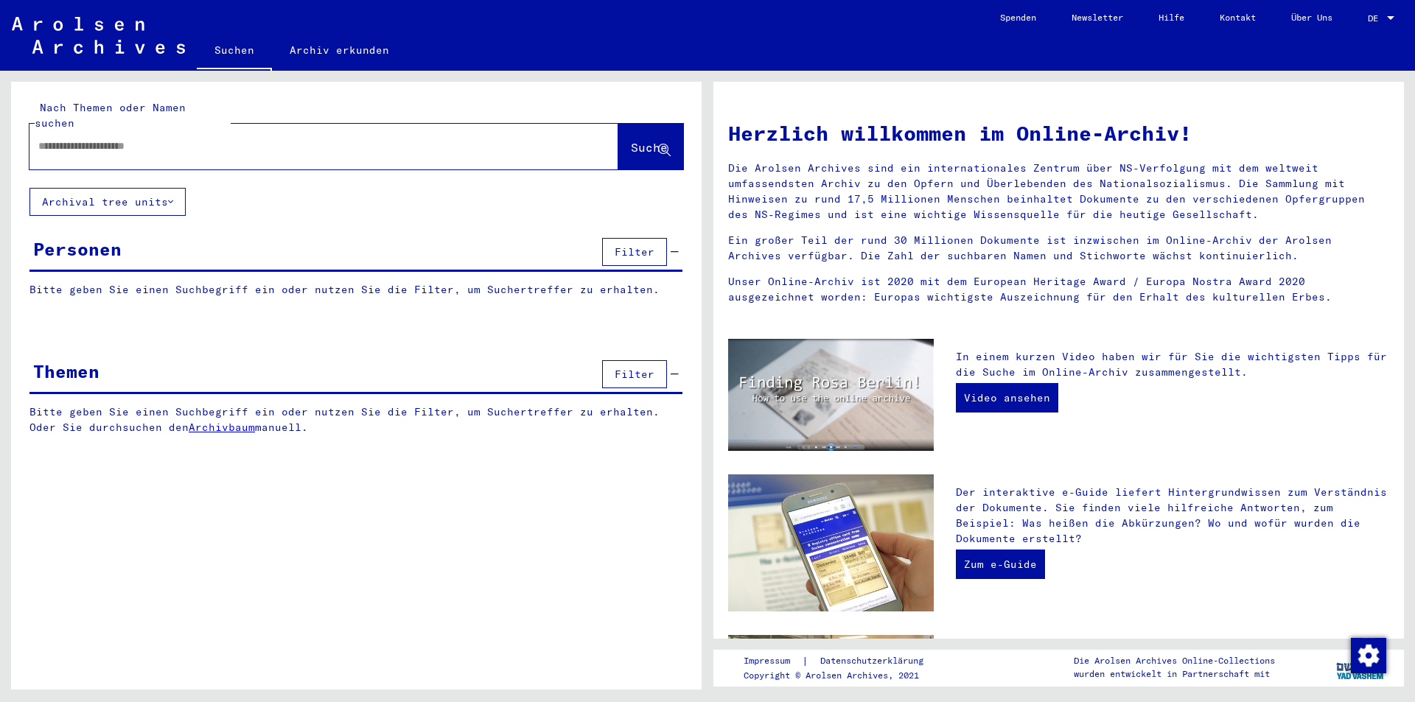
click at [69, 139] on input "text" at bounding box center [306, 146] width 536 height 15
paste input "******"
type input "******"
click at [631, 140] on span "Suche" at bounding box center [649, 147] width 37 height 15
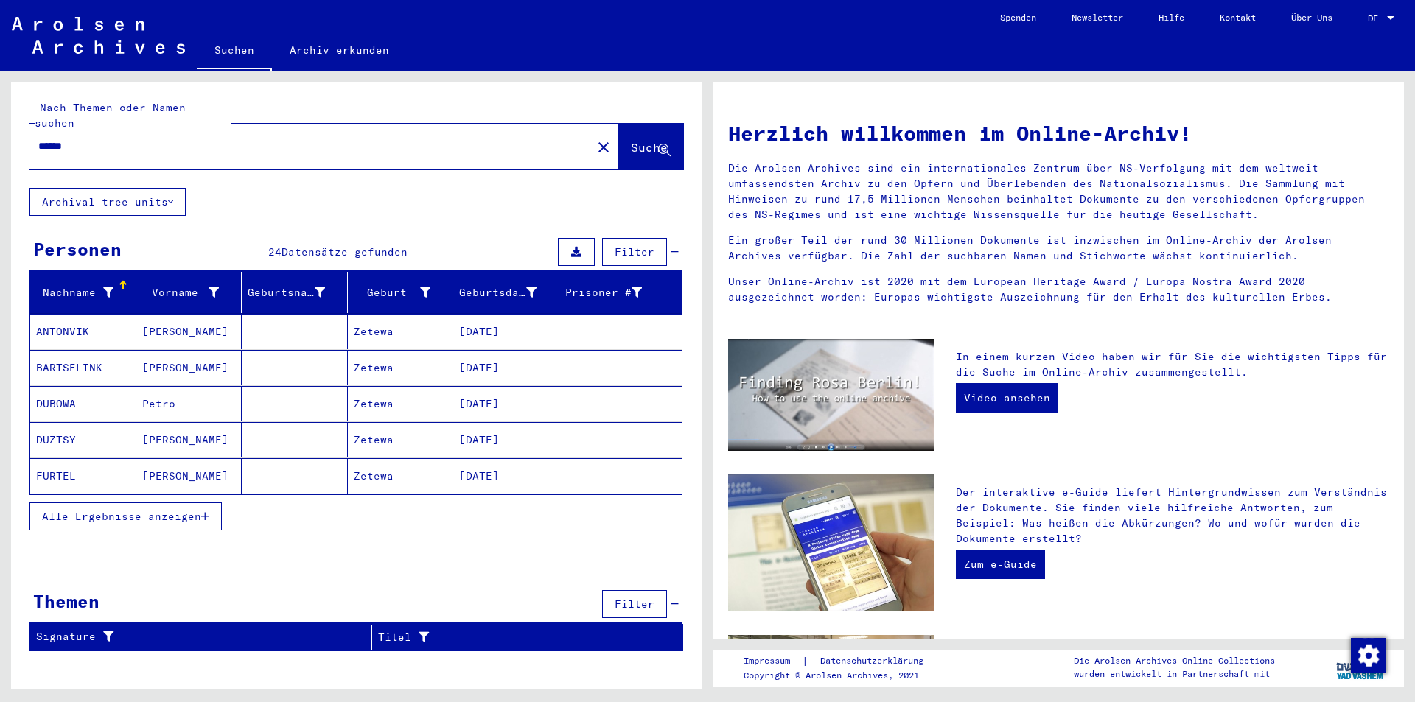
click at [85, 510] on span "Alle Ergebnisse anzeigen" at bounding box center [121, 516] width 159 height 13
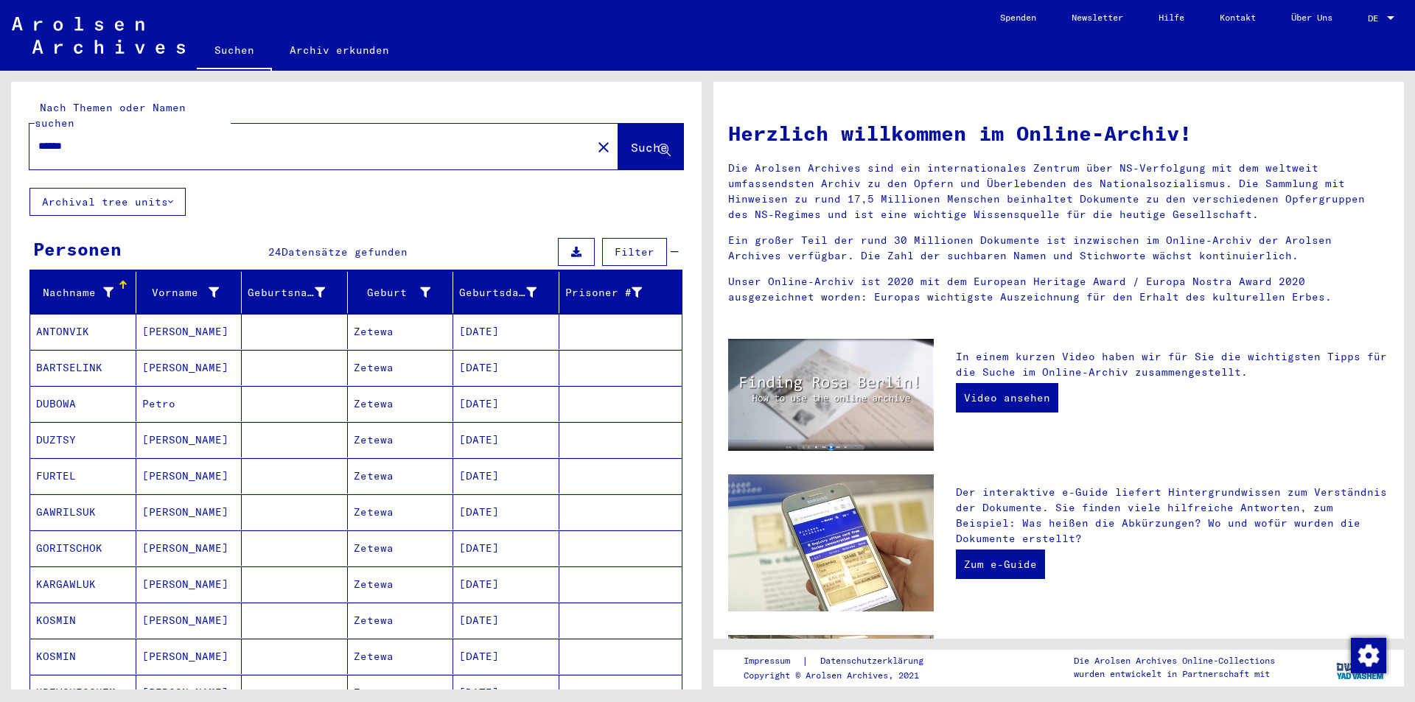
click at [65, 317] on mat-cell "ANTONVIK" at bounding box center [83, 331] width 106 height 35
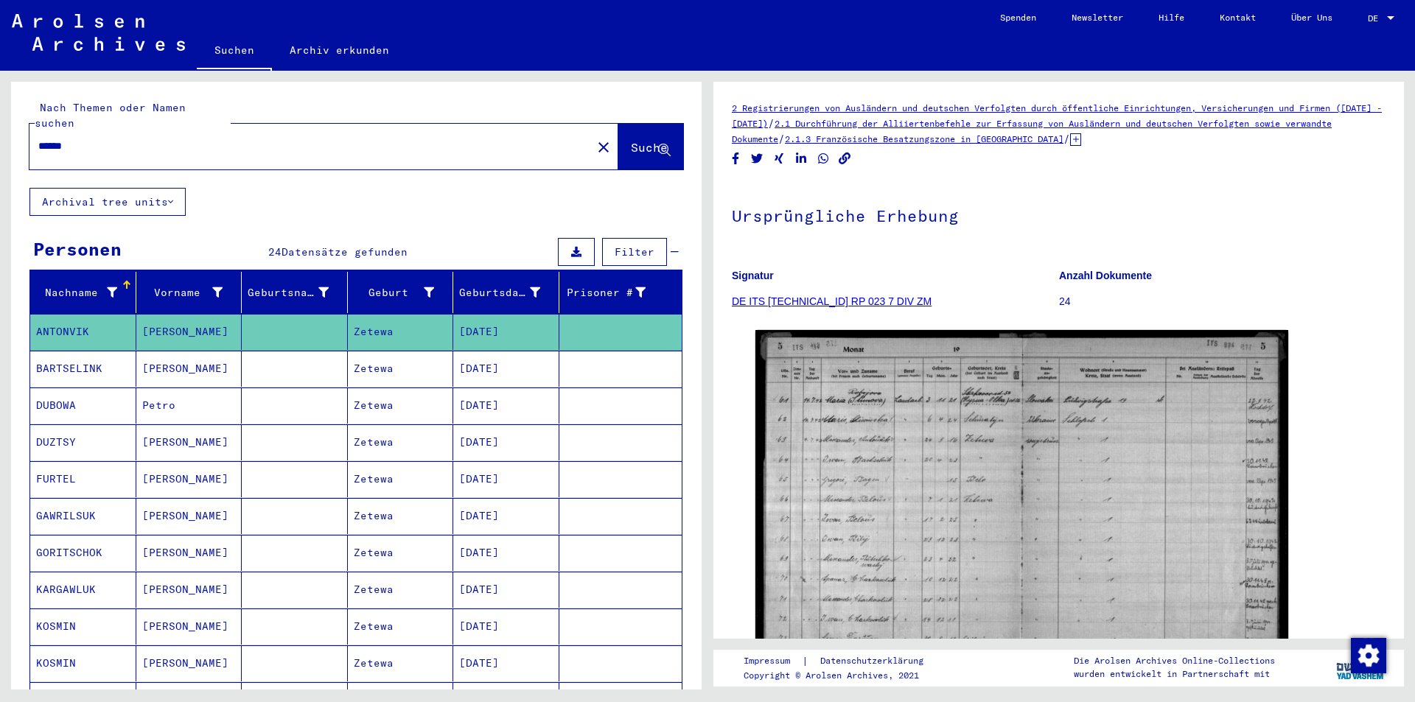
click at [61, 353] on mat-cell "BARTSELINK" at bounding box center [83, 369] width 106 height 36
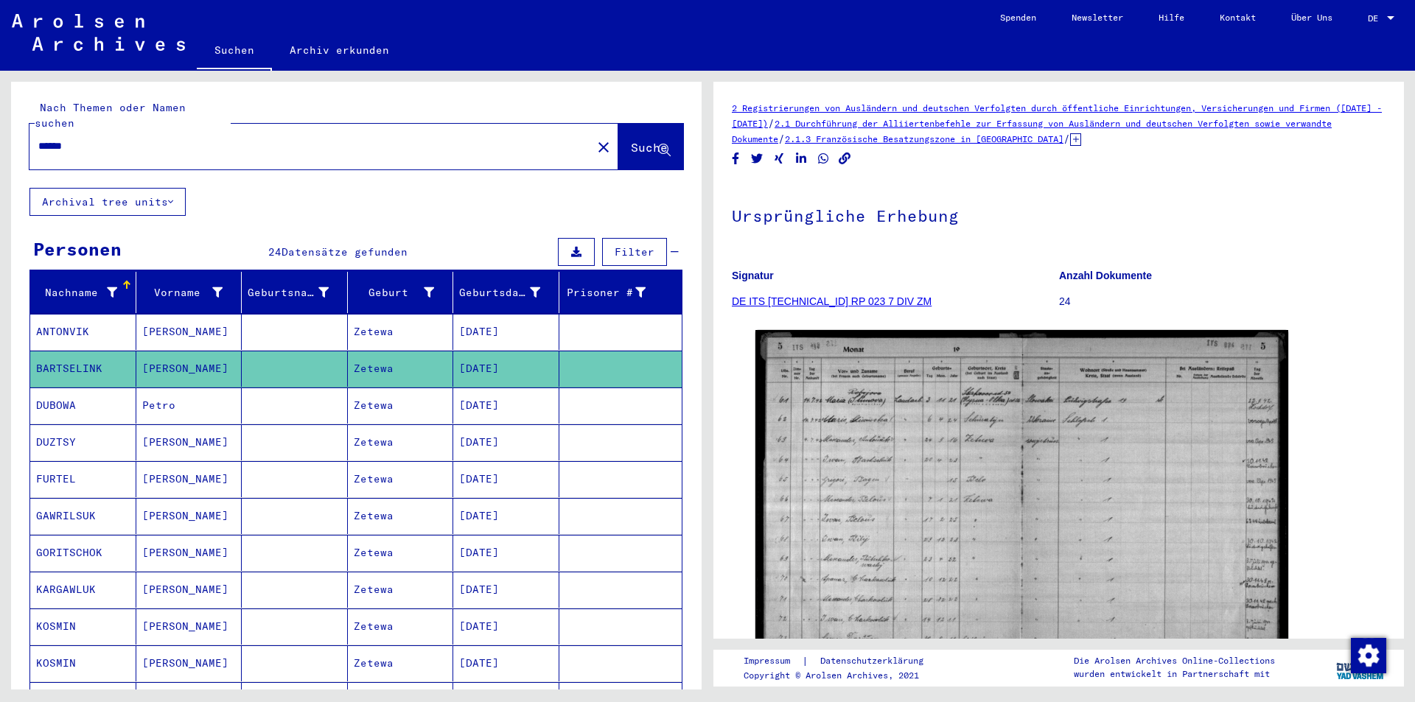
click at [58, 390] on mat-cell "DUBOWA" at bounding box center [83, 406] width 106 height 36
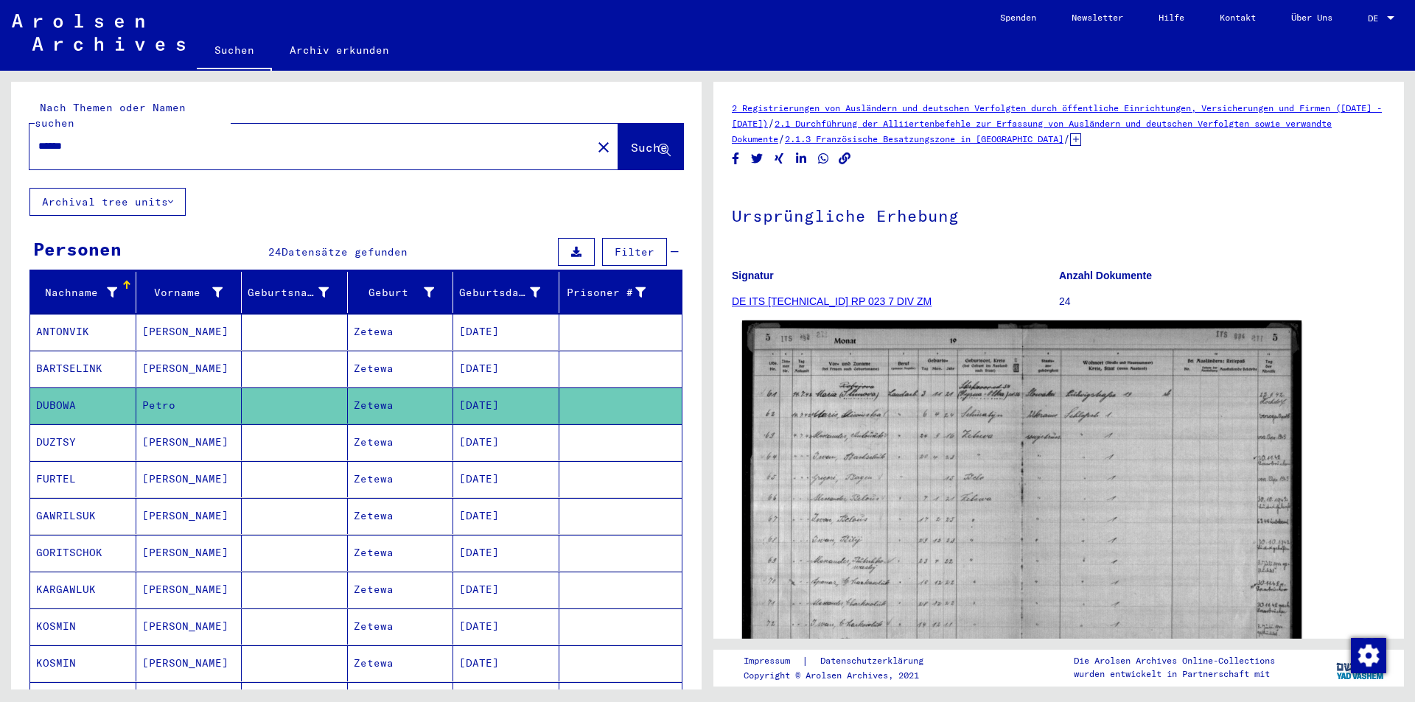
click at [918, 433] on img at bounding box center [1021, 515] width 559 height 388
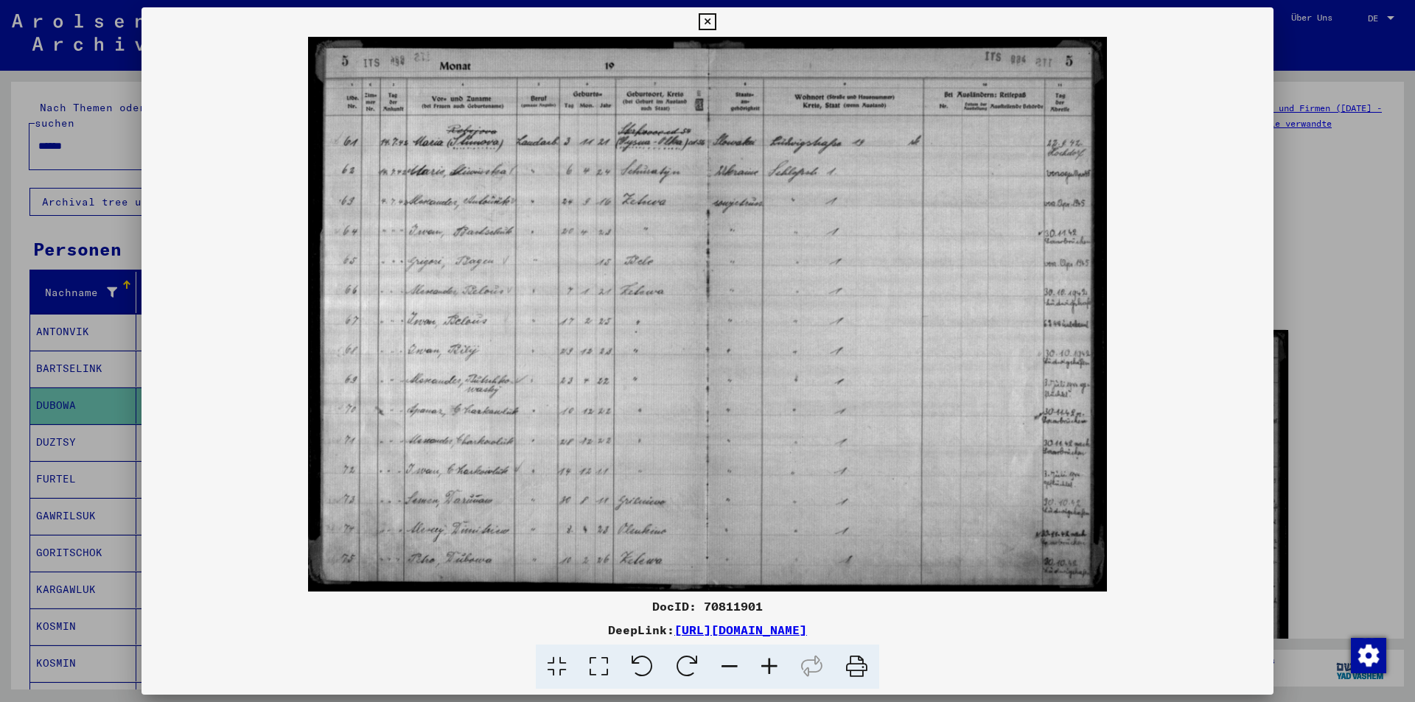
drag, startPoint x: 679, startPoint y: 257, endPoint x: 589, endPoint y: 446, distance: 209.0
click at [589, 446] on img at bounding box center [708, 314] width 1132 height 555
click at [79, 574] on div at bounding box center [707, 351] width 1415 height 702
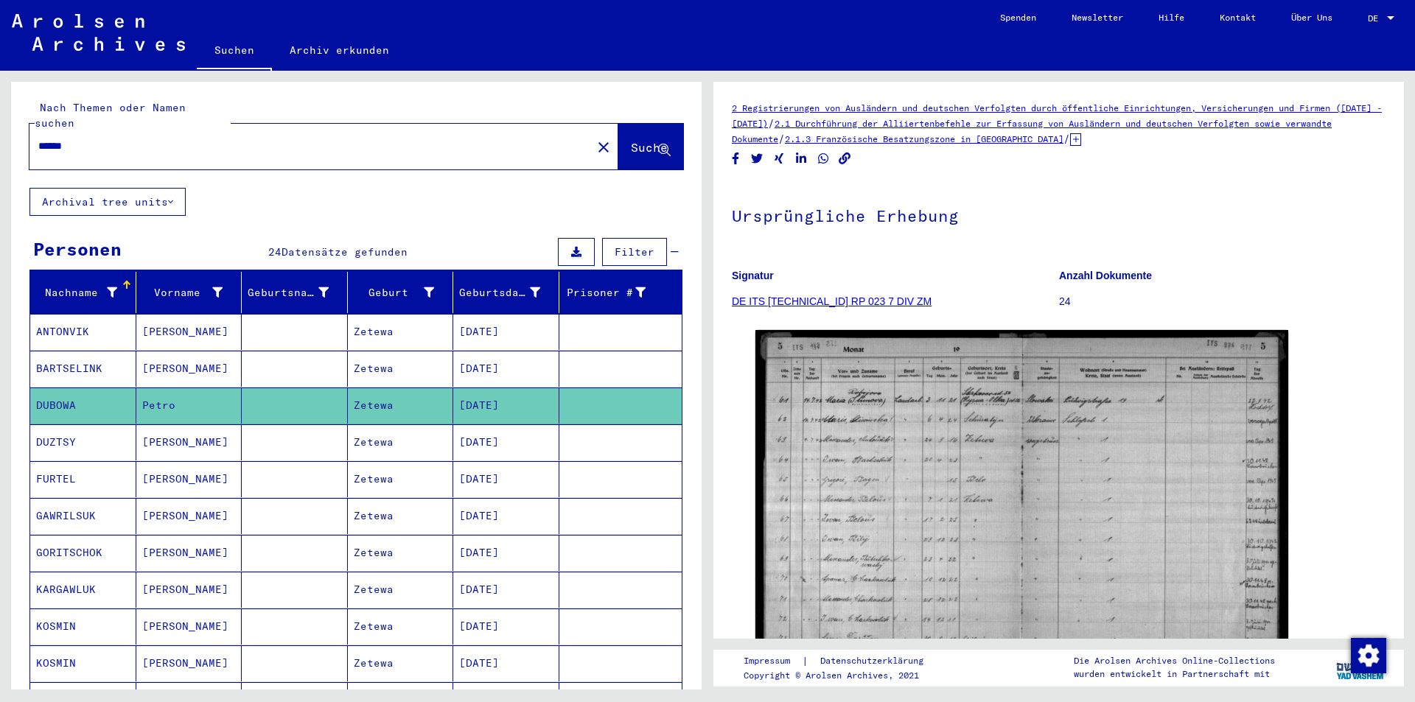
click at [56, 425] on mat-cell "DUZTSY" at bounding box center [83, 443] width 106 height 36
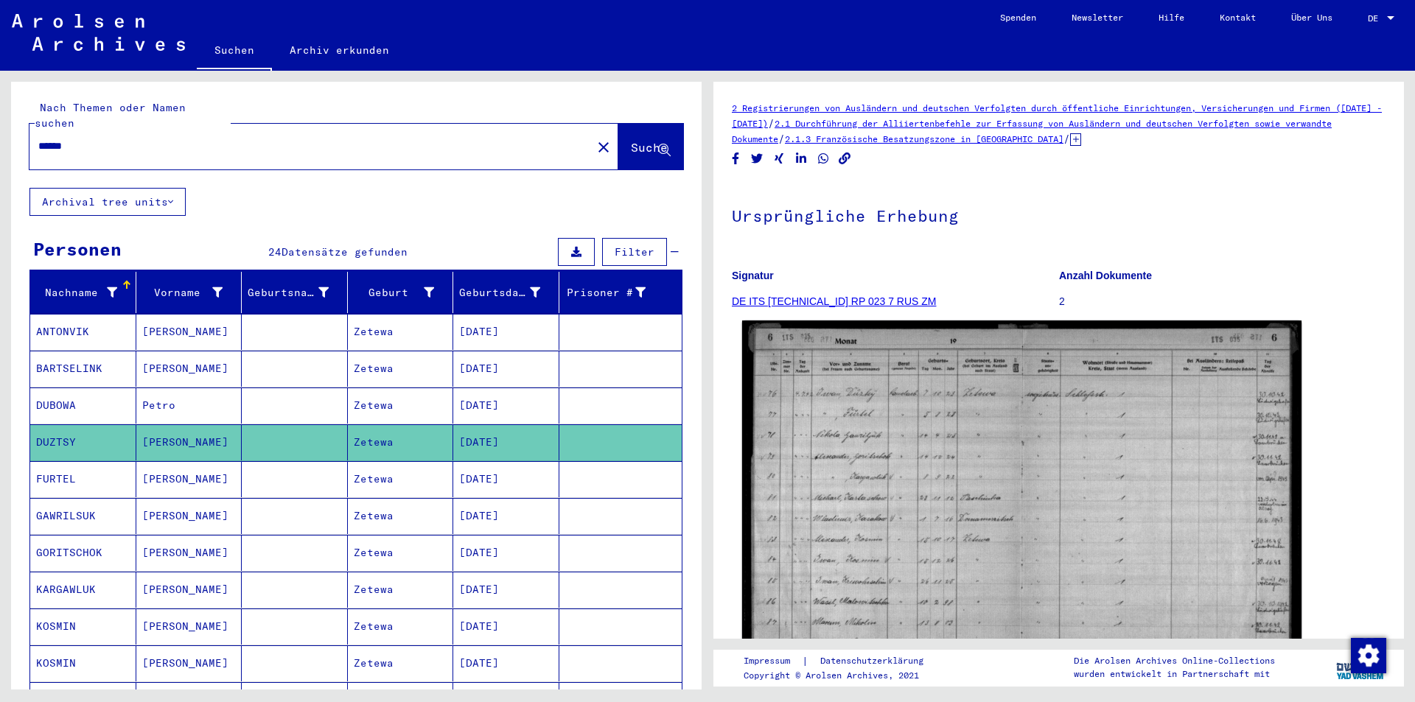
click at [931, 463] on img at bounding box center [1021, 514] width 559 height 387
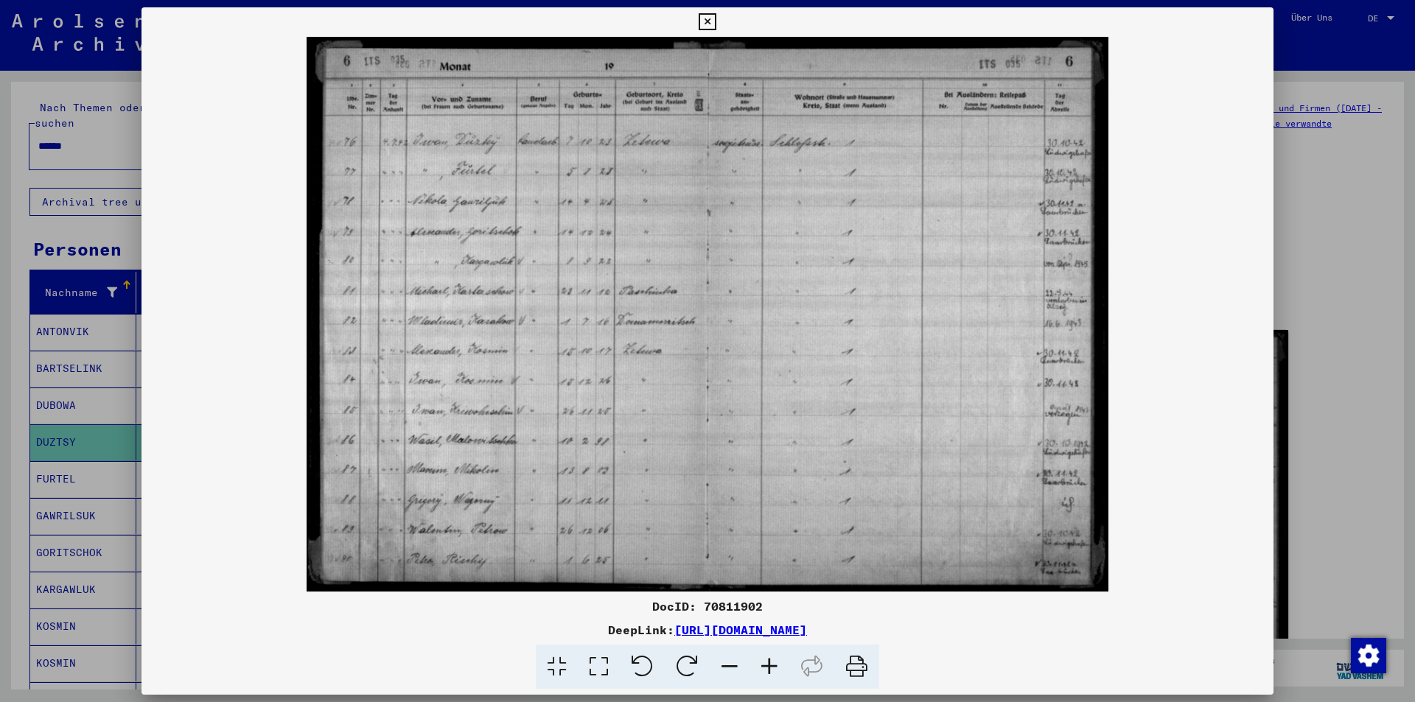
click at [703, 17] on icon at bounding box center [707, 22] width 17 height 18
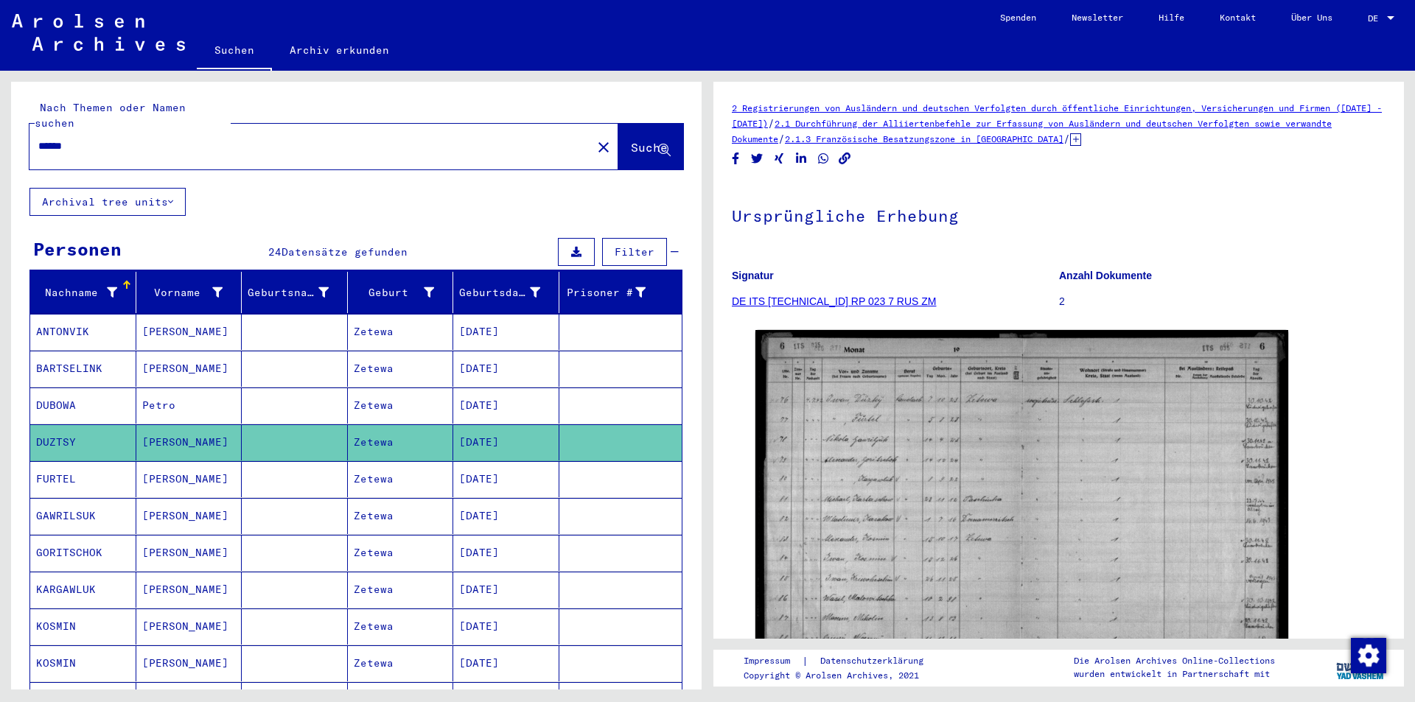
click at [42, 461] on mat-cell "FURTEL" at bounding box center [83, 479] width 106 height 36
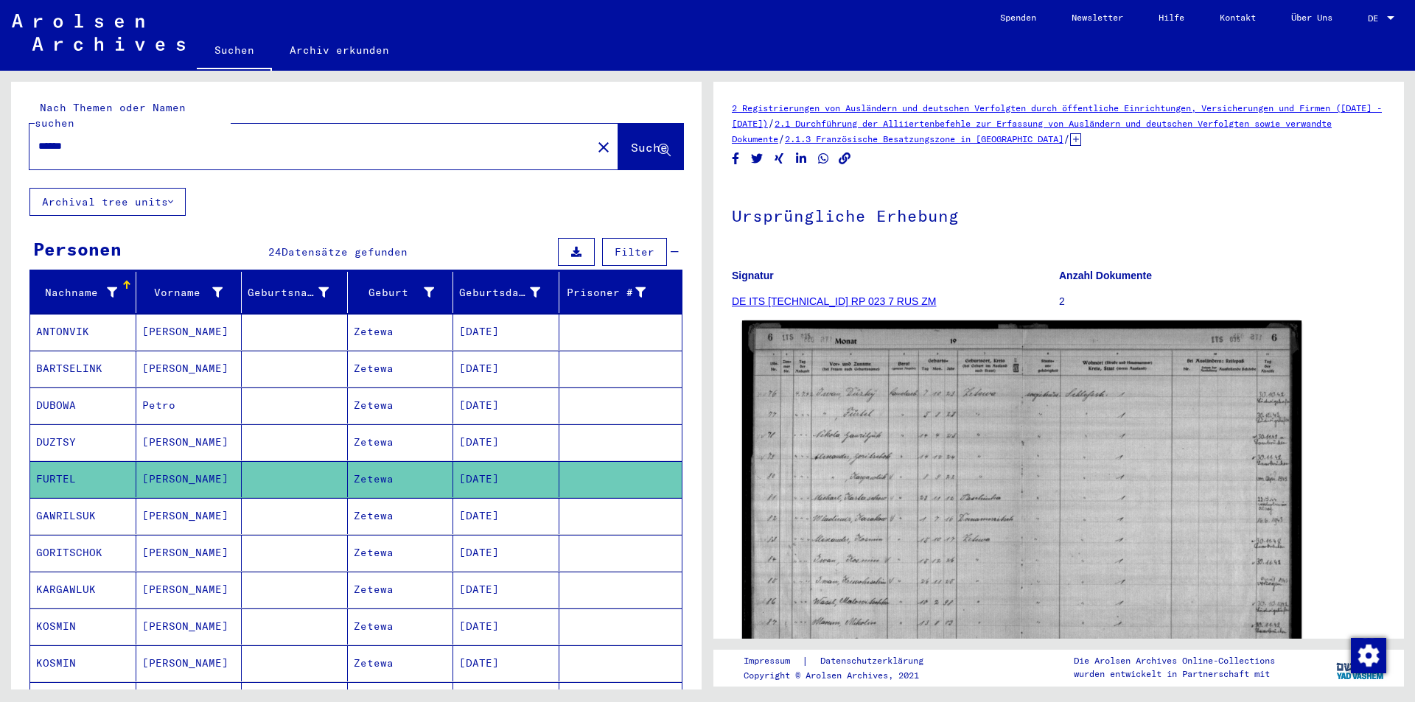
click at [855, 440] on img at bounding box center [1021, 514] width 559 height 387
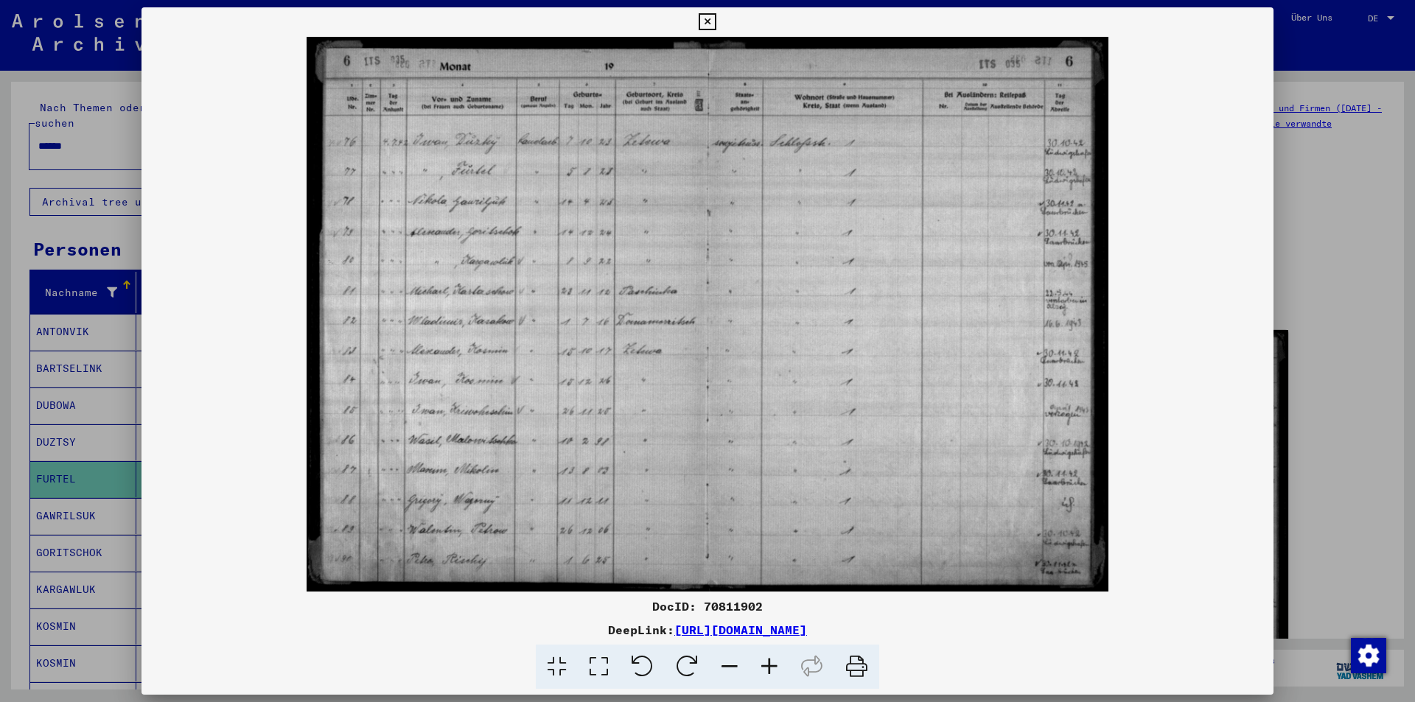
click at [705, 22] on icon at bounding box center [707, 22] width 17 height 18
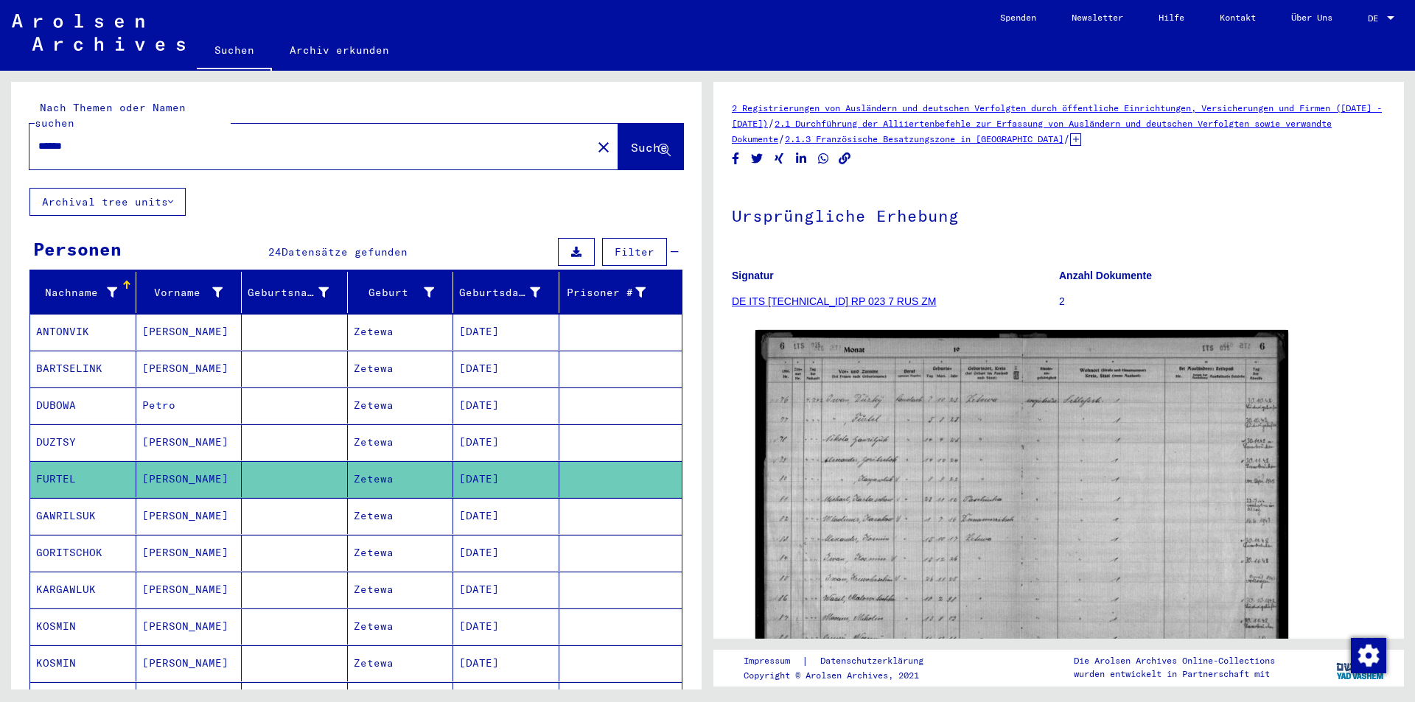
click at [66, 498] on mat-cell "GAWRILSUK" at bounding box center [83, 516] width 106 height 36
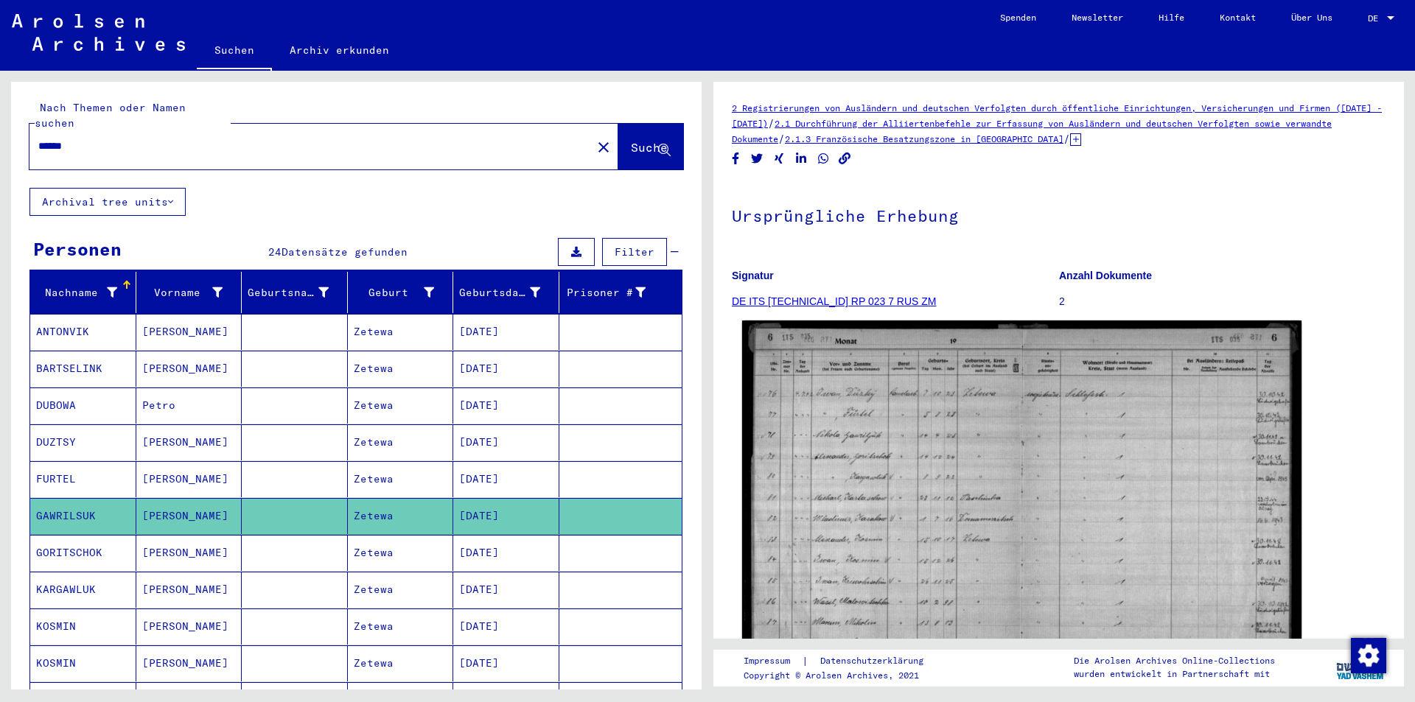
click at [922, 433] on img at bounding box center [1021, 514] width 559 height 387
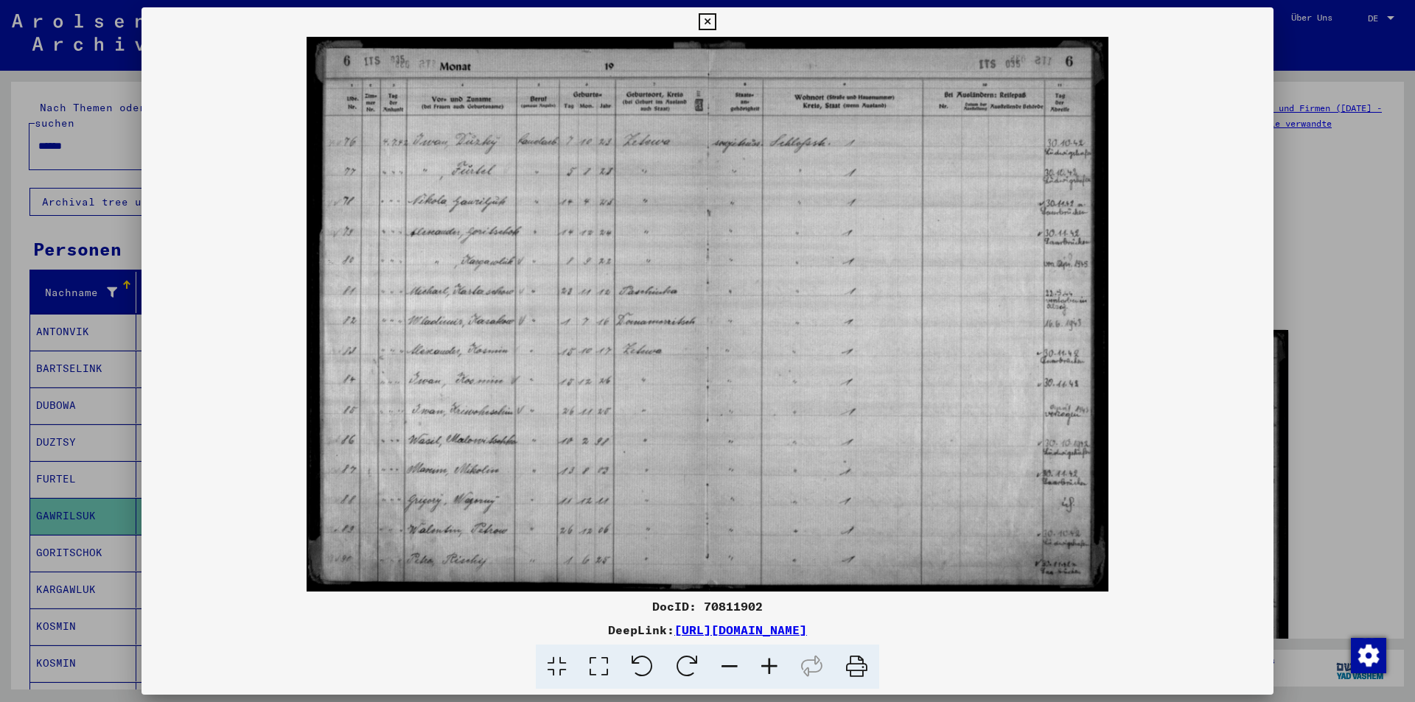
click at [702, 15] on icon at bounding box center [707, 22] width 17 height 18
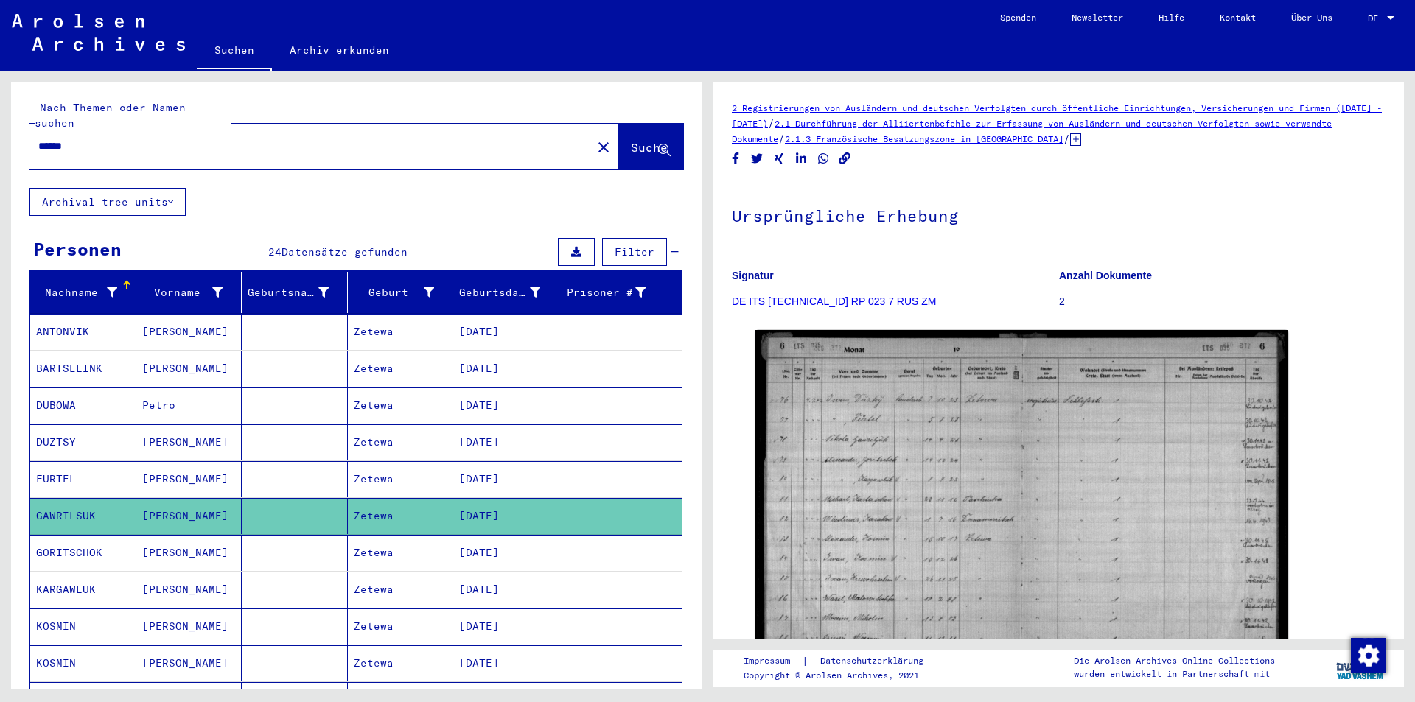
click at [74, 535] on mat-cell "GORITSCHOK" at bounding box center [83, 553] width 106 height 36
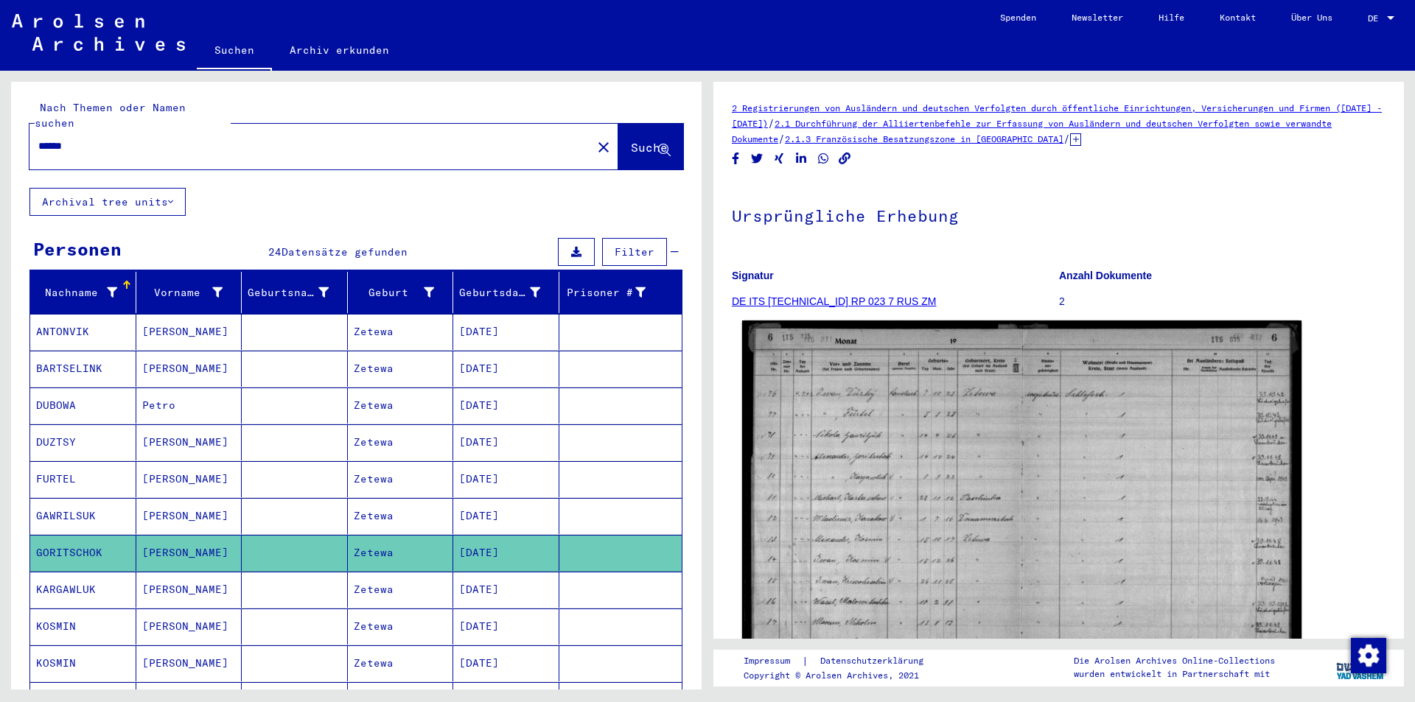
click at [922, 551] on img at bounding box center [1021, 514] width 559 height 387
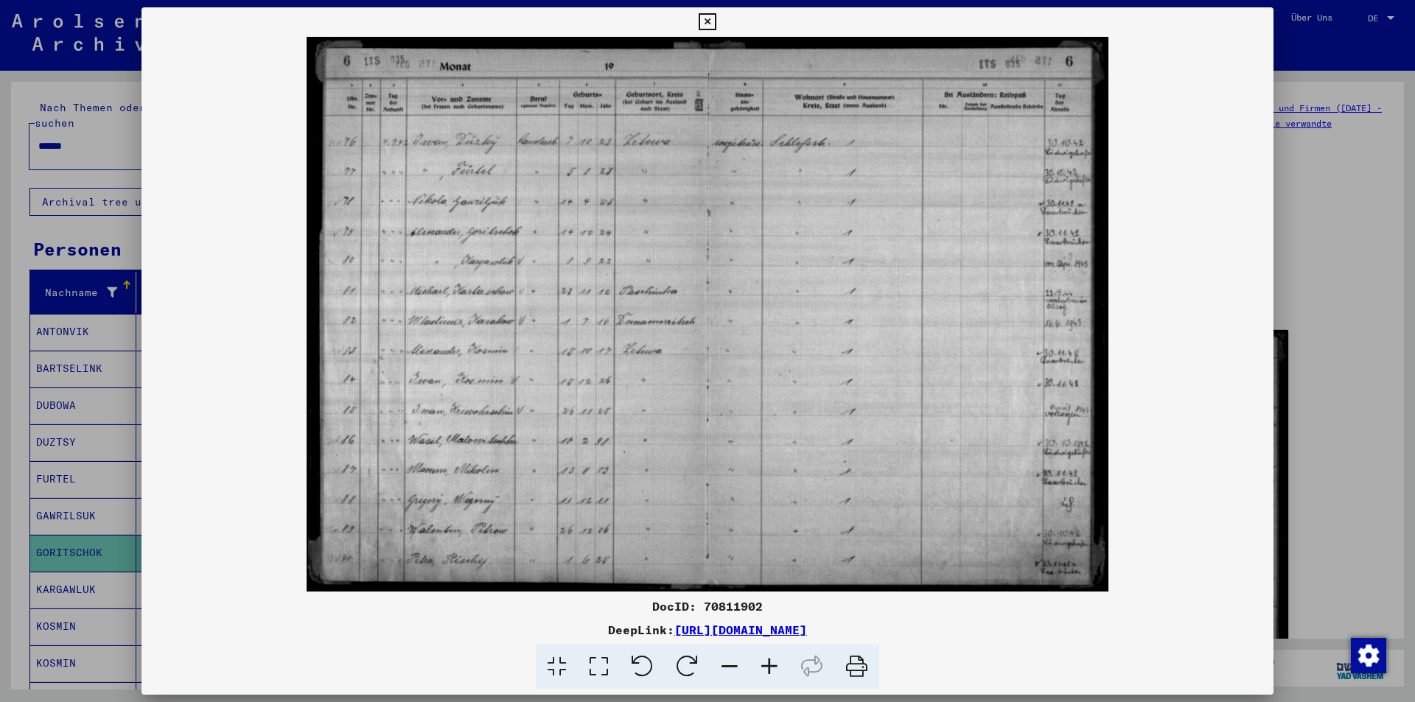
click at [702, 22] on icon at bounding box center [707, 22] width 17 height 18
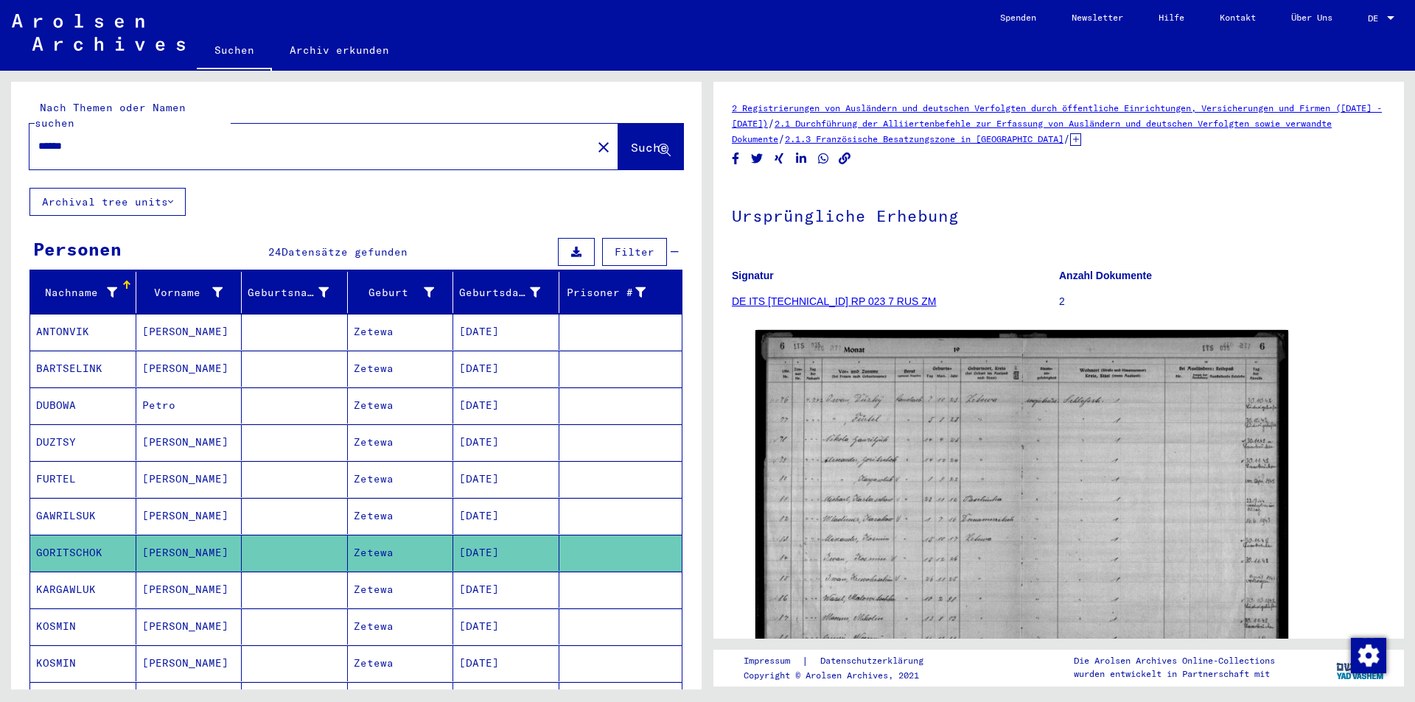
click at [59, 572] on mat-cell "KARGAWLUK" at bounding box center [83, 590] width 106 height 36
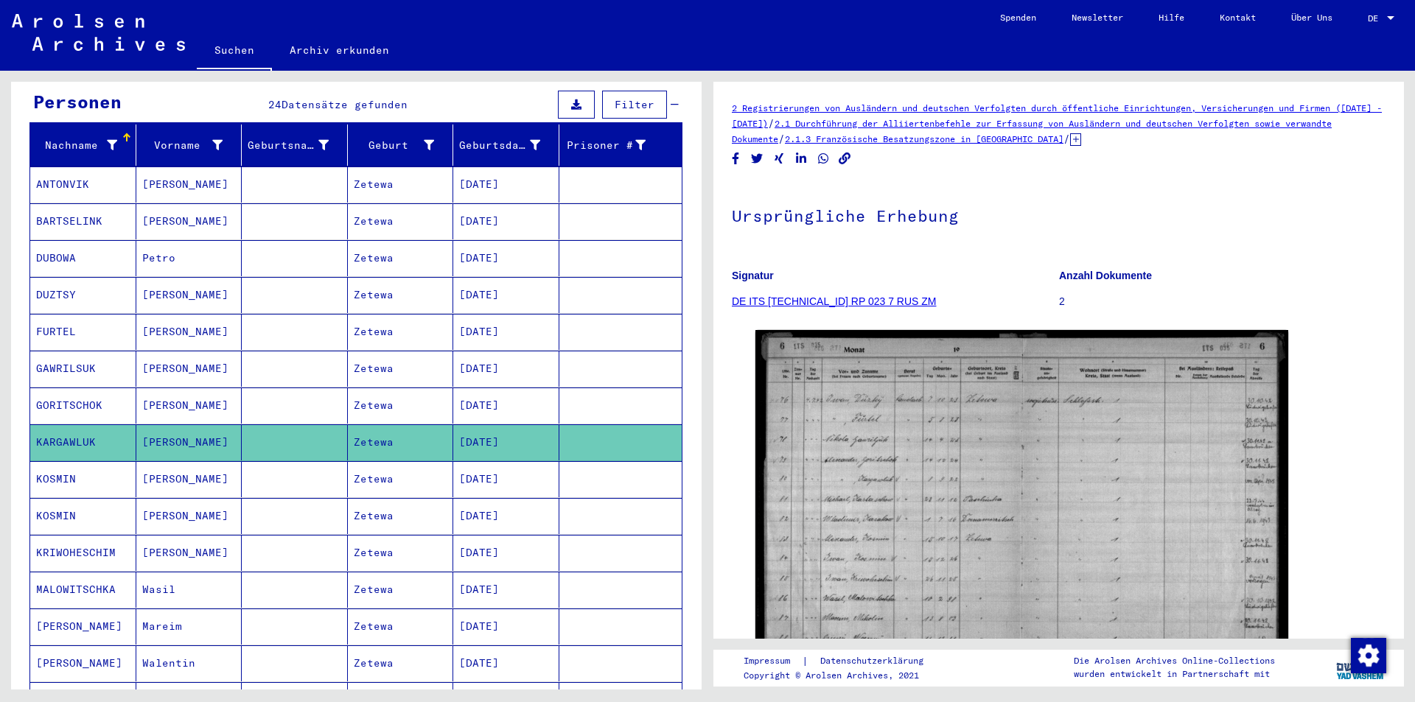
scroll to position [221, 0]
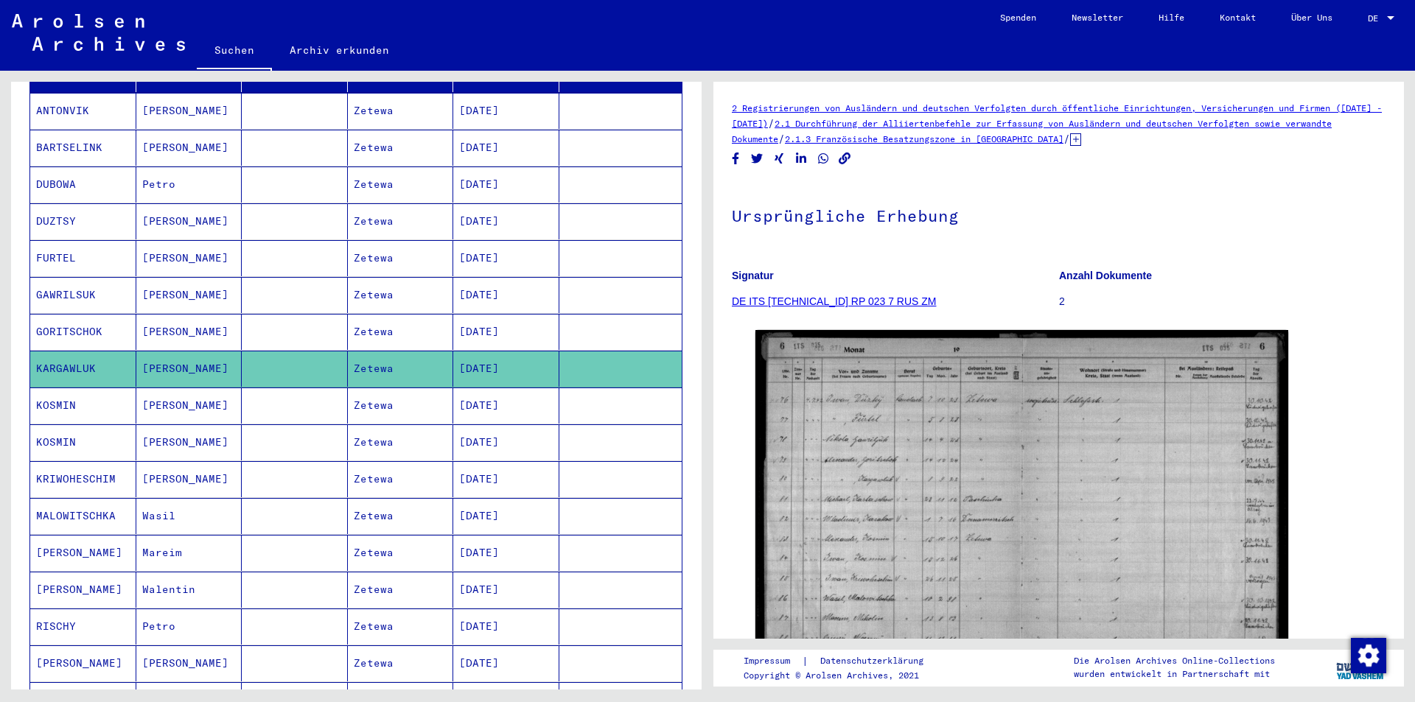
click at [69, 315] on mat-cell "GORITSCHOK" at bounding box center [83, 332] width 106 height 36
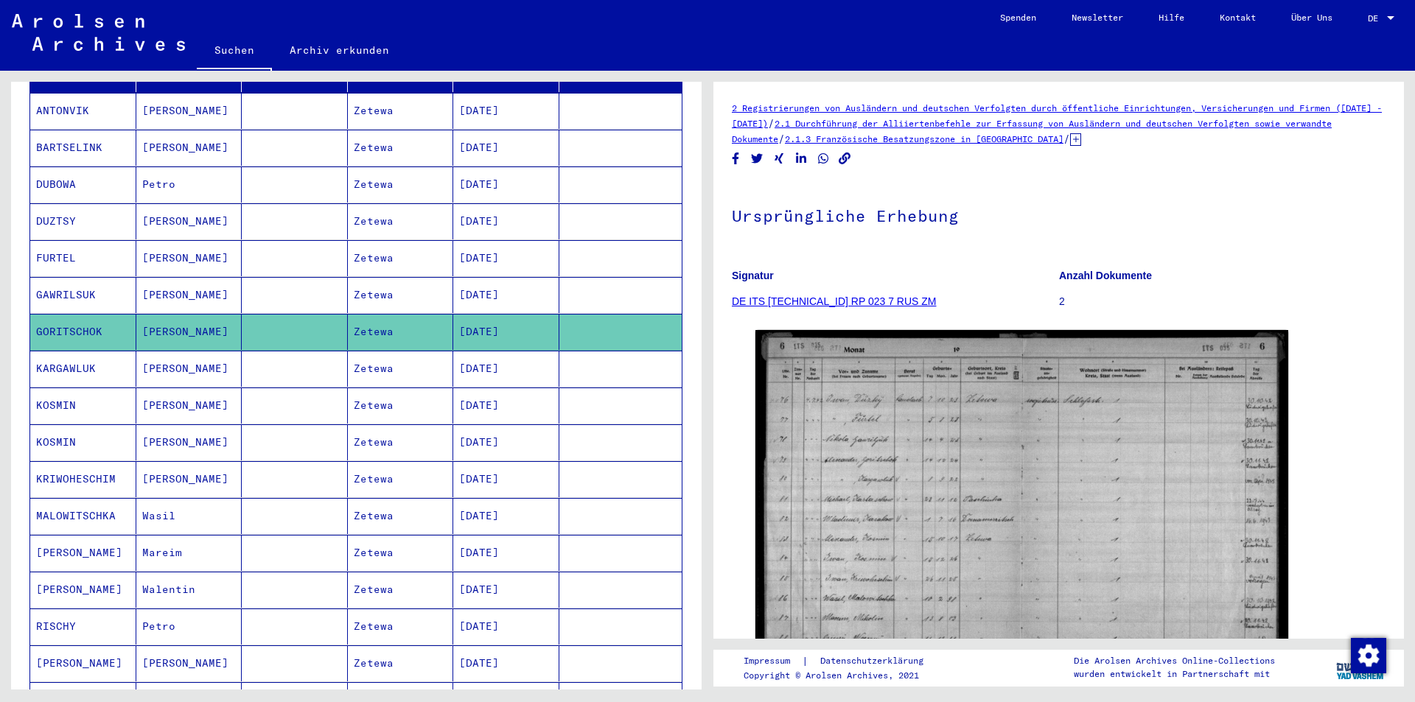
click at [67, 277] on mat-cell "GAWRILSUK" at bounding box center [83, 295] width 106 height 36
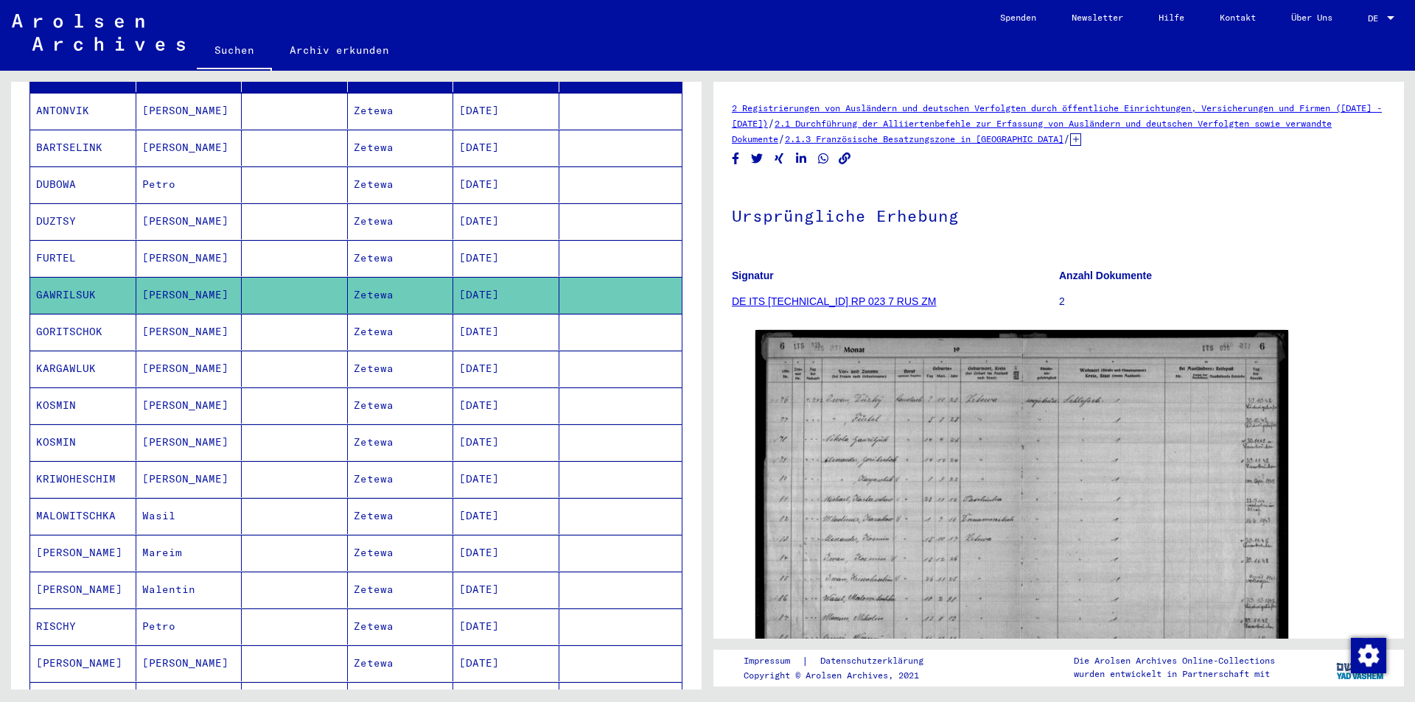
click at [66, 314] on mat-cell "GORITSCHOK" at bounding box center [83, 332] width 106 height 36
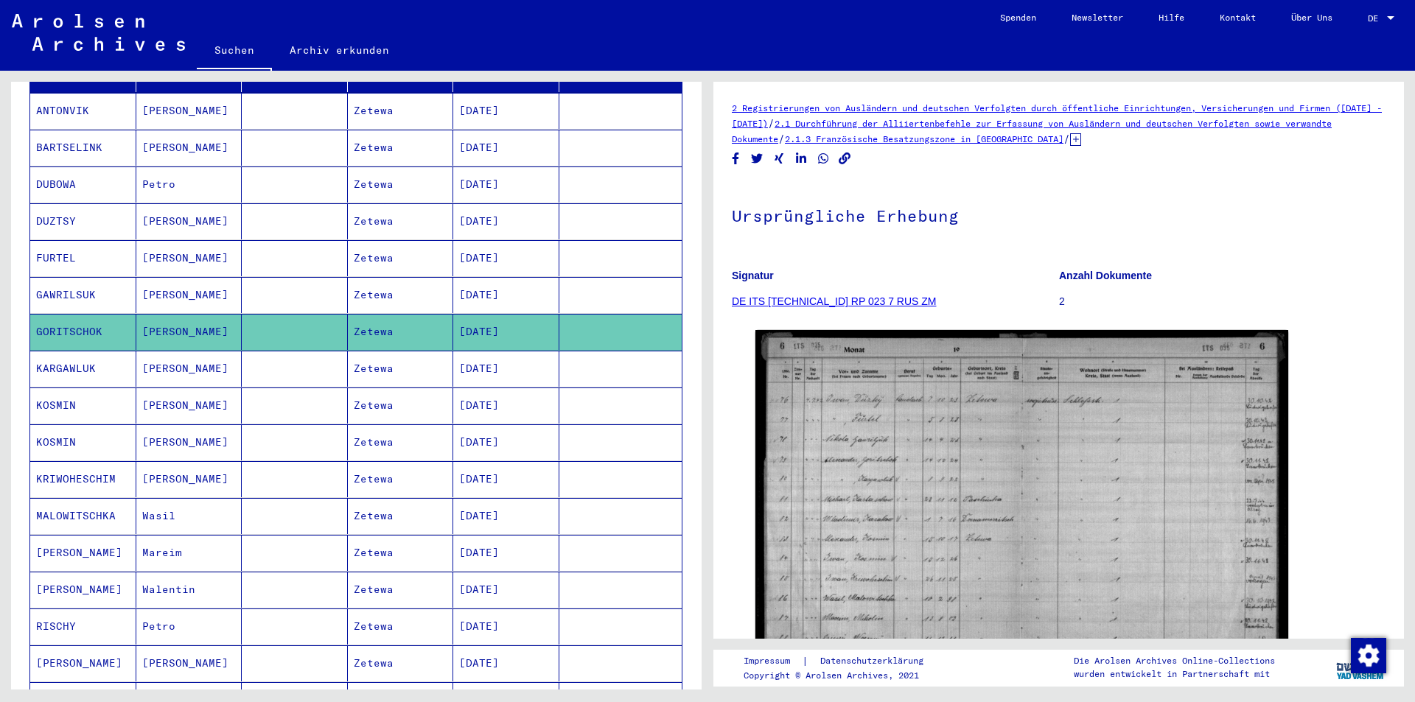
click at [59, 354] on mat-cell "KARGAWLUK" at bounding box center [83, 369] width 106 height 36
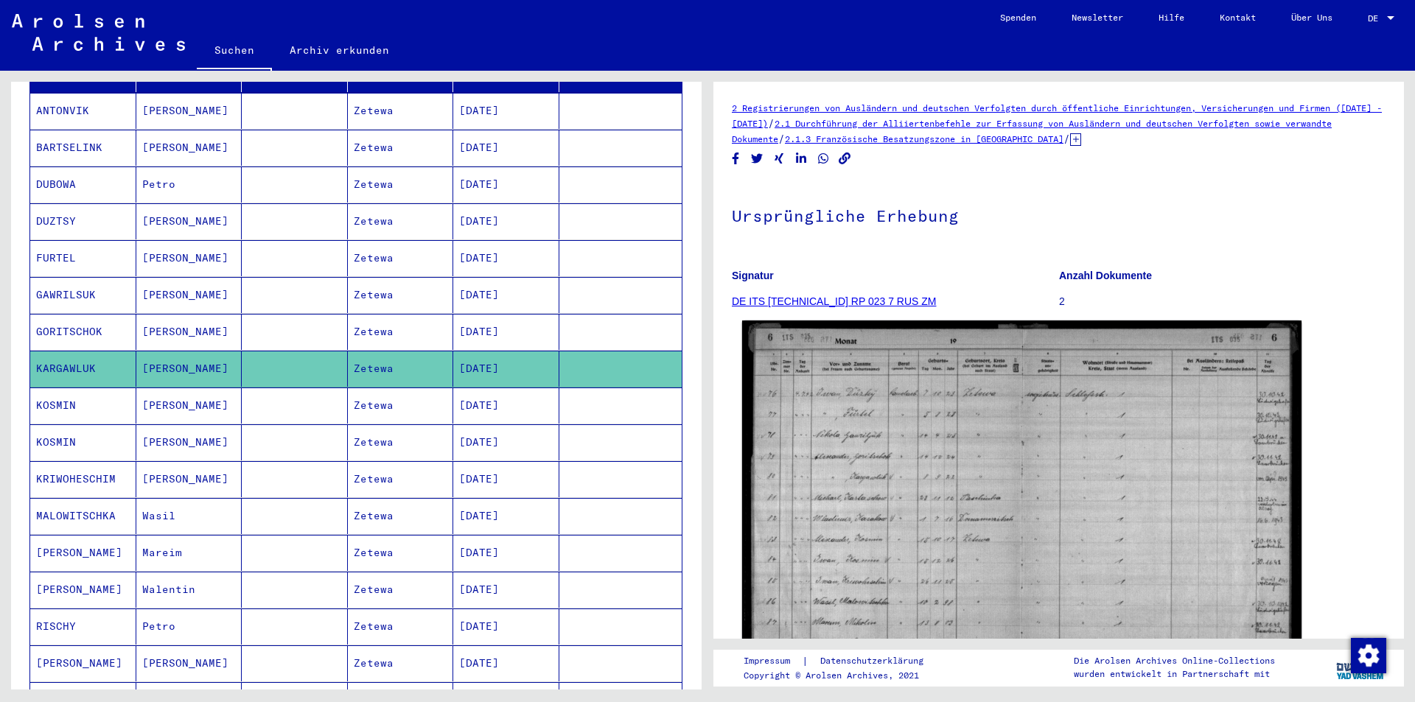
click at [1000, 528] on img at bounding box center [1021, 514] width 559 height 387
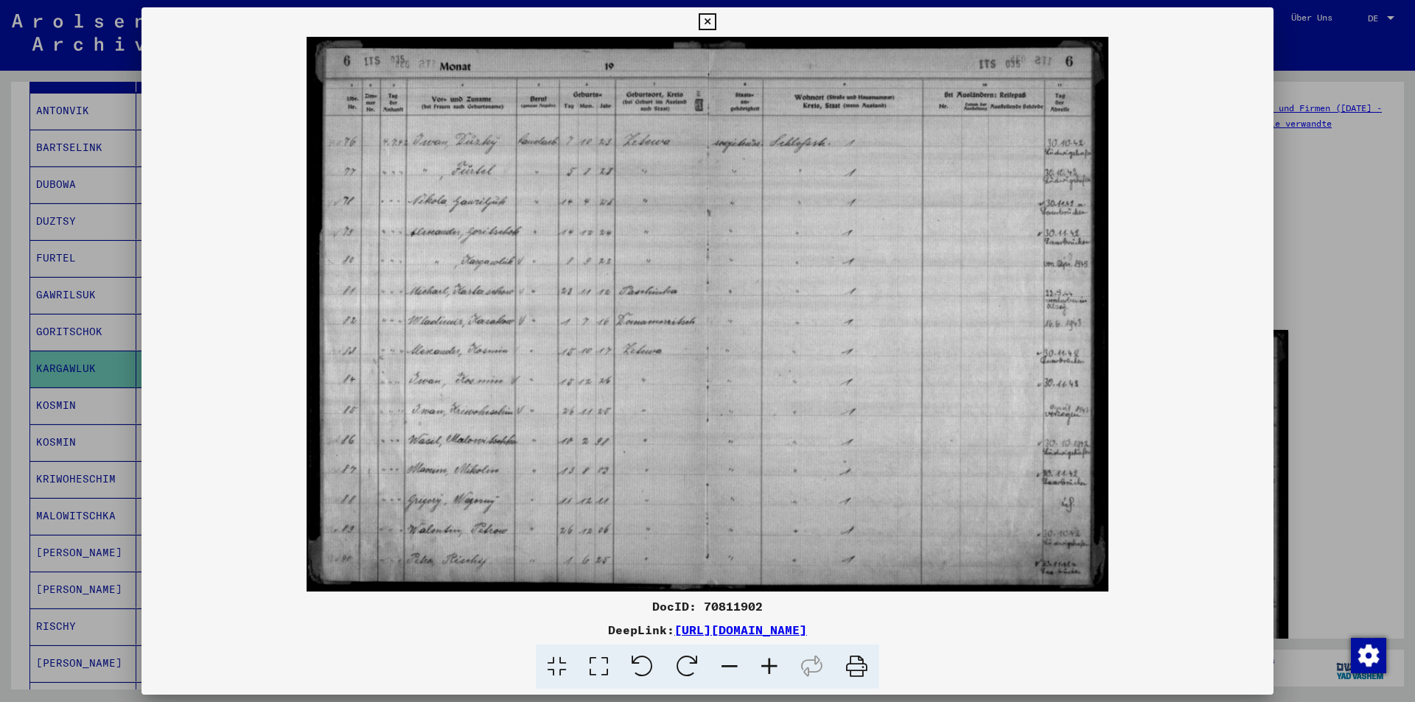
click at [1173, 408] on img at bounding box center [708, 314] width 1132 height 555
click at [707, 21] on icon at bounding box center [707, 22] width 17 height 18
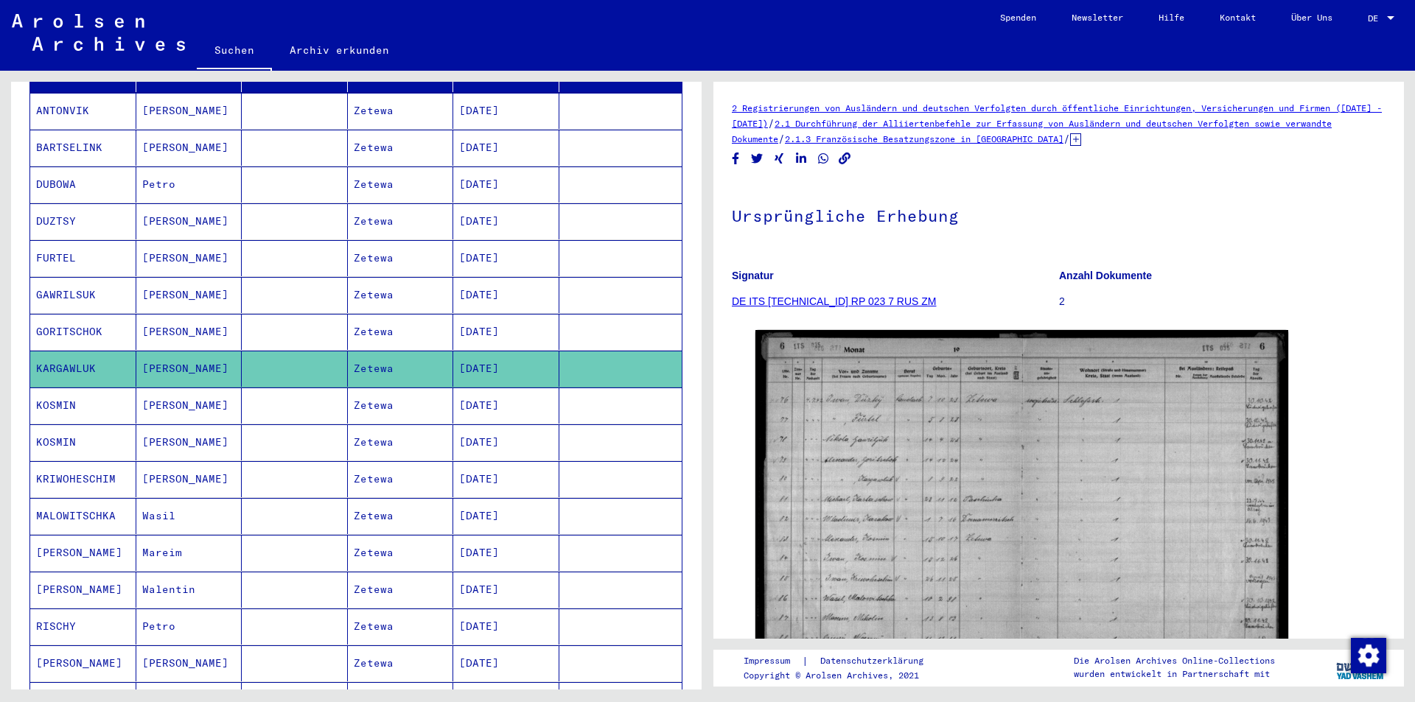
click at [56, 388] on mat-cell "KOSMIN" at bounding box center [83, 406] width 106 height 36
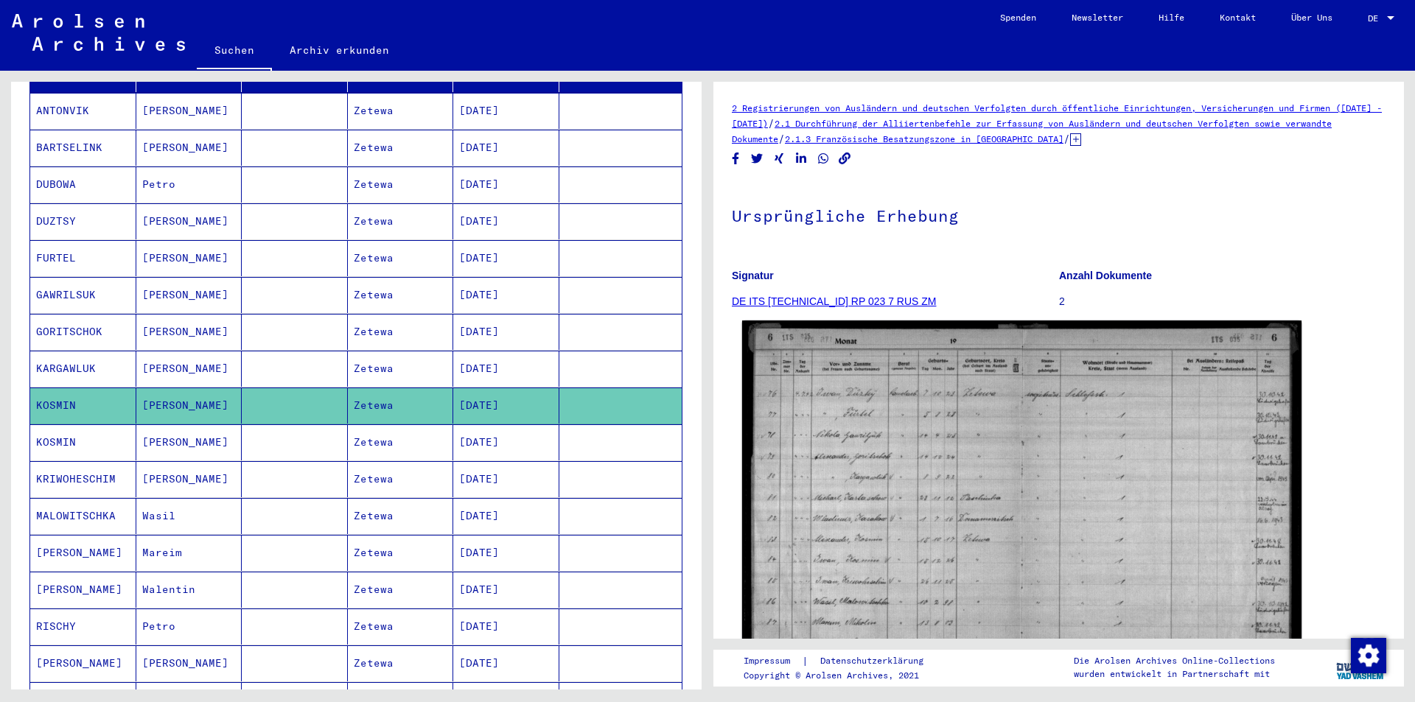
click at [918, 545] on img at bounding box center [1021, 514] width 559 height 387
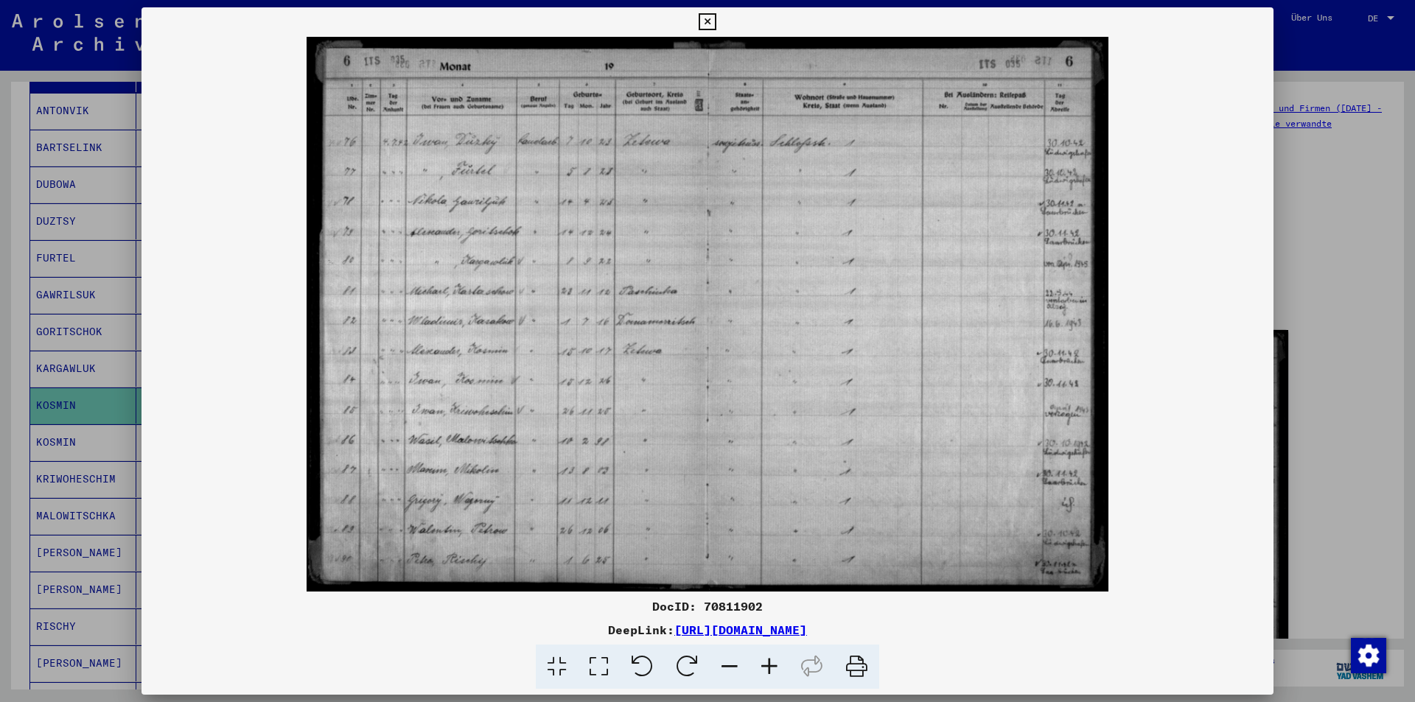
click at [711, 19] on icon at bounding box center [707, 22] width 17 height 18
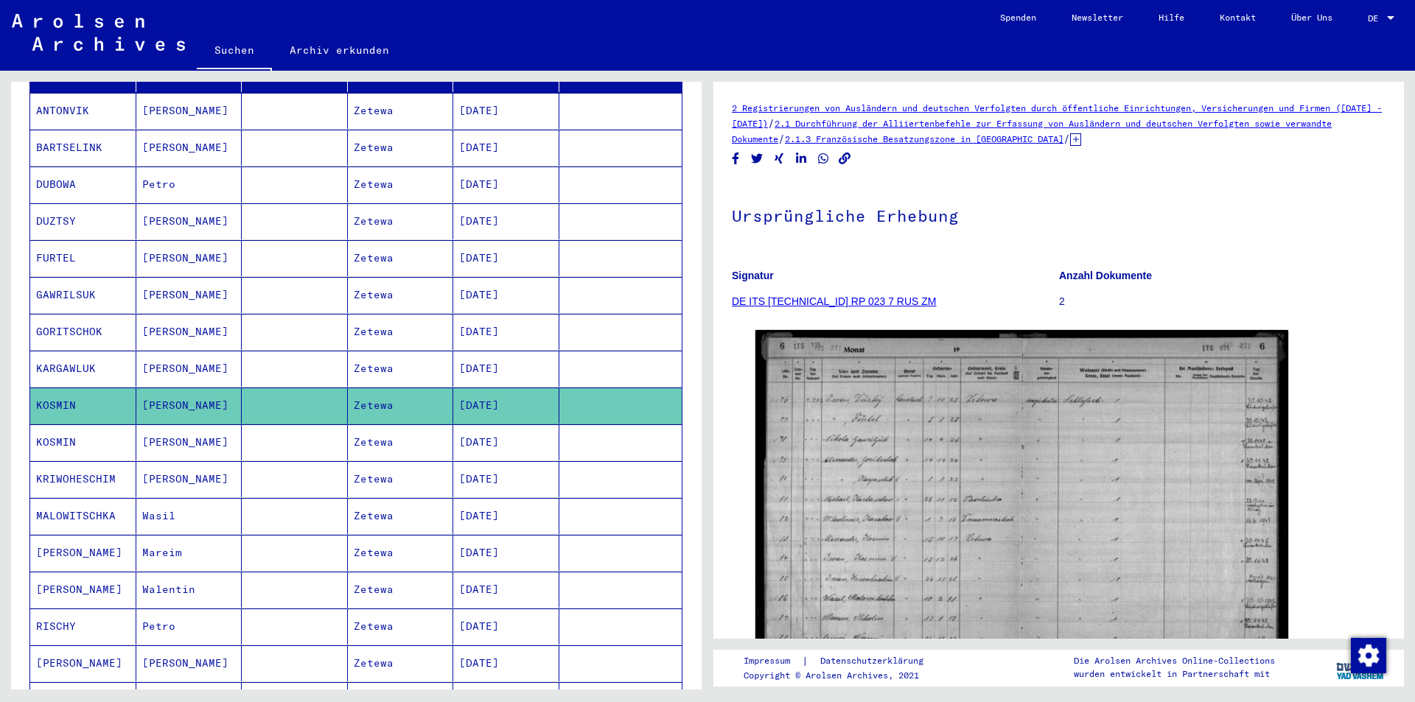
click at [57, 425] on mat-cell "KOSMIN" at bounding box center [83, 443] width 106 height 36
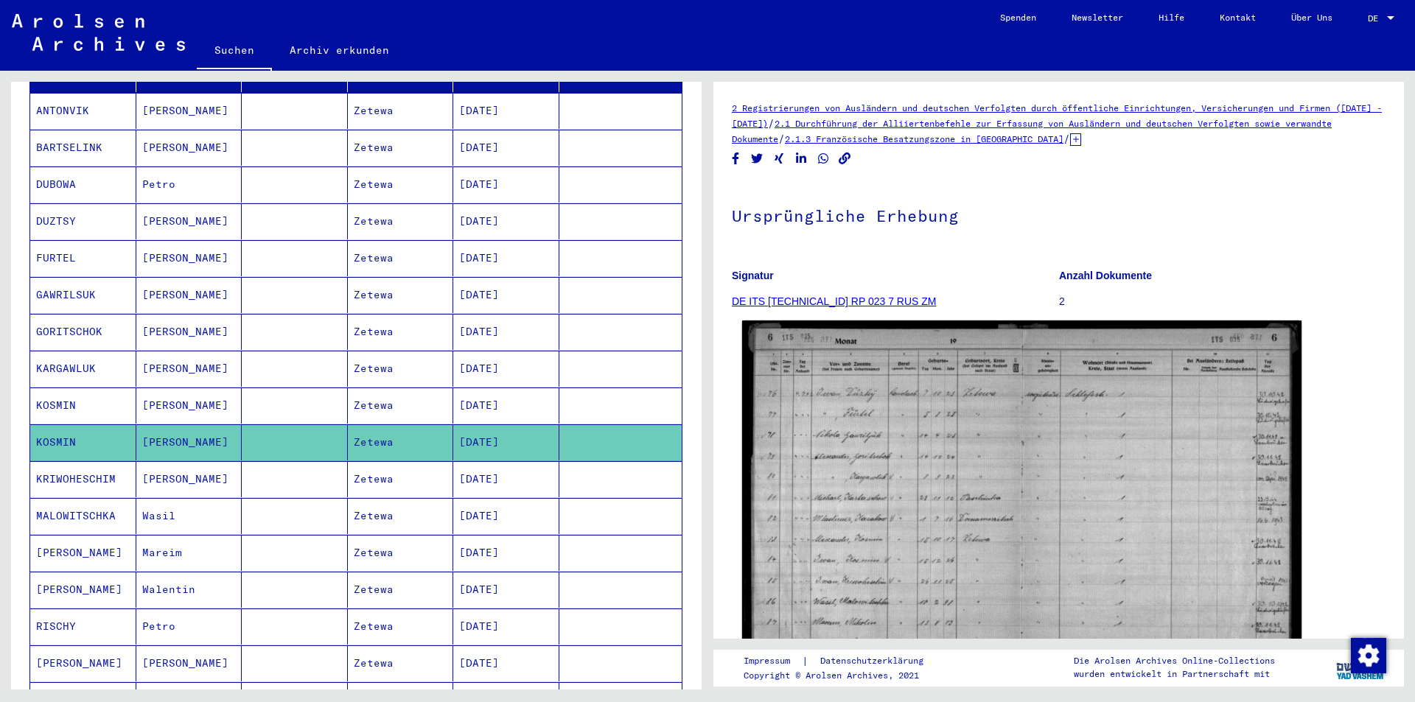
click at [1002, 531] on img at bounding box center [1021, 514] width 559 height 387
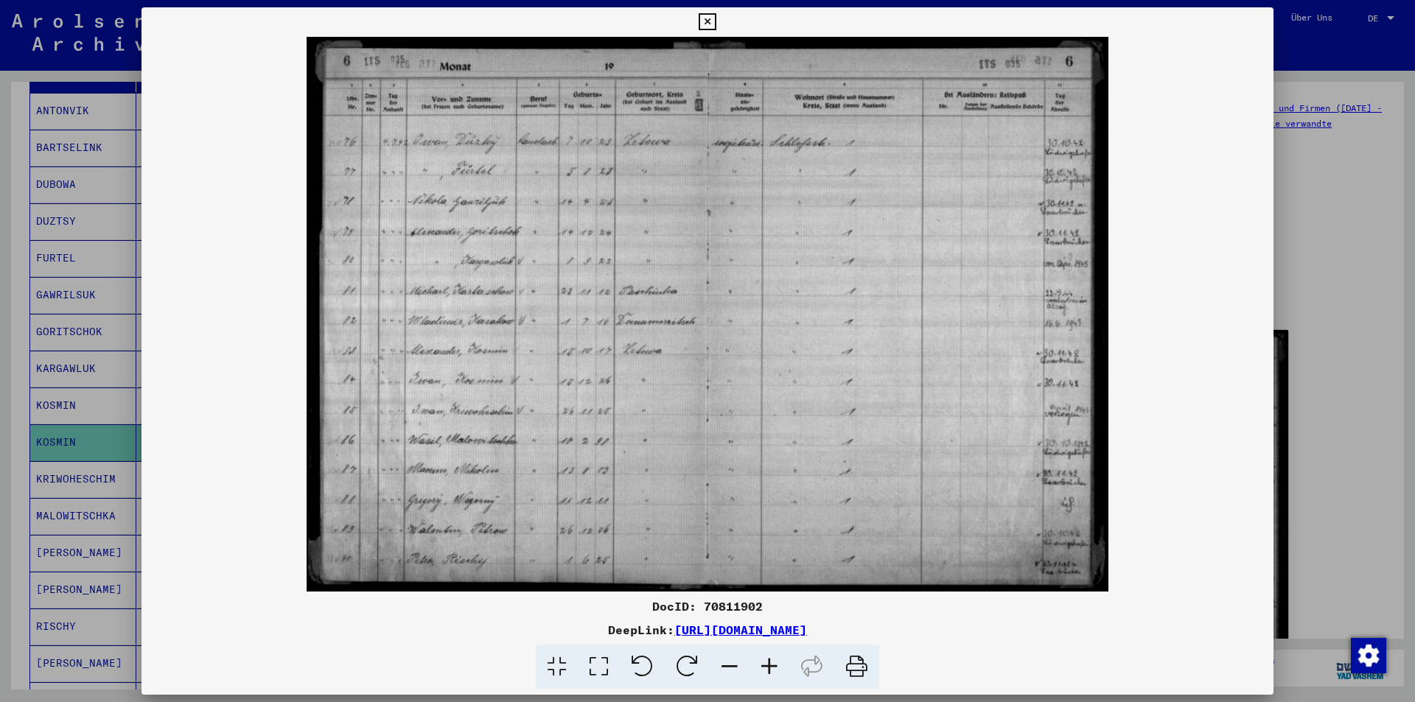
click at [710, 13] on icon at bounding box center [707, 22] width 17 height 18
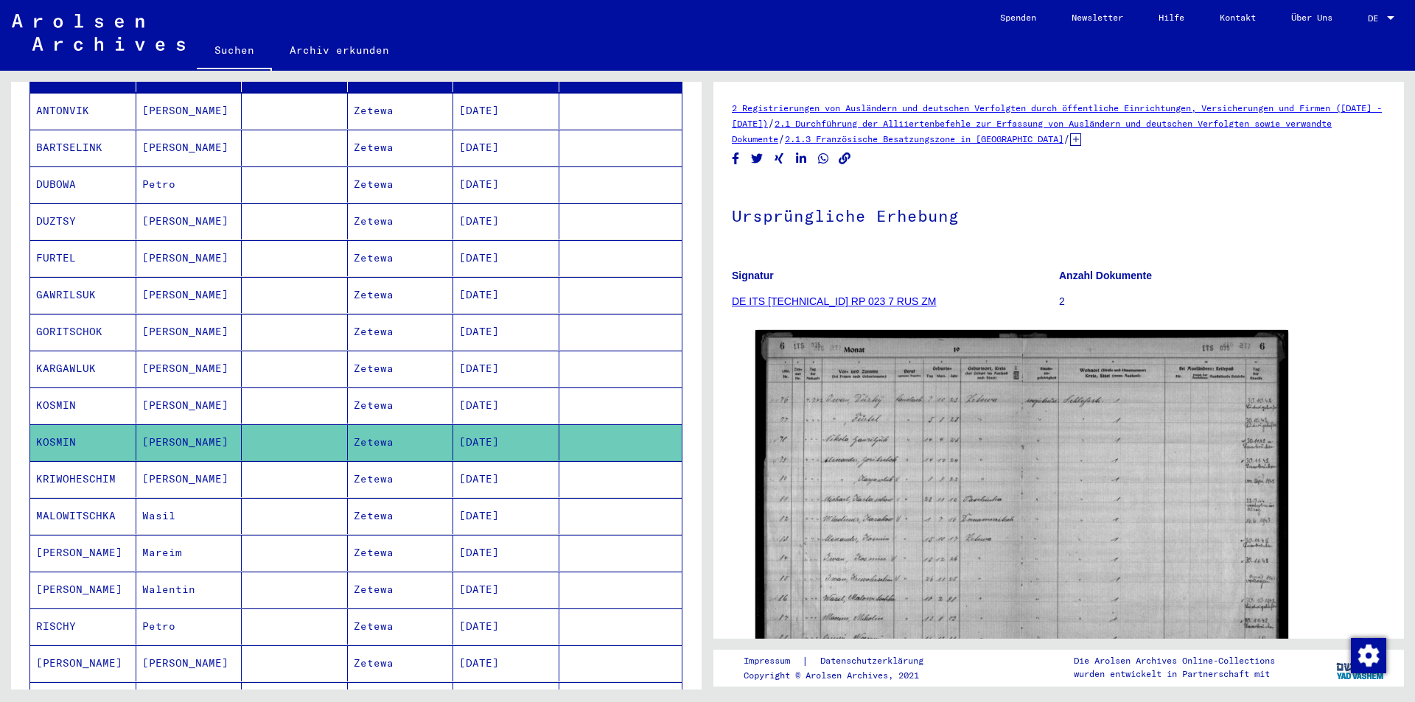
click at [85, 466] on mat-cell "KRIWOHESCHIM" at bounding box center [83, 479] width 106 height 36
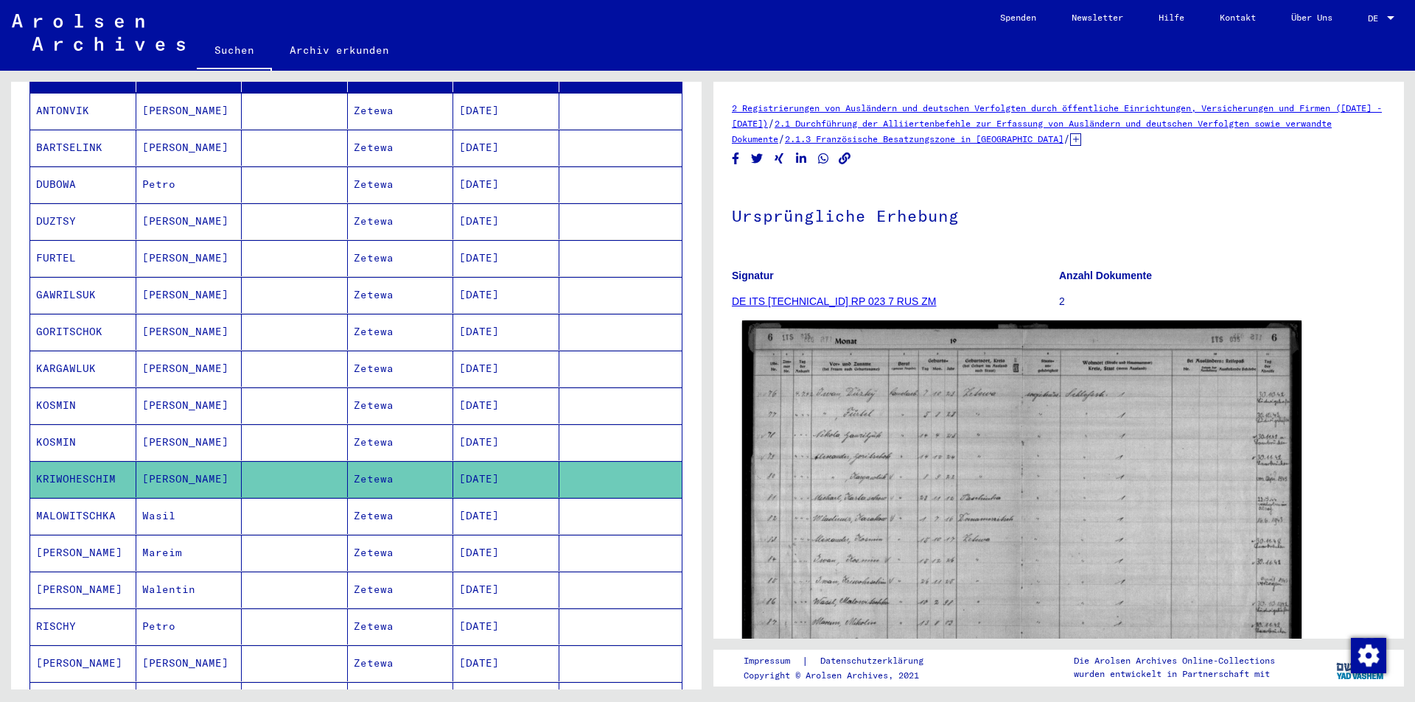
click at [979, 563] on img at bounding box center [1021, 514] width 559 height 387
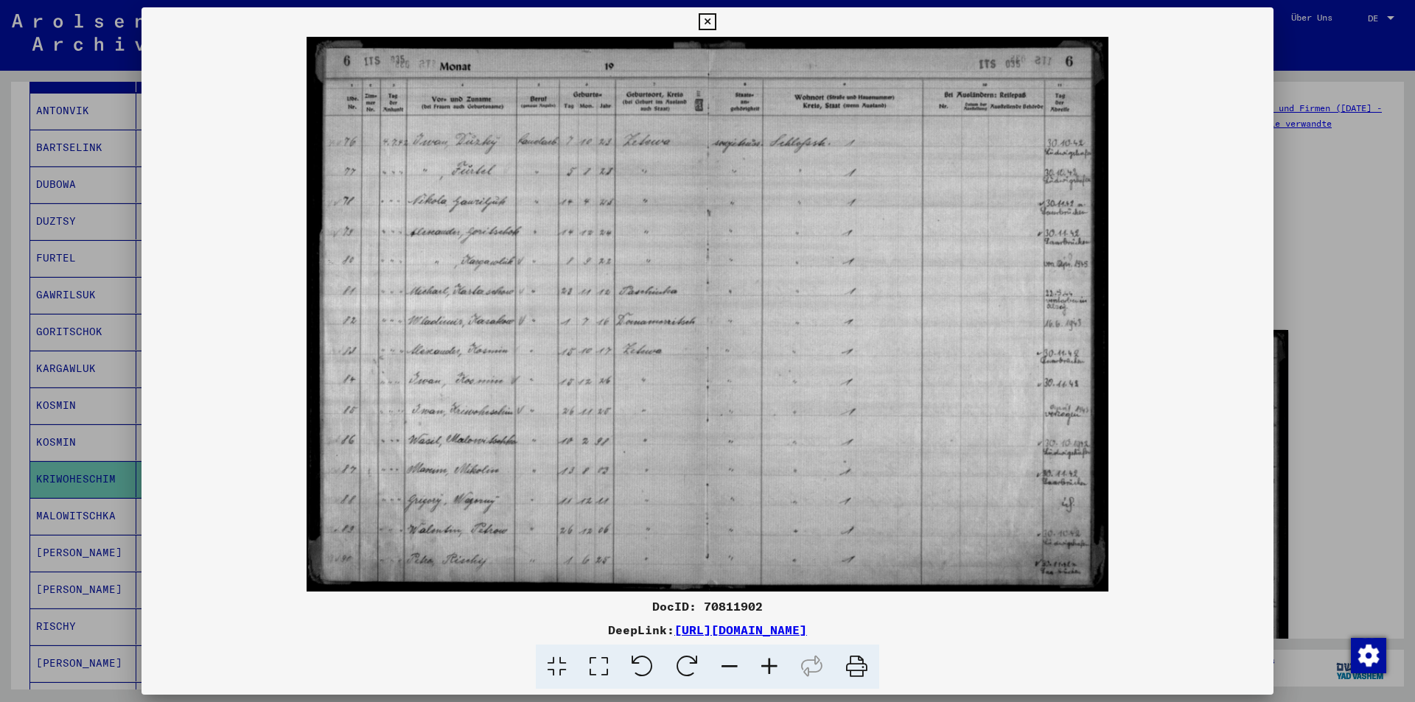
click at [709, 16] on button at bounding box center [707, 21] width 26 height 29
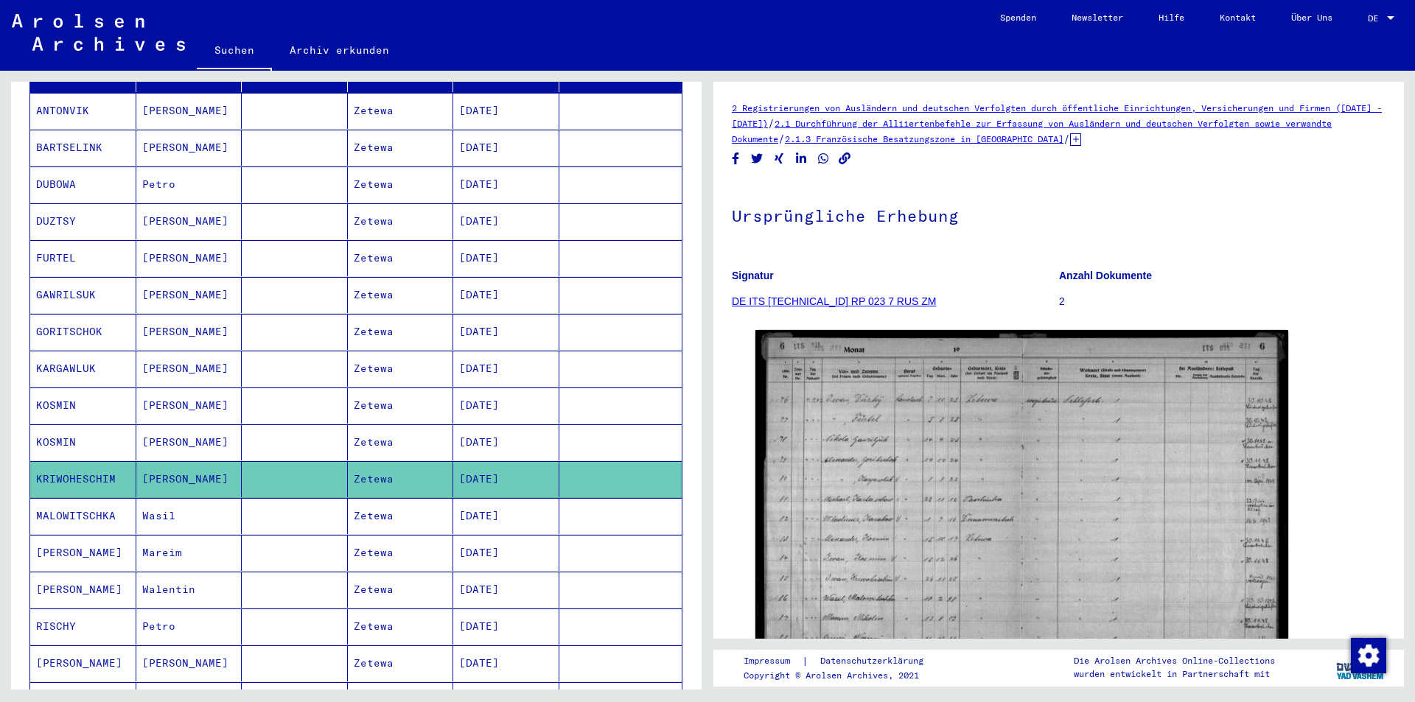
click at [71, 498] on mat-cell "MALOWITSCHKA" at bounding box center [83, 516] width 106 height 36
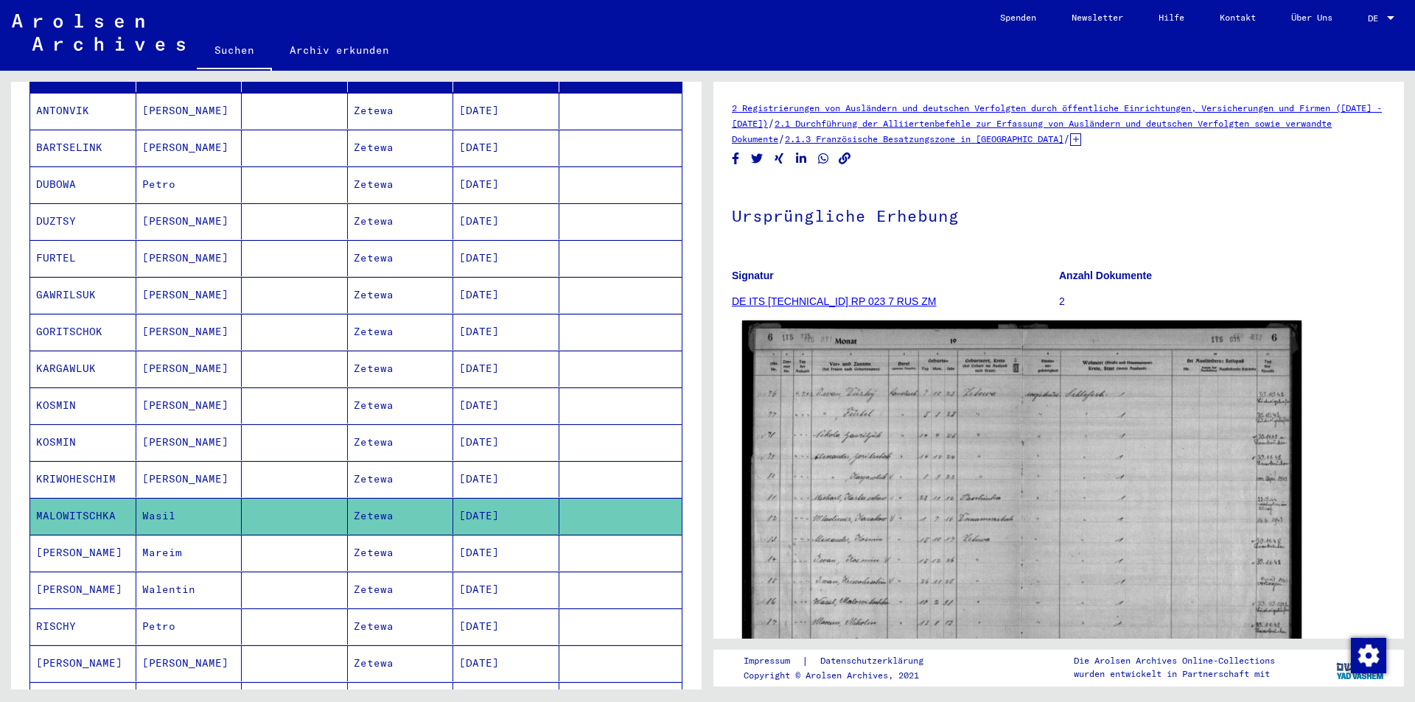
click at [923, 483] on img at bounding box center [1021, 514] width 559 height 387
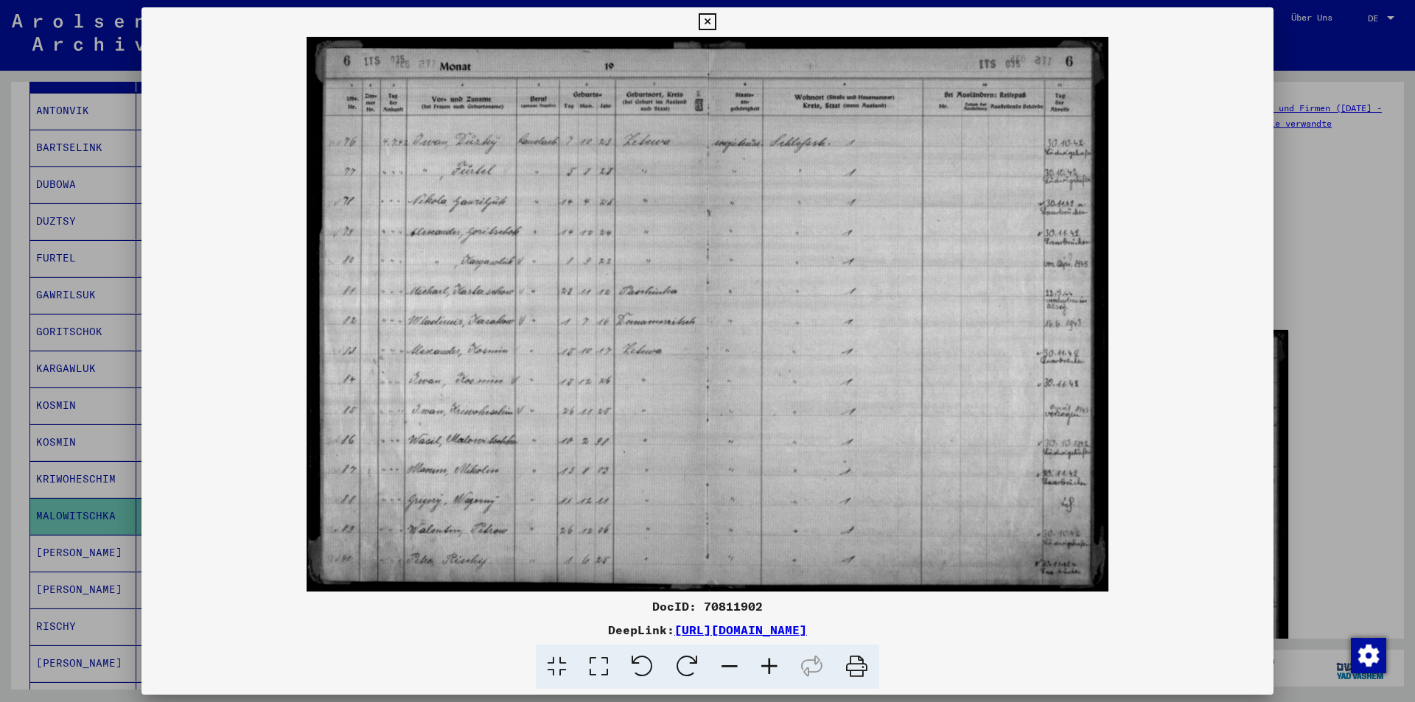
click at [701, 18] on icon at bounding box center [707, 22] width 17 height 18
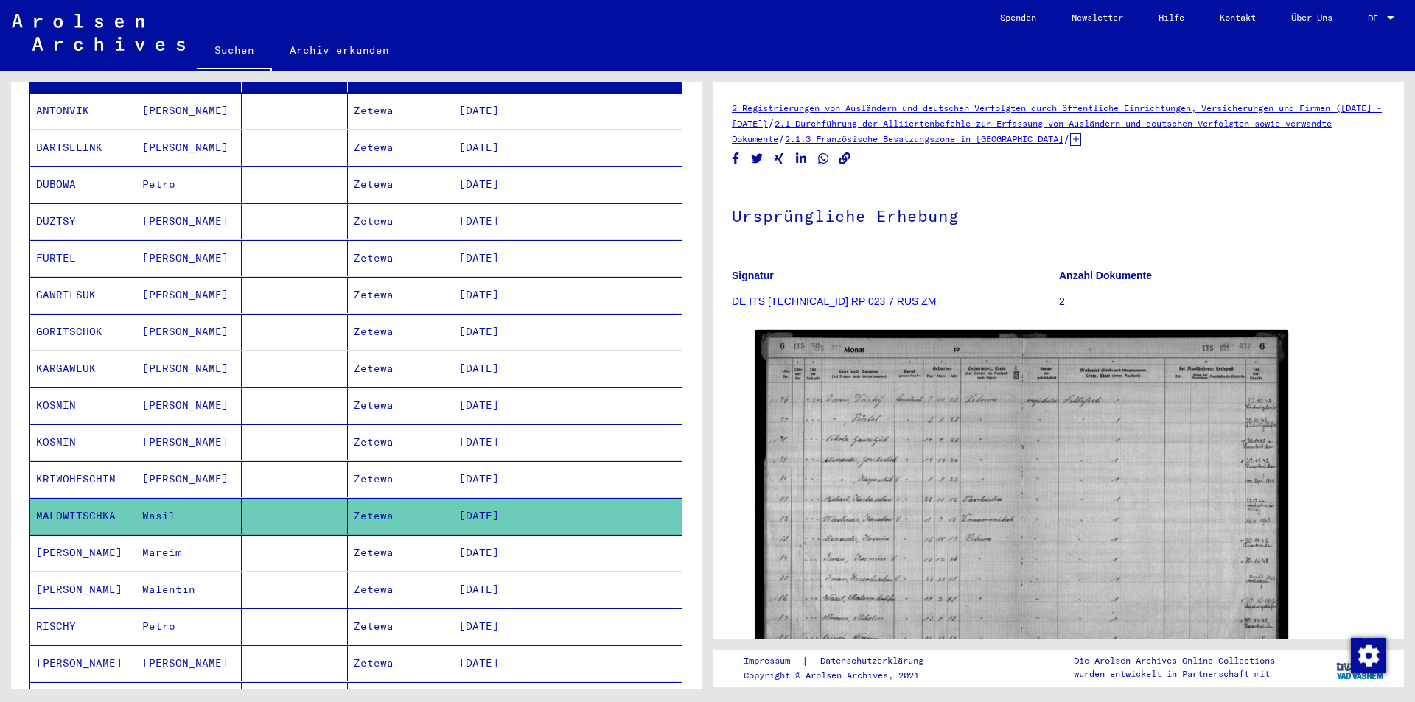
click at [56, 540] on mat-cell "[PERSON_NAME]" at bounding box center [83, 553] width 106 height 36
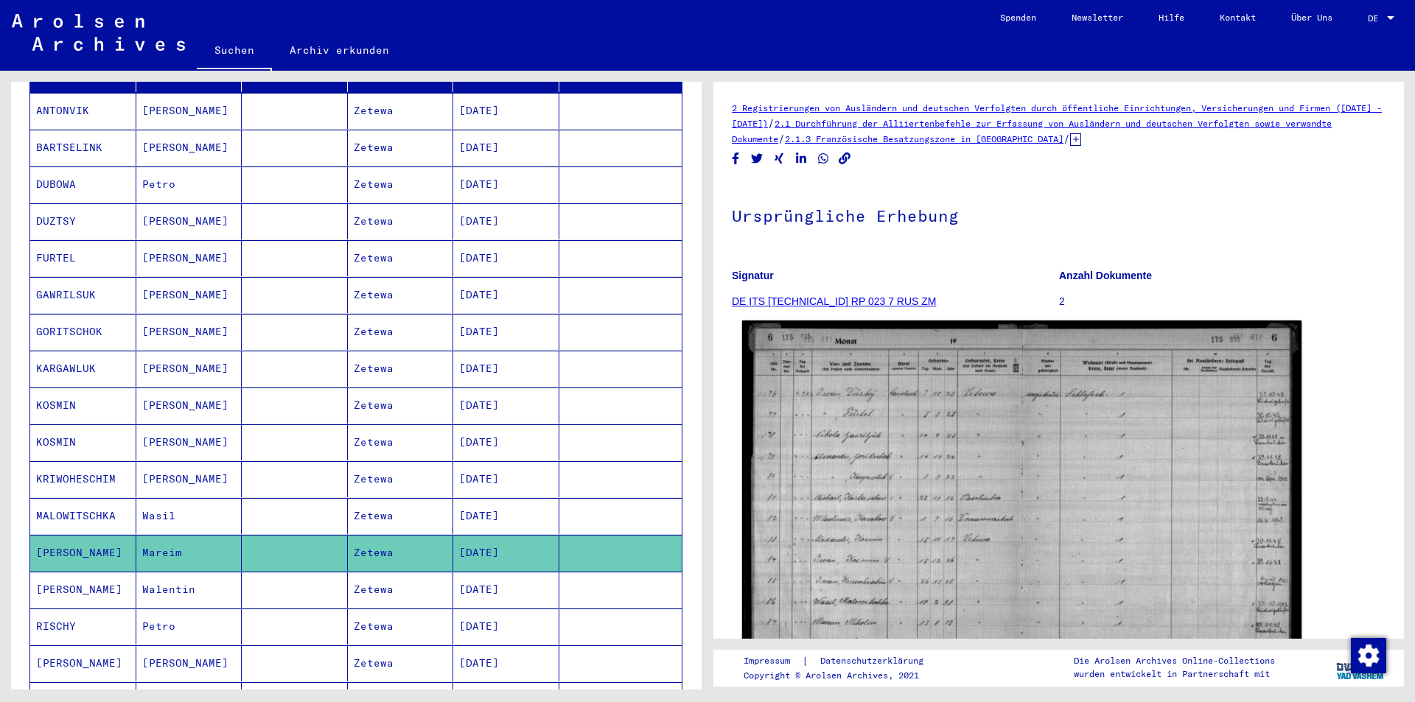
click at [888, 457] on img at bounding box center [1021, 514] width 559 height 387
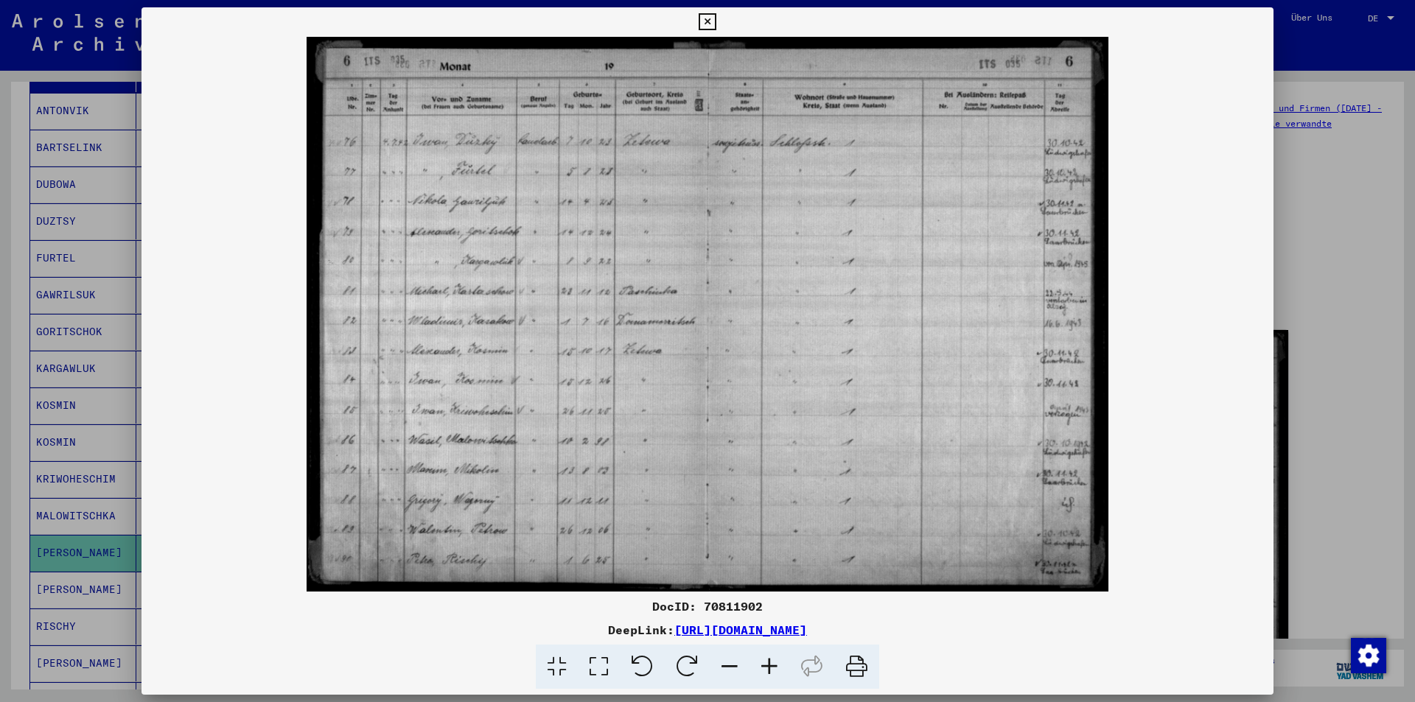
click at [65, 599] on div at bounding box center [707, 351] width 1415 height 702
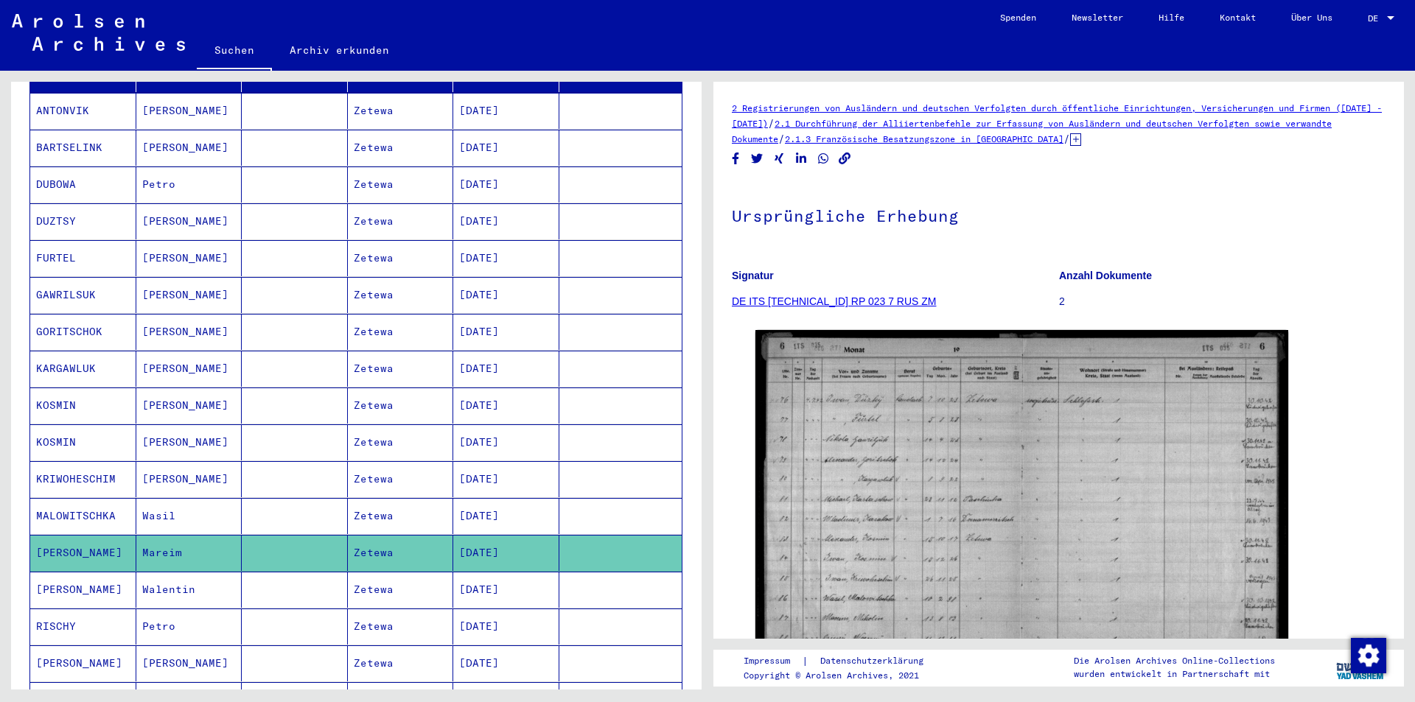
click at [64, 574] on mat-cell "[PERSON_NAME]" at bounding box center [83, 590] width 106 height 36
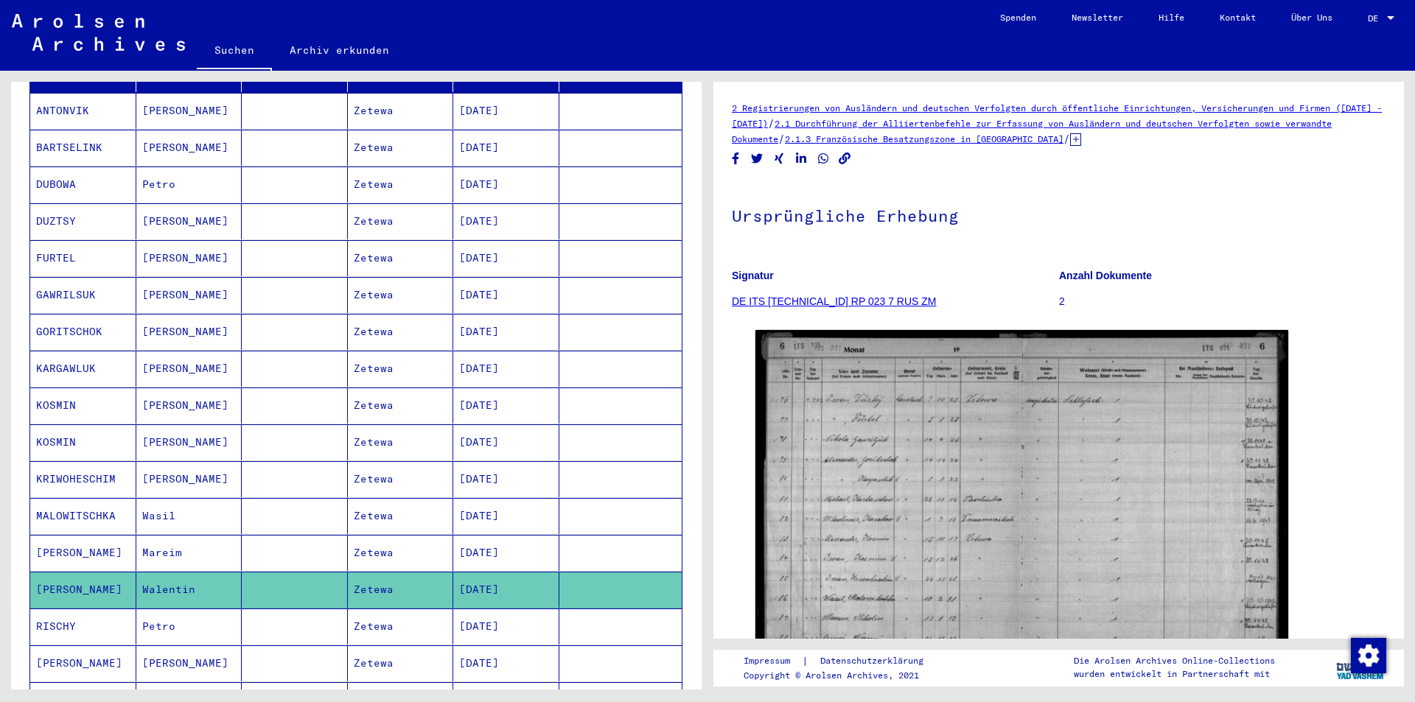
click at [57, 535] on mat-cell "[PERSON_NAME]" at bounding box center [83, 553] width 106 height 36
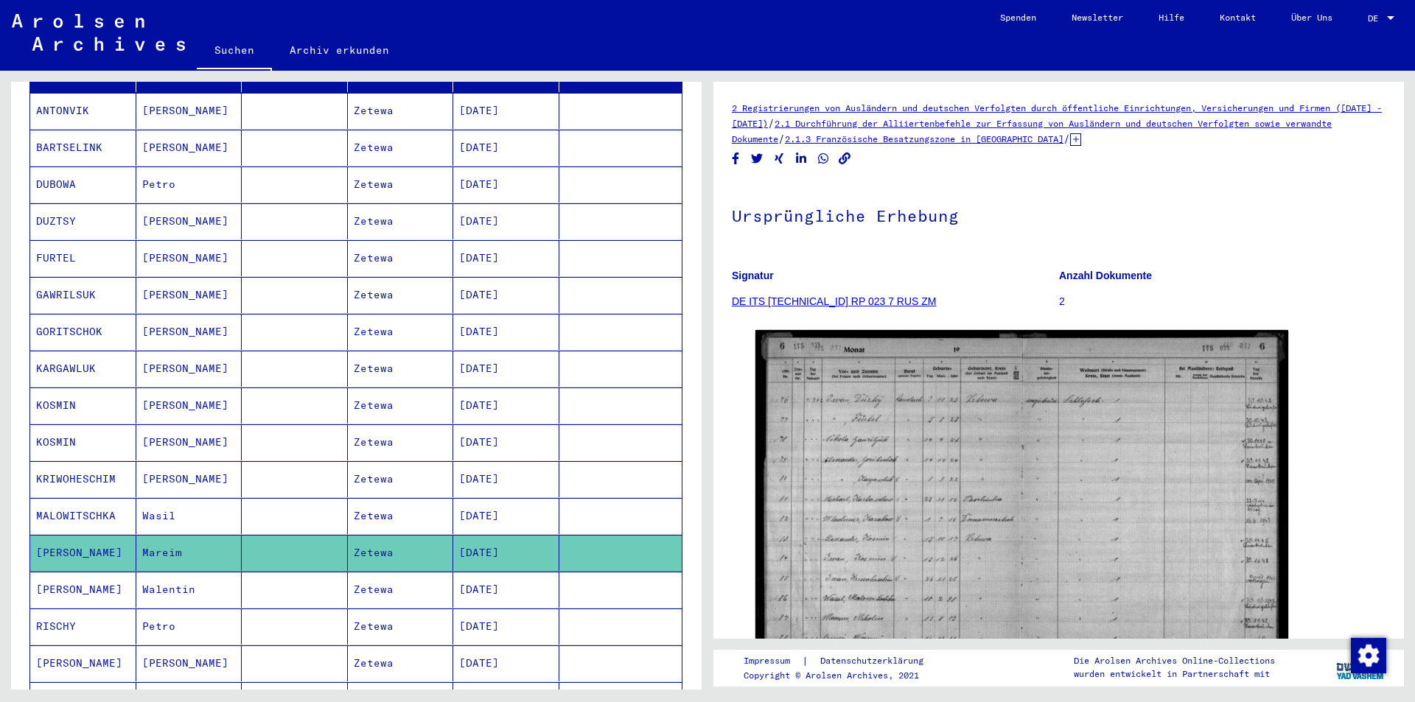
click at [71, 498] on mat-cell "MALOWITSCHKA" at bounding box center [83, 516] width 106 height 36
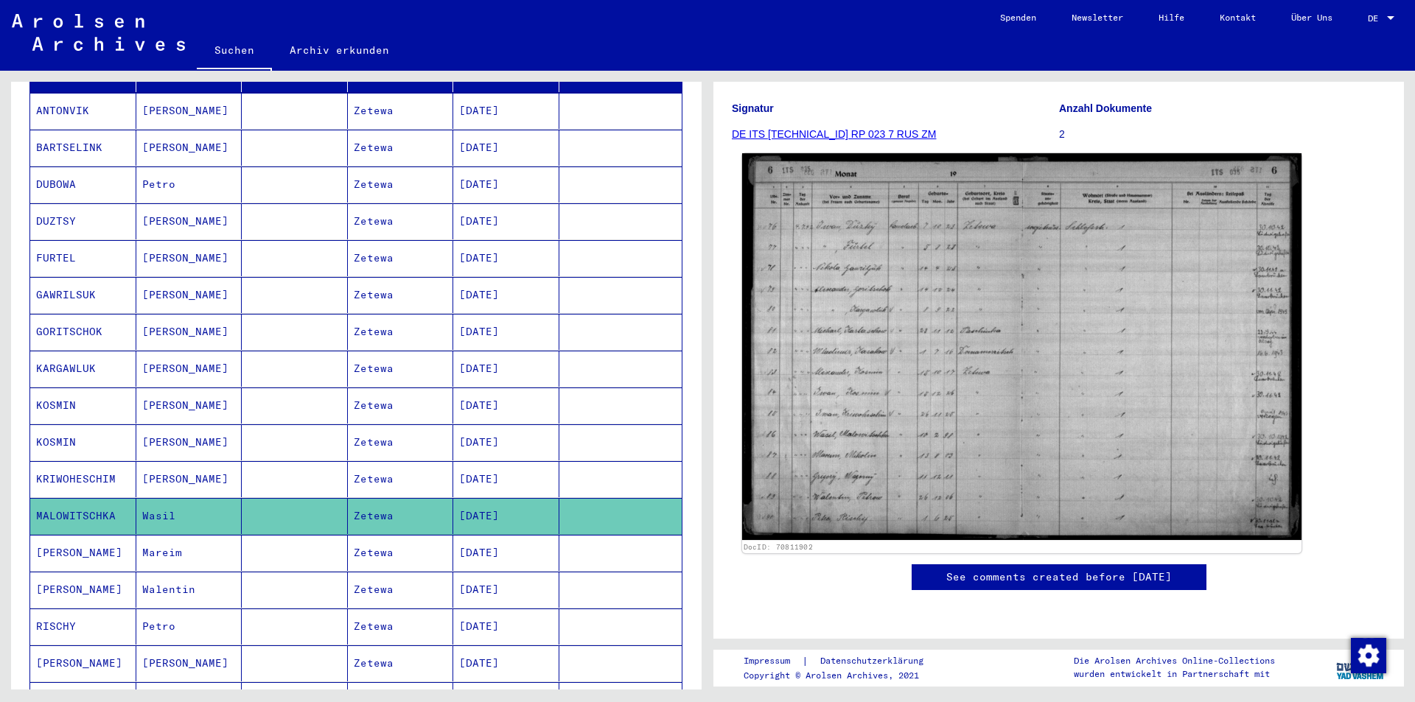
scroll to position [147, 0]
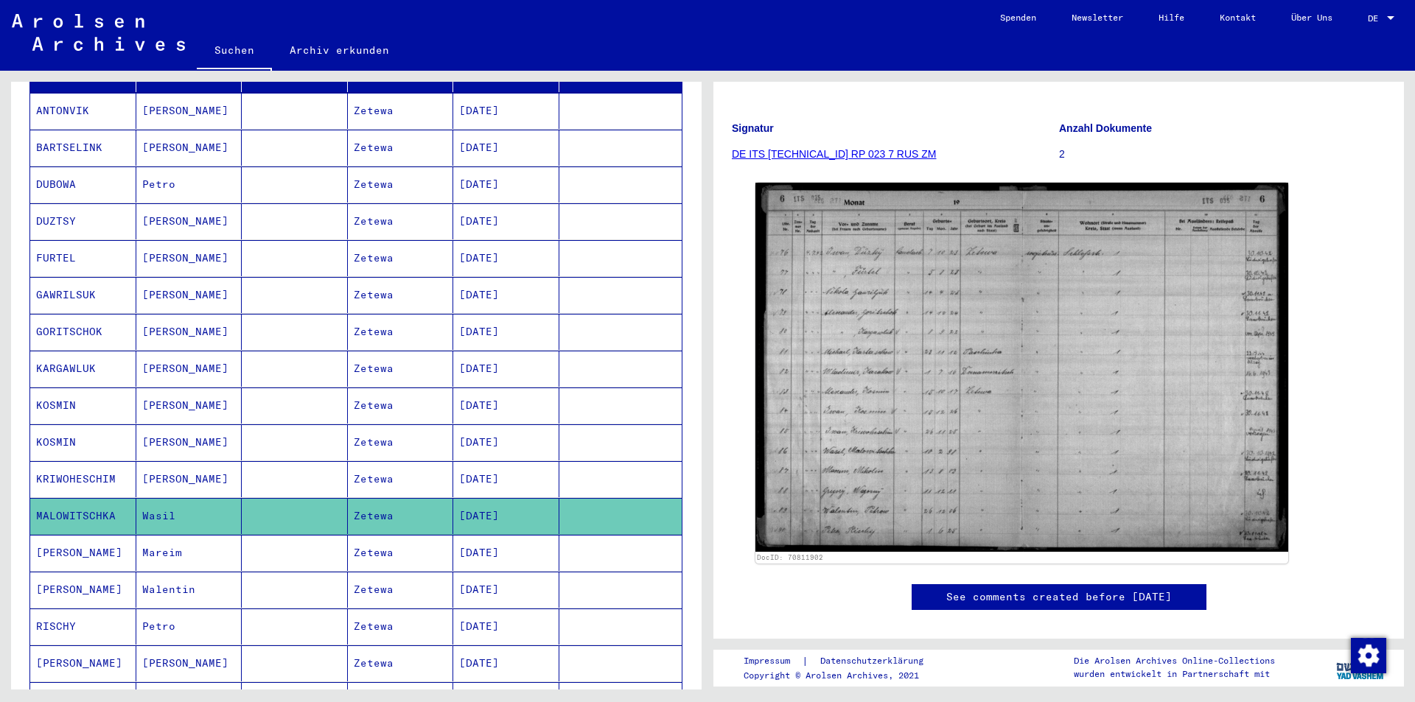
click at [69, 97] on mat-cell "ANTONVIK" at bounding box center [83, 111] width 106 height 36
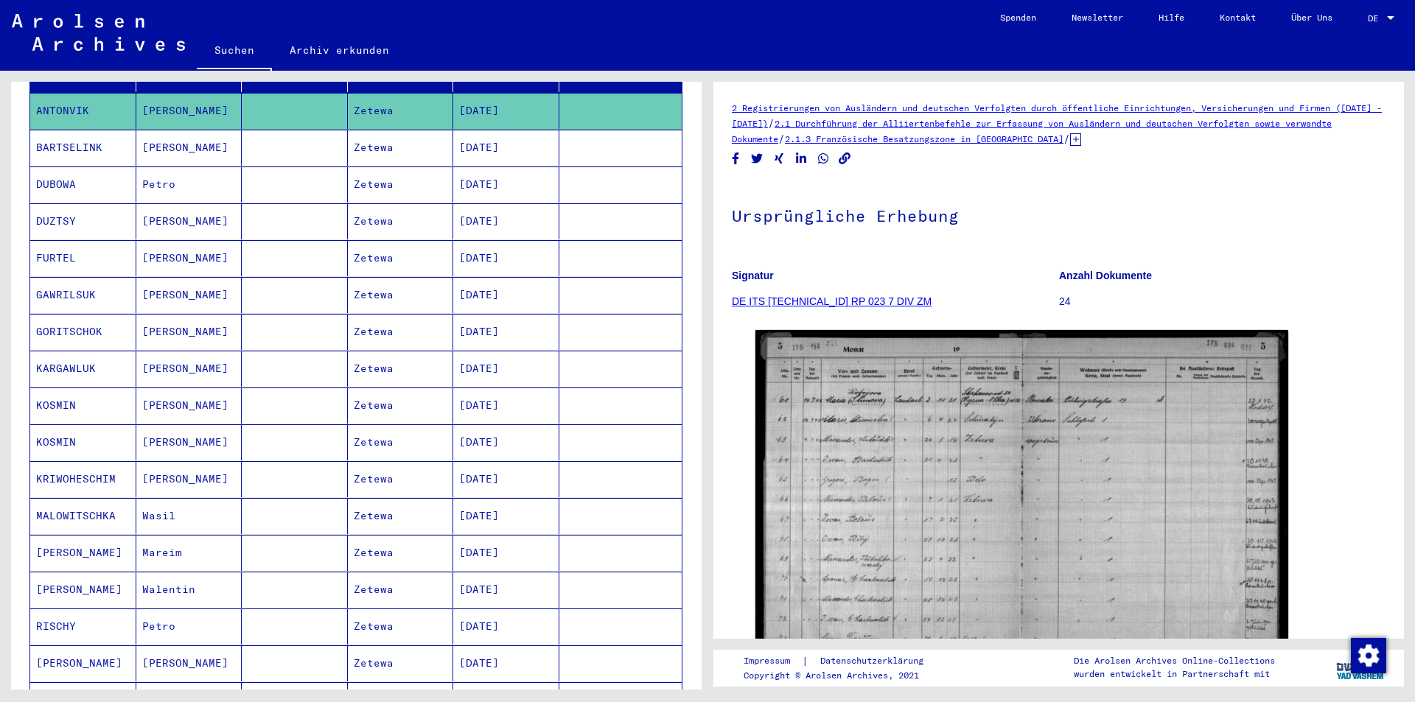
click at [71, 130] on mat-cell "BARTSELINK" at bounding box center [83, 148] width 106 height 36
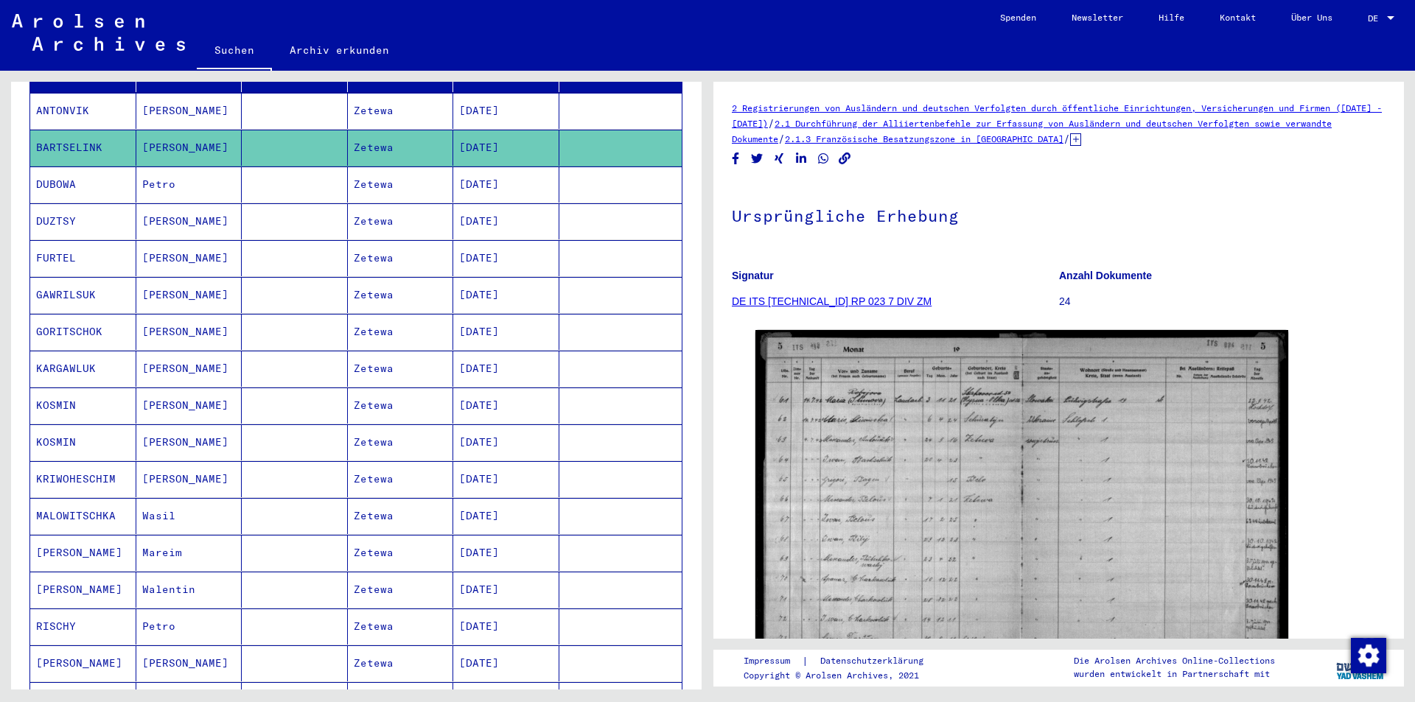
click at [63, 169] on mat-cell "DUBOWA" at bounding box center [83, 185] width 106 height 36
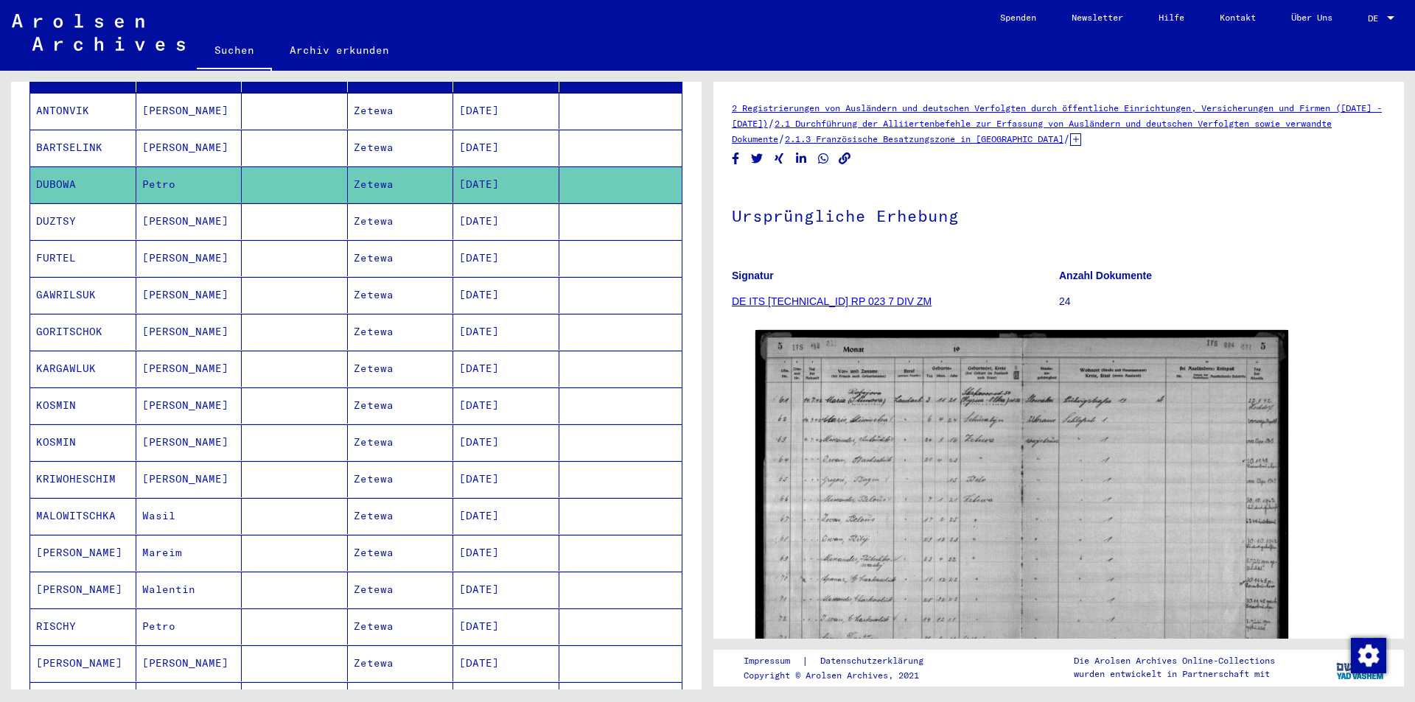
click at [65, 203] on mat-cell "DUZTSY" at bounding box center [83, 221] width 106 height 36
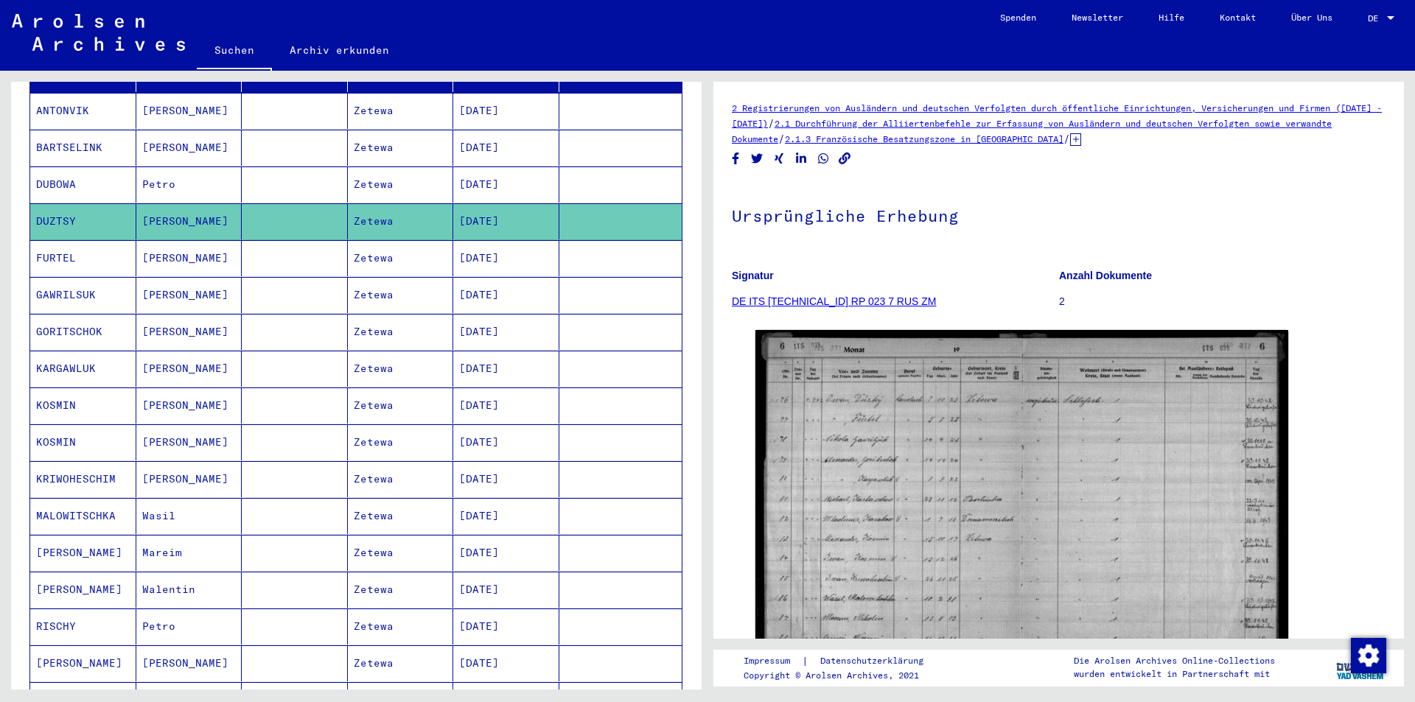
click at [59, 241] on mat-cell "FURTEL" at bounding box center [83, 258] width 106 height 36
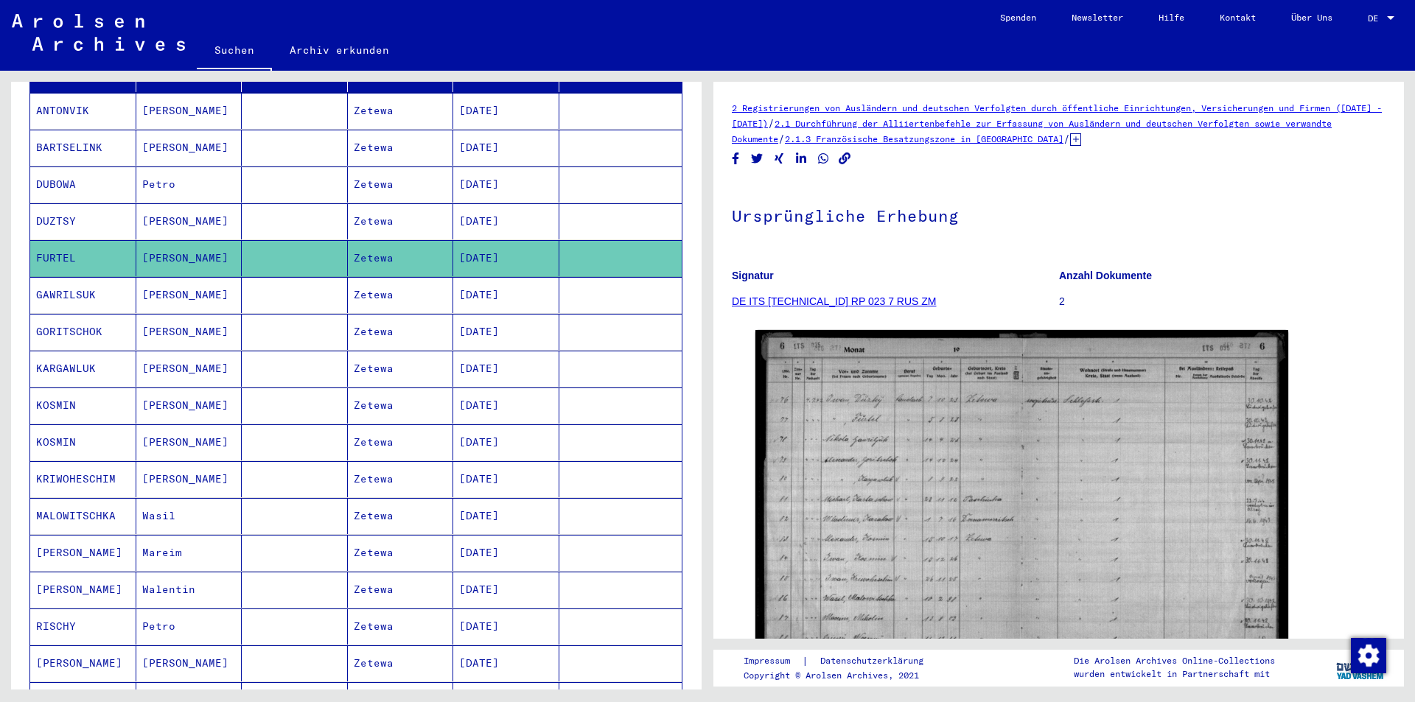
click at [70, 278] on mat-cell "GAWRILSUK" at bounding box center [83, 295] width 106 height 36
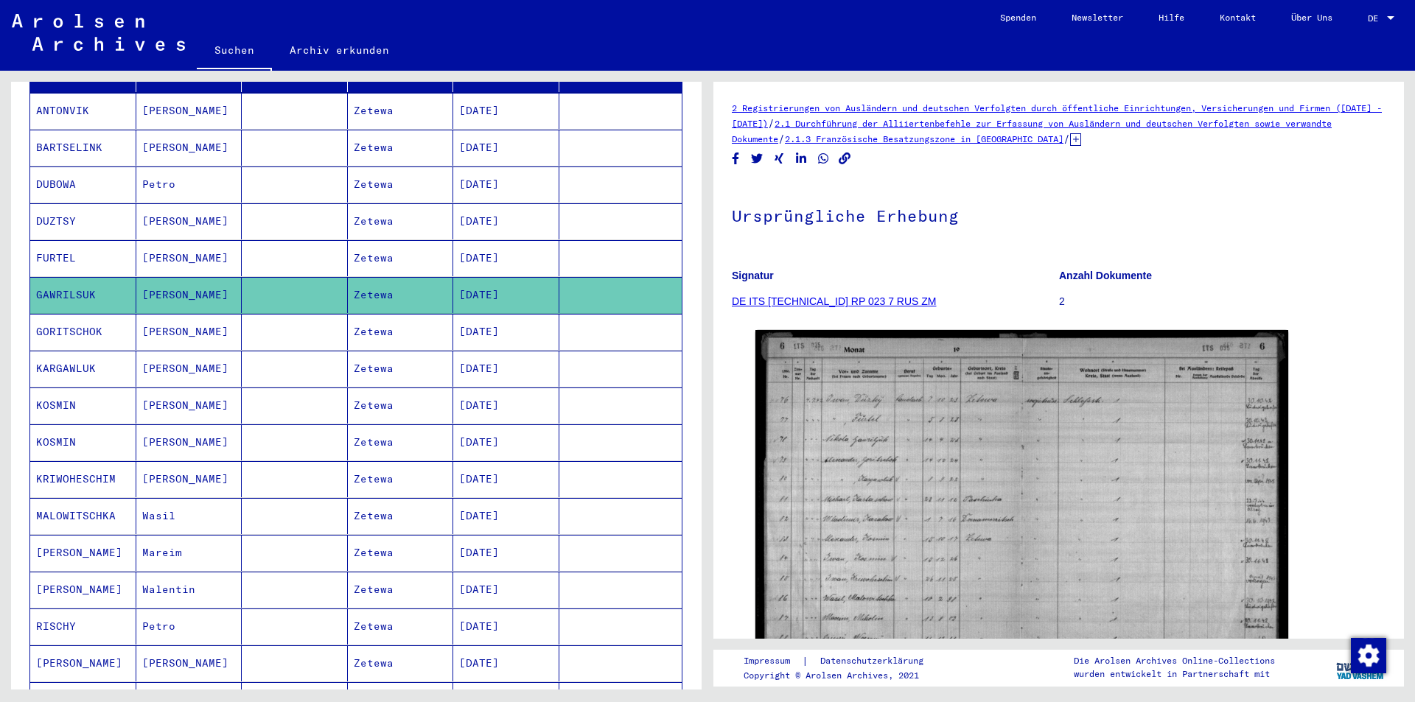
click at [72, 315] on mat-cell "GORITSCHOK" at bounding box center [83, 332] width 106 height 36
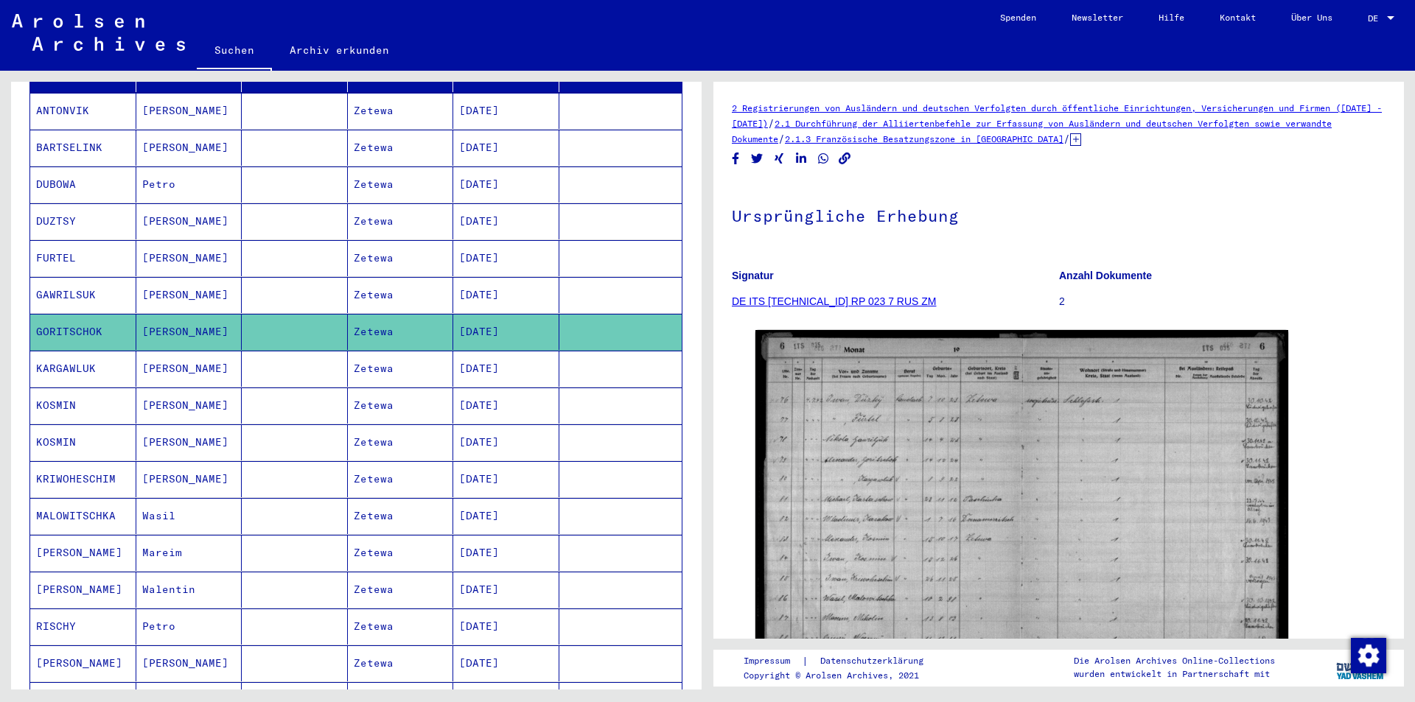
click at [71, 351] on mat-cell "KARGAWLUK" at bounding box center [83, 369] width 106 height 36
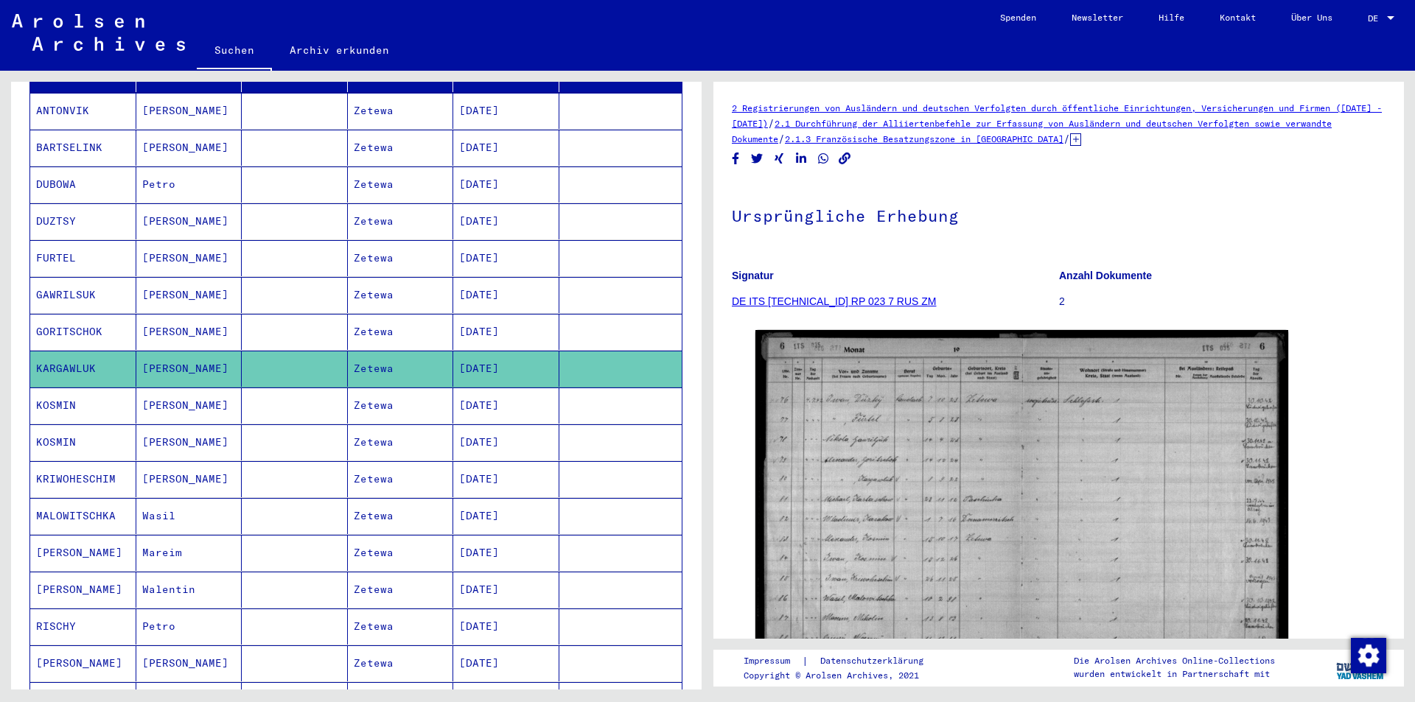
click at [68, 388] on mat-cell "KOSMIN" at bounding box center [83, 406] width 106 height 36
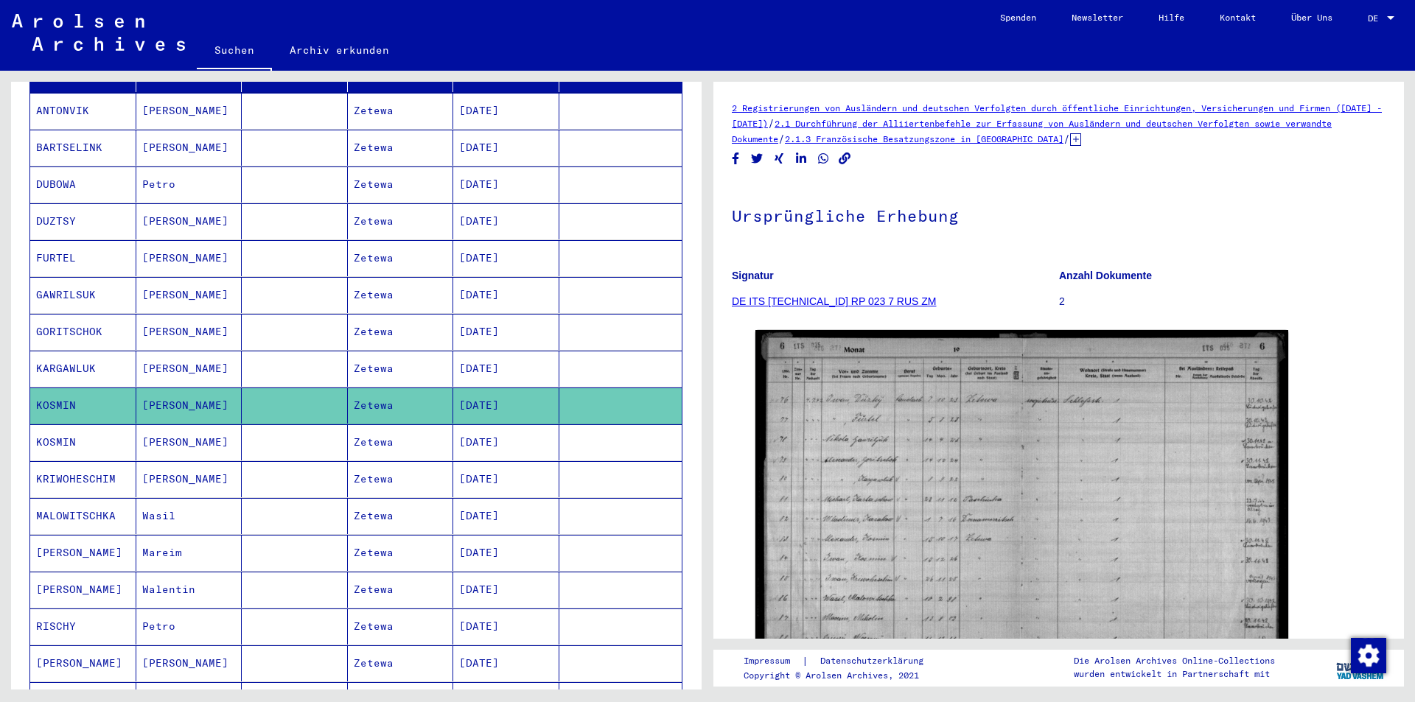
click at [57, 428] on mat-cell "KOSMIN" at bounding box center [83, 443] width 106 height 36
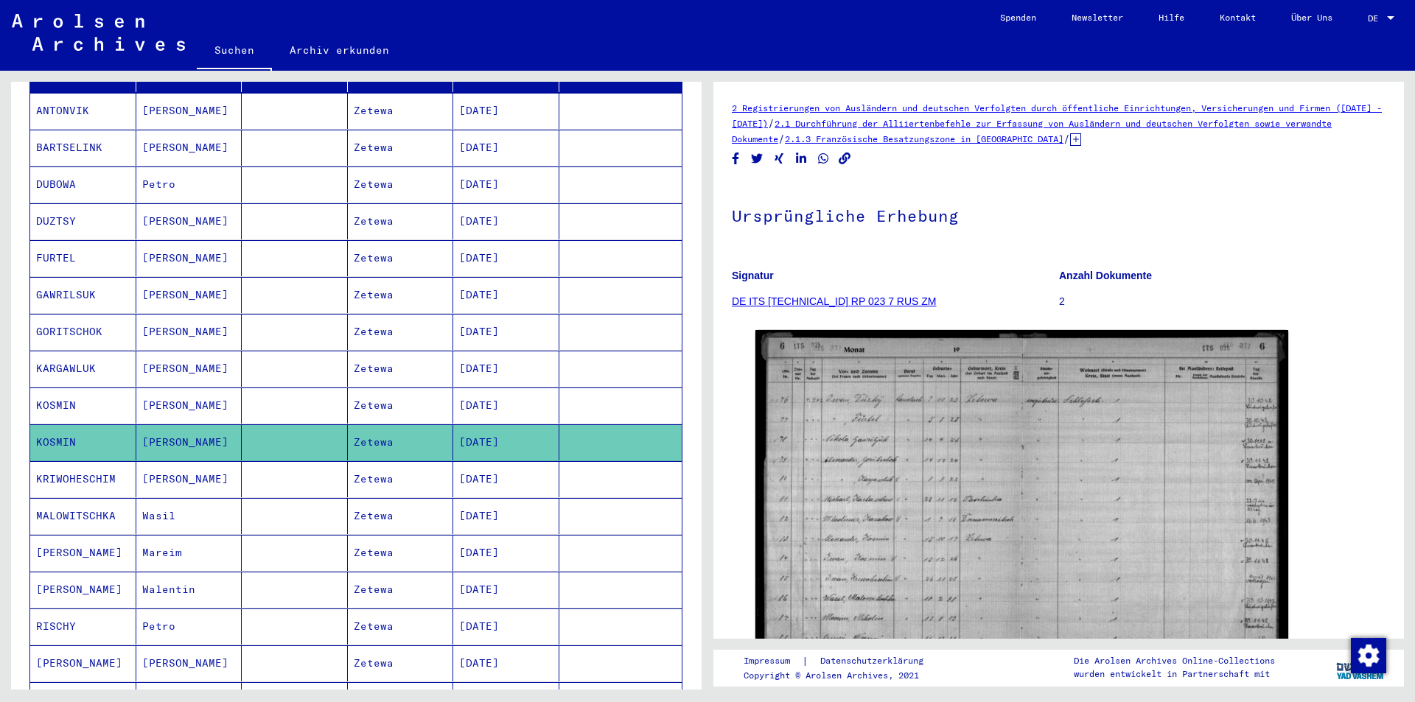
click at [66, 461] on mat-cell "KRIWOHESCHIM" at bounding box center [83, 479] width 106 height 36
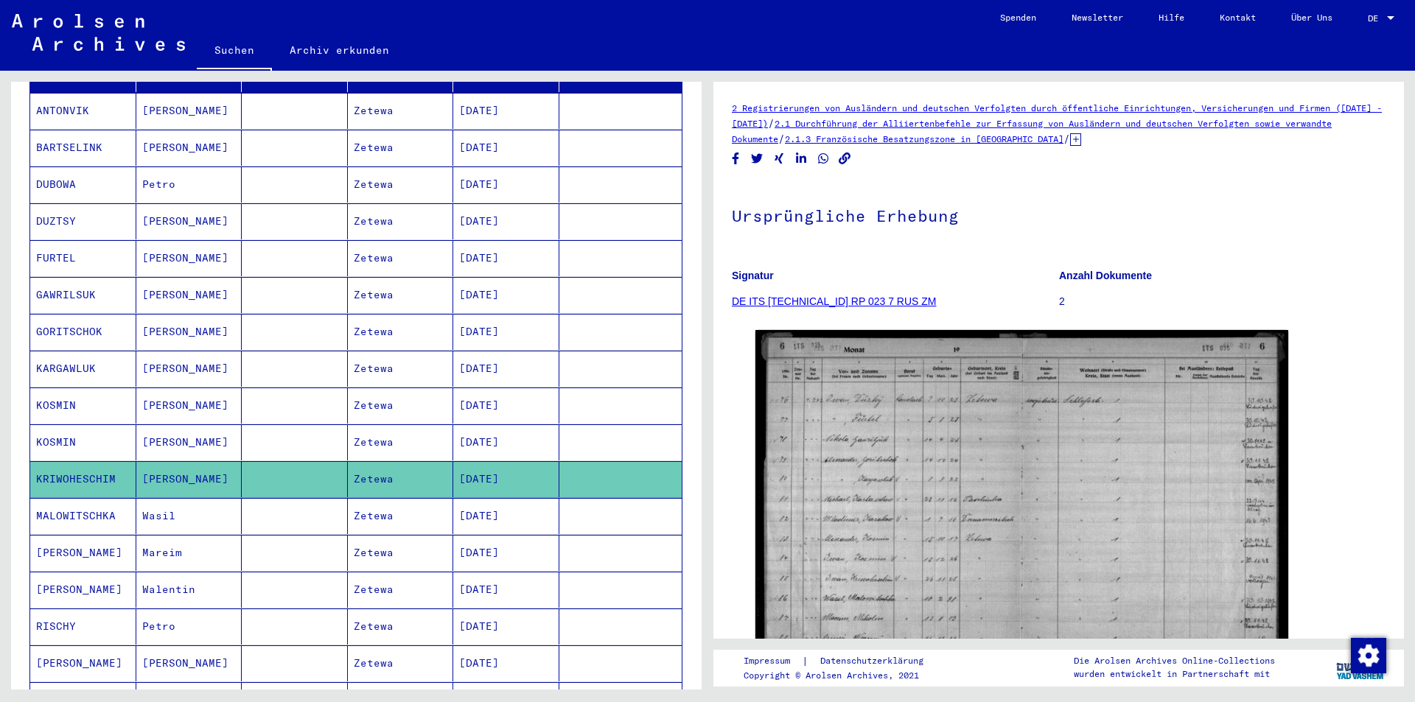
click at [81, 499] on mat-cell "MALOWITSCHKA" at bounding box center [83, 516] width 106 height 36
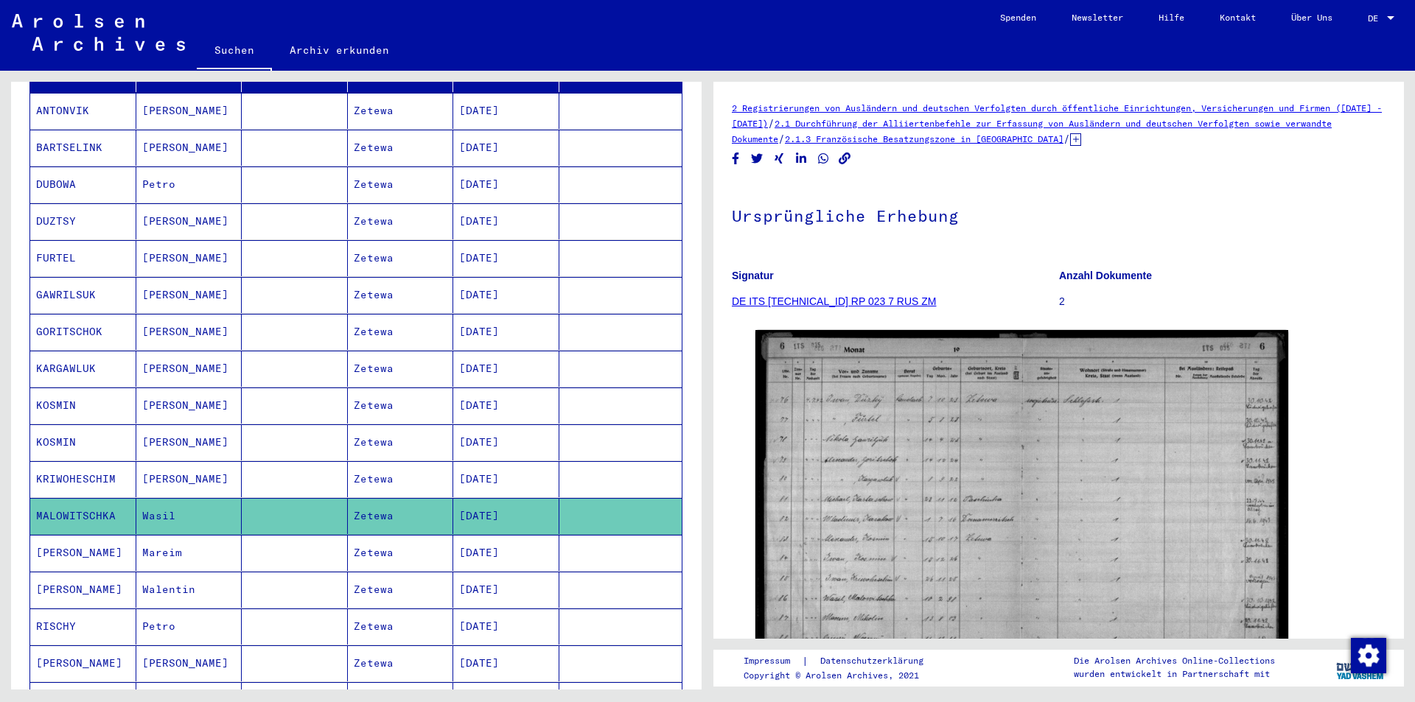
click at [63, 540] on mat-cell "[PERSON_NAME]" at bounding box center [83, 553] width 106 height 36
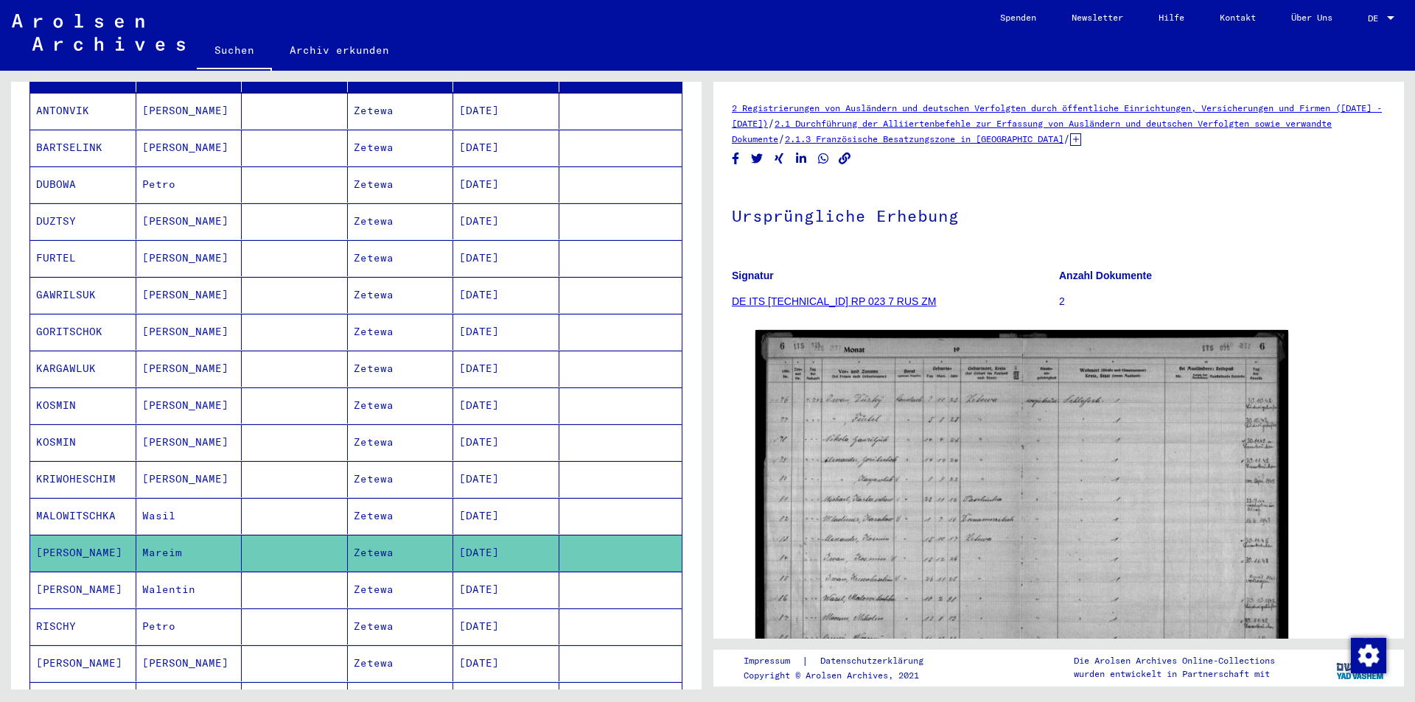
click at [63, 576] on mat-cell "[PERSON_NAME]" at bounding box center [83, 590] width 106 height 36
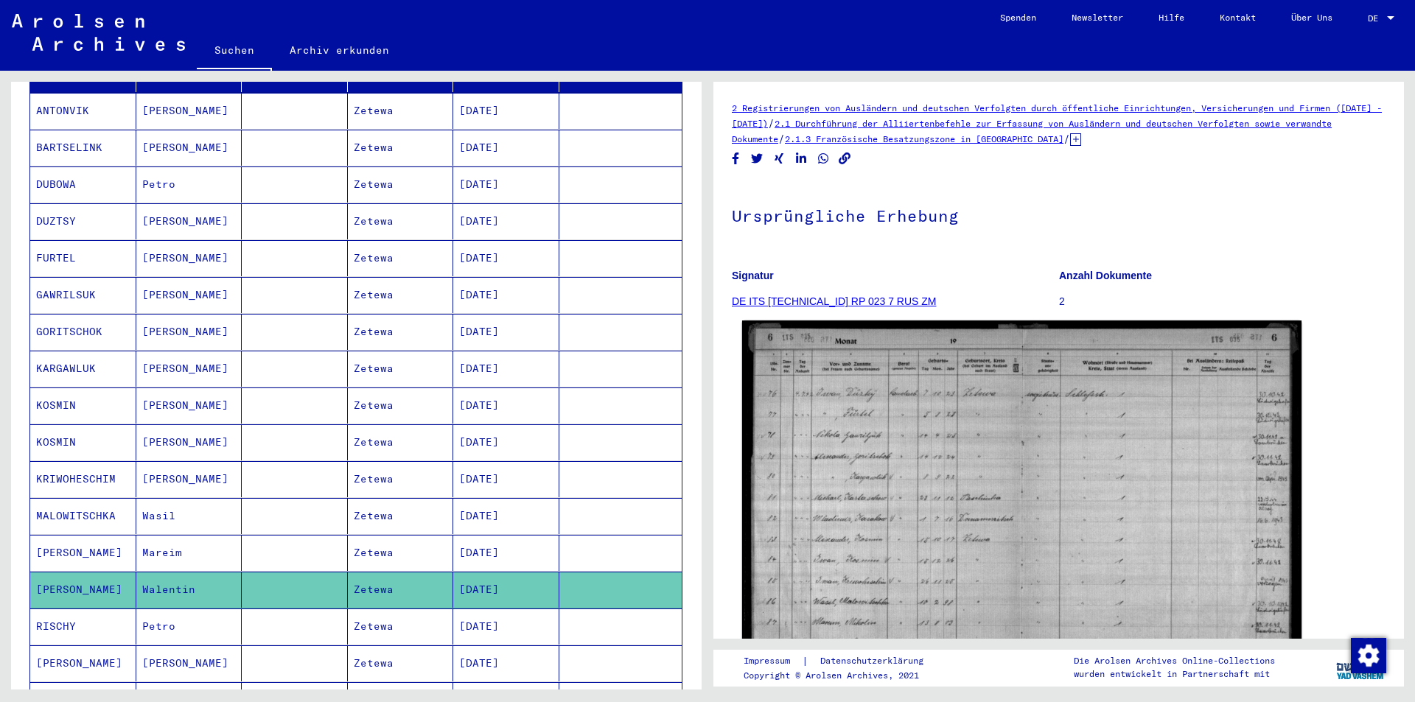
click at [963, 425] on img at bounding box center [1021, 514] width 559 height 387
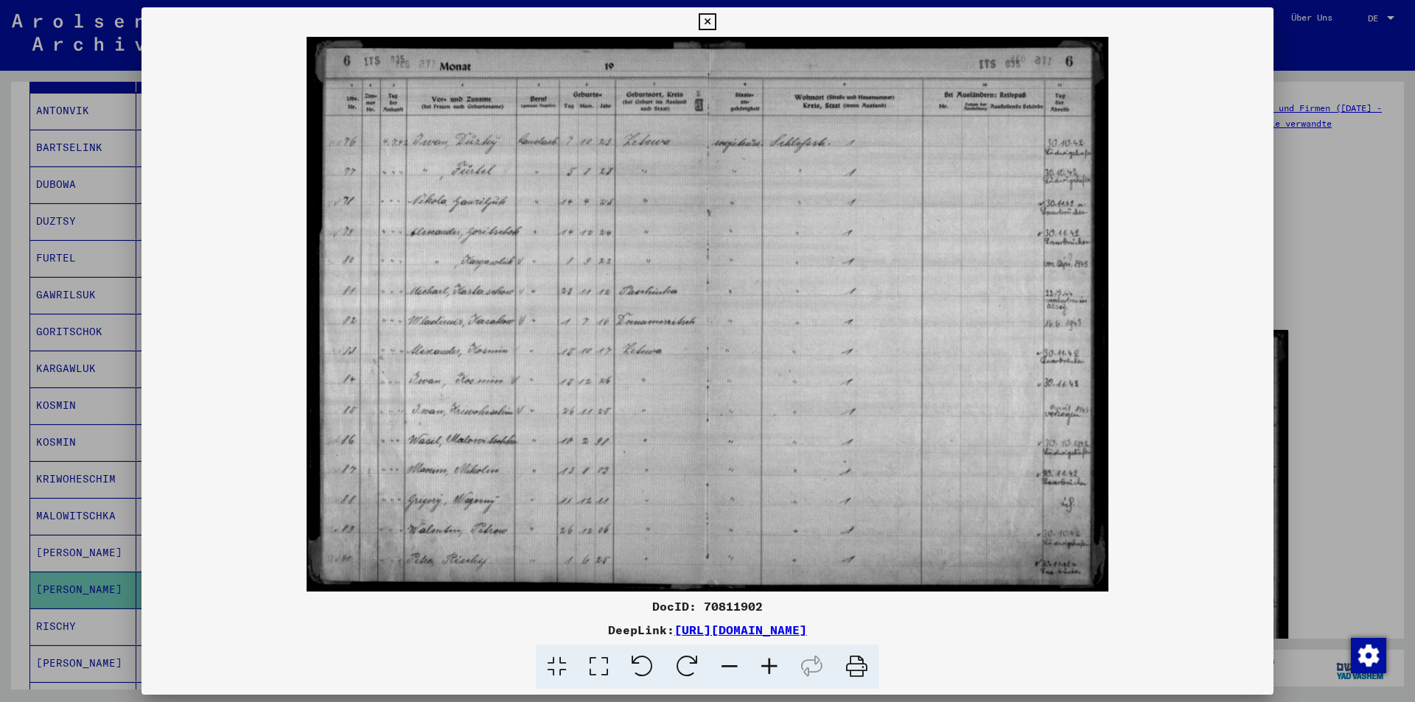
click at [102, 425] on div at bounding box center [707, 351] width 1415 height 702
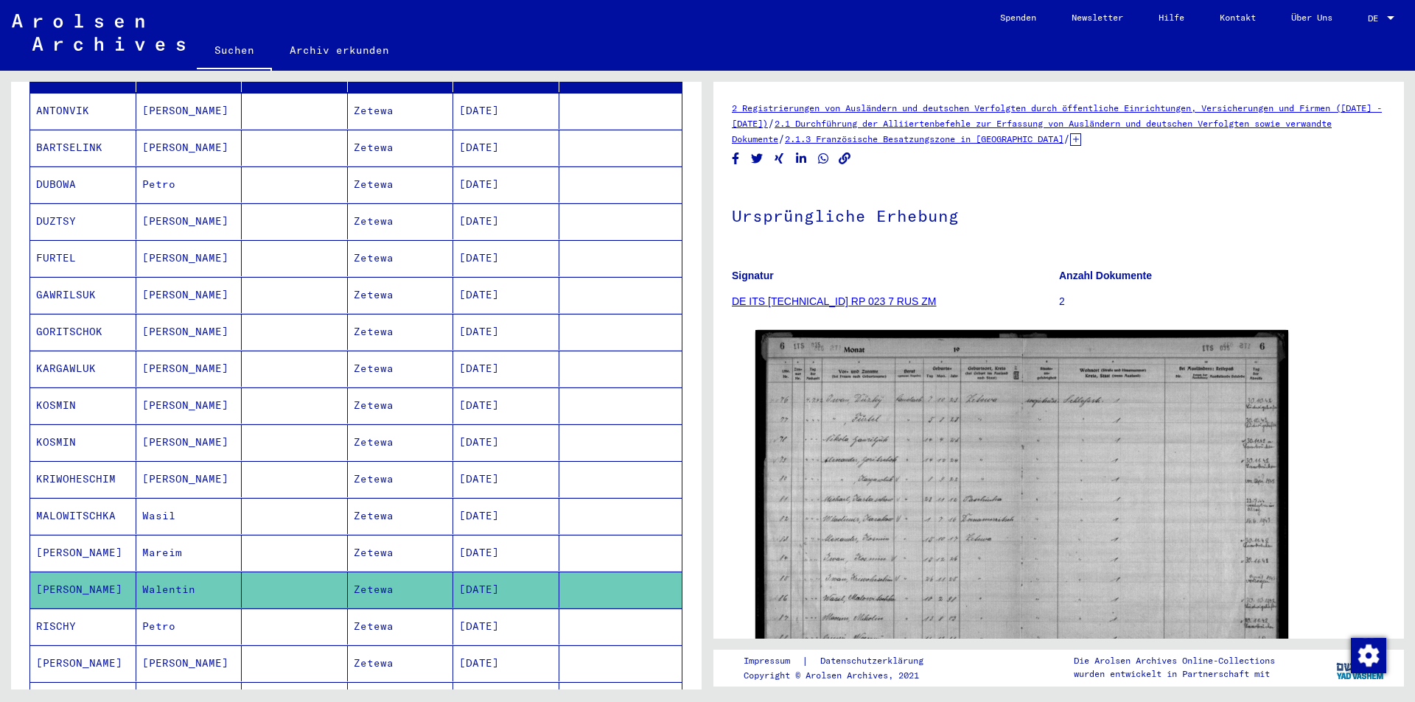
click at [62, 613] on mat-cell "RISCHY" at bounding box center [83, 627] width 106 height 36
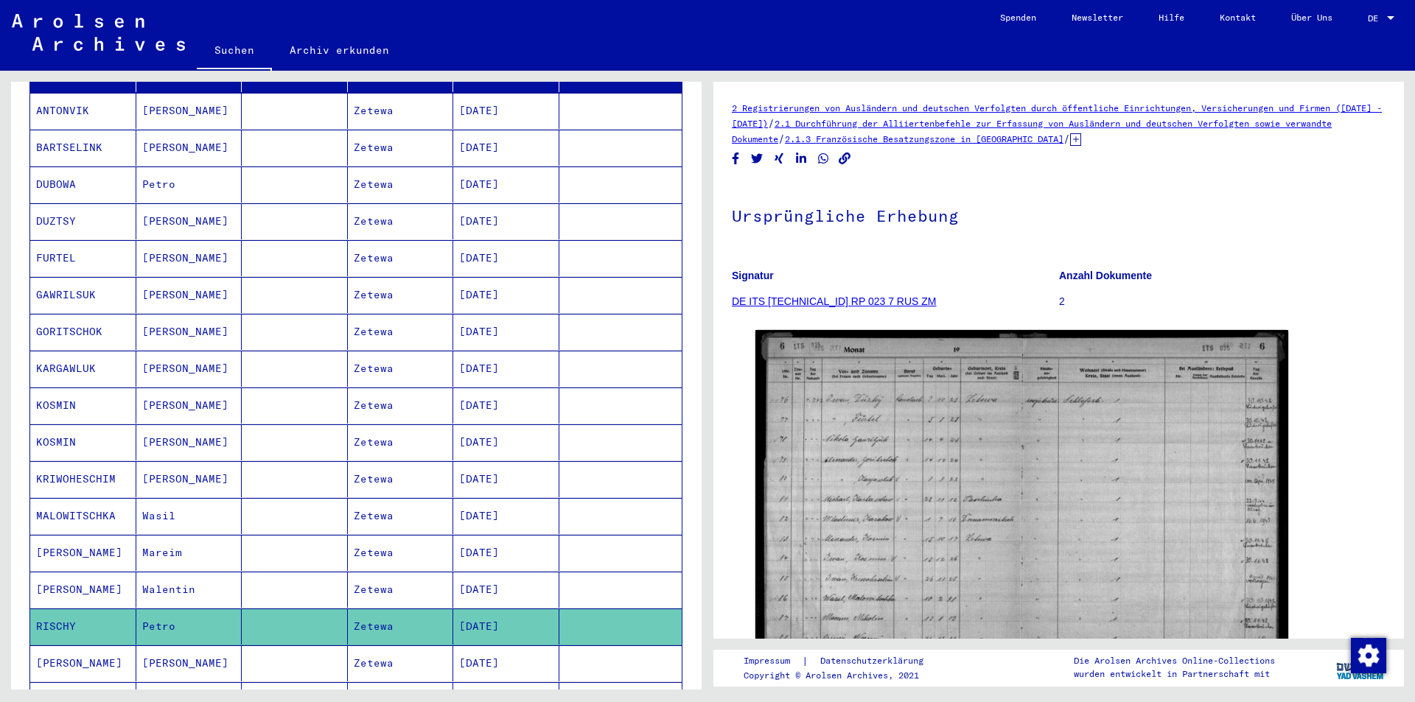
click at [55, 647] on icon at bounding box center [61, 643] width 37 height 59
click at [62, 572] on mat-cell "[PERSON_NAME]" at bounding box center [83, 590] width 106 height 36
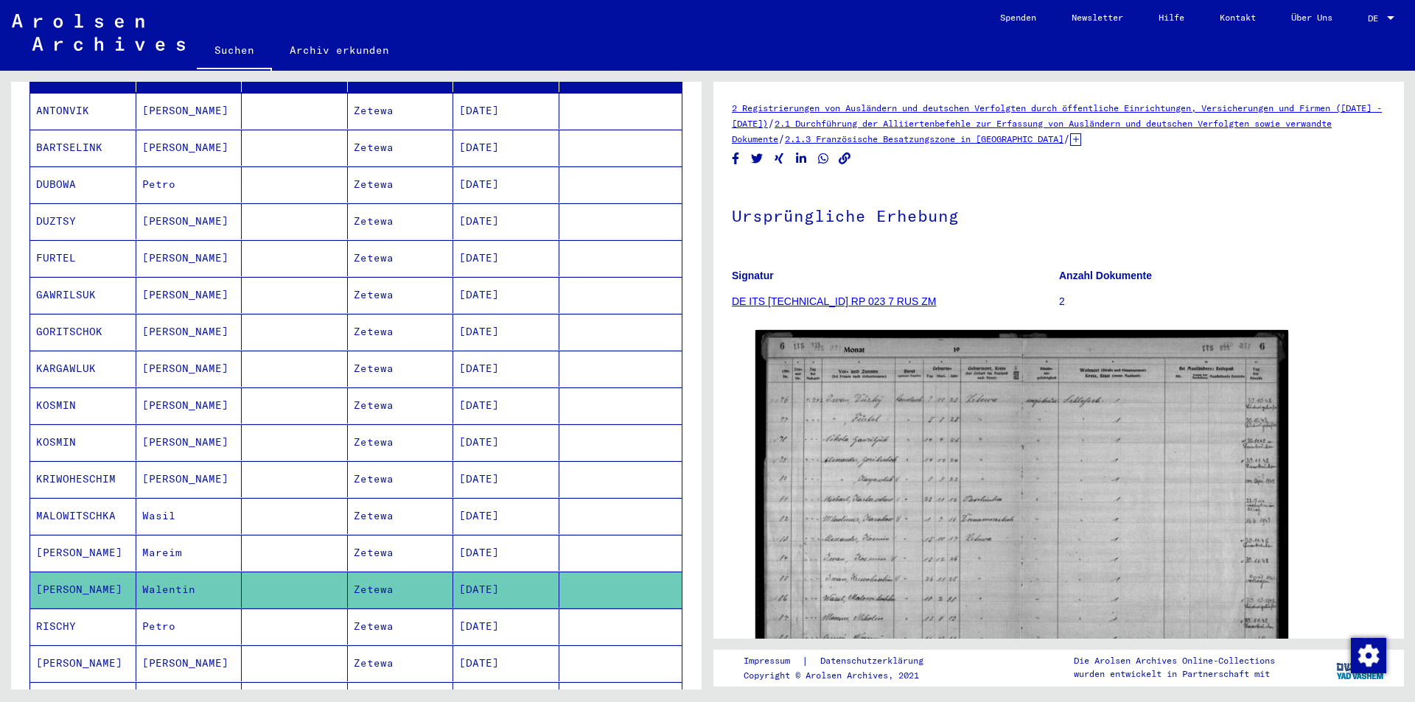
click at [53, 644] on icon at bounding box center [61, 643] width 37 height 59
click at [55, 615] on icon at bounding box center [61, 643] width 37 height 59
click at [63, 609] on mat-cell "RISCHY" at bounding box center [83, 627] width 106 height 36
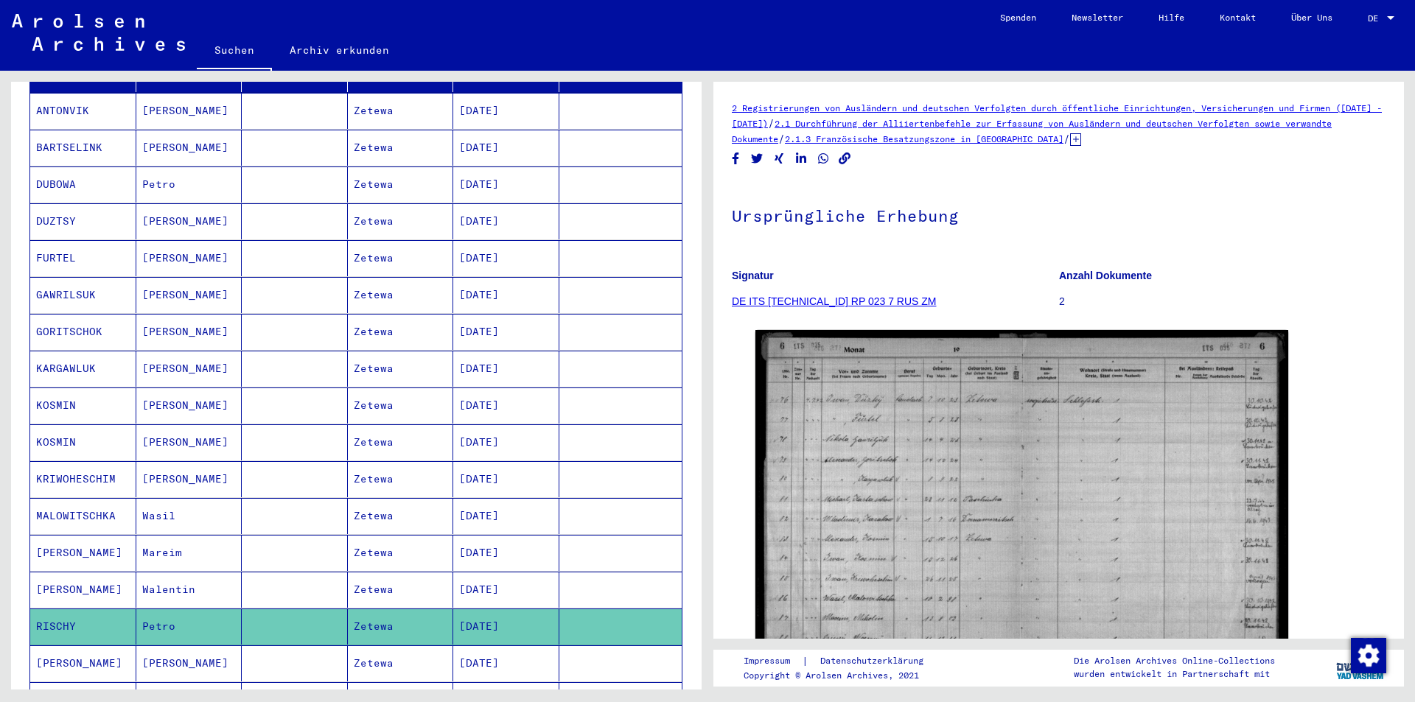
click at [63, 643] on icon at bounding box center [61, 643] width 37 height 59
click at [147, 646] on mat-cell "[PERSON_NAME]" at bounding box center [189, 664] width 106 height 36
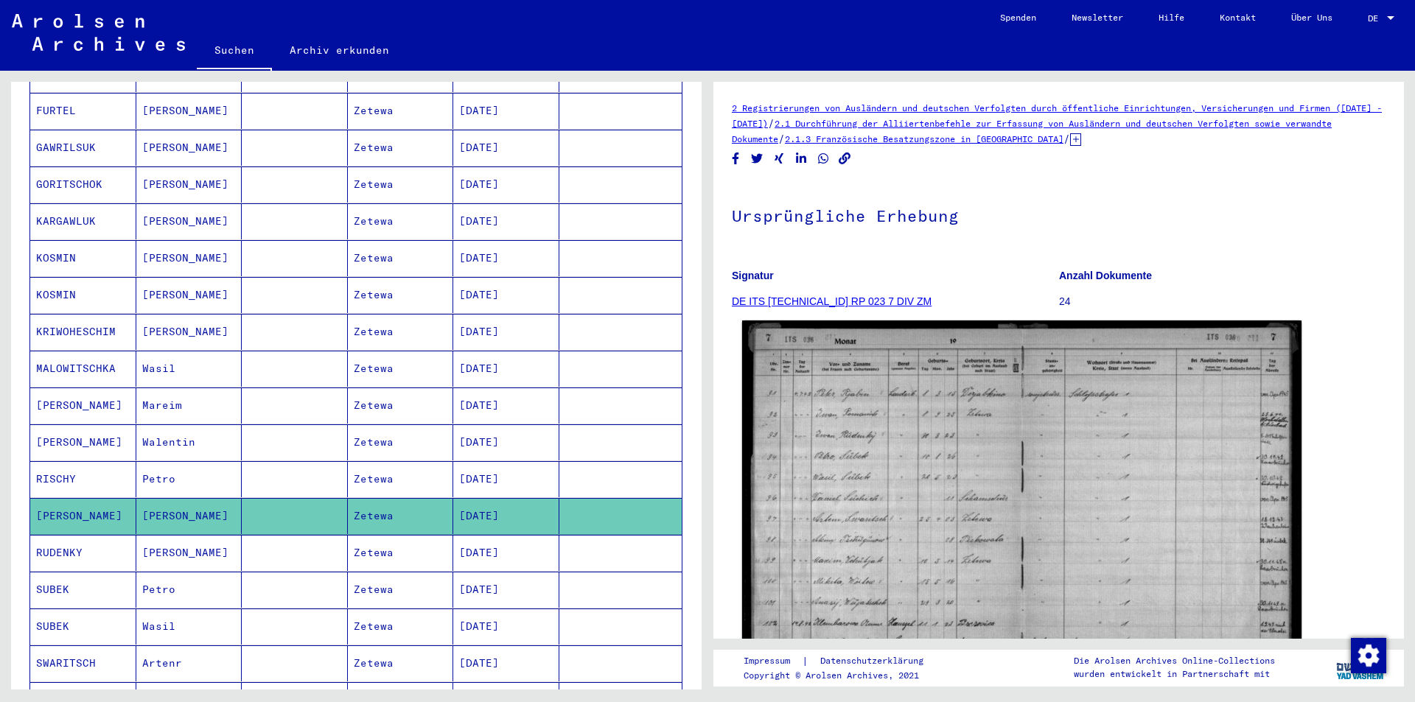
click at [860, 418] on img at bounding box center [1021, 515] width 559 height 388
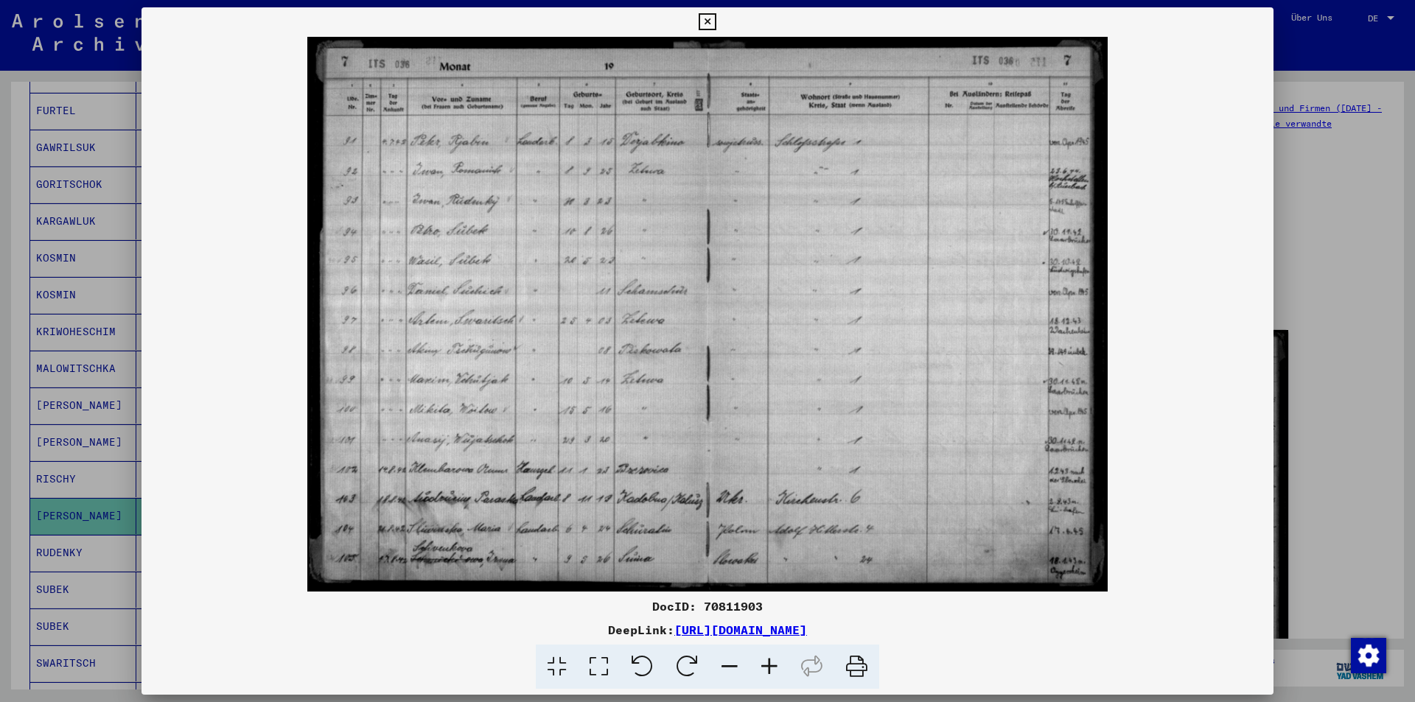
click at [713, 23] on icon at bounding box center [707, 22] width 17 height 18
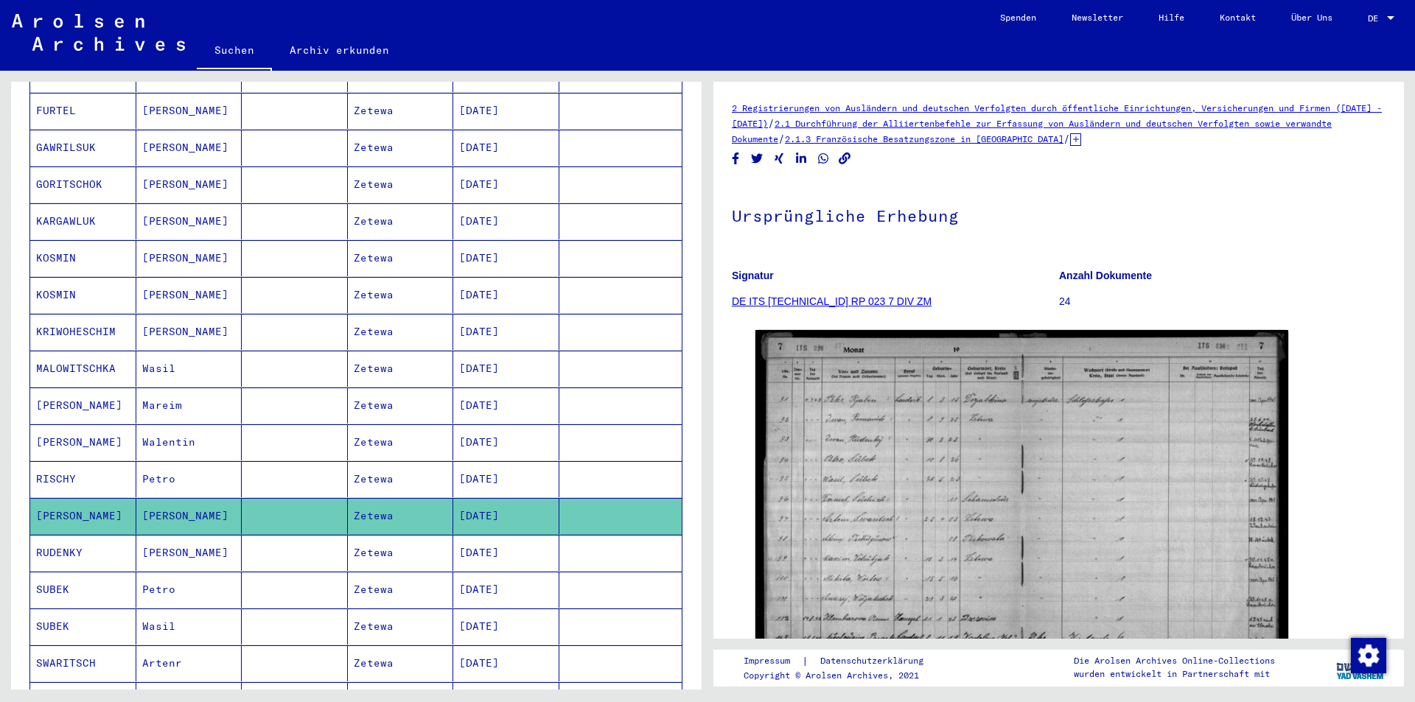
click at [51, 535] on mat-cell "RUDENKY" at bounding box center [83, 553] width 106 height 36
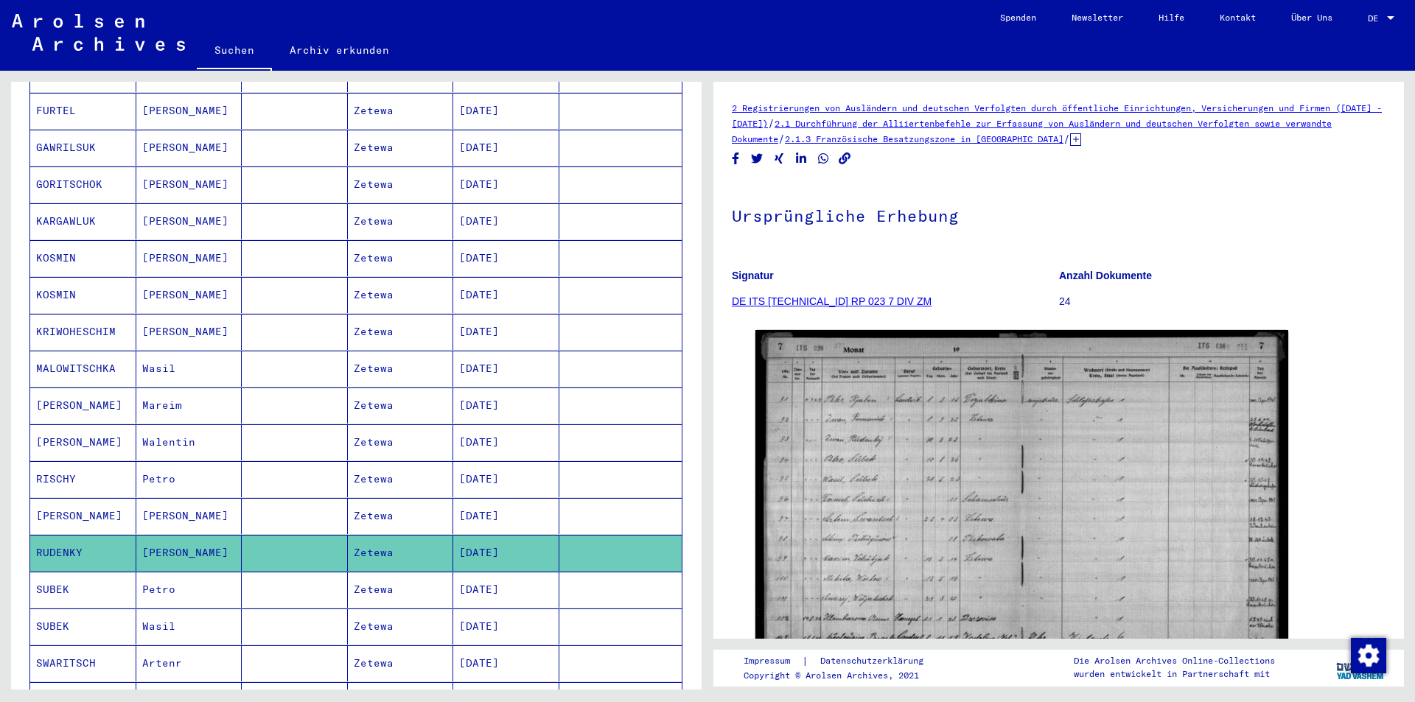
click at [63, 388] on mat-cell "[PERSON_NAME]" at bounding box center [83, 406] width 106 height 36
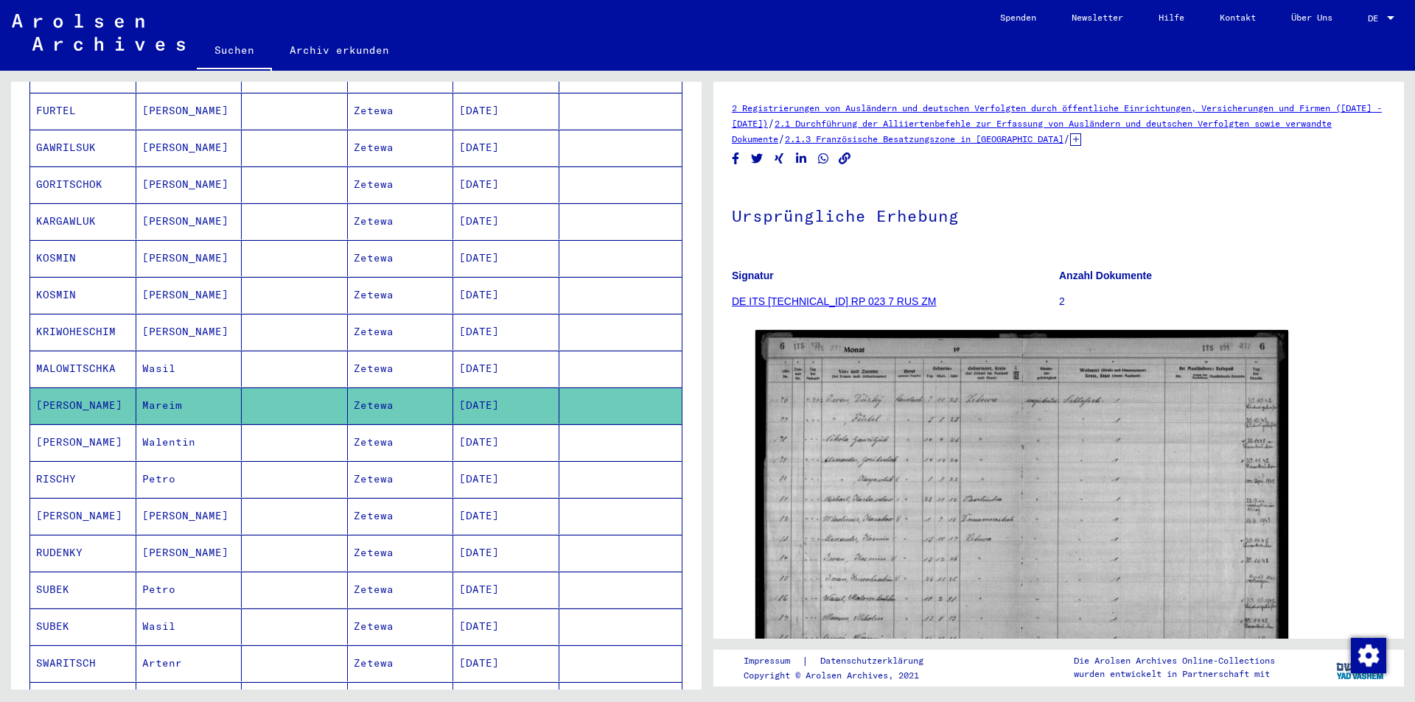
click at [47, 539] on mat-cell "RUDENKY" at bounding box center [83, 553] width 106 height 36
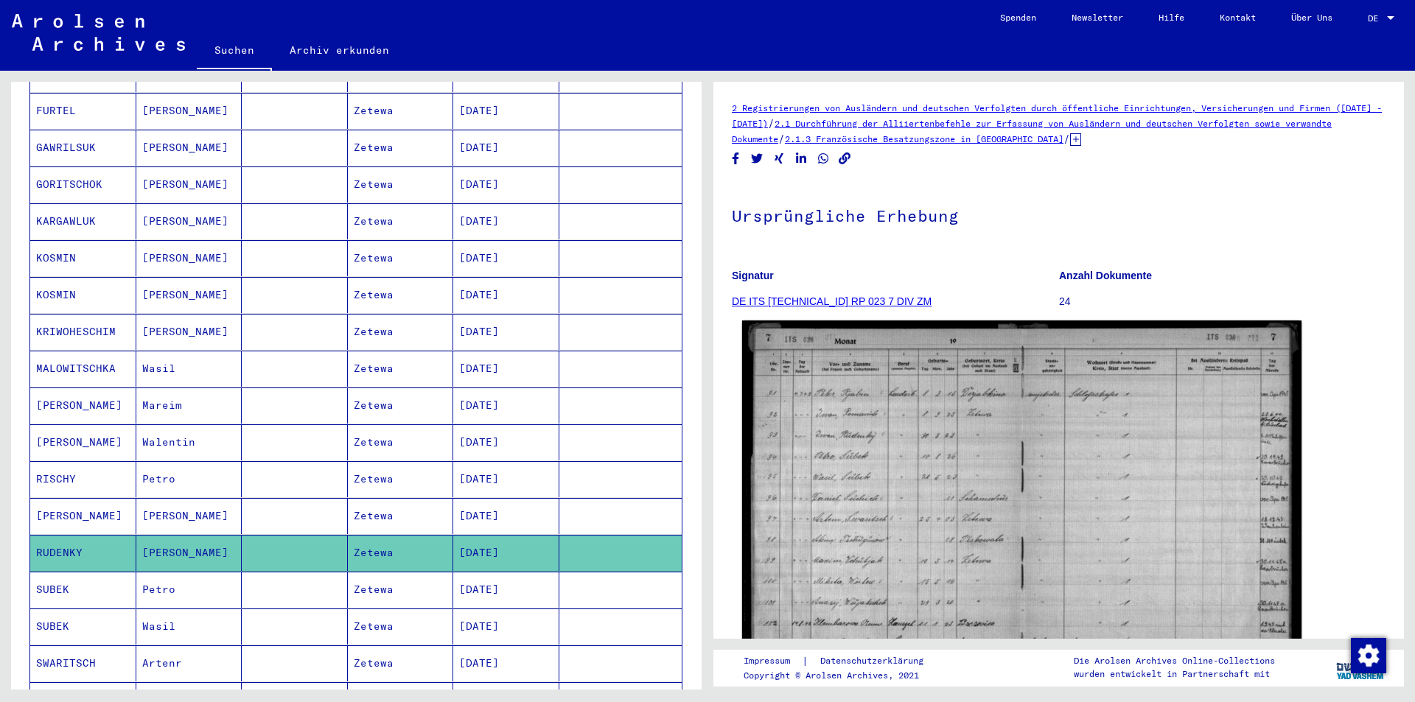
click at [868, 484] on img at bounding box center [1021, 515] width 559 height 388
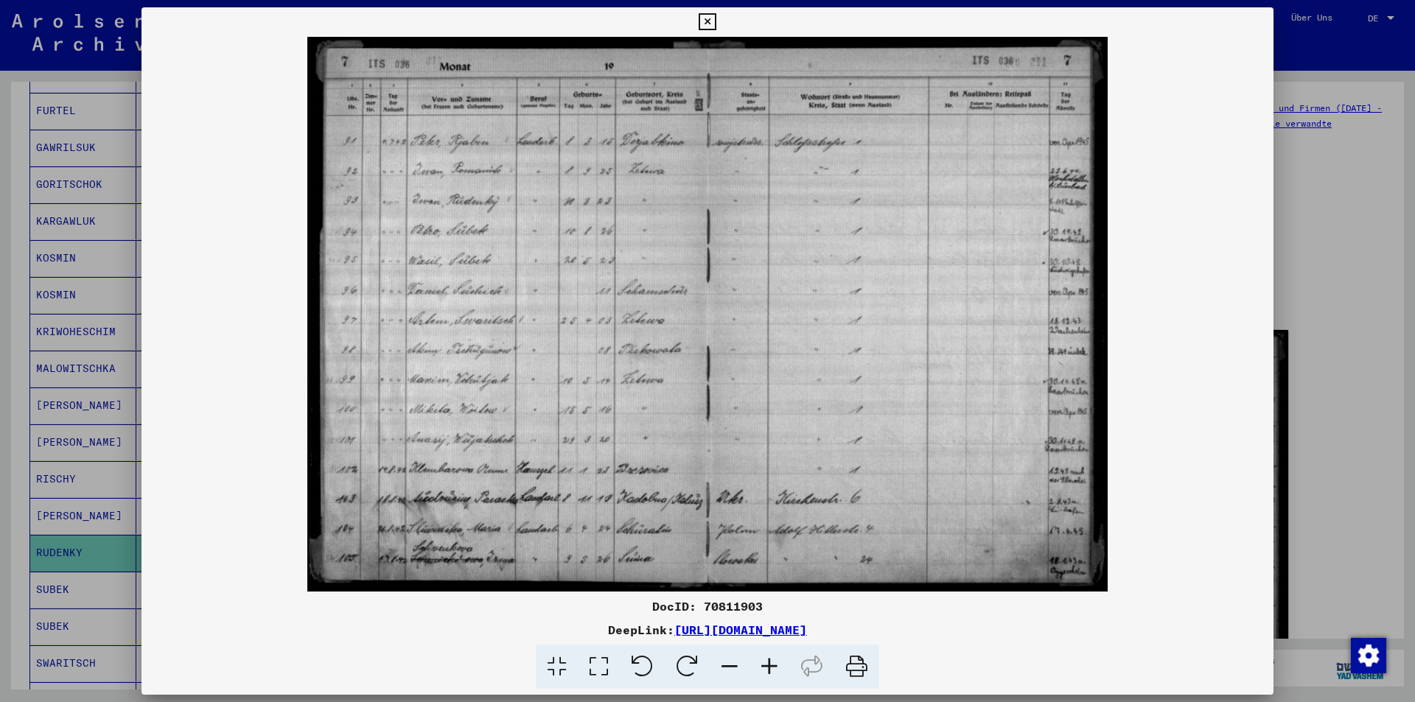
click at [66, 582] on div at bounding box center [707, 351] width 1415 height 702
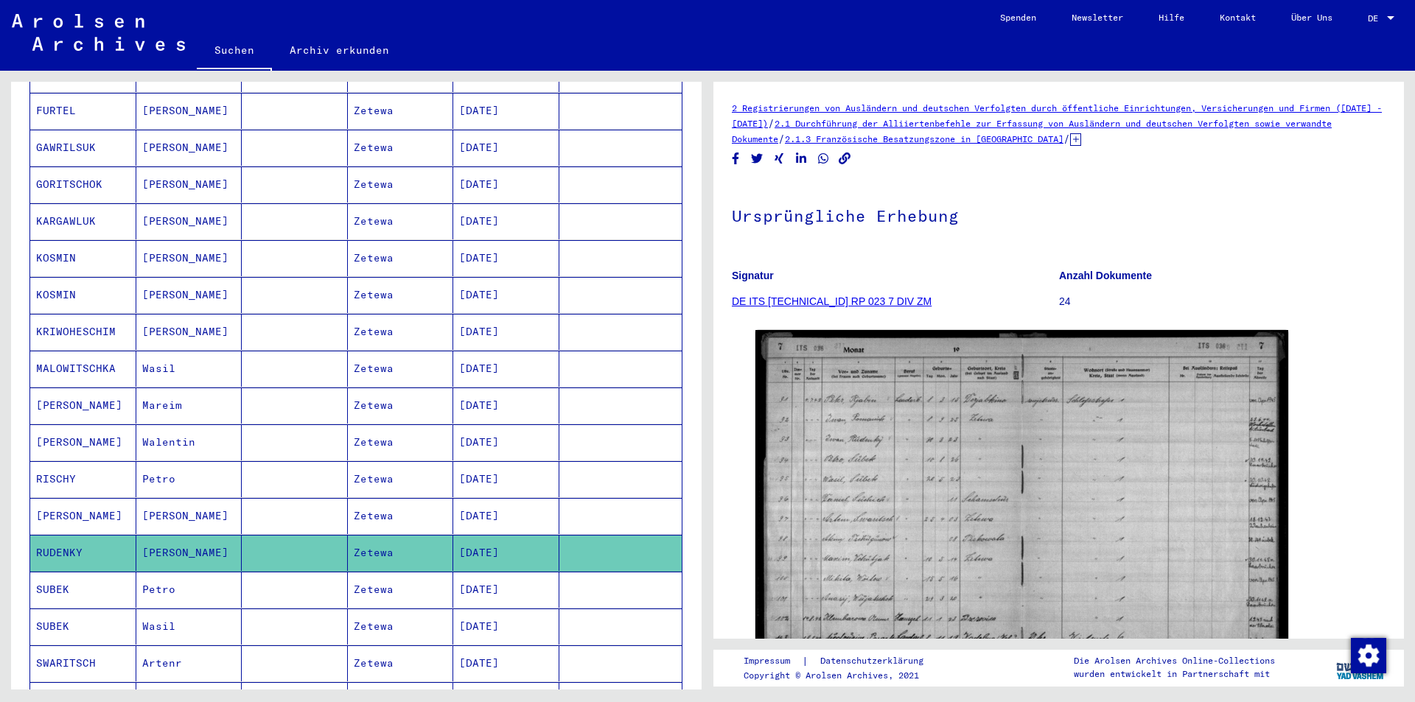
click at [55, 573] on mat-cell "SUBEK" at bounding box center [83, 590] width 106 height 36
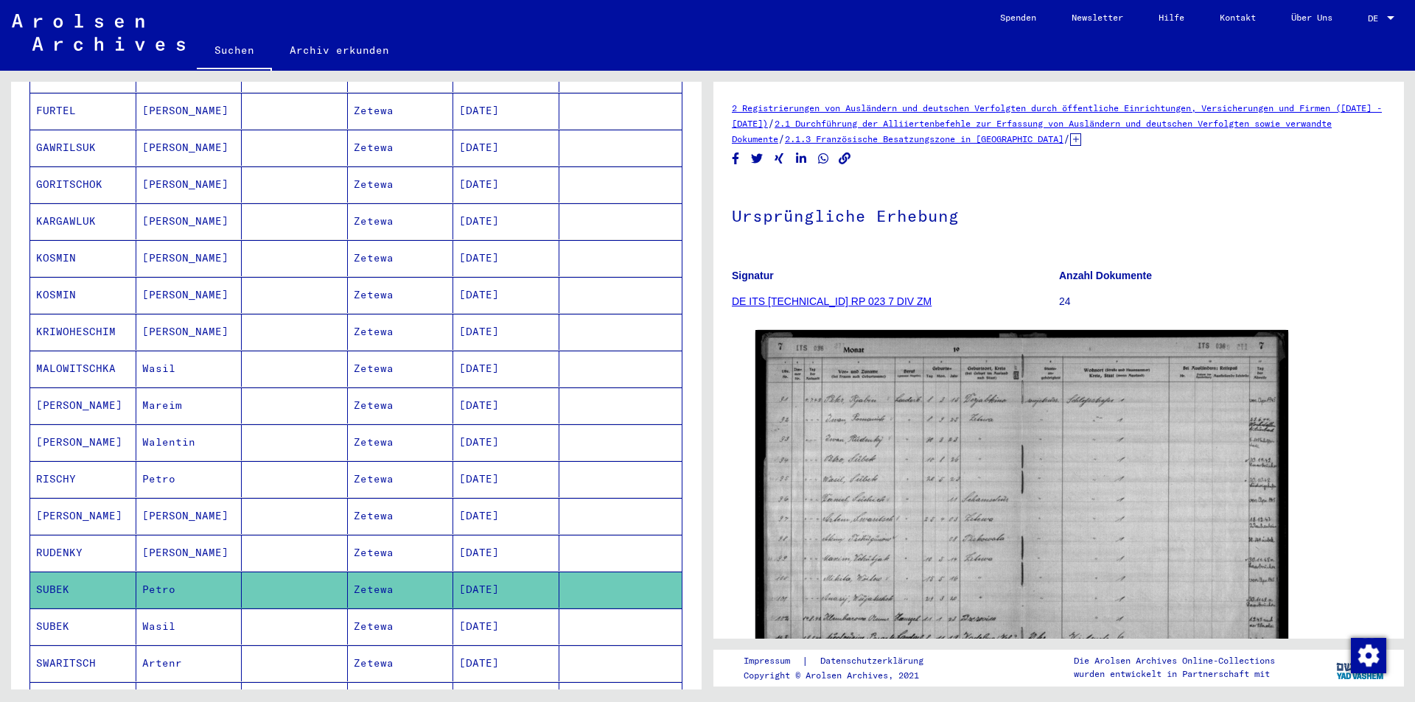
click at [69, 535] on mat-cell "RUDENKY" at bounding box center [83, 553] width 106 height 36
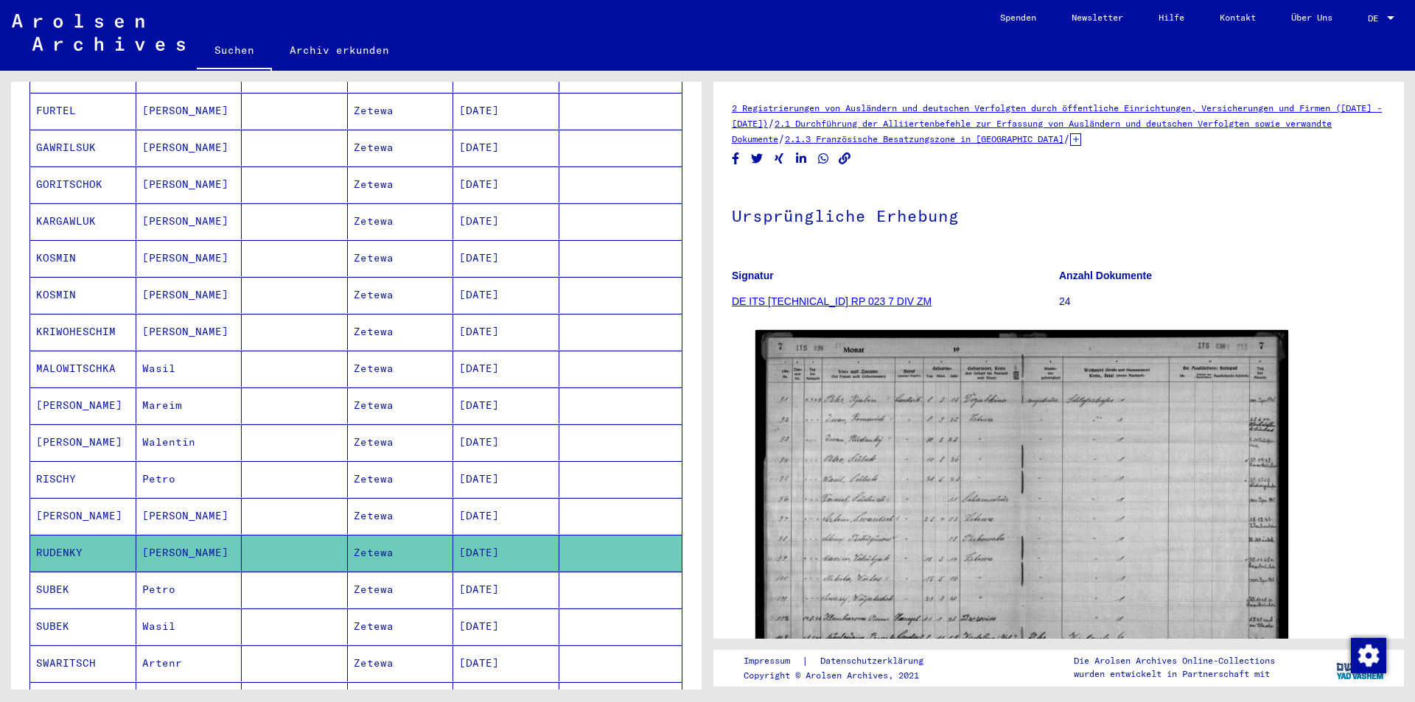
click at [55, 577] on mat-cell "SUBEK" at bounding box center [83, 590] width 106 height 36
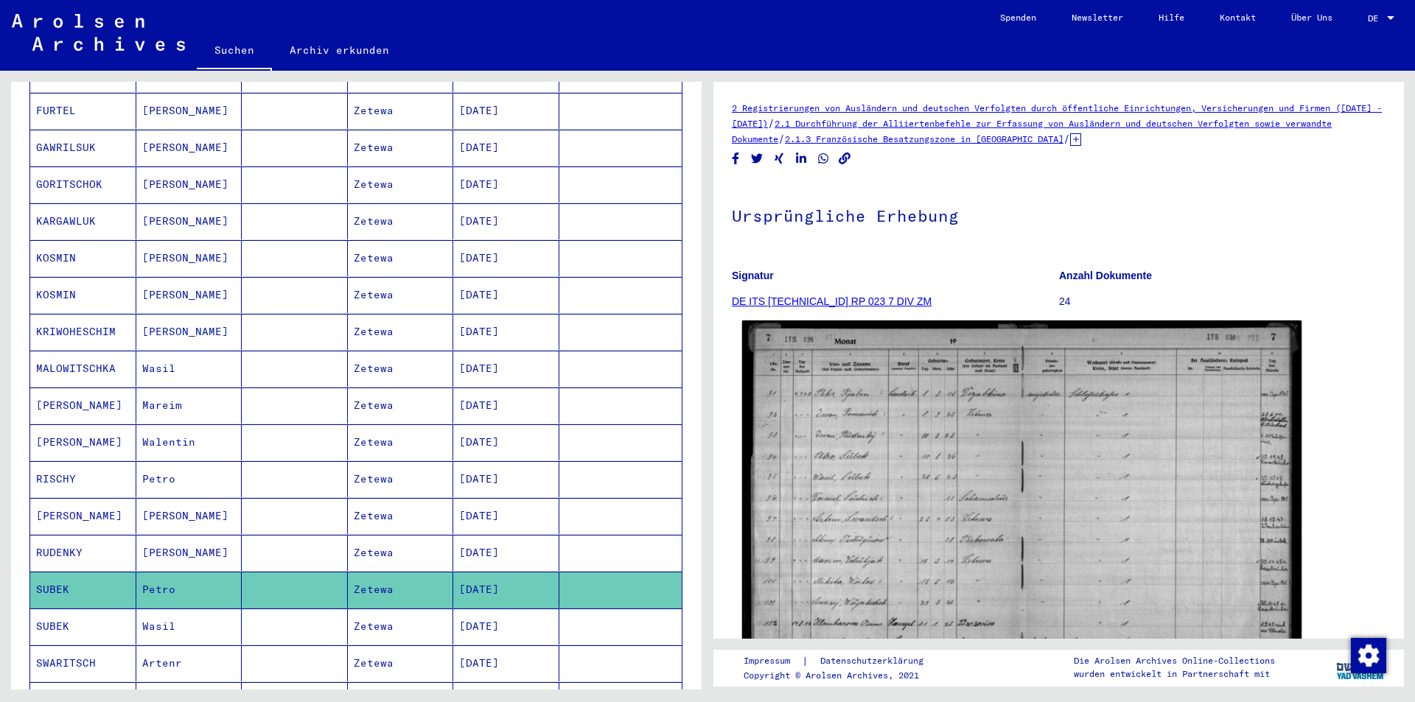
click at [943, 553] on img at bounding box center [1021, 515] width 559 height 388
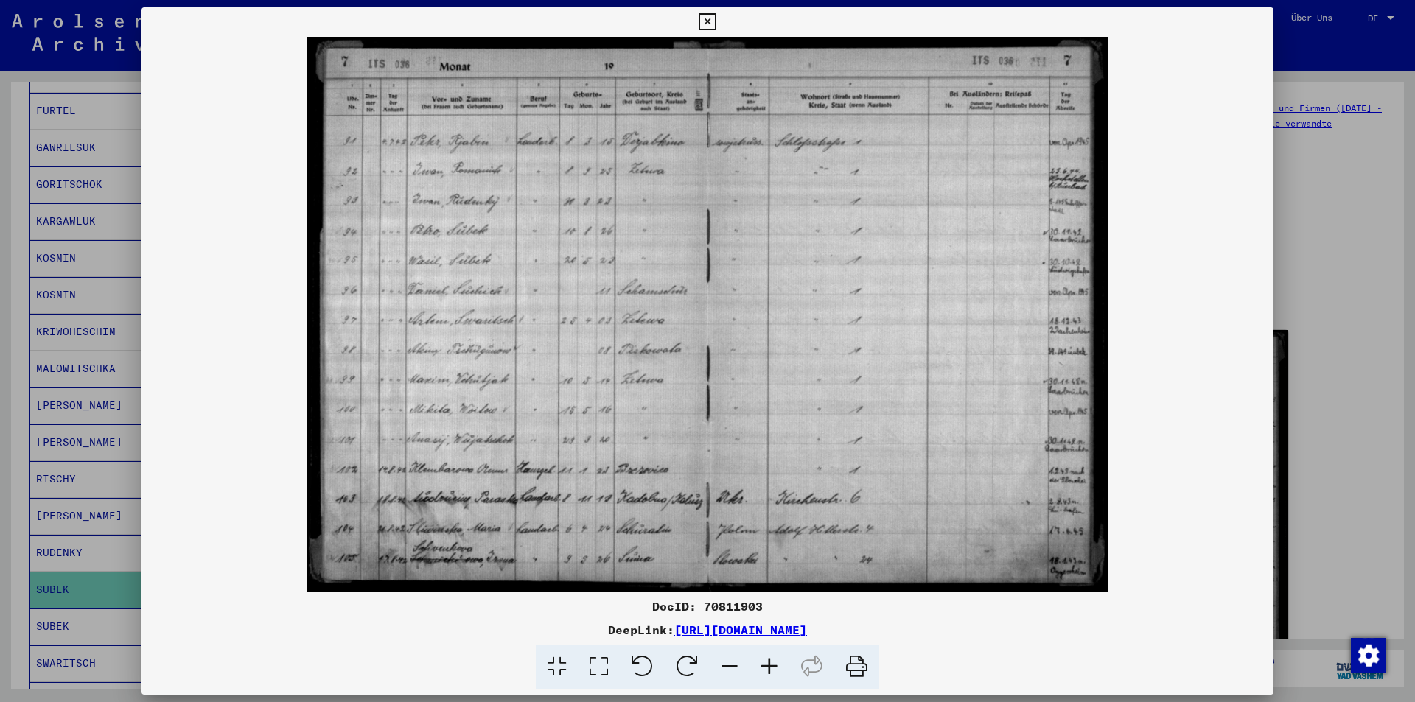
click at [104, 512] on div at bounding box center [707, 351] width 1415 height 702
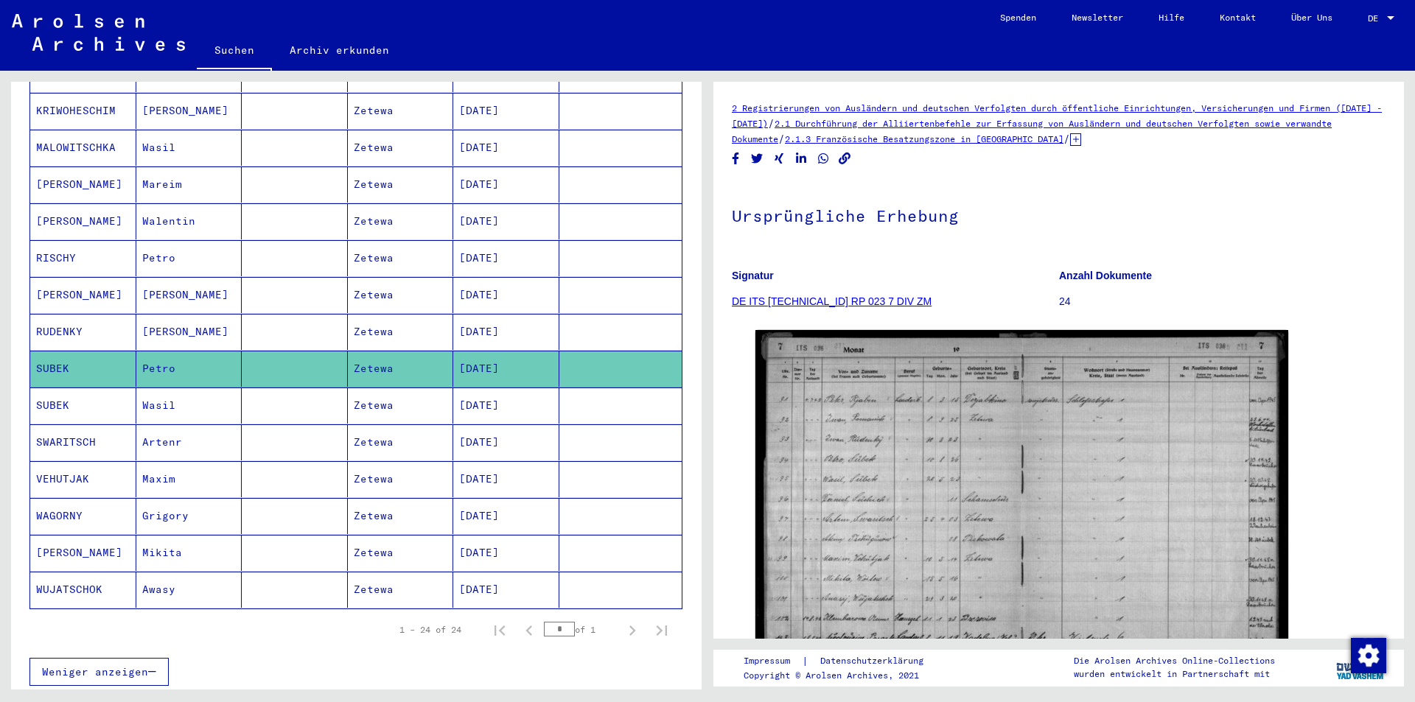
scroll to position [663, 0]
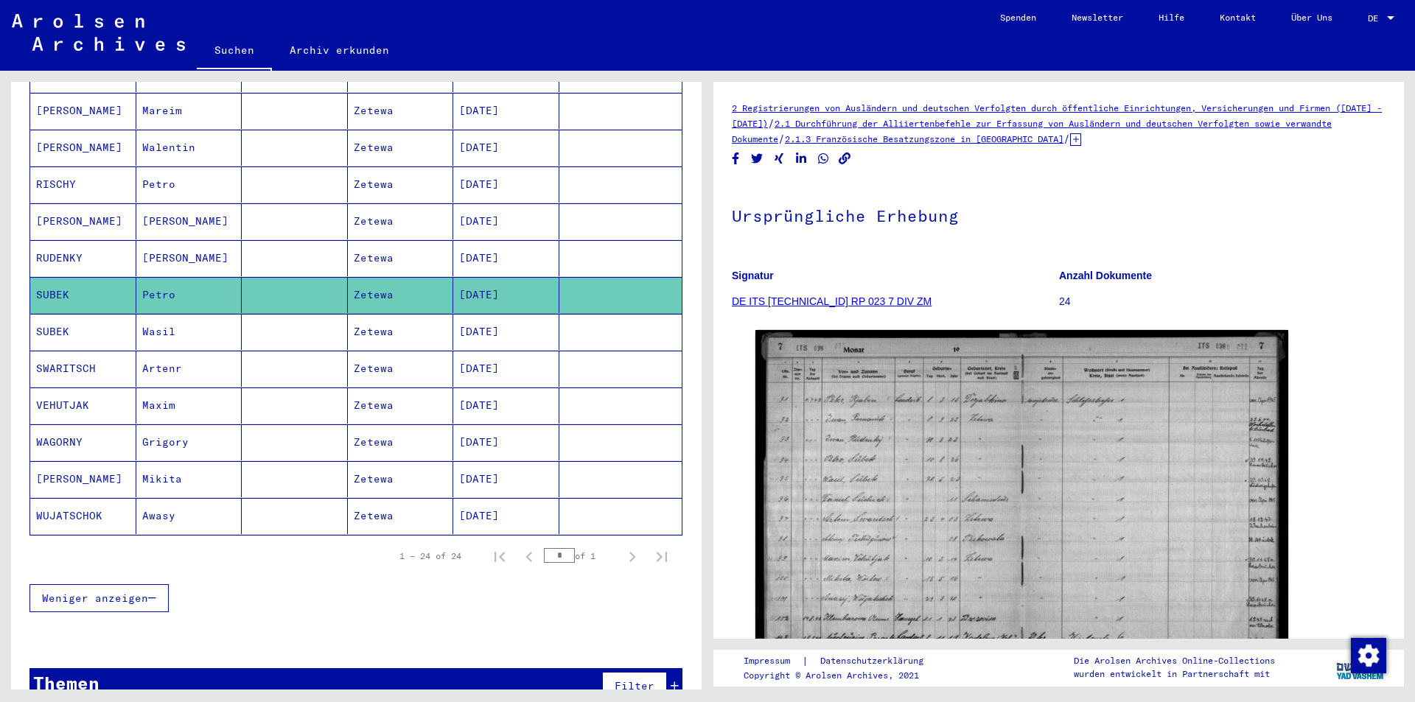
click at [49, 317] on mat-cell "SUBEK" at bounding box center [83, 332] width 106 height 36
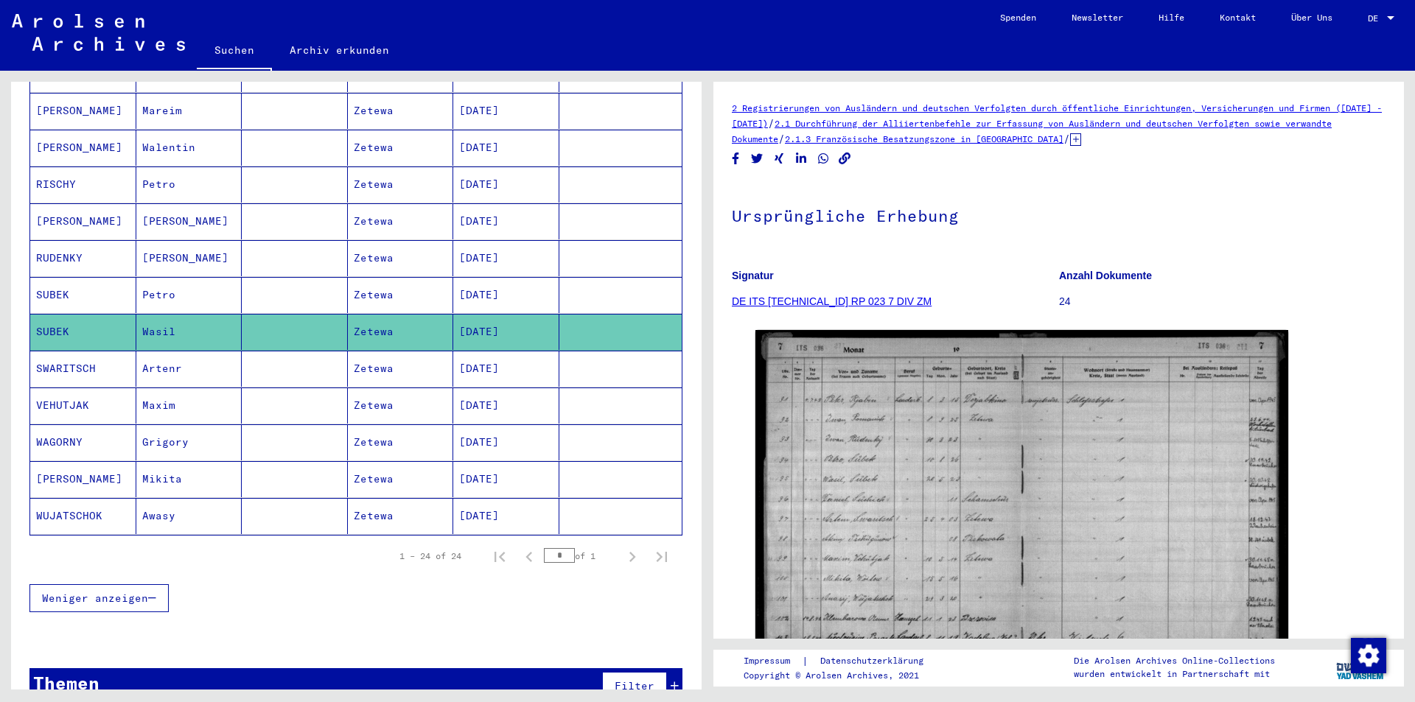
click at [49, 134] on mat-cell "[PERSON_NAME]" at bounding box center [83, 148] width 106 height 36
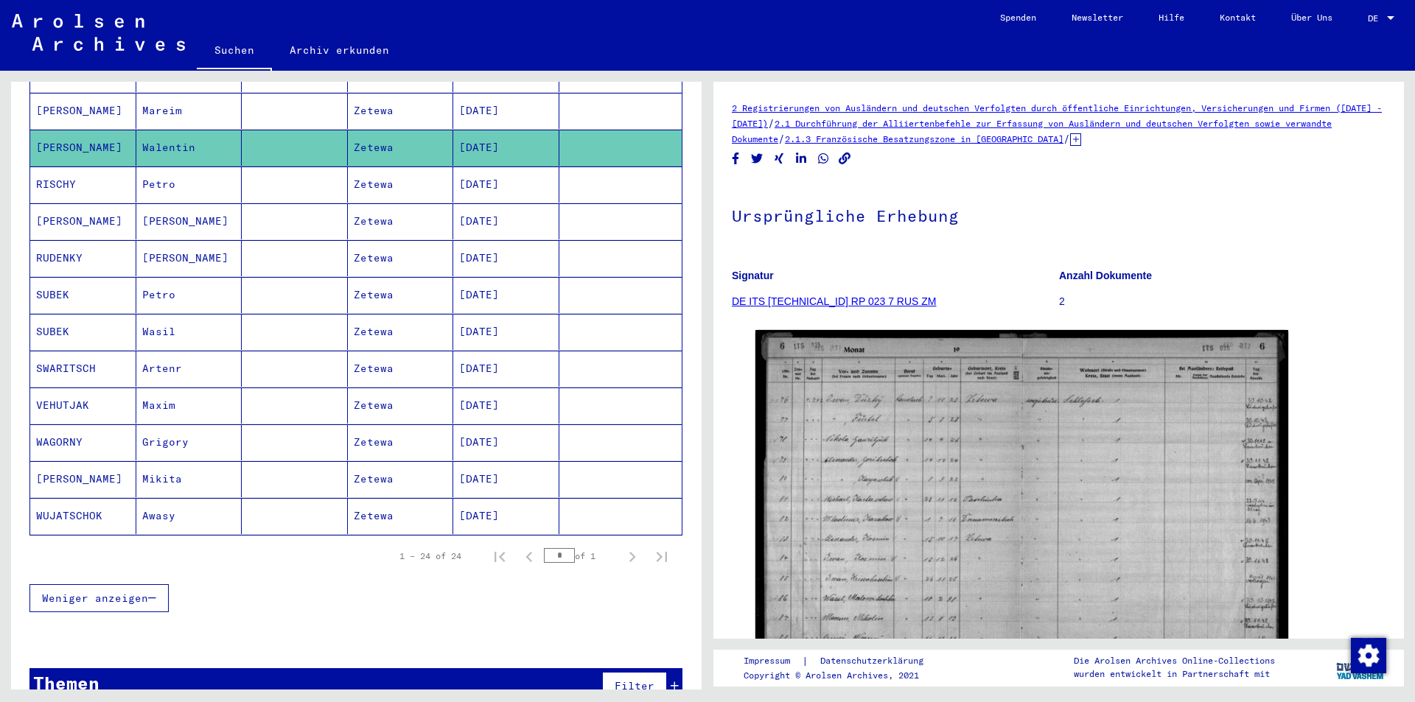
click at [51, 314] on mat-cell "SUBEK" at bounding box center [83, 332] width 106 height 36
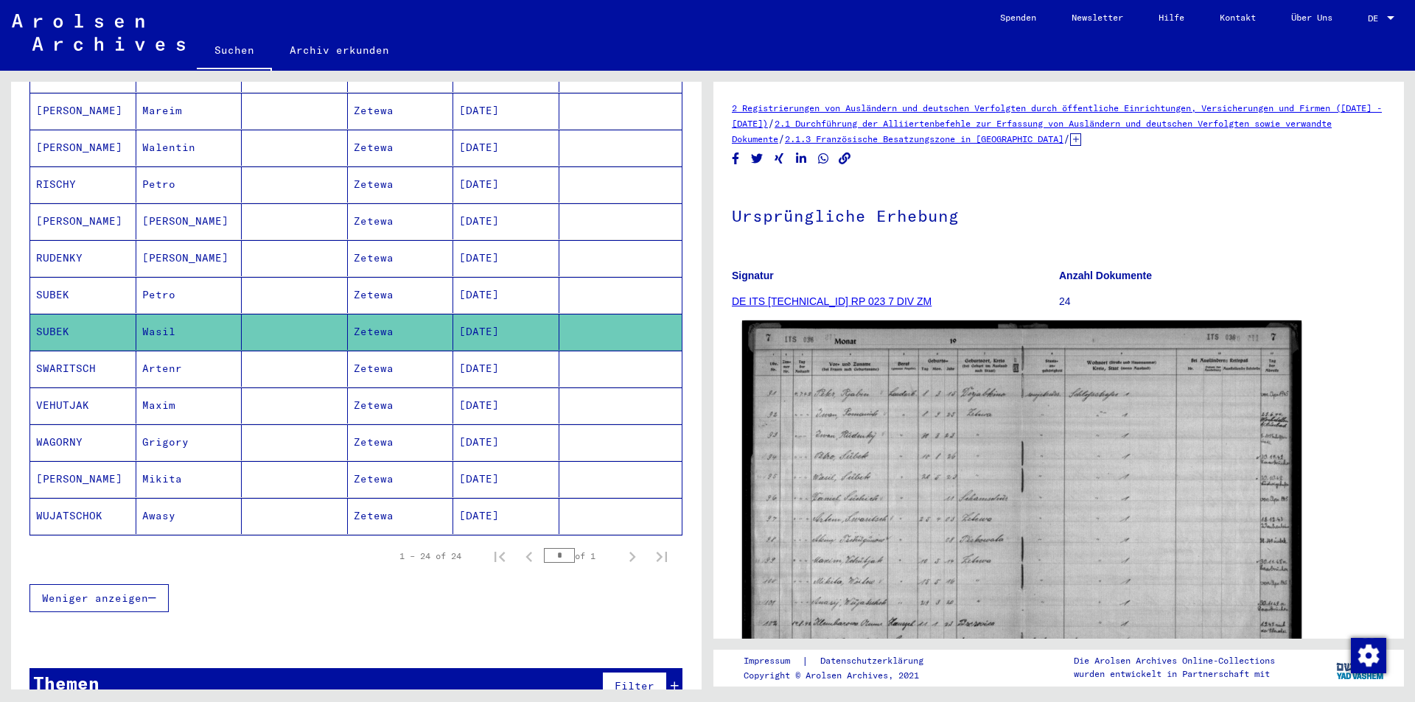
click at [894, 512] on img at bounding box center [1021, 515] width 559 height 388
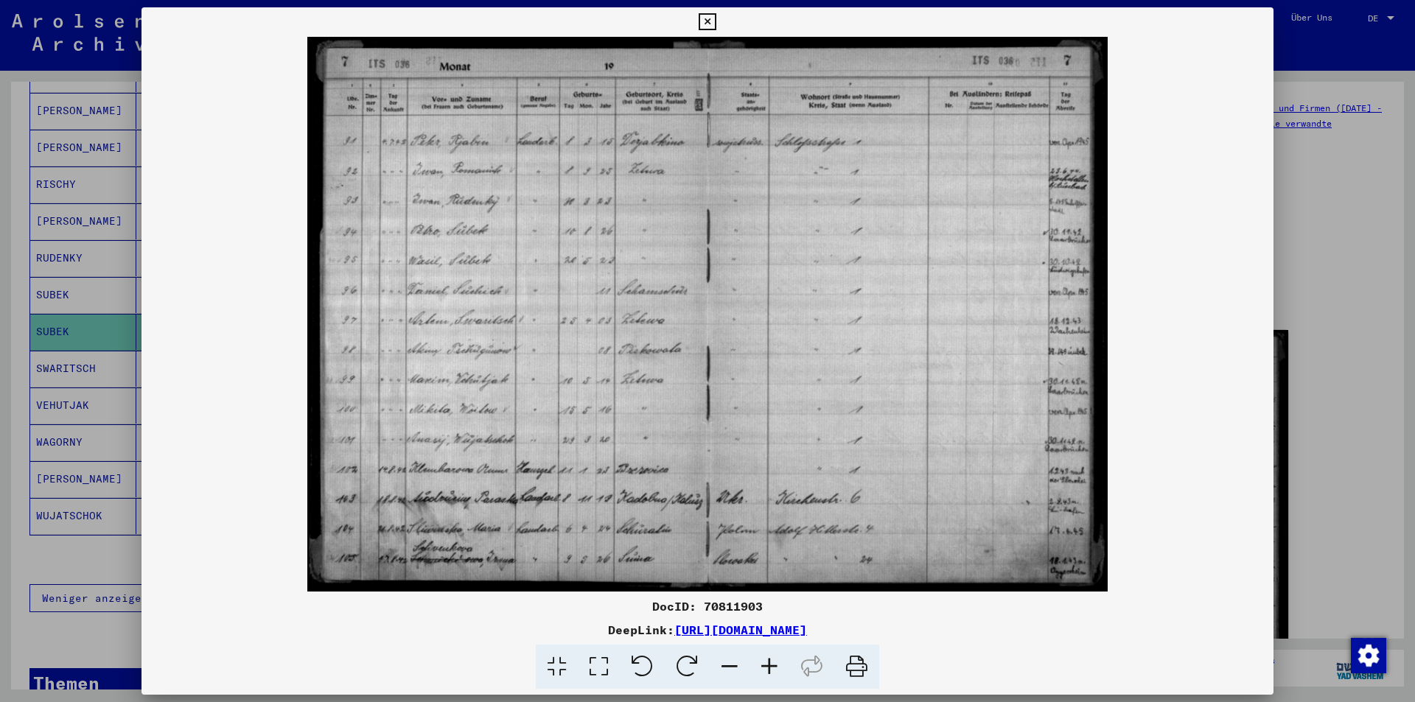
click at [78, 520] on div at bounding box center [707, 351] width 1415 height 702
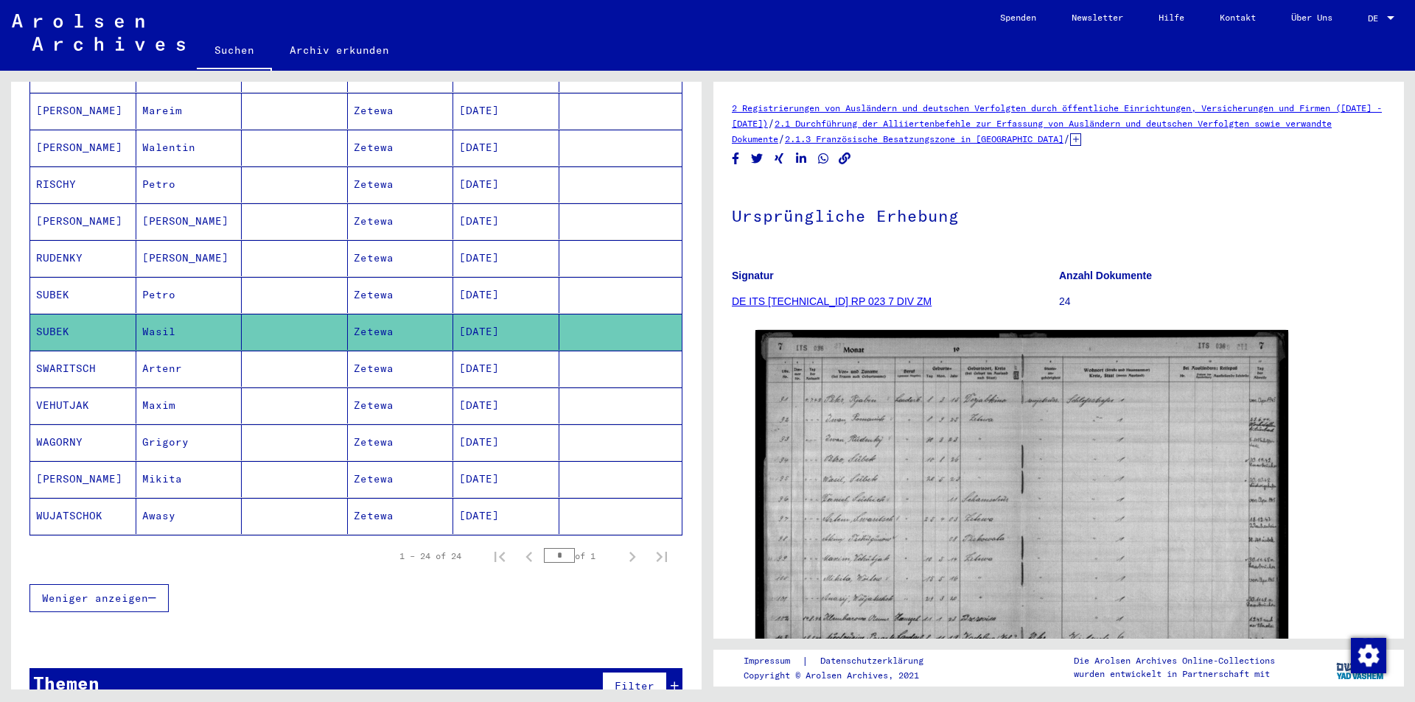
click at [68, 357] on mat-cell "SWARITSCH" at bounding box center [83, 369] width 106 height 36
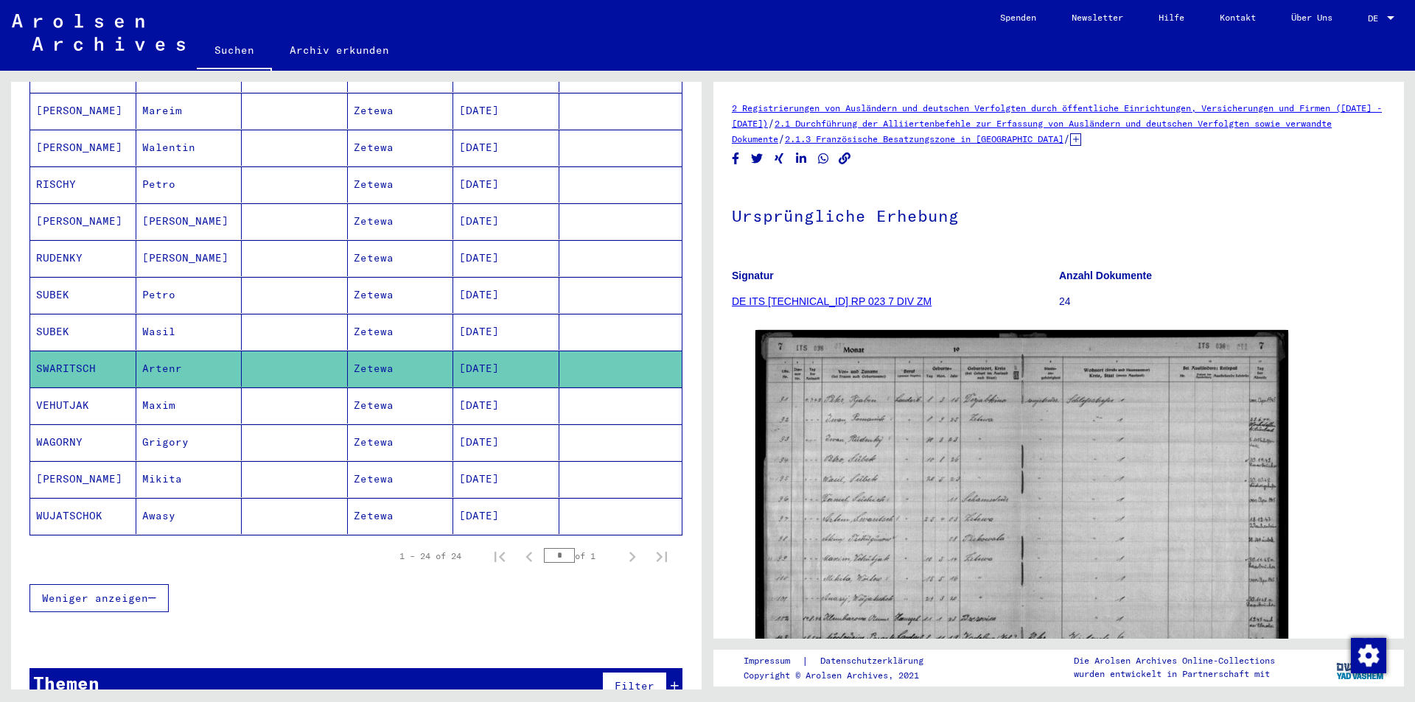
click at [77, 356] on mat-cell "SWARITSCH" at bounding box center [83, 369] width 106 height 36
click at [57, 170] on mat-cell "RISCHY" at bounding box center [83, 185] width 106 height 36
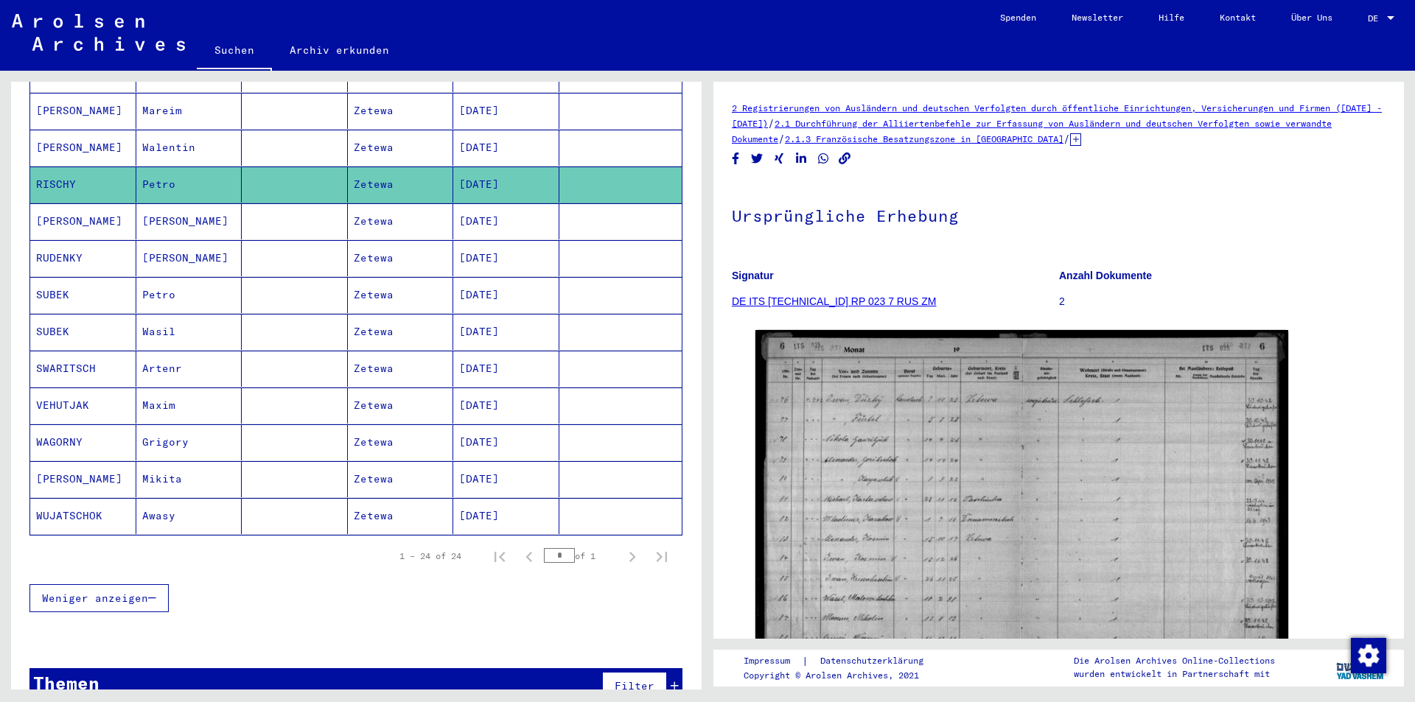
click at [52, 357] on mat-cell "SWARITSCH" at bounding box center [83, 369] width 106 height 36
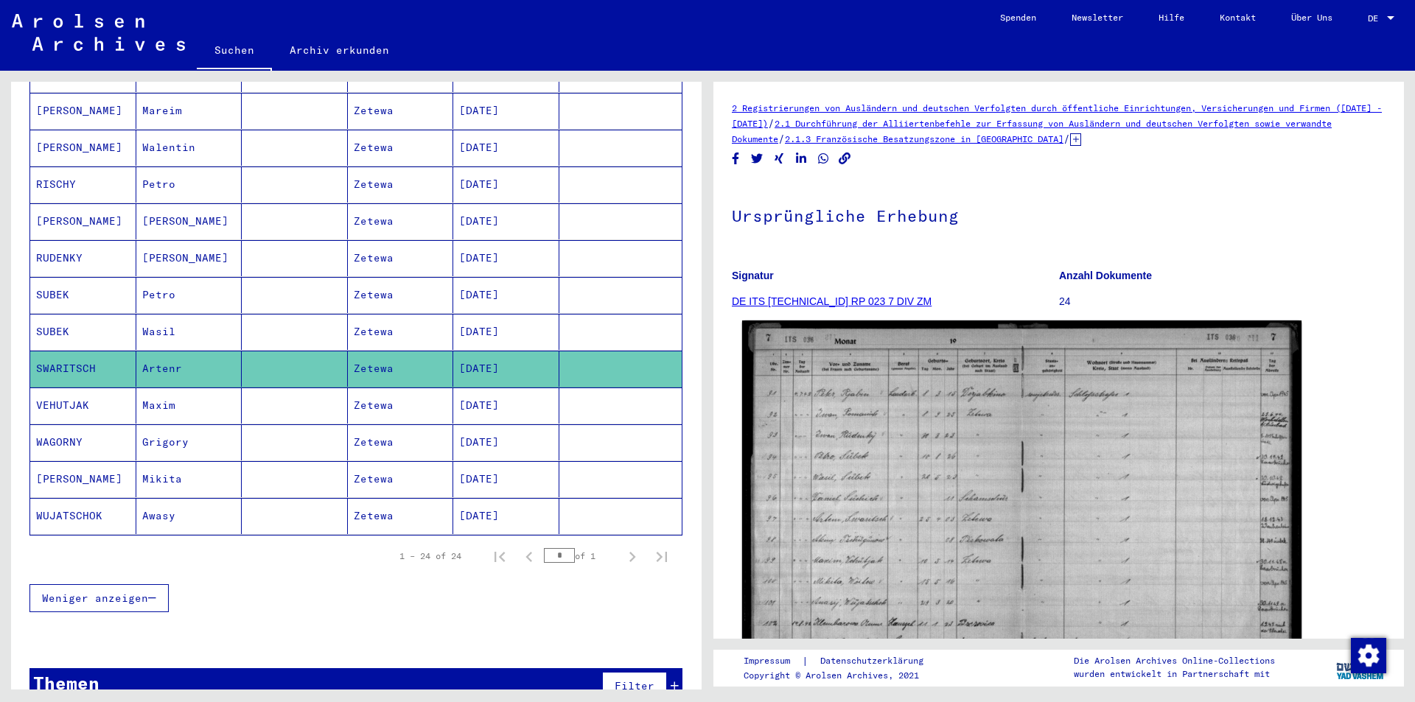
click at [960, 519] on img at bounding box center [1021, 515] width 559 height 388
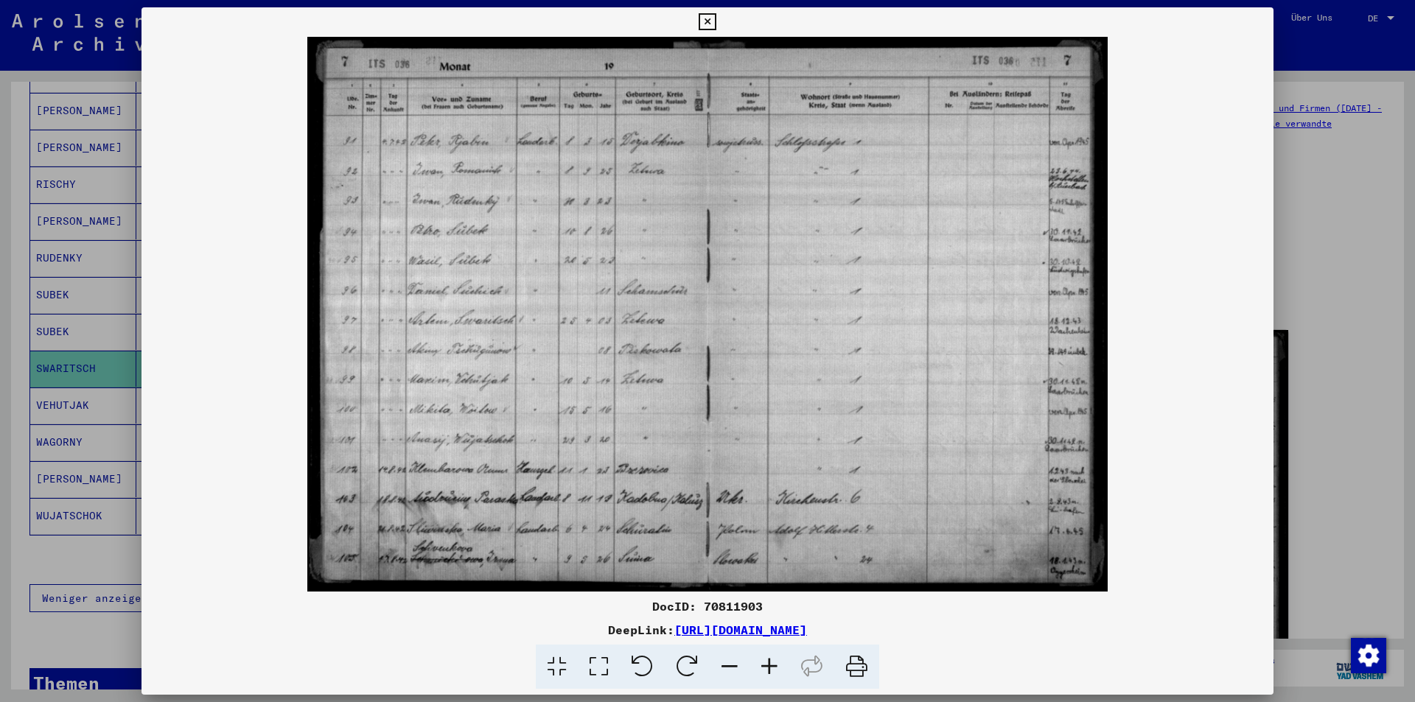
click at [6, 610] on div at bounding box center [707, 351] width 1415 height 702
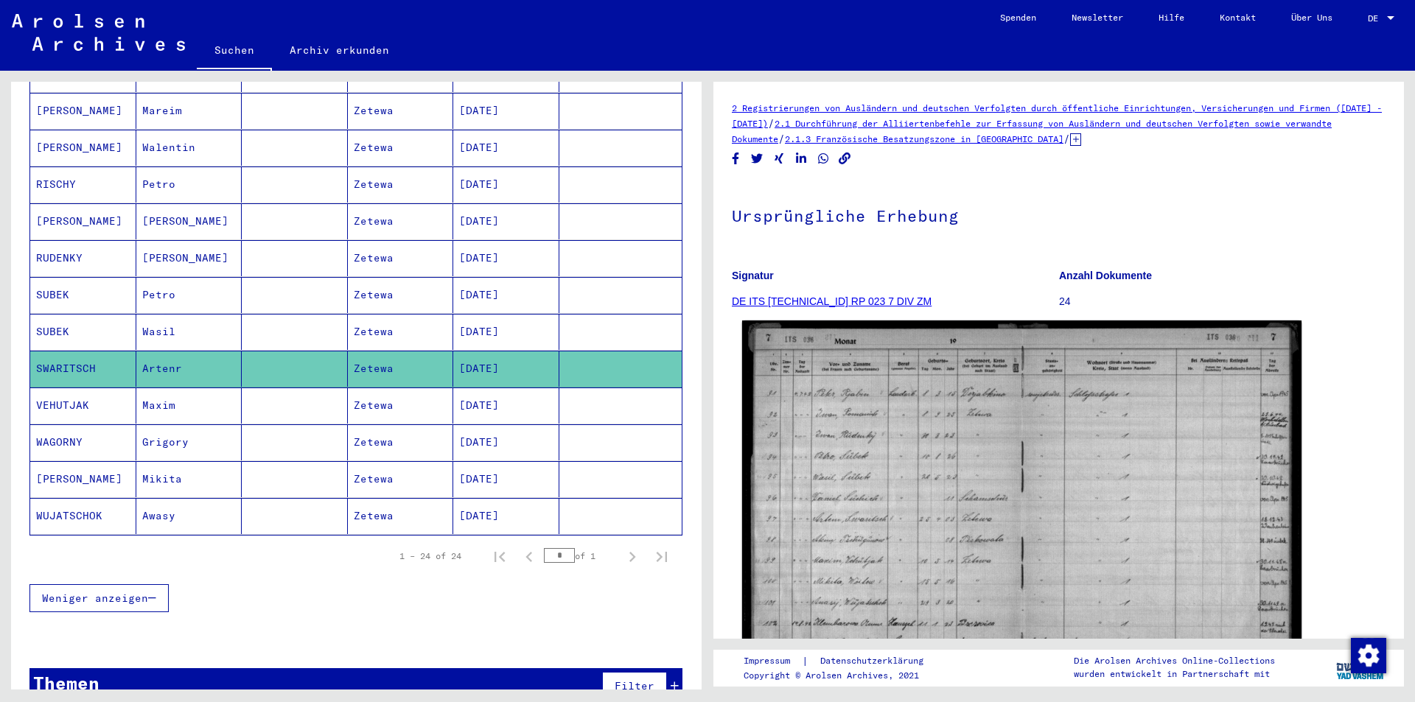
click at [884, 468] on img at bounding box center [1021, 515] width 559 height 388
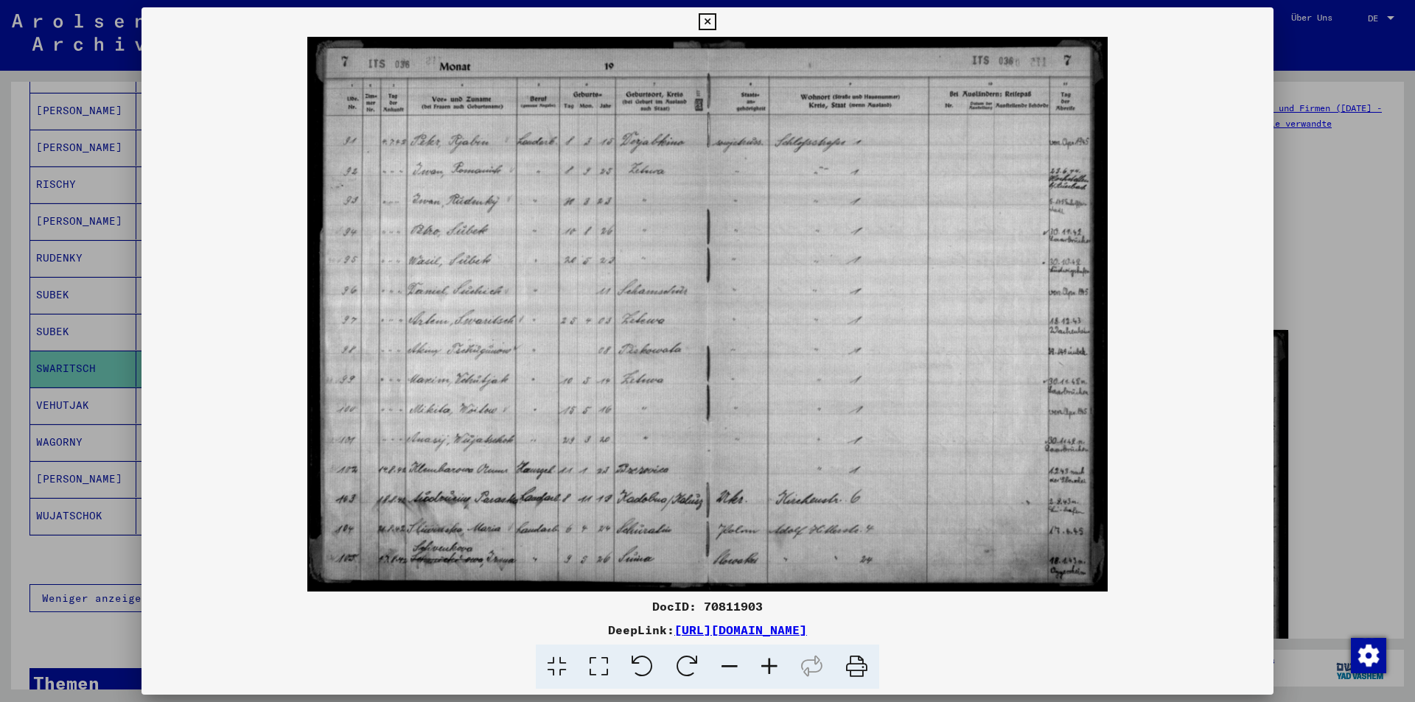
click at [97, 547] on div at bounding box center [707, 351] width 1415 height 702
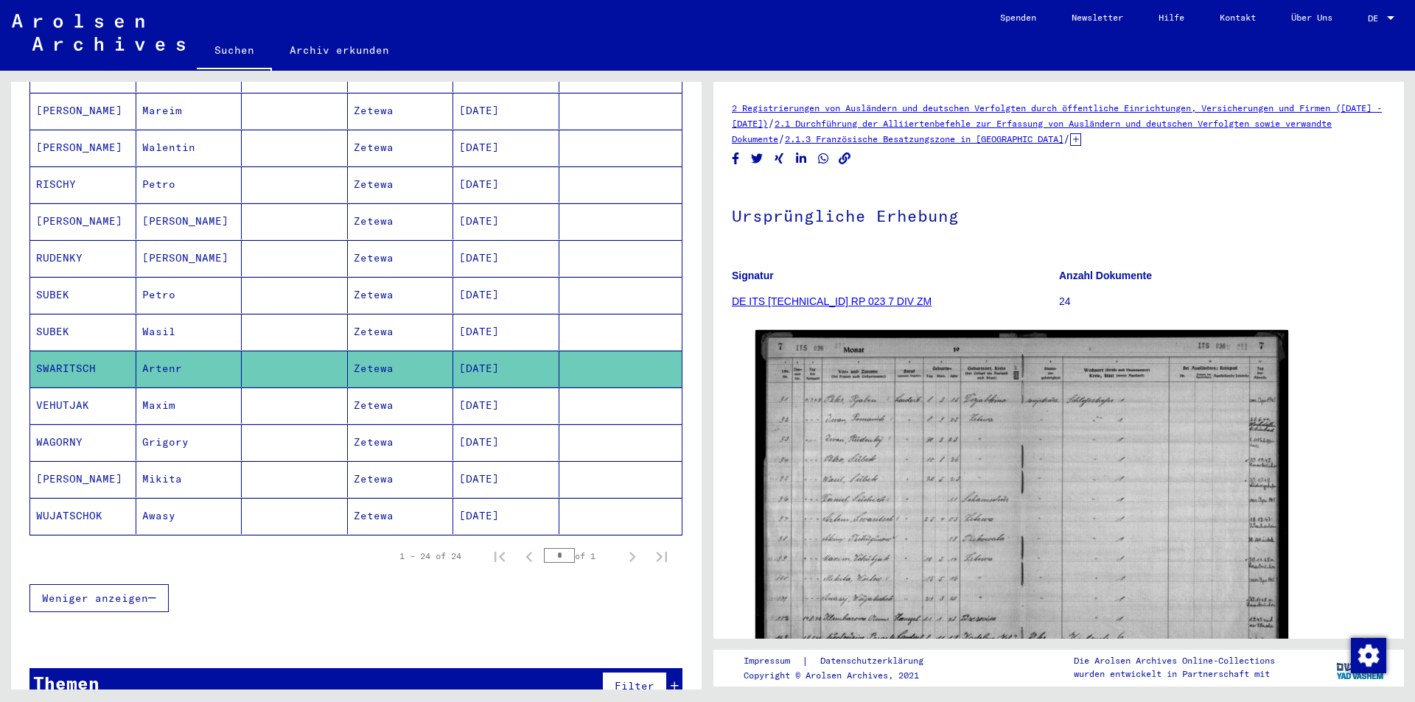
click at [55, 390] on mat-cell "VEHUTJAK" at bounding box center [83, 406] width 106 height 36
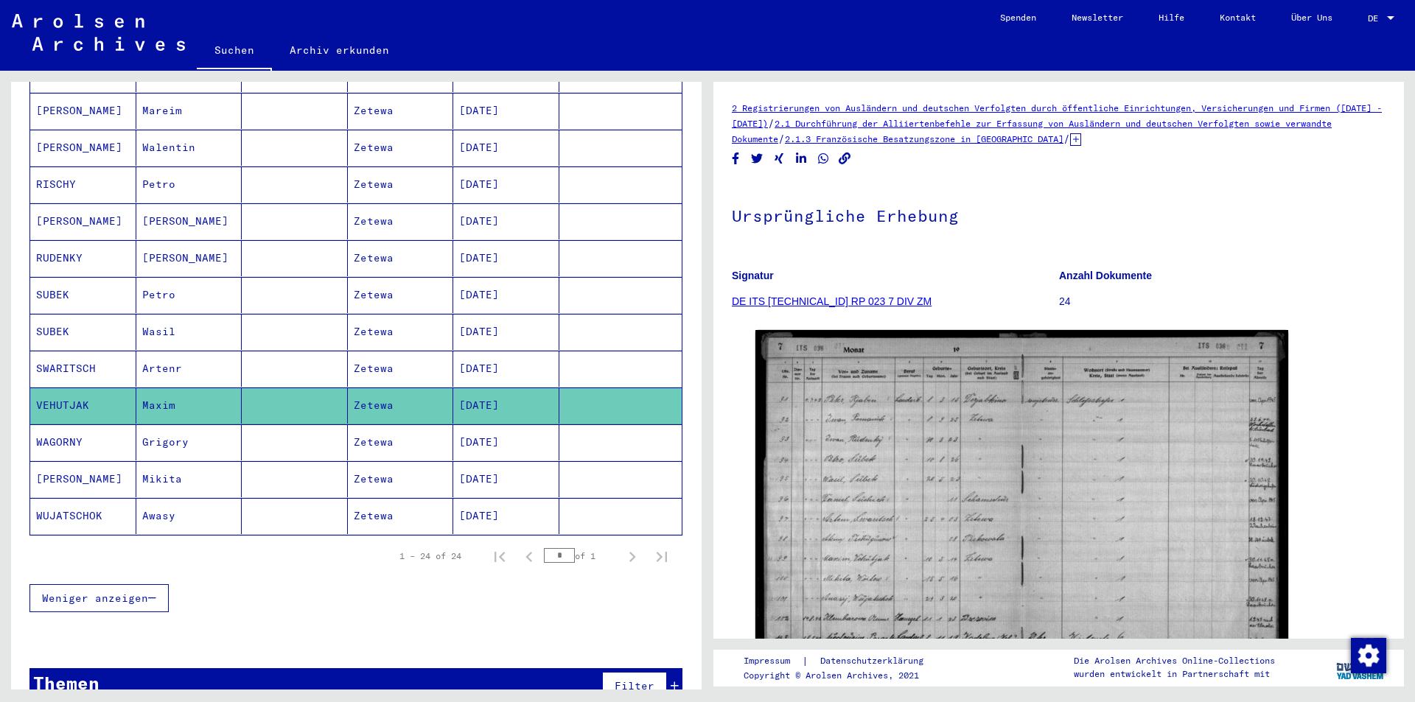
click at [66, 203] on mat-cell "[PERSON_NAME]" at bounding box center [83, 221] width 106 height 36
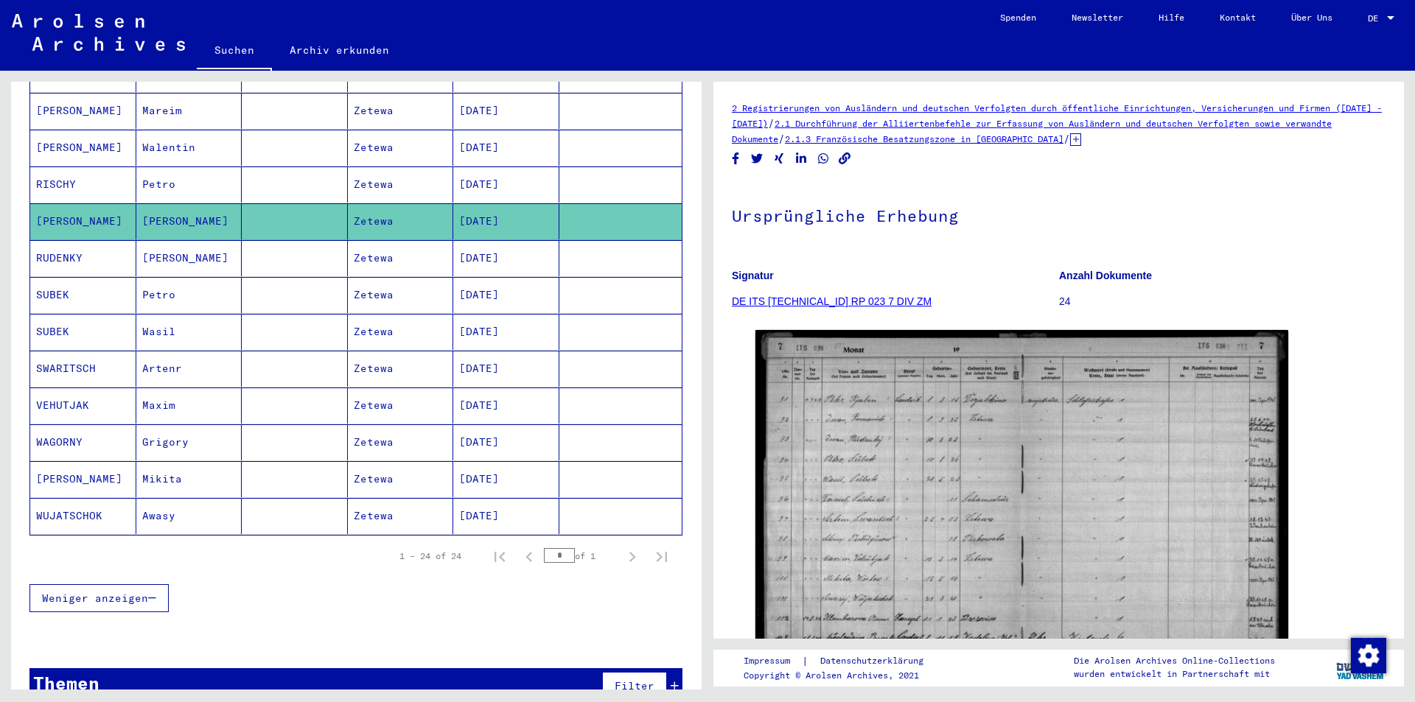
click at [71, 93] on mat-cell "[PERSON_NAME]" at bounding box center [83, 111] width 106 height 36
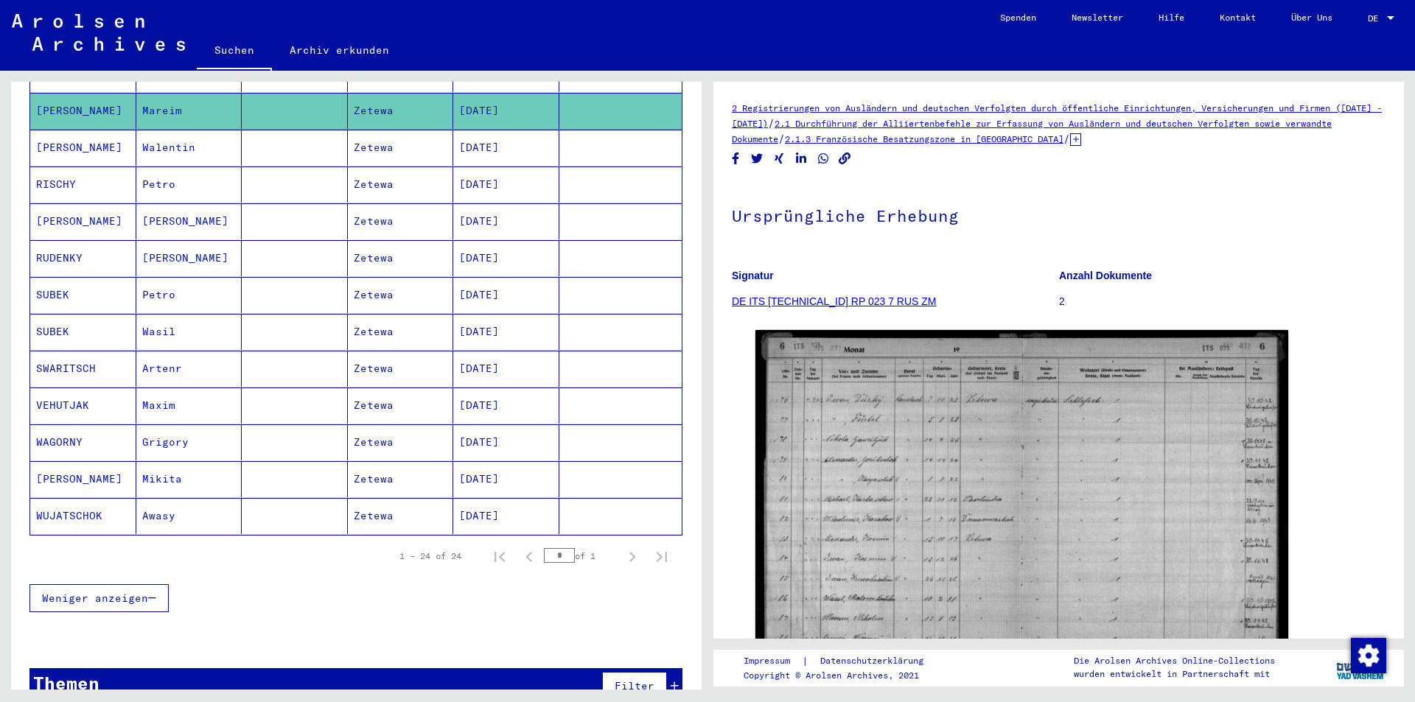
click at [66, 388] on mat-cell "VEHUTJAK" at bounding box center [83, 406] width 106 height 36
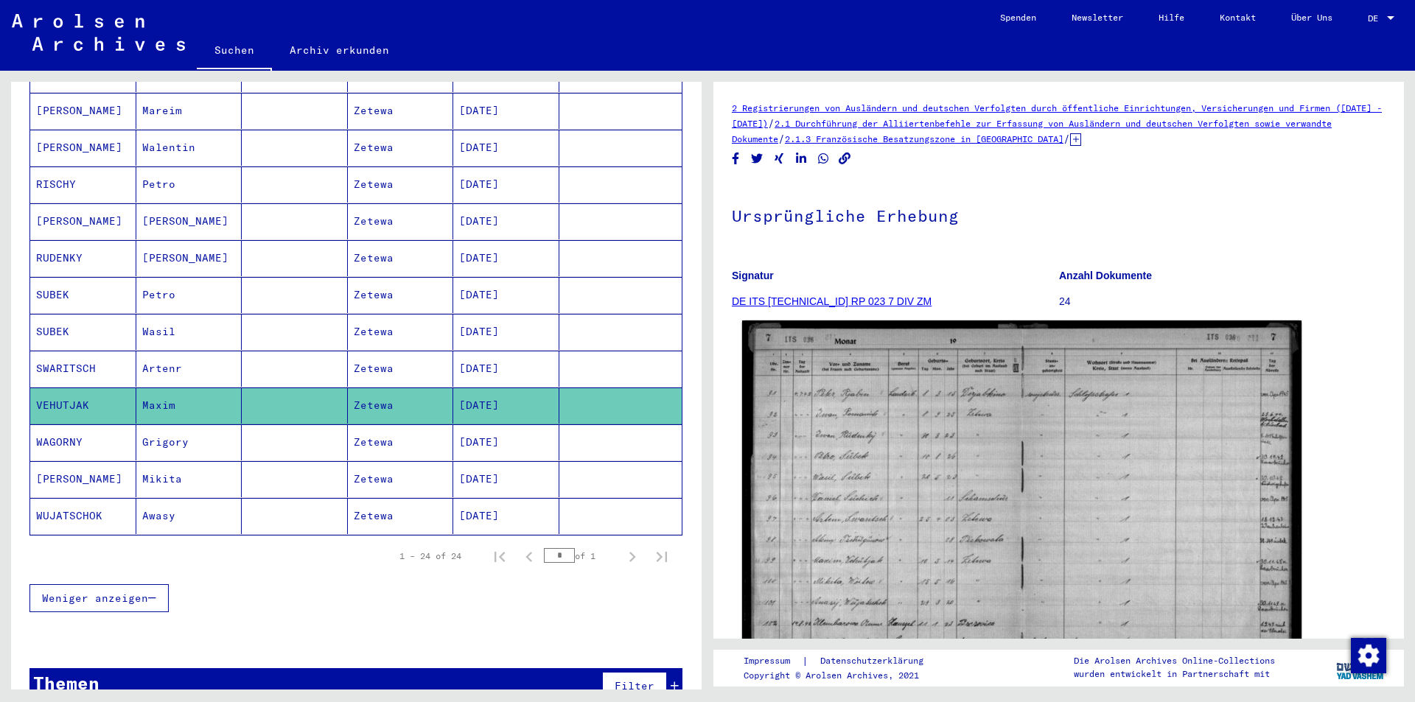
click at [867, 467] on img at bounding box center [1021, 515] width 559 height 388
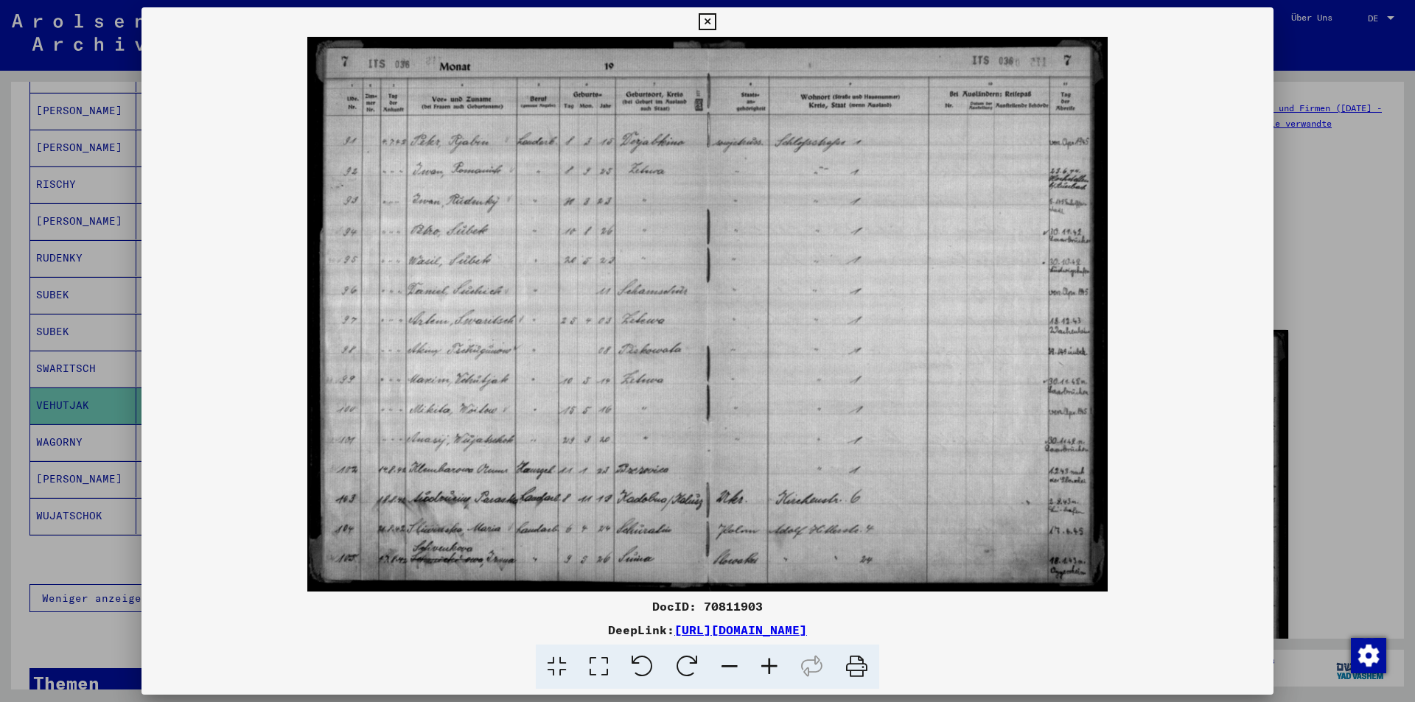
click at [77, 531] on div at bounding box center [707, 351] width 1415 height 702
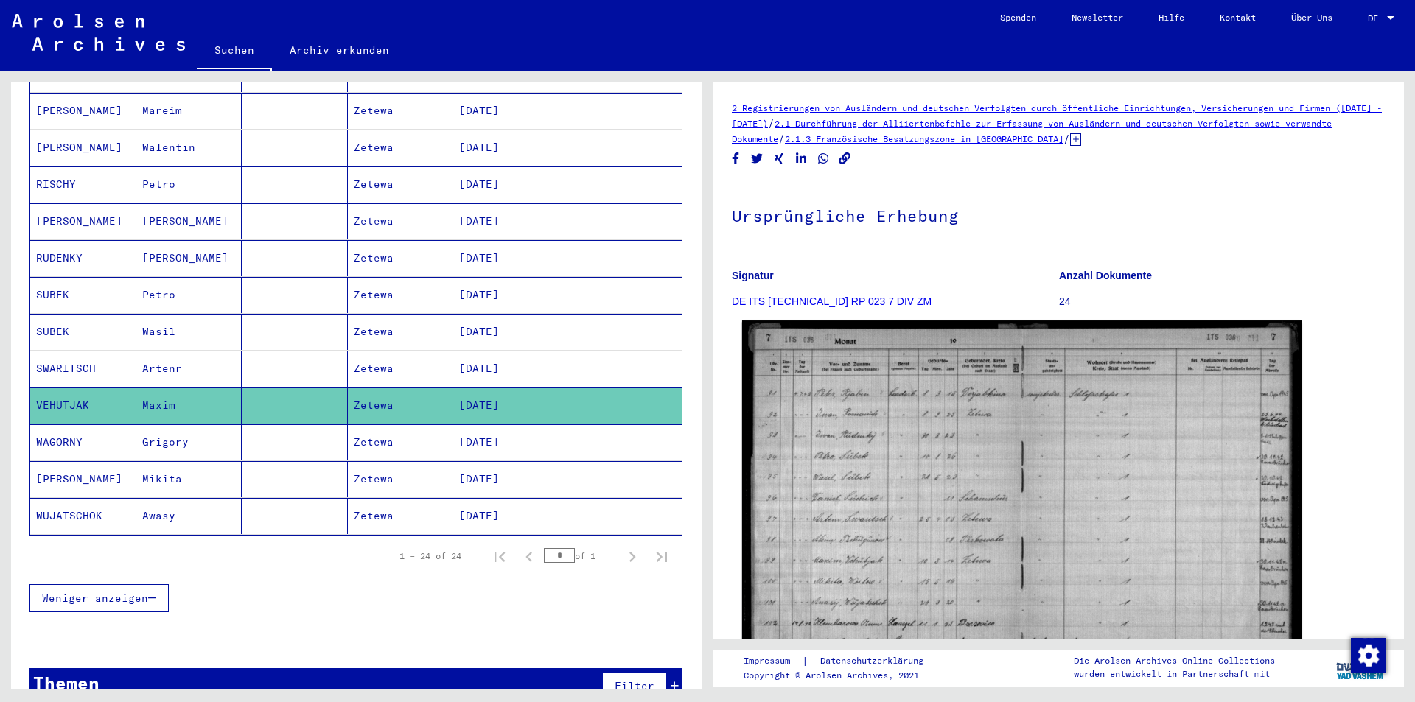
click at [940, 549] on img at bounding box center [1021, 515] width 559 height 388
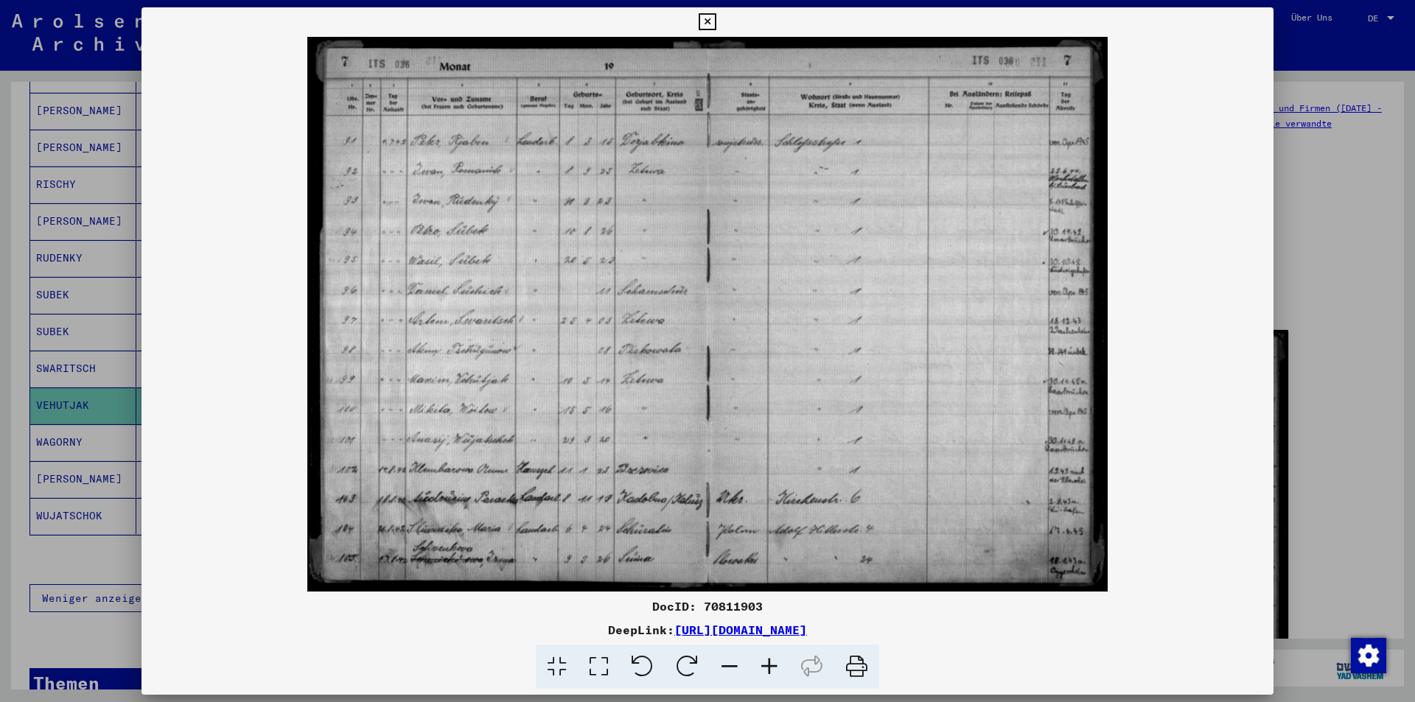
click at [1237, 414] on img at bounding box center [708, 314] width 1132 height 555
click at [706, 21] on icon at bounding box center [707, 22] width 17 height 18
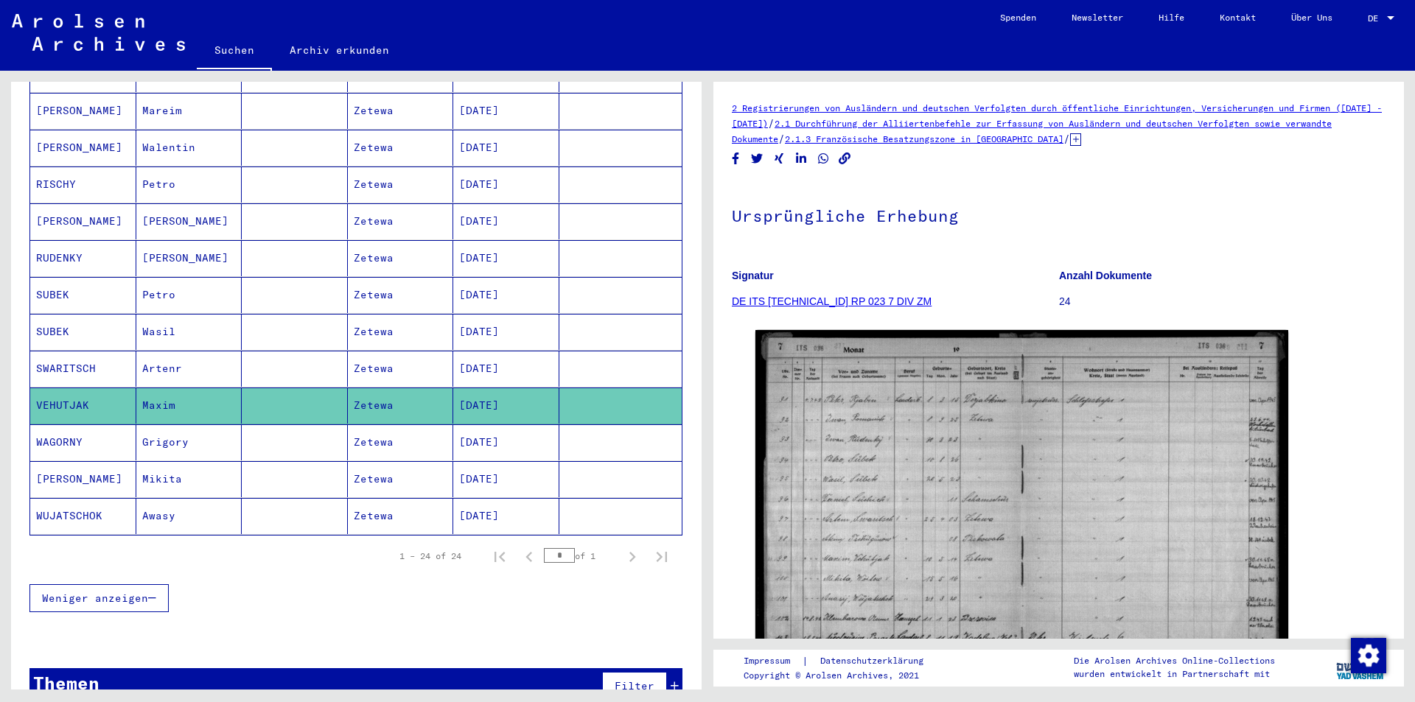
click at [69, 427] on mat-cell "WAGORNY" at bounding box center [83, 443] width 106 height 36
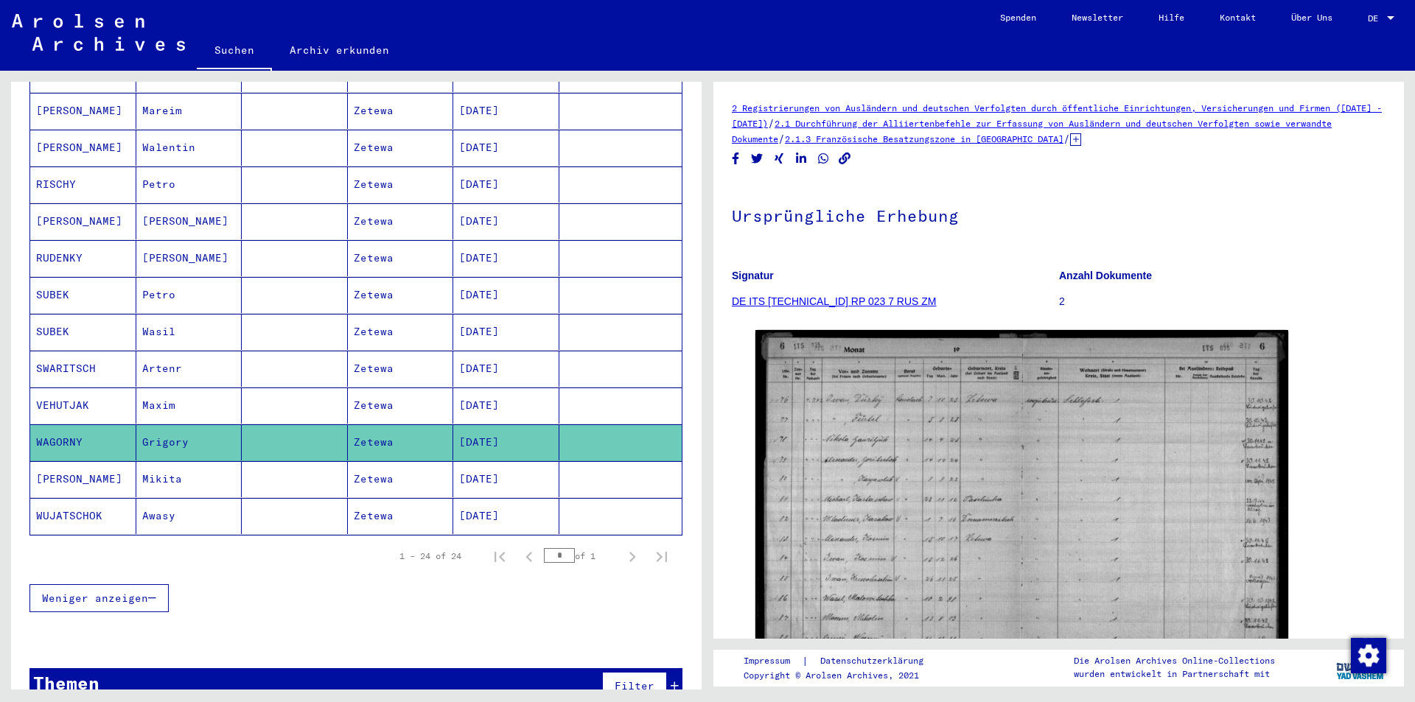
click at [66, 425] on mat-cell "WAGORNY" at bounding box center [83, 443] width 106 height 36
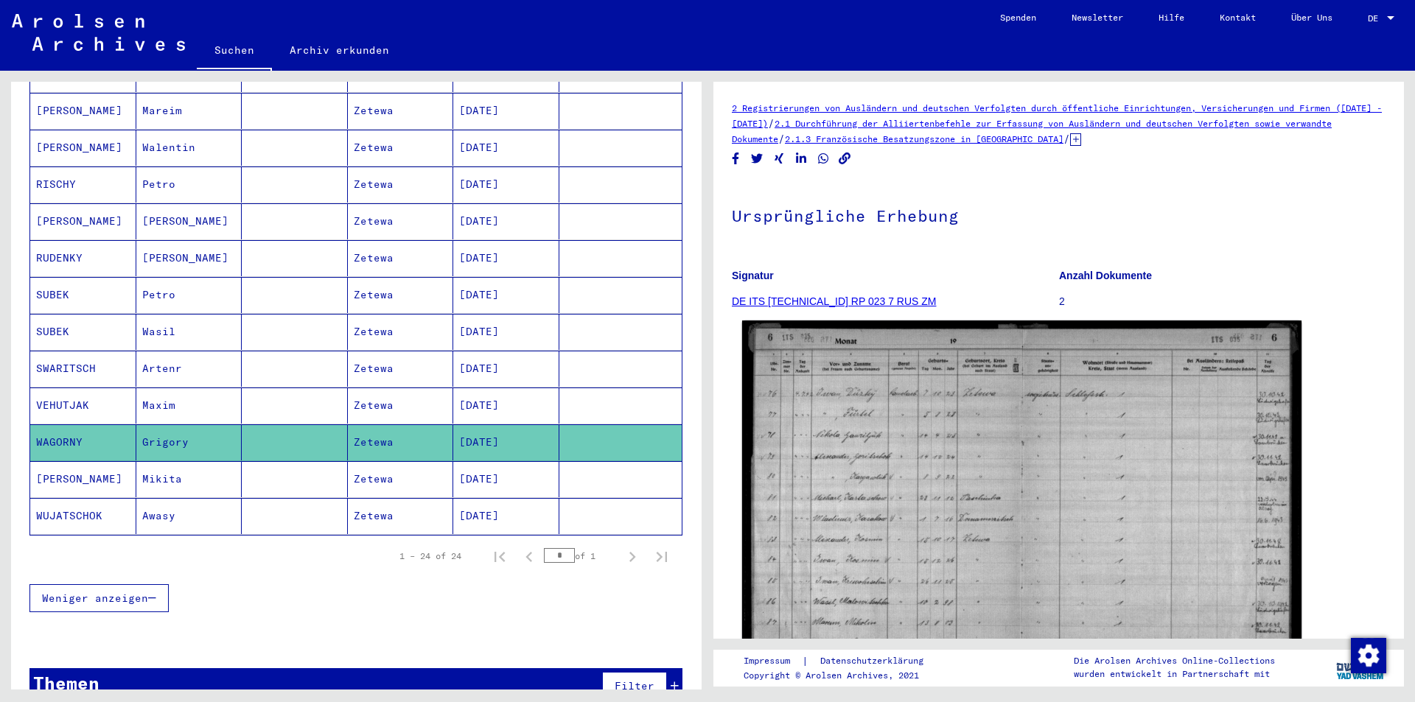
click at [957, 467] on img at bounding box center [1021, 514] width 559 height 387
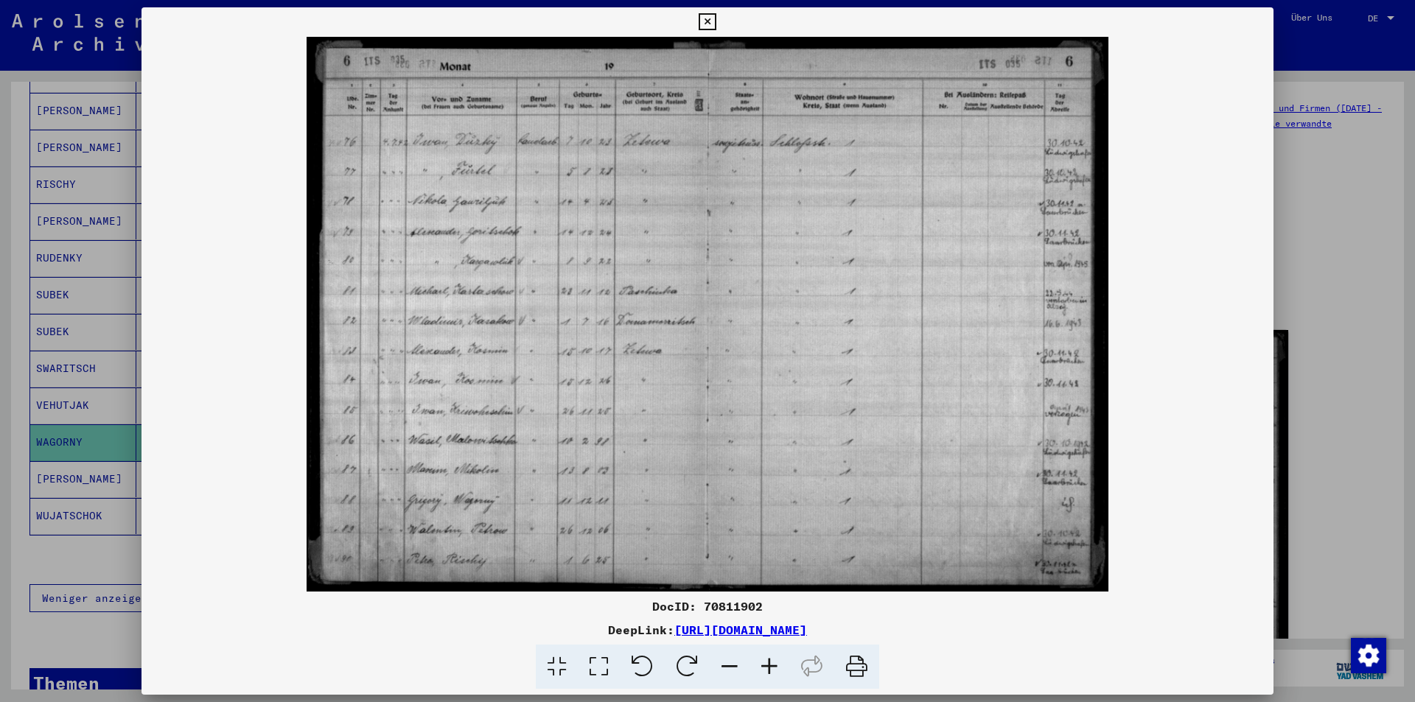
click at [59, 612] on div at bounding box center [707, 351] width 1415 height 702
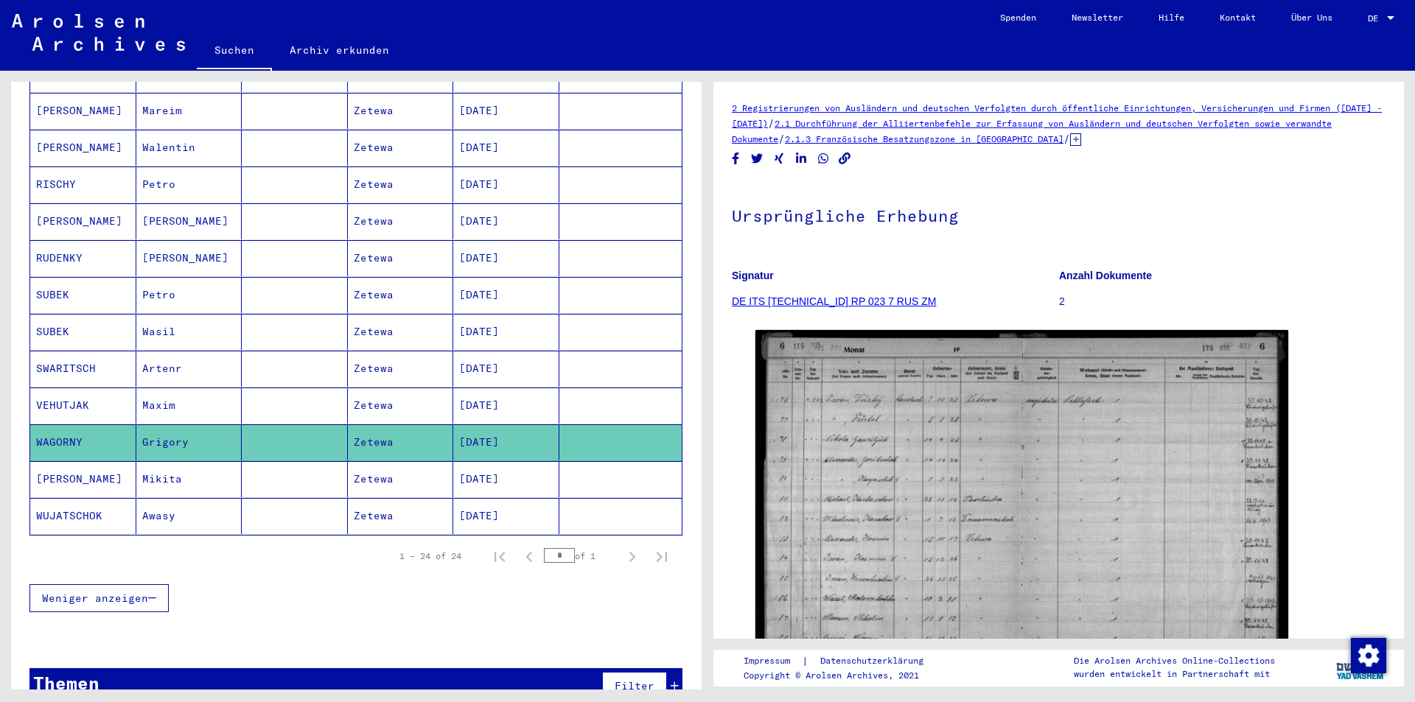
click at [48, 468] on mat-cell "[PERSON_NAME]" at bounding box center [83, 479] width 106 height 36
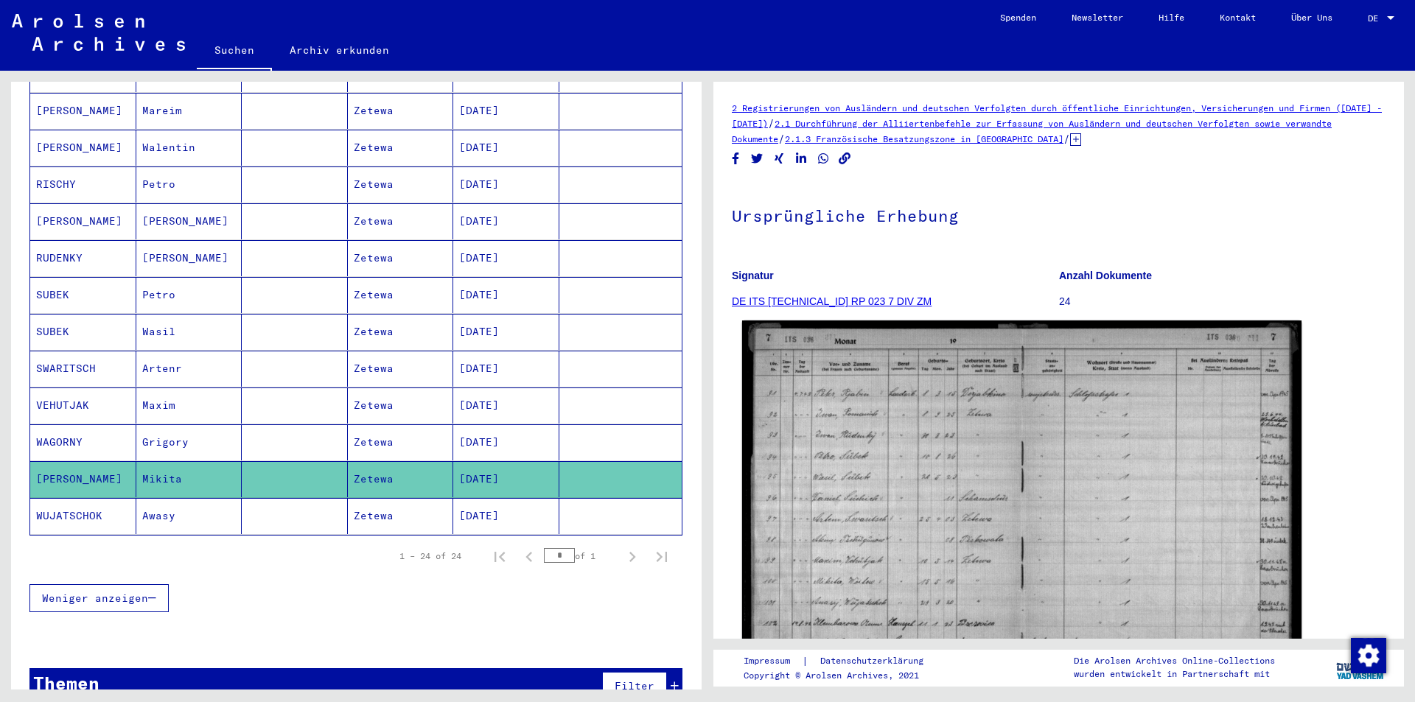
click at [942, 456] on img at bounding box center [1021, 515] width 559 height 388
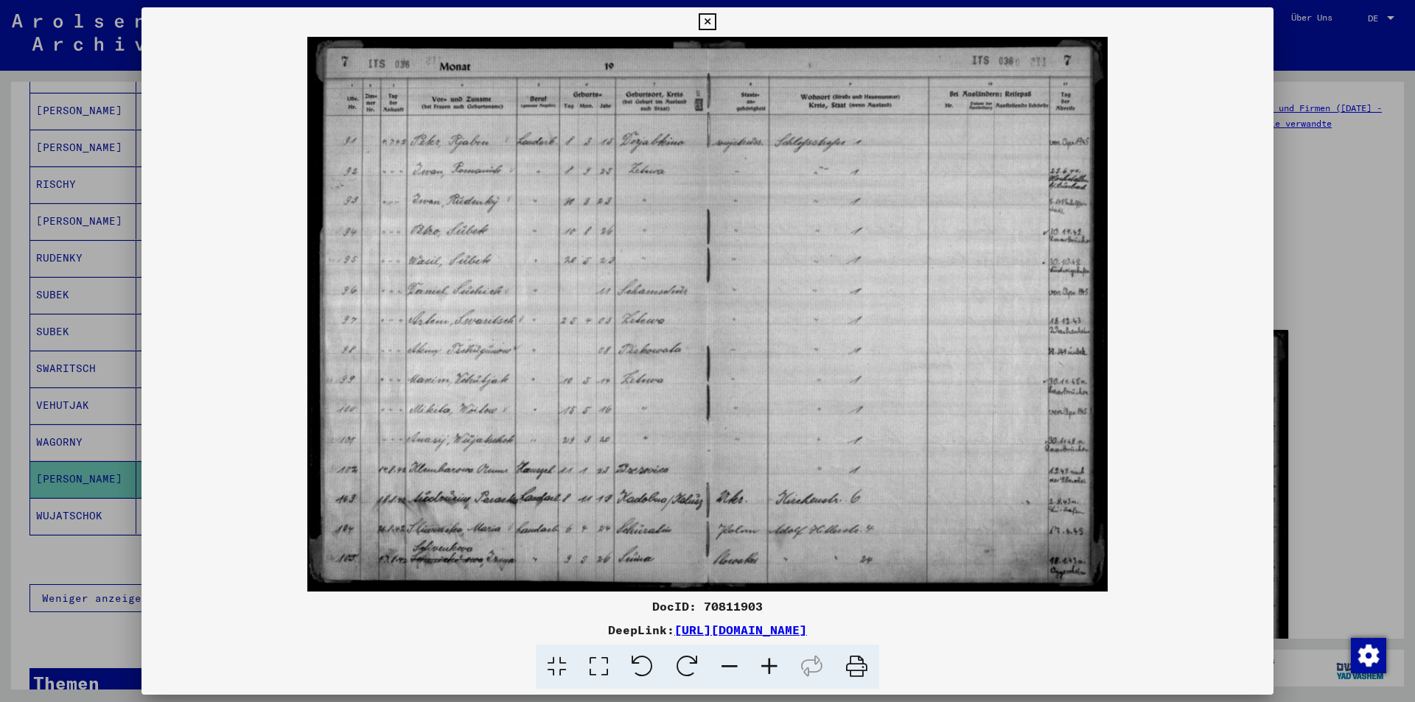
click at [708, 27] on icon at bounding box center [707, 22] width 17 height 18
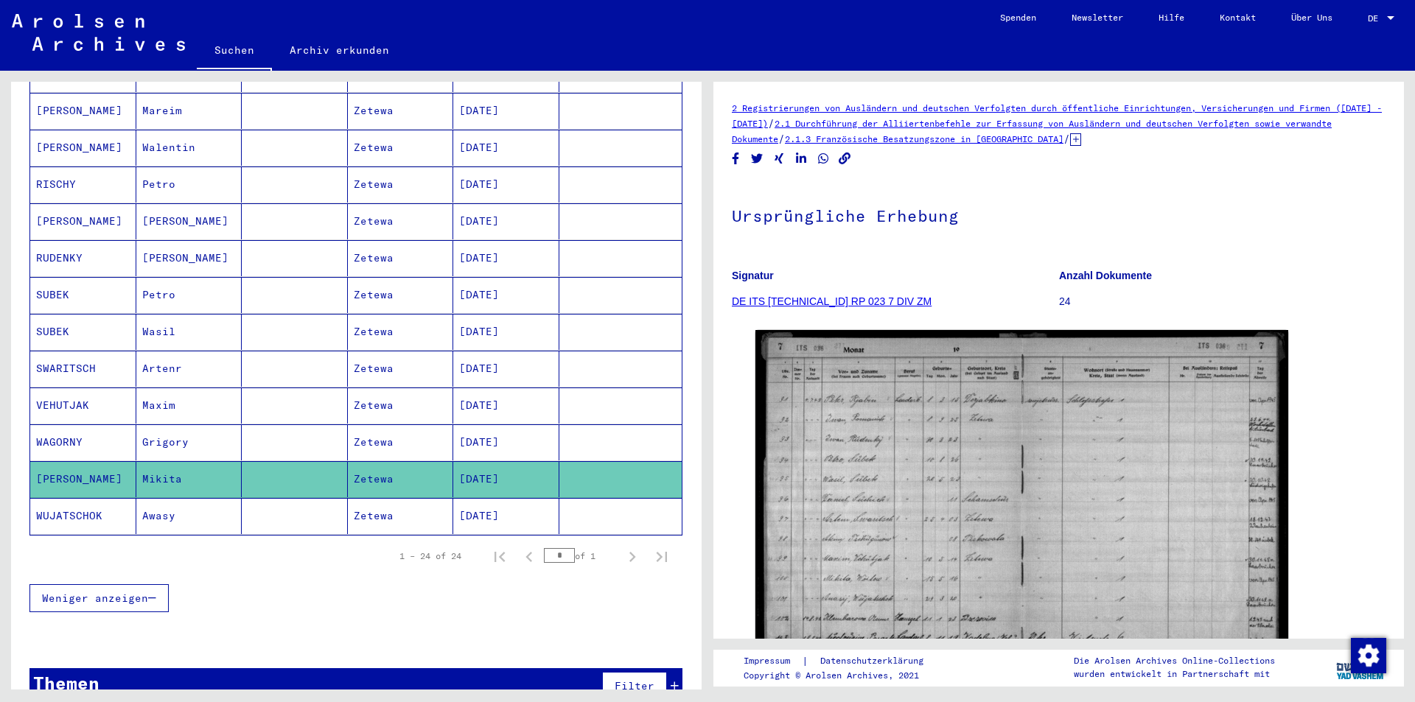
click at [70, 498] on mat-cell "WUJATSCHOK" at bounding box center [83, 516] width 106 height 36
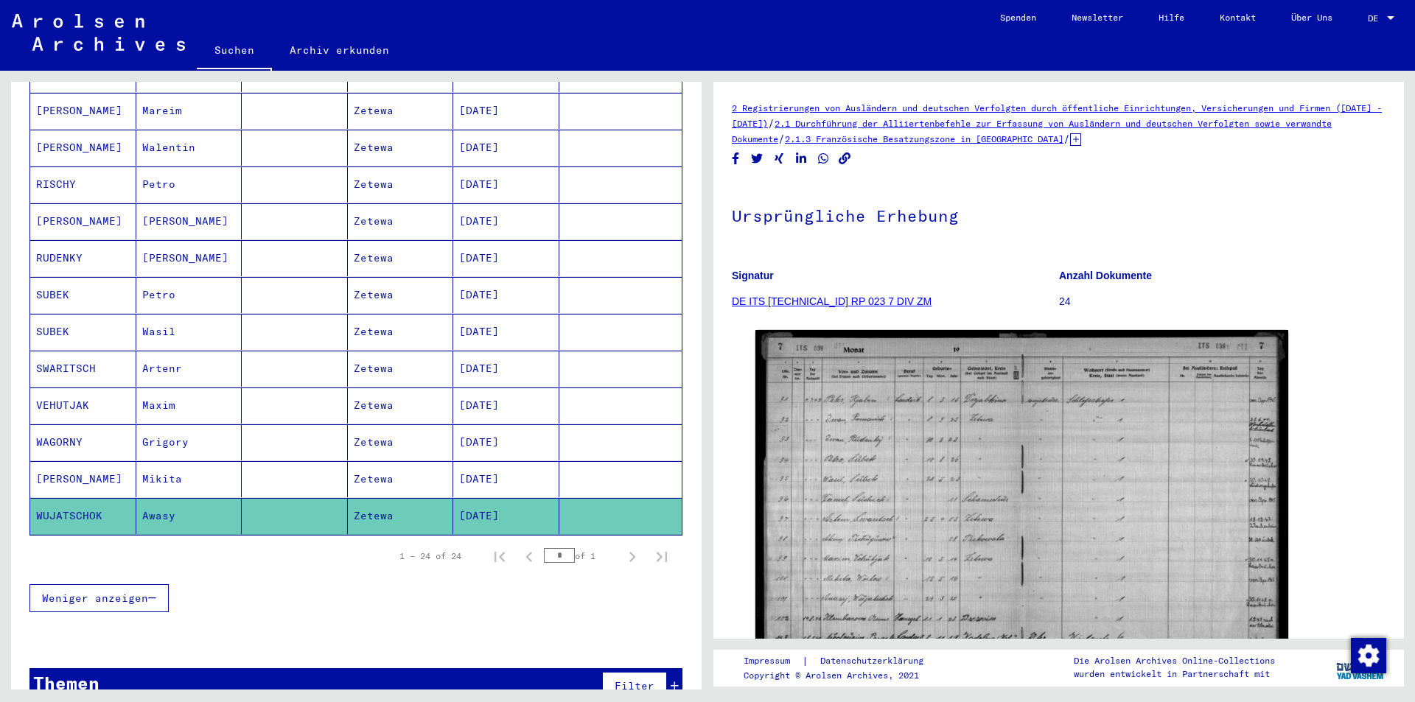
click at [419, 607] on div "Nachname Vorname Geburtsname Geburt‏ Geburtsdatum Prisoner # [PERSON_NAME] [DAT…" at bounding box center [356, 120] width 691 height 1023
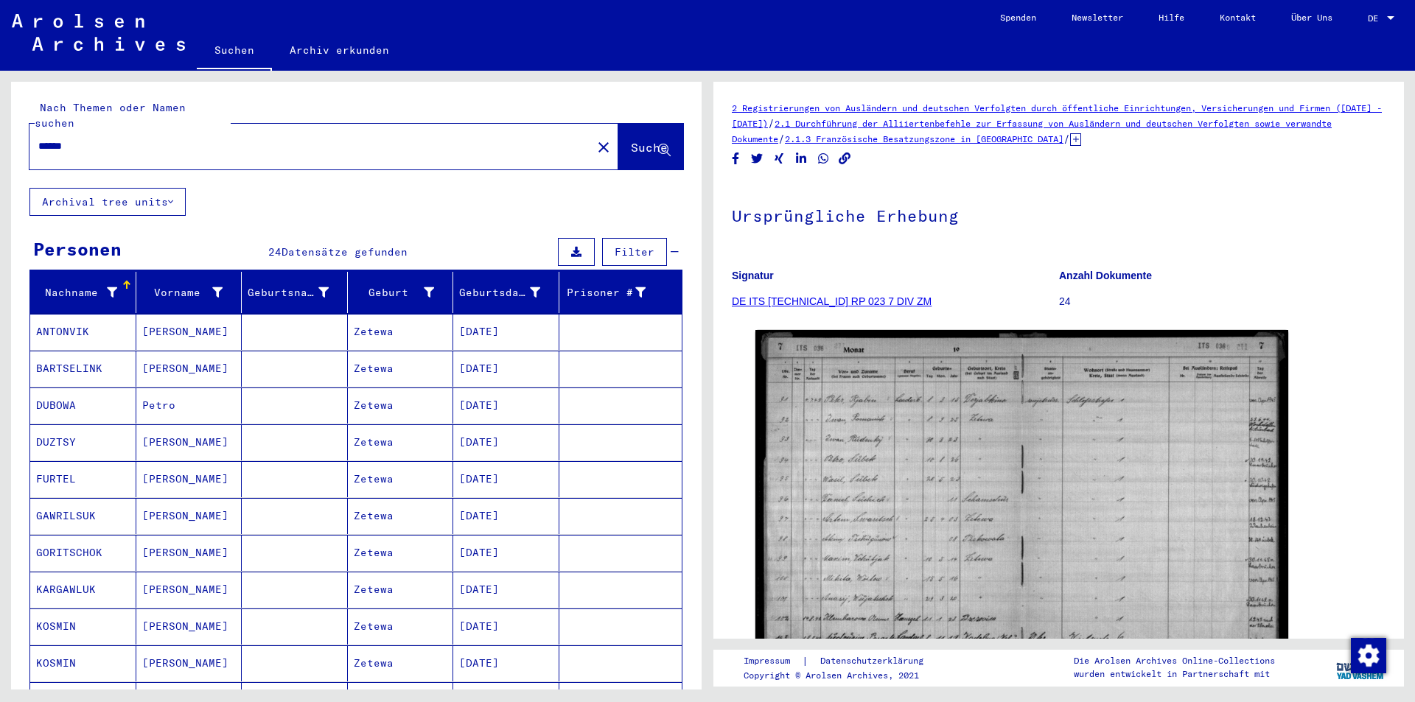
click at [57, 314] on mat-cell "ANTONVIK" at bounding box center [83, 332] width 106 height 36
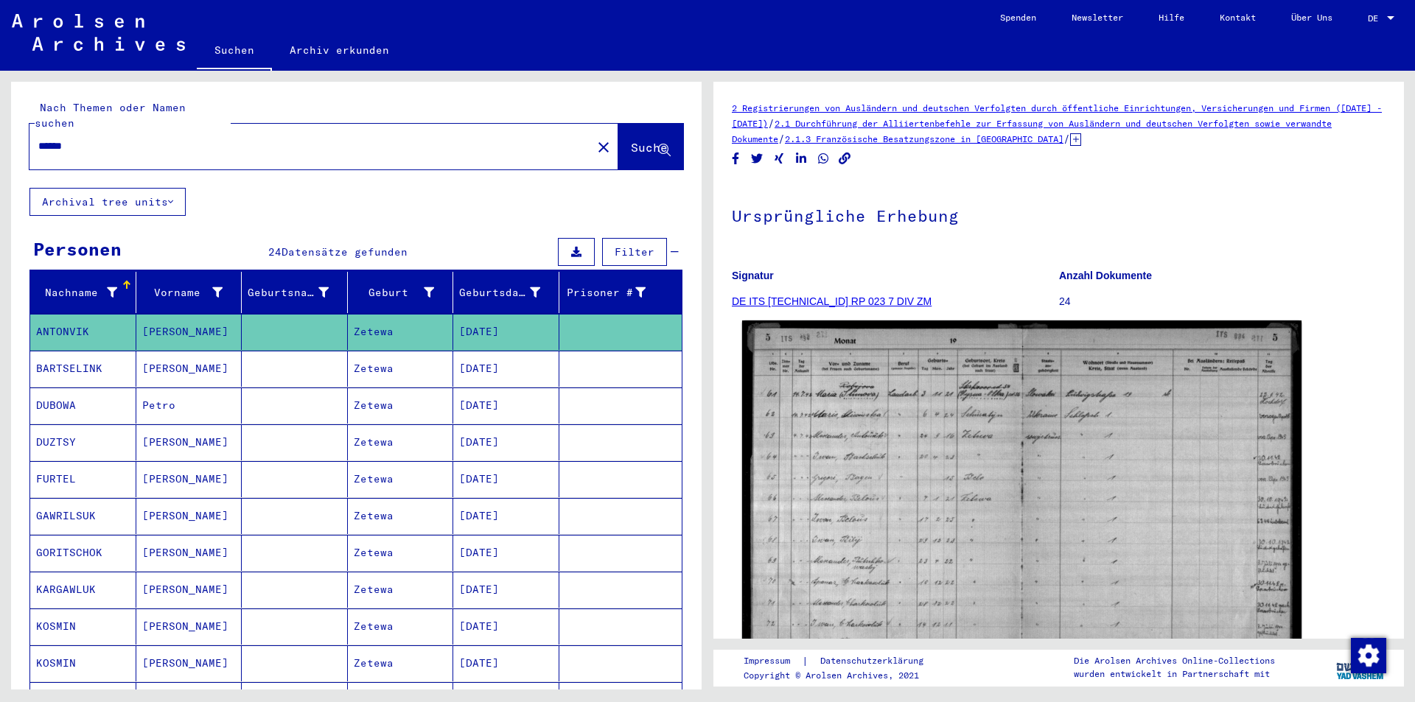
click at [983, 552] on img at bounding box center [1021, 515] width 559 height 388
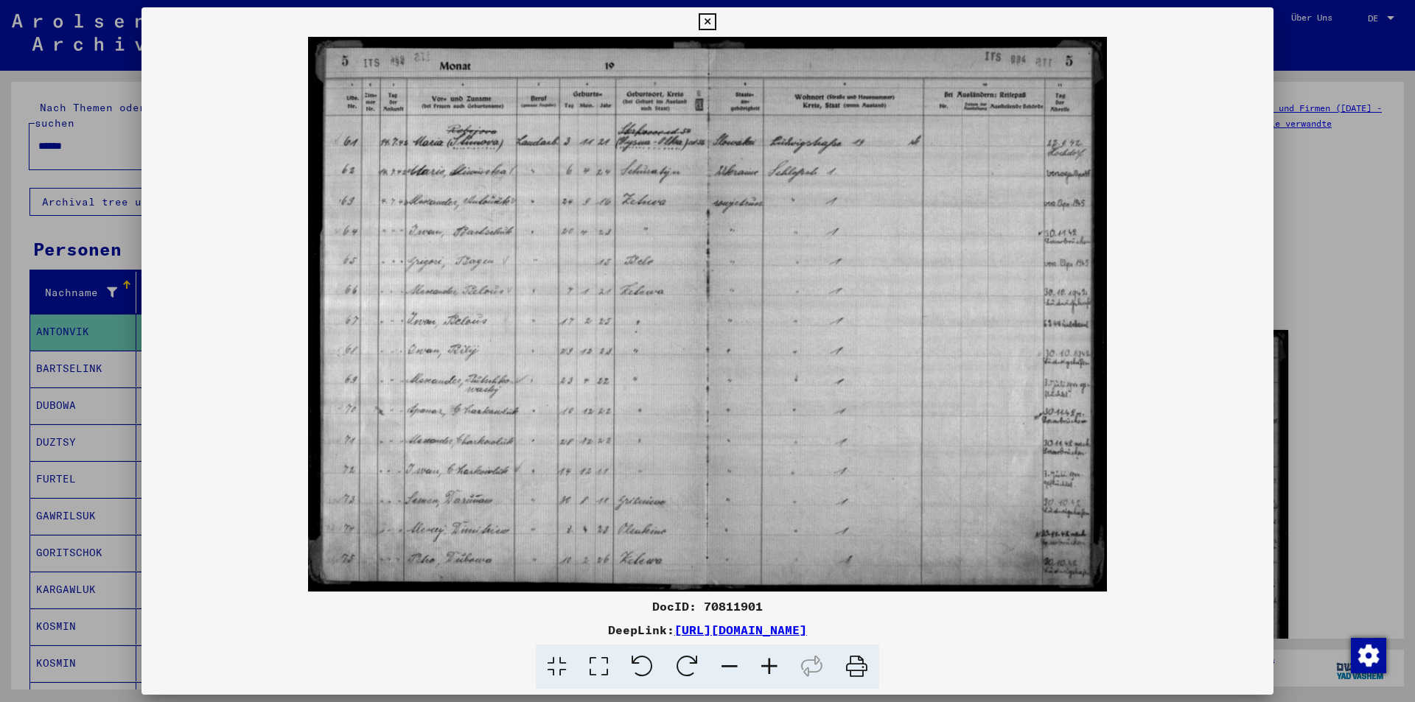
click at [46, 355] on div at bounding box center [707, 351] width 1415 height 702
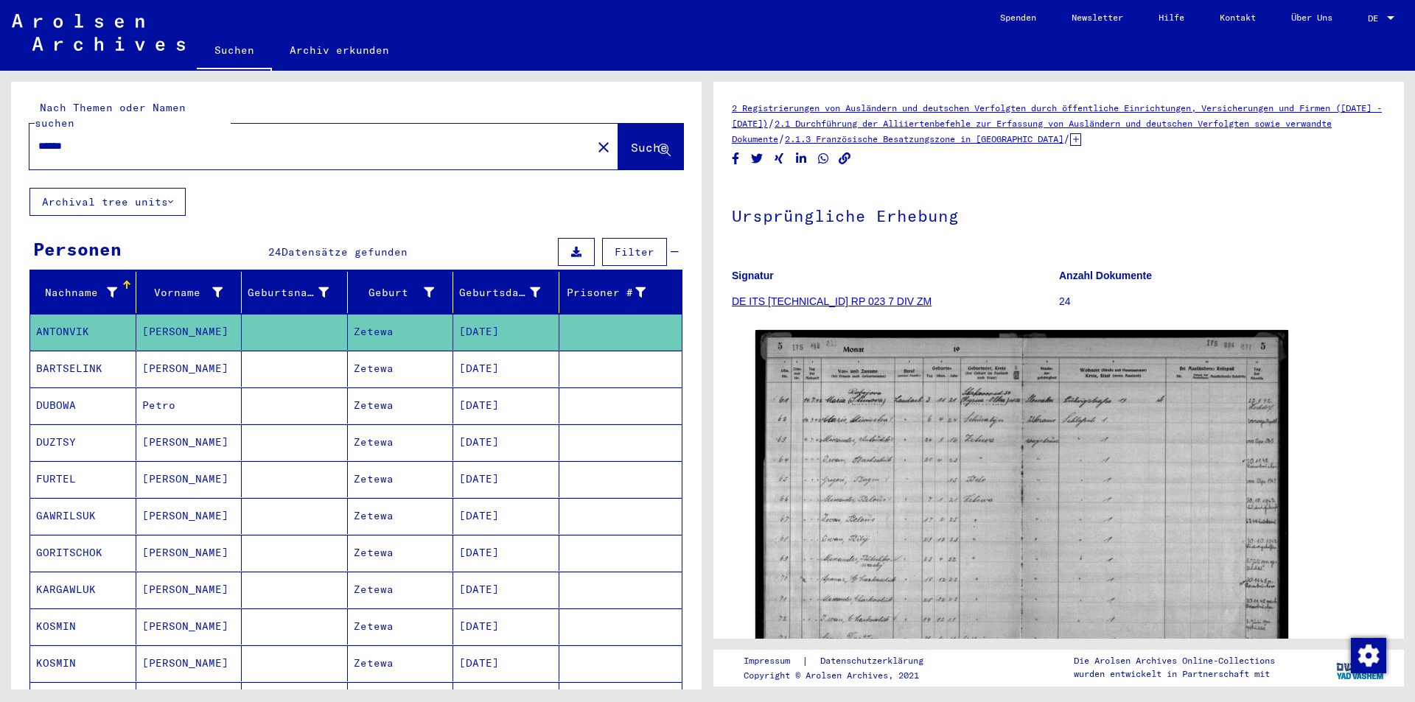
click at [55, 353] on mat-cell "BARTSELINK" at bounding box center [83, 369] width 106 height 36
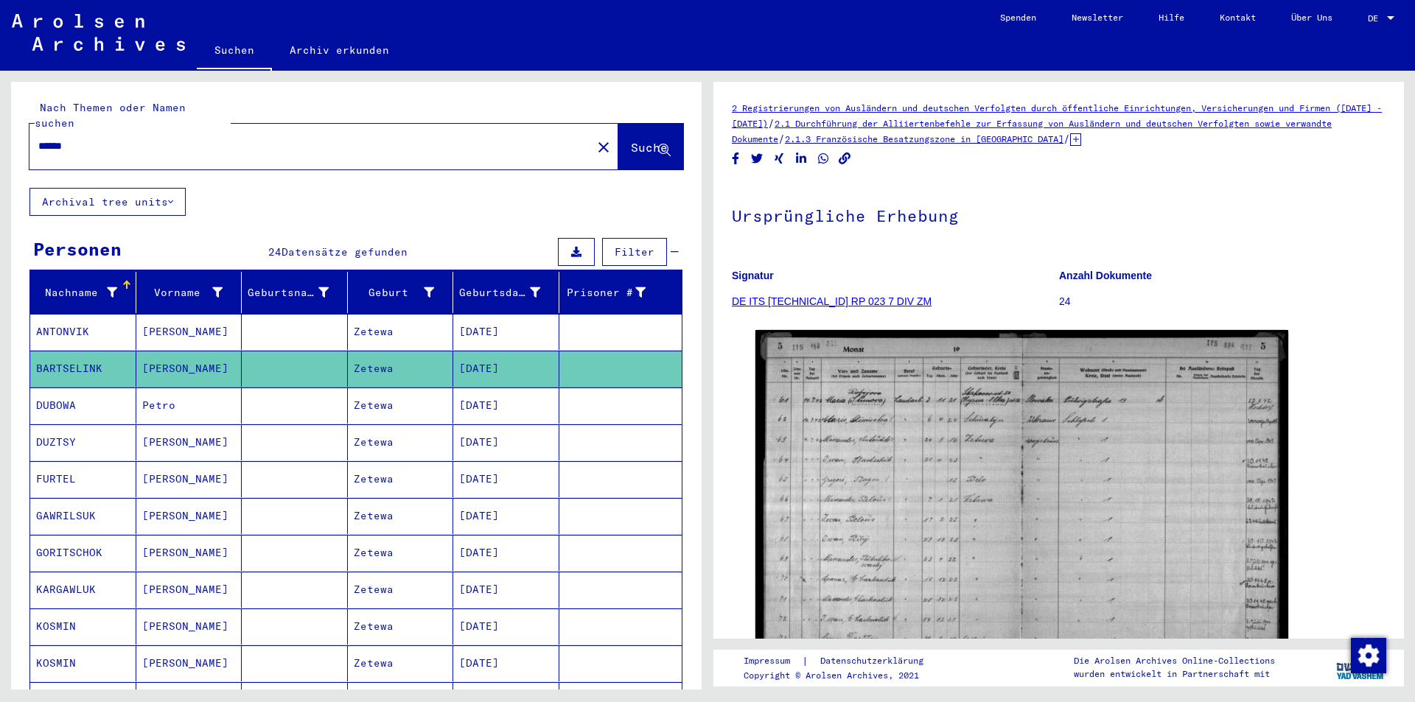
click at [83, 355] on mat-cell "BARTSELINK" at bounding box center [83, 369] width 106 height 36
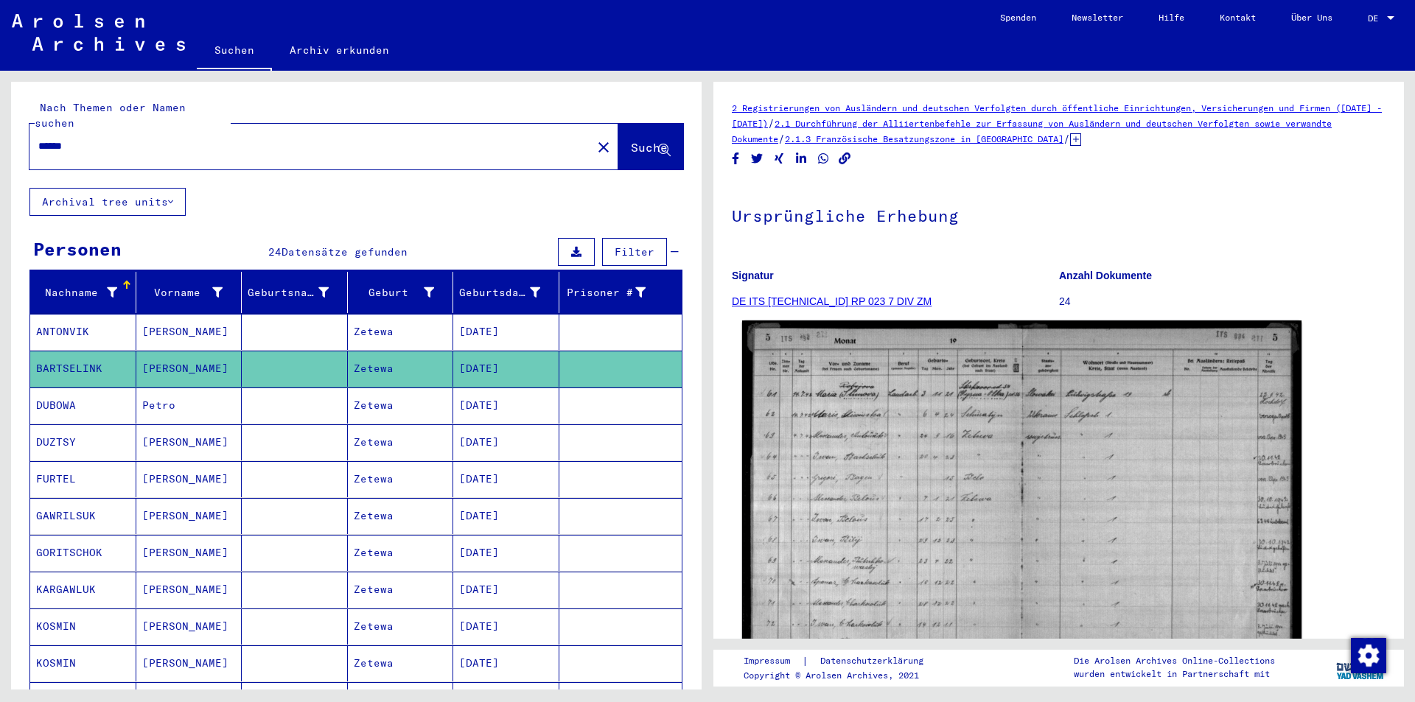
click at [870, 442] on img at bounding box center [1021, 515] width 559 height 388
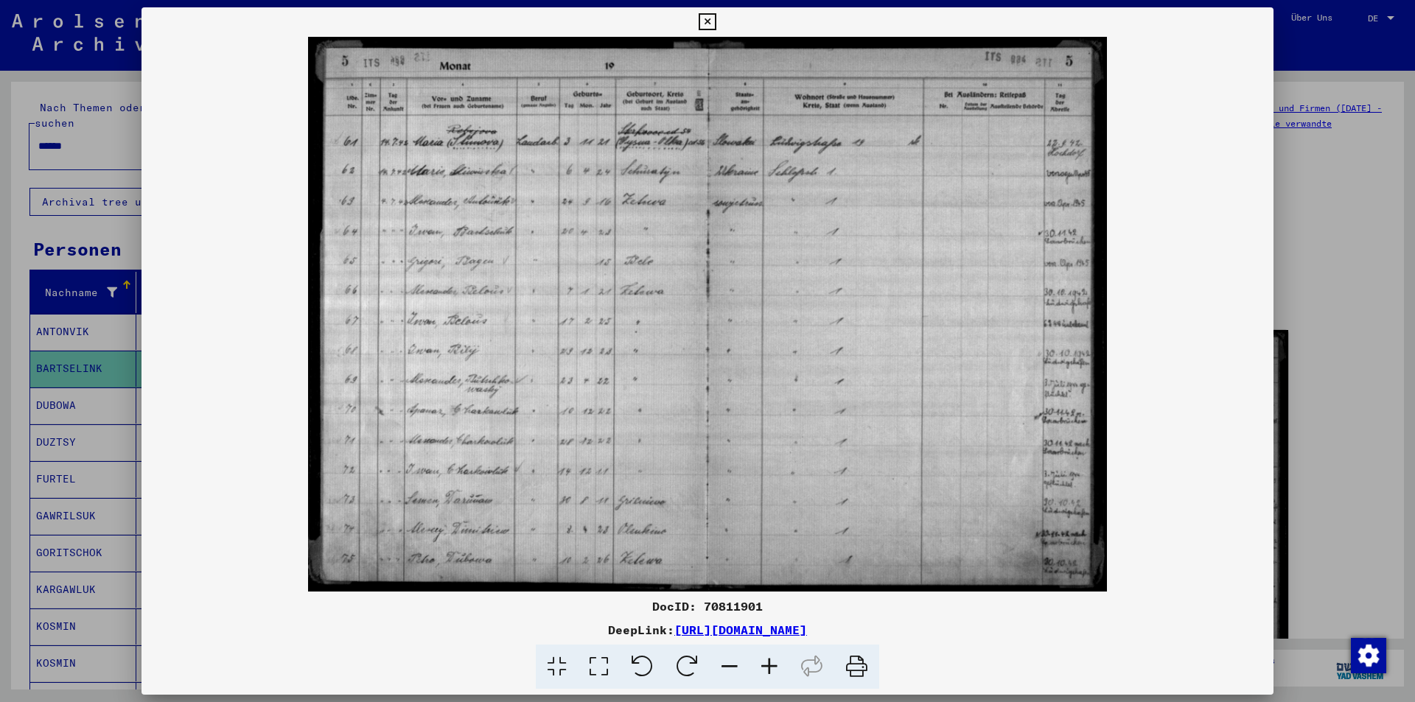
click at [56, 397] on div at bounding box center [707, 351] width 1415 height 702
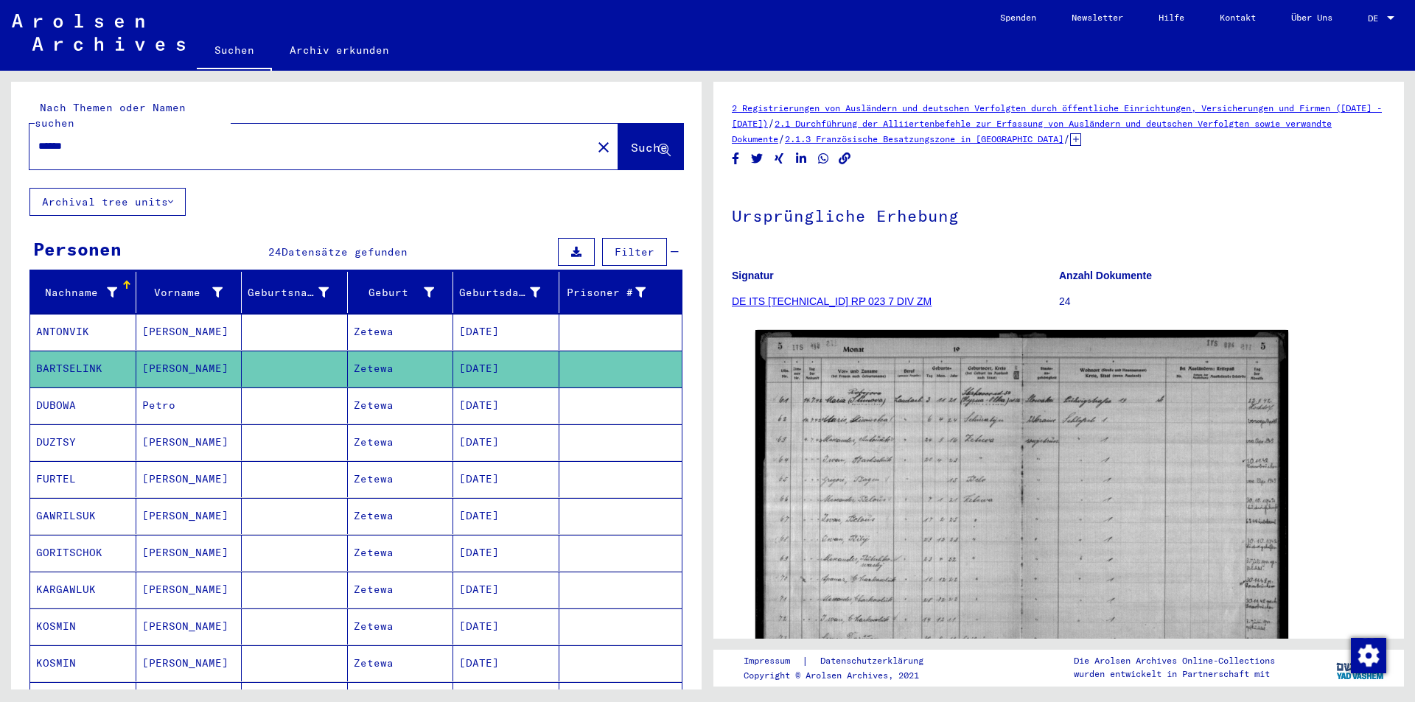
click at [51, 388] on mat-cell "DUBOWA" at bounding box center [83, 406] width 106 height 36
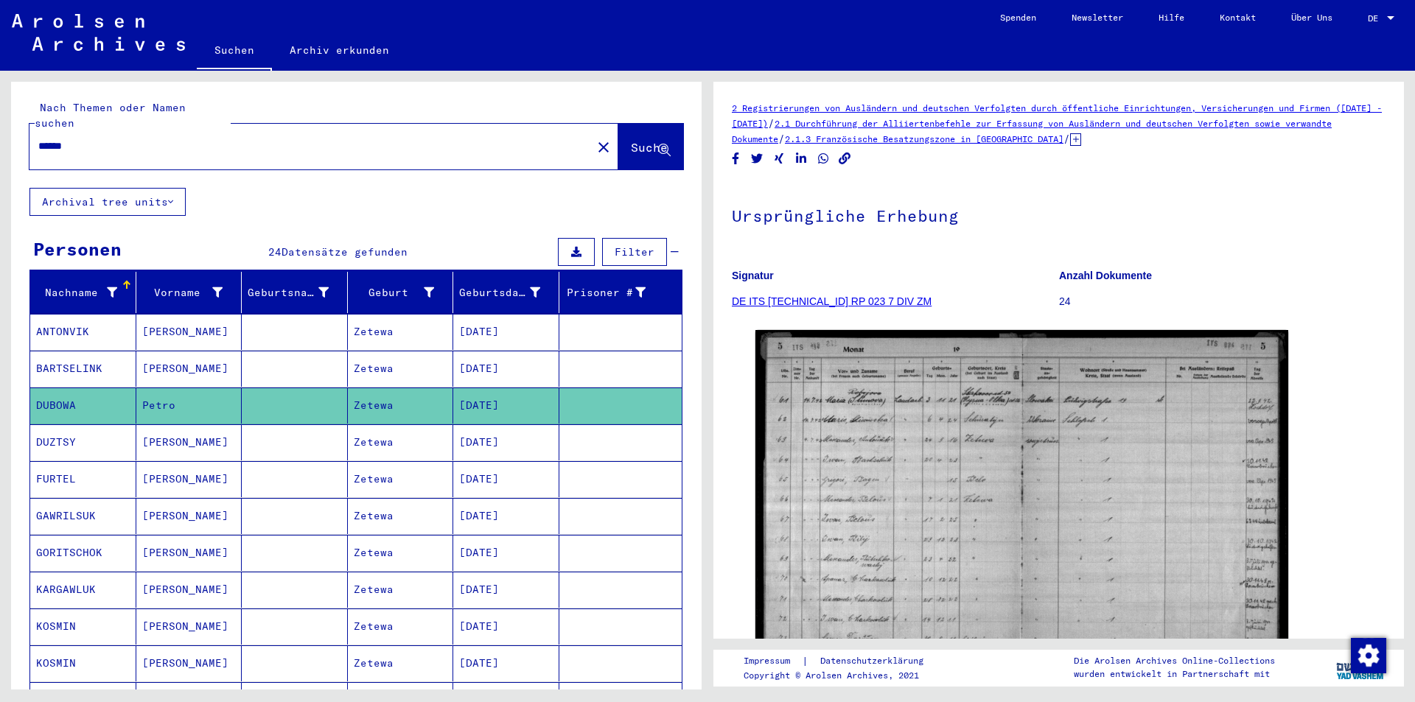
click at [51, 388] on mat-cell "DUBOWA" at bounding box center [83, 406] width 106 height 36
click at [56, 428] on mat-cell "DUZTSY" at bounding box center [83, 443] width 106 height 36
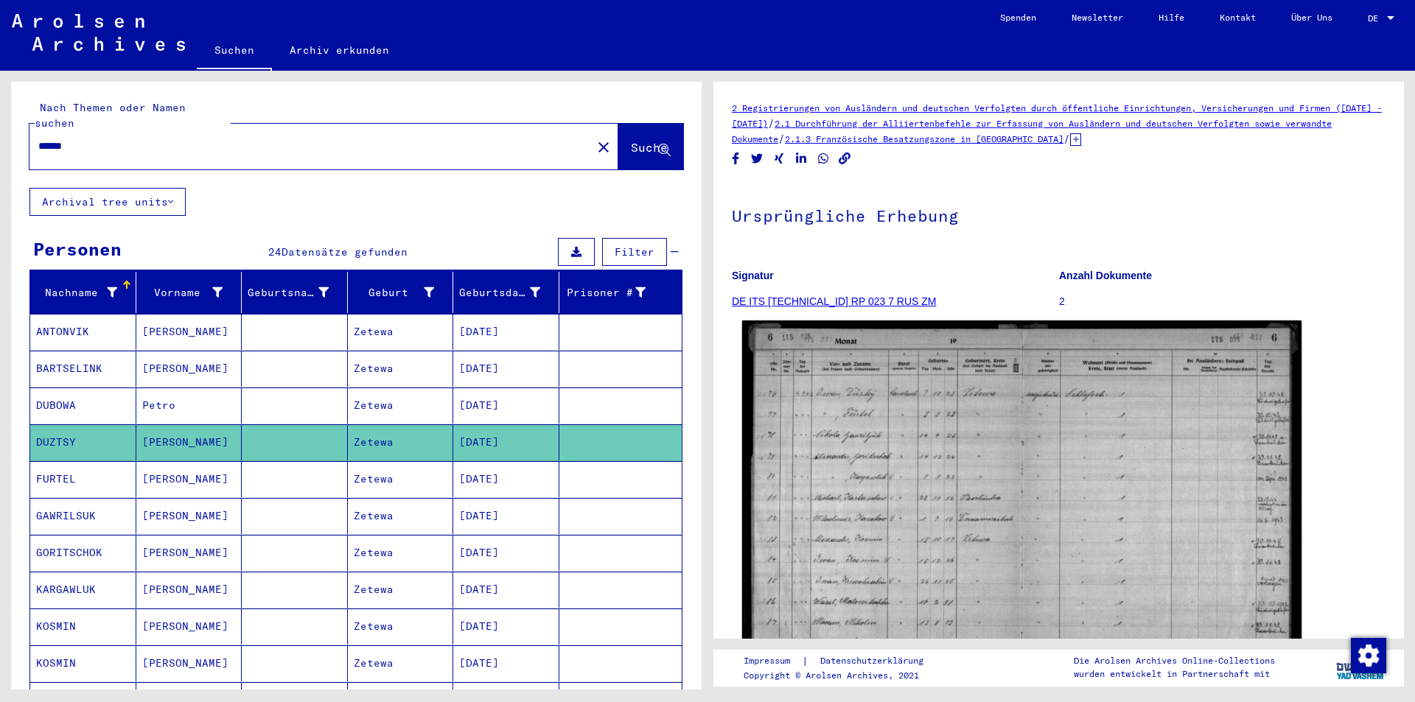
click at [901, 472] on img at bounding box center [1021, 514] width 559 height 387
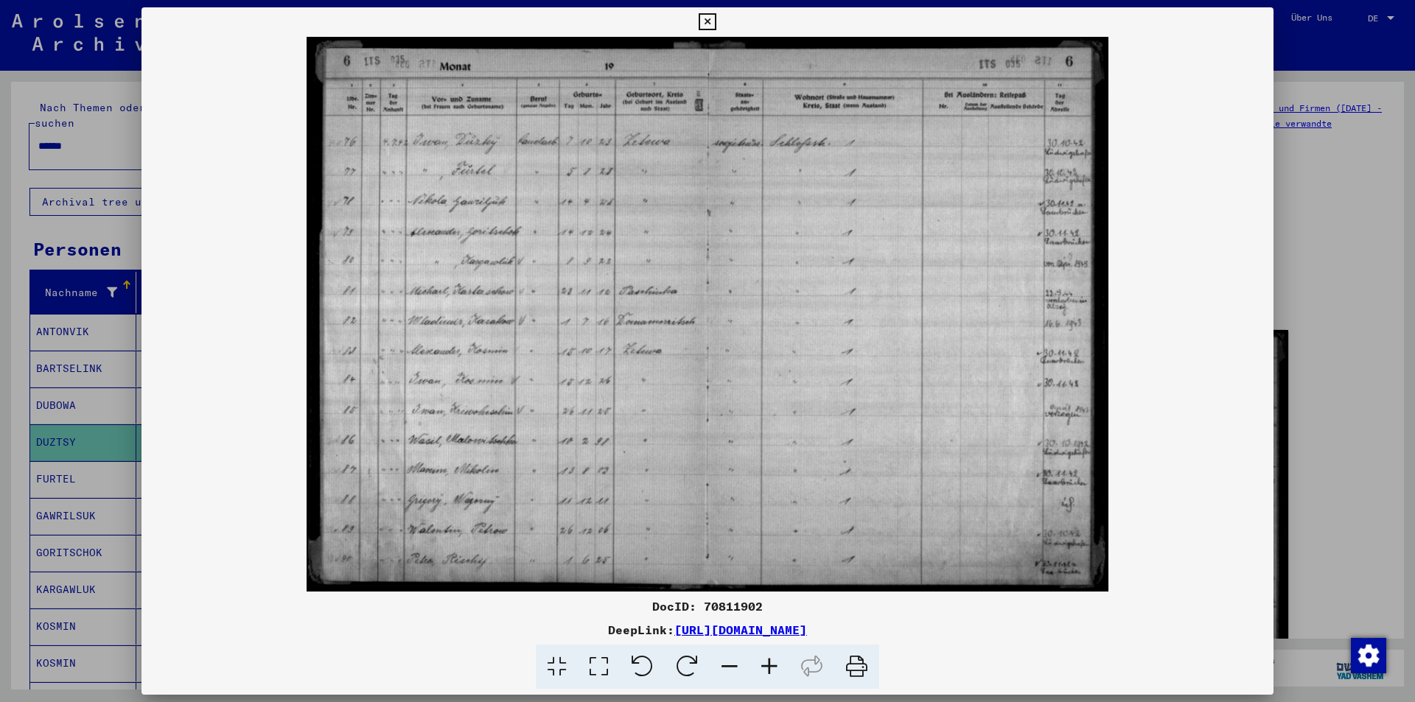
click at [711, 16] on icon at bounding box center [707, 22] width 17 height 18
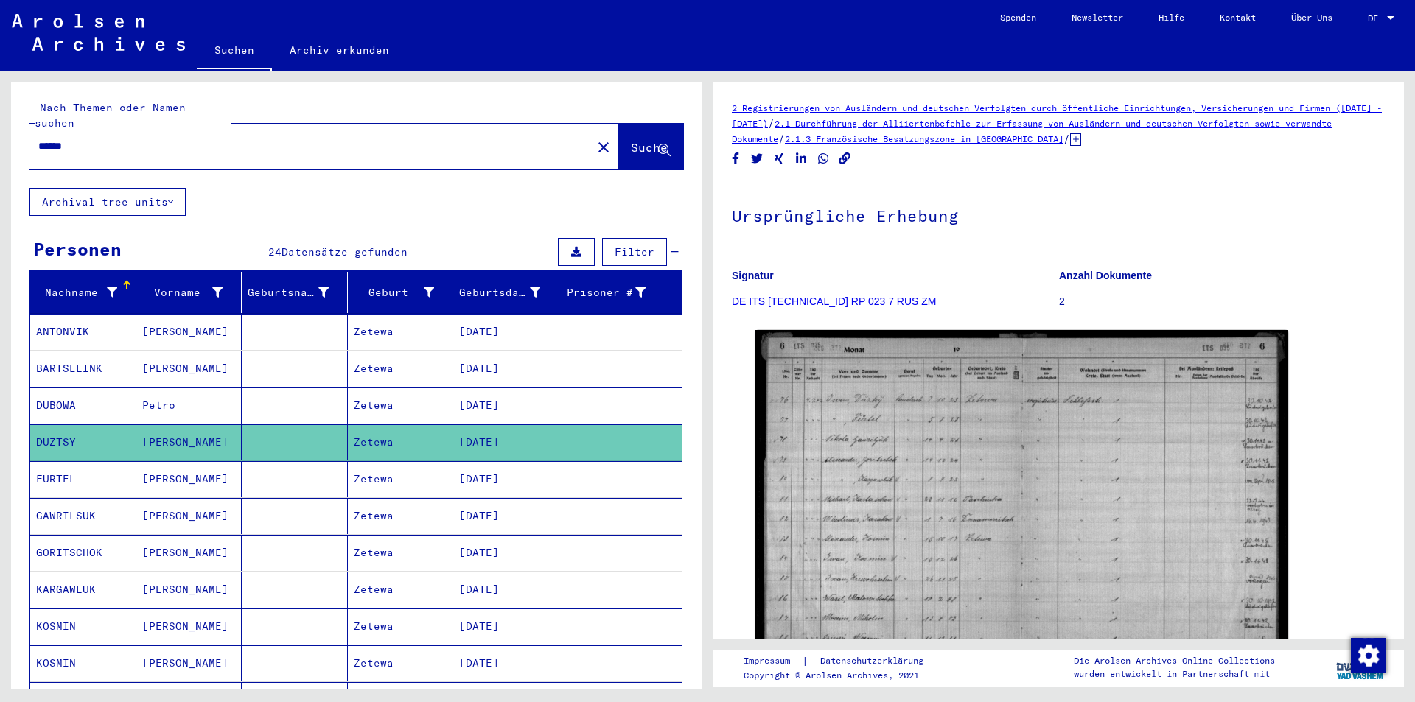
click at [50, 465] on mat-cell "FURTEL" at bounding box center [83, 479] width 106 height 36
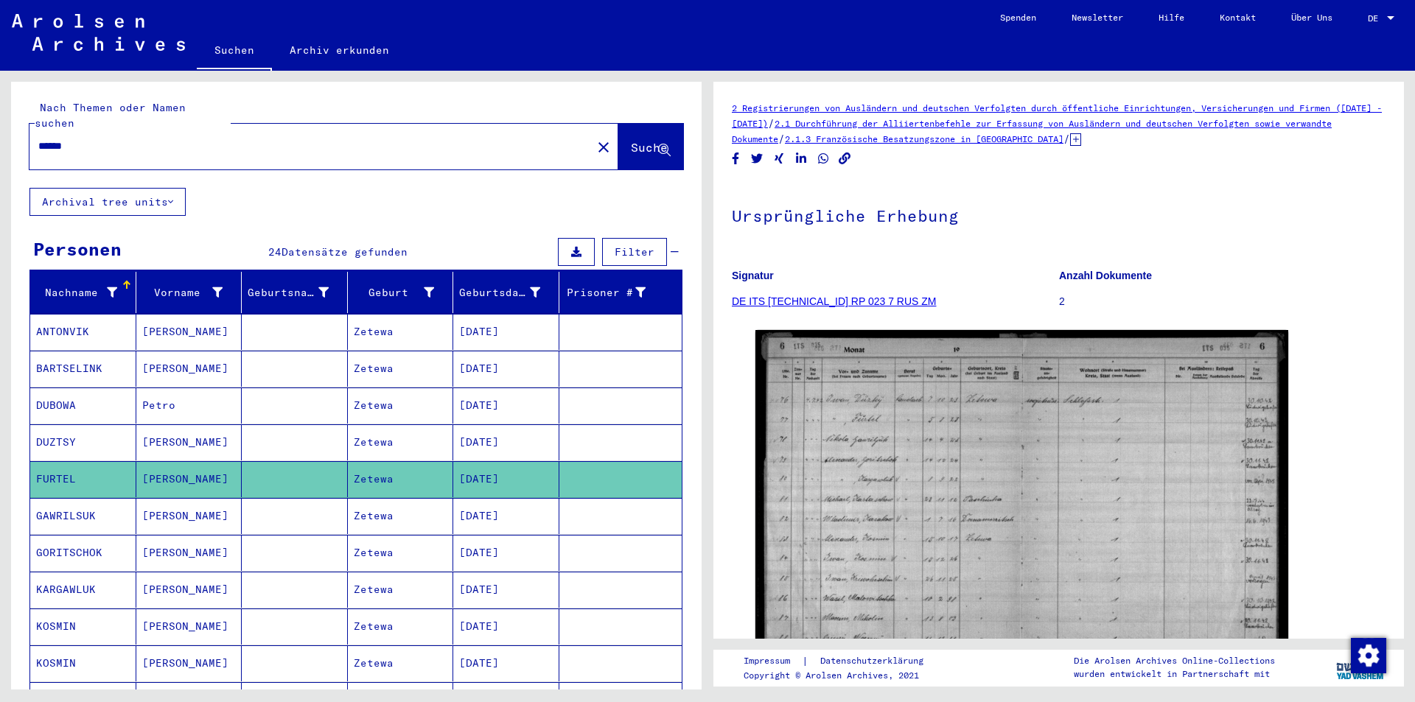
click at [68, 498] on mat-cell "GAWRILSUK" at bounding box center [83, 516] width 106 height 36
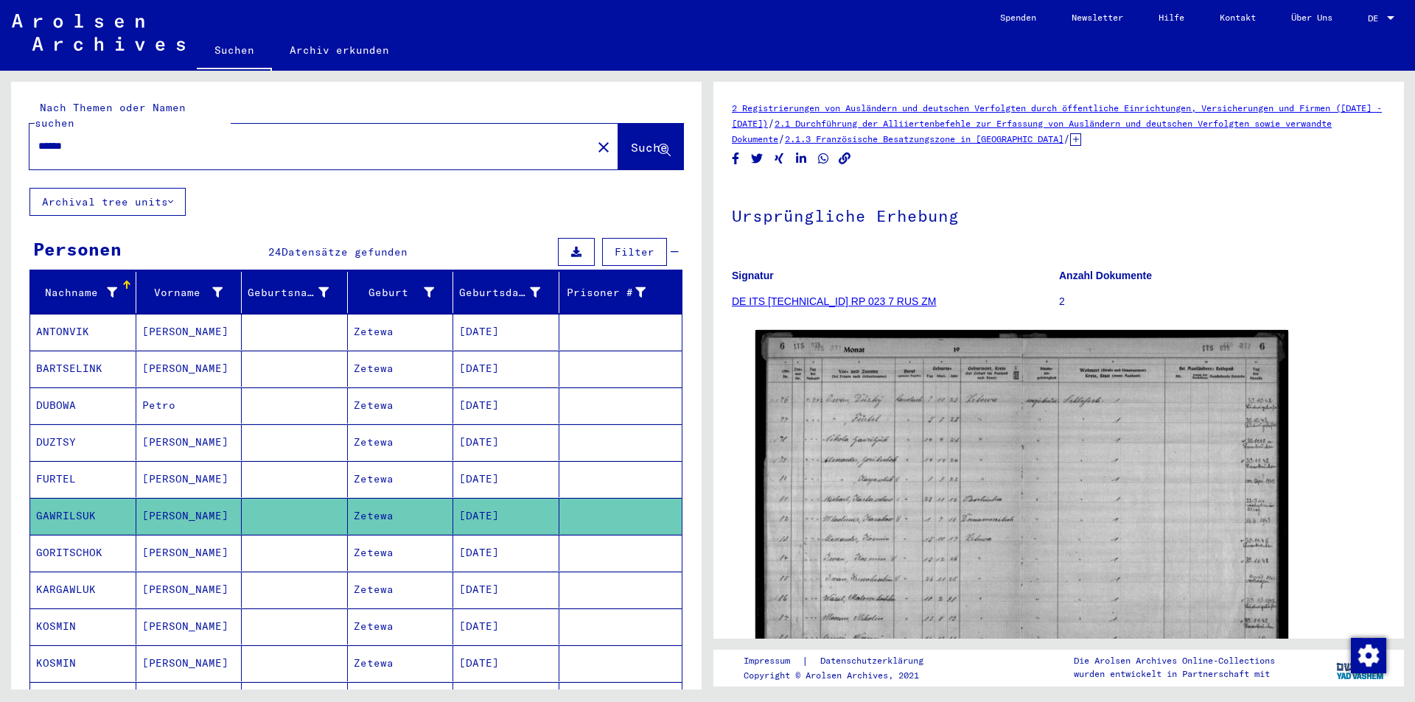
click at [68, 498] on mat-cell "GAWRILSUK" at bounding box center [83, 516] width 106 height 36
click at [58, 539] on mat-cell "GORITSCHOK" at bounding box center [83, 553] width 106 height 36
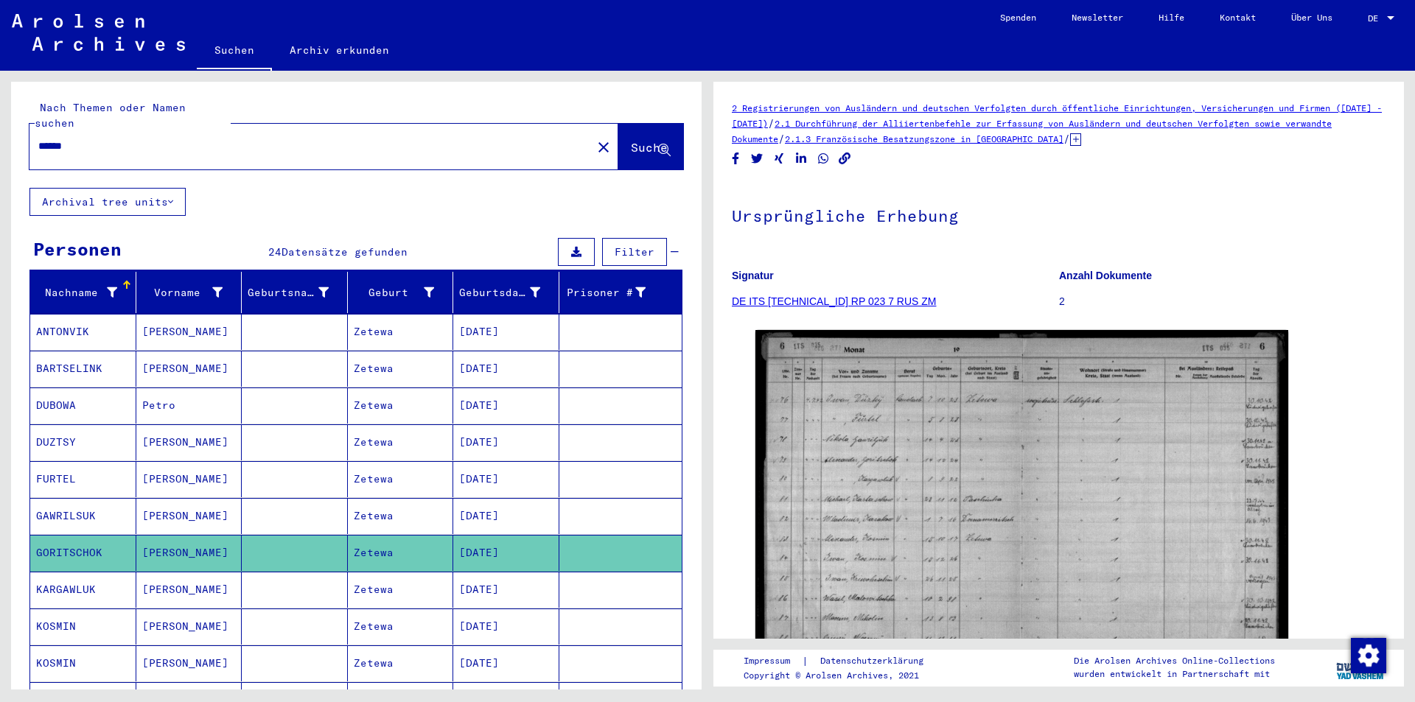
click at [56, 573] on mat-cell "KARGAWLUK" at bounding box center [83, 590] width 106 height 36
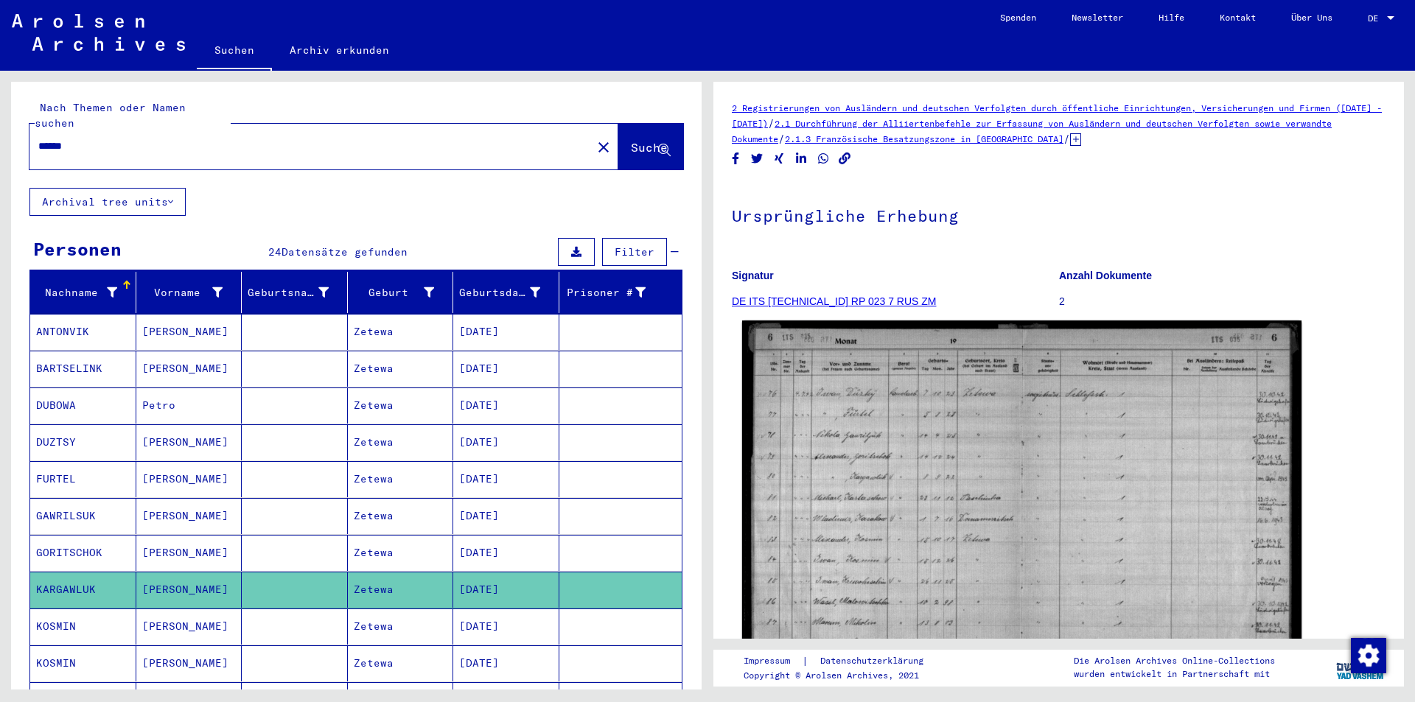
click at [840, 499] on img at bounding box center [1021, 514] width 559 height 387
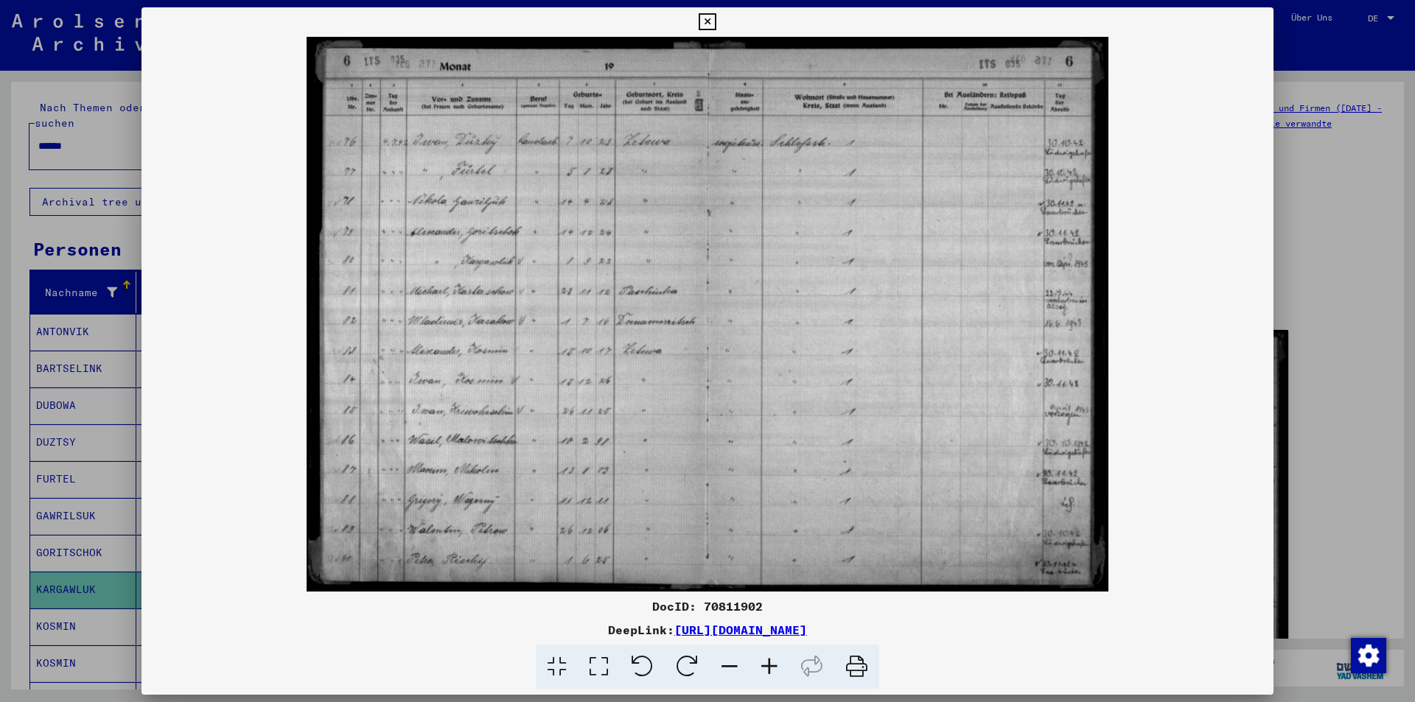
click at [708, 23] on icon at bounding box center [707, 22] width 17 height 18
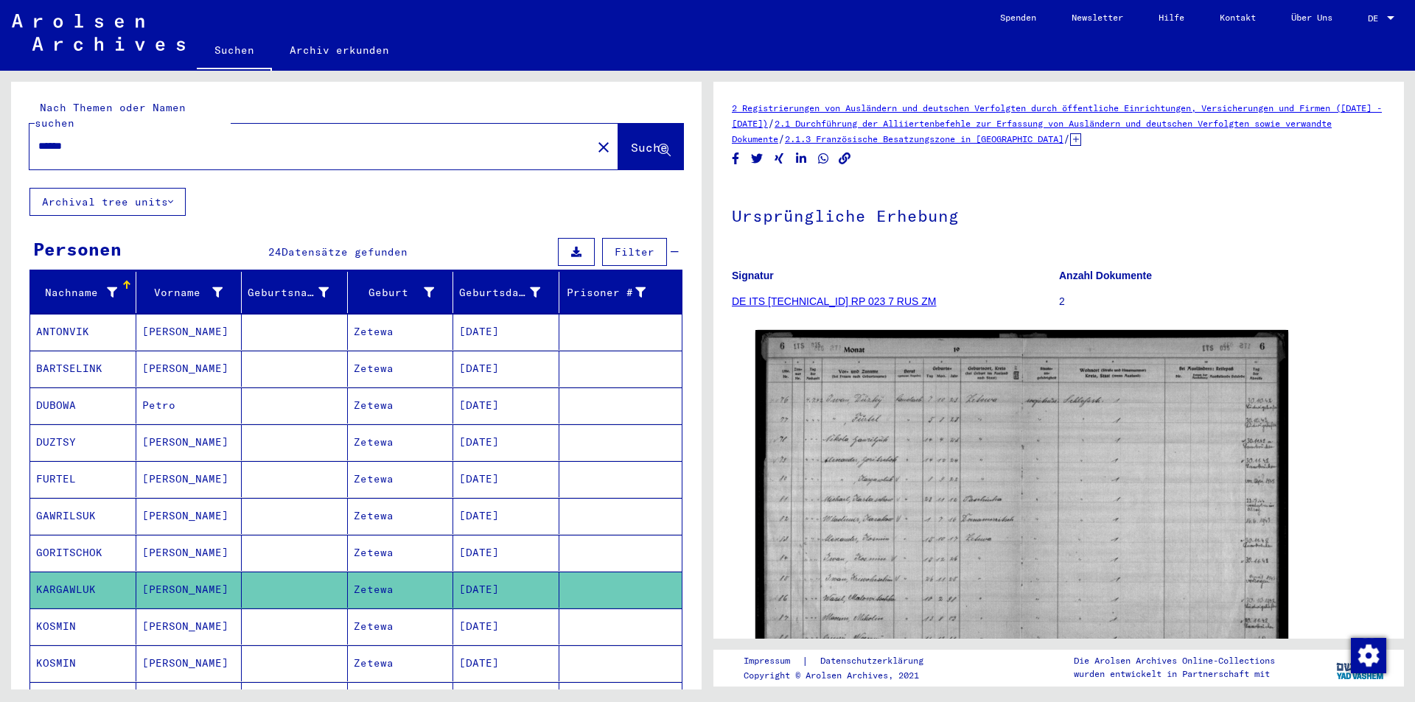
click at [53, 609] on mat-cell "KOSMIN" at bounding box center [83, 627] width 106 height 36
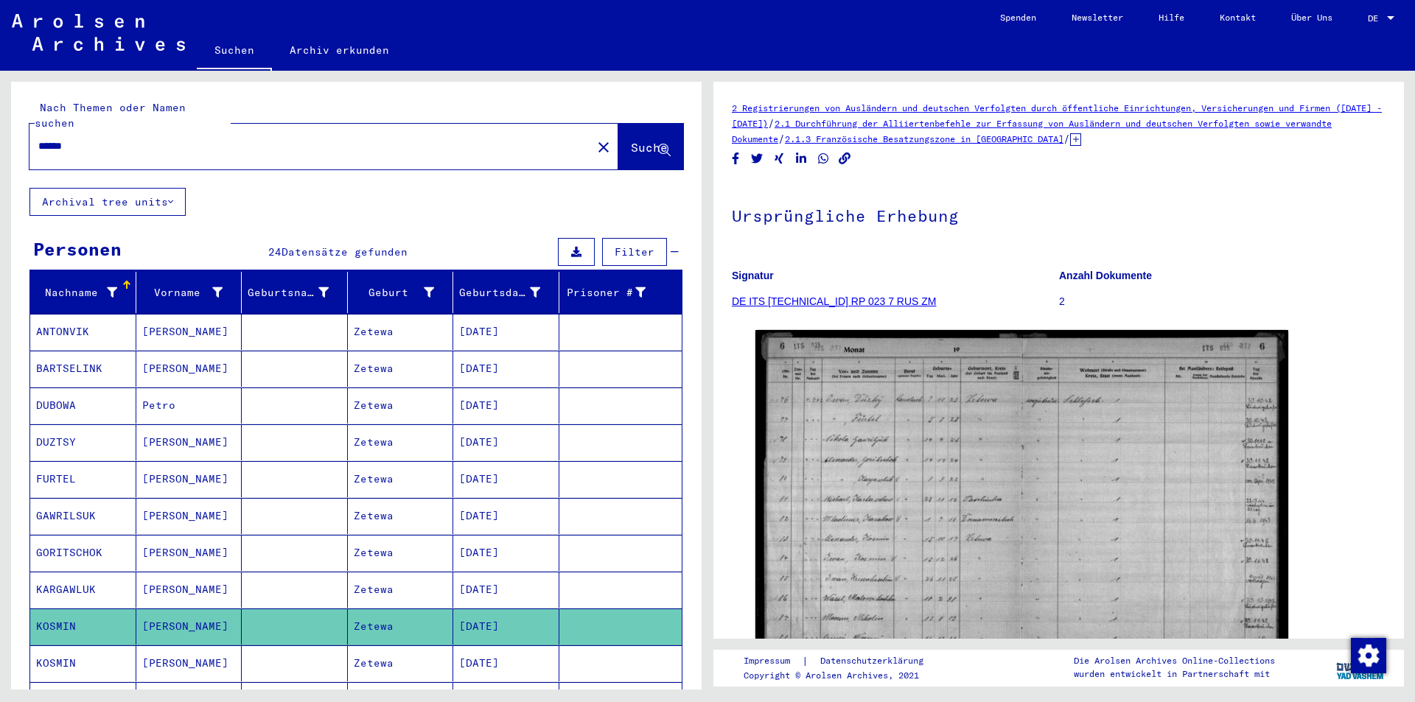
click at [53, 609] on mat-cell "KOSMIN" at bounding box center [83, 627] width 106 height 36
click at [61, 638] on icon at bounding box center [61, 643] width 37 height 59
click at [63, 609] on mat-cell "KOSMIN" at bounding box center [83, 627] width 106 height 36
click at [63, 572] on mat-cell "KARGAWLUK" at bounding box center [83, 590] width 106 height 36
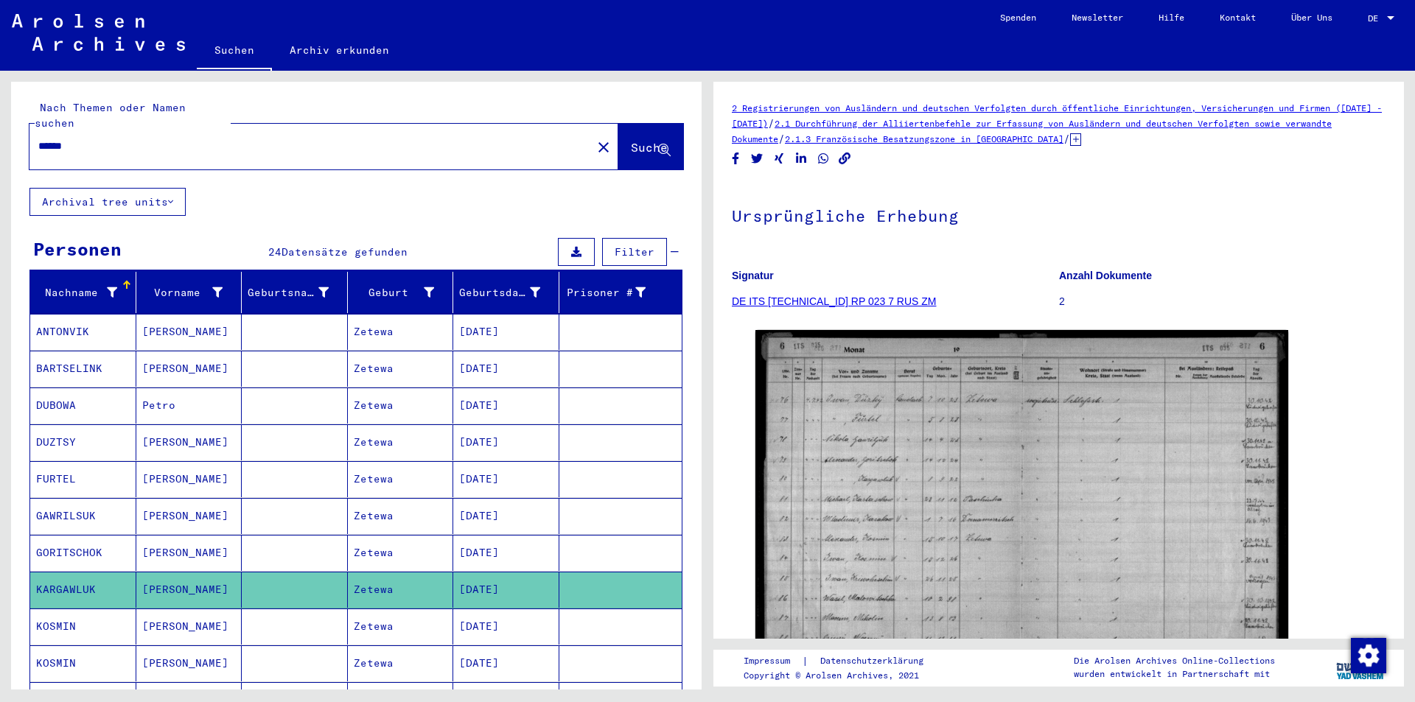
click at [63, 538] on mat-cell "GORITSCHOK" at bounding box center [83, 553] width 106 height 36
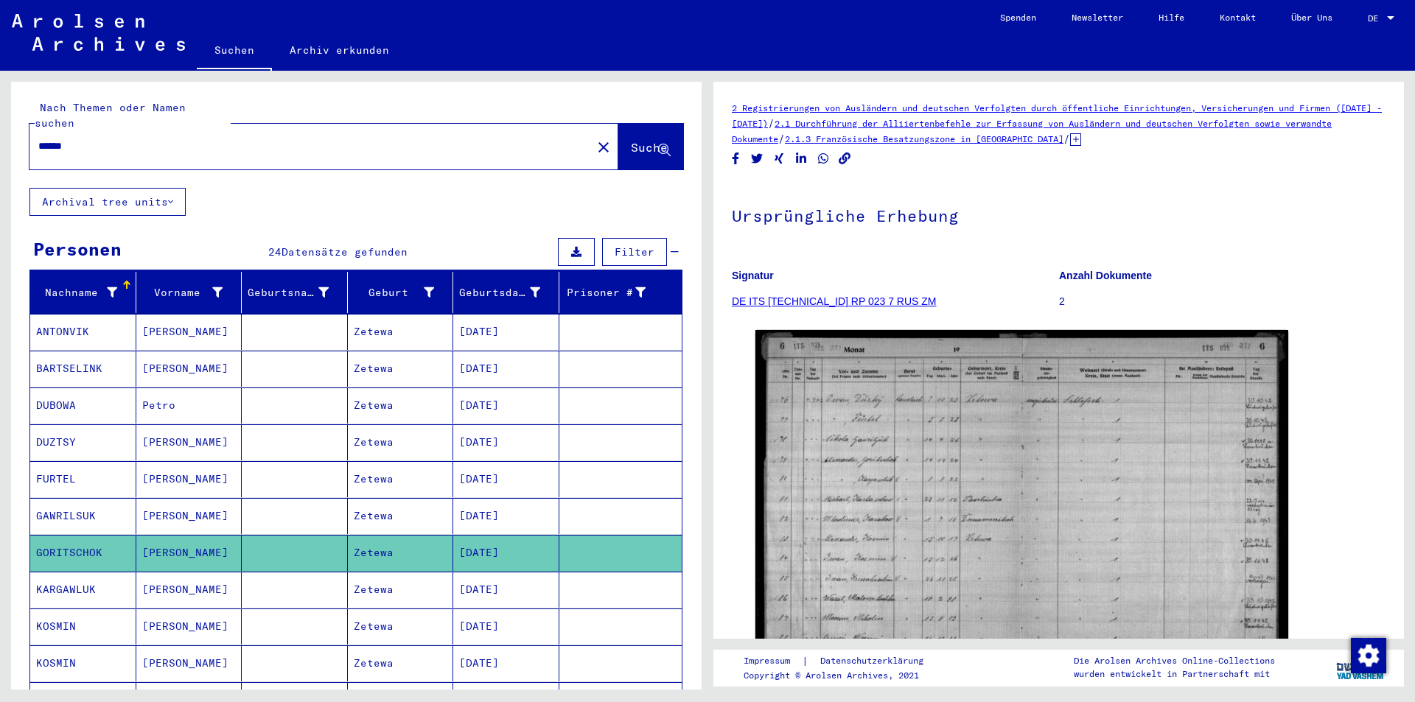
click at [38, 612] on mat-cell "KOSMIN" at bounding box center [83, 627] width 106 height 36
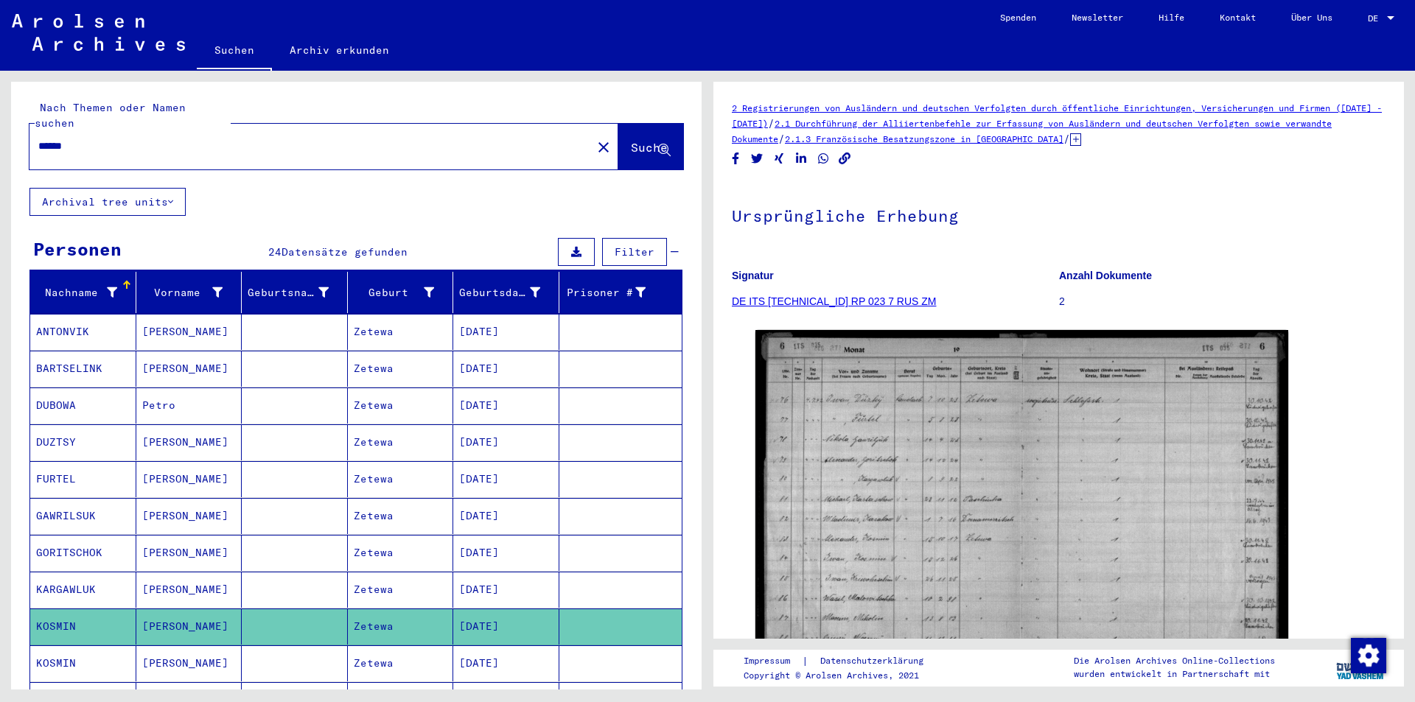
click at [63, 641] on icon at bounding box center [61, 643] width 37 height 59
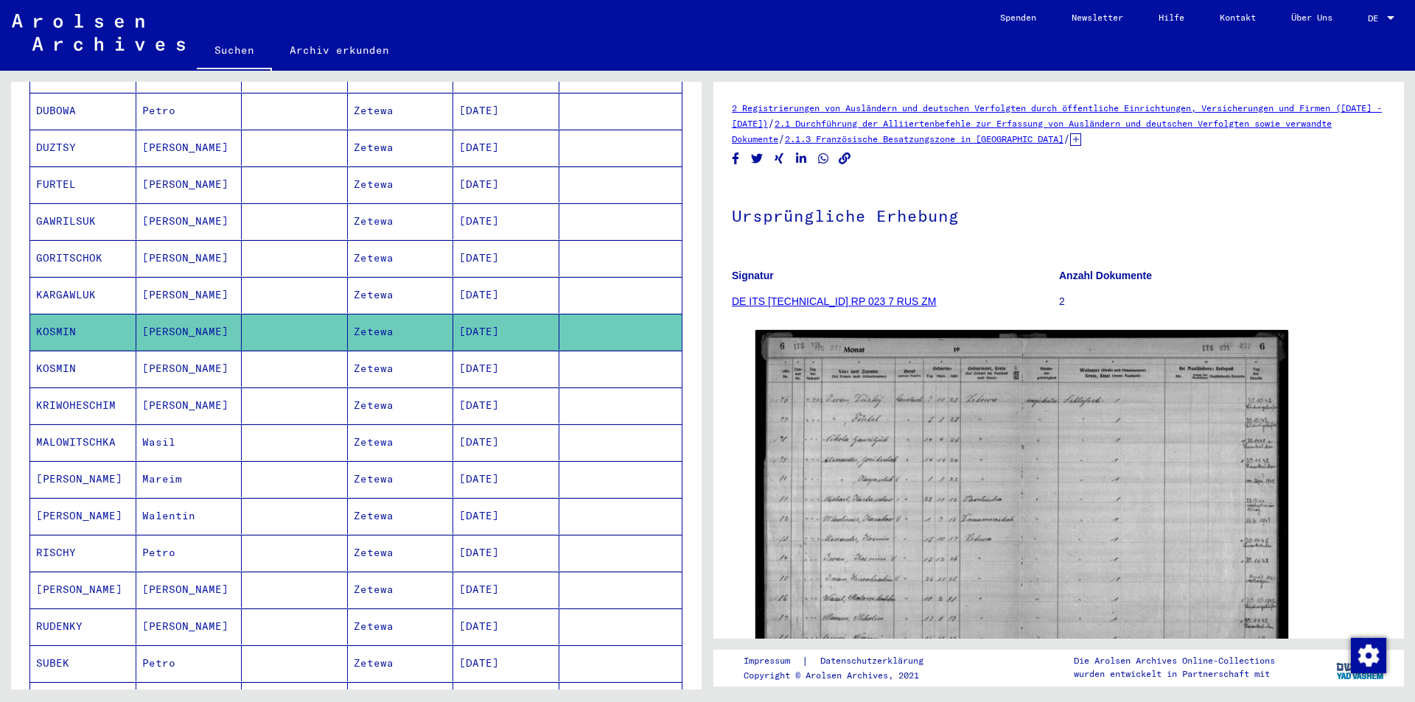
scroll to position [369, 0]
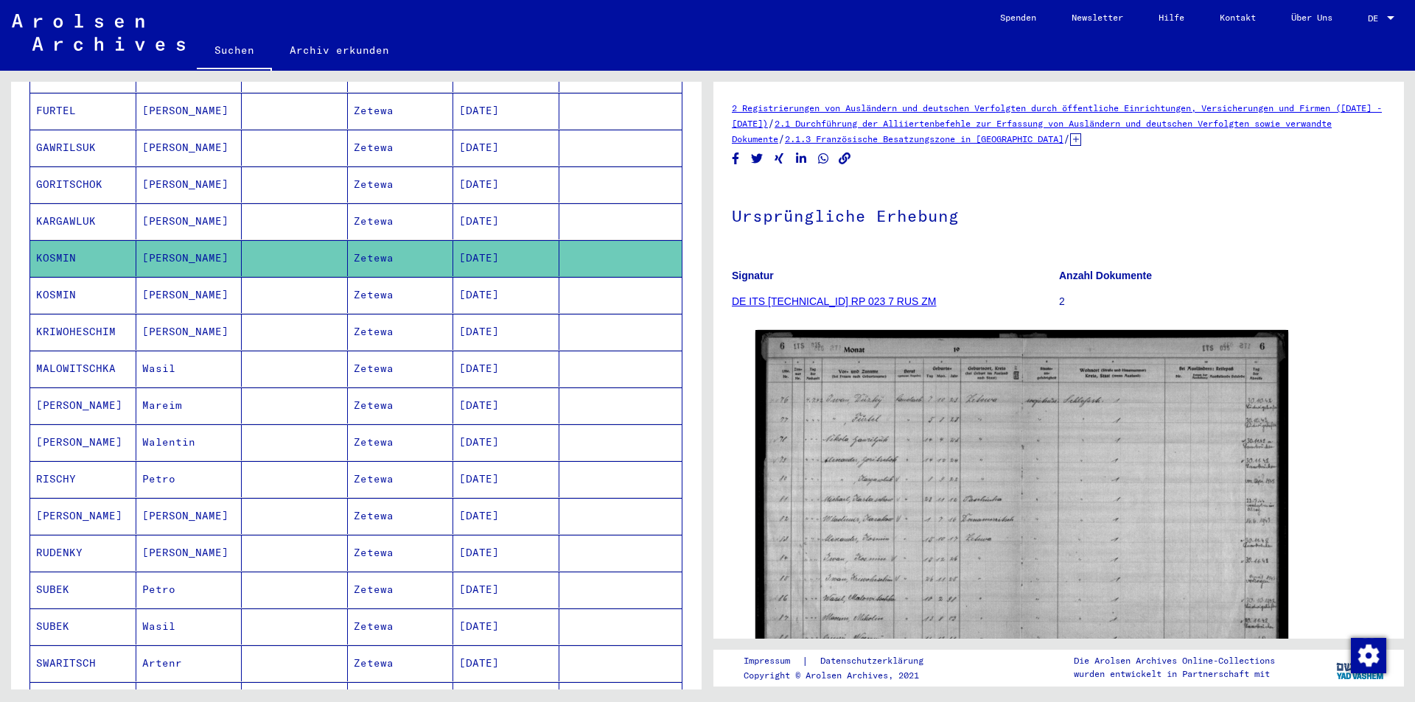
click at [75, 314] on mat-cell "KRIWOHESCHIM" at bounding box center [83, 332] width 106 height 36
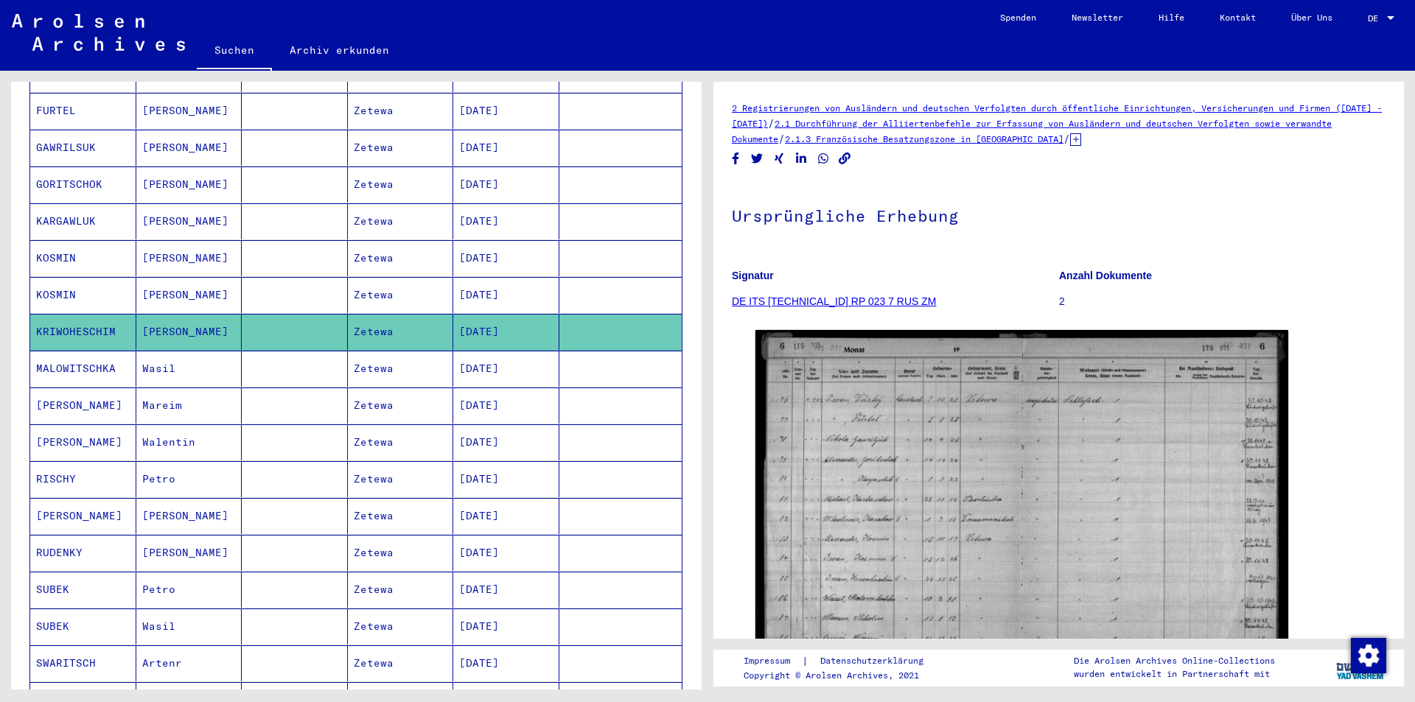
click at [61, 352] on mat-cell "MALOWITSCHKA" at bounding box center [83, 369] width 106 height 36
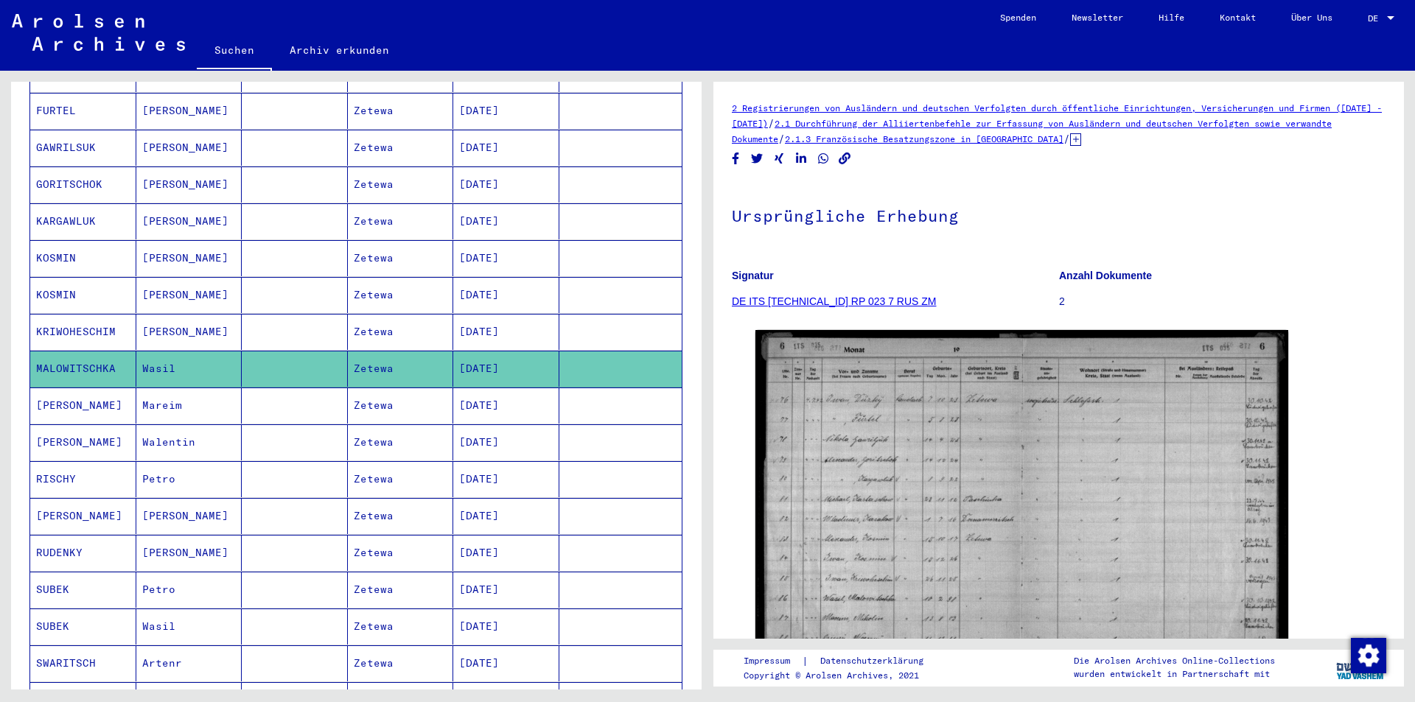
click at [61, 352] on mat-cell "MALOWITSCHKA" at bounding box center [83, 369] width 106 height 36
click at [52, 391] on mat-cell "[PERSON_NAME]" at bounding box center [83, 406] width 106 height 36
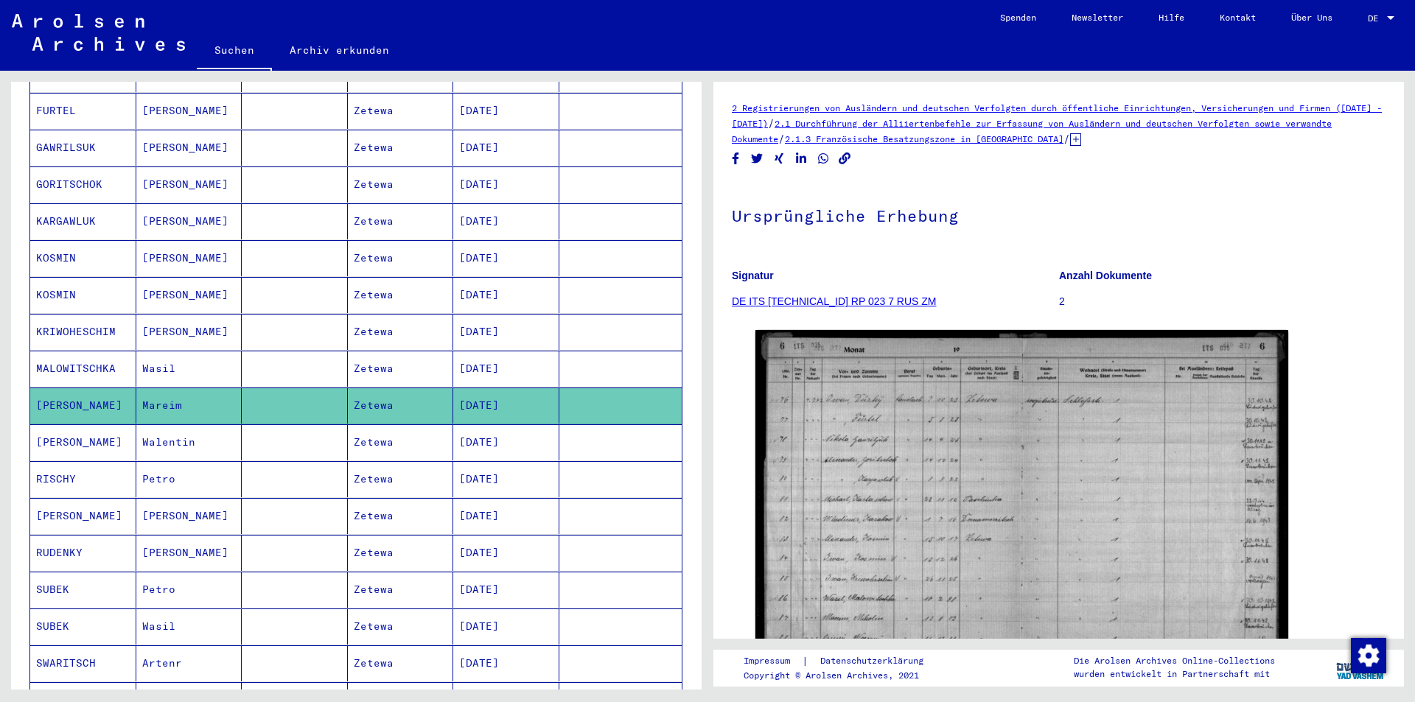
click at [52, 391] on mat-cell "[PERSON_NAME]" at bounding box center [83, 406] width 106 height 36
click at [48, 426] on mat-cell "[PERSON_NAME]" at bounding box center [83, 443] width 106 height 36
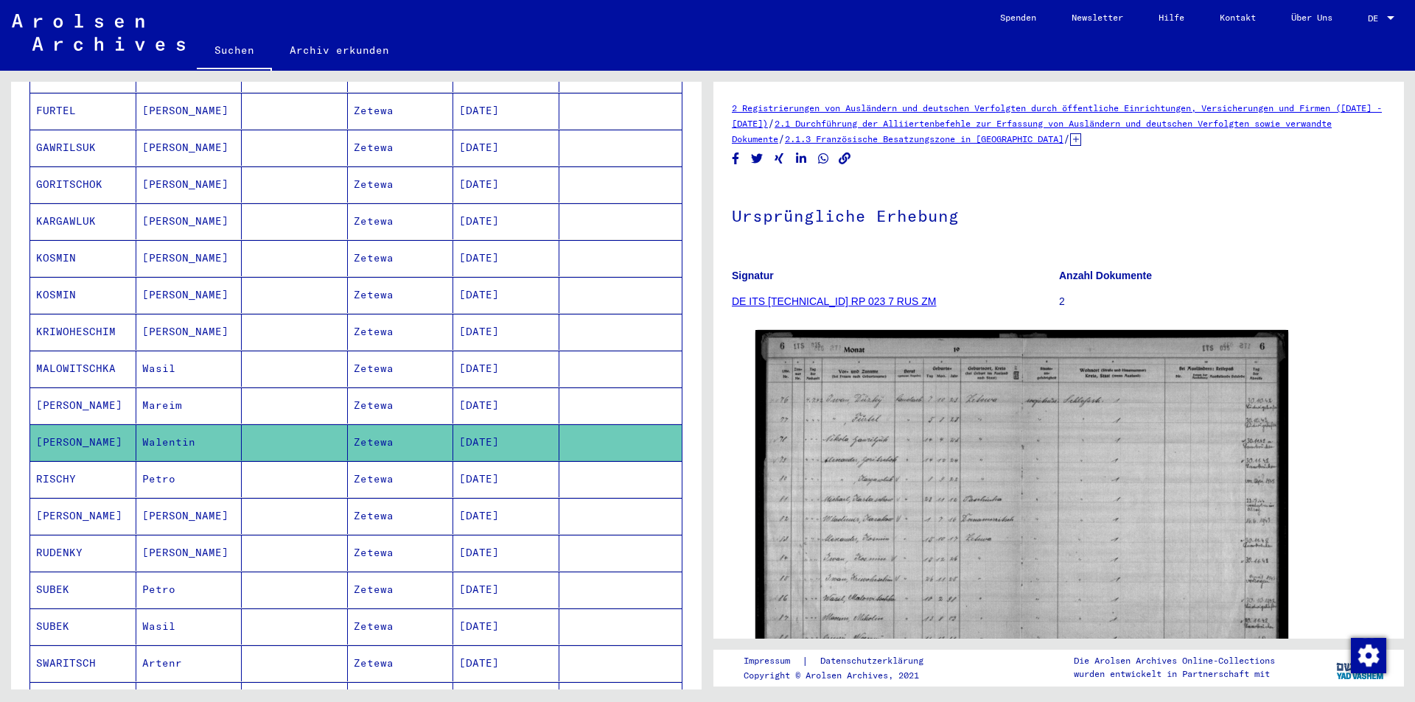
click at [46, 467] on mat-cell "RISCHY" at bounding box center [83, 479] width 106 height 36
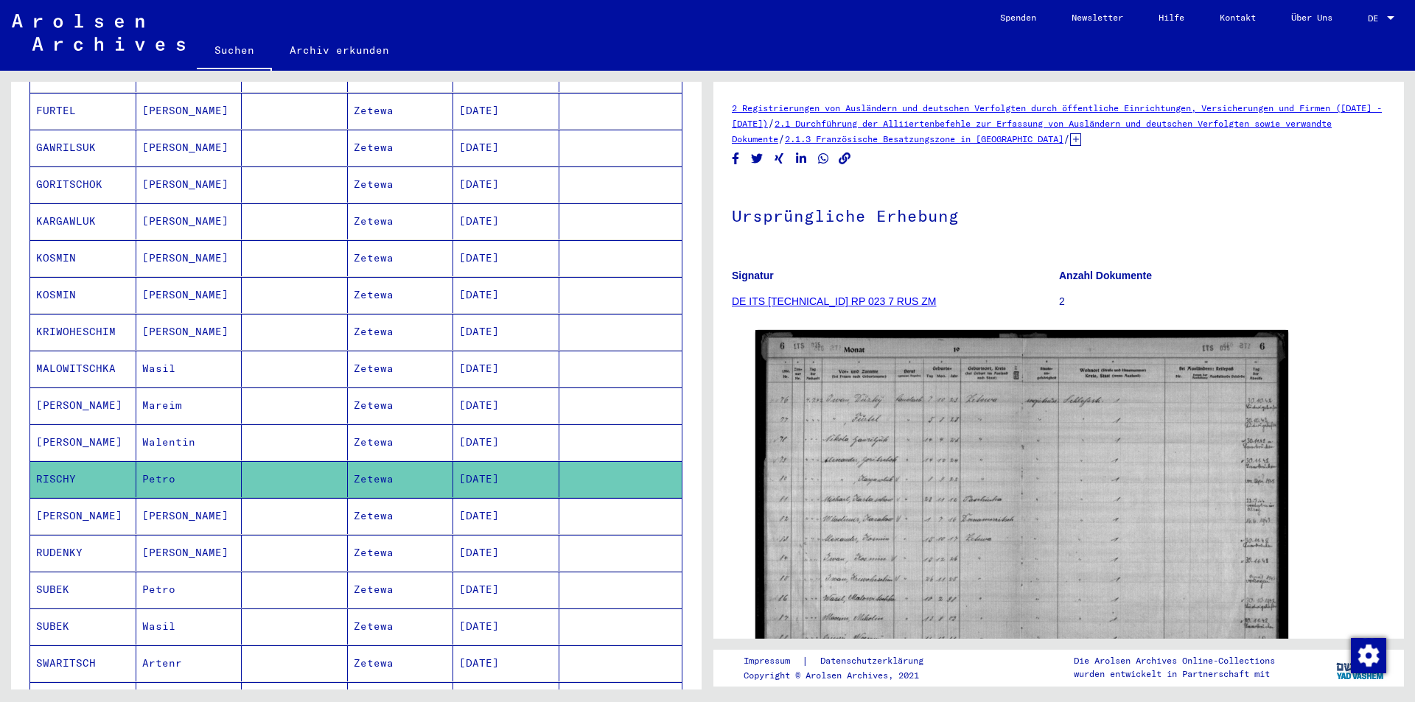
click at [53, 503] on mat-cell "[PERSON_NAME]" at bounding box center [83, 516] width 106 height 36
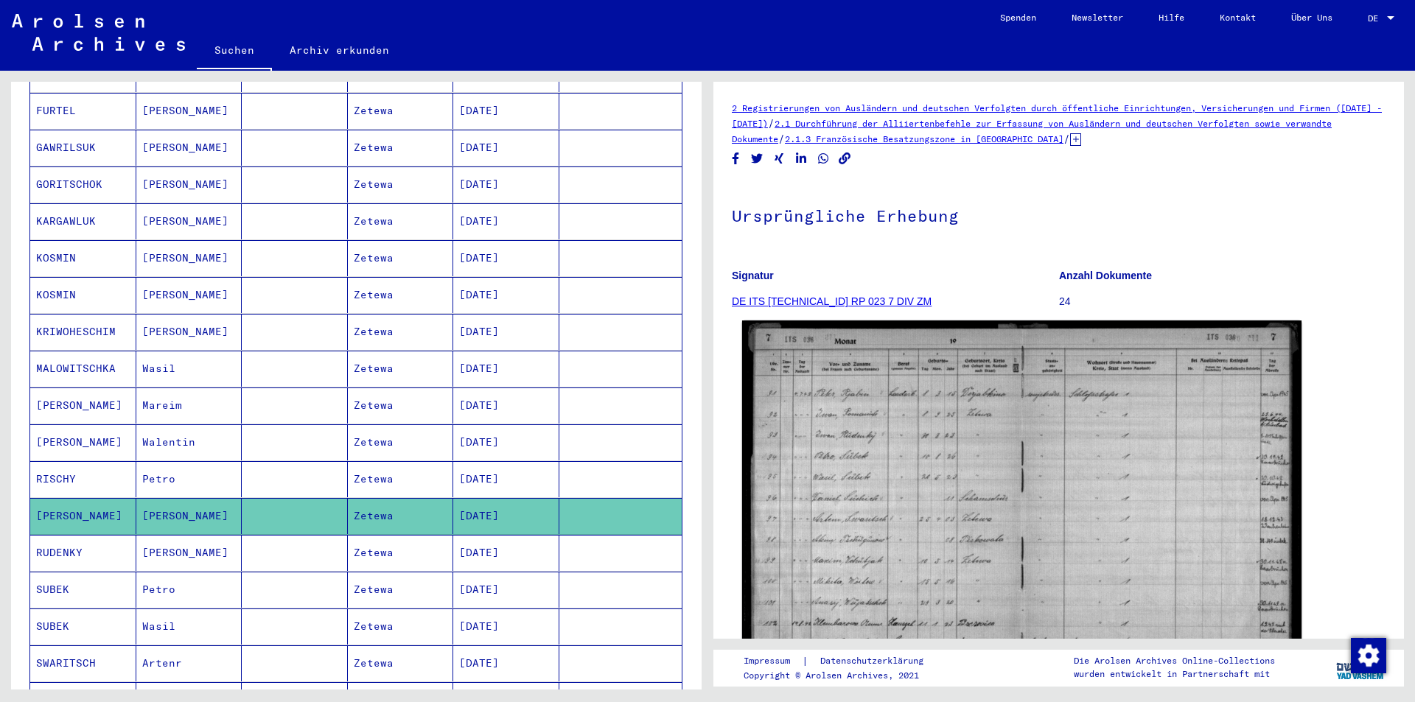
click at [839, 468] on img at bounding box center [1021, 515] width 559 height 388
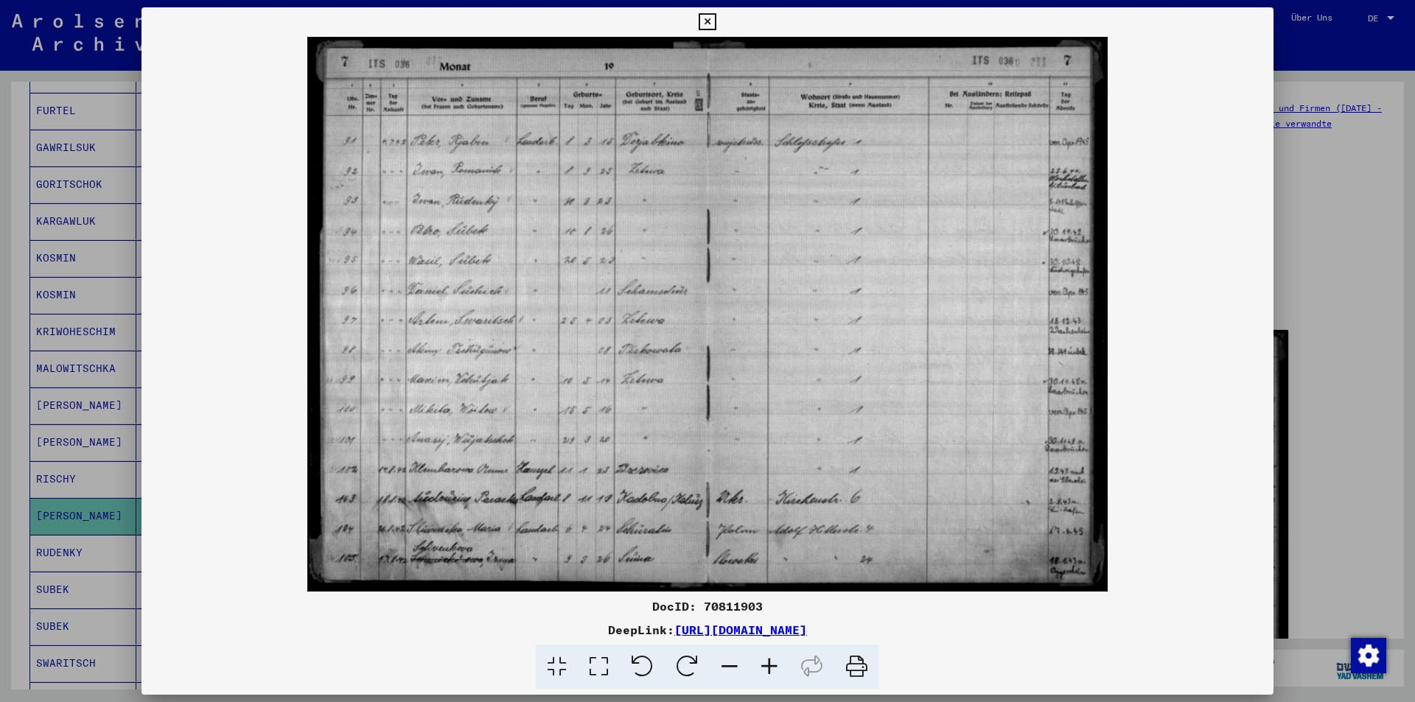
click at [712, 20] on icon at bounding box center [707, 22] width 17 height 18
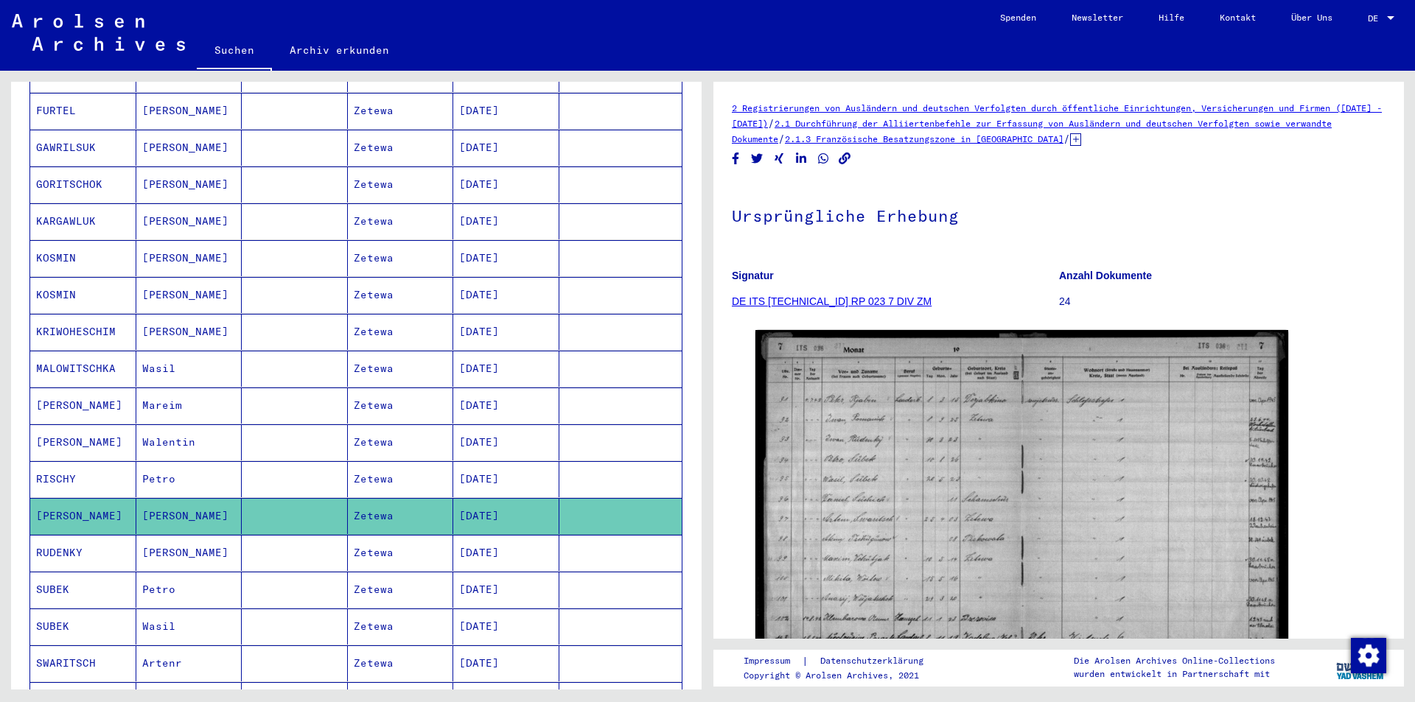
click at [75, 540] on mat-cell "RUDENKY" at bounding box center [83, 553] width 106 height 36
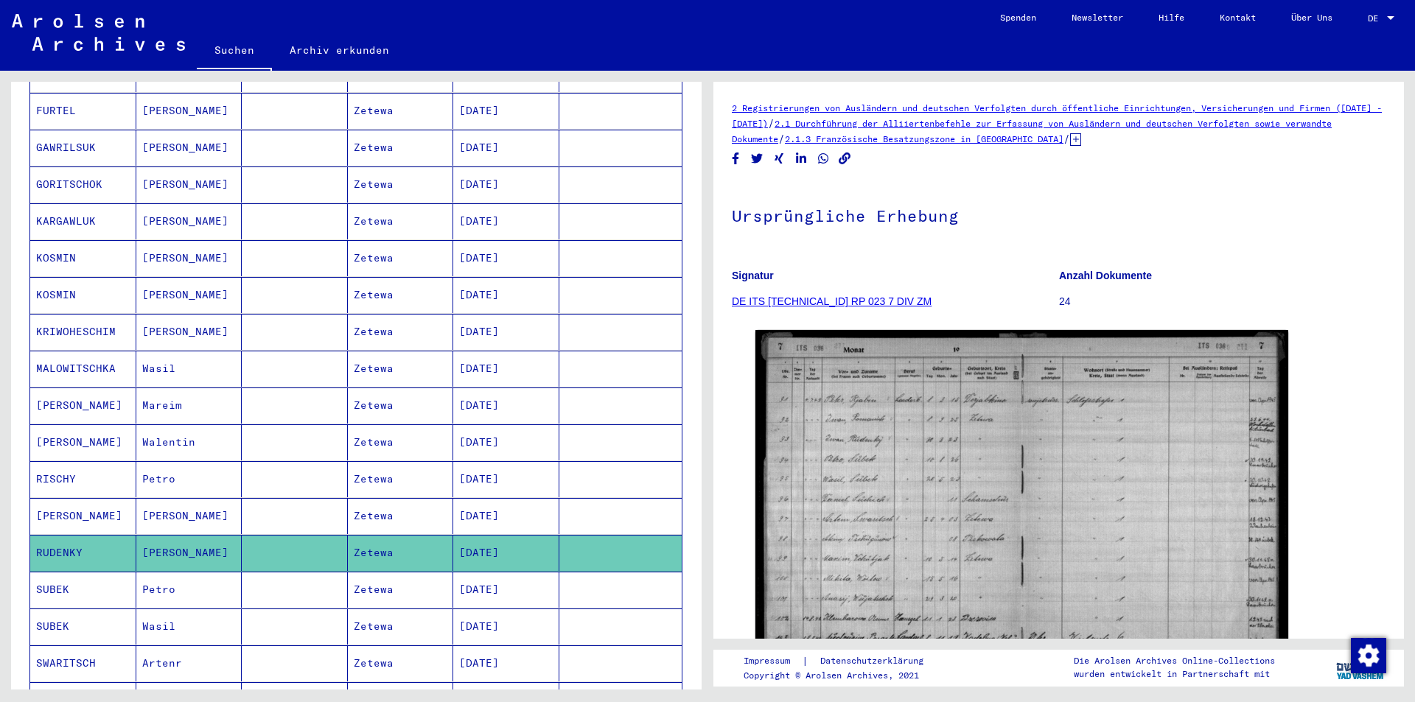
click at [52, 573] on mat-cell "SUBEK" at bounding box center [83, 590] width 106 height 36
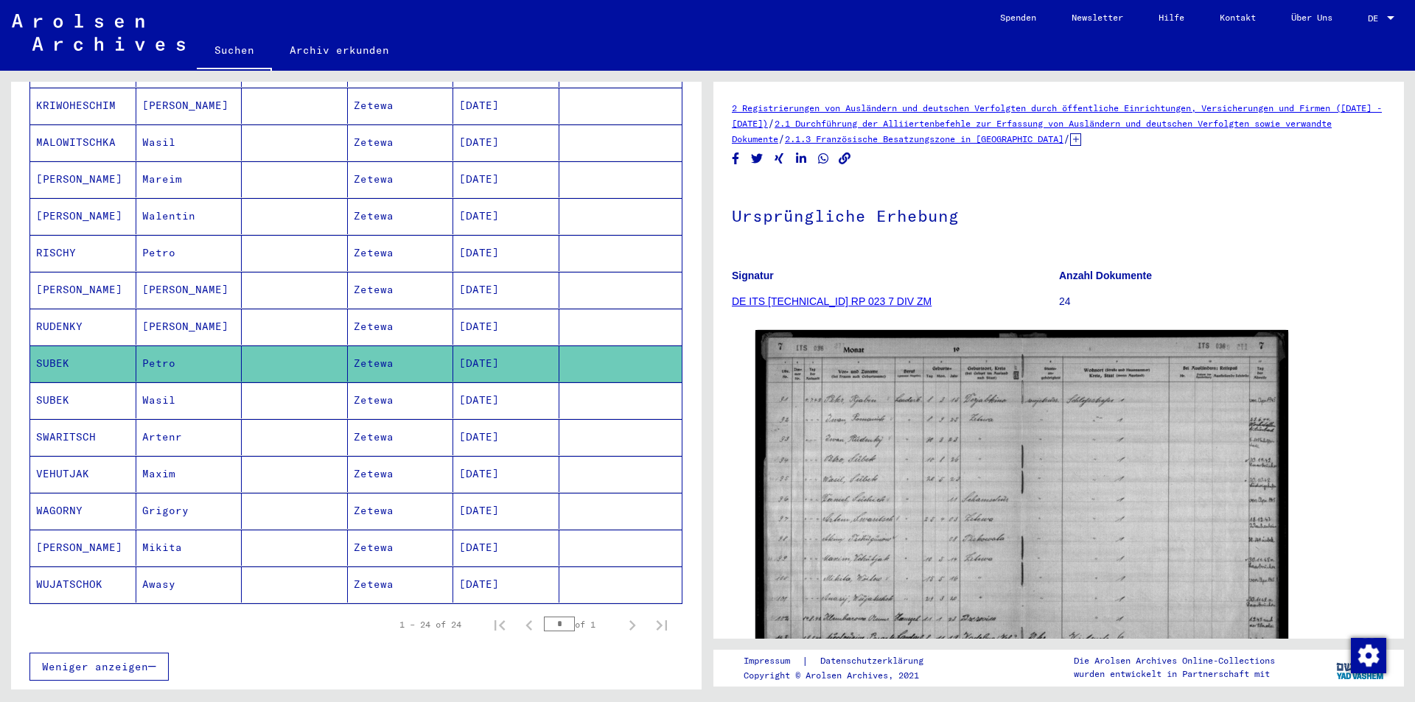
scroll to position [606, 0]
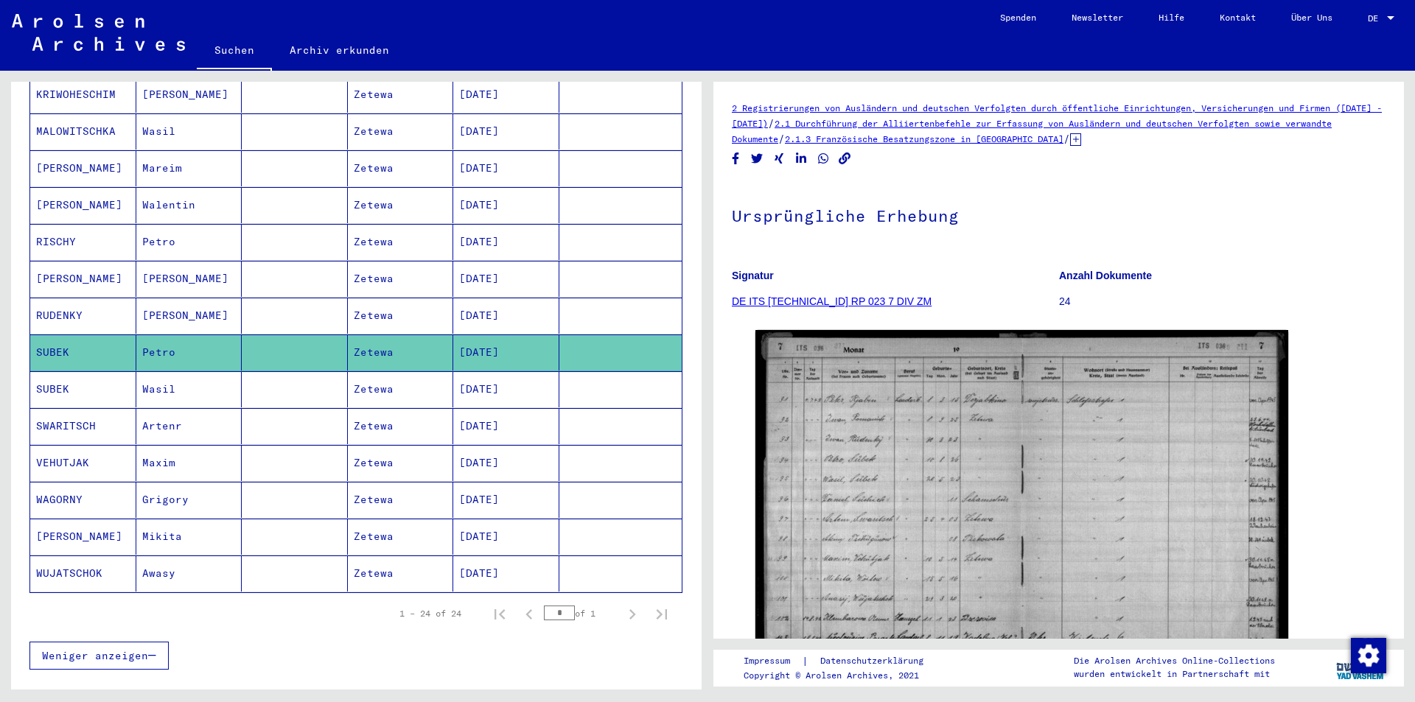
click at [49, 375] on mat-cell "SUBEK" at bounding box center [83, 389] width 106 height 36
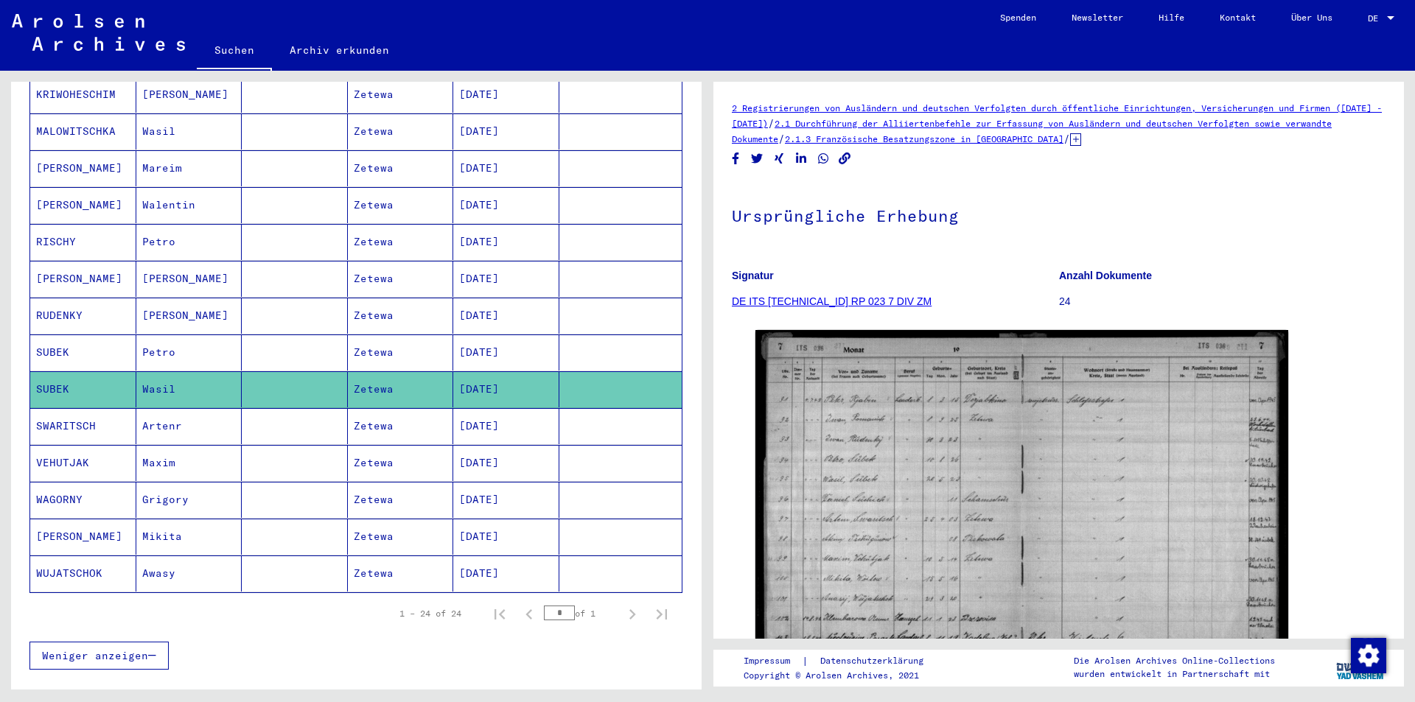
click at [69, 410] on mat-cell "SWARITSCH" at bounding box center [83, 426] width 106 height 36
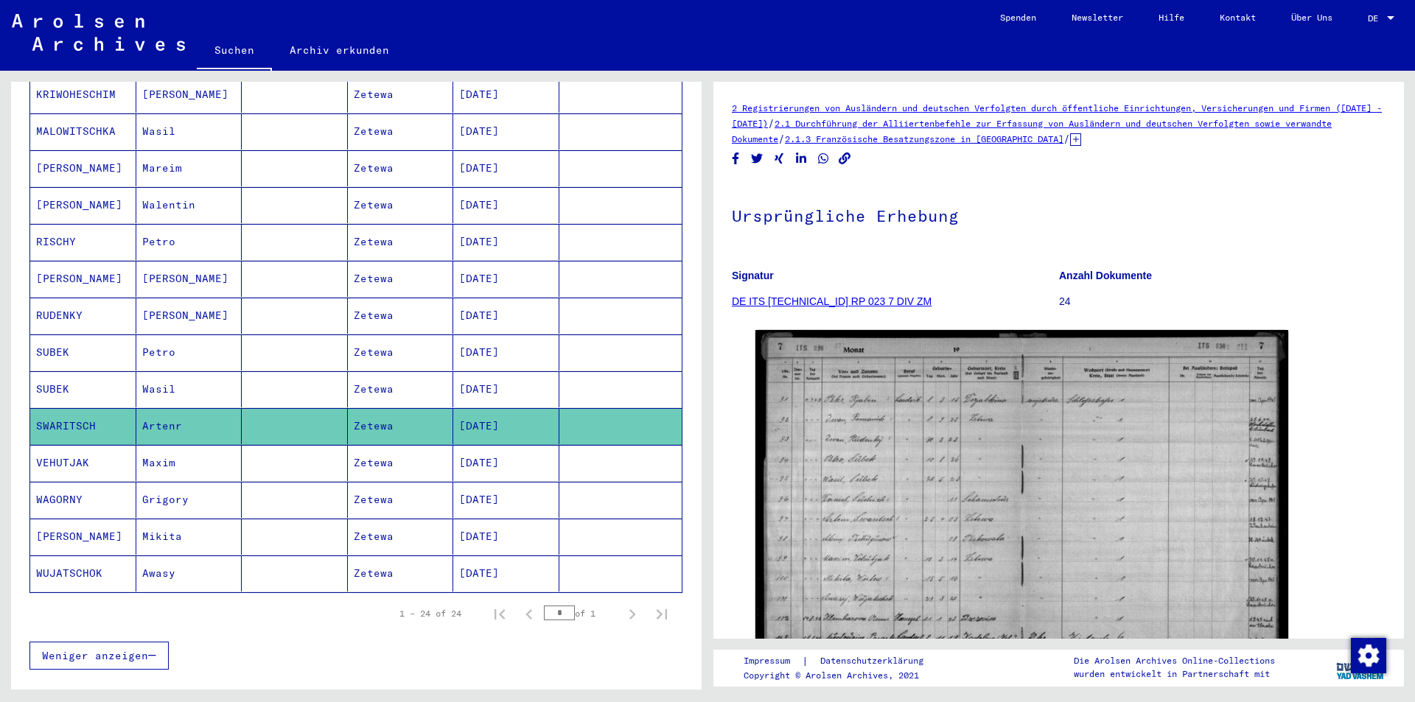
click at [50, 445] on mat-cell "VEHUTJAK" at bounding box center [83, 463] width 106 height 36
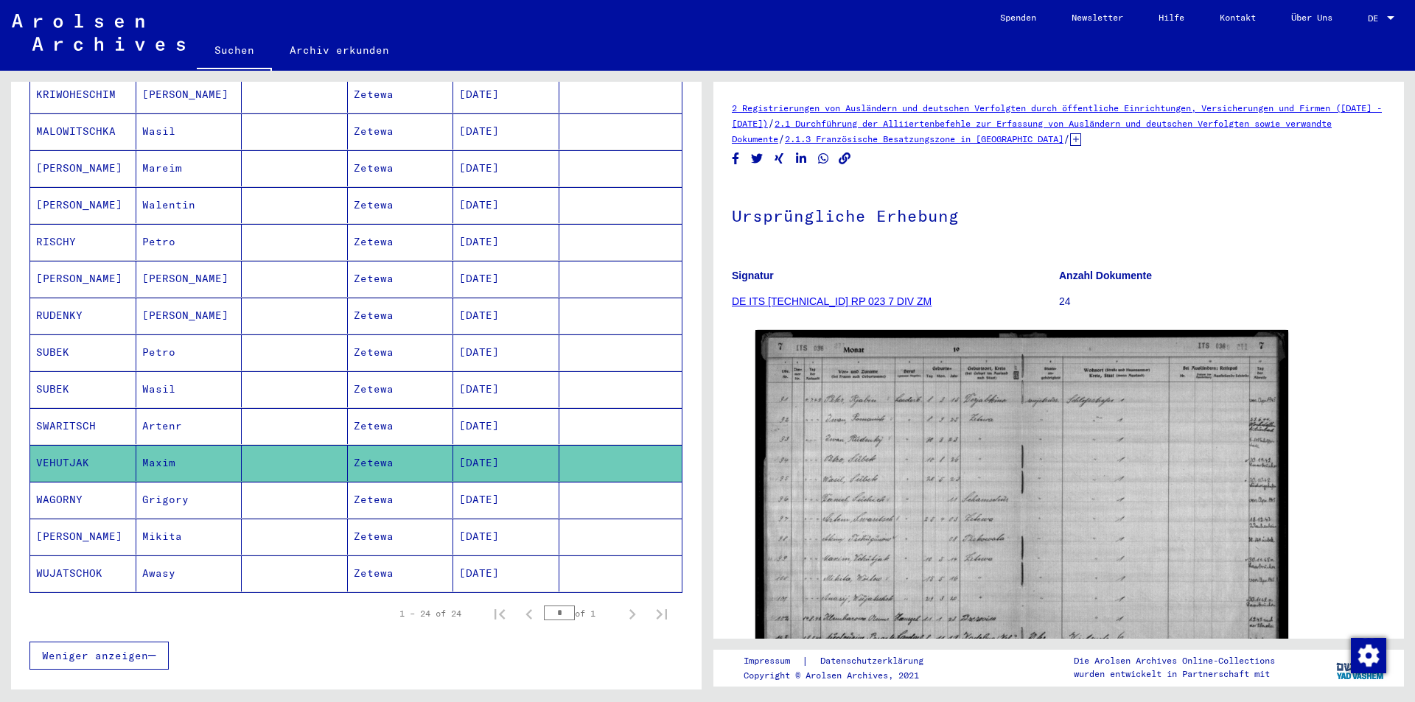
click at [51, 484] on mat-cell "WAGORNY" at bounding box center [83, 500] width 106 height 36
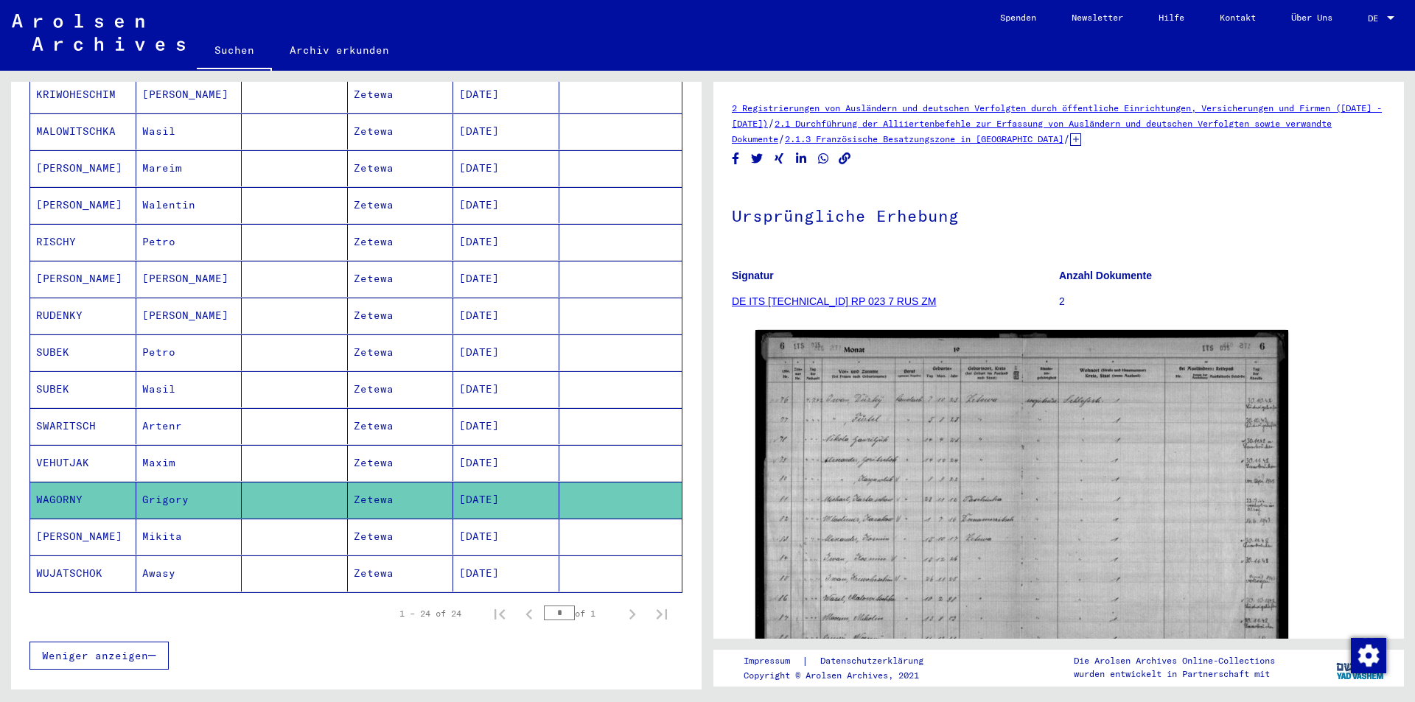
click at [49, 519] on mat-cell "[PERSON_NAME]" at bounding box center [83, 537] width 106 height 36
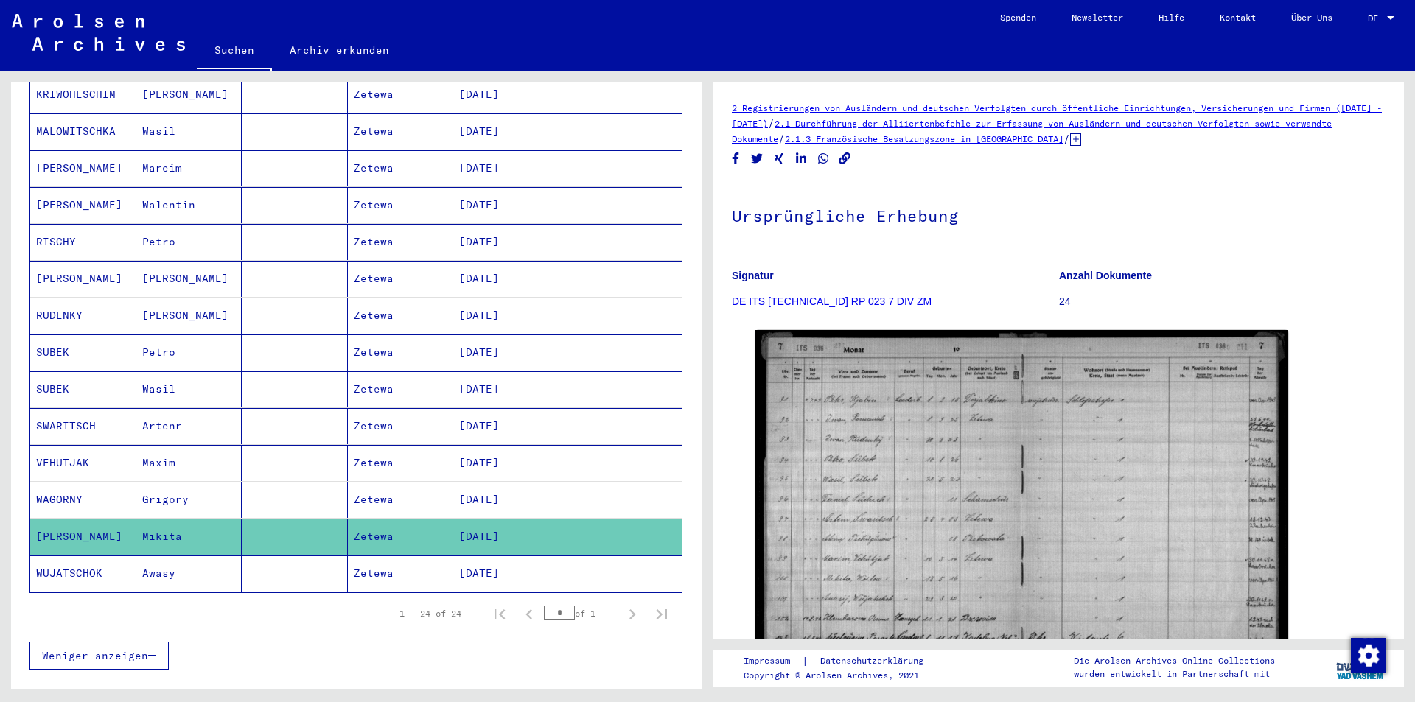
click at [63, 557] on mat-cell "WUJATSCHOK" at bounding box center [83, 574] width 106 height 36
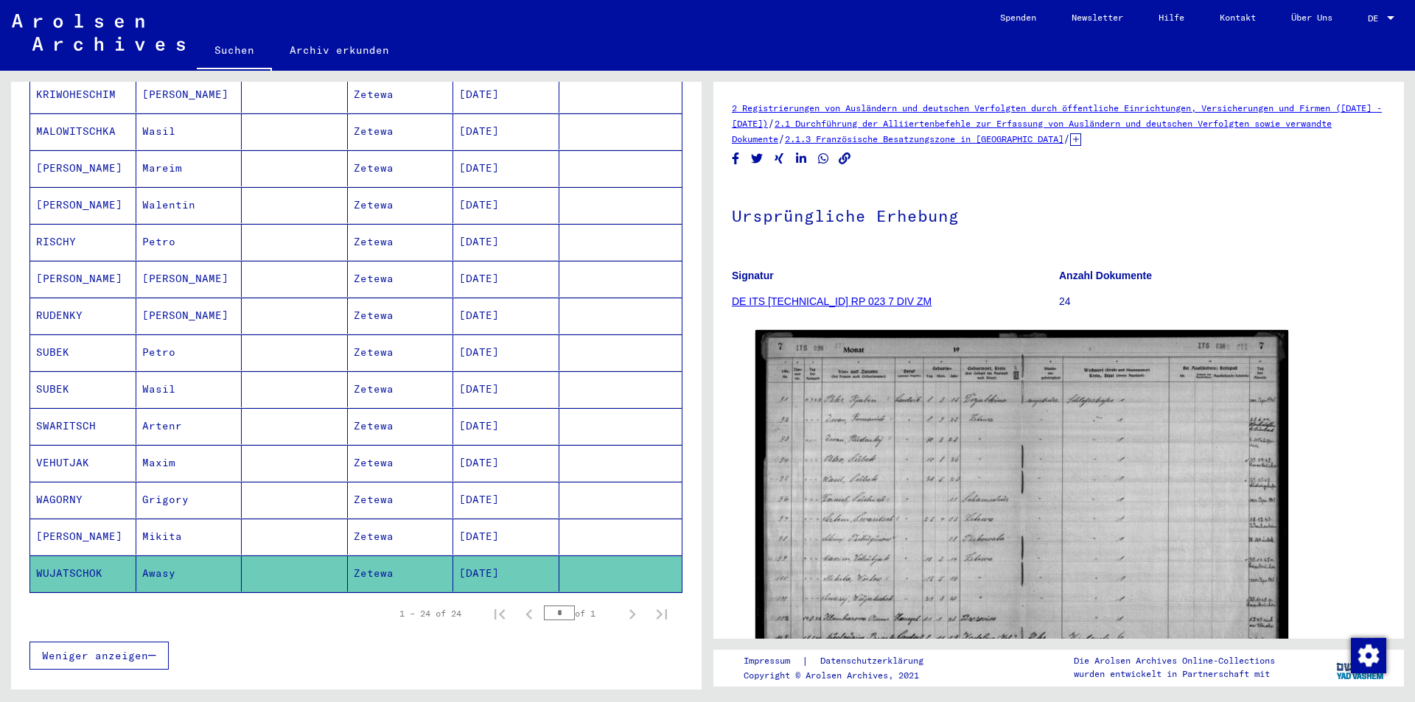
click at [792, 301] on link "DE ITS [TECHNICAL_ID] RP 023 7 DIV ZM" at bounding box center [832, 302] width 200 height 12
click at [761, 300] on link "DE ITS [TECHNICAL_ID] RP 023 7 DIV ZM" at bounding box center [832, 302] width 200 height 12
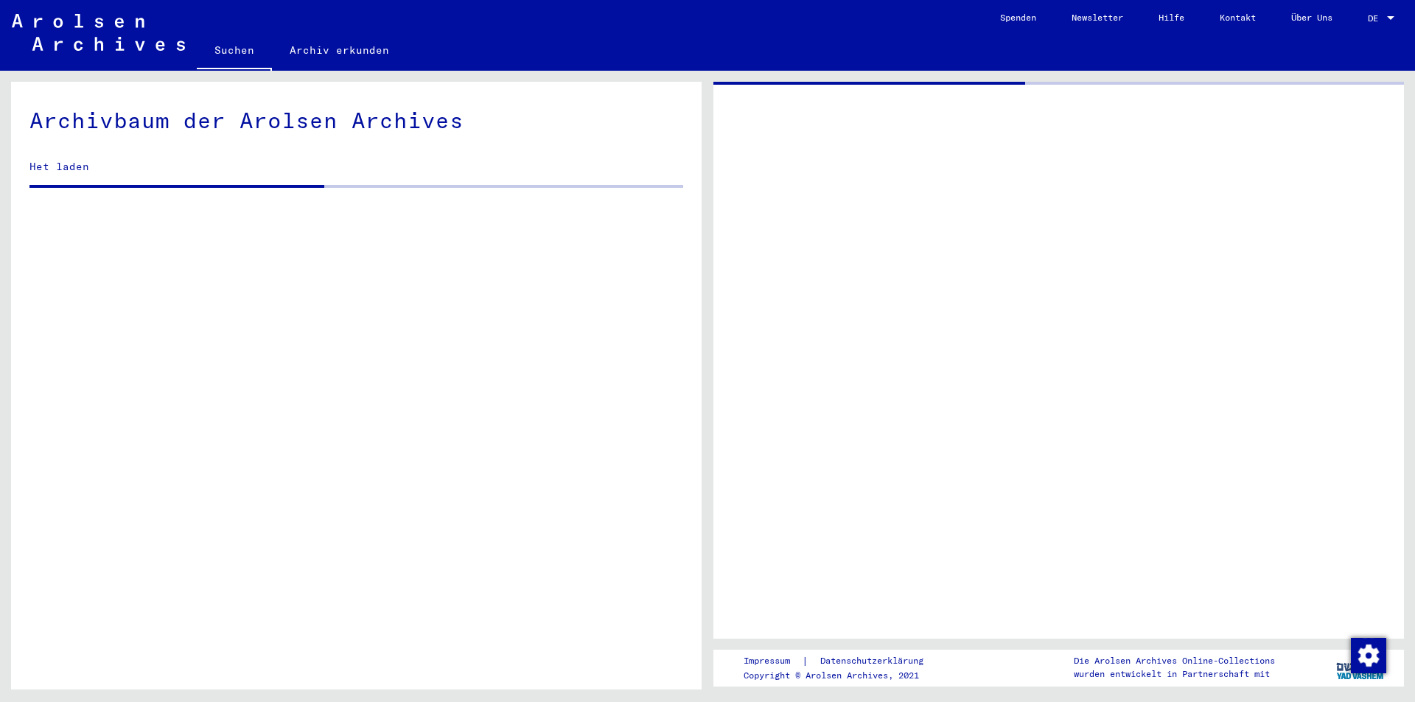
click at [761, 300] on div at bounding box center [1058, 360] width 691 height 557
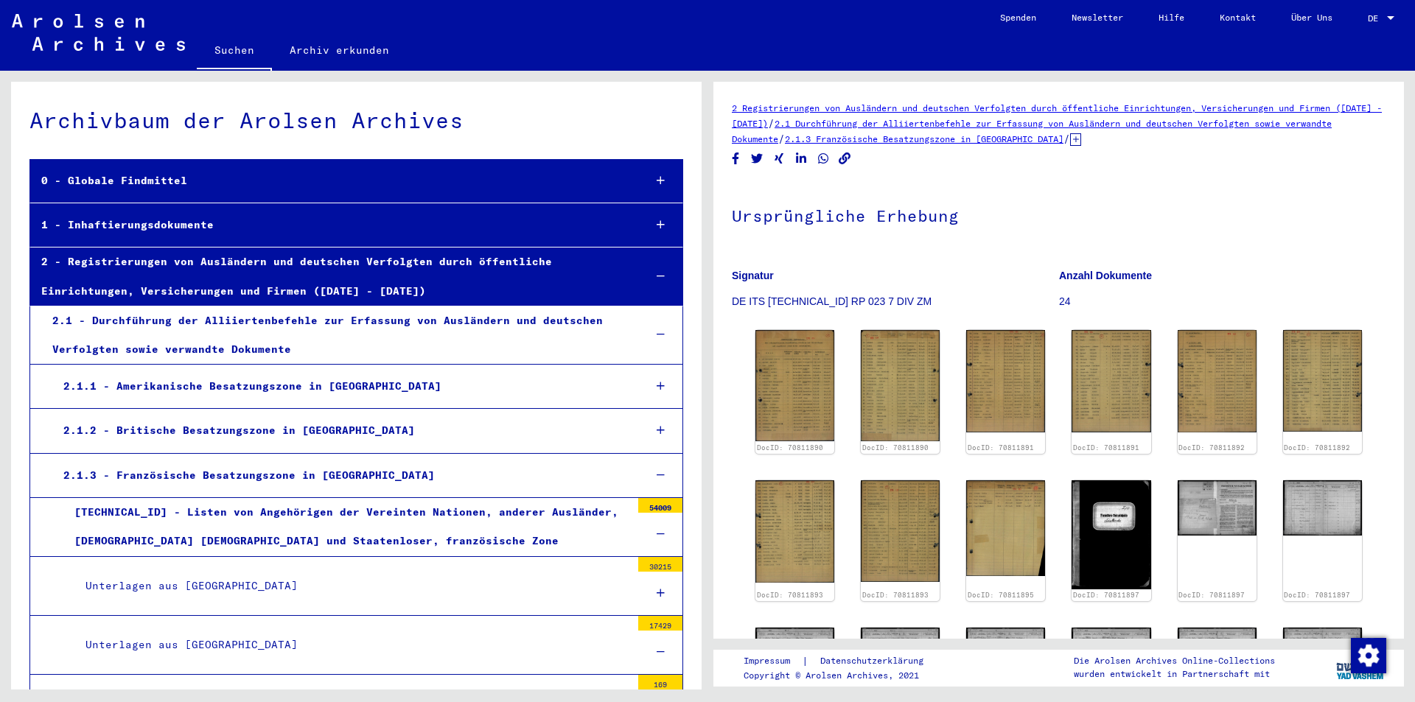
scroll to position [1885, 0]
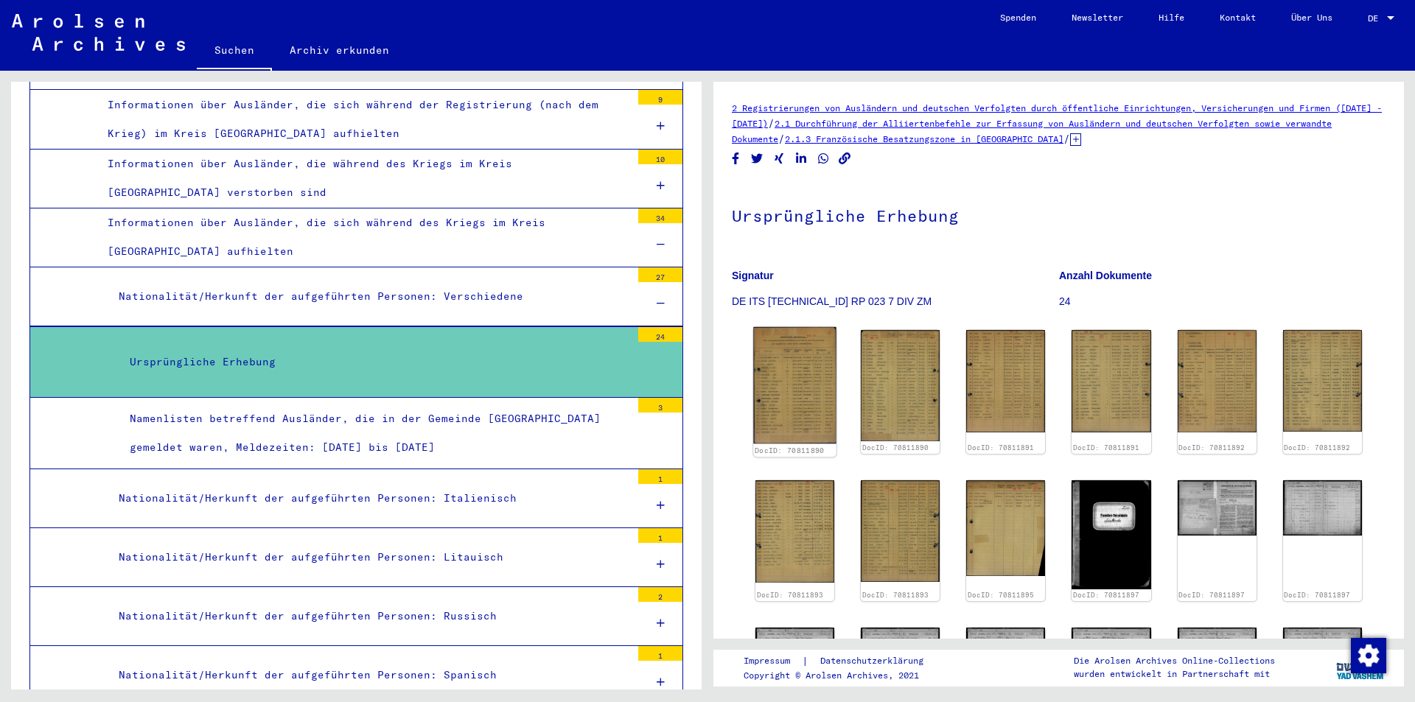
click at [786, 394] on img at bounding box center [794, 385] width 83 height 117
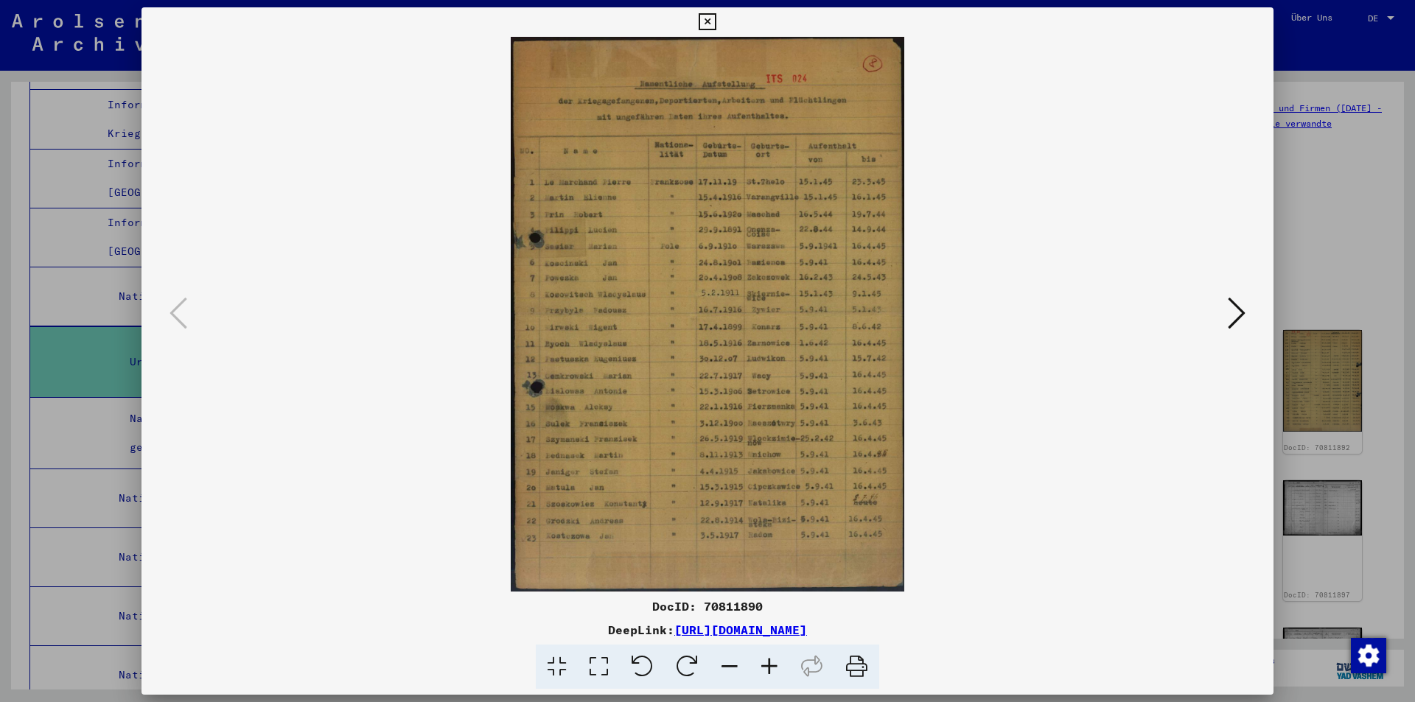
click at [1242, 299] on icon at bounding box center [1237, 313] width 18 height 35
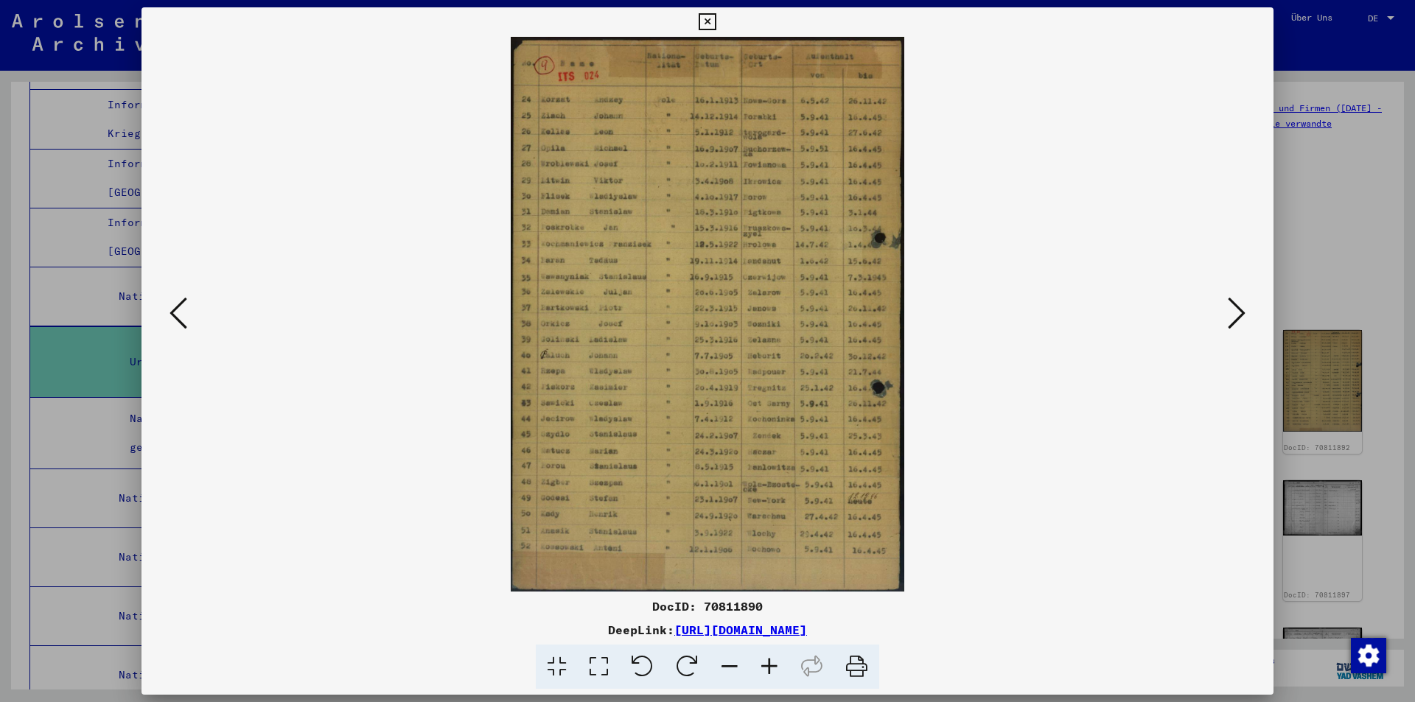
click at [190, 307] on button at bounding box center [178, 314] width 27 height 42
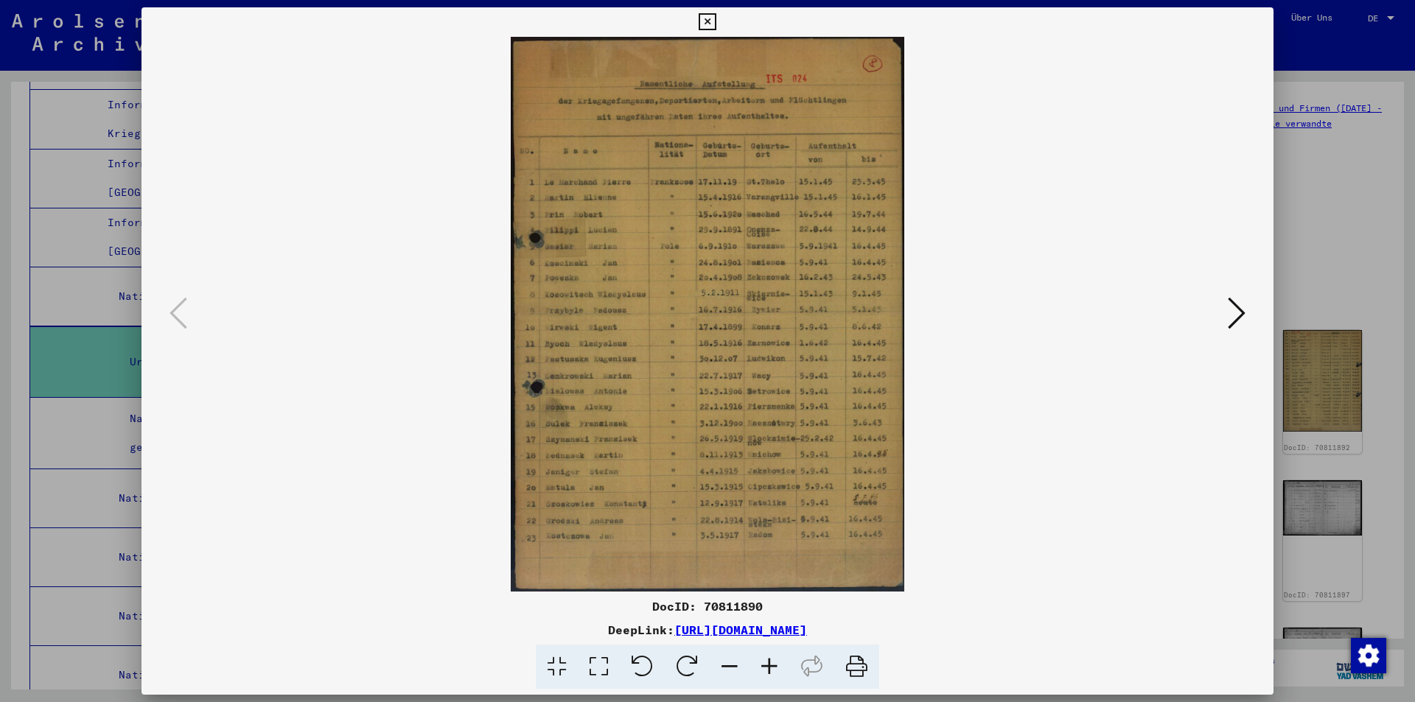
click at [1229, 310] on icon at bounding box center [1237, 313] width 18 height 35
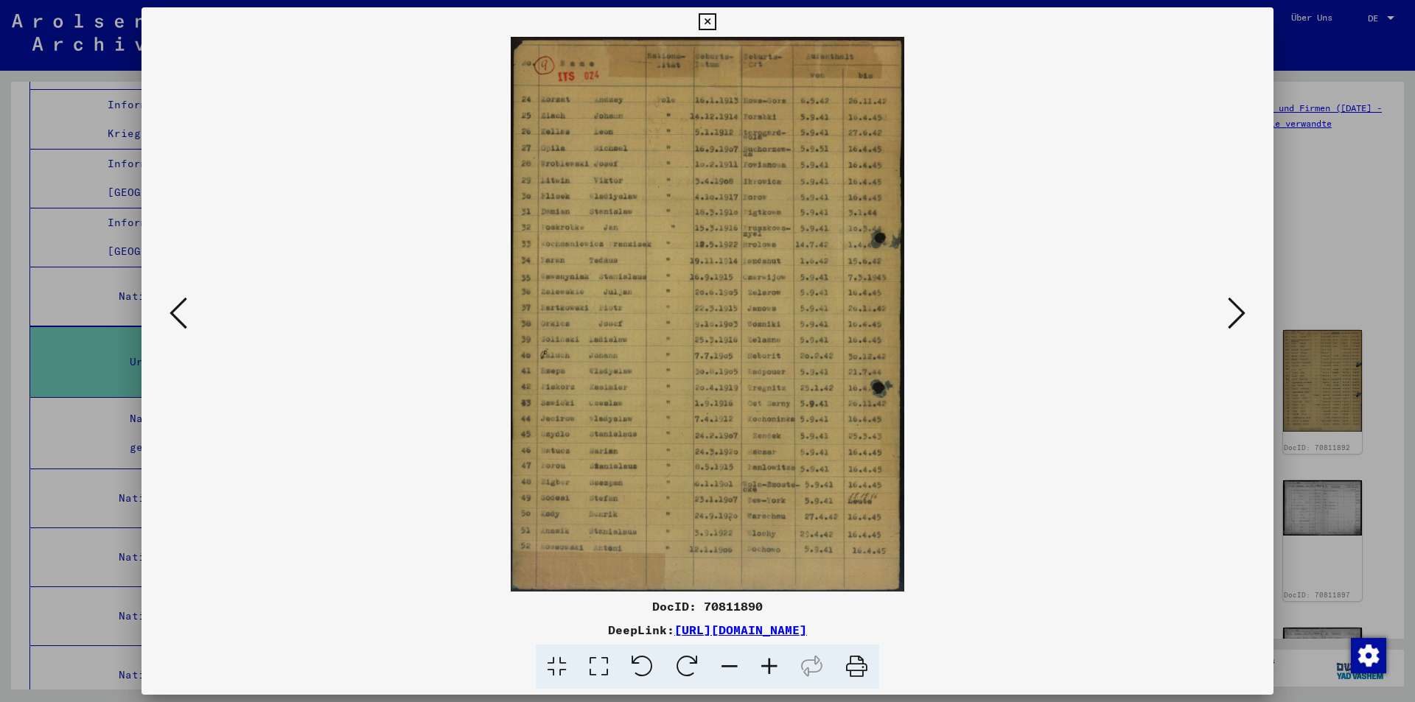
click at [1229, 310] on icon at bounding box center [1237, 313] width 18 height 35
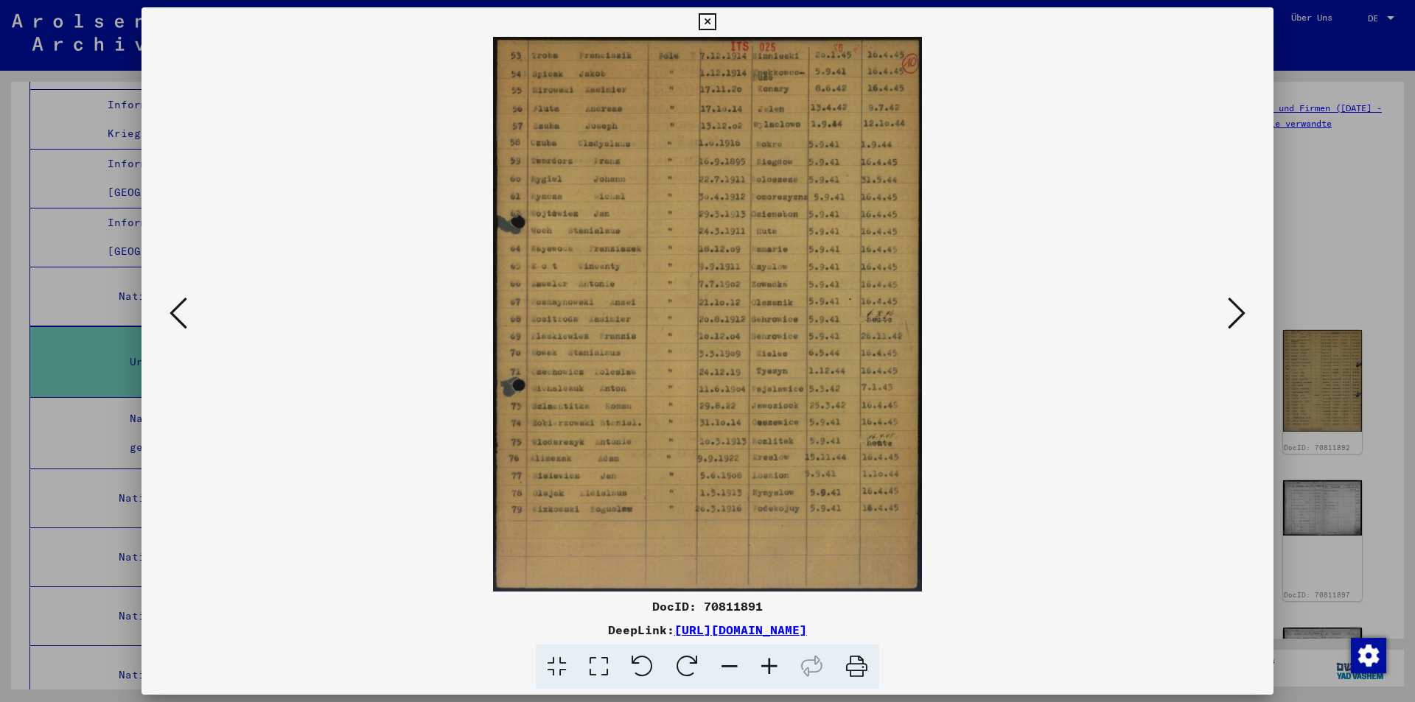
click at [1229, 310] on icon at bounding box center [1237, 313] width 18 height 35
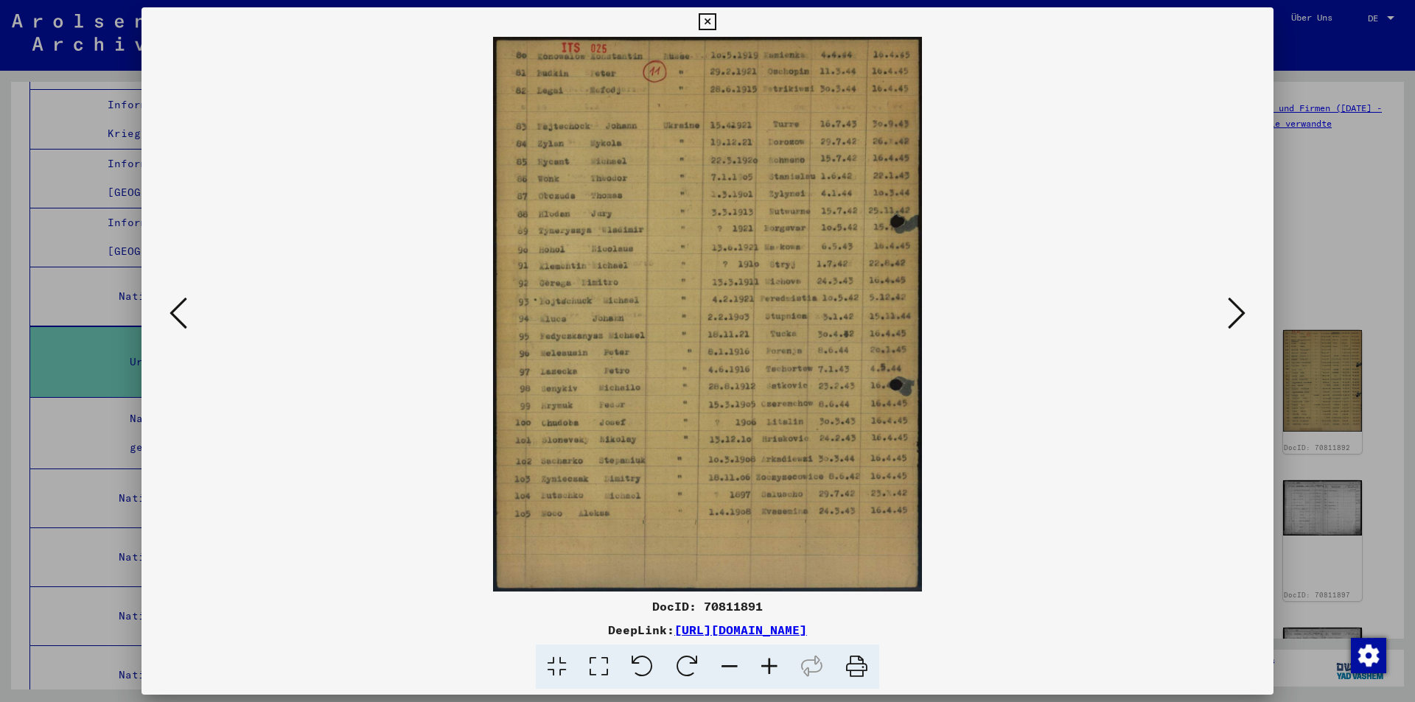
click at [1229, 310] on icon at bounding box center [1237, 313] width 18 height 35
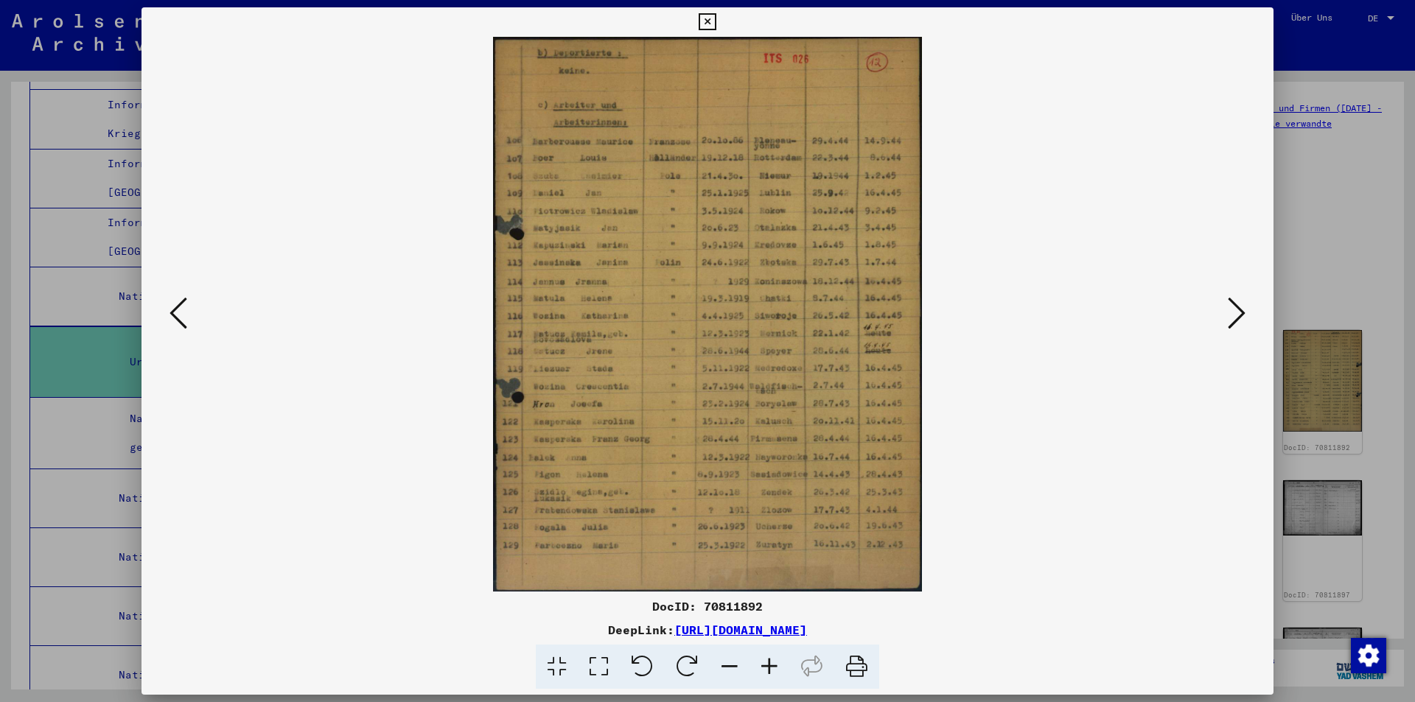
click at [1229, 310] on icon at bounding box center [1237, 313] width 18 height 35
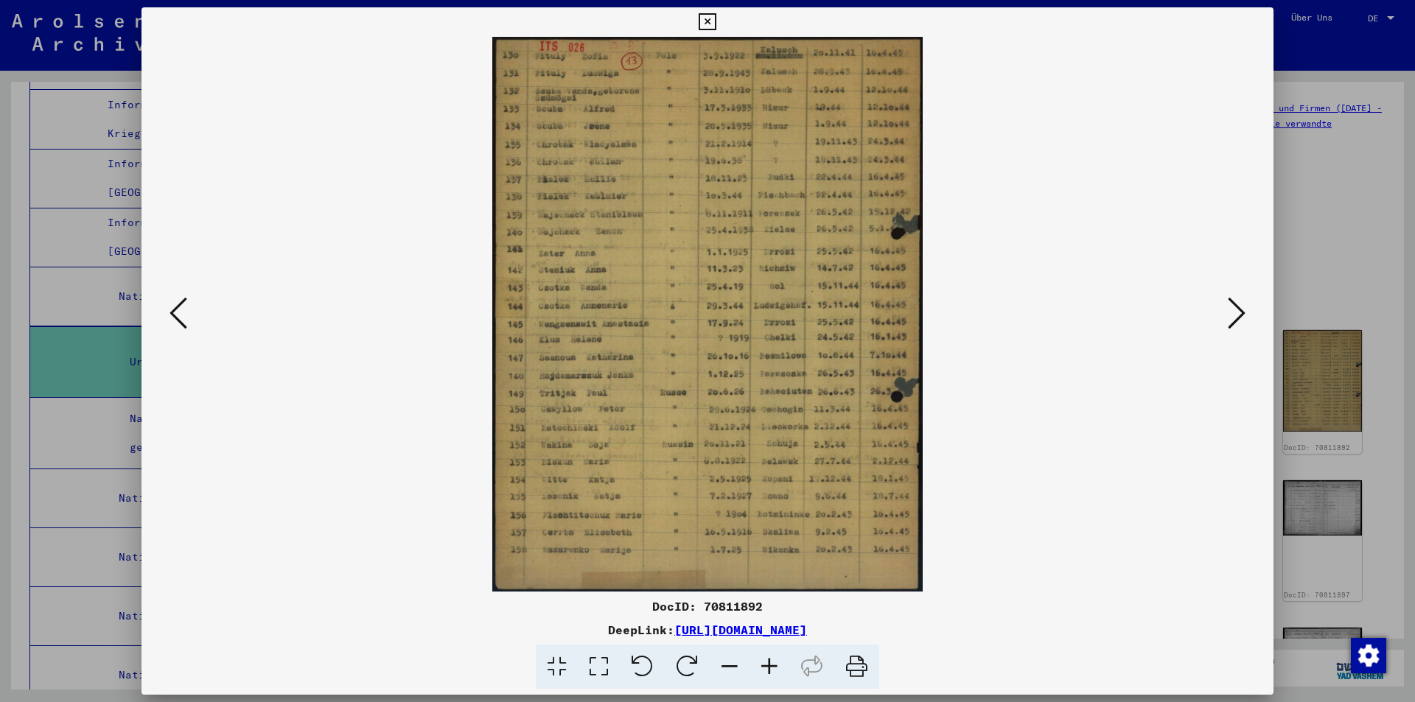
click at [1229, 310] on icon at bounding box center [1237, 313] width 18 height 35
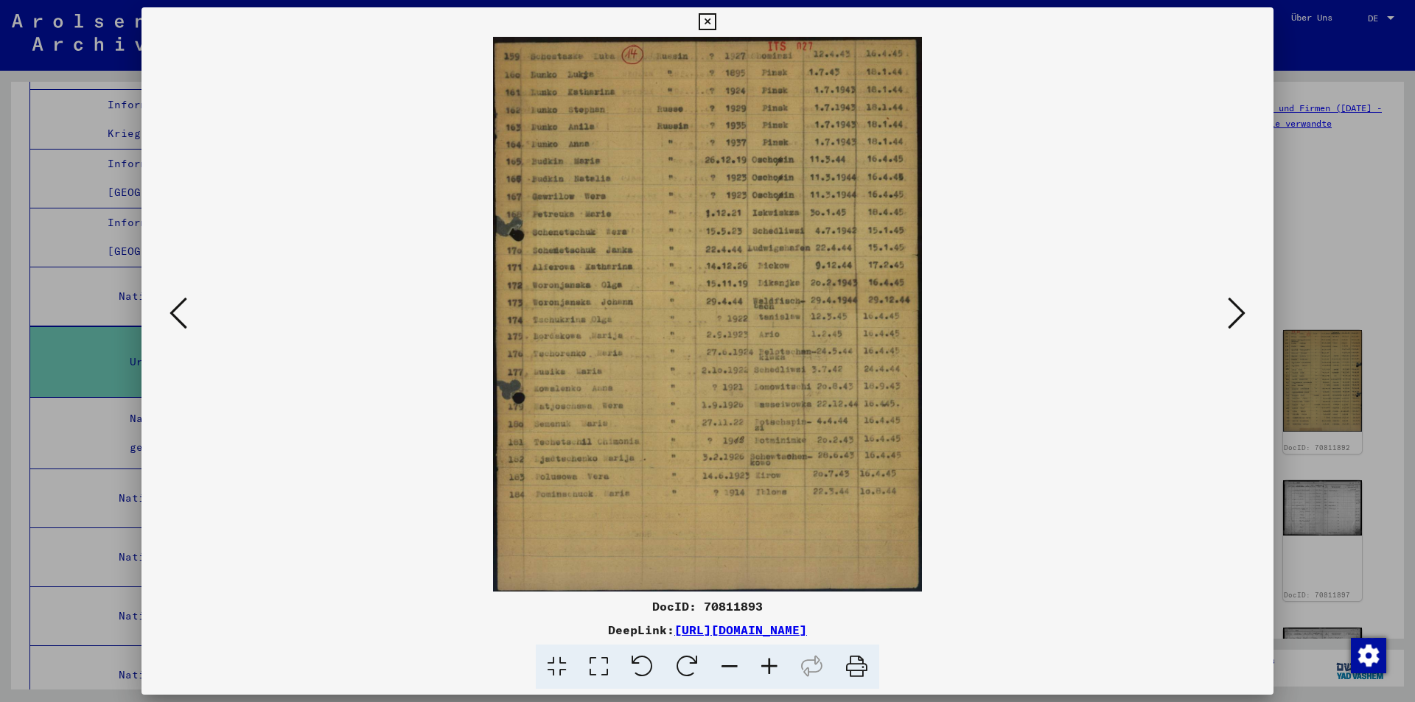
click at [1229, 310] on icon at bounding box center [1237, 313] width 18 height 35
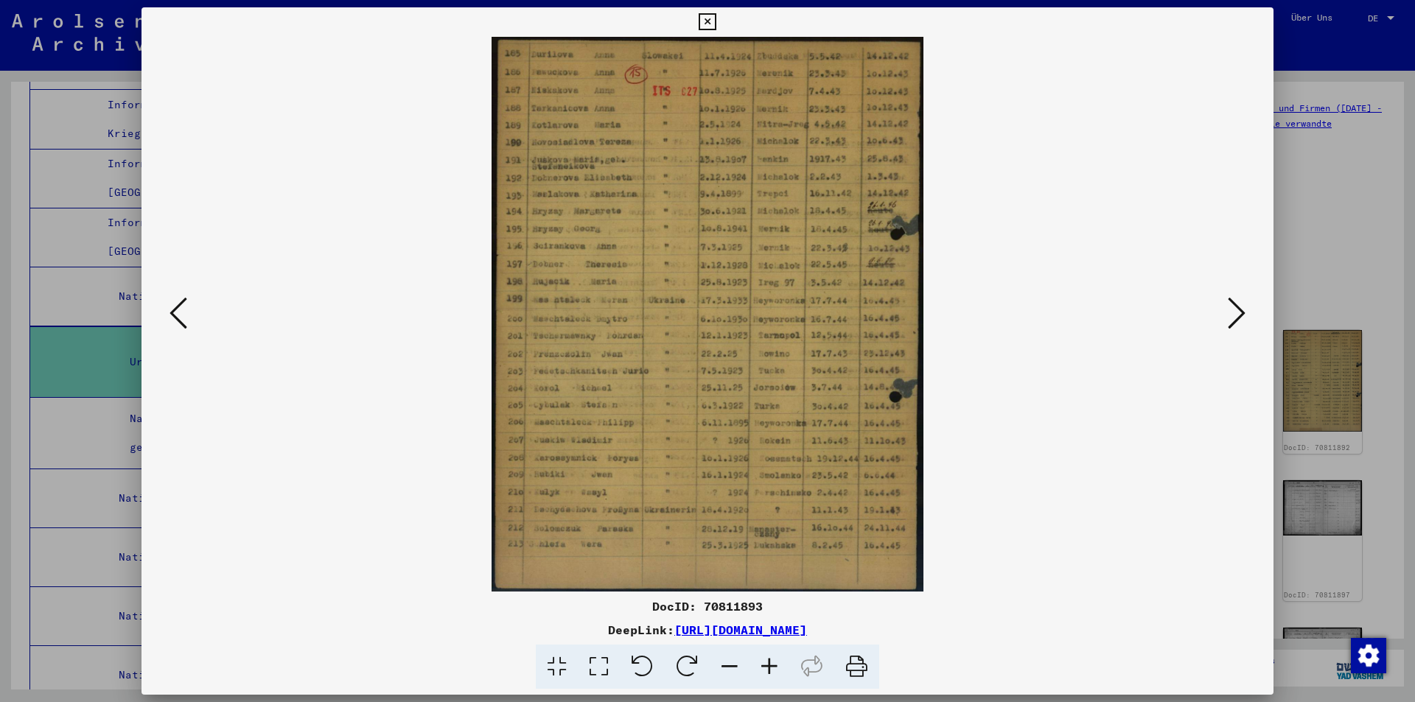
click at [1229, 310] on icon at bounding box center [1237, 313] width 18 height 35
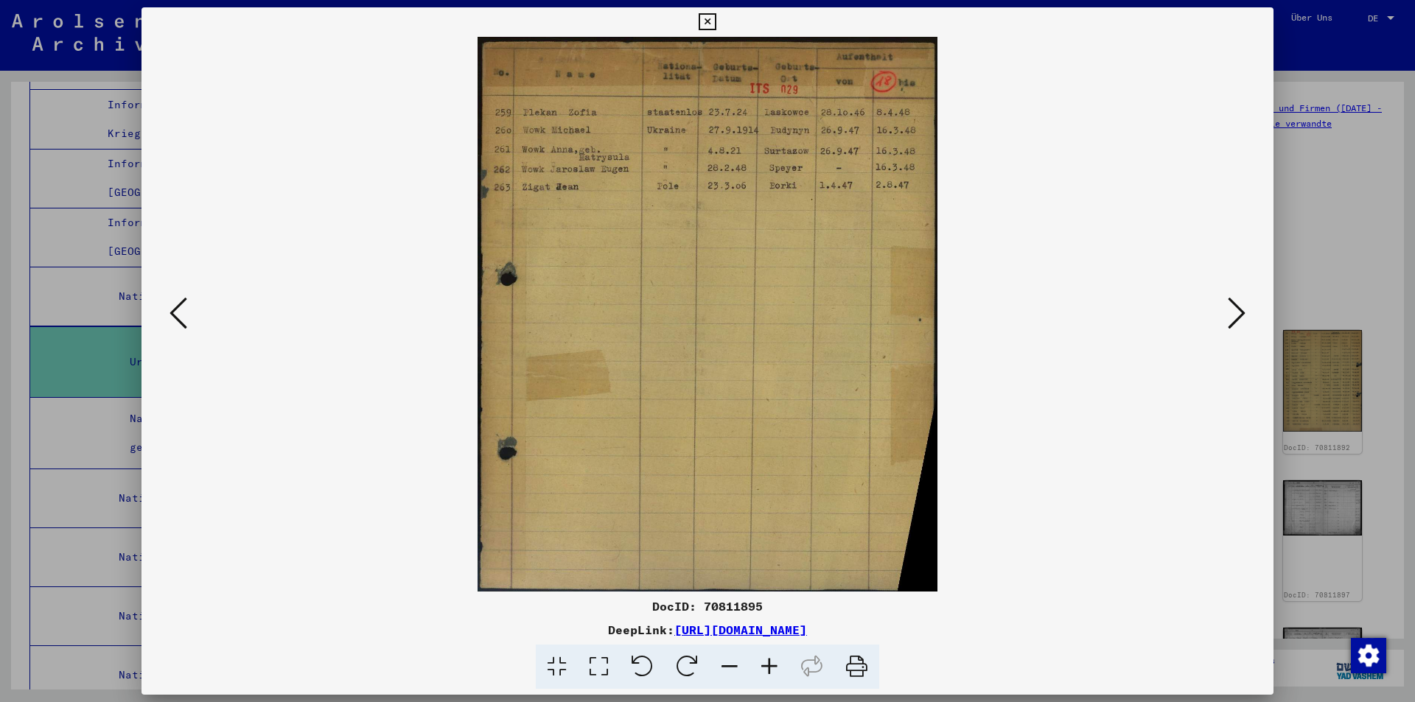
click at [1229, 310] on icon at bounding box center [1237, 313] width 18 height 35
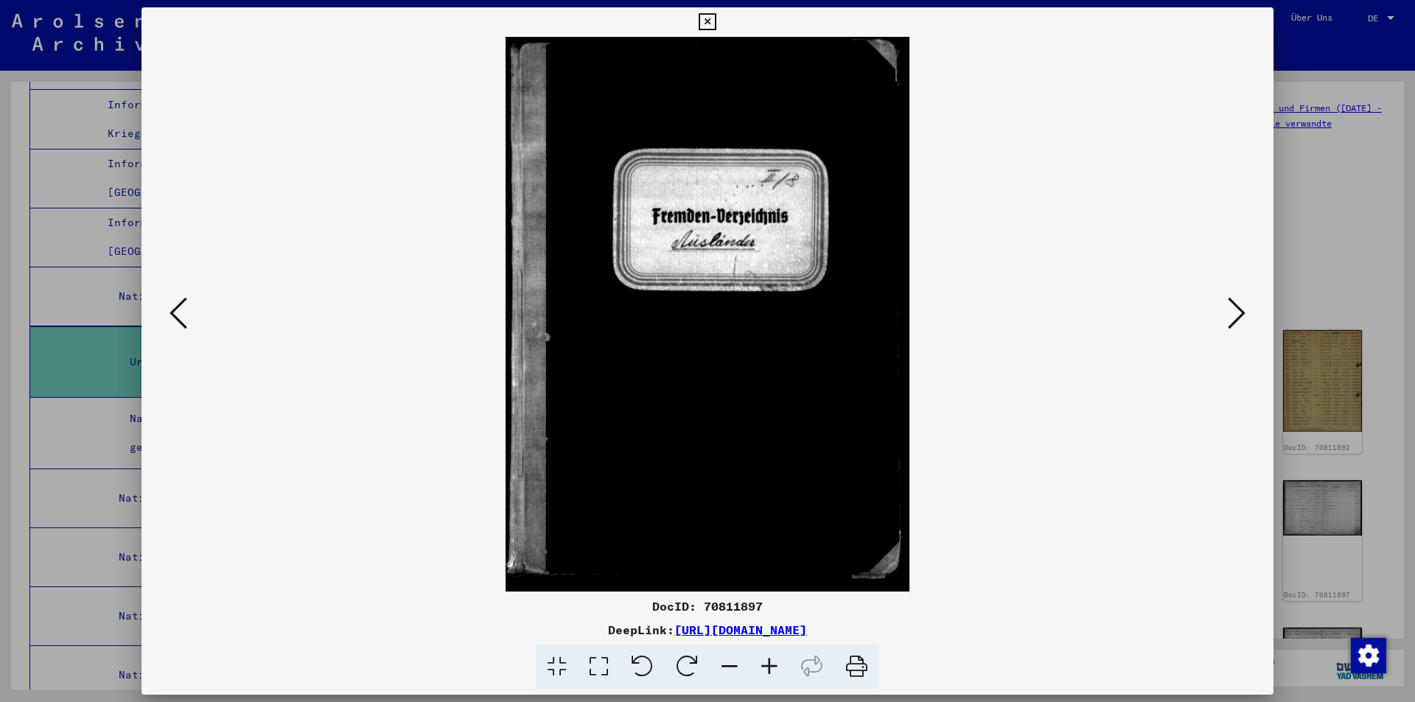
click at [1243, 316] on icon at bounding box center [1237, 313] width 18 height 35
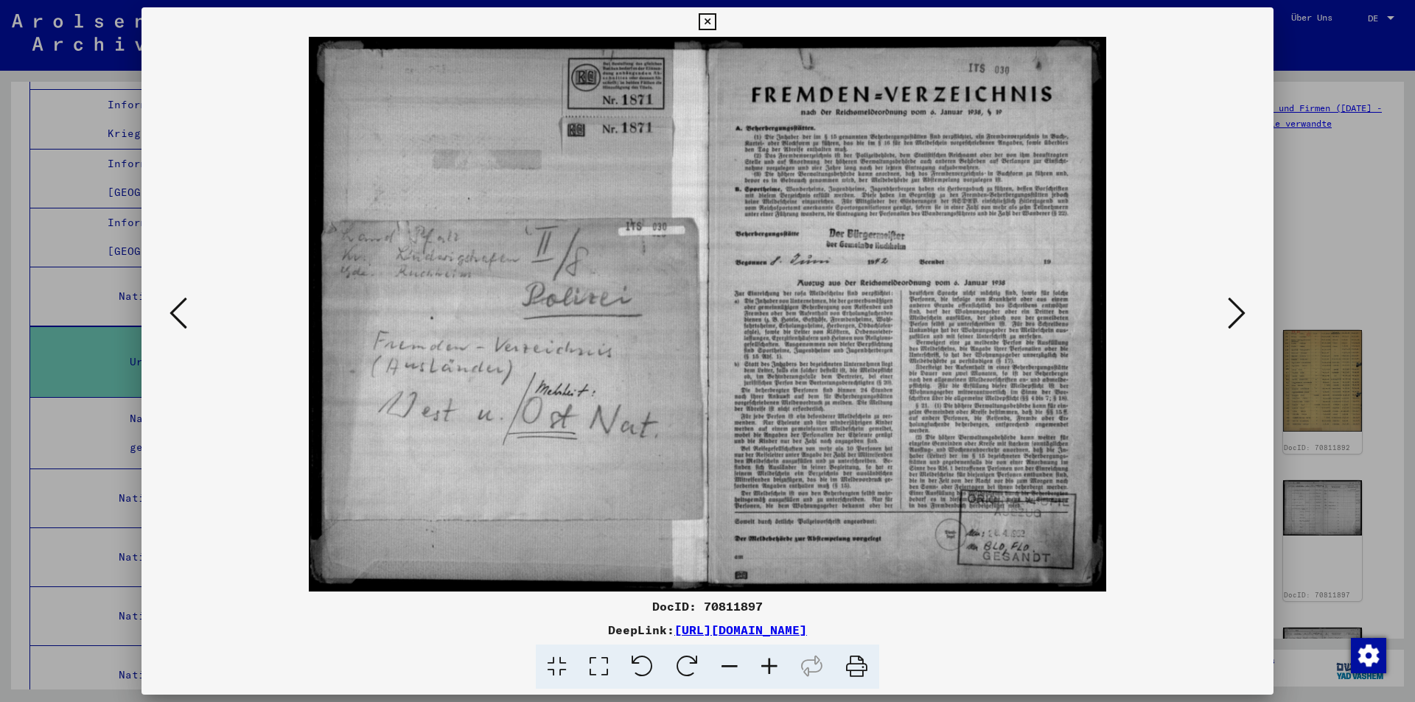
click at [1241, 316] on icon at bounding box center [1237, 313] width 18 height 35
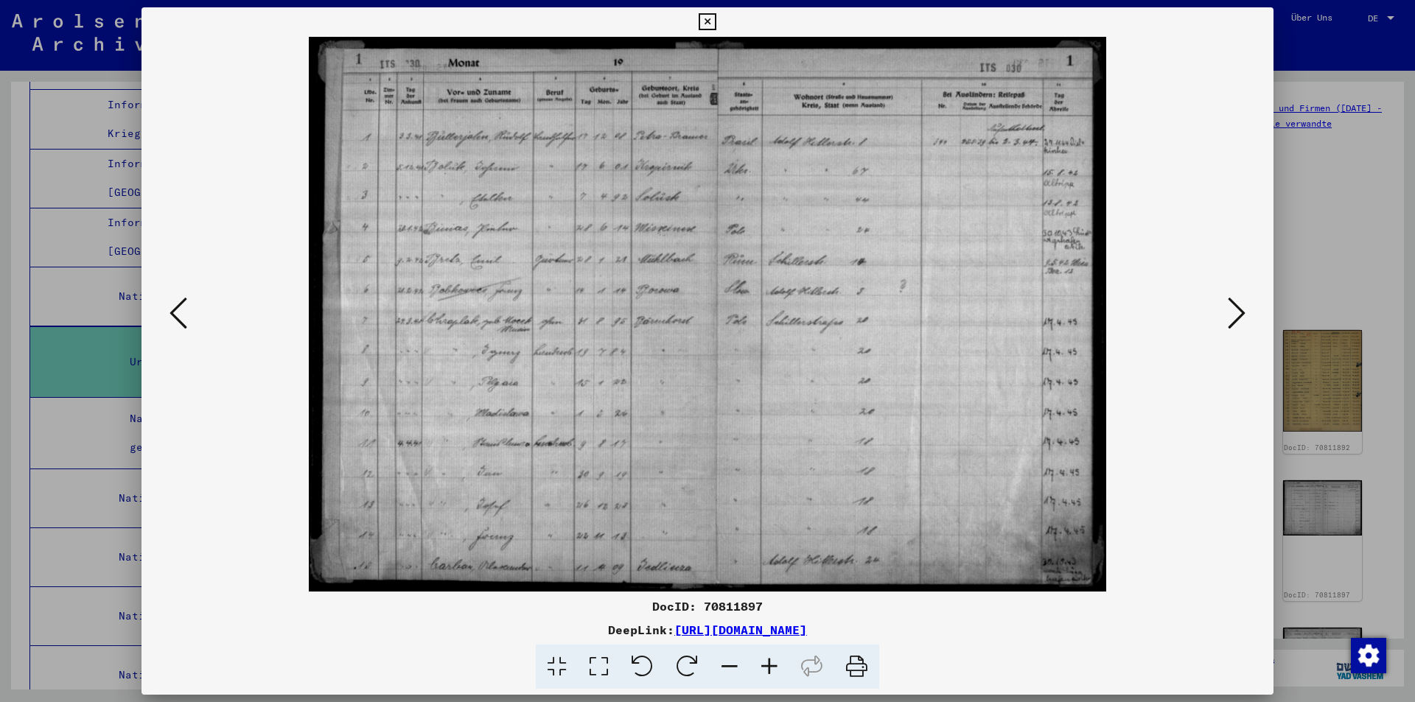
click at [1234, 313] on icon at bounding box center [1237, 313] width 18 height 35
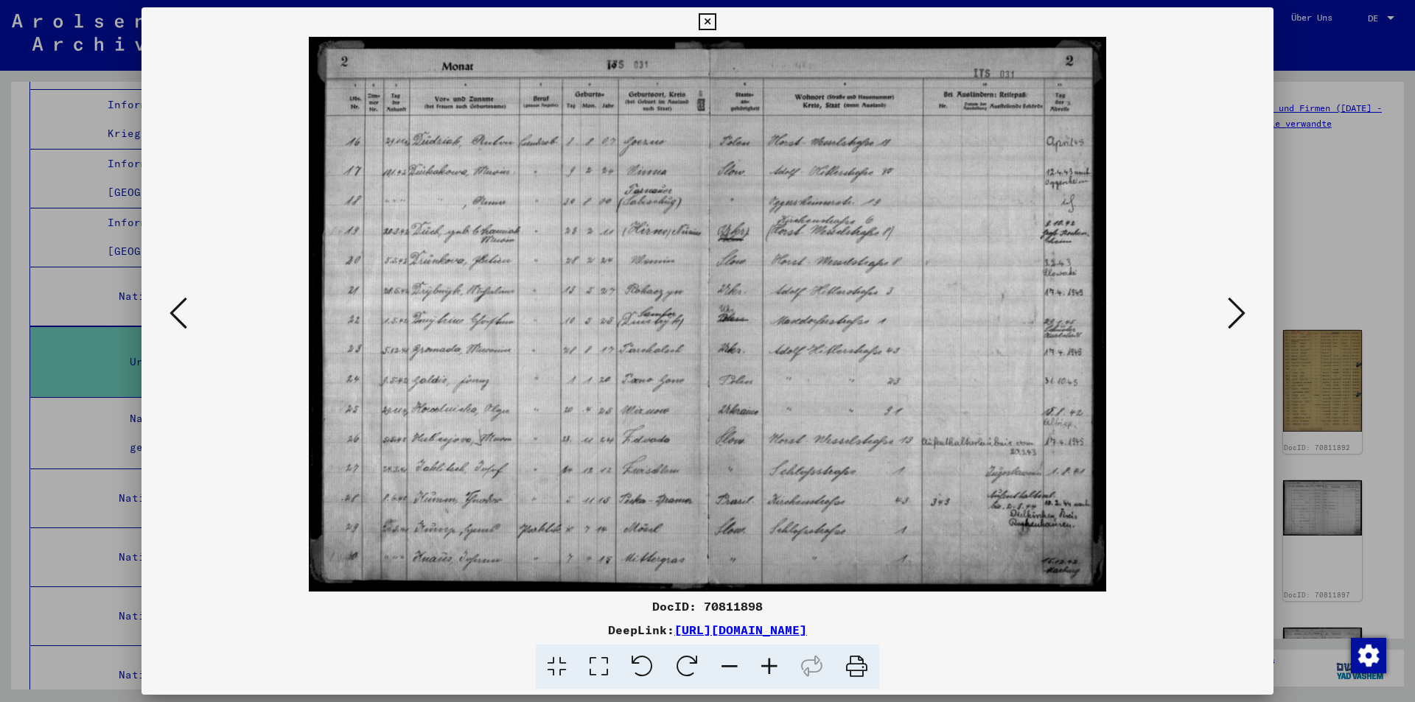
click at [1234, 313] on icon at bounding box center [1237, 313] width 18 height 35
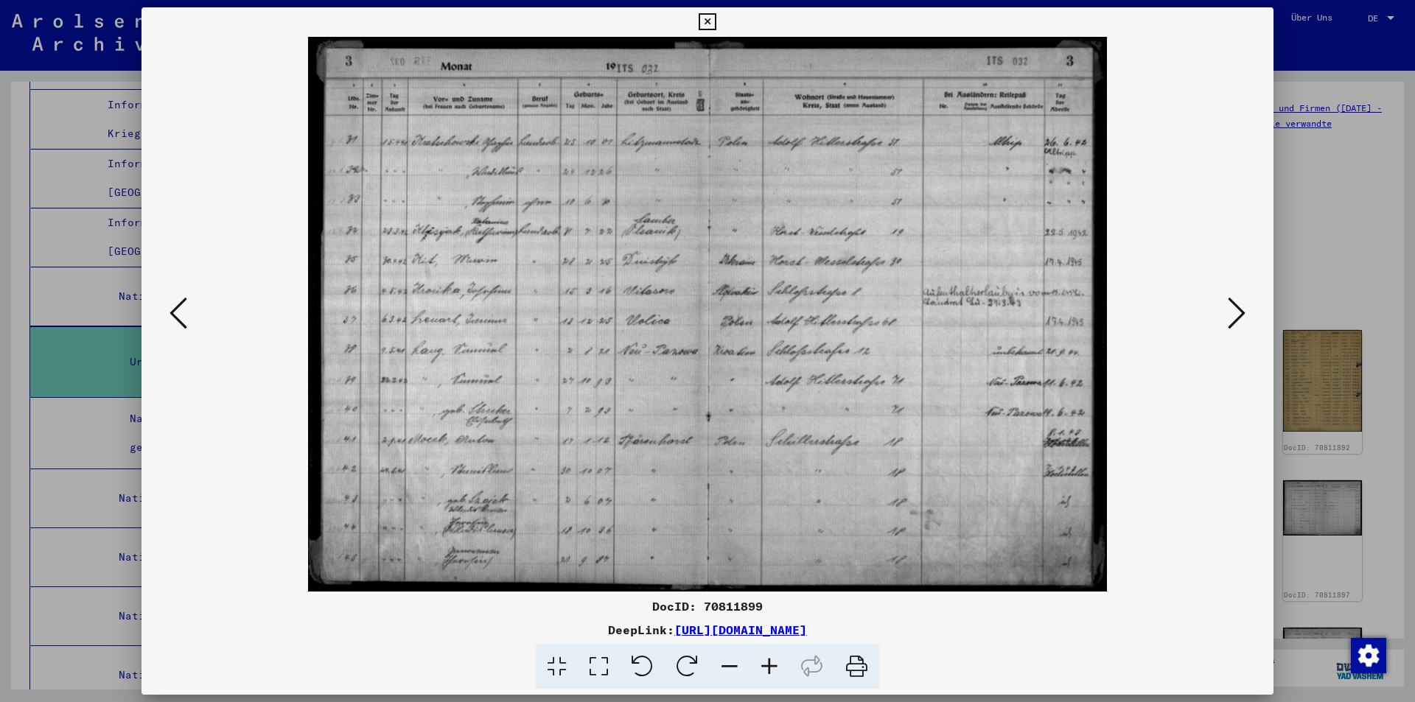
click at [1234, 313] on icon at bounding box center [1237, 313] width 18 height 35
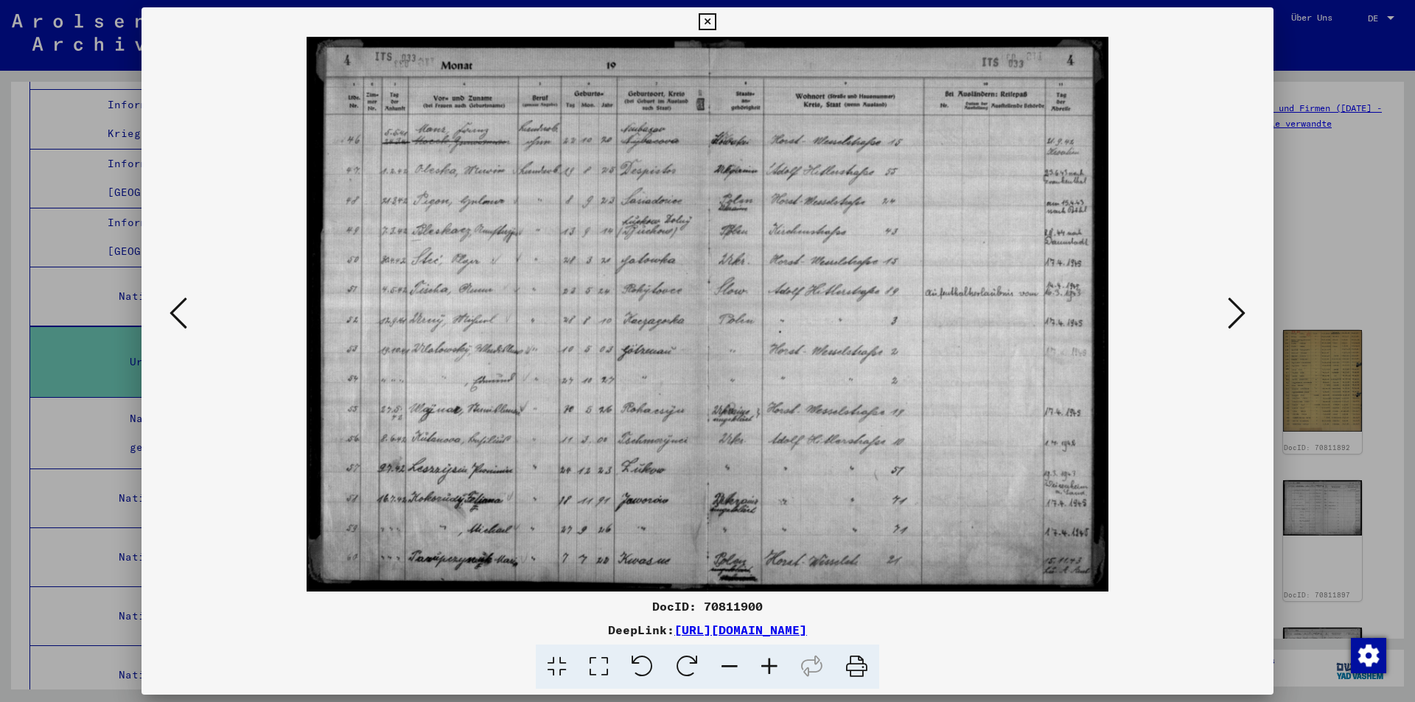
click at [1234, 313] on icon at bounding box center [1237, 313] width 18 height 35
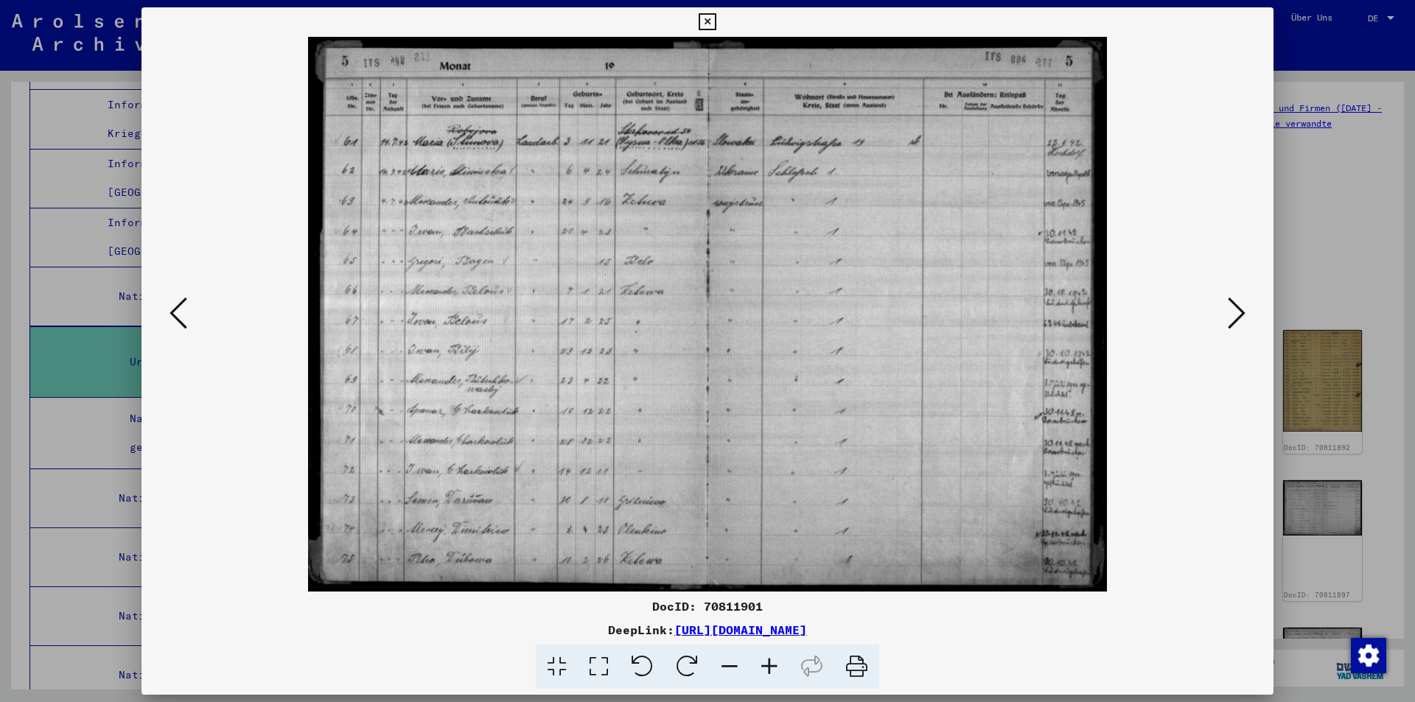
click at [1234, 313] on icon at bounding box center [1237, 313] width 18 height 35
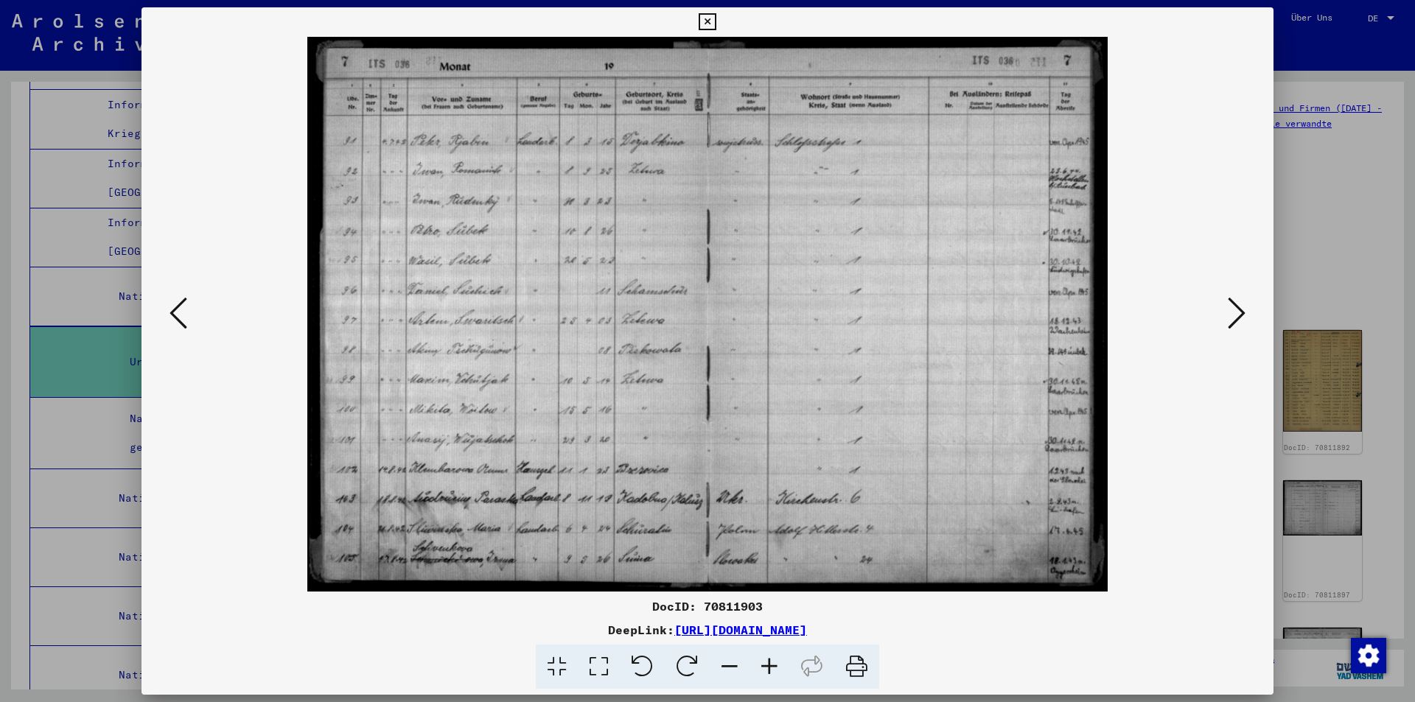
click at [1234, 313] on icon at bounding box center [1237, 313] width 18 height 35
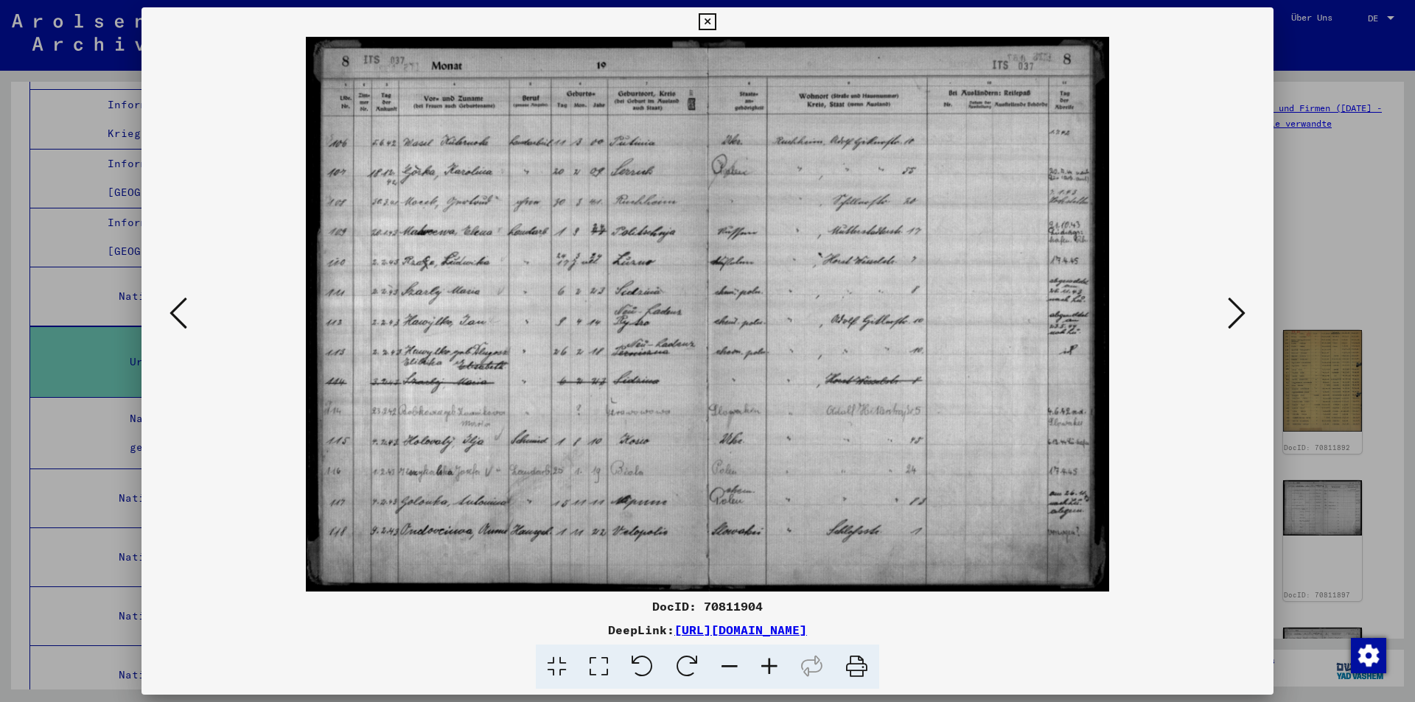
click at [1234, 313] on icon at bounding box center [1237, 313] width 18 height 35
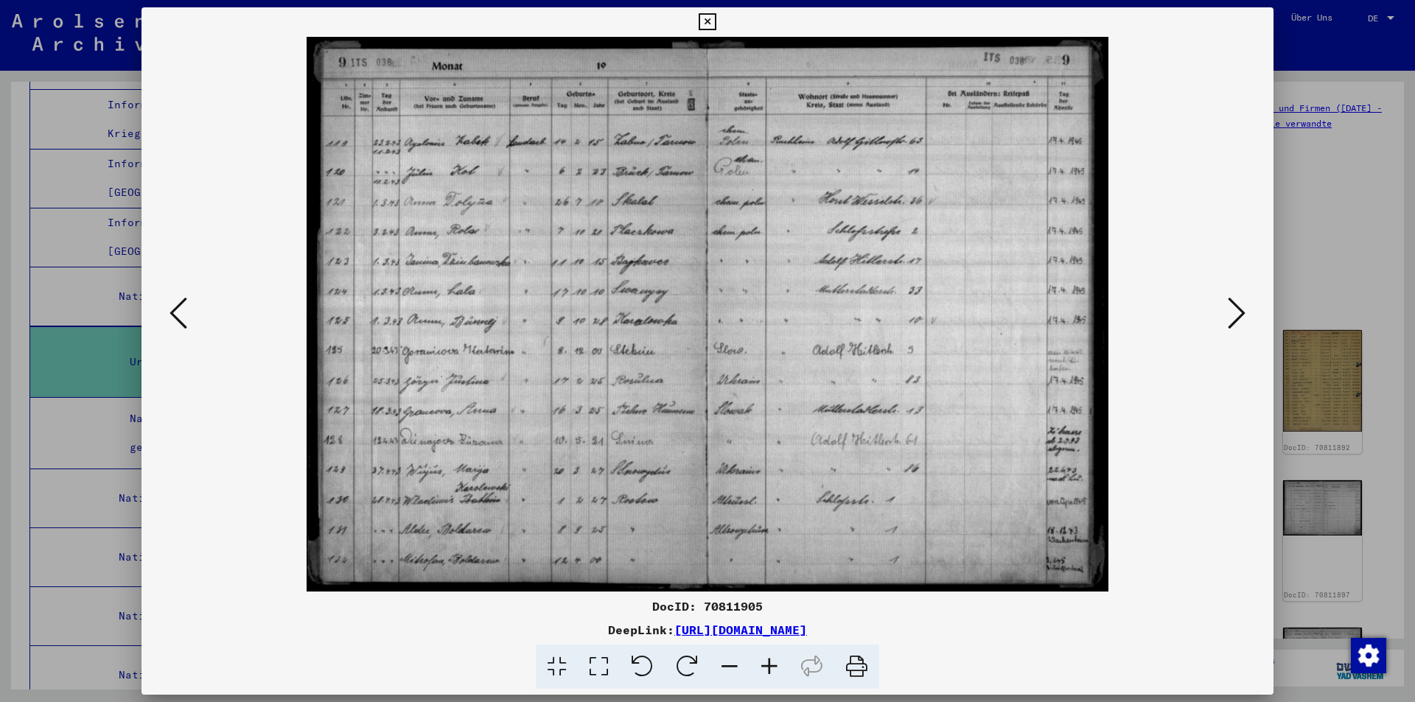
click at [1234, 313] on icon at bounding box center [1237, 313] width 18 height 35
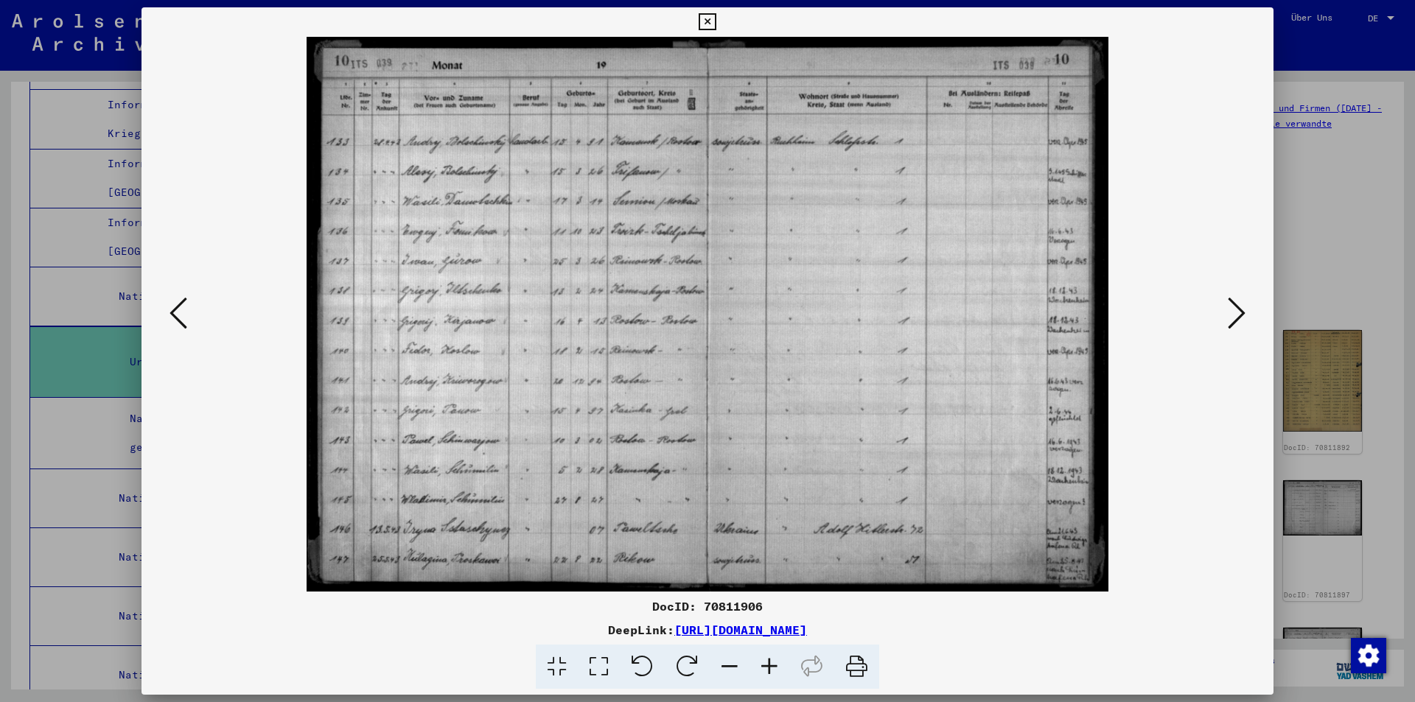
click at [1234, 313] on icon at bounding box center [1237, 313] width 18 height 35
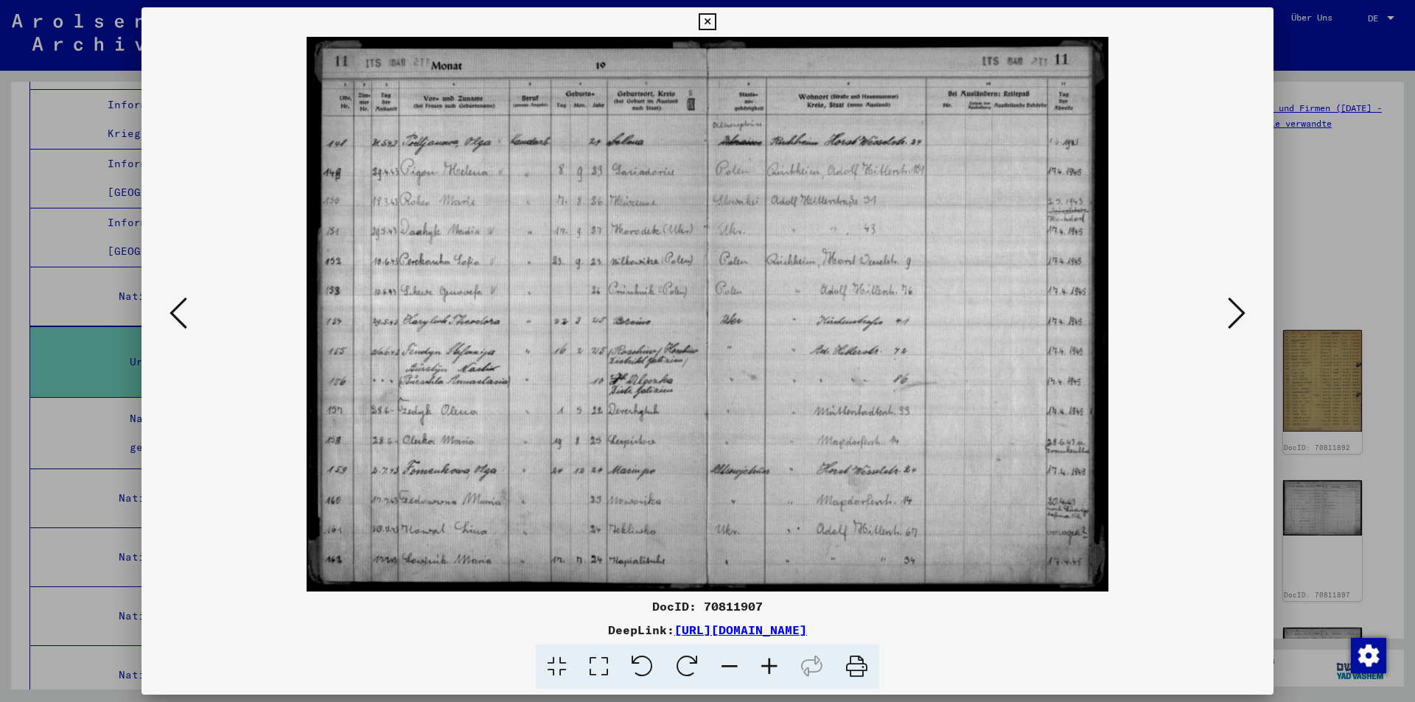
click at [1234, 313] on icon at bounding box center [1237, 313] width 18 height 35
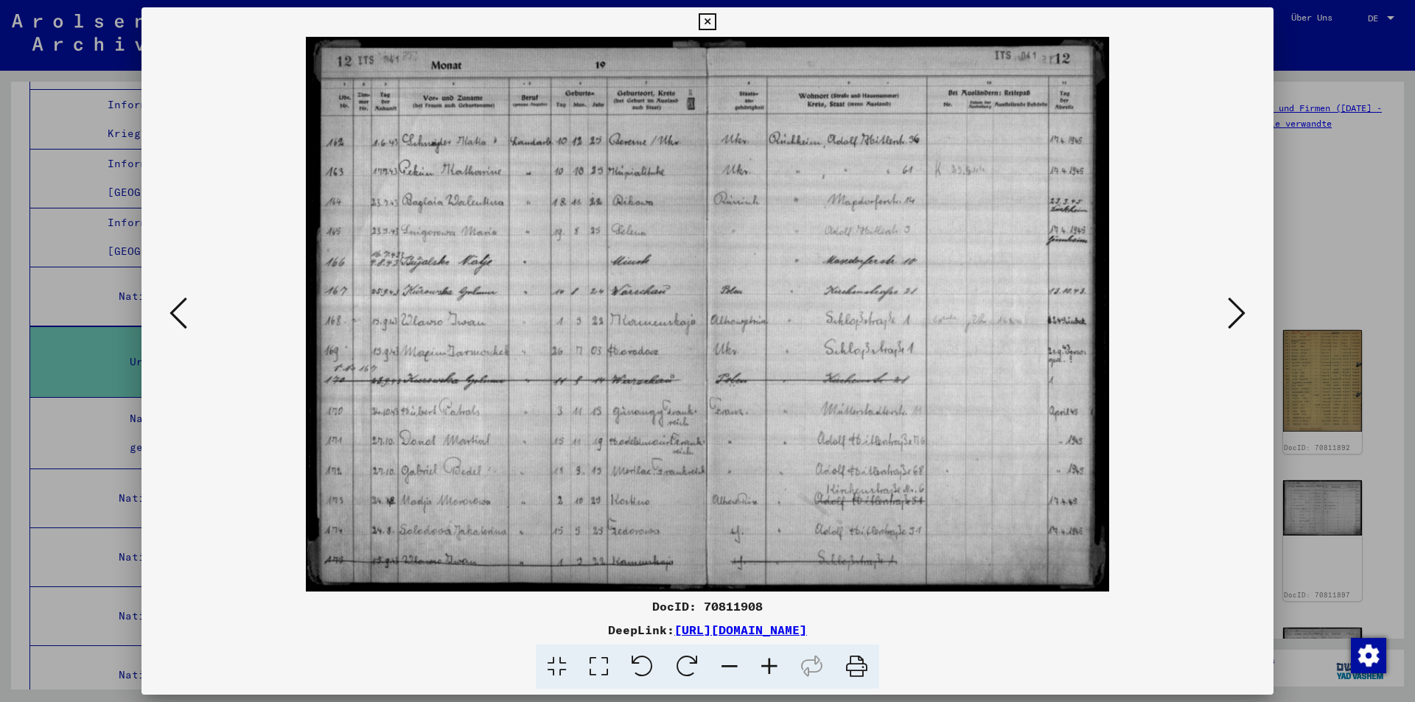
click at [1234, 313] on icon at bounding box center [1237, 313] width 18 height 35
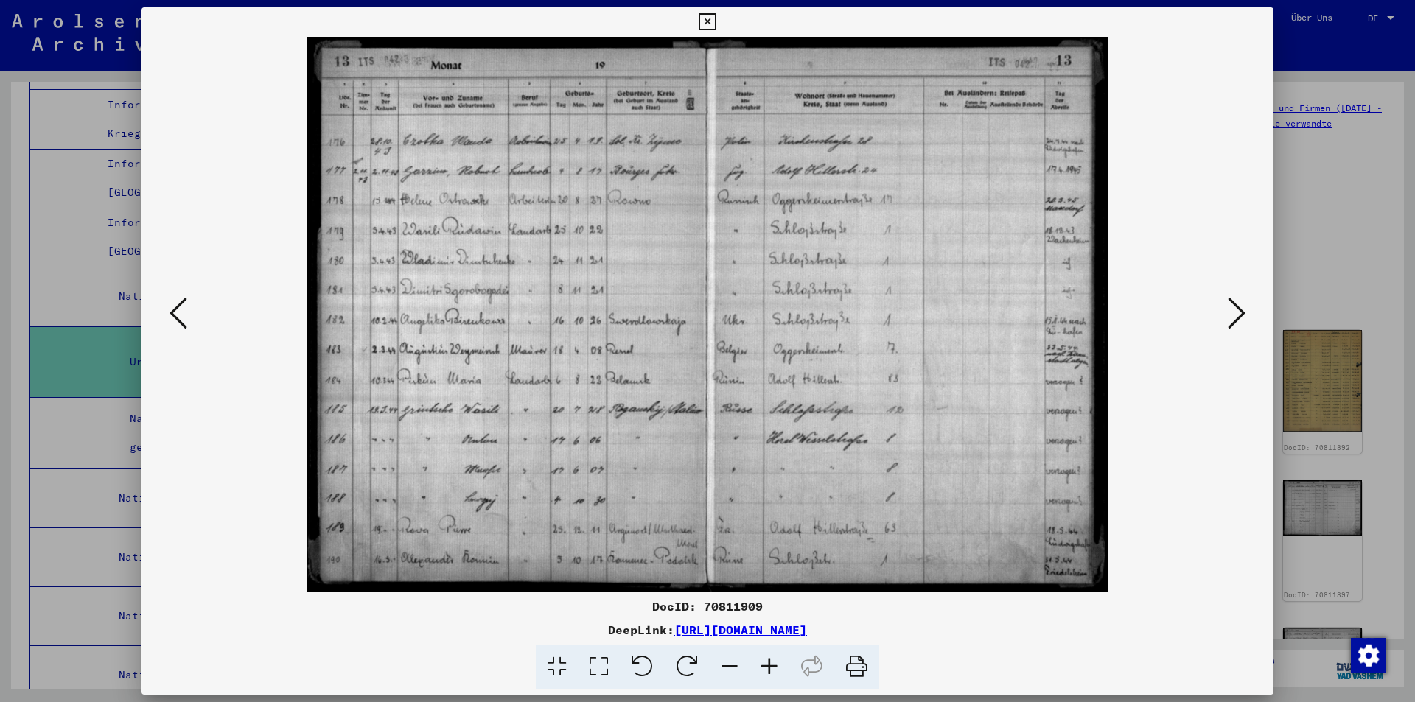
click at [1234, 313] on icon at bounding box center [1237, 313] width 18 height 35
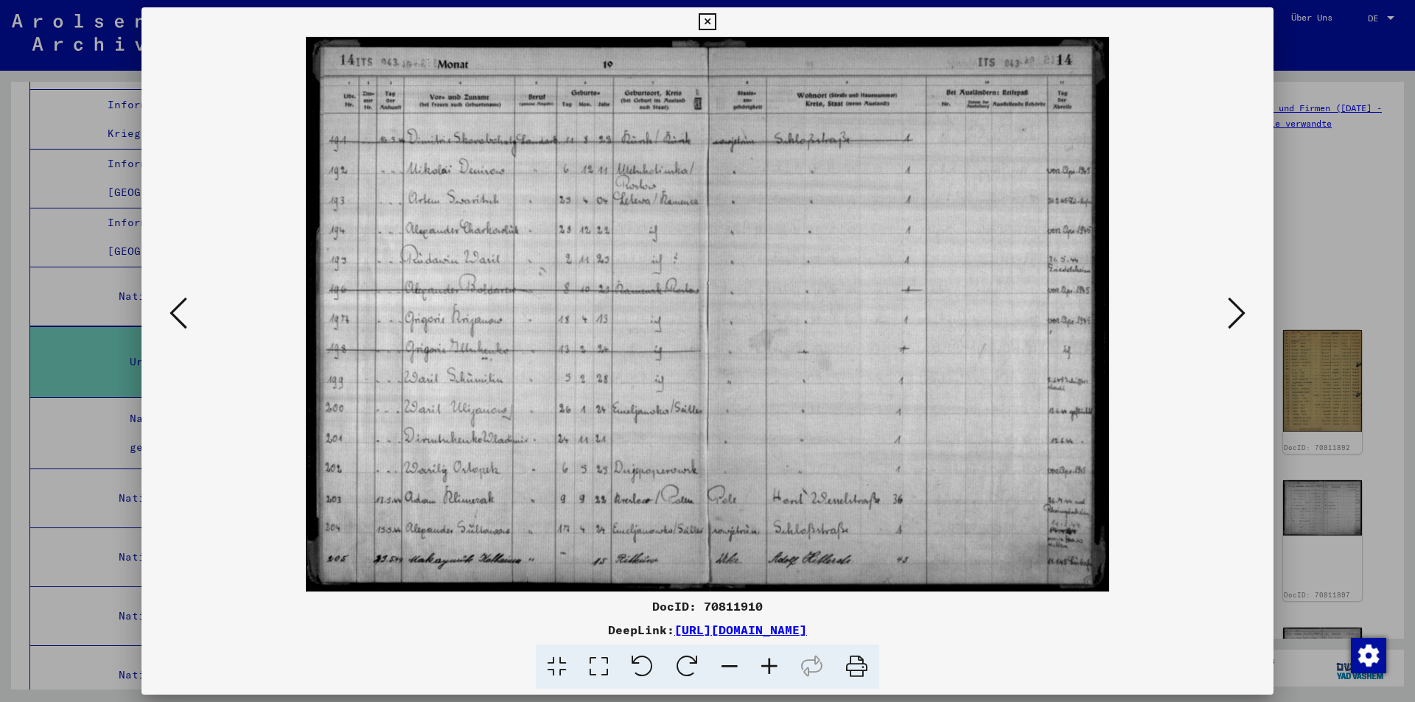
click at [1234, 313] on icon at bounding box center [1237, 313] width 18 height 35
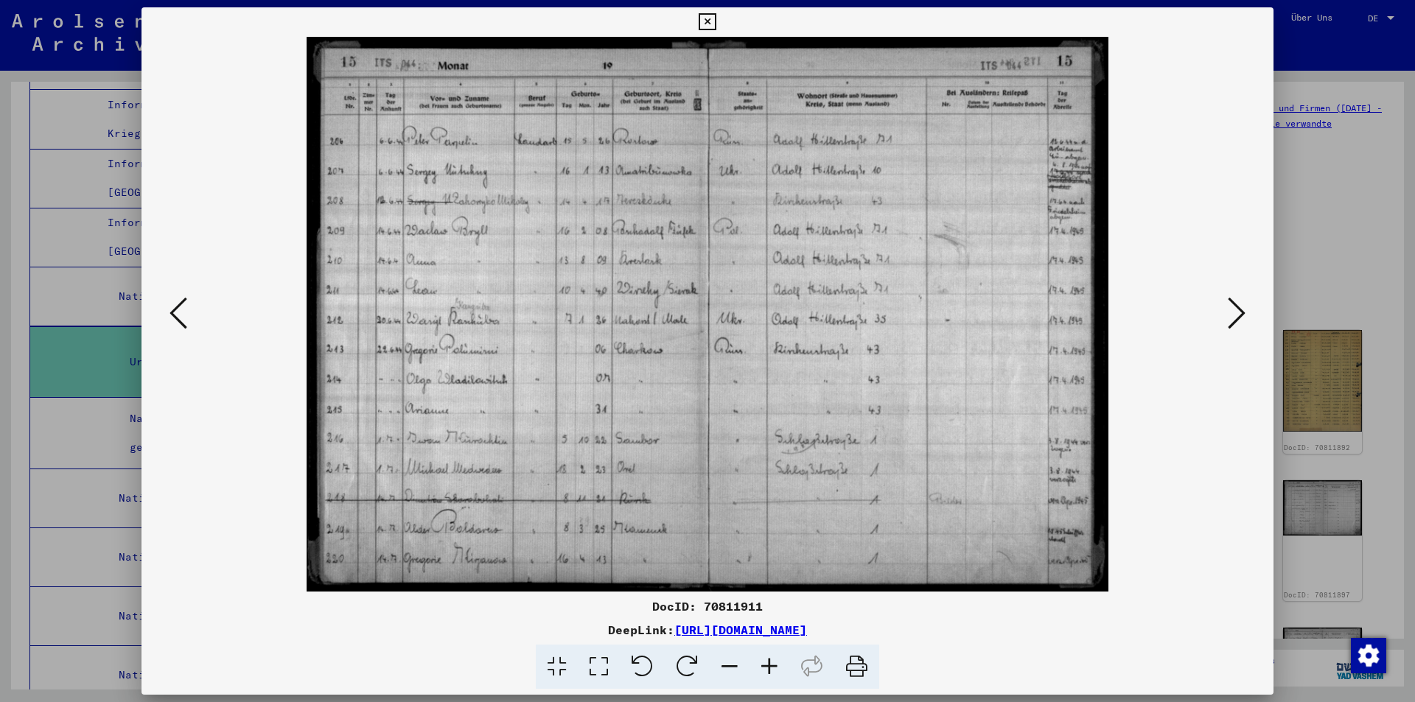
click at [1234, 313] on icon at bounding box center [1237, 313] width 18 height 35
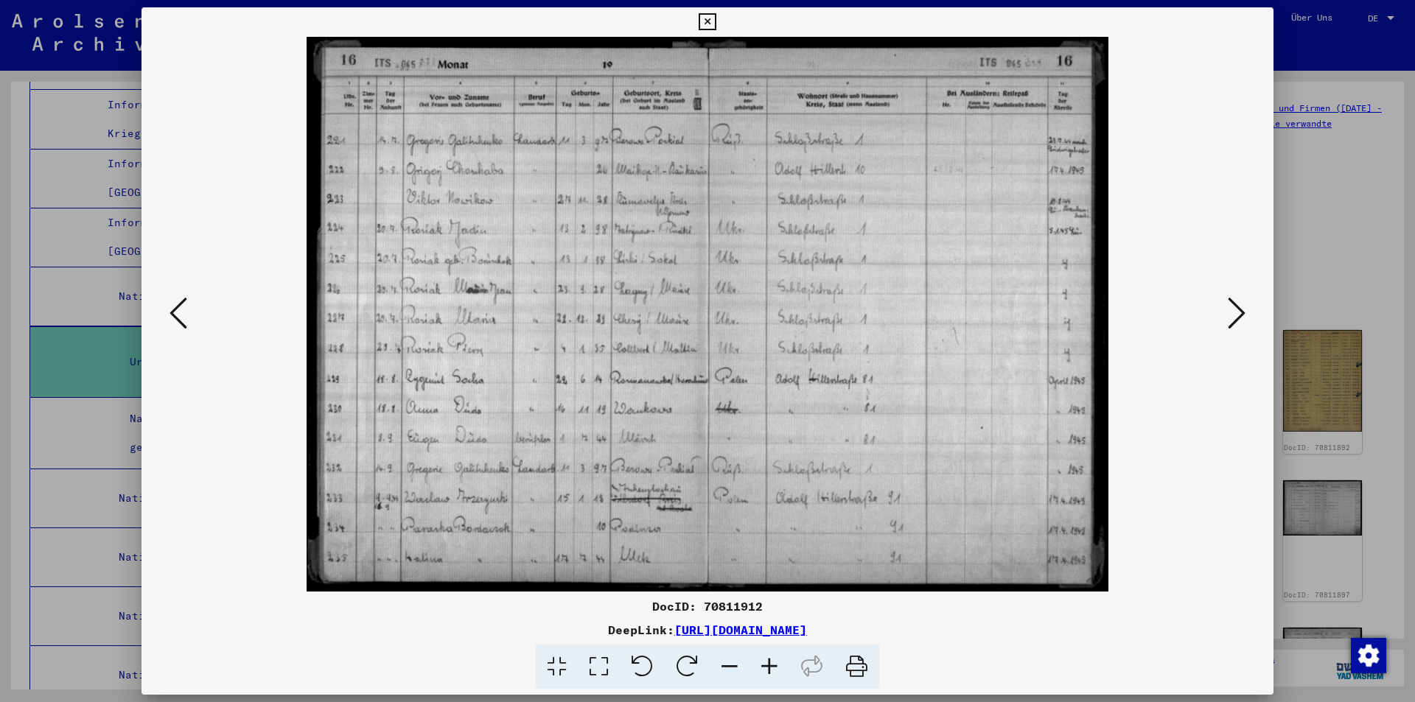
click at [1234, 313] on icon at bounding box center [1237, 313] width 18 height 35
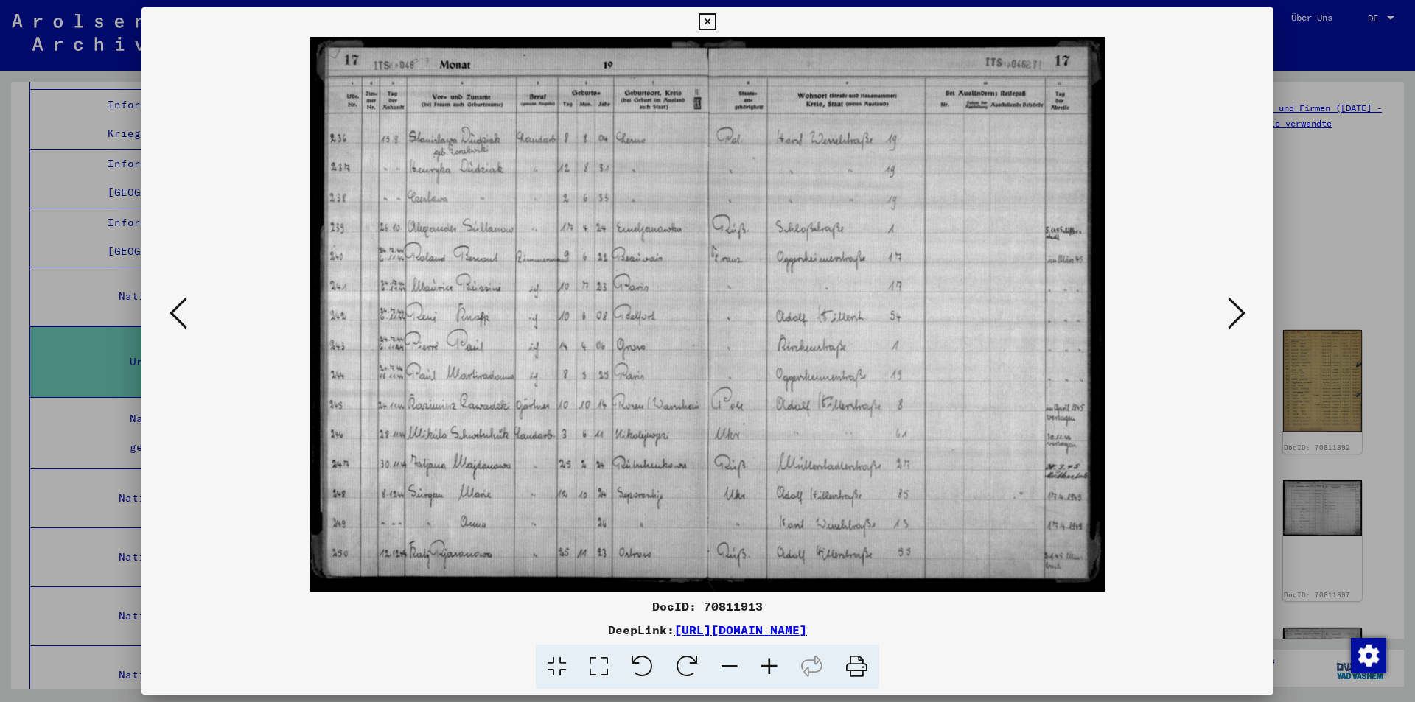
click at [1234, 313] on icon at bounding box center [1237, 313] width 18 height 35
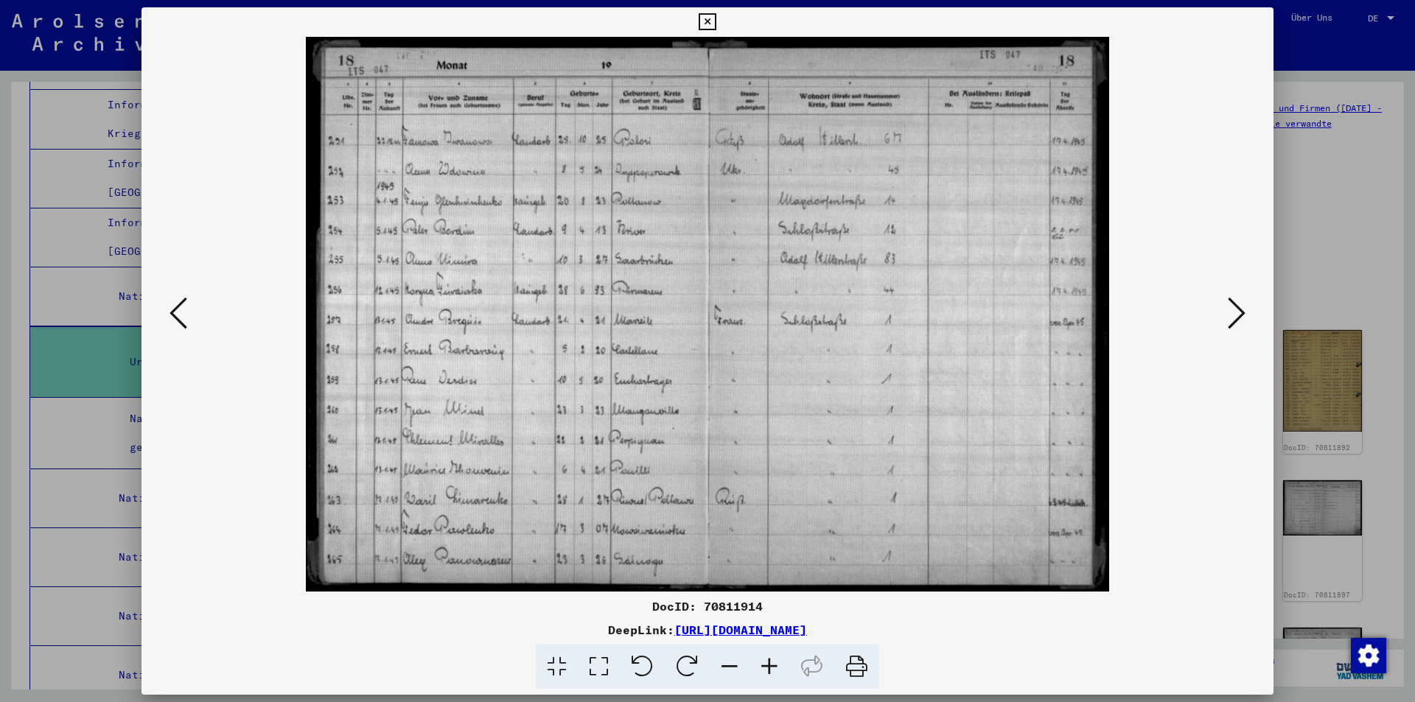
click at [1234, 313] on icon at bounding box center [1237, 313] width 18 height 35
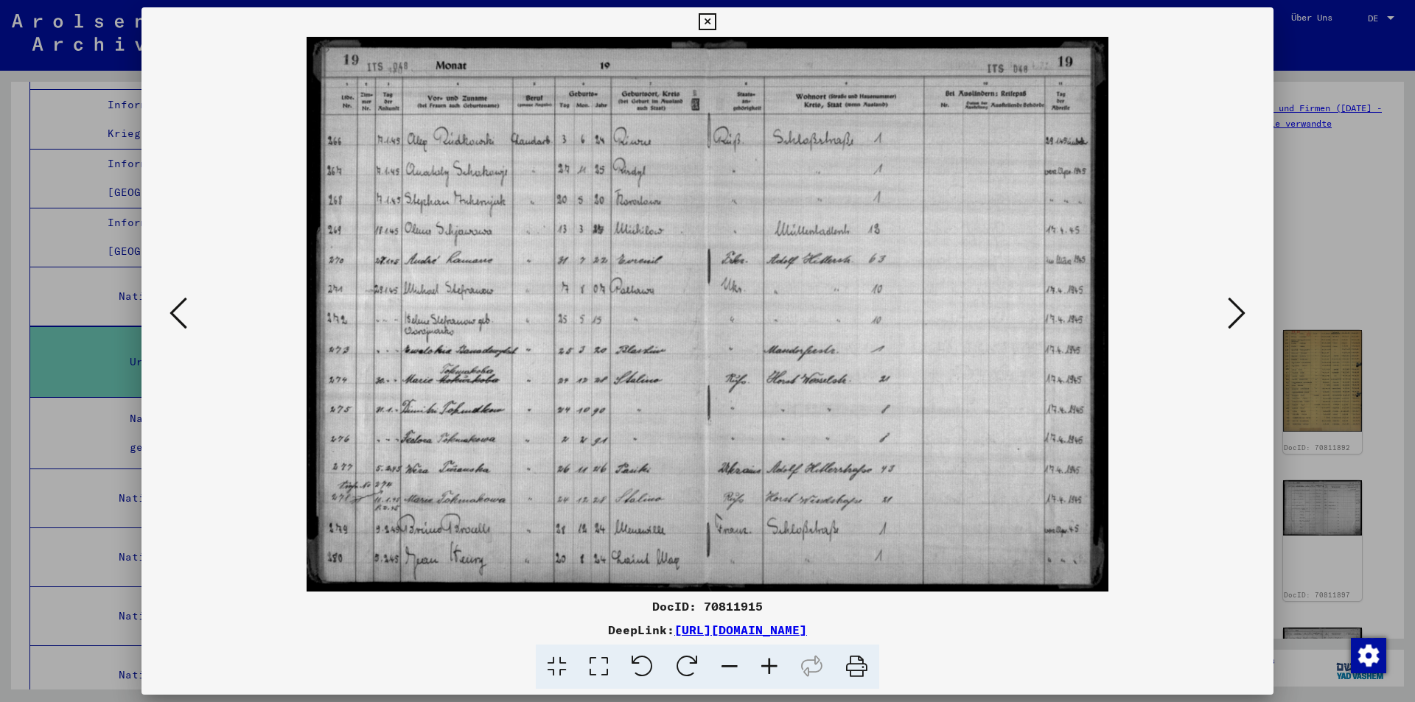
click at [1234, 313] on icon at bounding box center [1237, 313] width 18 height 35
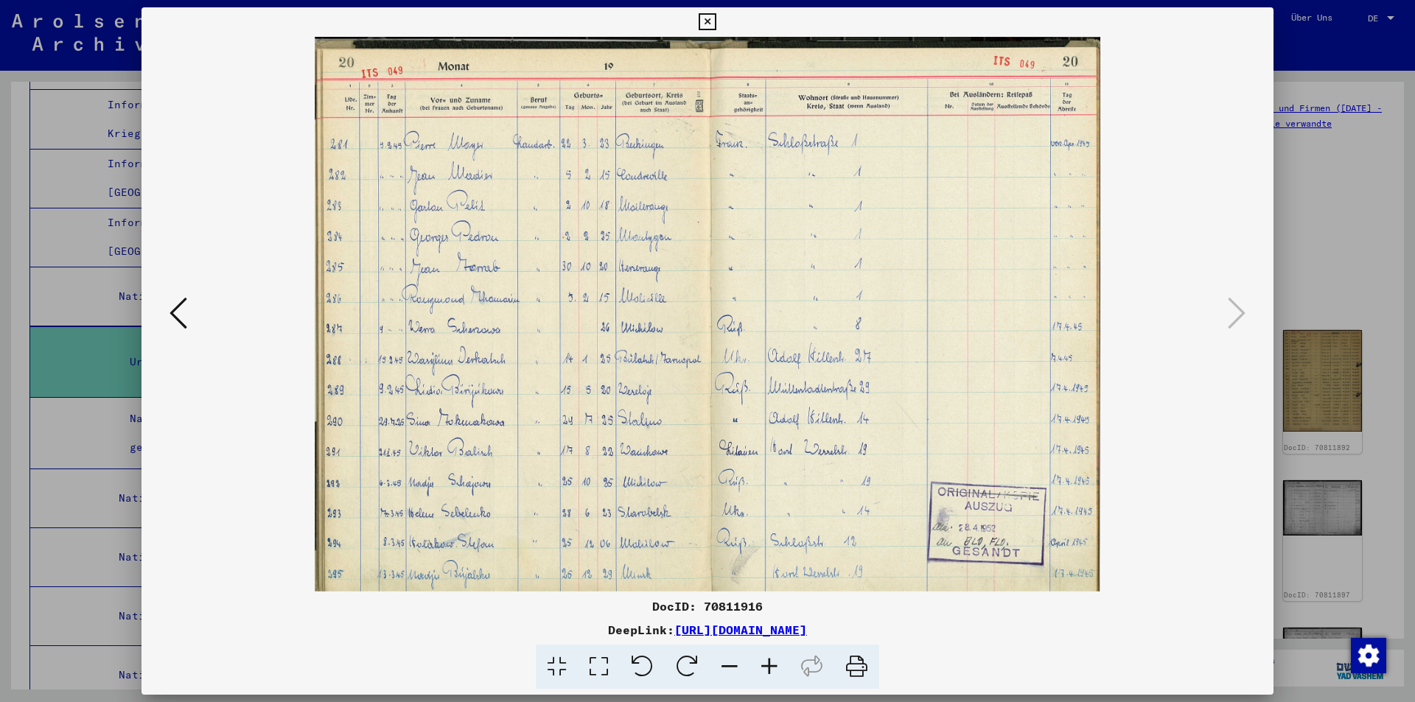
click at [178, 311] on icon at bounding box center [179, 313] width 18 height 35
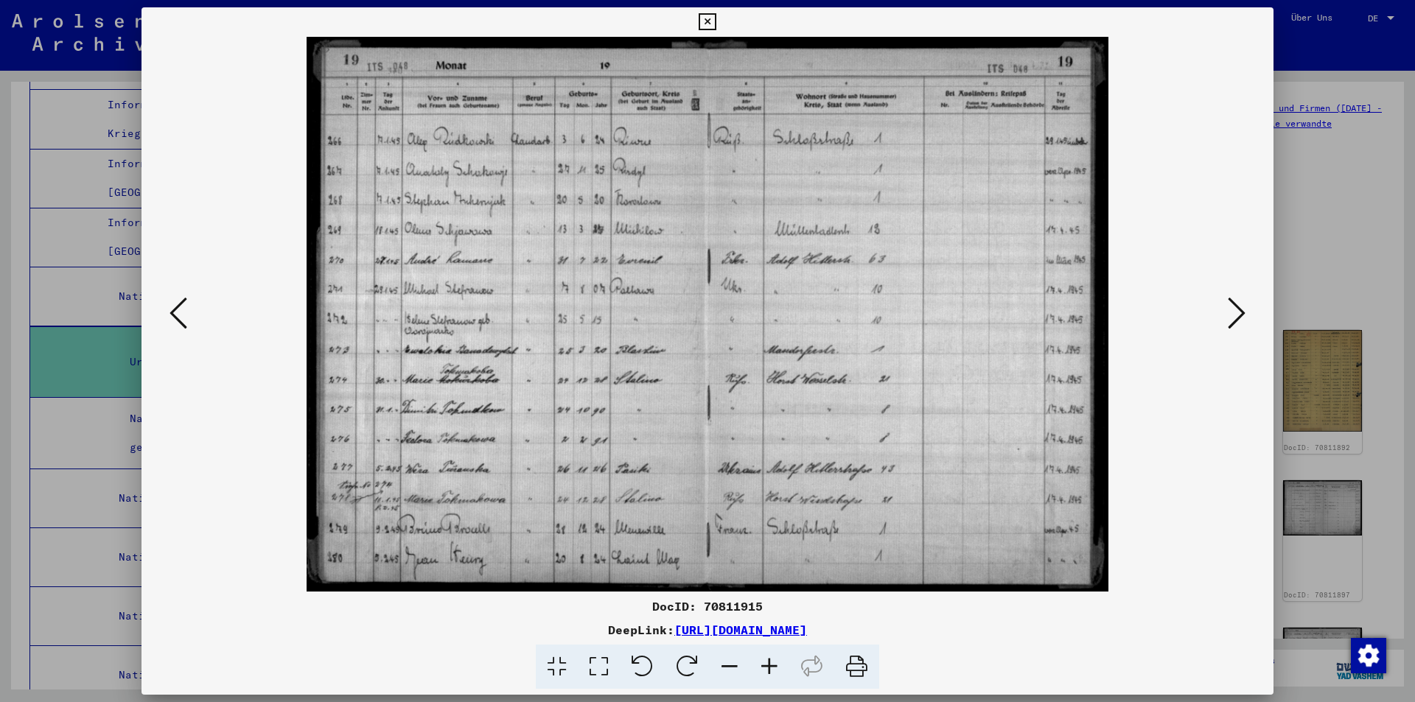
click at [178, 311] on icon at bounding box center [179, 313] width 18 height 35
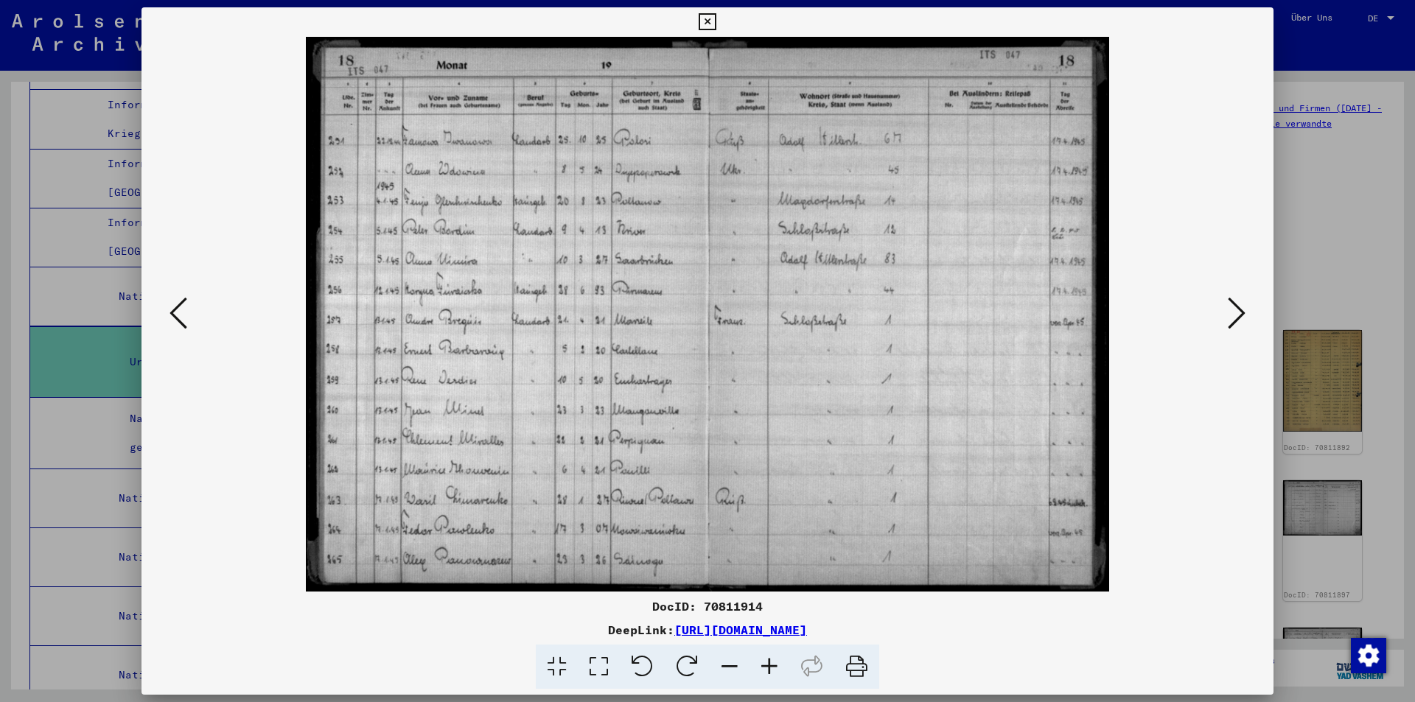
click at [178, 311] on icon at bounding box center [179, 313] width 18 height 35
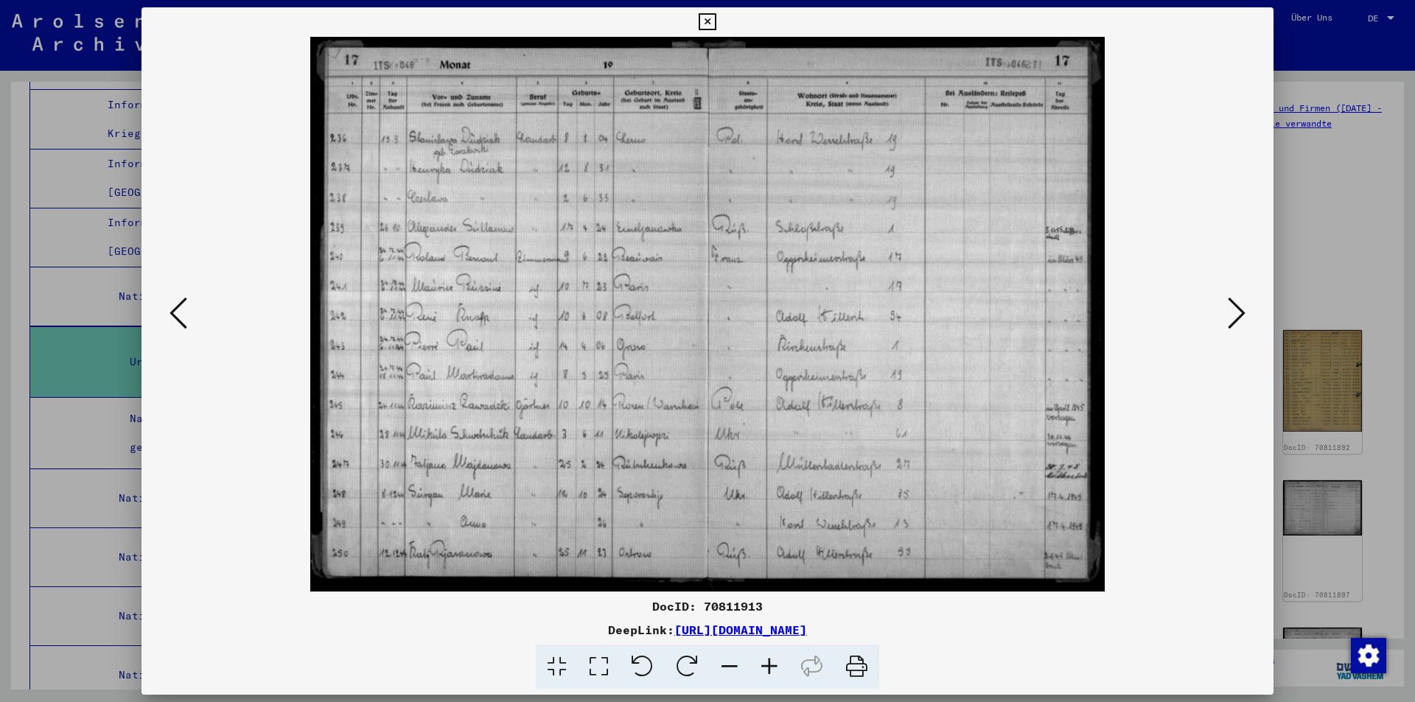
click at [178, 311] on icon at bounding box center [179, 313] width 18 height 35
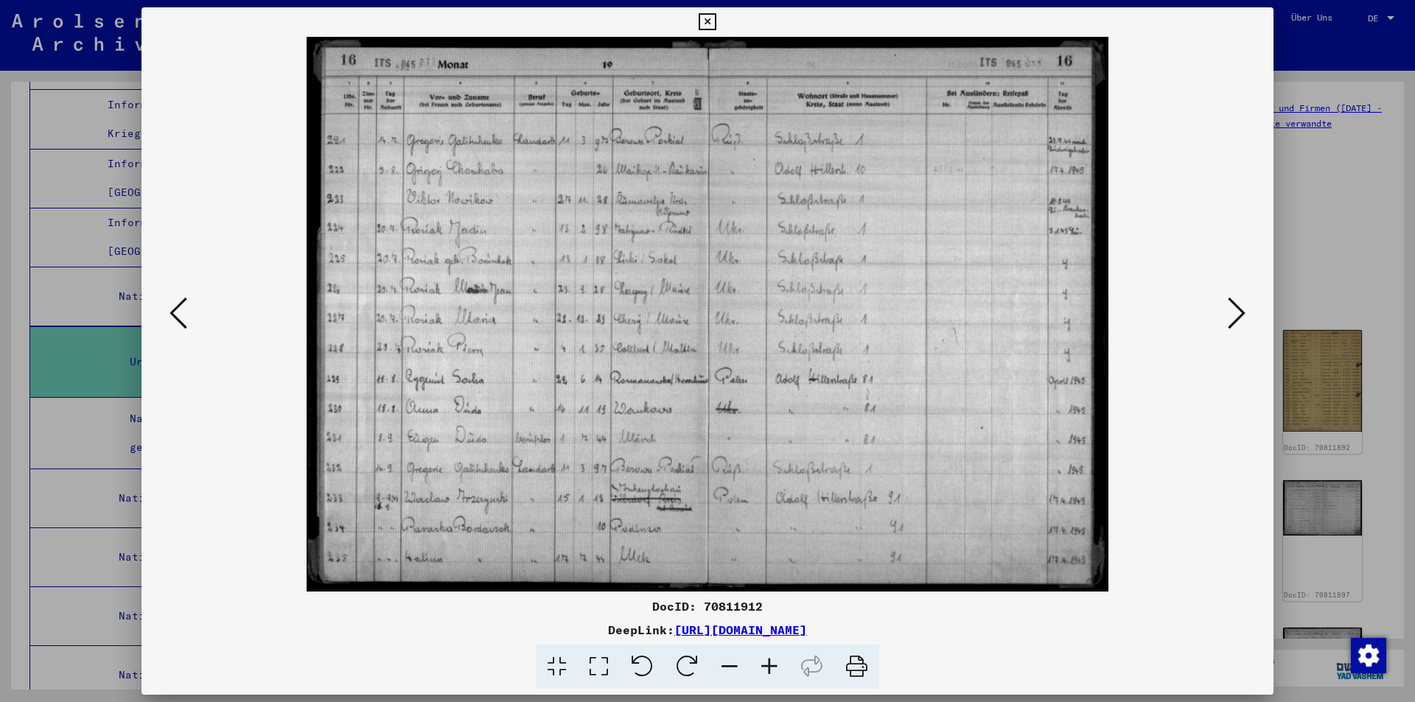
click at [178, 311] on icon at bounding box center [179, 313] width 18 height 35
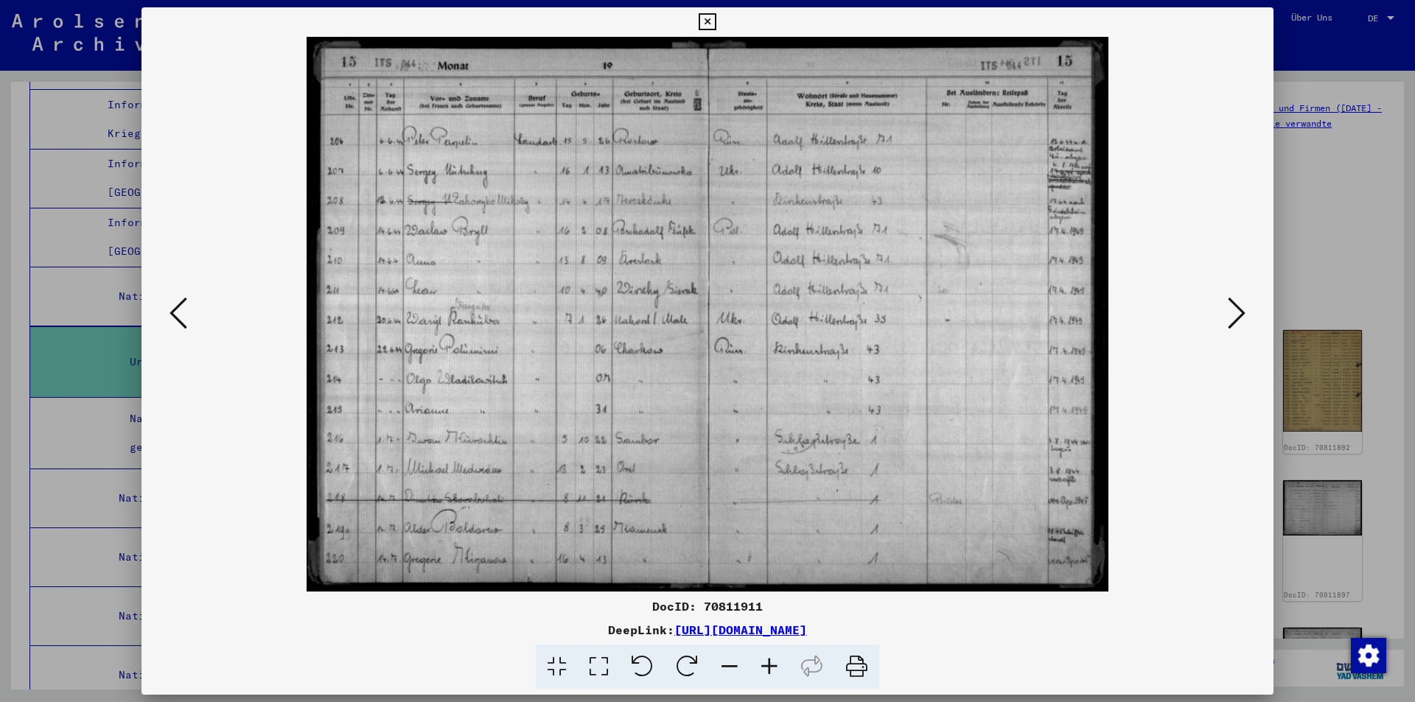
click at [178, 311] on icon at bounding box center [179, 313] width 18 height 35
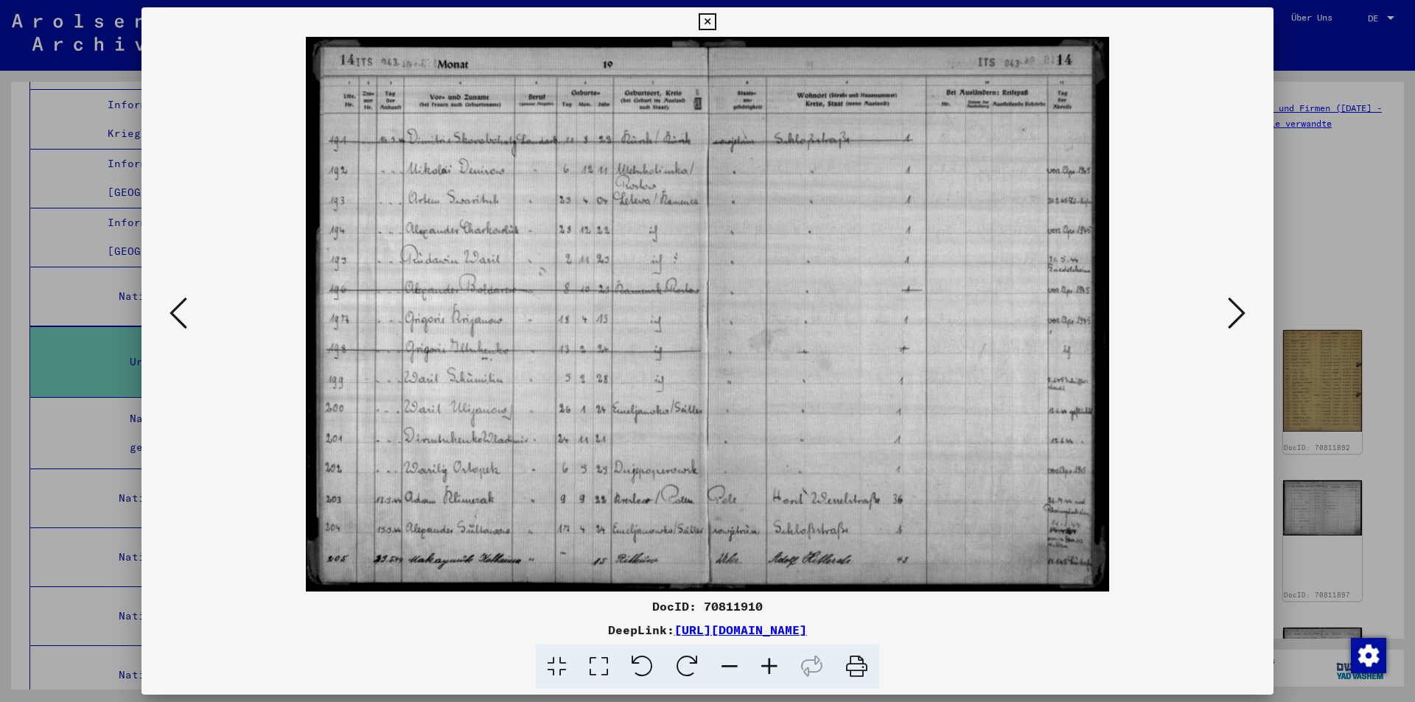
click at [178, 311] on icon at bounding box center [179, 313] width 18 height 35
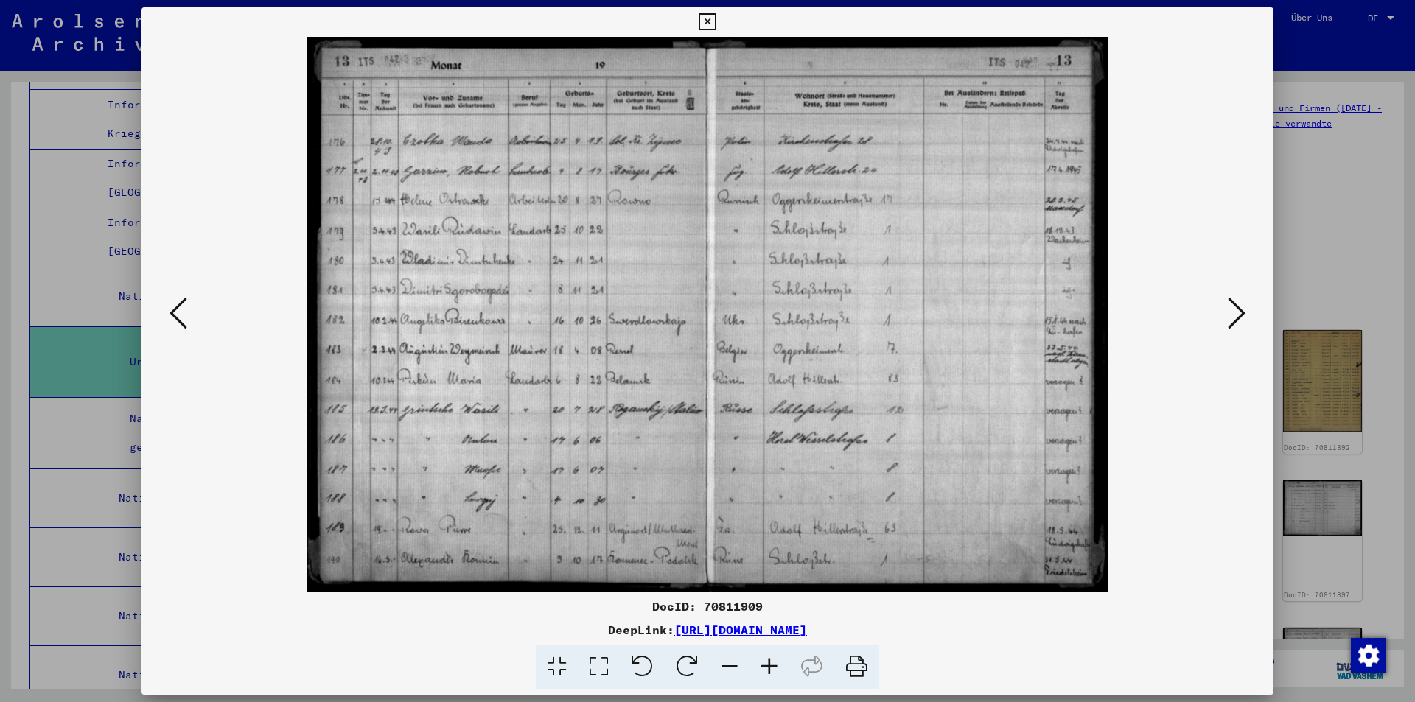
click at [178, 311] on icon at bounding box center [179, 313] width 18 height 35
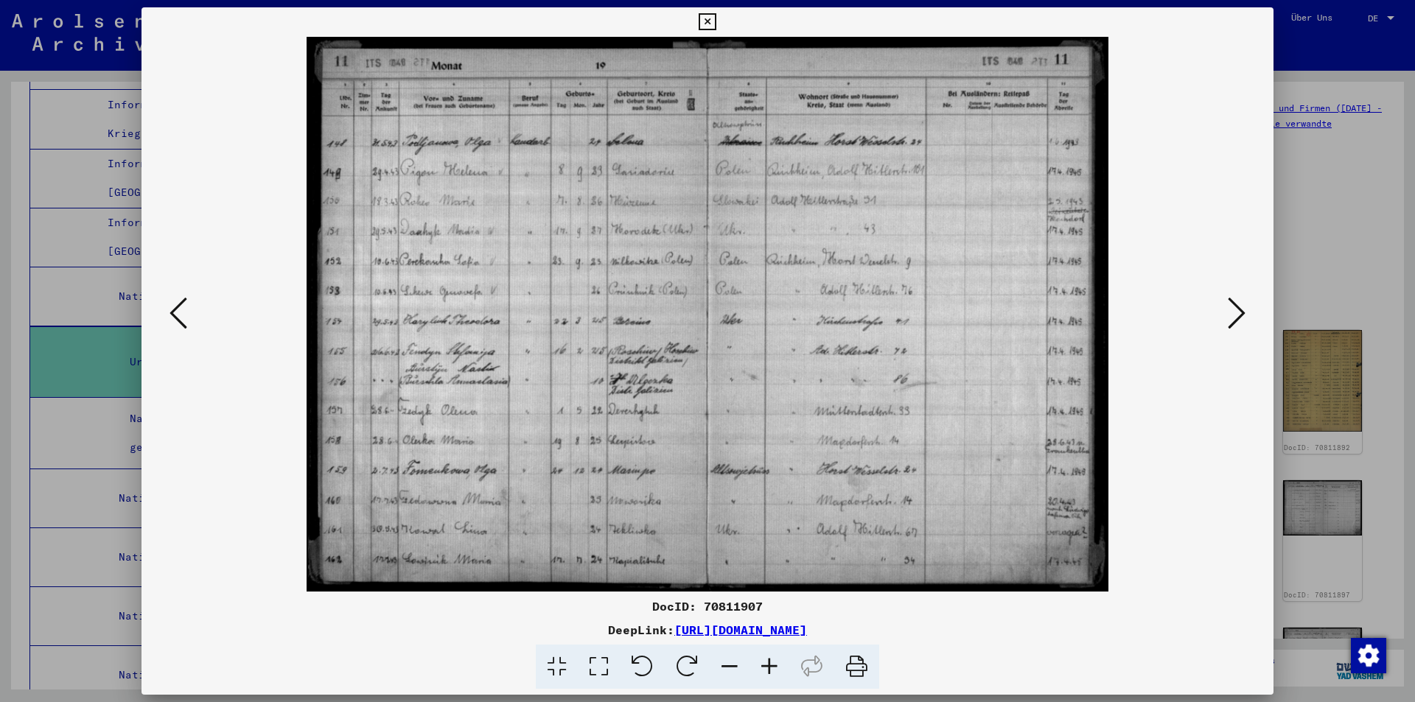
click at [178, 311] on icon at bounding box center [179, 313] width 18 height 35
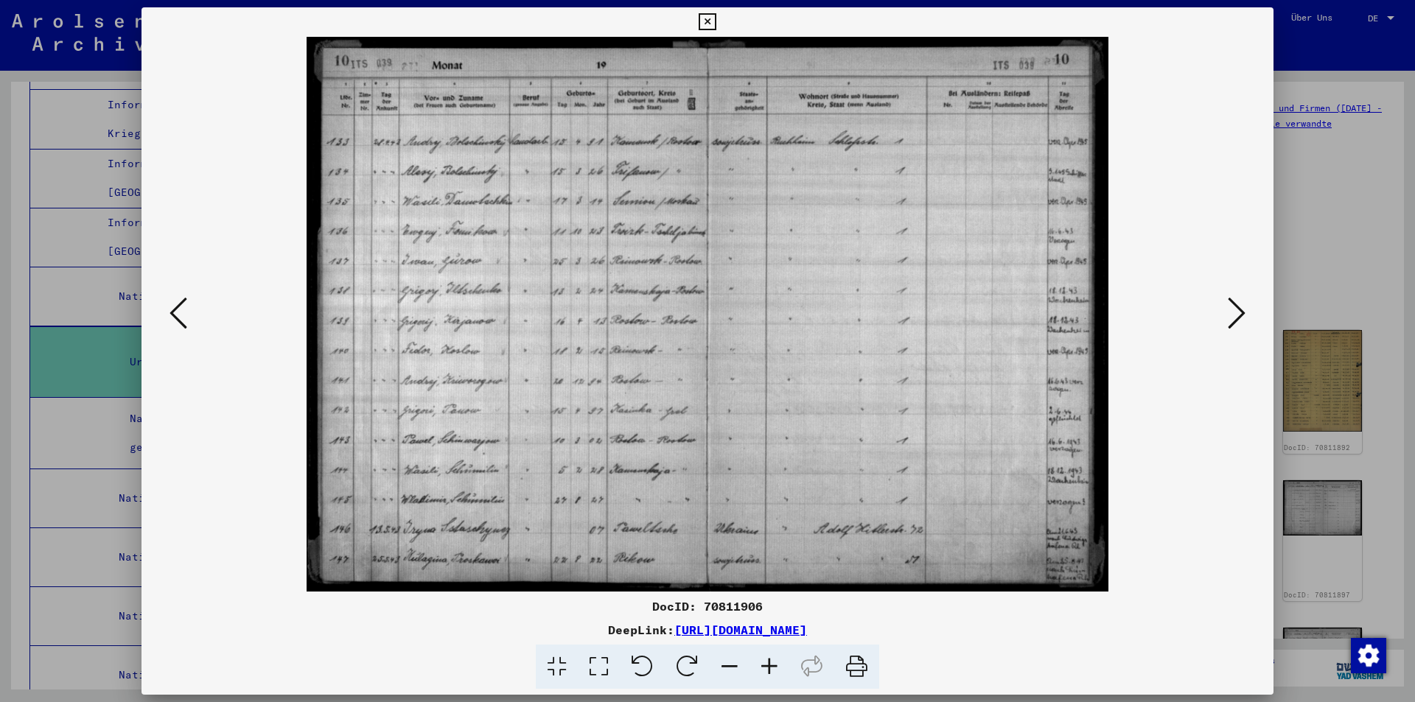
click at [178, 311] on icon at bounding box center [179, 313] width 18 height 35
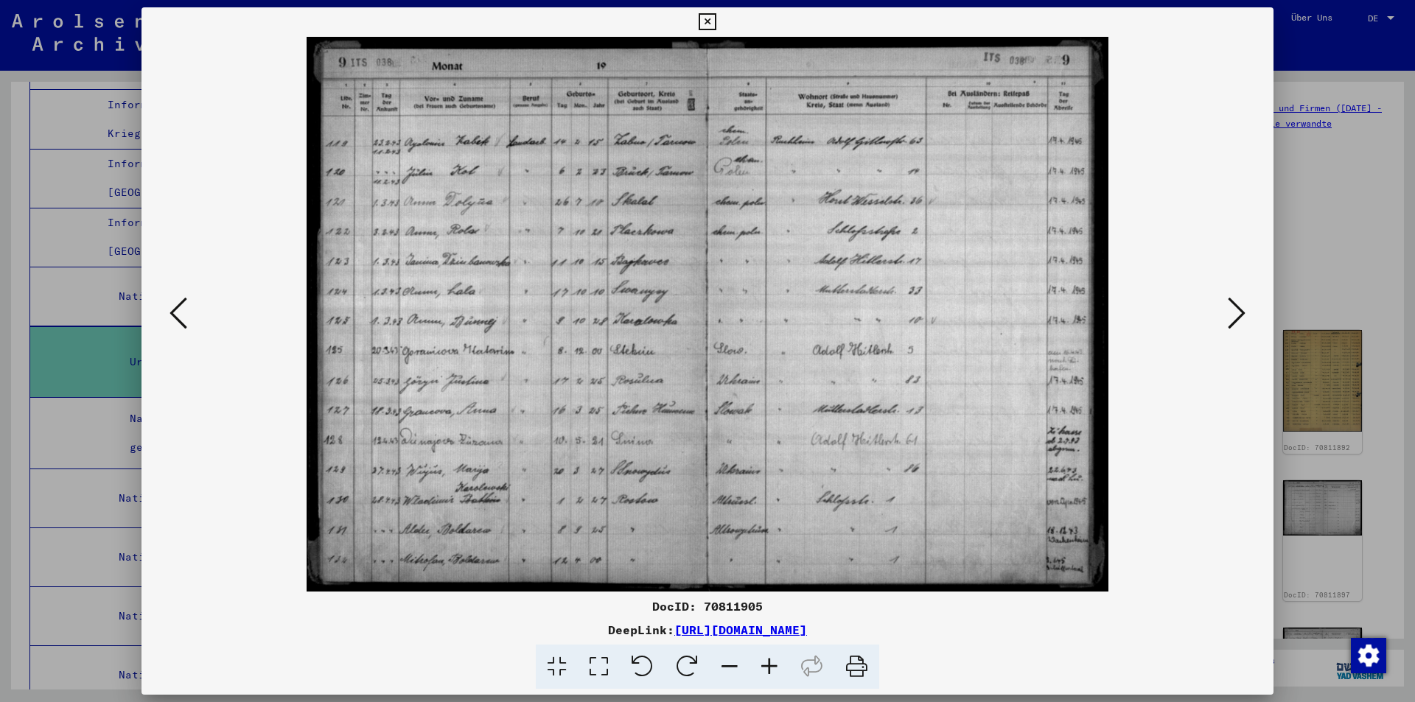
click at [178, 311] on icon at bounding box center [179, 313] width 18 height 35
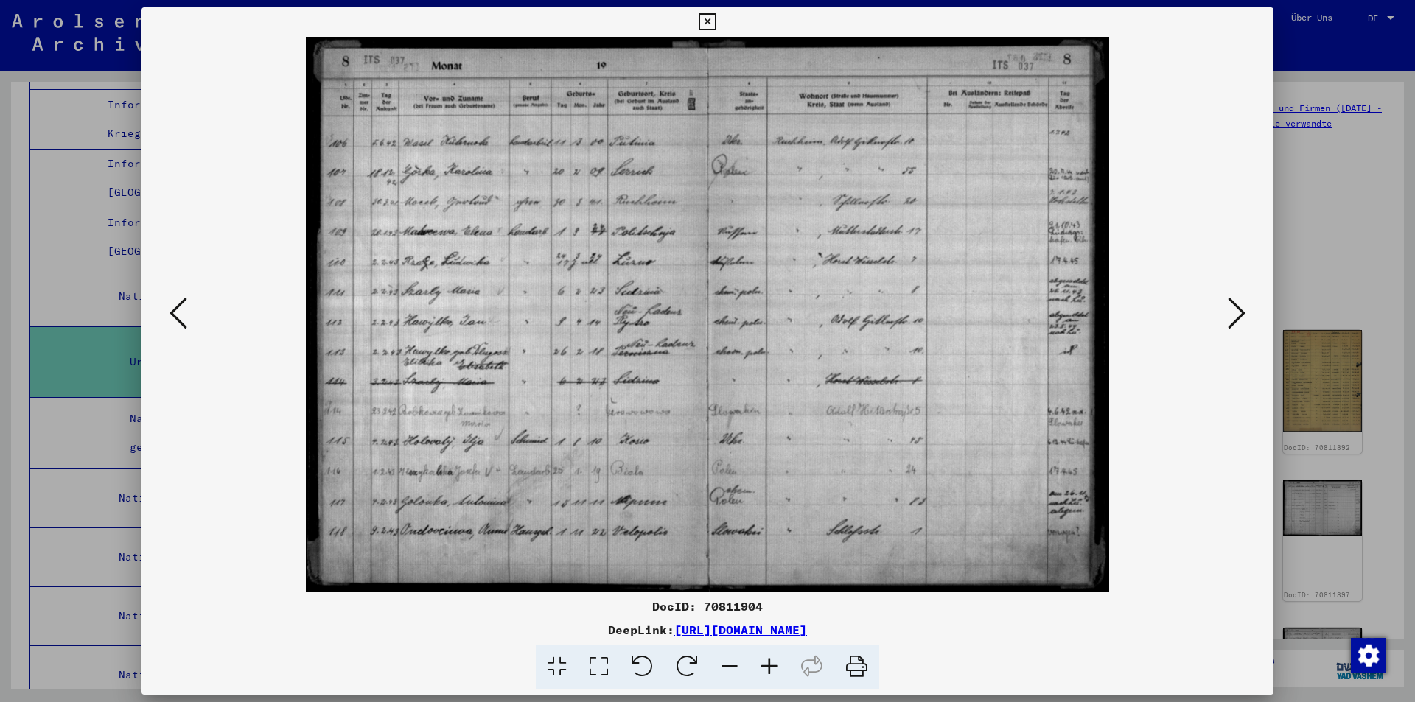
click at [178, 311] on icon at bounding box center [179, 313] width 18 height 35
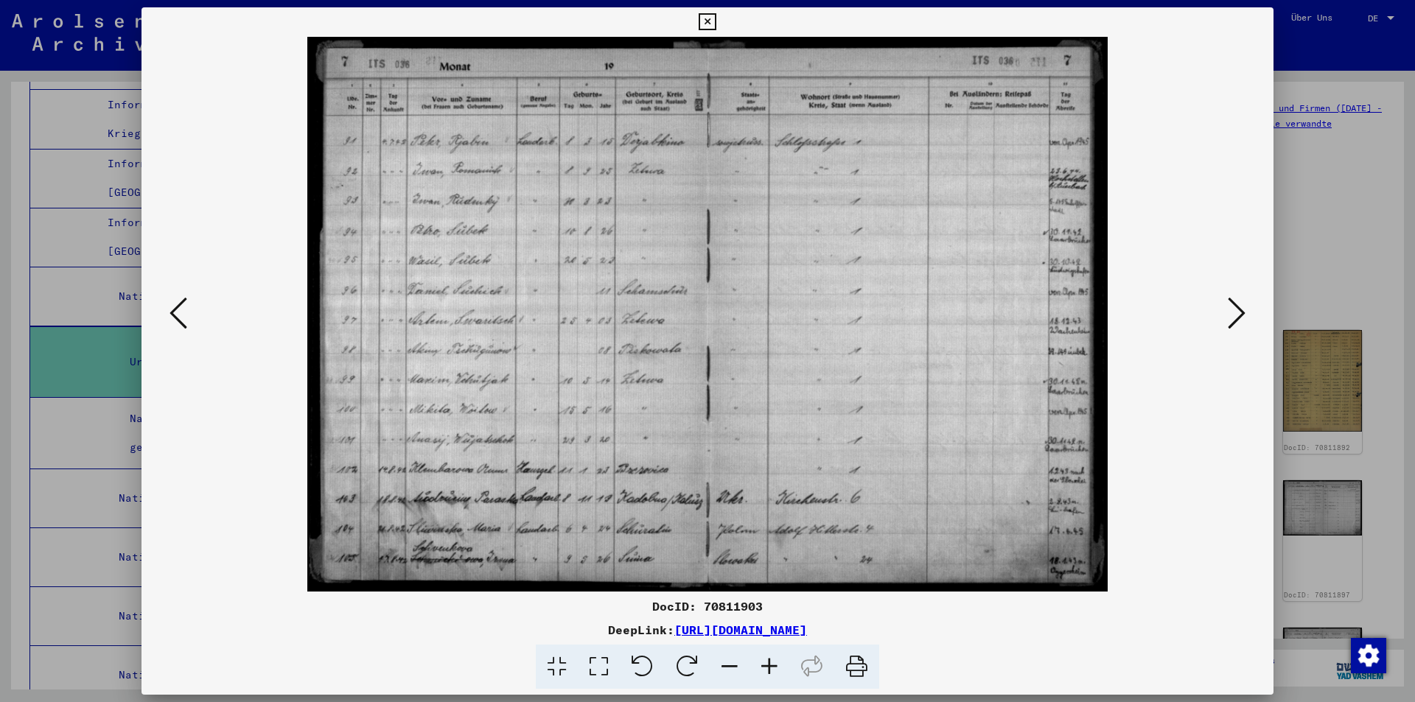
click at [178, 311] on icon at bounding box center [179, 313] width 18 height 35
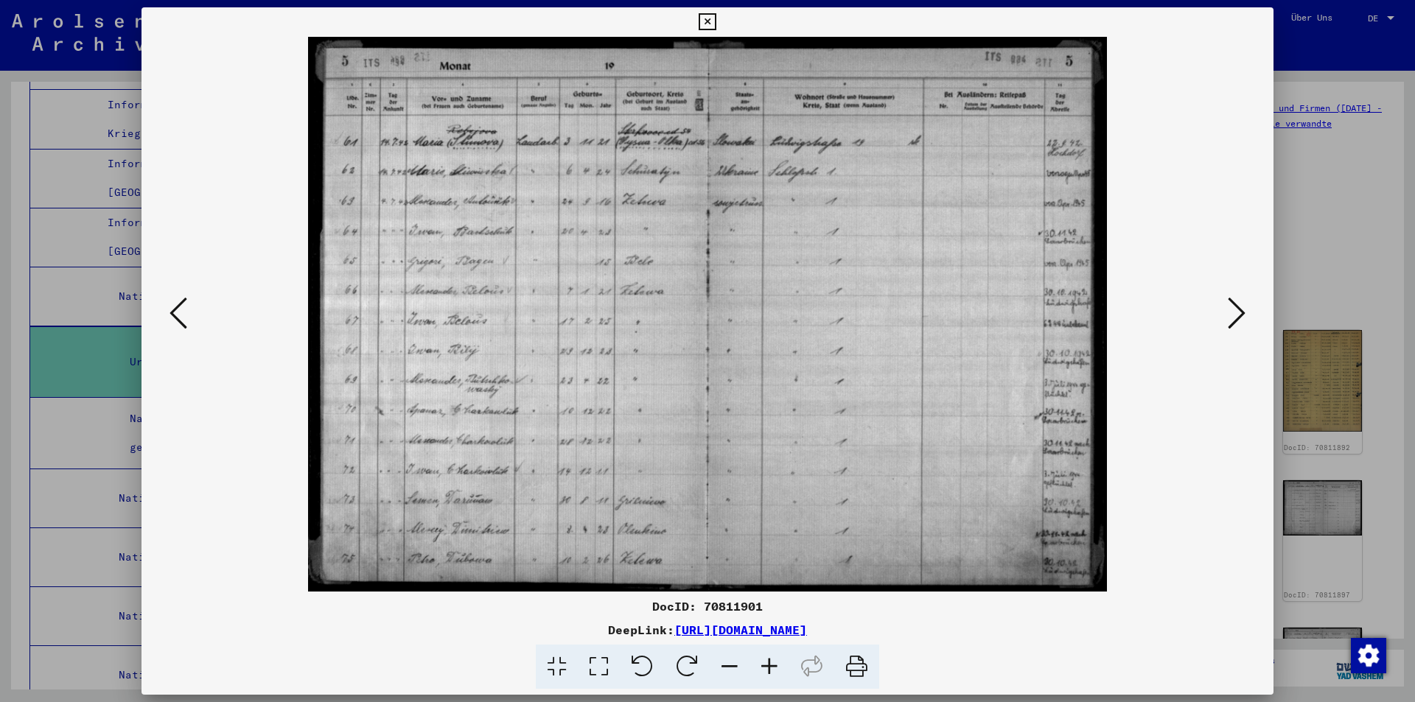
click at [178, 311] on icon at bounding box center [179, 313] width 18 height 35
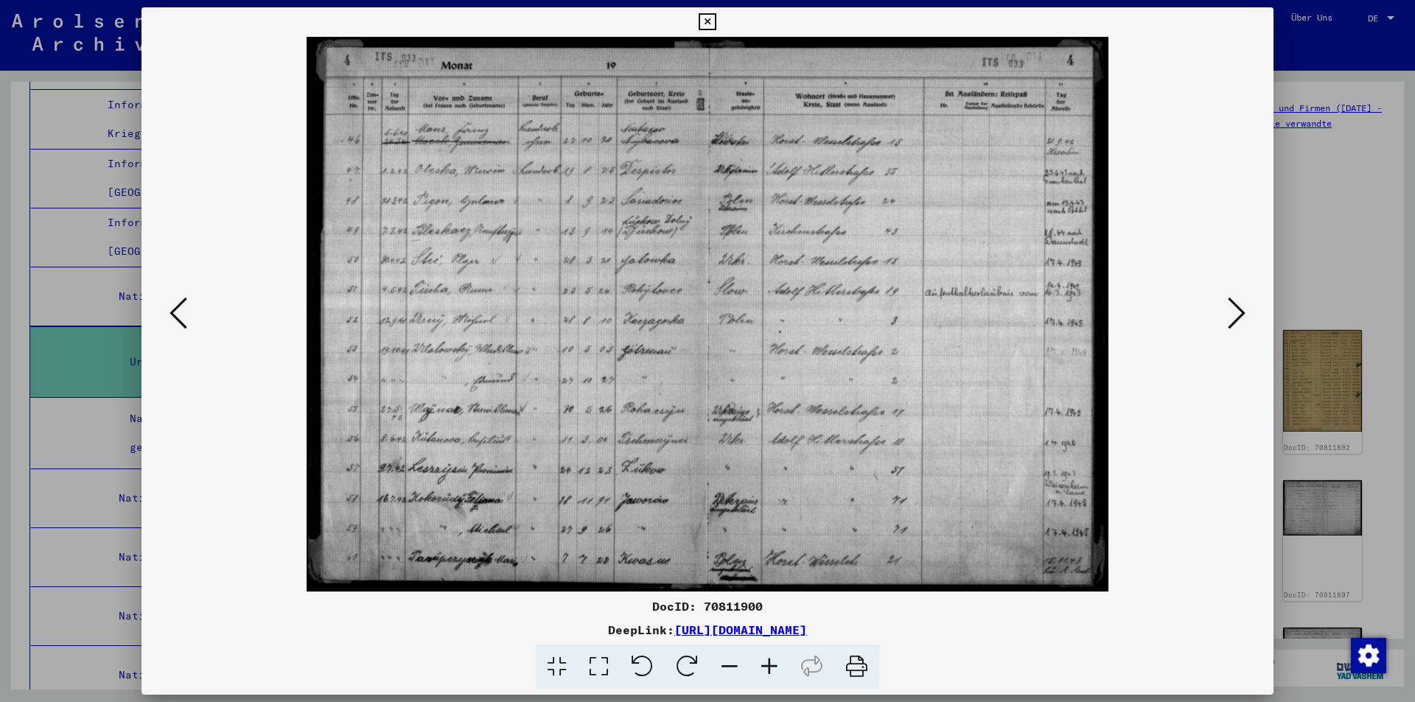
click at [178, 311] on icon at bounding box center [179, 313] width 18 height 35
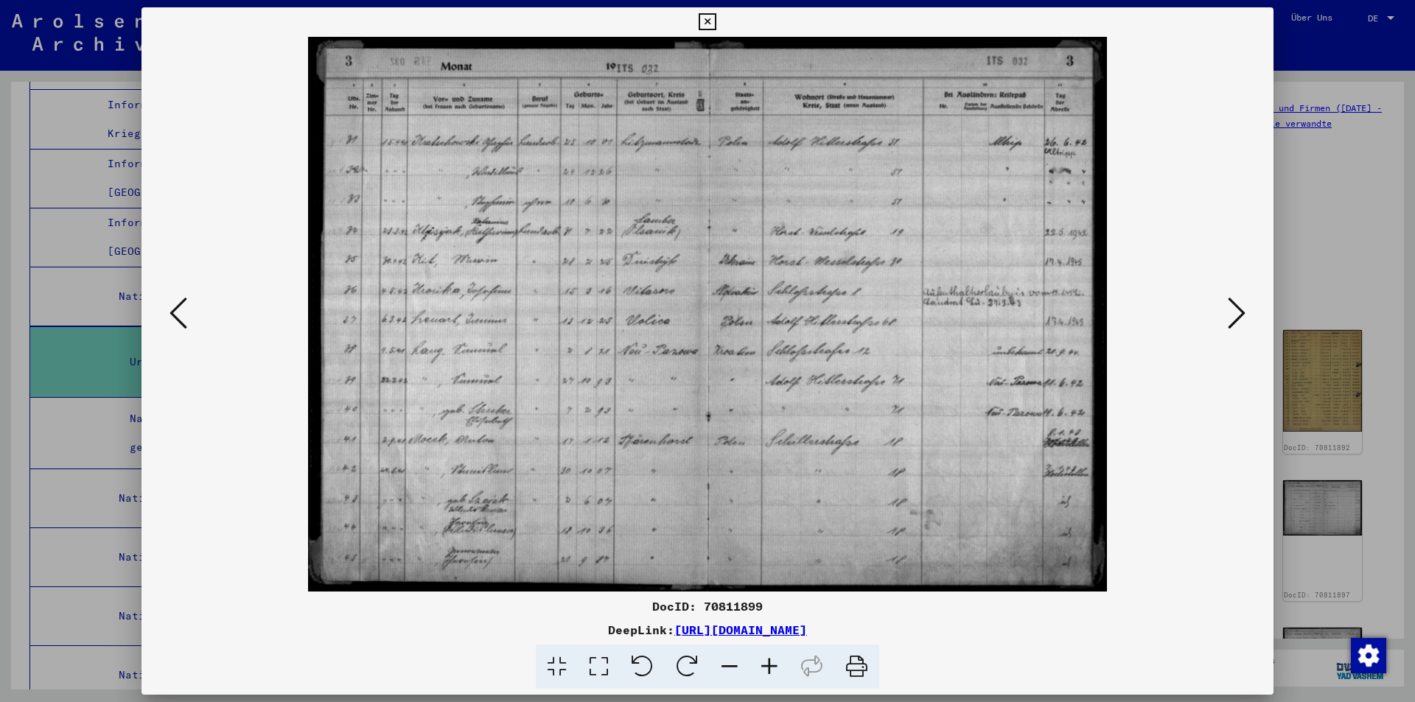
click at [178, 311] on icon at bounding box center [179, 313] width 18 height 35
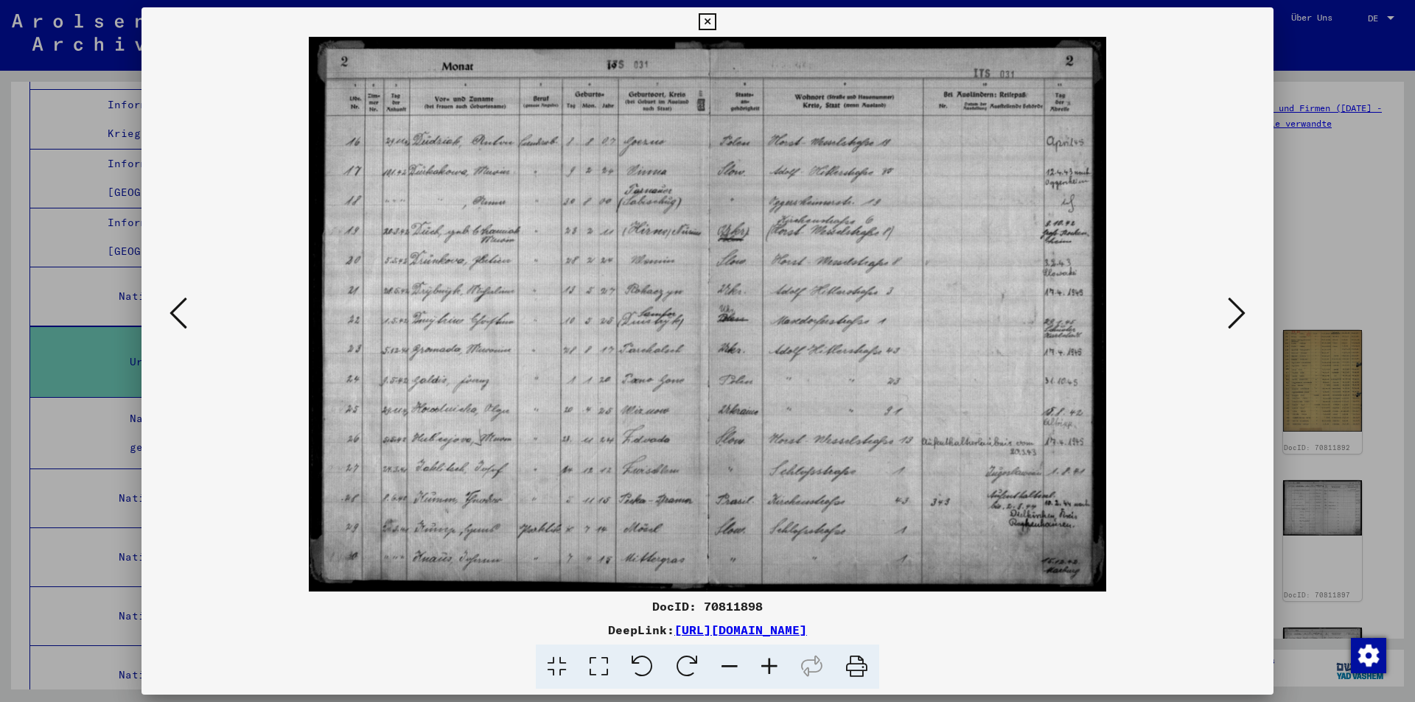
click at [178, 311] on icon at bounding box center [179, 313] width 18 height 35
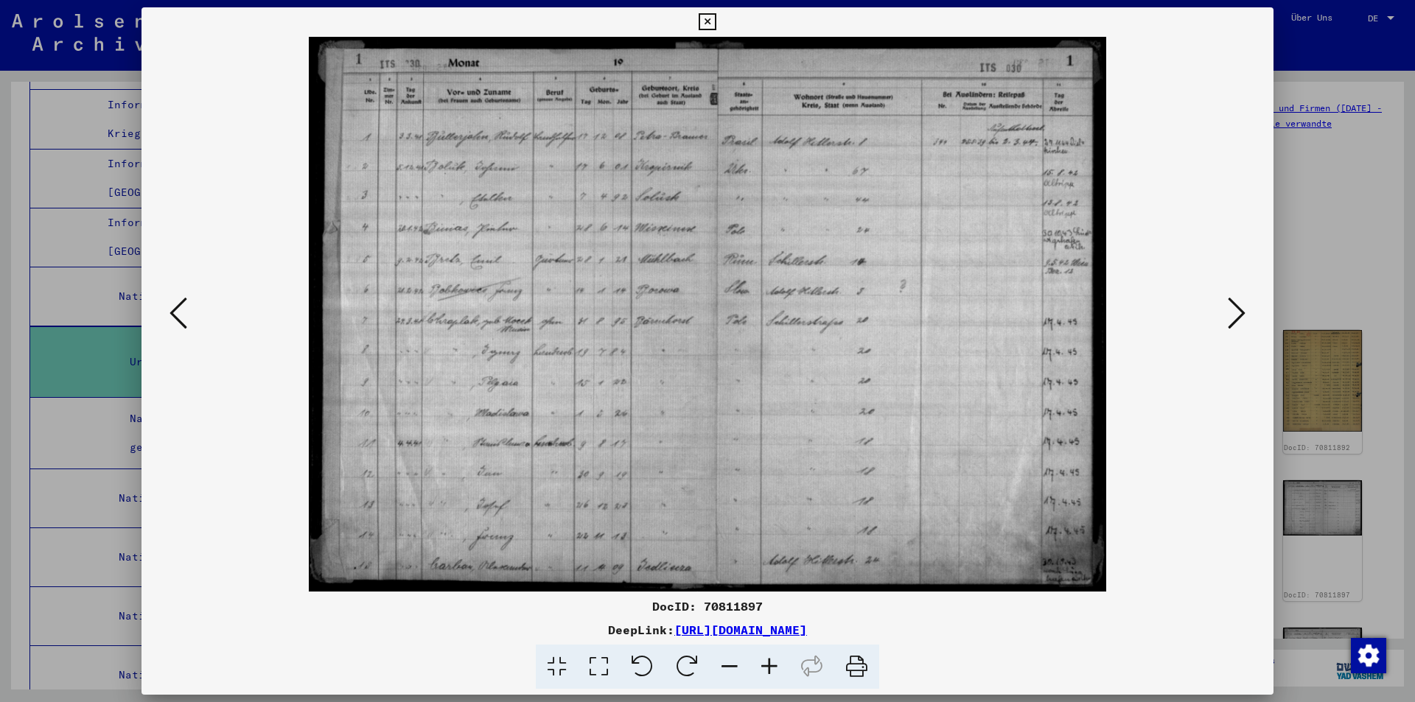
click at [1231, 315] on icon at bounding box center [1237, 313] width 18 height 35
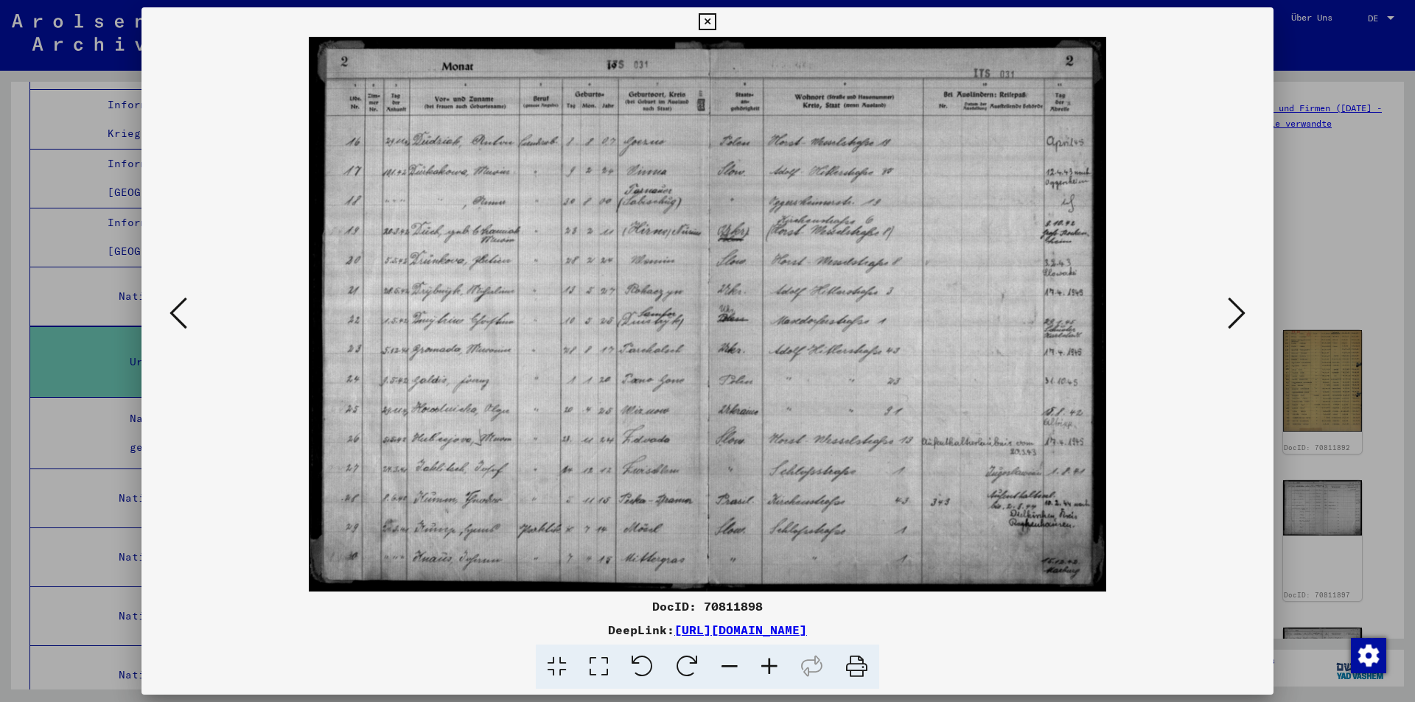
click at [1231, 315] on icon at bounding box center [1237, 313] width 18 height 35
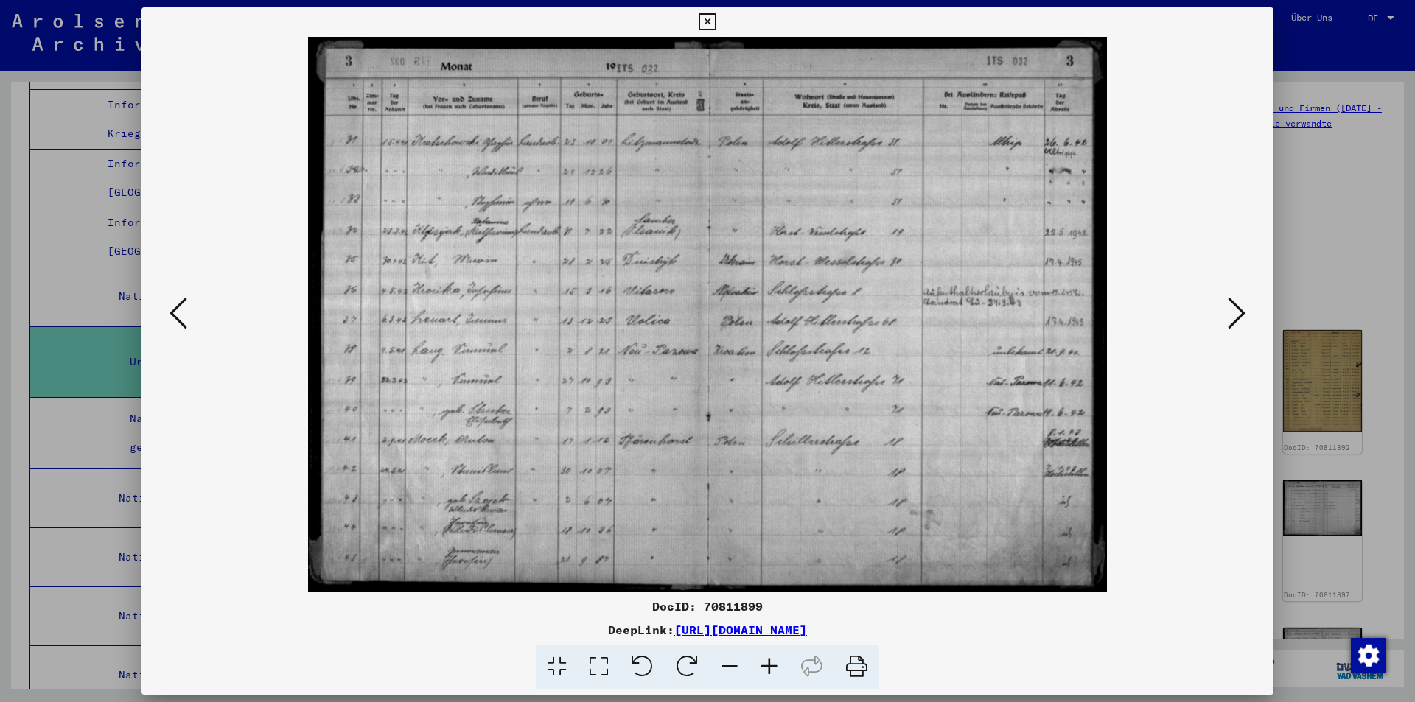
click at [1231, 315] on icon at bounding box center [1237, 313] width 18 height 35
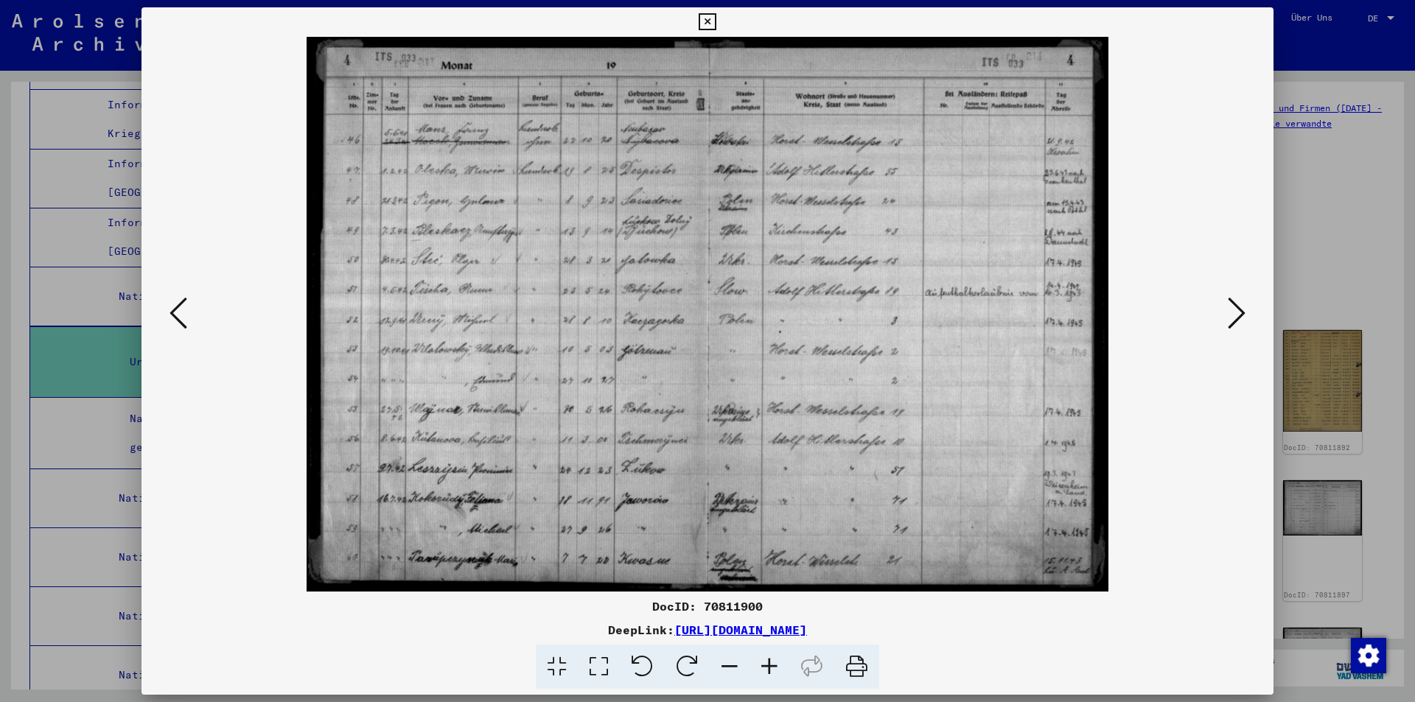
click at [1231, 315] on icon at bounding box center [1237, 313] width 18 height 35
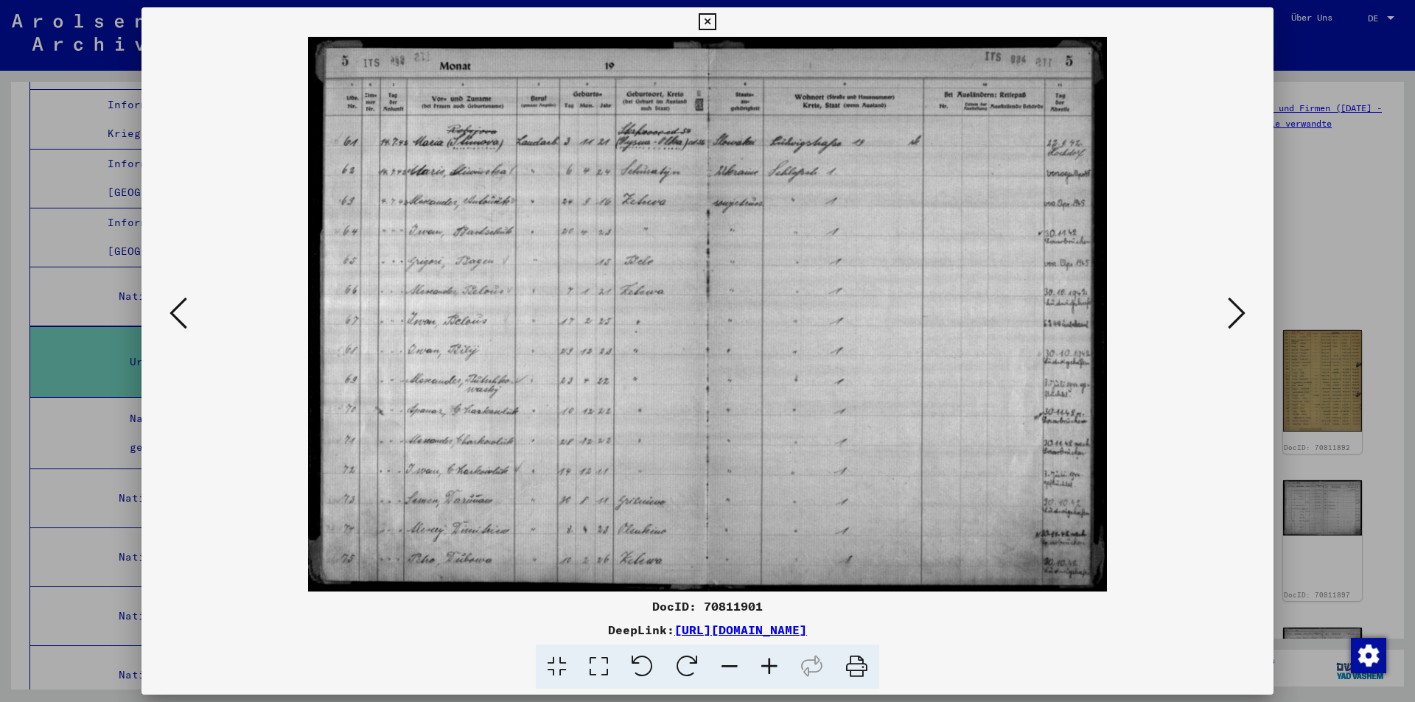
click at [1231, 315] on icon at bounding box center [1237, 313] width 18 height 35
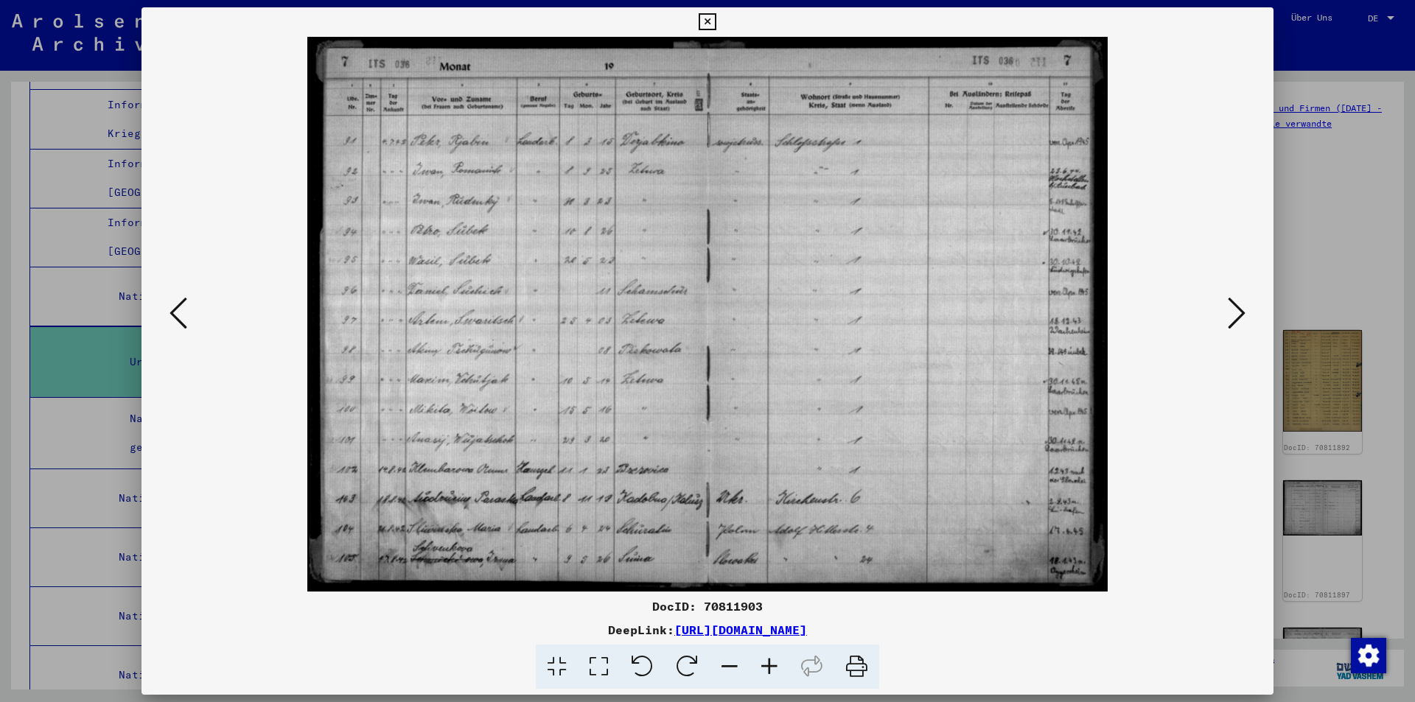
click at [1236, 313] on icon at bounding box center [1237, 313] width 18 height 35
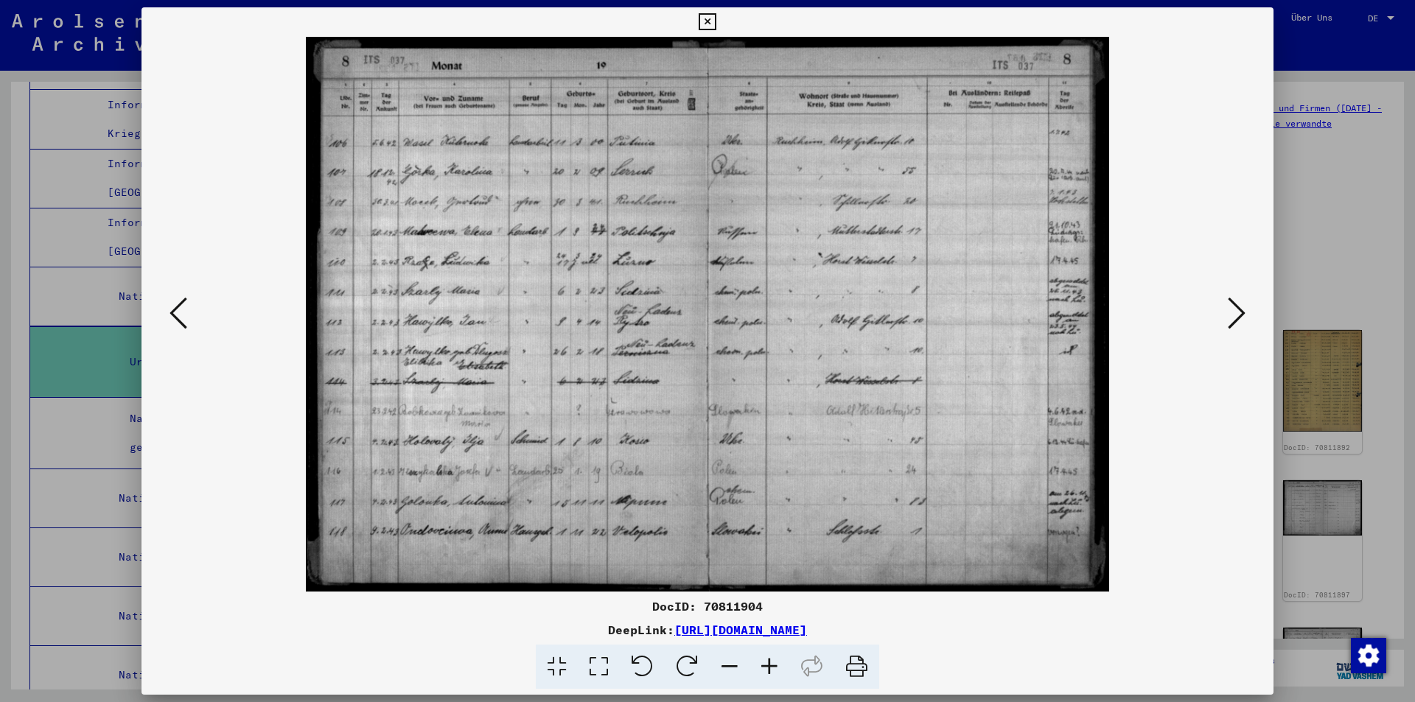
click at [1236, 313] on icon at bounding box center [1237, 313] width 18 height 35
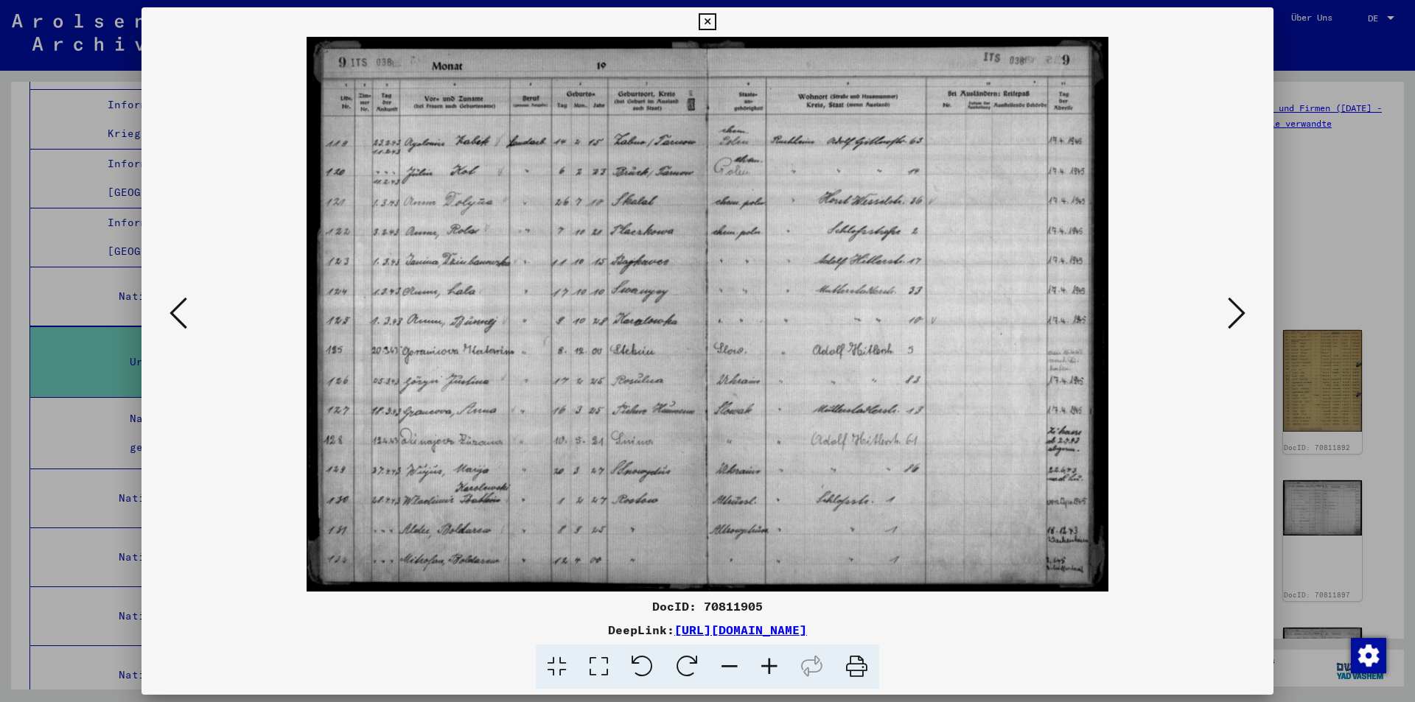
click at [1236, 313] on icon at bounding box center [1237, 313] width 18 height 35
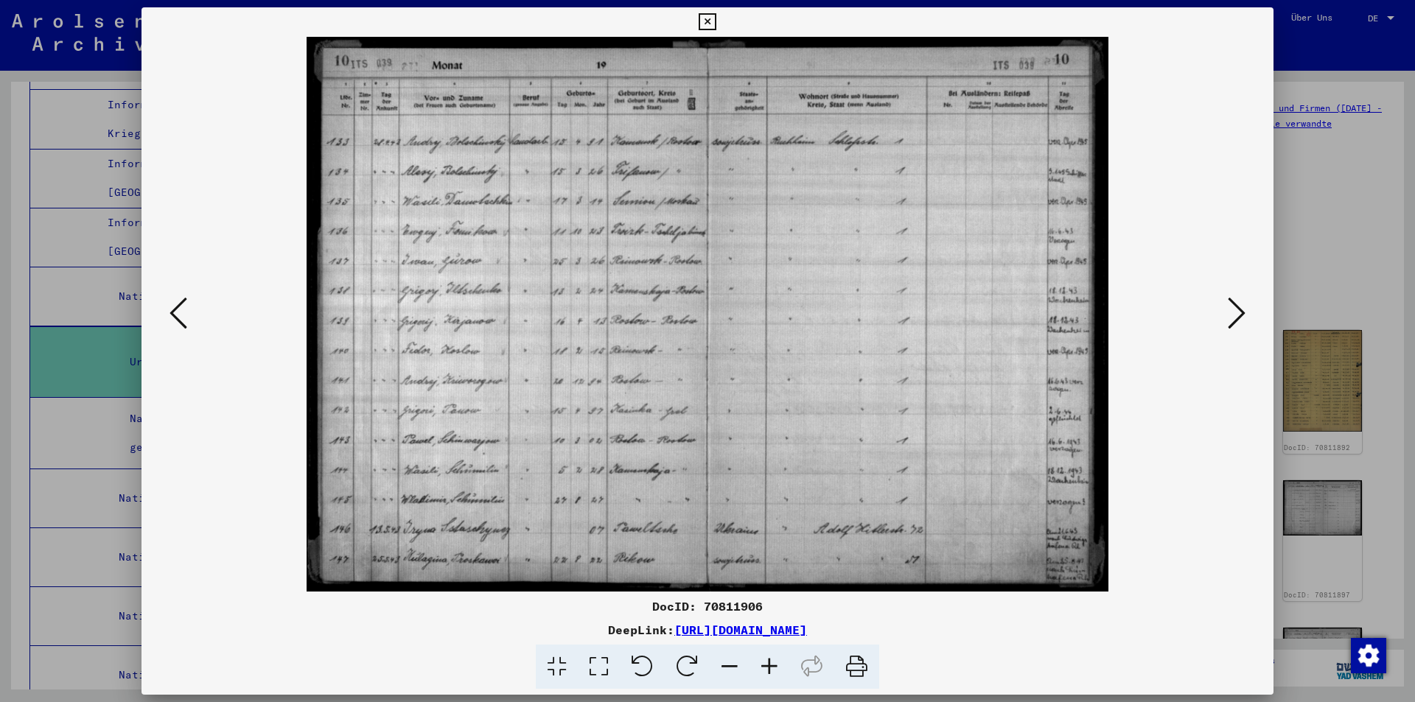
click at [1236, 313] on icon at bounding box center [1237, 313] width 18 height 35
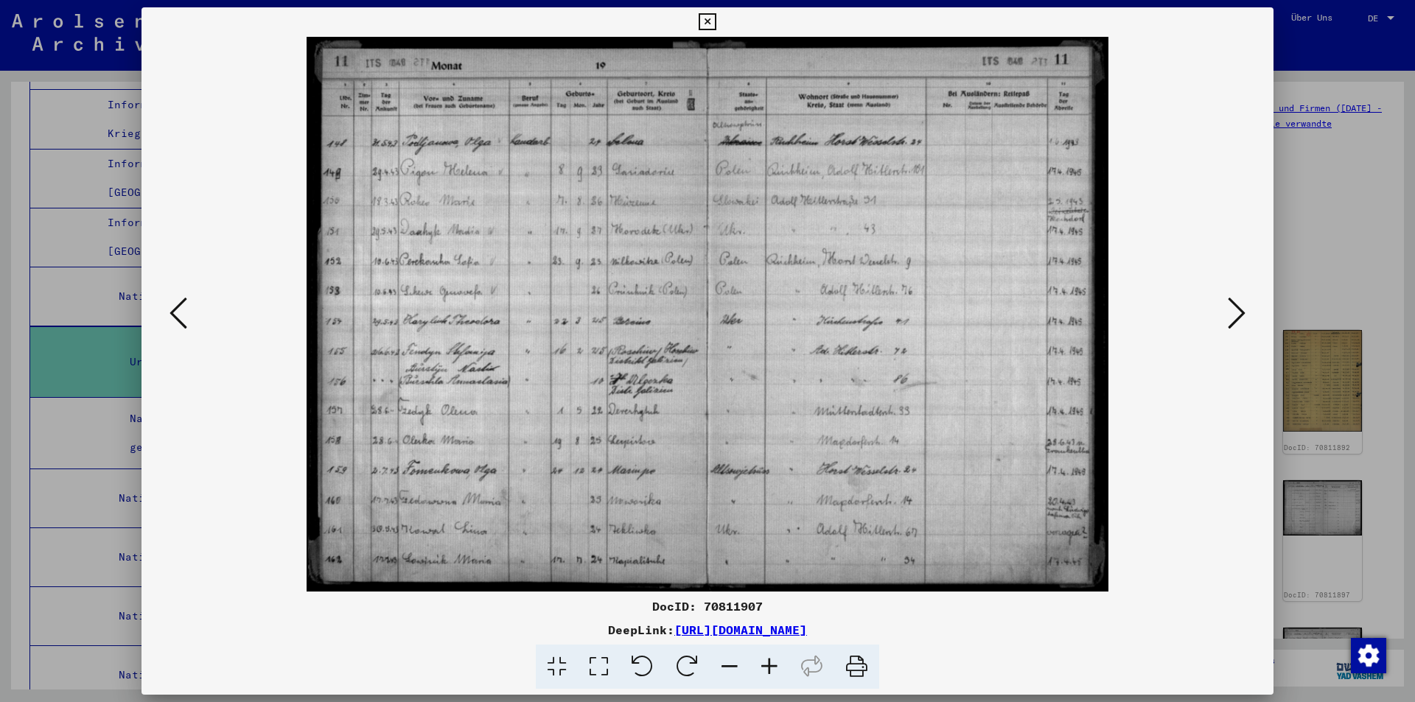
click at [1236, 313] on icon at bounding box center [1237, 313] width 18 height 35
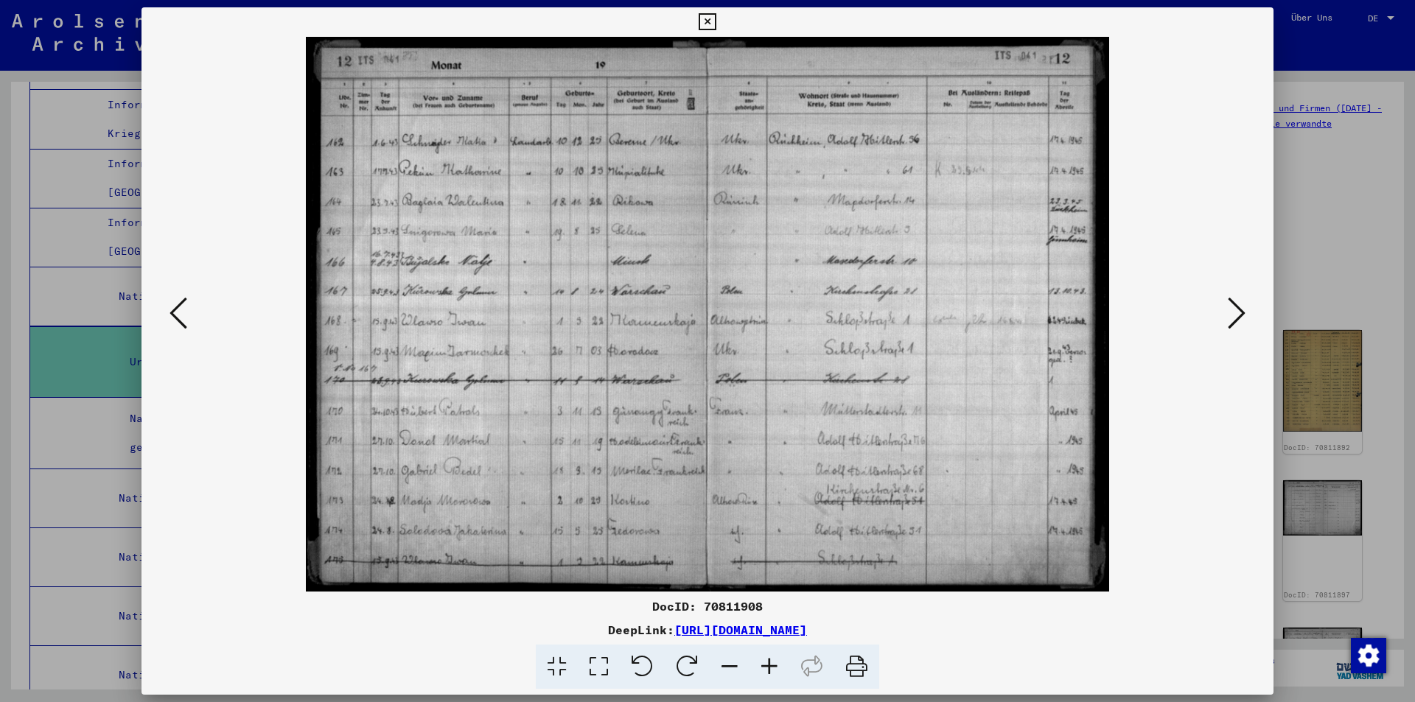
click at [1236, 313] on icon at bounding box center [1237, 313] width 18 height 35
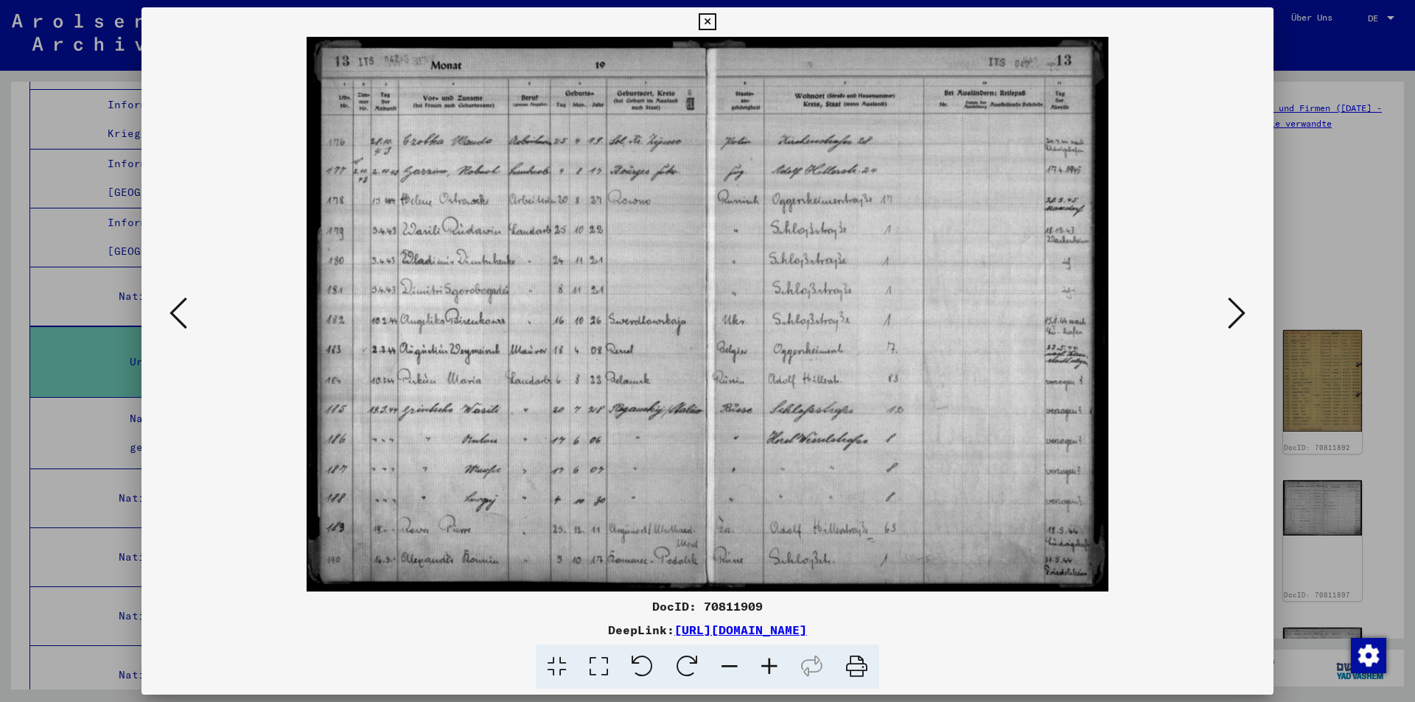
click at [1236, 313] on icon at bounding box center [1237, 313] width 18 height 35
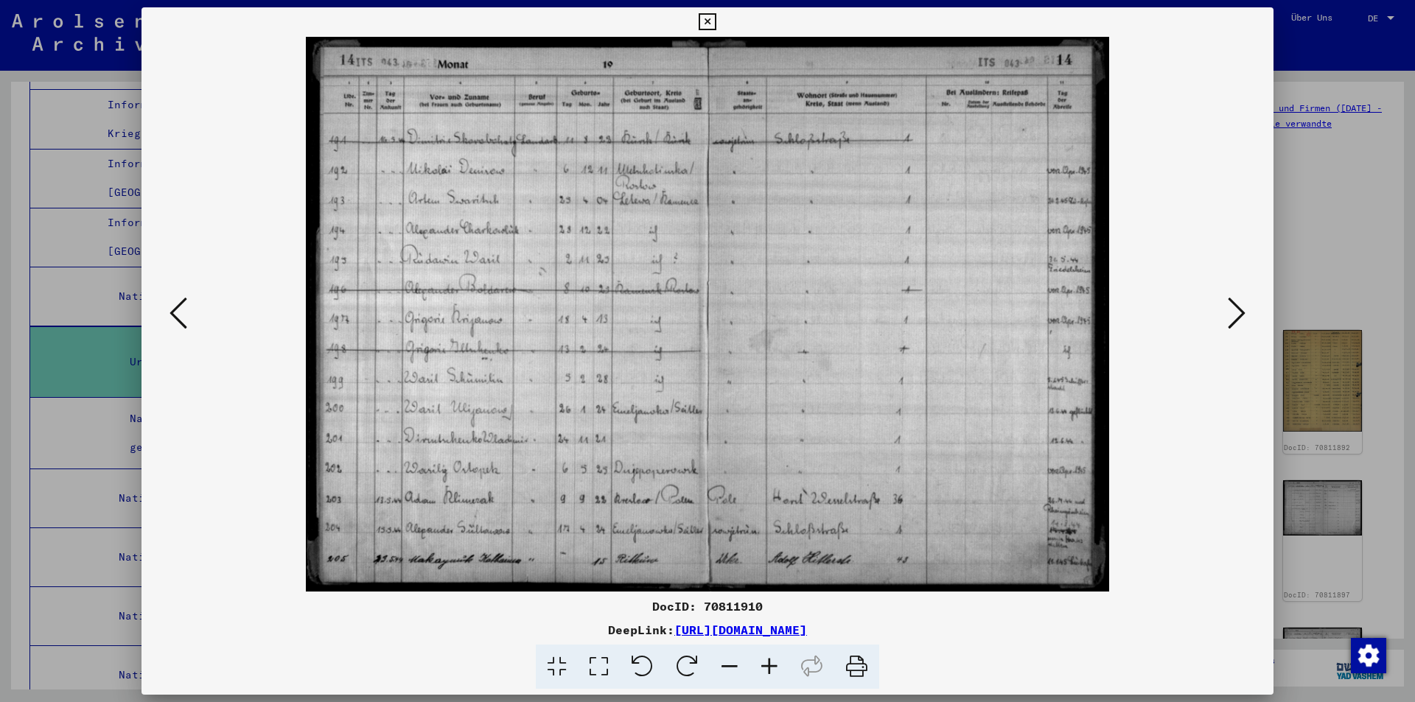
click at [1236, 313] on icon at bounding box center [1237, 313] width 18 height 35
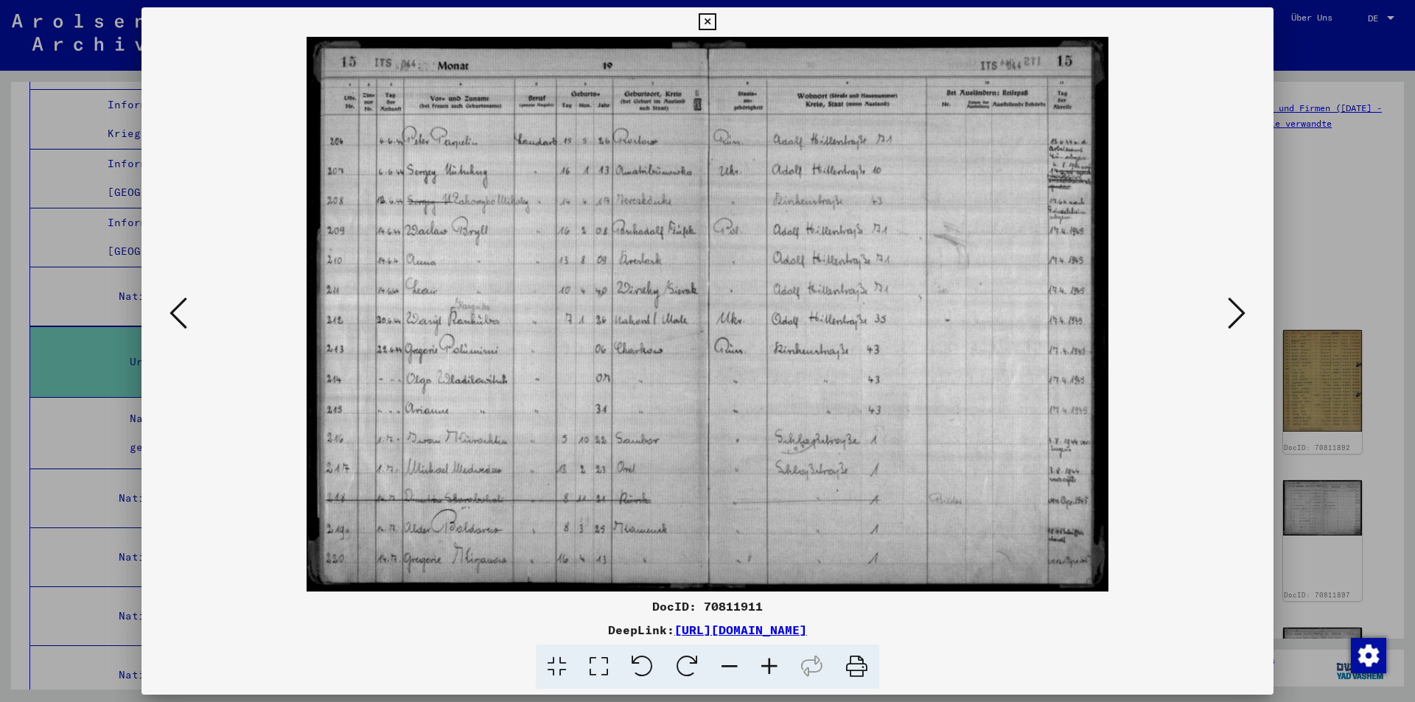
click at [1236, 313] on icon at bounding box center [1237, 313] width 18 height 35
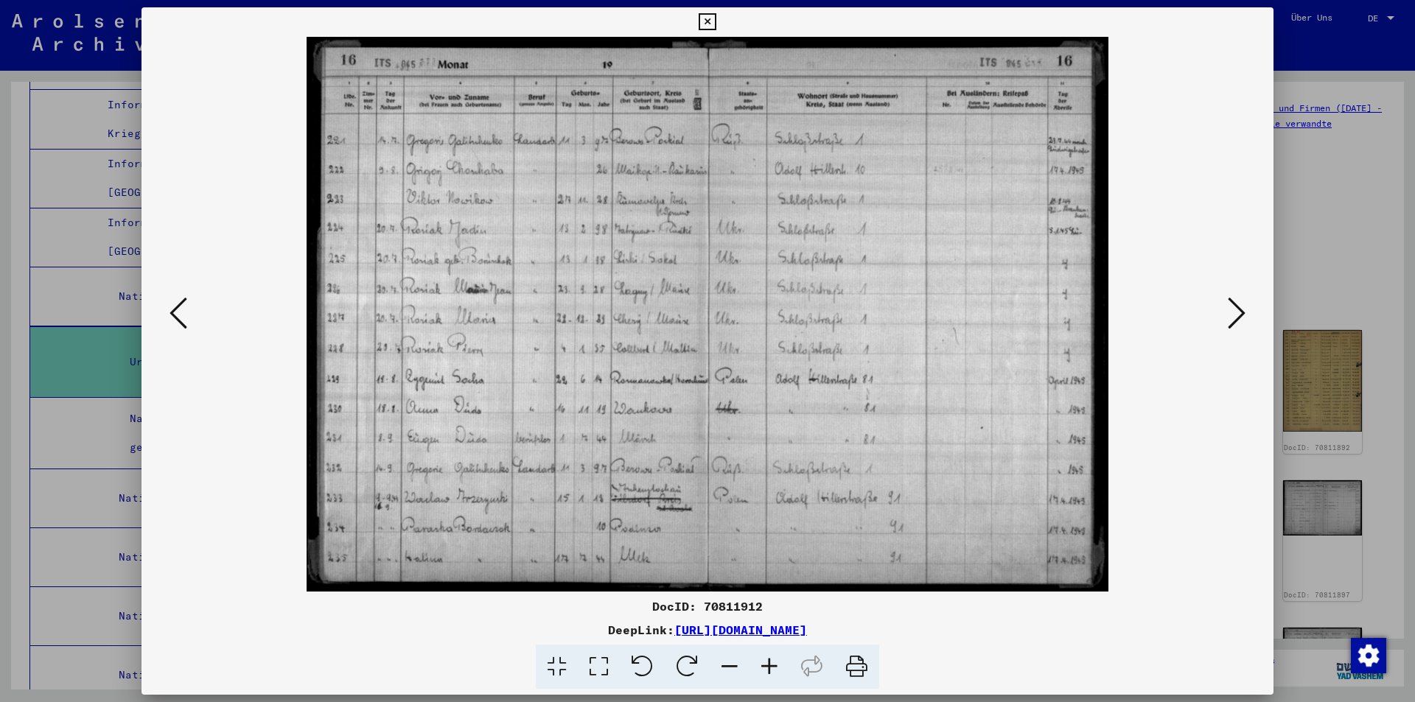
click at [1236, 313] on icon at bounding box center [1237, 313] width 18 height 35
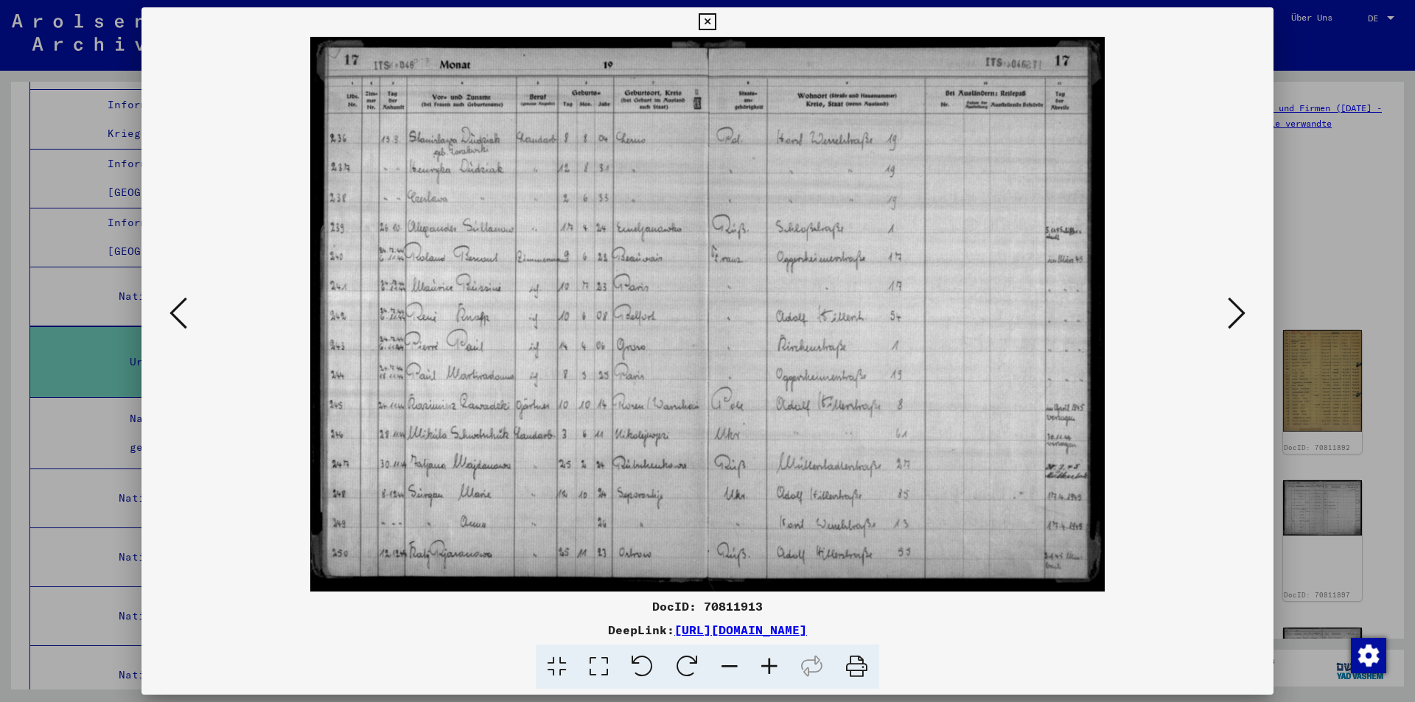
click at [1236, 313] on icon at bounding box center [1237, 313] width 18 height 35
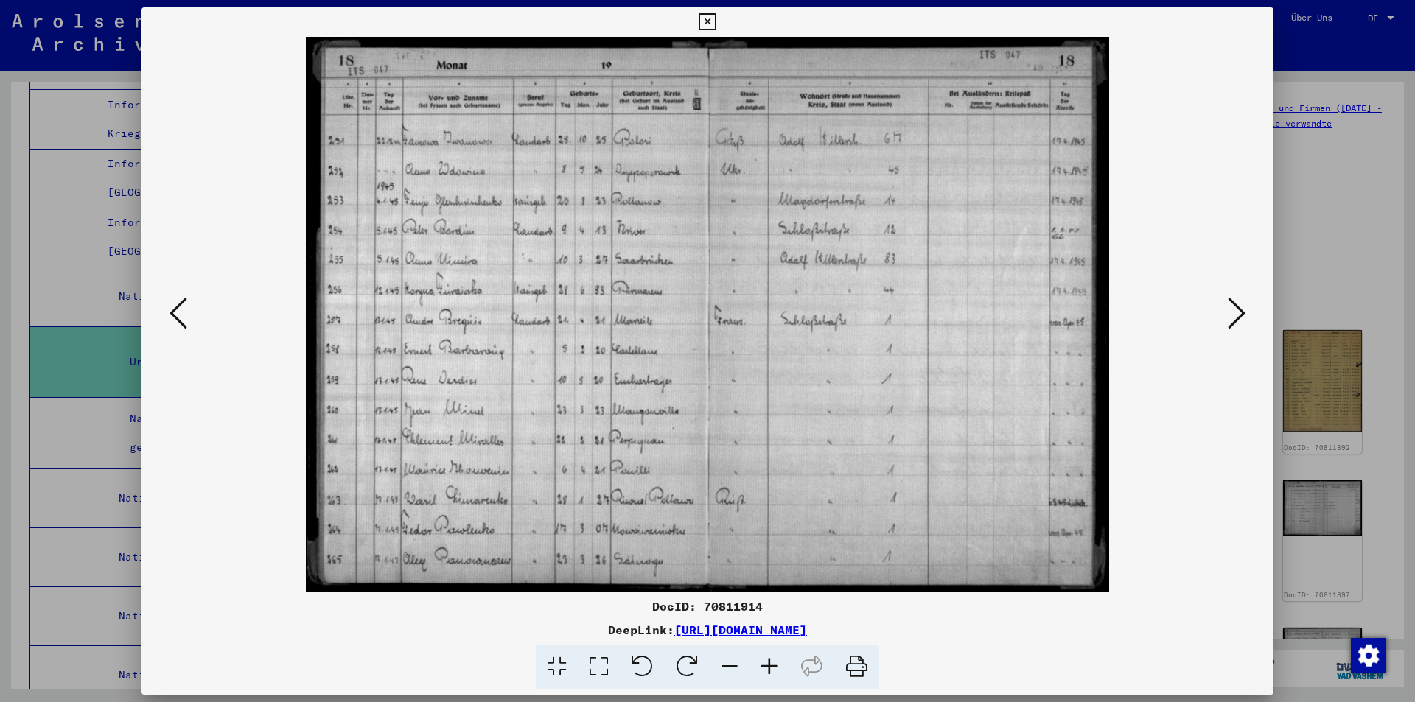
click at [1236, 313] on icon at bounding box center [1237, 313] width 18 height 35
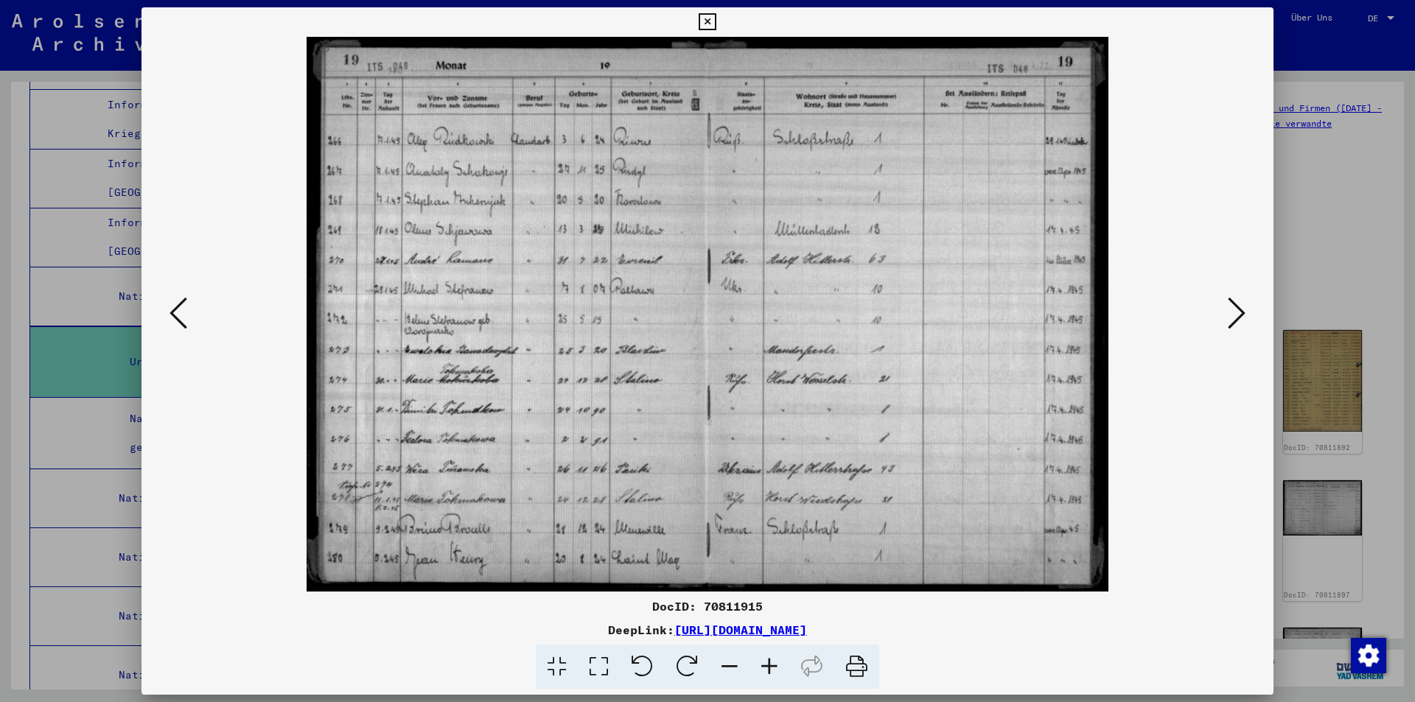
click at [1236, 313] on icon at bounding box center [1237, 313] width 18 height 35
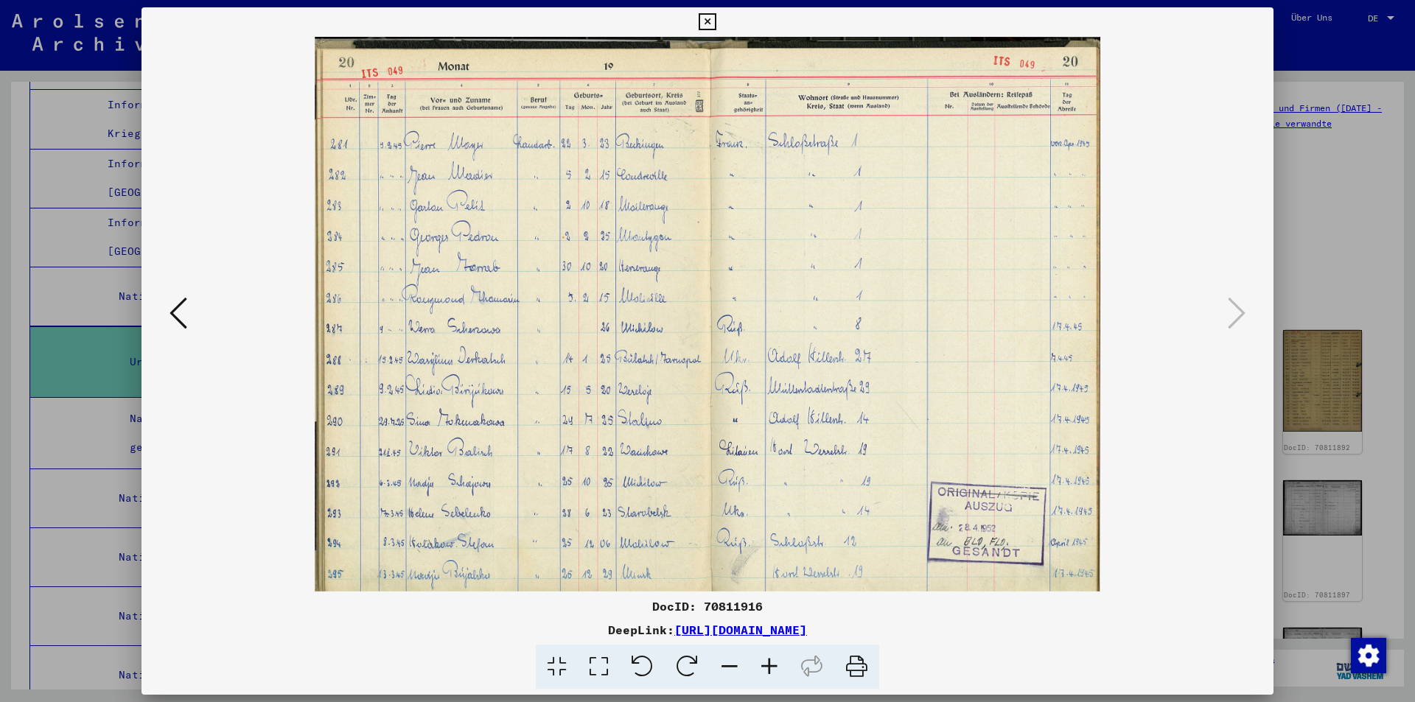
click at [705, 18] on icon at bounding box center [707, 22] width 17 height 18
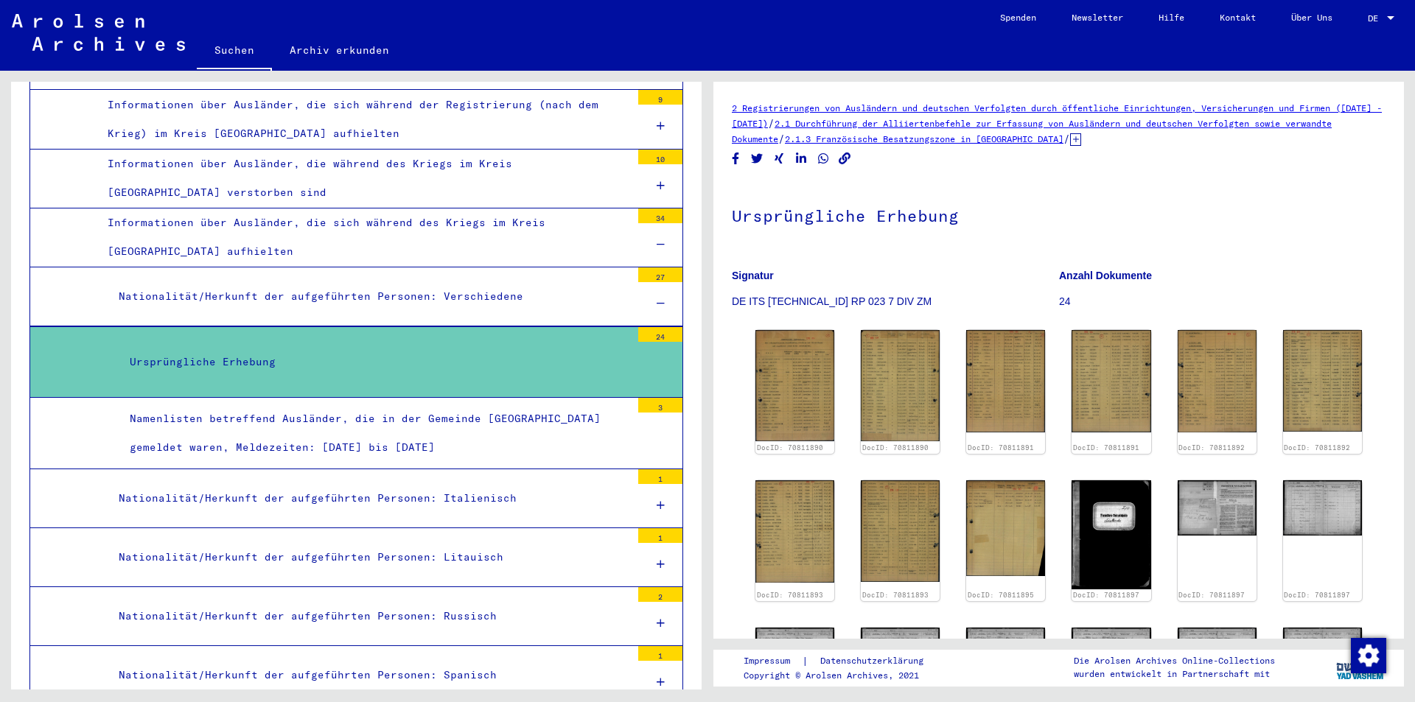
drag, startPoint x: 129, startPoint y: 360, endPoint x: 275, endPoint y: 360, distance: 145.9
click at [275, 360] on div "Ursprüngliche Erhebung" at bounding box center [375, 362] width 512 height 29
copy div "Ursprüngliche Erhebung"
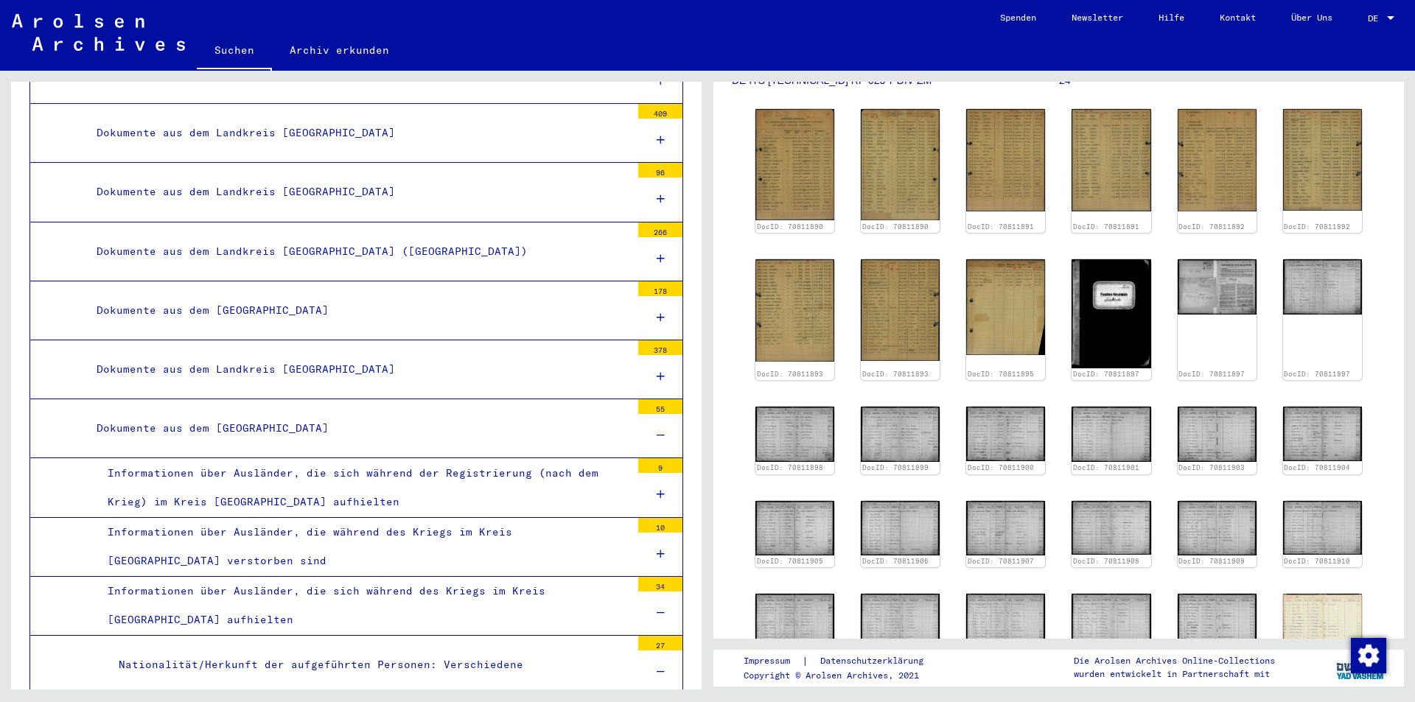
scroll to position [1664, 0]
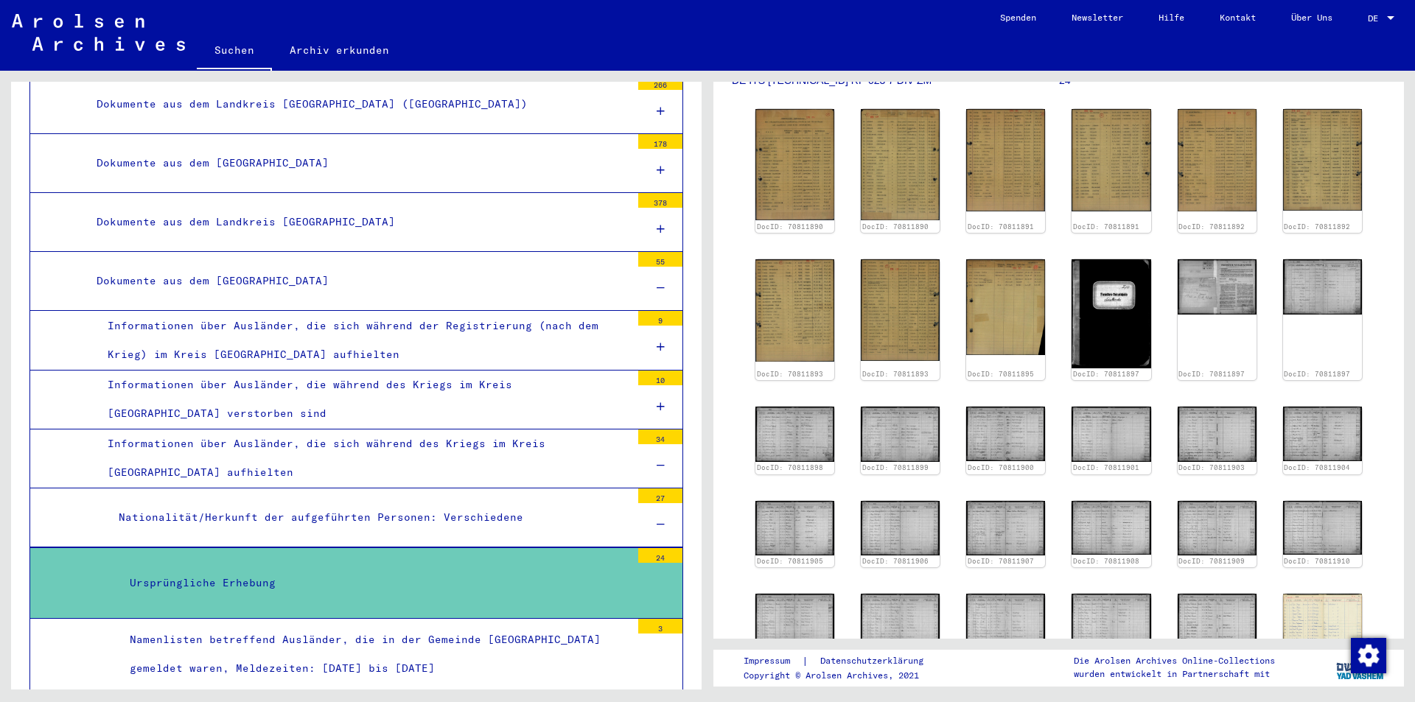
click at [342, 516] on div "Nationalität/Herkunft der aufgeführten Personen: Verschiedene" at bounding box center [369, 517] width 523 height 29
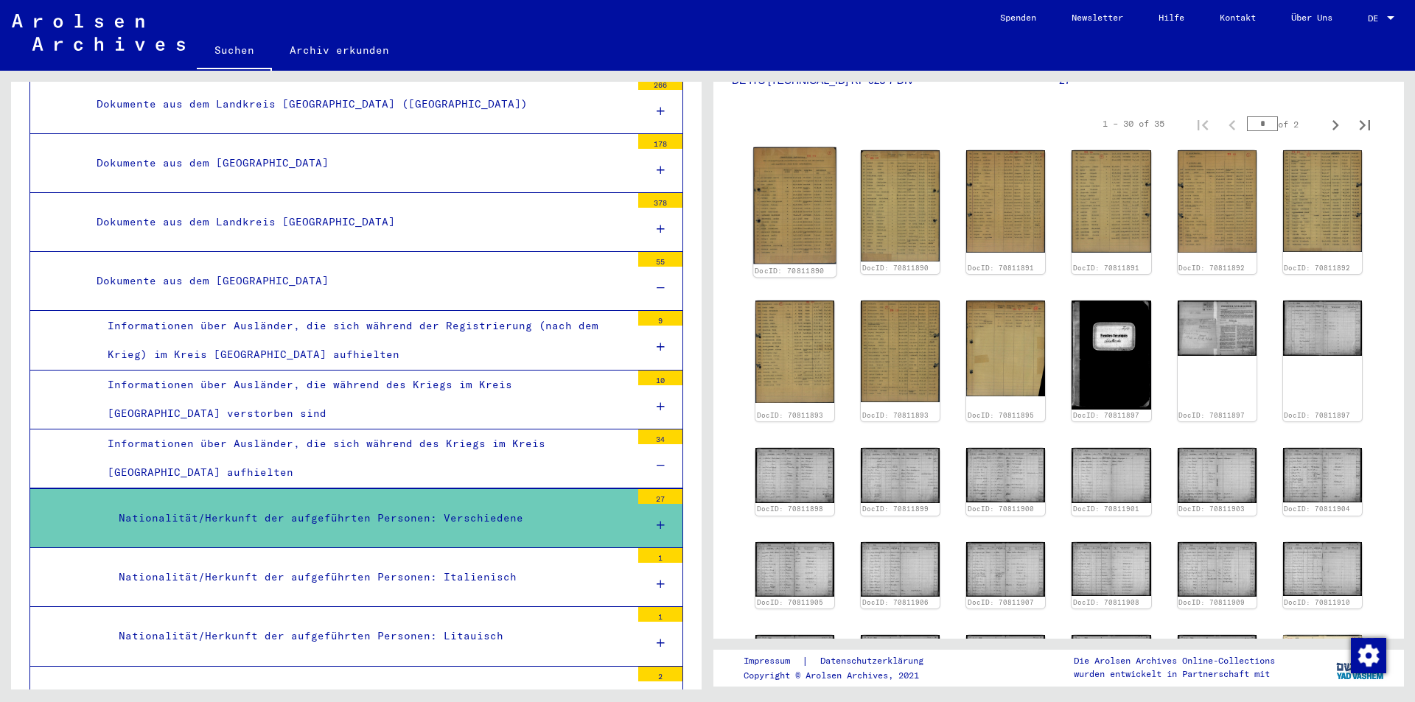
scroll to position [74, 0]
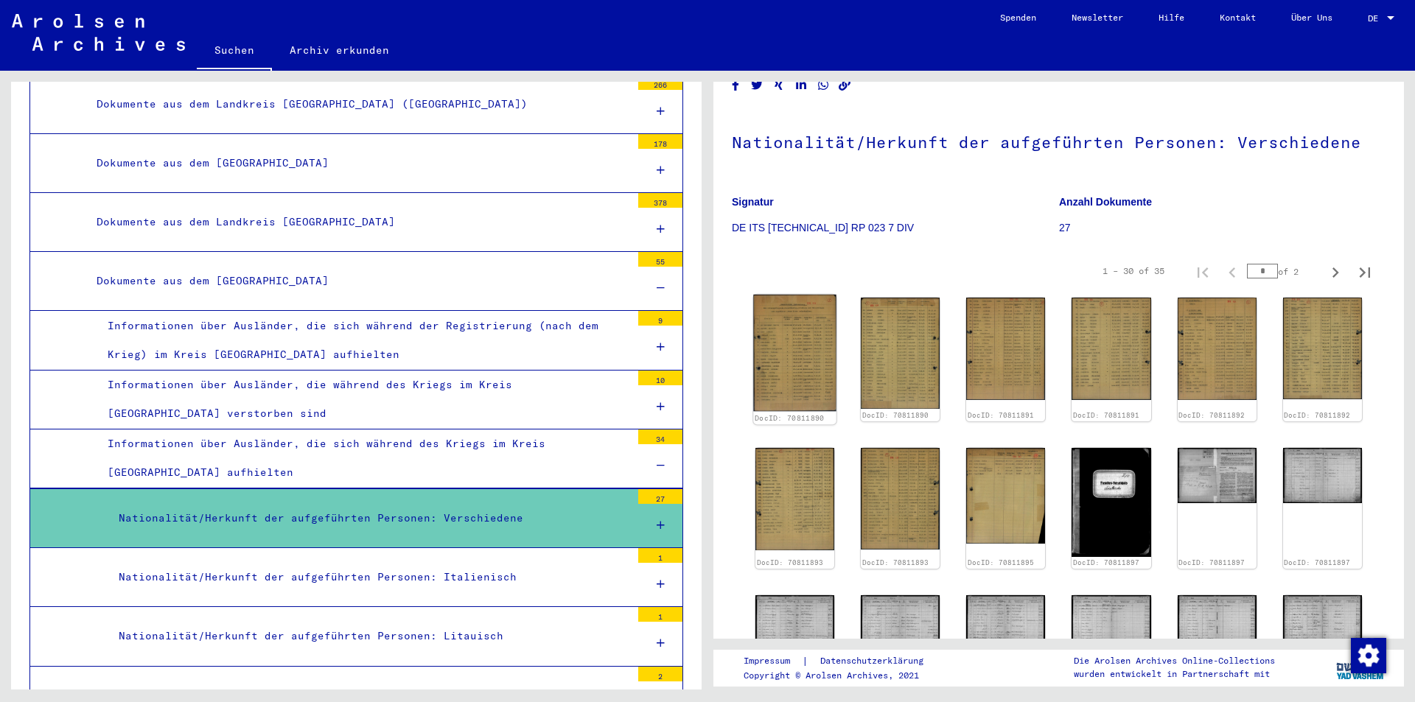
click at [817, 316] on img at bounding box center [794, 353] width 83 height 117
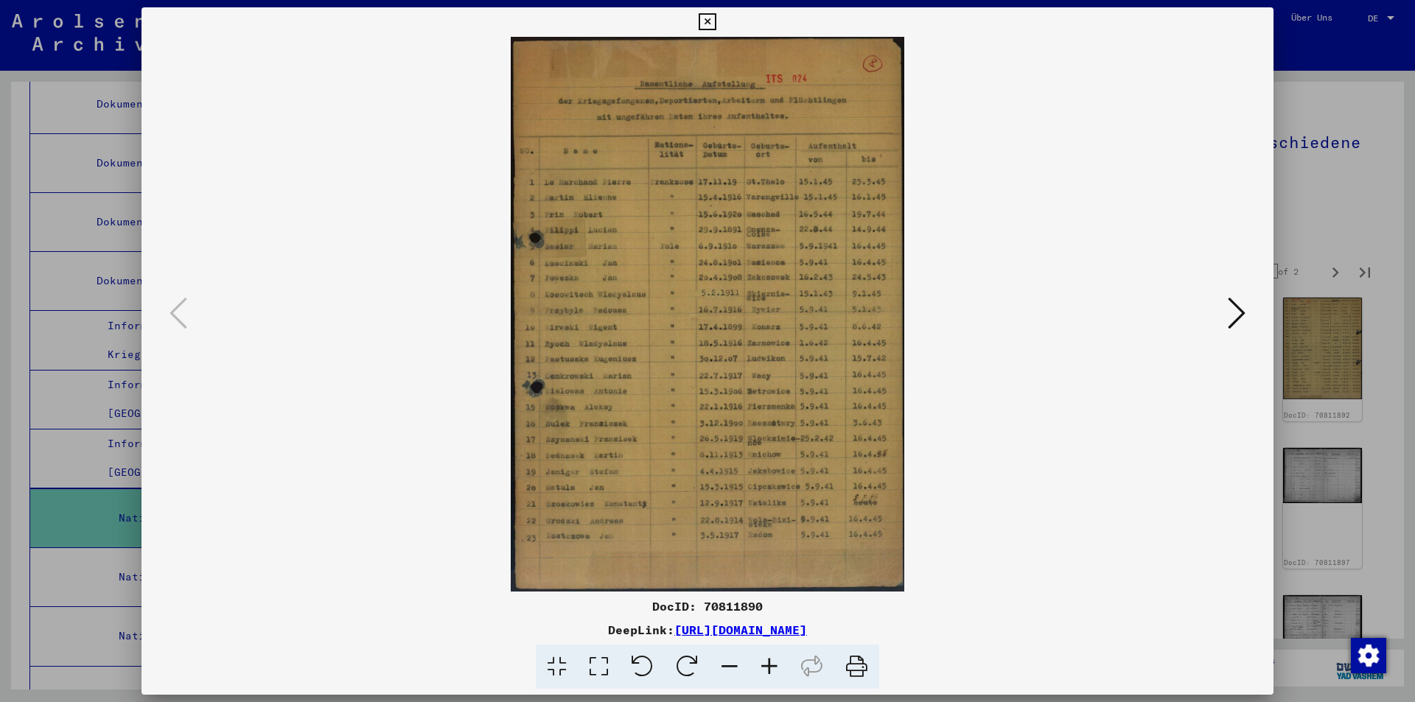
click at [1247, 310] on button at bounding box center [1237, 314] width 27 height 42
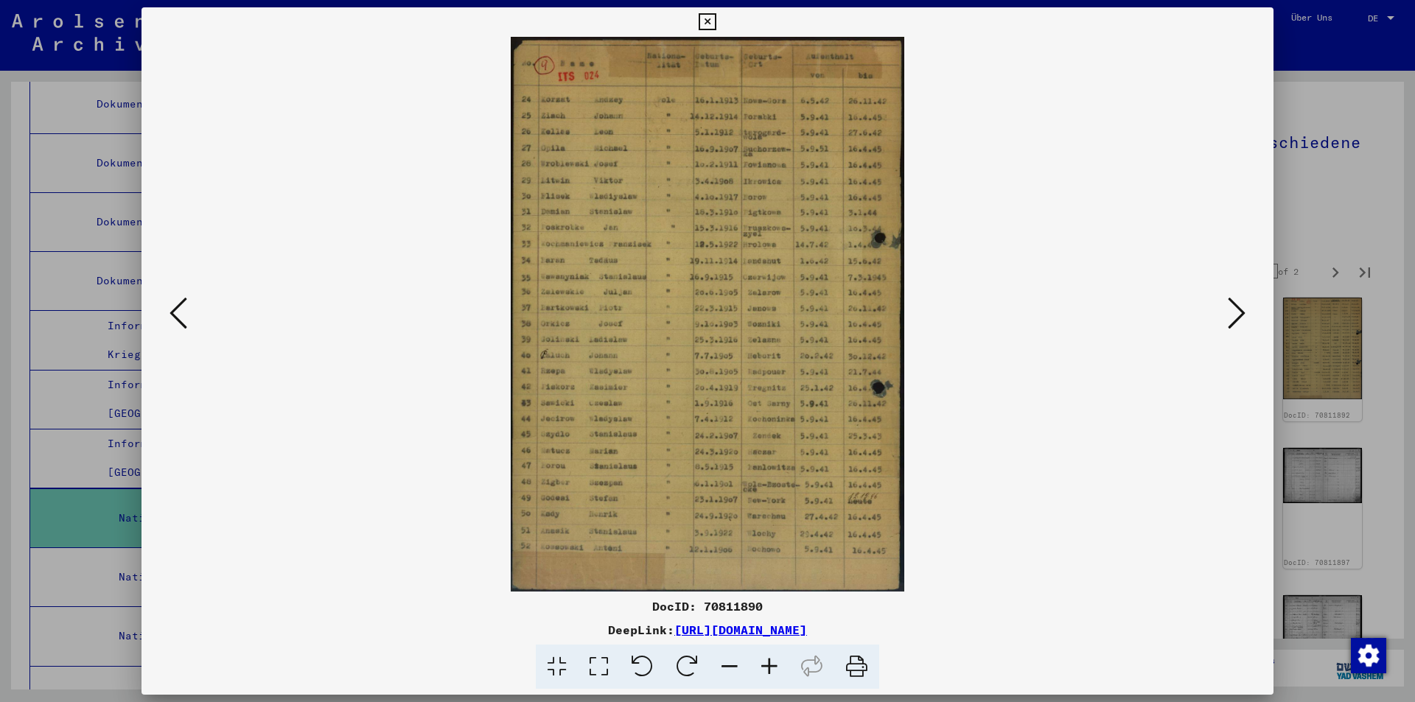
click at [1247, 310] on button at bounding box center [1237, 314] width 27 height 42
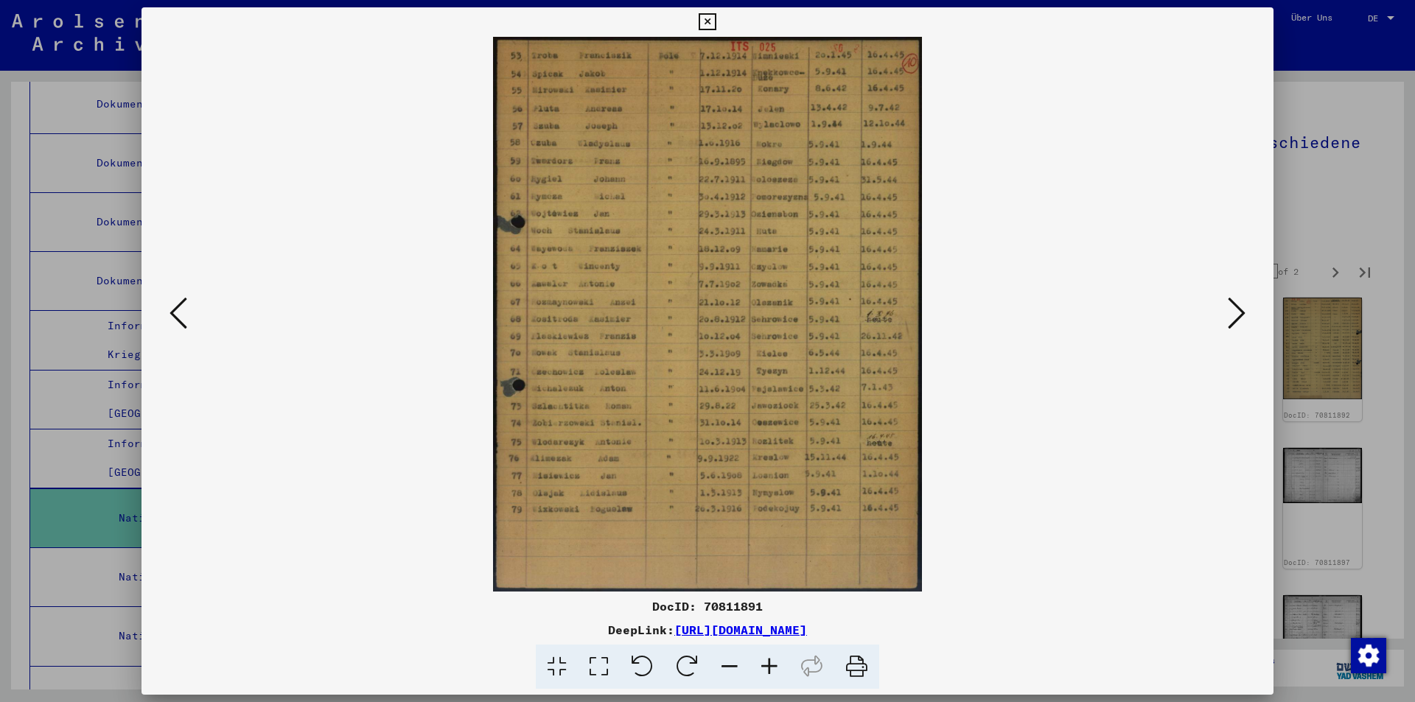
click at [1247, 310] on button at bounding box center [1237, 314] width 27 height 42
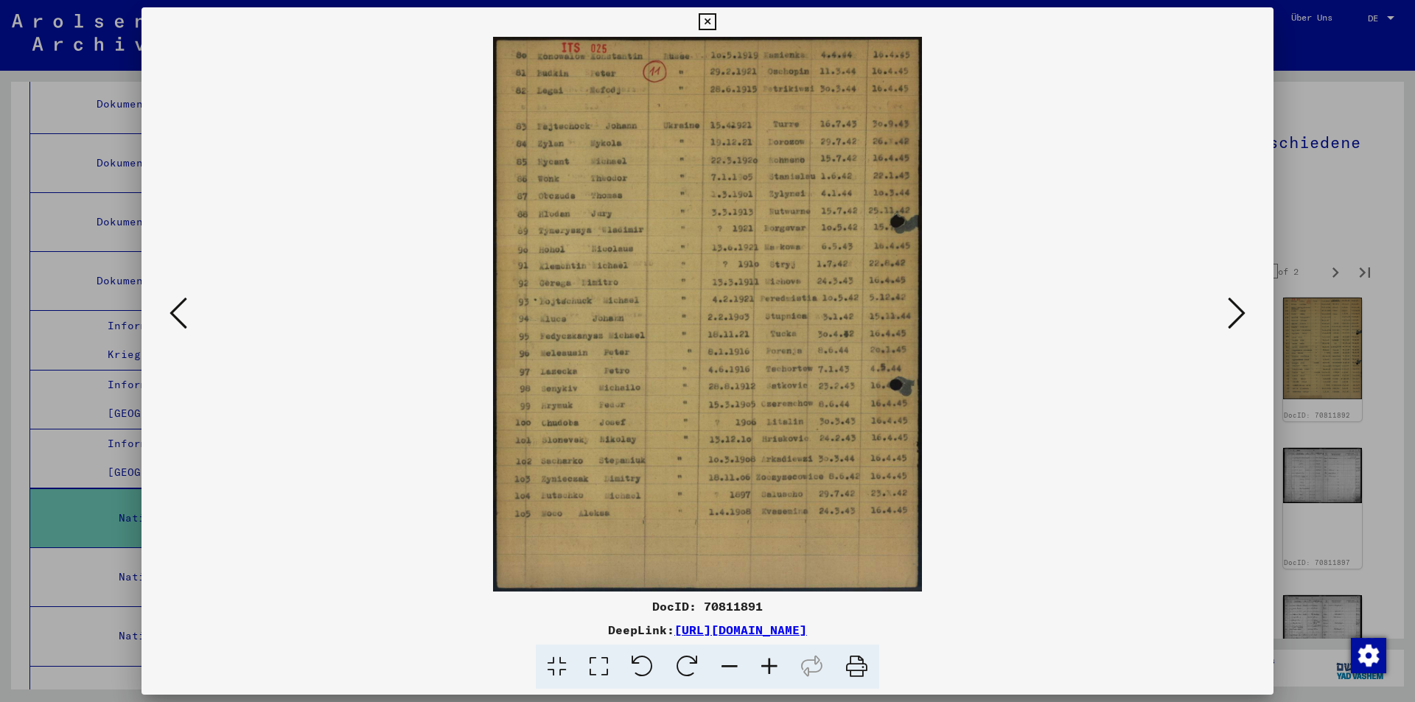
click at [1247, 310] on button at bounding box center [1237, 314] width 27 height 42
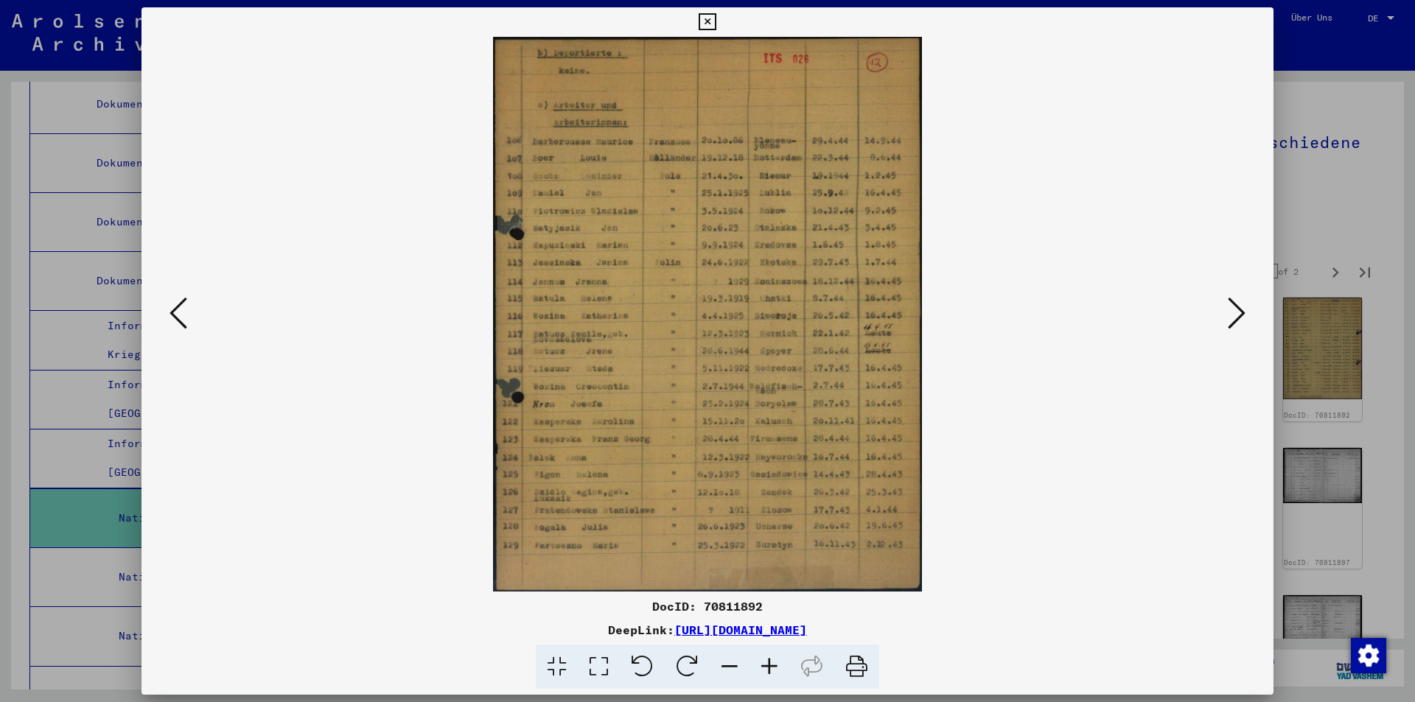
click at [1247, 310] on button at bounding box center [1237, 314] width 27 height 42
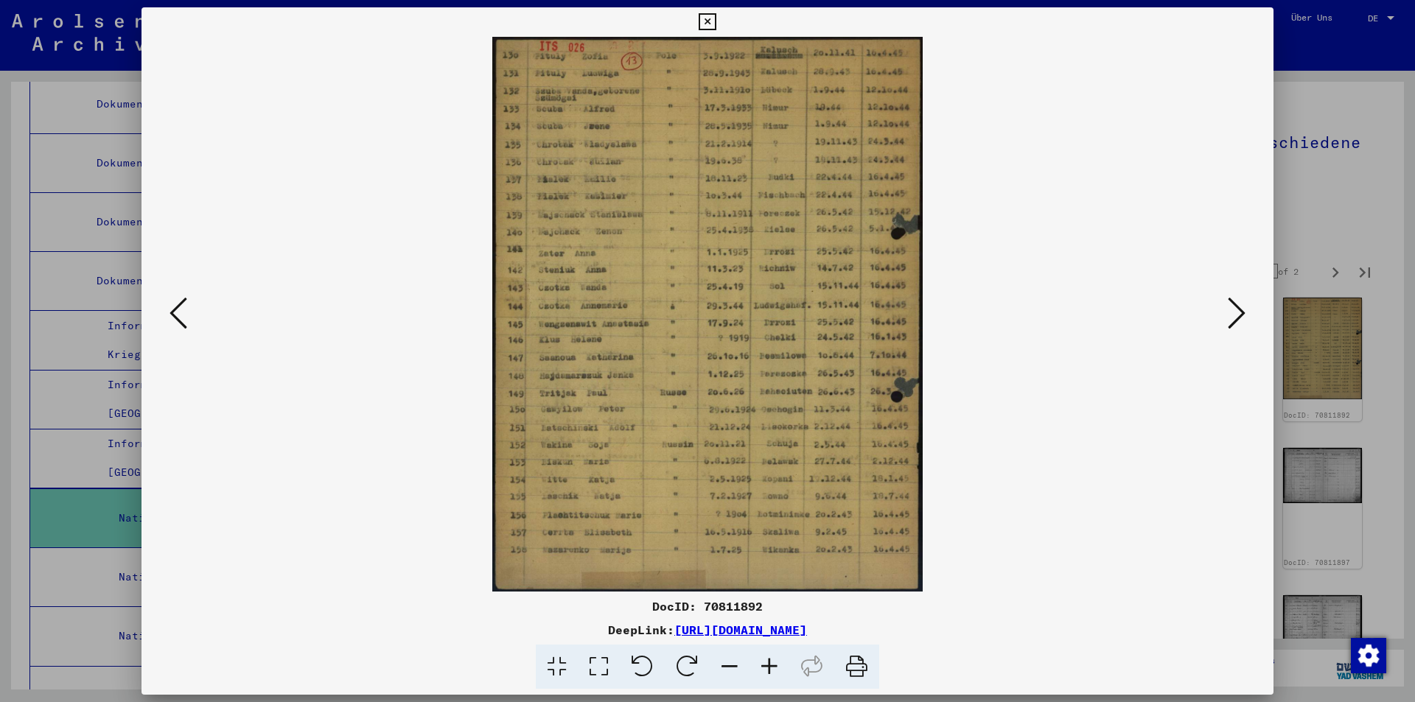
click at [1247, 310] on button at bounding box center [1237, 314] width 27 height 42
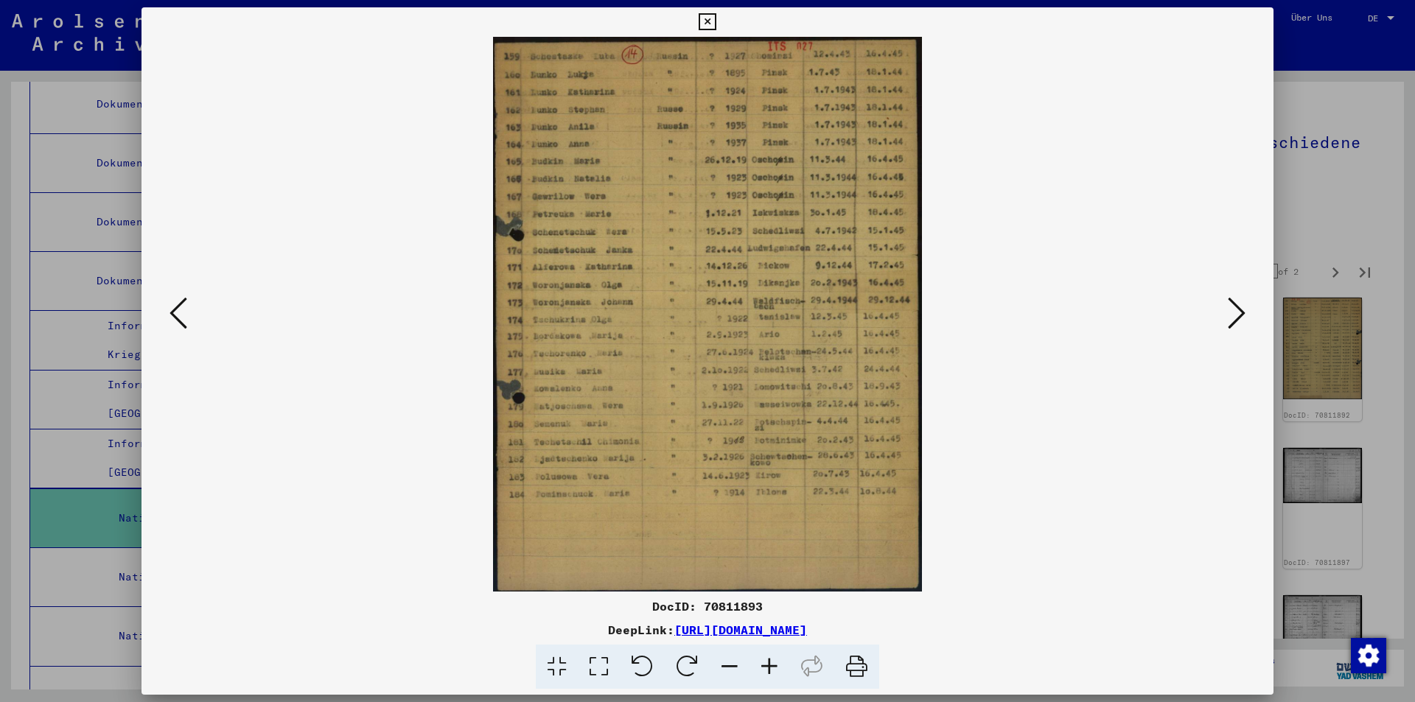
click at [1247, 310] on button at bounding box center [1237, 314] width 27 height 42
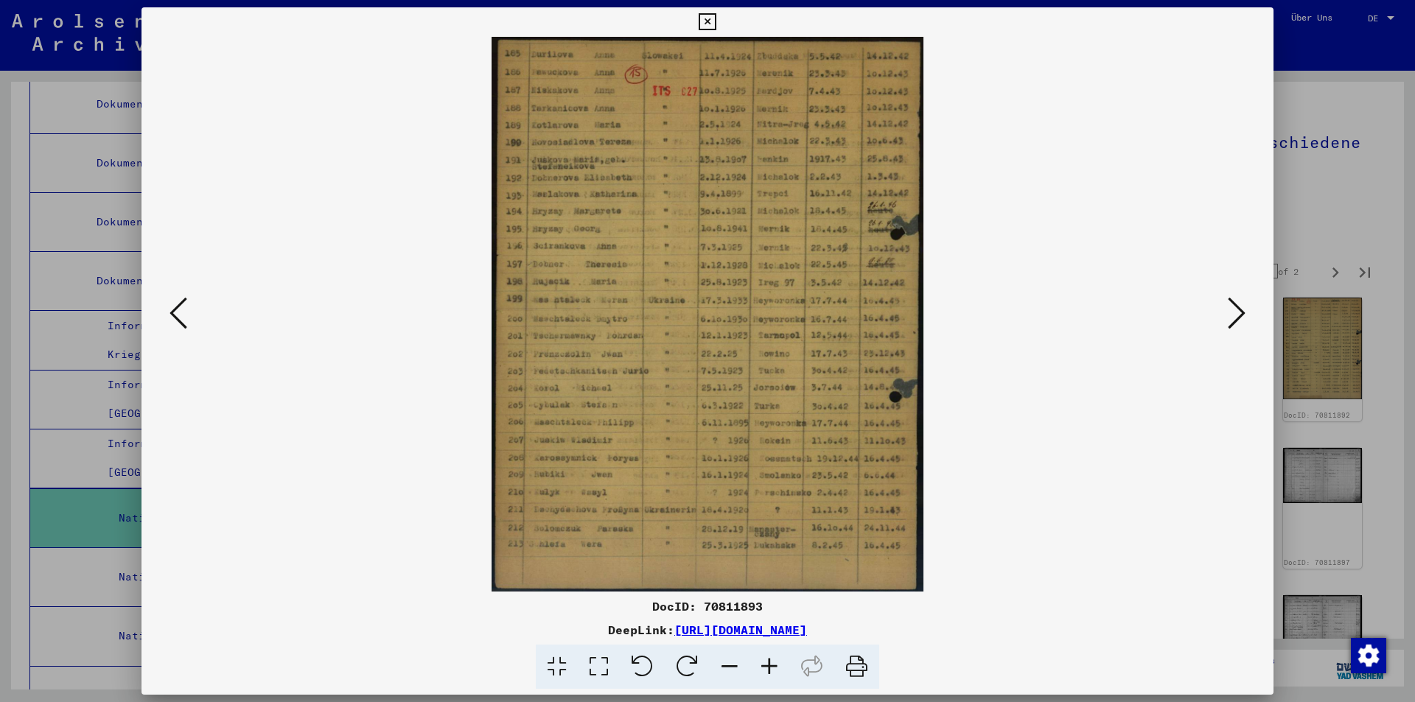
click at [1247, 310] on button at bounding box center [1237, 314] width 27 height 42
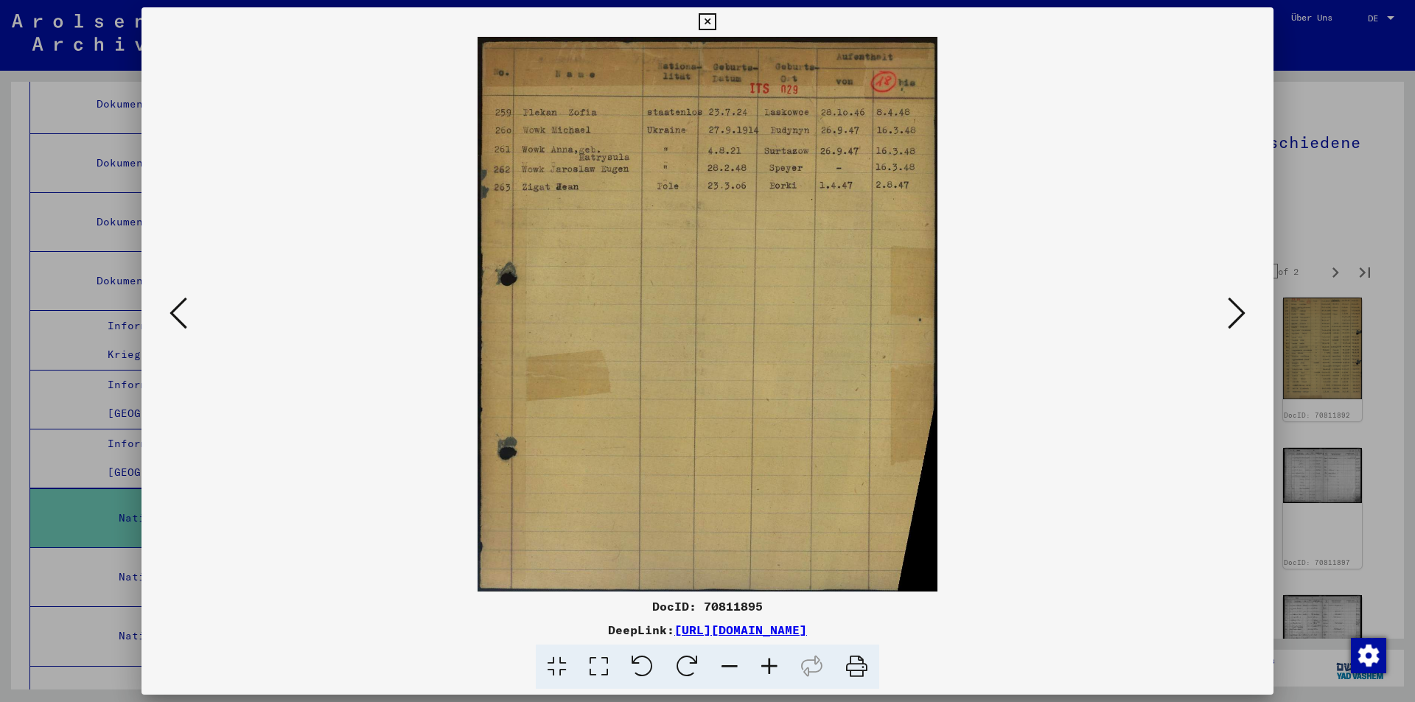
click at [1247, 310] on button at bounding box center [1237, 314] width 27 height 42
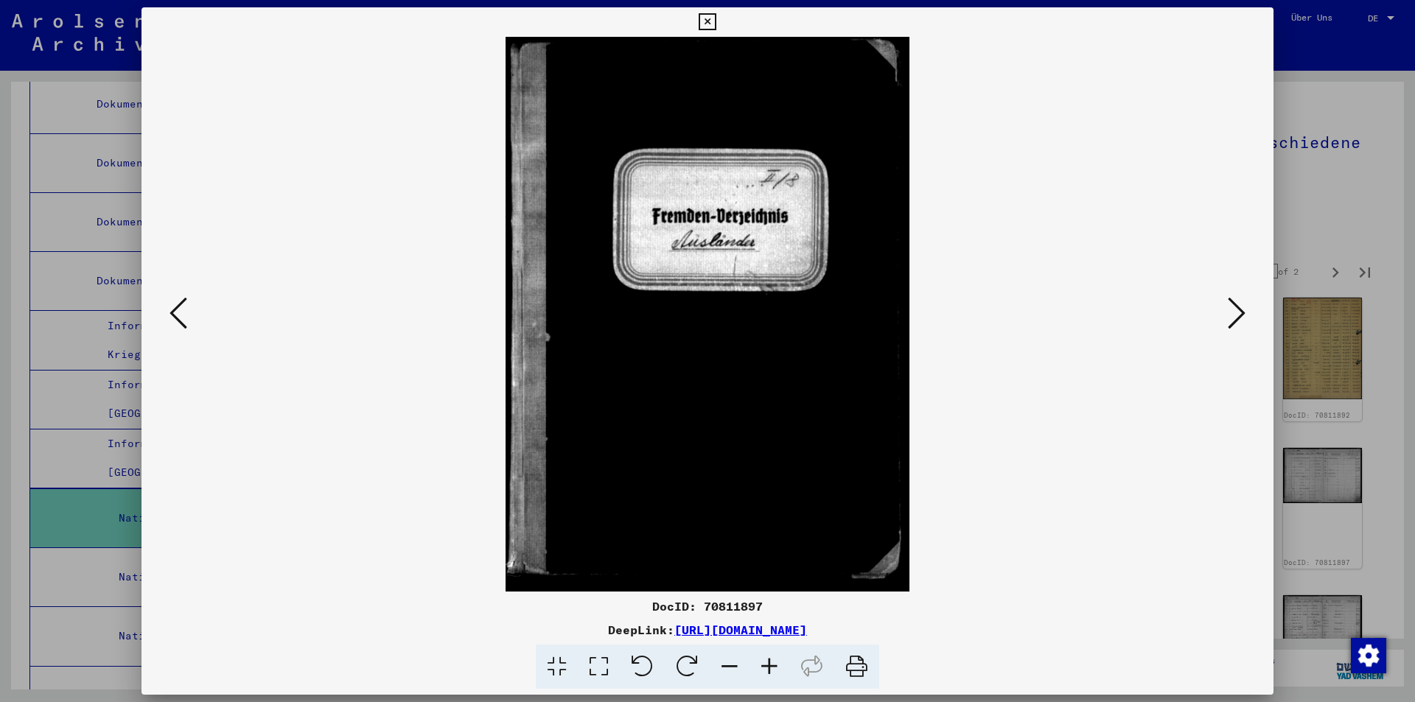
click at [1247, 310] on button at bounding box center [1237, 314] width 27 height 42
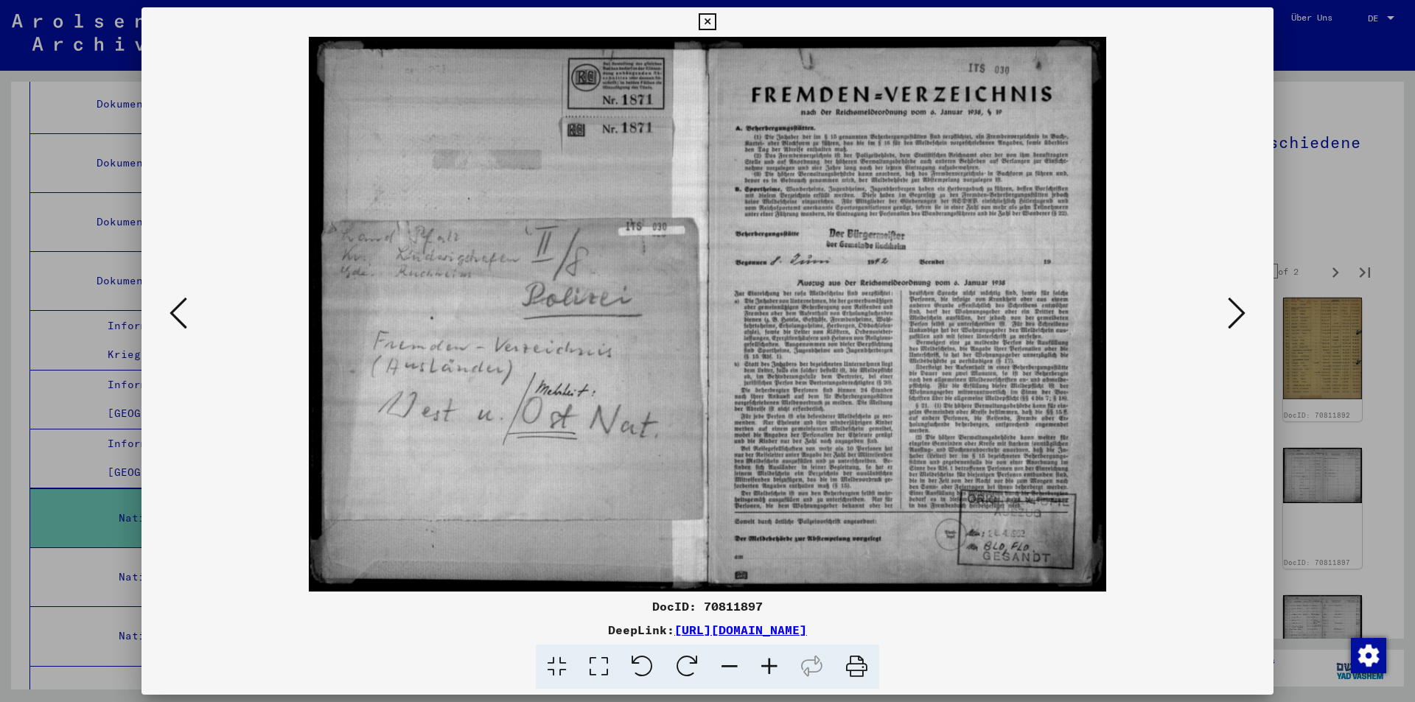
click at [1247, 310] on button at bounding box center [1237, 314] width 27 height 42
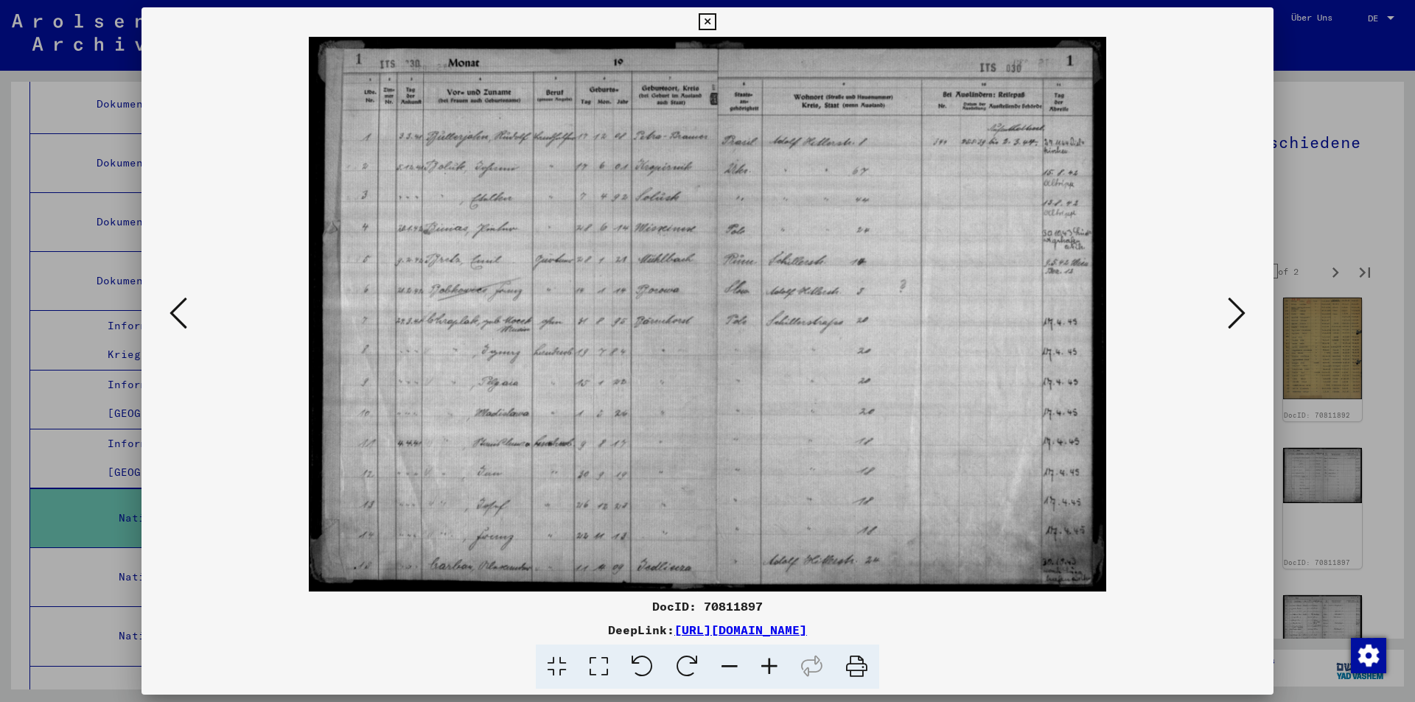
click at [1247, 310] on button at bounding box center [1237, 314] width 27 height 42
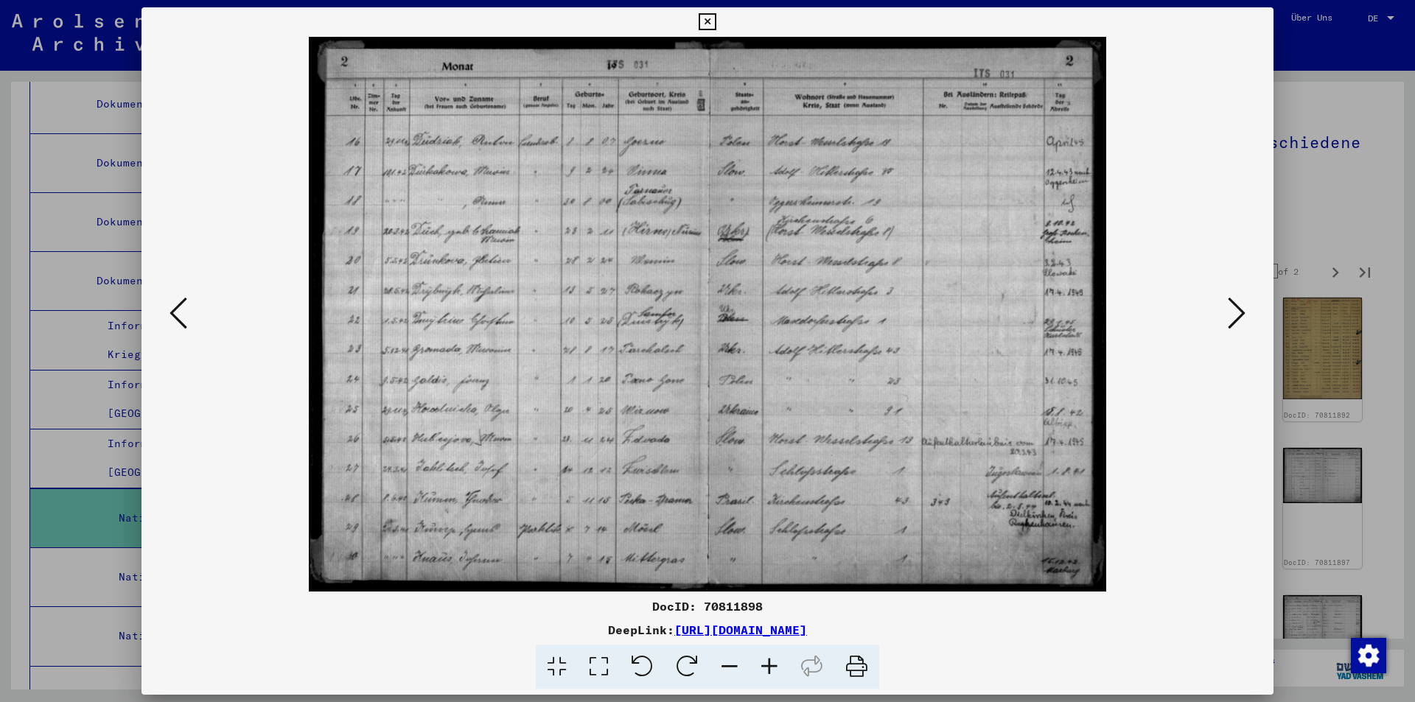
click at [1247, 310] on button at bounding box center [1237, 314] width 27 height 42
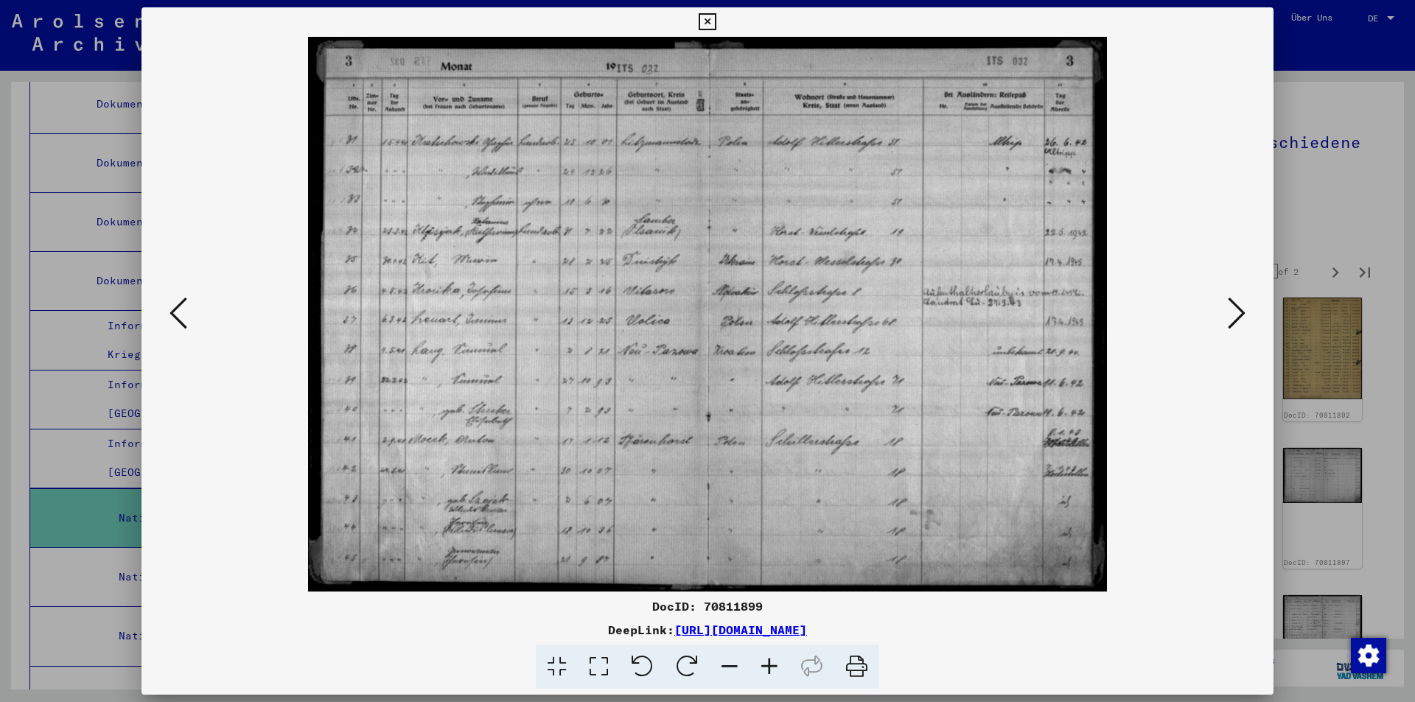
click at [1247, 310] on button at bounding box center [1237, 314] width 27 height 42
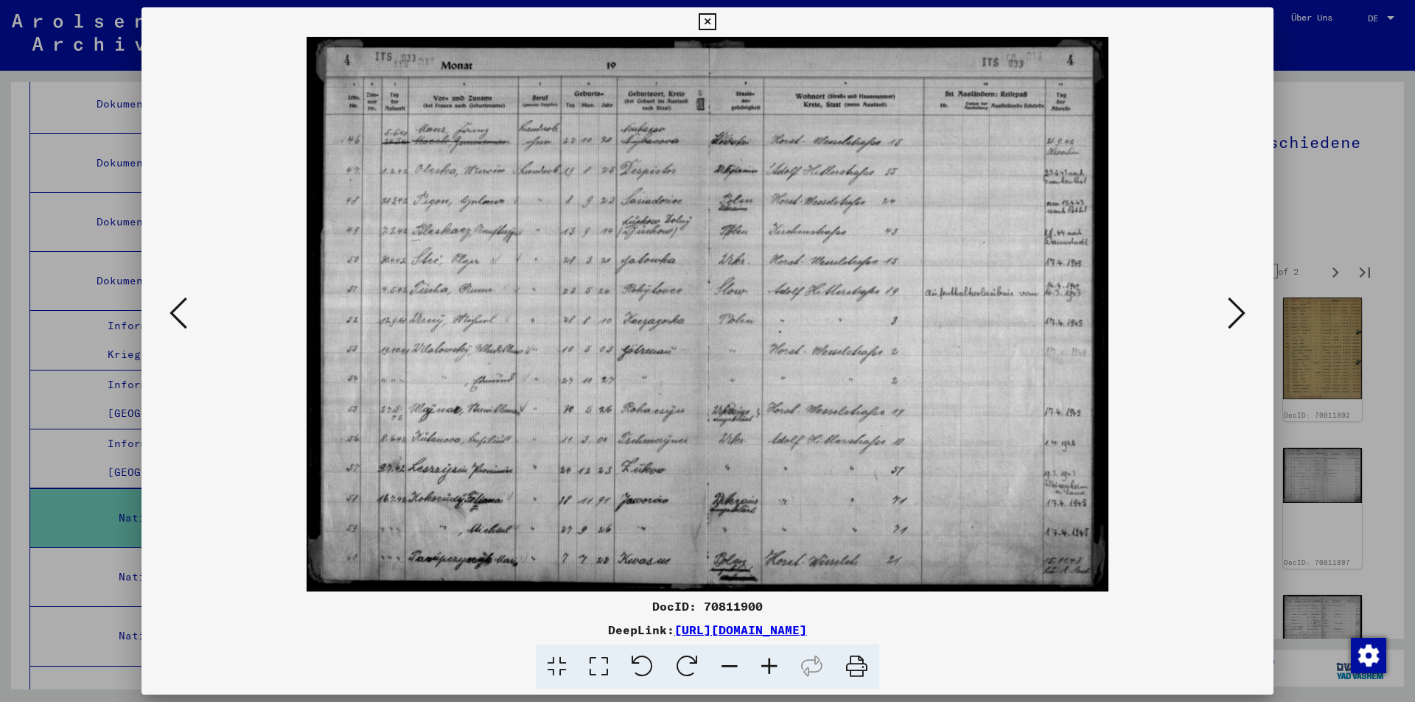
click at [1247, 310] on button at bounding box center [1237, 314] width 27 height 42
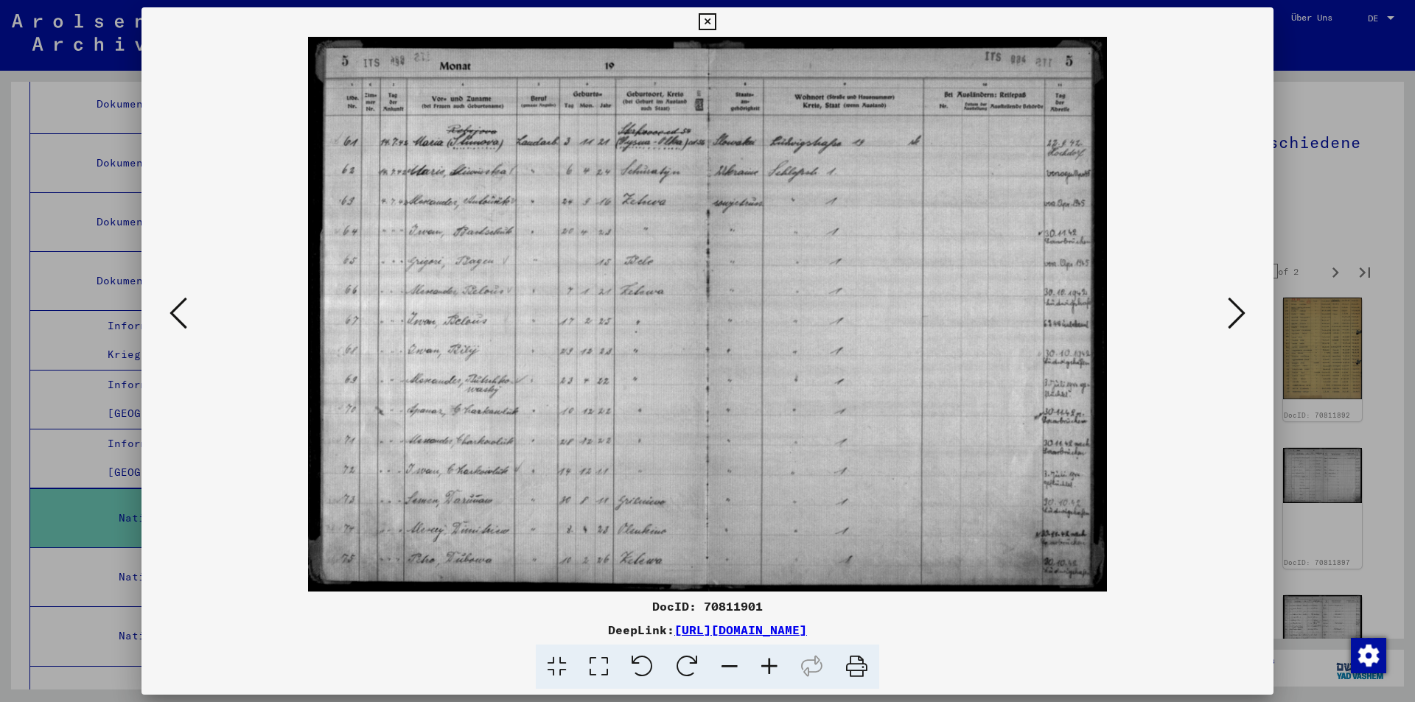
click at [1247, 310] on button at bounding box center [1237, 314] width 27 height 42
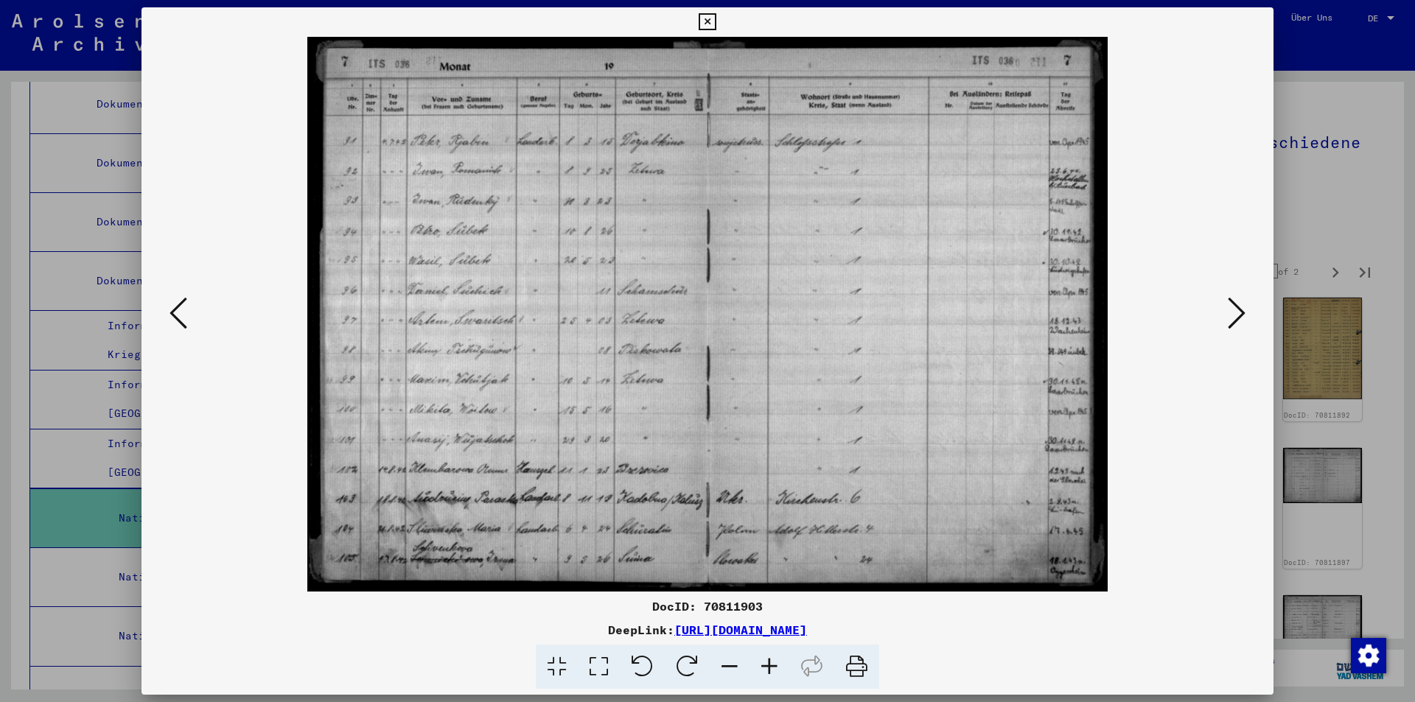
click at [1247, 310] on button at bounding box center [1237, 314] width 27 height 42
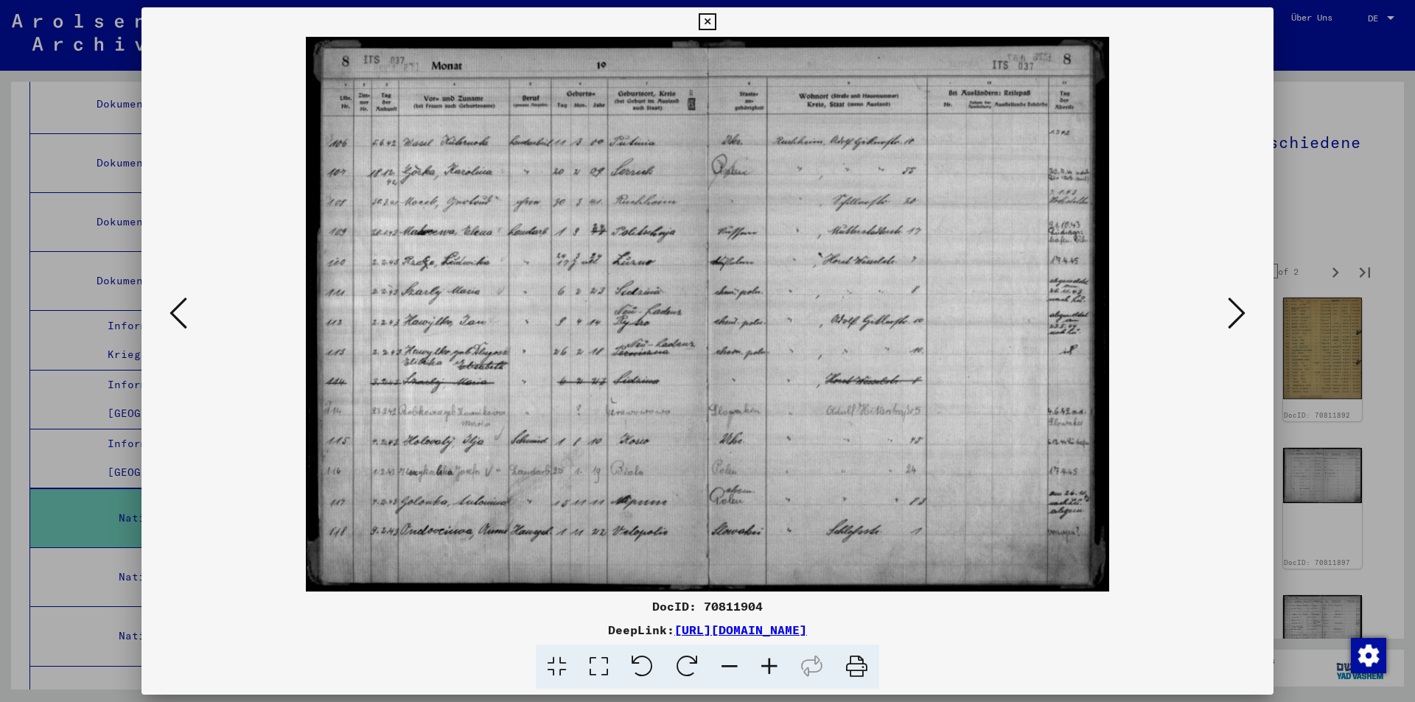
click at [1247, 310] on button at bounding box center [1237, 314] width 27 height 42
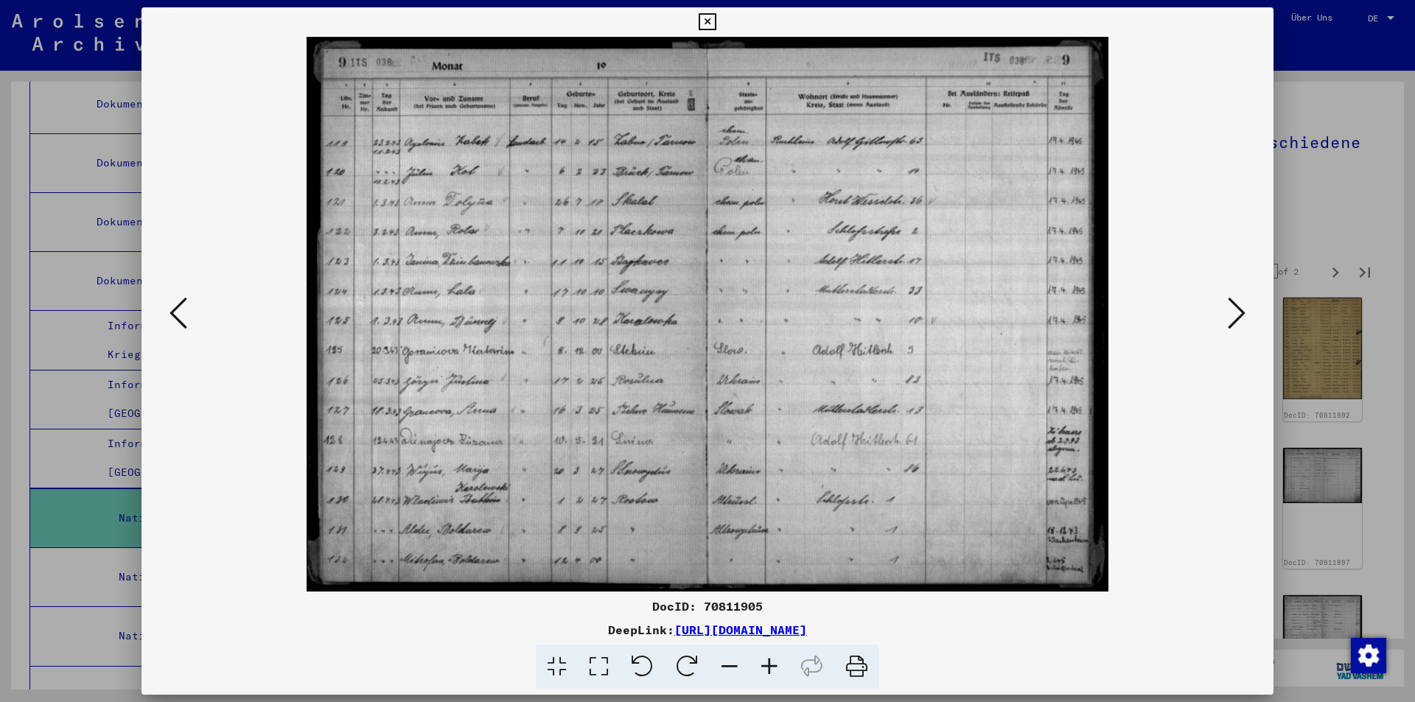
click at [1247, 310] on button at bounding box center [1237, 314] width 27 height 42
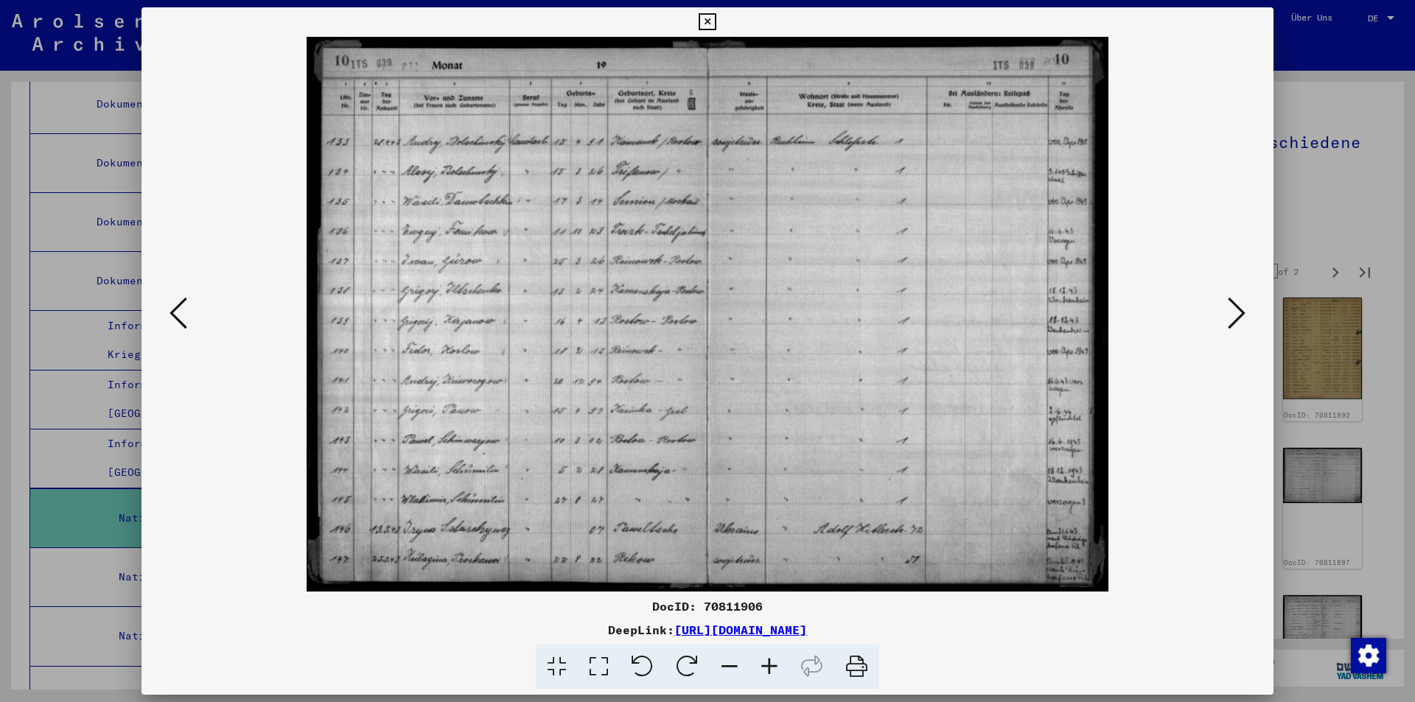
click at [1247, 310] on button at bounding box center [1237, 314] width 27 height 42
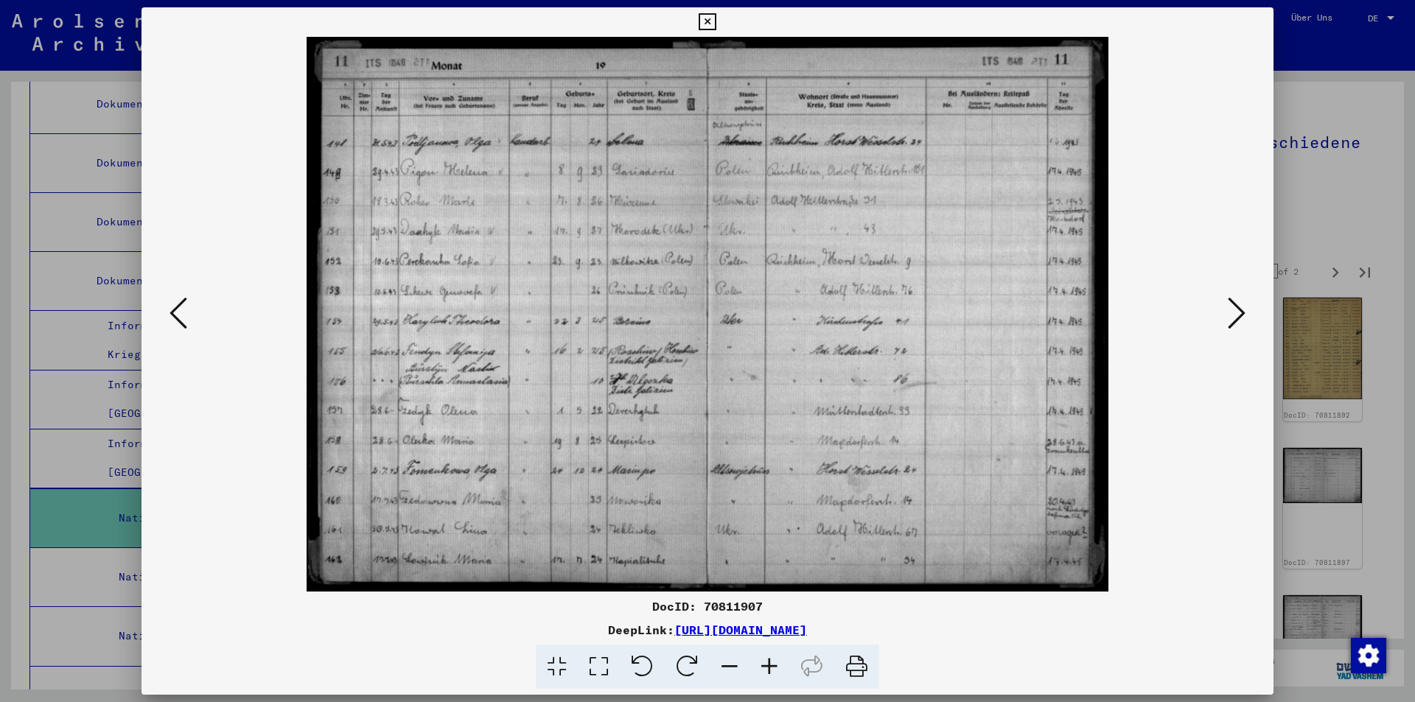
click at [1234, 315] on icon at bounding box center [1237, 313] width 18 height 35
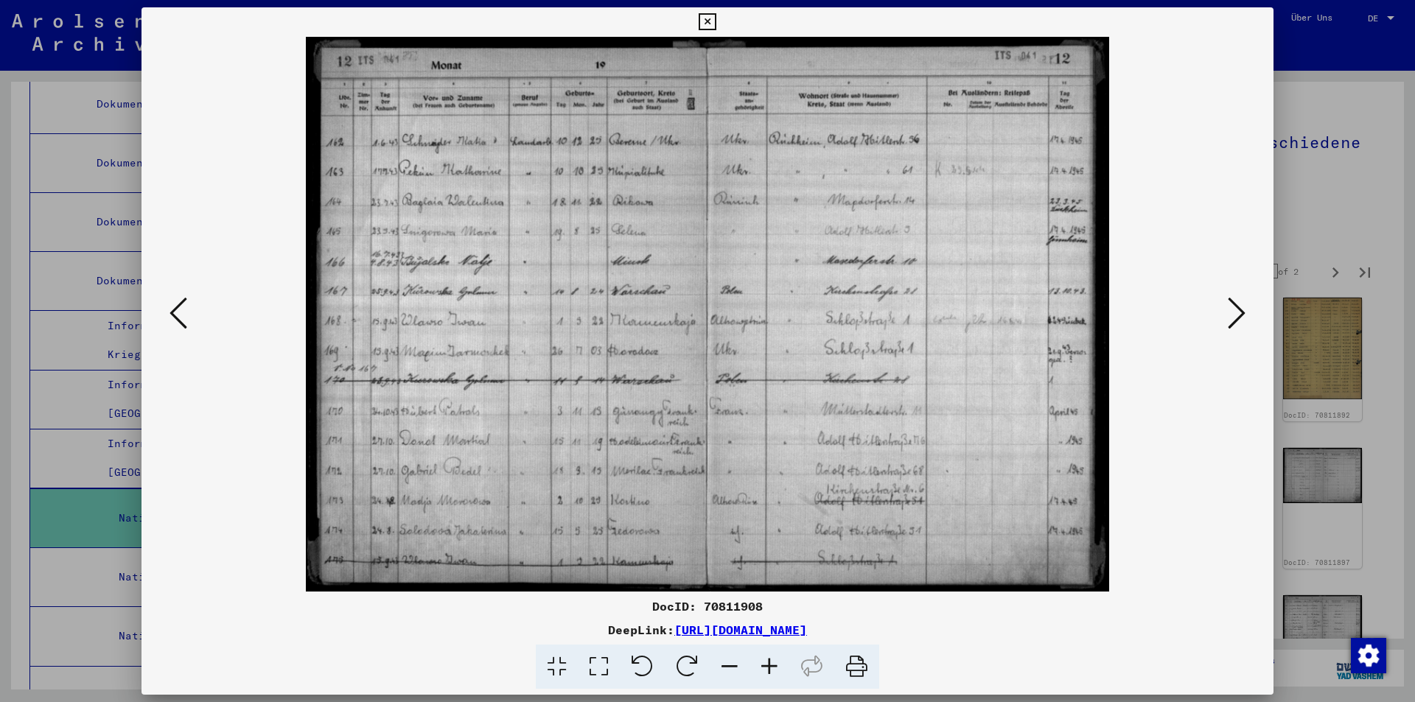
click at [1234, 315] on icon at bounding box center [1237, 313] width 18 height 35
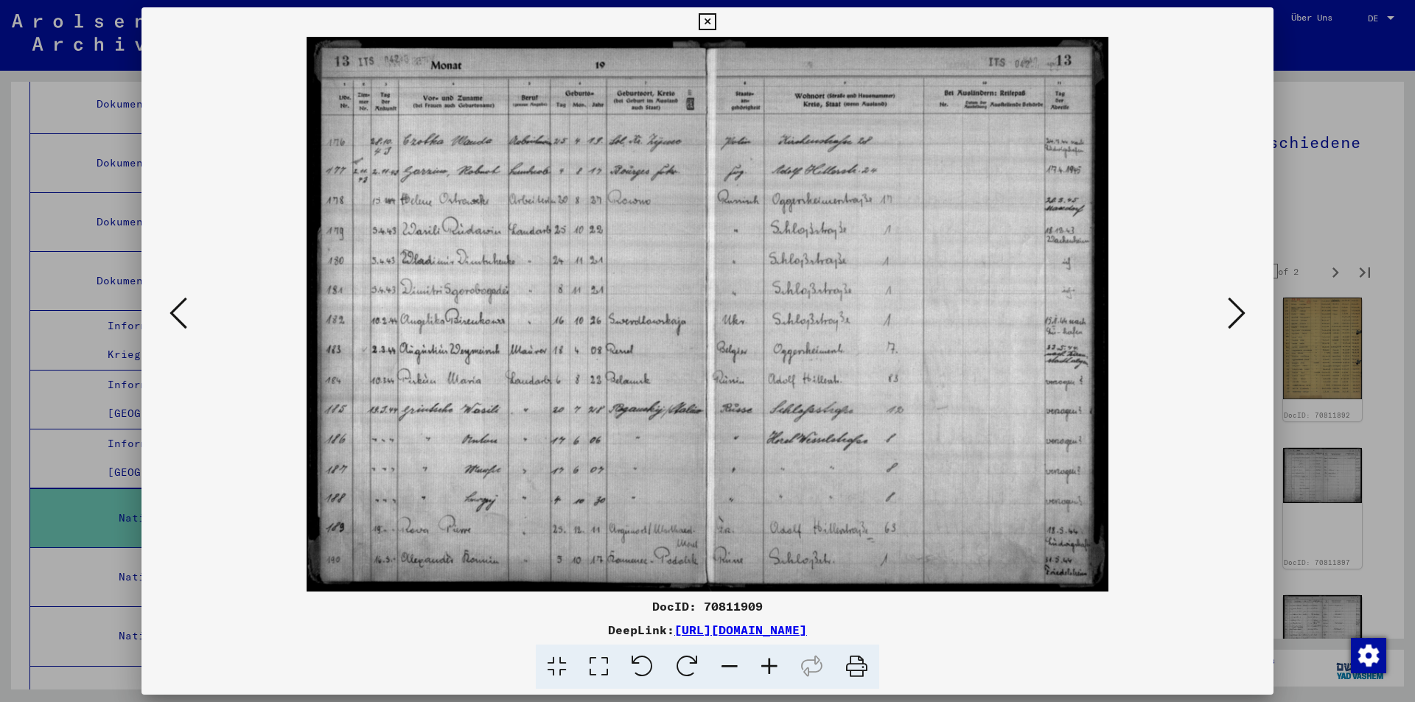
click at [1234, 315] on icon at bounding box center [1237, 313] width 18 height 35
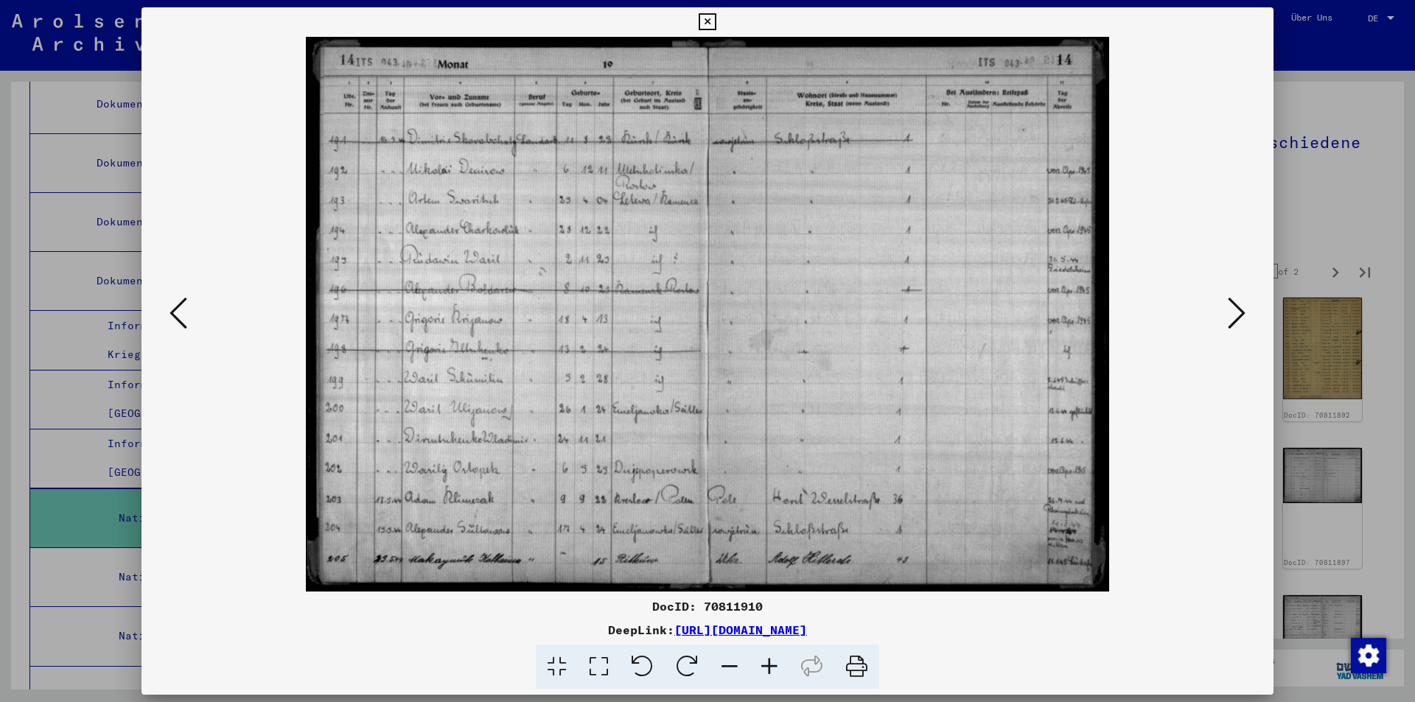
click at [1234, 315] on icon at bounding box center [1237, 313] width 18 height 35
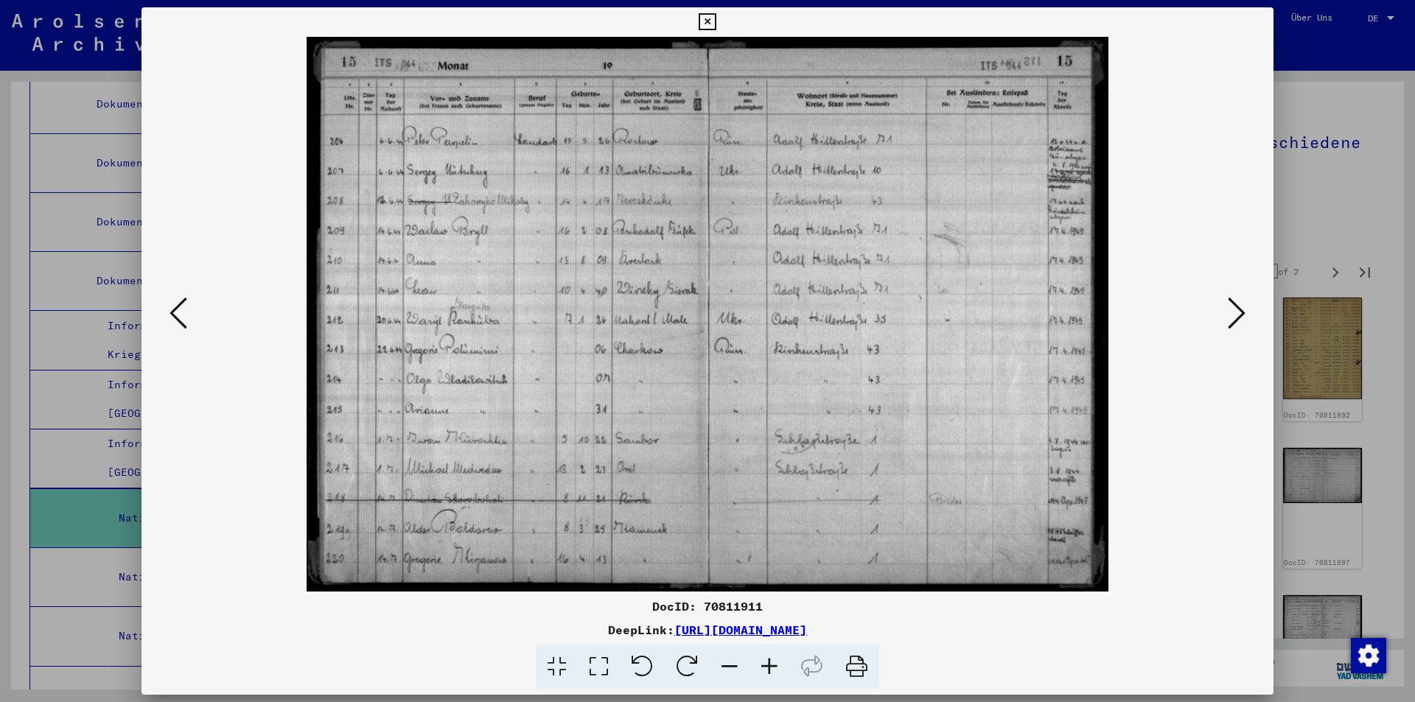
click at [1234, 315] on icon at bounding box center [1237, 313] width 18 height 35
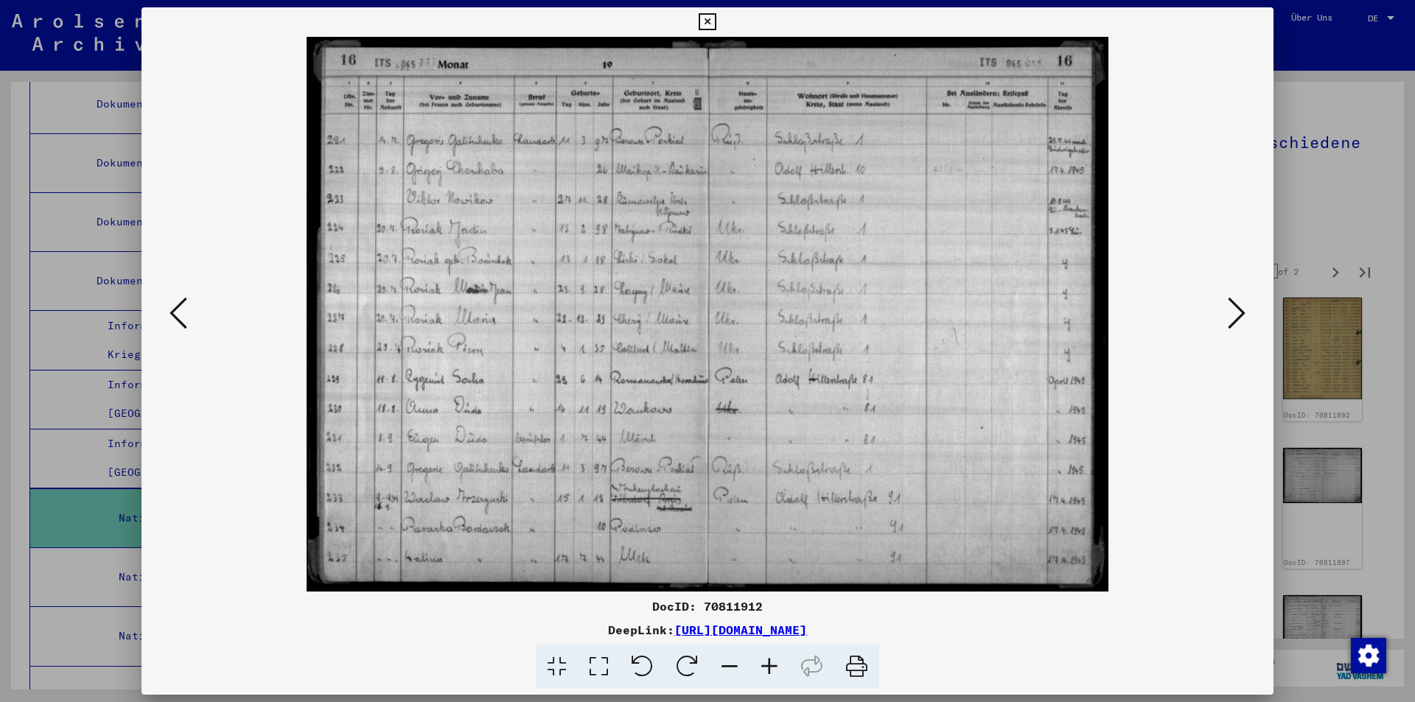
click at [1234, 315] on icon at bounding box center [1237, 313] width 18 height 35
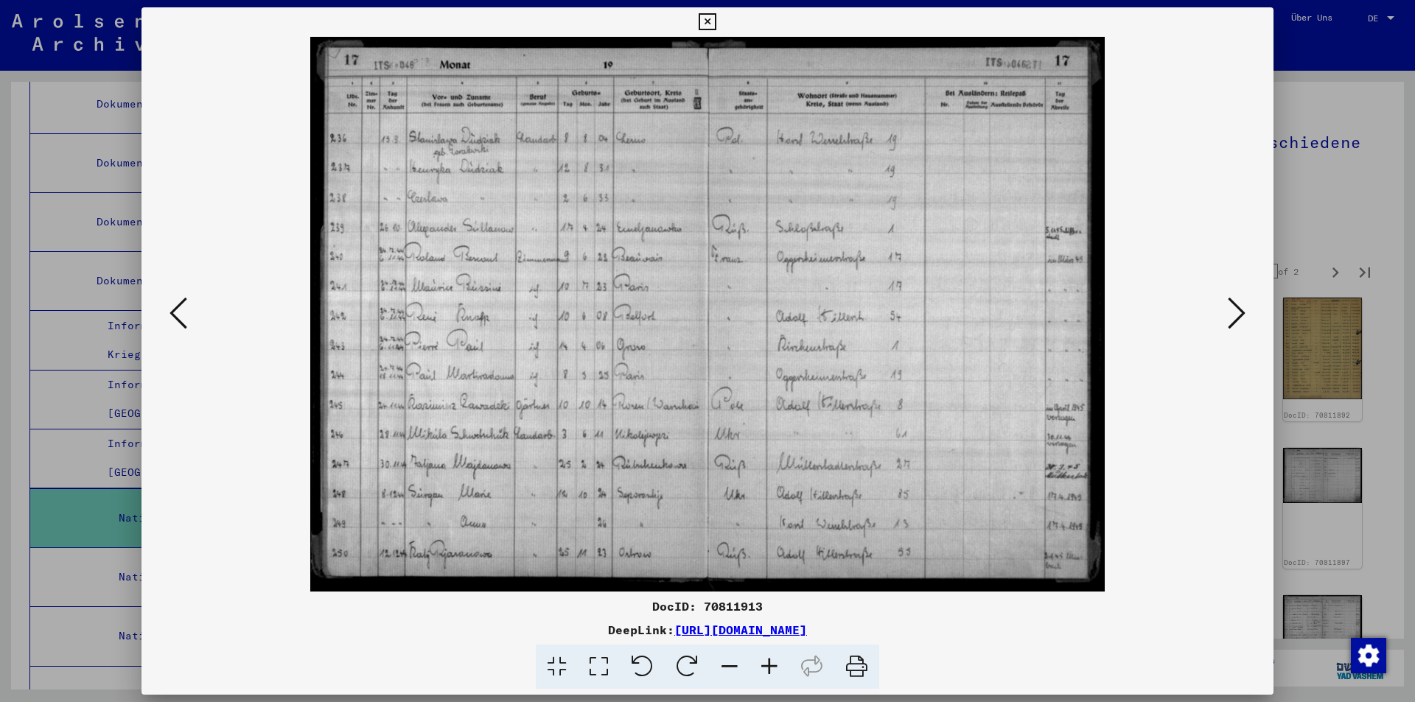
click at [1234, 315] on icon at bounding box center [1237, 313] width 18 height 35
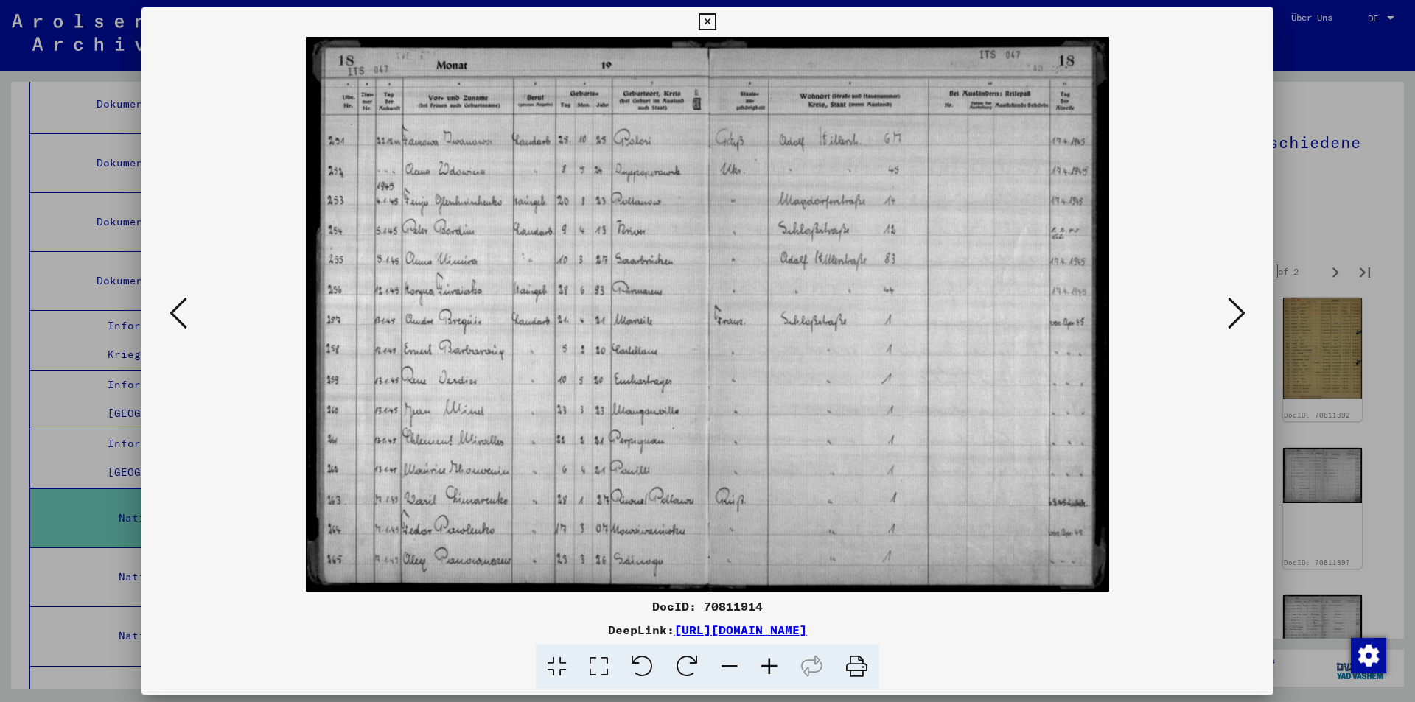
click at [1234, 315] on icon at bounding box center [1237, 313] width 18 height 35
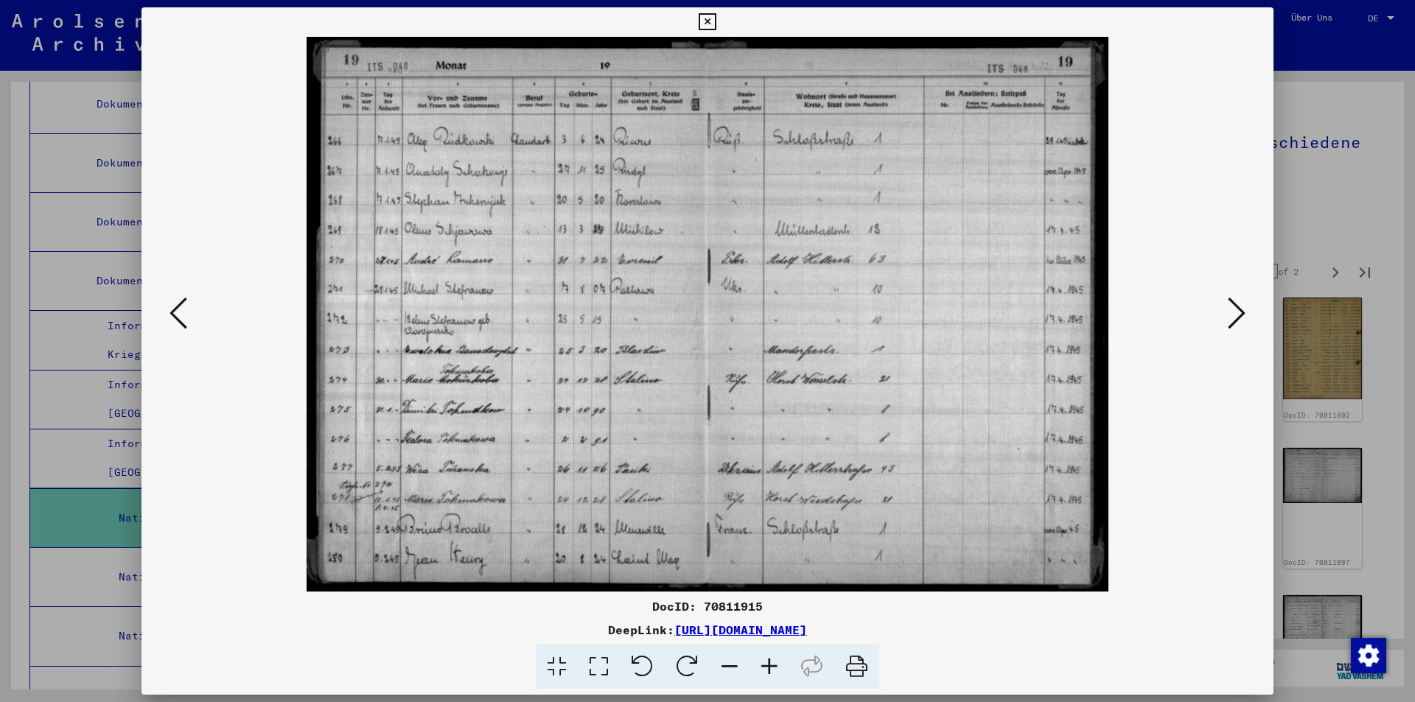
click at [1234, 315] on icon at bounding box center [1237, 313] width 18 height 35
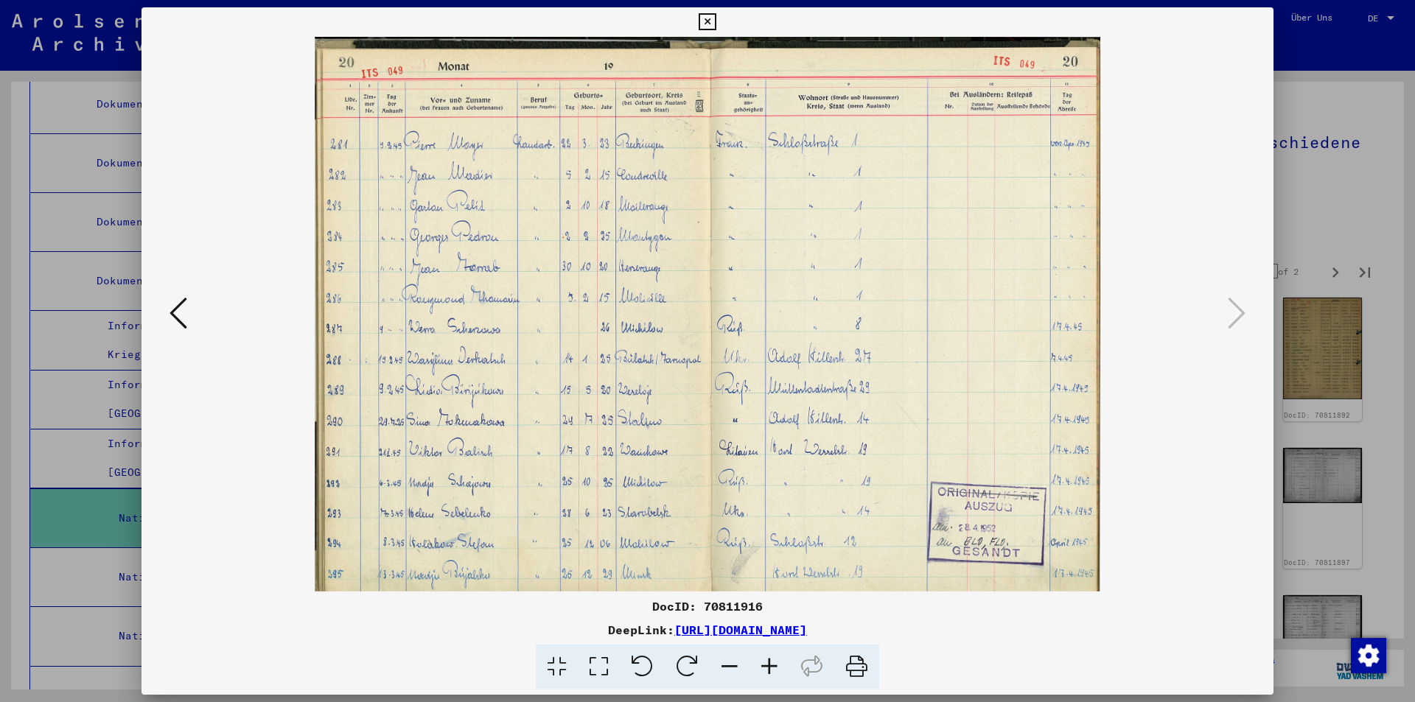
click at [702, 22] on icon at bounding box center [707, 22] width 17 height 18
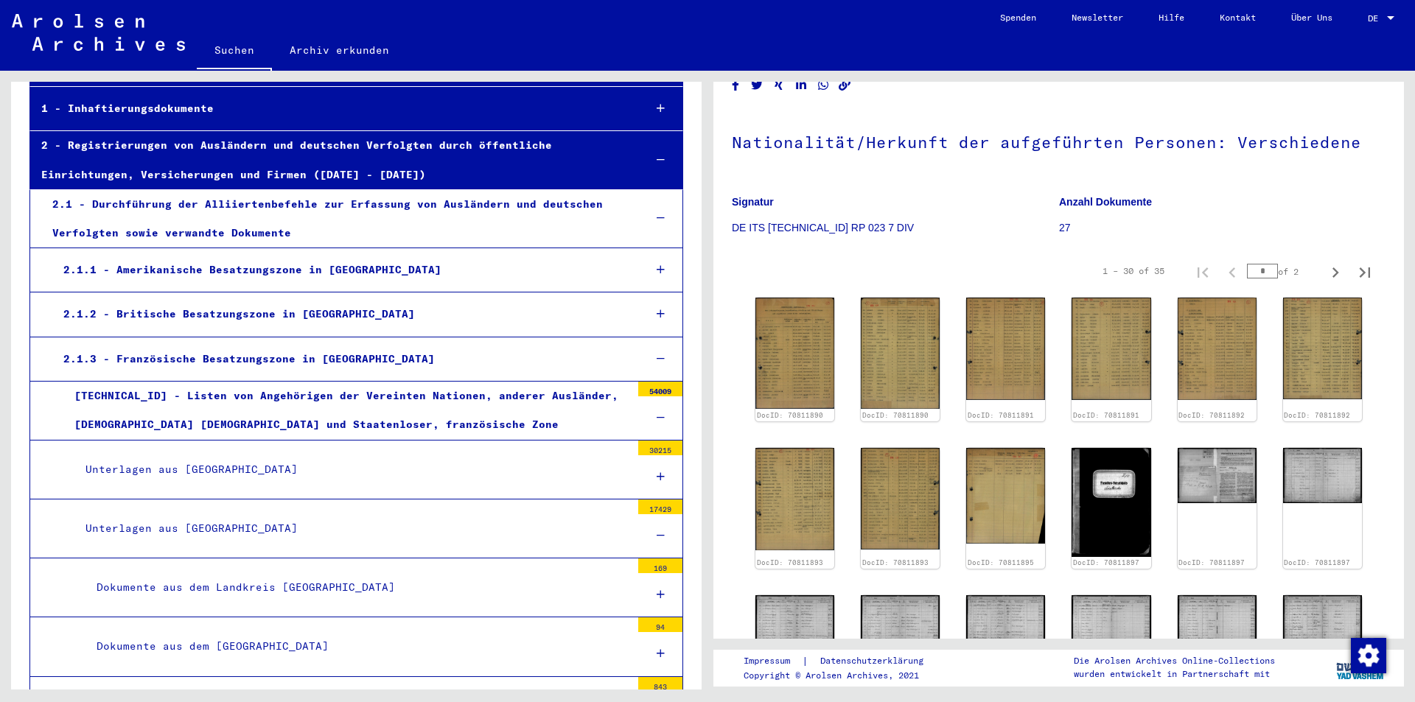
scroll to position [0, 0]
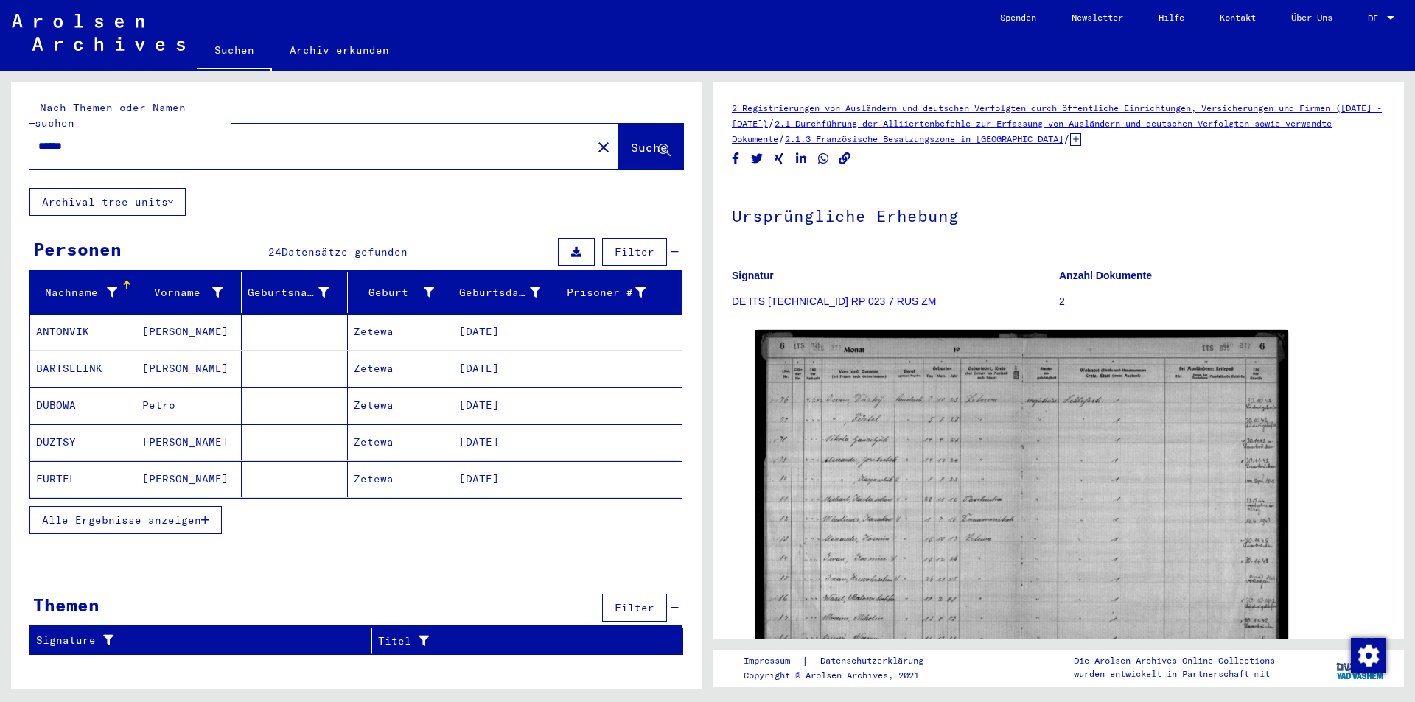
click at [44, 139] on input "******" at bounding box center [310, 146] width 545 height 15
type input "******"
click at [632, 140] on span "Suche" at bounding box center [649, 147] width 37 height 15
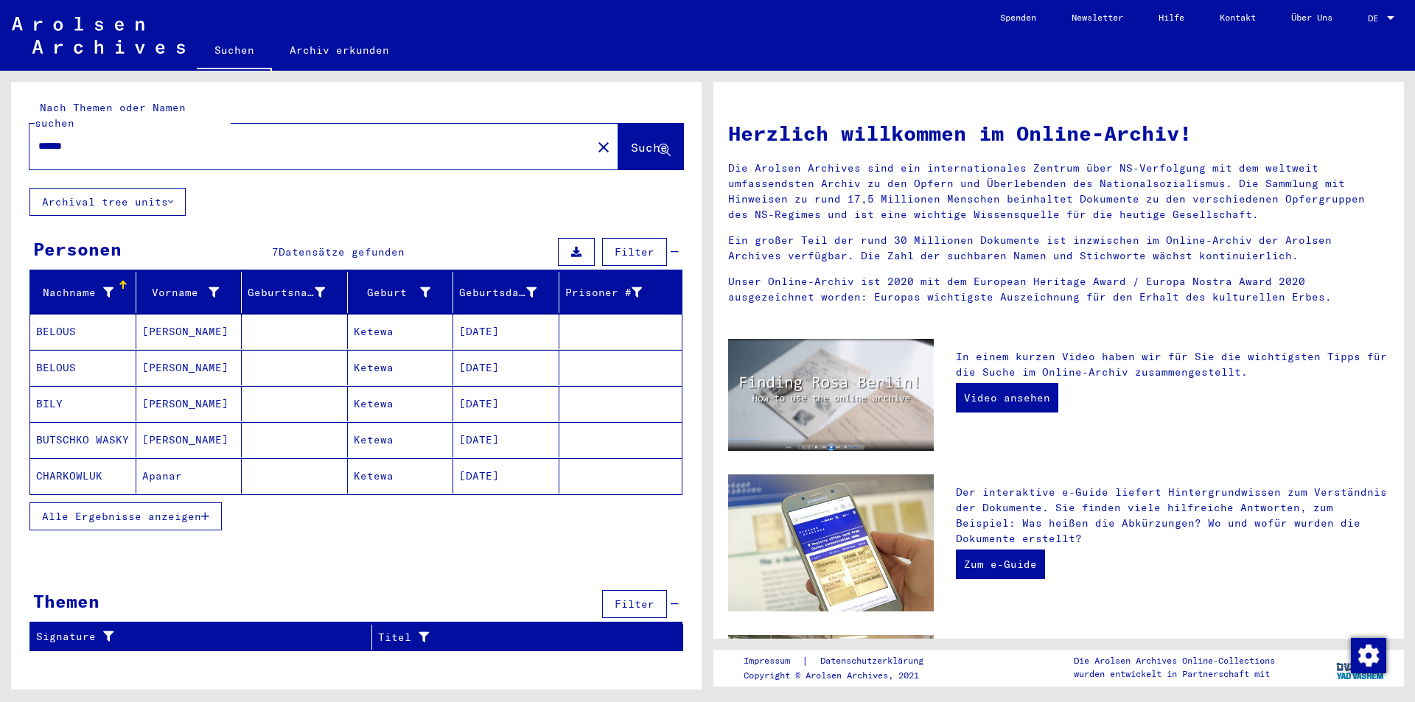
click at [63, 319] on mat-cell "BELOUS" at bounding box center [83, 331] width 106 height 35
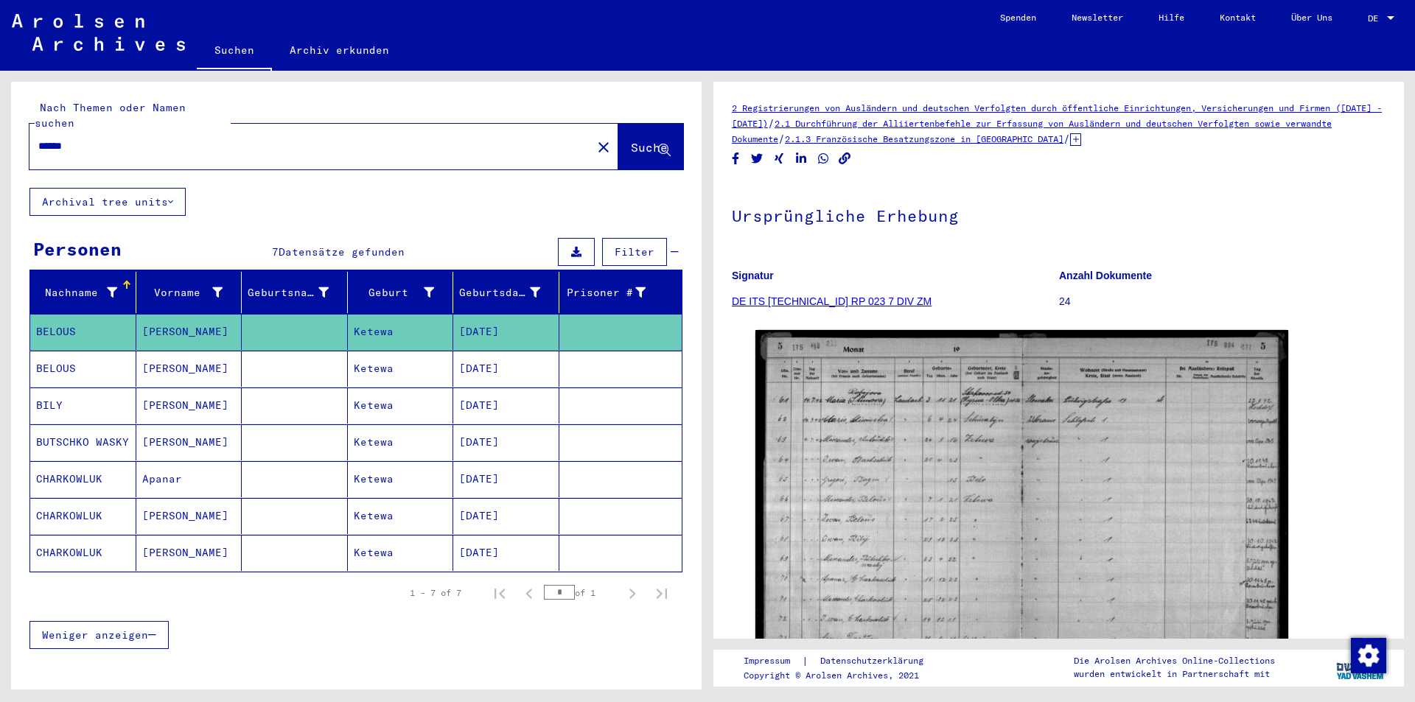
click at [49, 351] on mat-cell "BELOUS" at bounding box center [83, 369] width 106 height 36
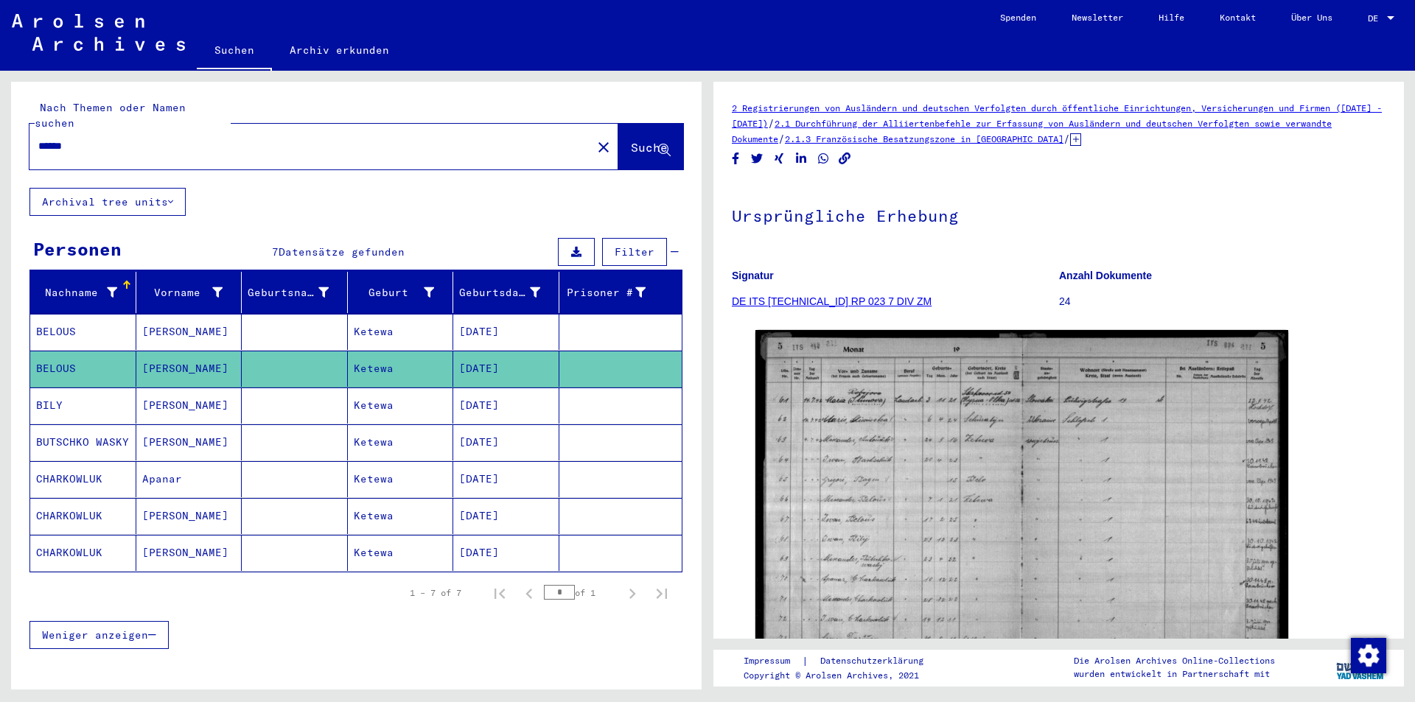
click at [48, 388] on mat-cell "BILY" at bounding box center [83, 406] width 106 height 36
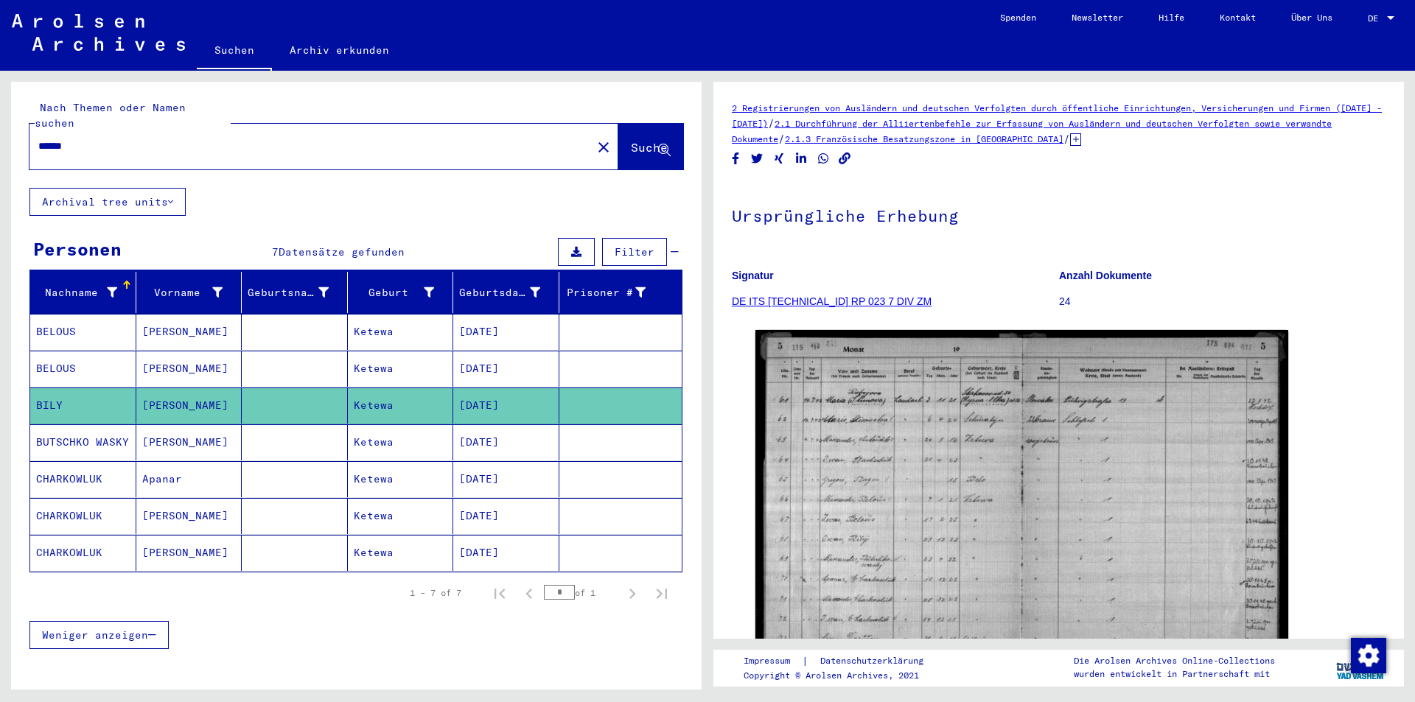
click at [68, 425] on mat-cell "BUTSCHKO WASKY" at bounding box center [83, 443] width 106 height 36
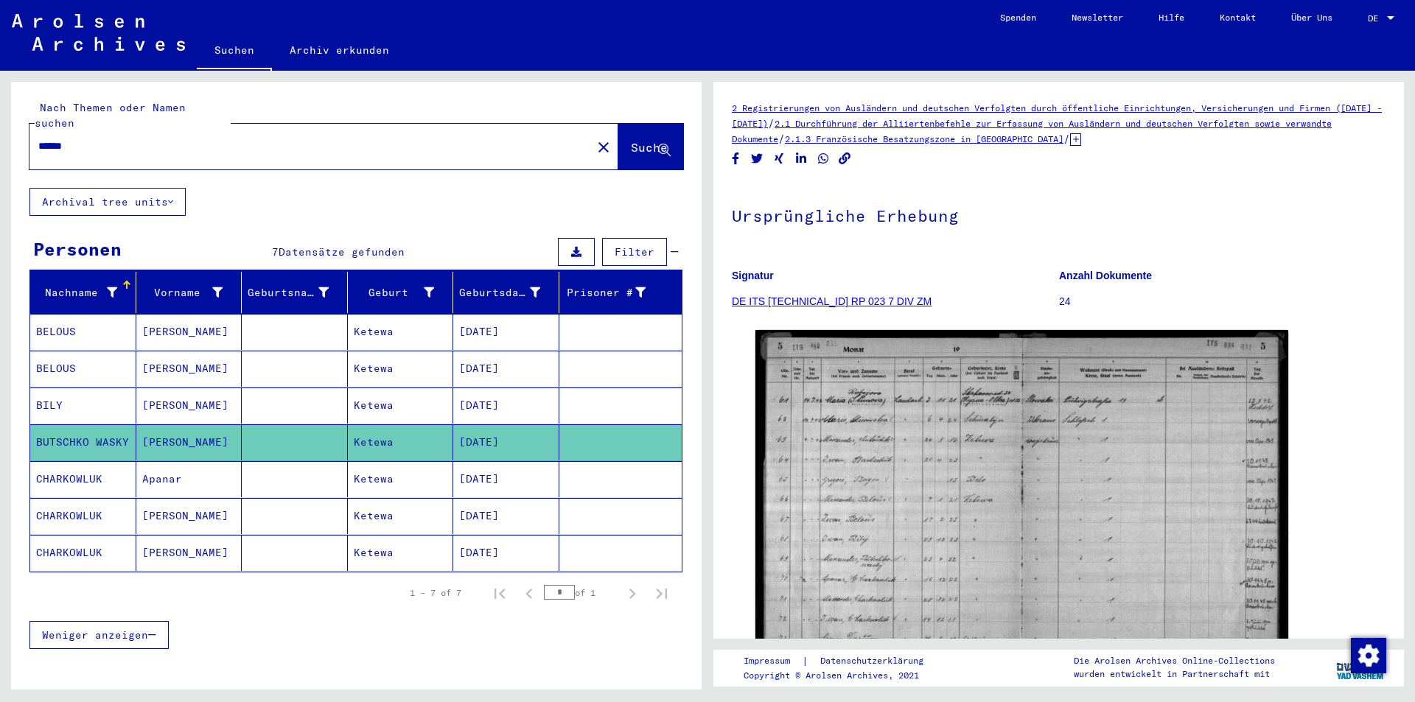
click at [80, 388] on mat-cell "BILY" at bounding box center [83, 406] width 106 height 36
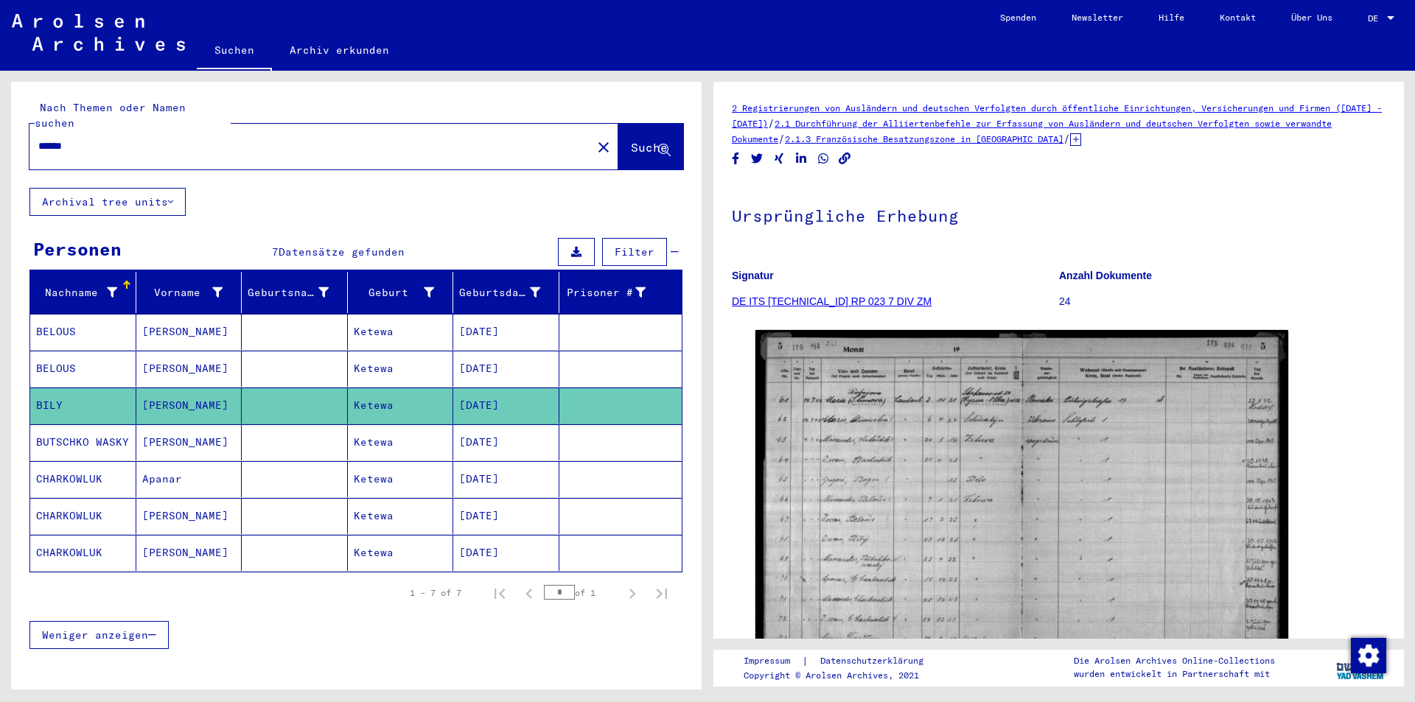
click at [71, 426] on mat-cell "BUTSCHKO WASKY" at bounding box center [83, 443] width 106 height 36
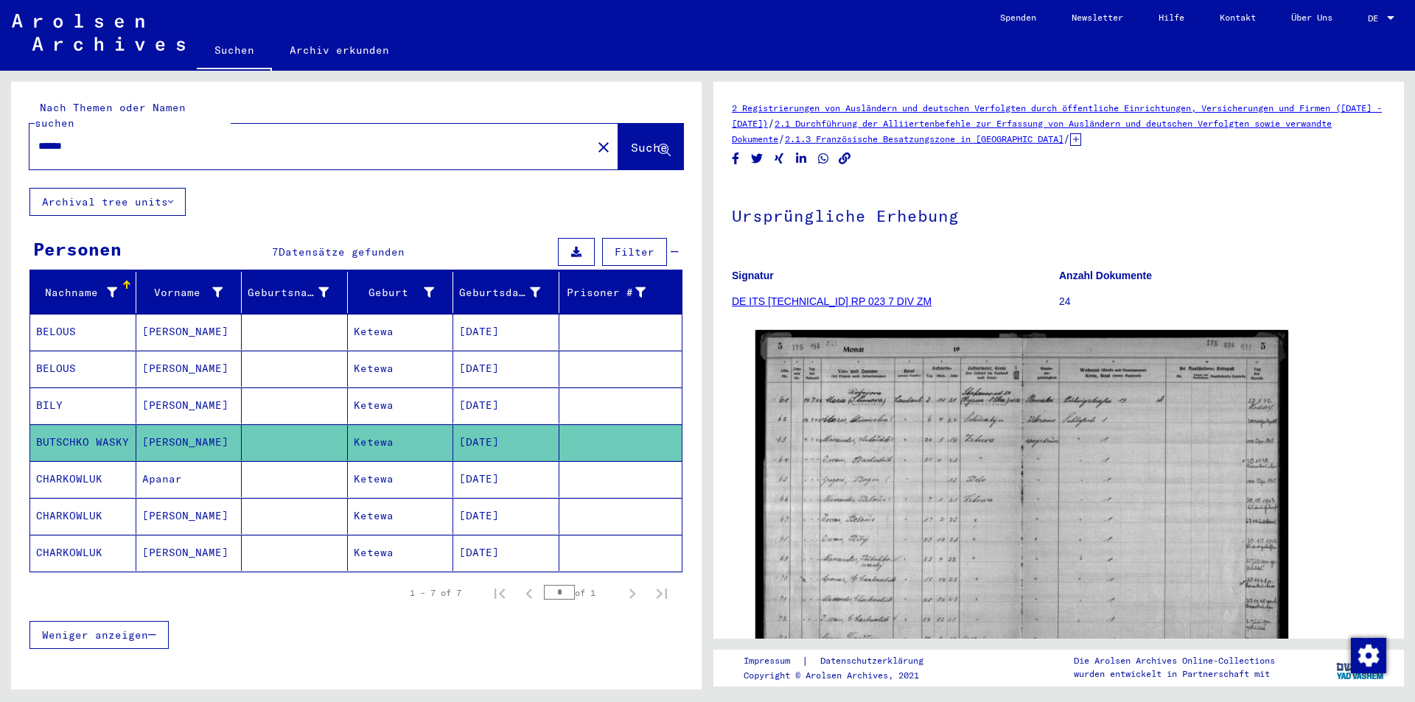
click at [63, 466] on mat-cell "CHARKOWLUK" at bounding box center [83, 479] width 106 height 36
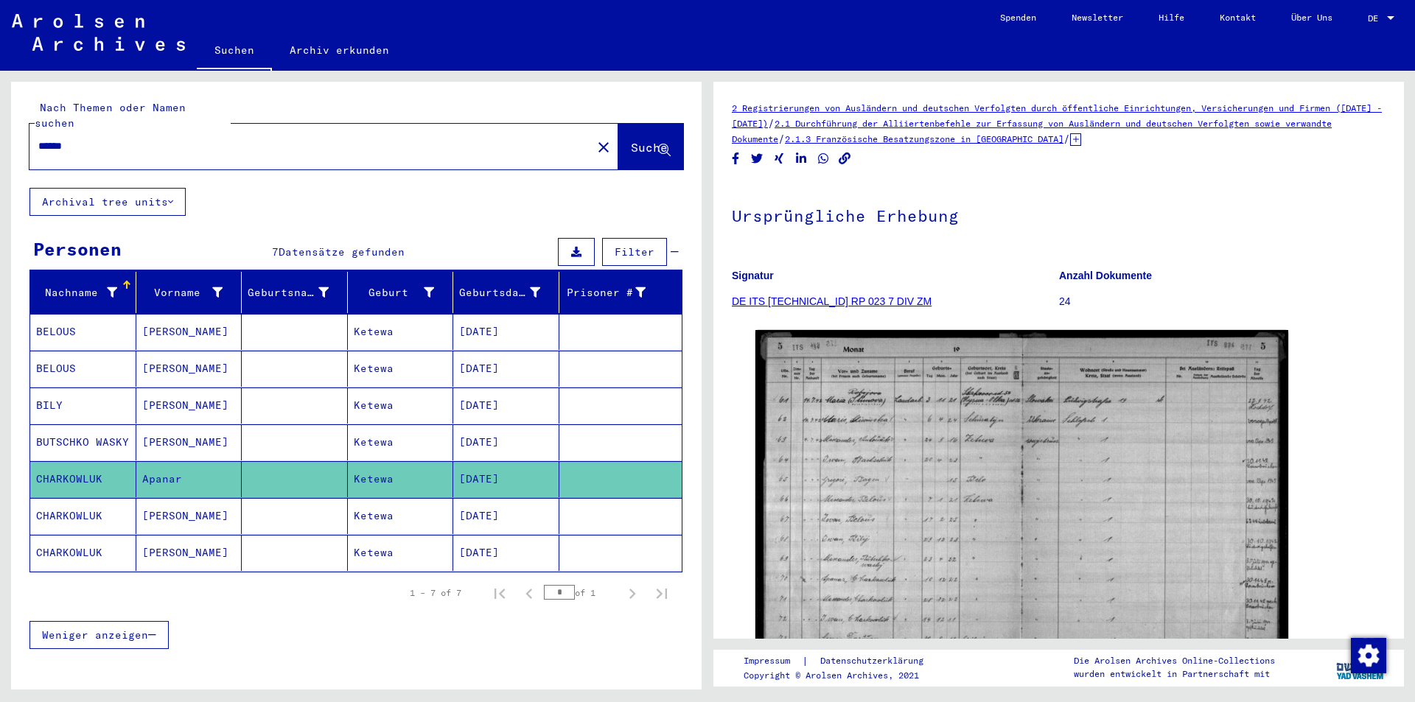
click at [80, 498] on mat-cell "CHARKOWLUK" at bounding box center [83, 516] width 106 height 36
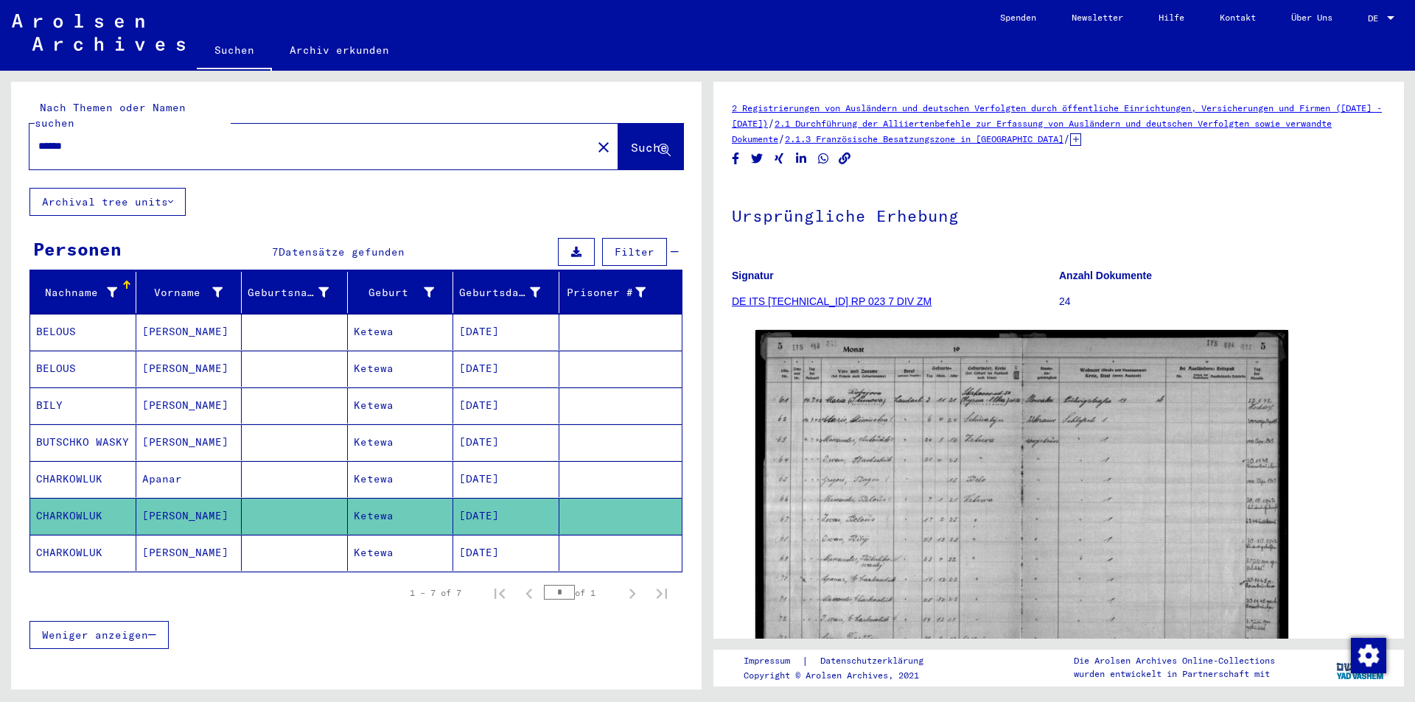
click at [77, 316] on mat-cell "BELOUS" at bounding box center [83, 332] width 106 height 36
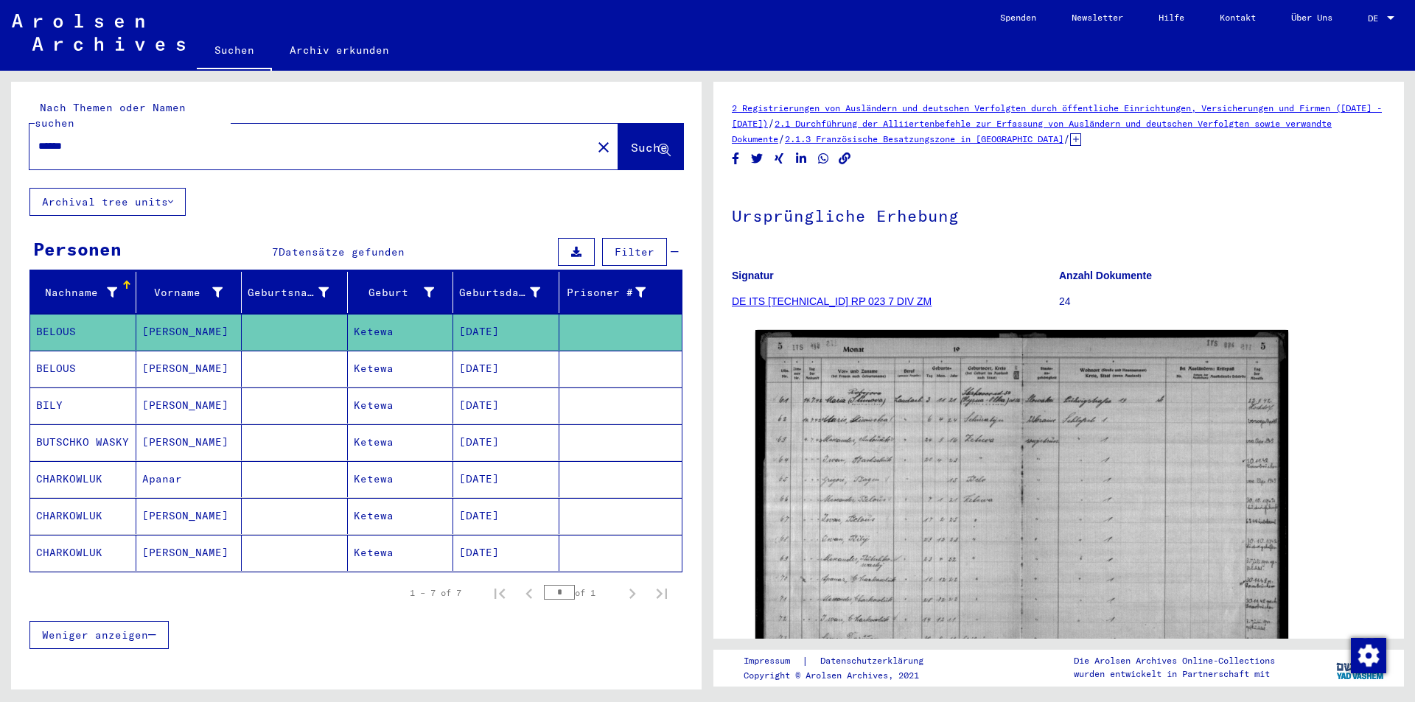
click at [77, 499] on mat-cell "CHARKOWLUK" at bounding box center [83, 516] width 106 height 36
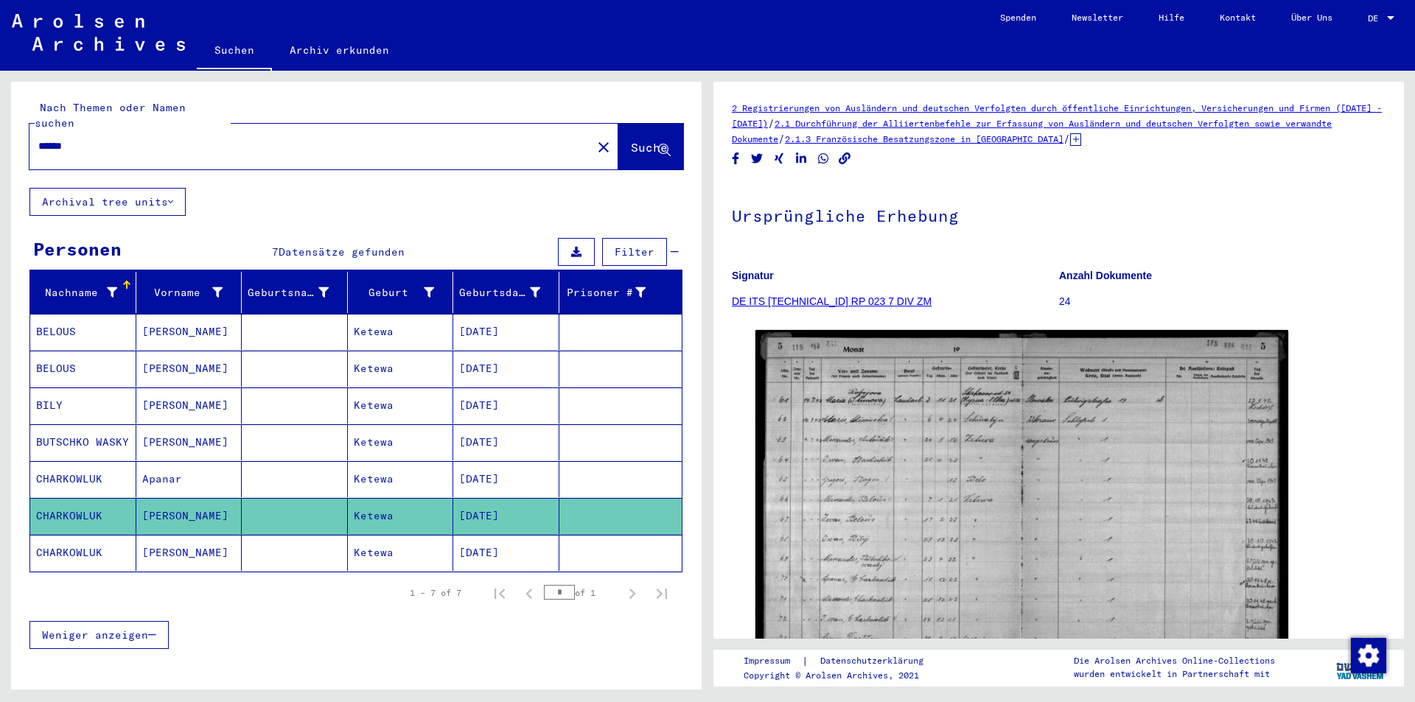
click at [75, 537] on mat-cell "CHARKOWLUK" at bounding box center [83, 553] width 106 height 36
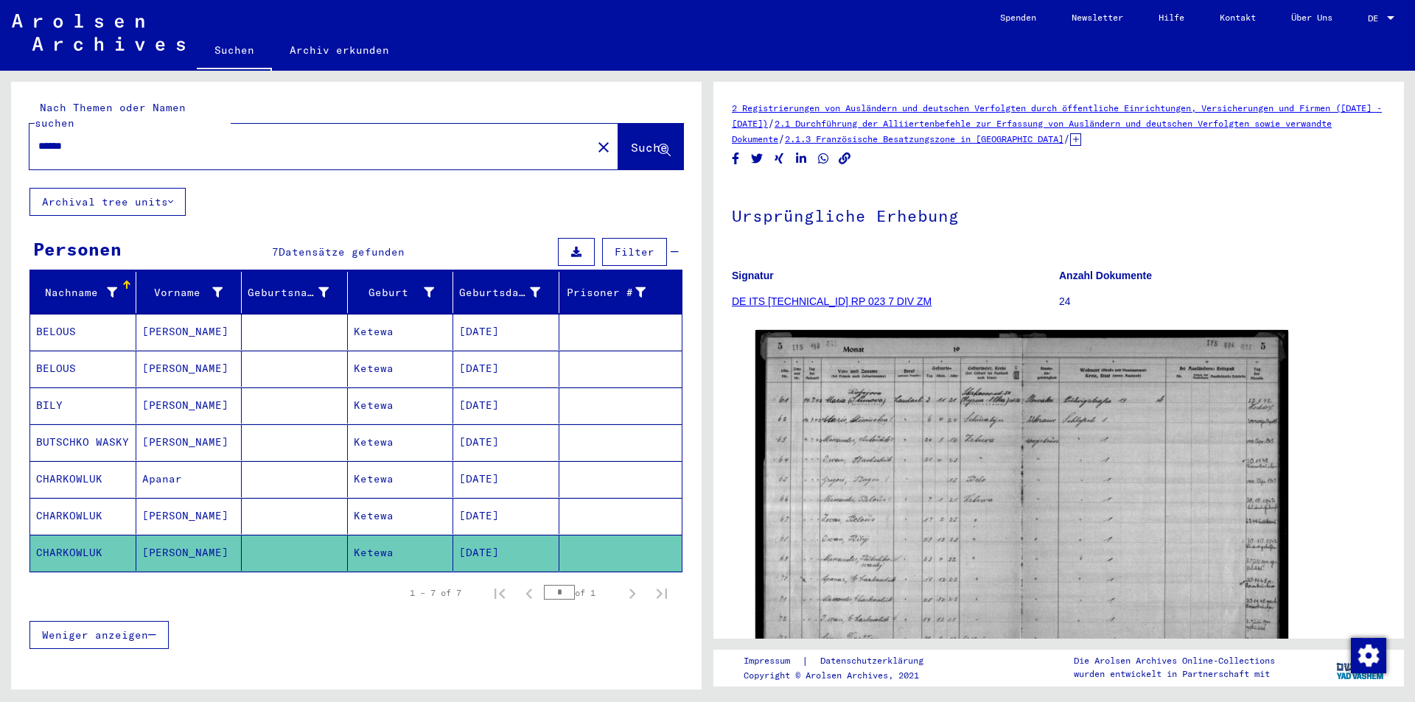
click at [798, 301] on link "DE ITS [TECHNICAL_ID] RP 023 7 DIV ZM" at bounding box center [832, 302] width 200 height 12
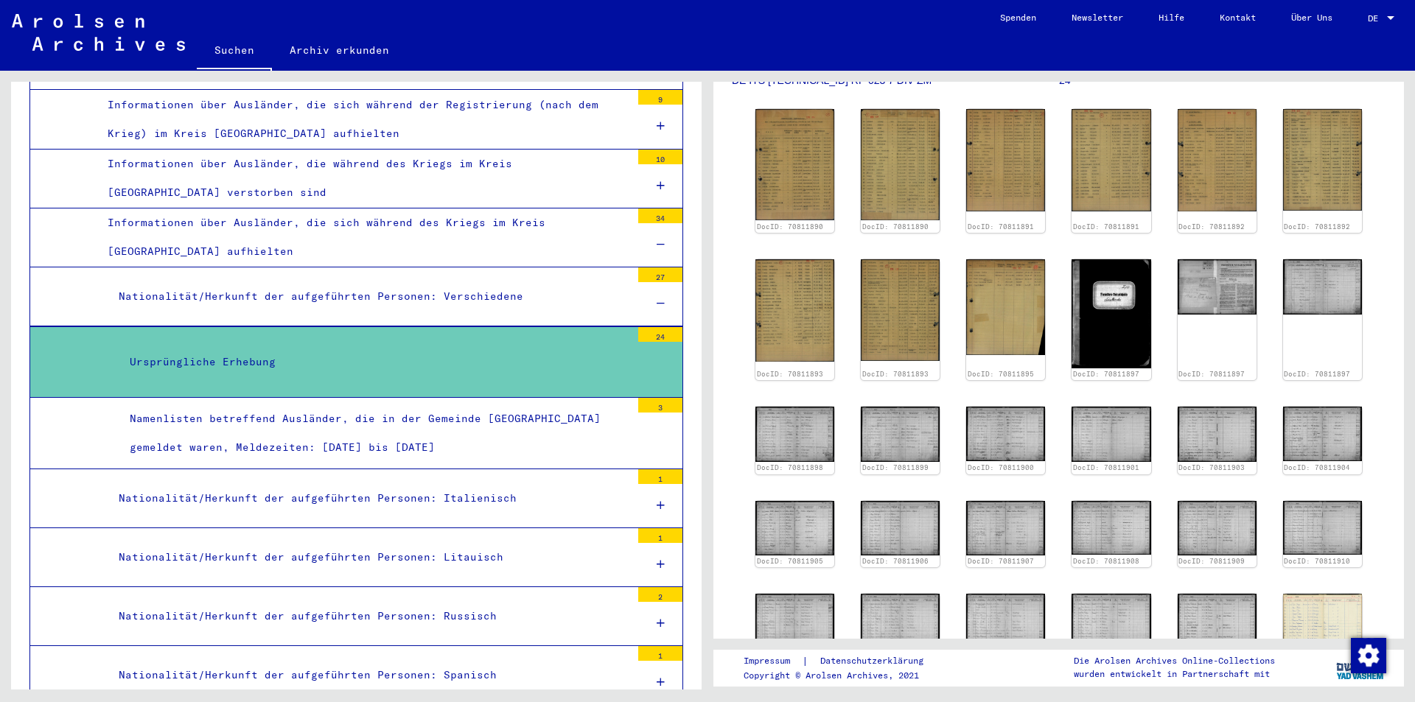
scroll to position [147, 0]
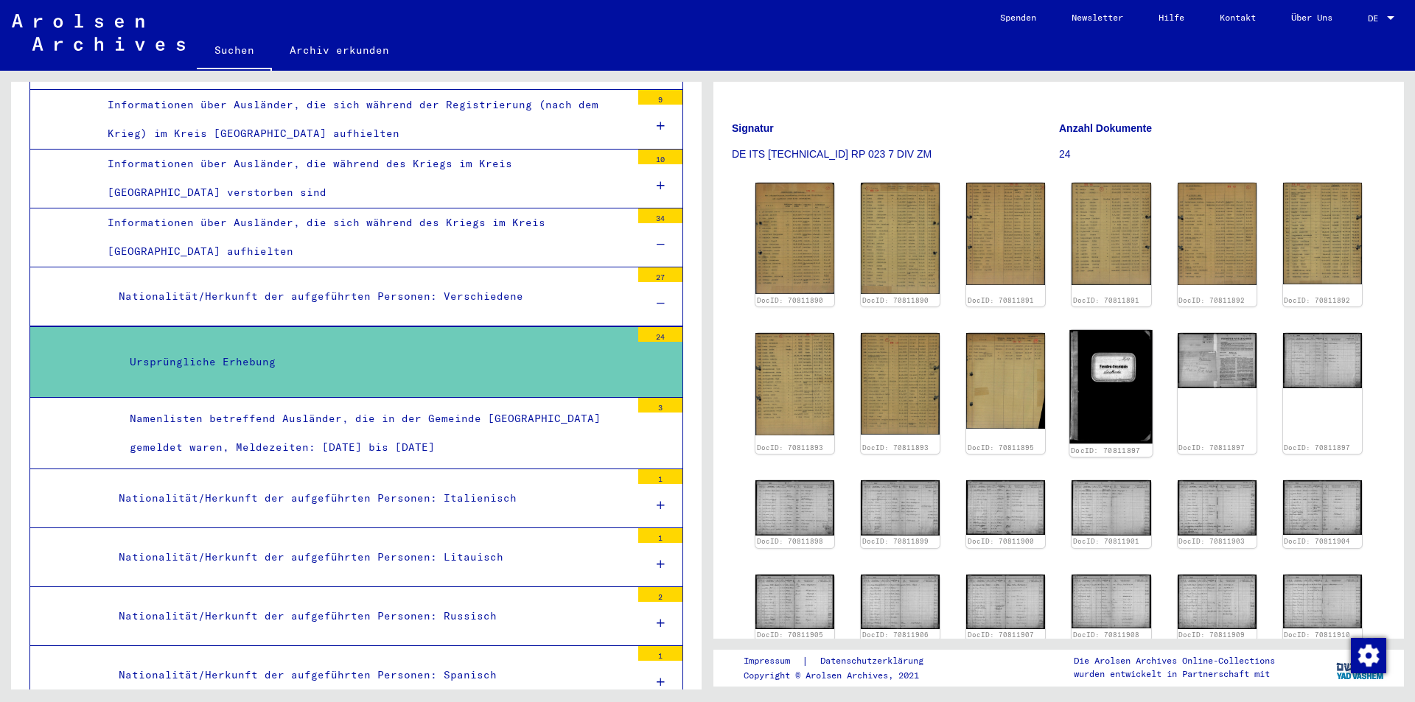
click at [1112, 394] on img at bounding box center [1111, 387] width 83 height 114
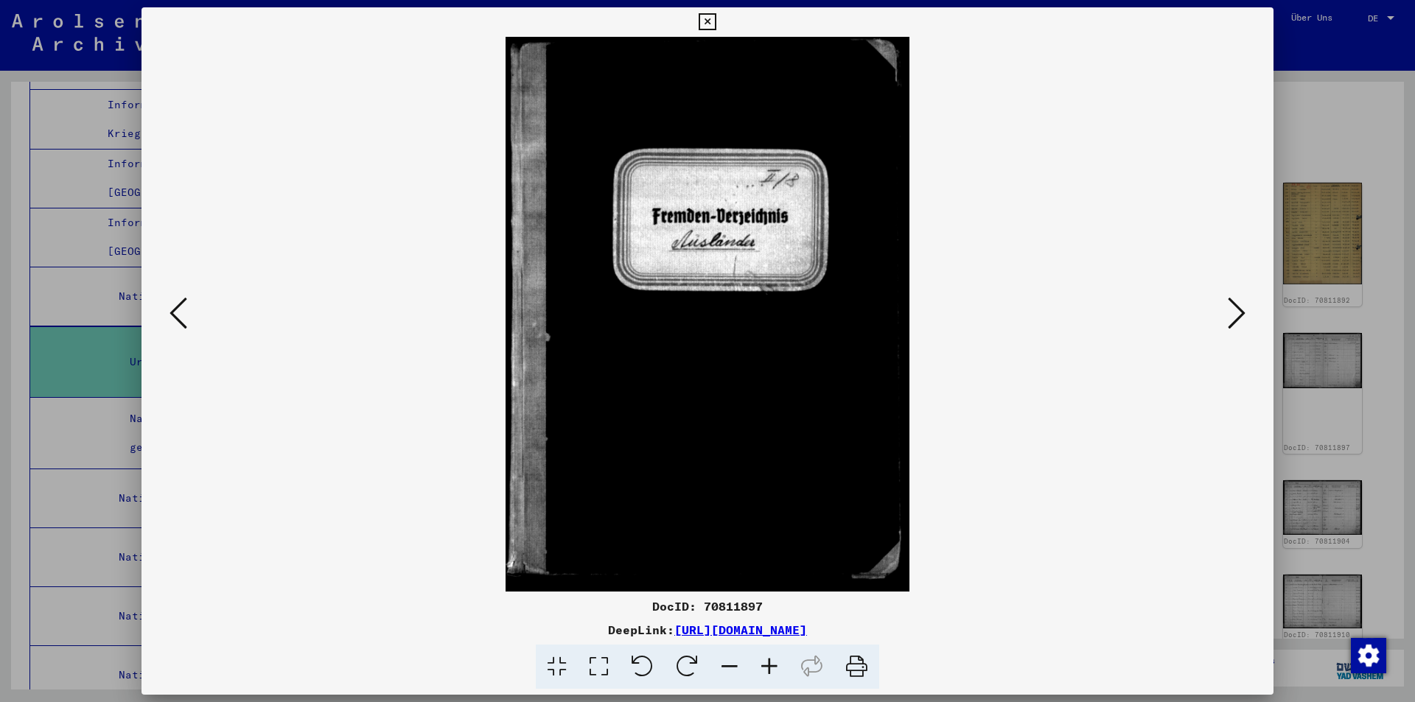
click at [705, 20] on icon at bounding box center [707, 22] width 17 height 18
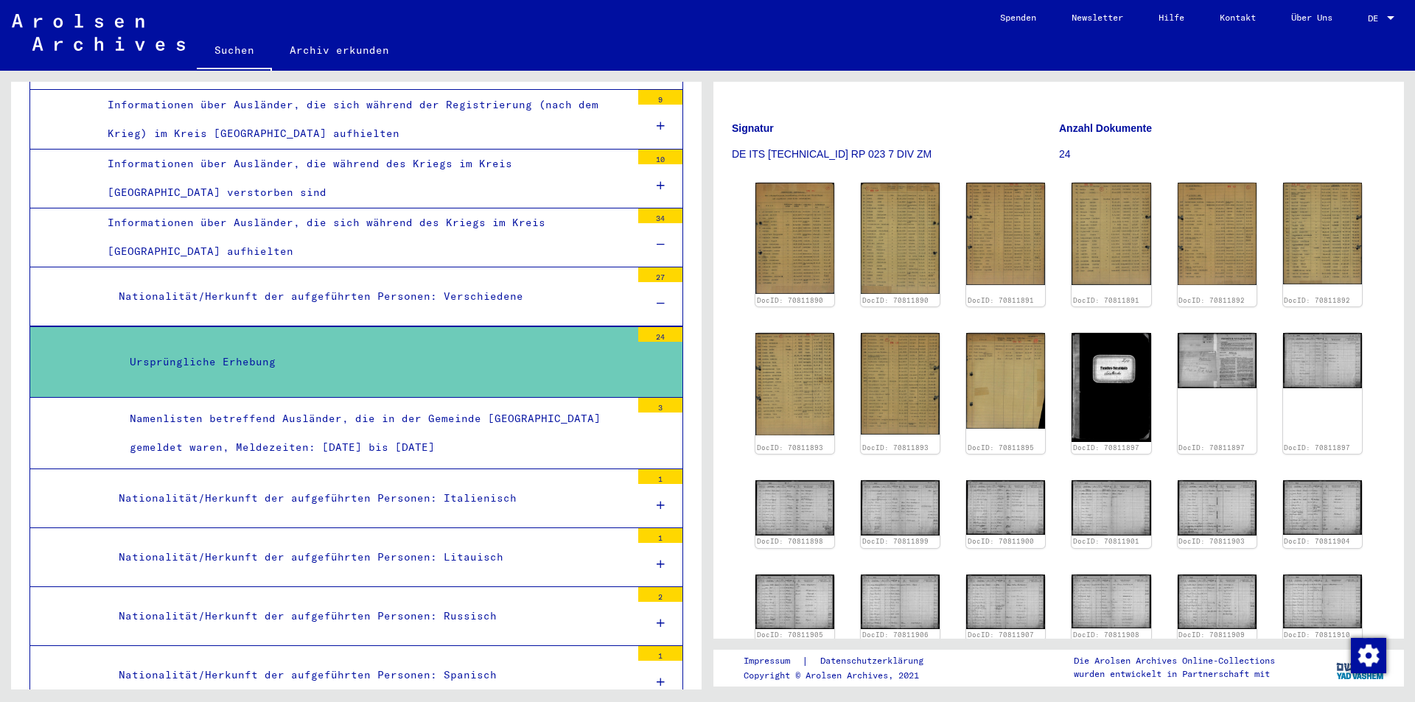
click at [188, 290] on div "Nationalität/Herkunft der aufgeführten Personen: Verschiedene" at bounding box center [369, 296] width 523 height 29
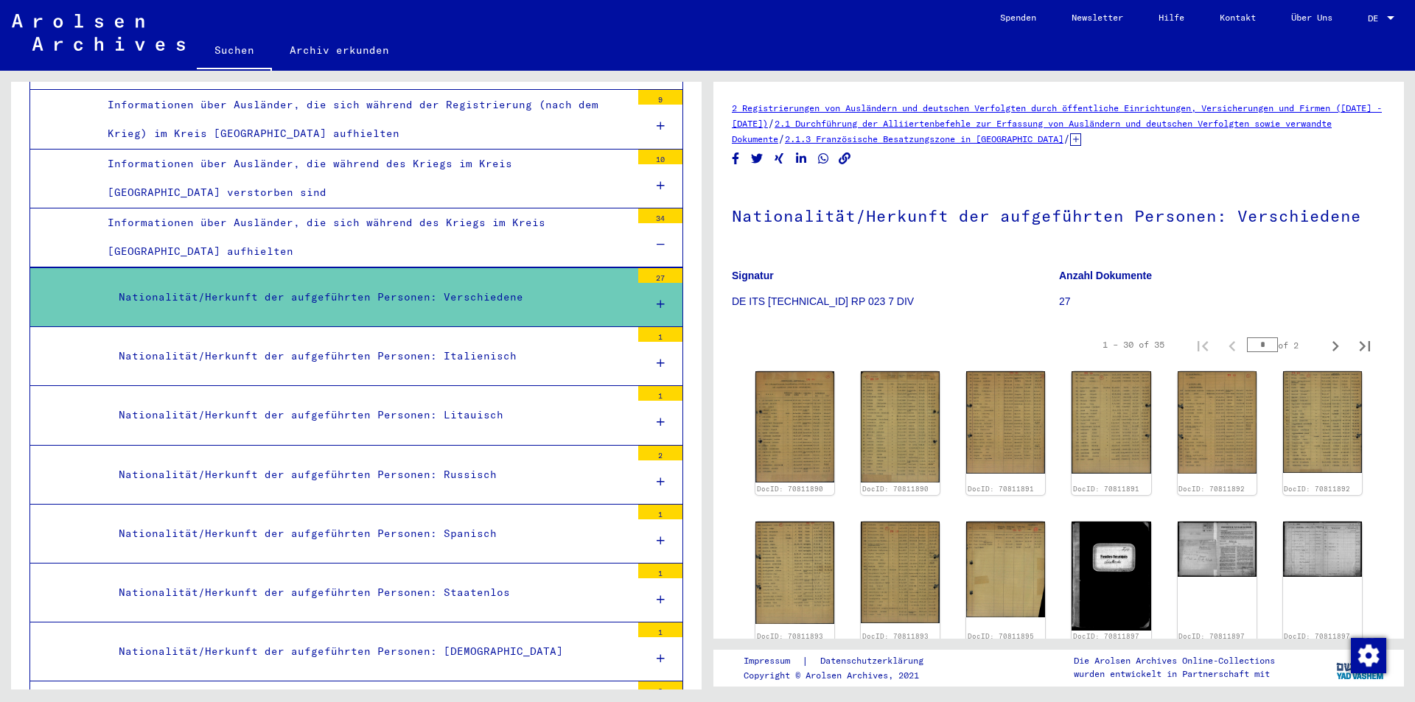
click at [172, 217] on div "Informationen über Ausländer, die sich während des Kriegs im Kreis [GEOGRAPHIC_…" at bounding box center [364, 237] width 534 height 57
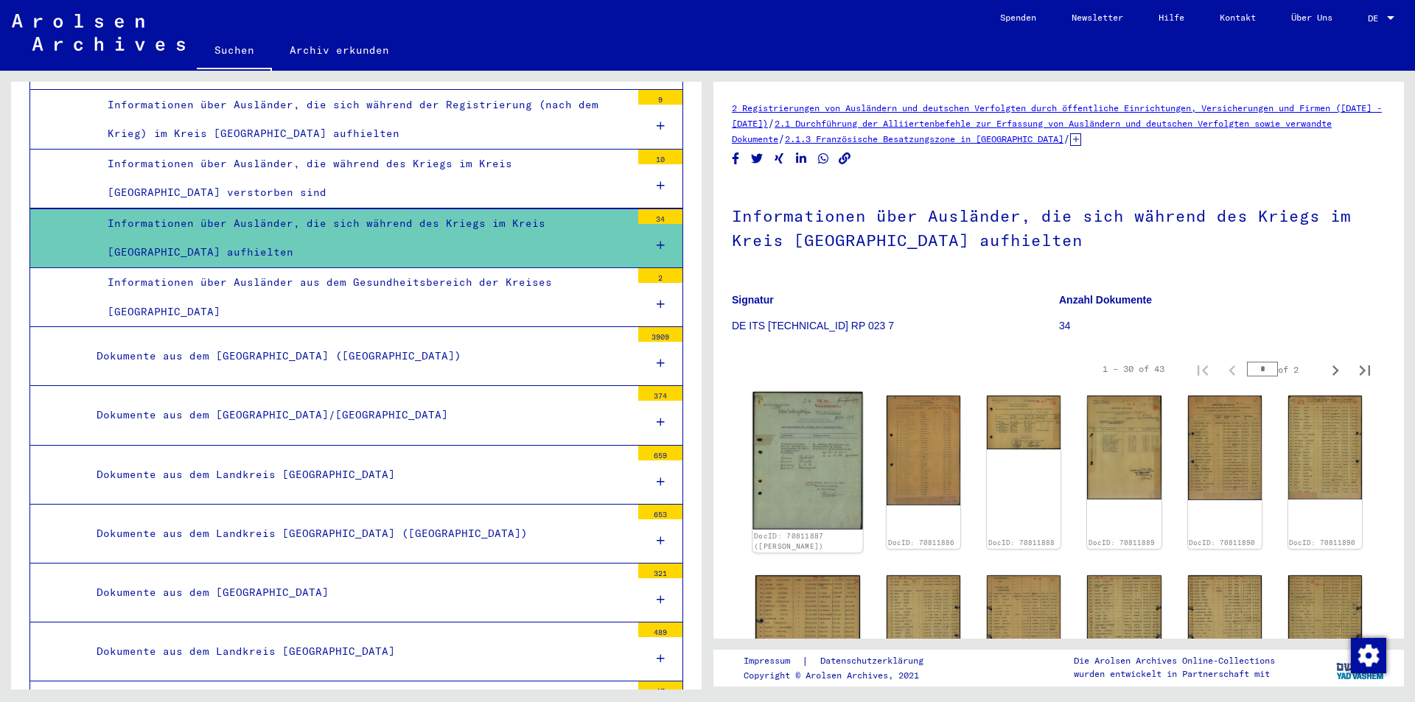
click at [796, 433] on img at bounding box center [808, 461] width 110 height 138
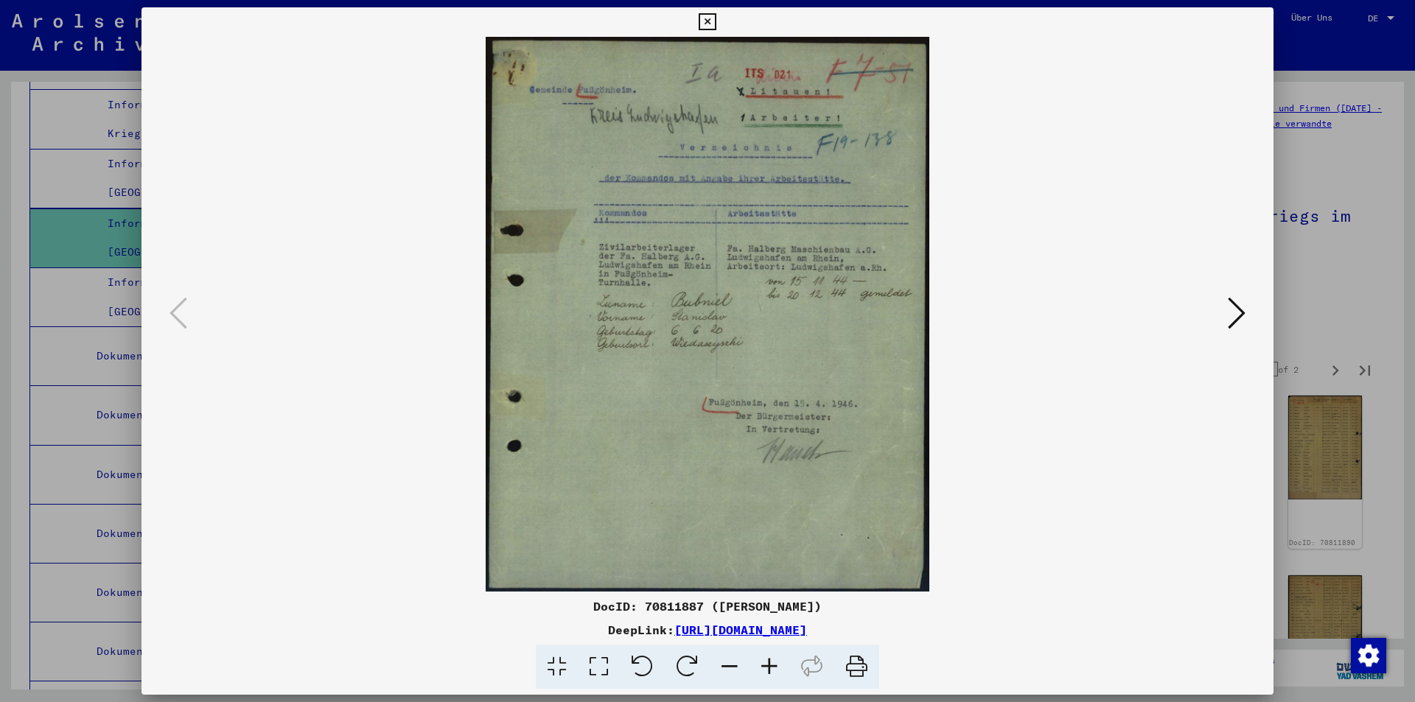
click at [1235, 305] on icon at bounding box center [1237, 313] width 18 height 35
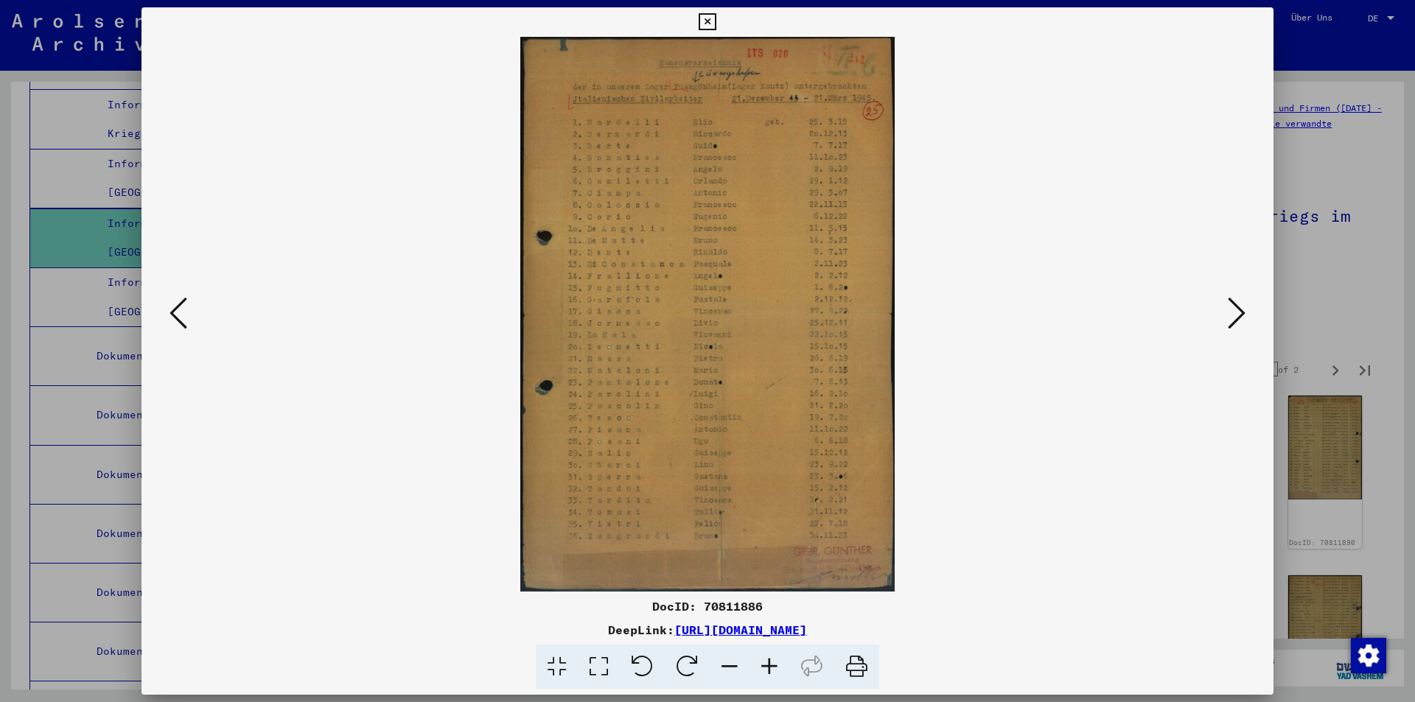
click at [1235, 305] on icon at bounding box center [1237, 313] width 18 height 35
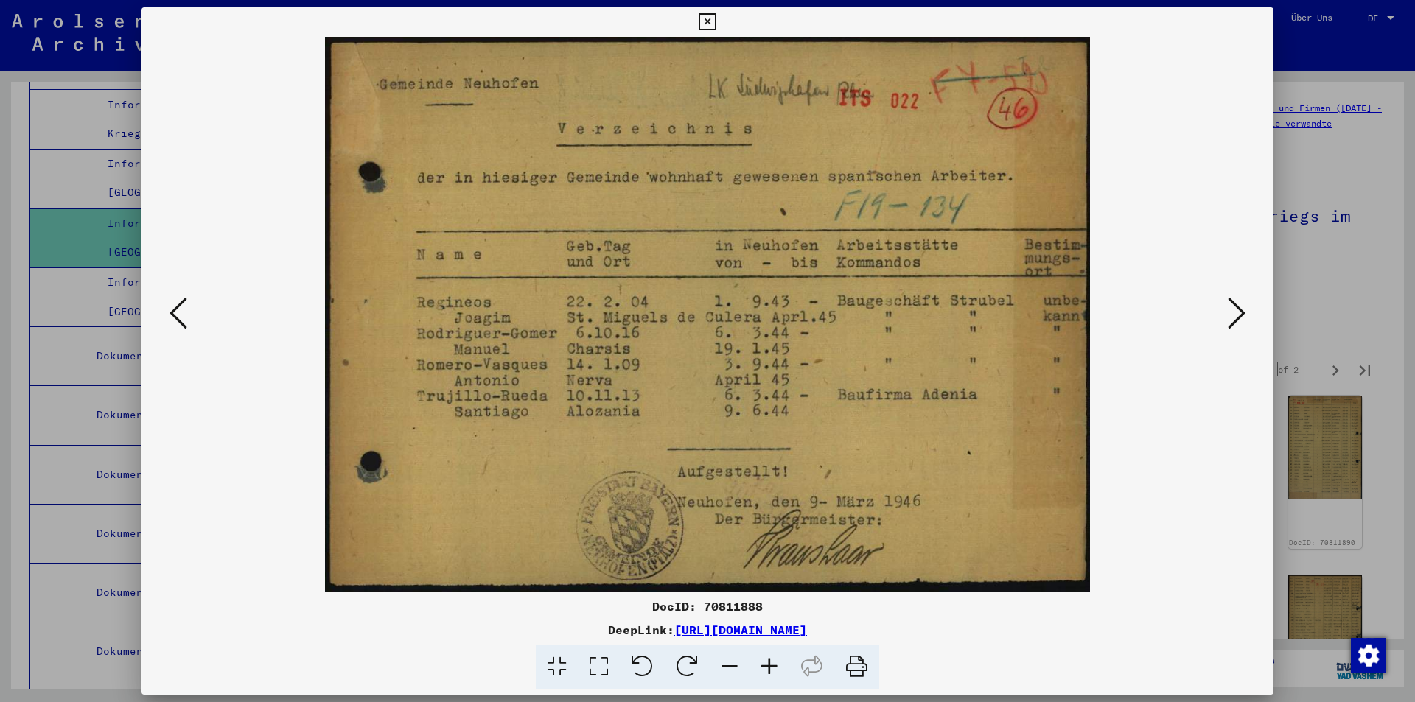
click at [1235, 305] on icon at bounding box center [1237, 313] width 18 height 35
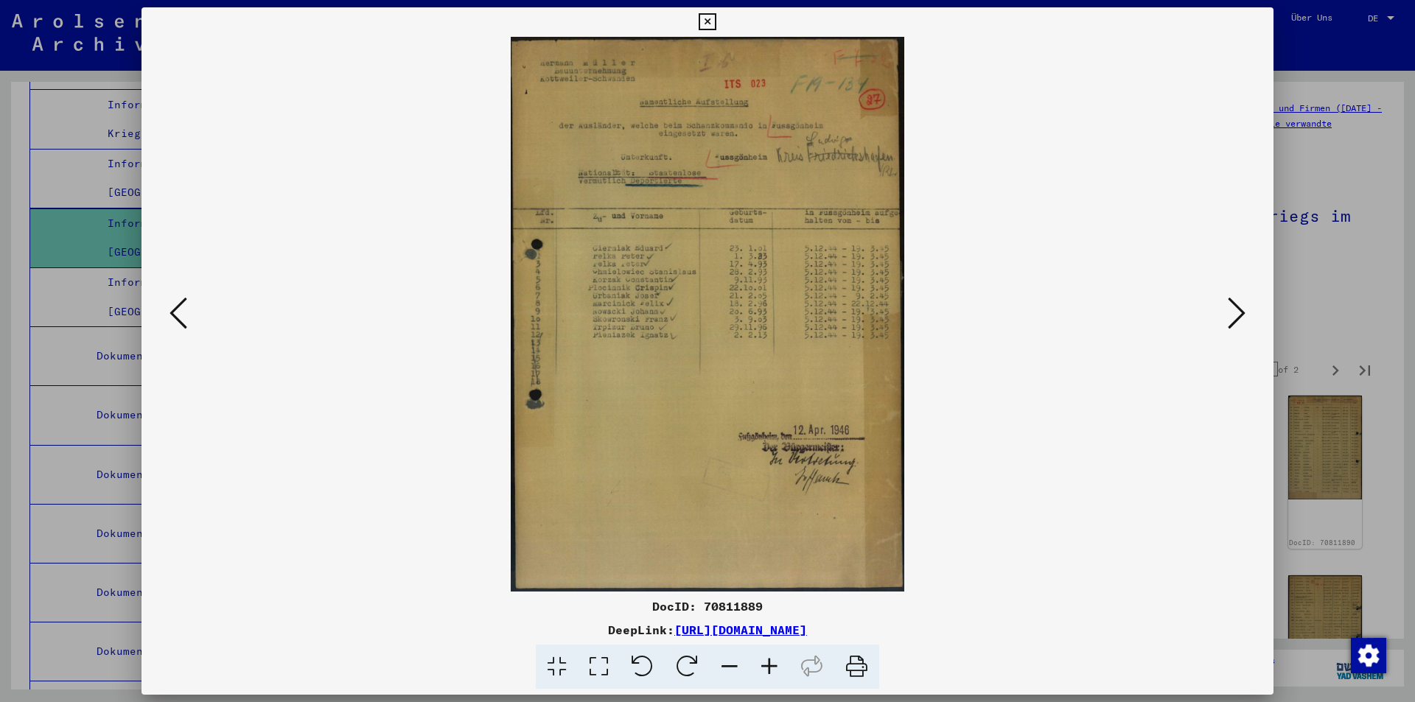
click at [1235, 305] on icon at bounding box center [1237, 313] width 18 height 35
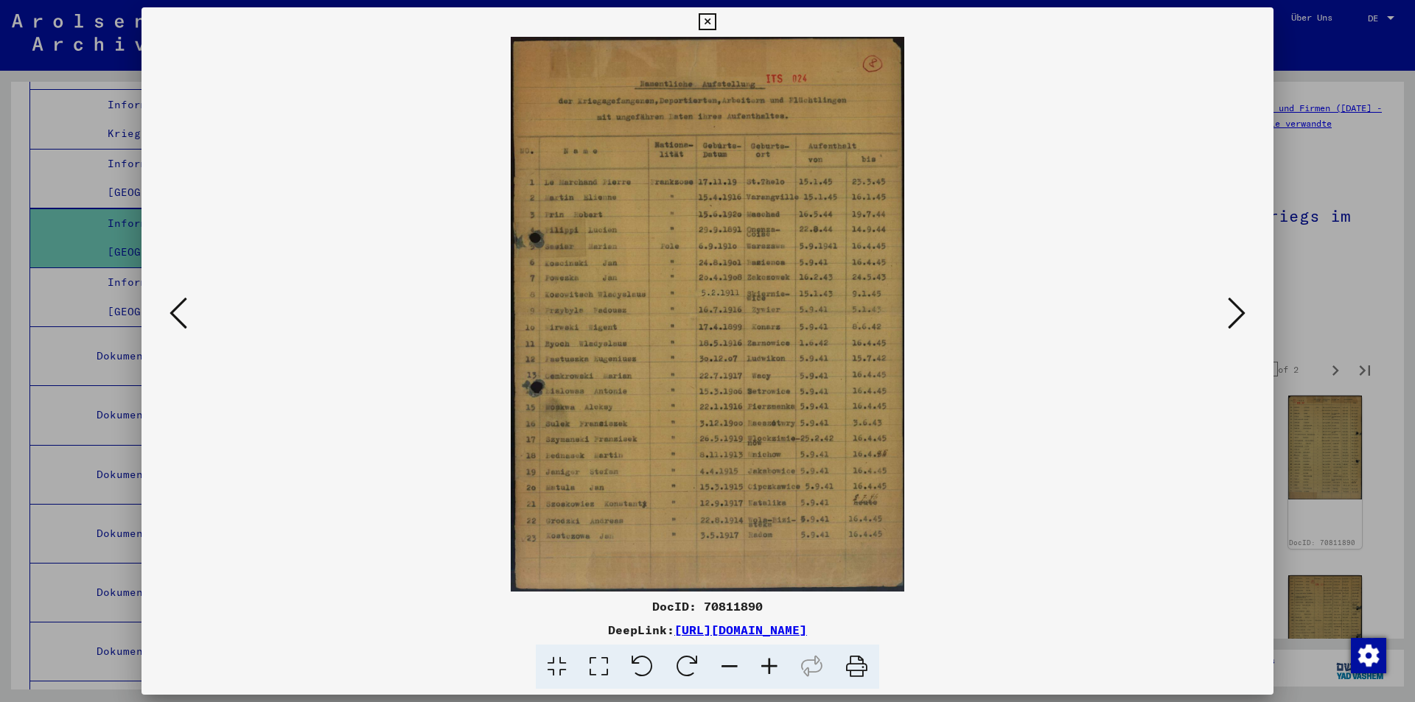
click at [1235, 305] on icon at bounding box center [1237, 313] width 18 height 35
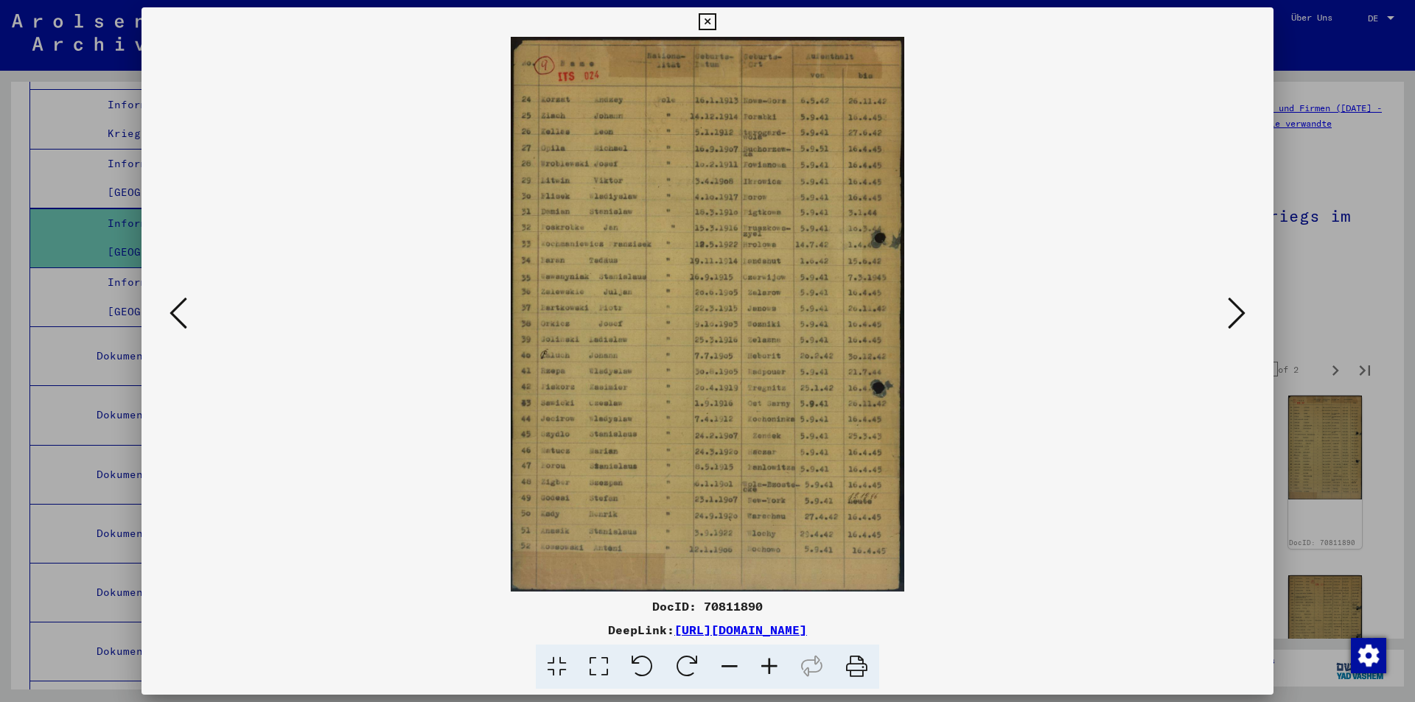
click at [1235, 305] on icon at bounding box center [1237, 313] width 18 height 35
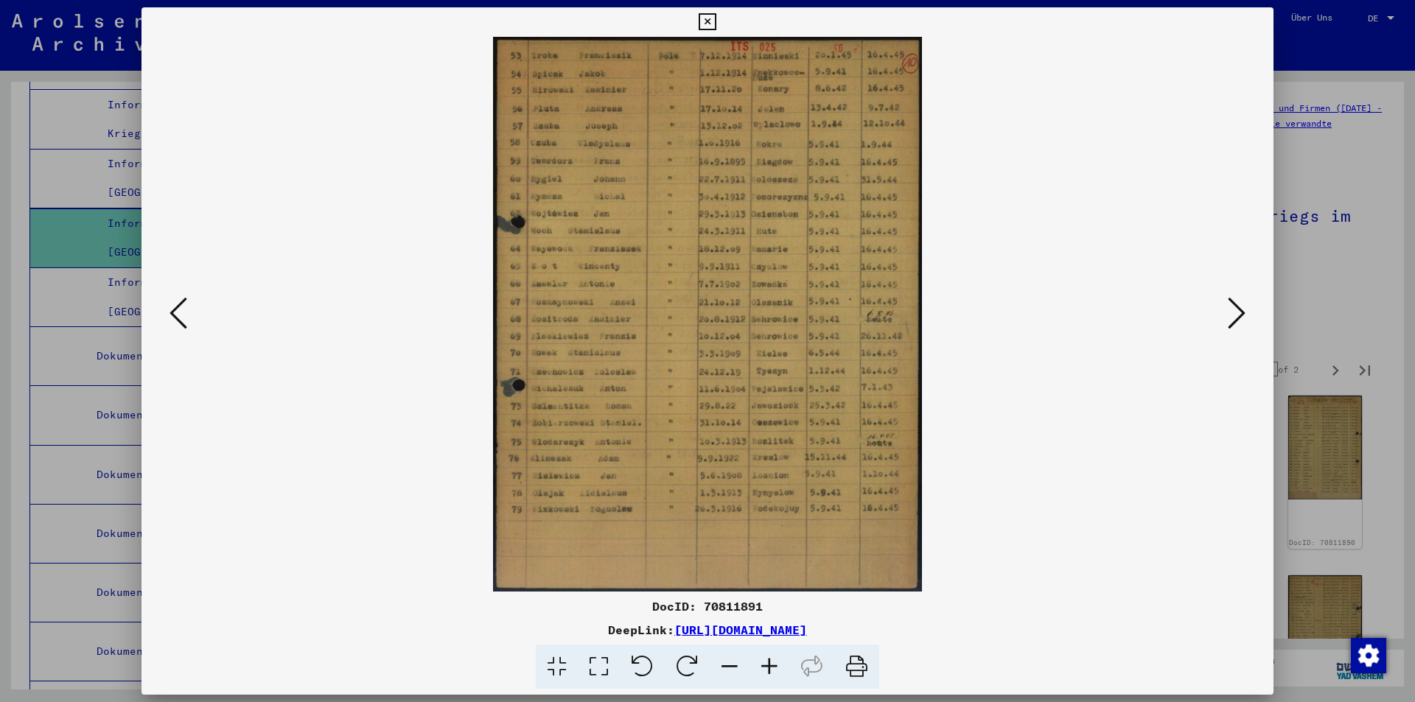
click at [1235, 305] on icon at bounding box center [1237, 313] width 18 height 35
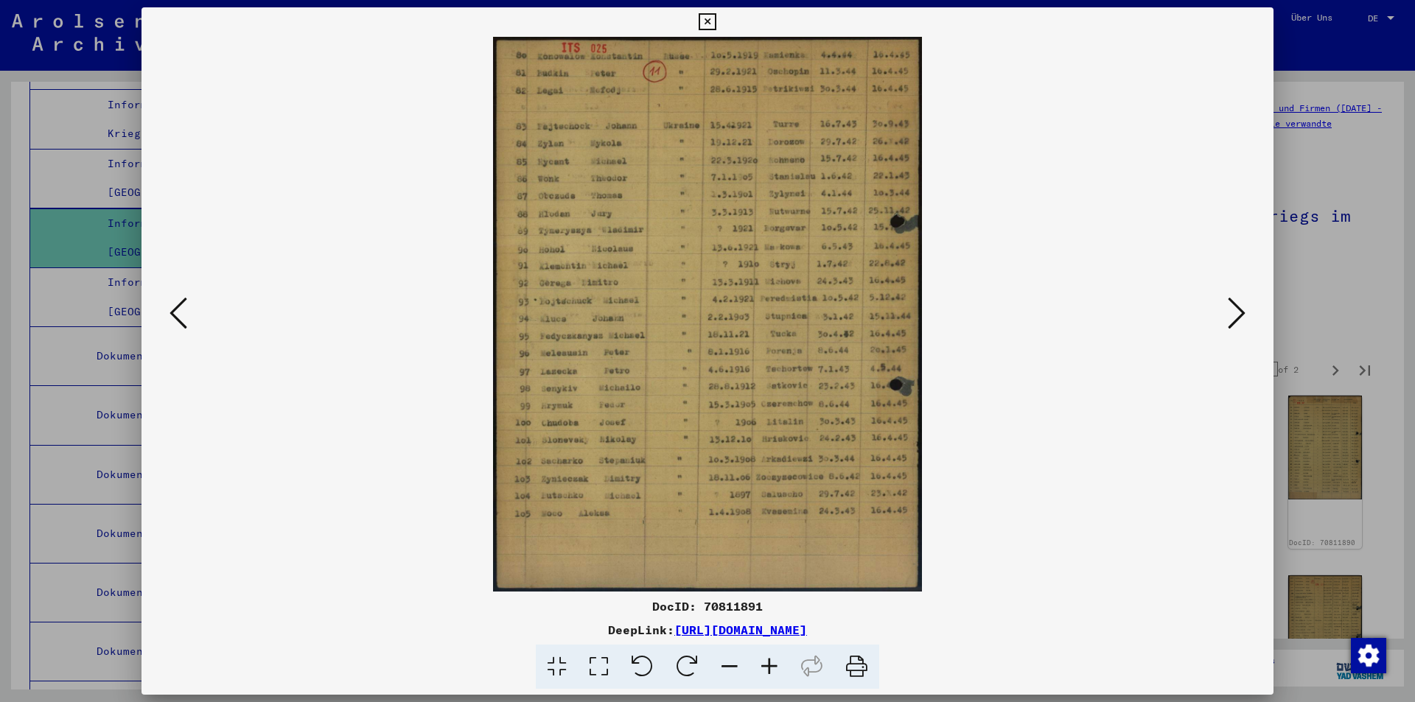
click at [1235, 305] on icon at bounding box center [1237, 313] width 18 height 35
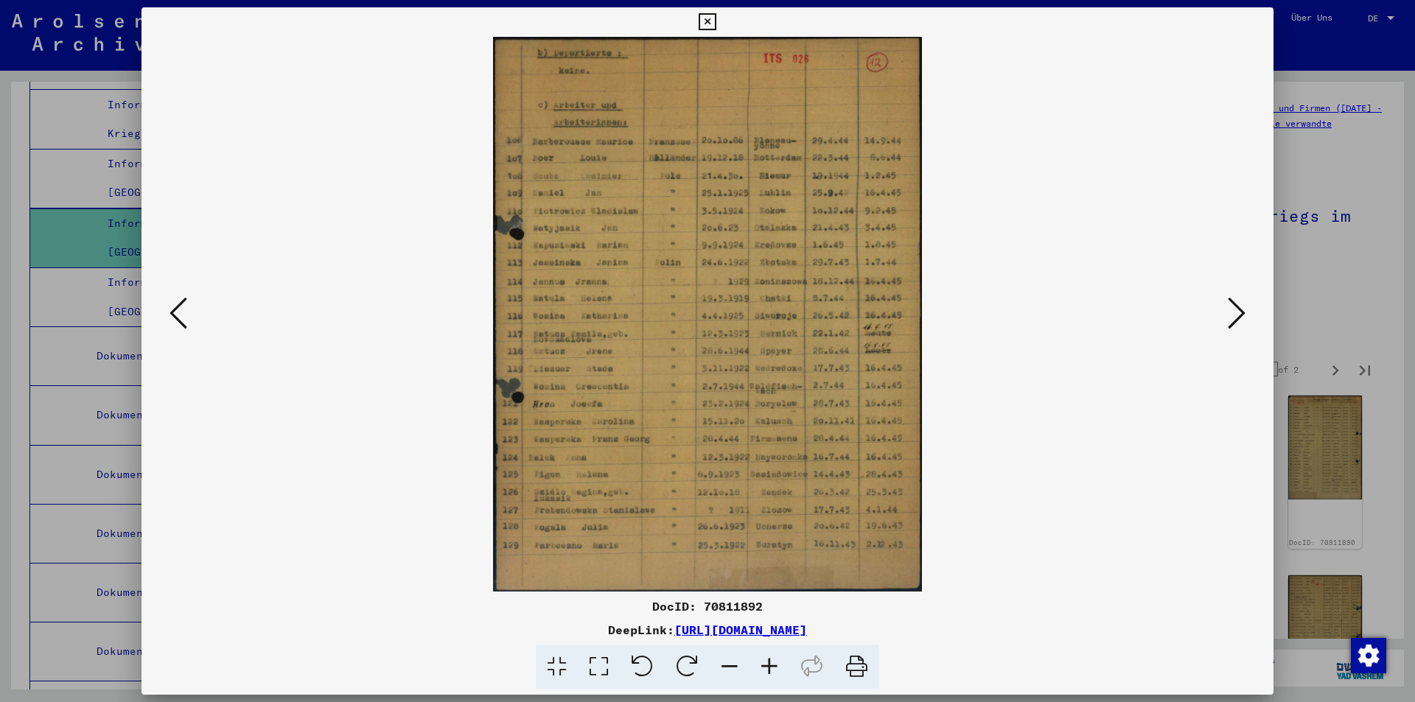
click at [1235, 305] on icon at bounding box center [1237, 313] width 18 height 35
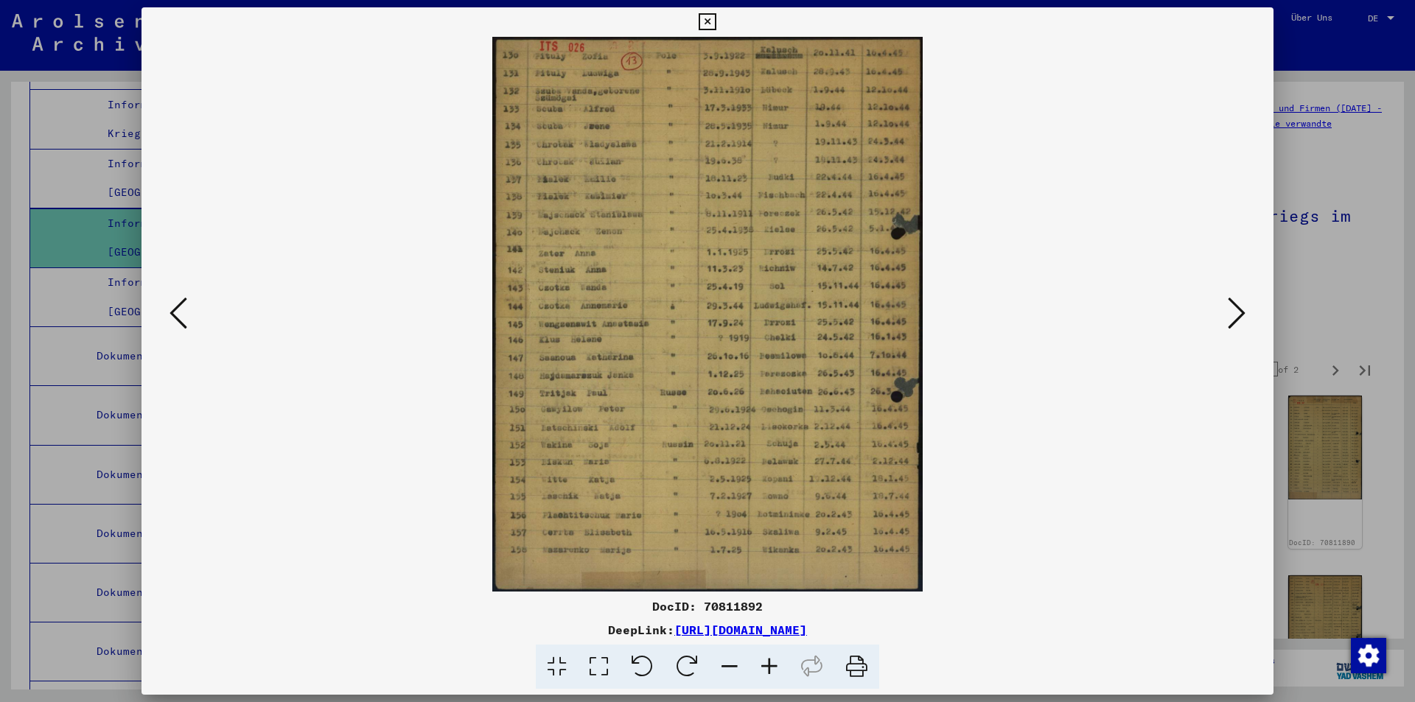
click at [169, 320] on button at bounding box center [178, 314] width 27 height 42
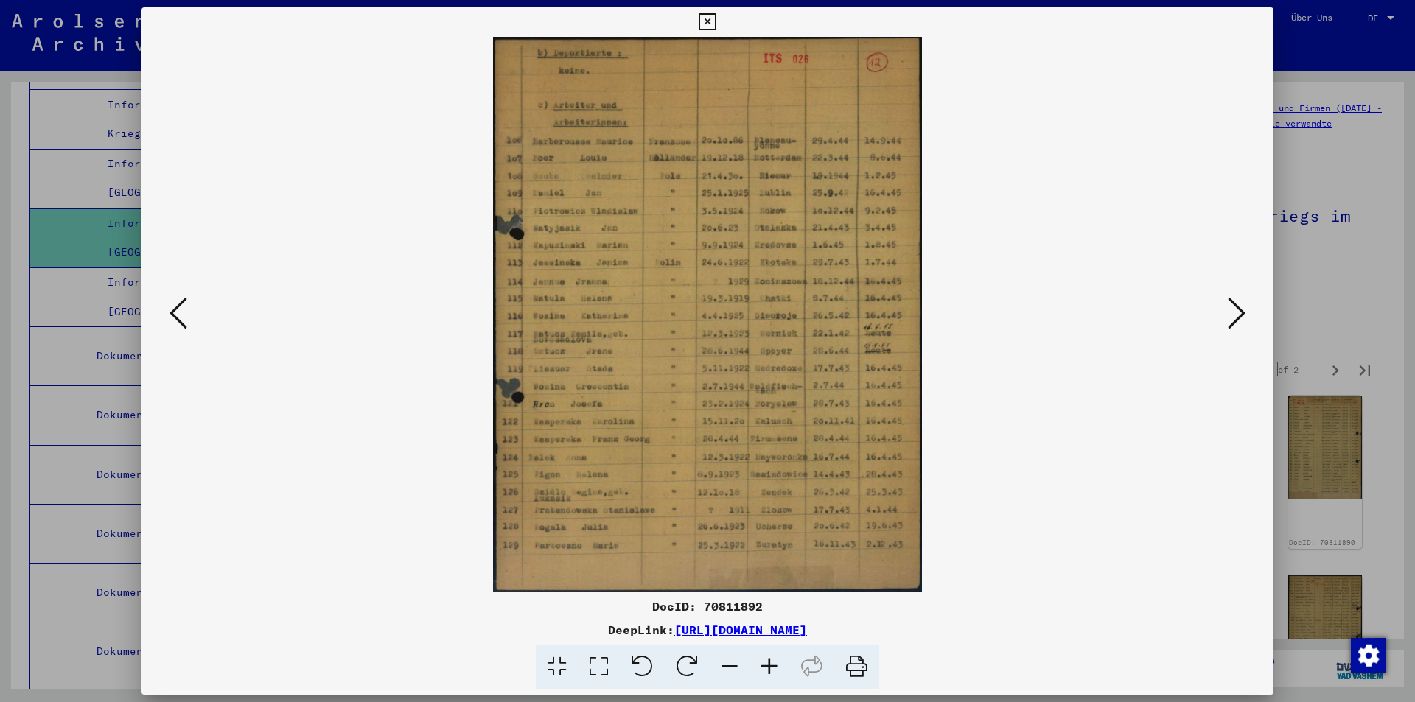
click at [1232, 315] on icon at bounding box center [1237, 313] width 18 height 35
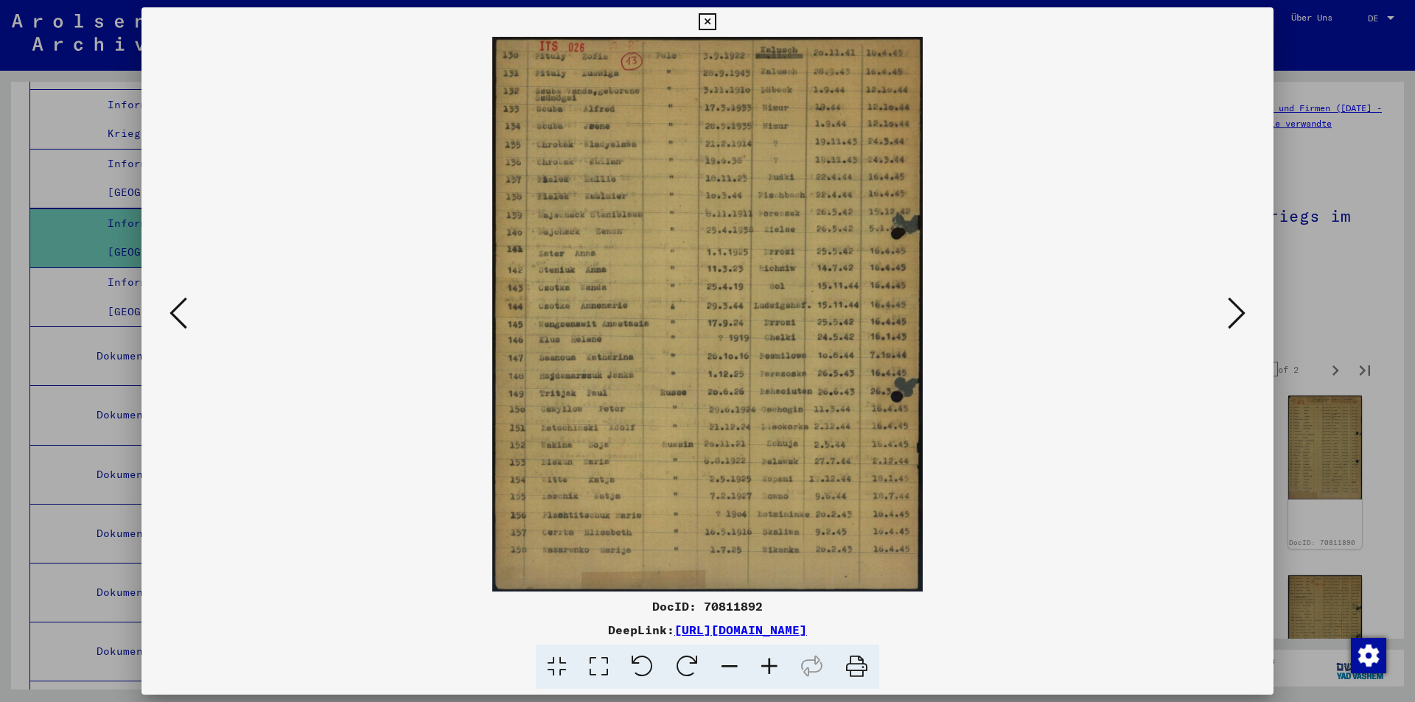
click at [1232, 315] on icon at bounding box center [1237, 313] width 18 height 35
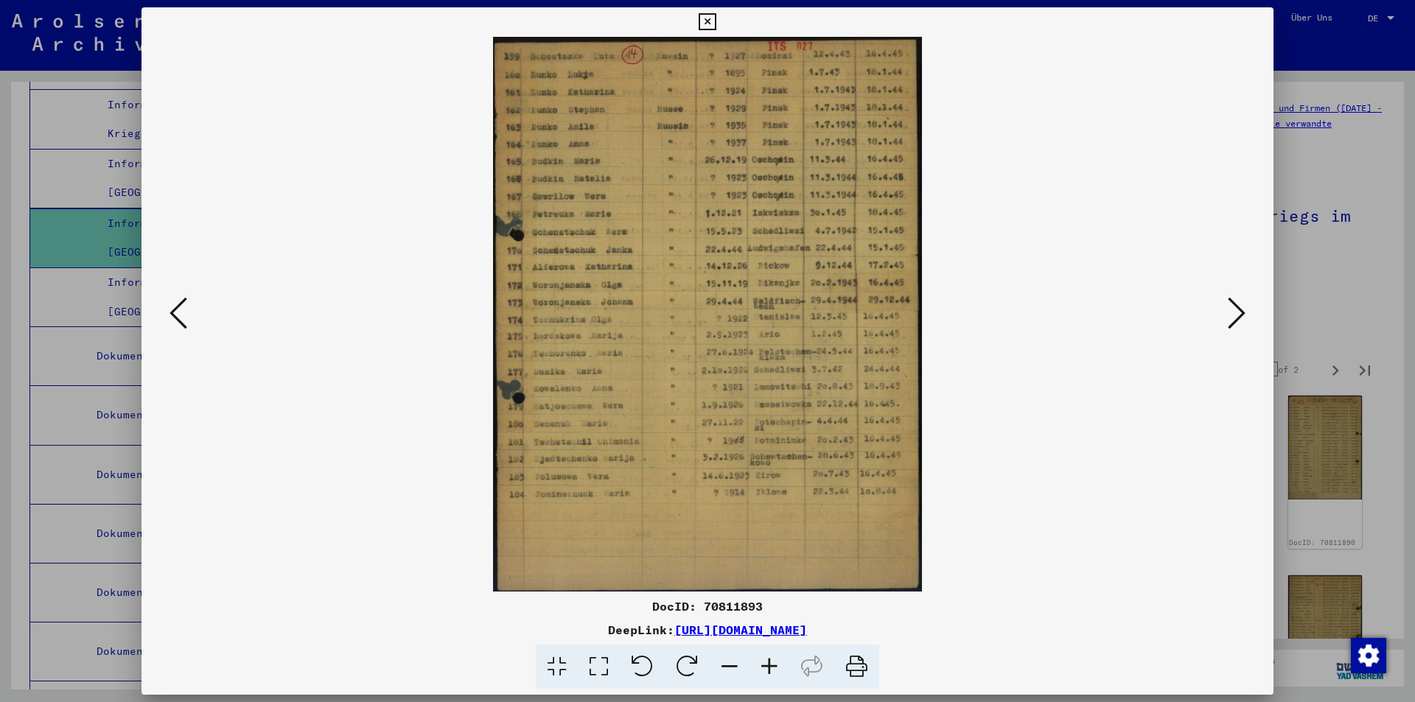
click at [1232, 315] on icon at bounding box center [1237, 313] width 18 height 35
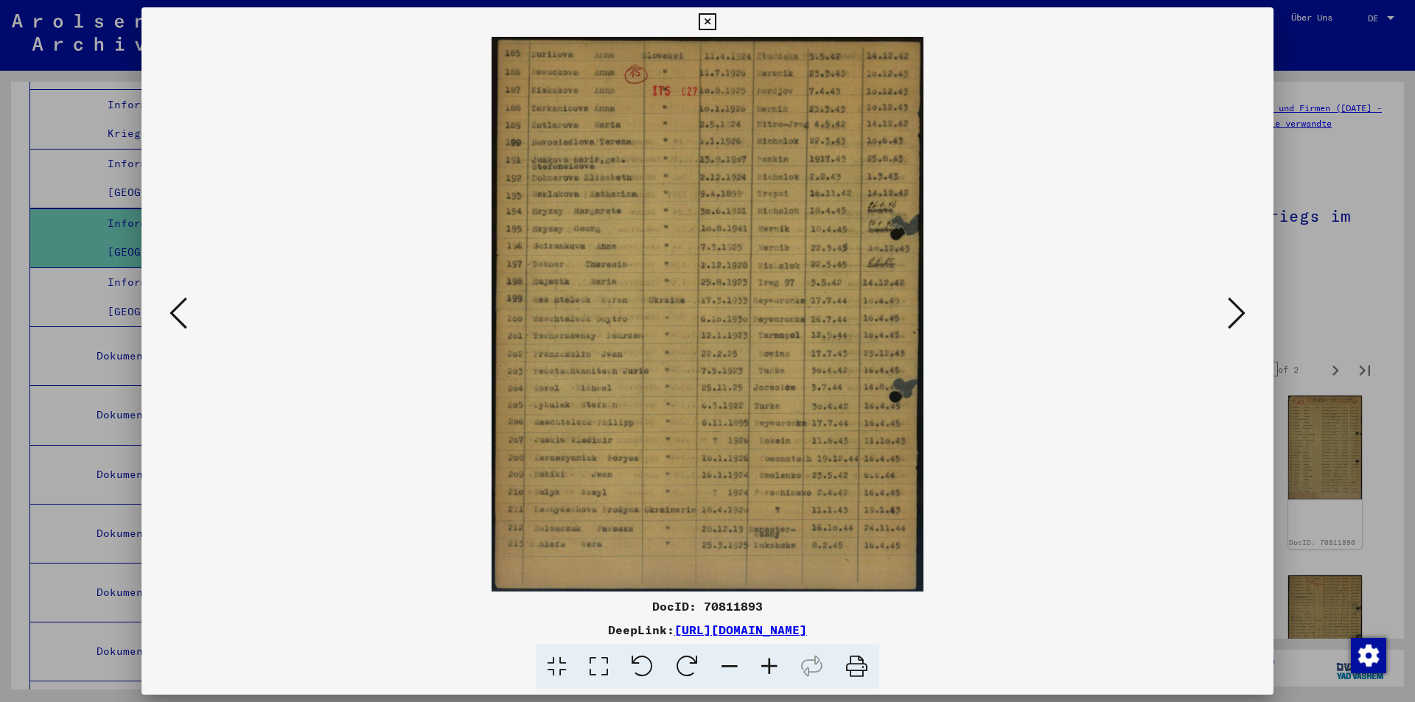
click at [1232, 315] on icon at bounding box center [1237, 313] width 18 height 35
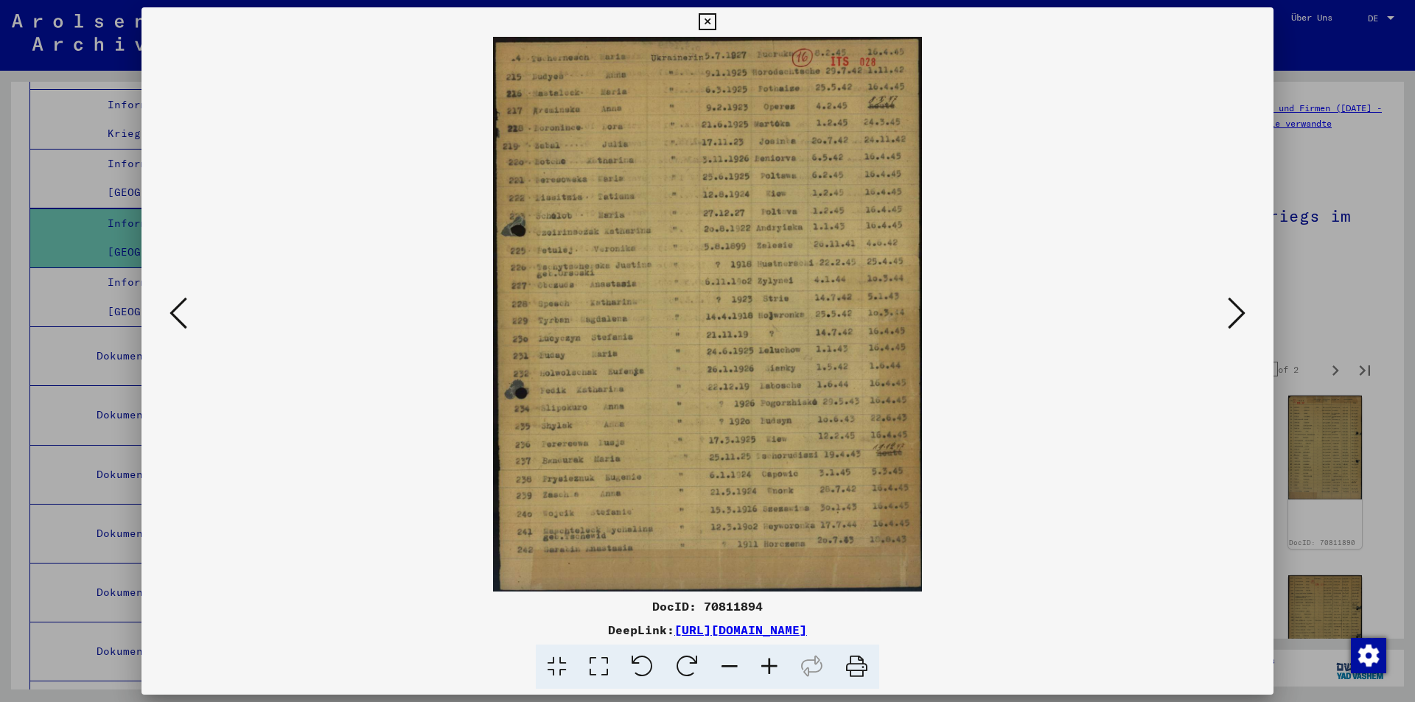
click at [1232, 315] on icon at bounding box center [1237, 313] width 18 height 35
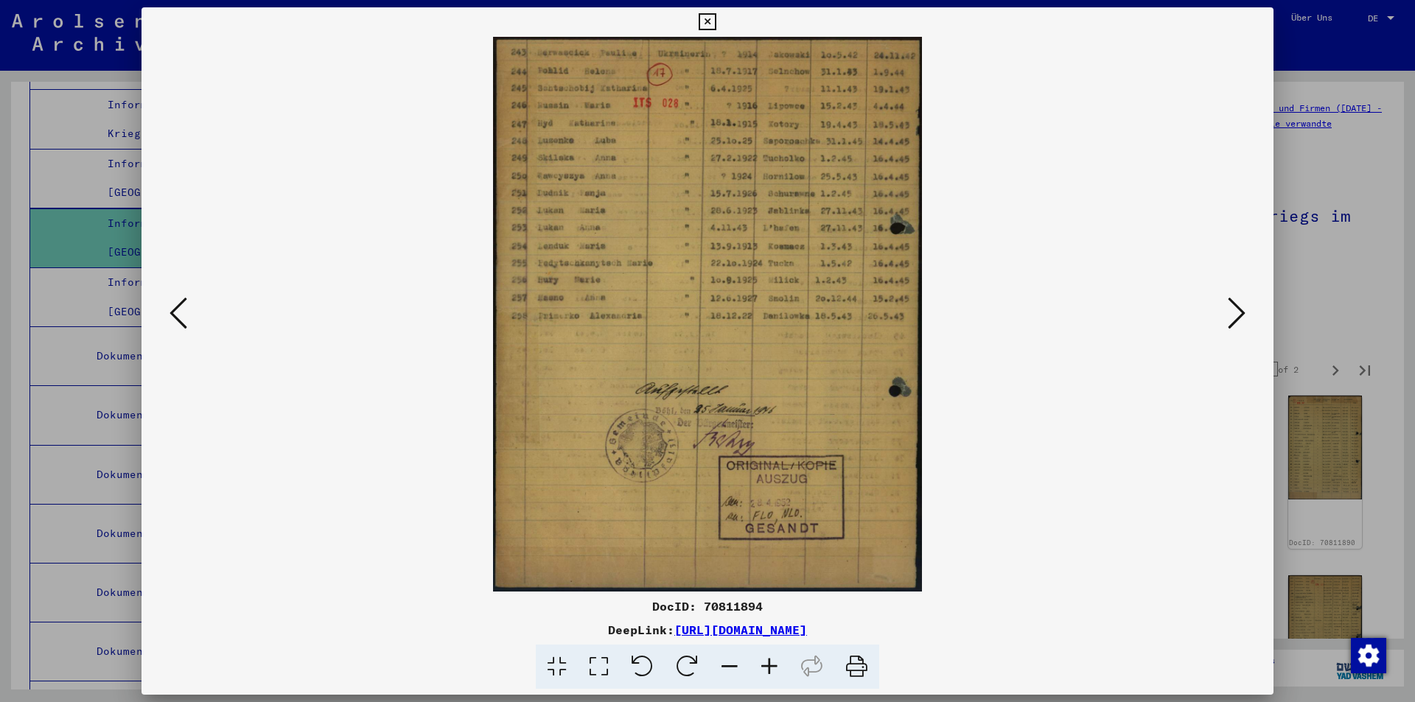
click at [1232, 315] on icon at bounding box center [1237, 313] width 18 height 35
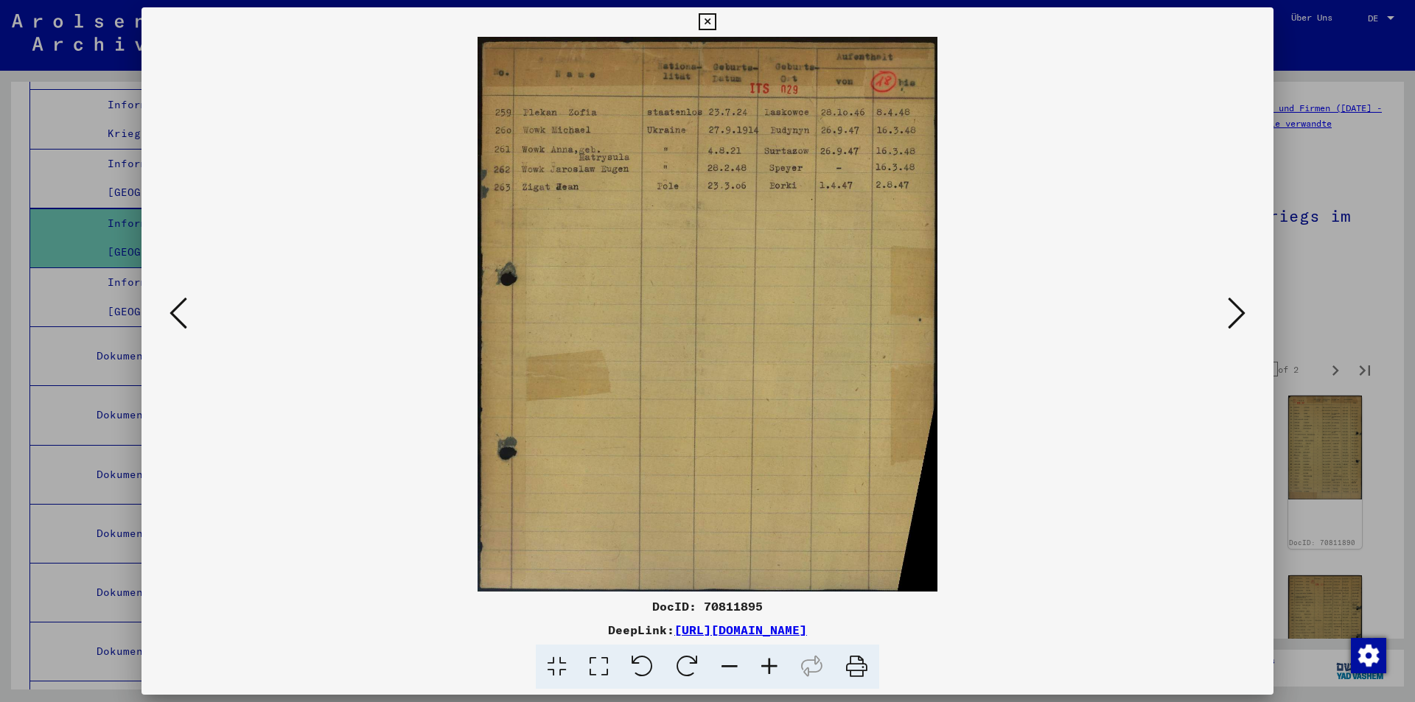
click at [1232, 315] on icon at bounding box center [1237, 313] width 18 height 35
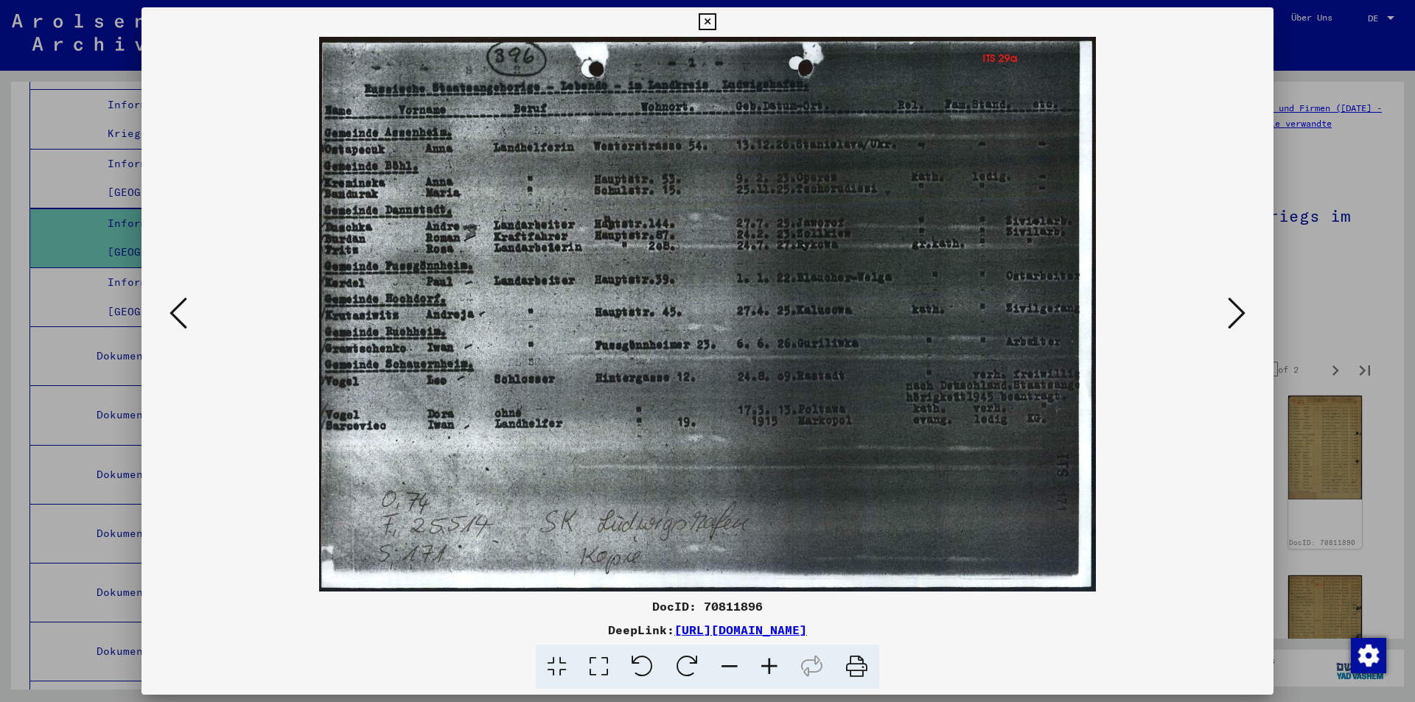
click at [1232, 315] on icon at bounding box center [1237, 313] width 18 height 35
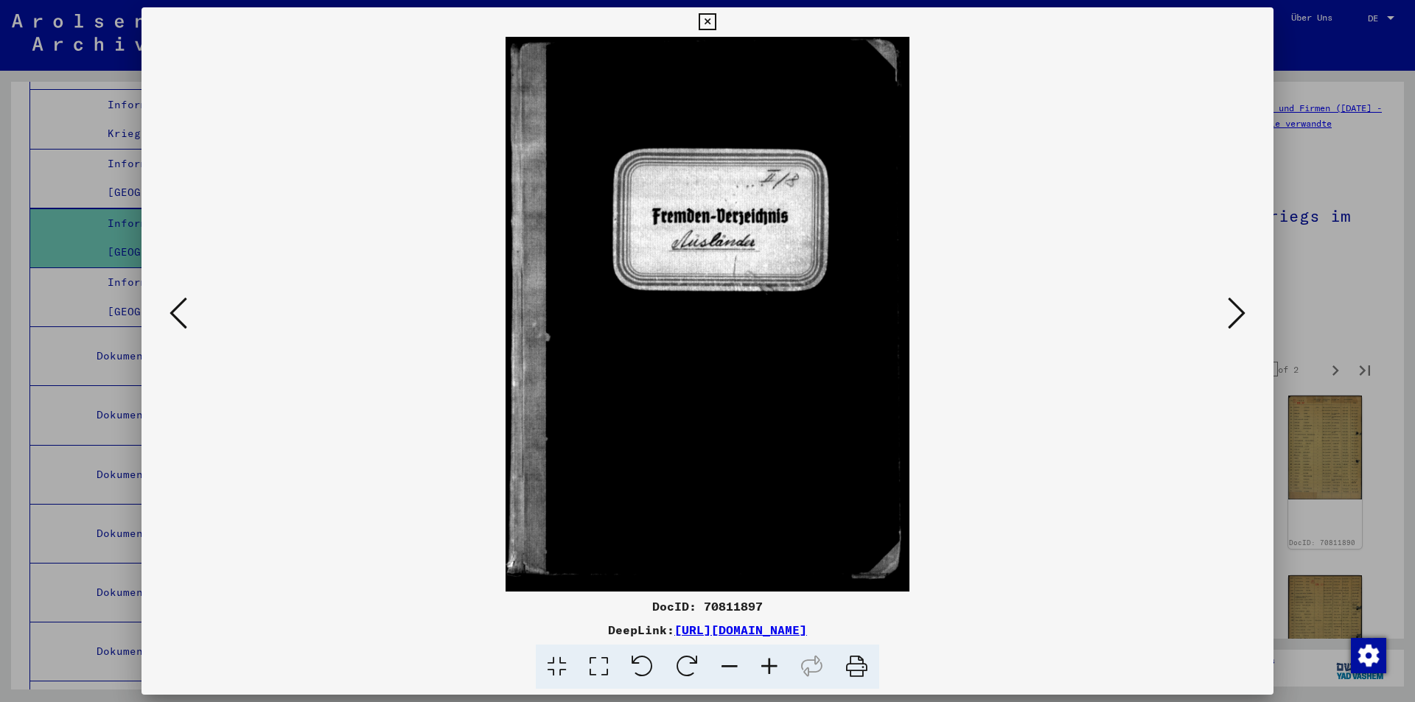
click at [1232, 315] on icon at bounding box center [1237, 313] width 18 height 35
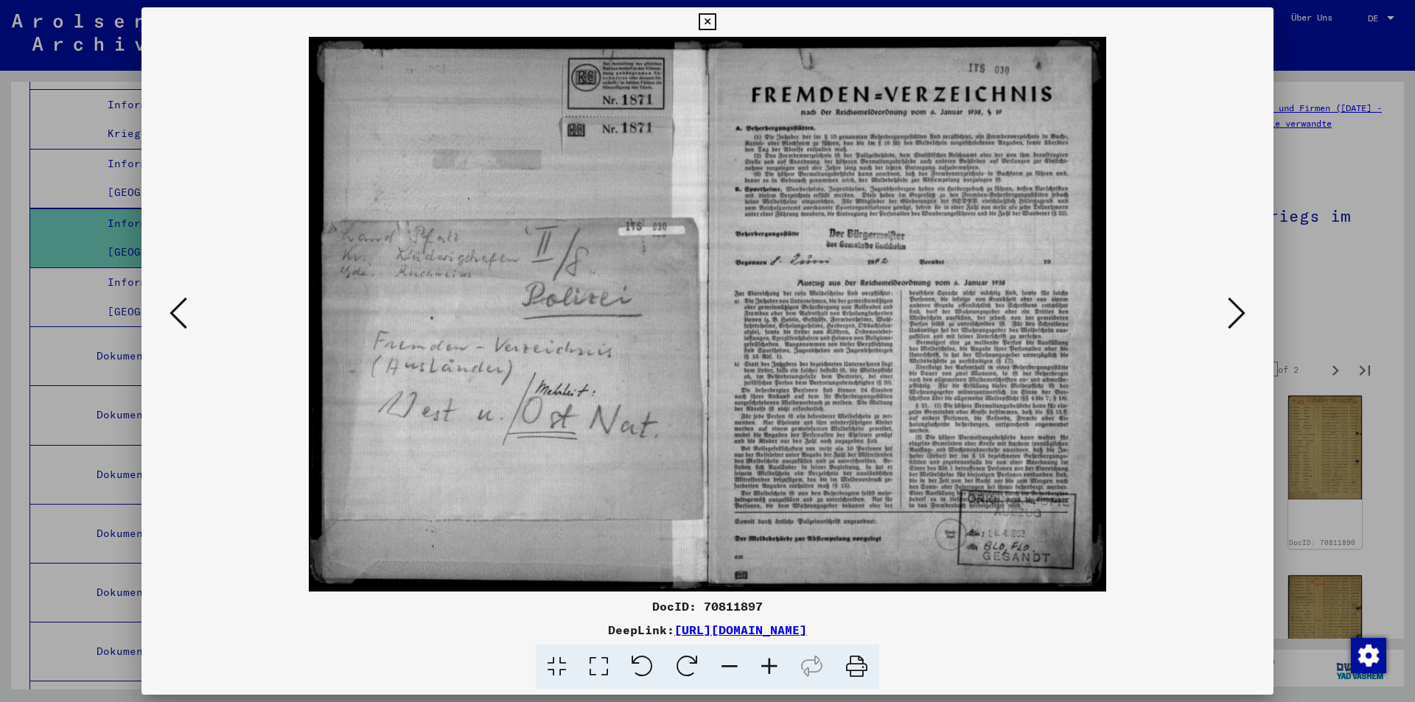
click at [1232, 315] on icon at bounding box center [1237, 313] width 18 height 35
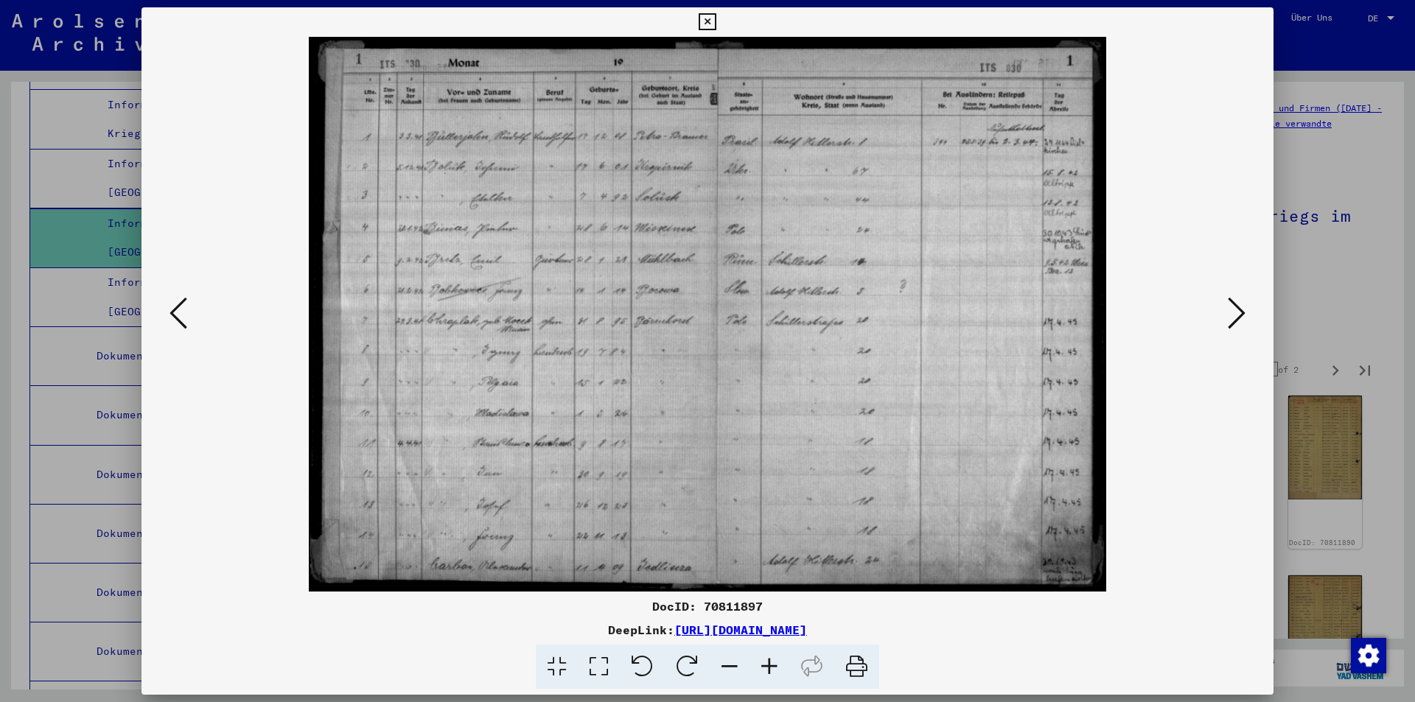
click at [1232, 315] on icon at bounding box center [1237, 313] width 18 height 35
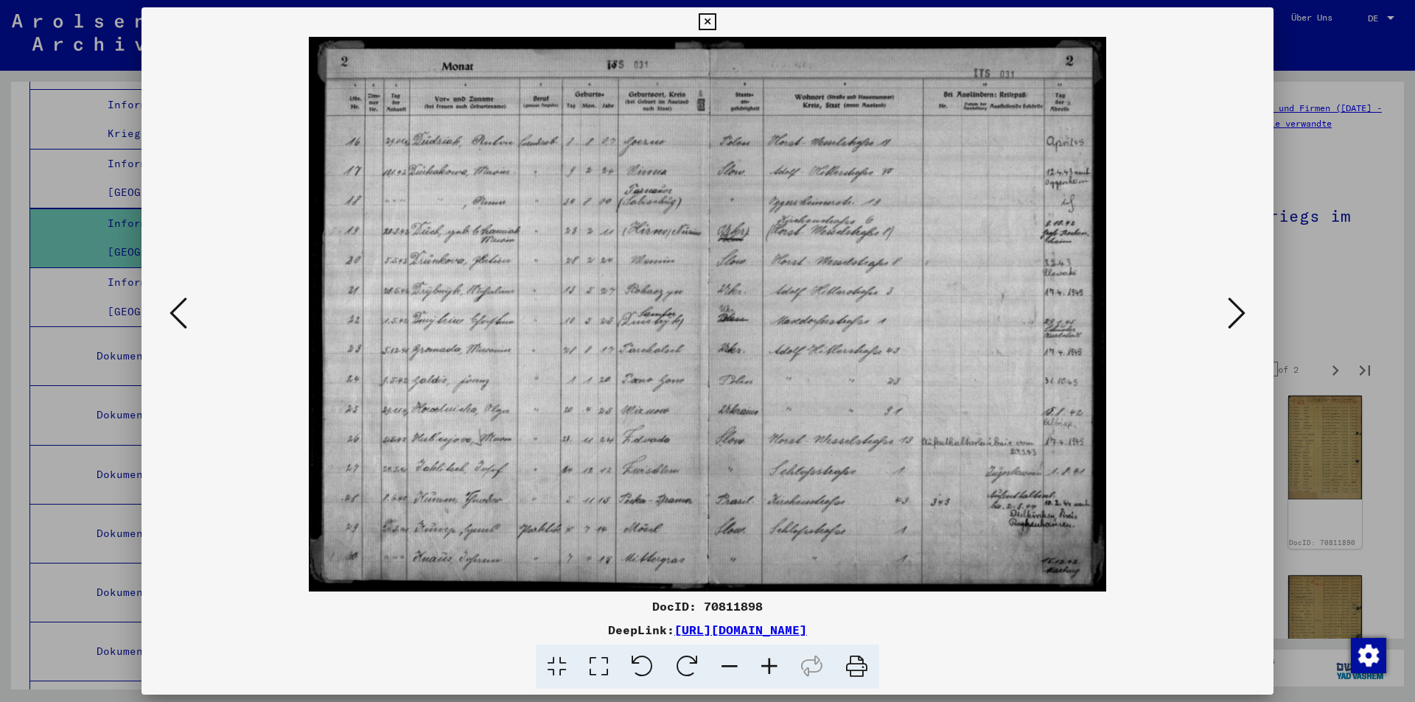
click at [1232, 315] on icon at bounding box center [1237, 313] width 18 height 35
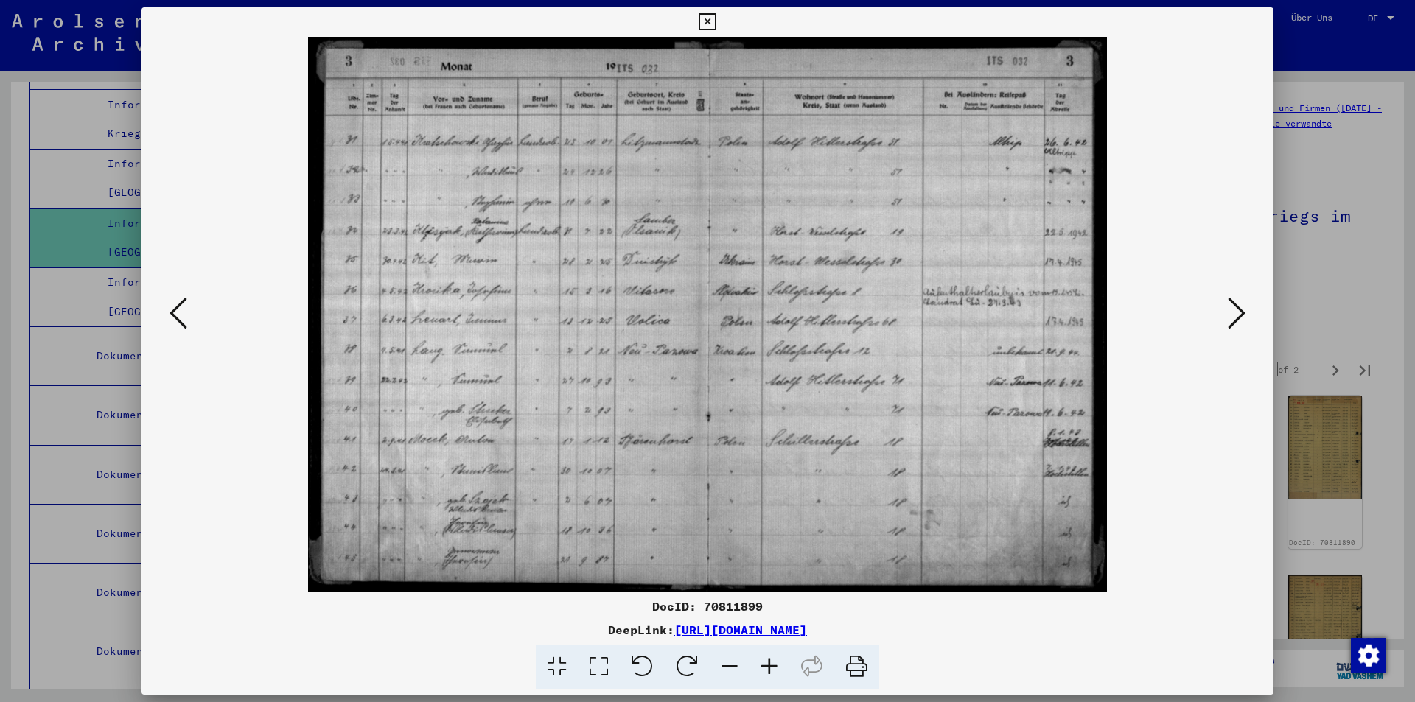
click at [1232, 315] on icon at bounding box center [1237, 313] width 18 height 35
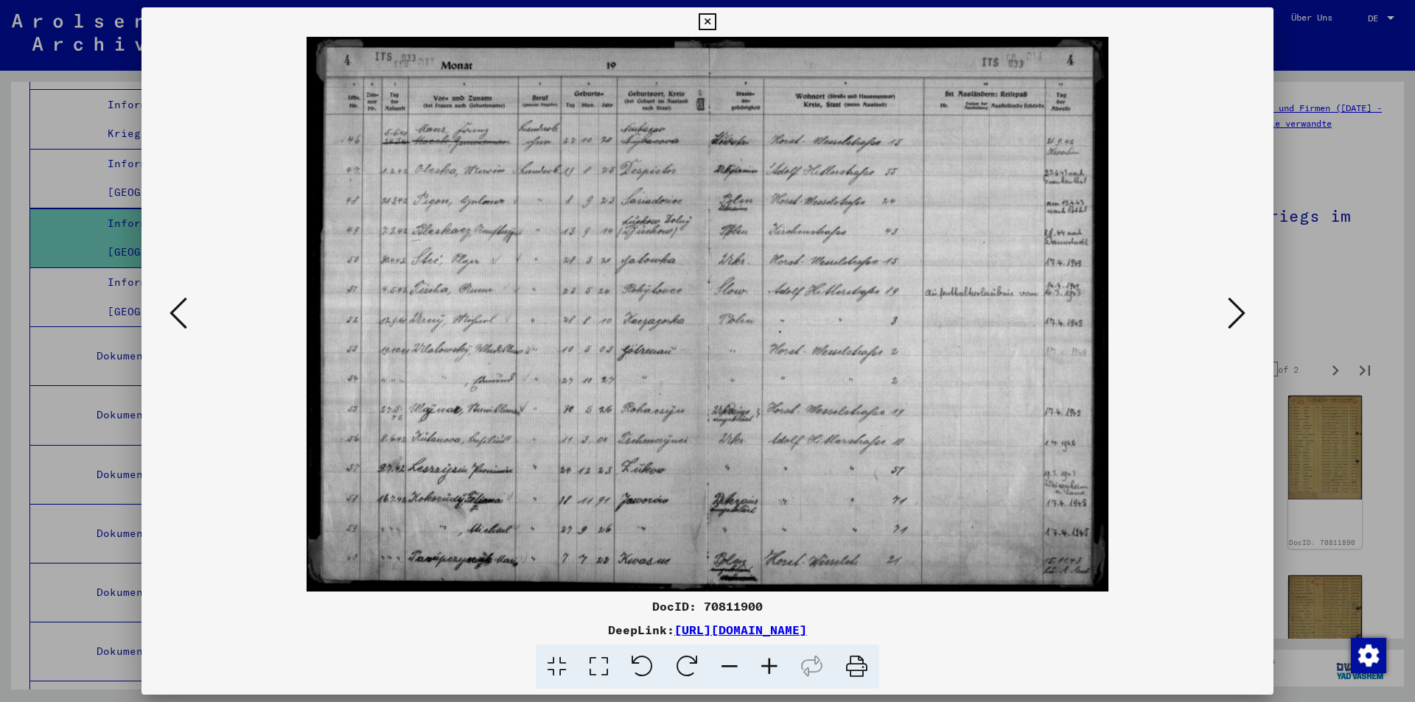
click at [1232, 315] on icon at bounding box center [1237, 313] width 18 height 35
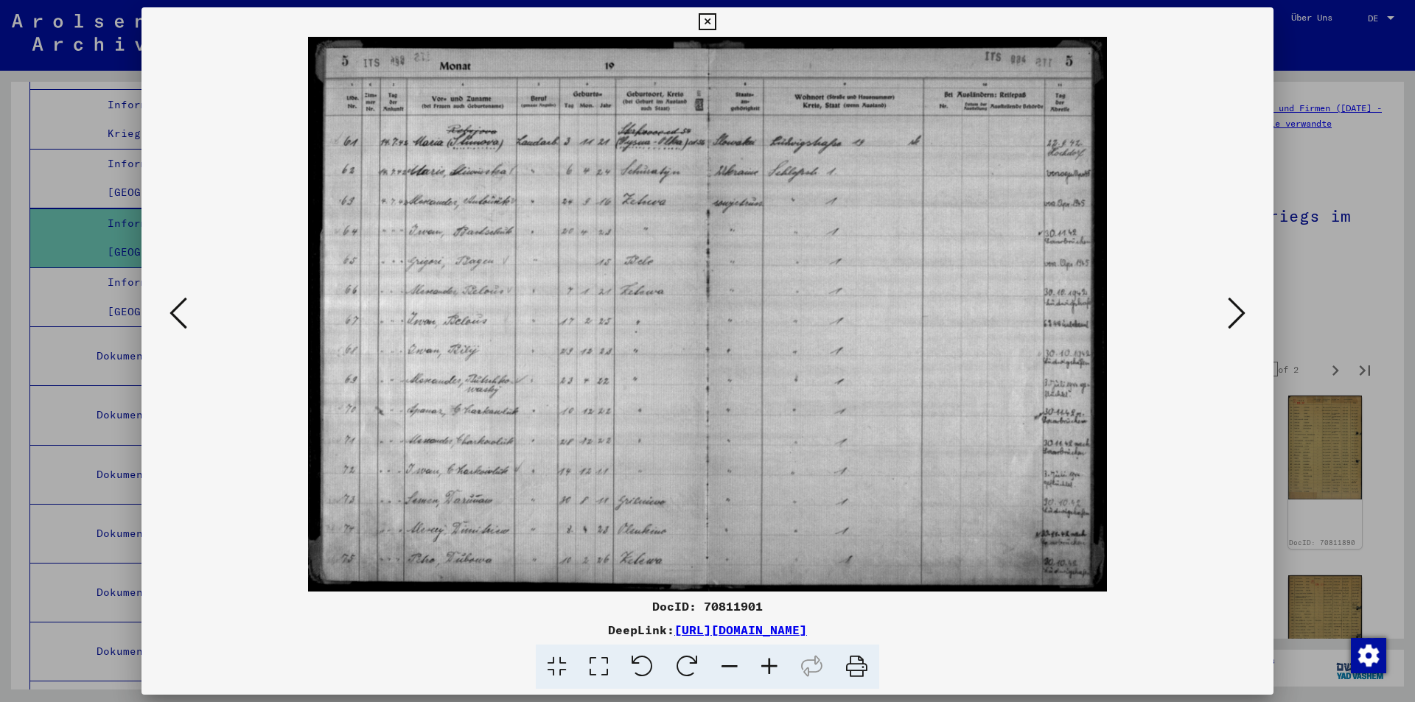
click at [1232, 315] on icon at bounding box center [1237, 313] width 18 height 35
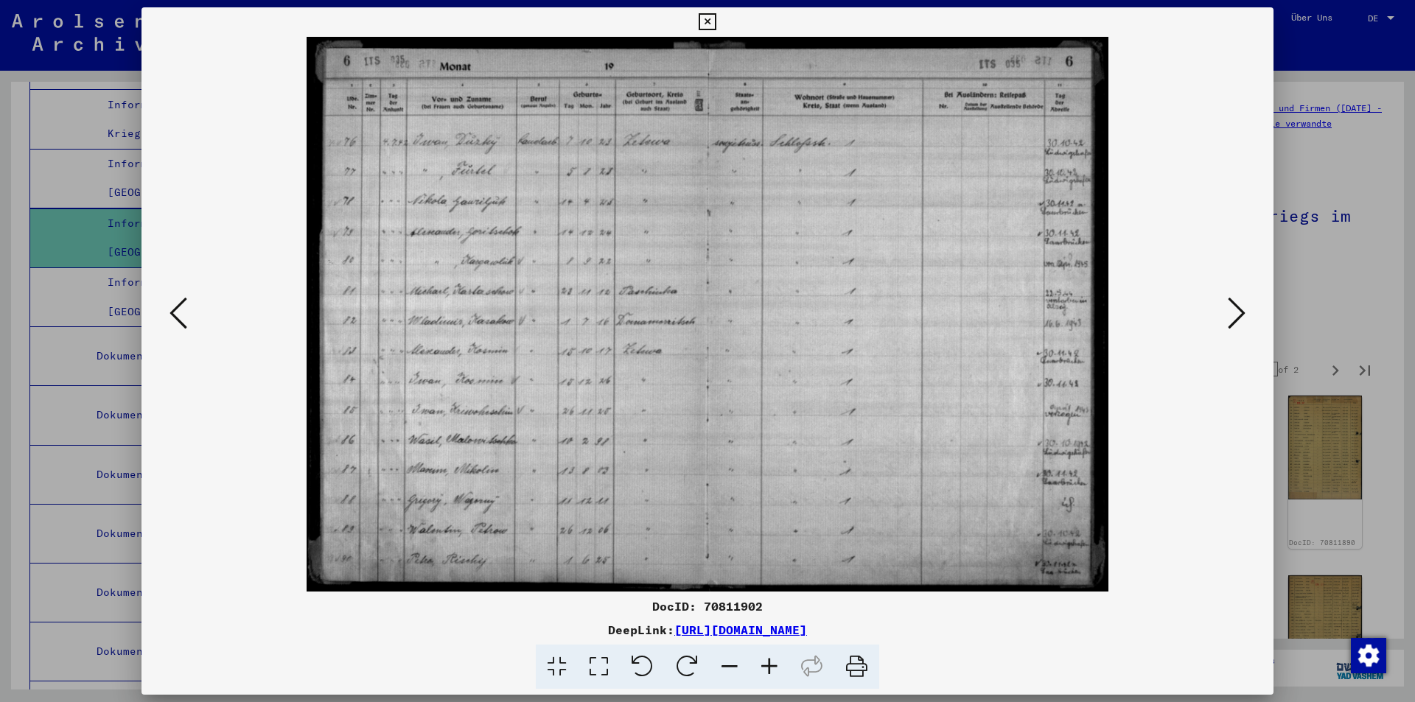
click at [705, 20] on icon at bounding box center [707, 22] width 17 height 18
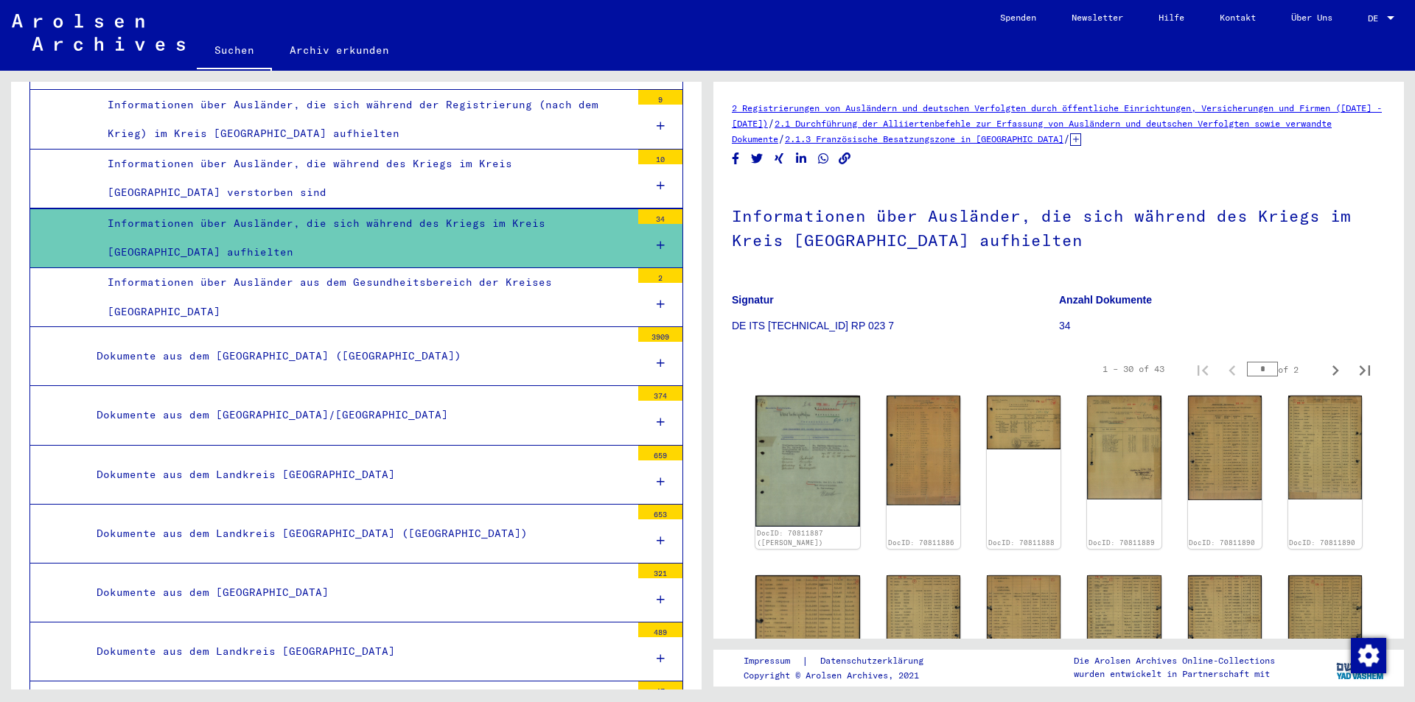
click at [274, 536] on div "Dokumente aus dem Landkreis [GEOGRAPHIC_DATA] ([GEOGRAPHIC_DATA])" at bounding box center [358, 534] width 545 height 29
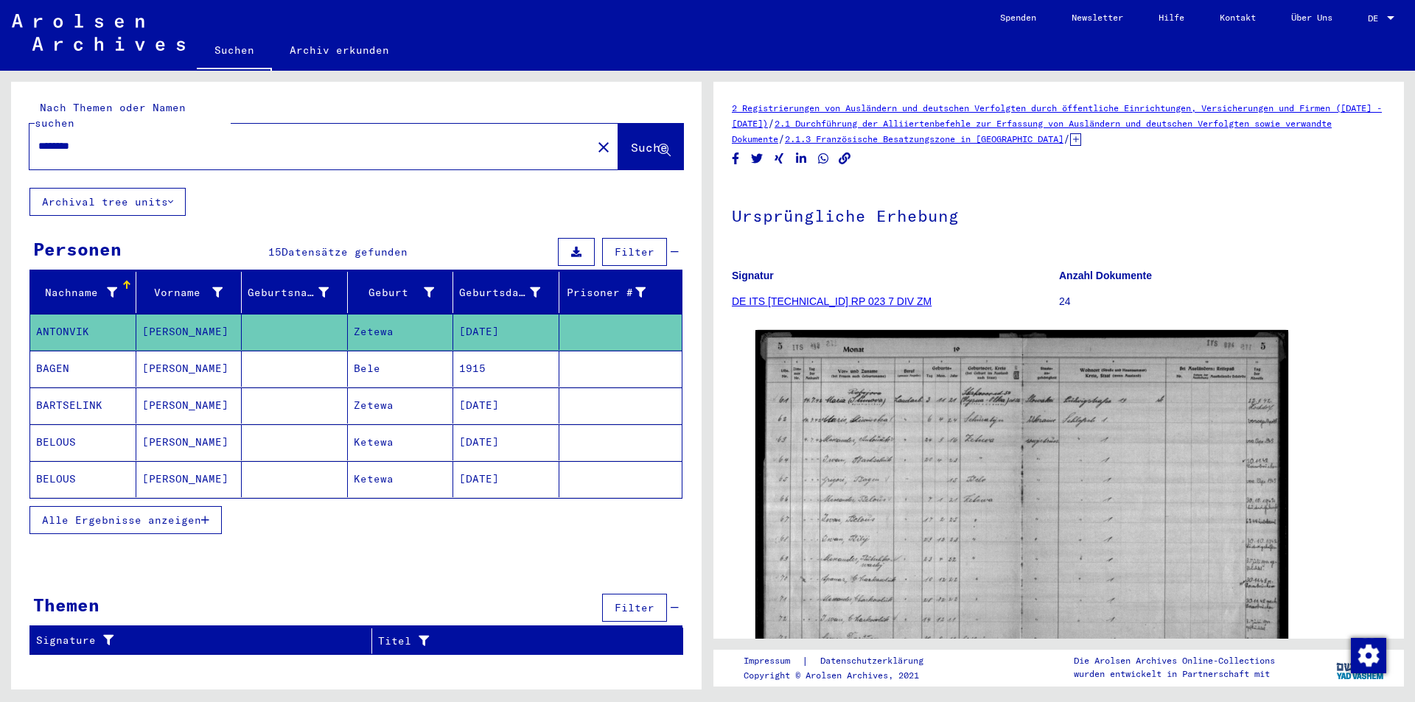
click at [74, 514] on span "Alle Ergebnisse anzeigen" at bounding box center [121, 520] width 159 height 13
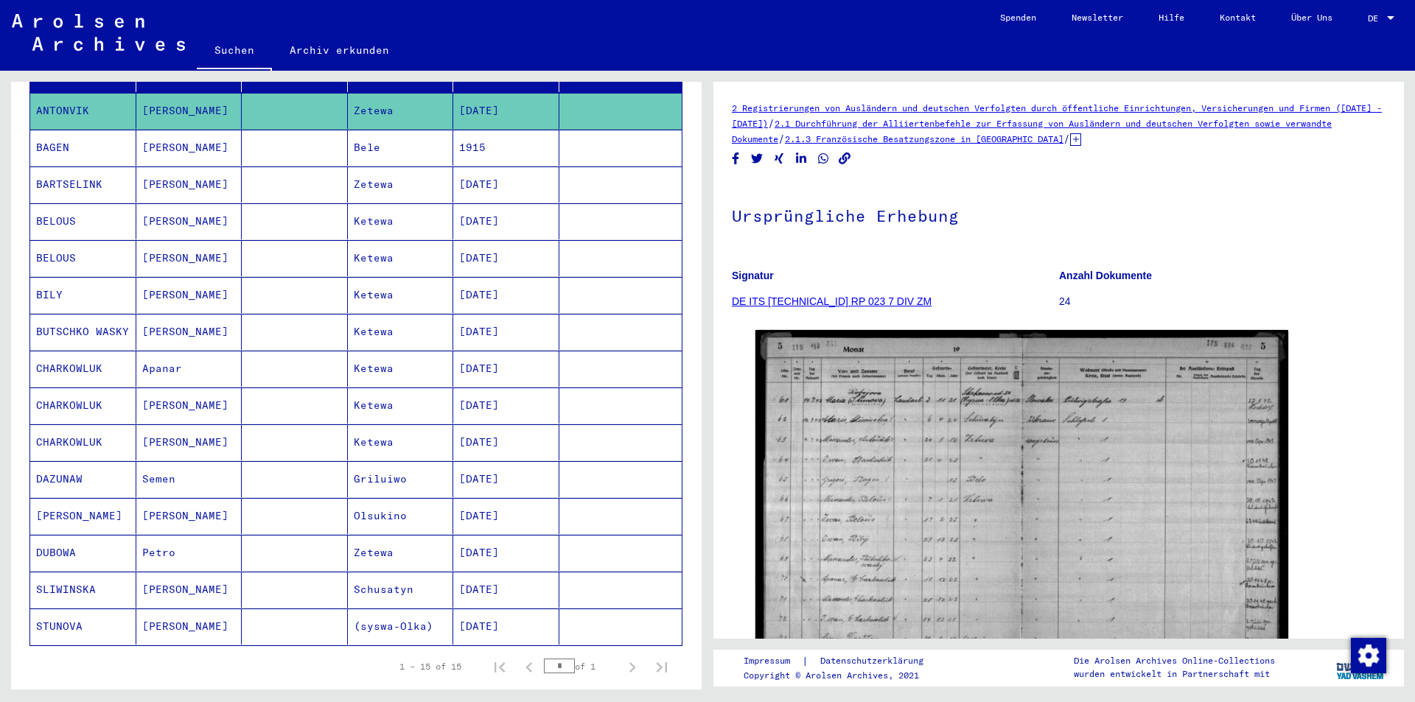
scroll to position [295, 0]
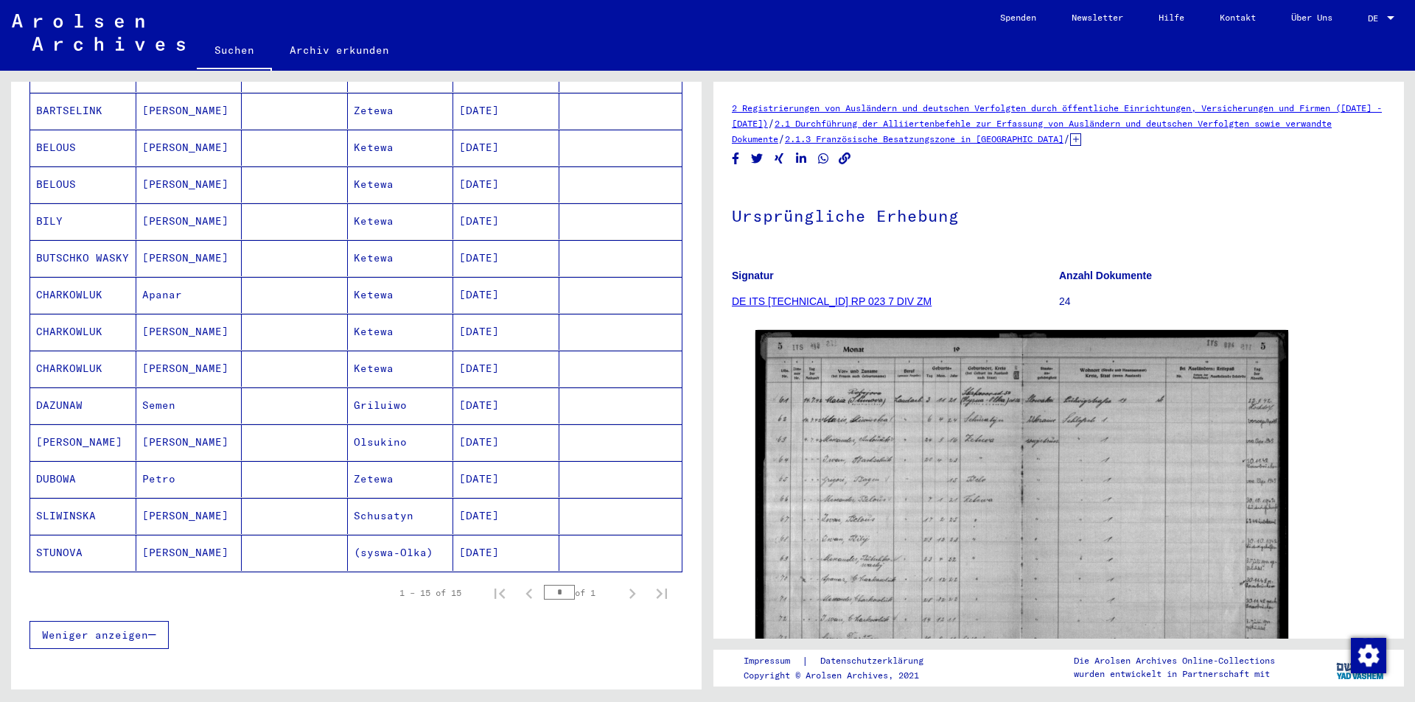
click at [61, 467] on mat-cell "DUBOWA" at bounding box center [83, 479] width 106 height 36
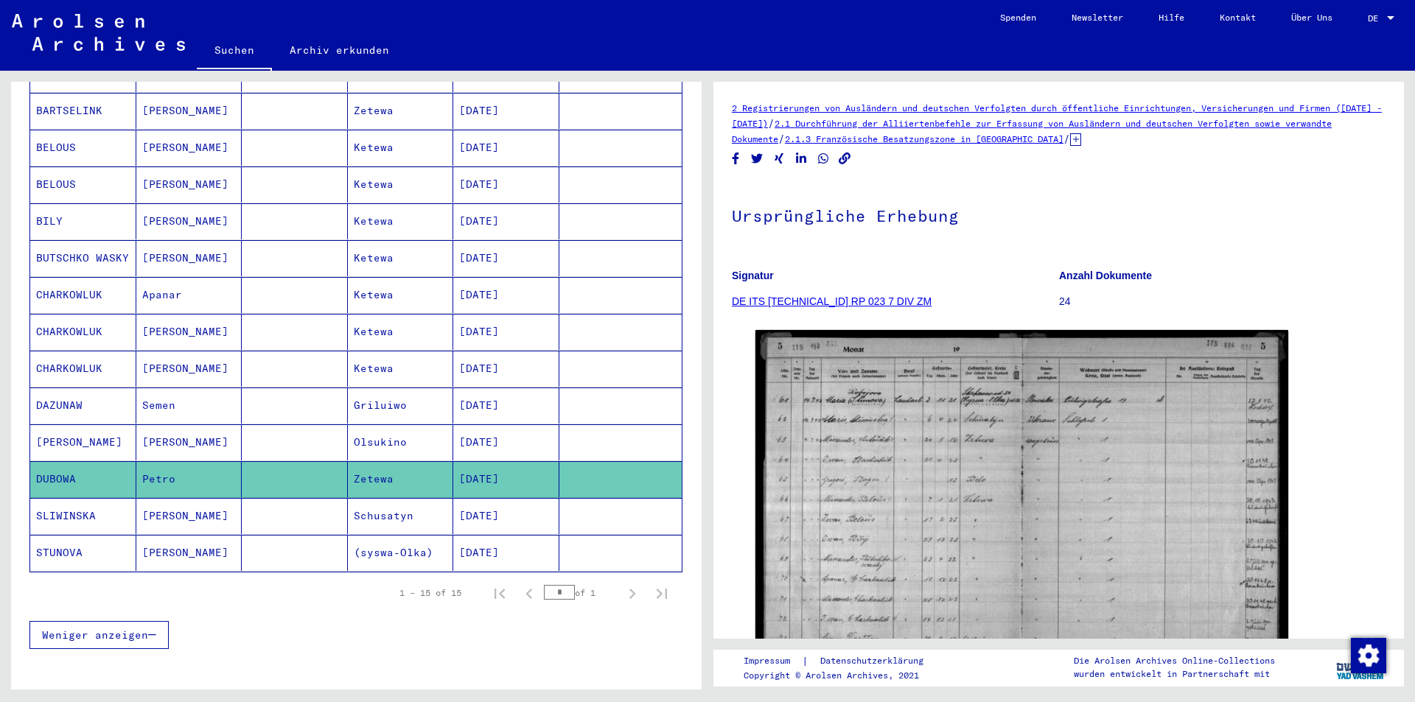
click at [52, 173] on mat-cell "BELOUS" at bounding box center [83, 185] width 106 height 36
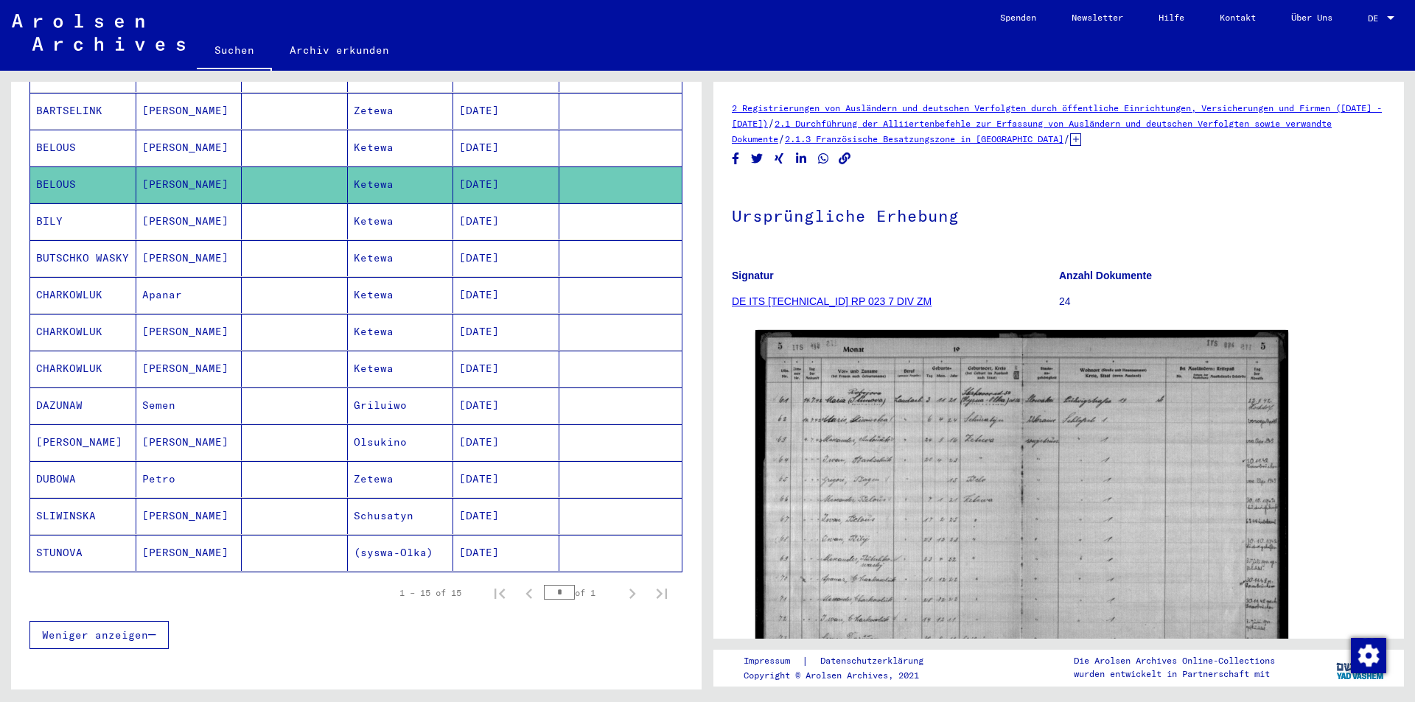
click at [66, 96] on mat-cell "BARTSELINK" at bounding box center [83, 111] width 106 height 36
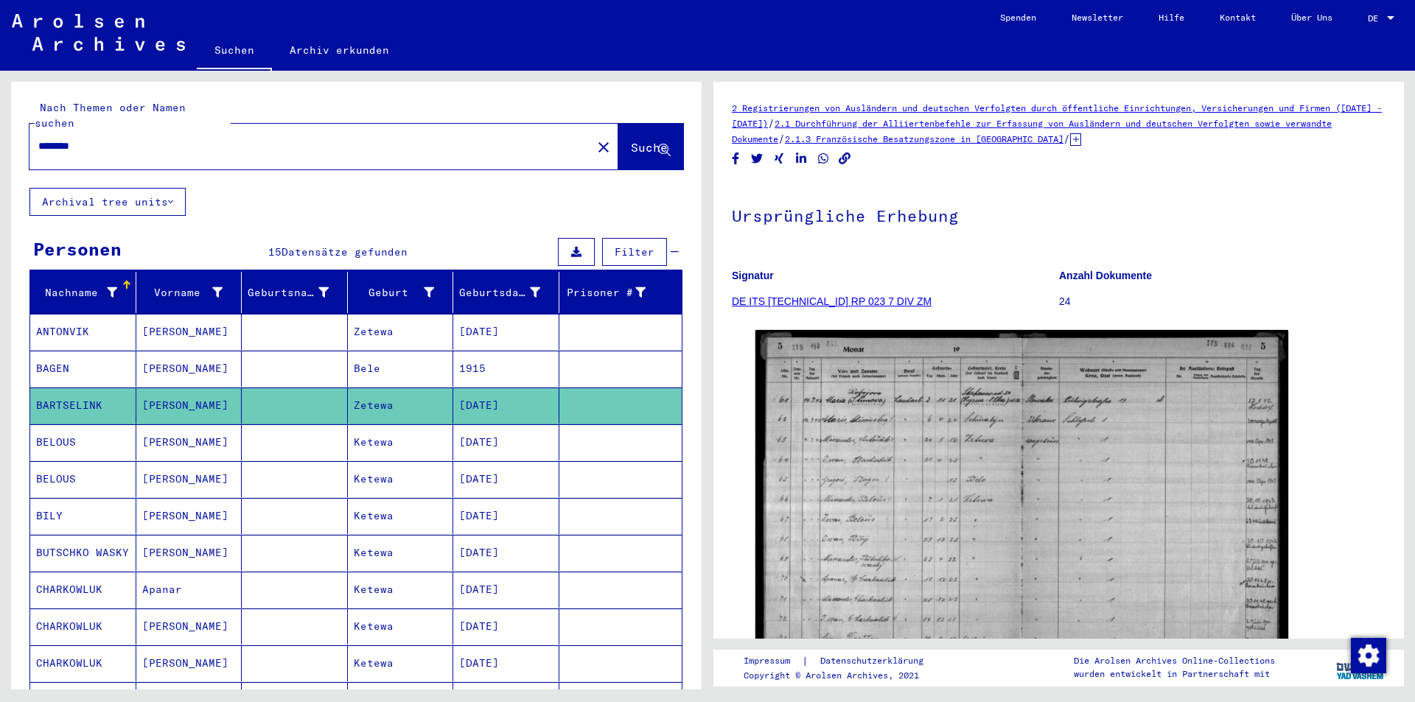
click at [106, 394] on mat-cell "BARTSELINK" at bounding box center [83, 406] width 106 height 36
drag, startPoint x: 106, startPoint y: 394, endPoint x: 48, endPoint y: 377, distance: 60.6
click at [48, 388] on mat-cell "BARTSELINK" at bounding box center [83, 406] width 106 height 36
copy mat-cell "BARTSELINK"
click at [589, 132] on button "close" at bounding box center [603, 146] width 29 height 29
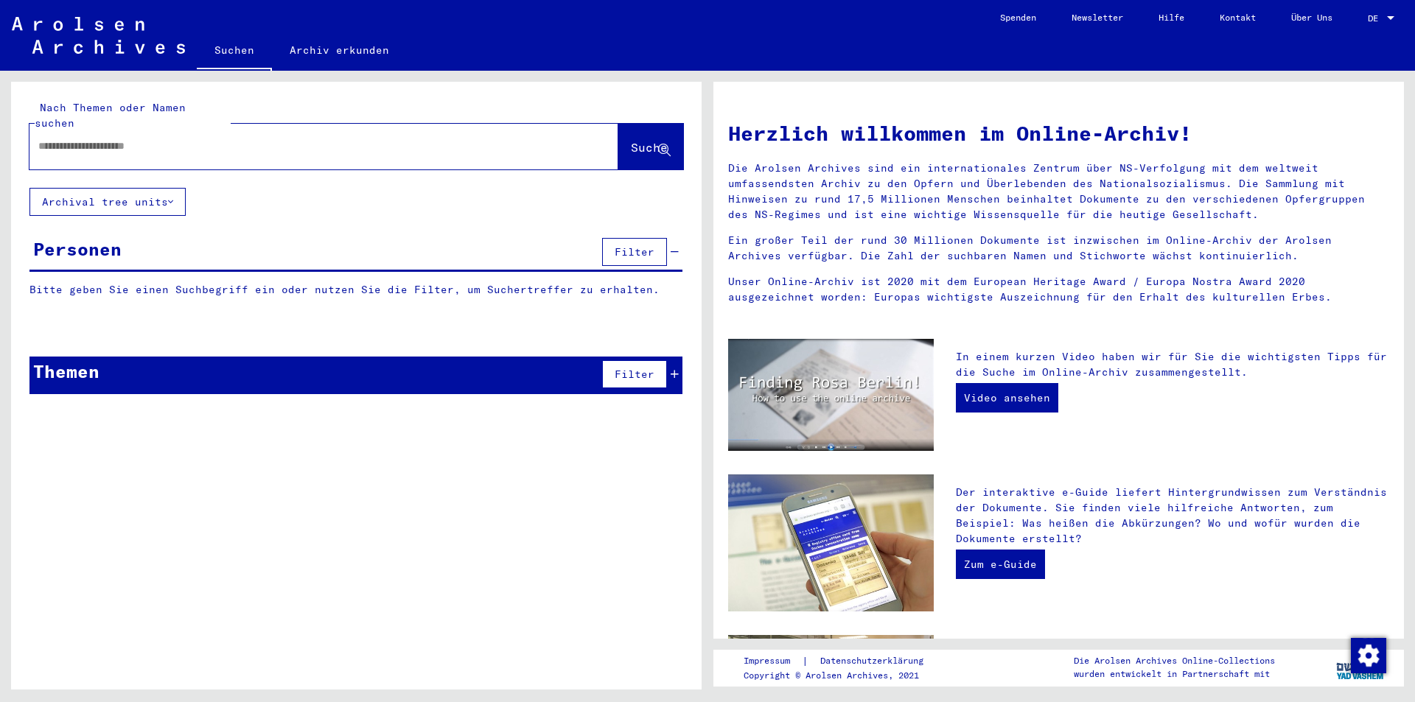
click at [63, 139] on input "text" at bounding box center [306, 146] width 536 height 15
paste input "**********"
type input "**********"
click at [631, 140] on span "Suche" at bounding box center [649, 147] width 37 height 15
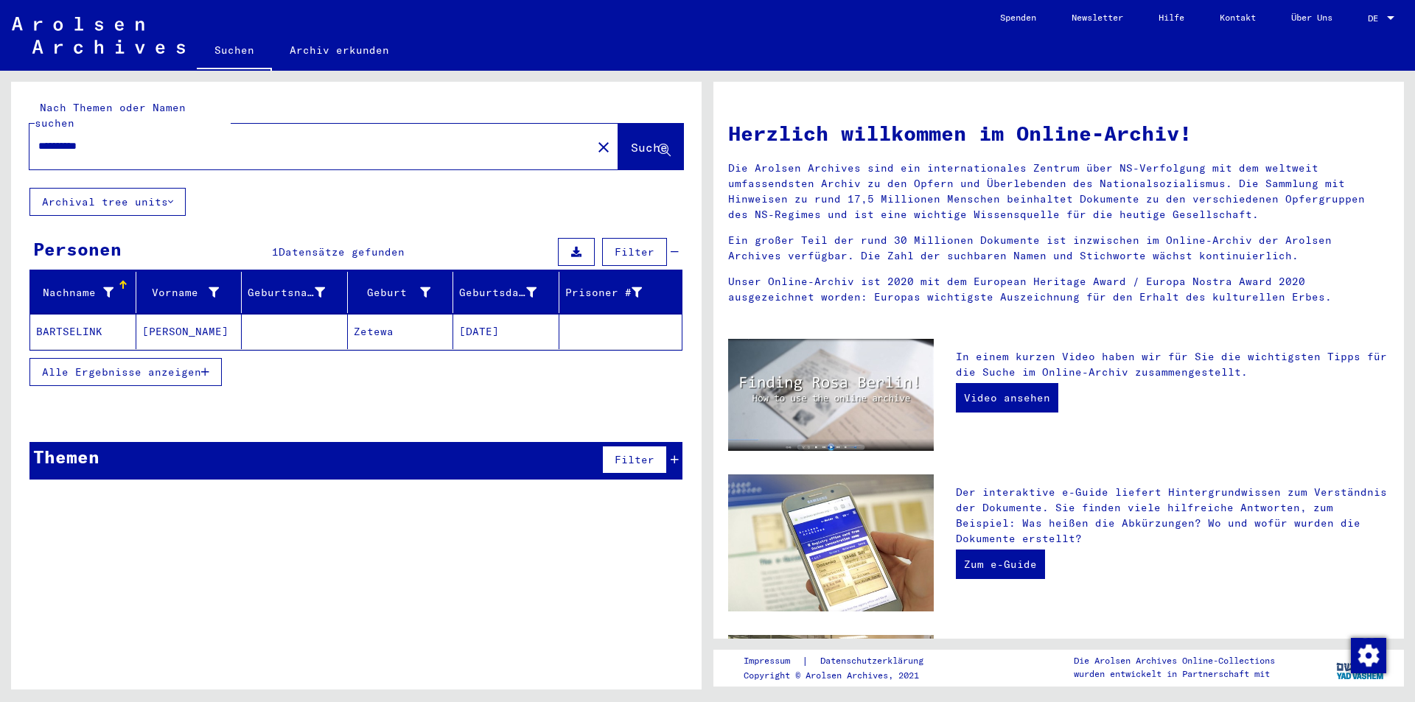
click at [88, 366] on span "Alle Ergebnisse anzeigen" at bounding box center [121, 372] width 159 height 13
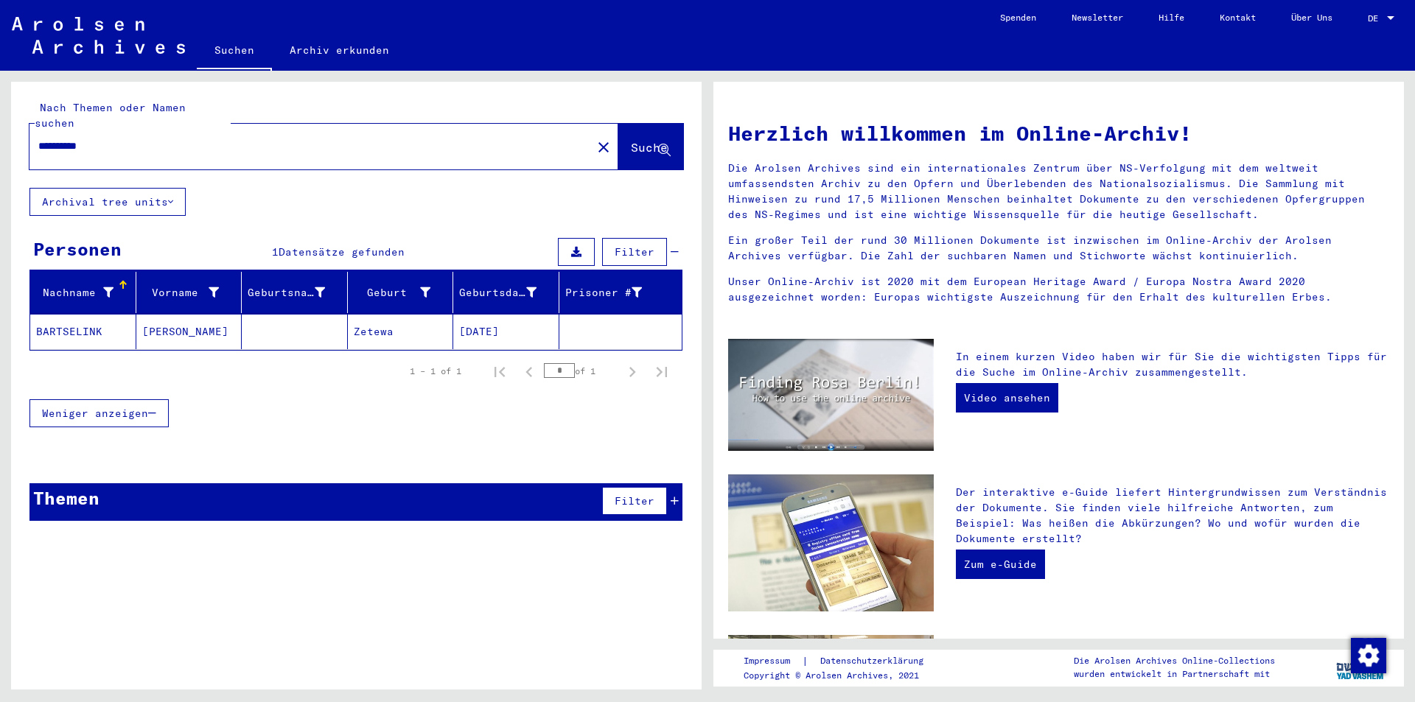
click at [65, 315] on mat-cell "BARTSELINK" at bounding box center [83, 331] width 106 height 35
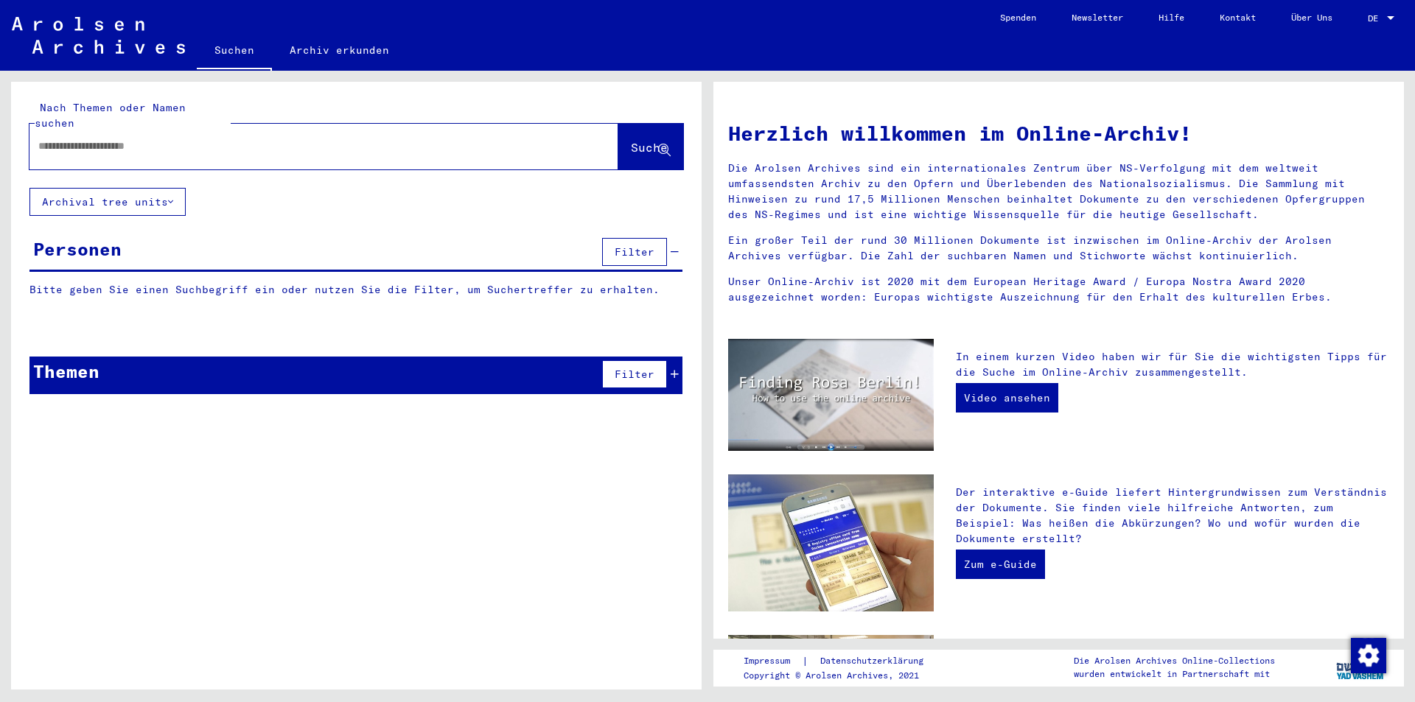
click at [52, 139] on input "text" at bounding box center [306, 146] width 536 height 15
type input "**********"
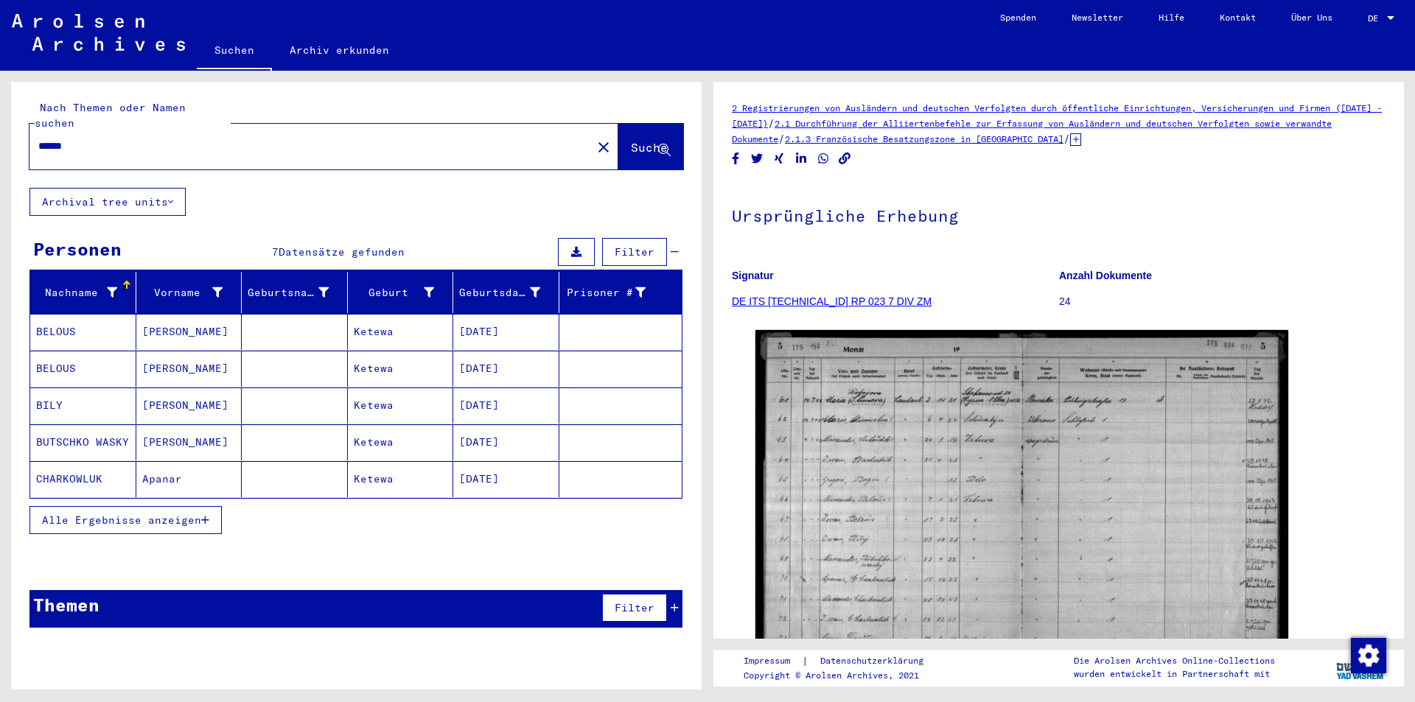
click at [50, 139] on input "******" at bounding box center [310, 146] width 545 height 15
click at [631, 140] on span "Suche" at bounding box center [649, 147] width 37 height 15
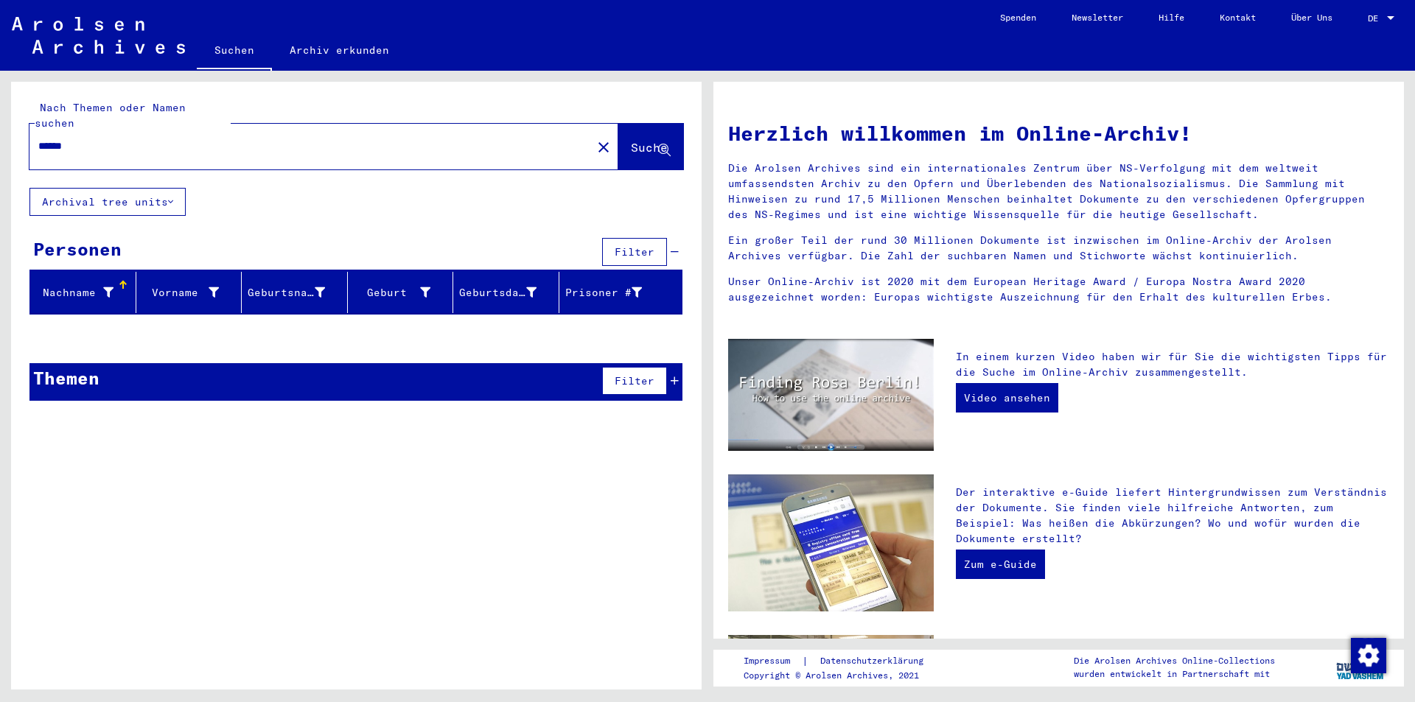
click at [62, 139] on input "******" at bounding box center [306, 146] width 536 height 15
click at [618, 136] on button "Suche" at bounding box center [650, 147] width 65 height 46
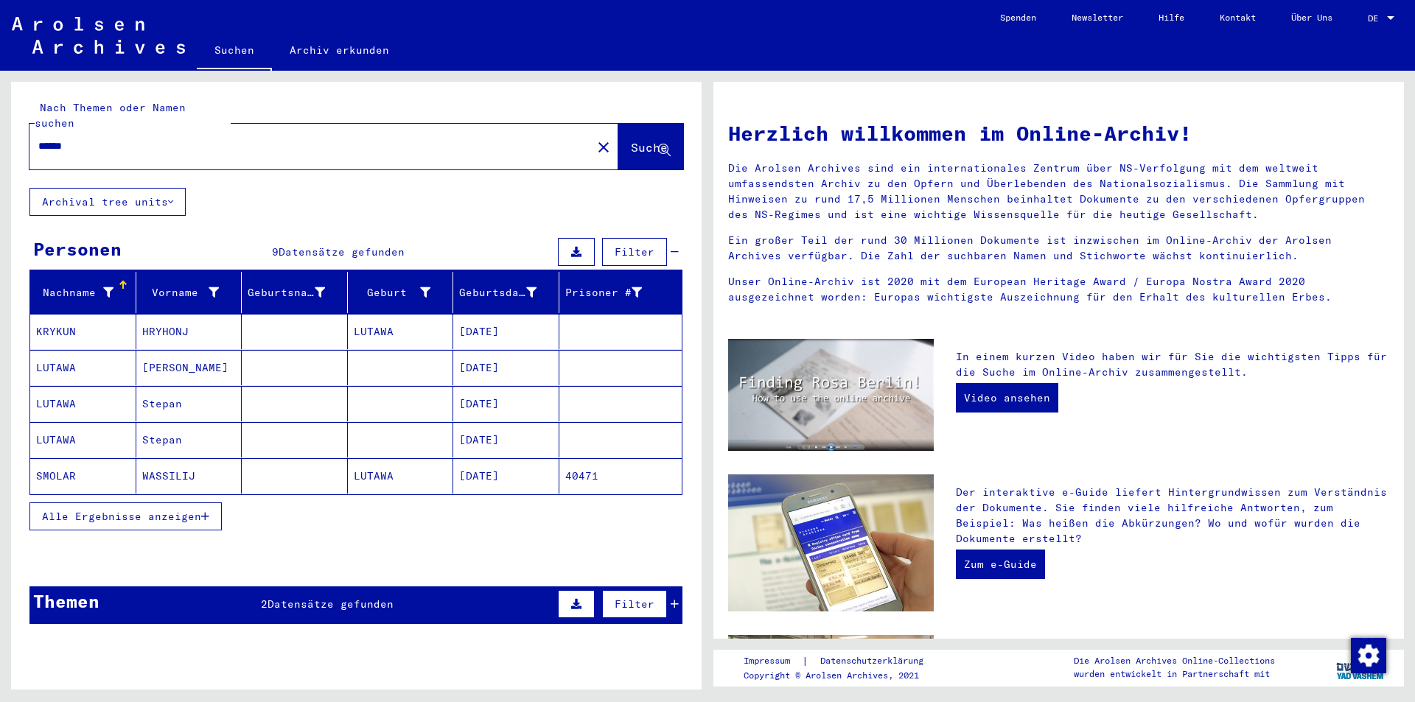
click at [136, 510] on span "Alle Ergebnisse anzeigen" at bounding box center [121, 516] width 159 height 13
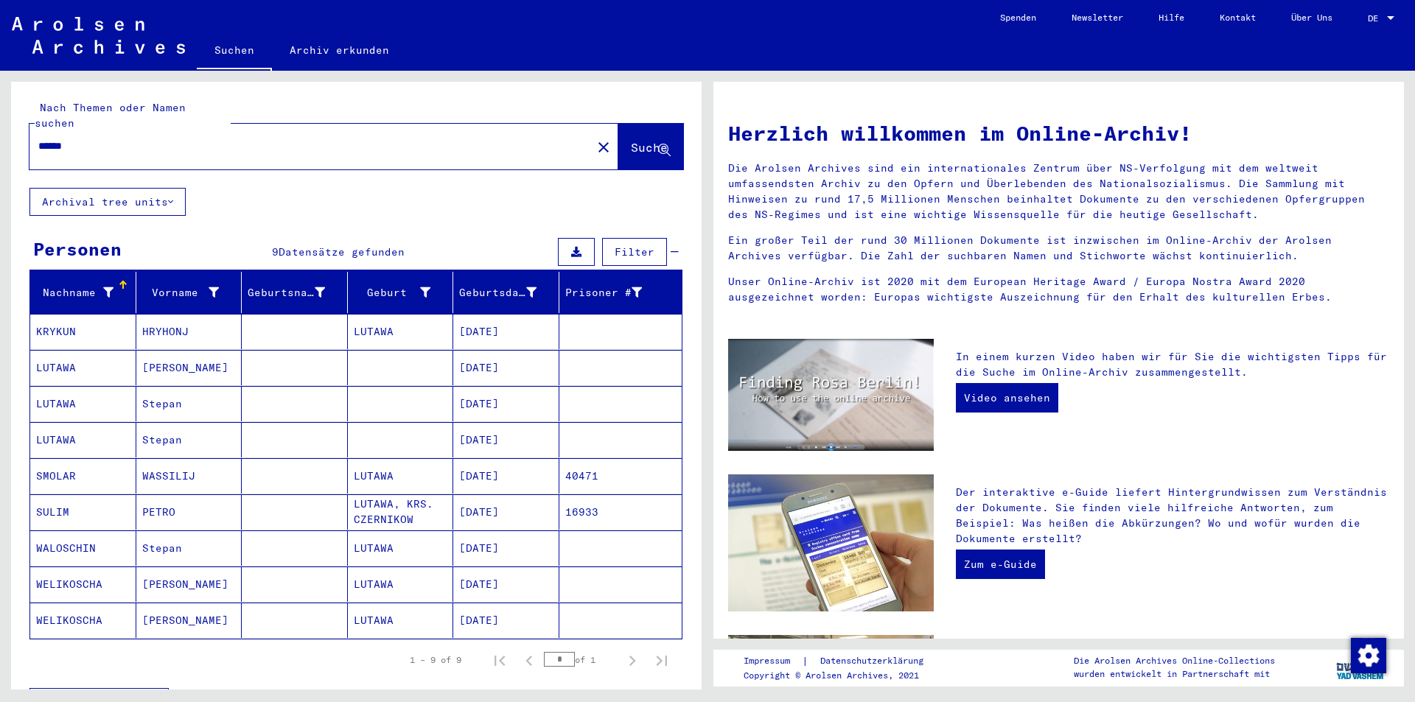
click at [83, 139] on input "******" at bounding box center [306, 146] width 536 height 15
type input "*"
type input "******"
click at [618, 124] on button "Suche" at bounding box center [650, 147] width 65 height 46
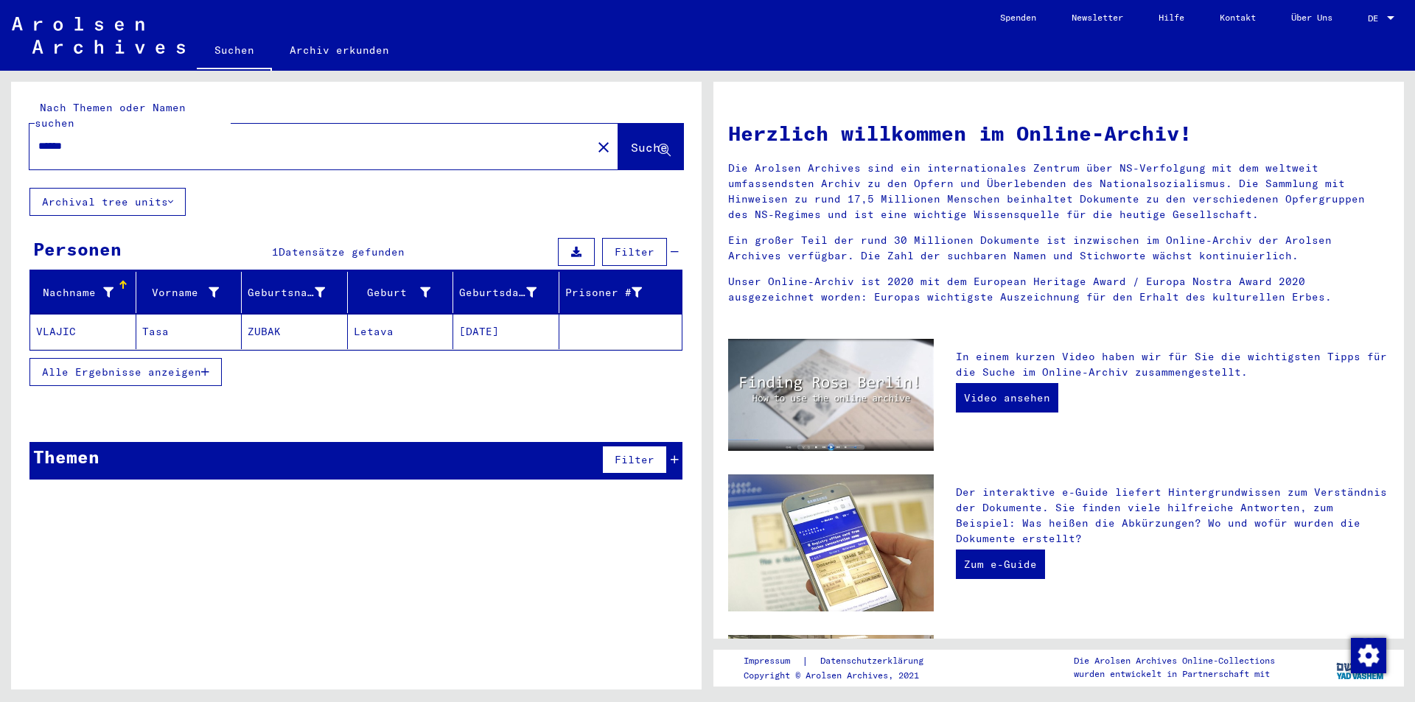
click at [49, 314] on mat-cell "VLAJIC" at bounding box center [83, 331] width 106 height 35
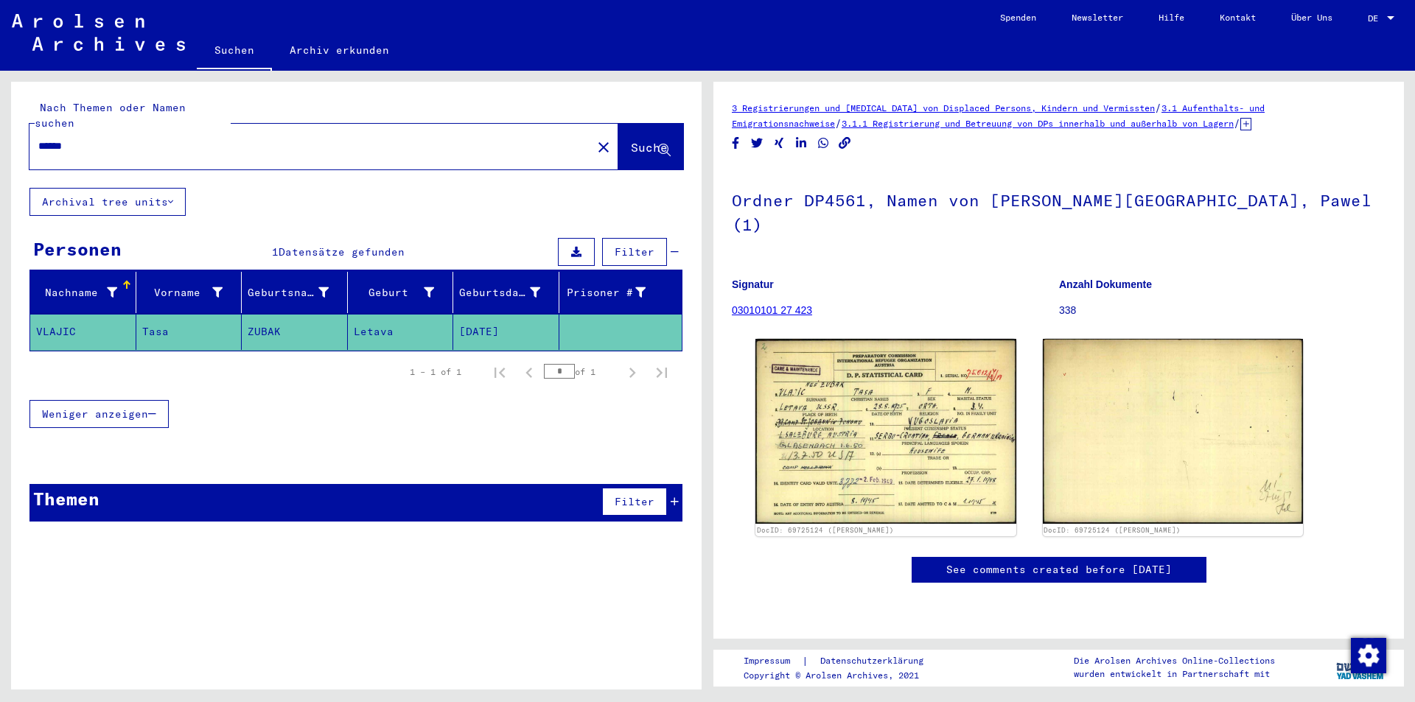
click at [770, 311] on link "03010101 27 423" at bounding box center [772, 310] width 80 height 12
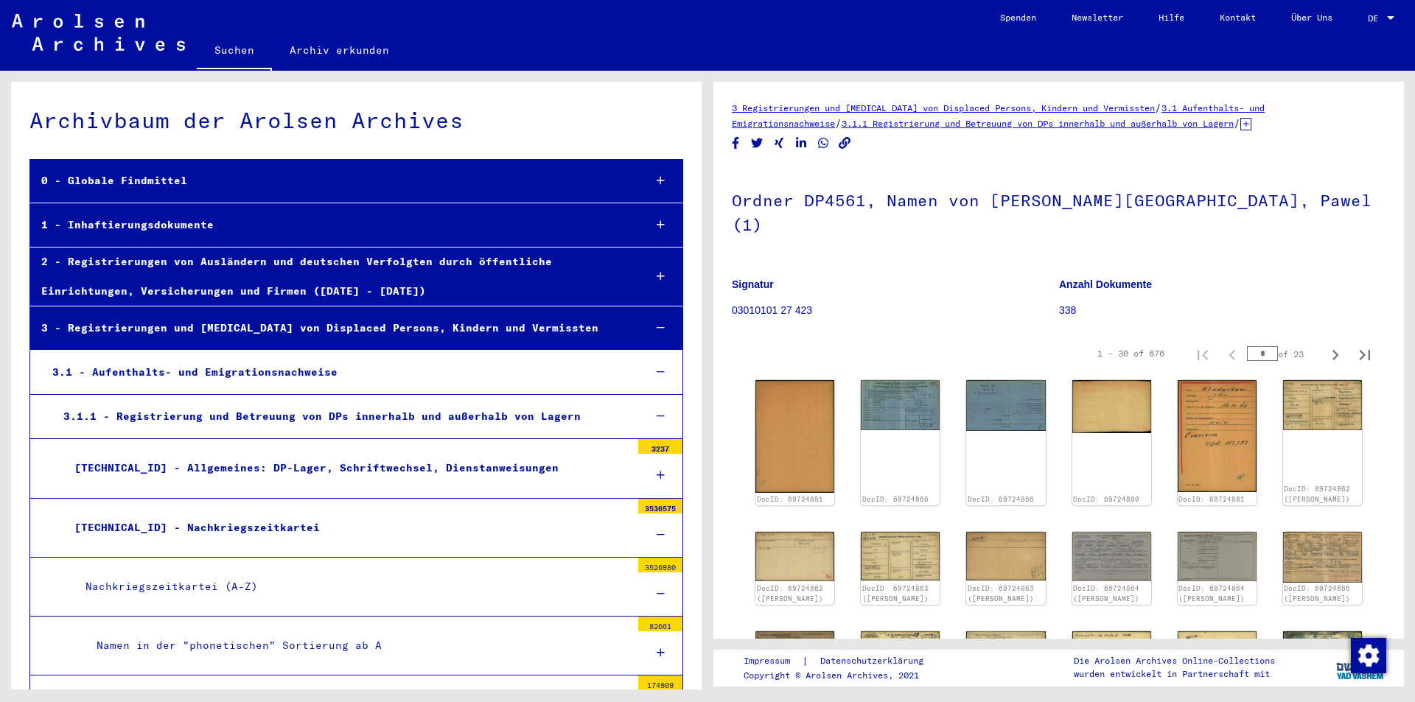
scroll to position [31775, 0]
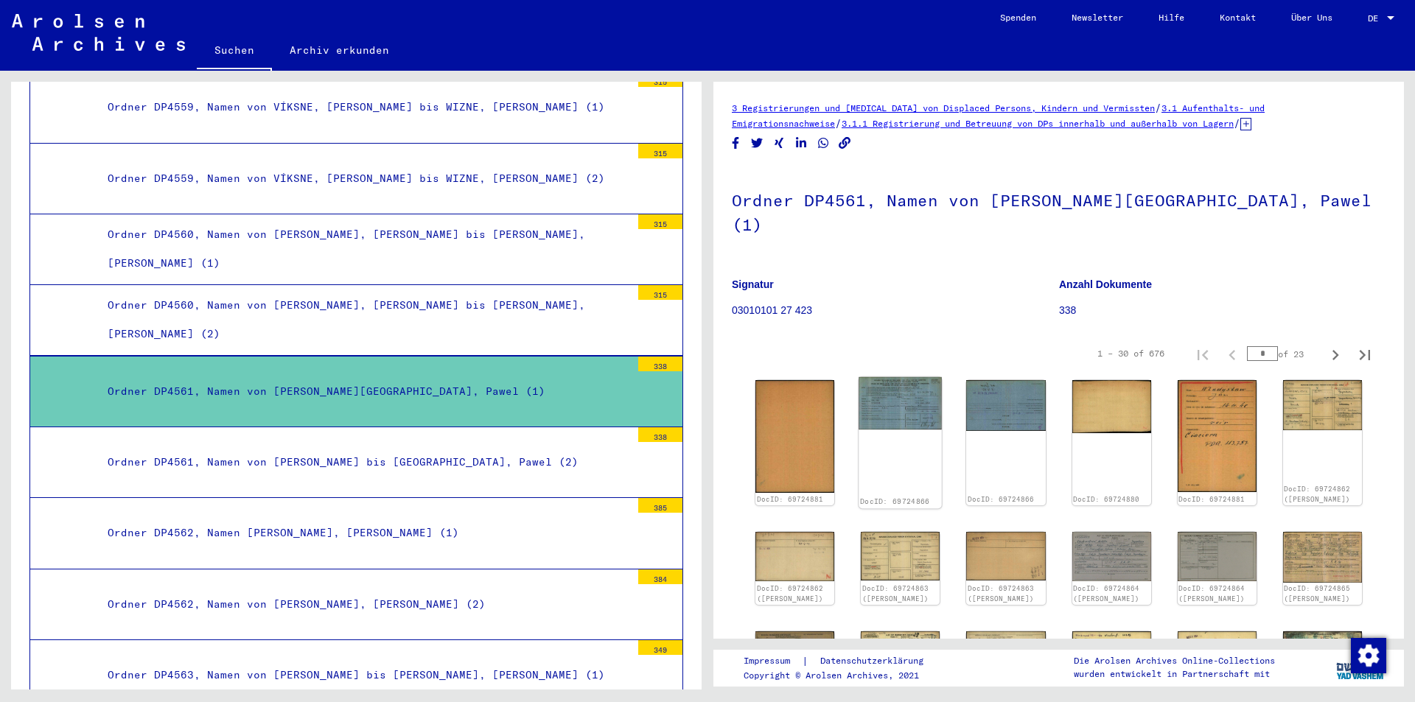
click at [891, 414] on img at bounding box center [900, 403] width 83 height 52
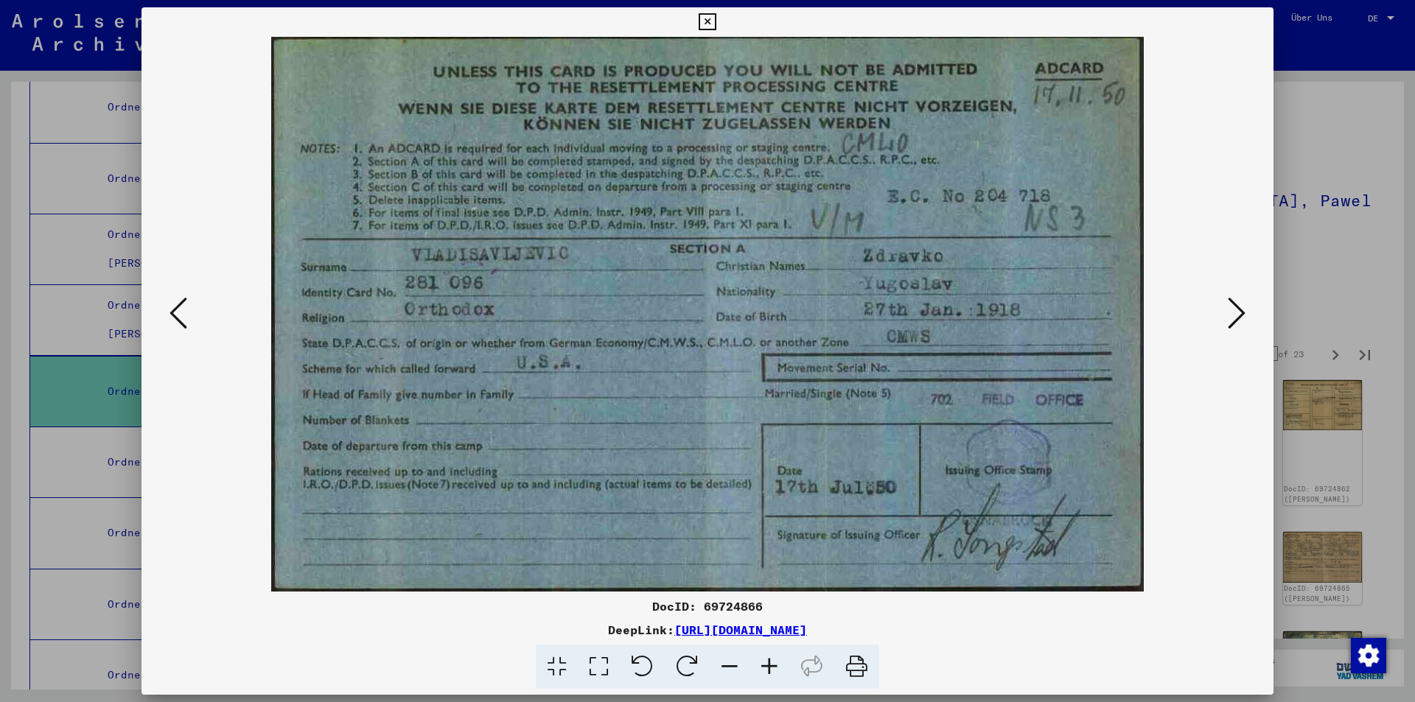
click at [1234, 313] on icon at bounding box center [1237, 313] width 18 height 35
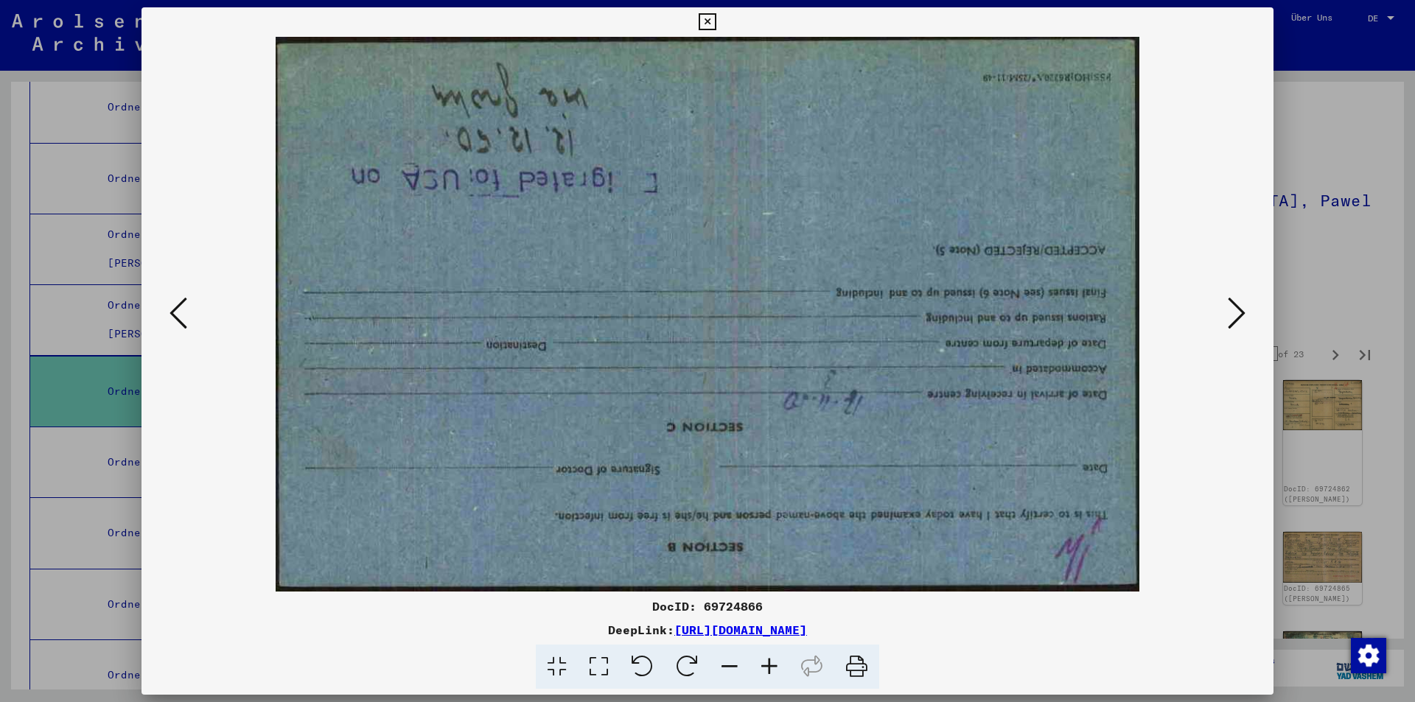
click at [1234, 313] on icon at bounding box center [1237, 313] width 18 height 35
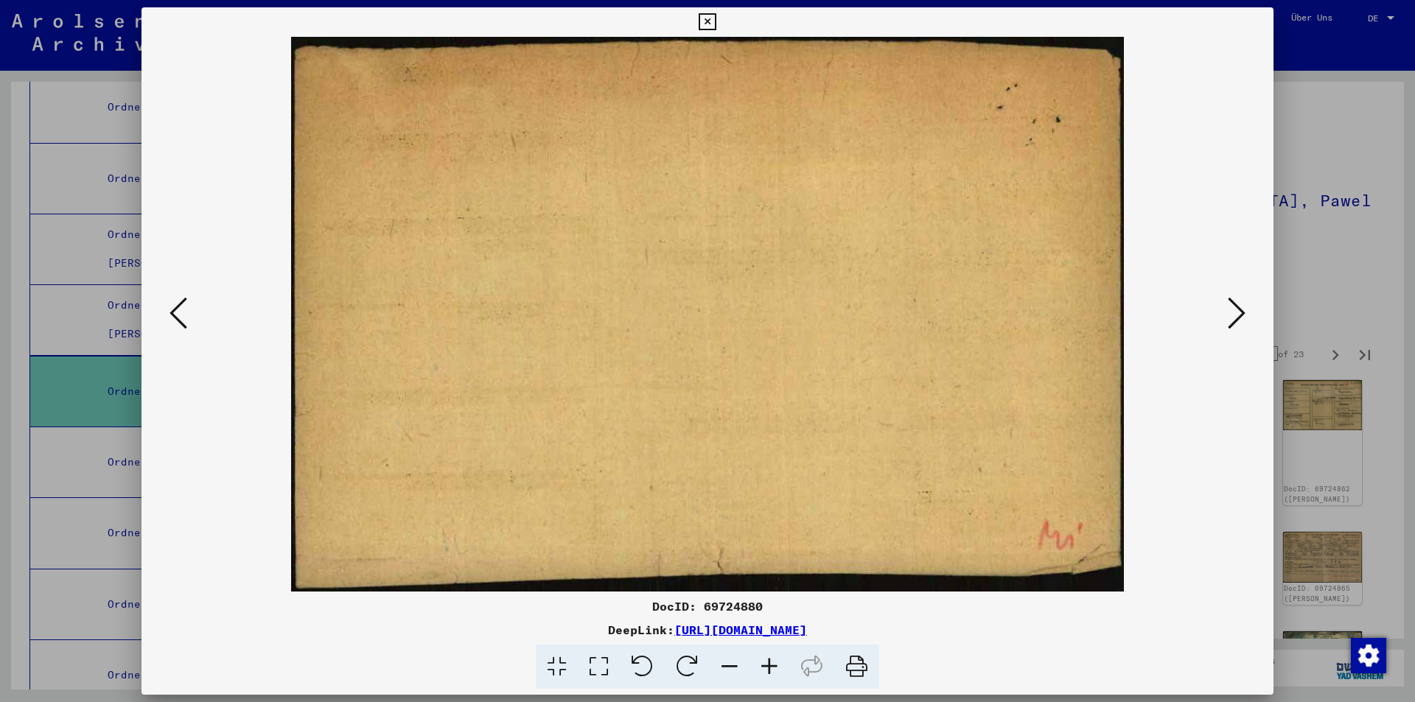
click at [1234, 313] on icon at bounding box center [1237, 313] width 18 height 35
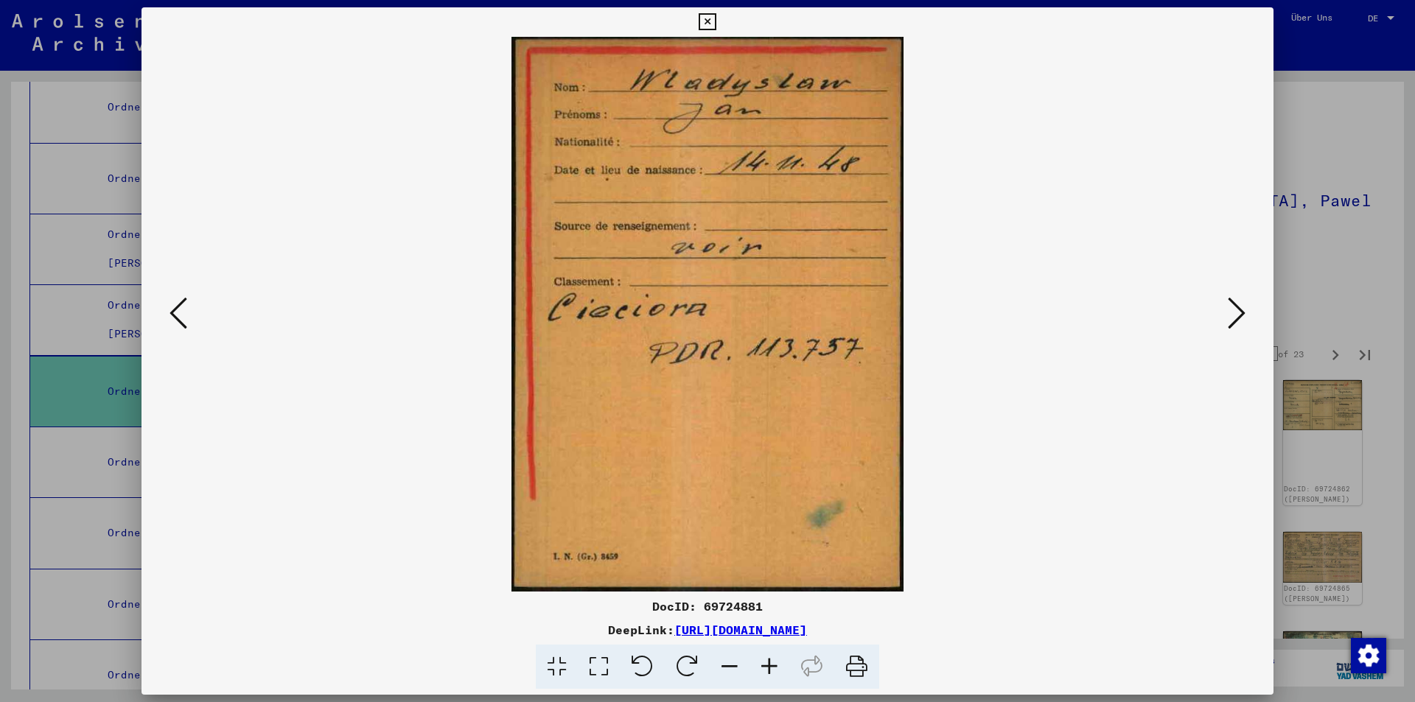
click at [1234, 313] on icon at bounding box center [1237, 313] width 18 height 35
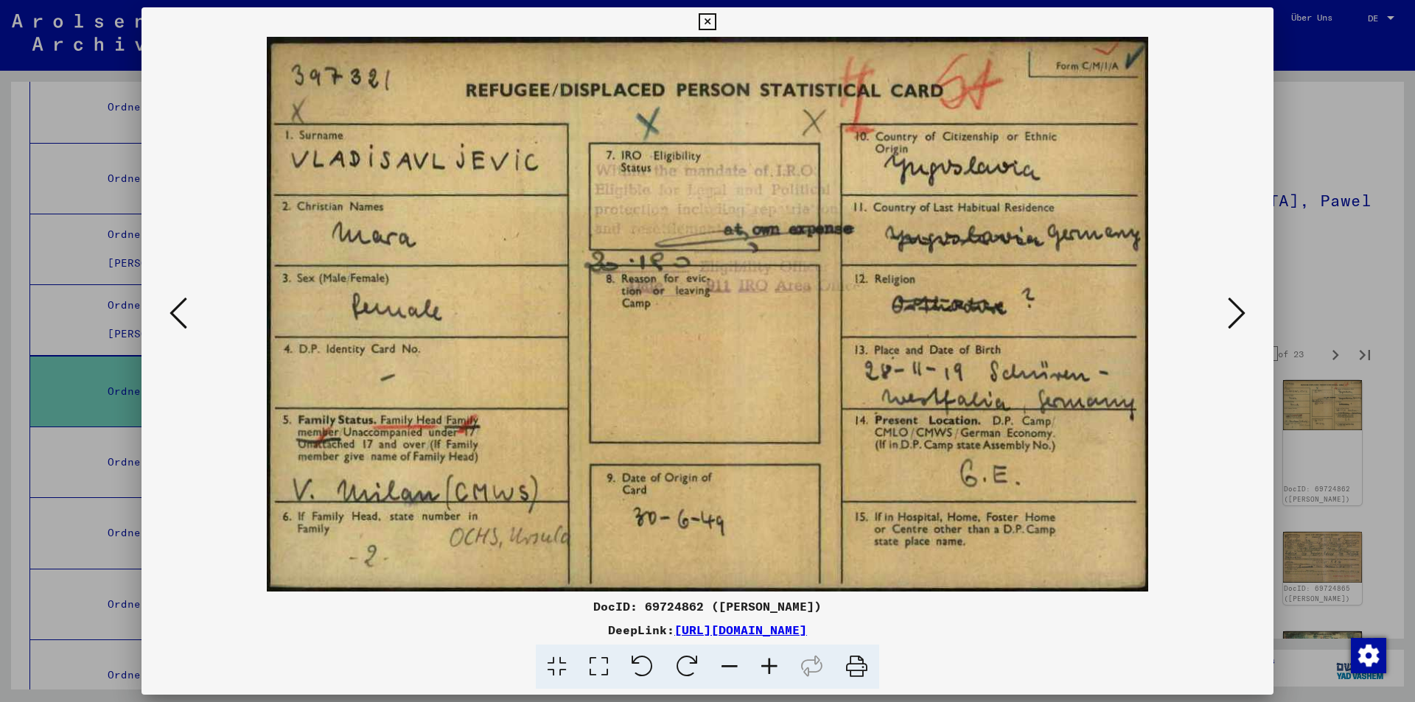
click at [1234, 313] on icon at bounding box center [1237, 313] width 18 height 35
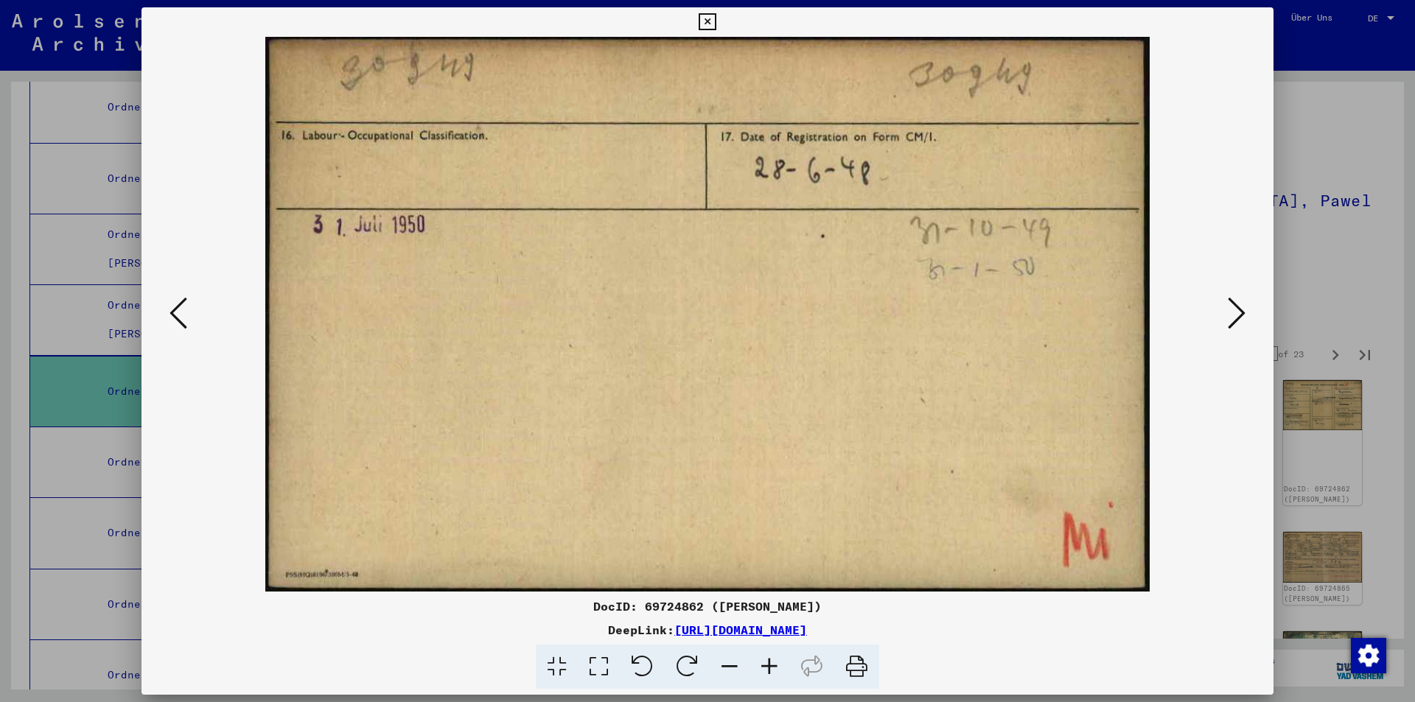
click at [1234, 313] on icon at bounding box center [1237, 313] width 18 height 35
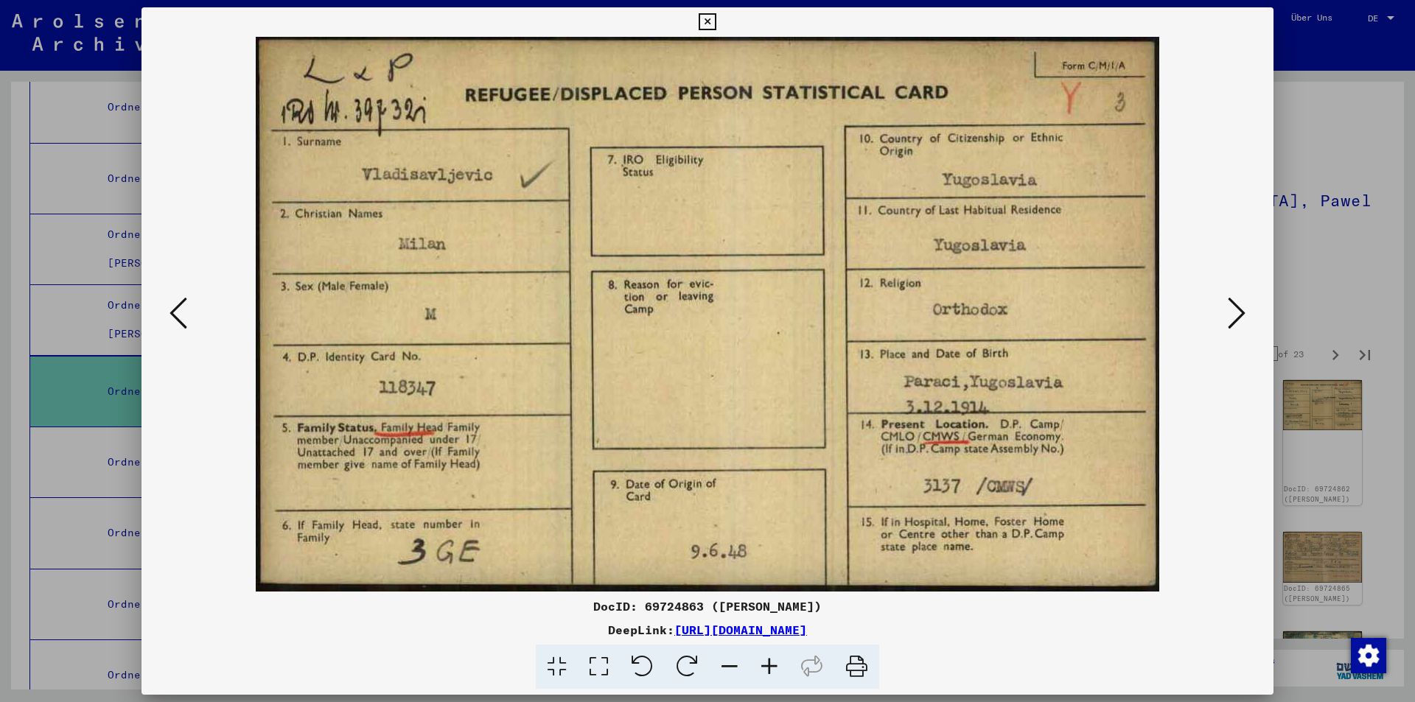
click at [1234, 313] on icon at bounding box center [1237, 313] width 18 height 35
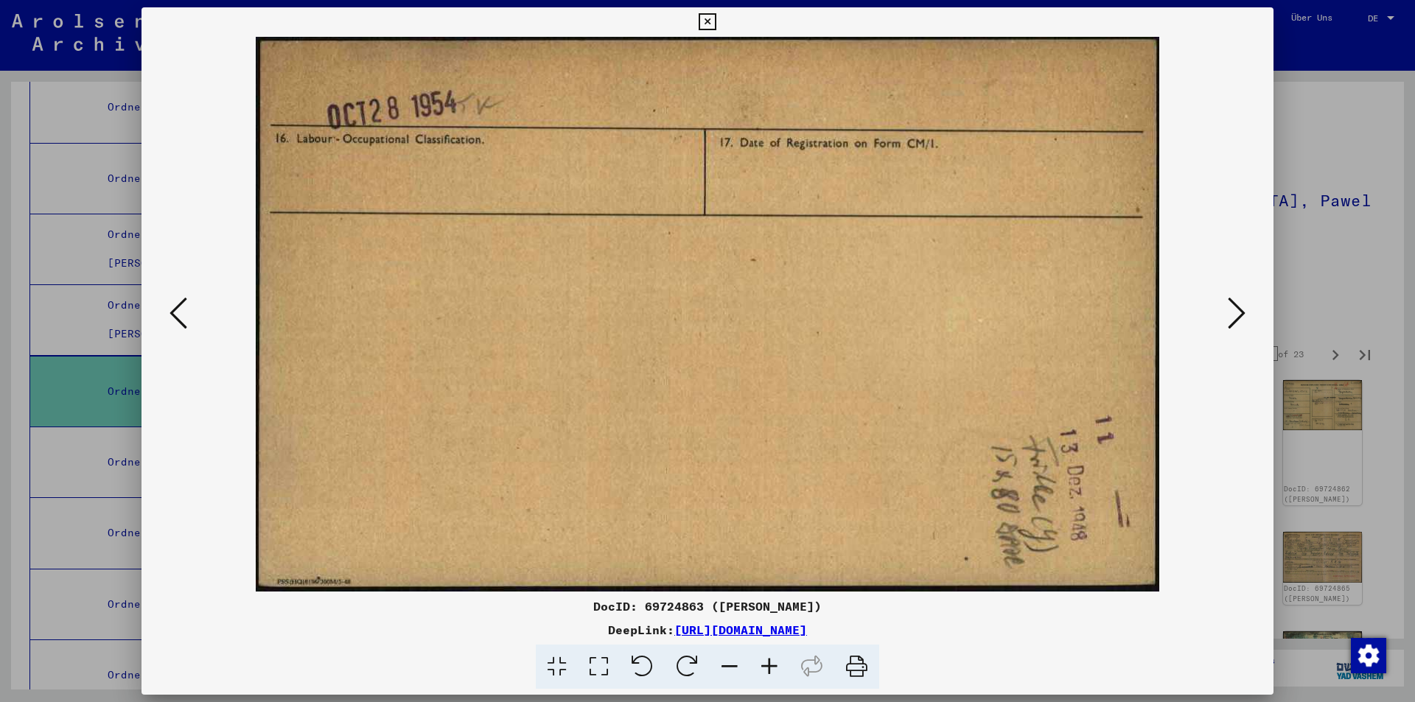
click at [1234, 313] on icon at bounding box center [1237, 313] width 18 height 35
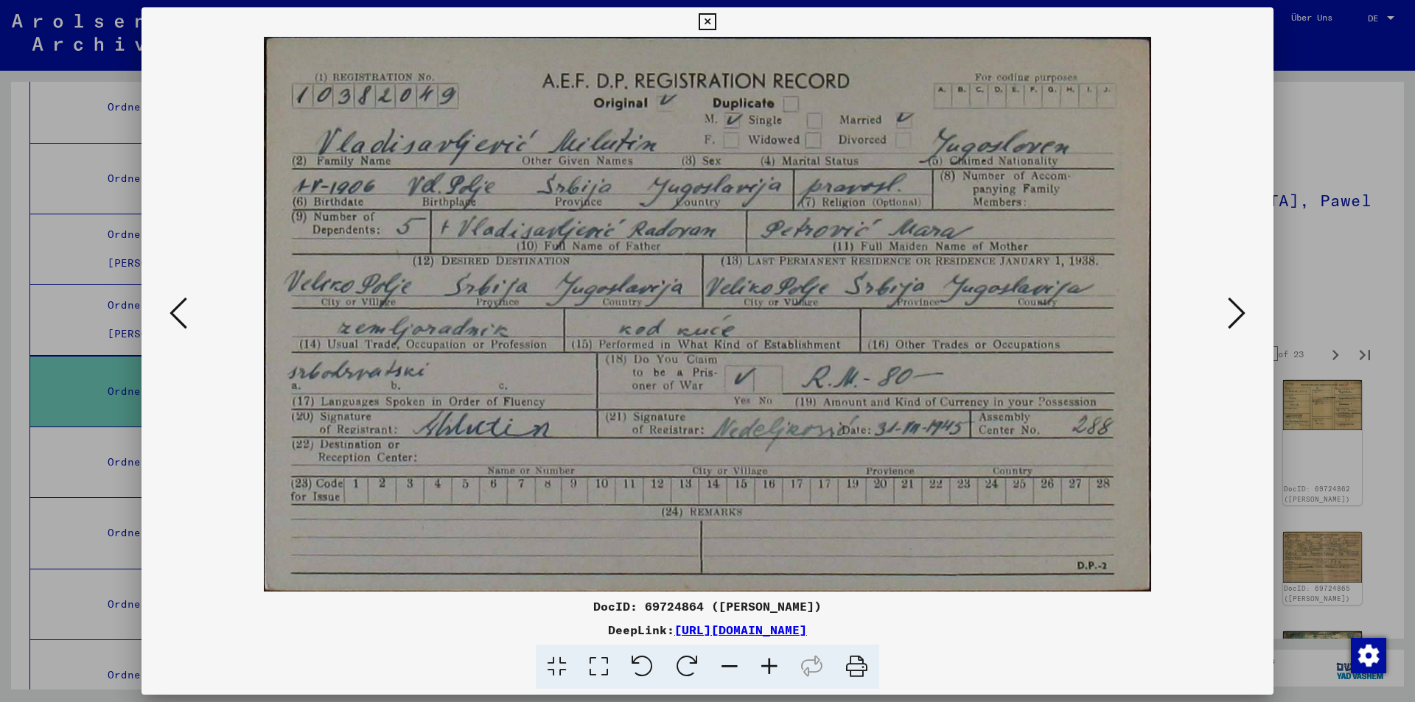
click at [1234, 313] on icon at bounding box center [1237, 313] width 18 height 35
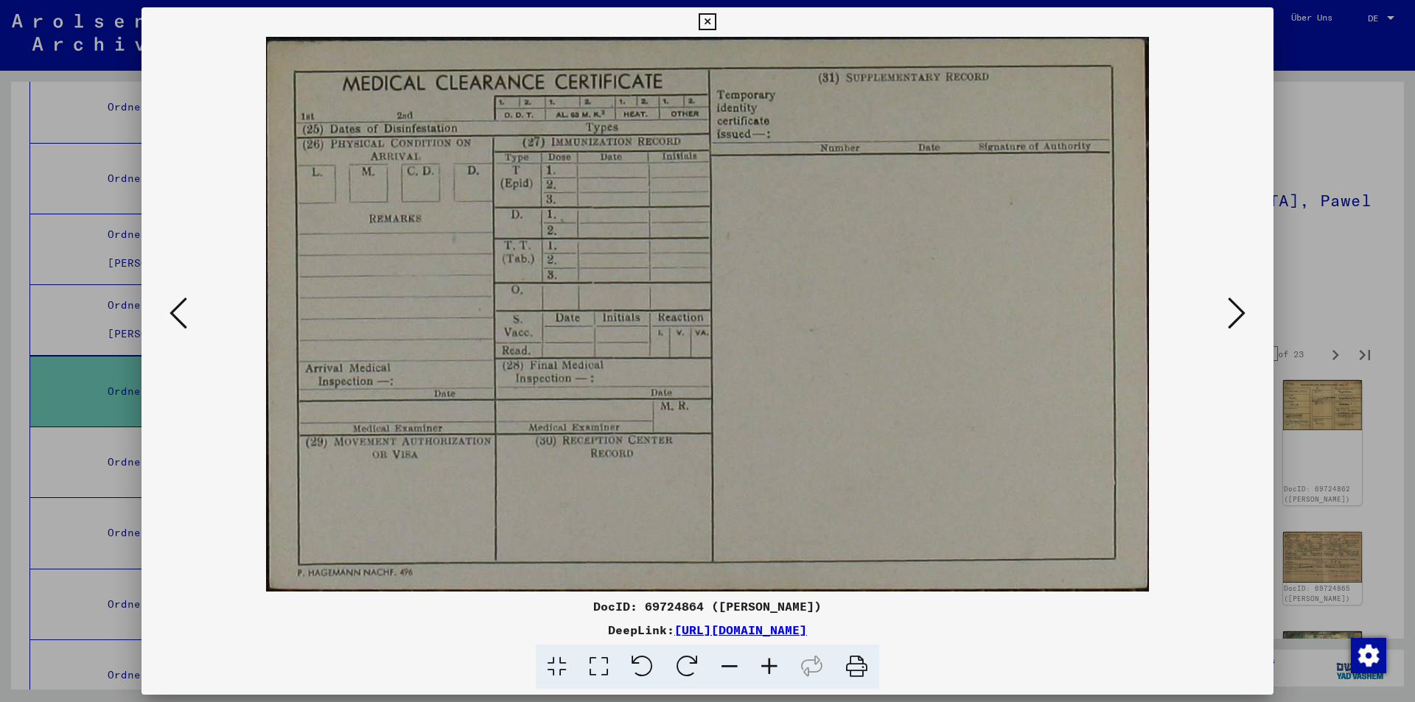
click at [1234, 313] on icon at bounding box center [1237, 313] width 18 height 35
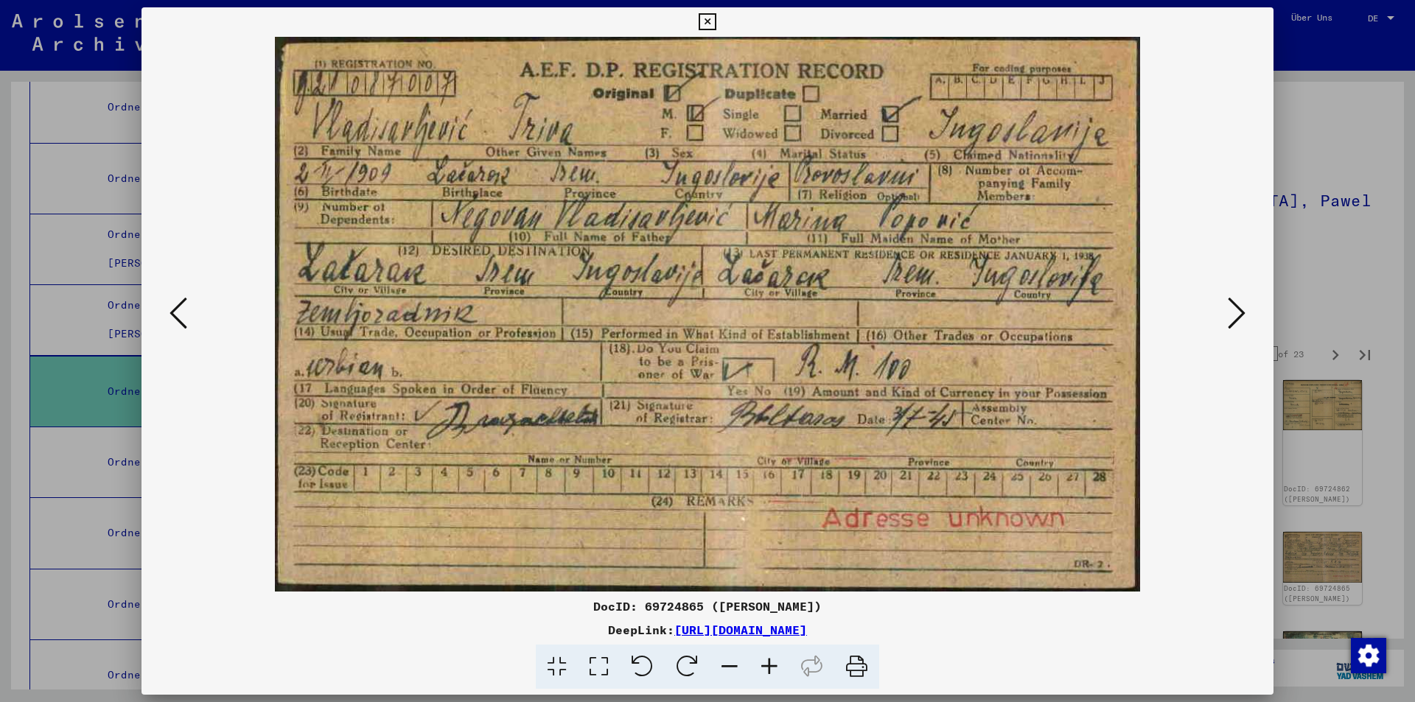
click at [1234, 313] on icon at bounding box center [1237, 313] width 18 height 35
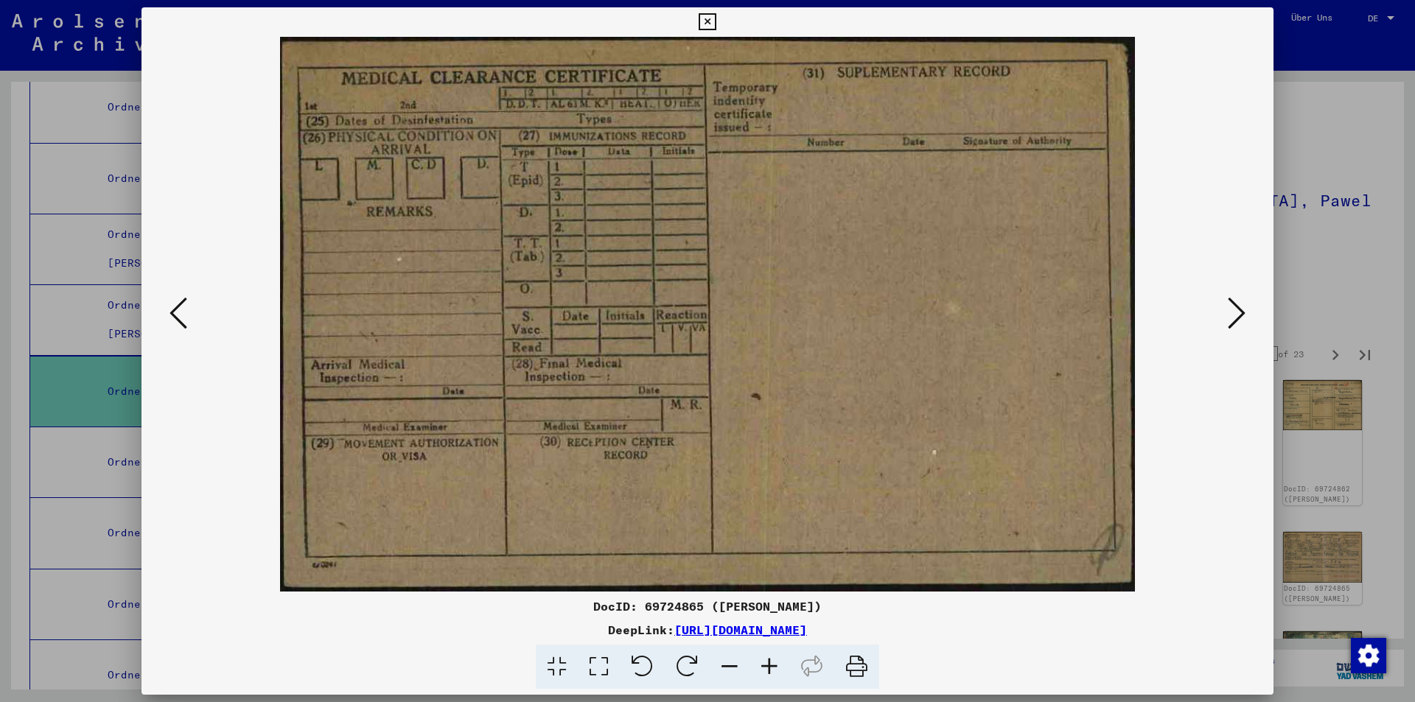
click at [1234, 313] on icon at bounding box center [1237, 313] width 18 height 35
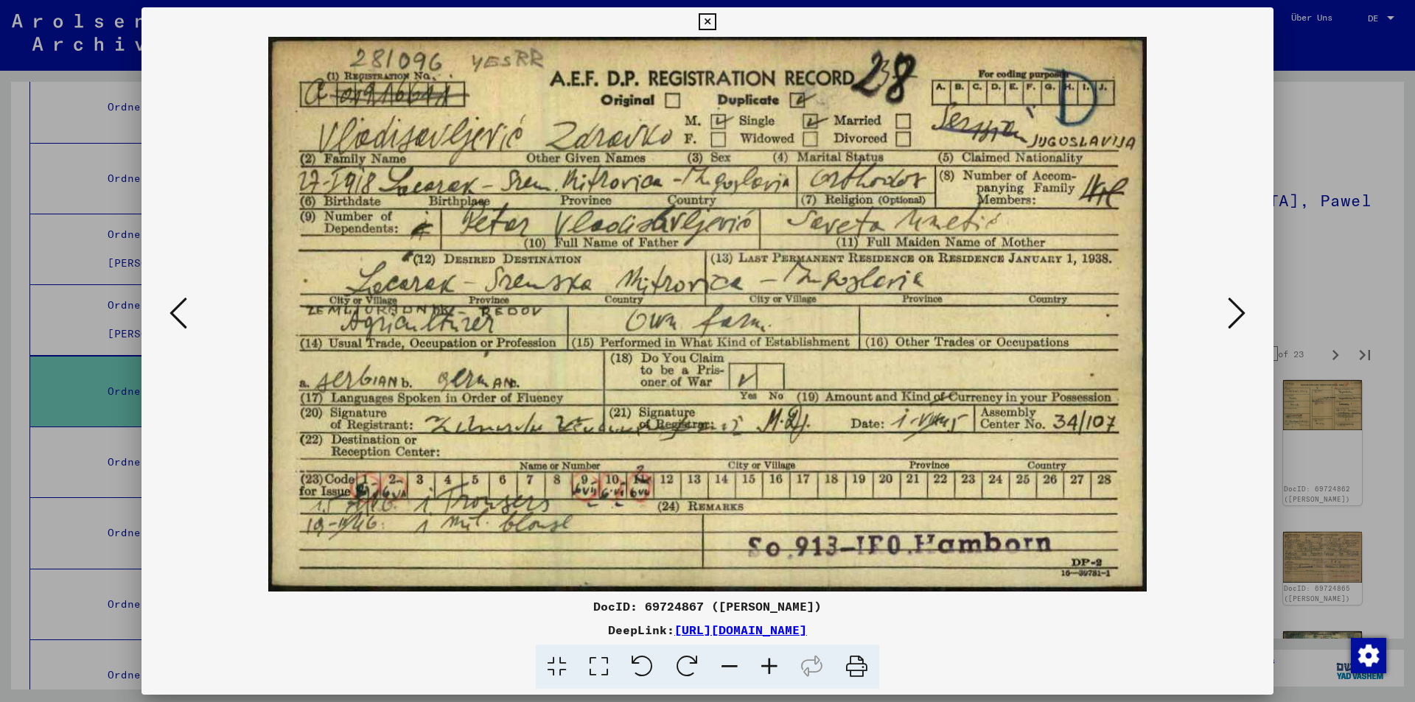
click at [1234, 313] on icon at bounding box center [1237, 313] width 18 height 35
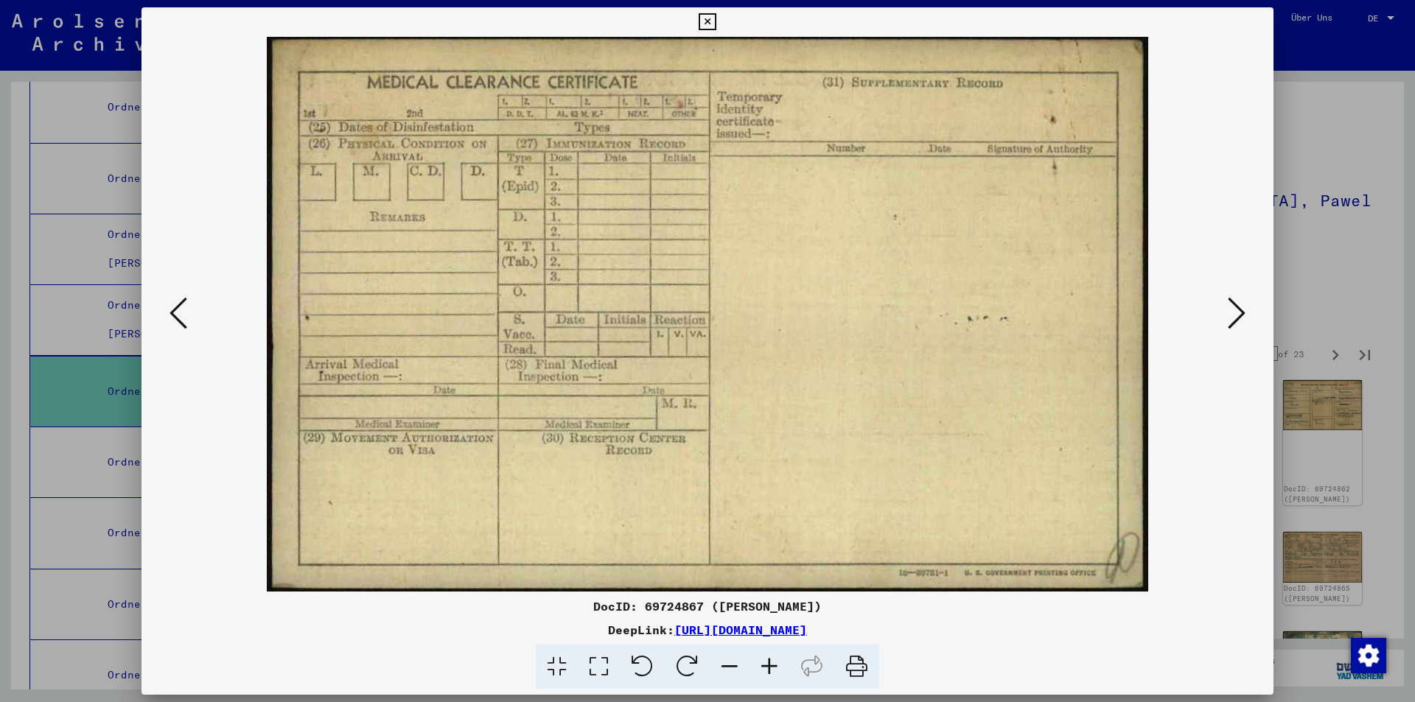
click at [1234, 313] on icon at bounding box center [1237, 313] width 18 height 35
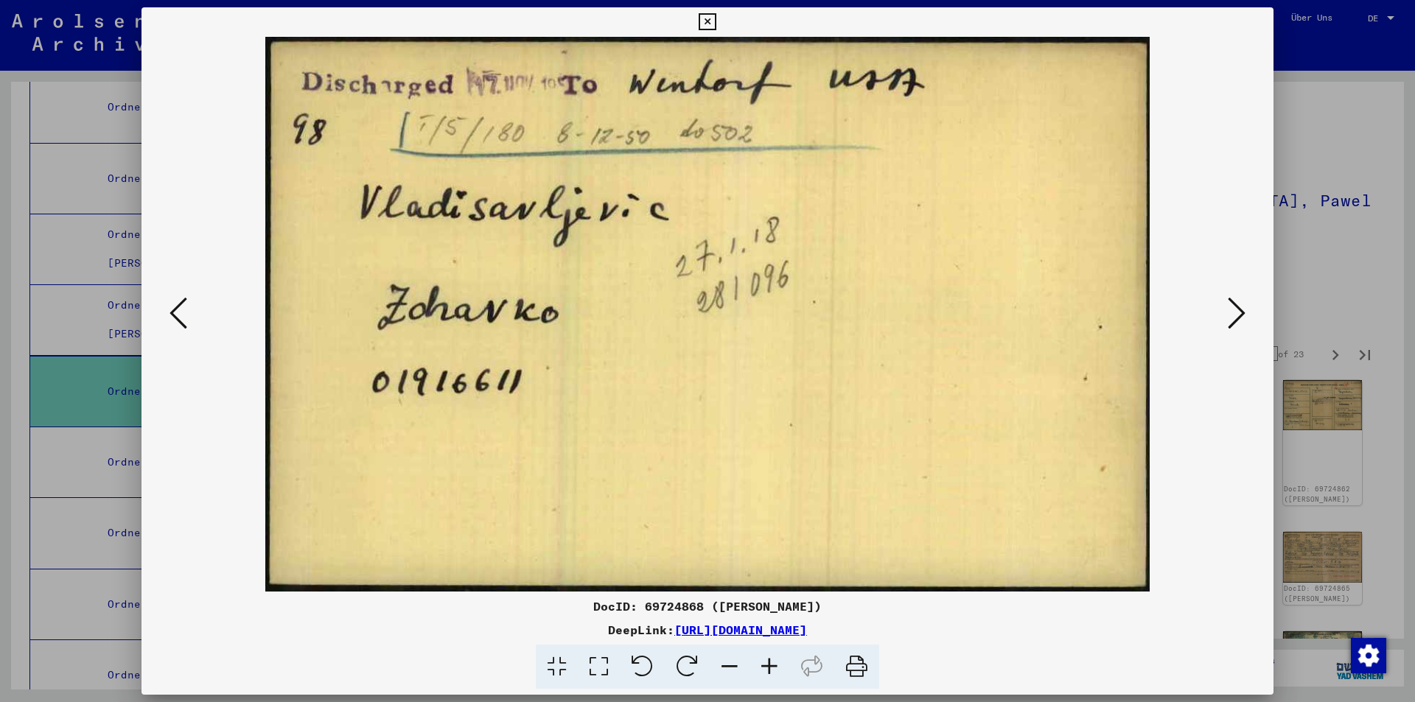
click at [1234, 313] on icon at bounding box center [1237, 313] width 18 height 35
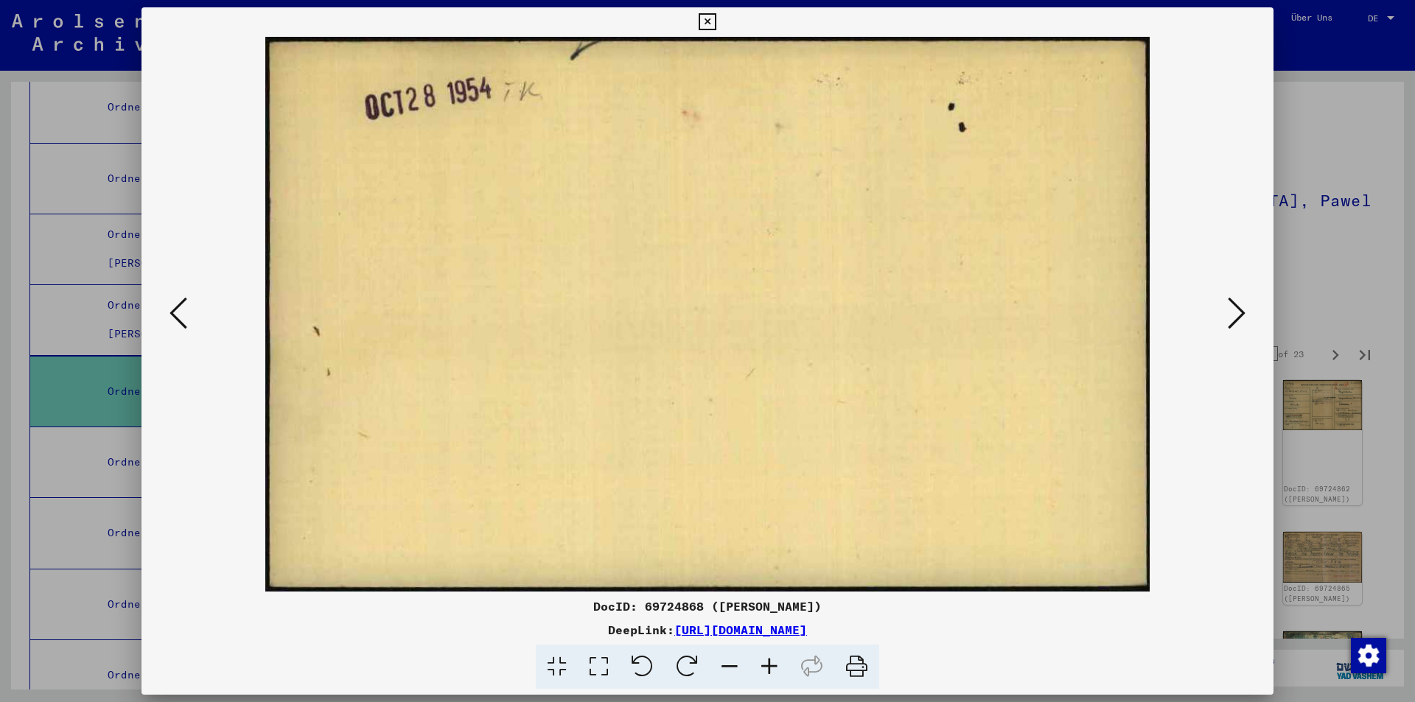
click at [1234, 313] on icon at bounding box center [1237, 313] width 18 height 35
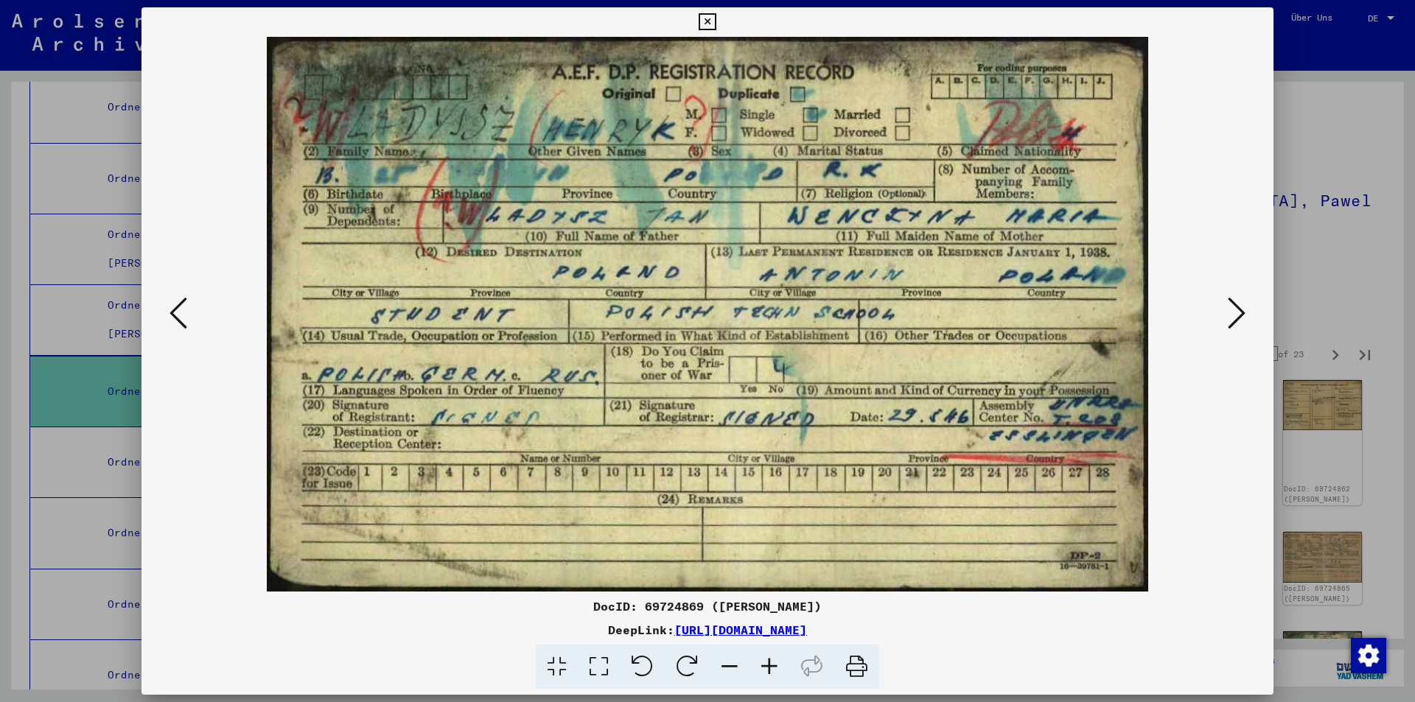
click at [1234, 313] on icon at bounding box center [1237, 313] width 18 height 35
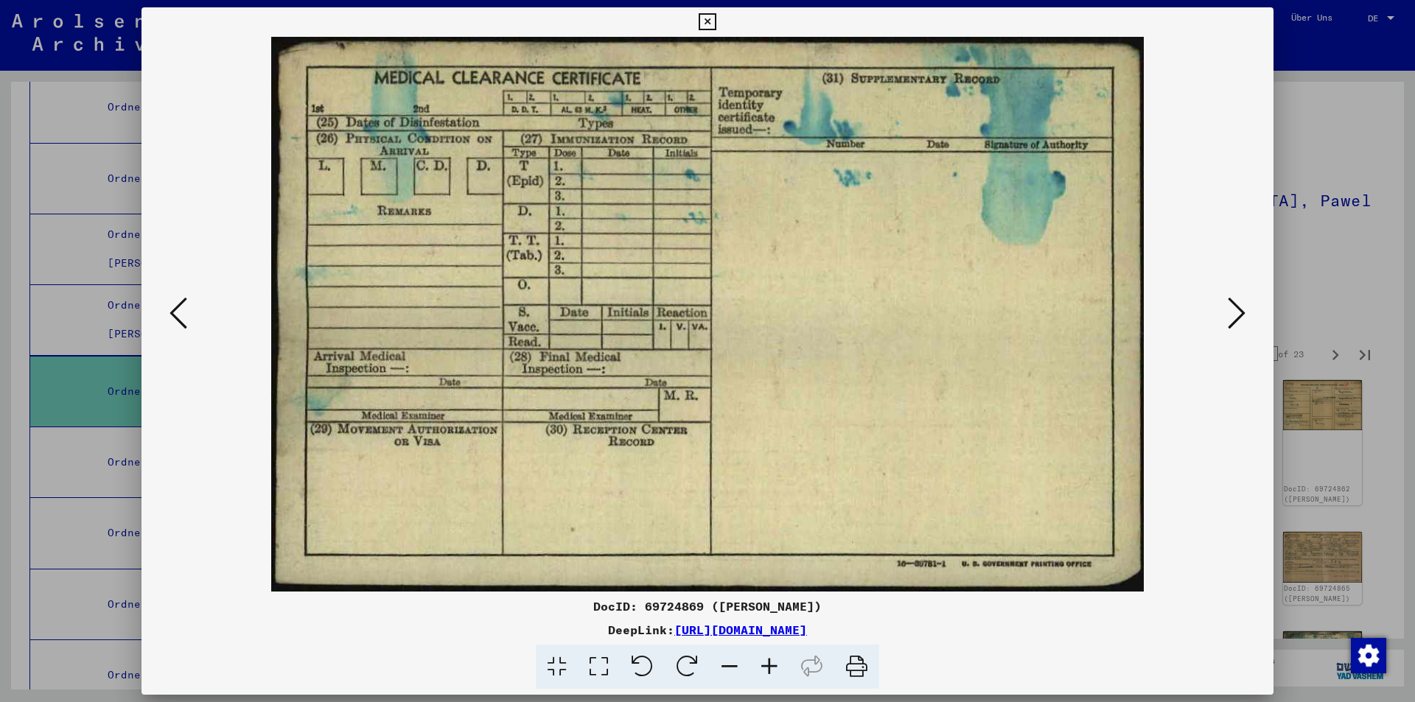
click at [1234, 313] on icon at bounding box center [1237, 313] width 18 height 35
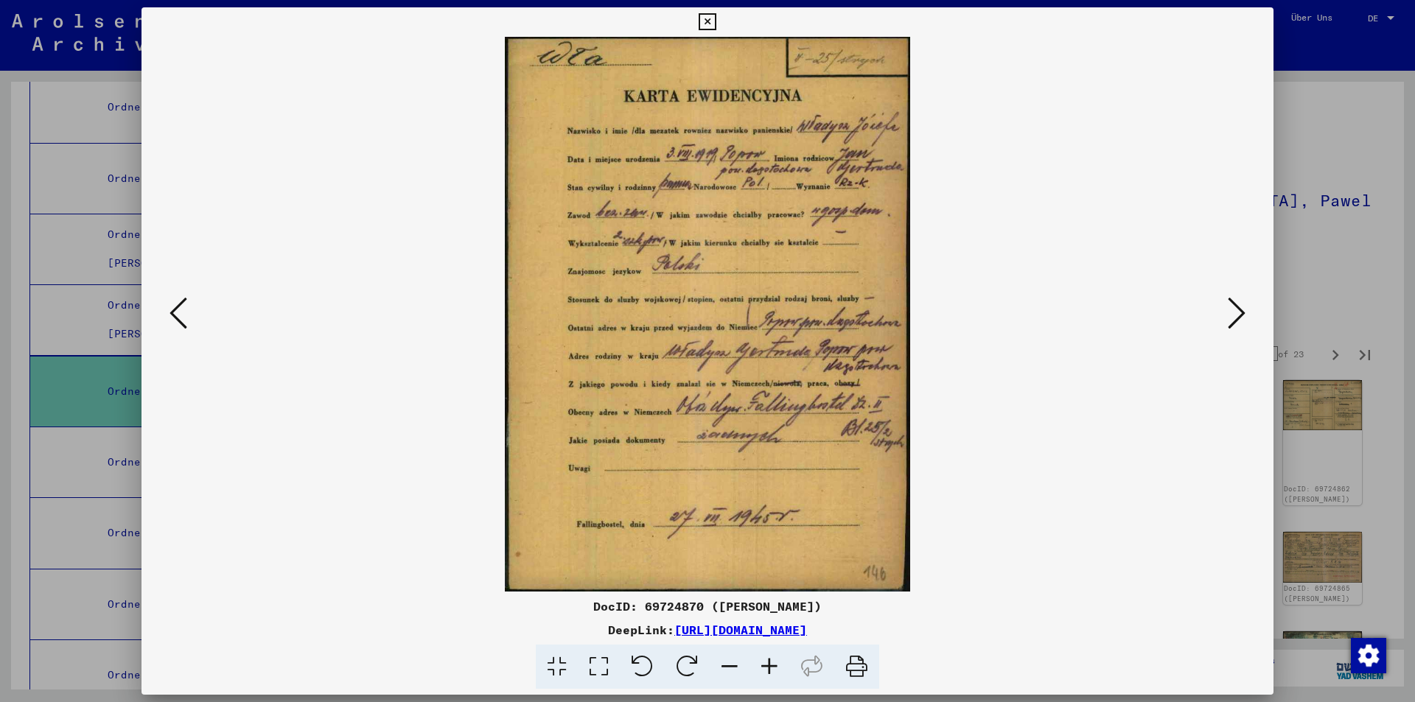
click at [1234, 313] on icon at bounding box center [1237, 313] width 18 height 35
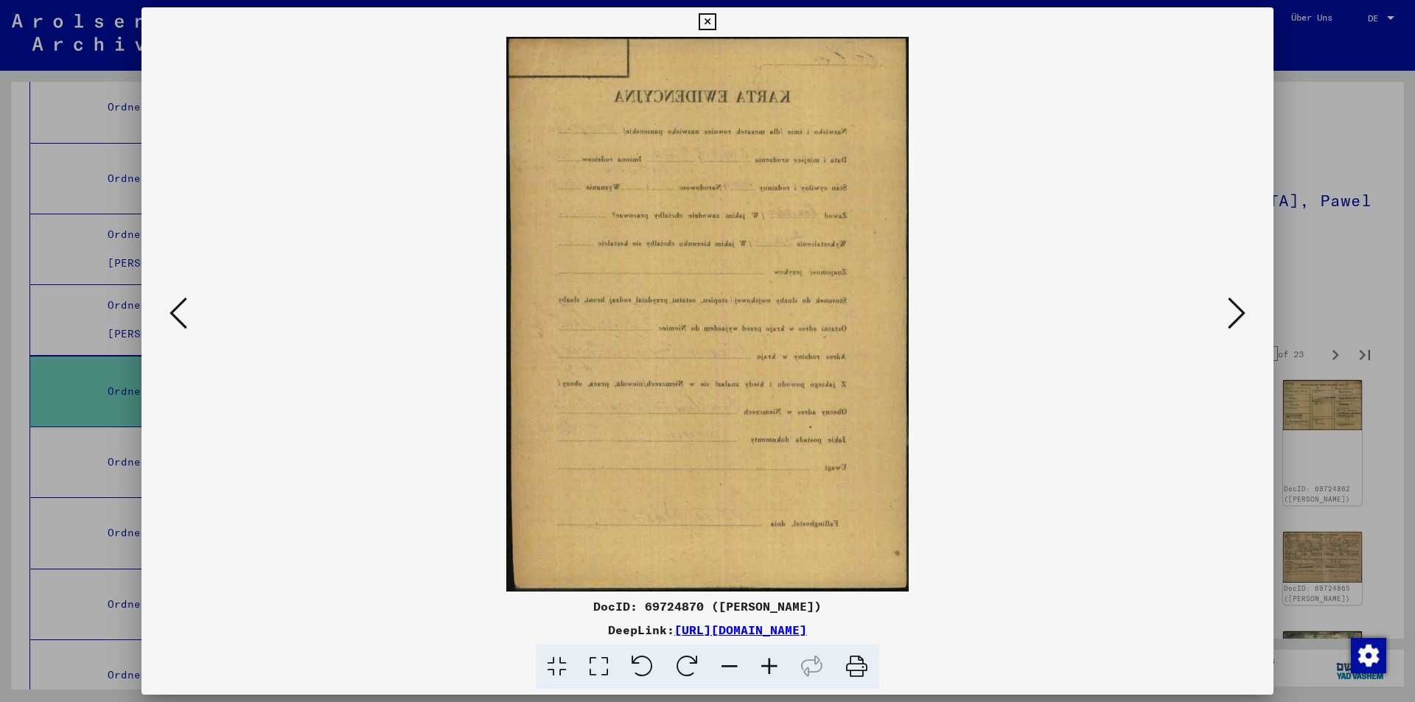
click at [1234, 313] on icon at bounding box center [1237, 313] width 18 height 35
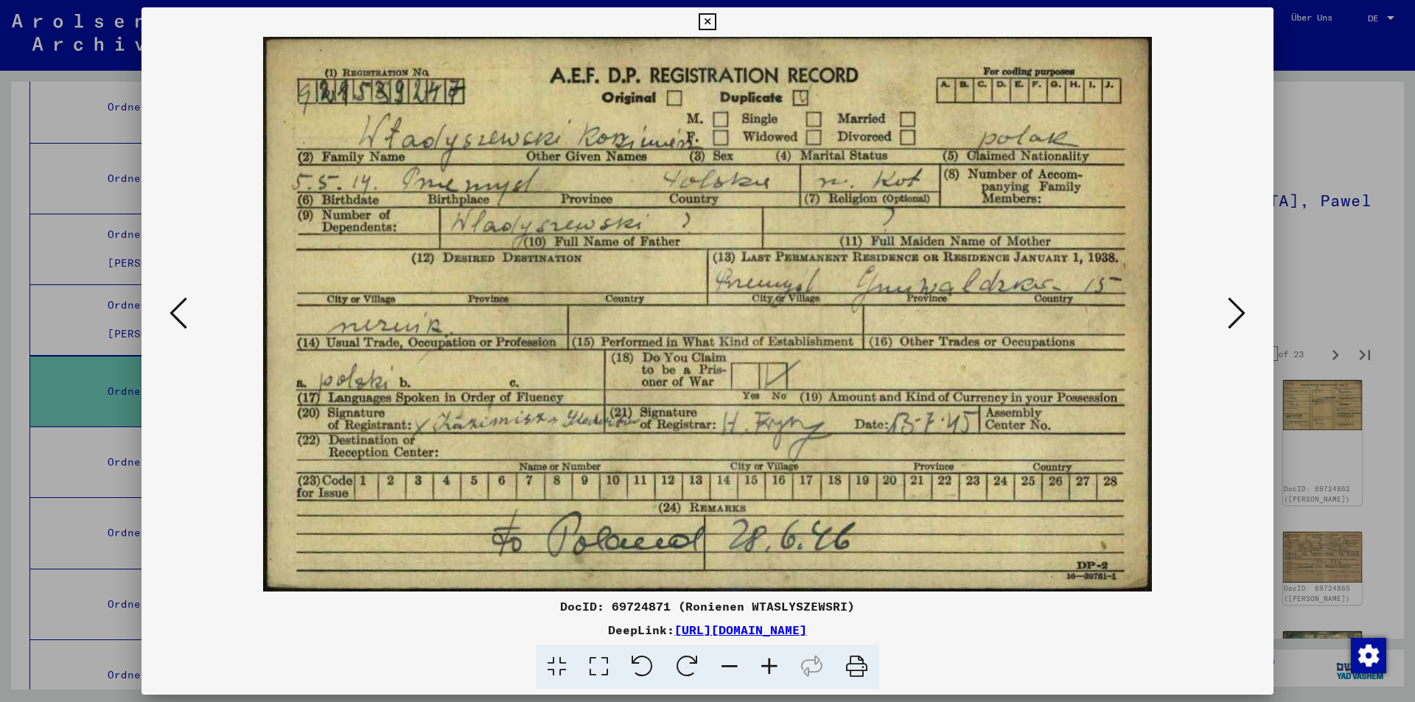
click at [1234, 313] on icon at bounding box center [1237, 313] width 18 height 35
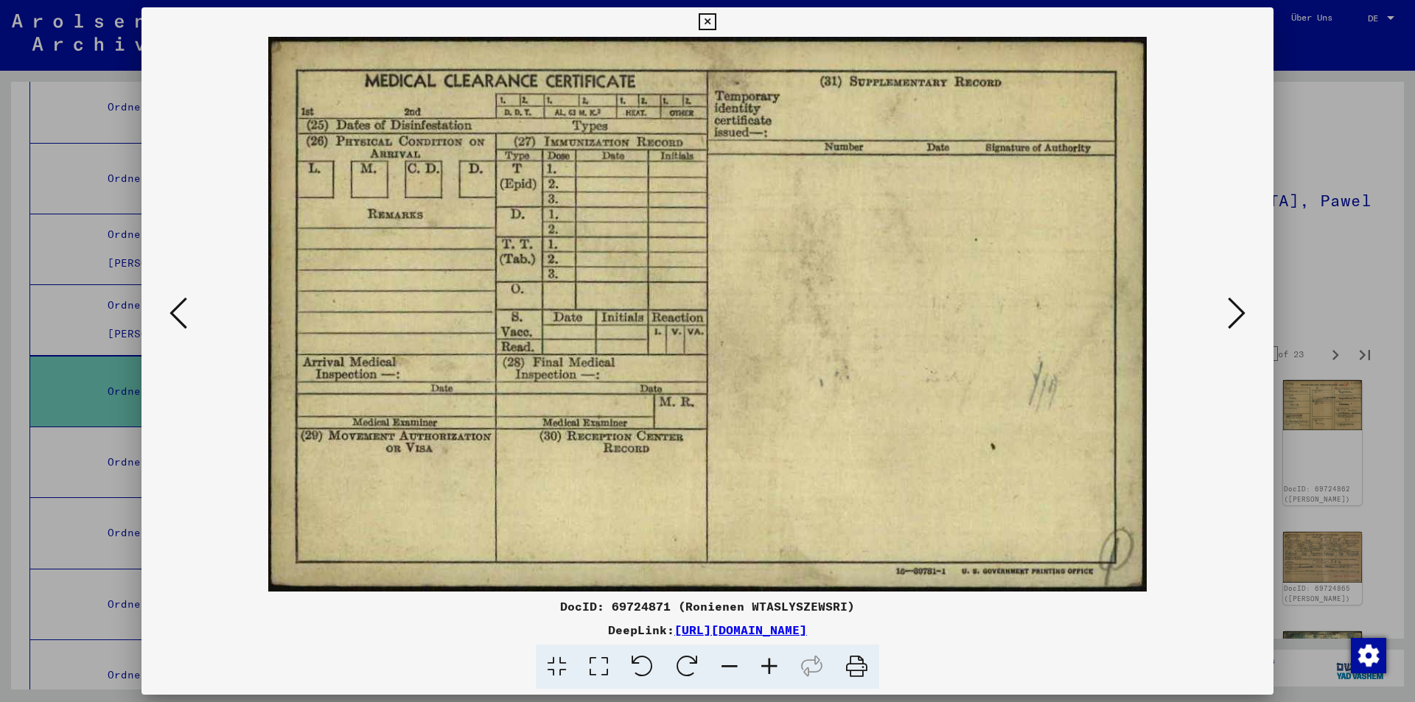
click at [1234, 313] on icon at bounding box center [1237, 313] width 18 height 35
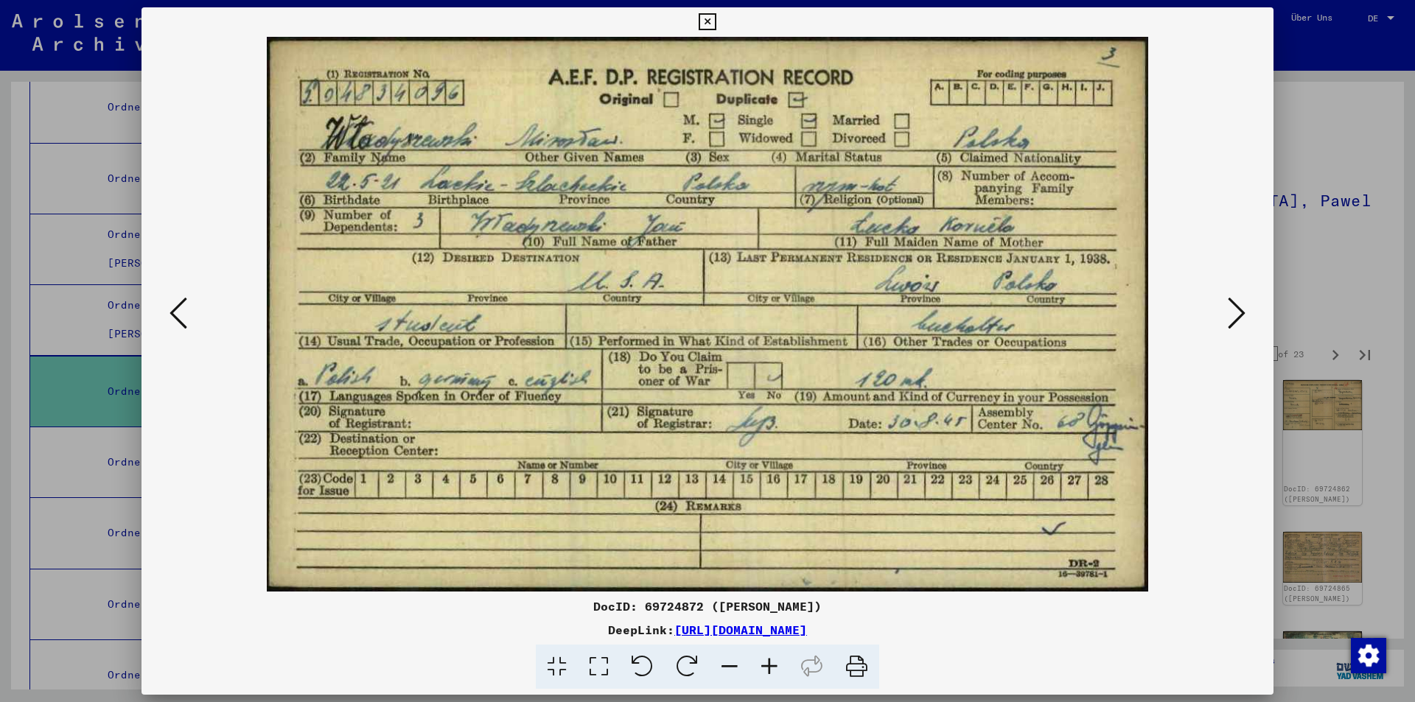
click at [1234, 313] on icon at bounding box center [1237, 313] width 18 height 35
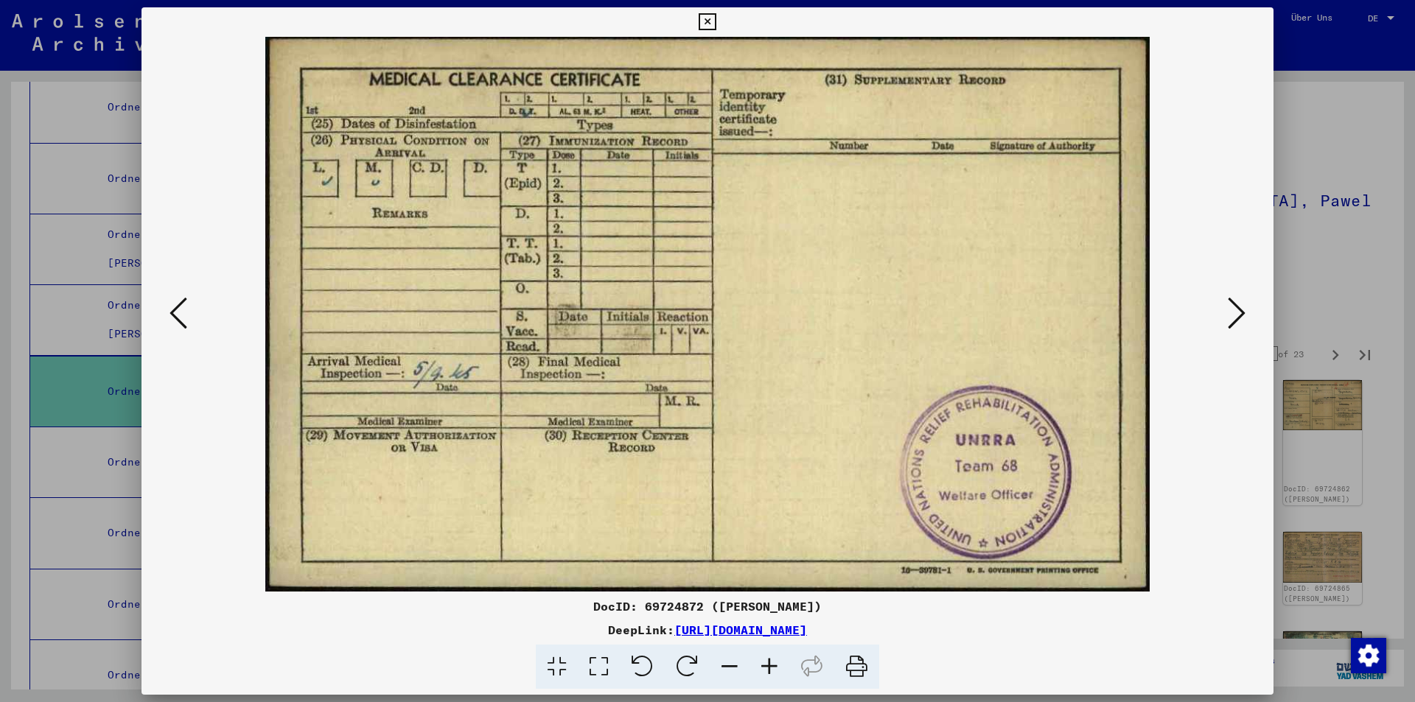
click at [1234, 313] on icon at bounding box center [1237, 313] width 18 height 35
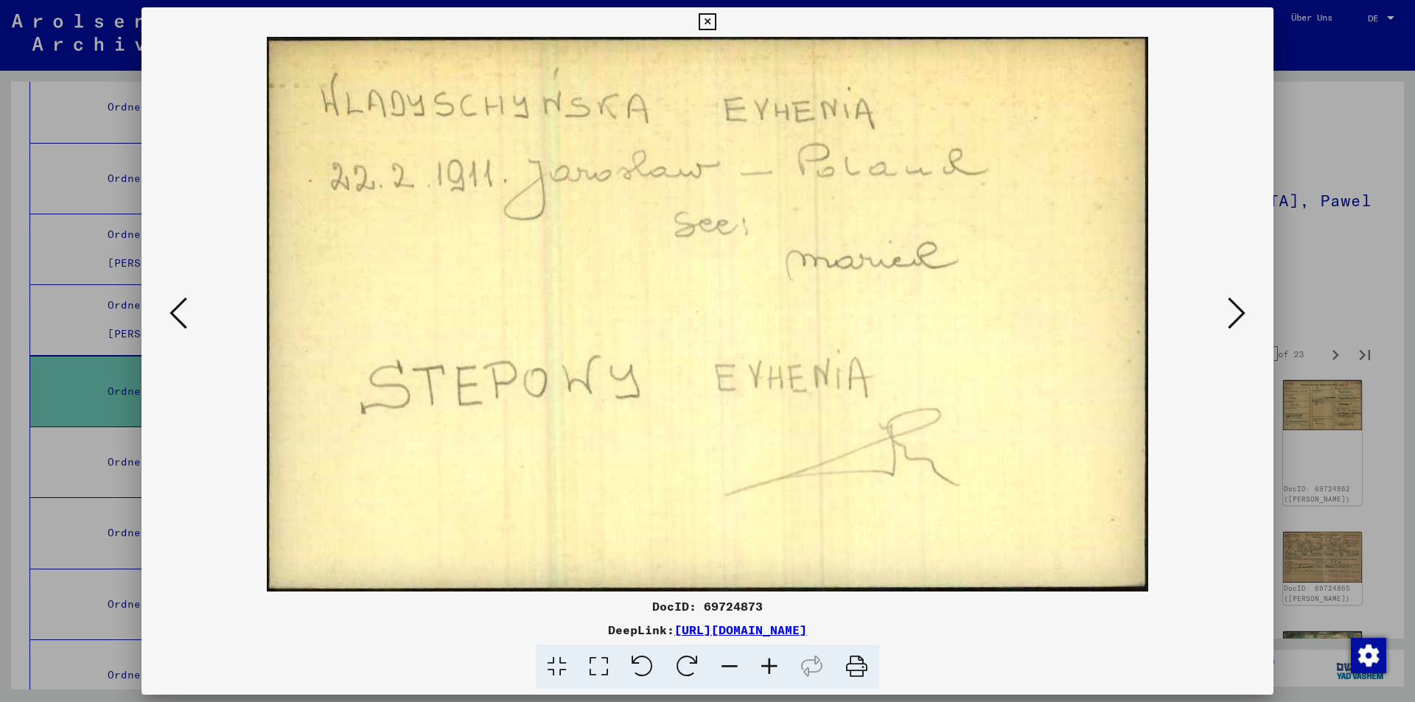
click at [1234, 313] on icon at bounding box center [1237, 313] width 18 height 35
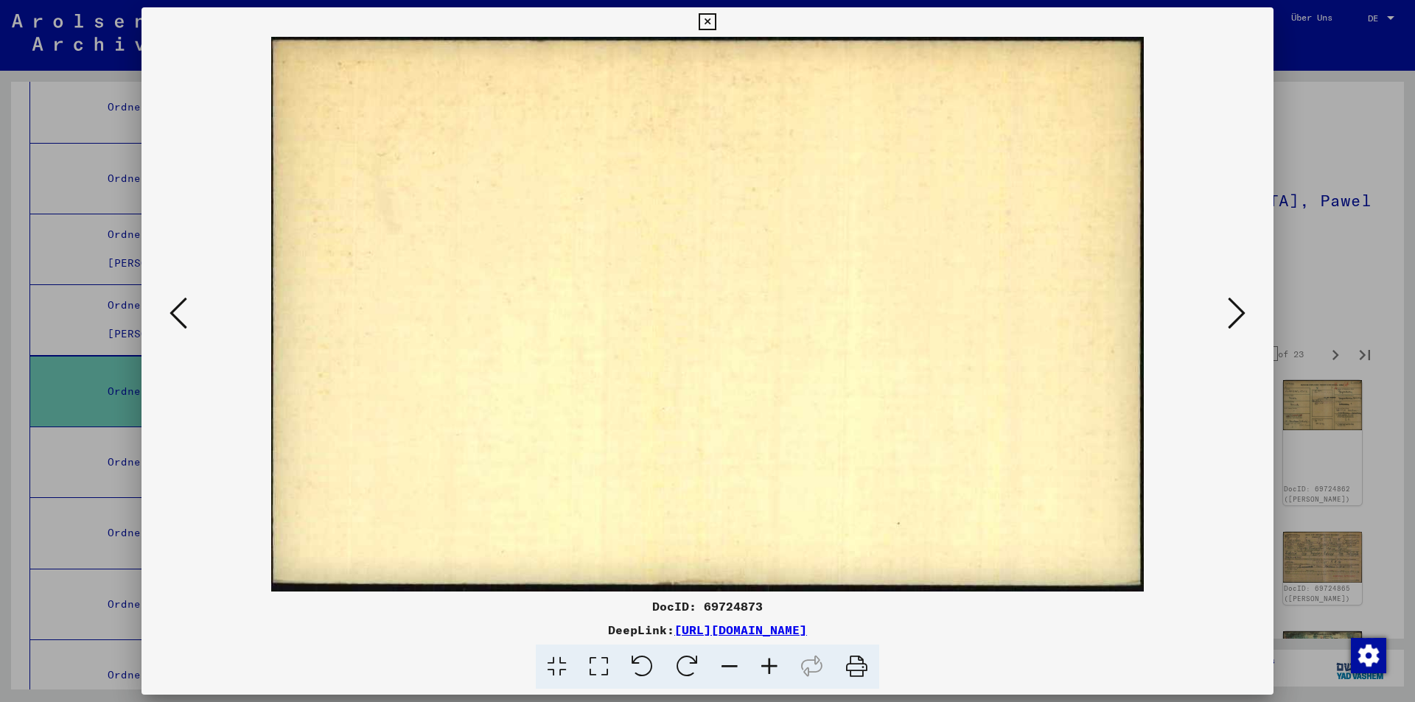
click at [1234, 313] on icon at bounding box center [1237, 313] width 18 height 35
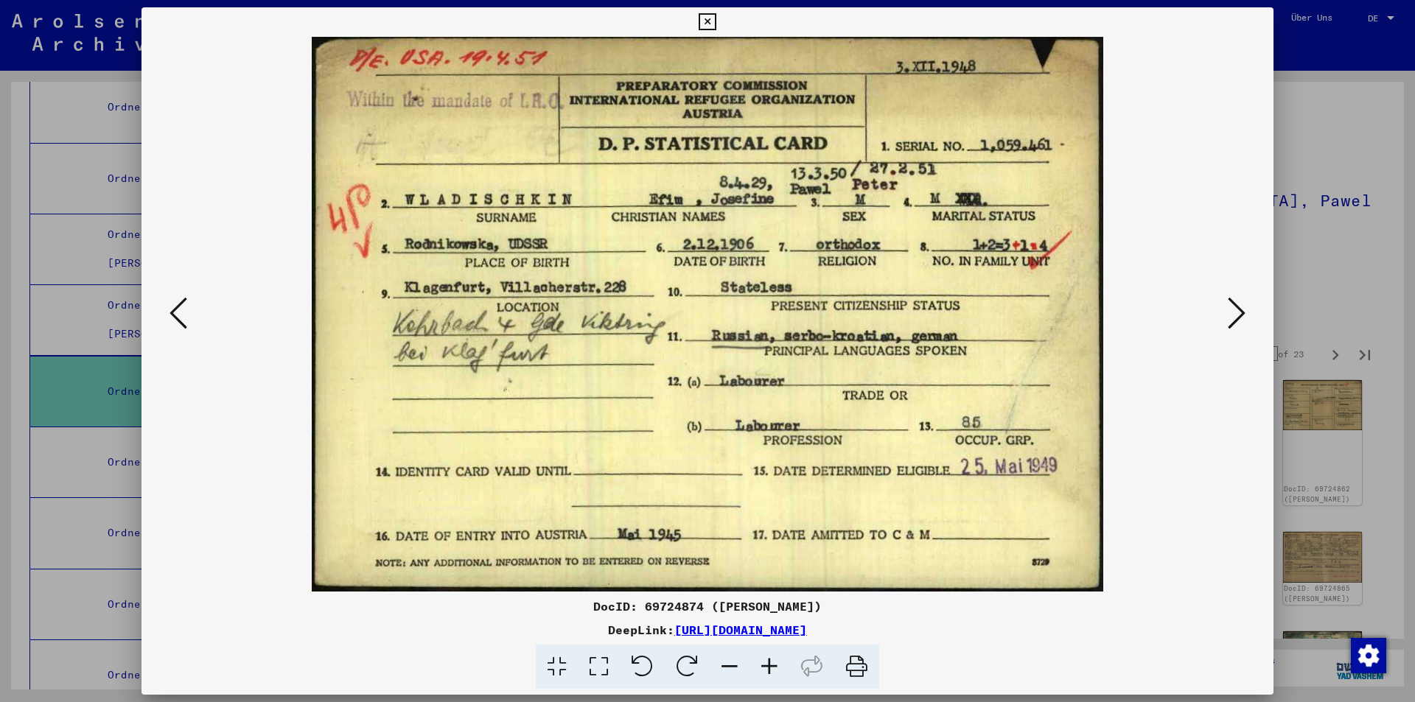
click at [1234, 313] on icon at bounding box center [1237, 313] width 18 height 35
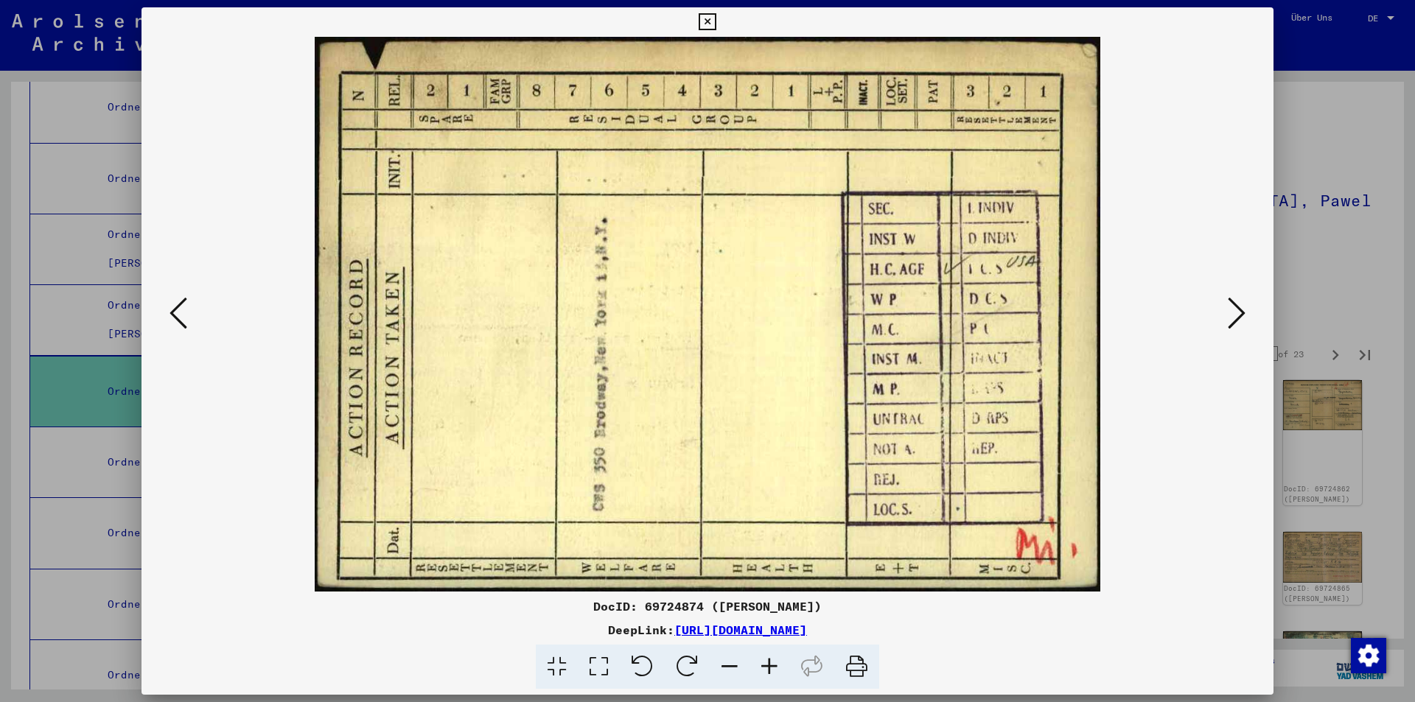
click at [1234, 313] on icon at bounding box center [1237, 313] width 18 height 35
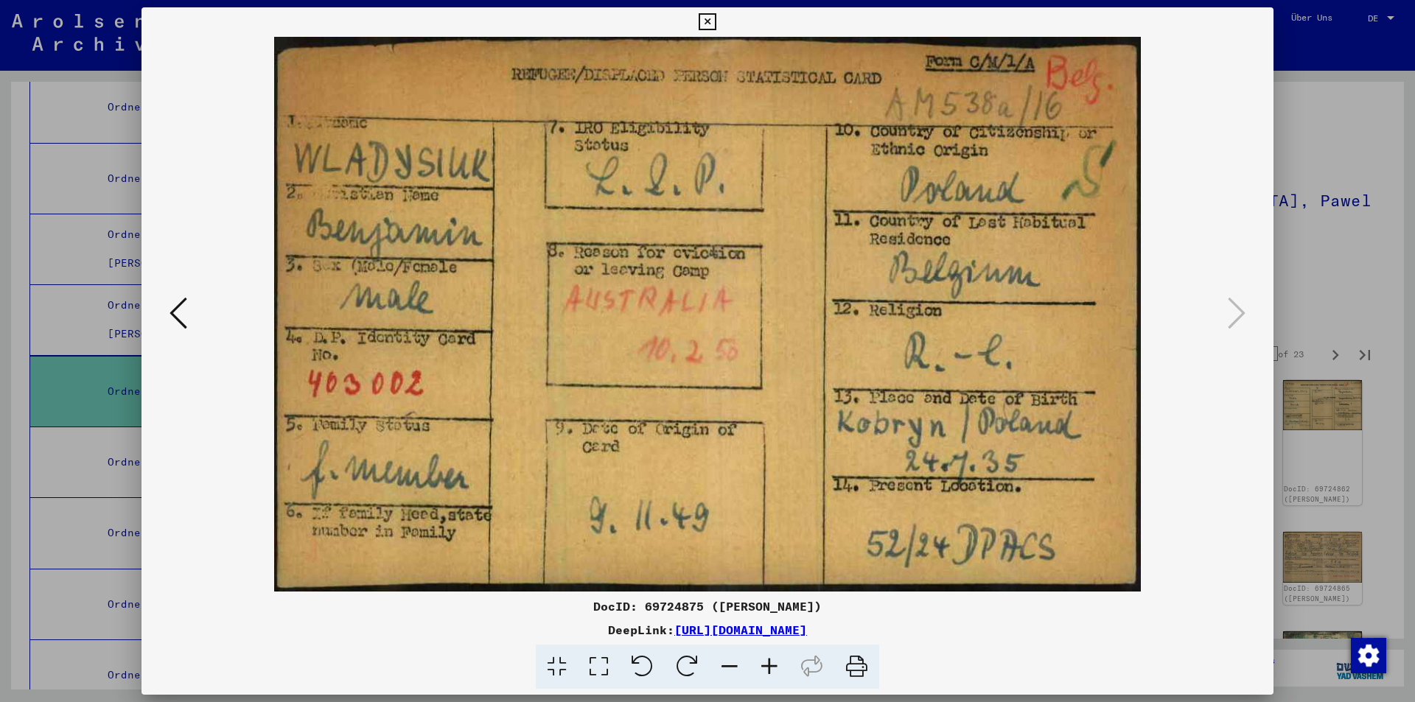
click at [705, 21] on icon at bounding box center [707, 22] width 17 height 18
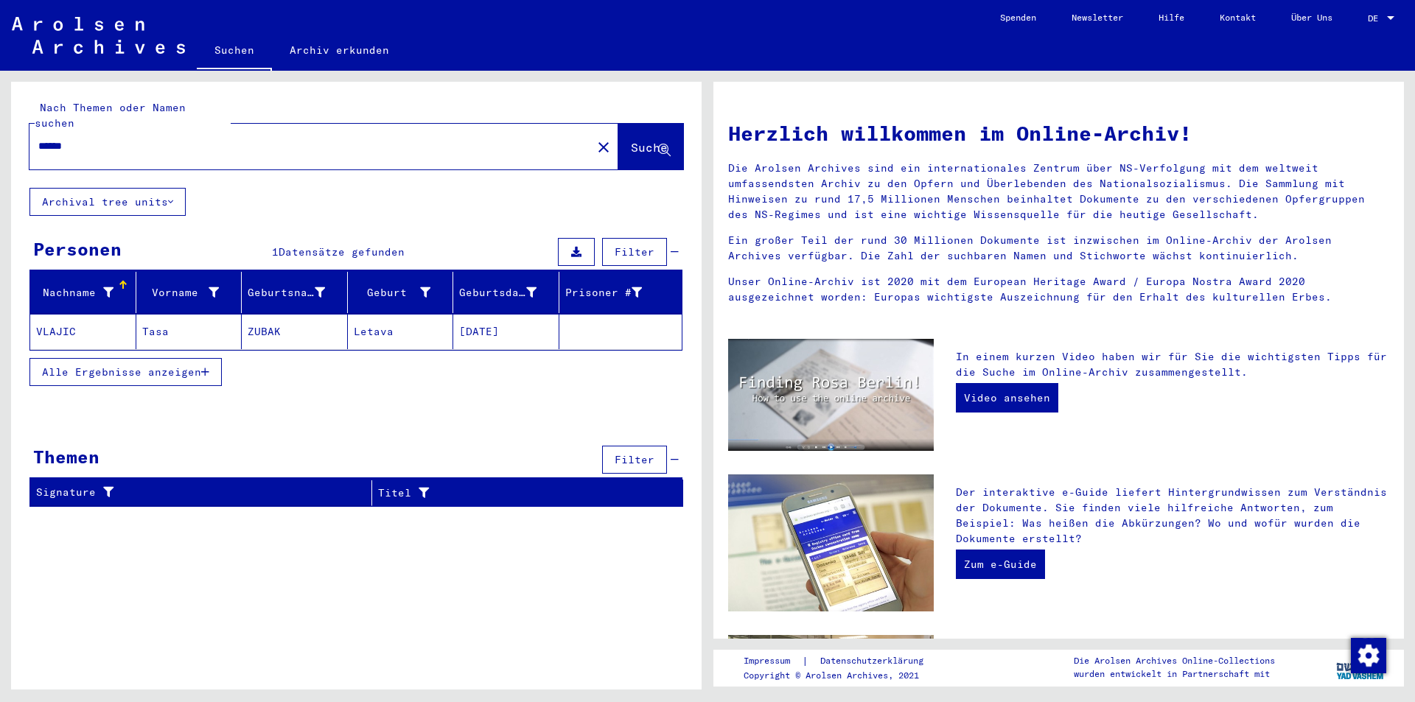
click at [70, 139] on input "******" at bounding box center [306, 146] width 536 height 15
type input "******"
click at [631, 140] on span "Suche" at bounding box center [649, 147] width 37 height 15
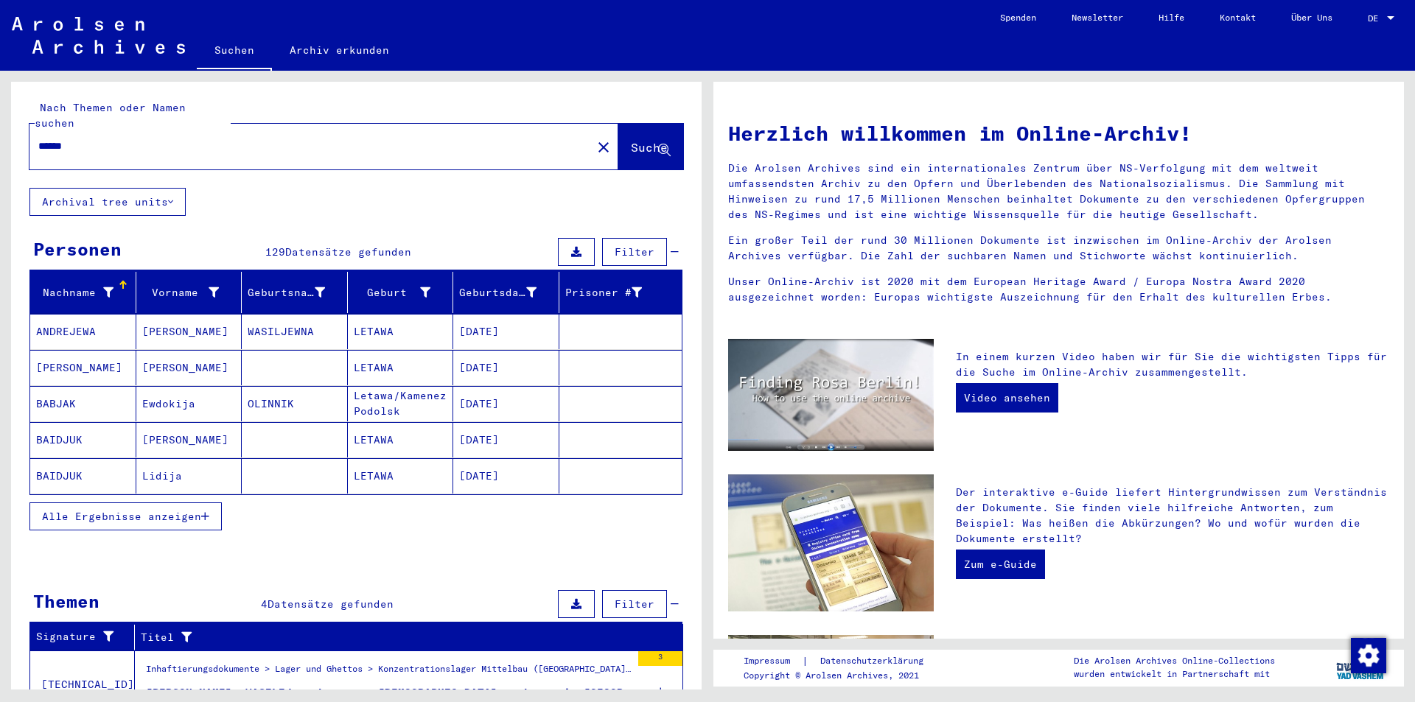
click at [83, 510] on span "Alle Ergebnisse anzeigen" at bounding box center [121, 516] width 159 height 13
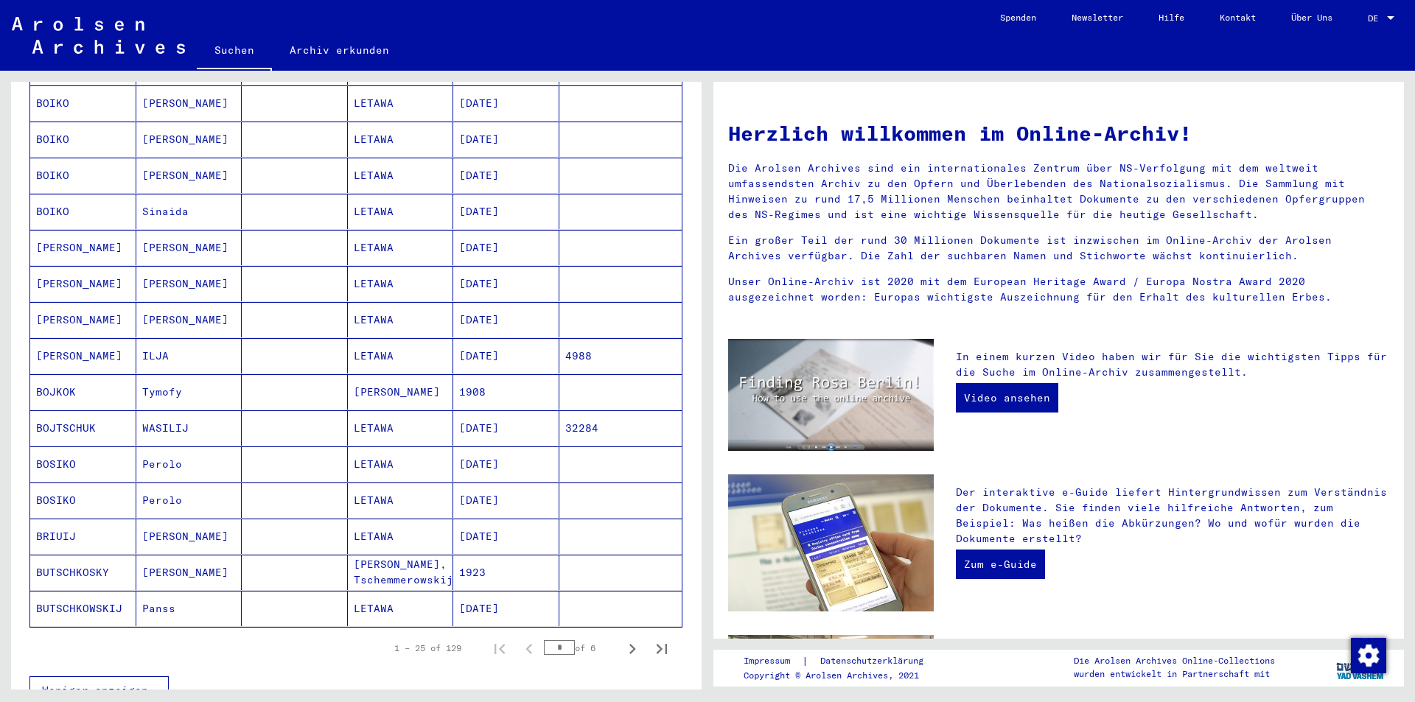
scroll to position [663, 0]
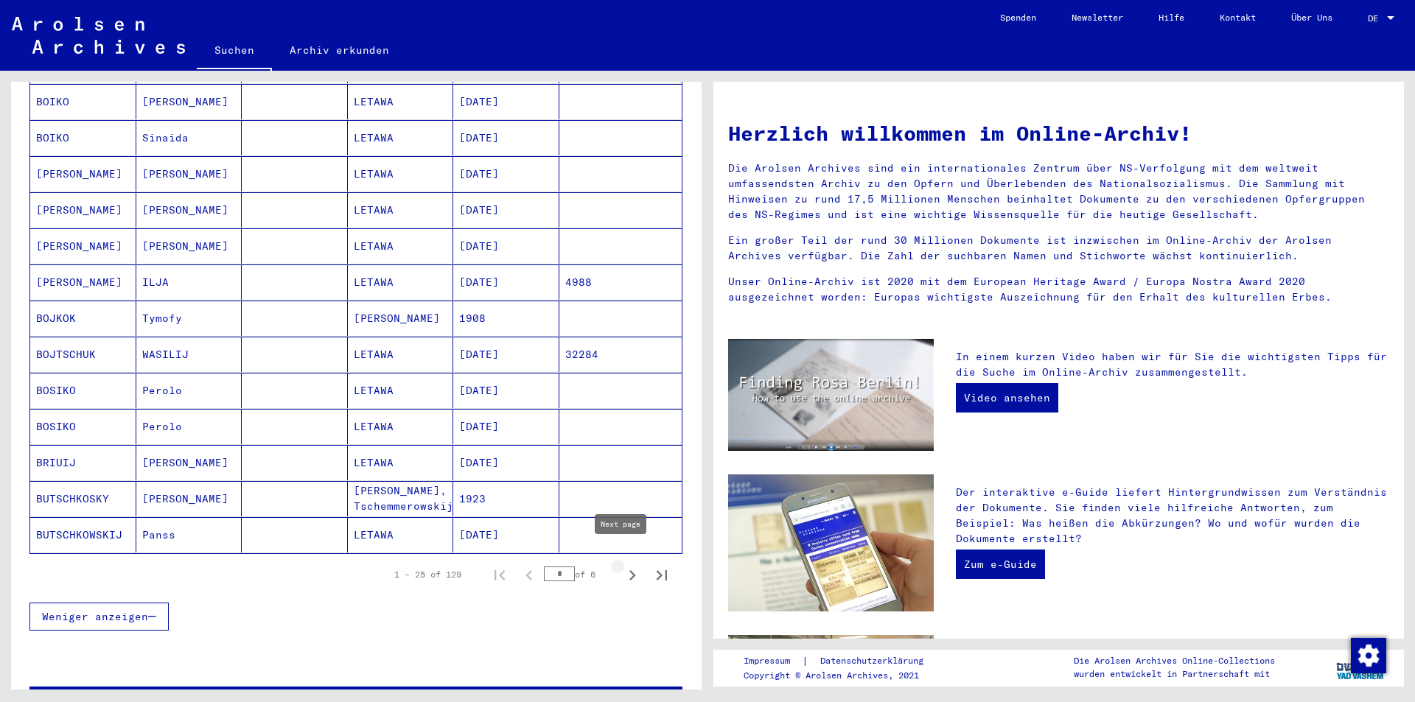
click at [622, 565] on icon "Next page" at bounding box center [632, 575] width 21 height 21
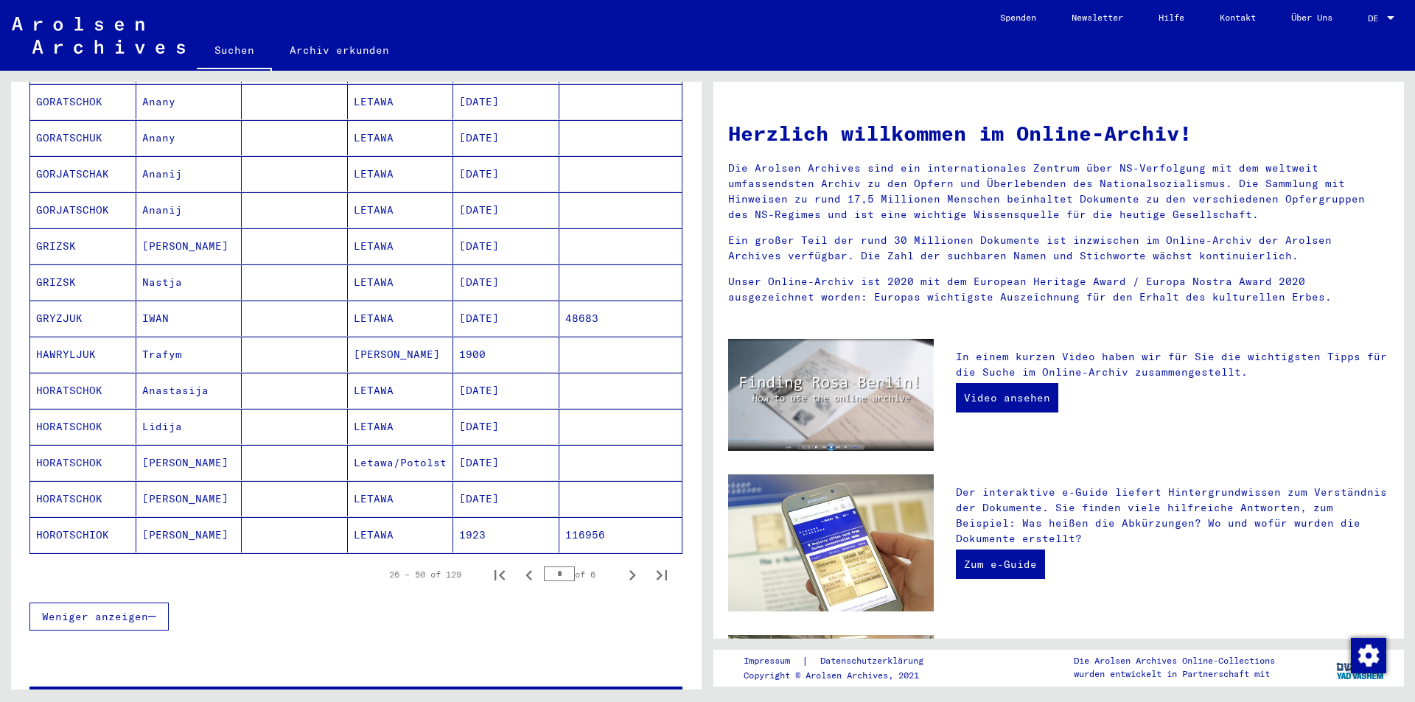
click at [83, 445] on mat-cell "HORATSCHOK" at bounding box center [83, 462] width 106 height 35
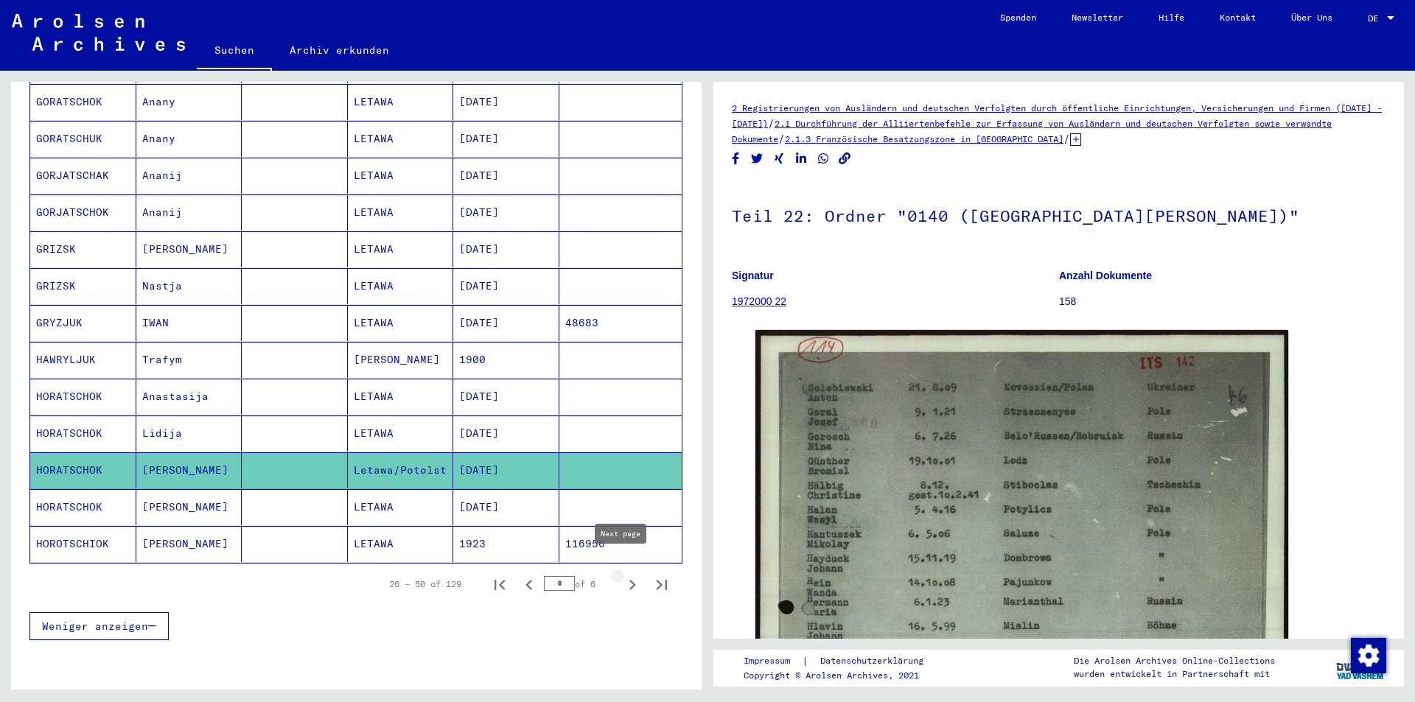
click at [629, 580] on icon "Next page" at bounding box center [632, 585] width 7 height 10
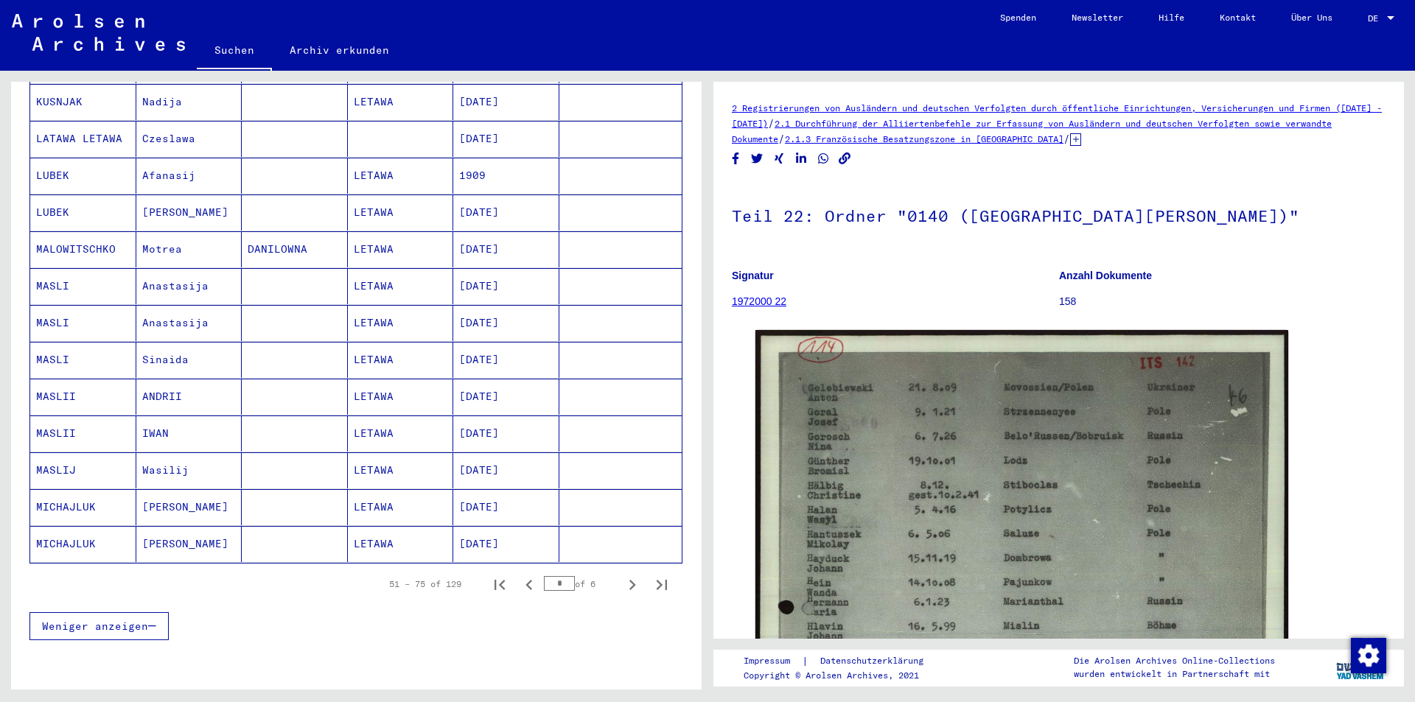
click at [57, 491] on mat-cell "MICHAJLUK" at bounding box center [83, 507] width 106 height 36
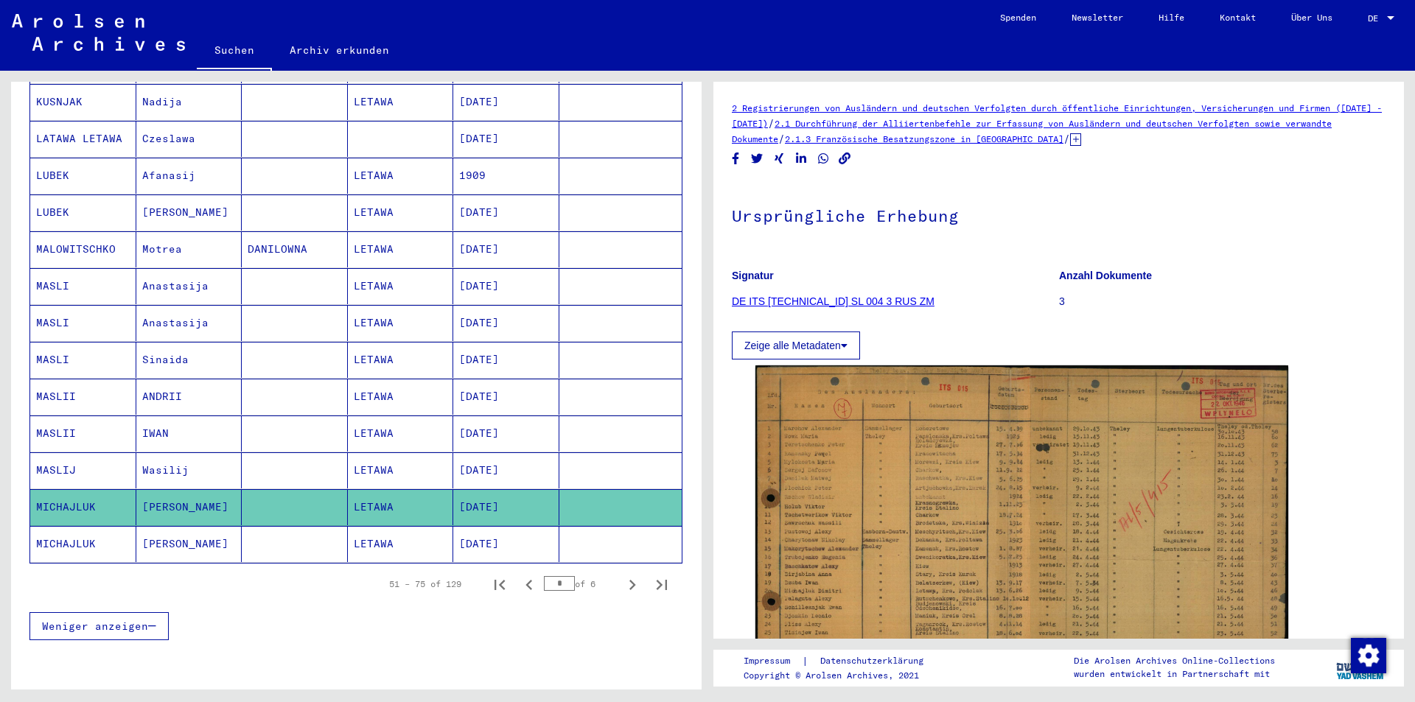
click at [59, 526] on mat-cell "MICHAJLUK" at bounding box center [83, 544] width 106 height 36
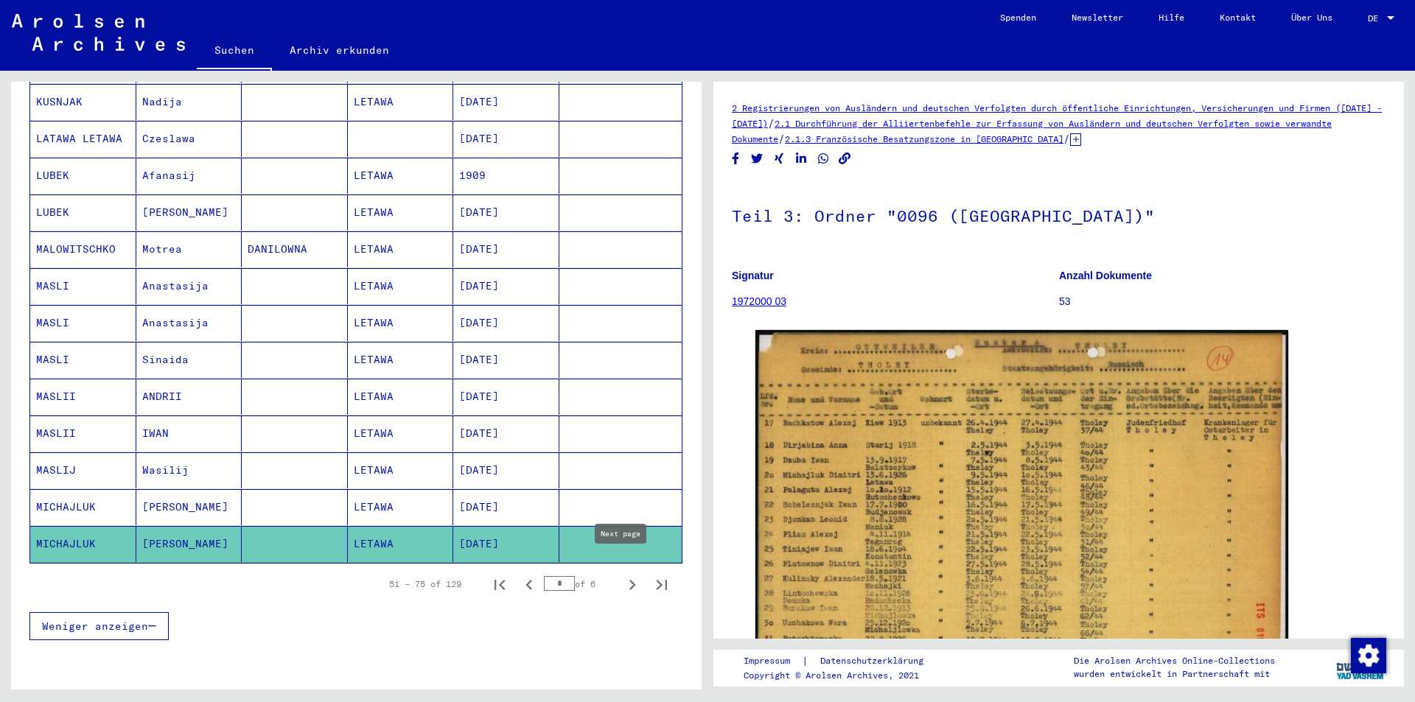
click at [629, 580] on icon "Next page" at bounding box center [632, 585] width 7 height 10
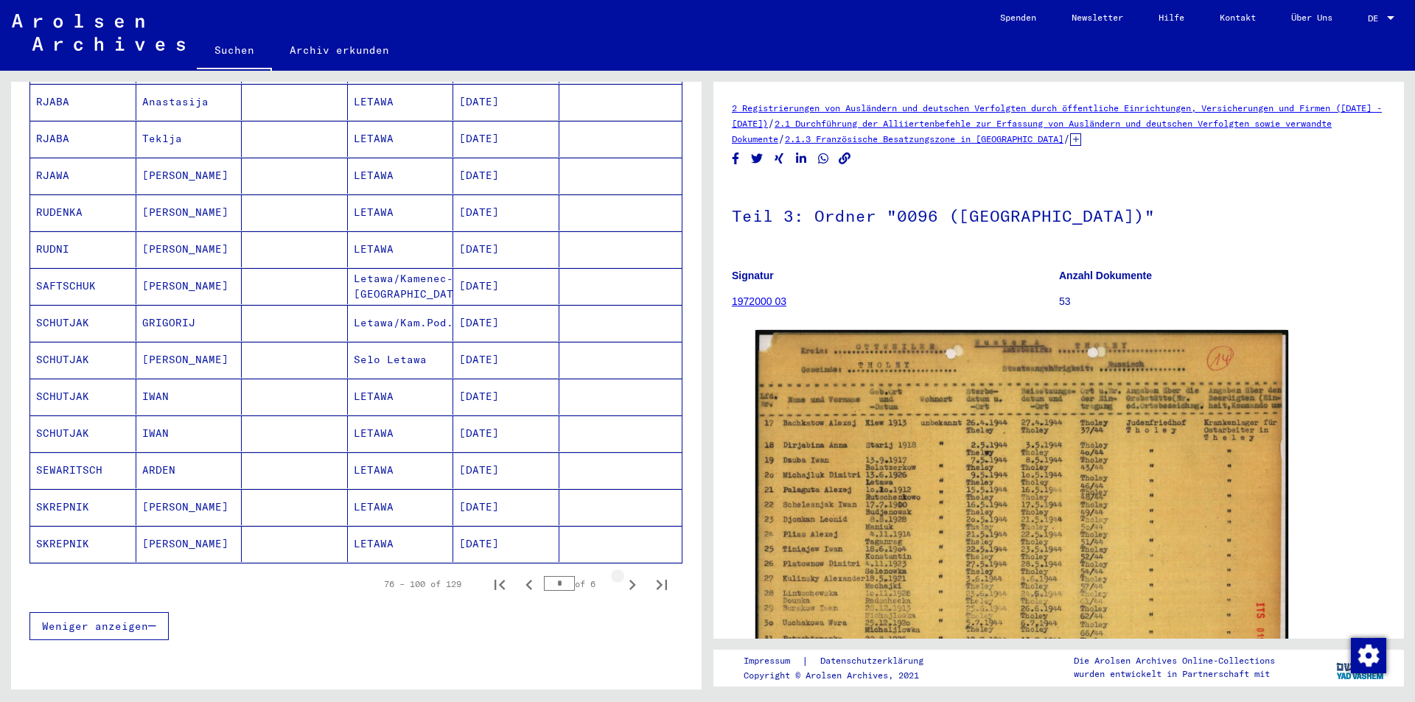
click at [629, 580] on icon "Next page" at bounding box center [632, 585] width 7 height 10
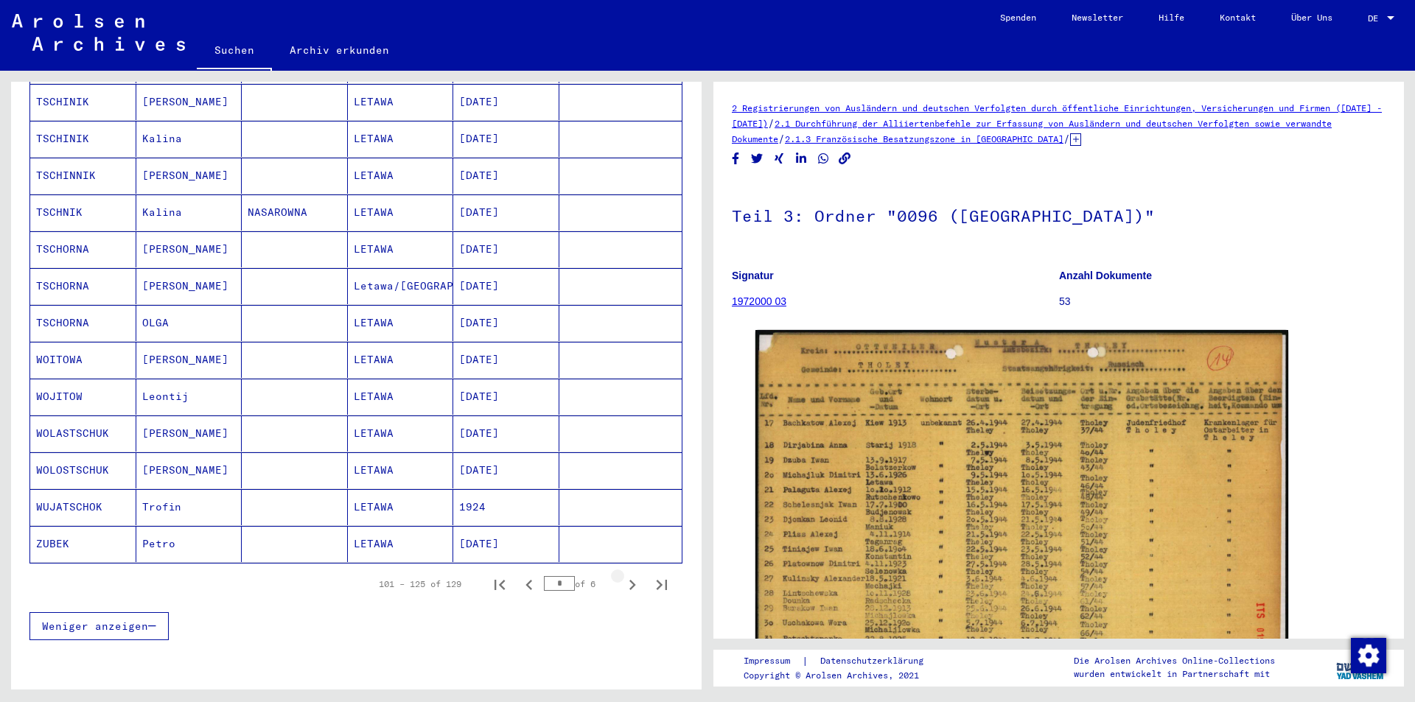
click at [629, 580] on icon "Next page" at bounding box center [632, 585] width 7 height 10
type input "*"
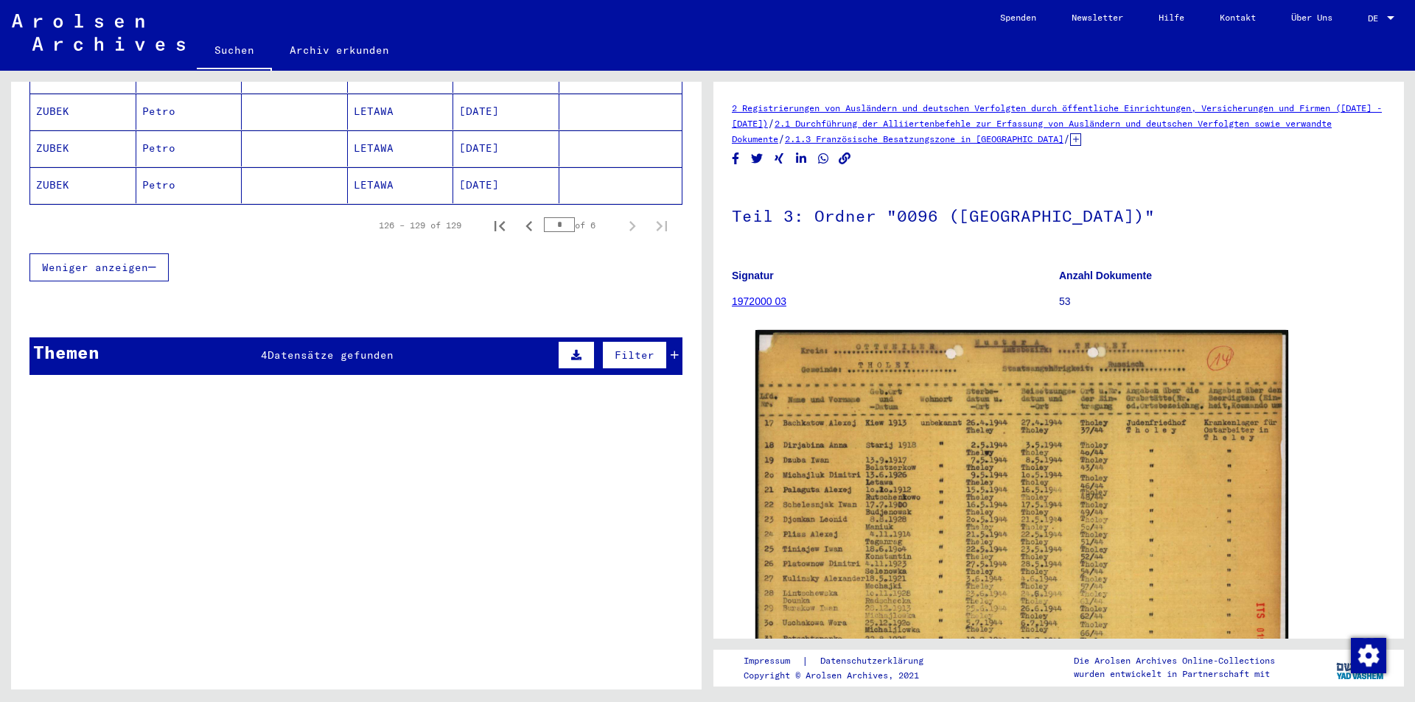
scroll to position [36, 0]
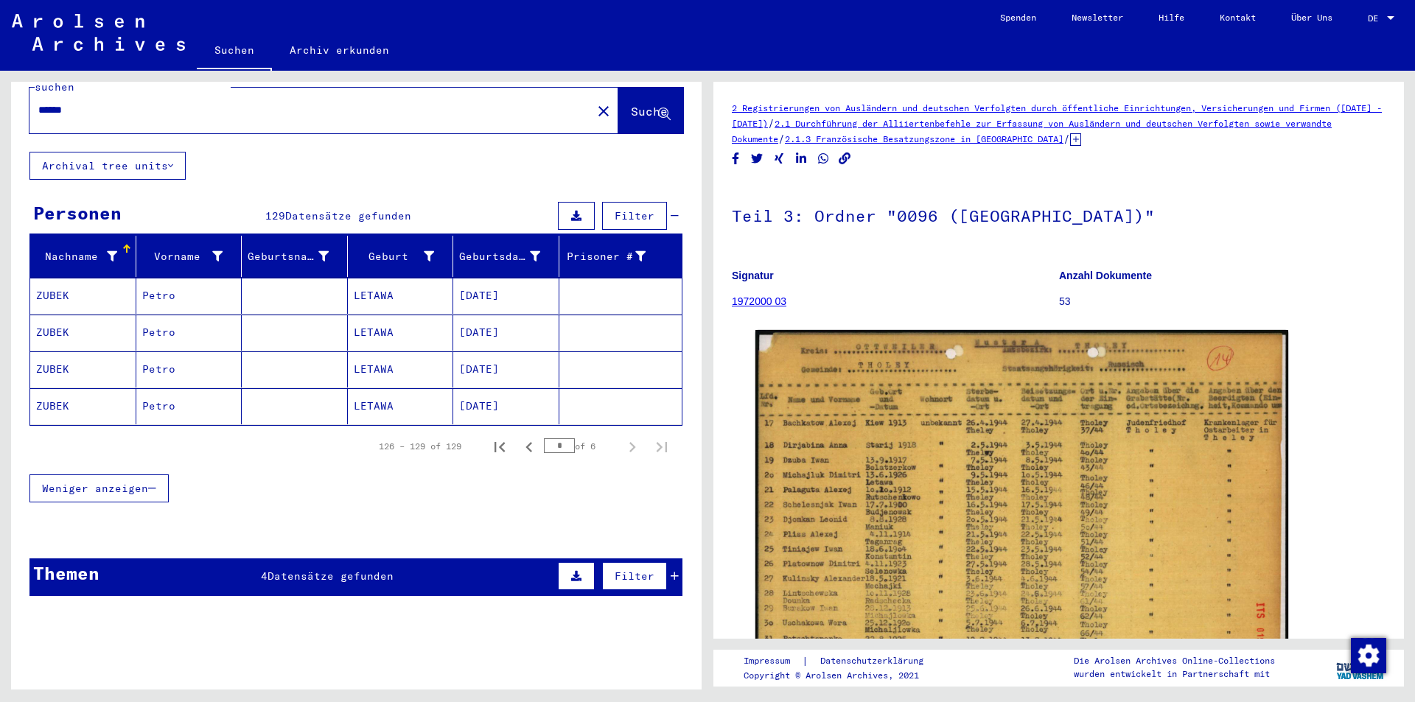
click at [52, 391] on mat-cell "ZUBEK" at bounding box center [83, 406] width 106 height 36
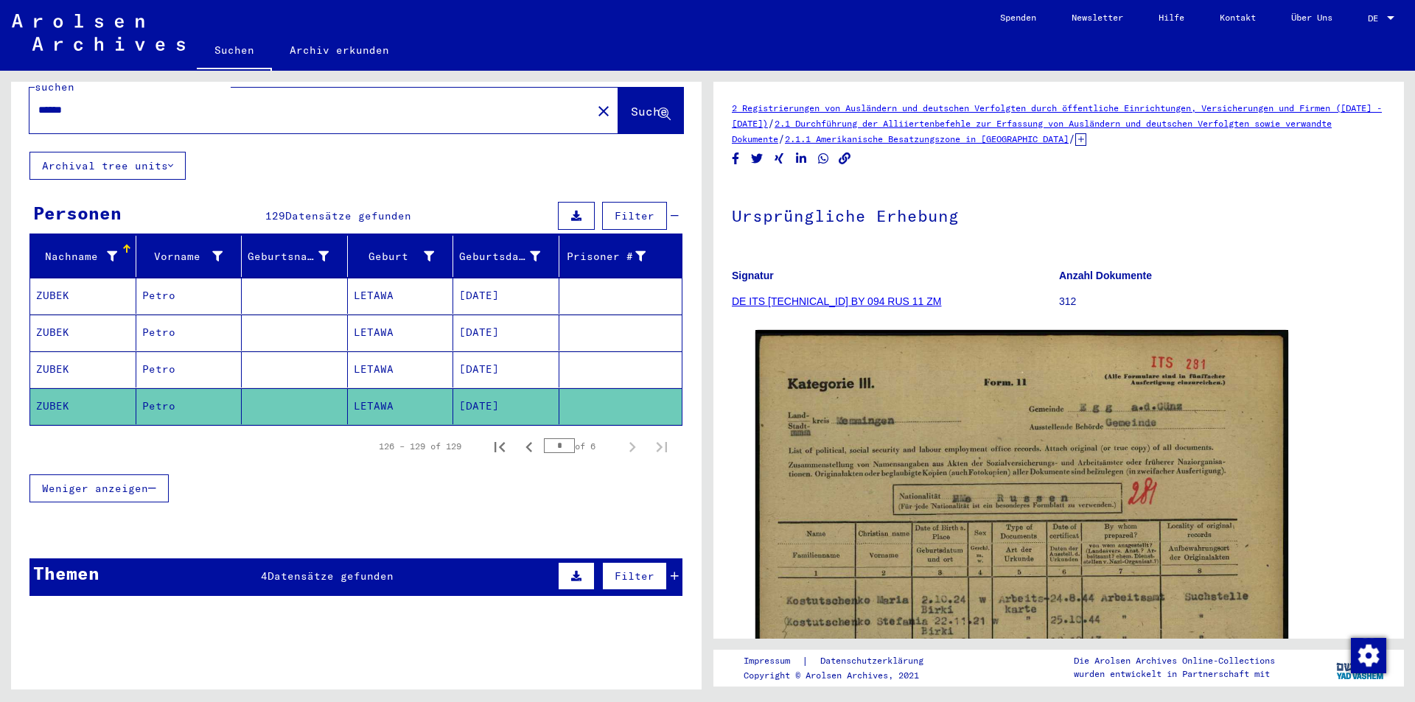
click at [51, 352] on mat-cell "ZUBEK" at bounding box center [83, 370] width 106 height 36
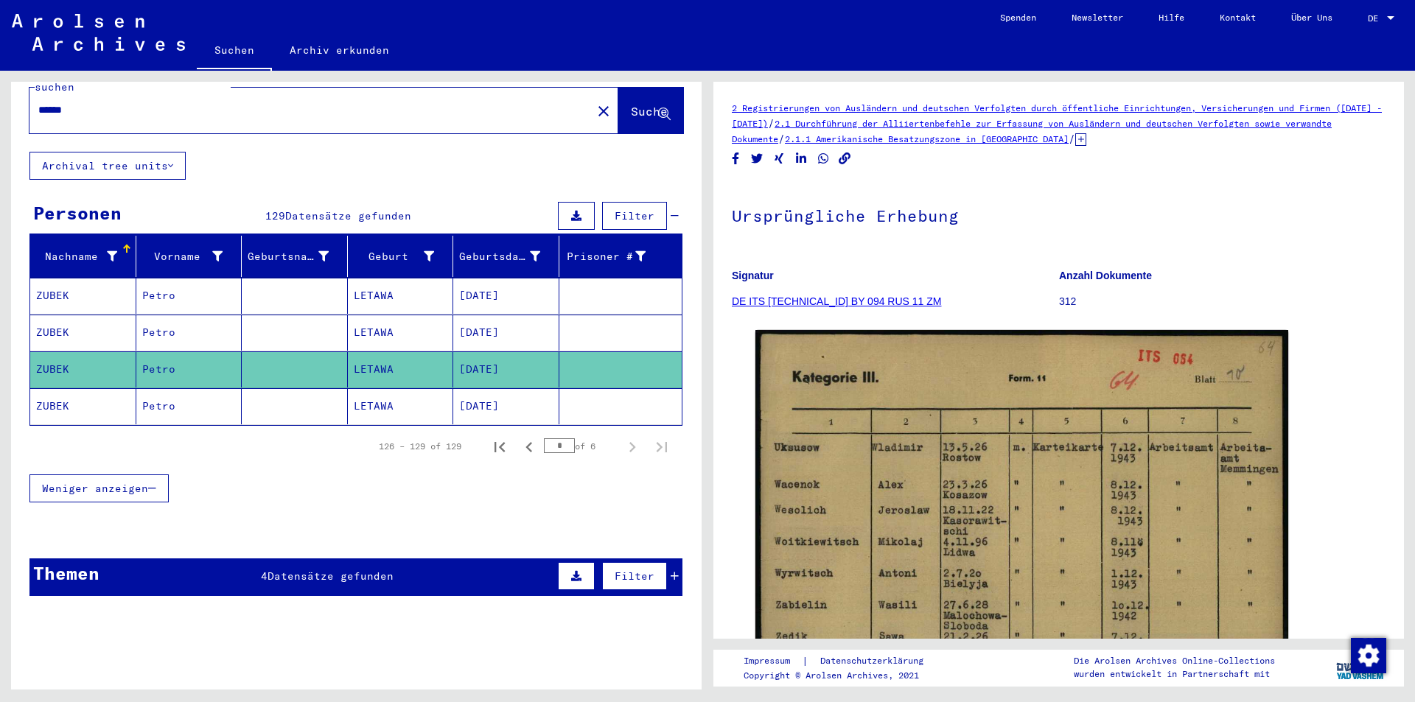
click at [40, 315] on mat-cell "ZUBEK" at bounding box center [83, 333] width 106 height 36
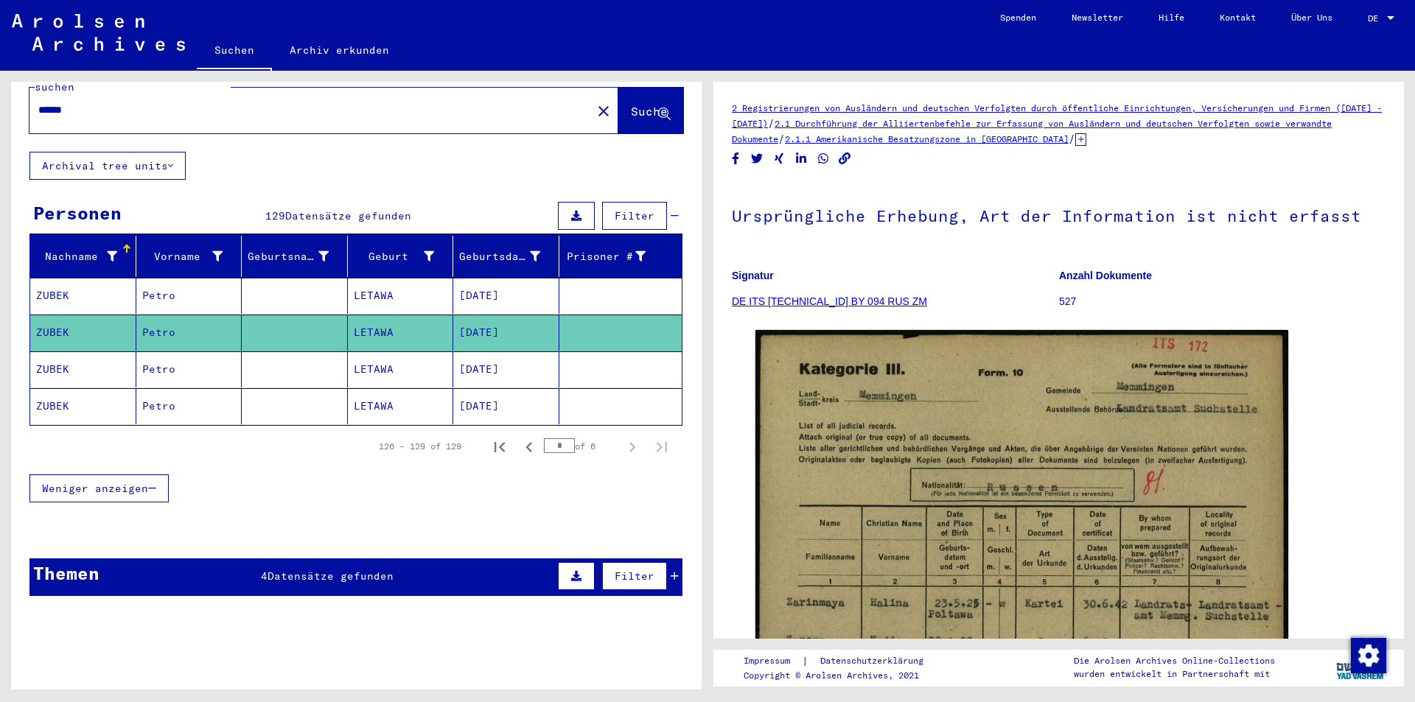
click at [52, 278] on mat-cell "ZUBEK" at bounding box center [83, 296] width 106 height 36
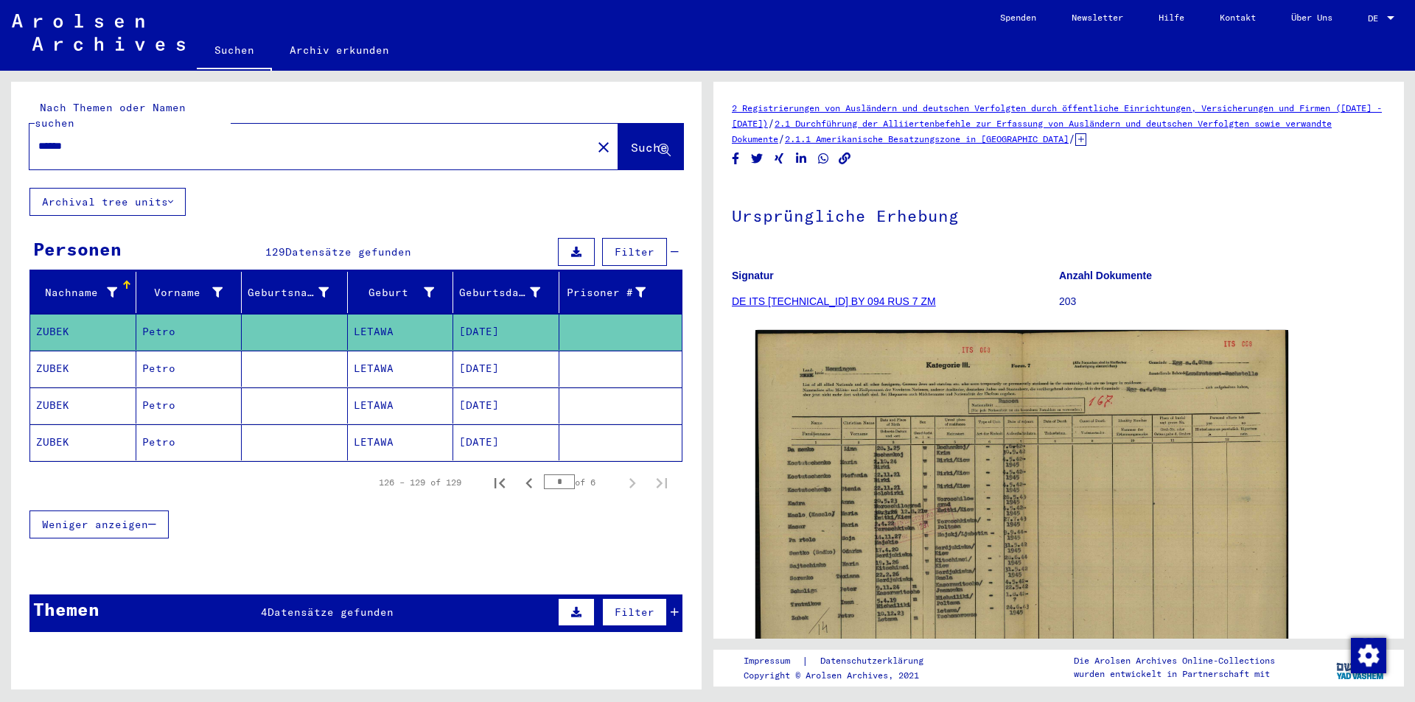
click at [595, 139] on mat-icon "close" at bounding box center [604, 148] width 18 height 18
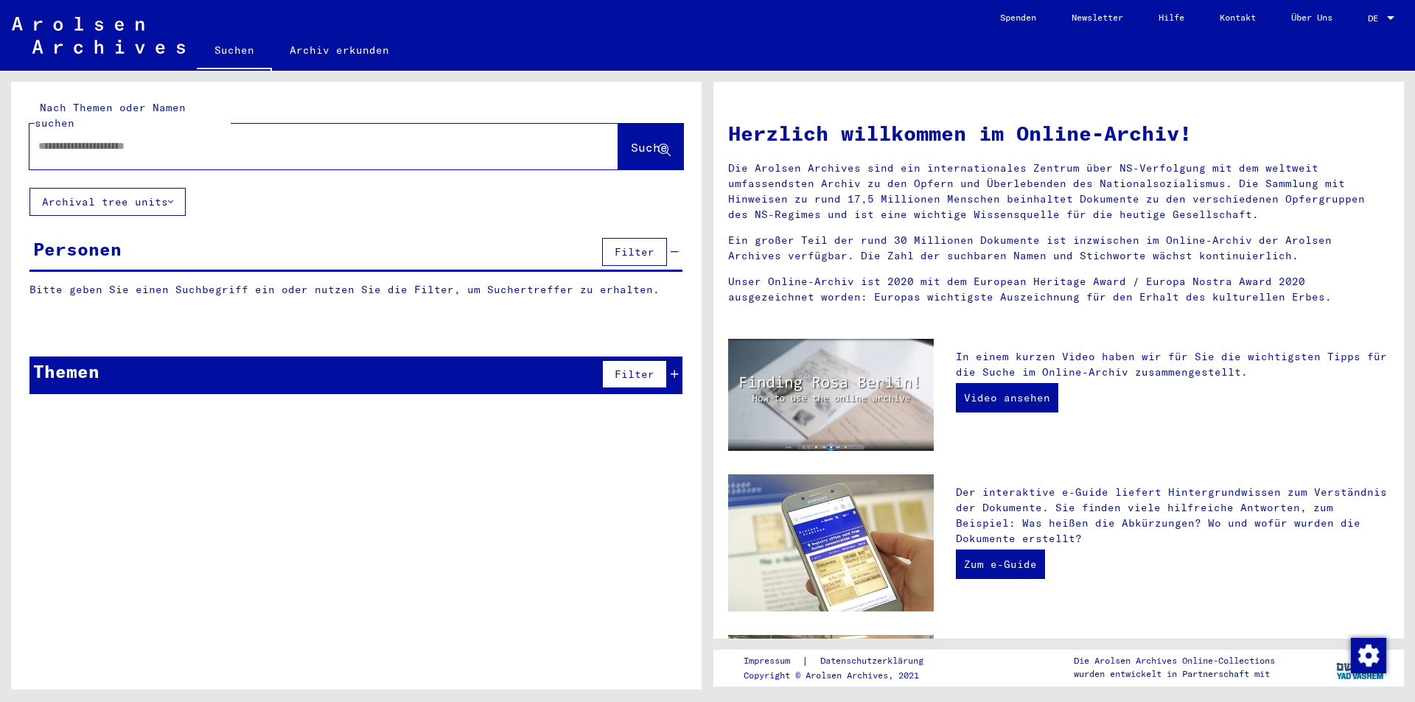
click at [46, 139] on input "text" at bounding box center [306, 146] width 536 height 15
type input "*"
click at [638, 140] on span "Suche" at bounding box center [649, 147] width 37 height 15
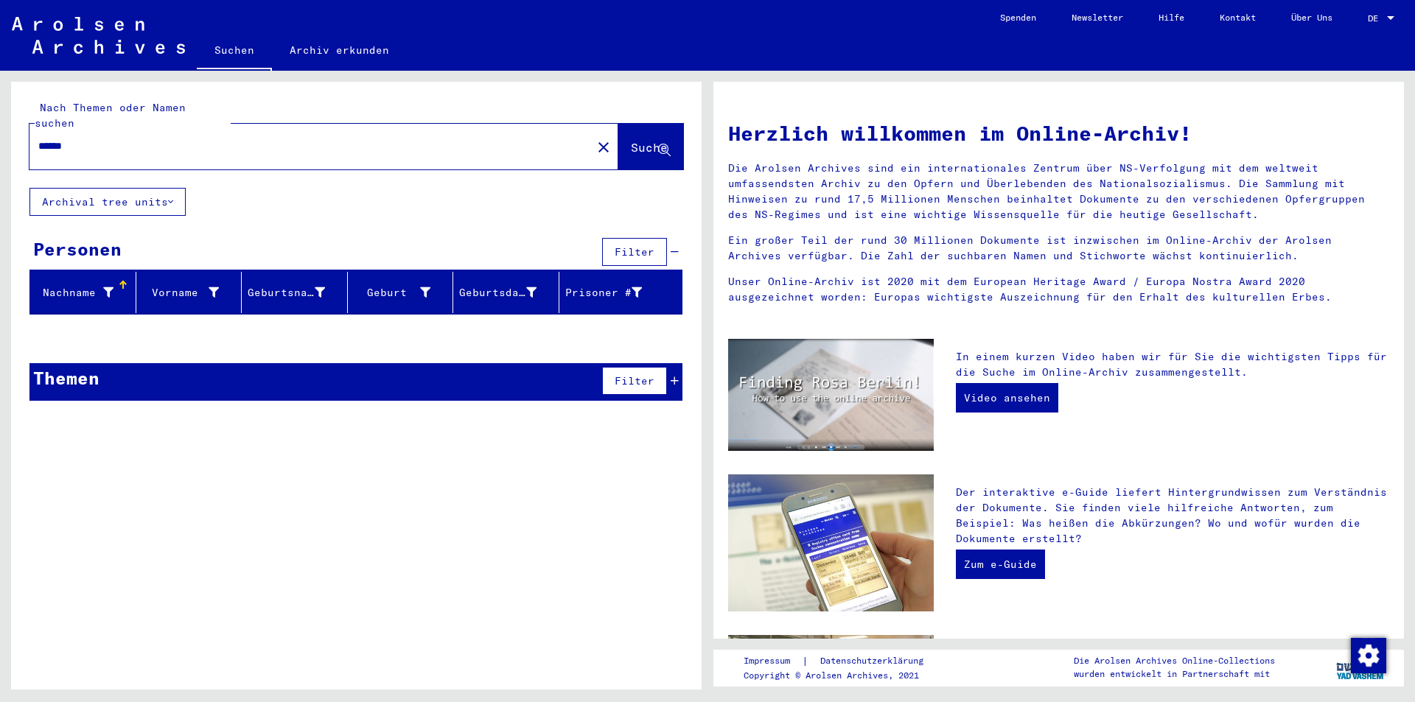
click at [69, 139] on input "******" at bounding box center [306, 146] width 536 height 15
click at [631, 140] on span "Suche" at bounding box center [649, 147] width 37 height 15
click at [59, 139] on input "******" at bounding box center [306, 146] width 536 height 15
click at [62, 139] on input "******" at bounding box center [306, 146] width 536 height 15
click at [631, 140] on span "Suche" at bounding box center [649, 147] width 37 height 15
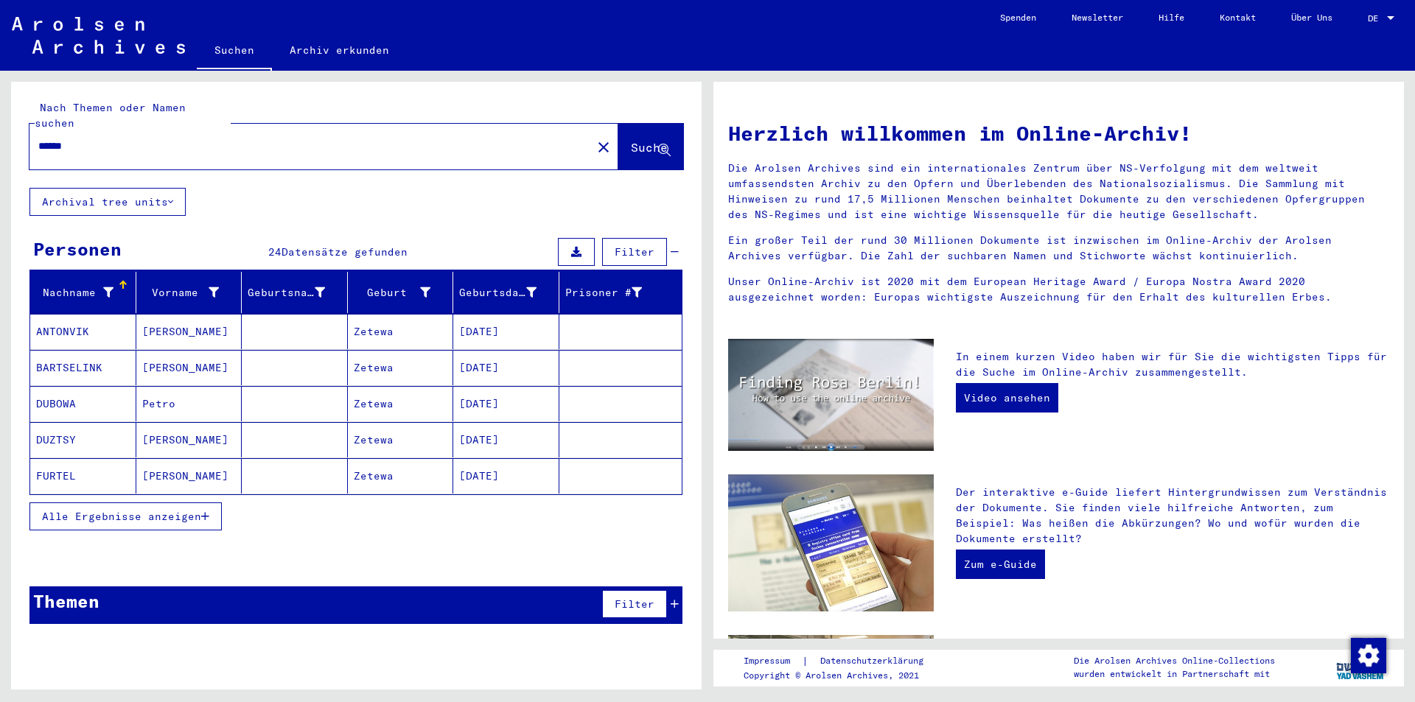
click at [88, 510] on span "Alle Ergebnisse anzeigen" at bounding box center [121, 516] width 159 height 13
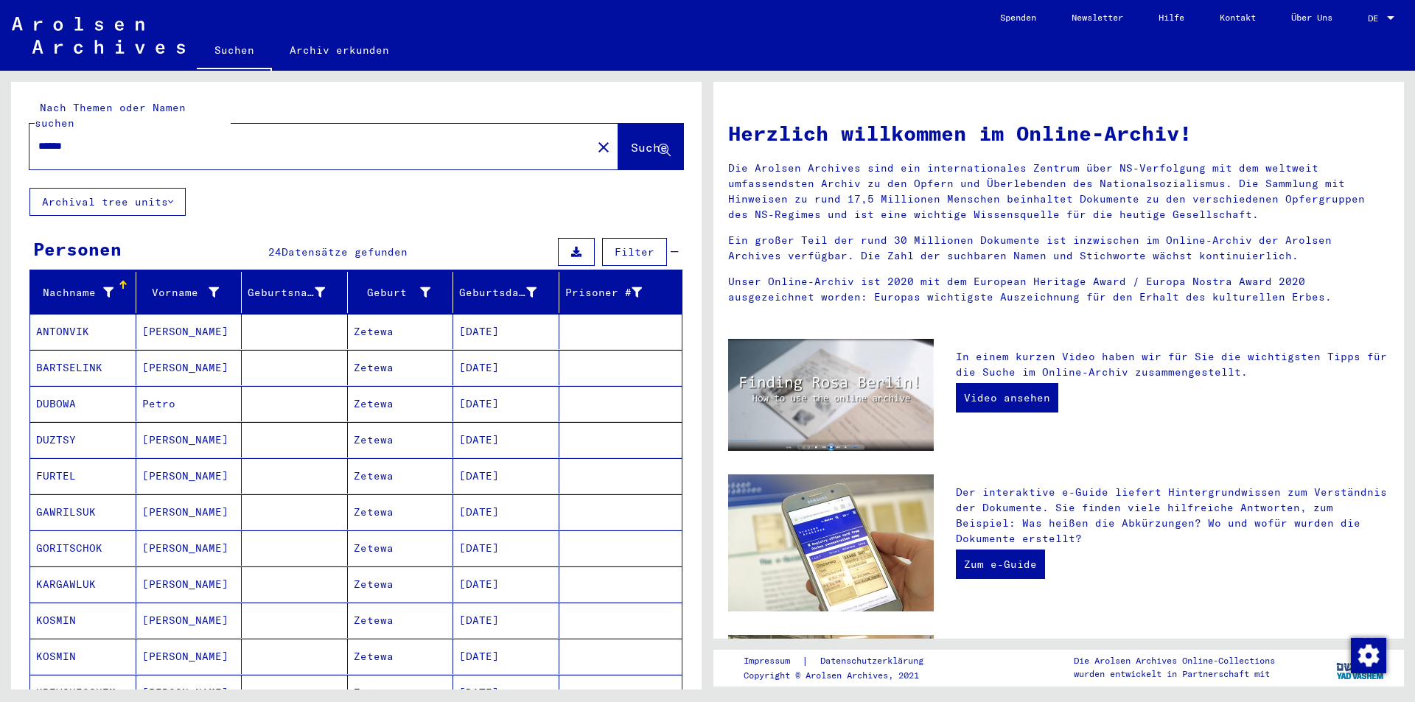
click at [86, 139] on input "******" at bounding box center [306, 146] width 536 height 15
type input "*"
type input "******"
click at [619, 124] on button "Suche" at bounding box center [650, 147] width 65 height 46
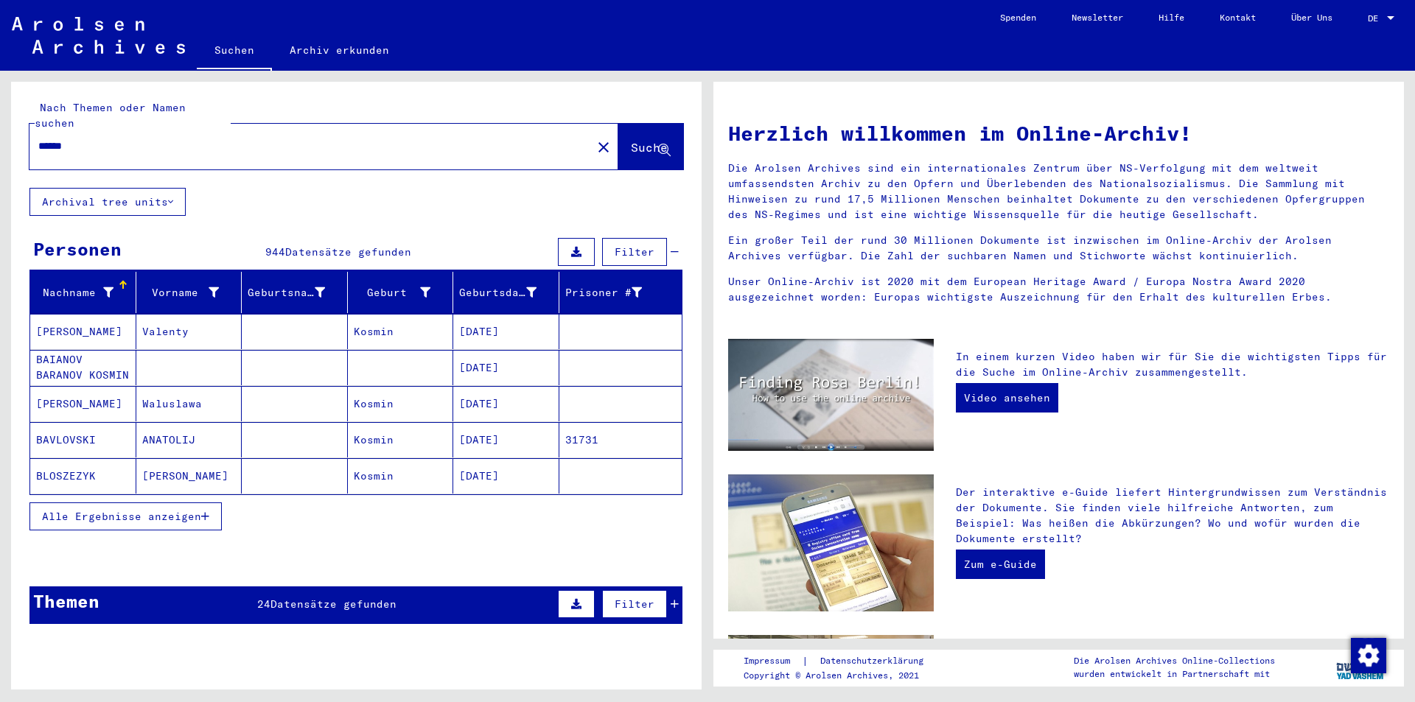
click at [77, 510] on span "Alle Ergebnisse anzeigen" at bounding box center [121, 516] width 159 height 13
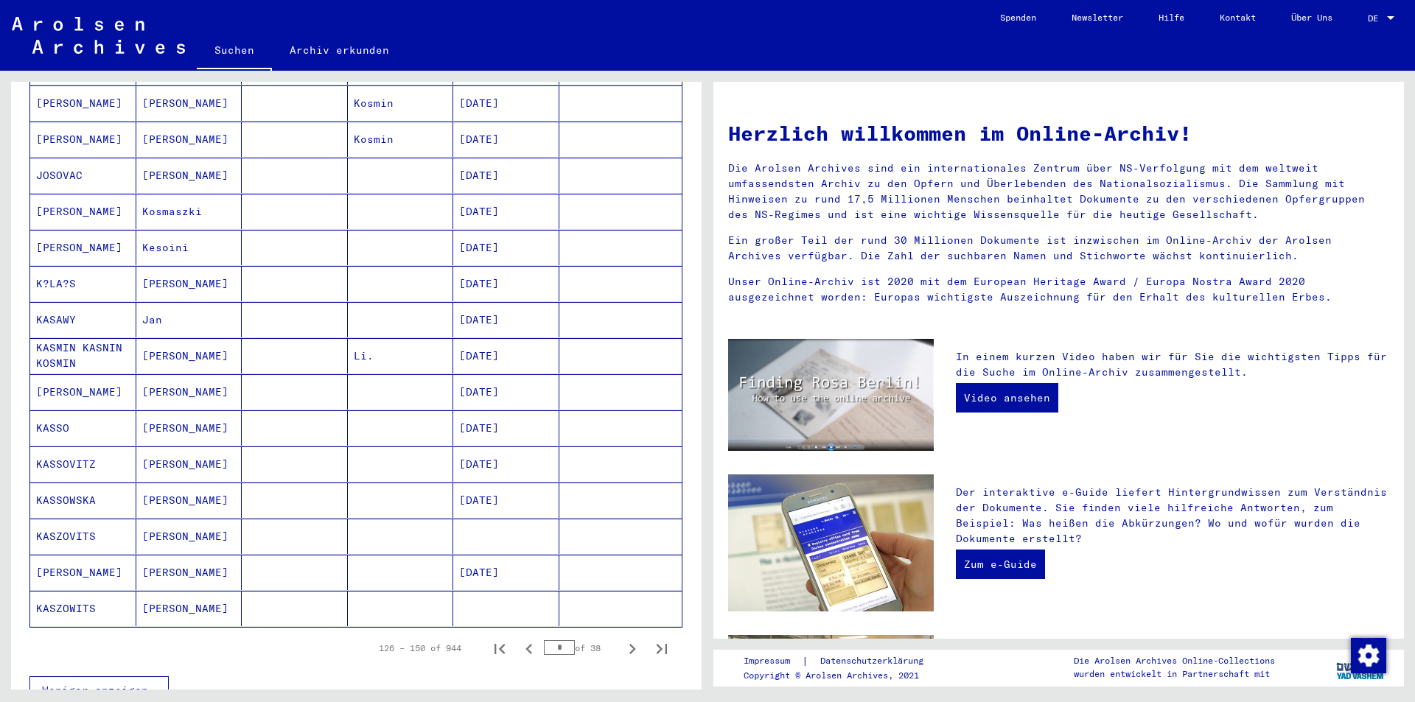
scroll to position [663, 0]
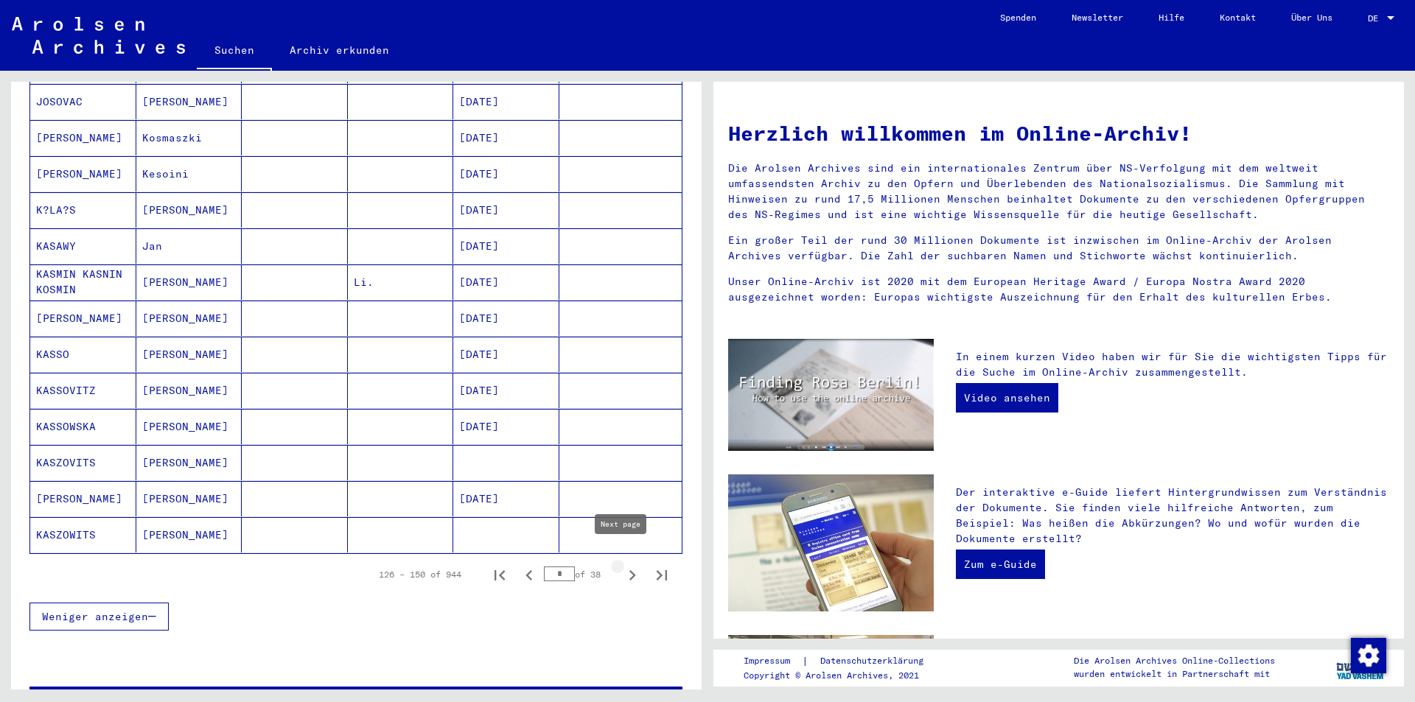
click at [622, 565] on icon "Next page" at bounding box center [632, 575] width 21 height 21
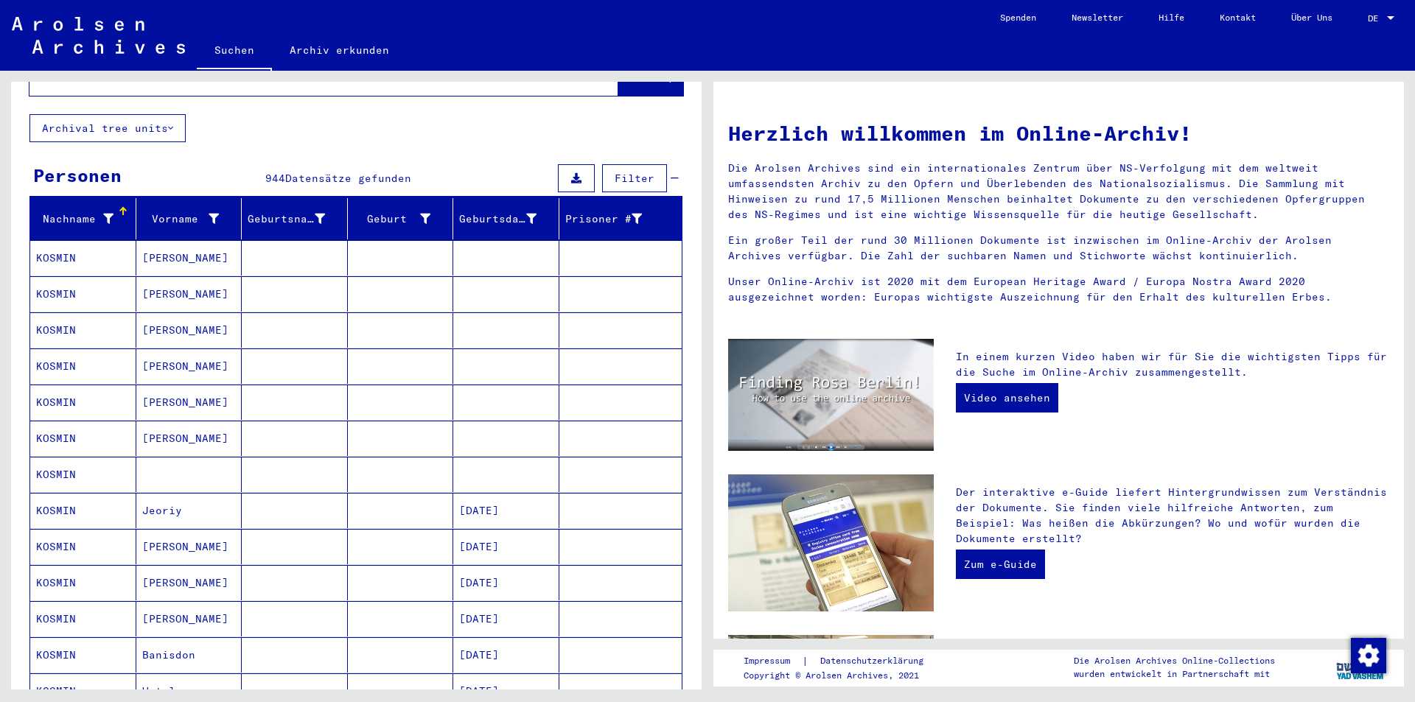
scroll to position [147, 0]
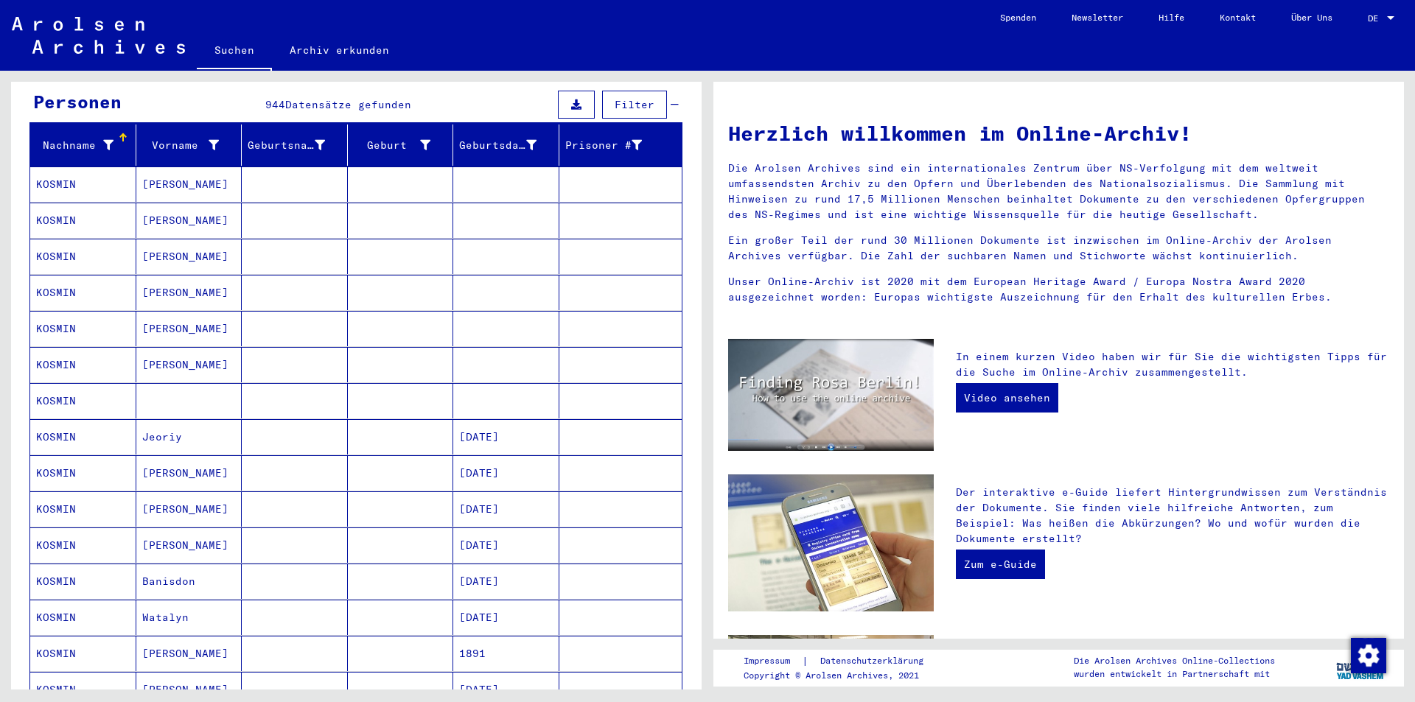
click at [57, 170] on mat-cell "KOSMIN" at bounding box center [83, 184] width 106 height 35
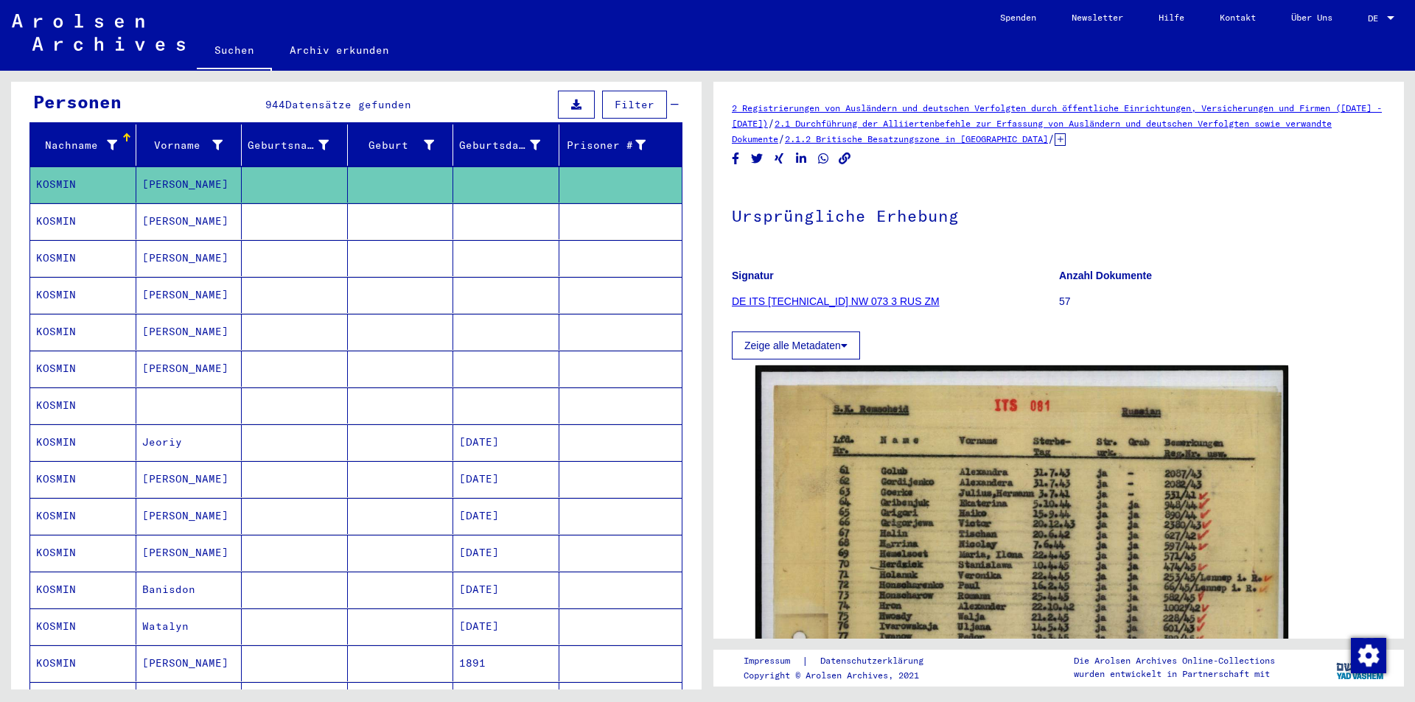
click at [69, 203] on mat-cell "KOSMIN" at bounding box center [83, 221] width 106 height 36
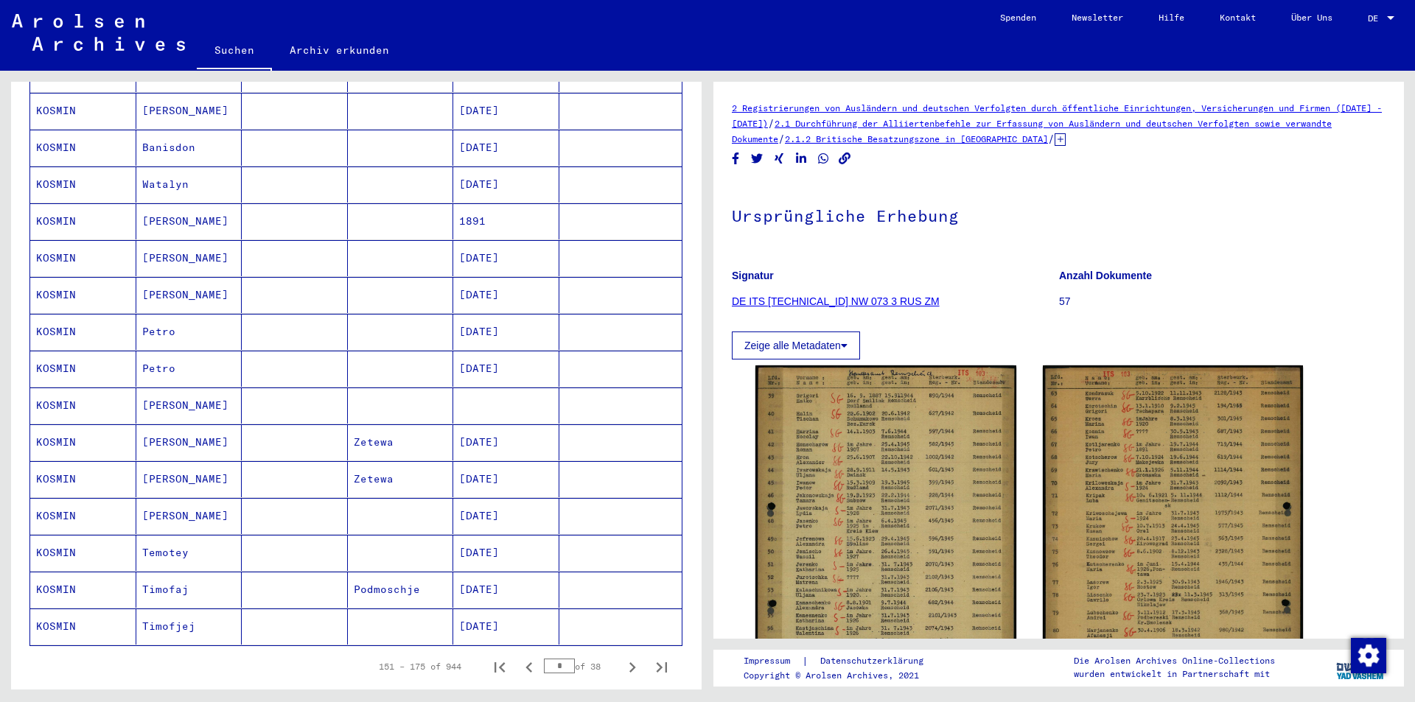
scroll to position [811, 0]
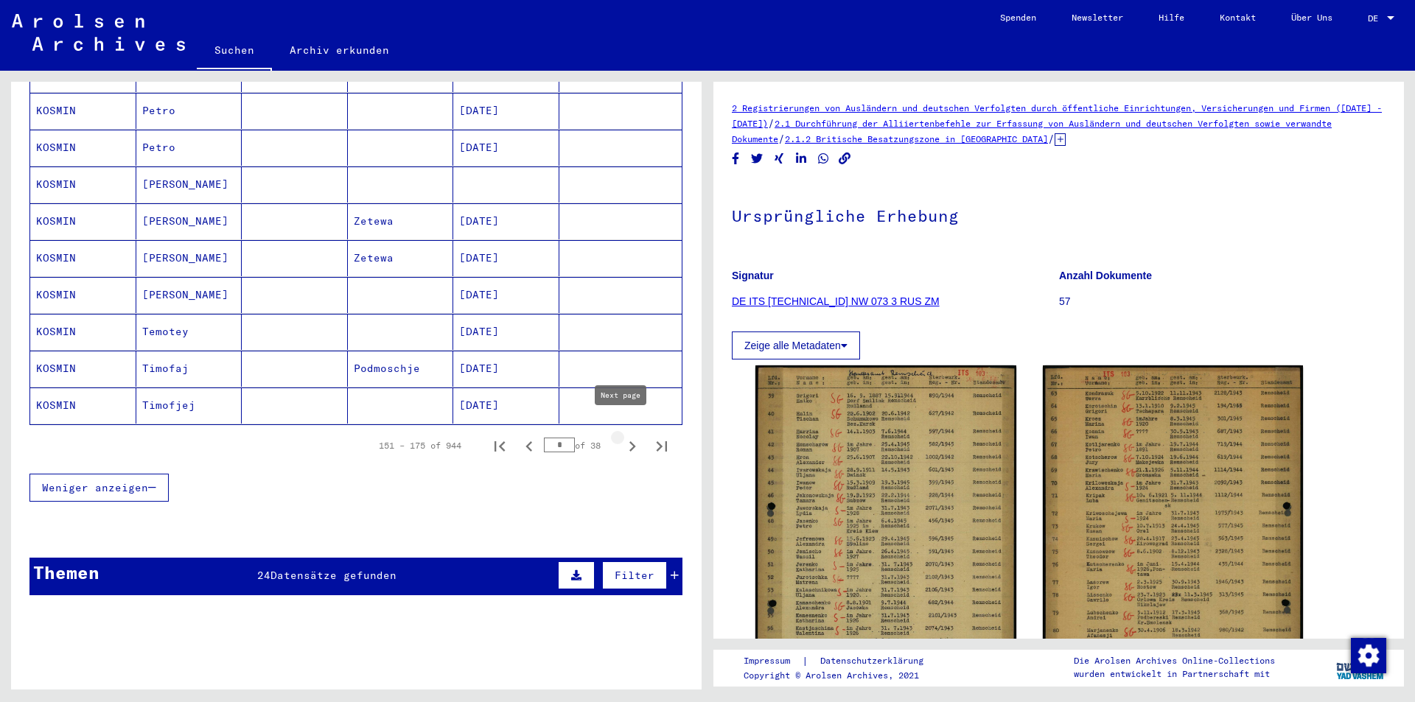
click at [629, 442] on icon "Next page" at bounding box center [632, 447] width 7 height 10
type input "*"
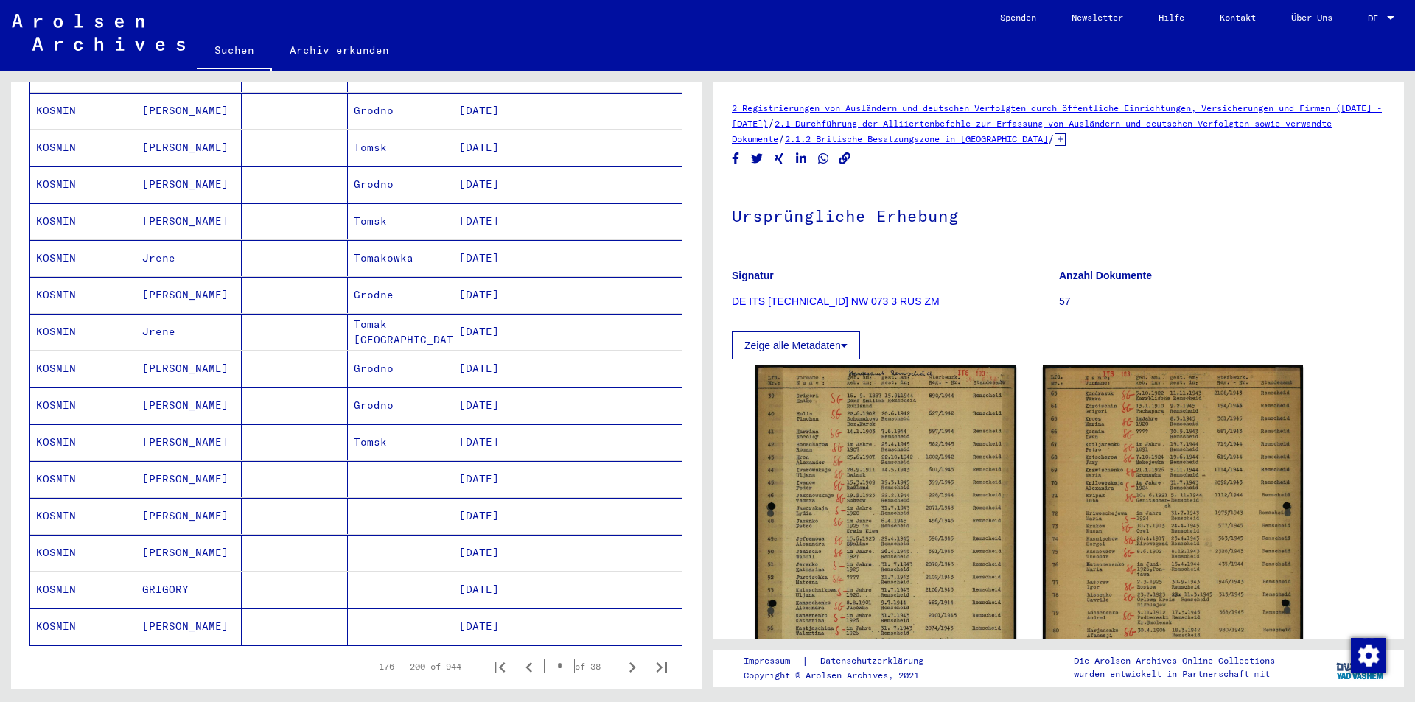
scroll to position [663, 0]
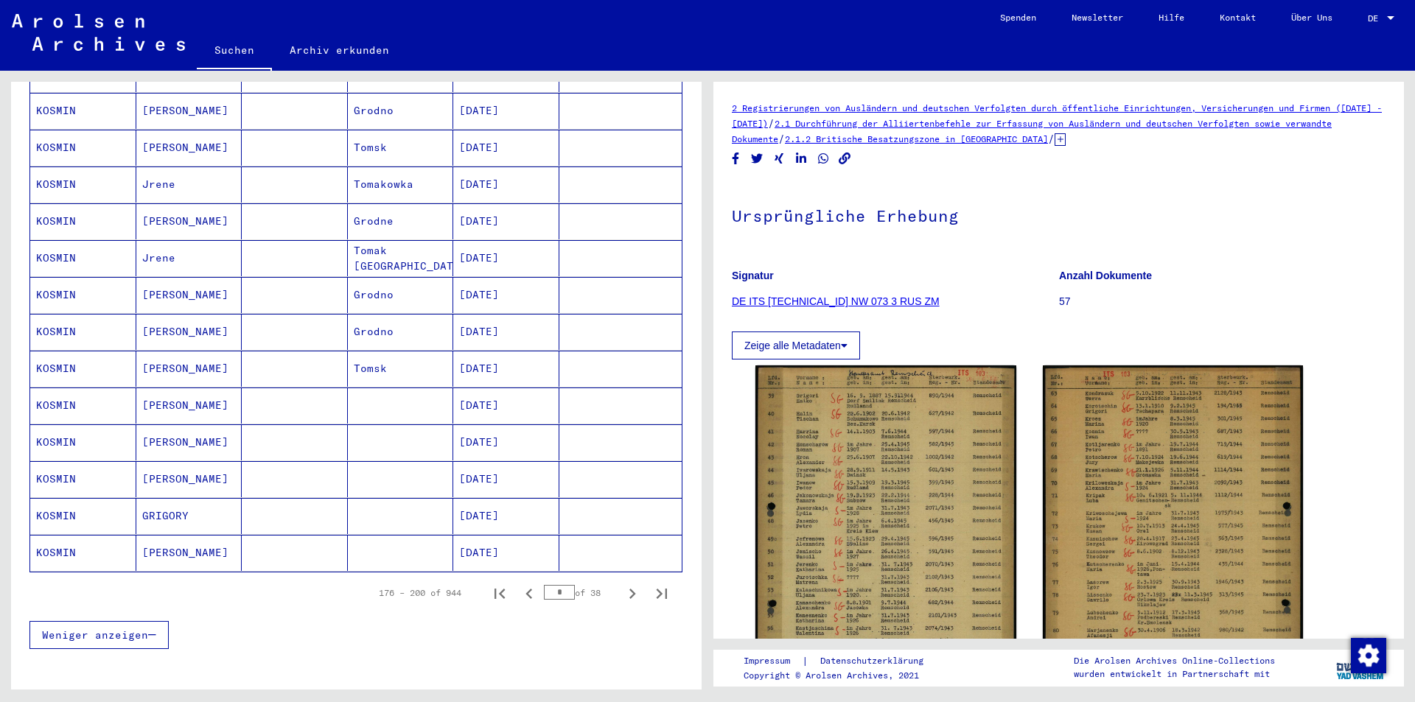
click at [153, 498] on mat-cell "GRIGORY" at bounding box center [189, 516] width 106 height 36
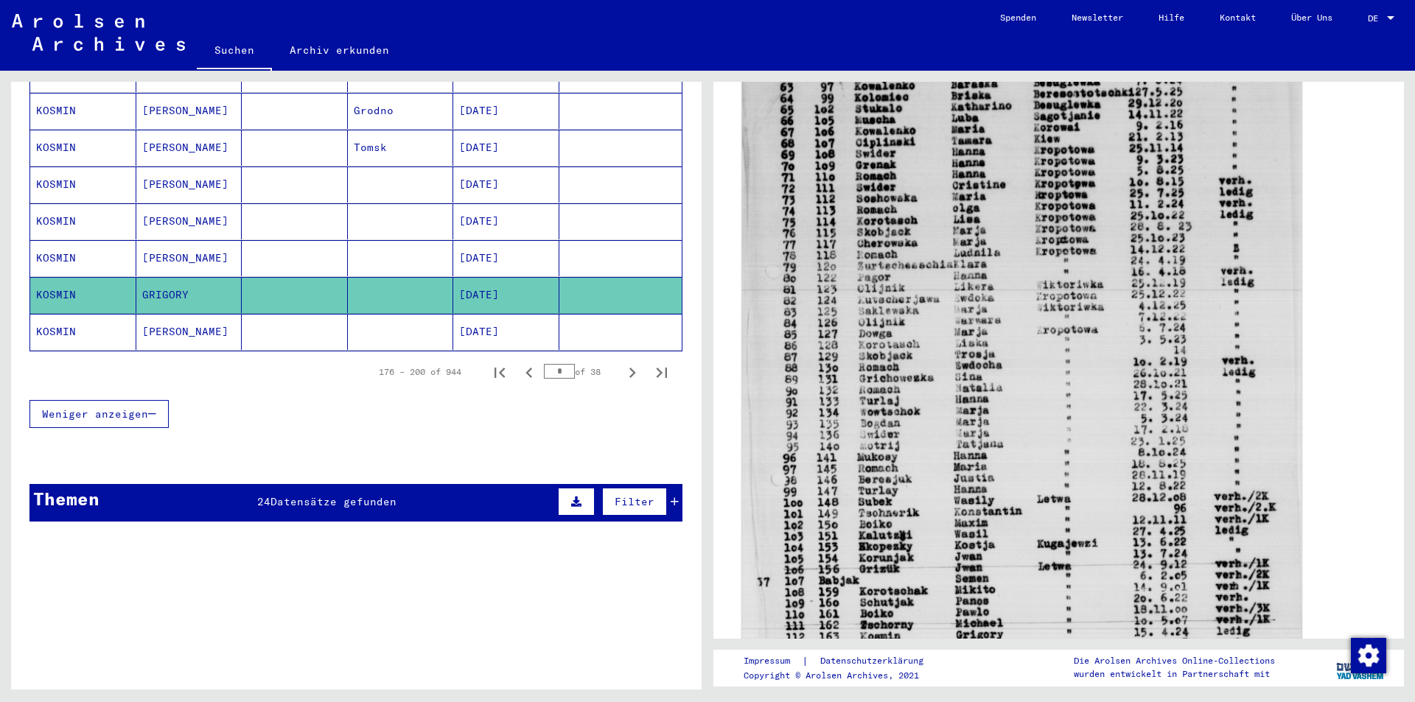
scroll to position [516, 0]
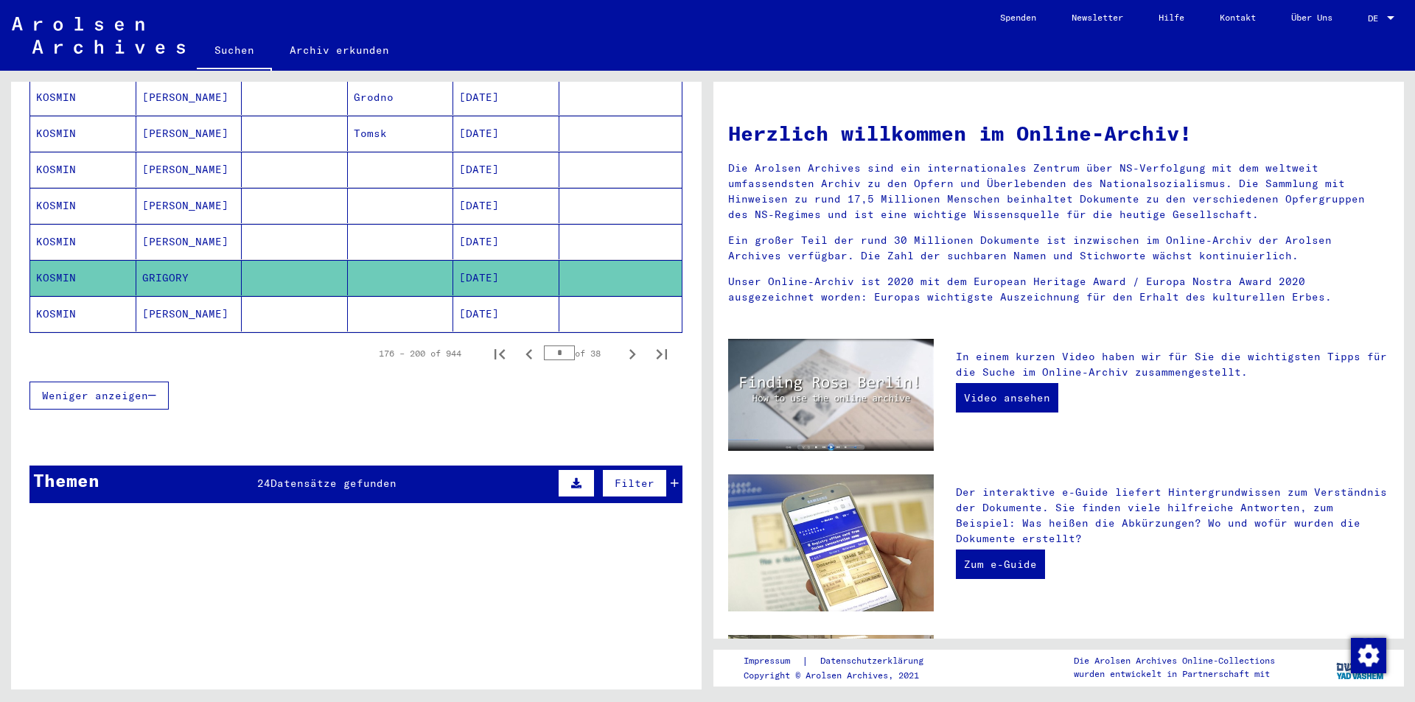
scroll to position [871, 0]
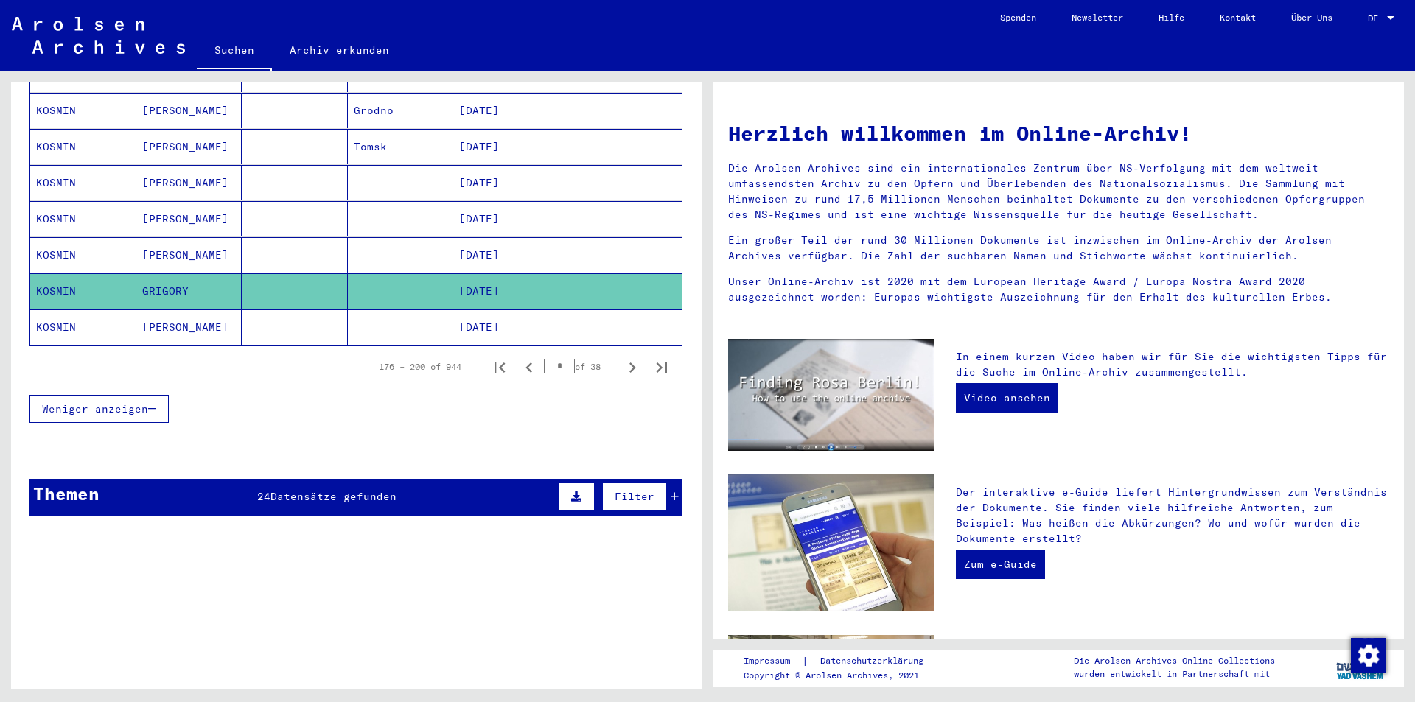
type input "******"
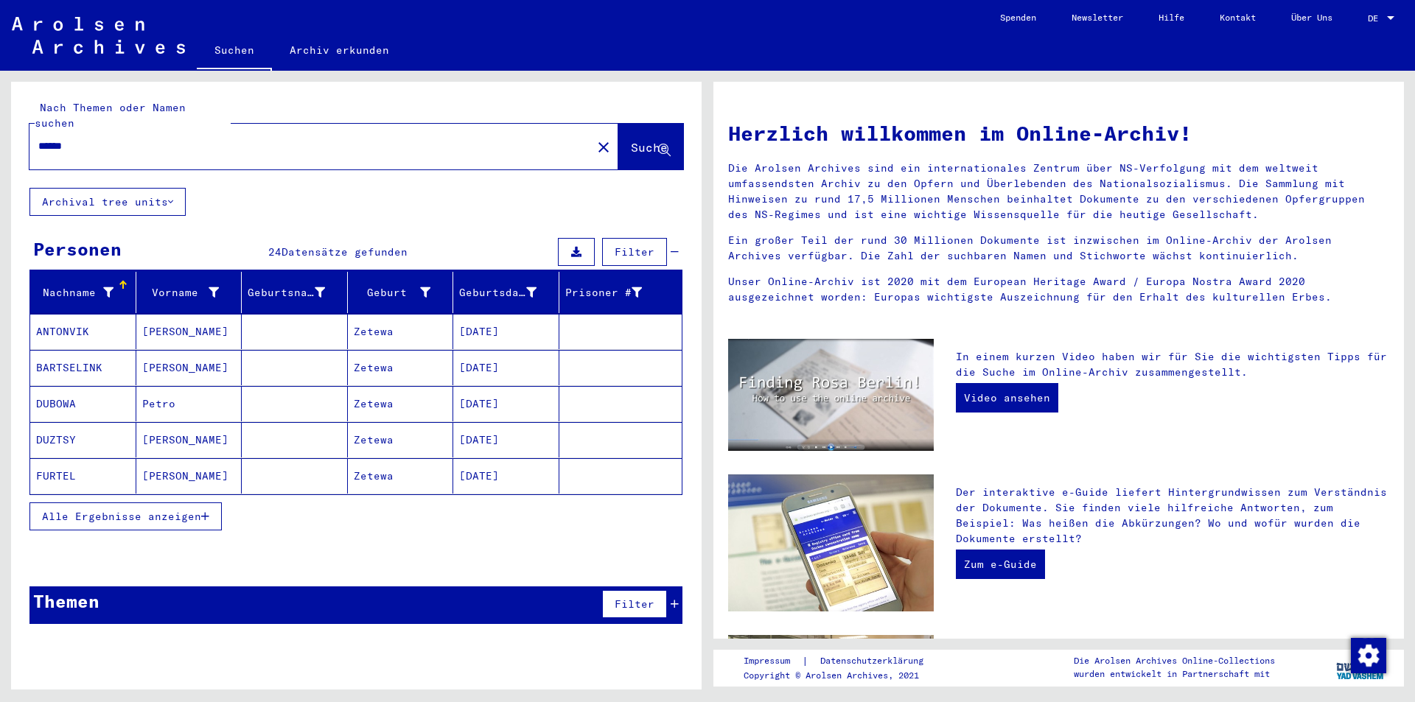
click at [125, 510] on span "Alle Ergebnisse anzeigen" at bounding box center [121, 516] width 159 height 13
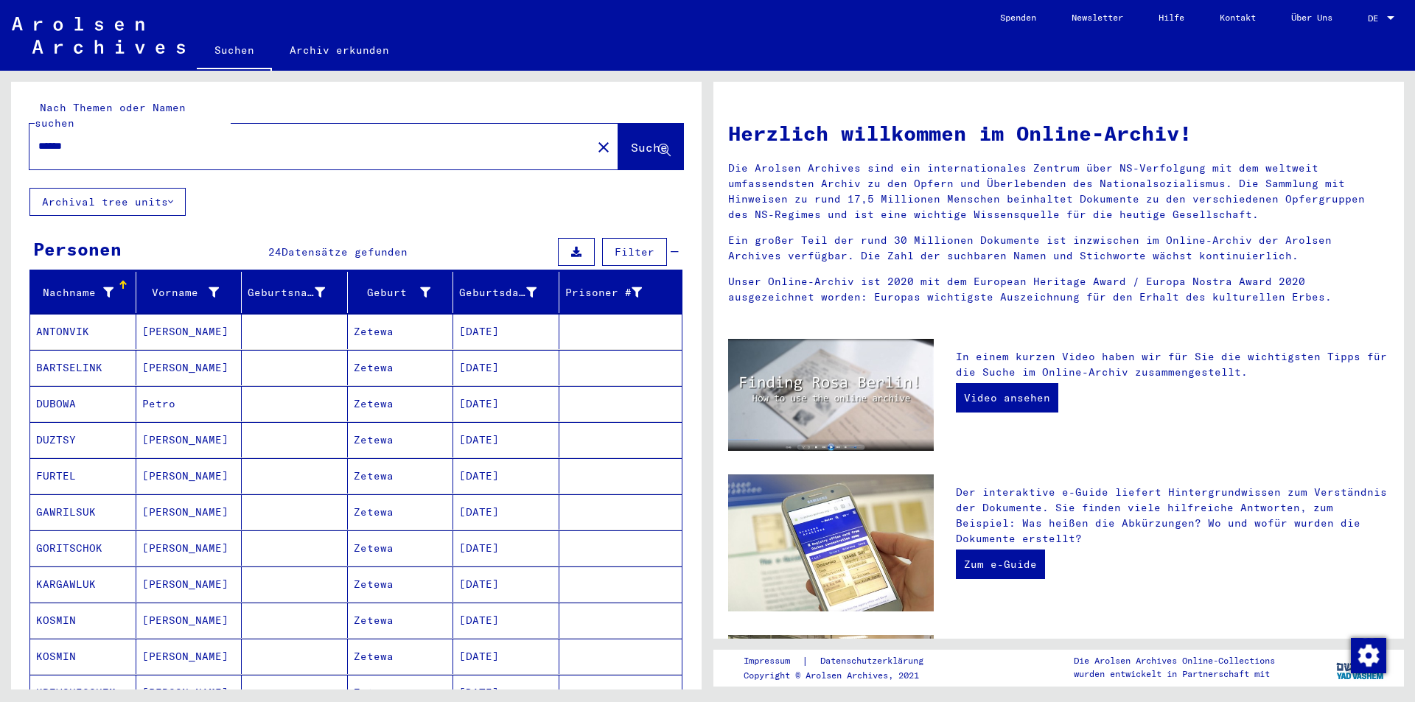
drag, startPoint x: 97, startPoint y: 316, endPoint x: 33, endPoint y: 314, distance: 64.2
click at [33, 314] on mat-cell "ANTONVIK" at bounding box center [83, 331] width 106 height 35
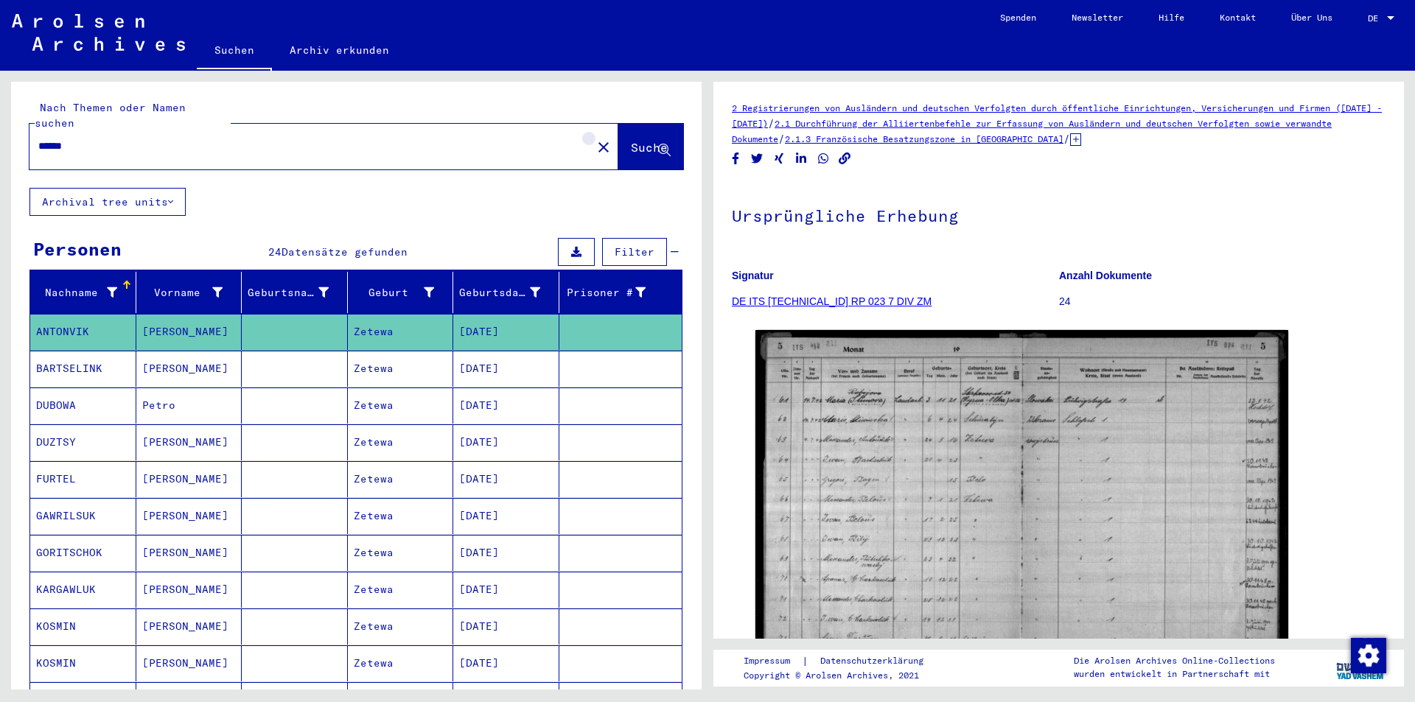
click at [595, 139] on mat-icon "close" at bounding box center [604, 148] width 18 height 18
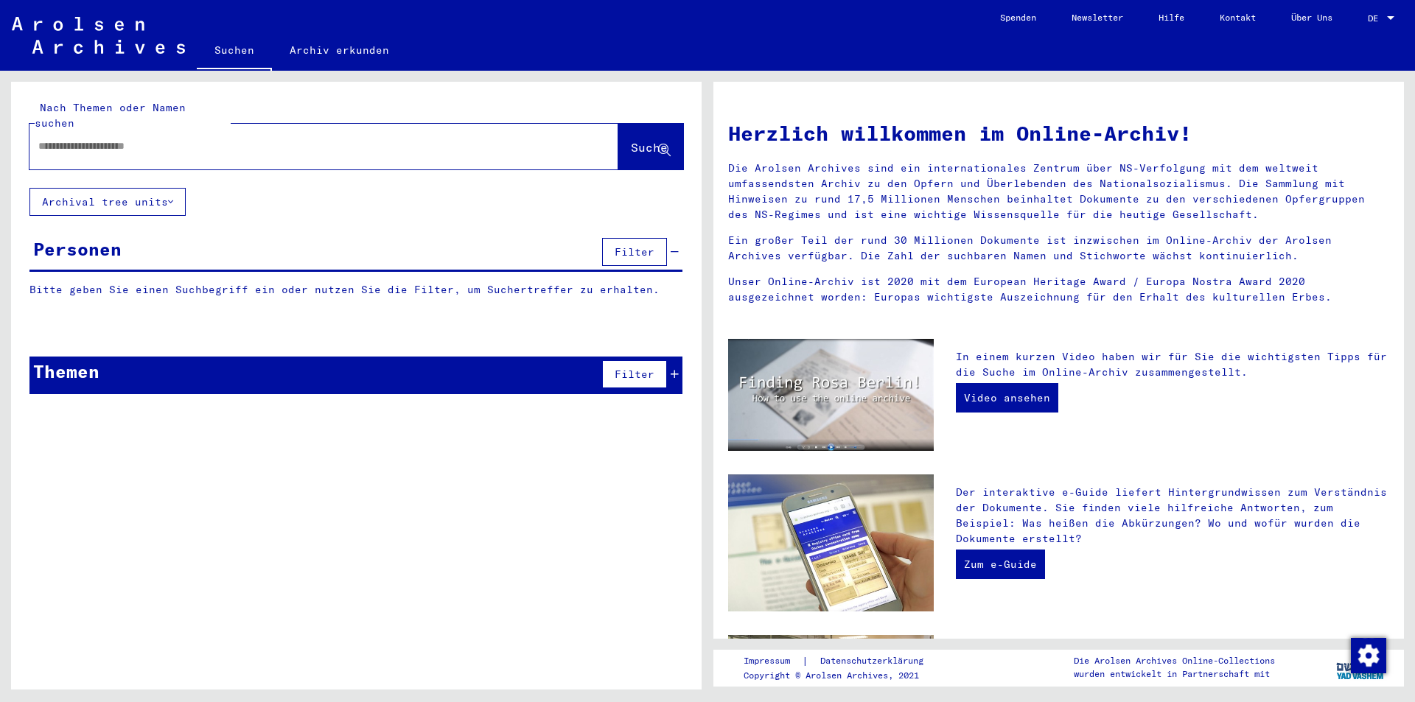
click at [49, 139] on input "text" at bounding box center [306, 146] width 536 height 15
paste input "**********"
type input "**********"
click at [595, 139] on mat-icon "close" at bounding box center [604, 148] width 18 height 18
type input "******"
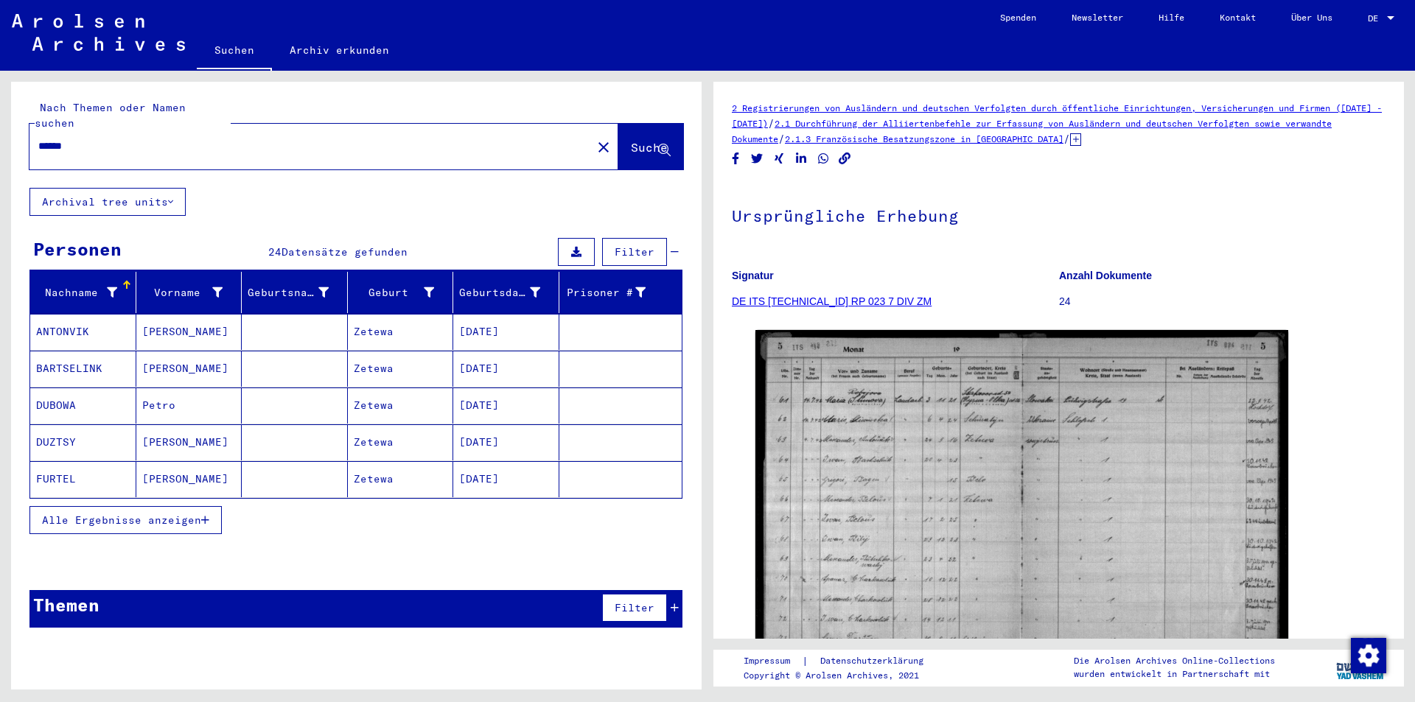
drag, startPoint x: 88, startPoint y: 318, endPoint x: 32, endPoint y: 318, distance: 55.3
click at [32, 318] on mat-cell "ANTONVIK" at bounding box center [83, 332] width 106 height 36
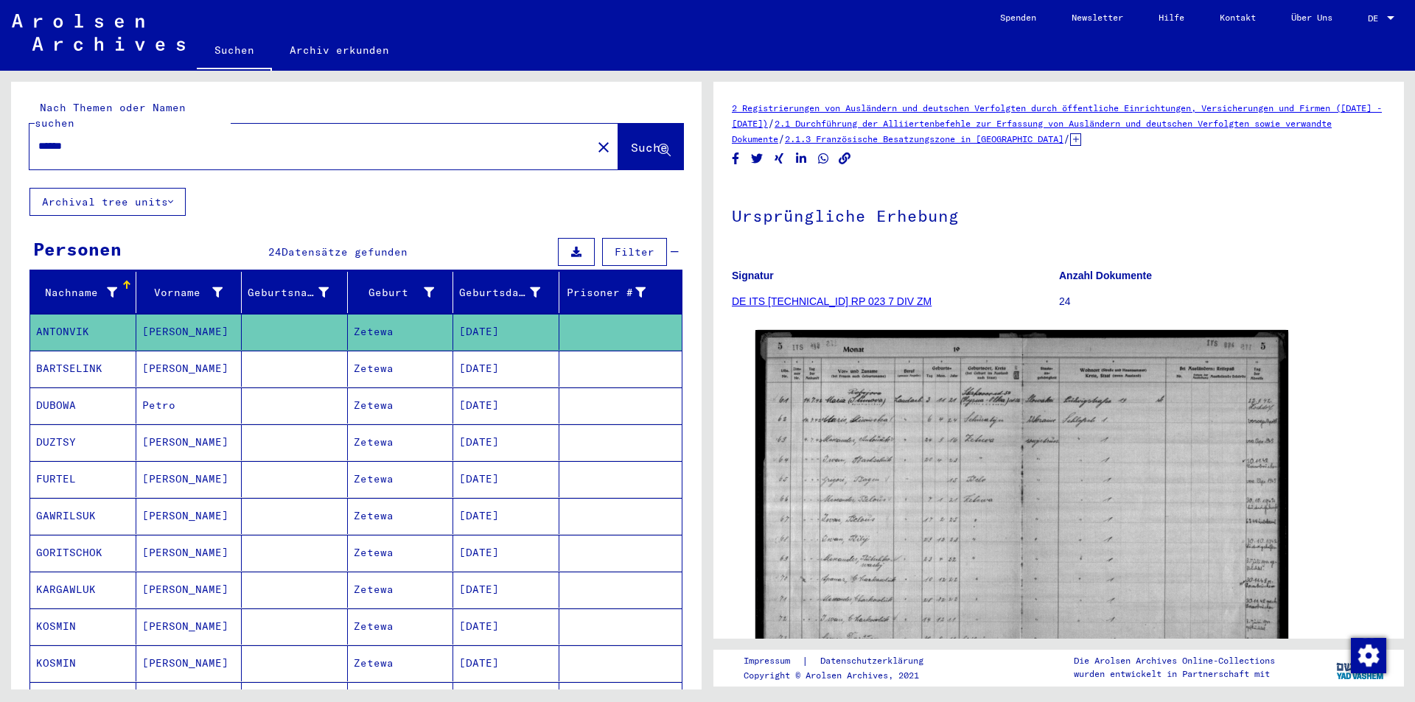
copy mat-cell "ANTONVIK"
click at [595, 139] on mat-icon "close" at bounding box center [604, 148] width 18 height 18
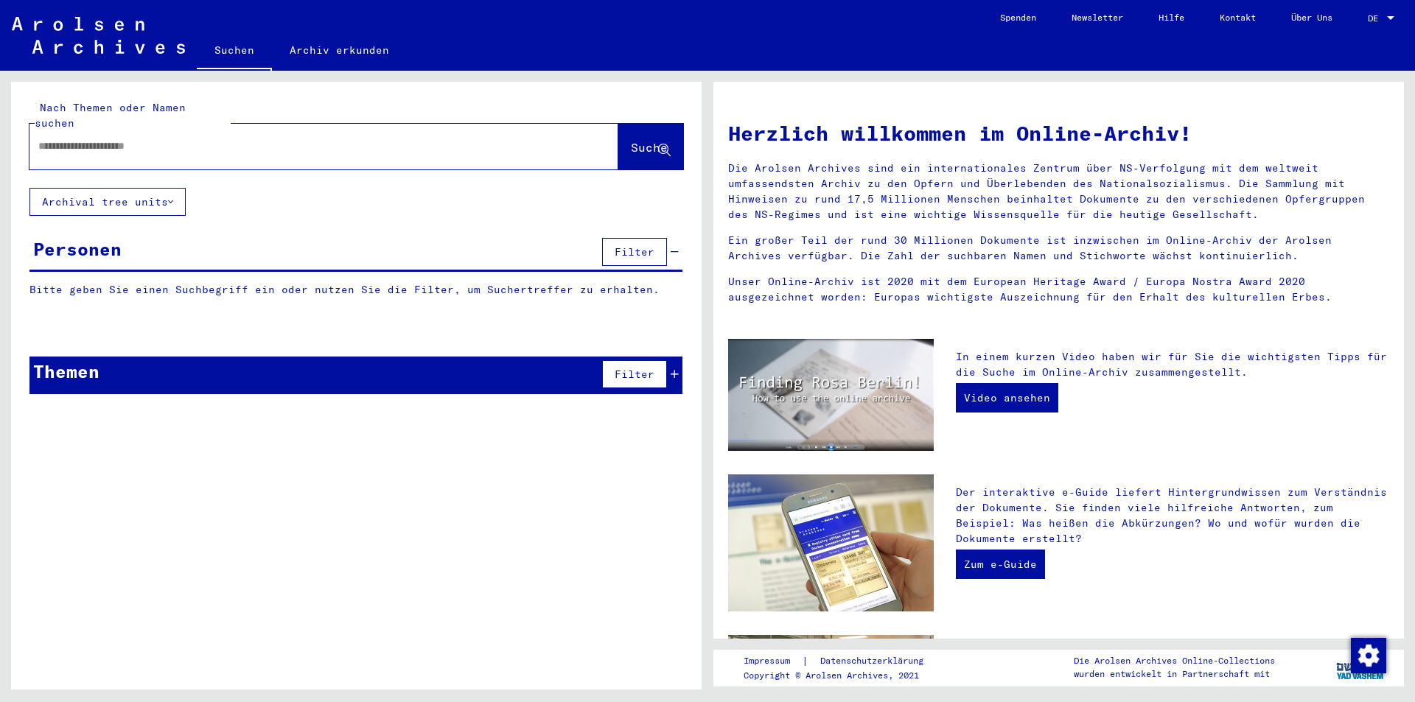
click at [43, 139] on input "text" at bounding box center [306, 146] width 536 height 15
paste input "********"
type input "**********"
click at [631, 140] on span "Suche" at bounding box center [649, 147] width 37 height 15
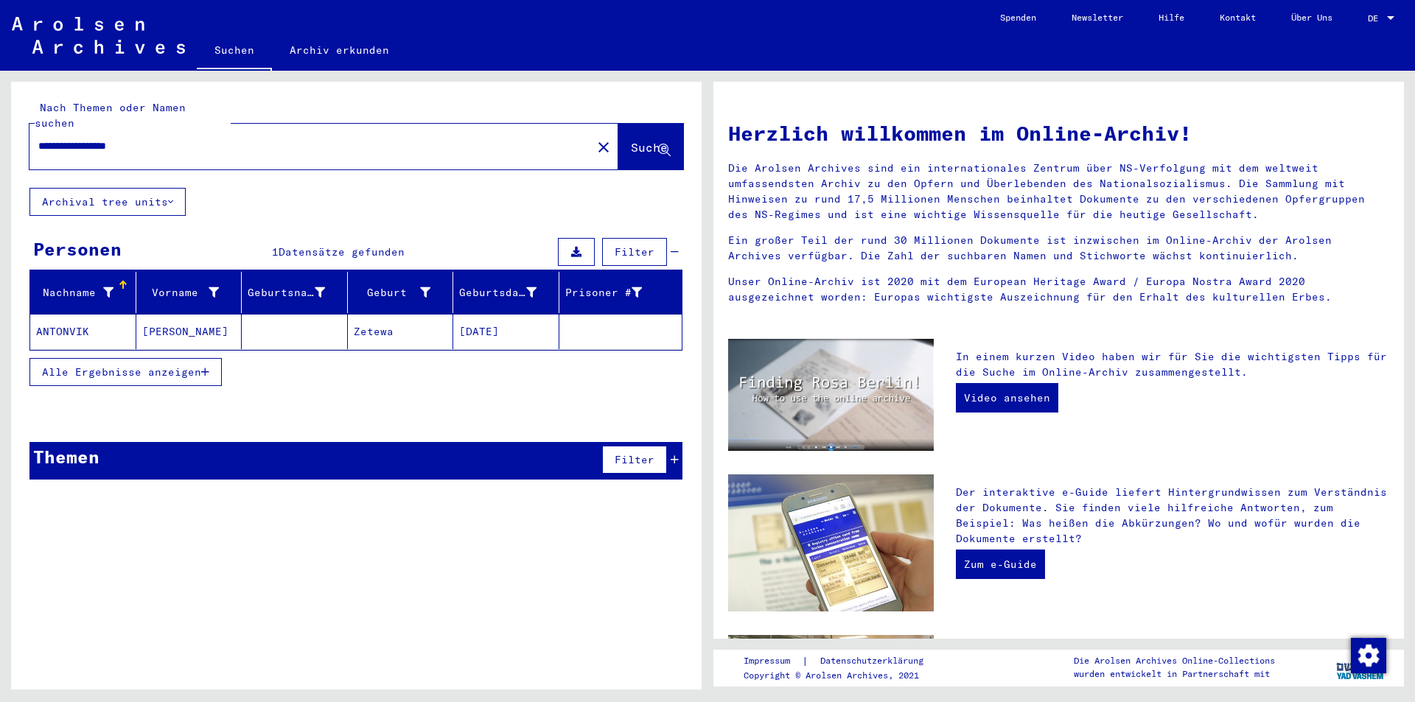
click at [100, 366] on span "Alle Ergebnisse anzeigen" at bounding box center [121, 372] width 159 height 13
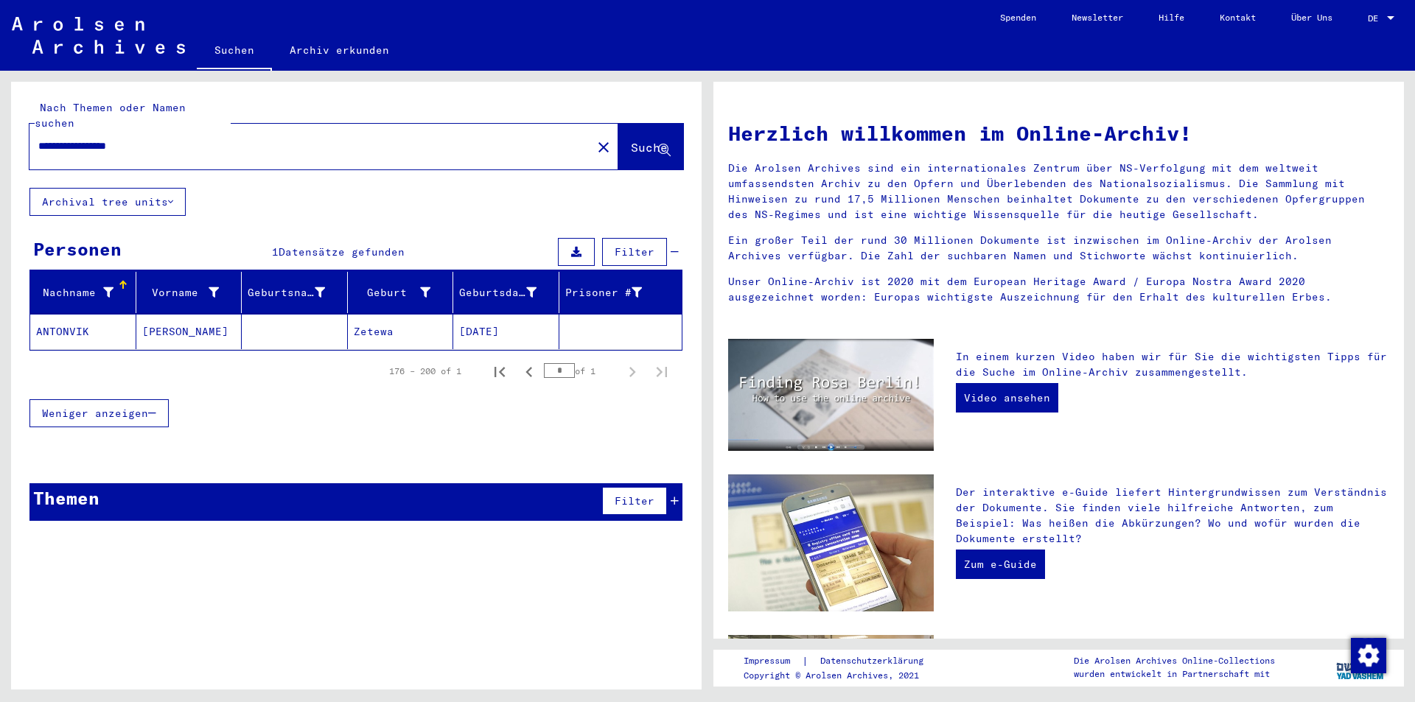
click at [70, 314] on mat-cell "ANTONVIK" at bounding box center [83, 331] width 106 height 35
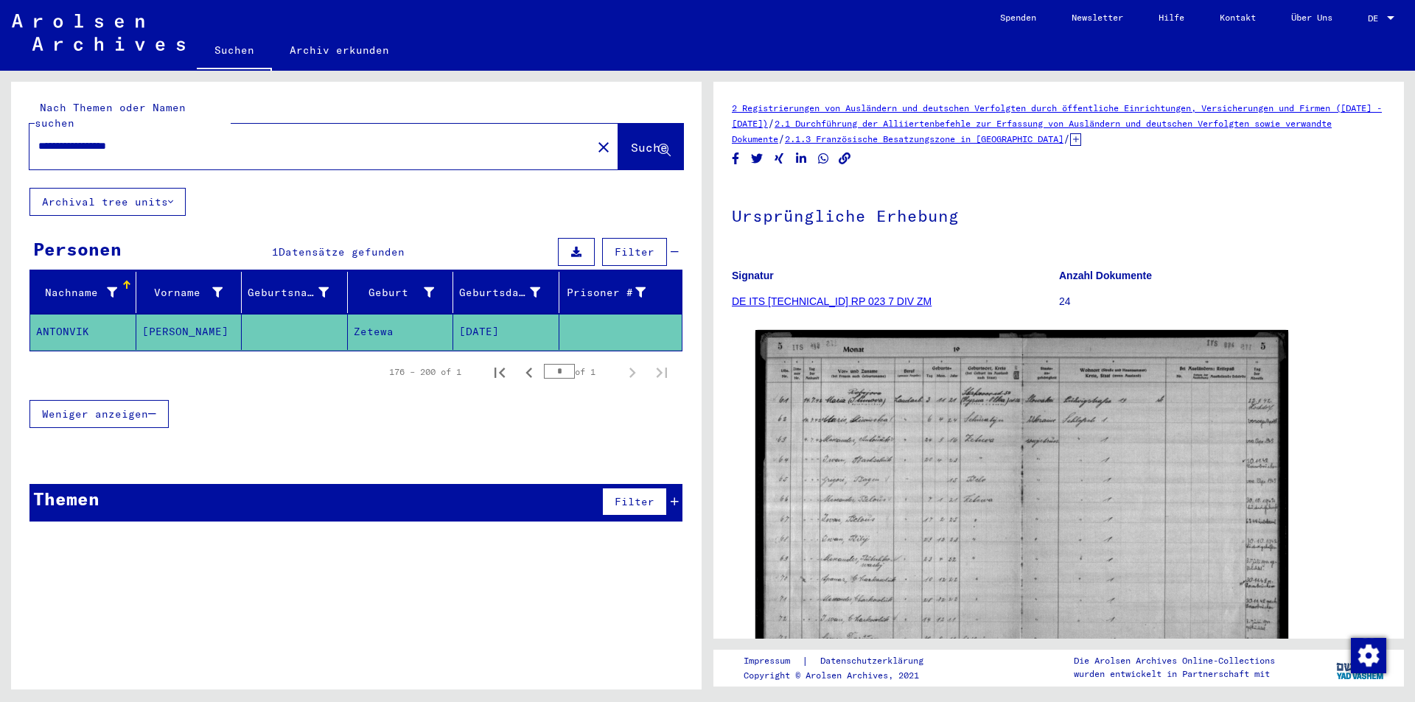
click at [824, 299] on link "DE ITS [TECHNICAL_ID] RP 023 7 DIV ZM" at bounding box center [832, 302] width 200 height 12
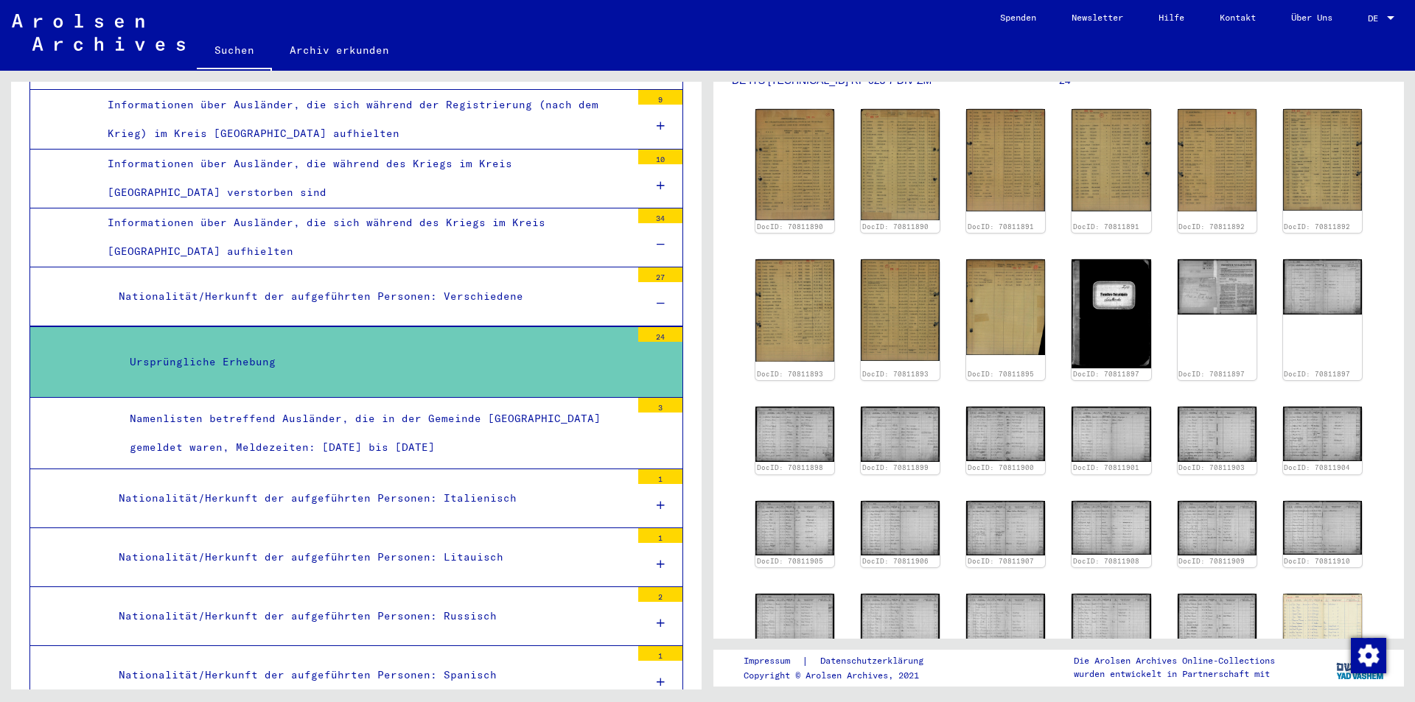
scroll to position [147, 0]
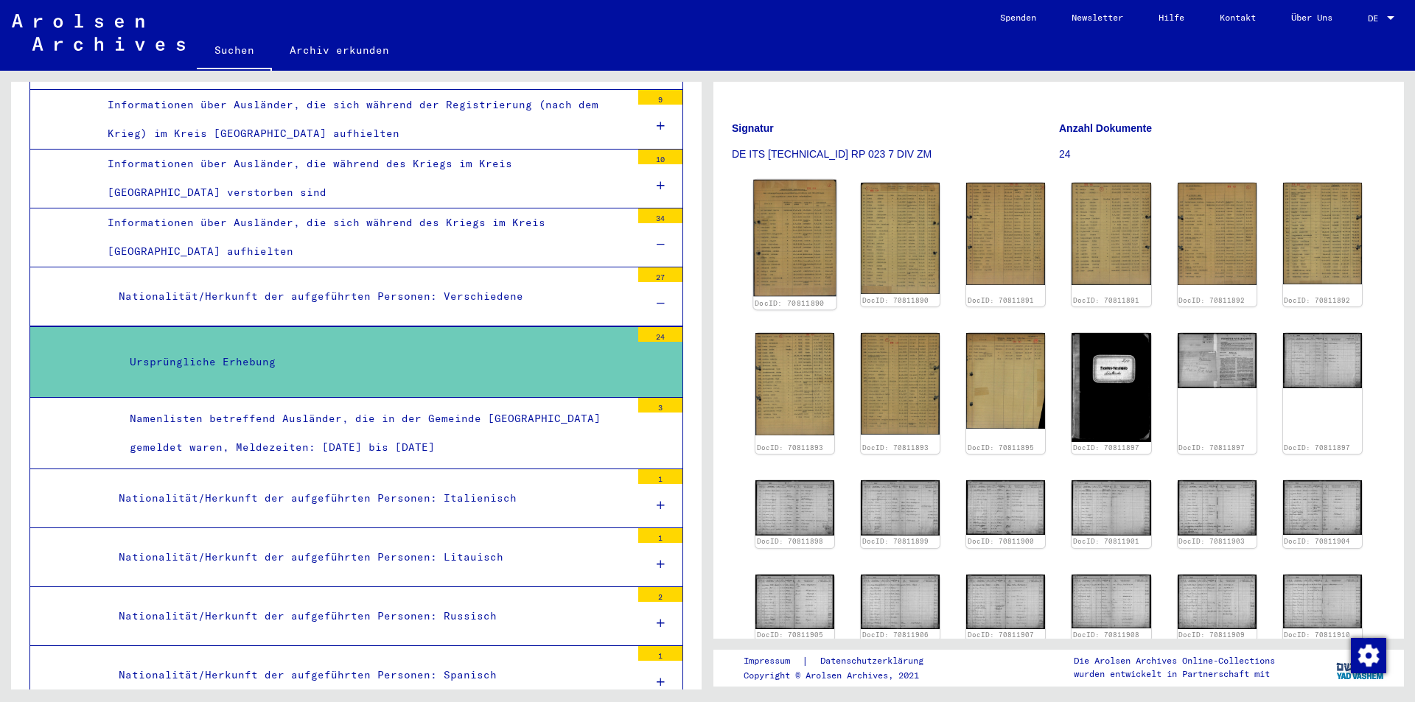
click at [798, 260] on img at bounding box center [794, 238] width 83 height 117
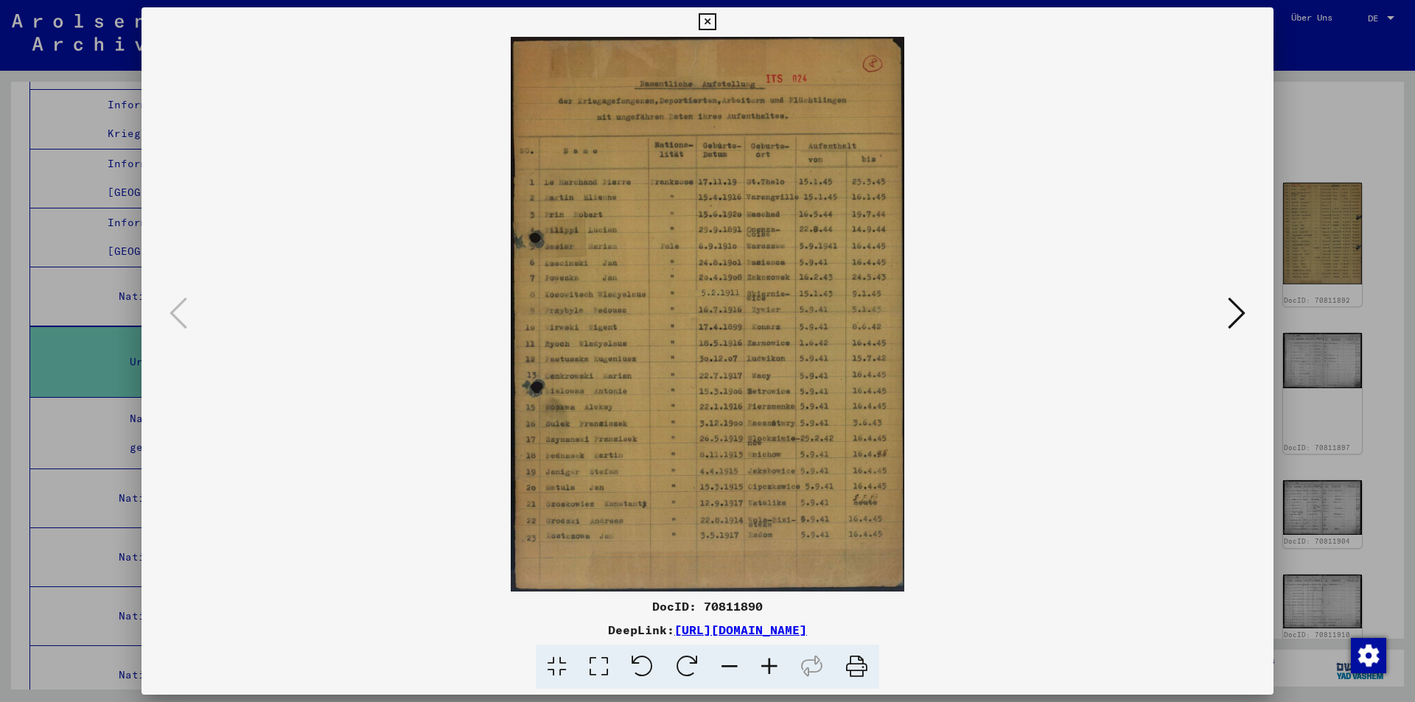
click at [764, 663] on icon at bounding box center [770, 667] width 40 height 45
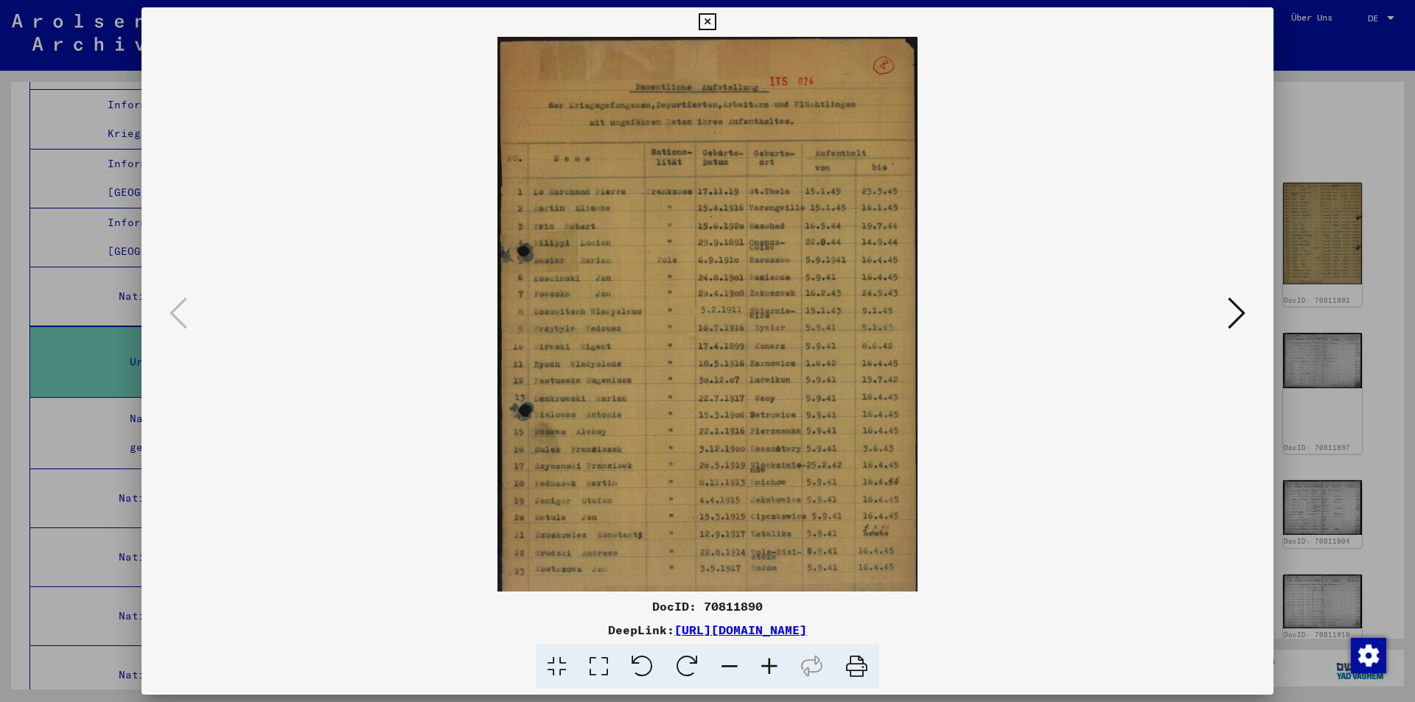
click at [764, 663] on icon at bounding box center [770, 667] width 40 height 45
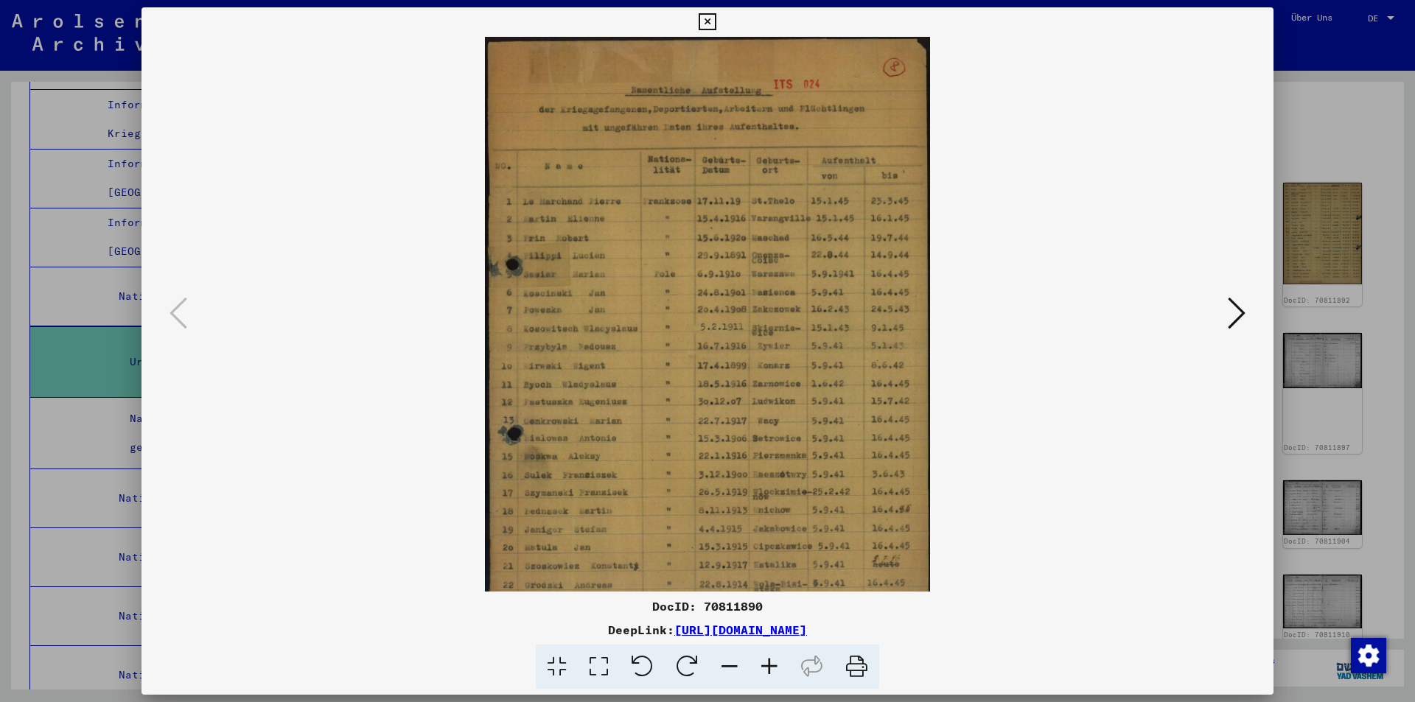
click at [764, 663] on icon at bounding box center [770, 667] width 40 height 45
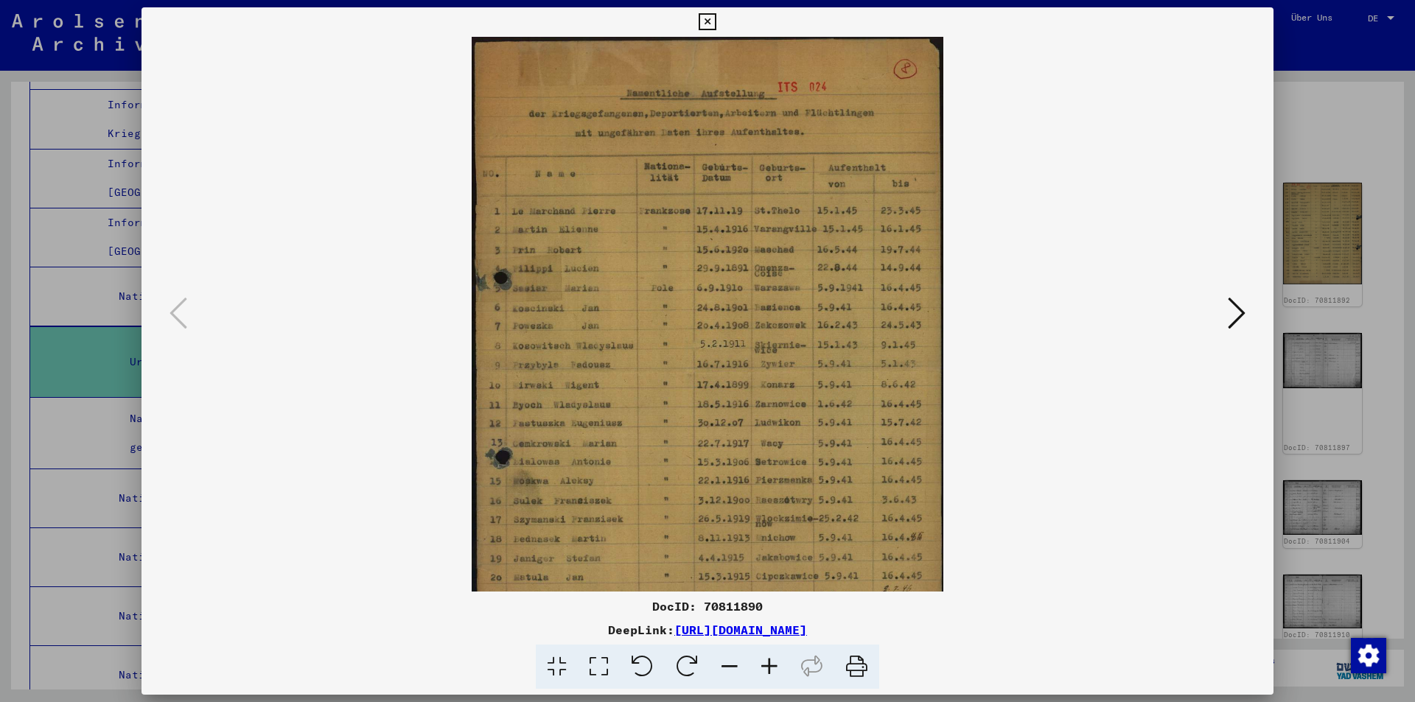
click at [764, 663] on icon at bounding box center [770, 667] width 40 height 45
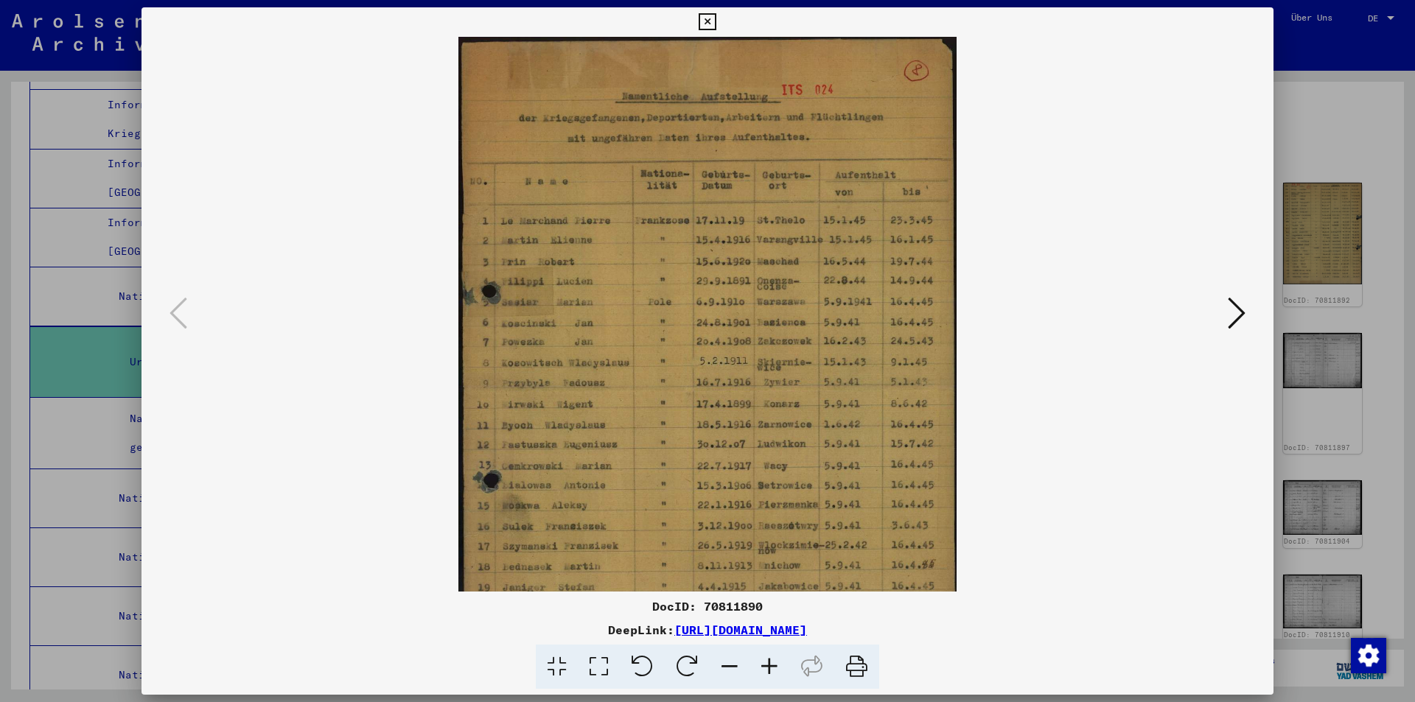
click at [764, 663] on icon at bounding box center [770, 667] width 40 height 45
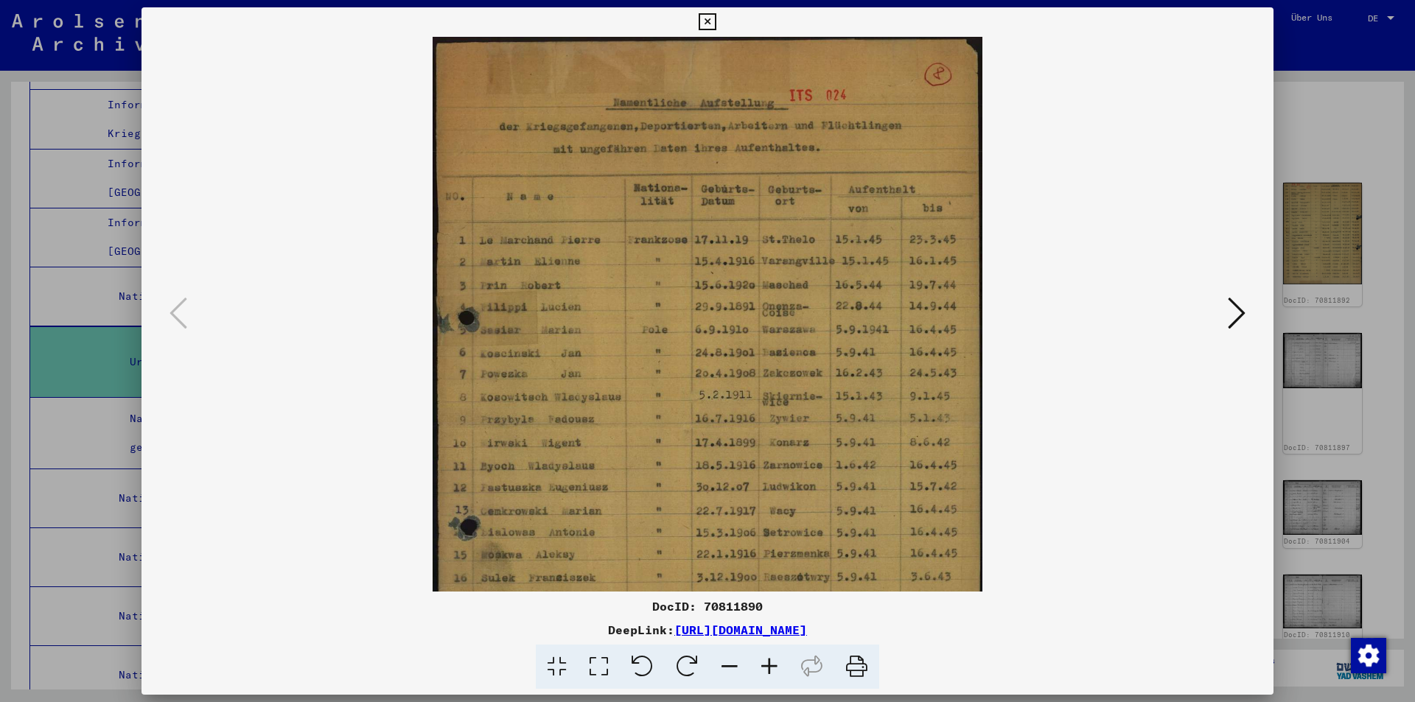
click at [764, 663] on icon at bounding box center [770, 667] width 40 height 45
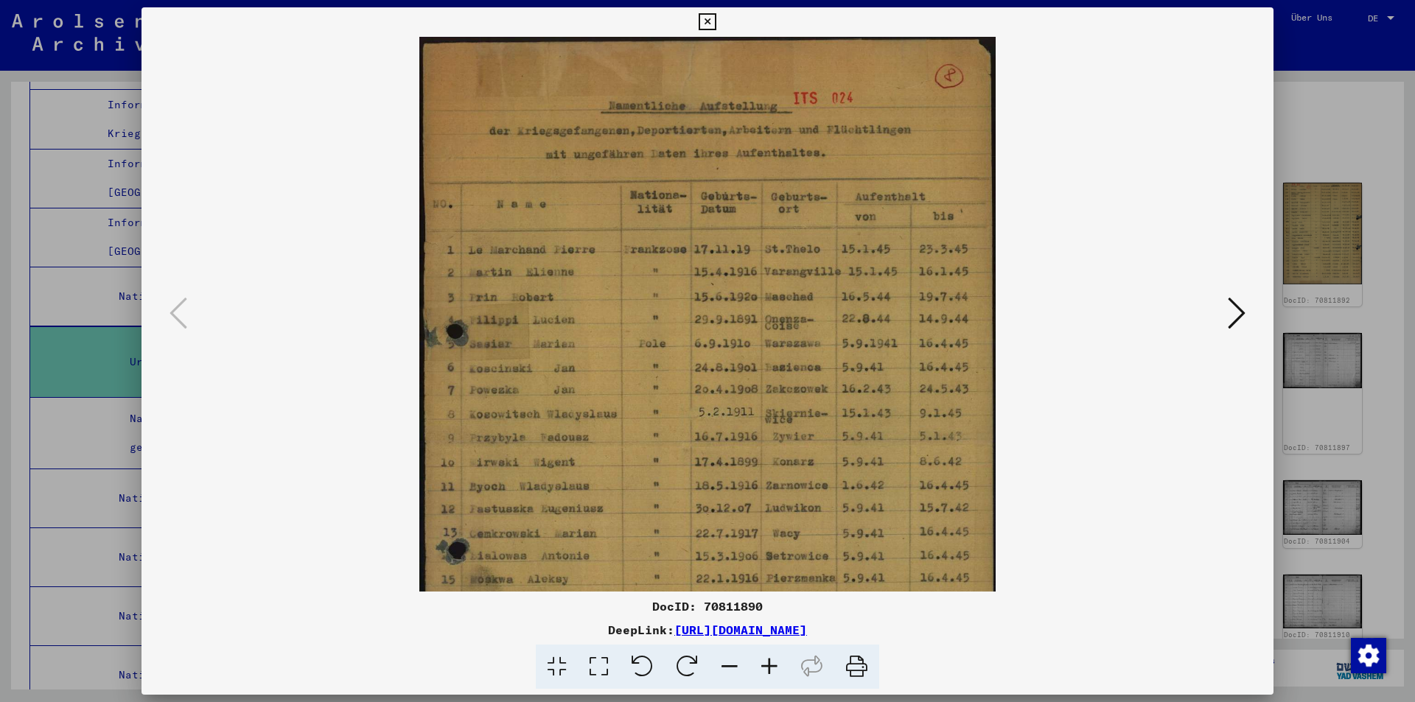
click at [764, 663] on icon at bounding box center [770, 667] width 40 height 45
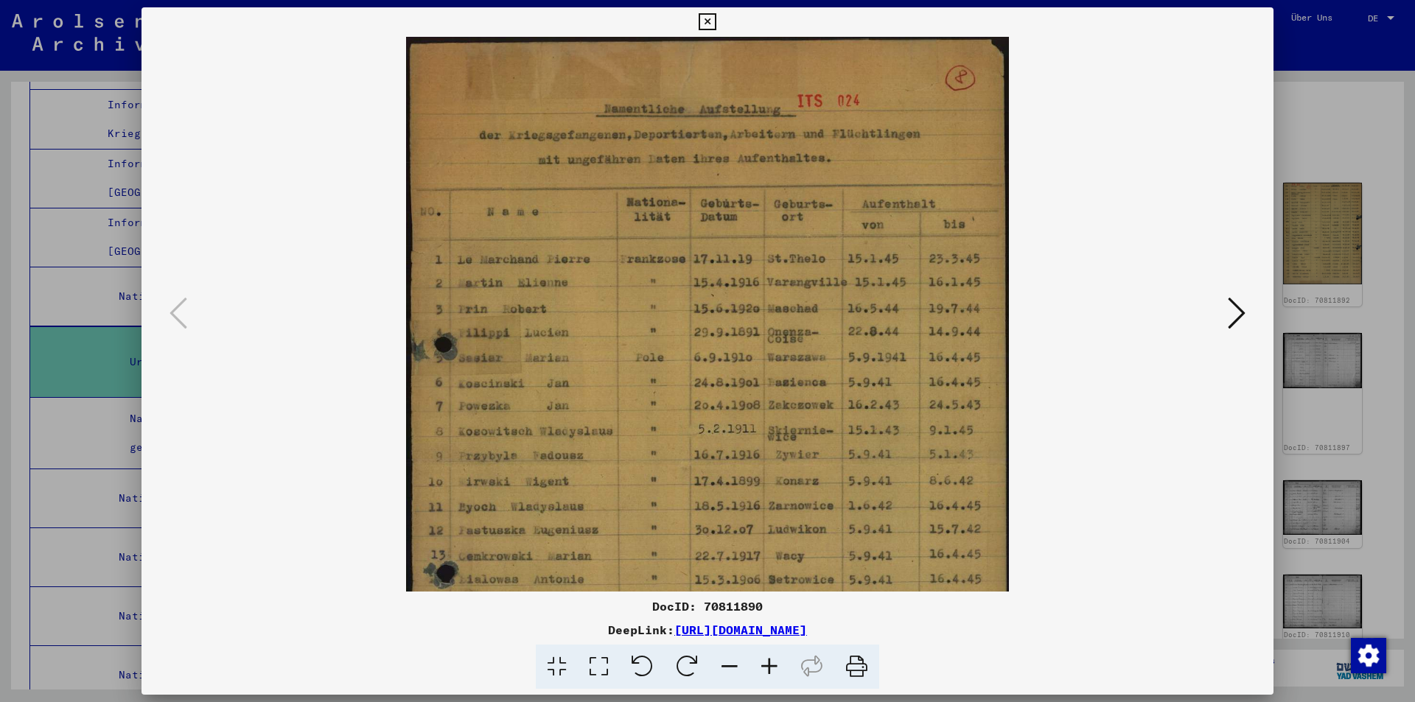
click at [764, 663] on icon at bounding box center [770, 667] width 40 height 45
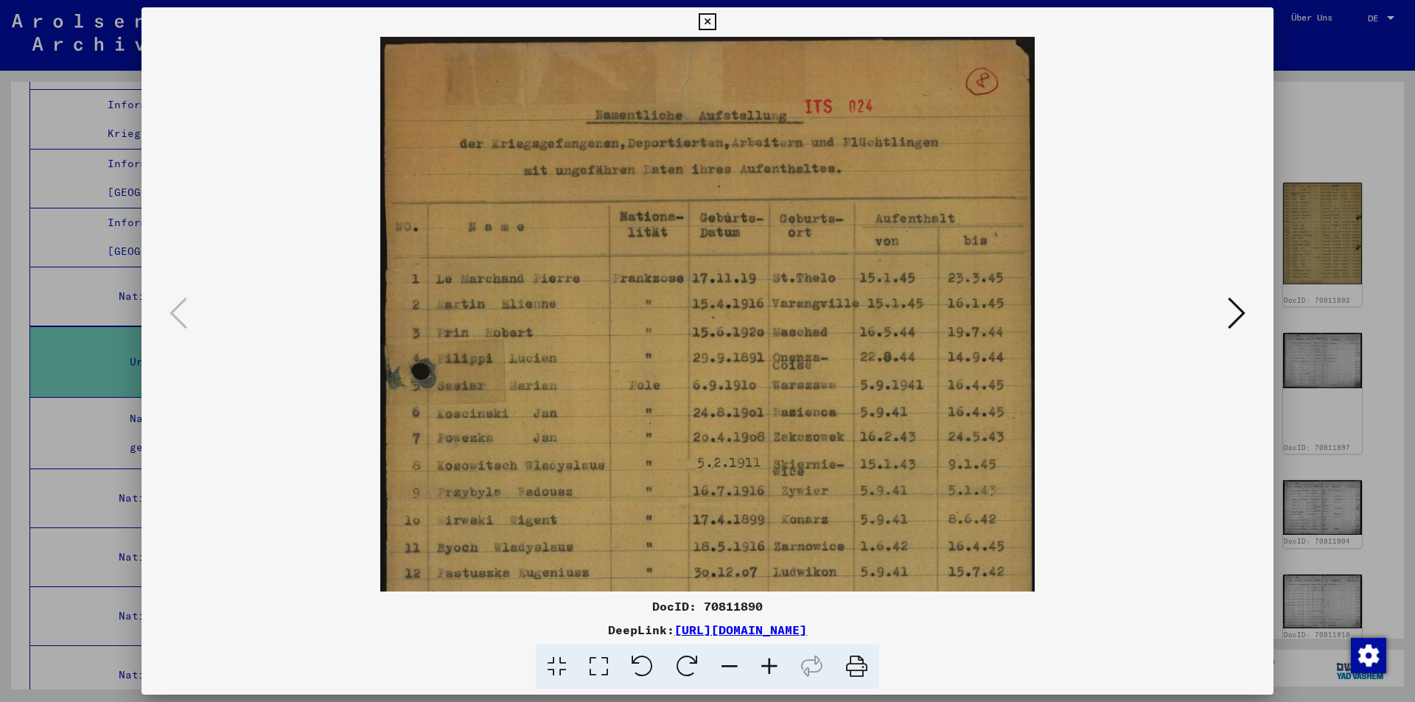
click at [764, 663] on icon at bounding box center [770, 667] width 40 height 45
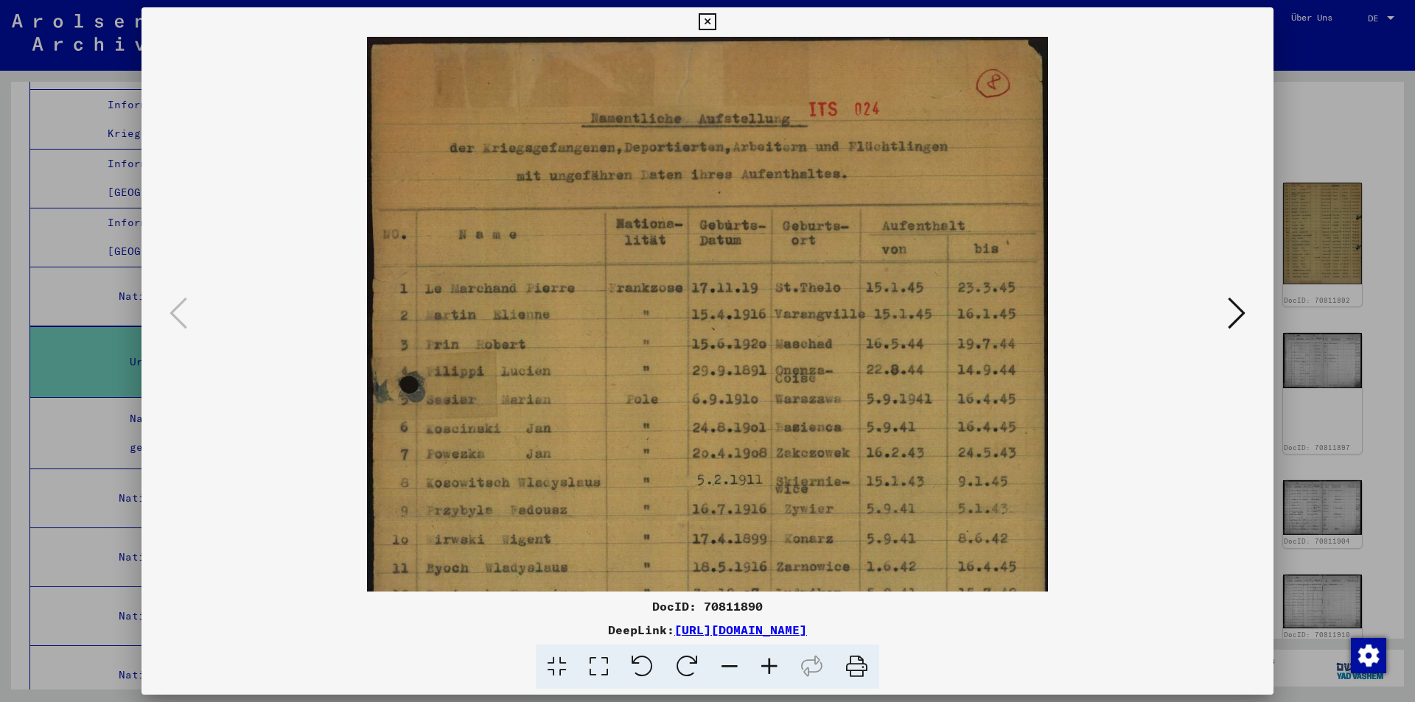
click at [764, 663] on icon at bounding box center [770, 667] width 40 height 45
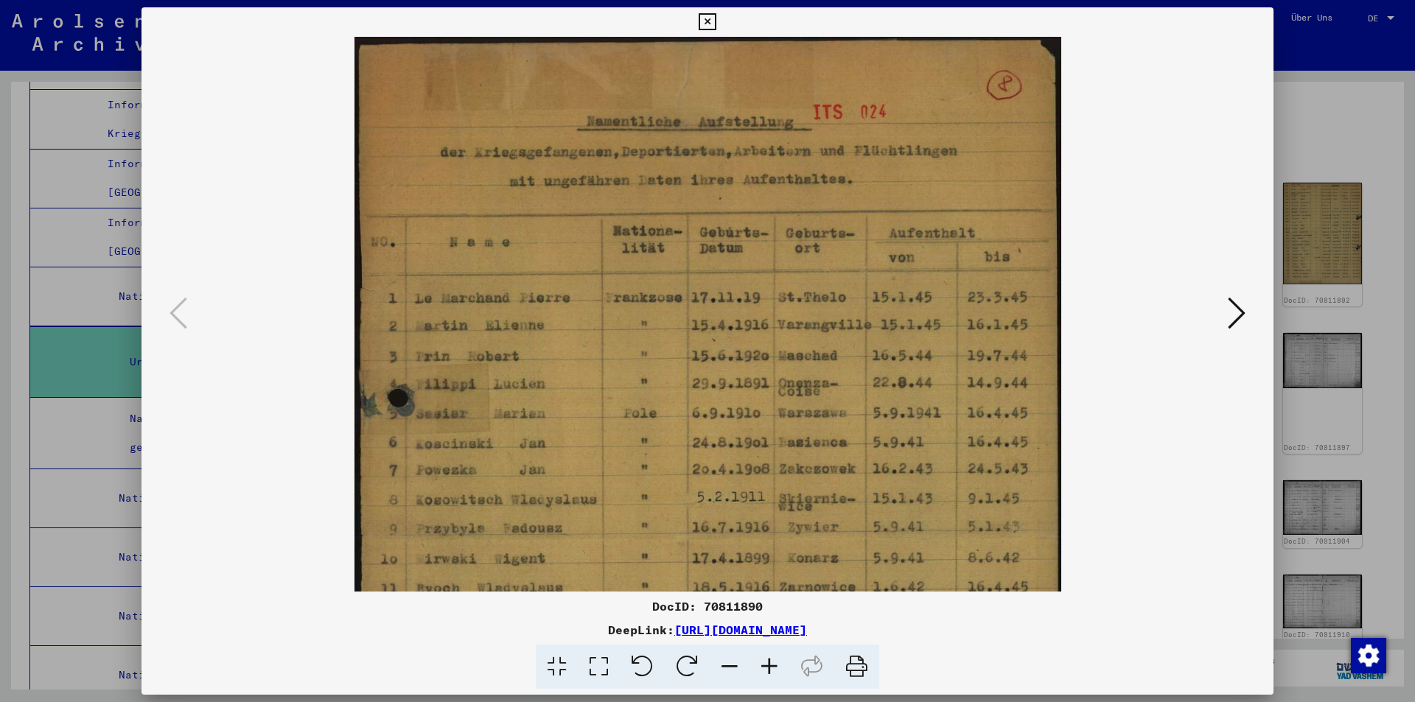
click at [764, 663] on icon at bounding box center [770, 667] width 40 height 45
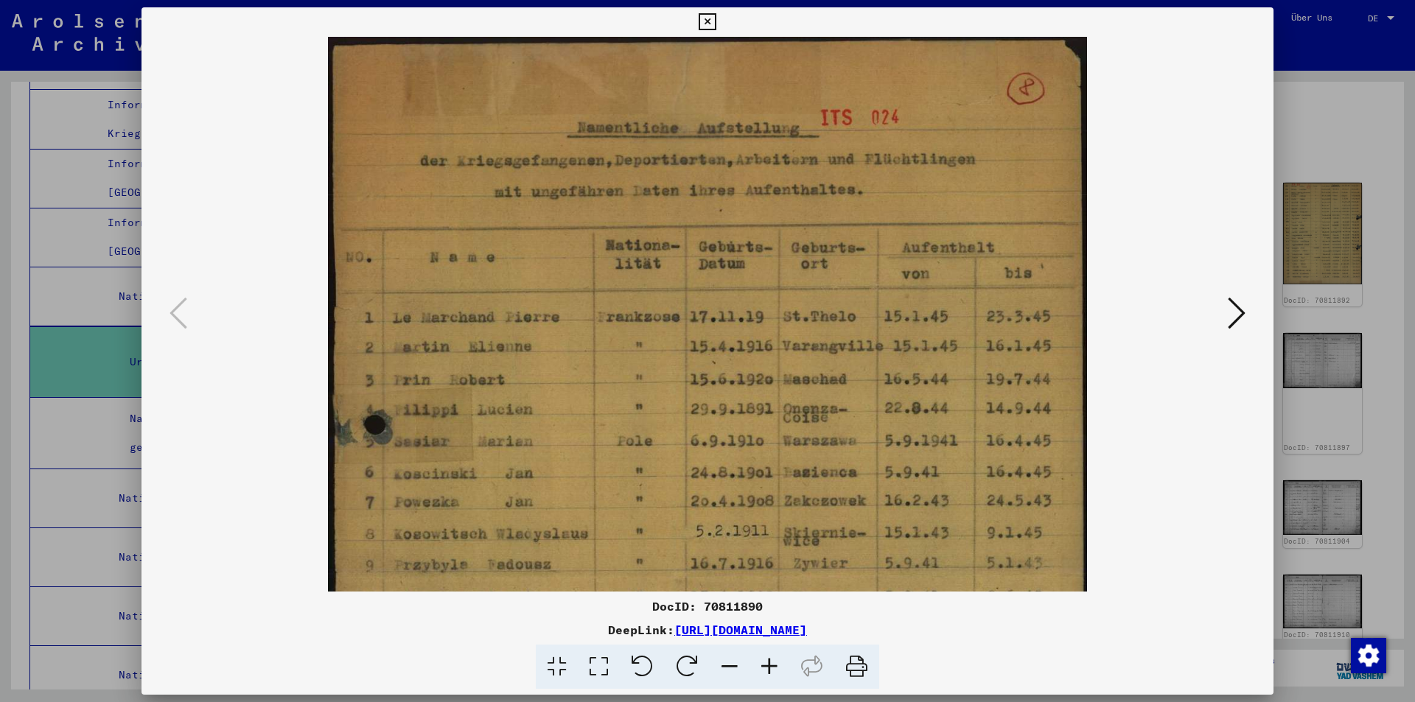
click at [764, 663] on icon at bounding box center [770, 667] width 40 height 45
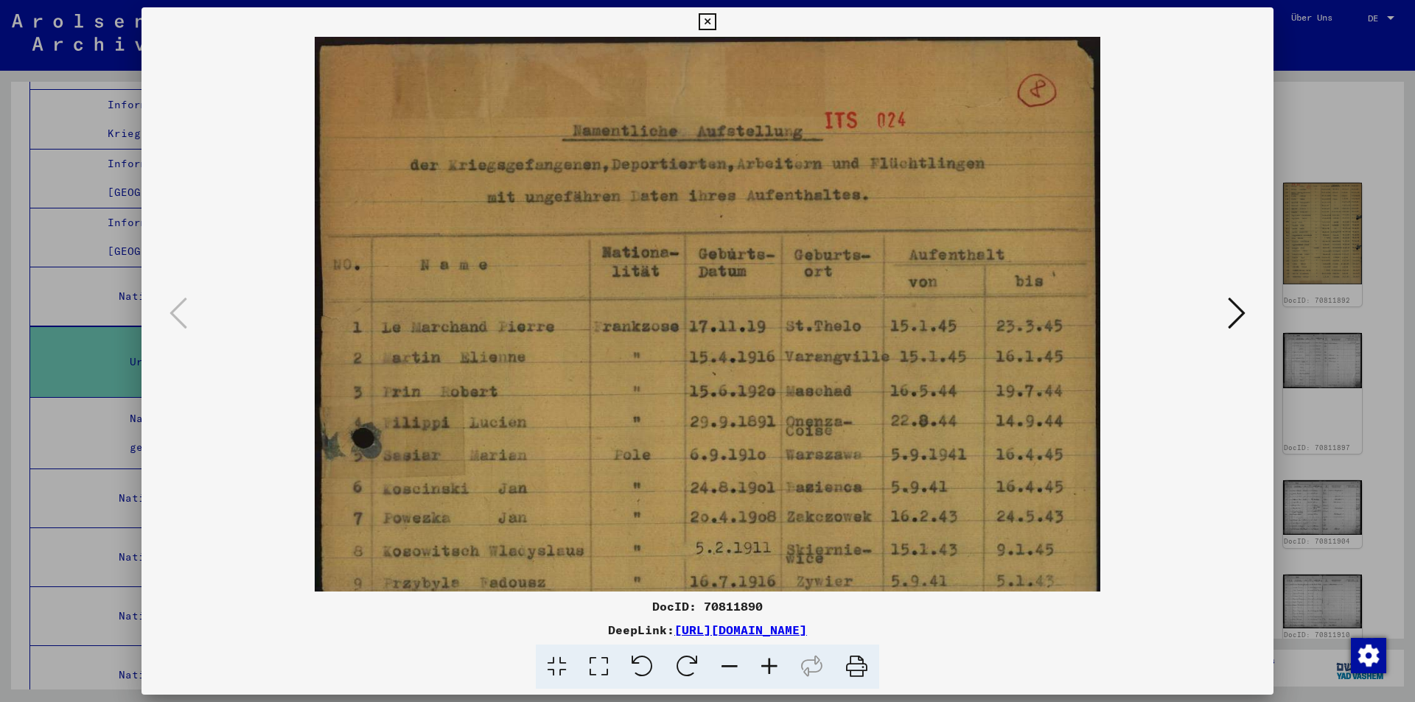
click at [764, 663] on icon at bounding box center [770, 667] width 40 height 45
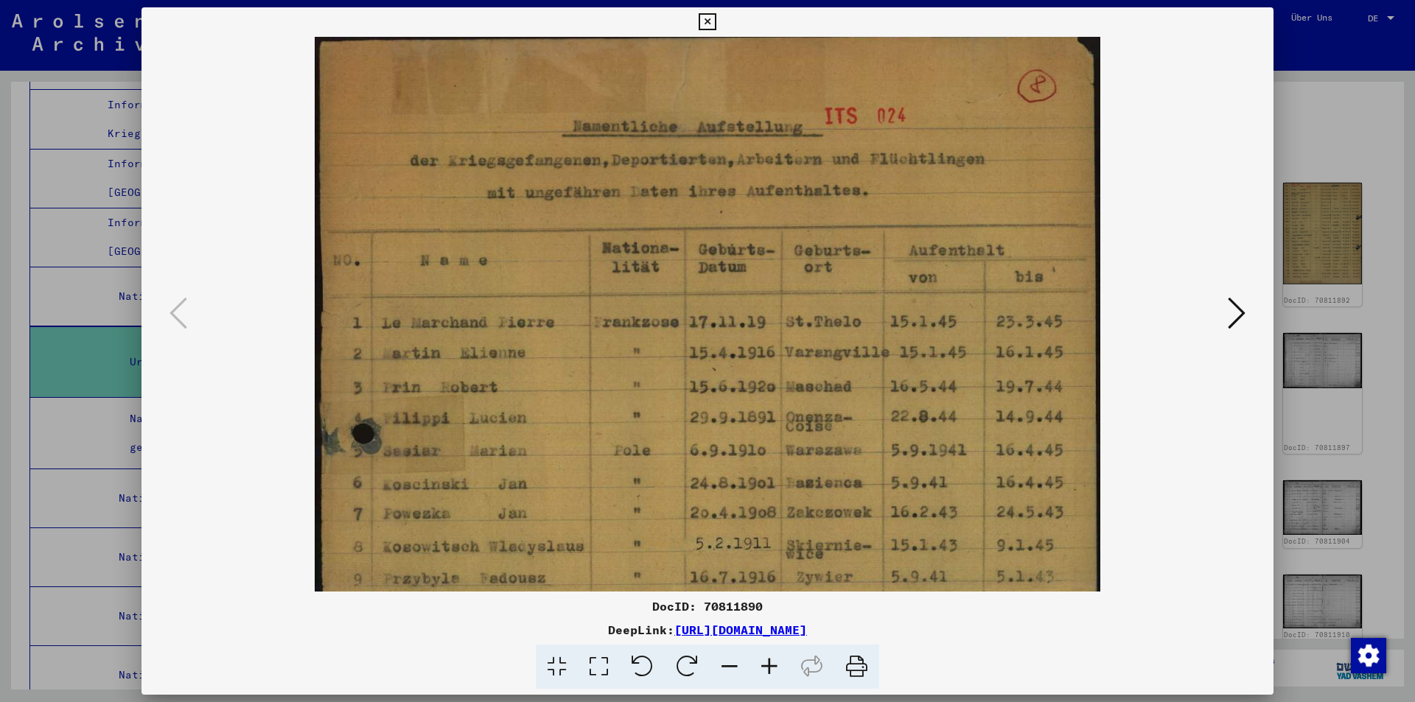
scroll to position [7, 0]
drag, startPoint x: 573, startPoint y: 124, endPoint x: 686, endPoint y: 116, distance: 113.7
click at [686, 116] on img at bounding box center [707, 583] width 785 height 1108
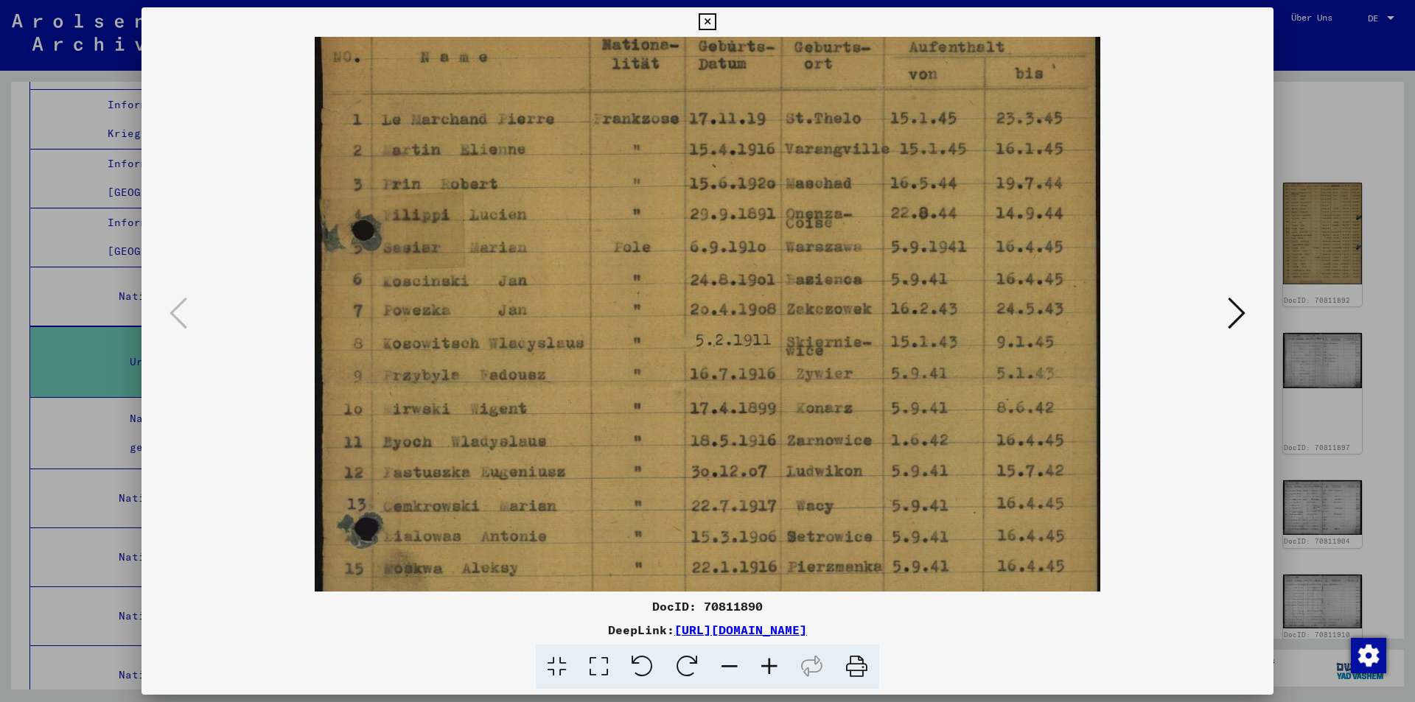
scroll to position [215, 0]
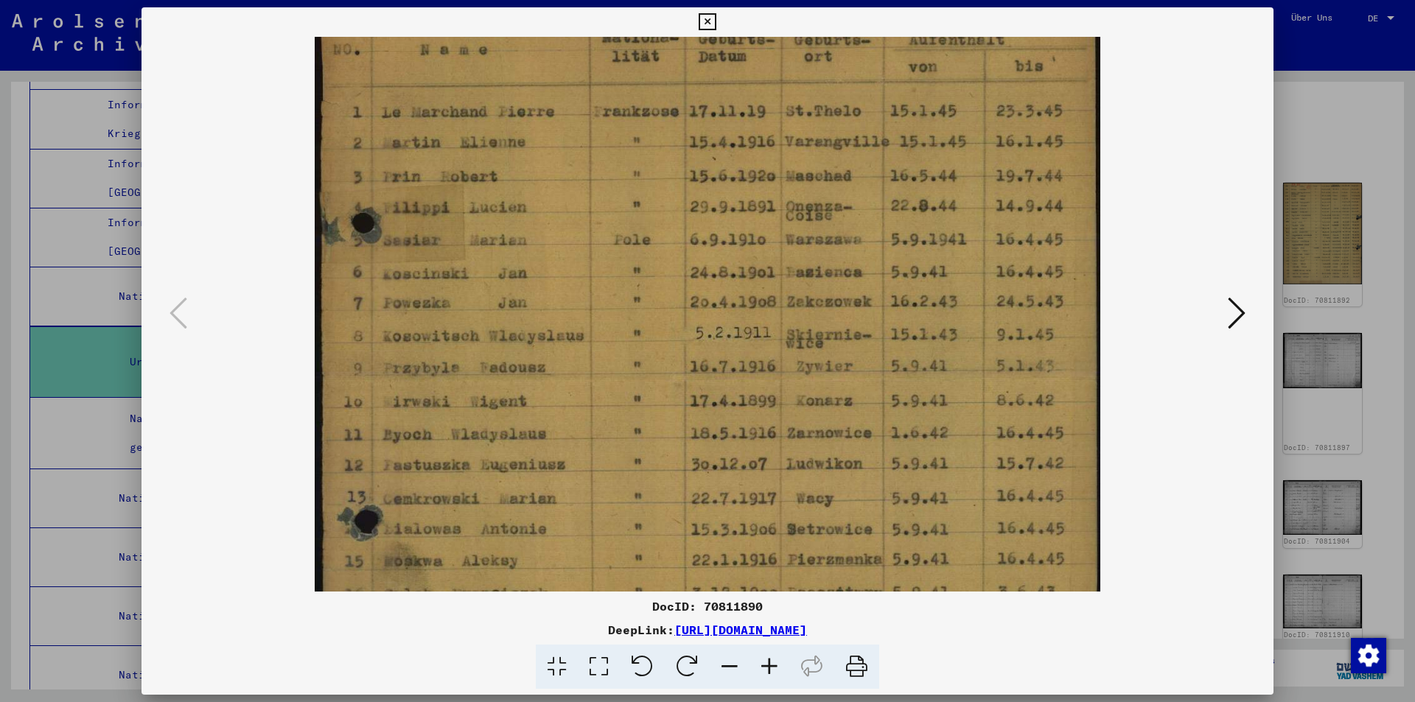
drag, startPoint x: 611, startPoint y: 444, endPoint x: 579, endPoint y: 237, distance: 210.4
click at [579, 237] on img at bounding box center [707, 376] width 785 height 1108
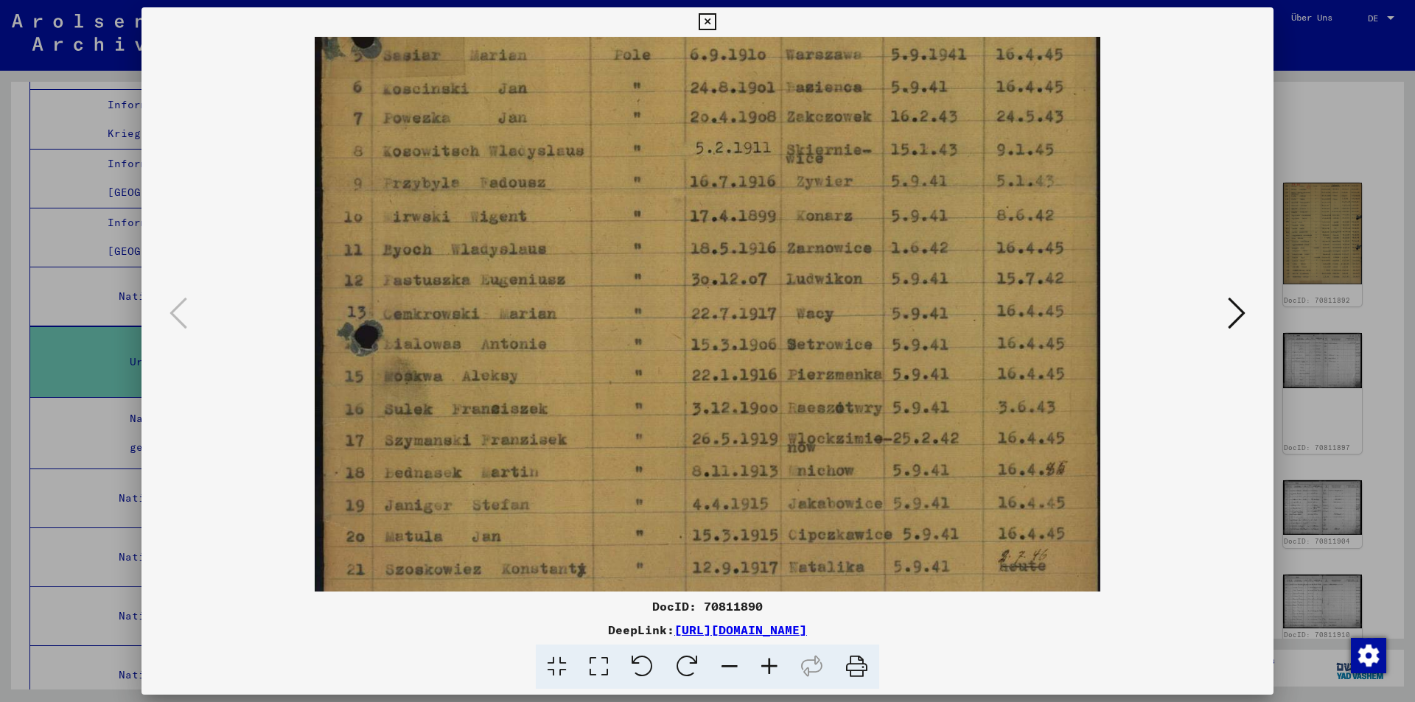
drag, startPoint x: 657, startPoint y: 439, endPoint x: 660, endPoint y: 253, distance: 185.8
click at [660, 253] on img at bounding box center [707, 191] width 785 height 1108
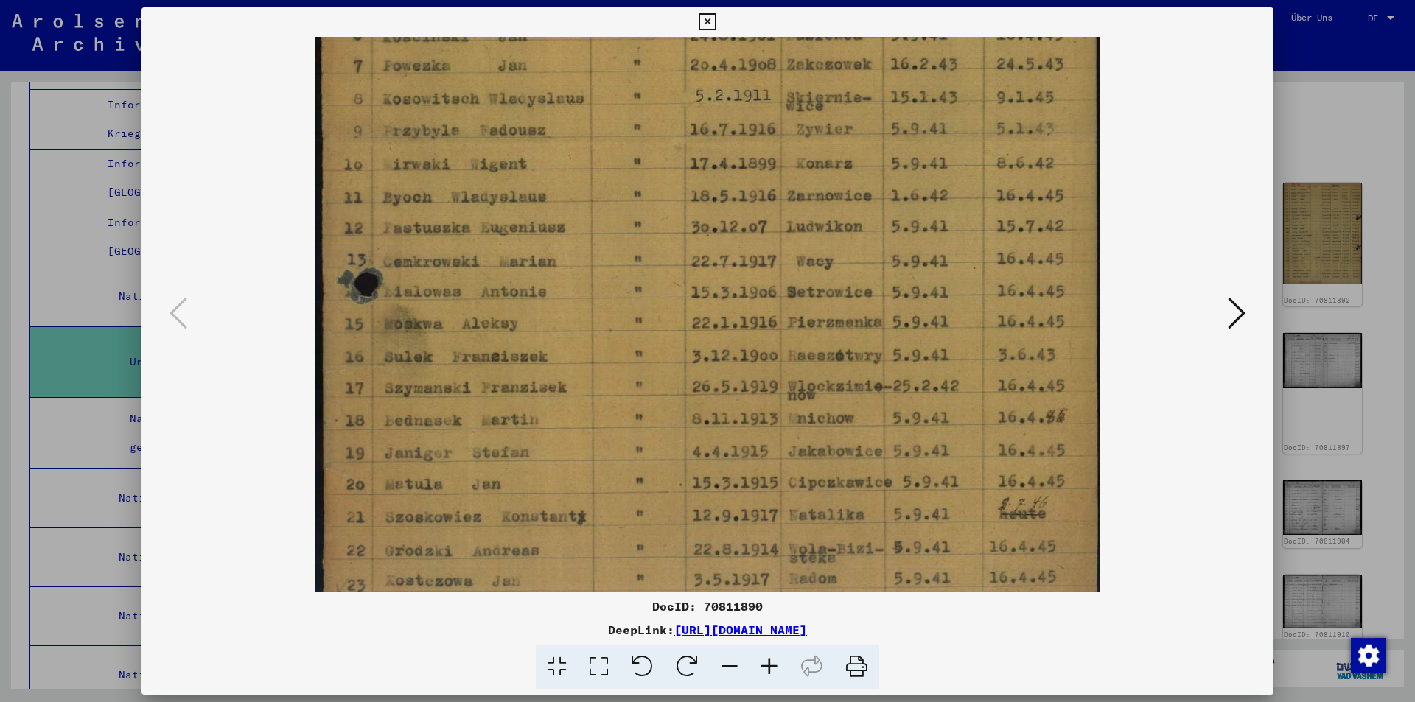
scroll to position [553, 0]
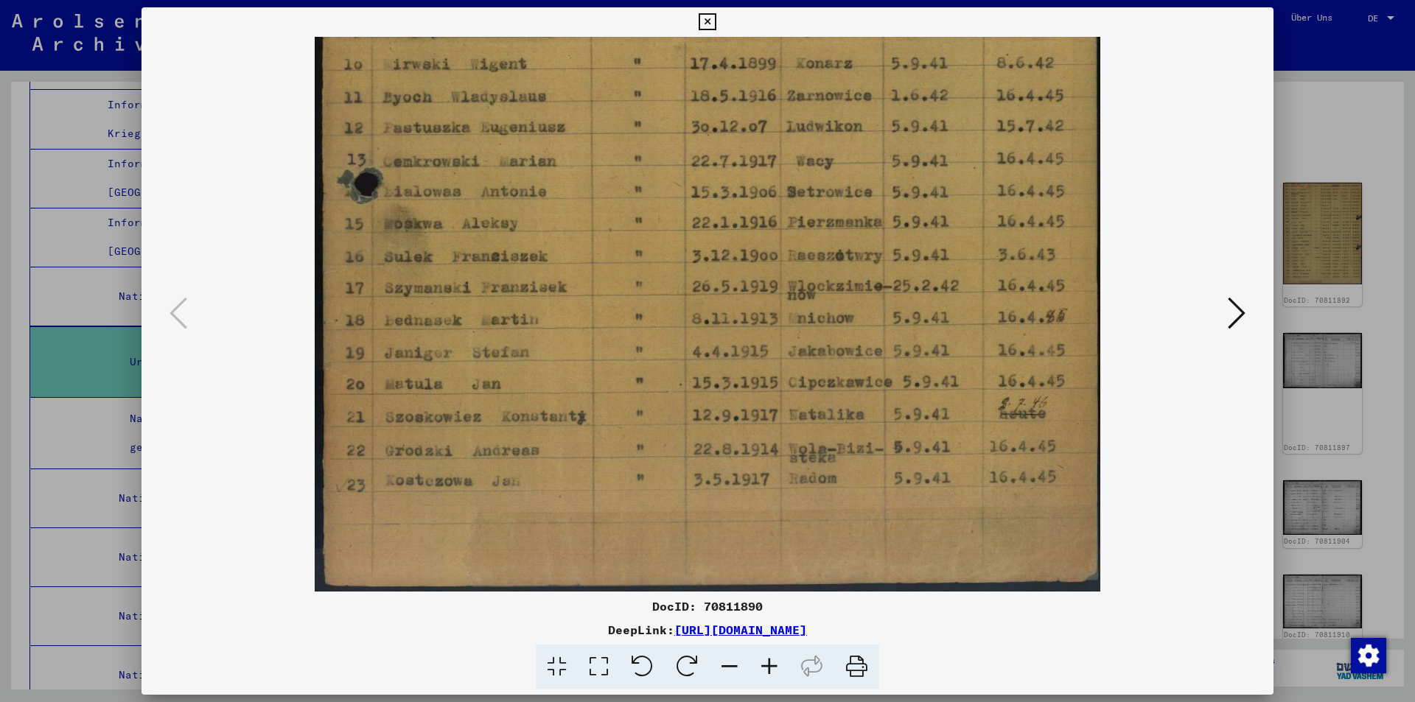
drag, startPoint x: 701, startPoint y: 466, endPoint x: 722, endPoint y: 237, distance: 230.2
click at [722, 237] on img at bounding box center [707, 38] width 785 height 1108
click at [1234, 313] on icon at bounding box center [1237, 313] width 18 height 35
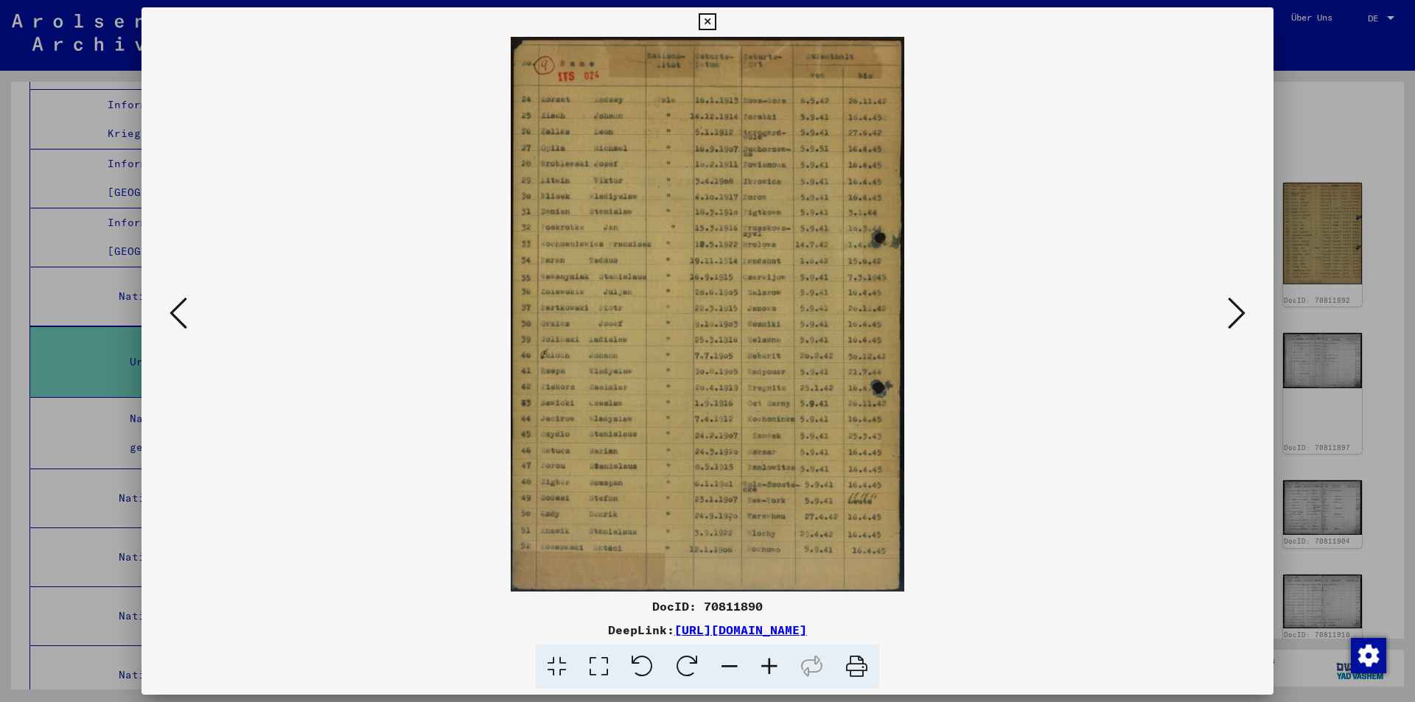
click at [767, 670] on icon at bounding box center [770, 667] width 40 height 45
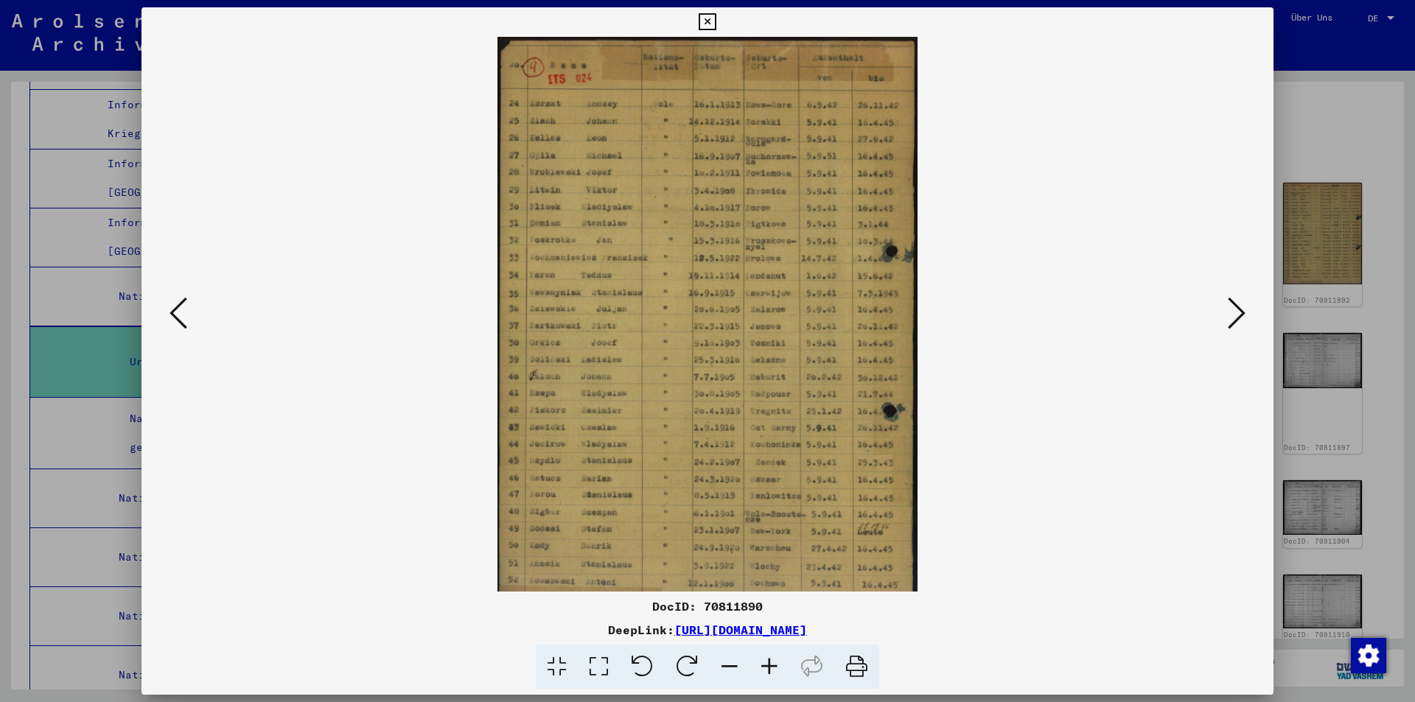
click at [767, 670] on icon at bounding box center [770, 667] width 40 height 45
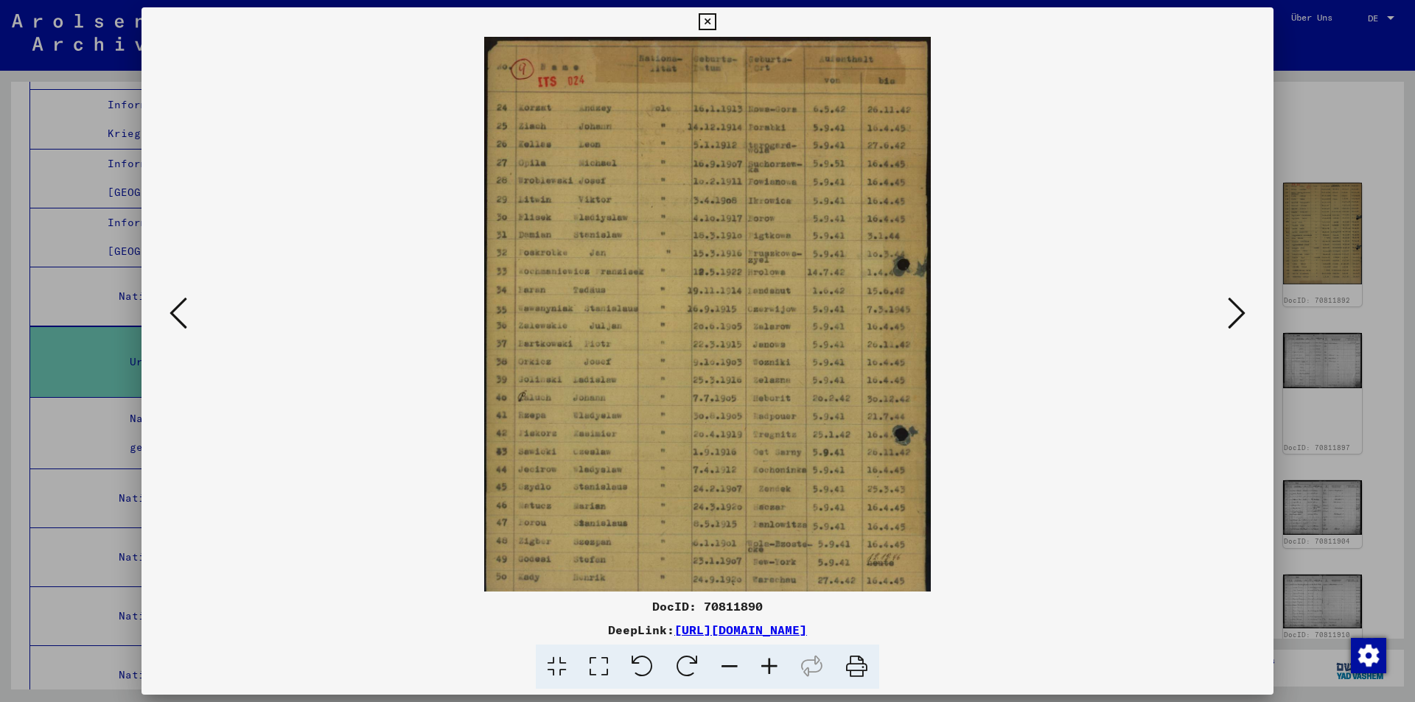
click at [767, 670] on icon at bounding box center [770, 667] width 40 height 45
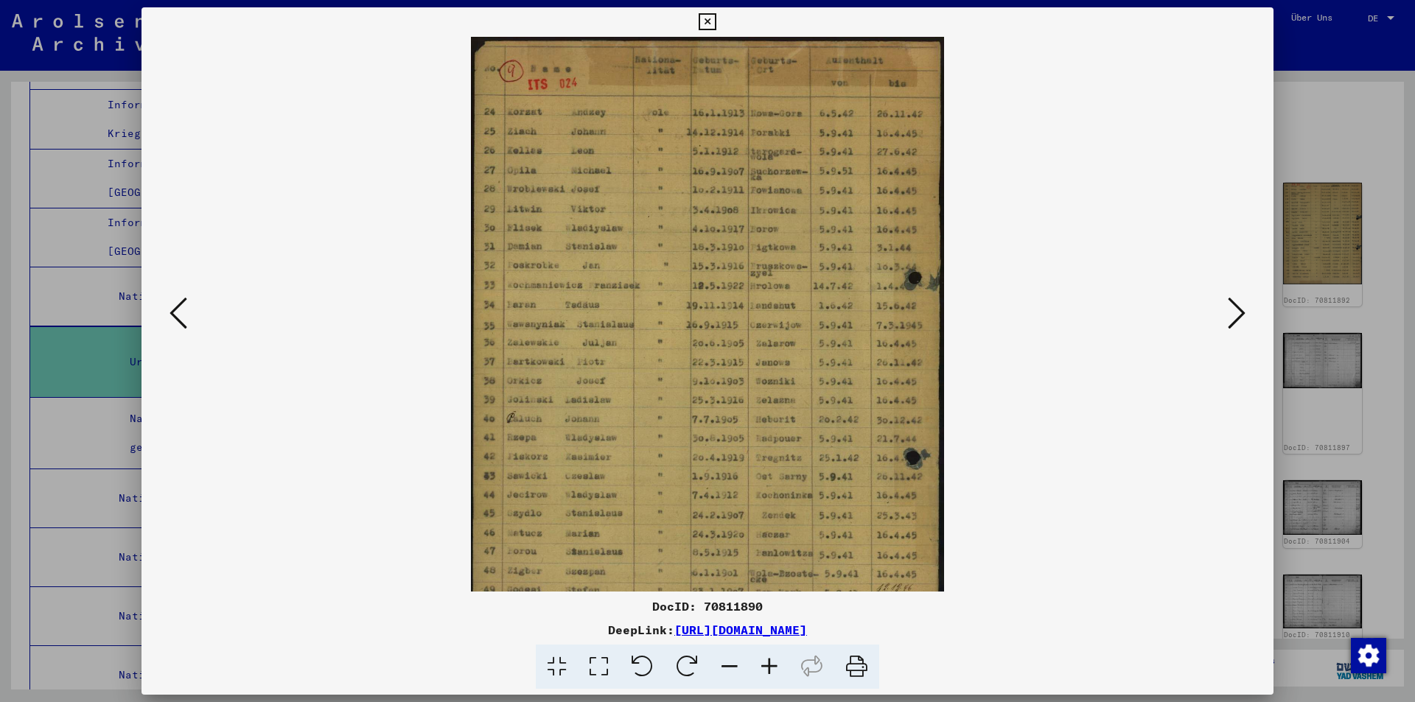
click at [767, 670] on icon at bounding box center [770, 667] width 40 height 45
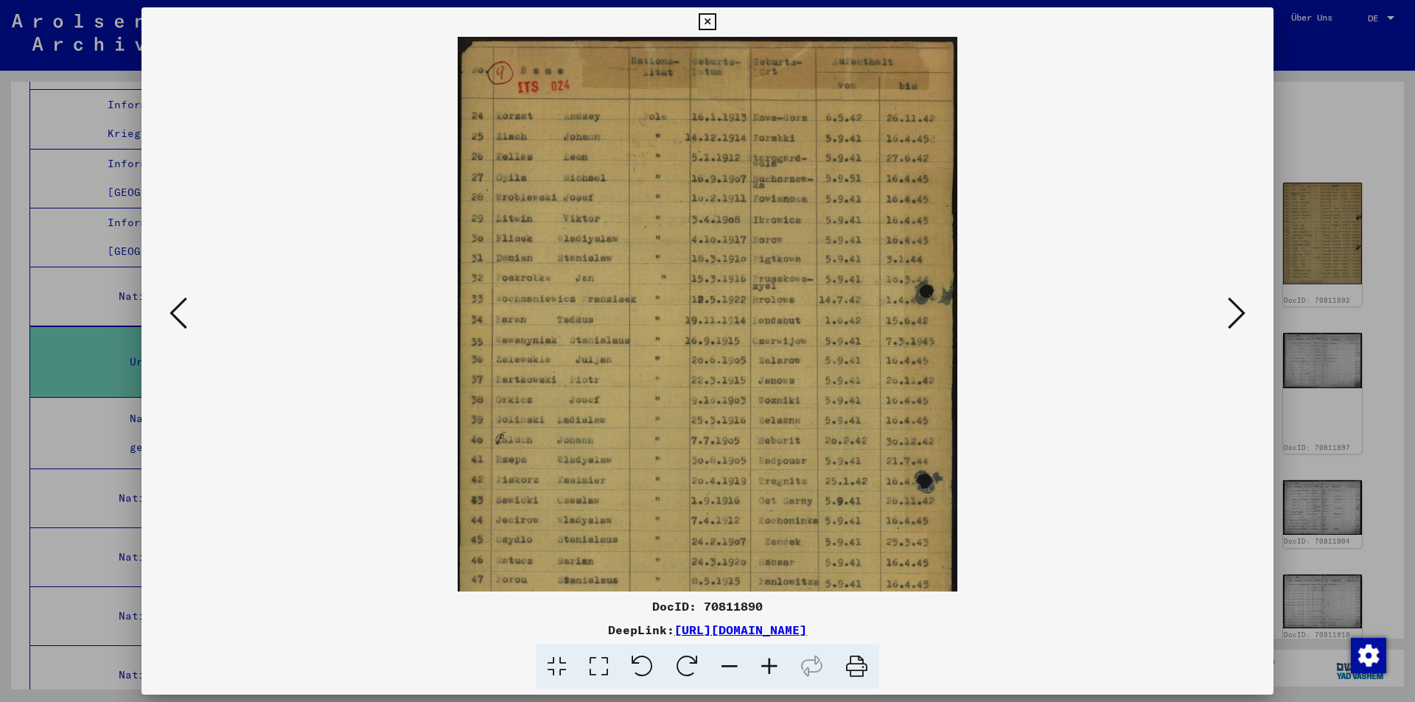
click at [767, 670] on icon at bounding box center [770, 667] width 40 height 45
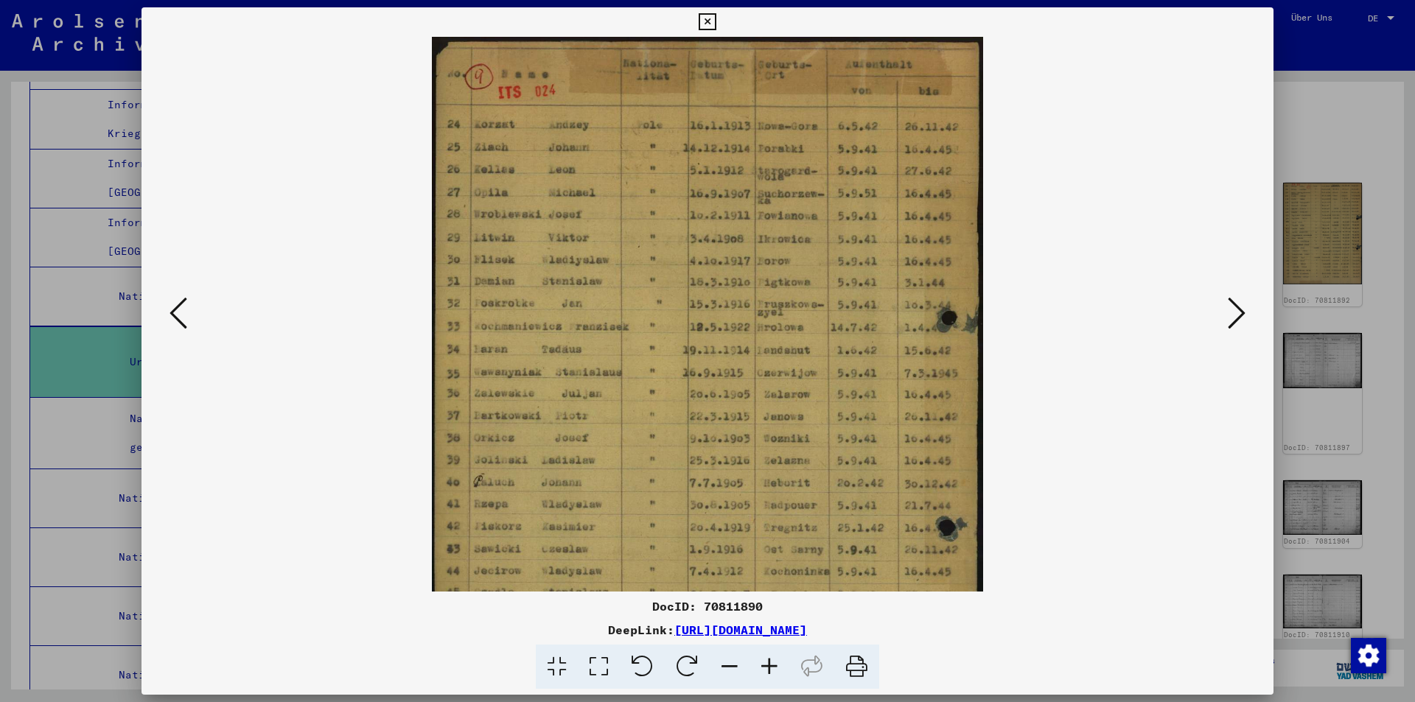
click at [767, 670] on icon at bounding box center [770, 667] width 40 height 45
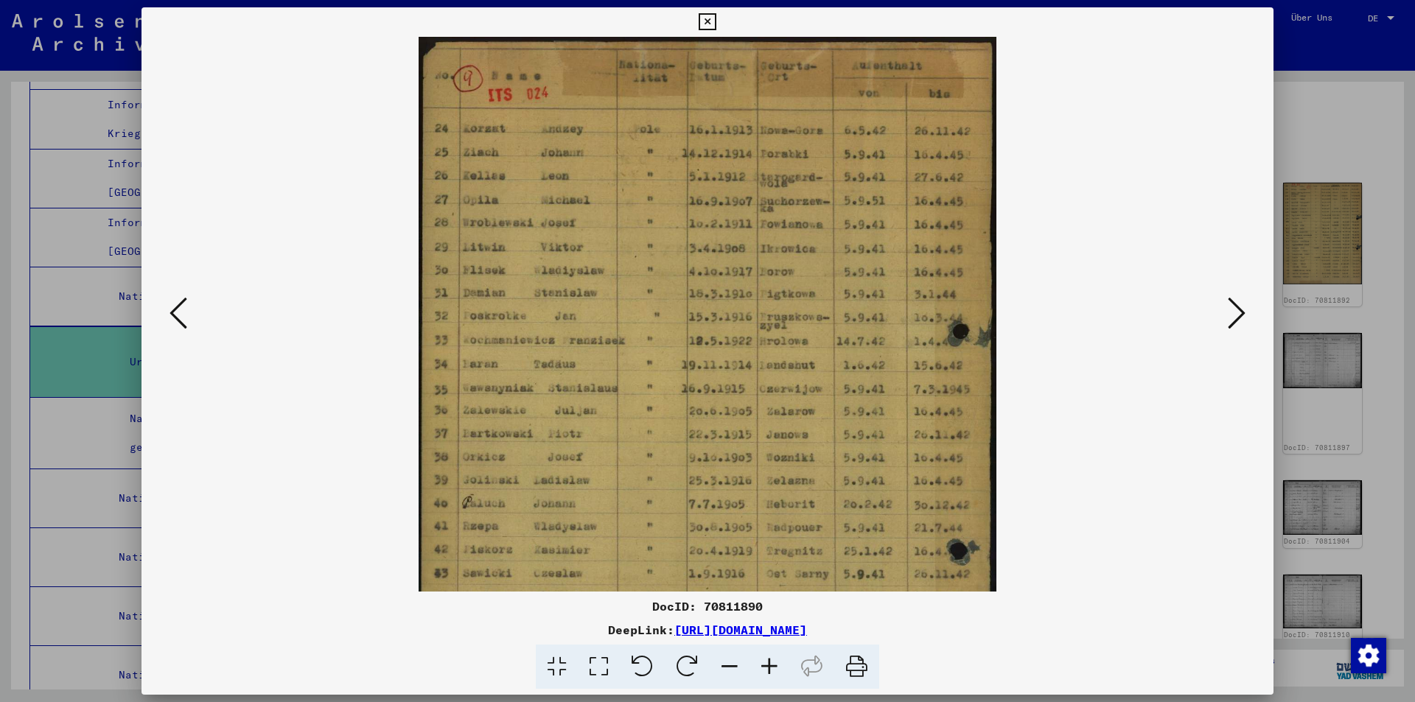
click at [767, 670] on icon at bounding box center [770, 667] width 40 height 45
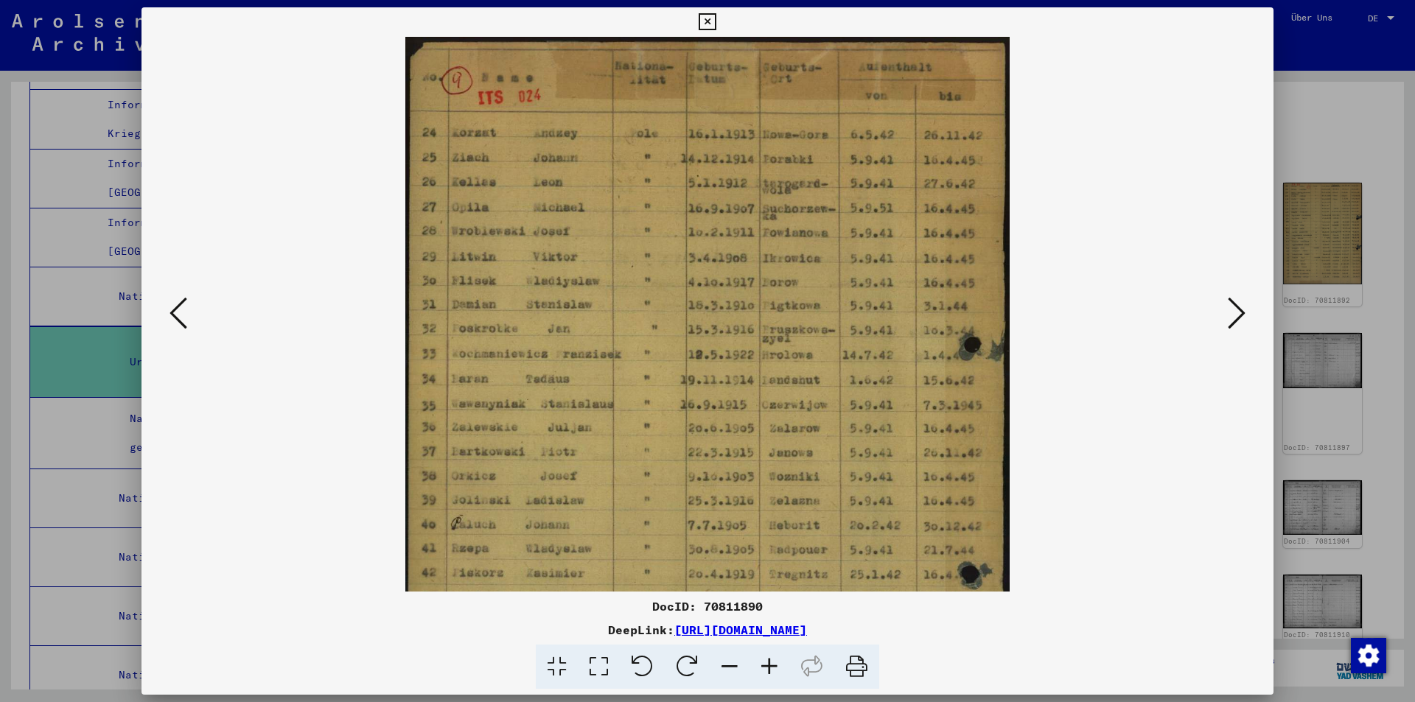
click at [767, 670] on icon at bounding box center [770, 667] width 40 height 45
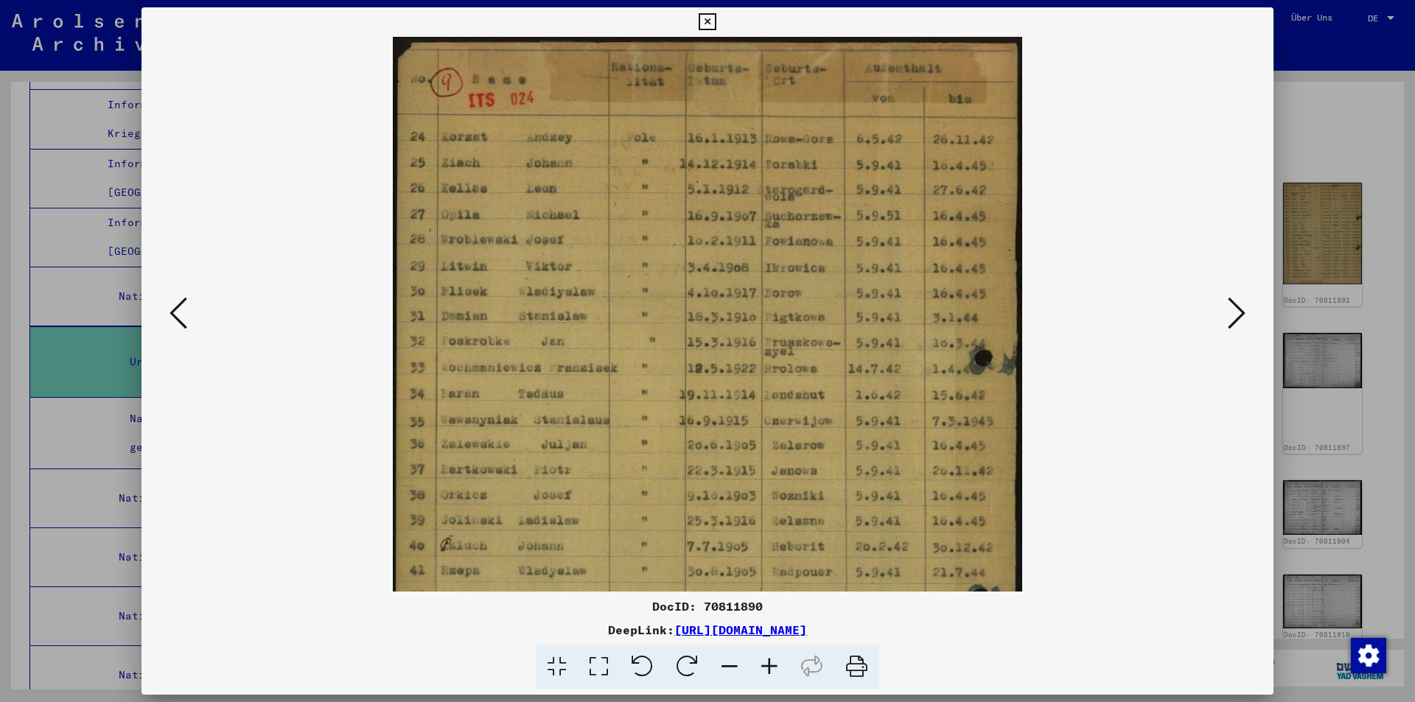
drag, startPoint x: 810, startPoint y: 176, endPoint x: 822, endPoint y: 189, distance: 17.8
click at [822, 189] on img at bounding box center [708, 480] width 630 height 887
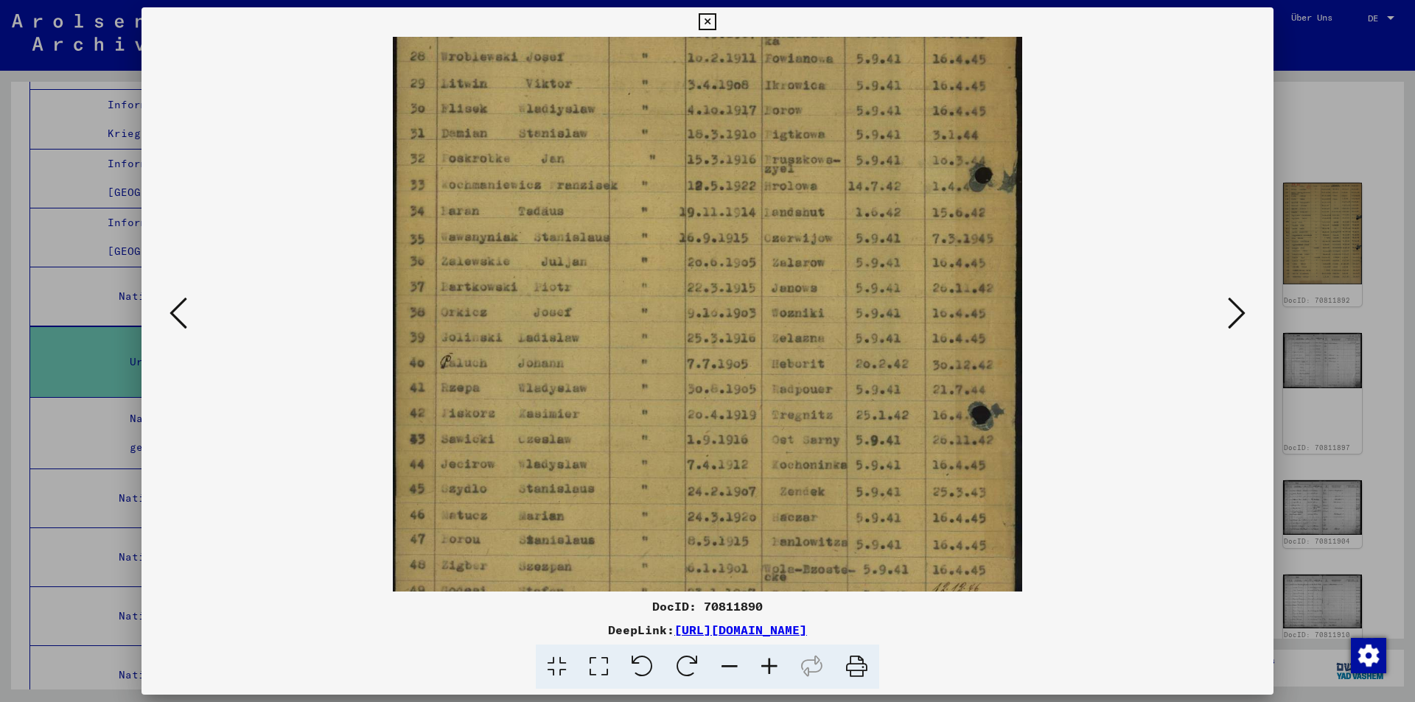
scroll to position [191, 0]
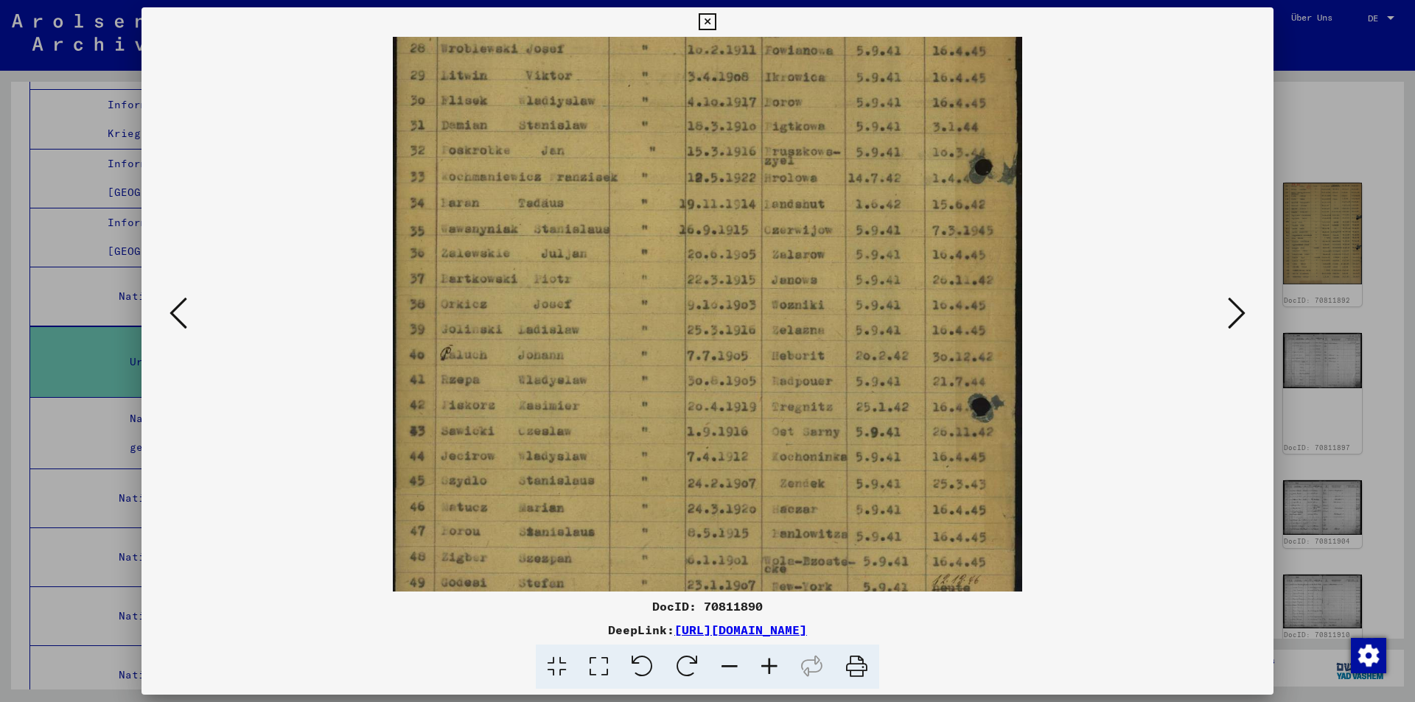
drag, startPoint x: 876, startPoint y: 471, endPoint x: 834, endPoint y: 280, distance: 195.3
click at [834, 280] on img at bounding box center [708, 289] width 630 height 887
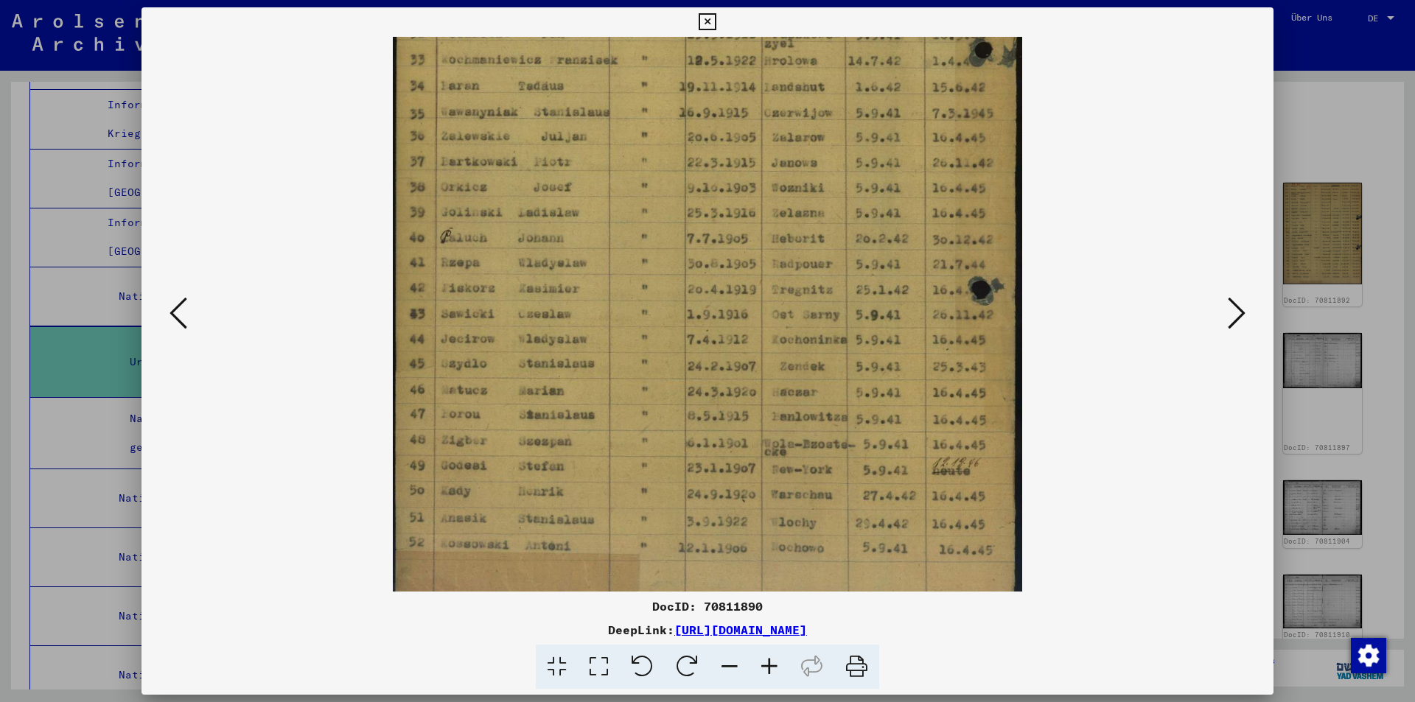
scroll to position [332, 0]
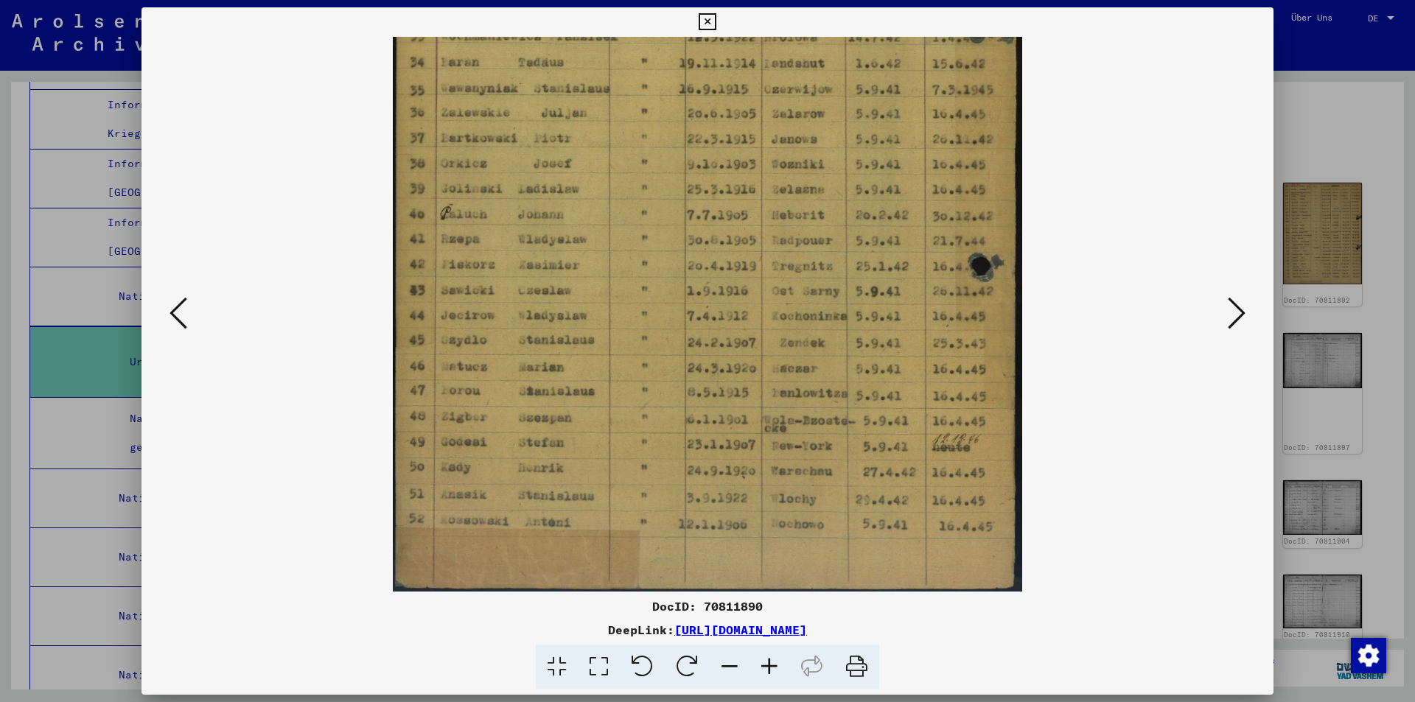
drag, startPoint x: 867, startPoint y: 469, endPoint x: 833, endPoint y: 293, distance: 178.7
click at [833, 293] on img at bounding box center [708, 148] width 630 height 887
click at [1232, 314] on icon at bounding box center [1237, 313] width 18 height 35
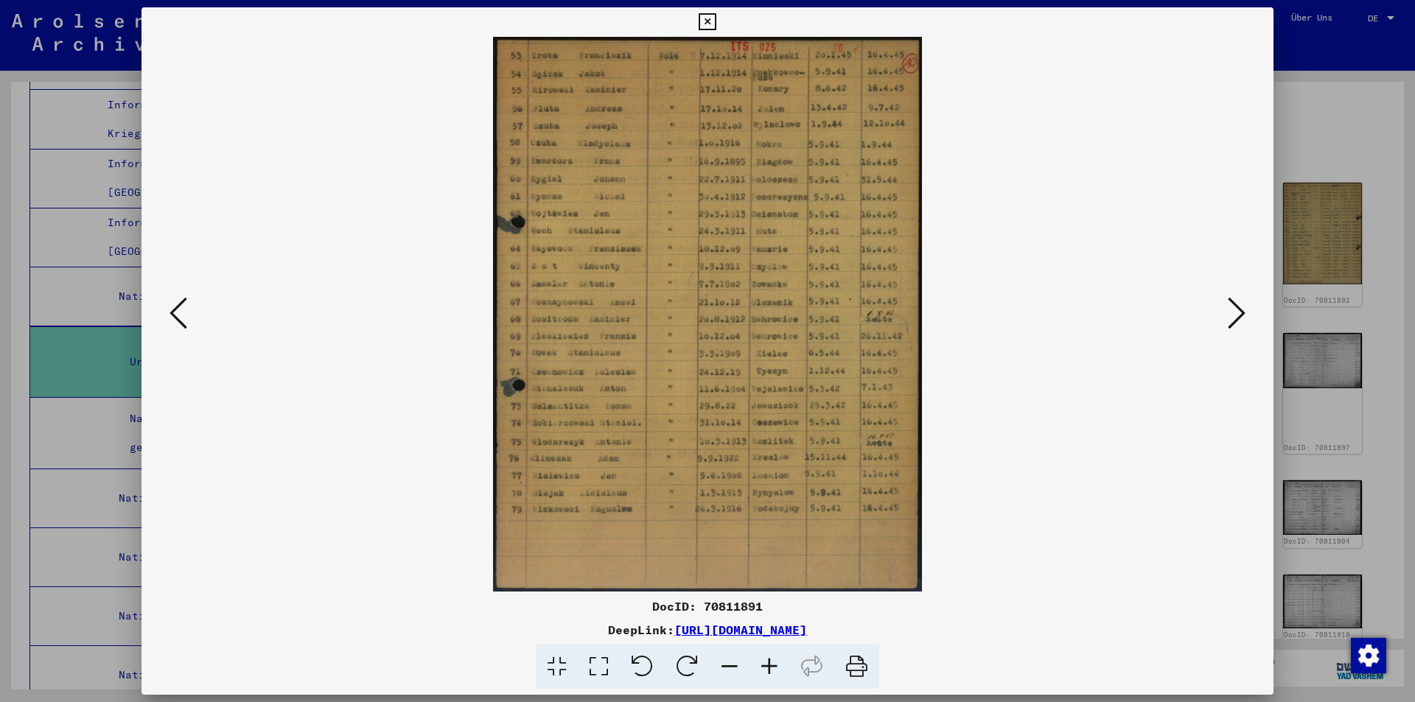
scroll to position [0, 0]
click at [770, 664] on icon at bounding box center [770, 667] width 40 height 45
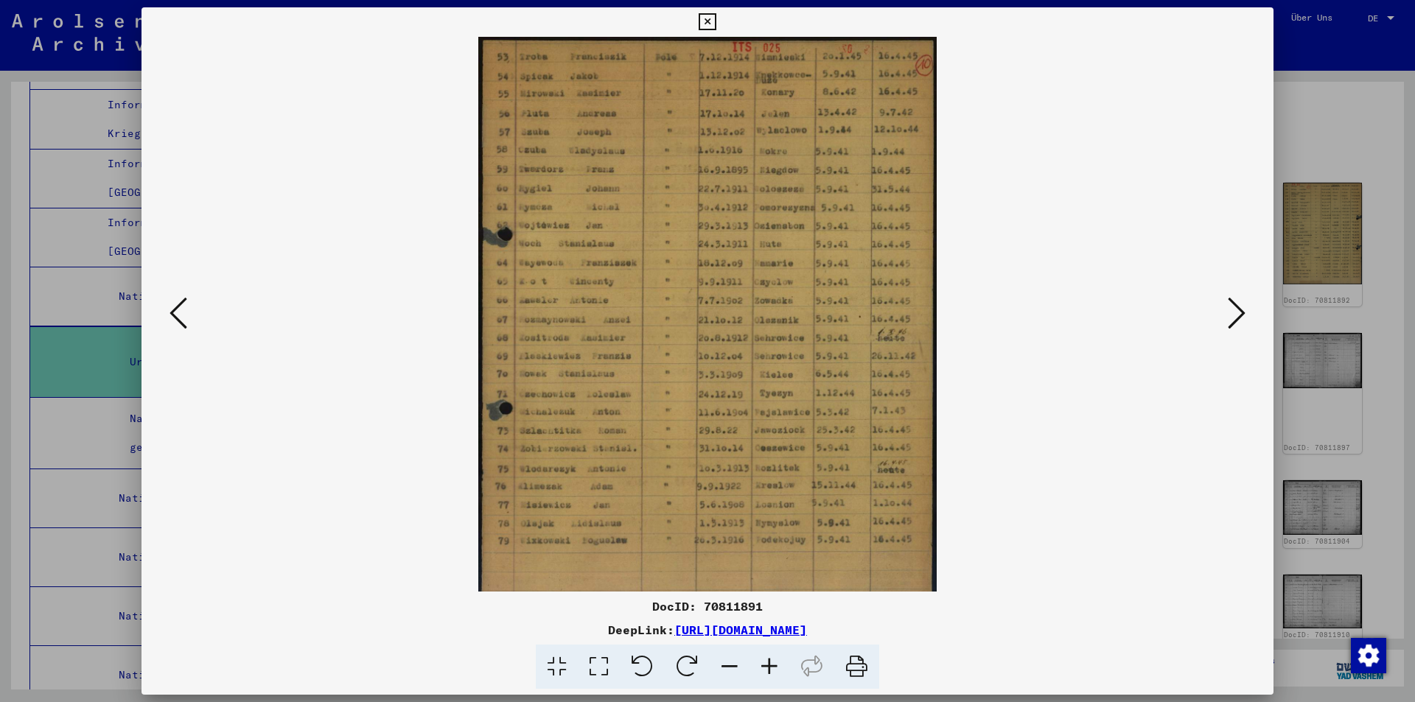
click at [770, 664] on icon at bounding box center [770, 667] width 40 height 45
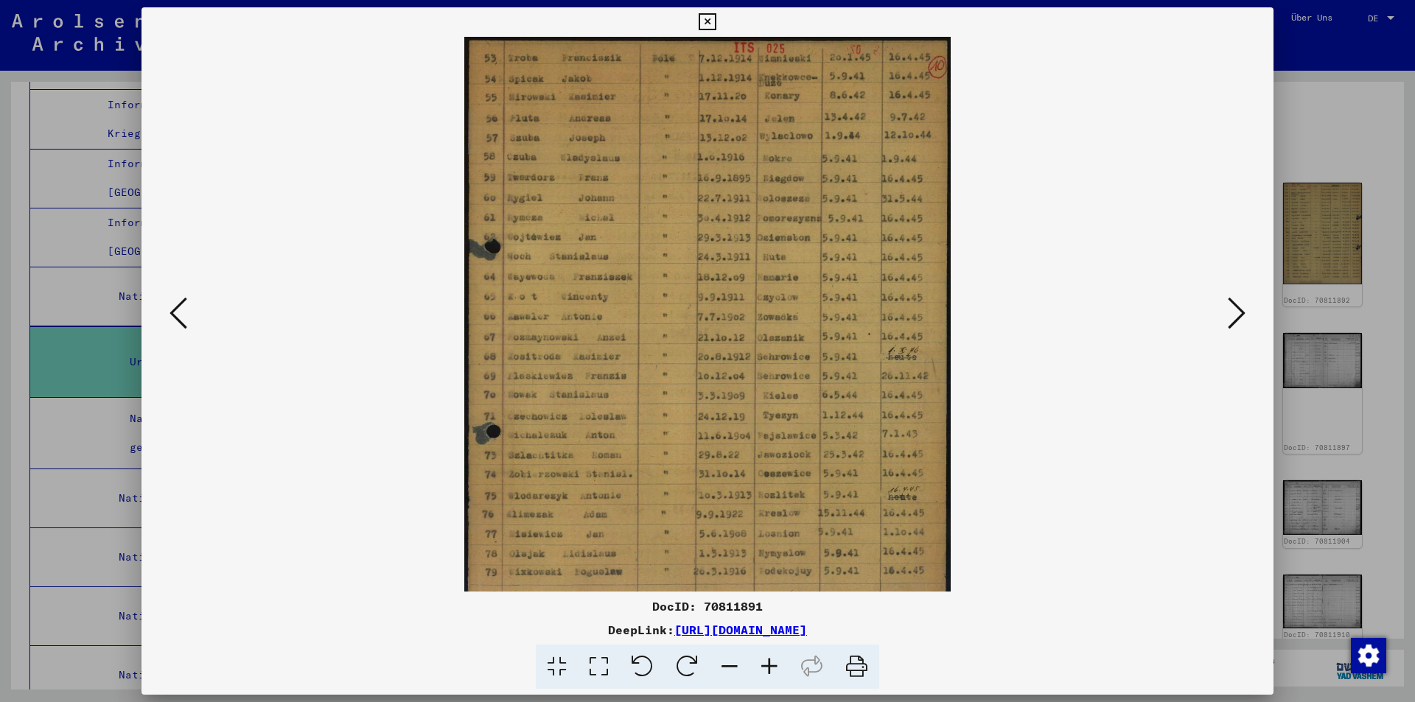
click at [770, 664] on icon at bounding box center [770, 667] width 40 height 45
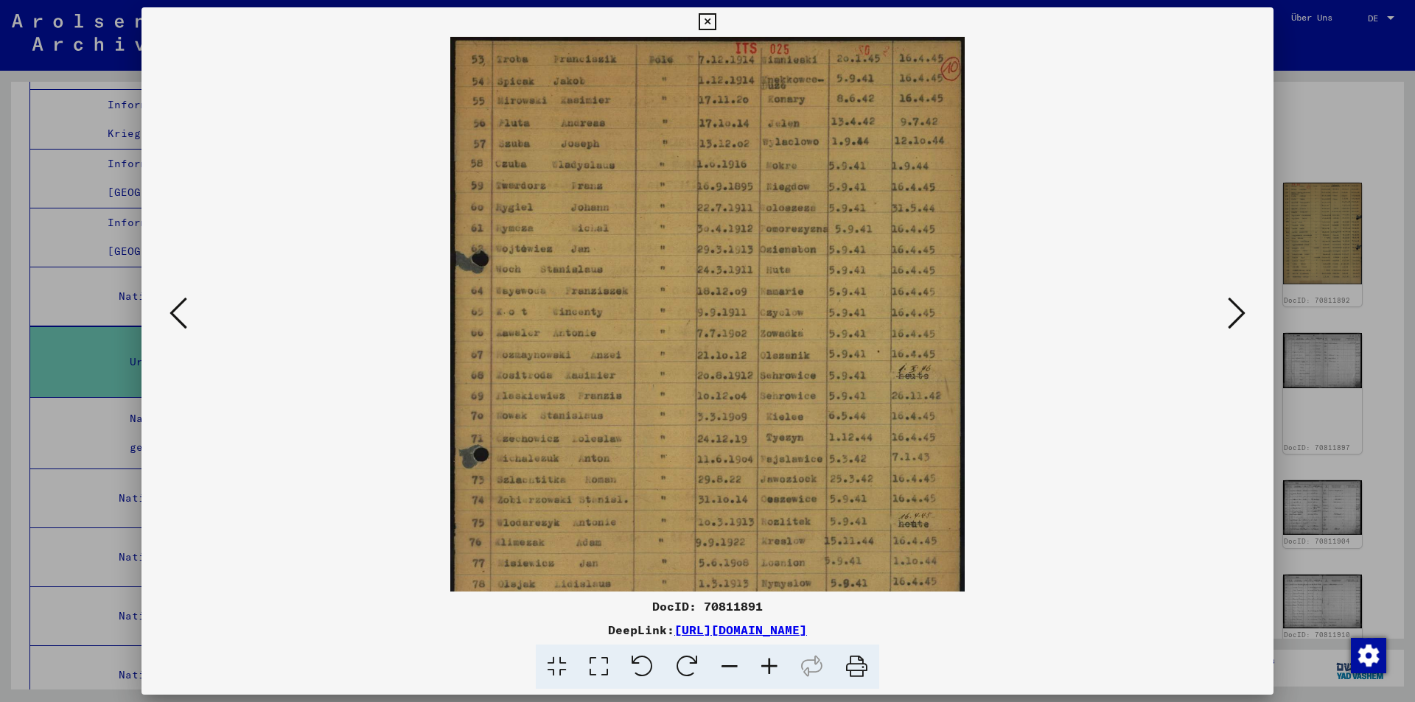
click at [770, 664] on icon at bounding box center [770, 667] width 40 height 45
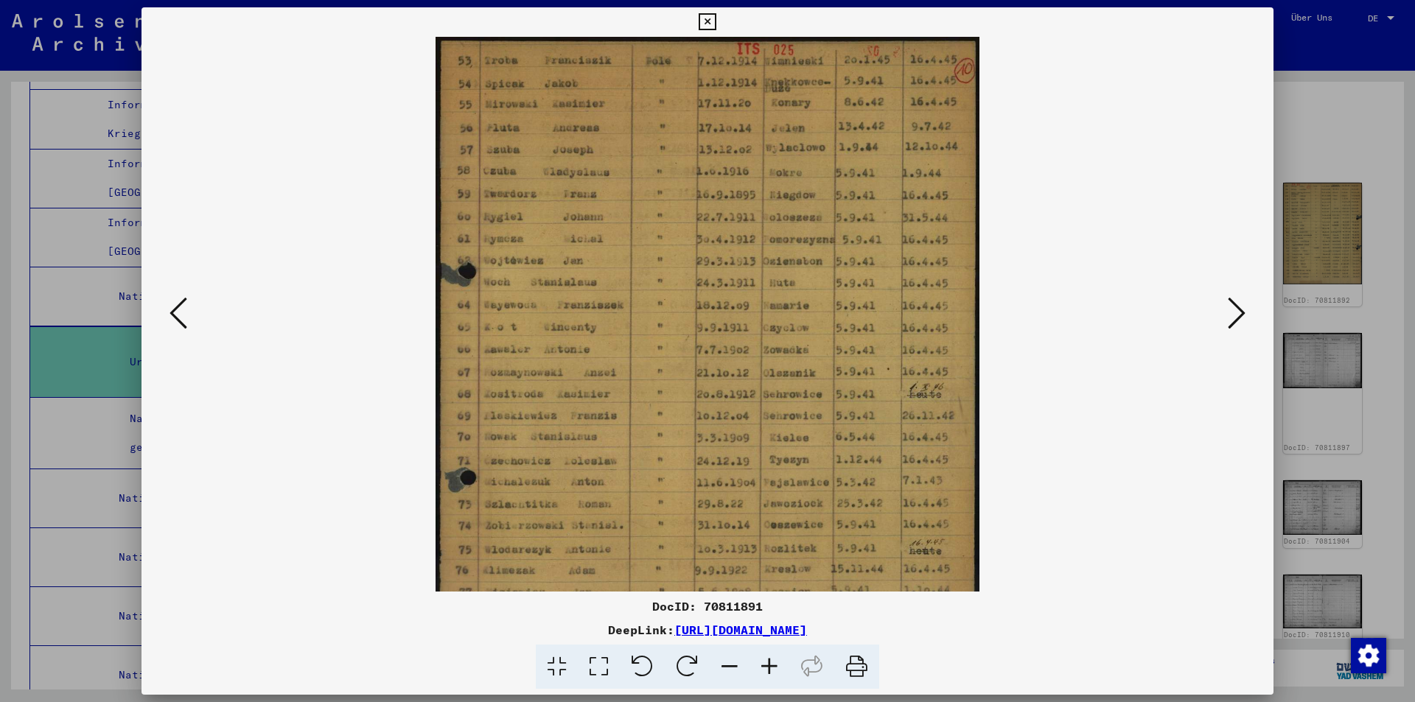
click at [770, 664] on icon at bounding box center [770, 667] width 40 height 45
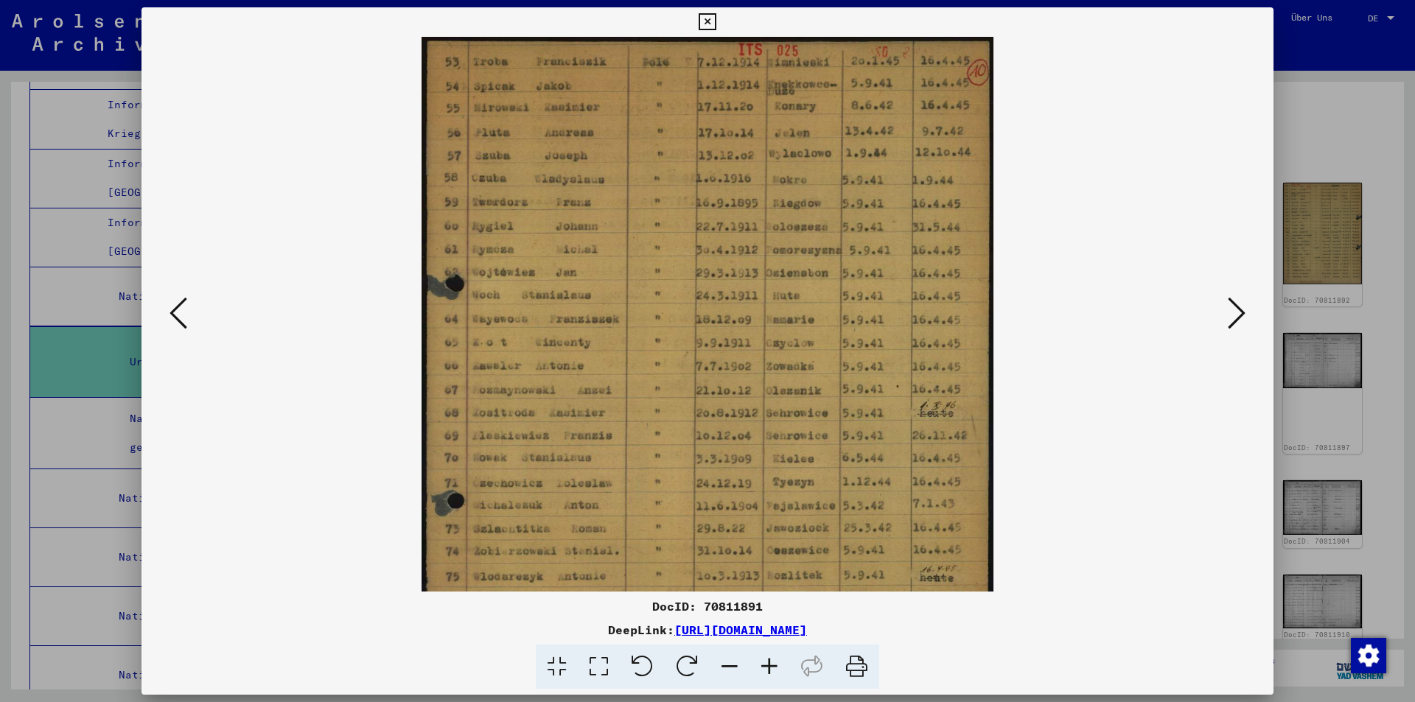
click at [770, 664] on icon at bounding box center [770, 667] width 40 height 45
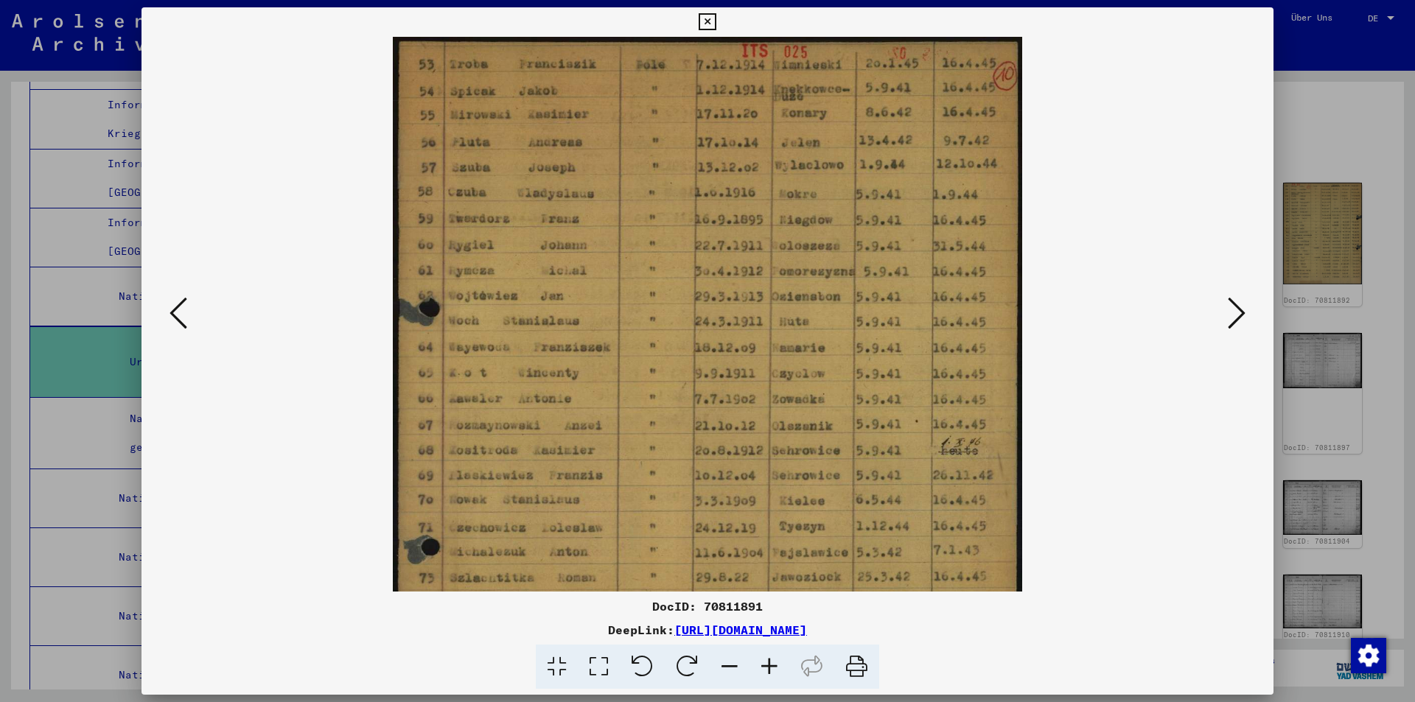
click at [770, 664] on icon at bounding box center [770, 667] width 40 height 45
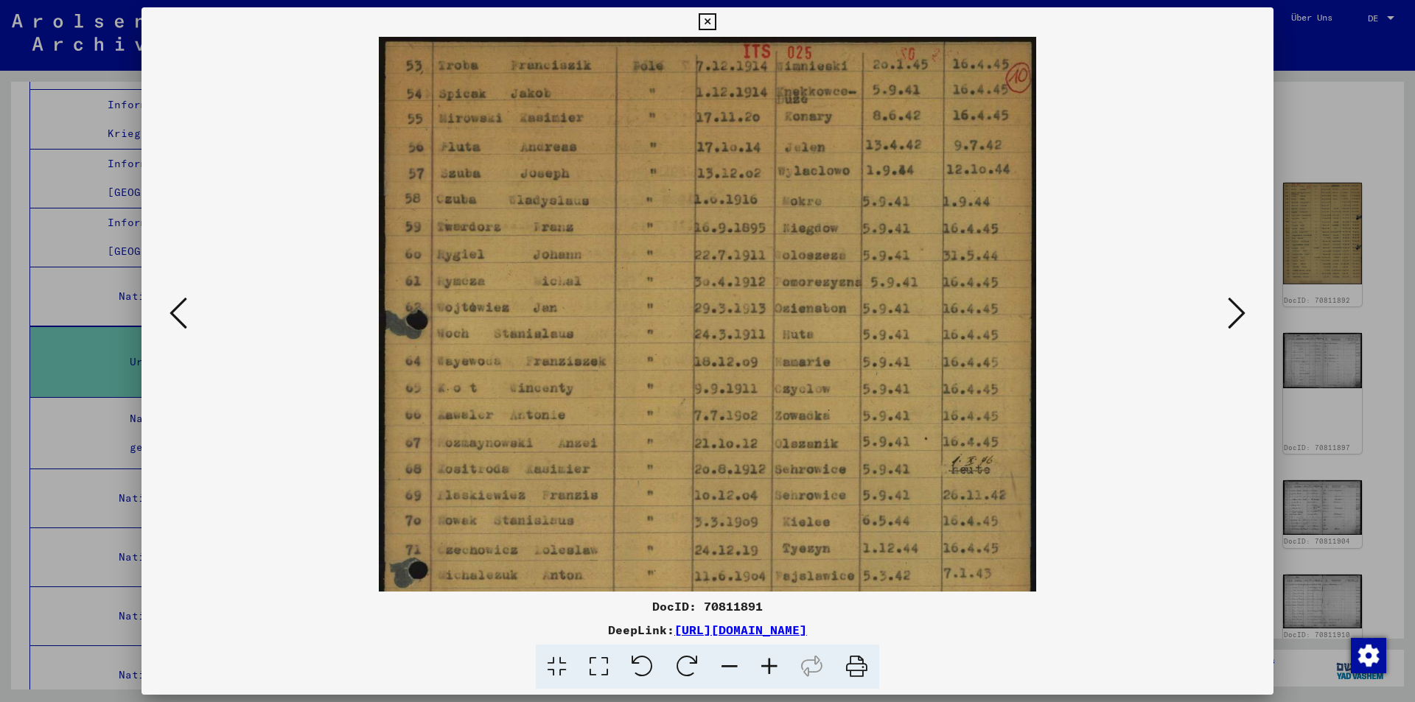
click at [770, 664] on icon at bounding box center [770, 667] width 40 height 45
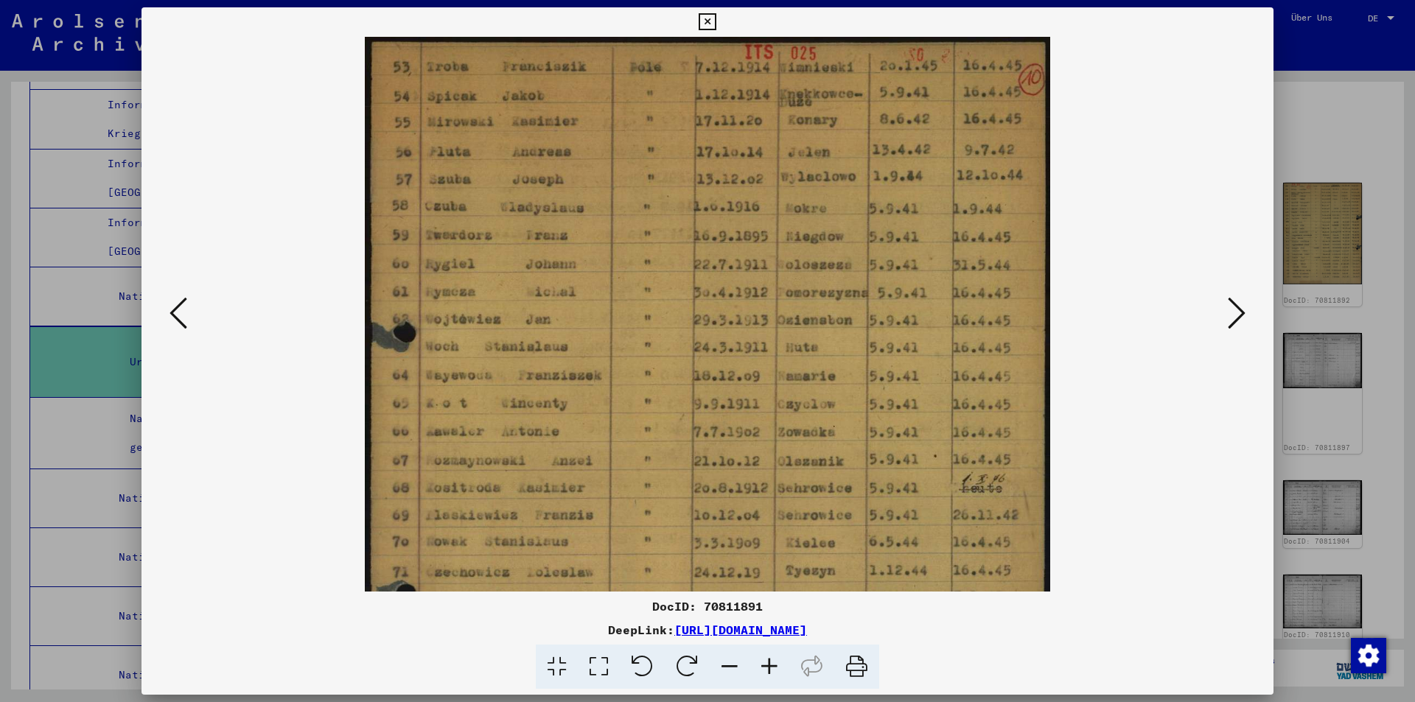
click at [770, 664] on icon at bounding box center [770, 667] width 40 height 45
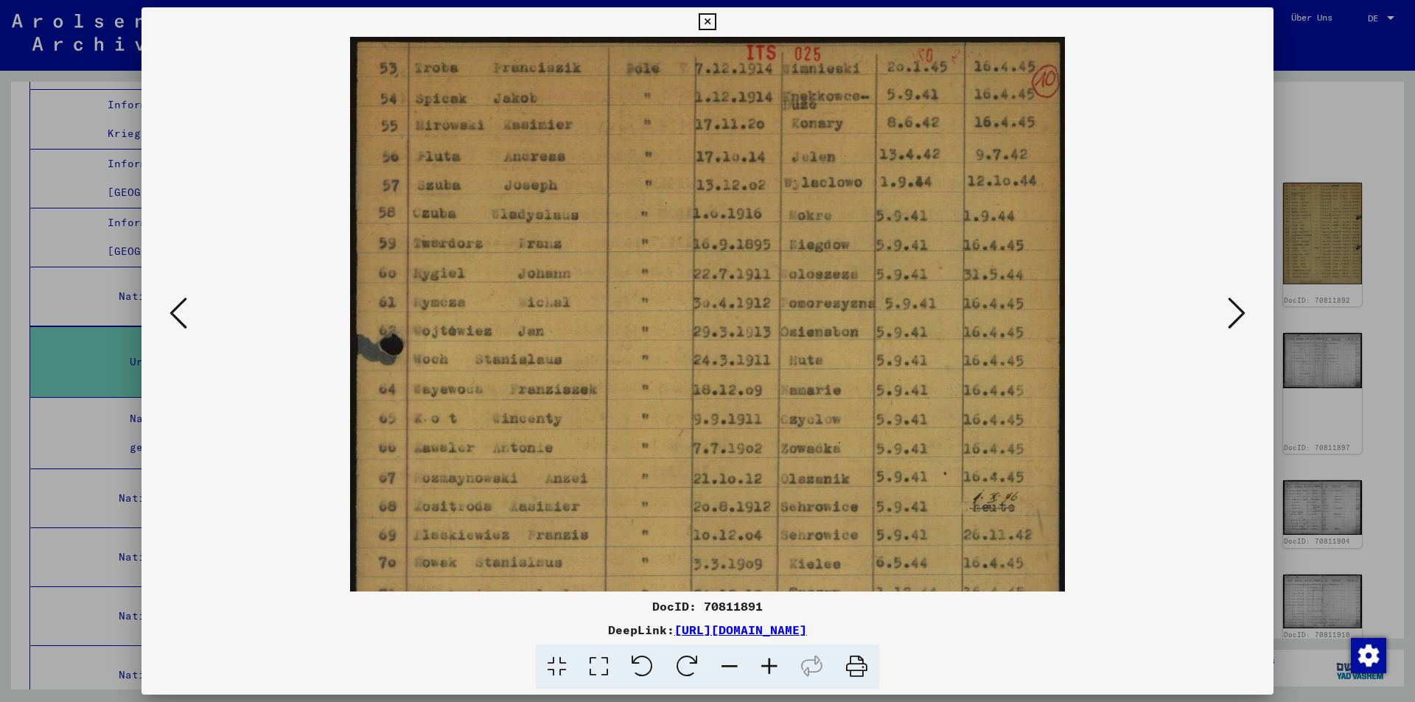
click at [770, 664] on icon at bounding box center [770, 667] width 40 height 45
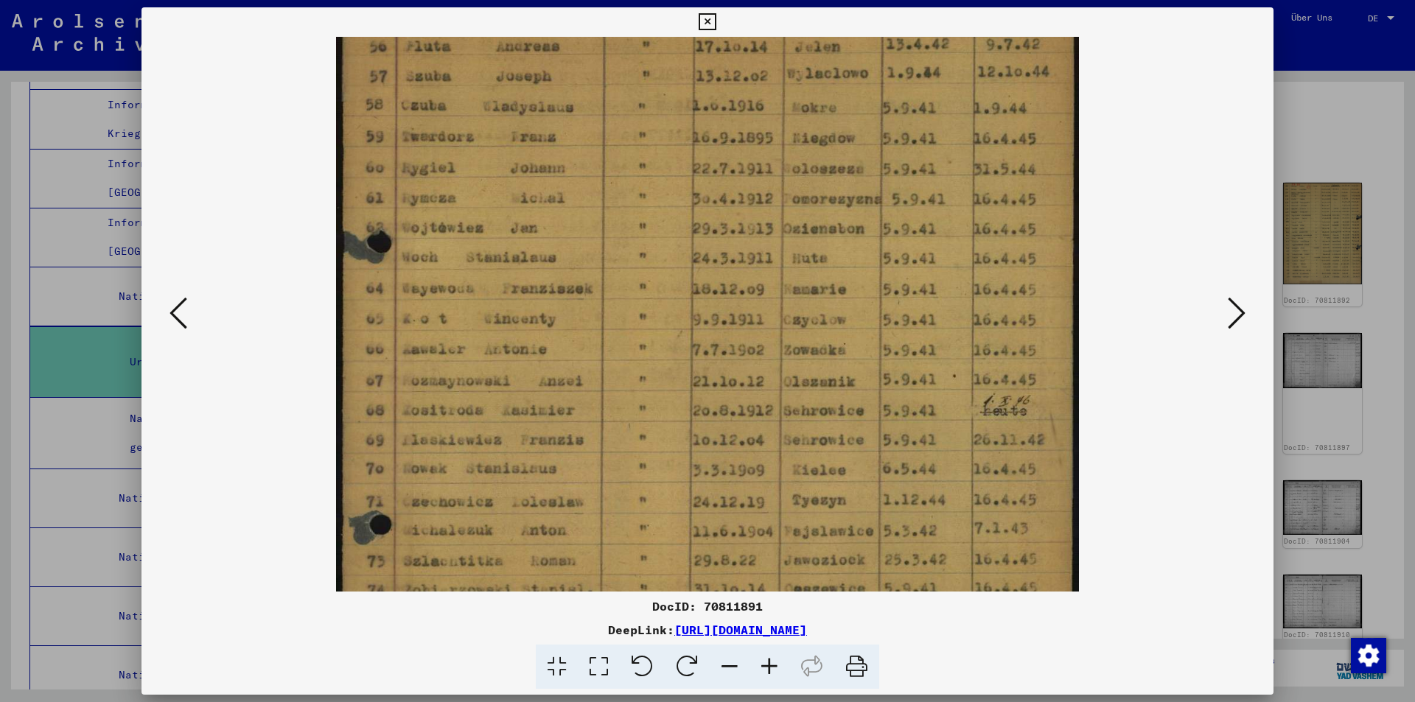
scroll to position [120, 0]
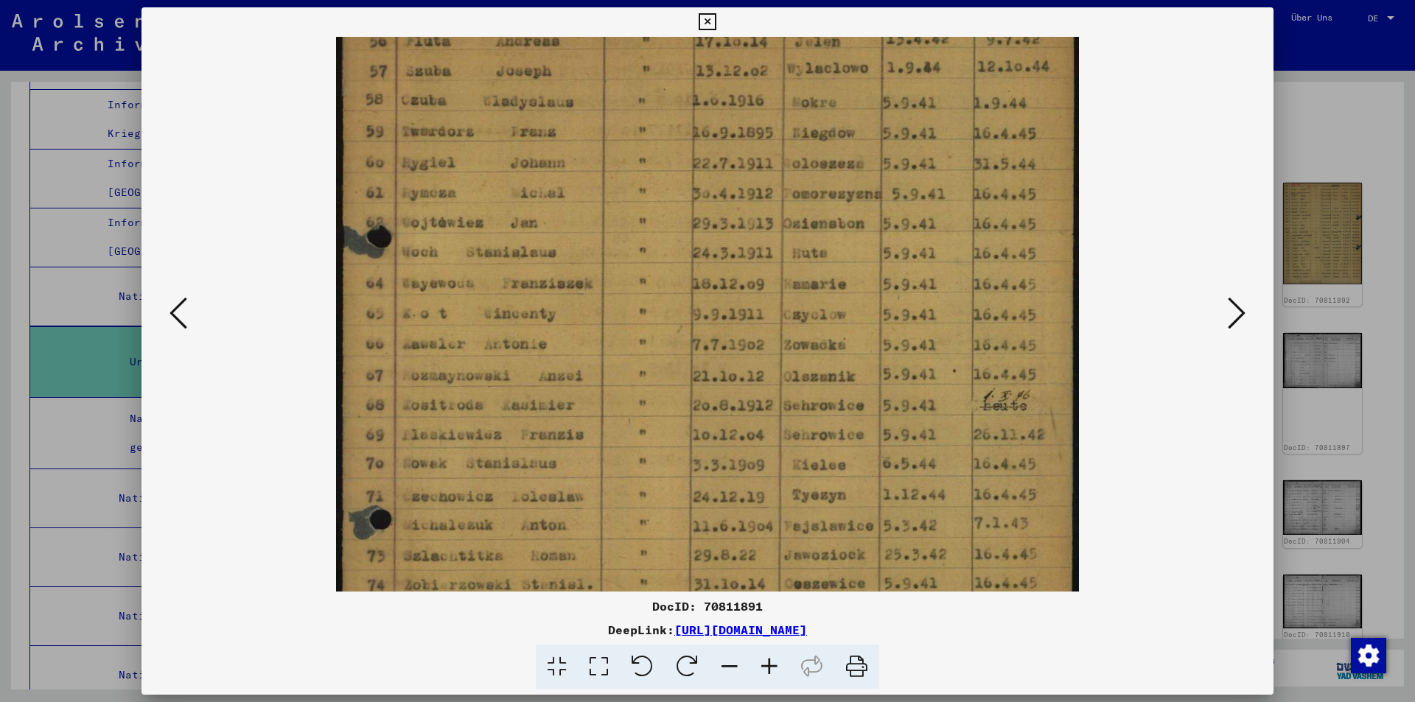
drag, startPoint x: 758, startPoint y: 542, endPoint x: 727, endPoint y: 422, distance: 124.3
click at [727, 422] on img at bounding box center [707, 397] width 743 height 960
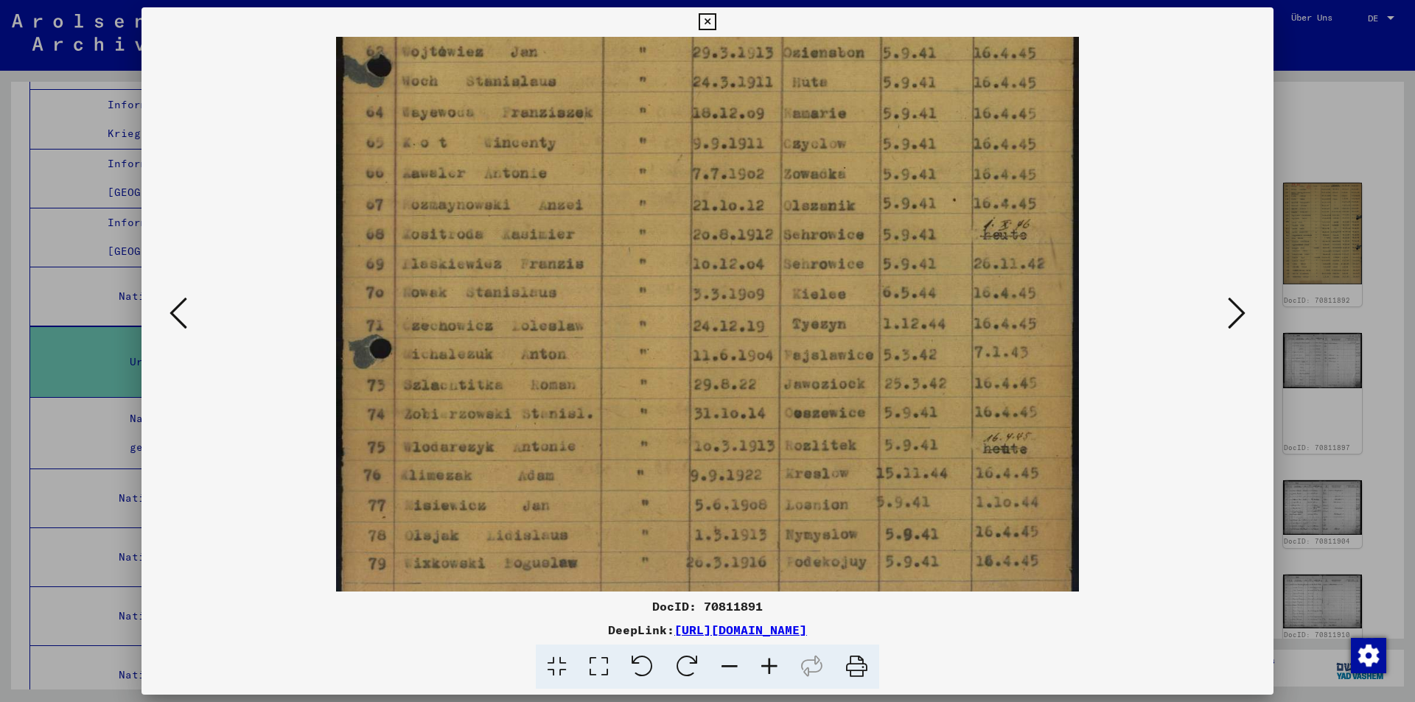
drag, startPoint x: 796, startPoint y: 505, endPoint x: 739, endPoint y: 331, distance: 183.2
click at [739, 332] on img at bounding box center [707, 226] width 743 height 960
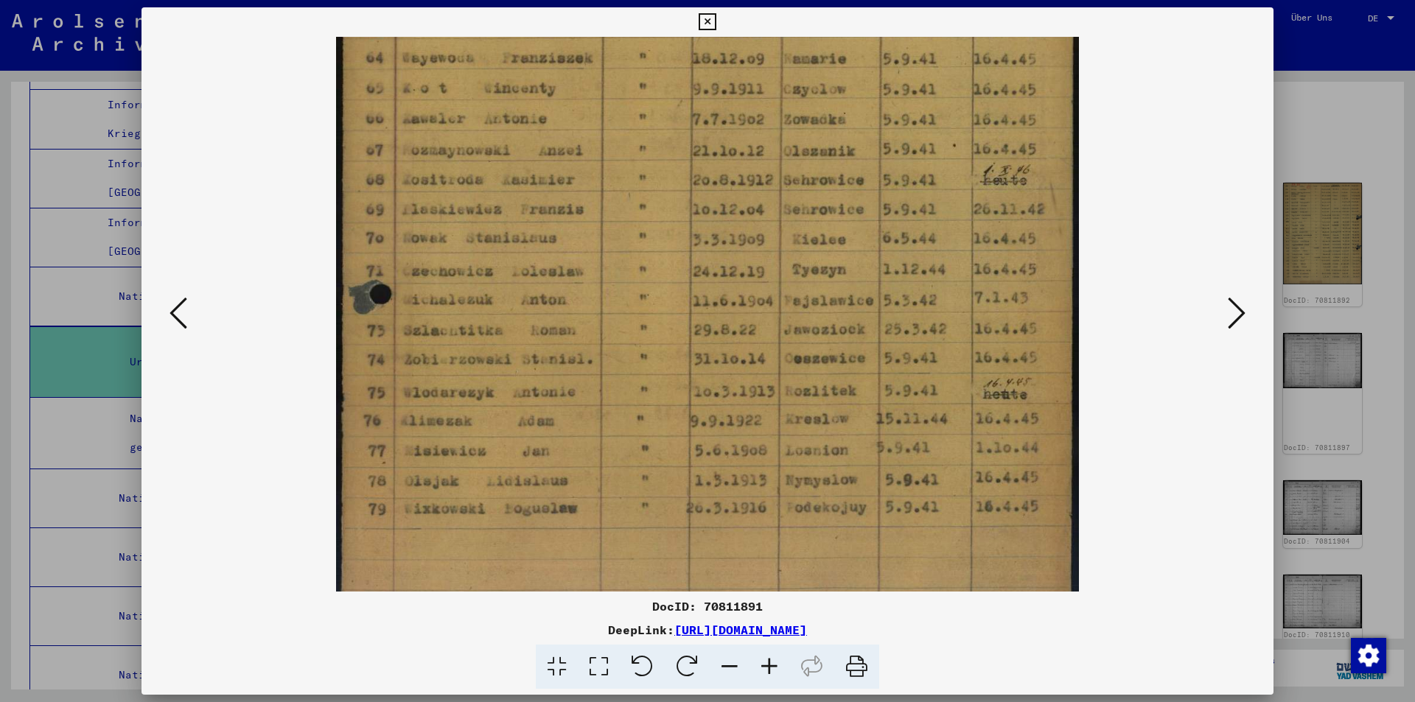
scroll to position [405, 0]
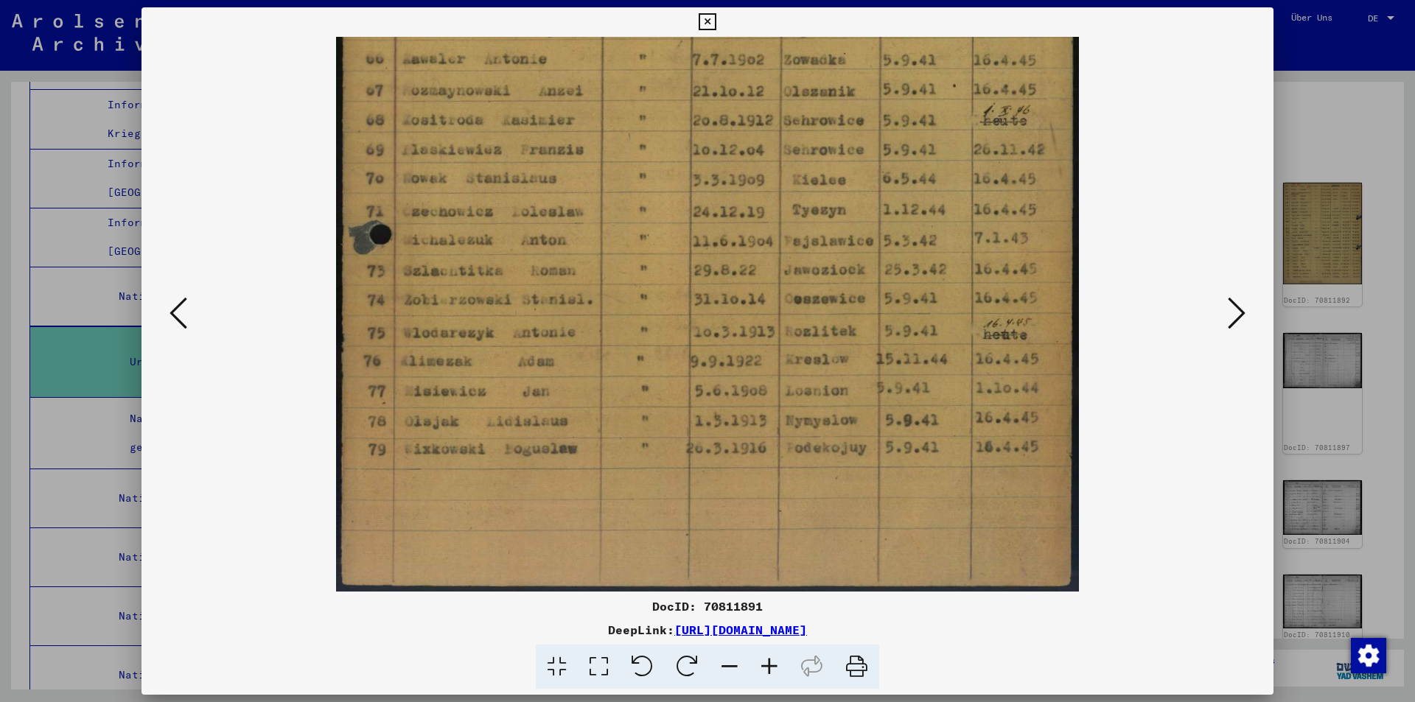
drag, startPoint x: 823, startPoint y: 498, endPoint x: 775, endPoint y: 338, distance: 166.8
click at [775, 338] on img at bounding box center [707, 111] width 743 height 960
click at [1236, 313] on icon at bounding box center [1237, 313] width 18 height 35
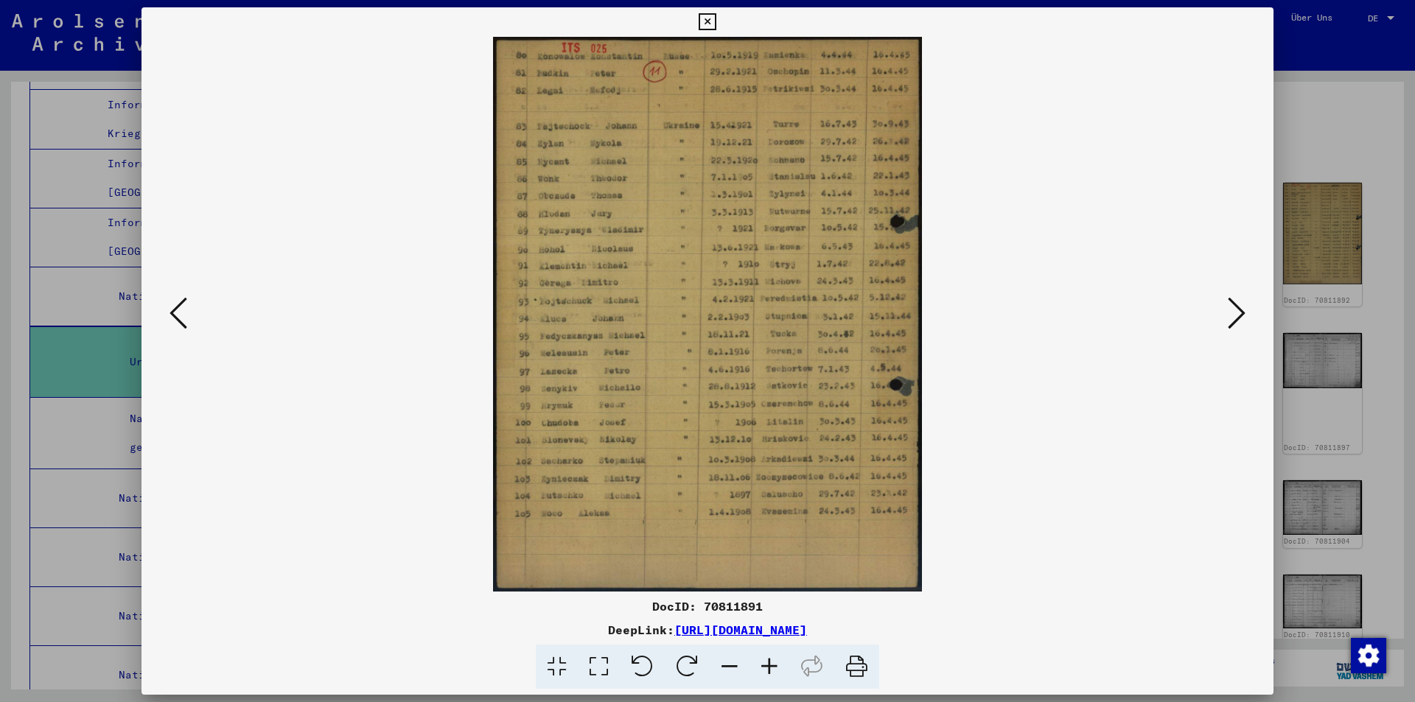
click at [773, 668] on icon at bounding box center [770, 667] width 40 height 45
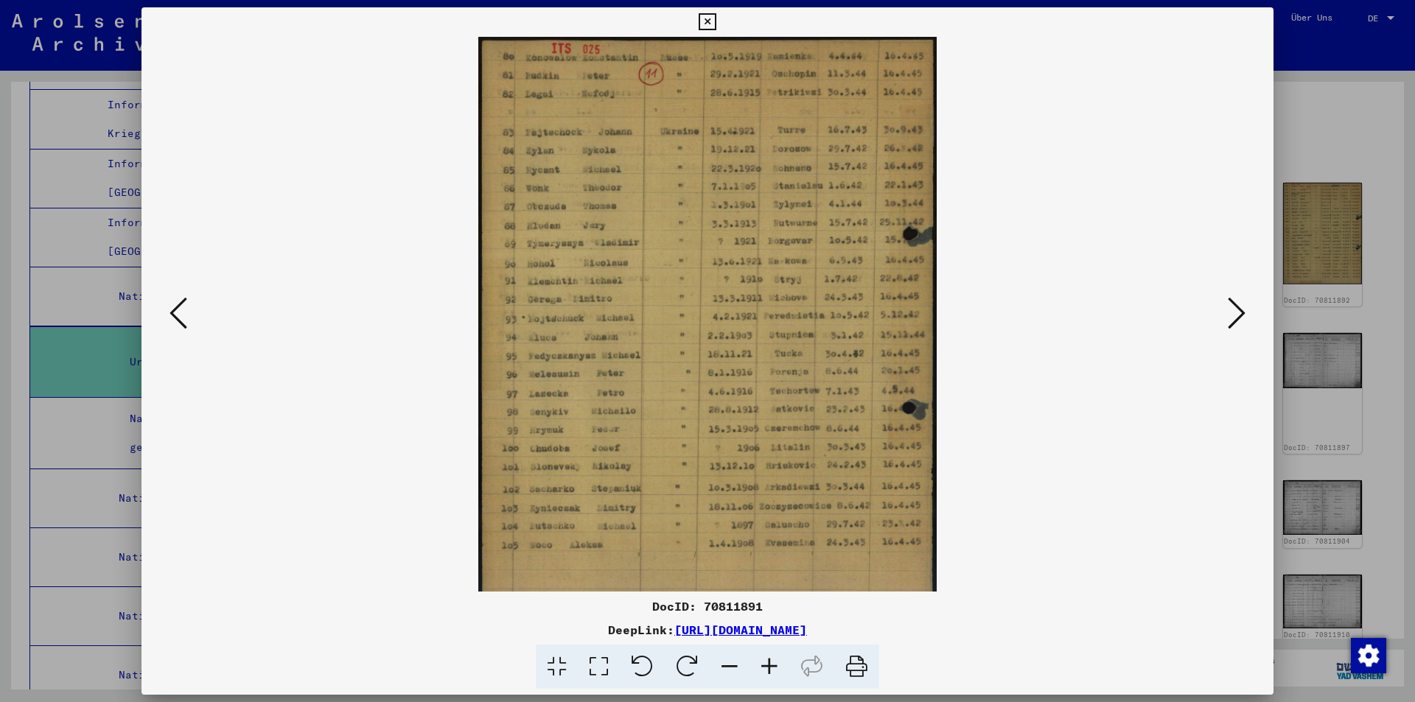
click at [773, 668] on icon at bounding box center [770, 667] width 40 height 45
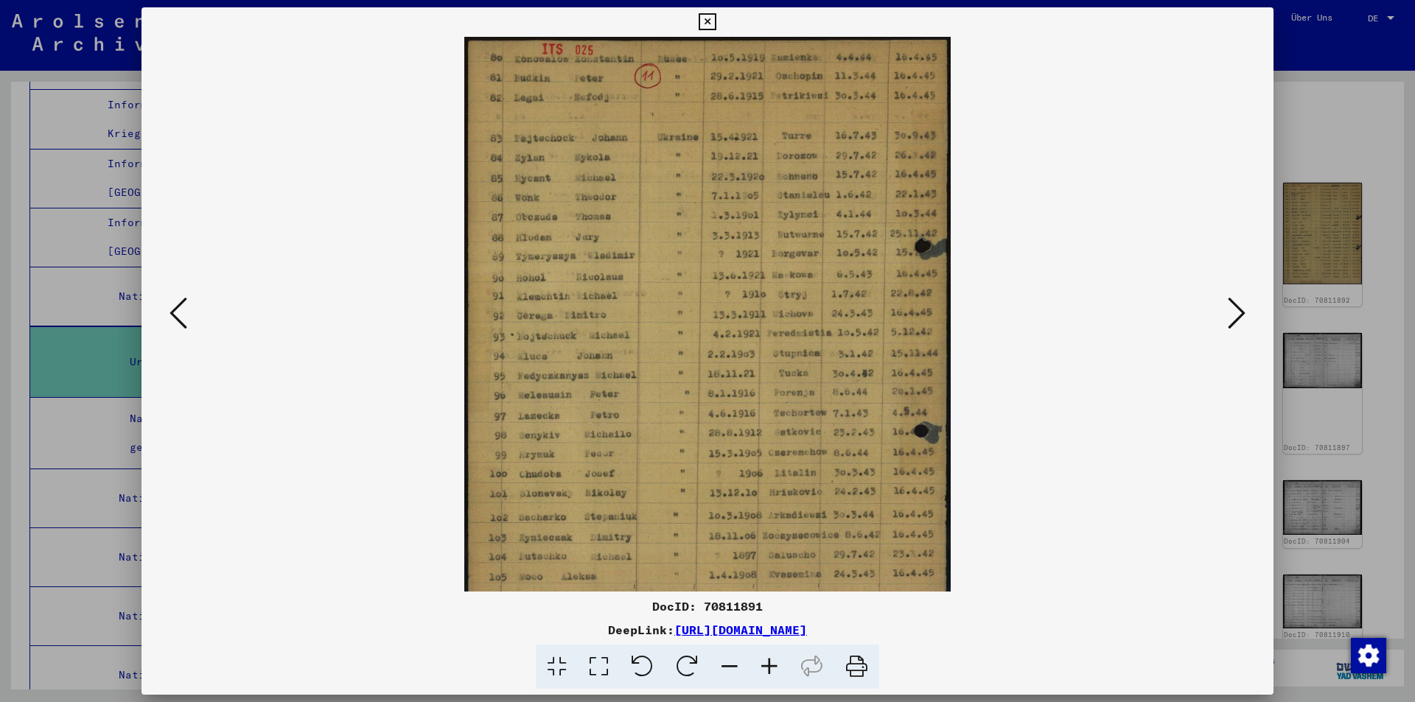
click at [773, 668] on icon at bounding box center [770, 667] width 40 height 45
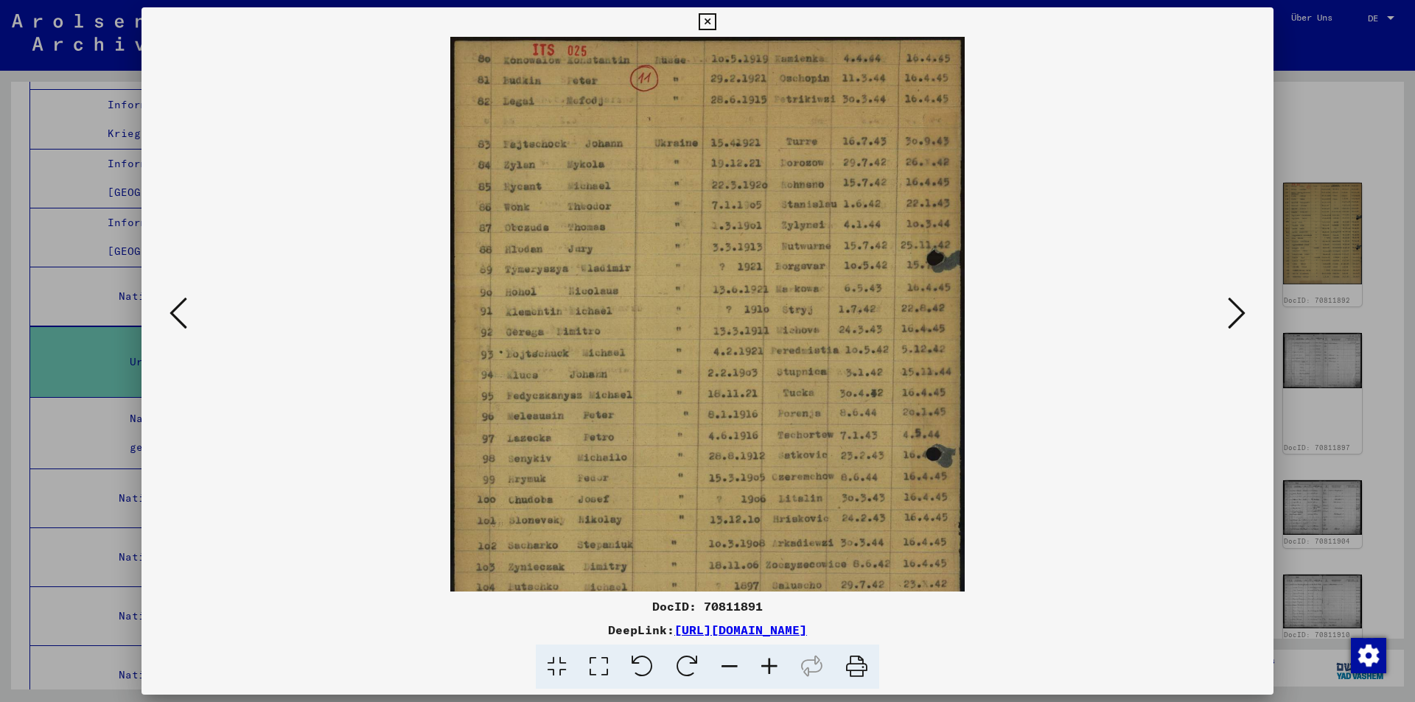
click at [773, 668] on icon at bounding box center [770, 667] width 40 height 45
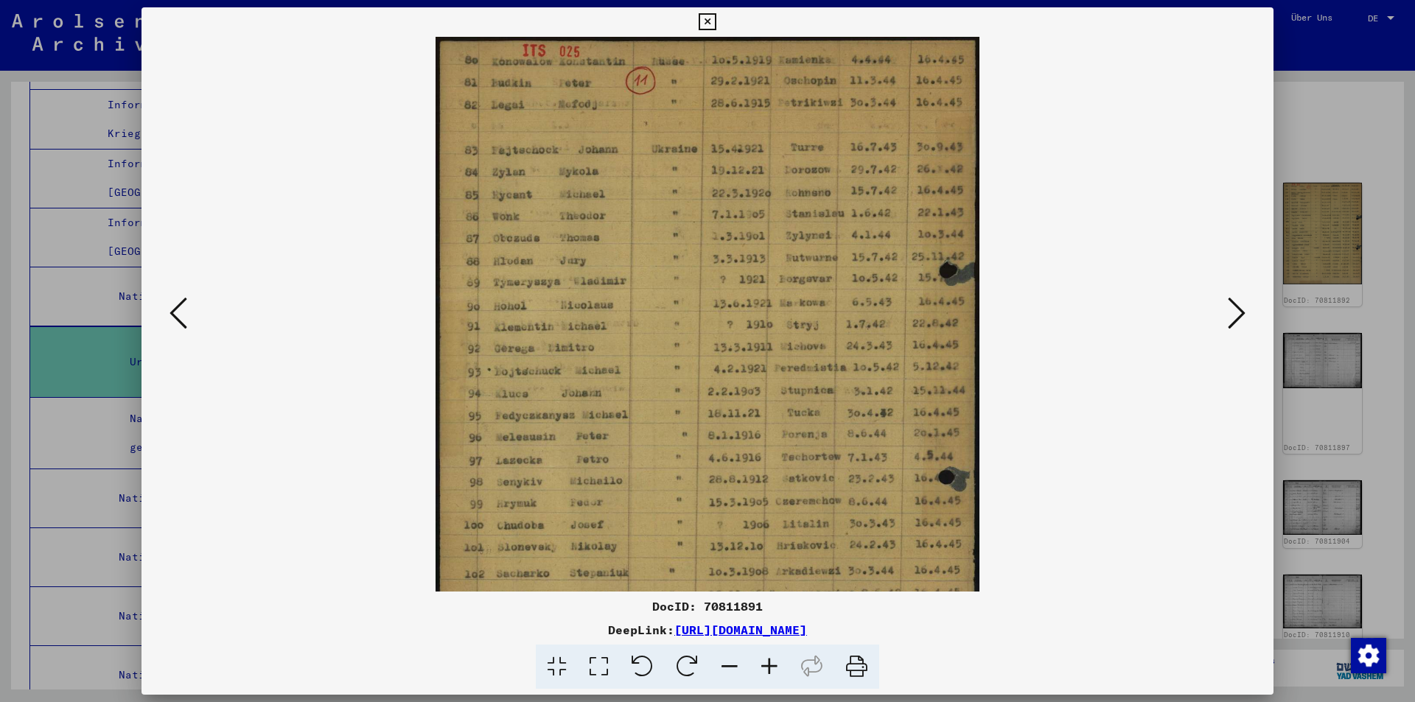
click at [773, 668] on icon at bounding box center [770, 667] width 40 height 45
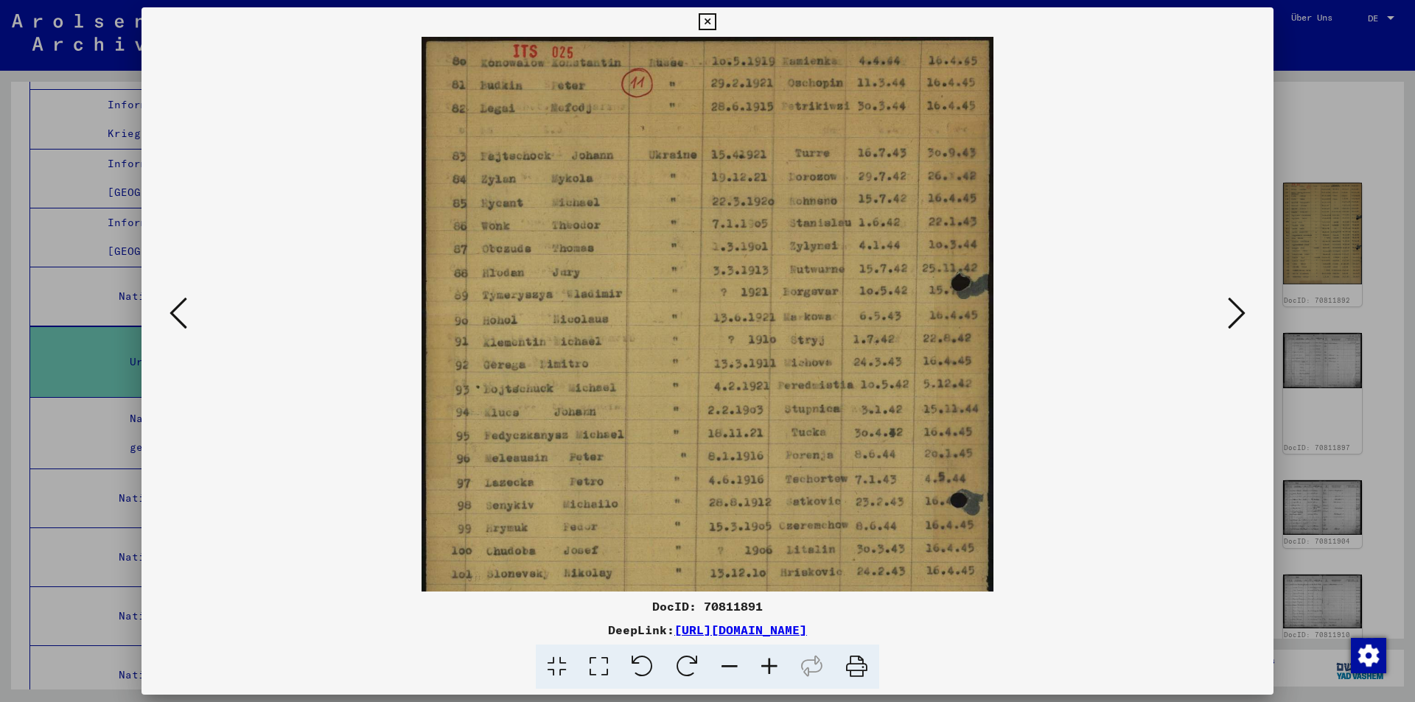
click at [773, 668] on icon at bounding box center [770, 667] width 40 height 45
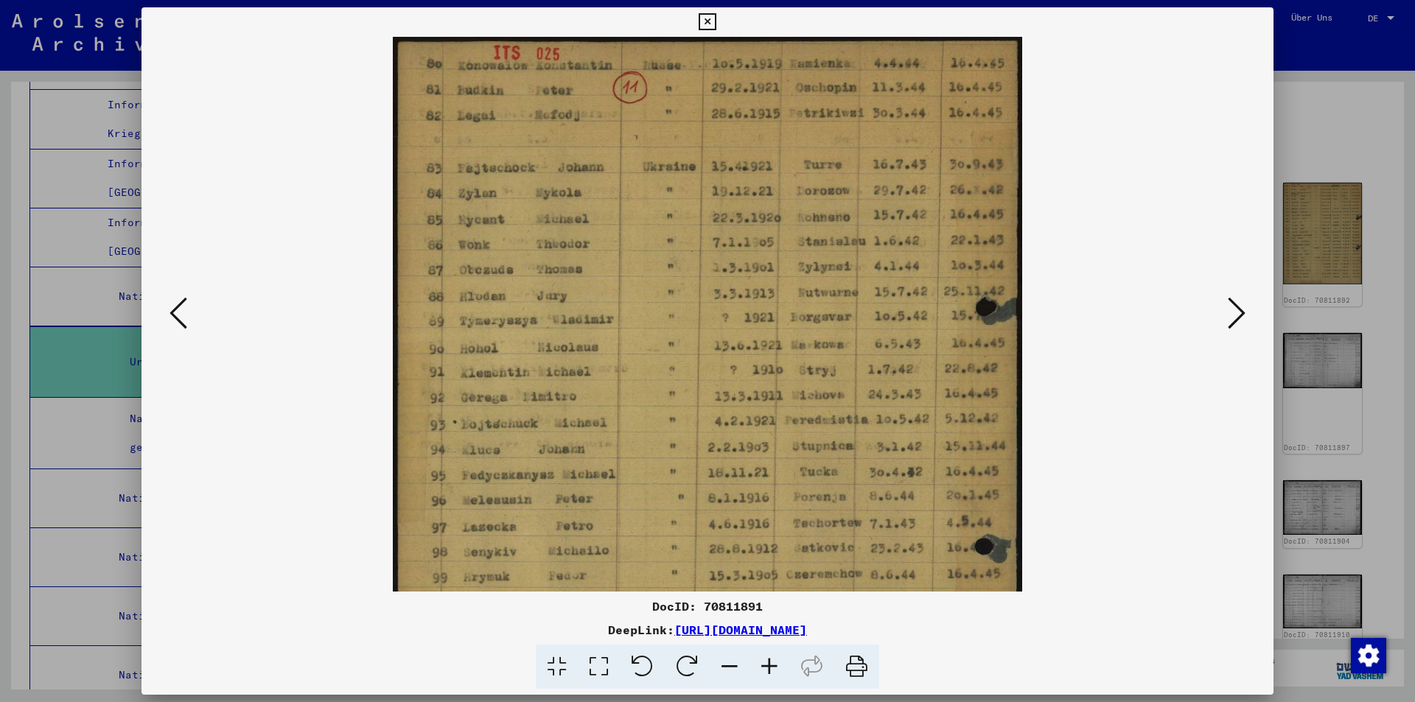
click at [773, 668] on icon at bounding box center [770, 667] width 40 height 45
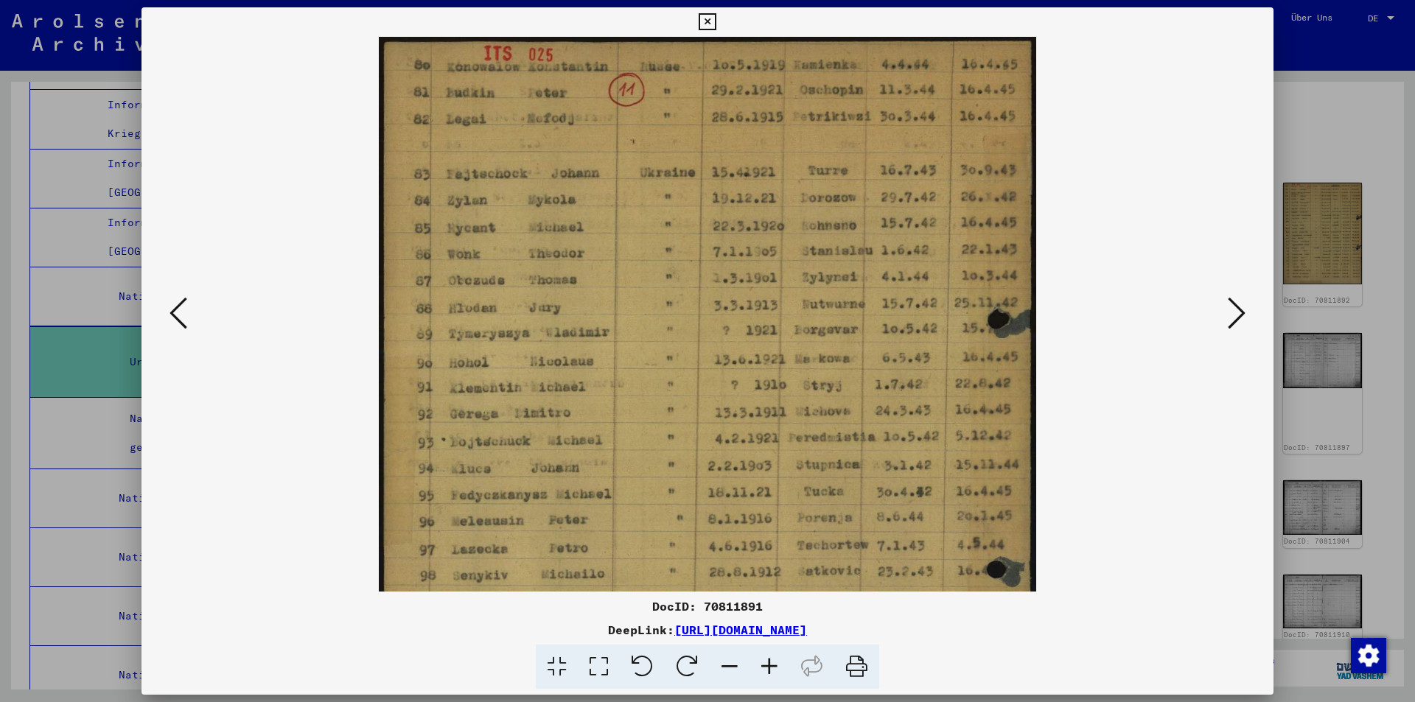
click at [773, 668] on icon at bounding box center [770, 667] width 40 height 45
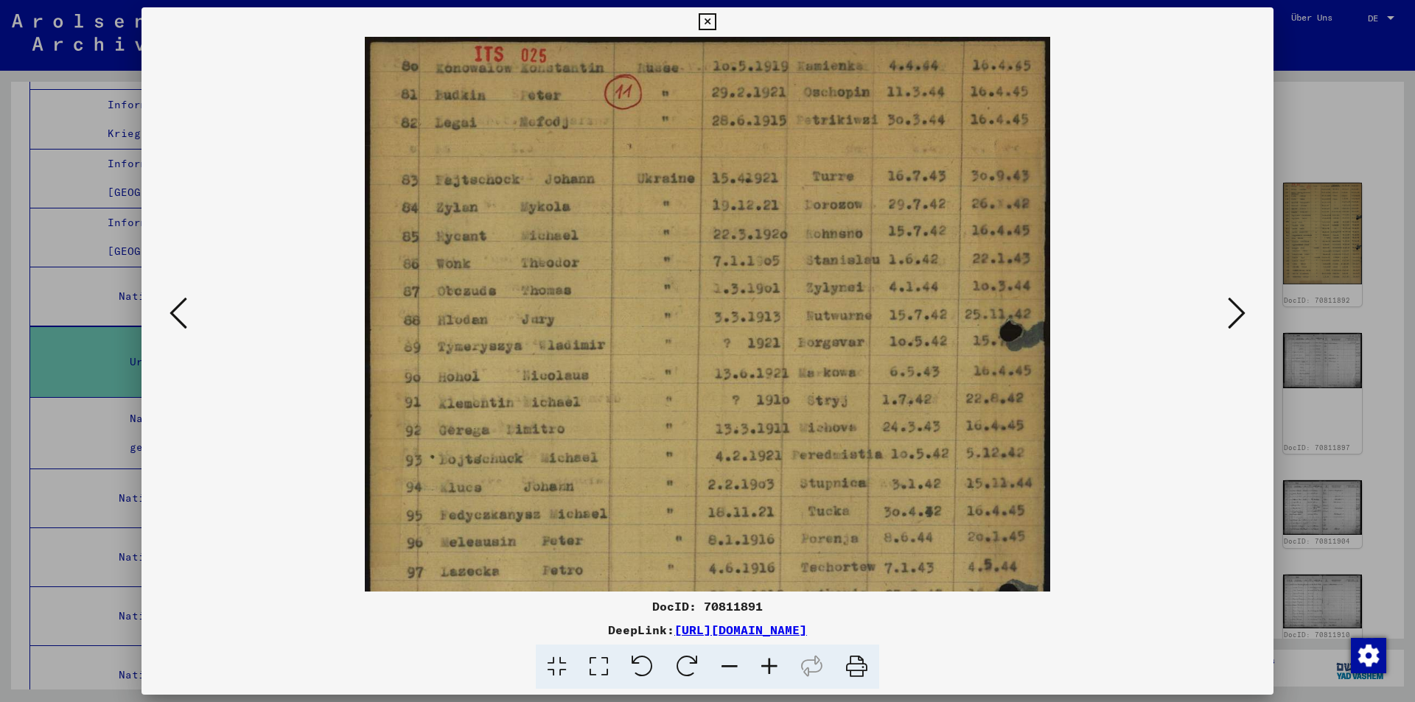
click at [773, 668] on icon at bounding box center [770, 667] width 40 height 45
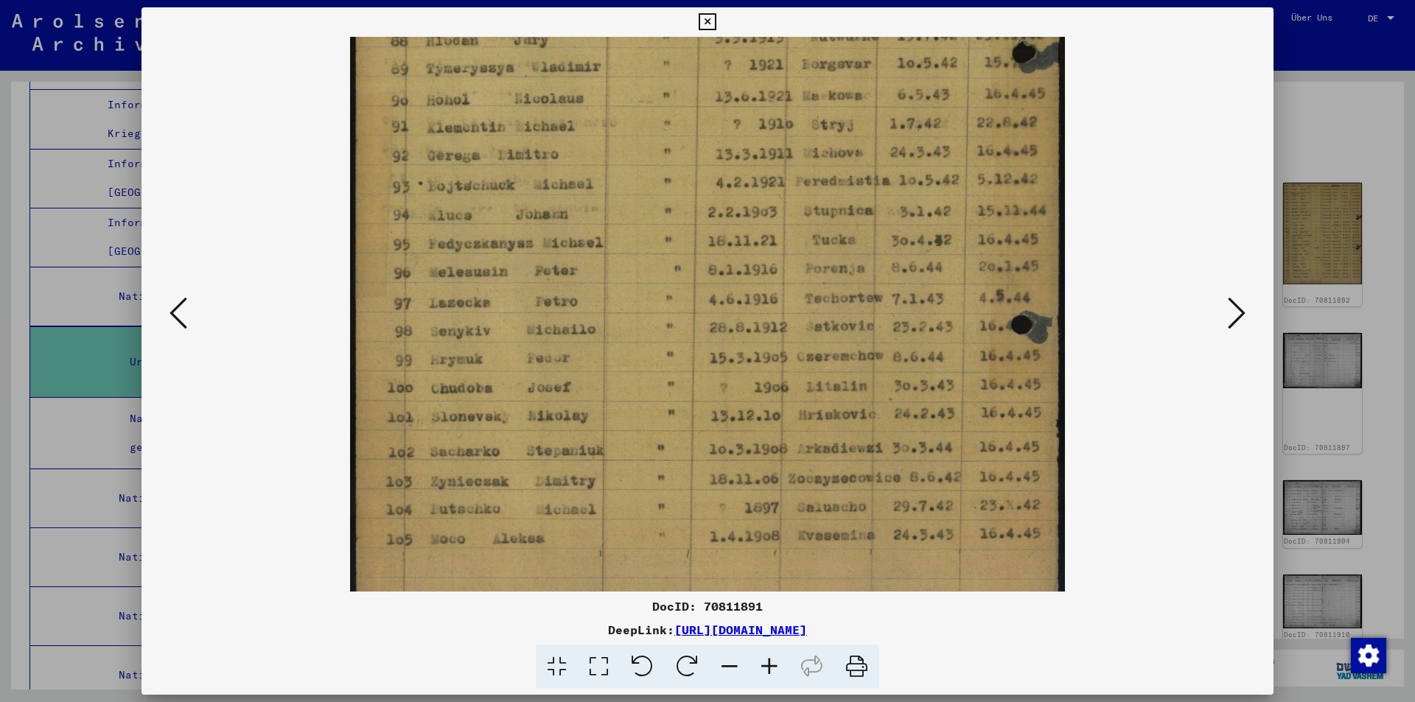
drag, startPoint x: 842, startPoint y: 531, endPoint x: 860, endPoint y: 240, distance: 292.5
click at [860, 240] on img at bounding box center [707, 208] width 714 height 924
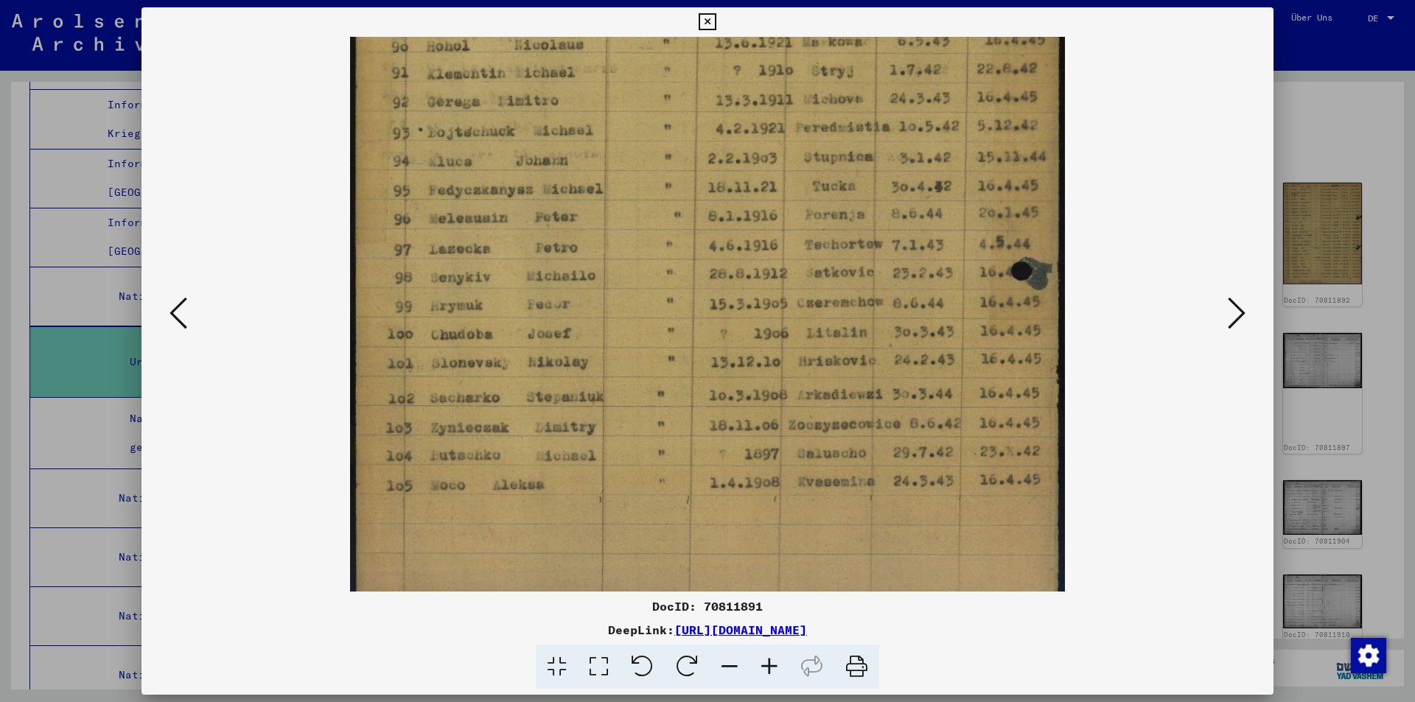
scroll to position [369, 0]
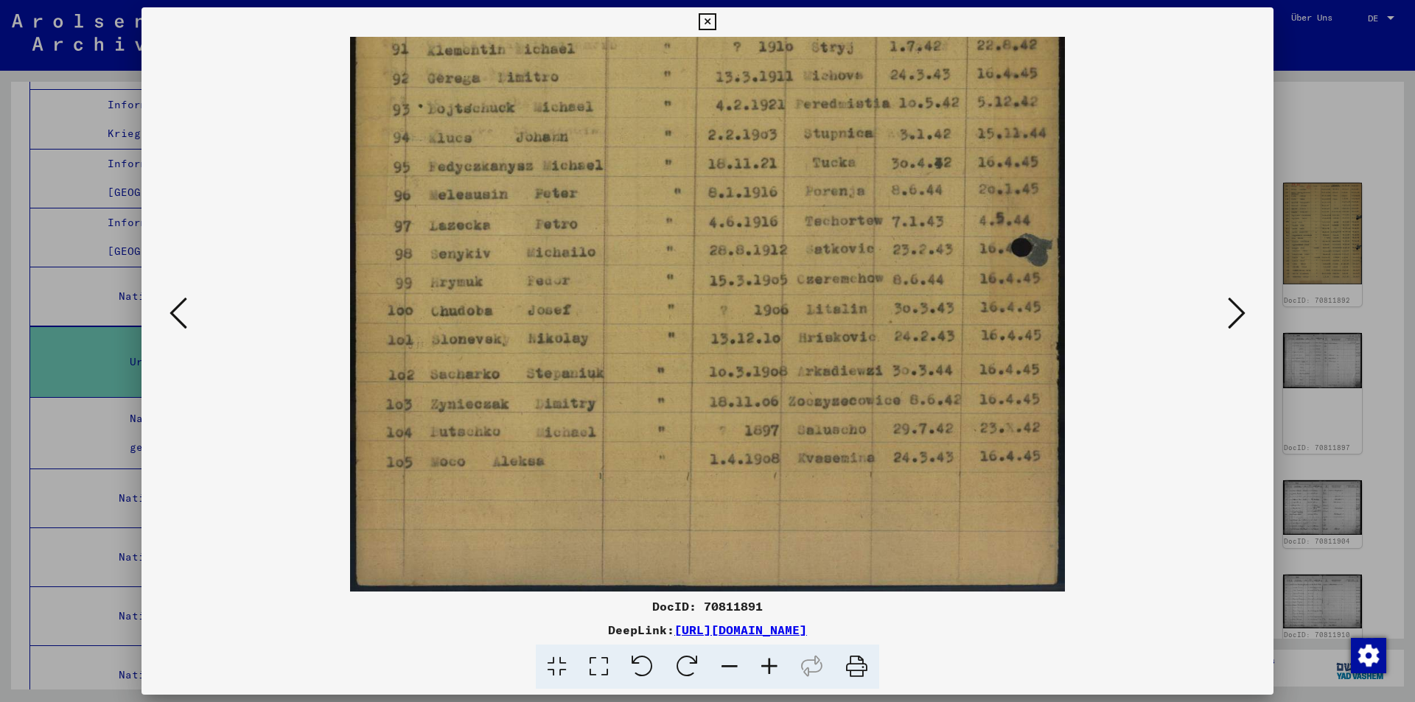
drag, startPoint x: 898, startPoint y: 490, endPoint x: 865, endPoint y: 289, distance: 203.9
click at [865, 289] on img at bounding box center [707, 130] width 714 height 924
click at [1228, 300] on icon at bounding box center [1237, 313] width 18 height 35
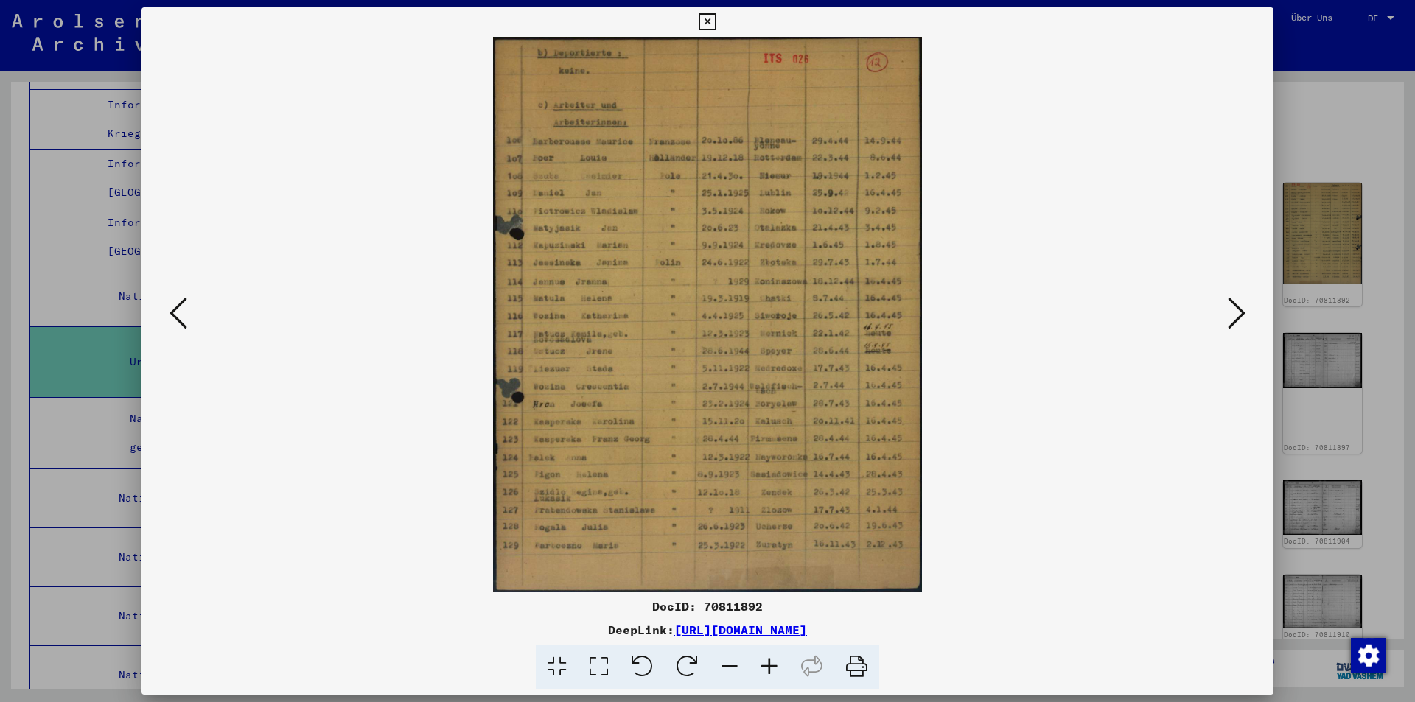
click at [772, 662] on icon at bounding box center [770, 667] width 40 height 45
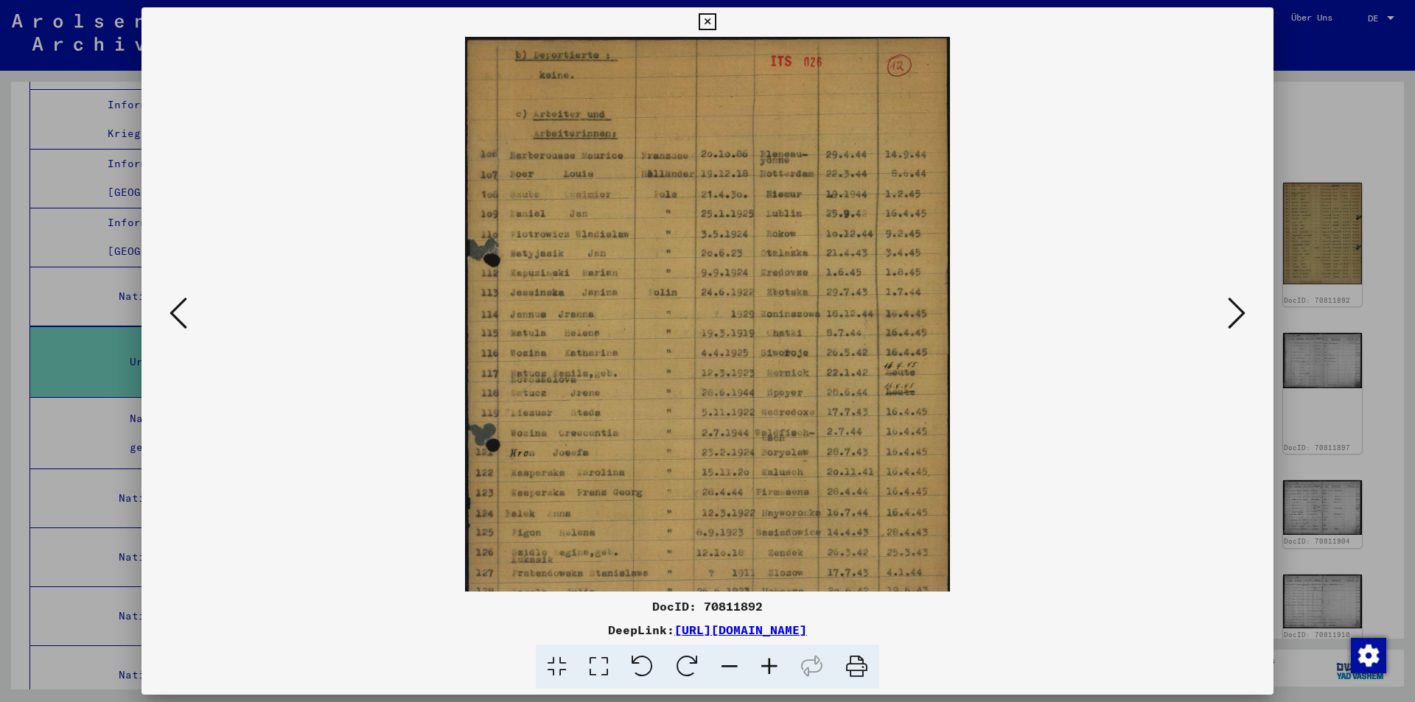
click at [772, 662] on icon at bounding box center [770, 667] width 40 height 45
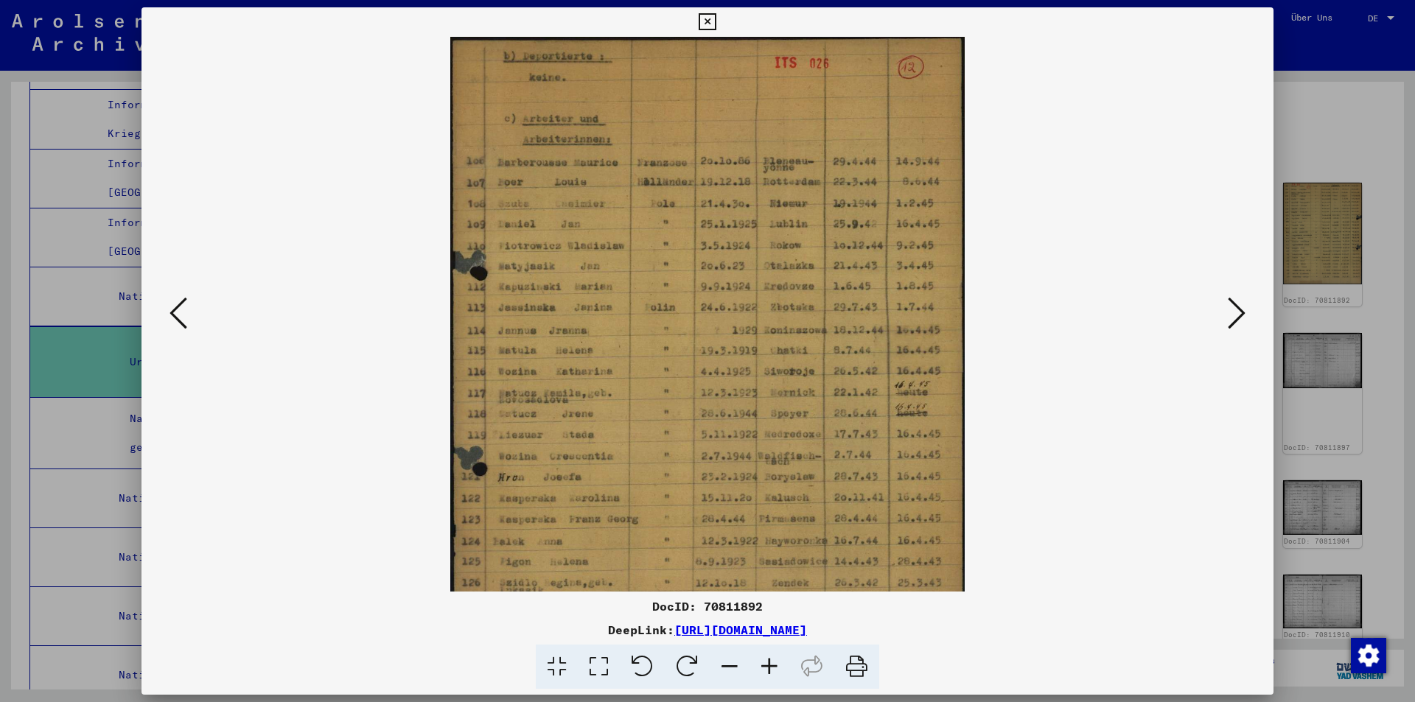
click at [772, 662] on icon at bounding box center [770, 667] width 40 height 45
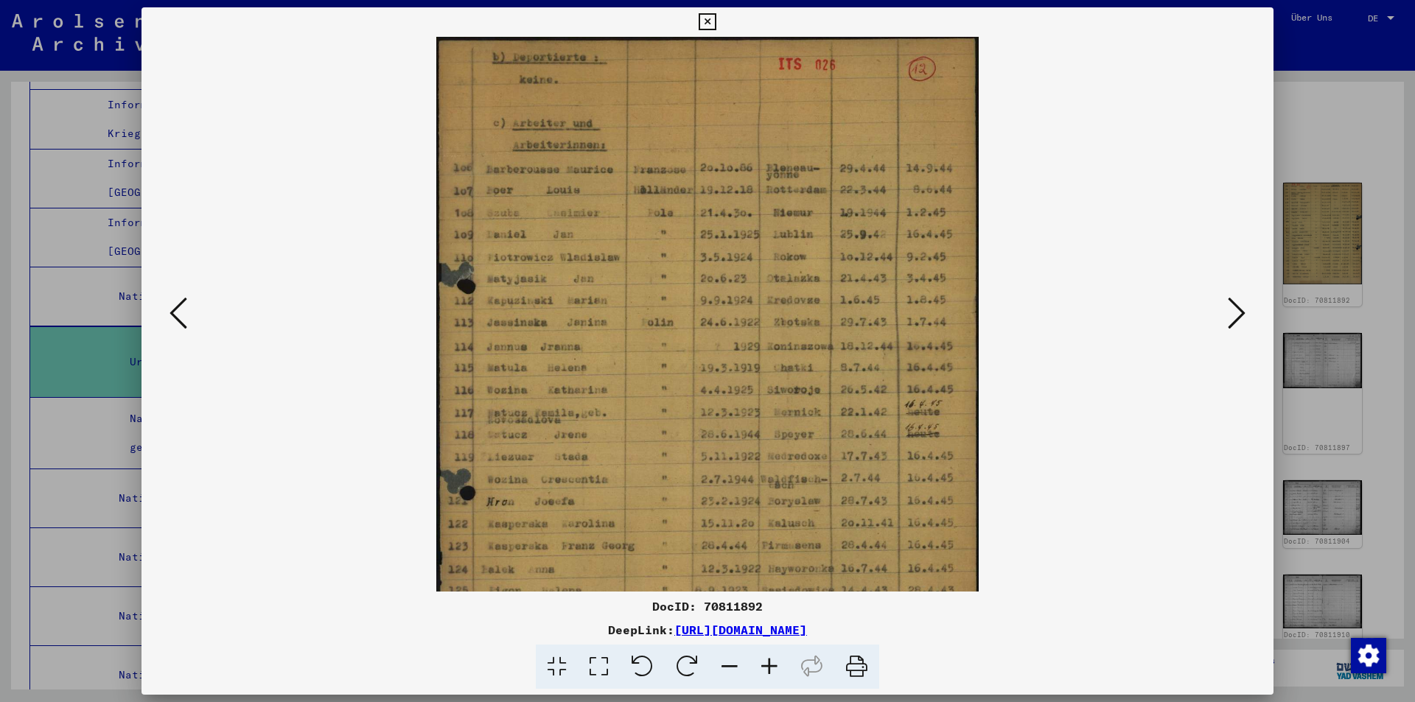
click at [772, 662] on icon at bounding box center [770, 667] width 40 height 45
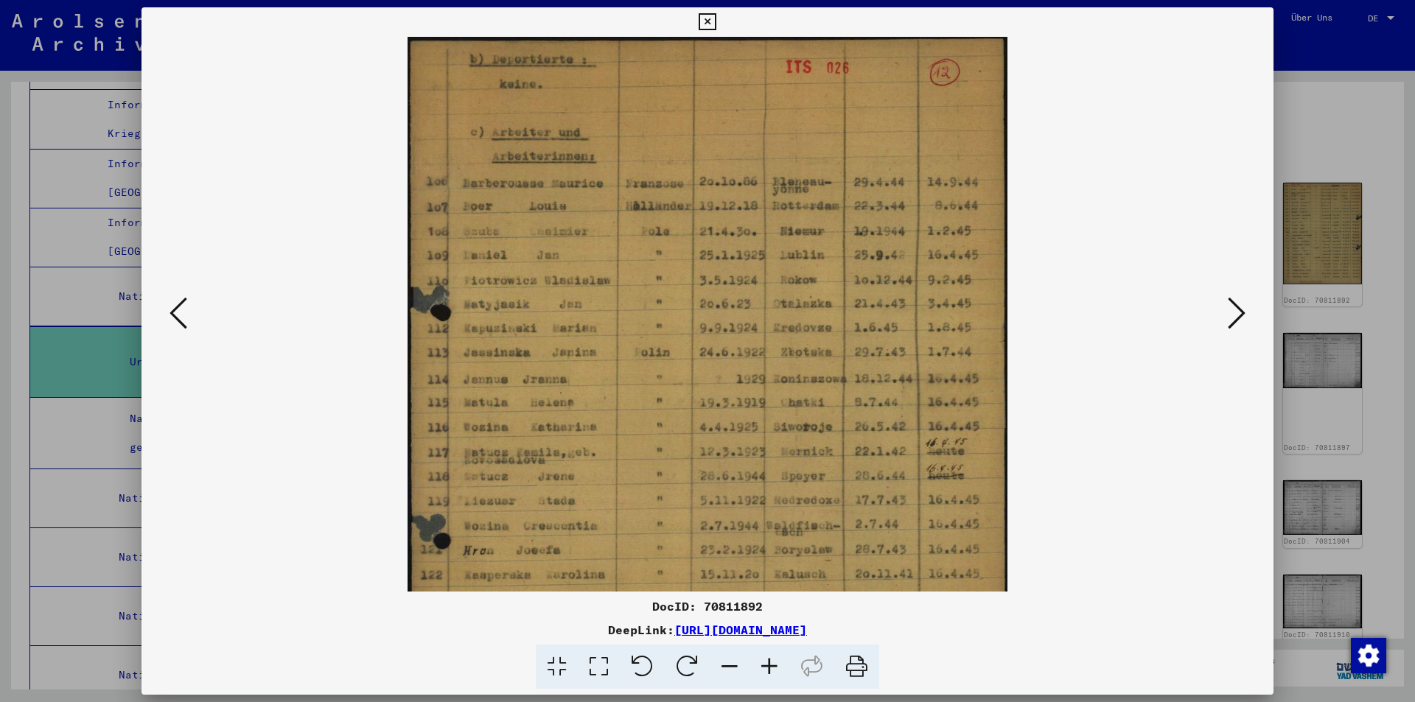
click at [772, 662] on icon at bounding box center [770, 667] width 40 height 45
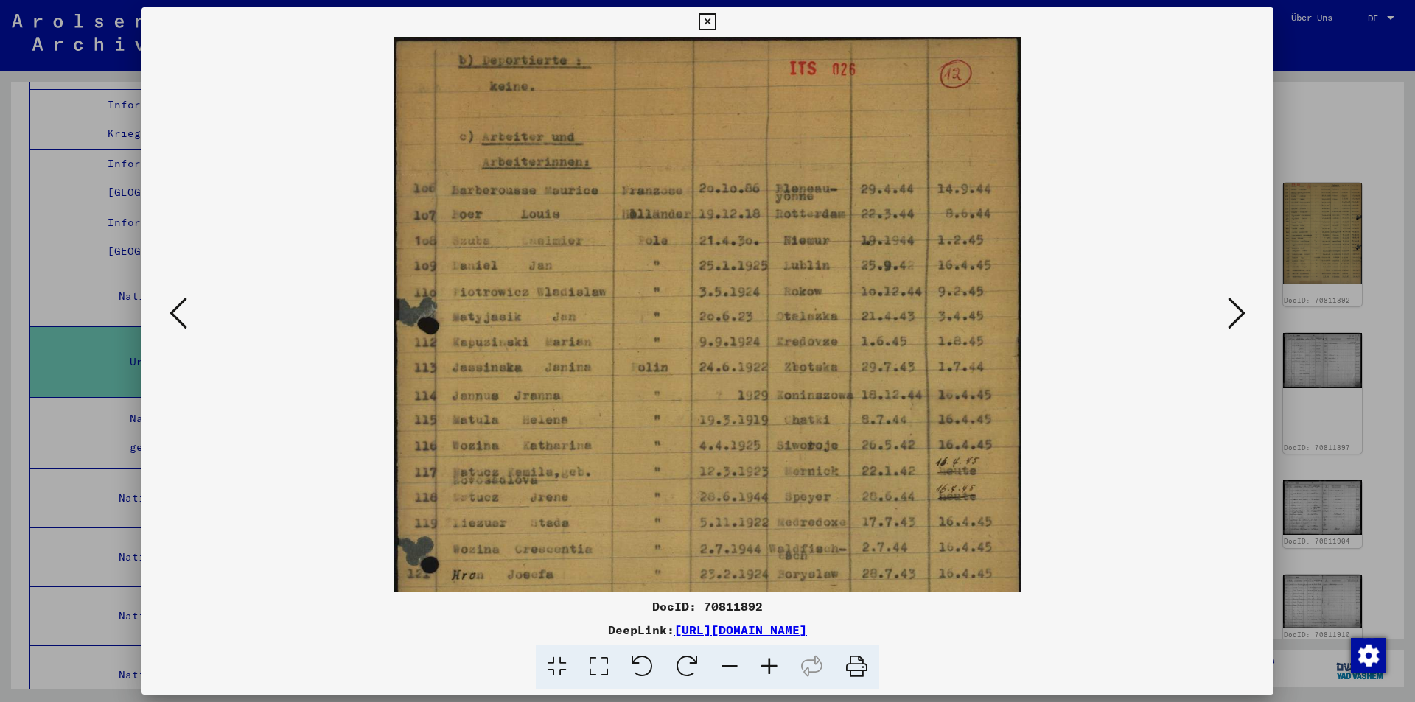
click at [772, 662] on icon at bounding box center [770, 667] width 40 height 45
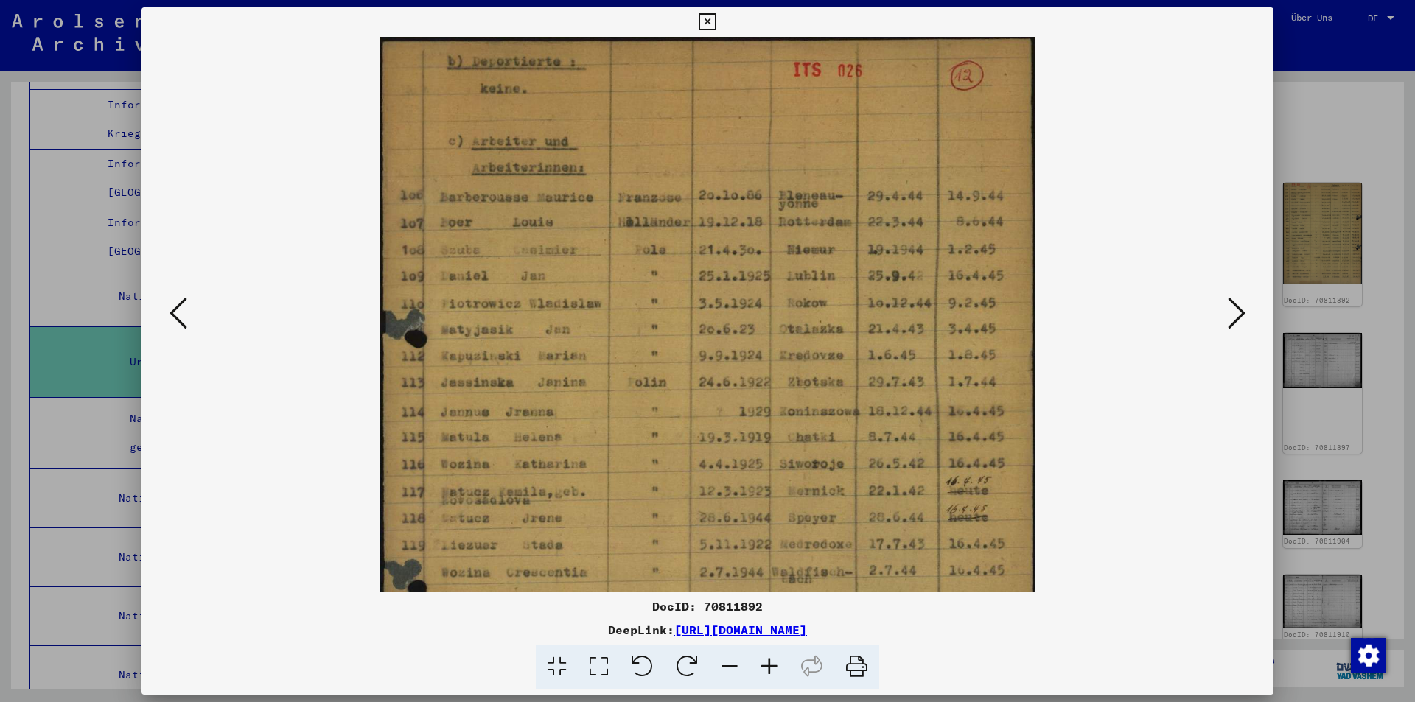
click at [772, 662] on icon at bounding box center [770, 667] width 40 height 45
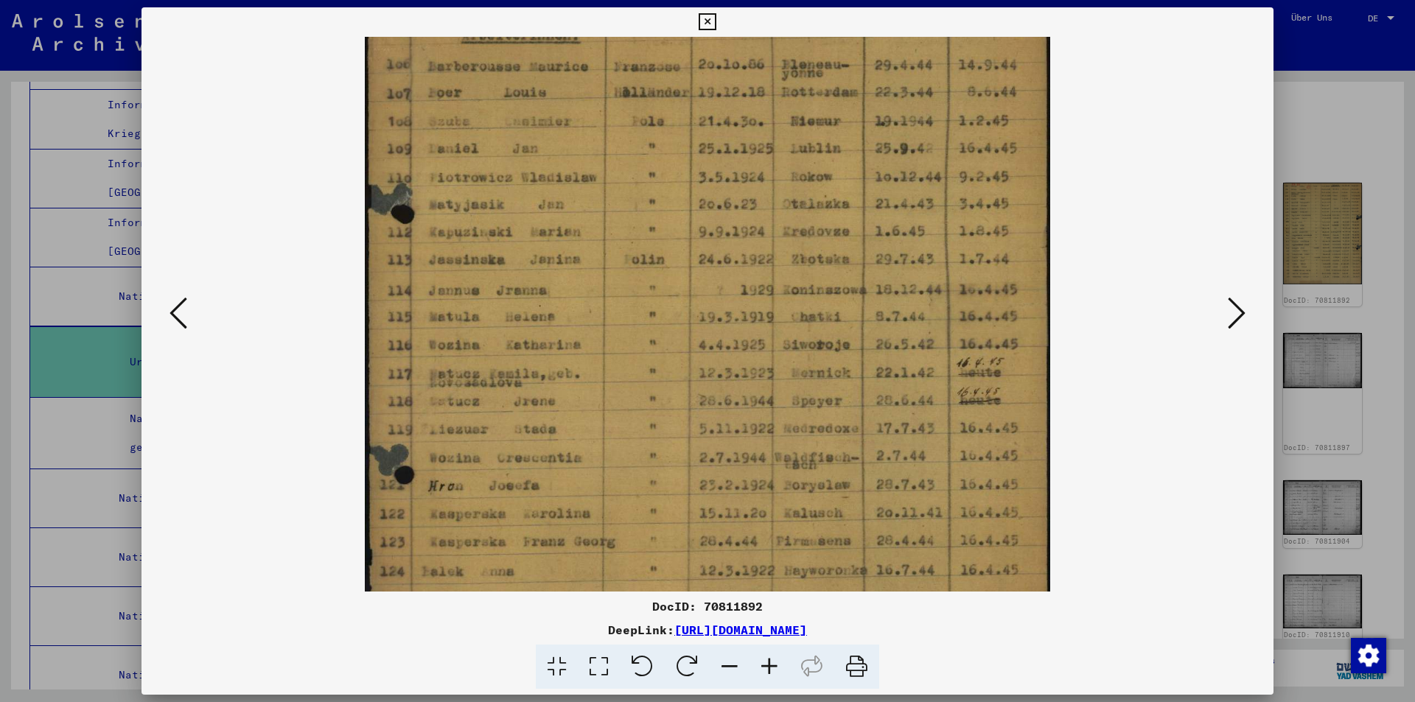
scroll to position [144, 0]
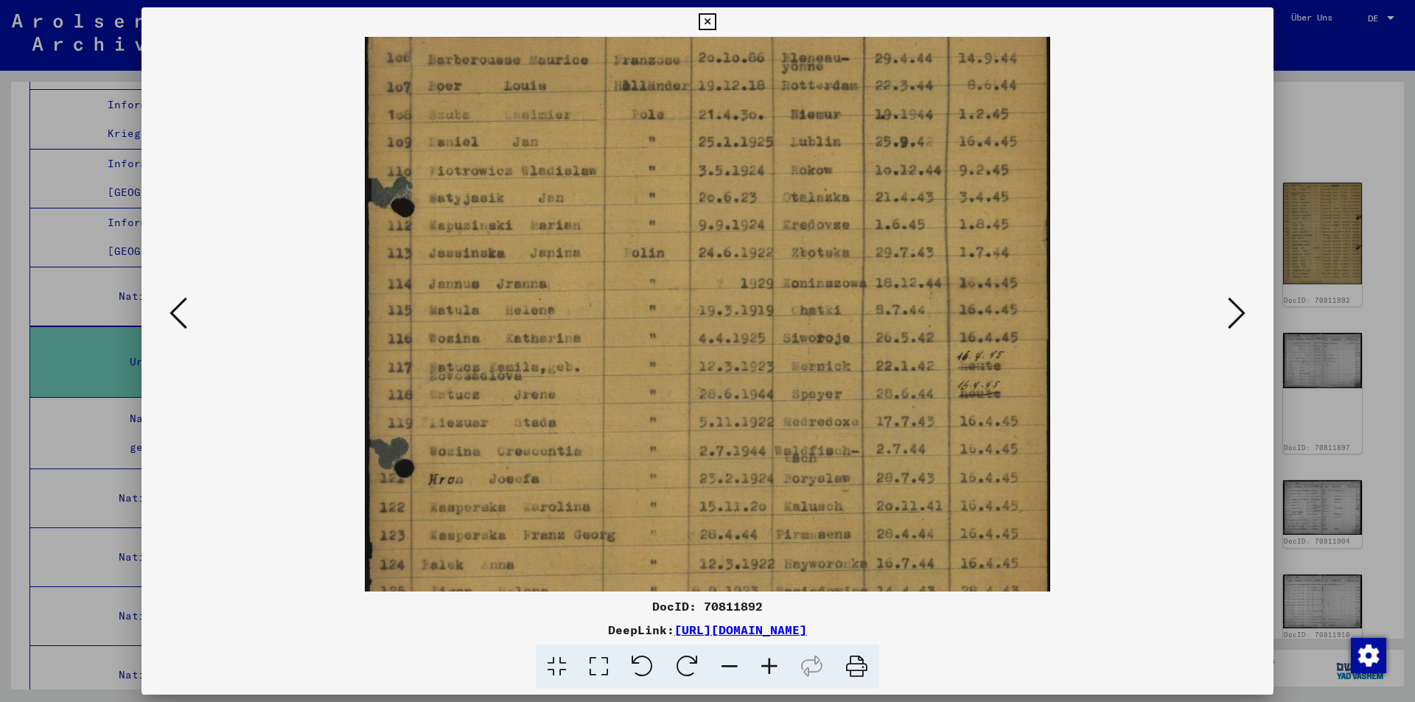
drag, startPoint x: 853, startPoint y: 530, endPoint x: 803, endPoint y: 385, distance: 152.9
click at [803, 385] on img at bounding box center [707, 335] width 685 height 887
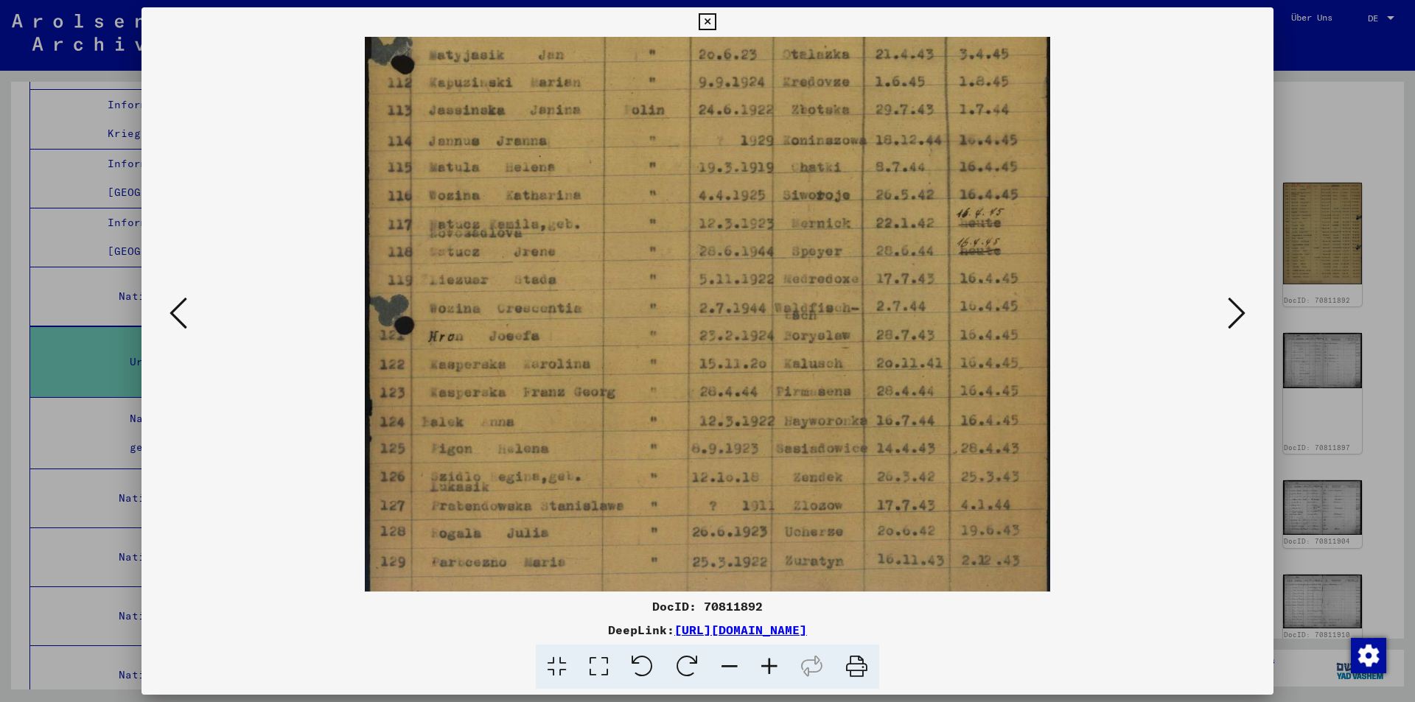
drag, startPoint x: 891, startPoint y: 472, endPoint x: 860, endPoint y: 329, distance: 146.3
click at [860, 329] on img at bounding box center [707, 192] width 685 height 887
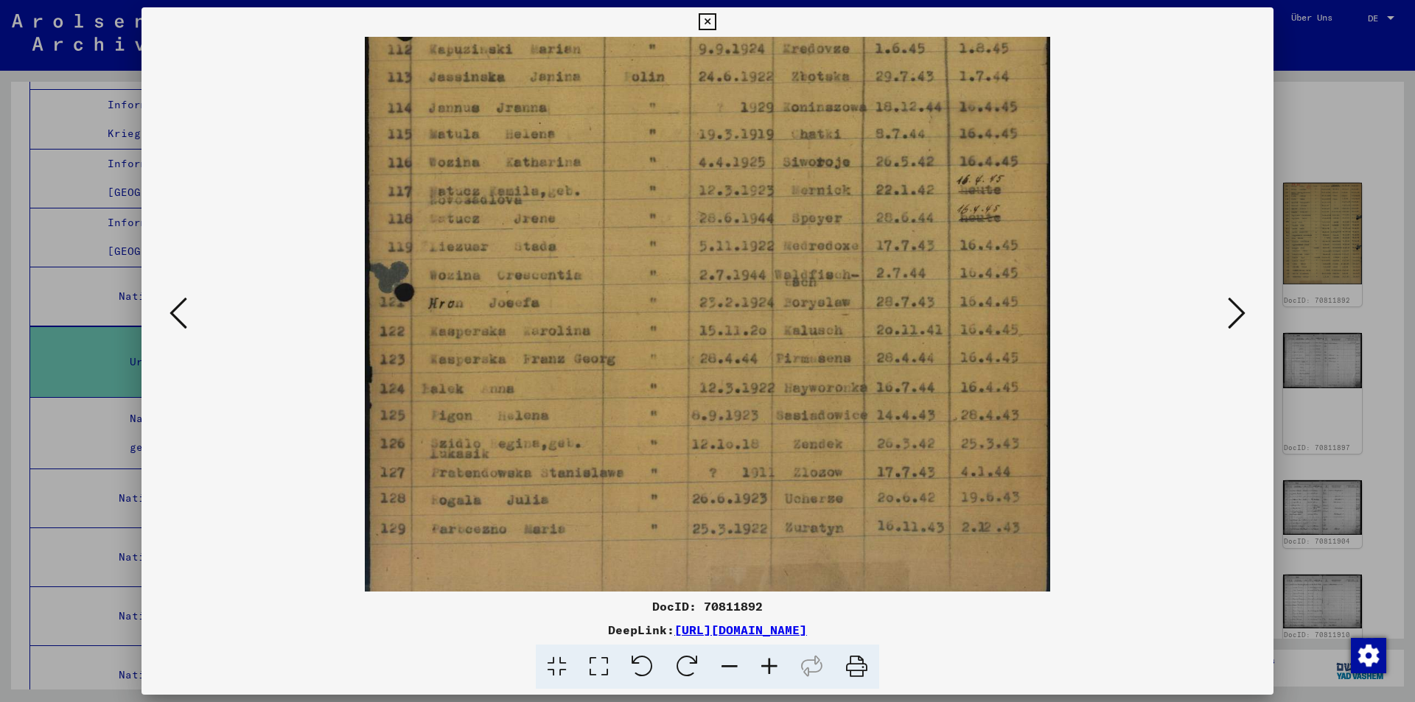
scroll to position [332, 0]
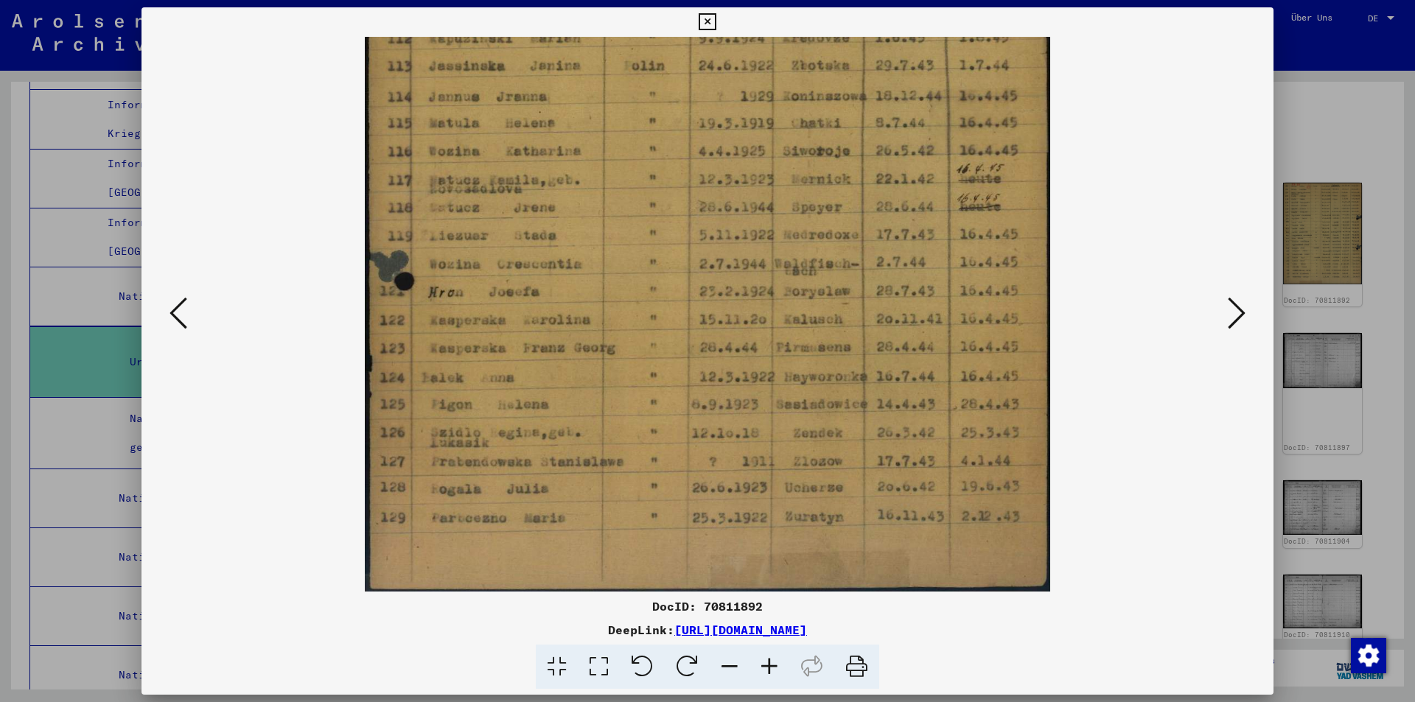
drag, startPoint x: 896, startPoint y: 517, endPoint x: 851, endPoint y: 369, distance: 154.8
click at [851, 369] on img at bounding box center [707, 148] width 685 height 887
click at [1234, 313] on icon at bounding box center [1237, 313] width 18 height 35
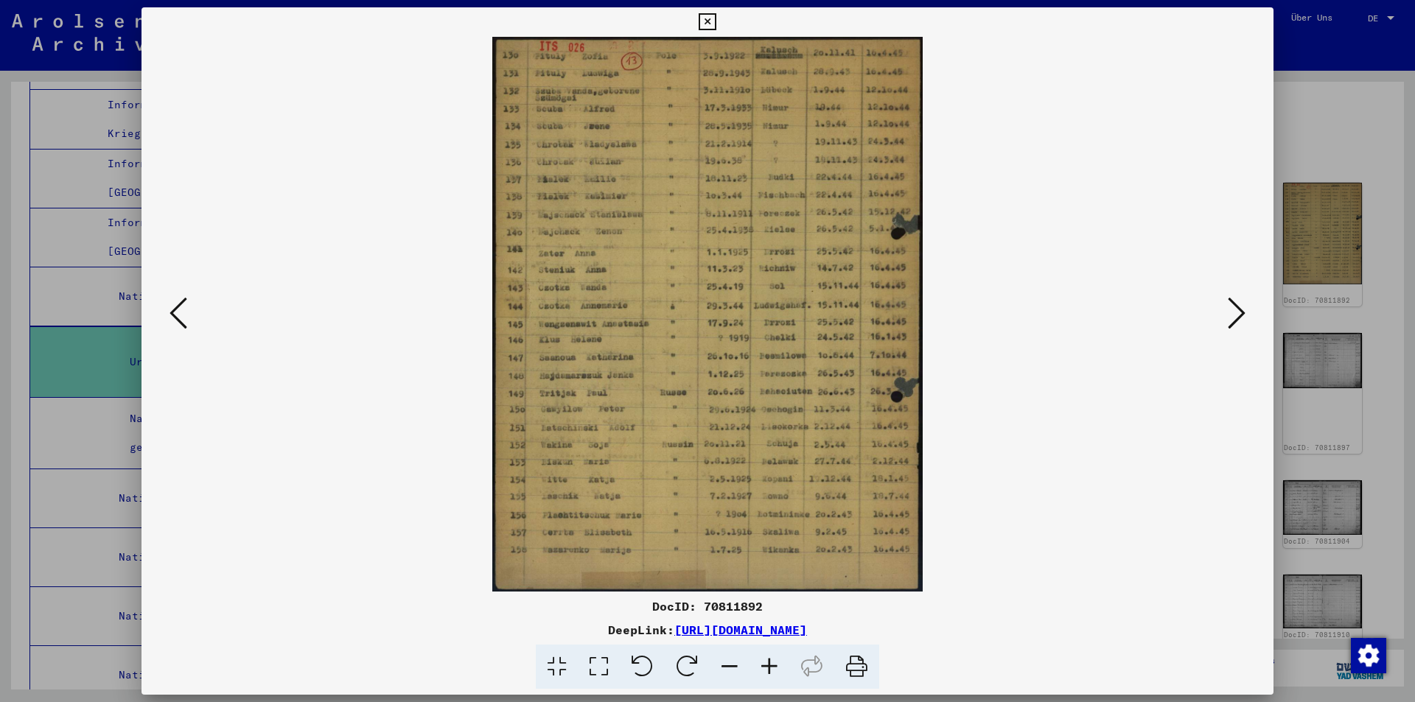
scroll to position [0, 0]
click at [775, 657] on icon at bounding box center [770, 667] width 40 height 45
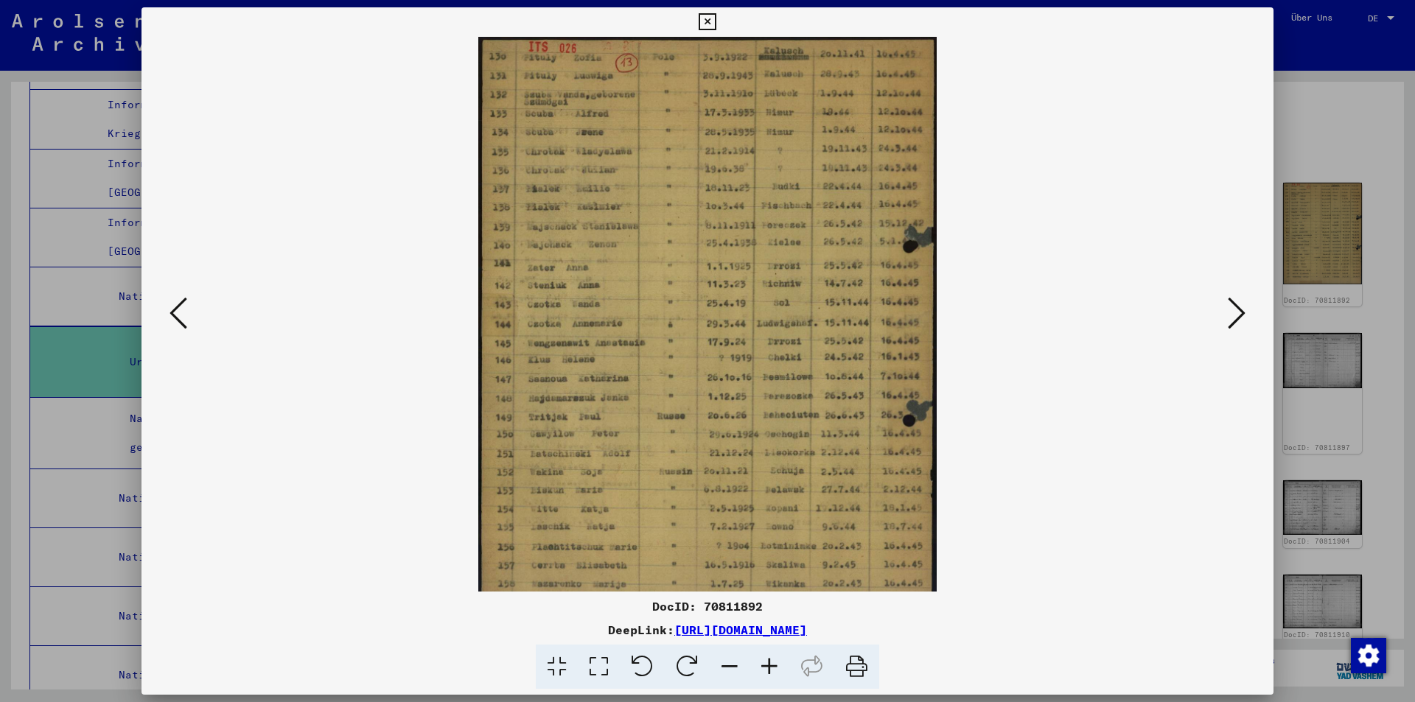
click at [775, 657] on icon at bounding box center [770, 667] width 40 height 45
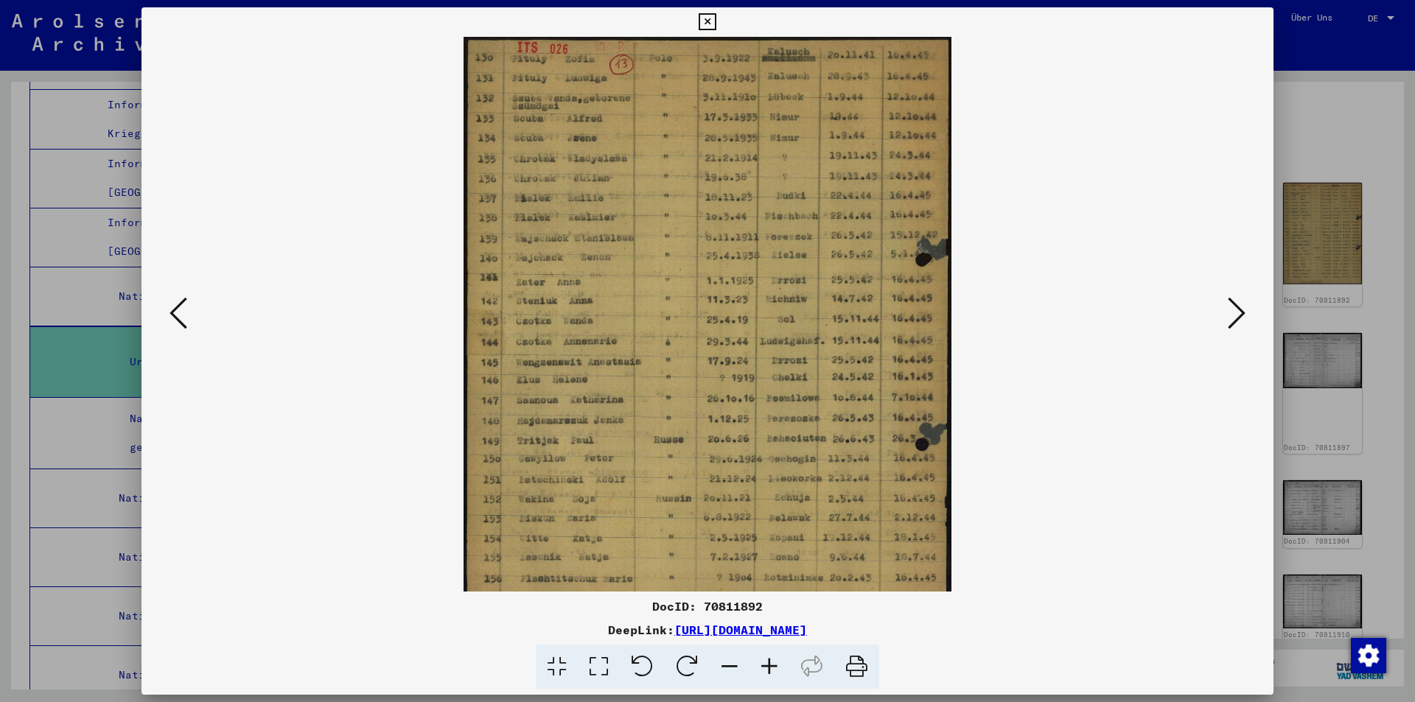
click at [774, 657] on icon at bounding box center [770, 667] width 40 height 45
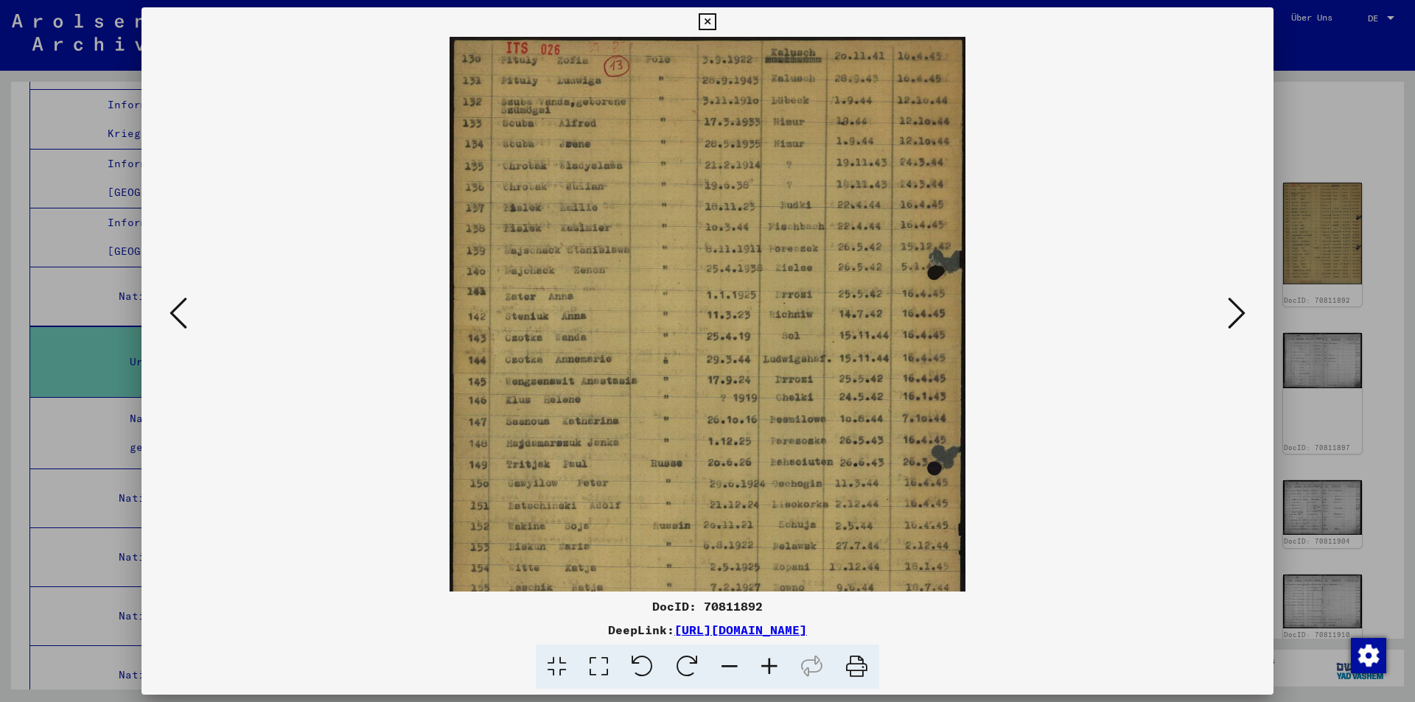
click at [773, 657] on icon at bounding box center [770, 667] width 40 height 45
click at [772, 657] on icon at bounding box center [770, 667] width 40 height 45
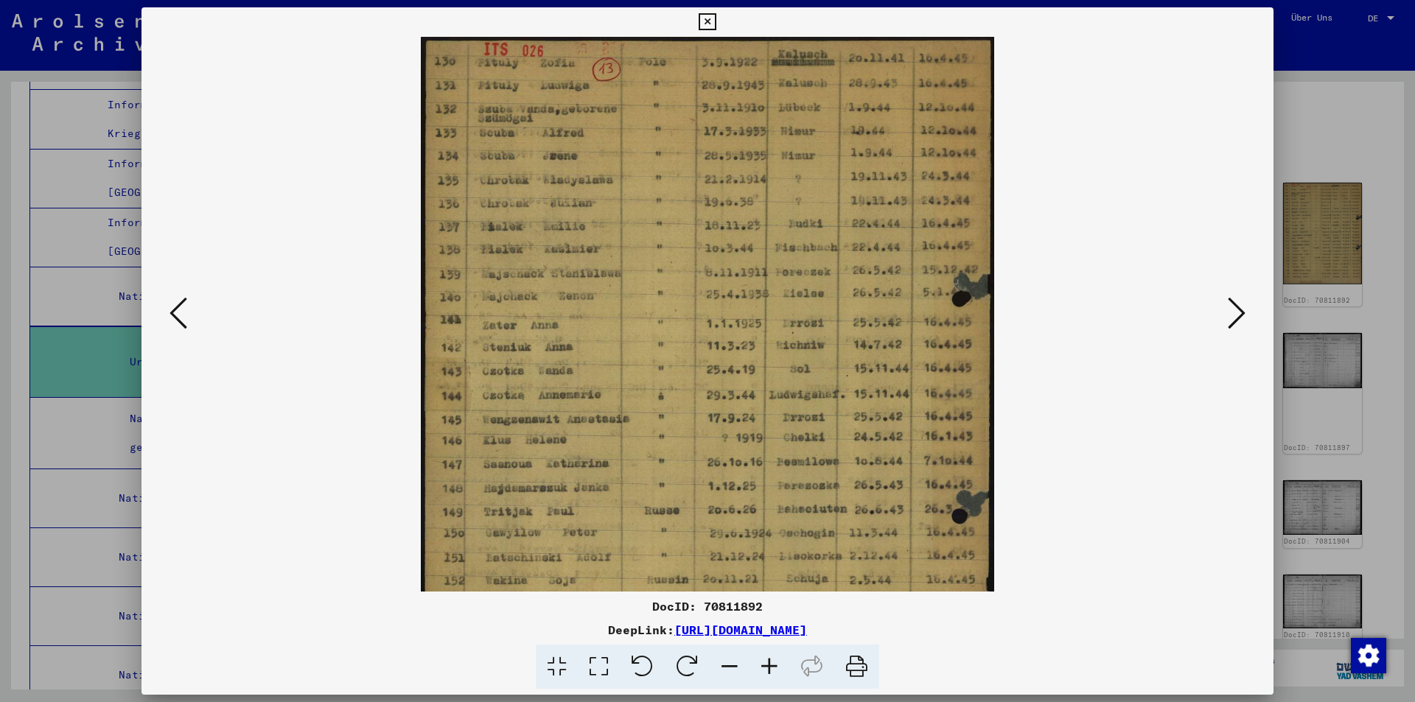
click at [772, 657] on icon at bounding box center [770, 667] width 40 height 45
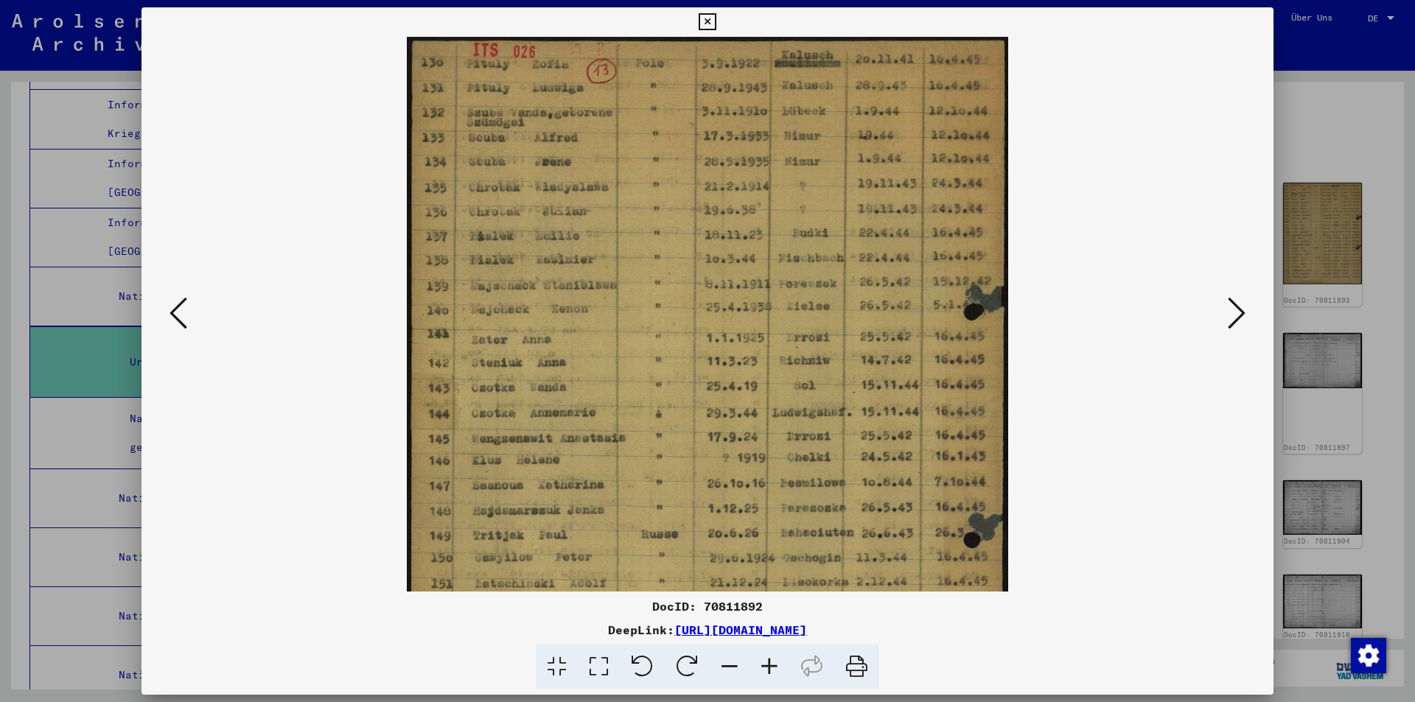
click at [772, 657] on icon at bounding box center [770, 667] width 40 height 45
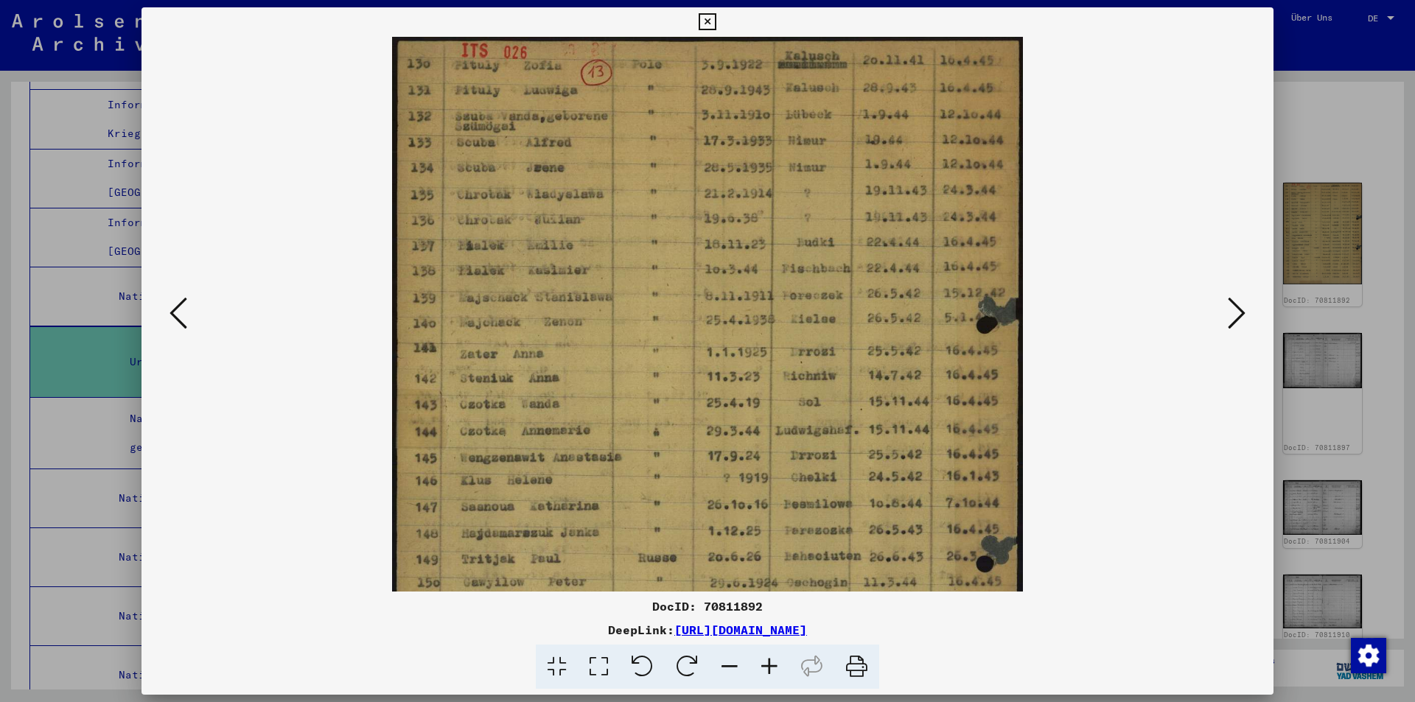
click at [772, 657] on icon at bounding box center [770, 667] width 40 height 45
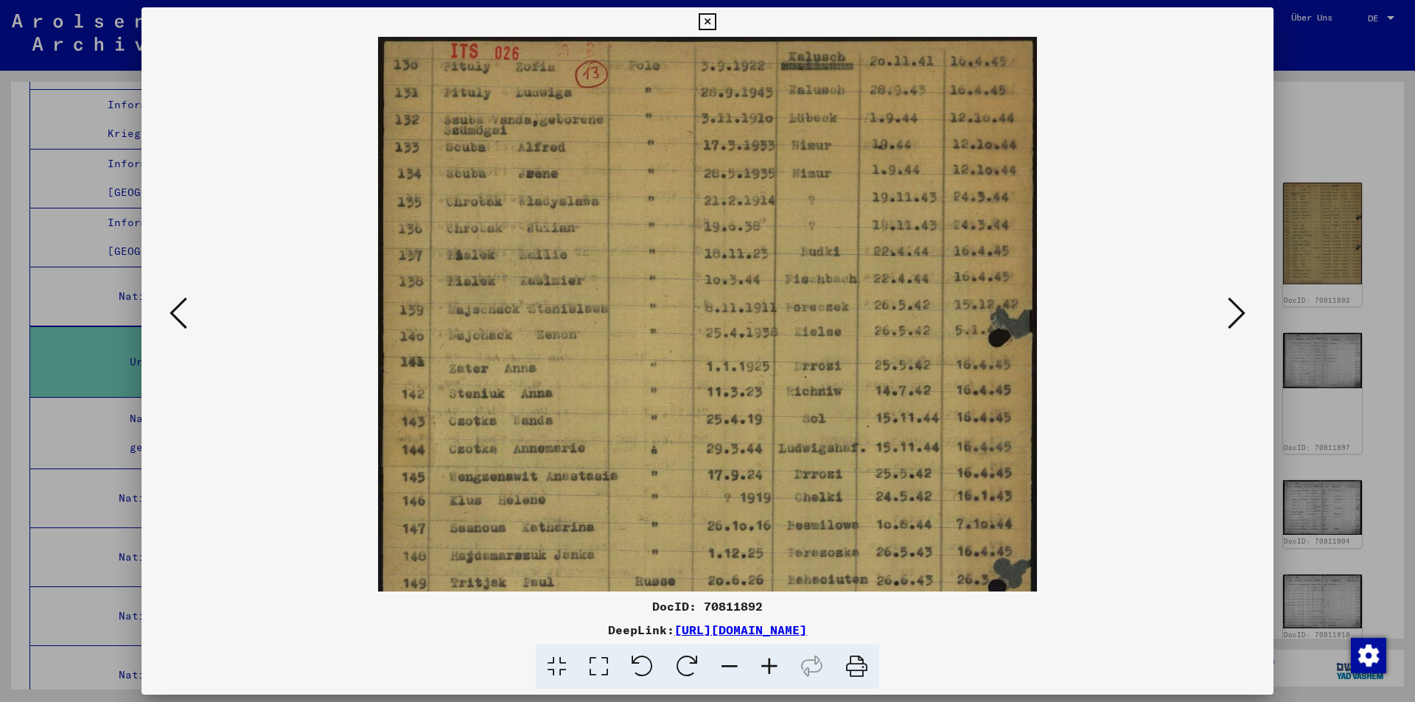
click at [772, 657] on icon at bounding box center [770, 667] width 40 height 45
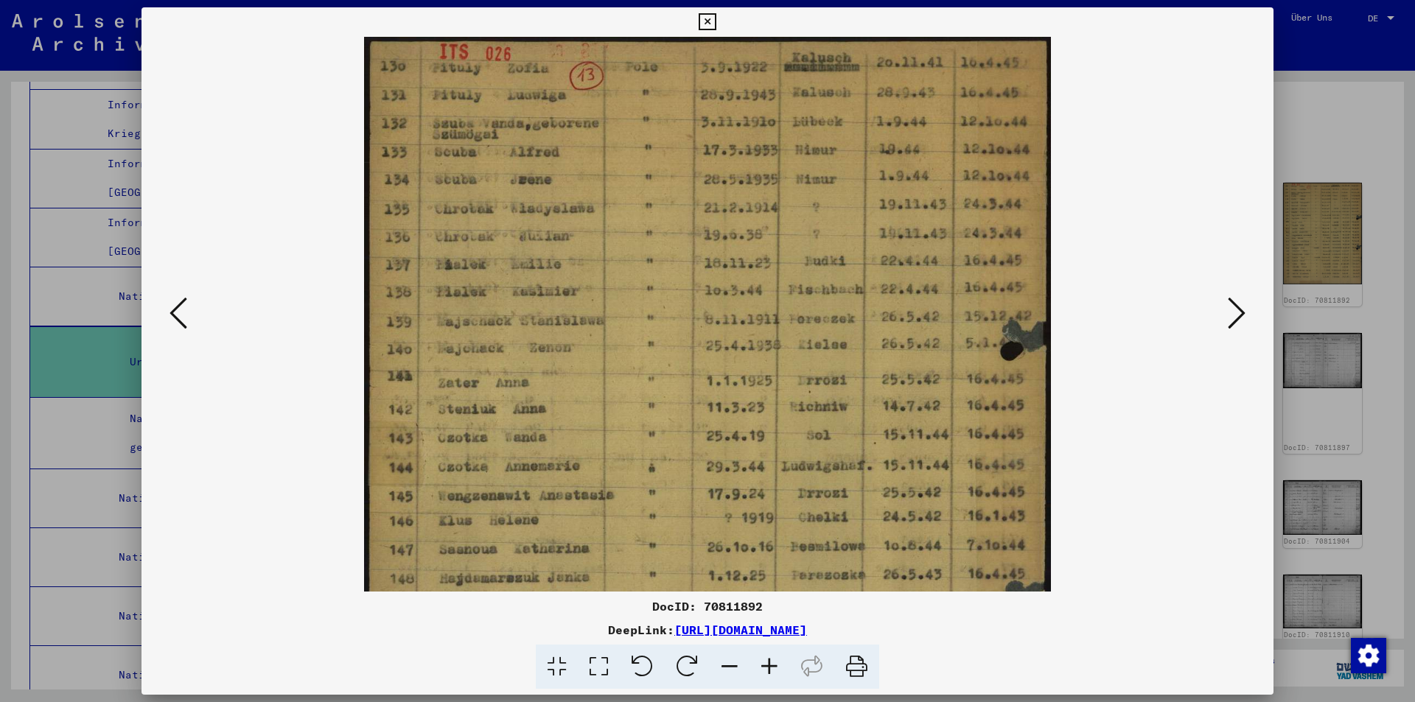
click at [770, 657] on icon at bounding box center [770, 667] width 40 height 45
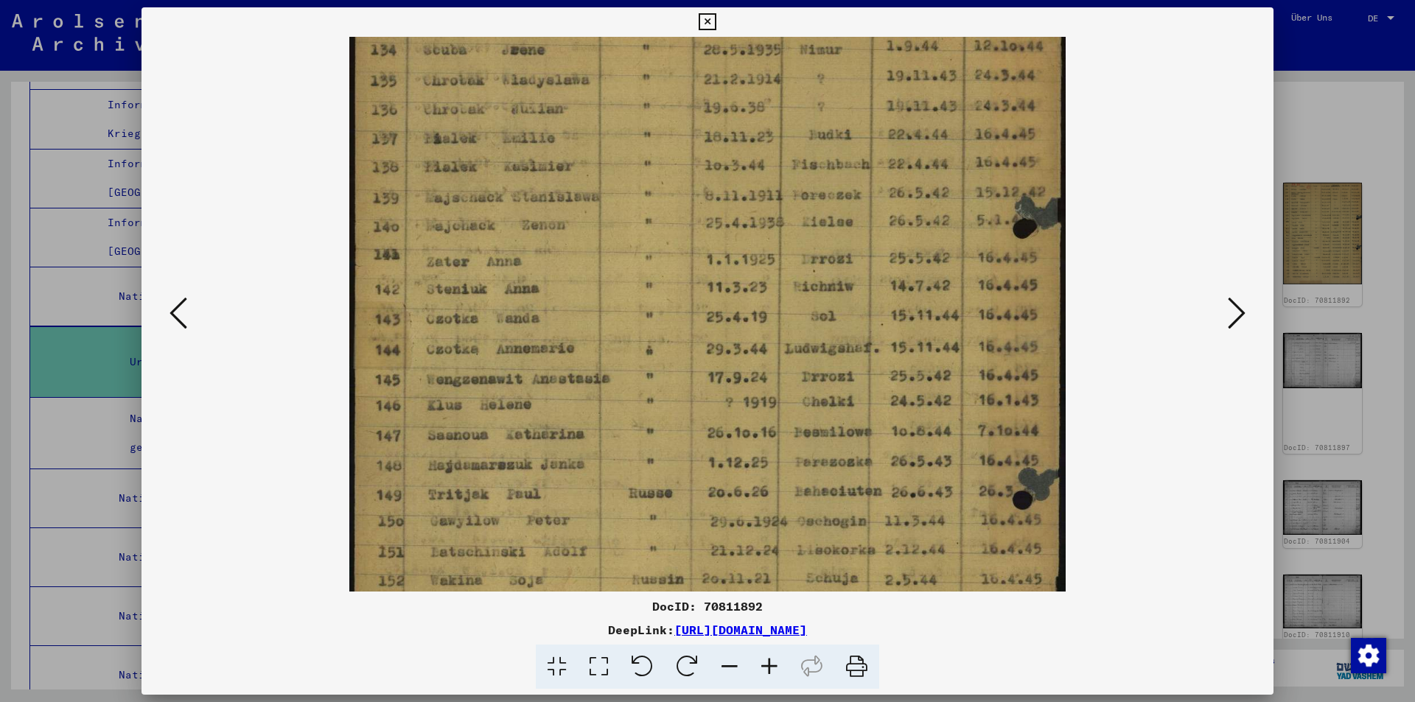
drag, startPoint x: 896, startPoint y: 502, endPoint x: 863, endPoint y: 366, distance: 140.3
click at [863, 366] on img at bounding box center [707, 363] width 716 height 924
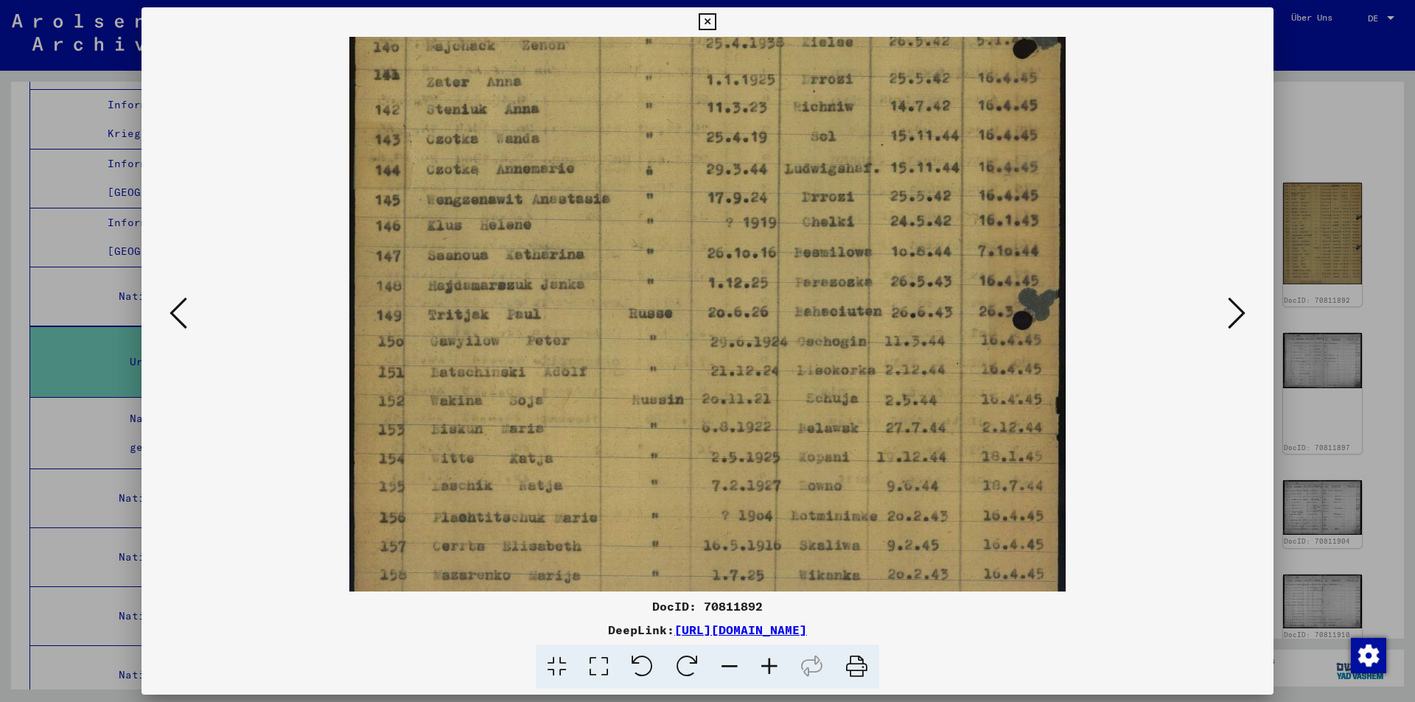
drag, startPoint x: 916, startPoint y: 519, endPoint x: 862, endPoint y: 335, distance: 191.3
click at [862, 335] on img at bounding box center [707, 183] width 716 height 924
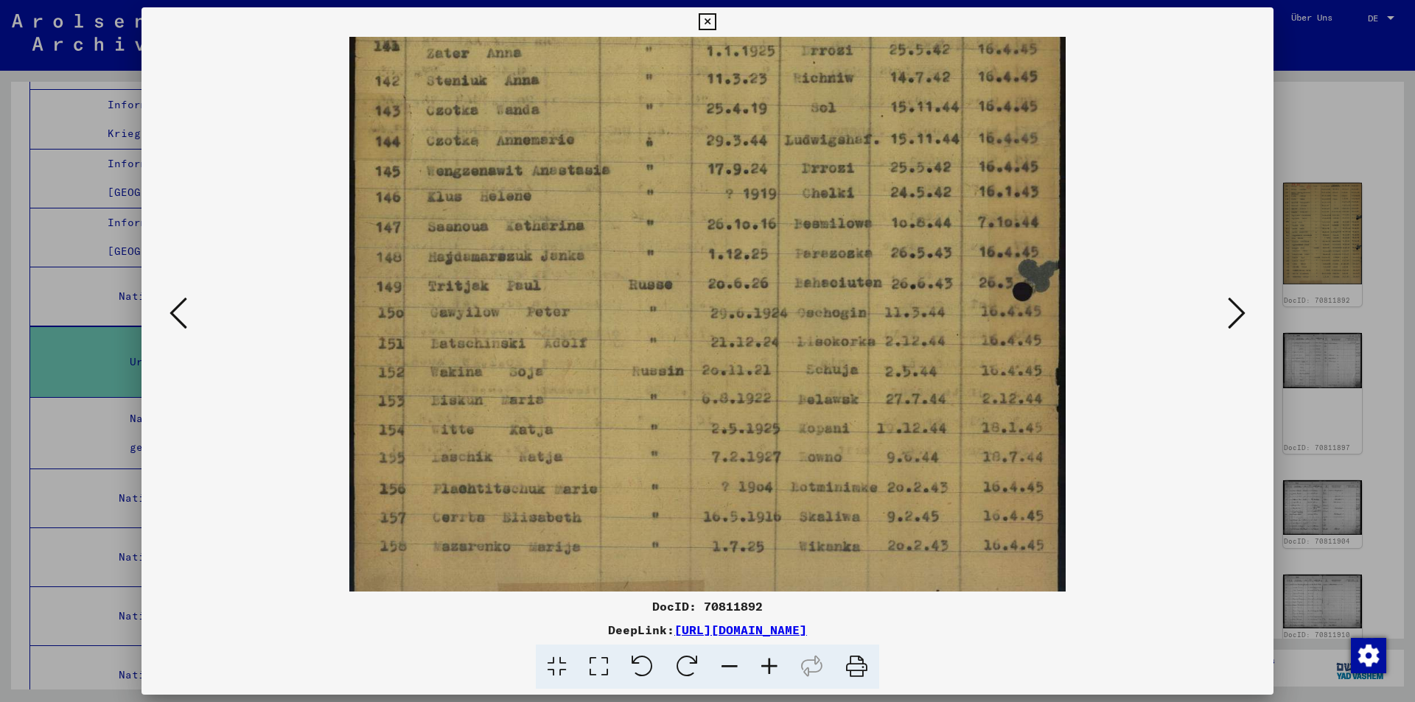
scroll to position [369, 0]
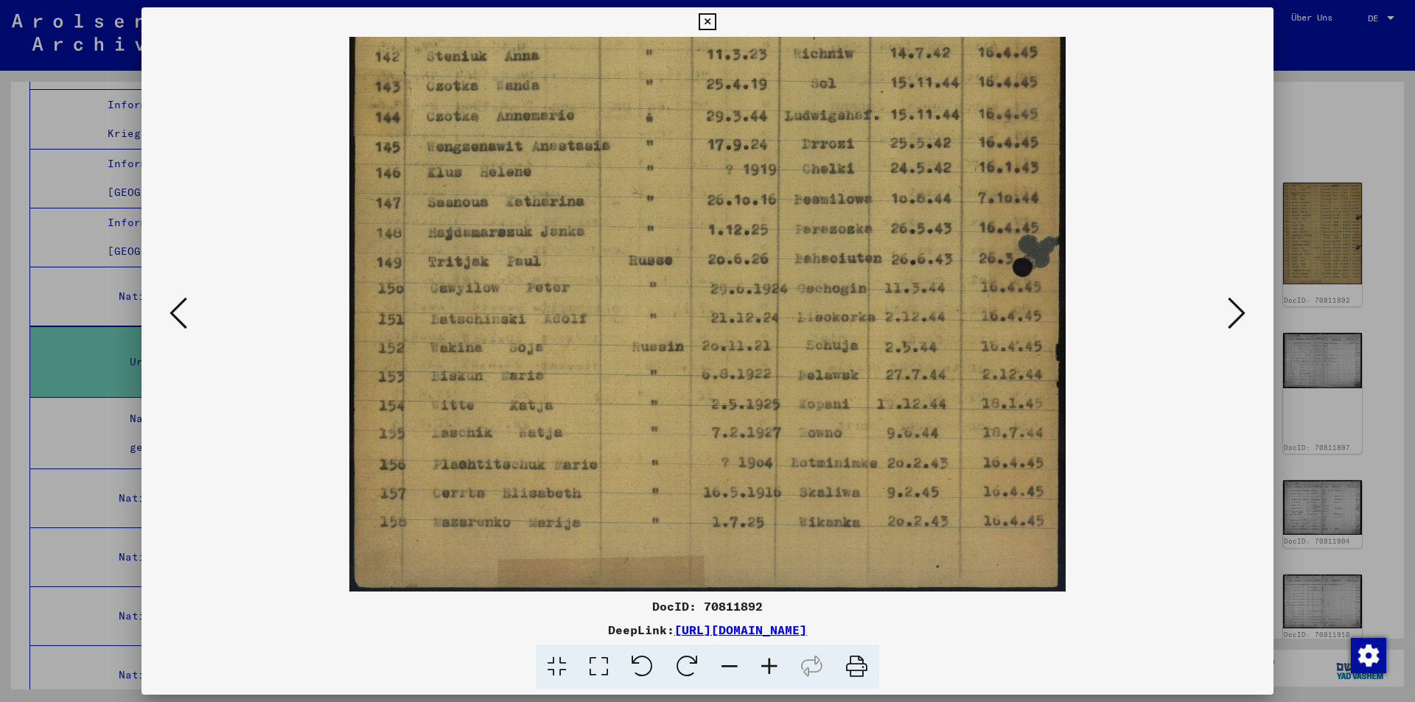
drag, startPoint x: 928, startPoint y: 505, endPoint x: 882, endPoint y: 324, distance: 187.0
click at [882, 324] on img at bounding box center [707, 130] width 716 height 924
click at [1237, 304] on icon at bounding box center [1237, 313] width 18 height 35
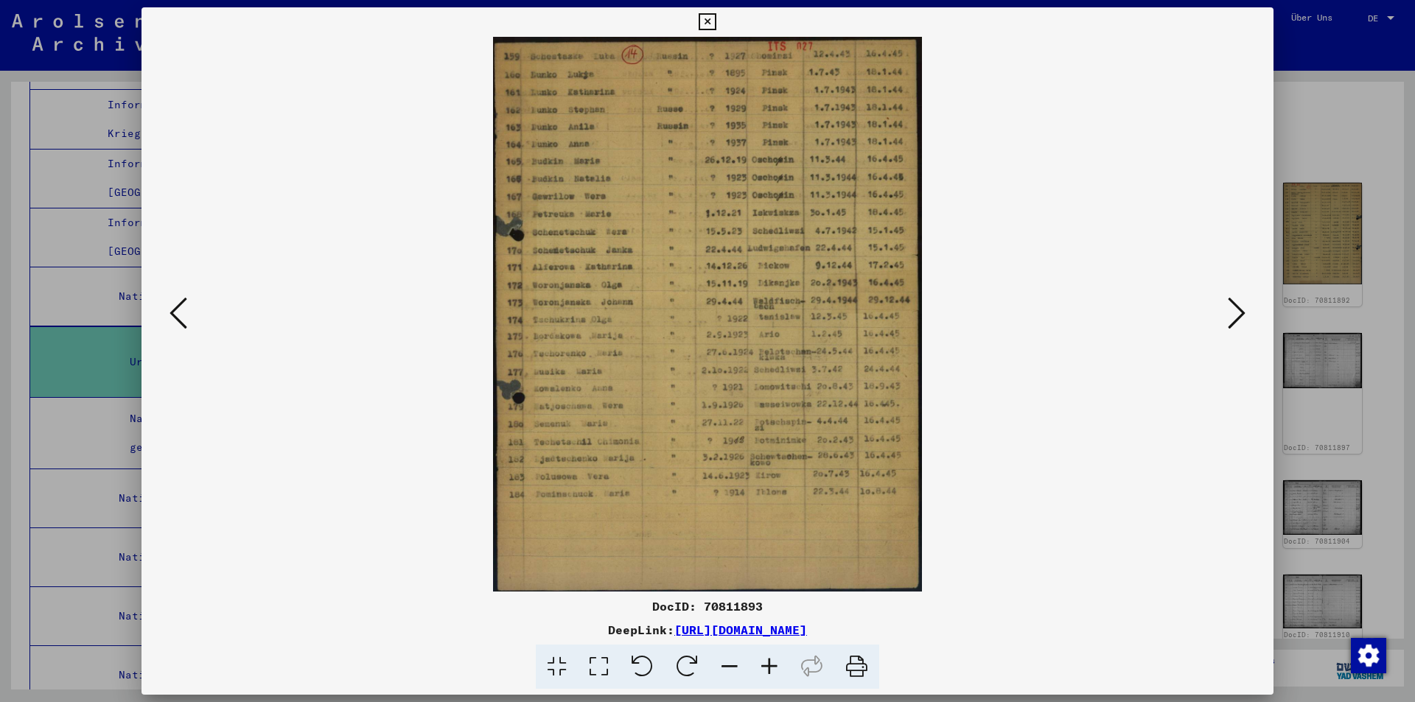
click at [767, 669] on icon at bounding box center [770, 667] width 40 height 45
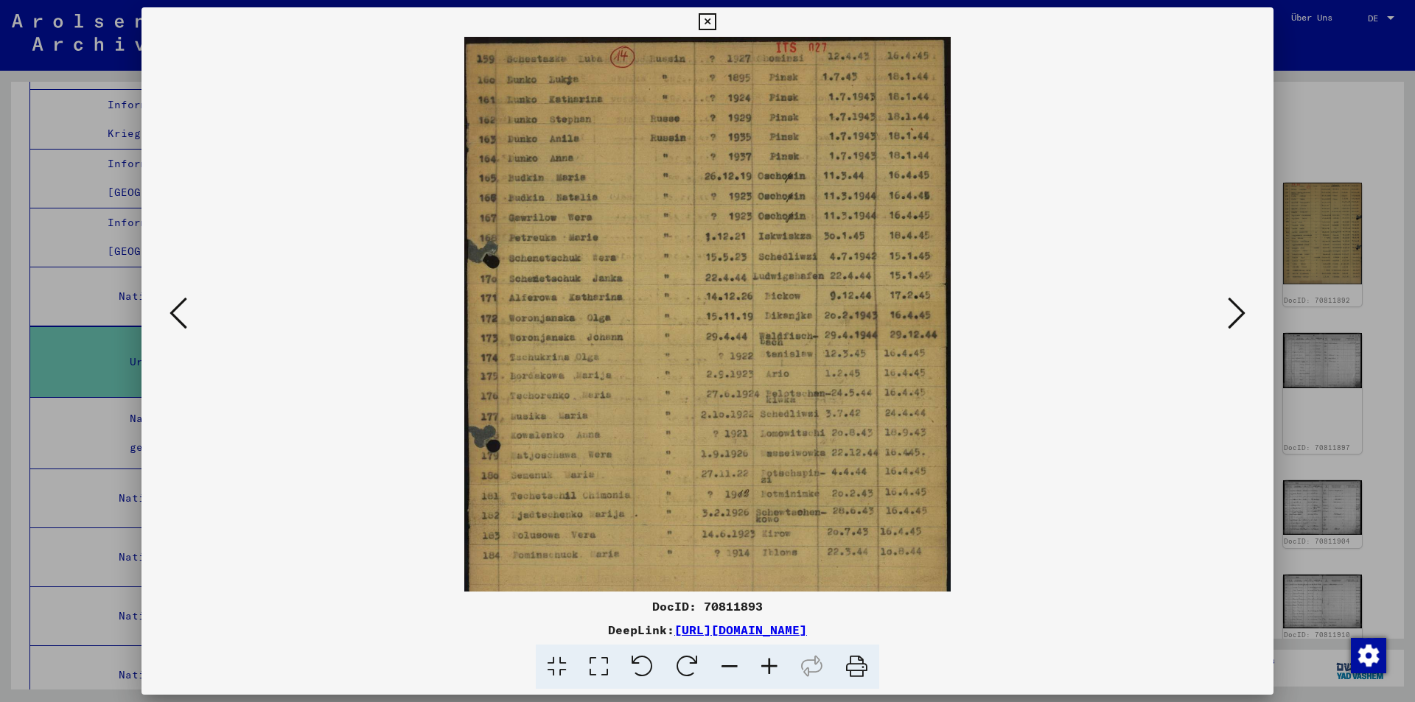
click at [767, 669] on icon at bounding box center [770, 667] width 40 height 45
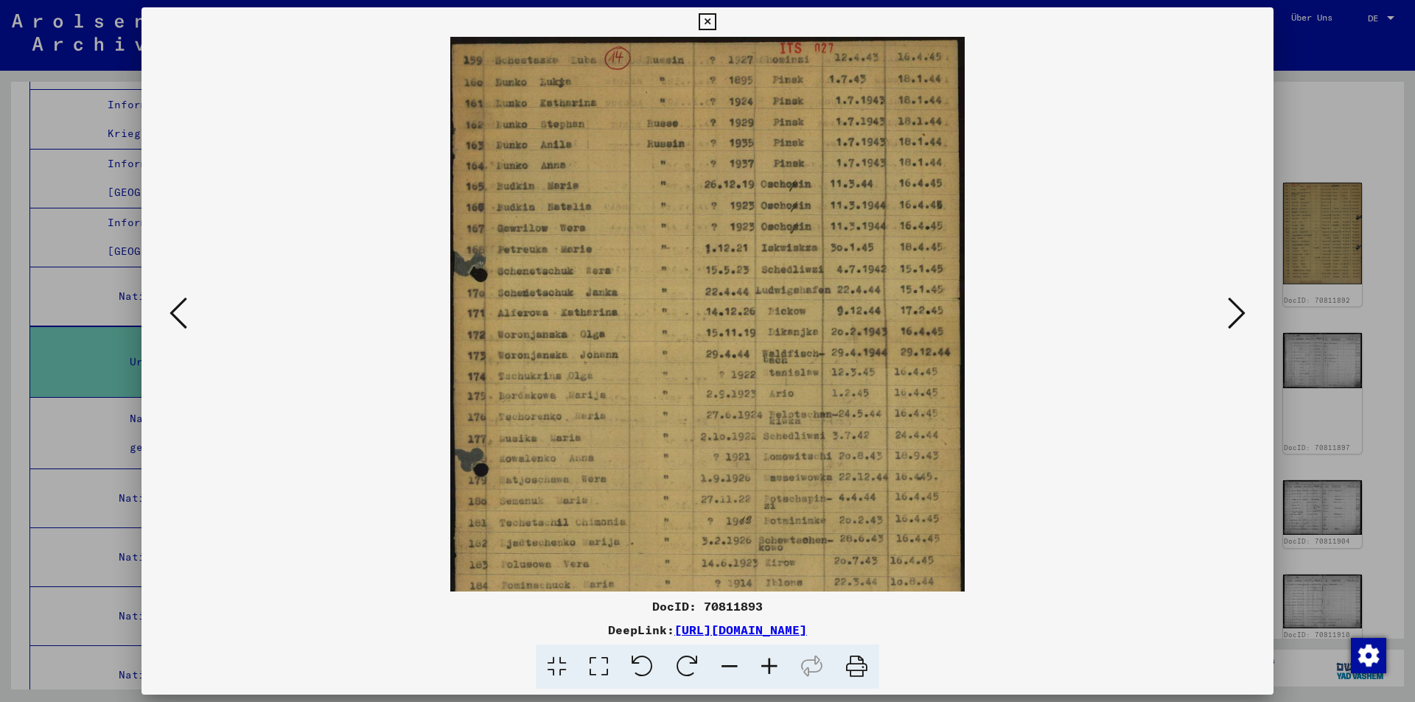
click at [767, 669] on icon at bounding box center [770, 667] width 40 height 45
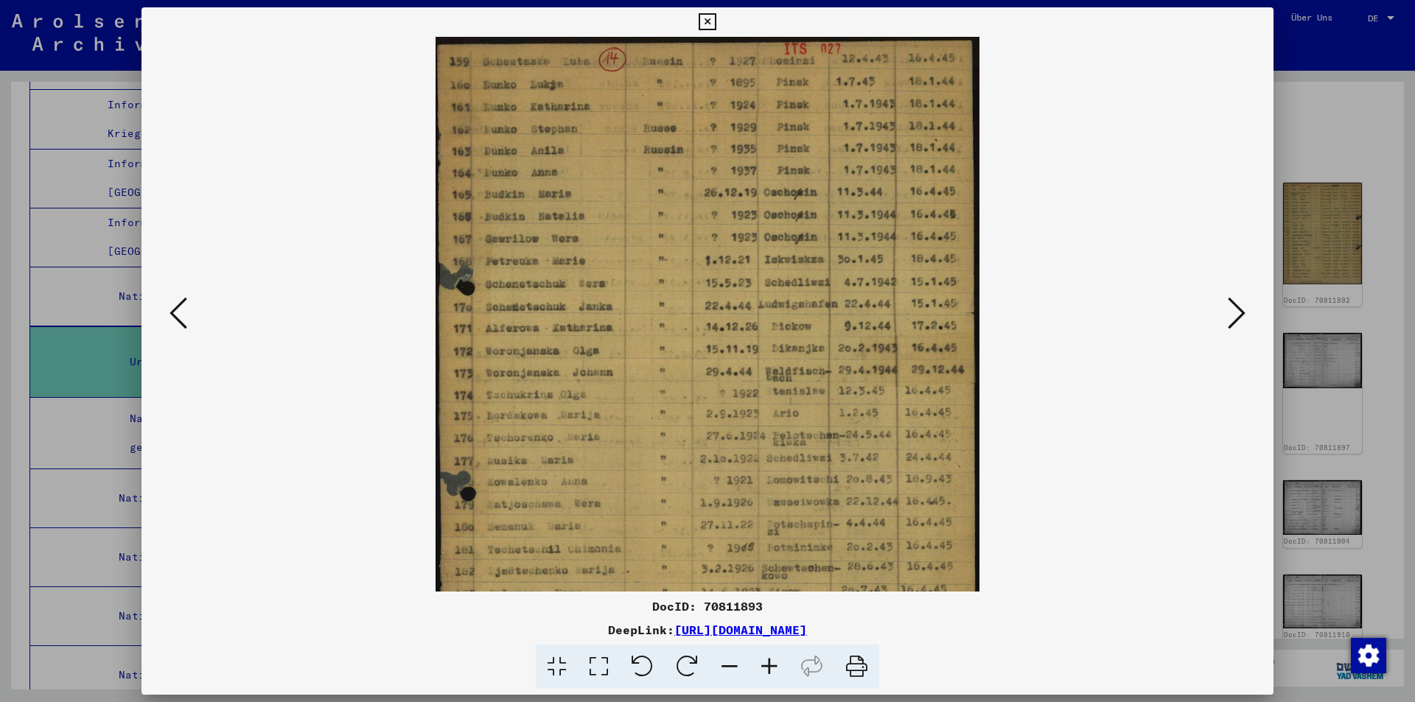
click at [767, 669] on icon at bounding box center [770, 667] width 40 height 45
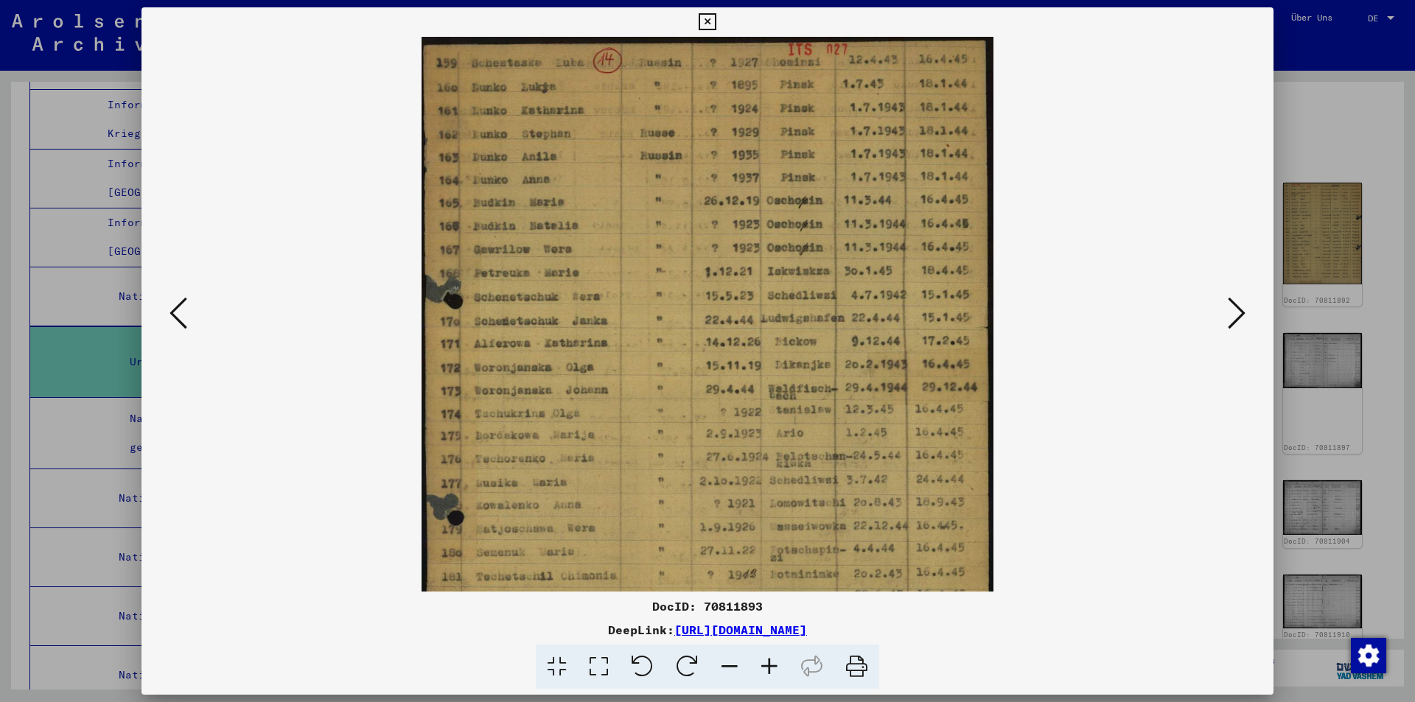
click at [767, 669] on icon at bounding box center [770, 667] width 40 height 45
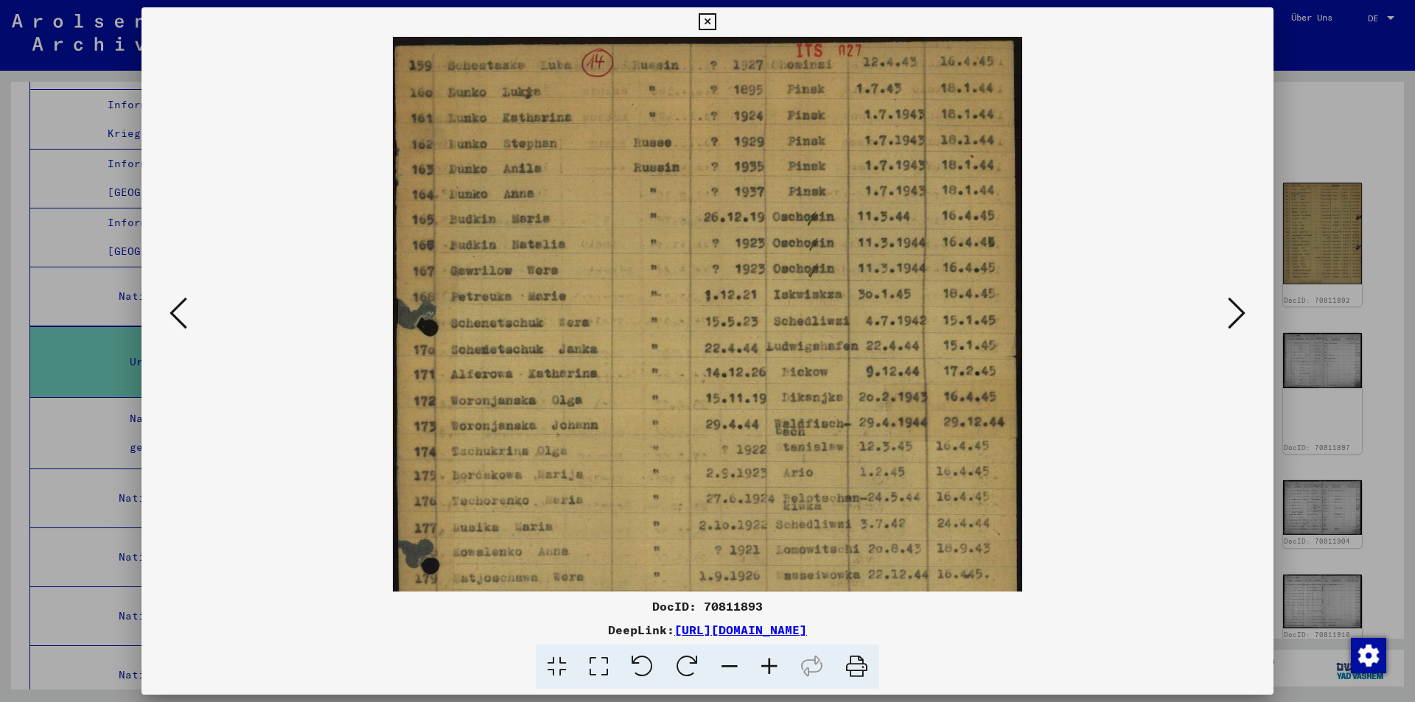
click at [767, 669] on icon at bounding box center [770, 667] width 40 height 45
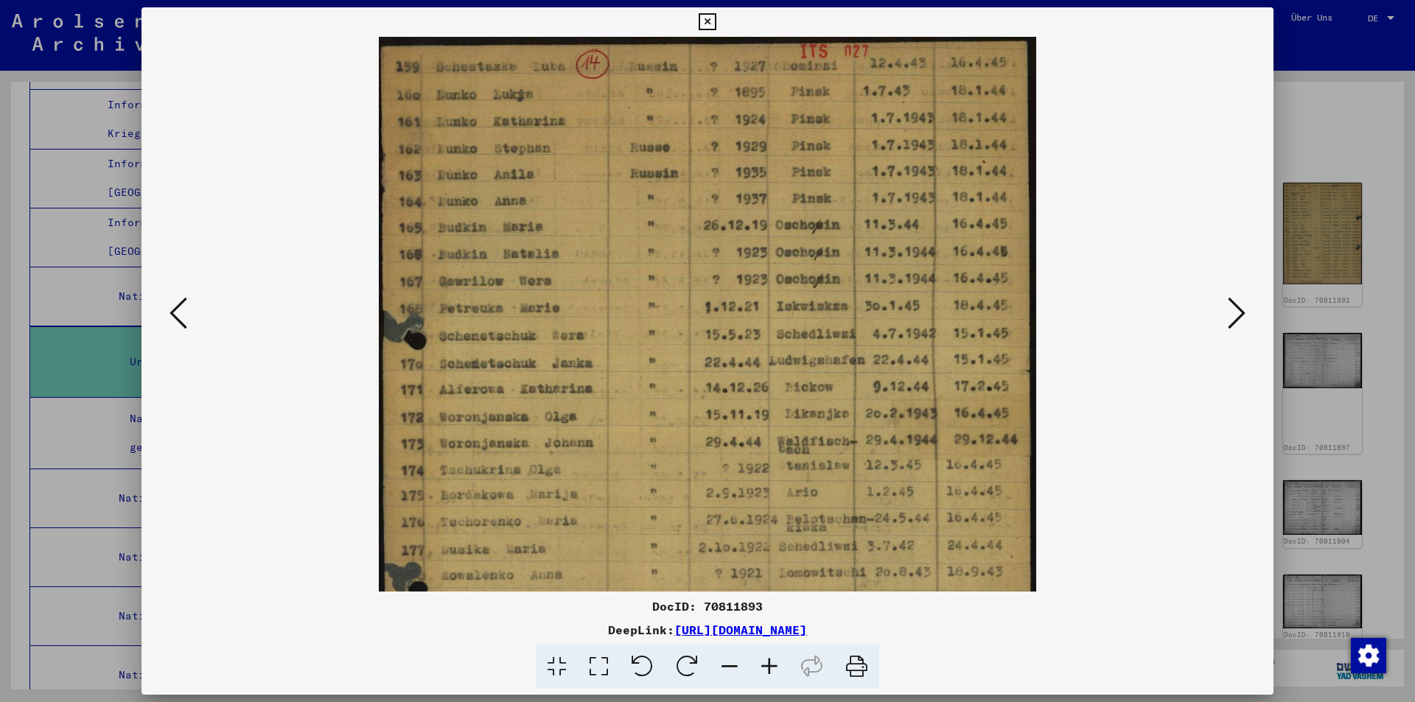
click at [767, 669] on icon at bounding box center [770, 667] width 40 height 45
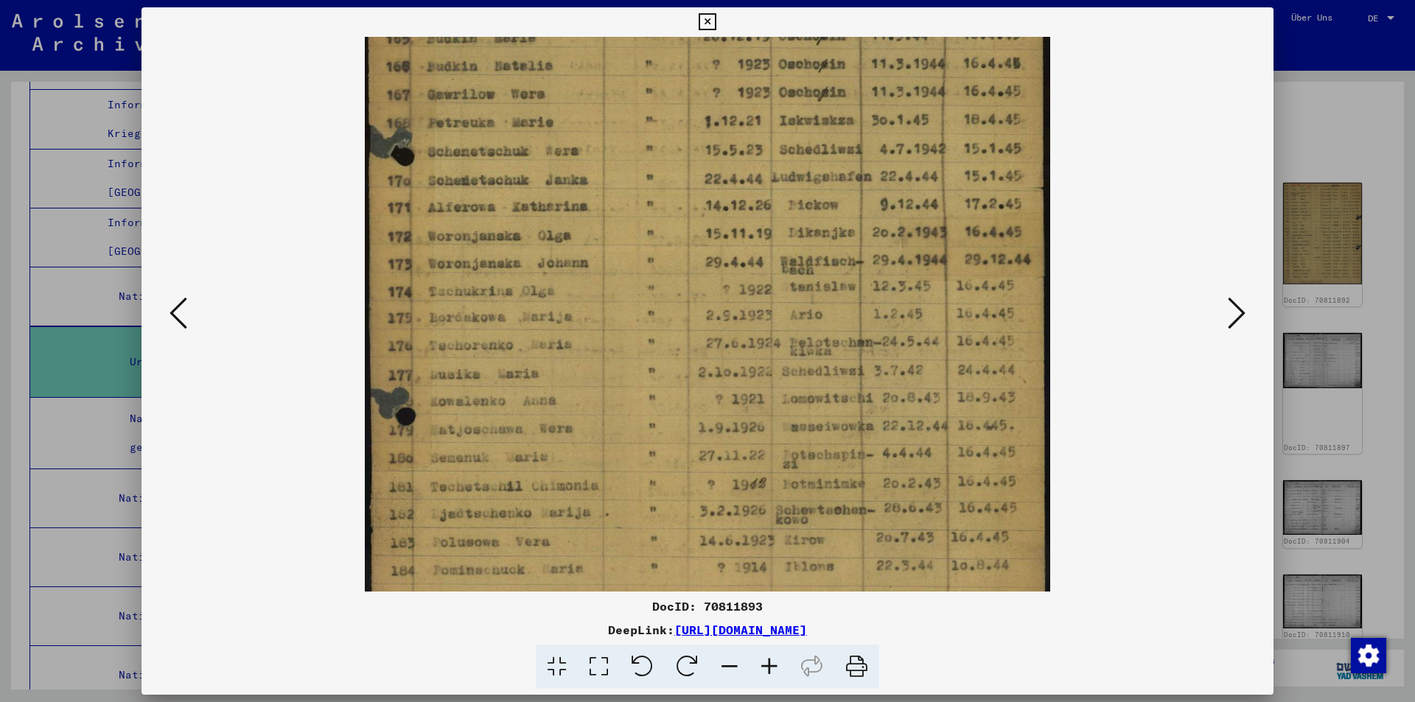
scroll to position [198, 0]
drag, startPoint x: 829, startPoint y: 546, endPoint x: 750, endPoint y: 348, distance: 213.4
click at [750, 348] on img at bounding box center [707, 282] width 685 height 887
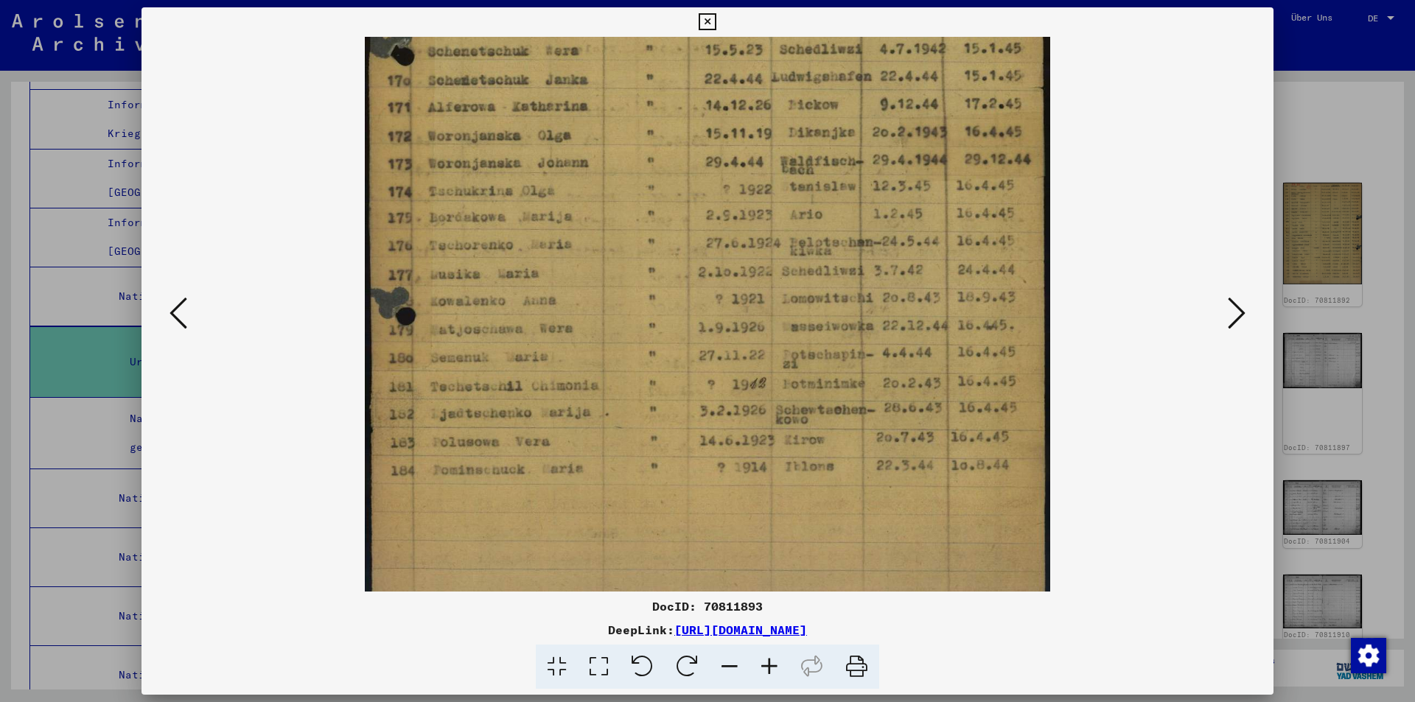
scroll to position [309, 0]
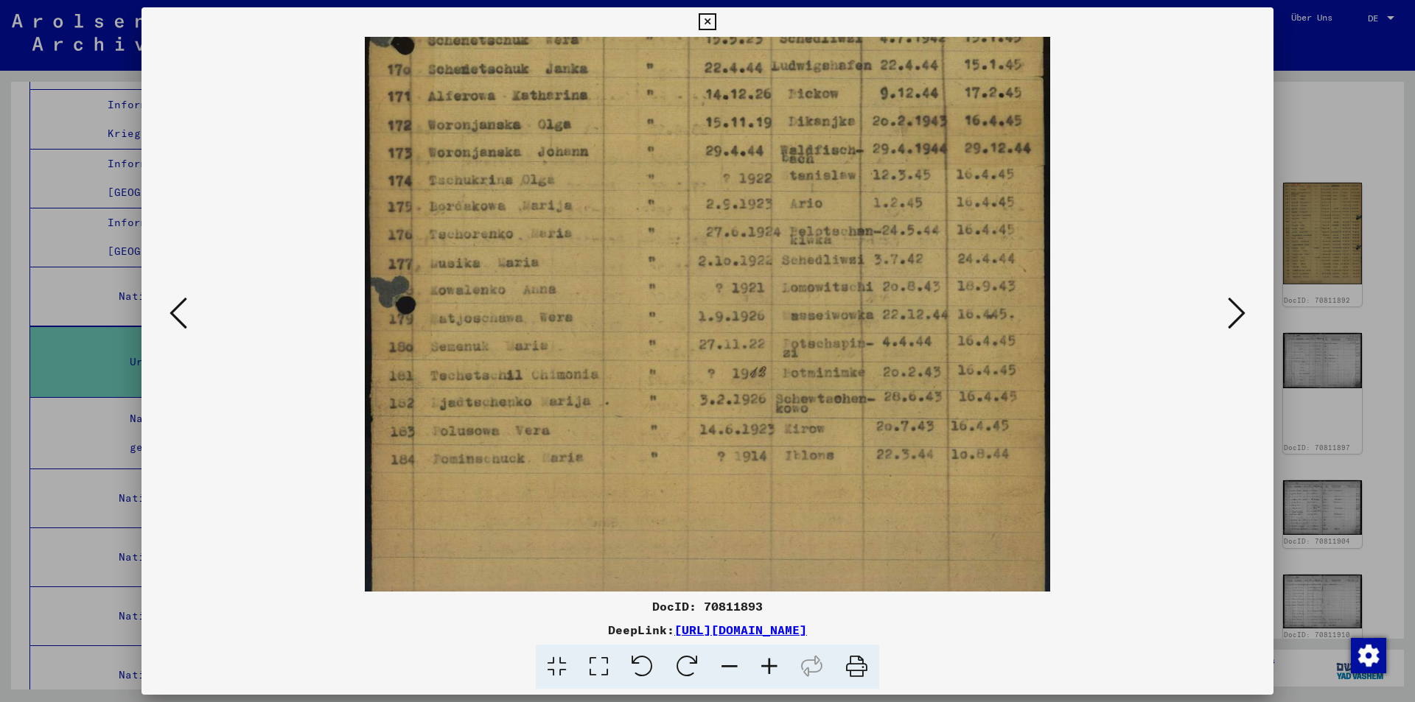
drag, startPoint x: 668, startPoint y: 453, endPoint x: 663, endPoint y: 342, distance: 110.7
click at [663, 342] on img at bounding box center [707, 171] width 685 height 887
click at [1230, 310] on icon at bounding box center [1237, 313] width 18 height 35
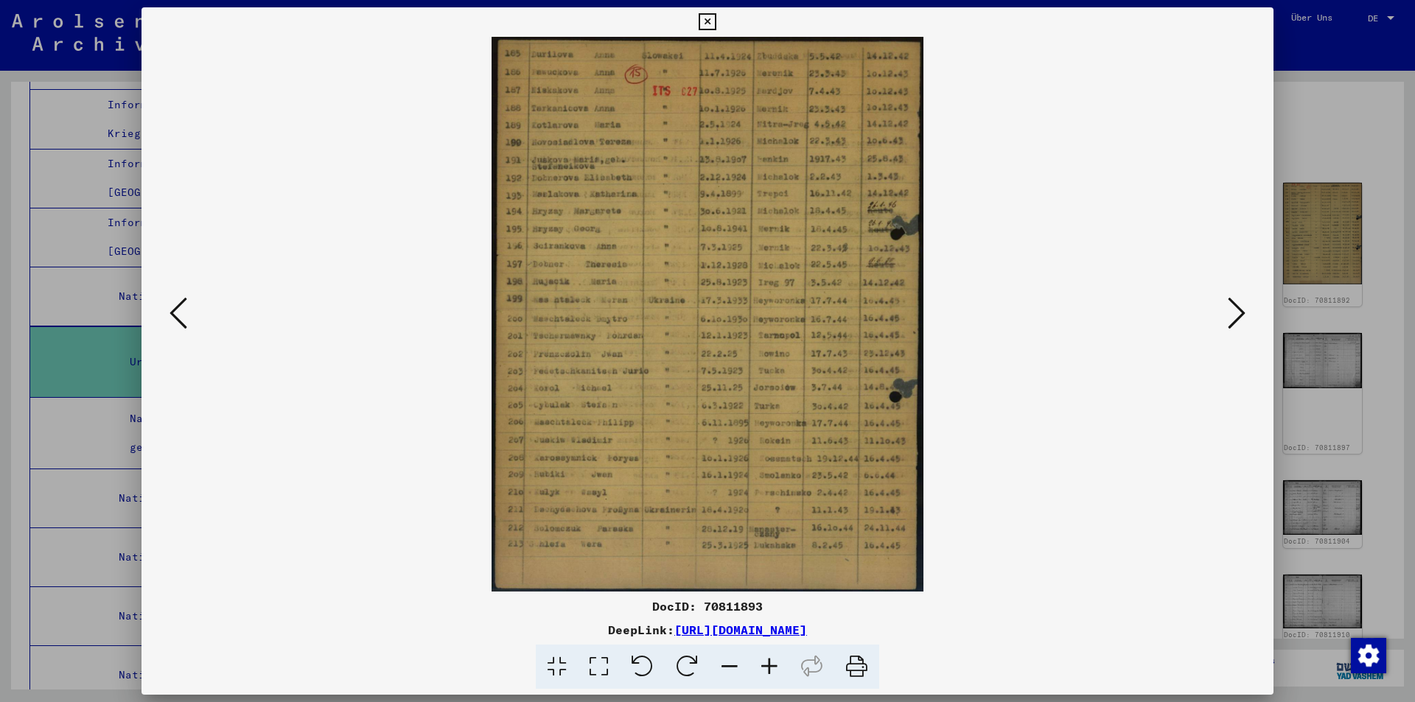
scroll to position [0, 0]
click at [772, 665] on icon at bounding box center [770, 667] width 40 height 45
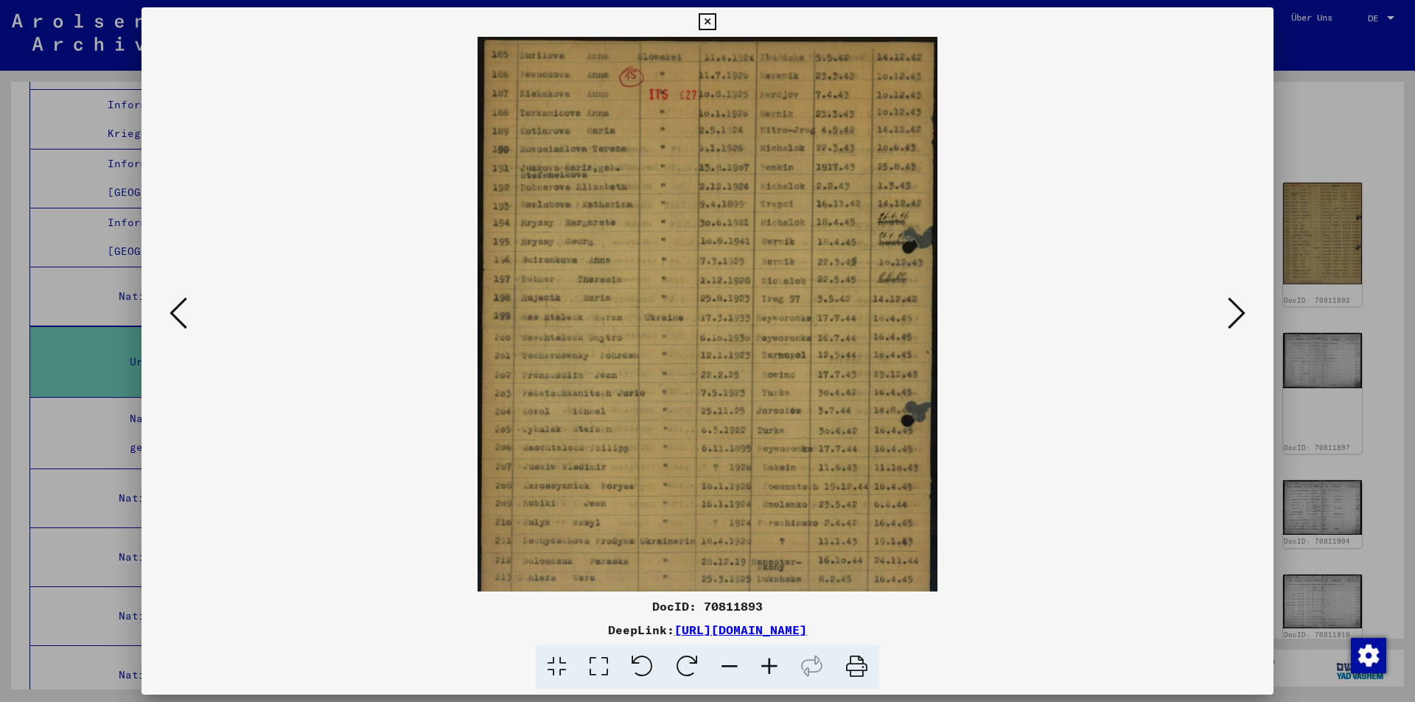
click at [772, 665] on icon at bounding box center [770, 667] width 40 height 45
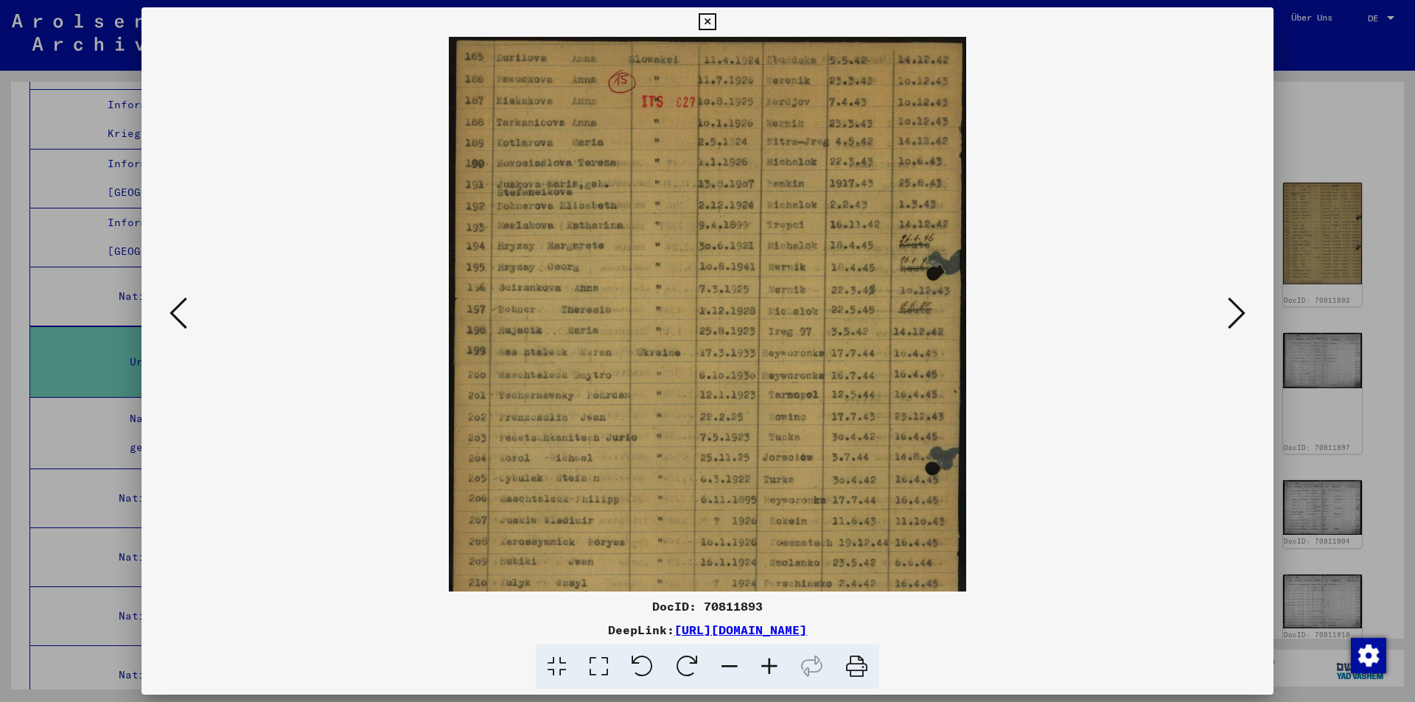
click at [772, 665] on icon at bounding box center [770, 667] width 40 height 45
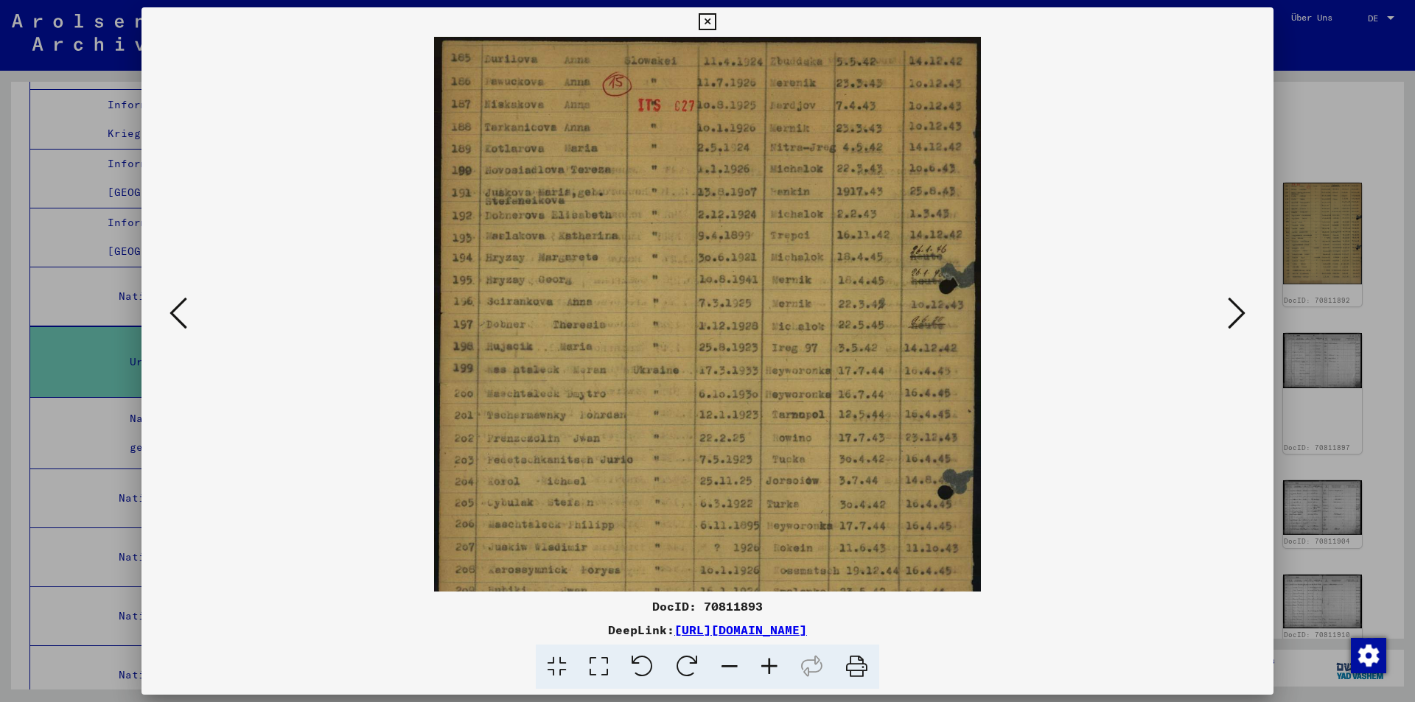
click at [772, 665] on icon at bounding box center [770, 667] width 40 height 45
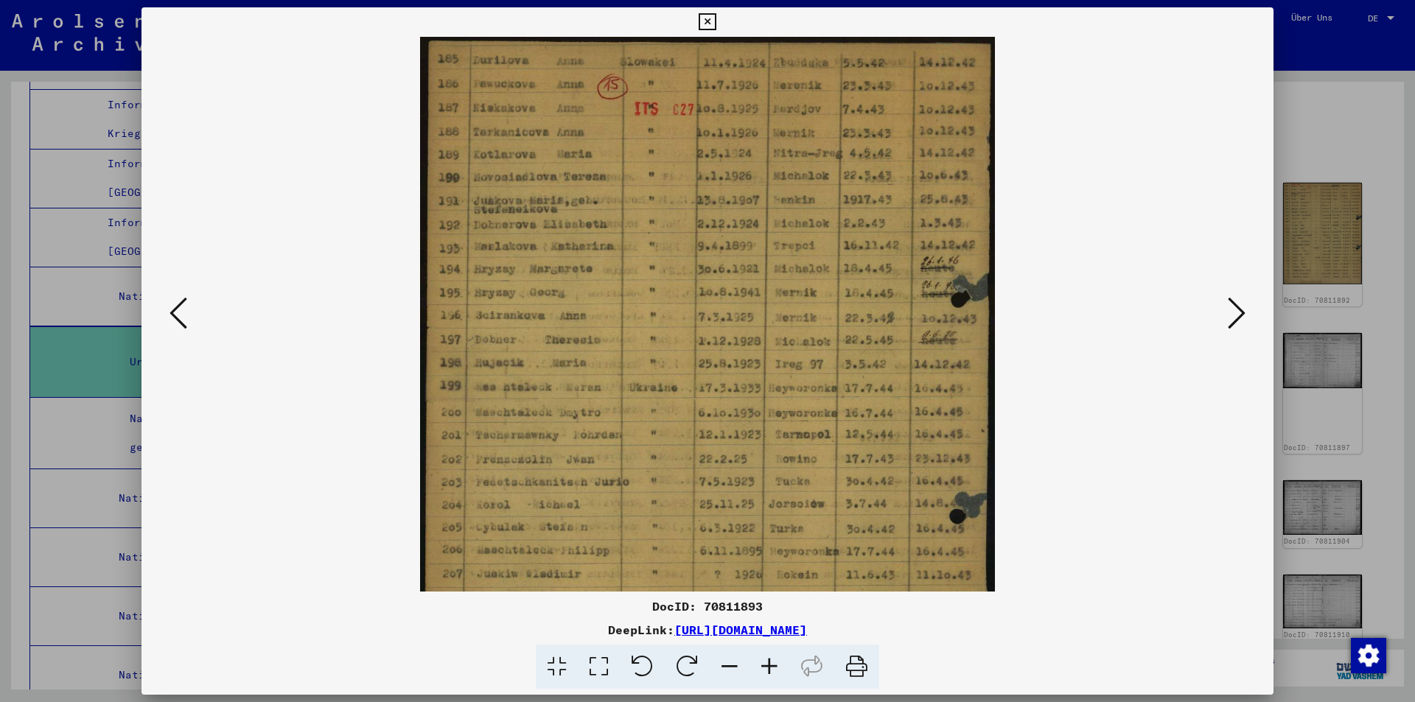
click at [772, 665] on icon at bounding box center [770, 667] width 40 height 45
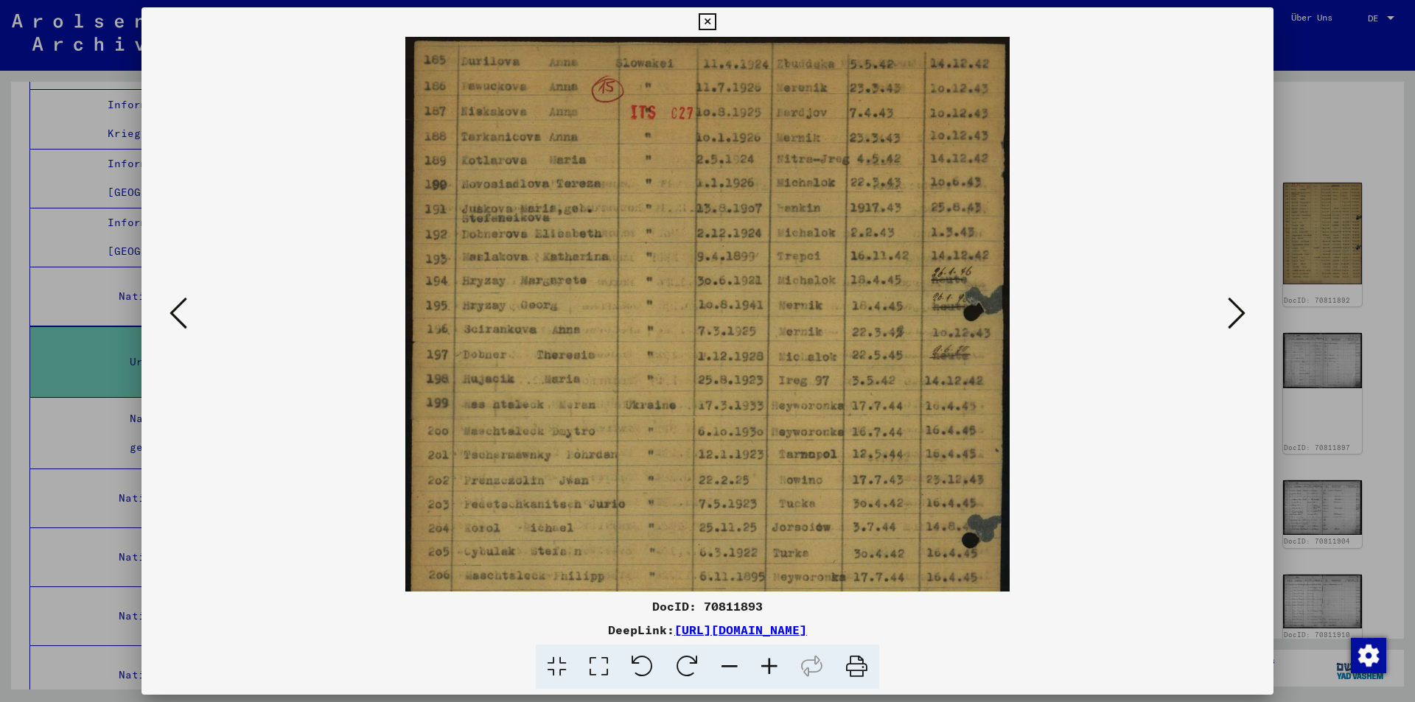
click at [772, 665] on icon at bounding box center [770, 667] width 40 height 45
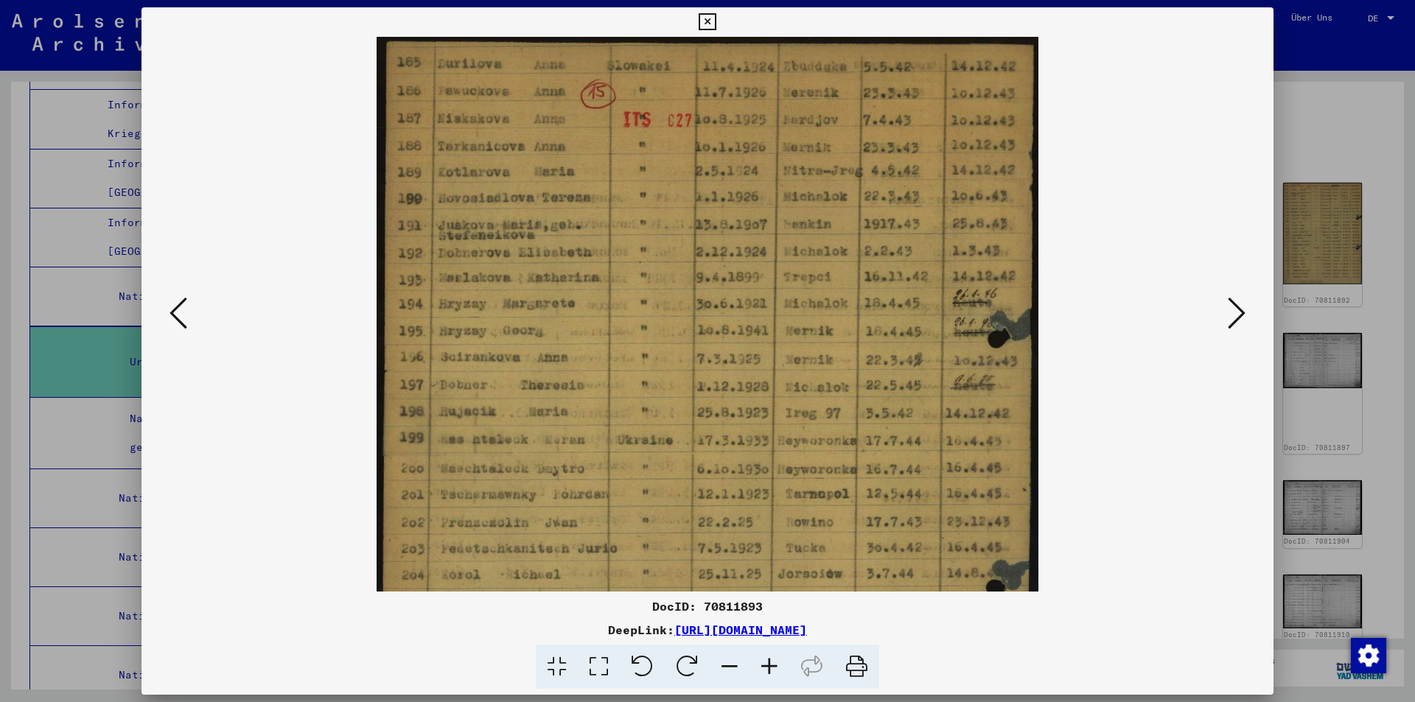
click at [772, 665] on icon at bounding box center [770, 667] width 40 height 45
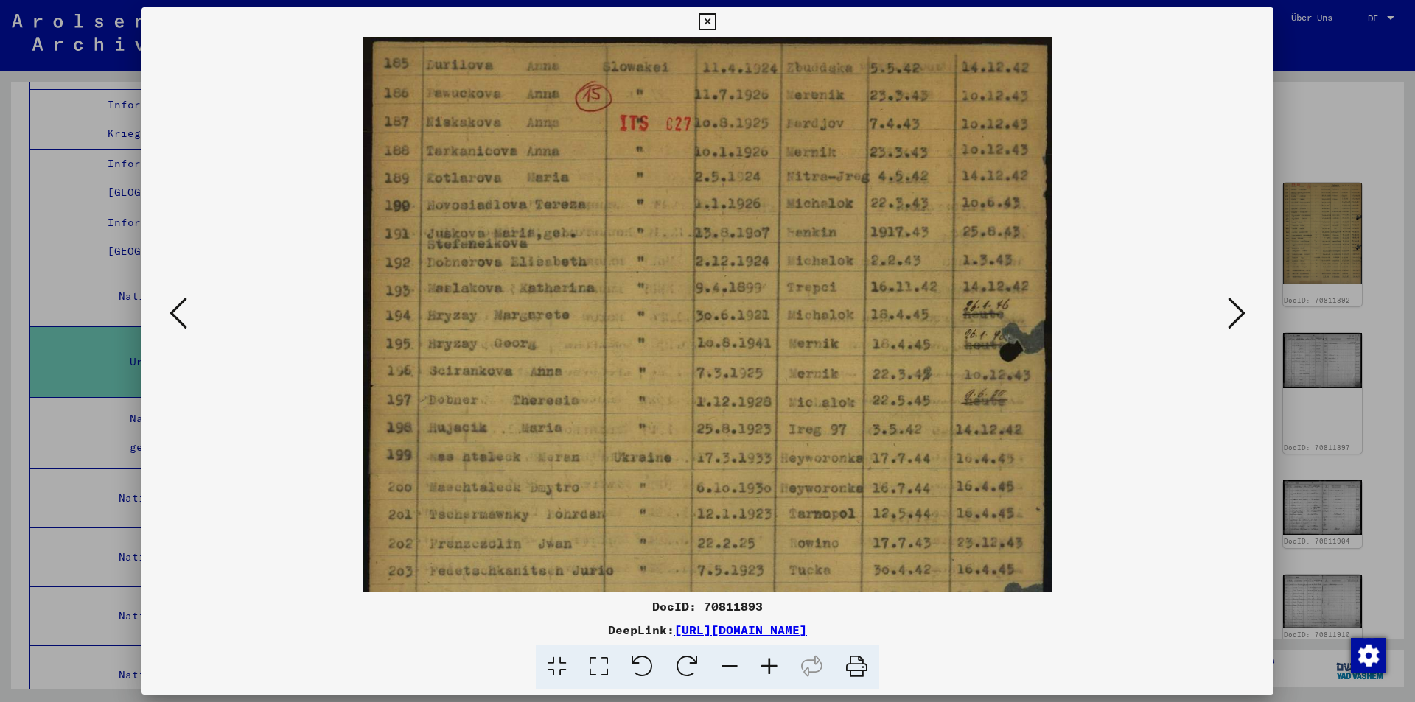
click at [772, 665] on icon at bounding box center [770, 667] width 40 height 45
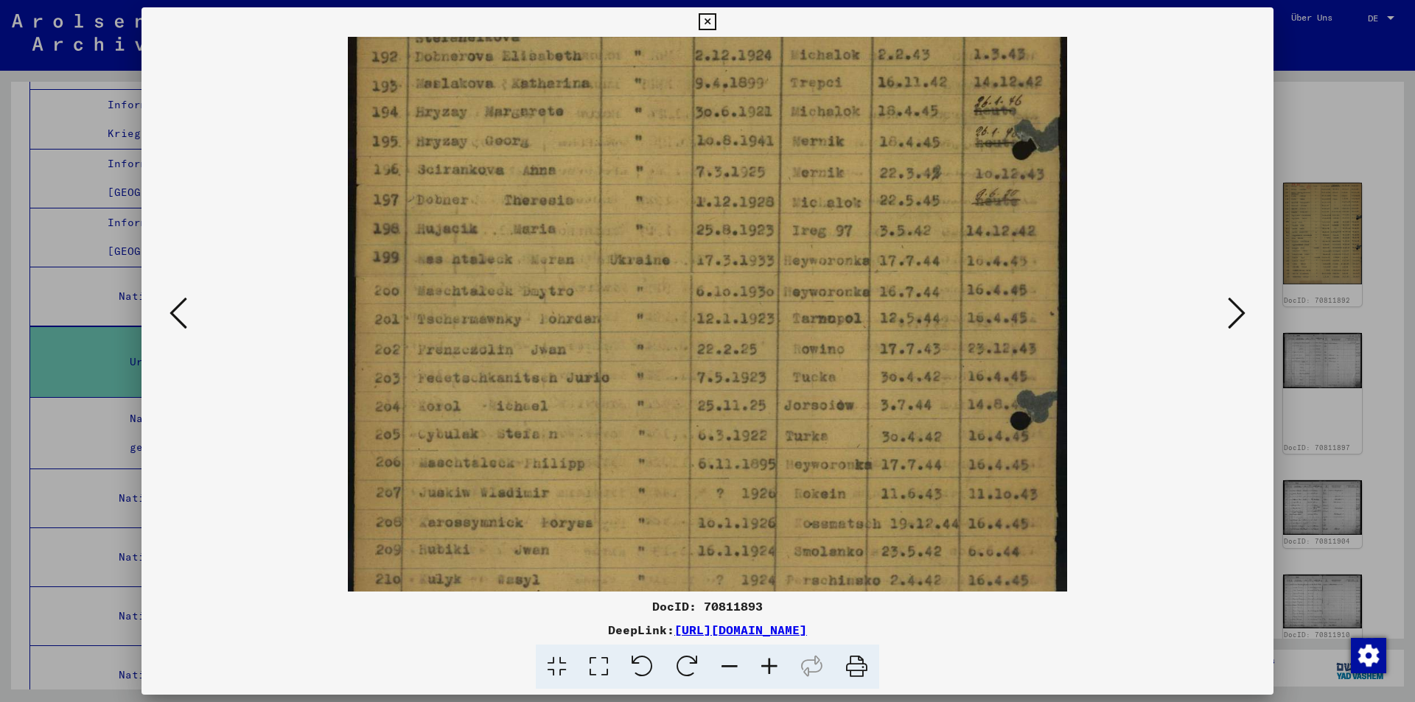
drag, startPoint x: 770, startPoint y: 461, endPoint x: 706, endPoint y: 254, distance: 217.3
click at [706, 254] on img at bounding box center [707, 284] width 719 height 924
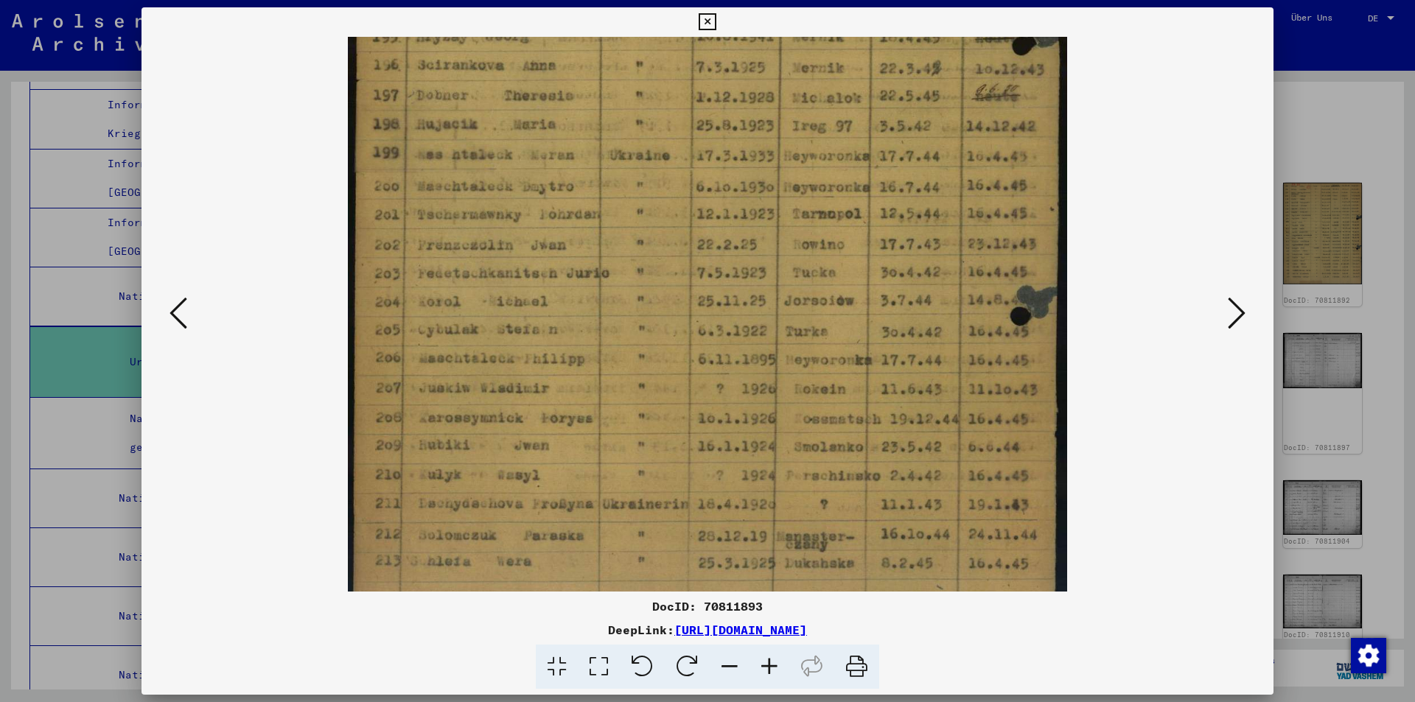
scroll to position [369, 0]
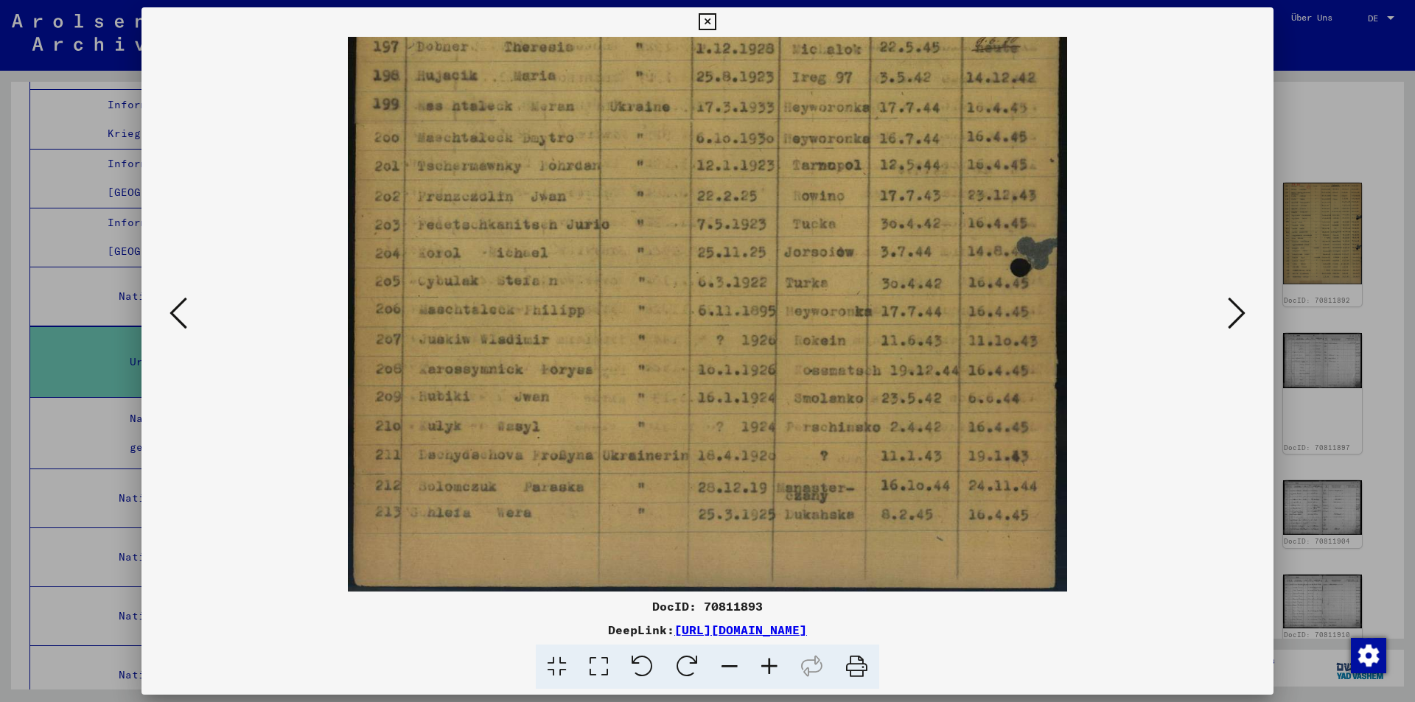
drag, startPoint x: 722, startPoint y: 447, endPoint x: 661, endPoint y: 247, distance: 209.6
click at [661, 247] on img at bounding box center [707, 130] width 719 height 924
click at [1232, 320] on icon at bounding box center [1237, 313] width 18 height 35
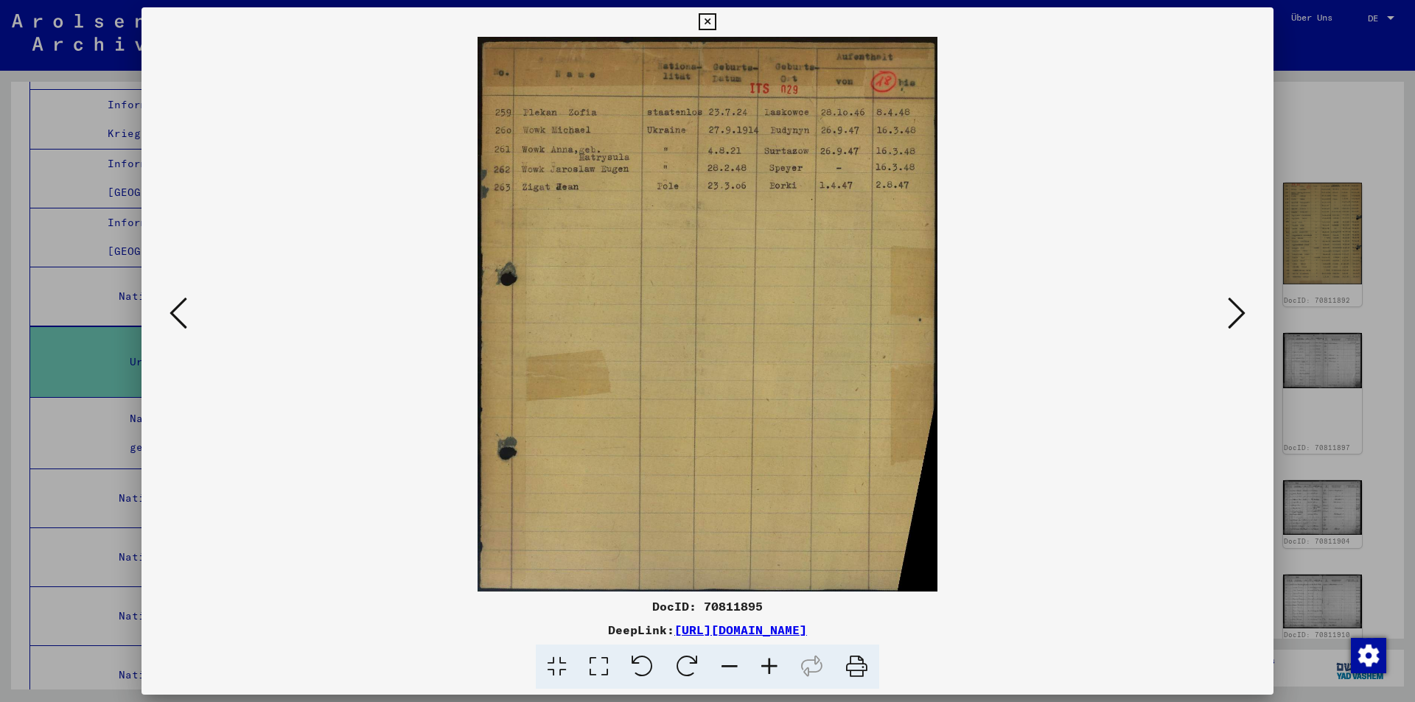
click at [770, 663] on icon at bounding box center [770, 667] width 40 height 45
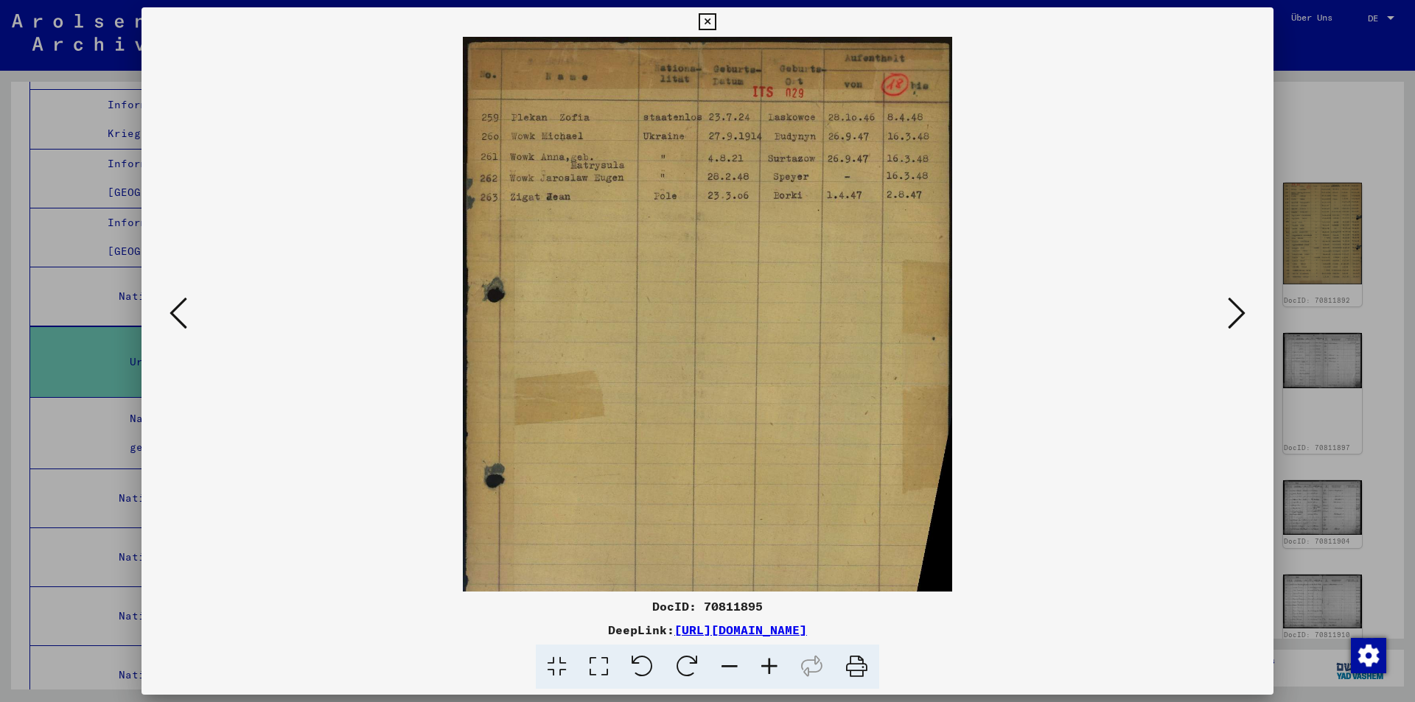
click at [770, 663] on icon at bounding box center [770, 667] width 40 height 45
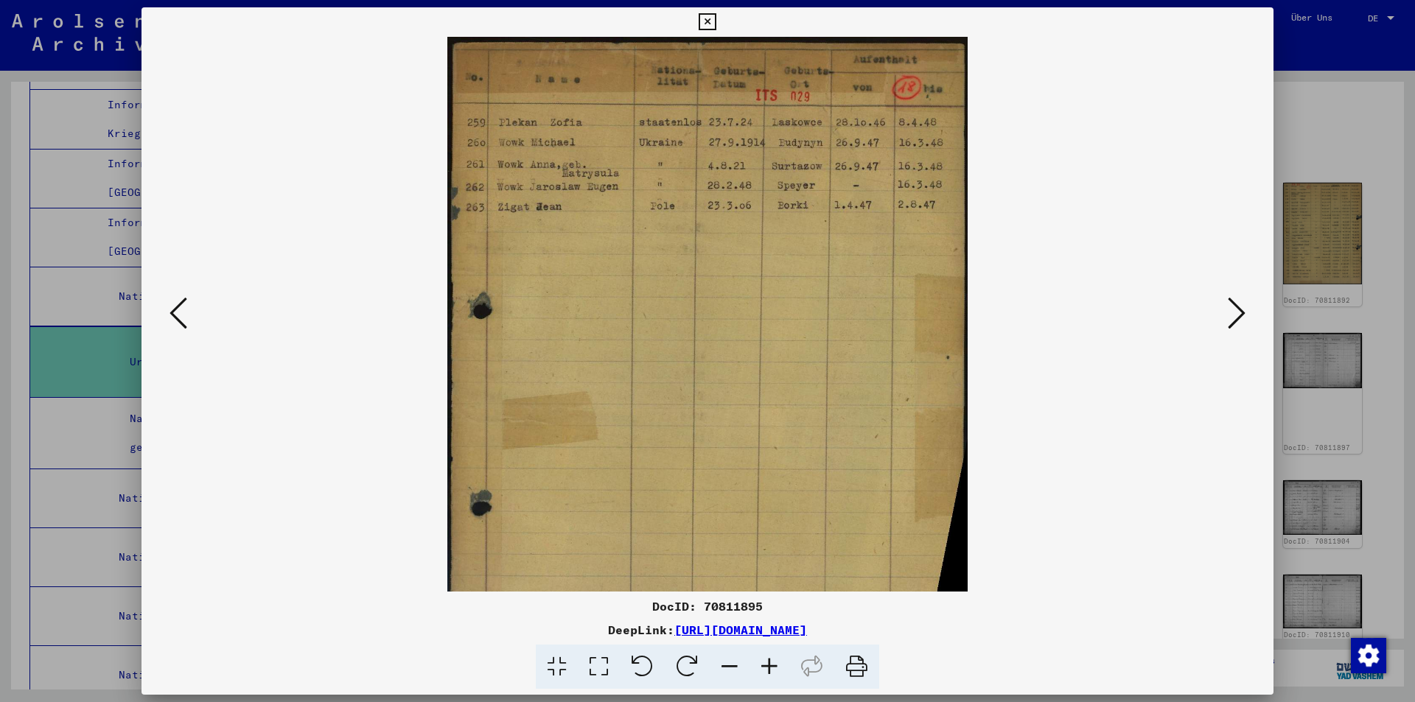
click at [770, 663] on icon at bounding box center [770, 667] width 40 height 45
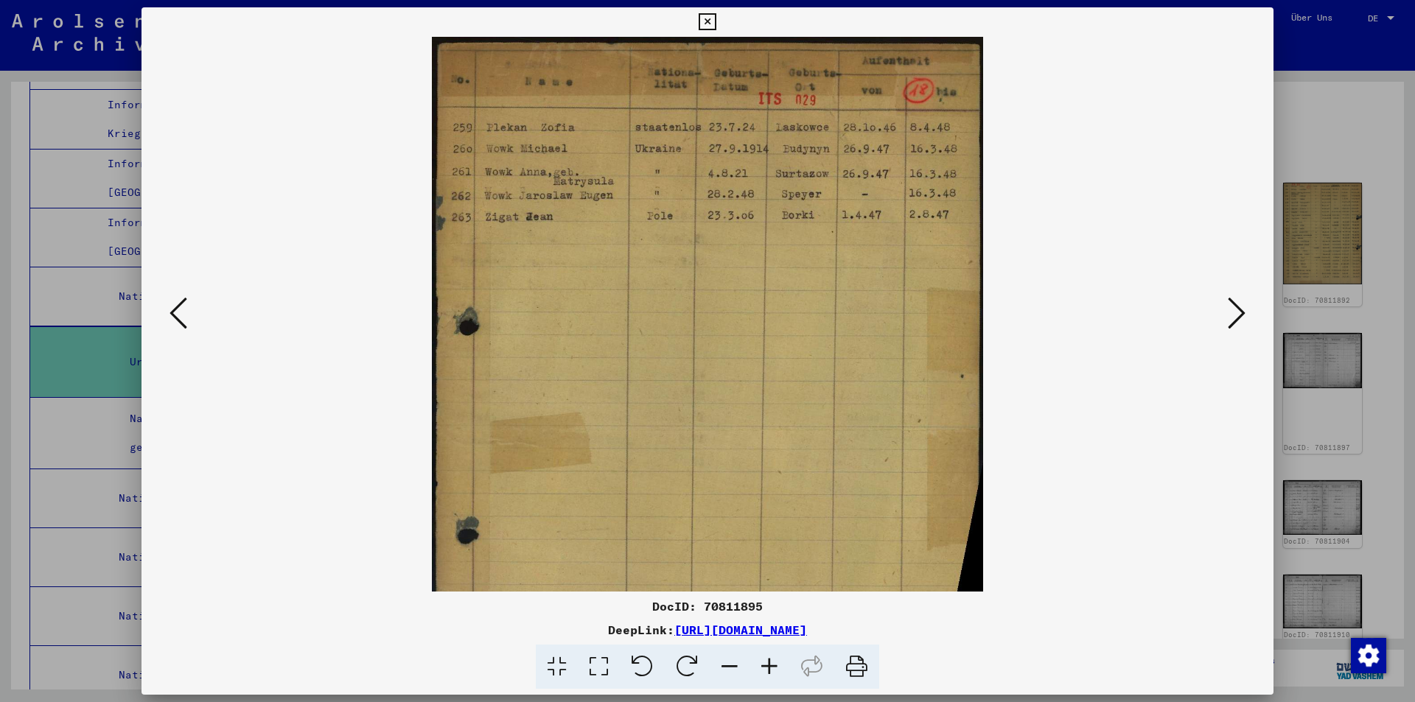
click at [770, 663] on icon at bounding box center [770, 667] width 40 height 45
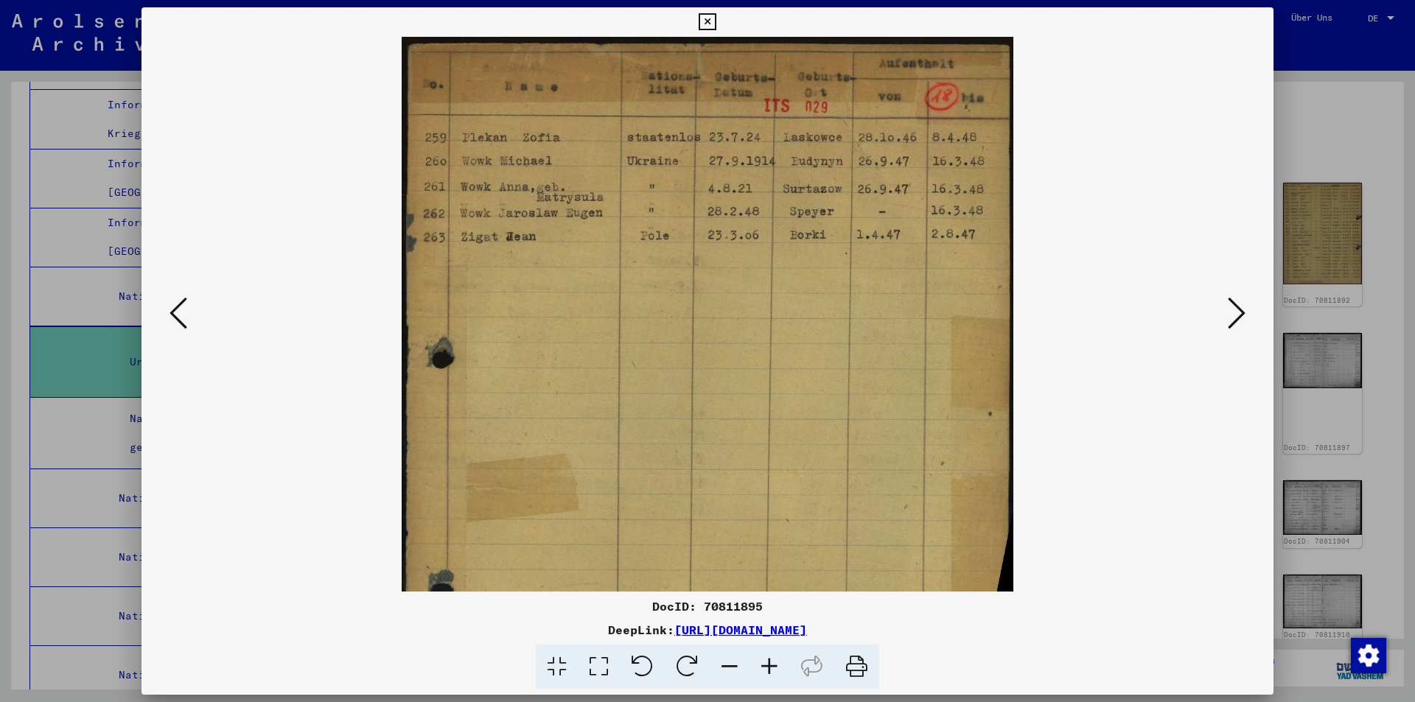
click at [770, 663] on icon at bounding box center [770, 667] width 40 height 45
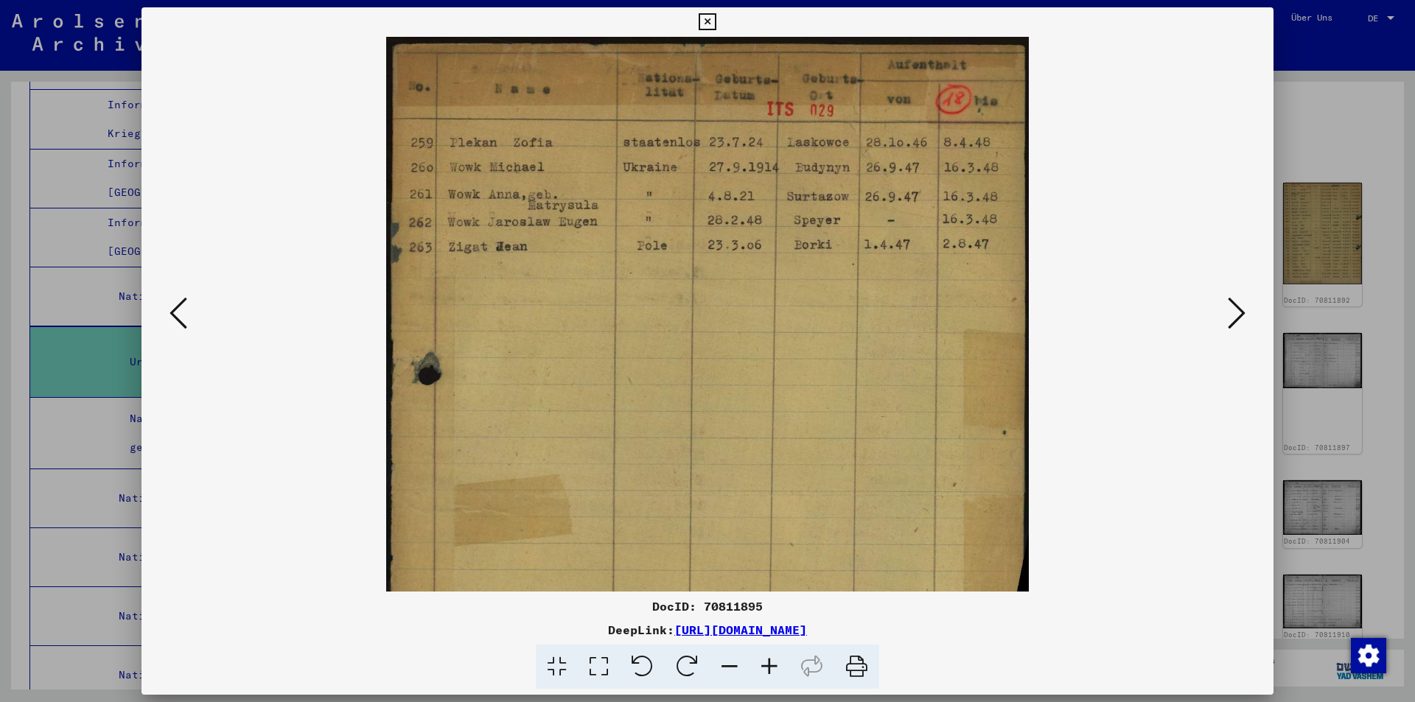
click at [770, 663] on icon at bounding box center [770, 667] width 40 height 45
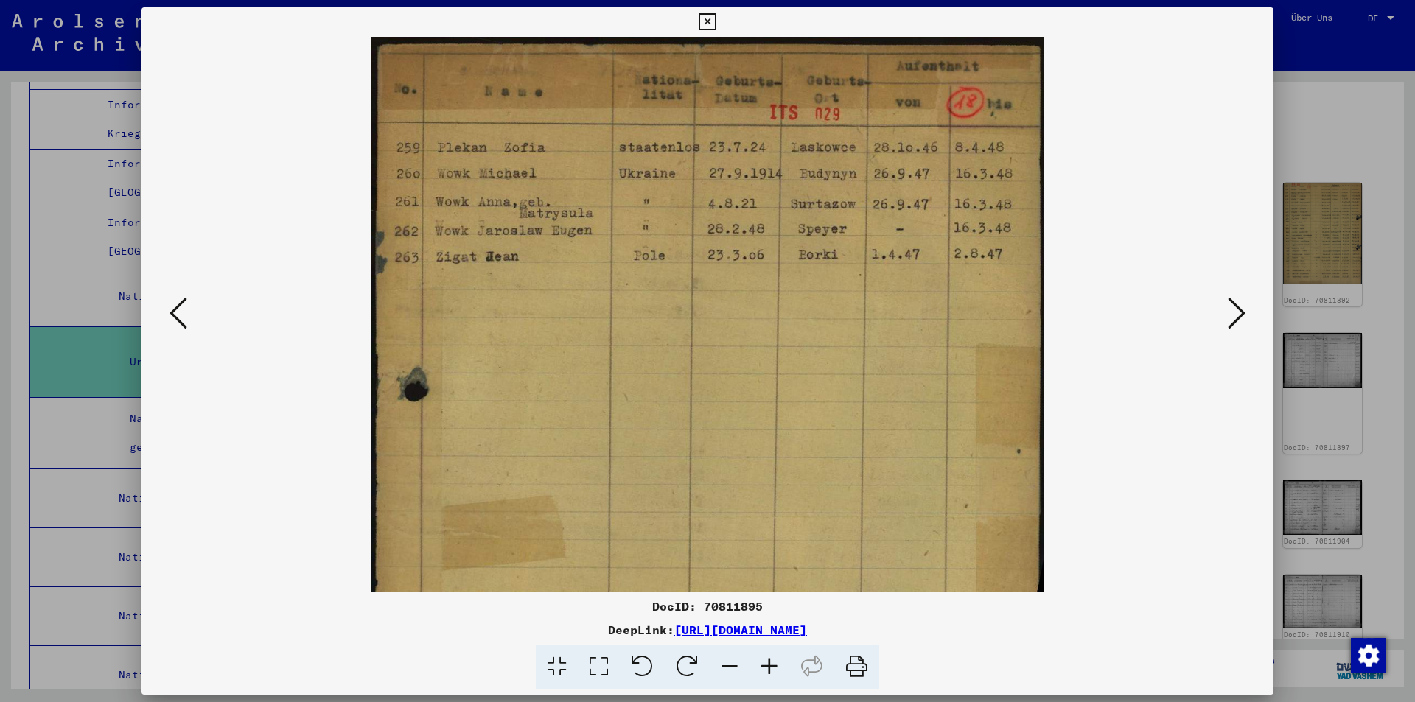
click at [1241, 304] on icon at bounding box center [1237, 313] width 18 height 35
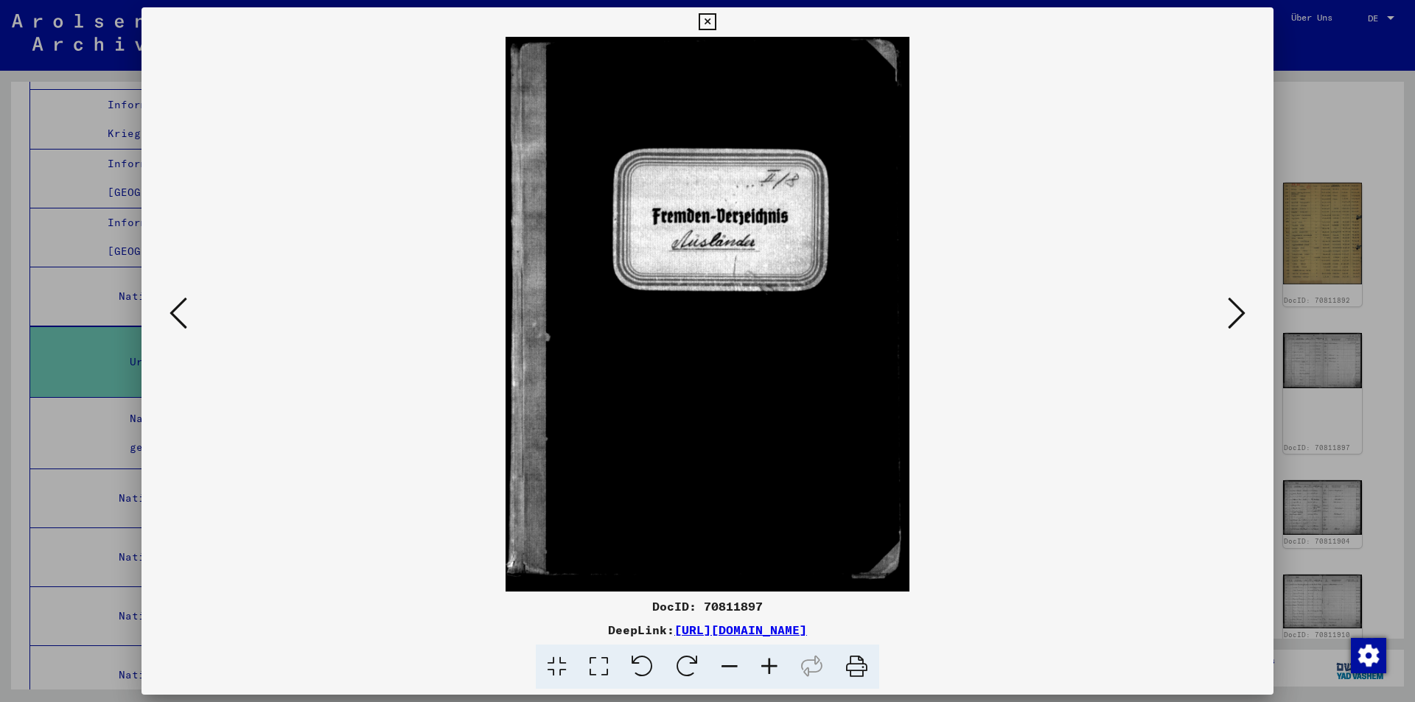
click at [1241, 304] on icon at bounding box center [1237, 313] width 18 height 35
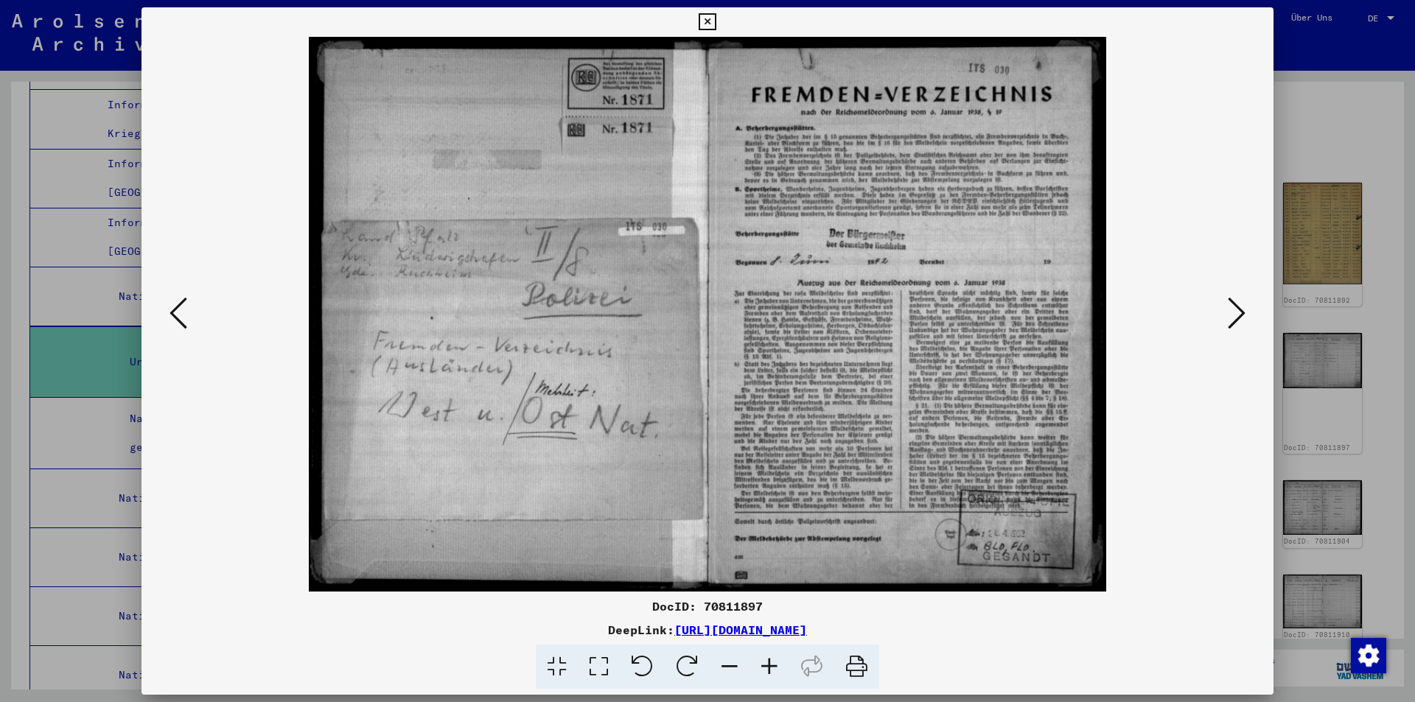
click at [181, 313] on icon at bounding box center [179, 313] width 18 height 35
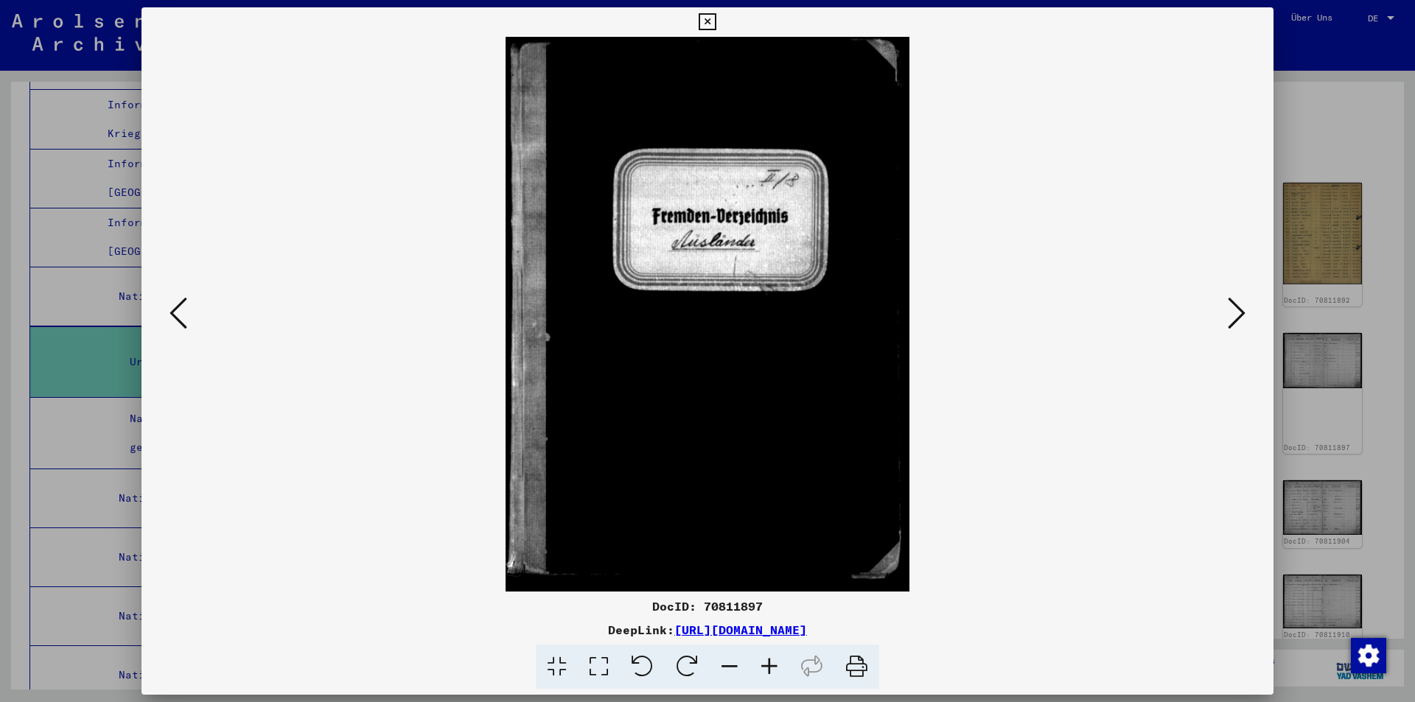
click at [1232, 321] on icon at bounding box center [1237, 313] width 18 height 35
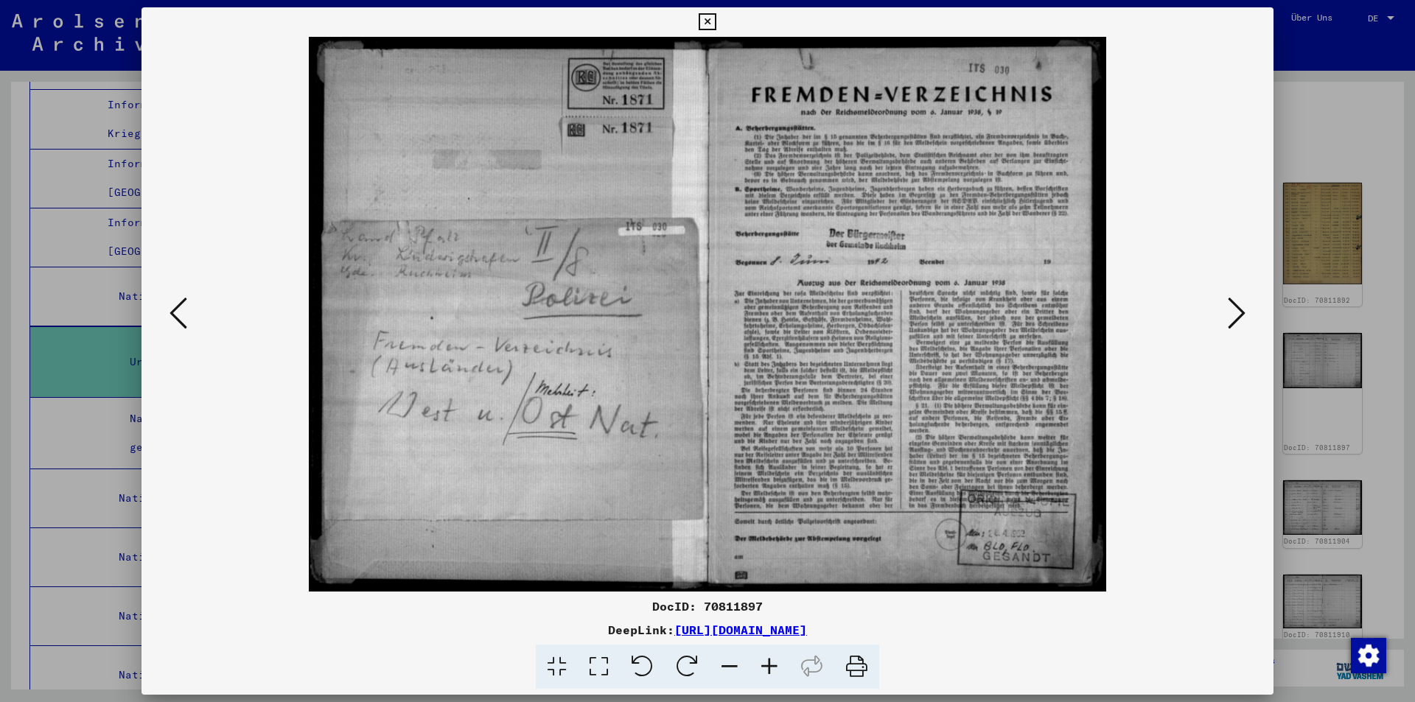
drag, startPoint x: 888, startPoint y: 99, endPoint x: 915, endPoint y: 97, distance: 26.6
click at [914, 97] on img at bounding box center [708, 314] width 798 height 555
drag, startPoint x: 915, startPoint y: 97, endPoint x: 960, endPoint y: 101, distance: 45.1
click at [961, 100] on img at bounding box center [708, 314] width 798 height 555
click at [1238, 296] on icon at bounding box center [1237, 313] width 18 height 35
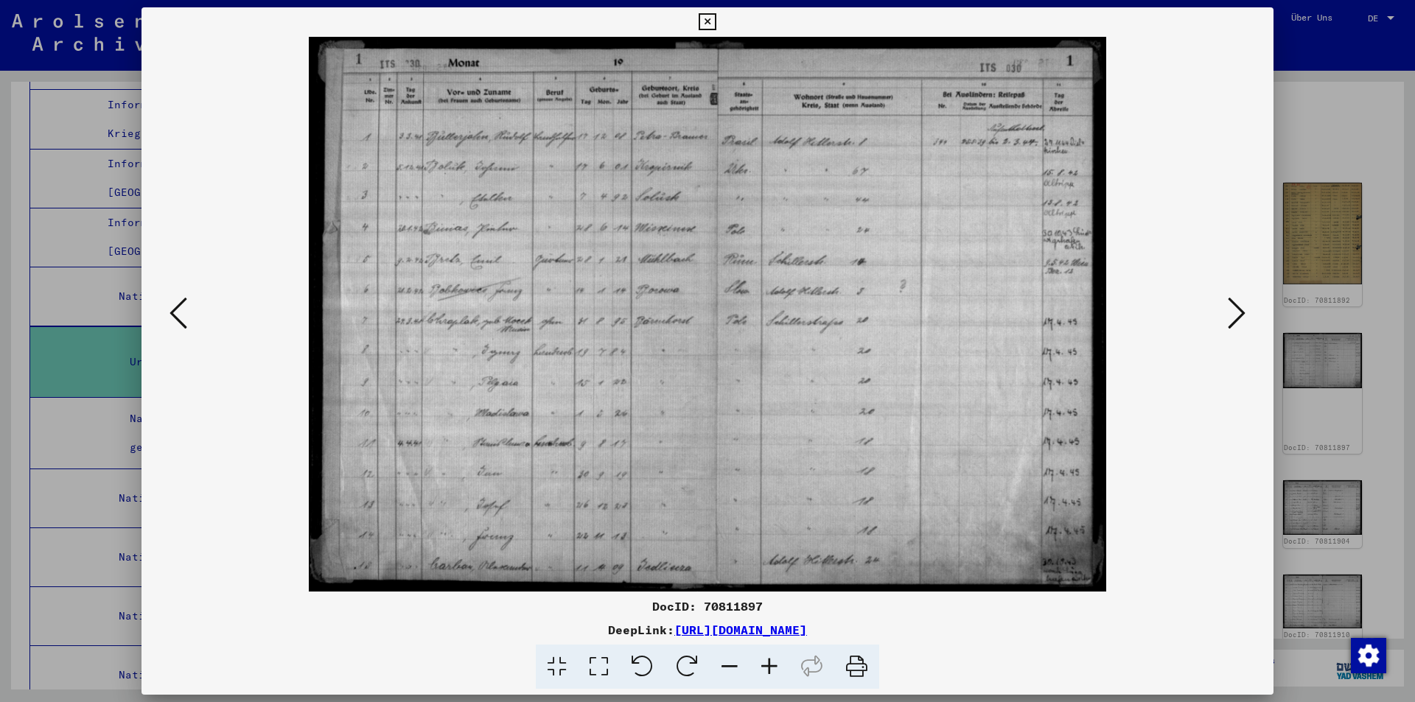
click at [175, 313] on icon at bounding box center [179, 313] width 18 height 35
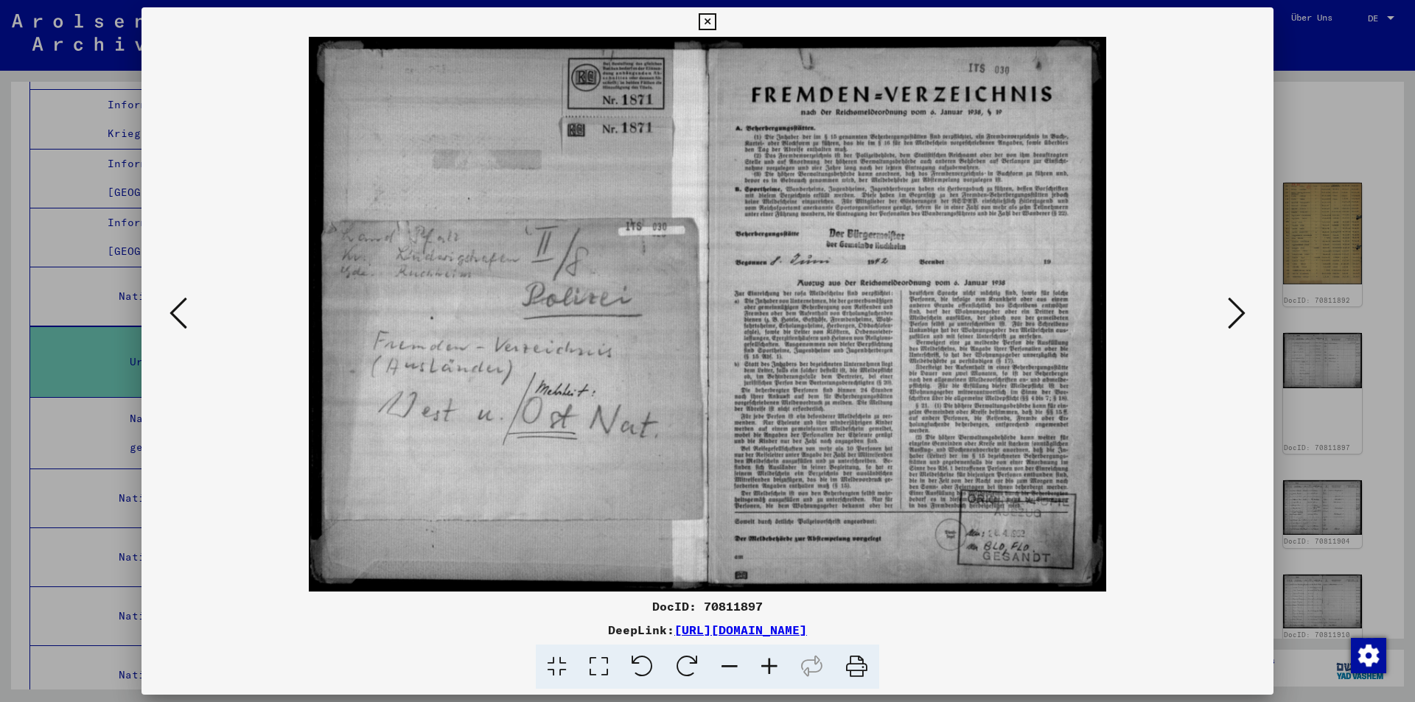
click at [175, 313] on icon at bounding box center [179, 313] width 18 height 35
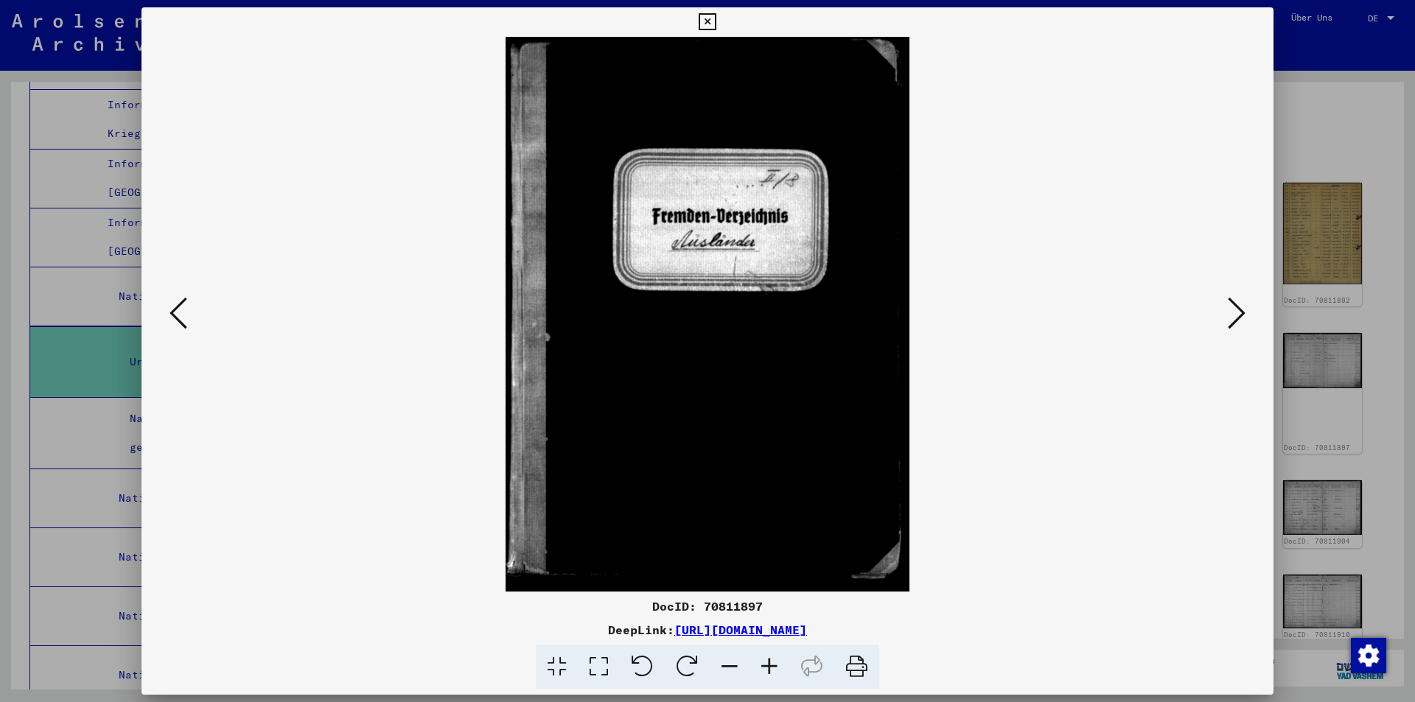
click at [1238, 294] on button at bounding box center [1237, 314] width 27 height 42
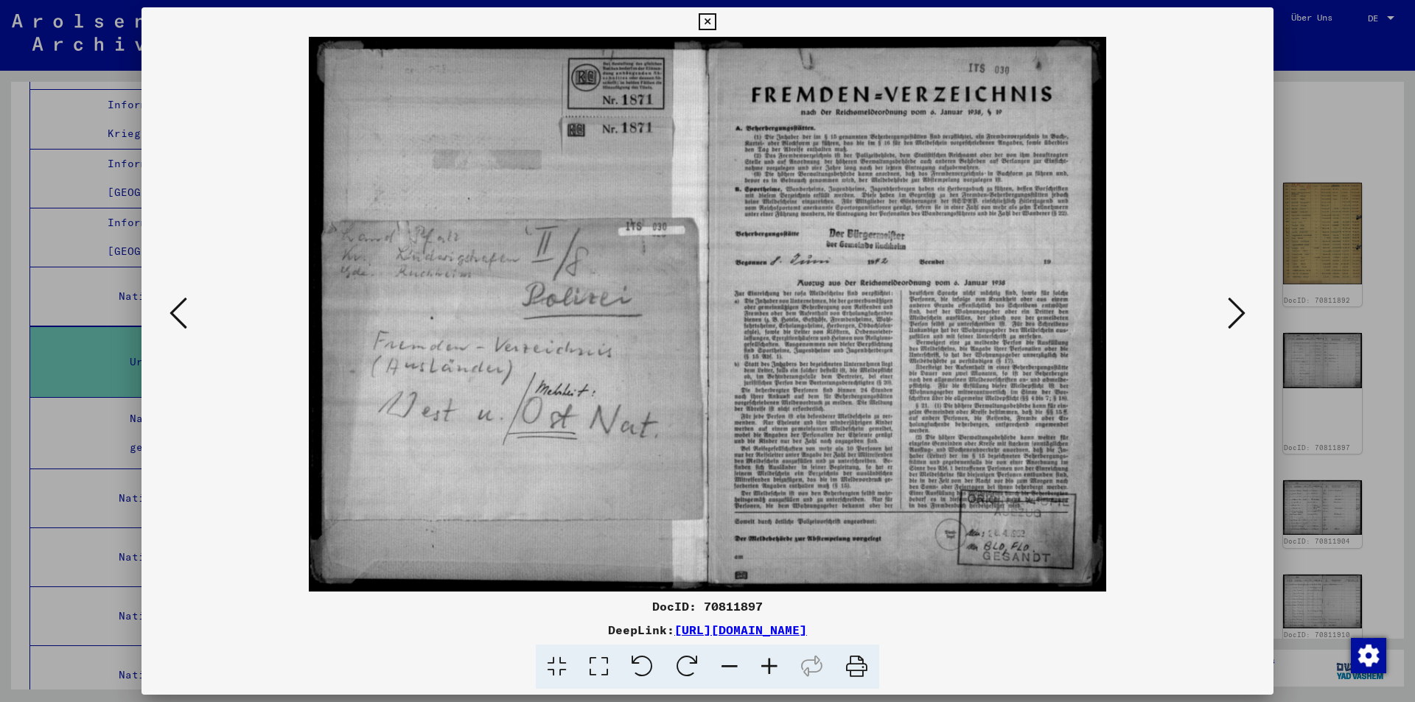
click at [1238, 294] on button at bounding box center [1237, 314] width 27 height 42
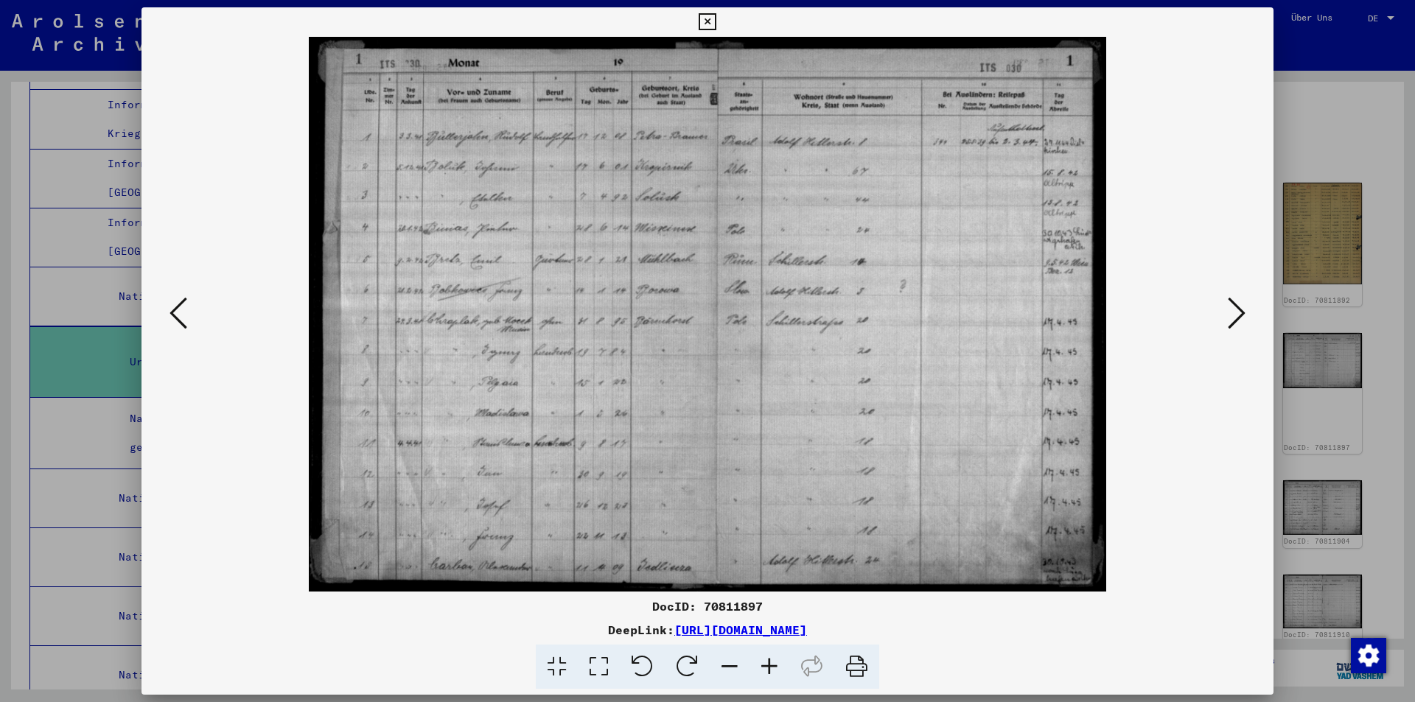
click at [769, 668] on icon at bounding box center [770, 667] width 40 height 45
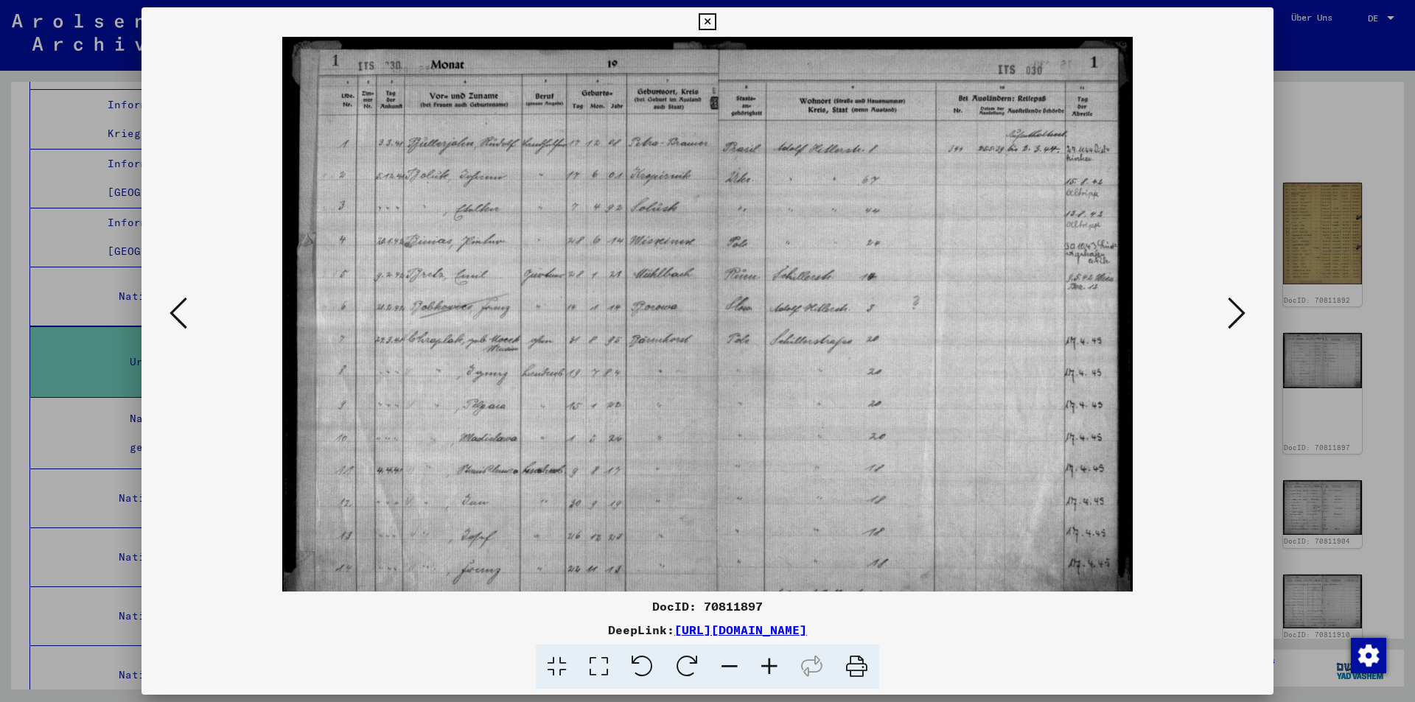
click at [769, 668] on icon at bounding box center [770, 667] width 40 height 45
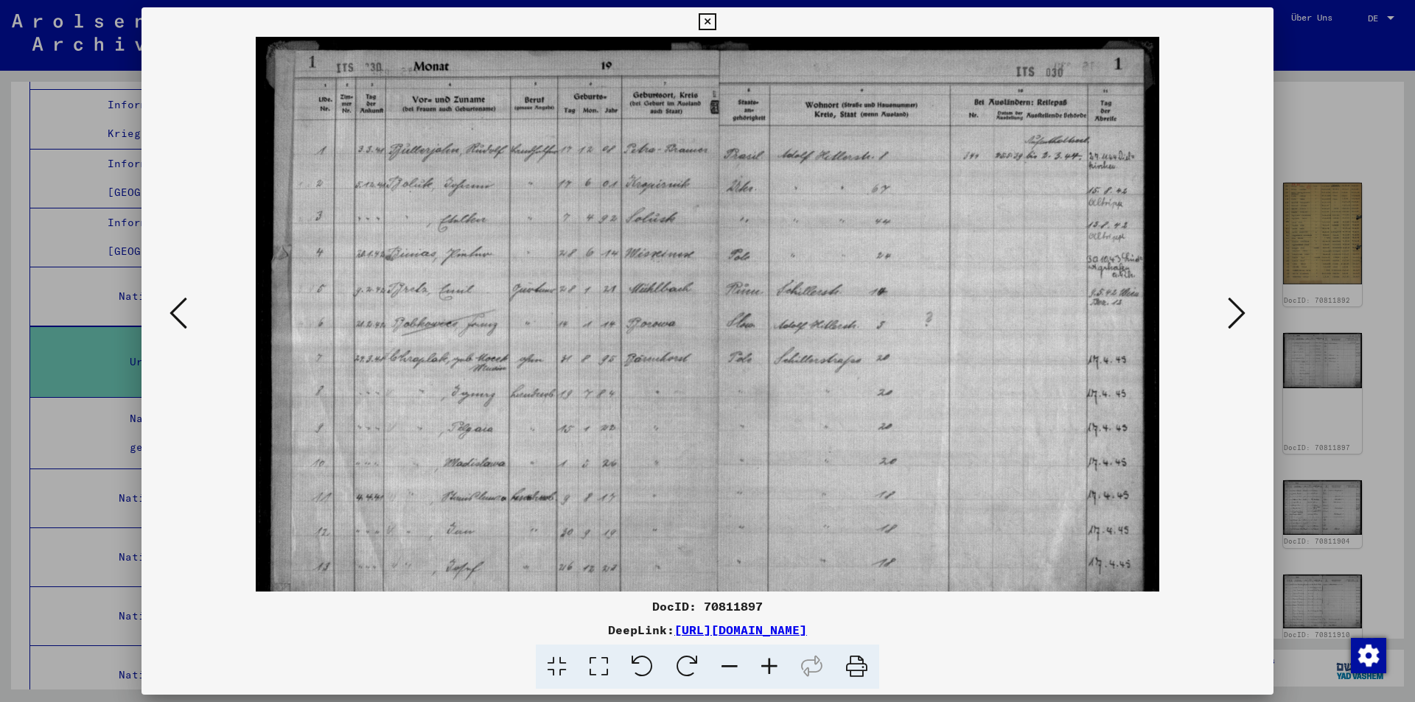
click at [769, 668] on icon at bounding box center [770, 667] width 40 height 45
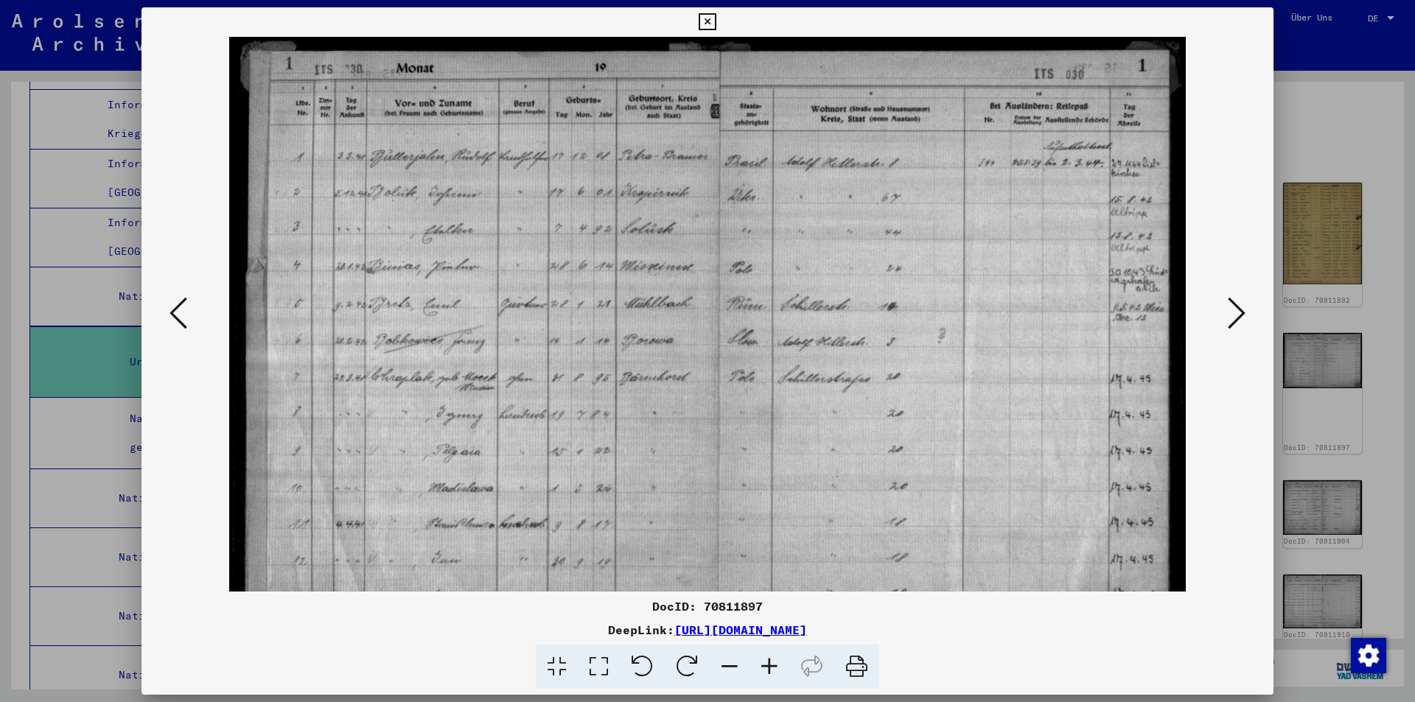
click at [769, 668] on icon at bounding box center [770, 667] width 40 height 45
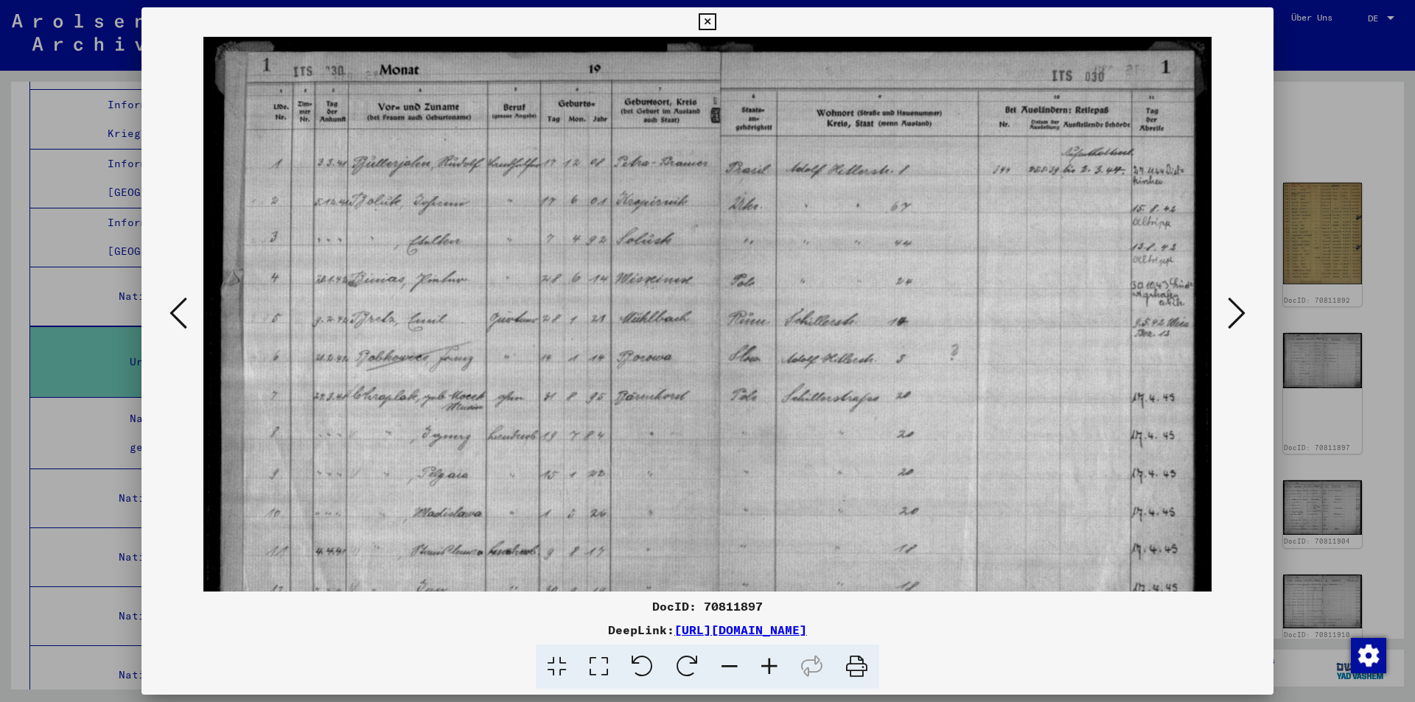
click at [769, 668] on icon at bounding box center [770, 667] width 40 height 45
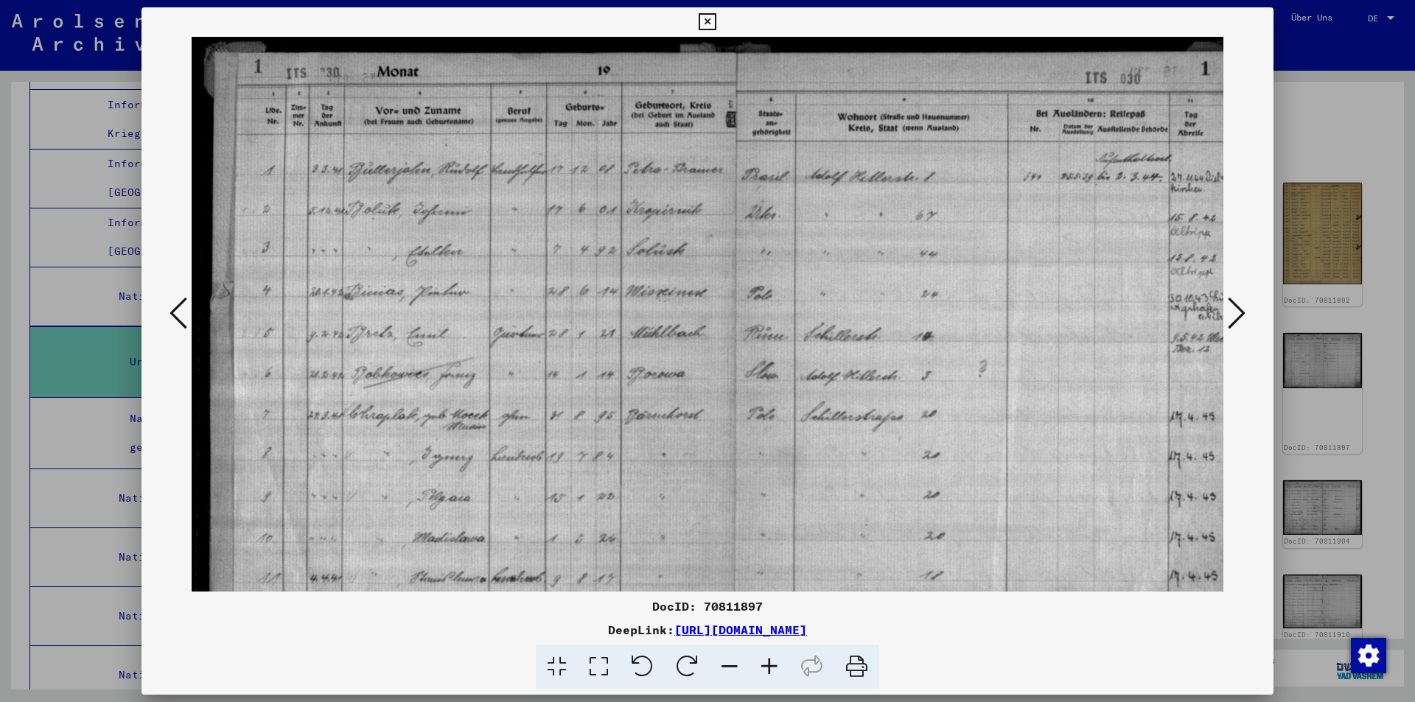
click at [769, 668] on icon at bounding box center [770, 667] width 40 height 45
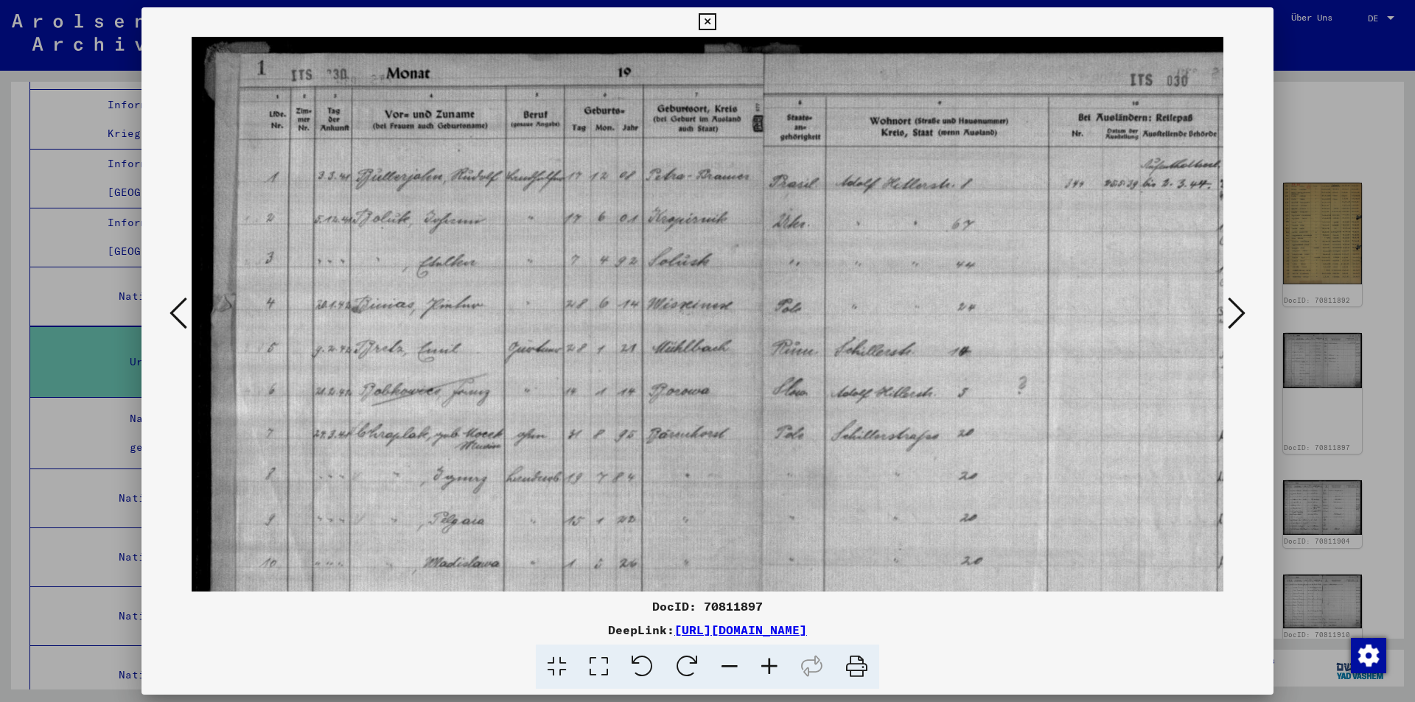
click at [769, 668] on icon at bounding box center [770, 667] width 40 height 45
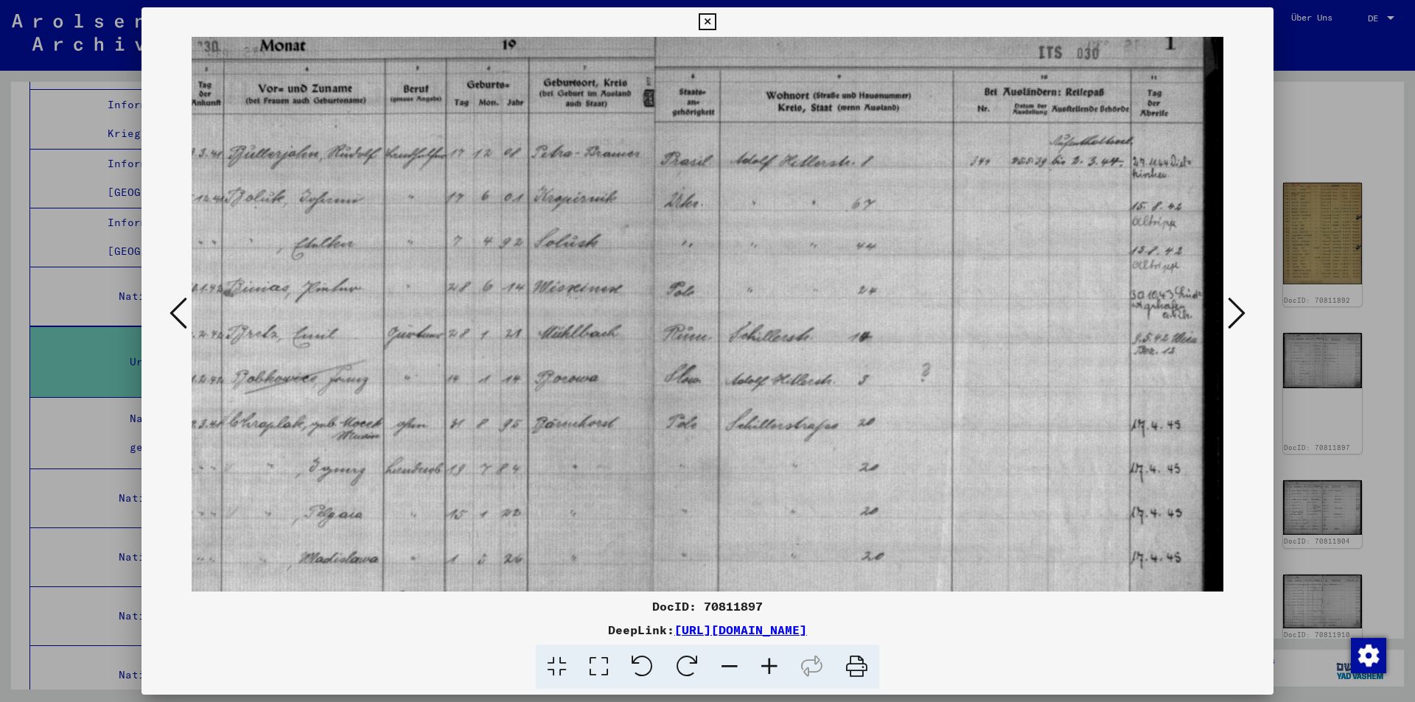
scroll to position [31, 136]
drag, startPoint x: 964, startPoint y: 424, endPoint x: 610, endPoint y: 403, distance: 354.4
click at [610, 403] on img at bounding box center [640, 412] width 1168 height 813
click at [1242, 312] on icon at bounding box center [1237, 313] width 18 height 35
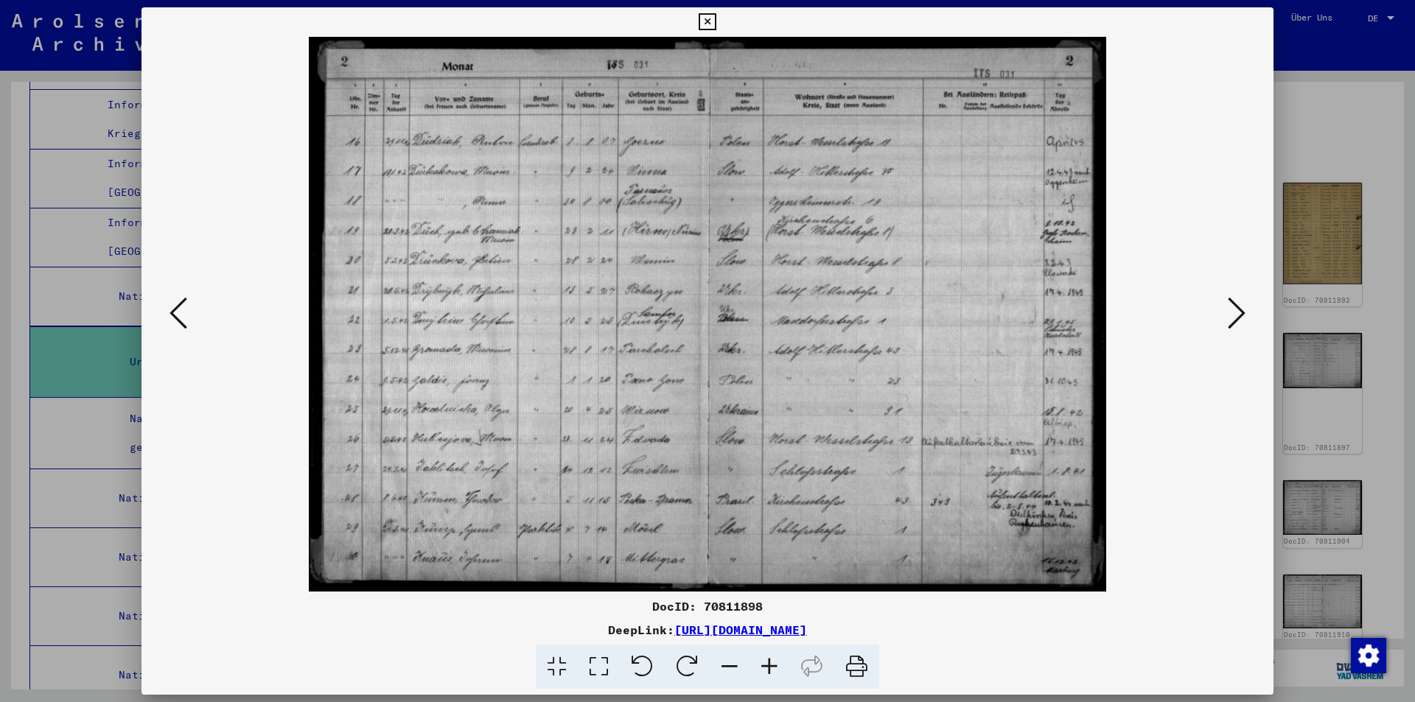
click at [1242, 312] on icon at bounding box center [1237, 313] width 18 height 35
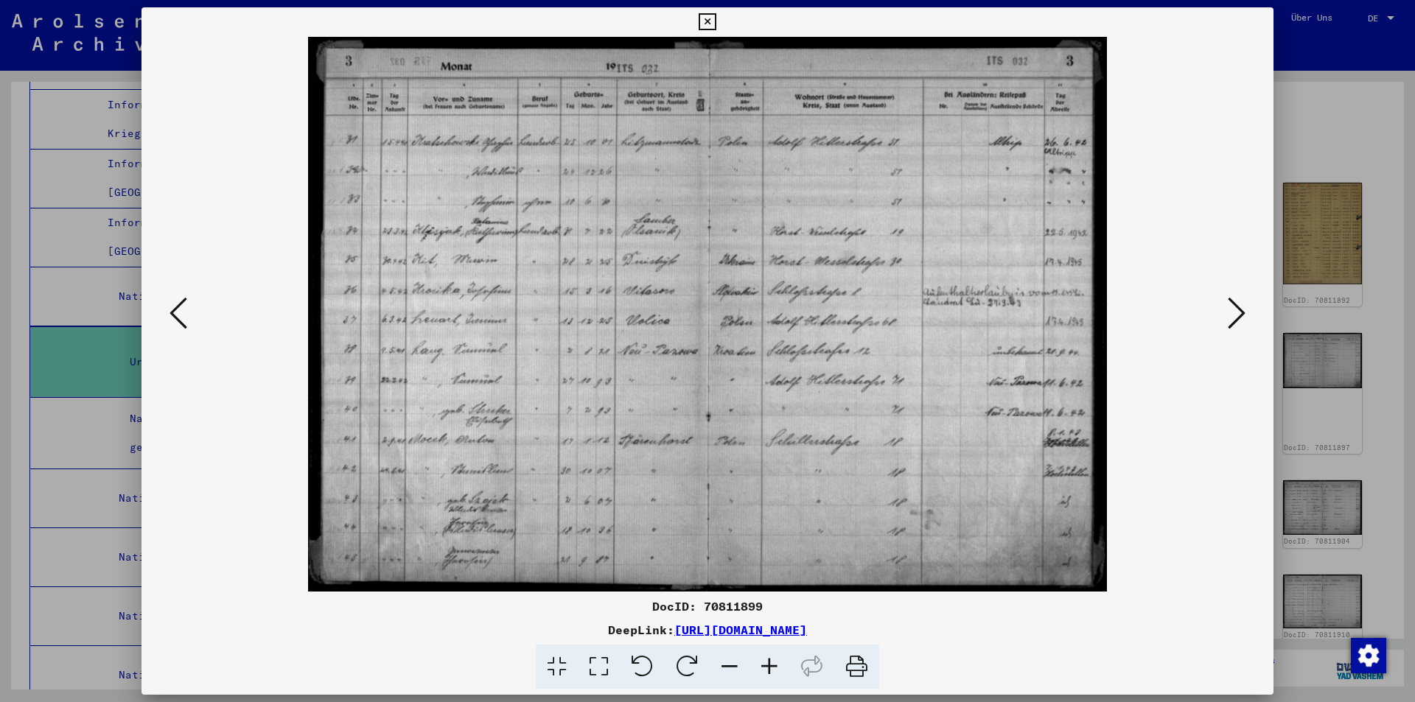
click at [1242, 312] on icon at bounding box center [1237, 313] width 18 height 35
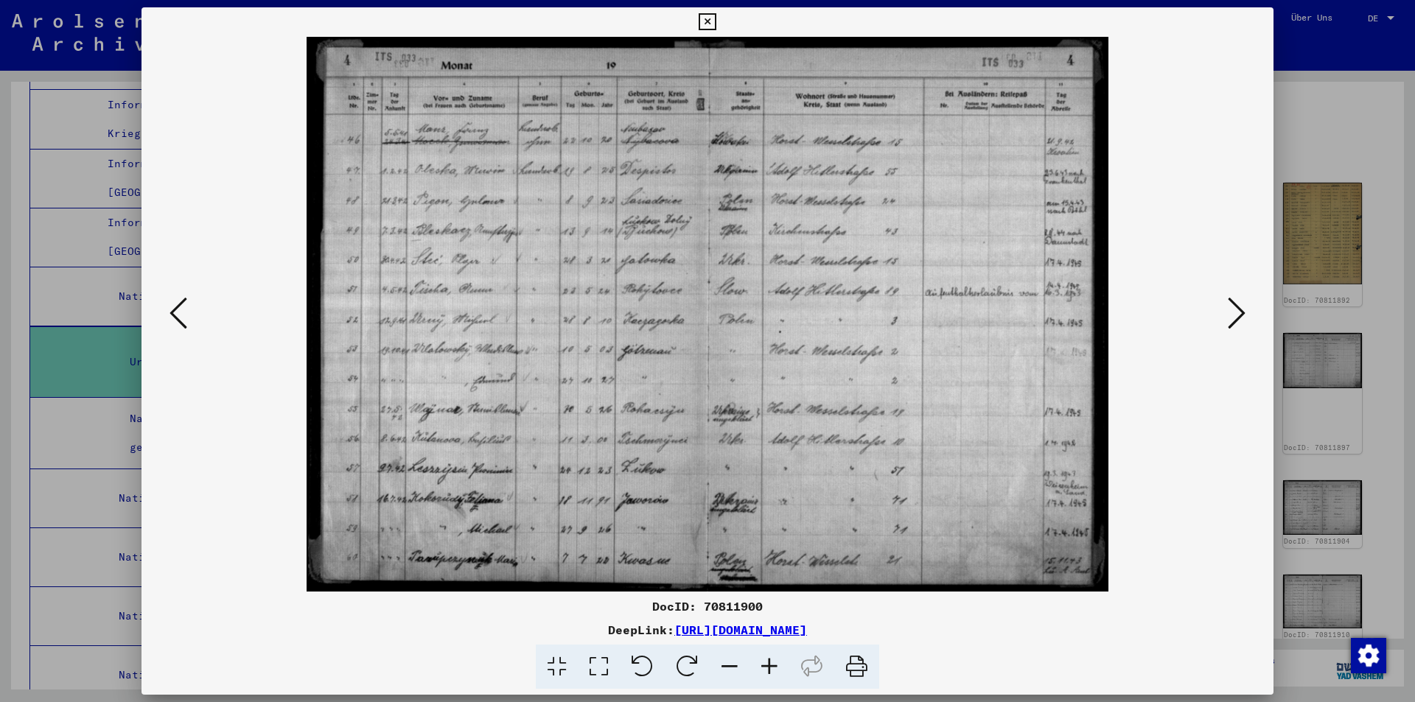
click at [1242, 312] on icon at bounding box center [1237, 313] width 18 height 35
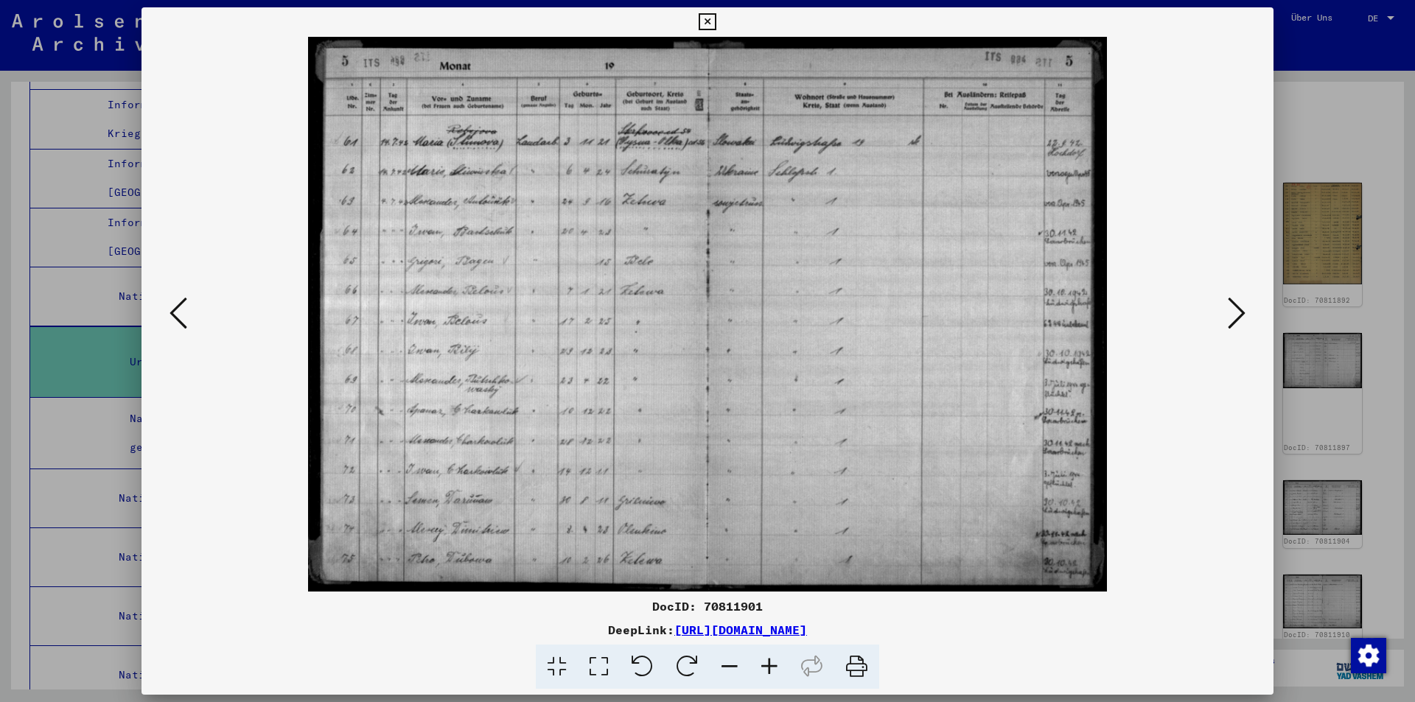
click at [770, 661] on icon at bounding box center [770, 667] width 40 height 45
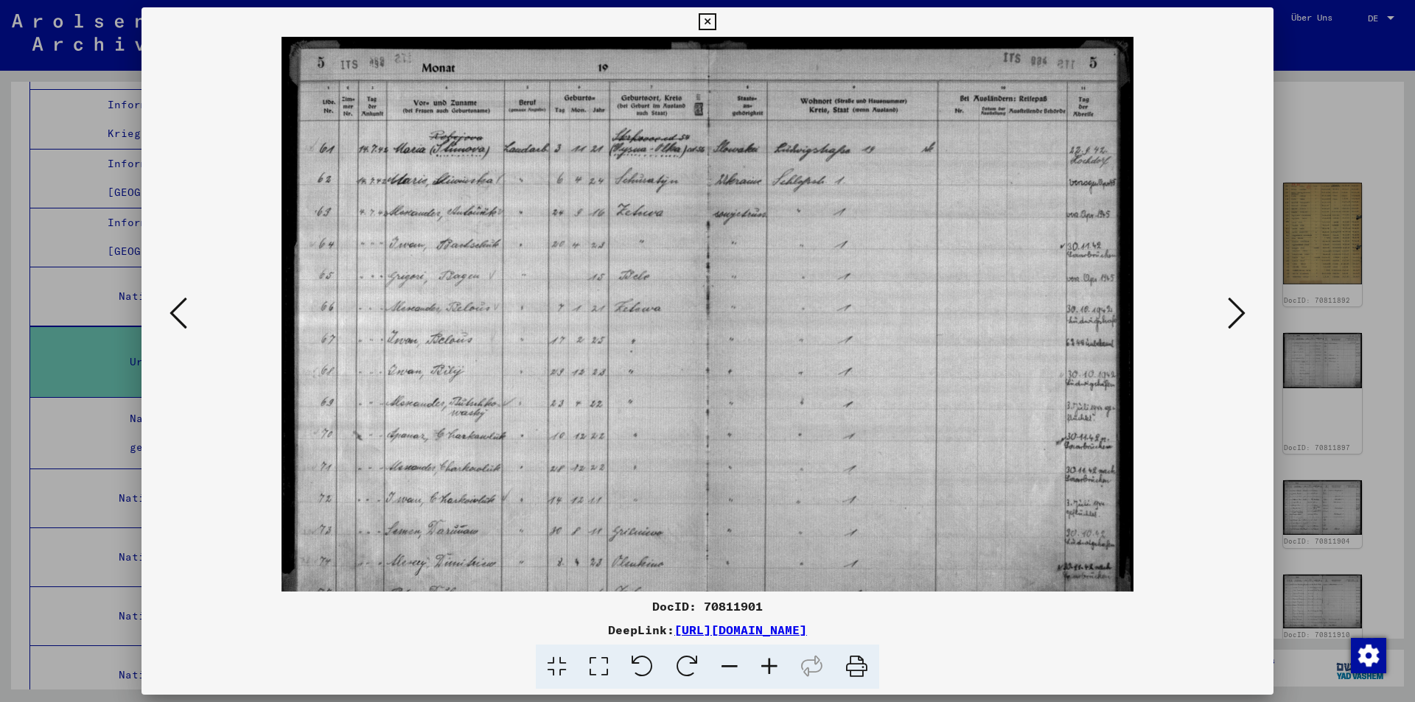
click at [770, 661] on icon at bounding box center [770, 667] width 40 height 45
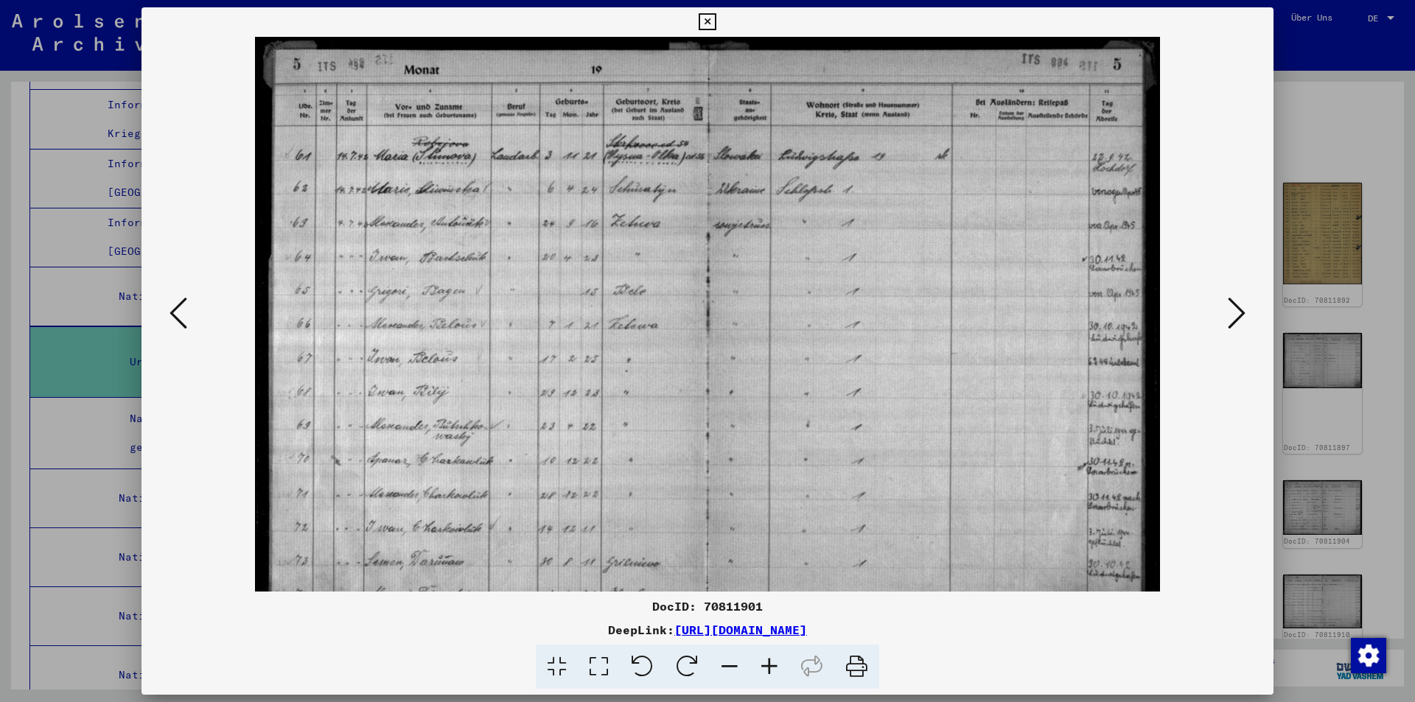
click at [770, 661] on icon at bounding box center [770, 667] width 40 height 45
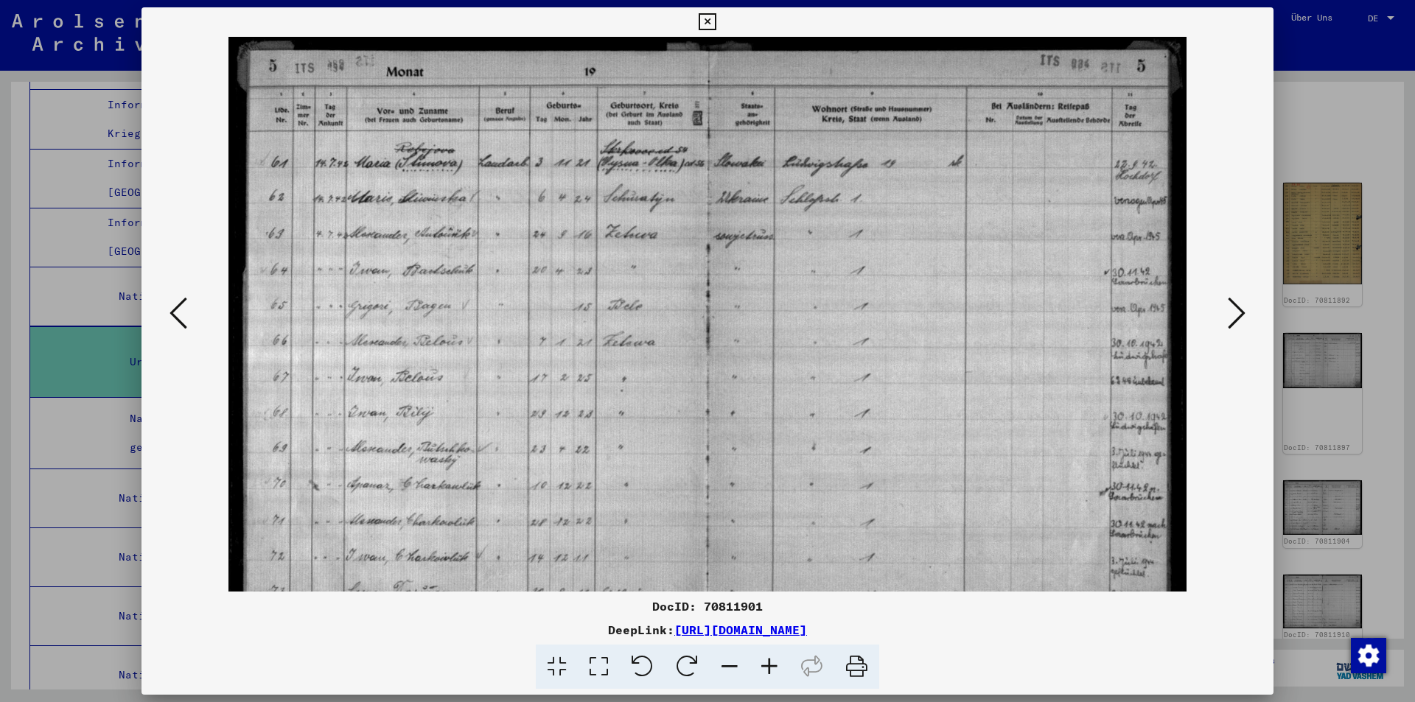
click at [770, 661] on icon at bounding box center [770, 667] width 40 height 45
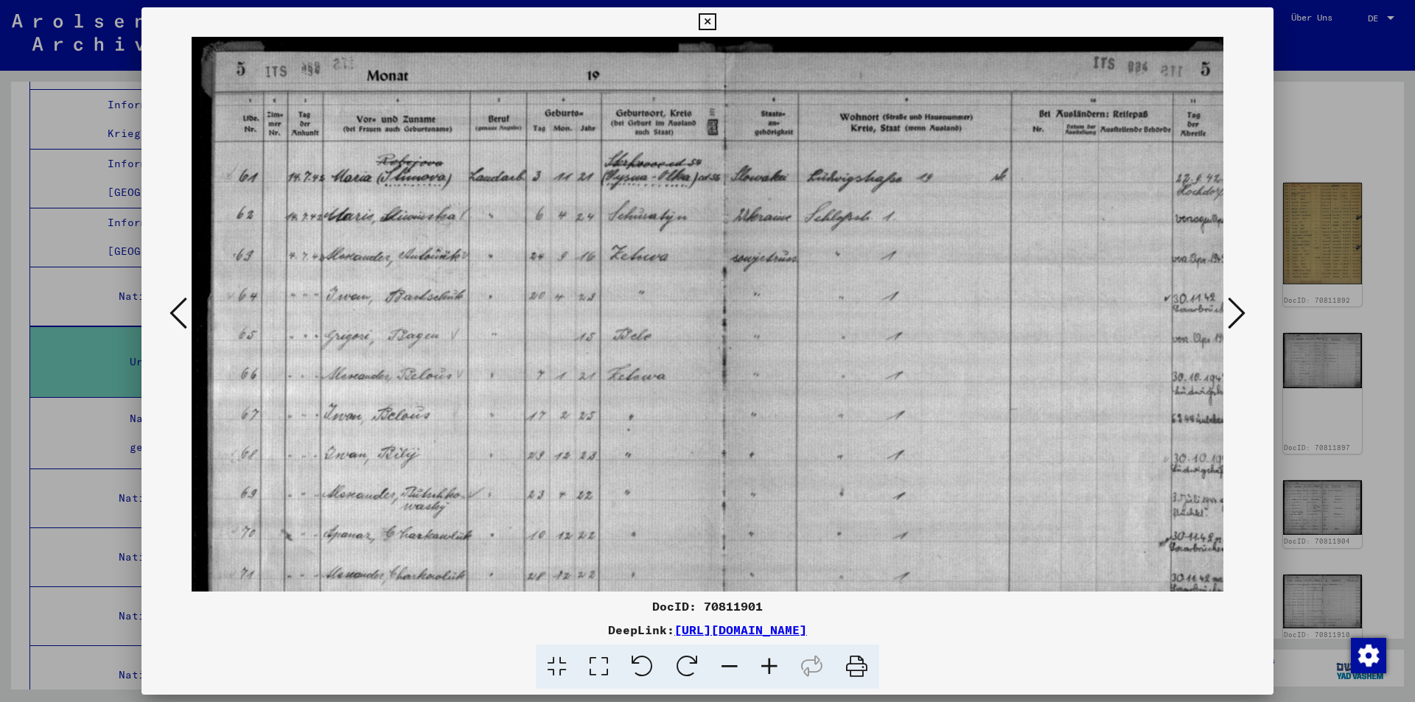
click at [770, 661] on icon at bounding box center [770, 667] width 40 height 45
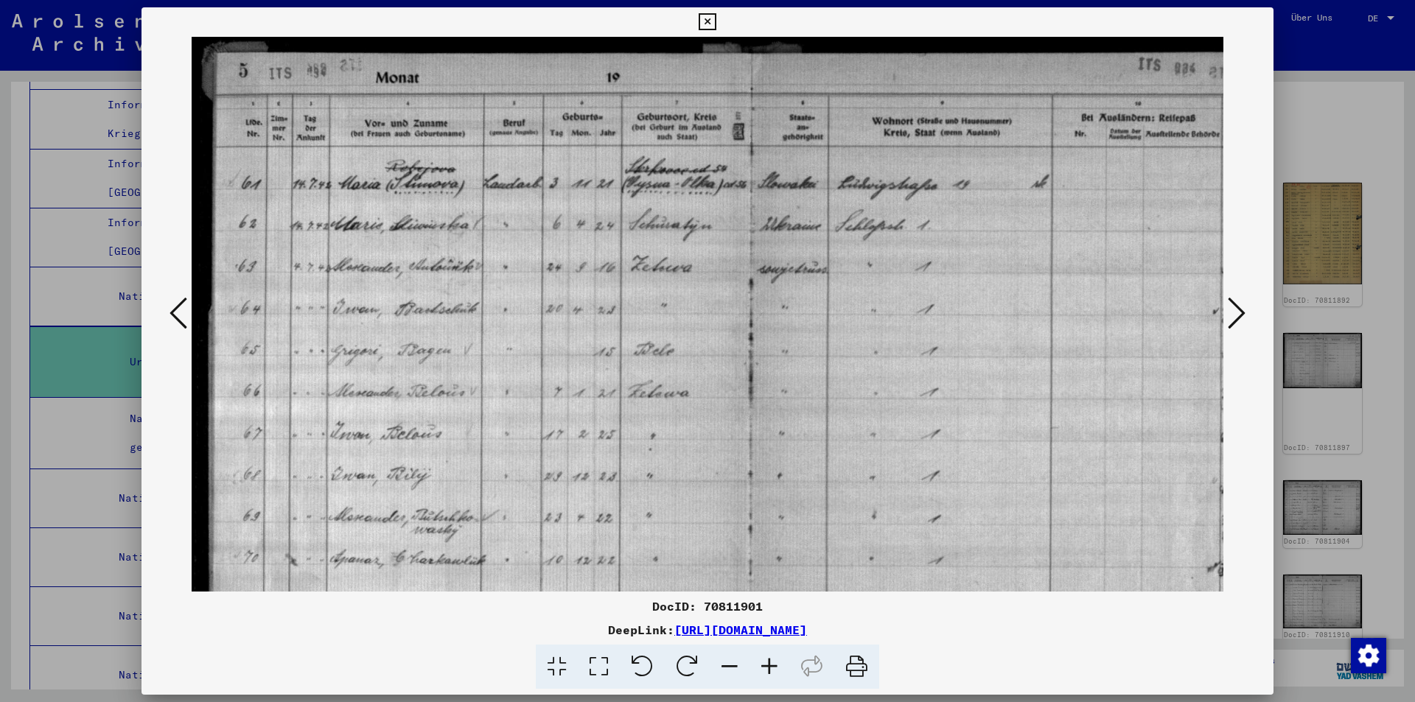
click at [770, 661] on icon at bounding box center [770, 667] width 40 height 45
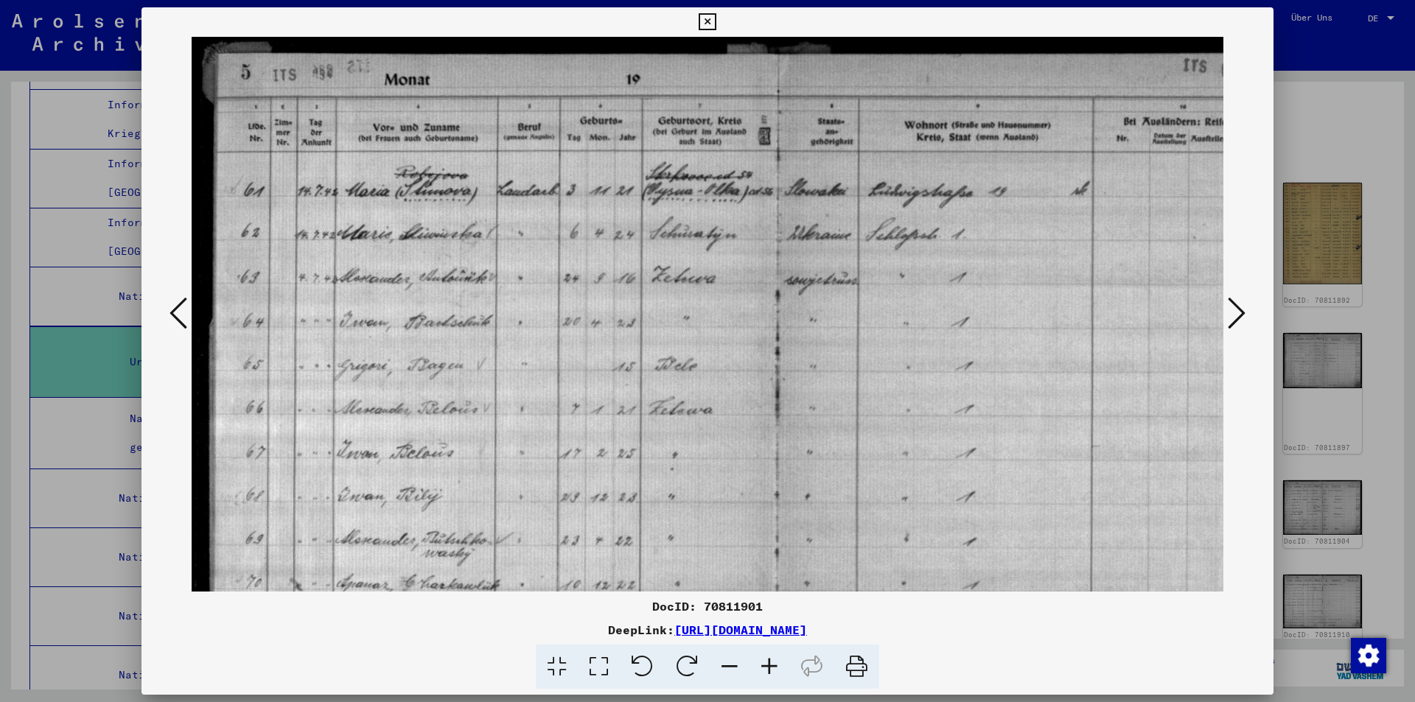
click at [770, 661] on icon at bounding box center [770, 667] width 40 height 45
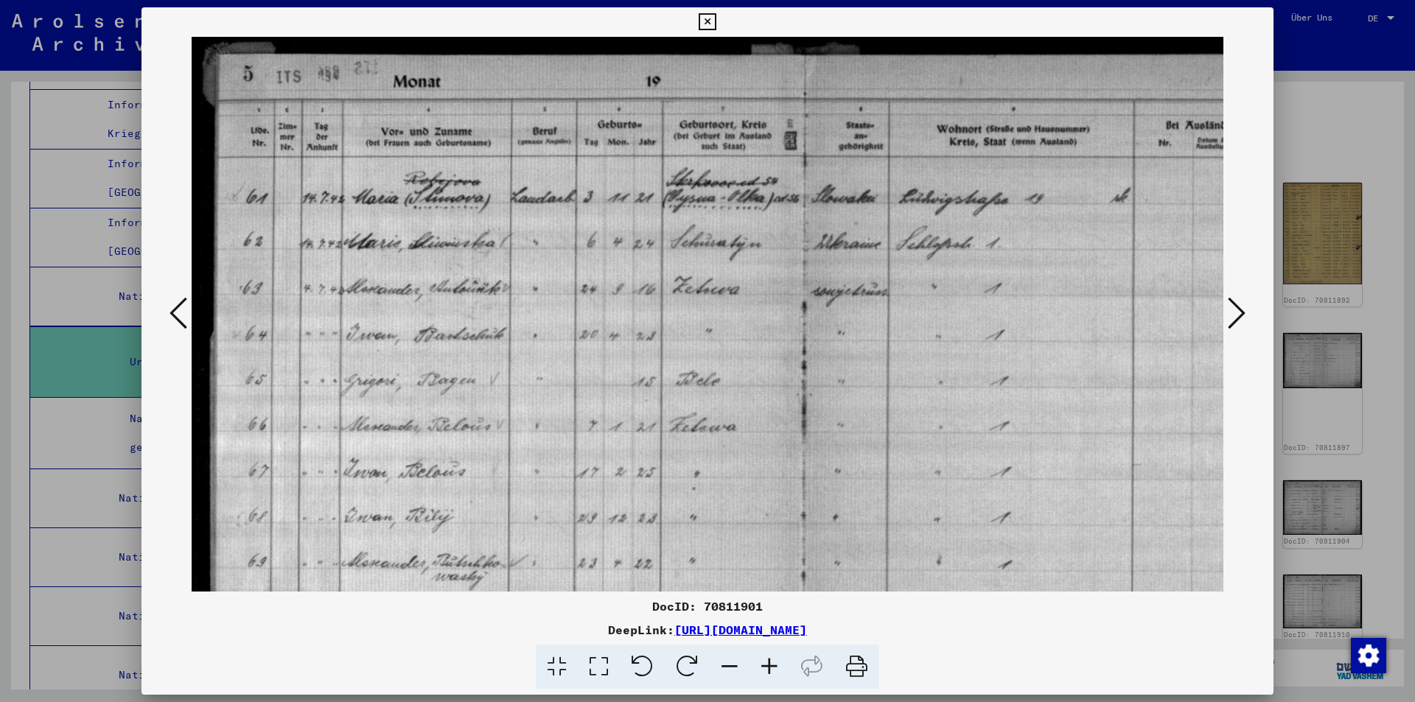
click at [770, 661] on icon at bounding box center [770, 667] width 40 height 45
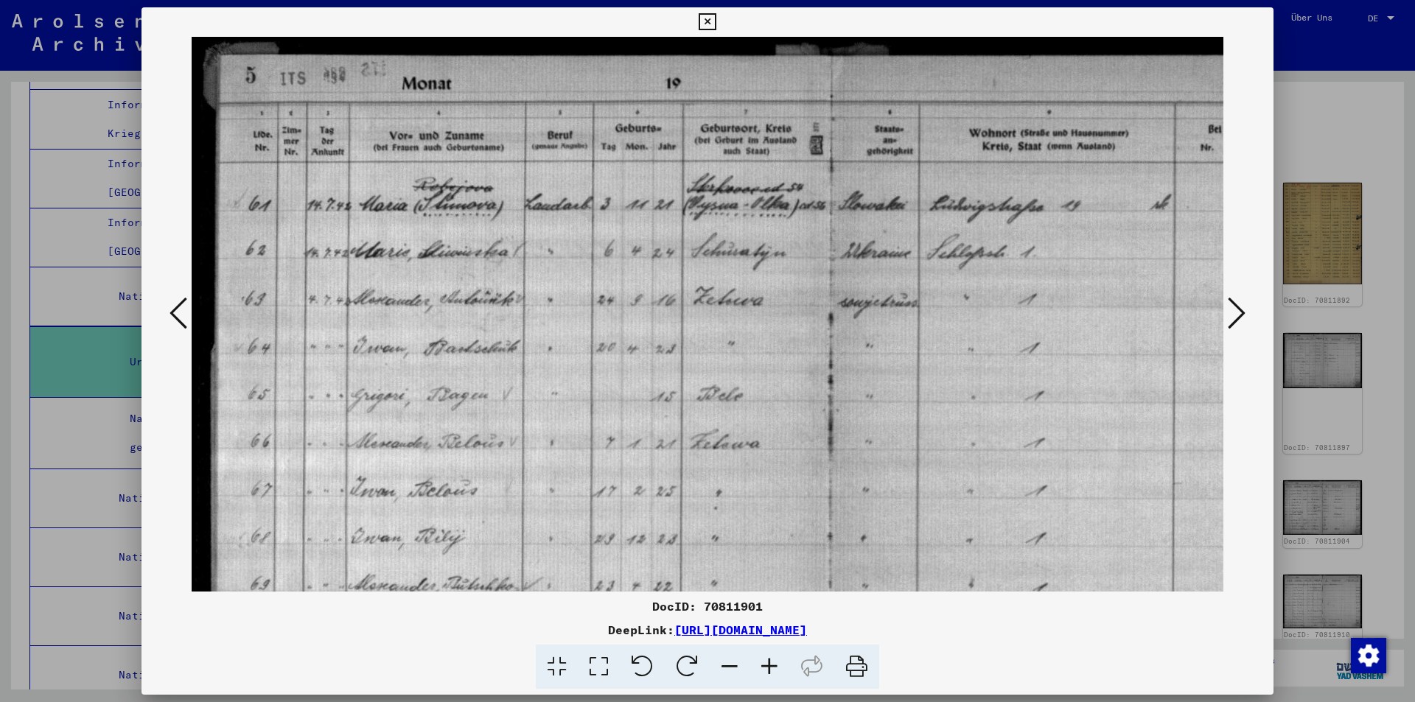
click at [770, 661] on icon at bounding box center [770, 667] width 40 height 45
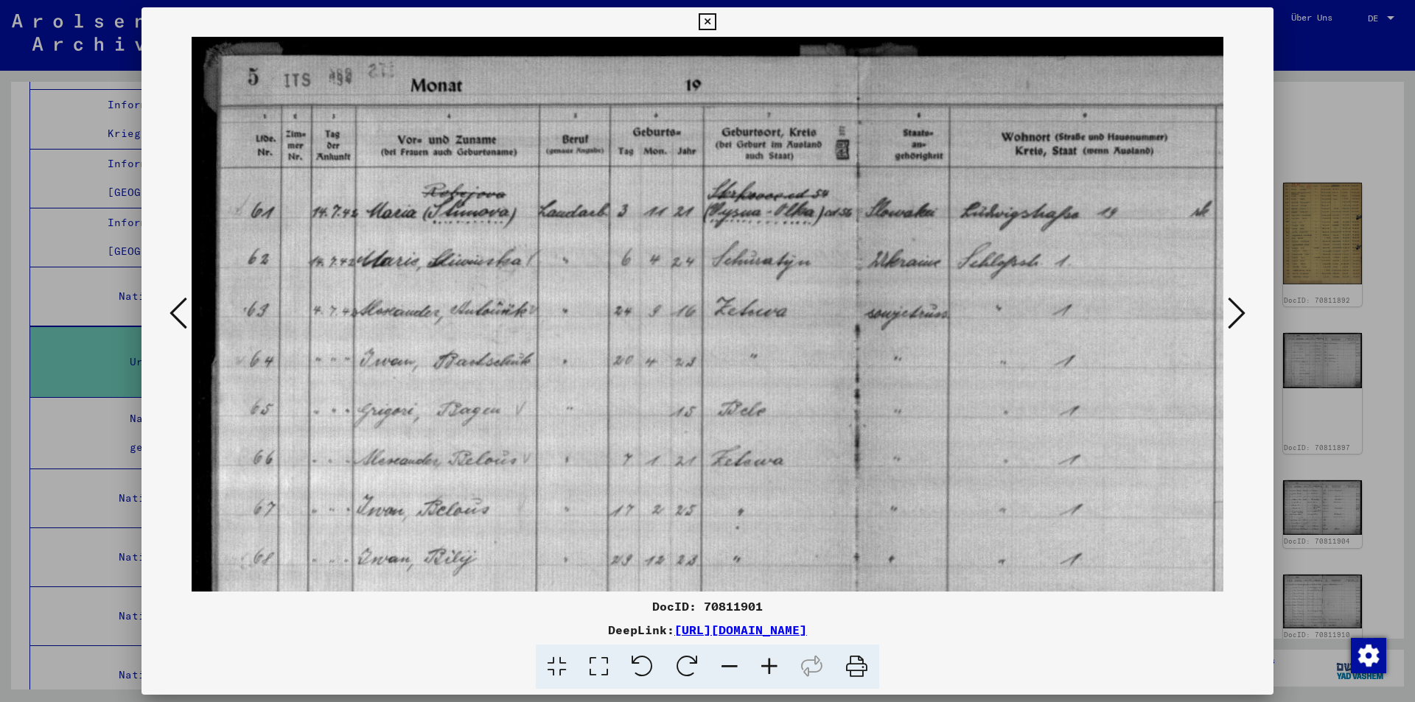
click at [770, 661] on icon at bounding box center [770, 667] width 40 height 45
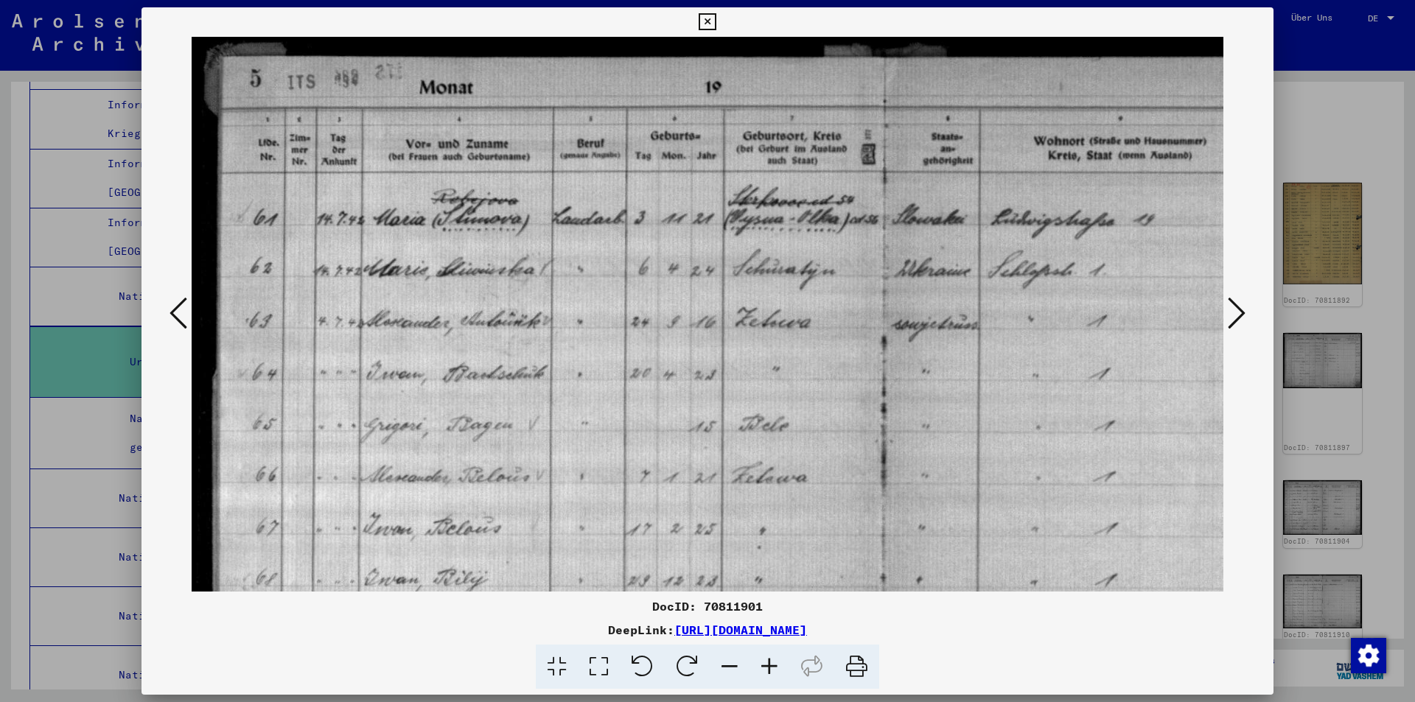
click at [770, 661] on icon at bounding box center [770, 667] width 40 height 45
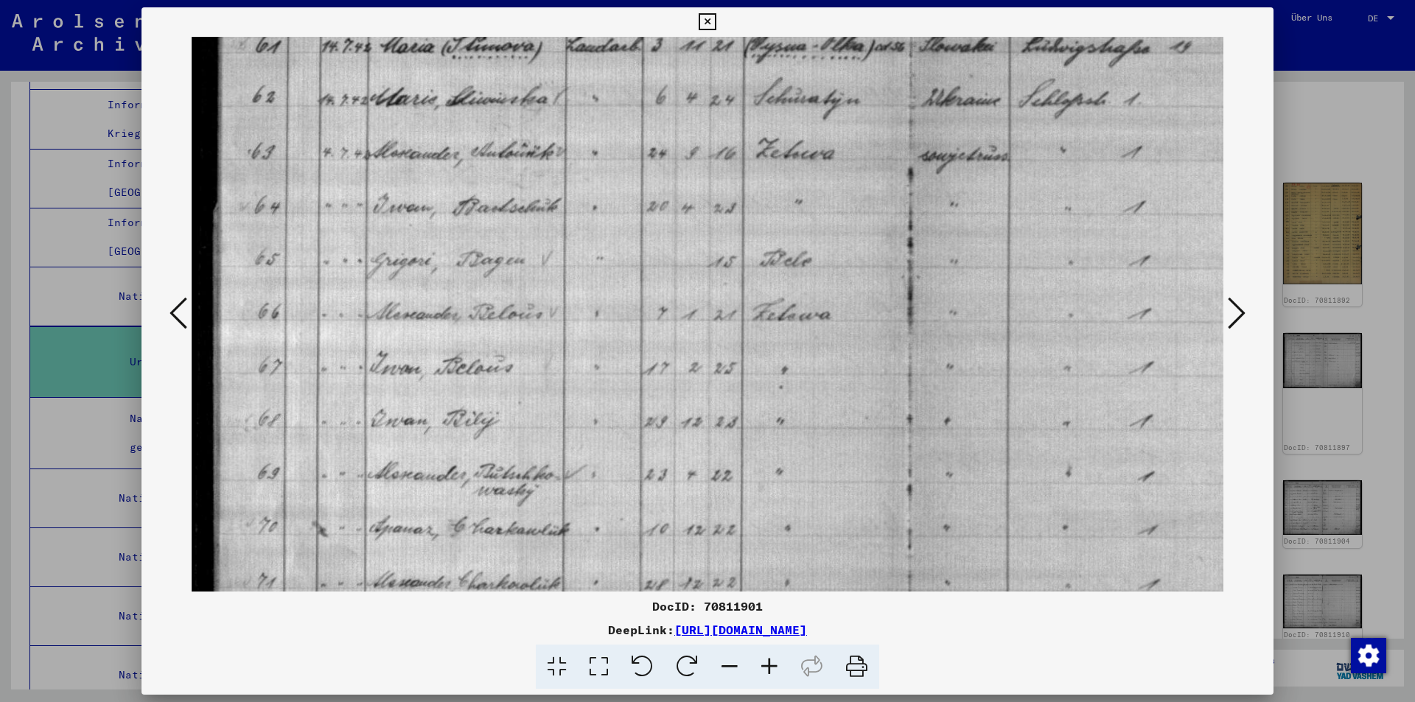
scroll to position [219, 0]
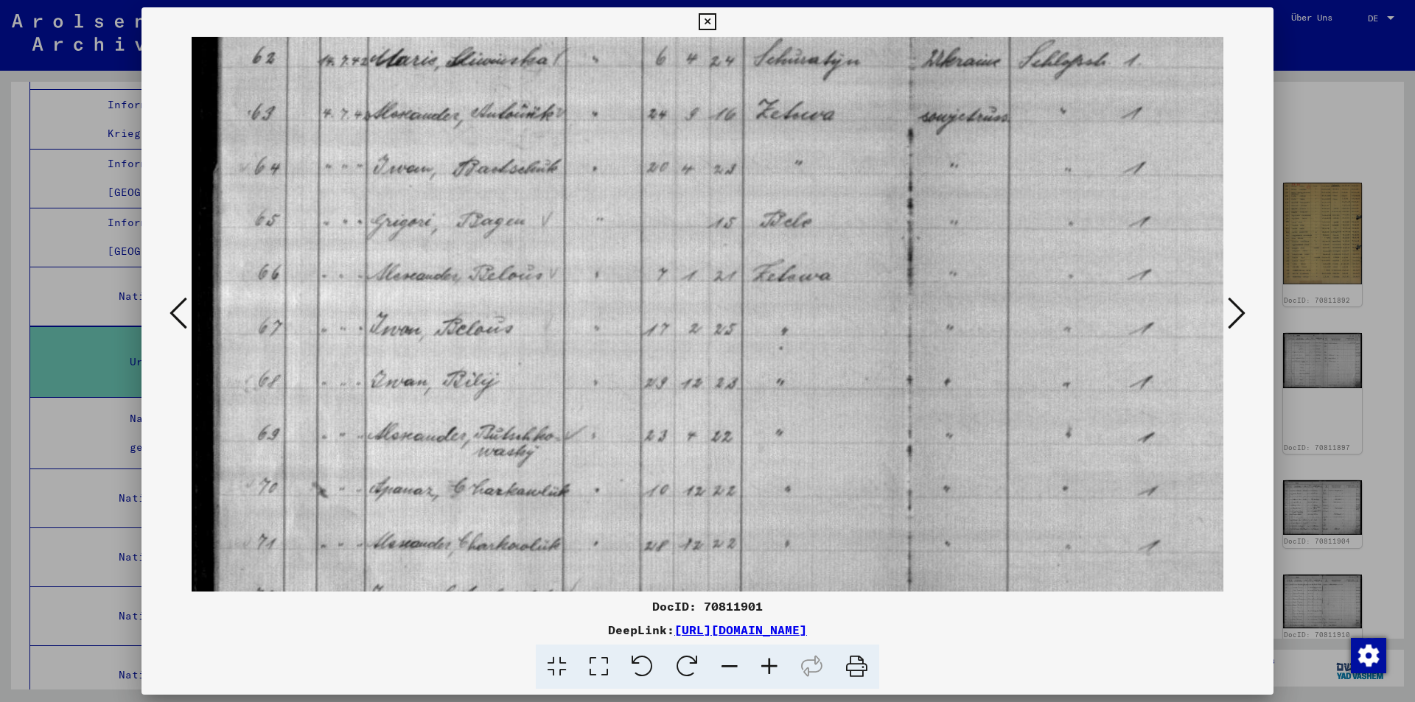
drag, startPoint x: 439, startPoint y: 444, endPoint x: 470, endPoint y: 216, distance: 230.0
click at [471, 217] on img at bounding box center [910, 316] width 1436 height 997
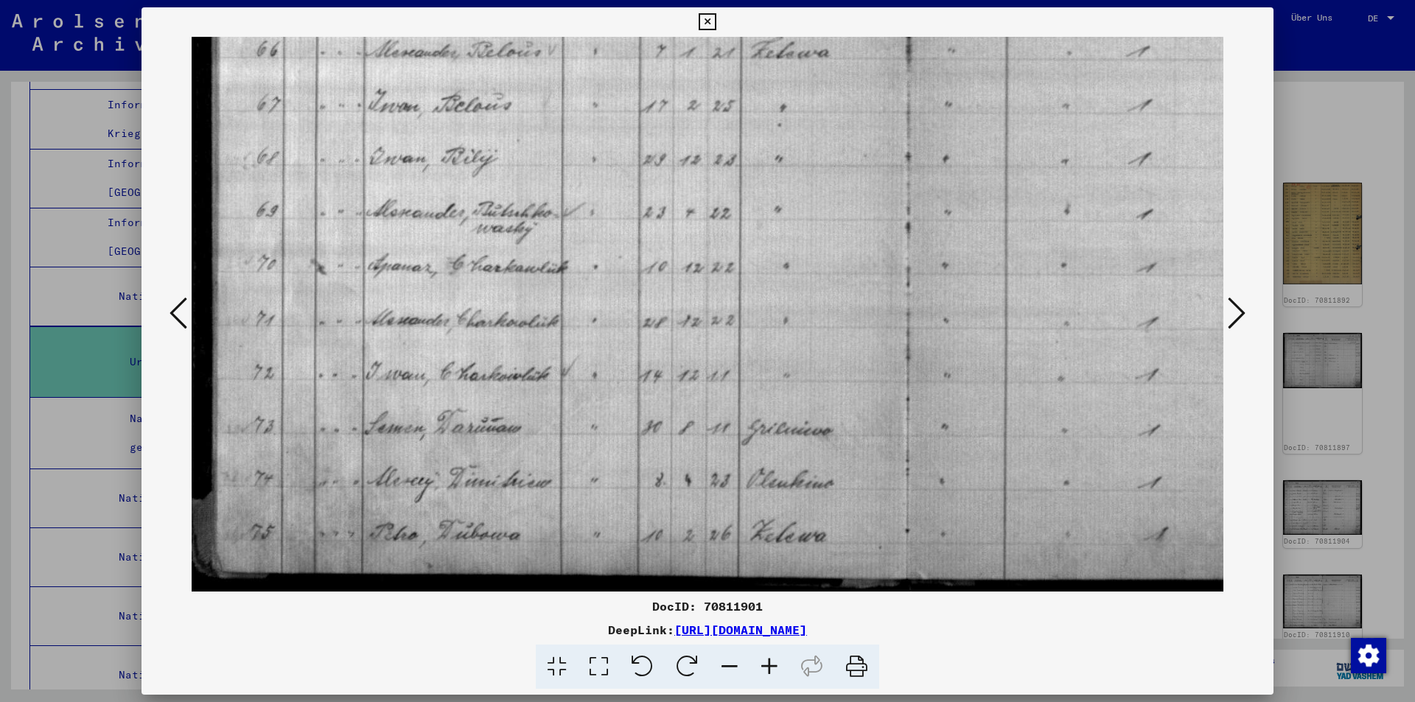
scroll to position [442, 0]
drag, startPoint x: 498, startPoint y: 402, endPoint x: 523, endPoint y: 134, distance: 269.5
click at [523, 134] on img at bounding box center [910, 93] width 1436 height 997
click at [1235, 313] on icon at bounding box center [1237, 313] width 18 height 35
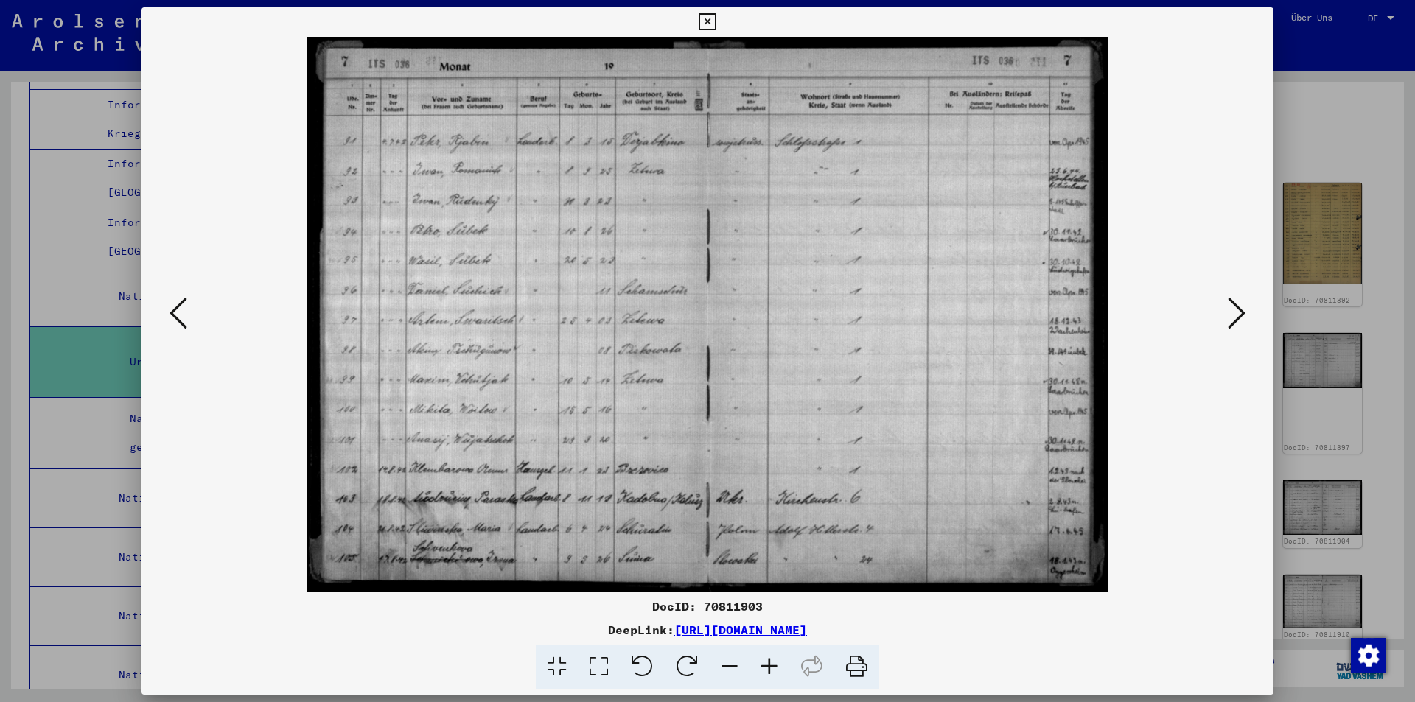
scroll to position [0, 0]
click at [1232, 317] on icon at bounding box center [1237, 313] width 18 height 35
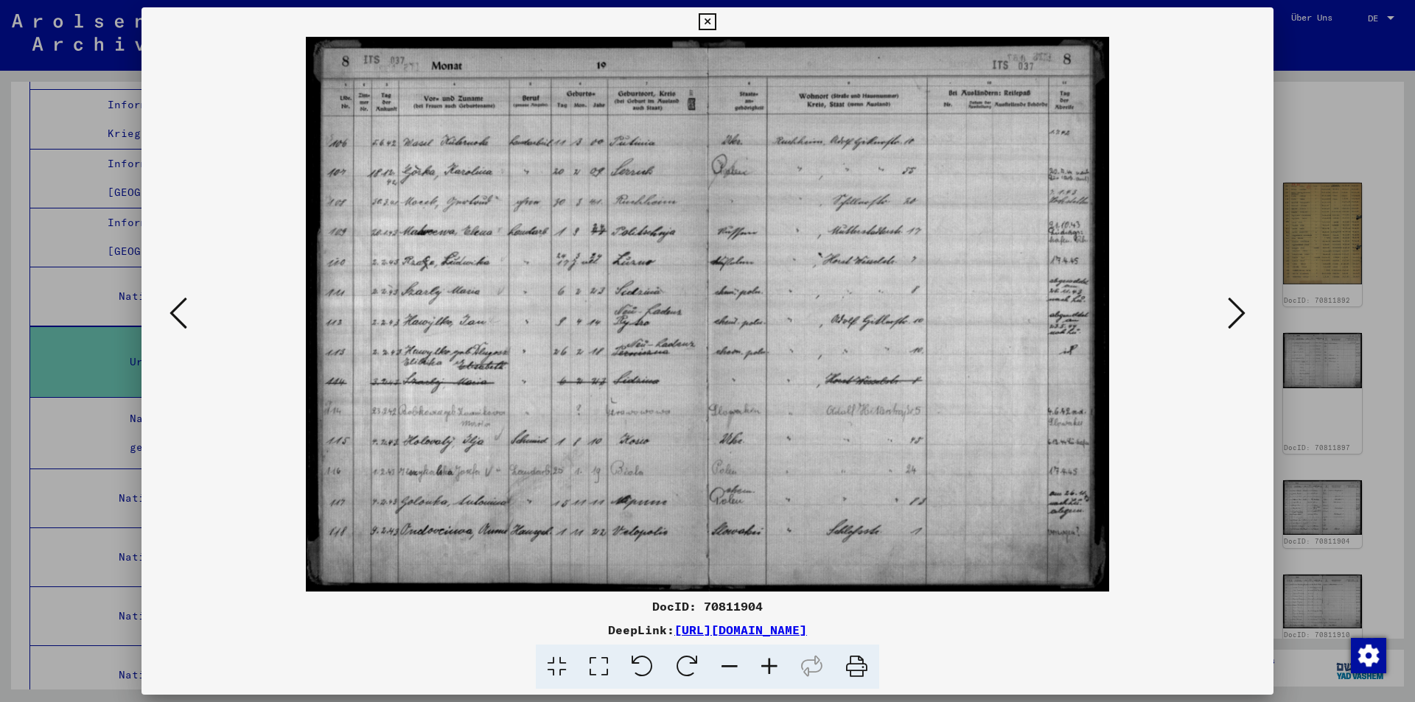
click at [1232, 317] on icon at bounding box center [1237, 313] width 18 height 35
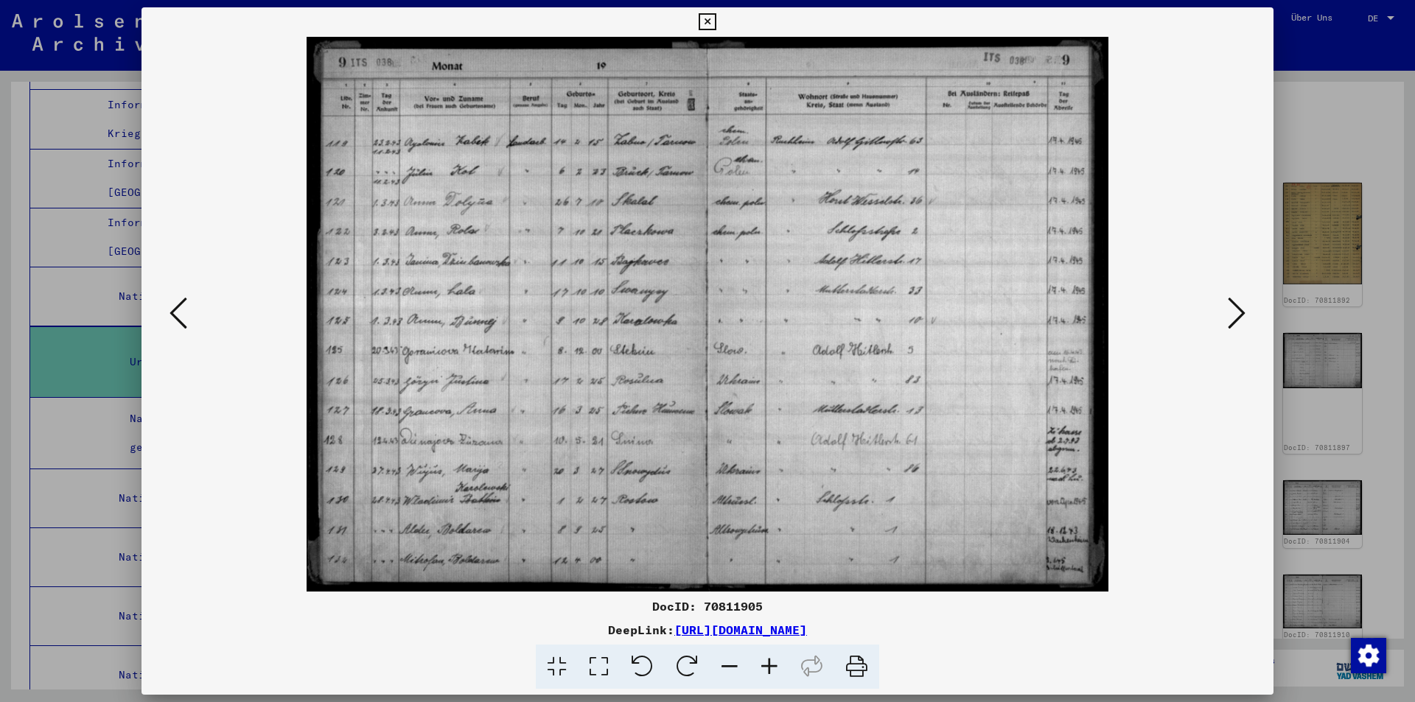
click at [1228, 315] on icon at bounding box center [1237, 313] width 18 height 35
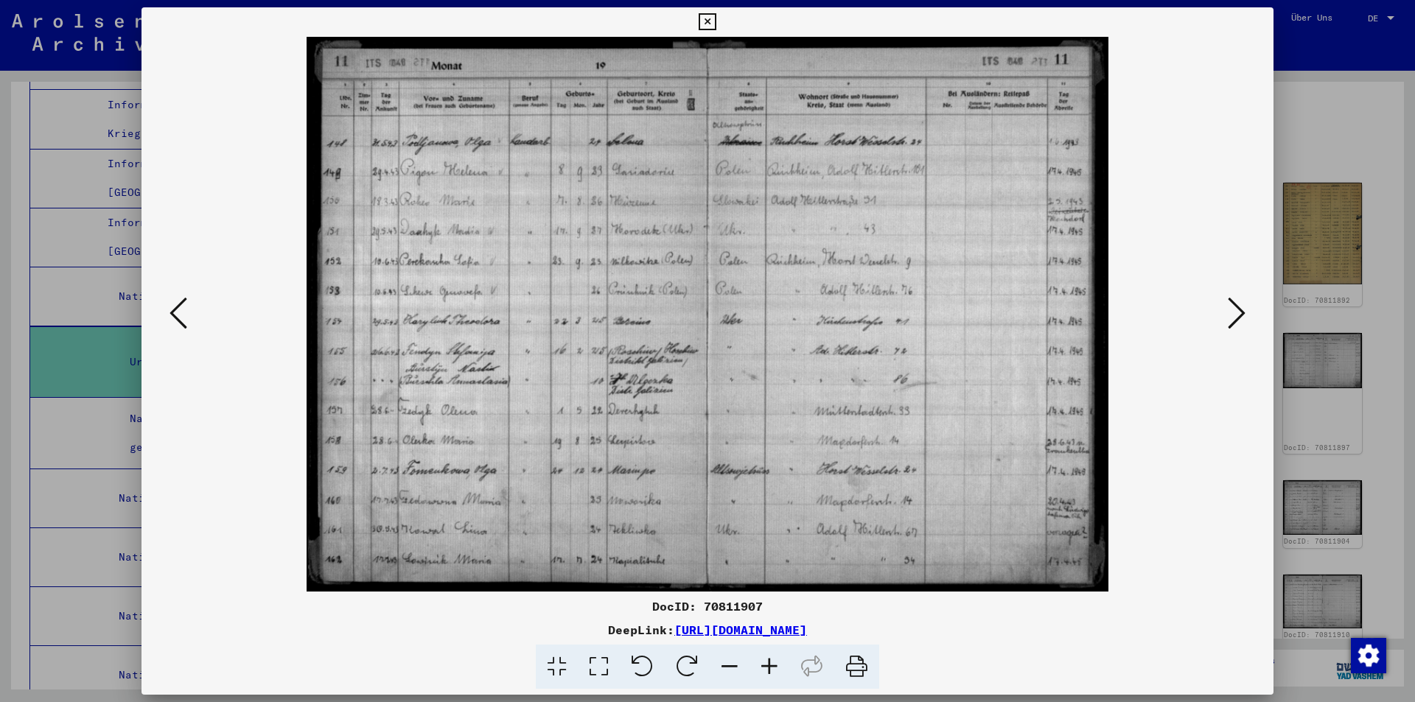
click at [1228, 315] on icon at bounding box center [1237, 313] width 18 height 35
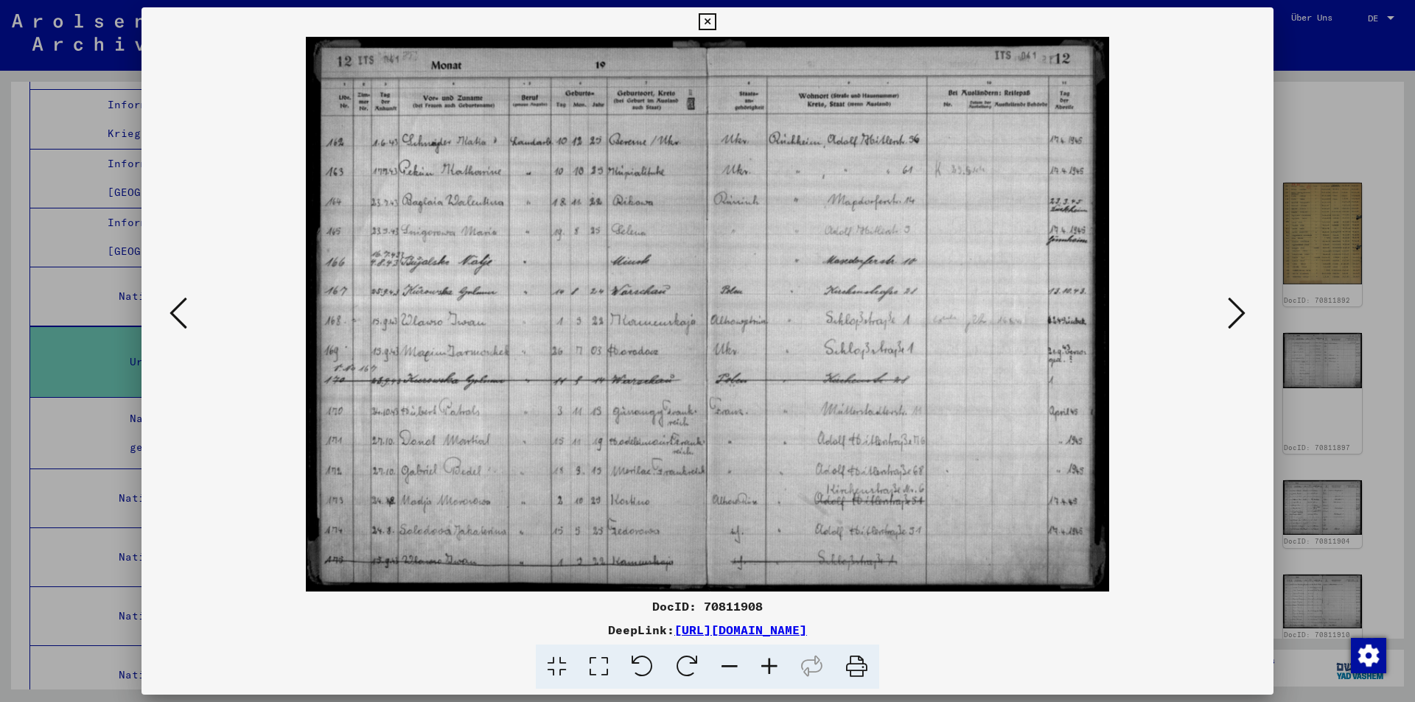
click at [1228, 315] on icon at bounding box center [1237, 313] width 18 height 35
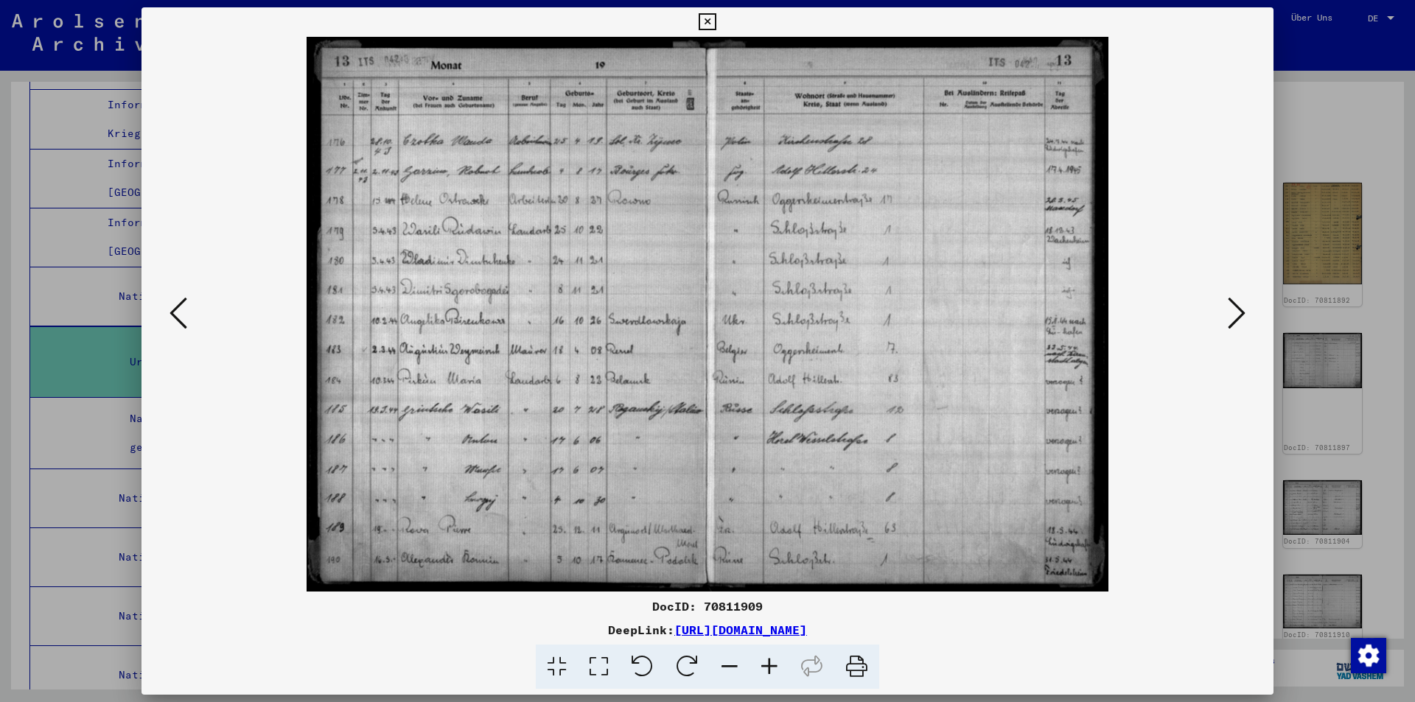
click at [1228, 315] on icon at bounding box center [1237, 313] width 18 height 35
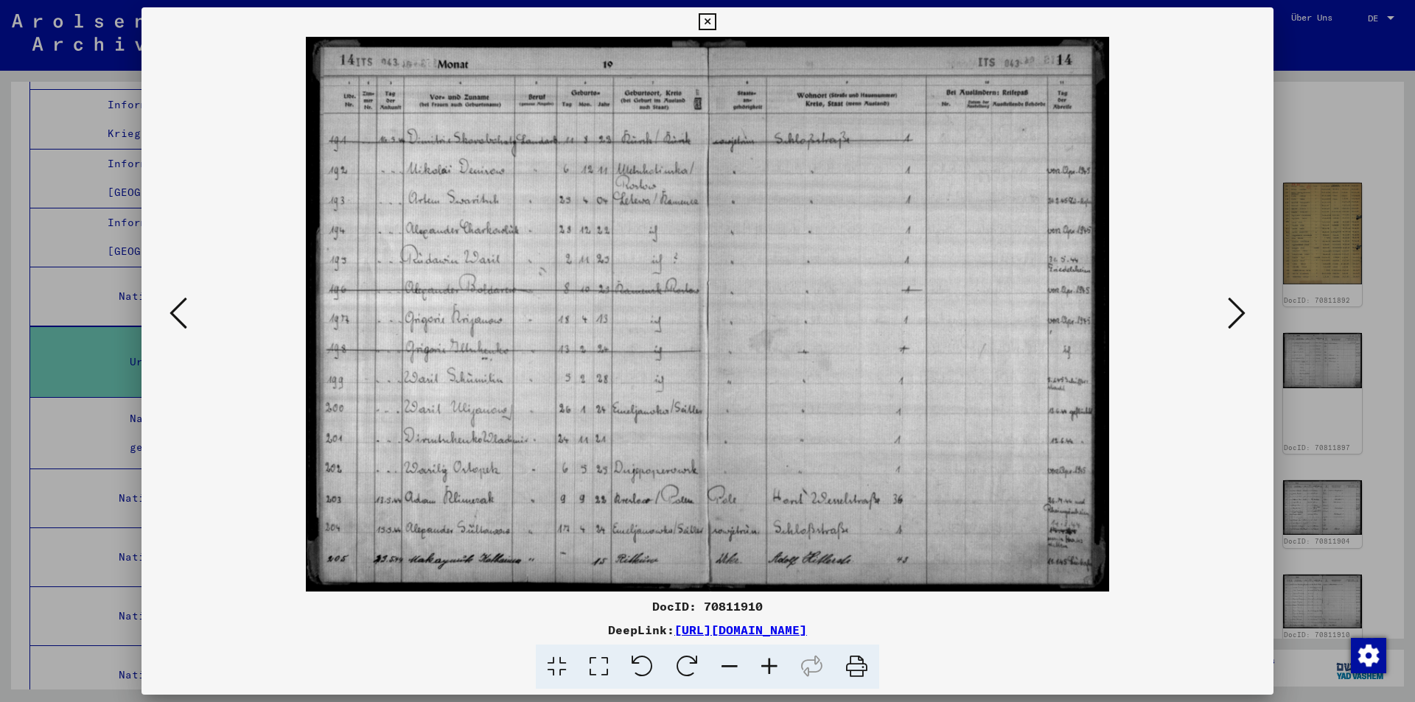
click at [1228, 315] on icon at bounding box center [1237, 313] width 18 height 35
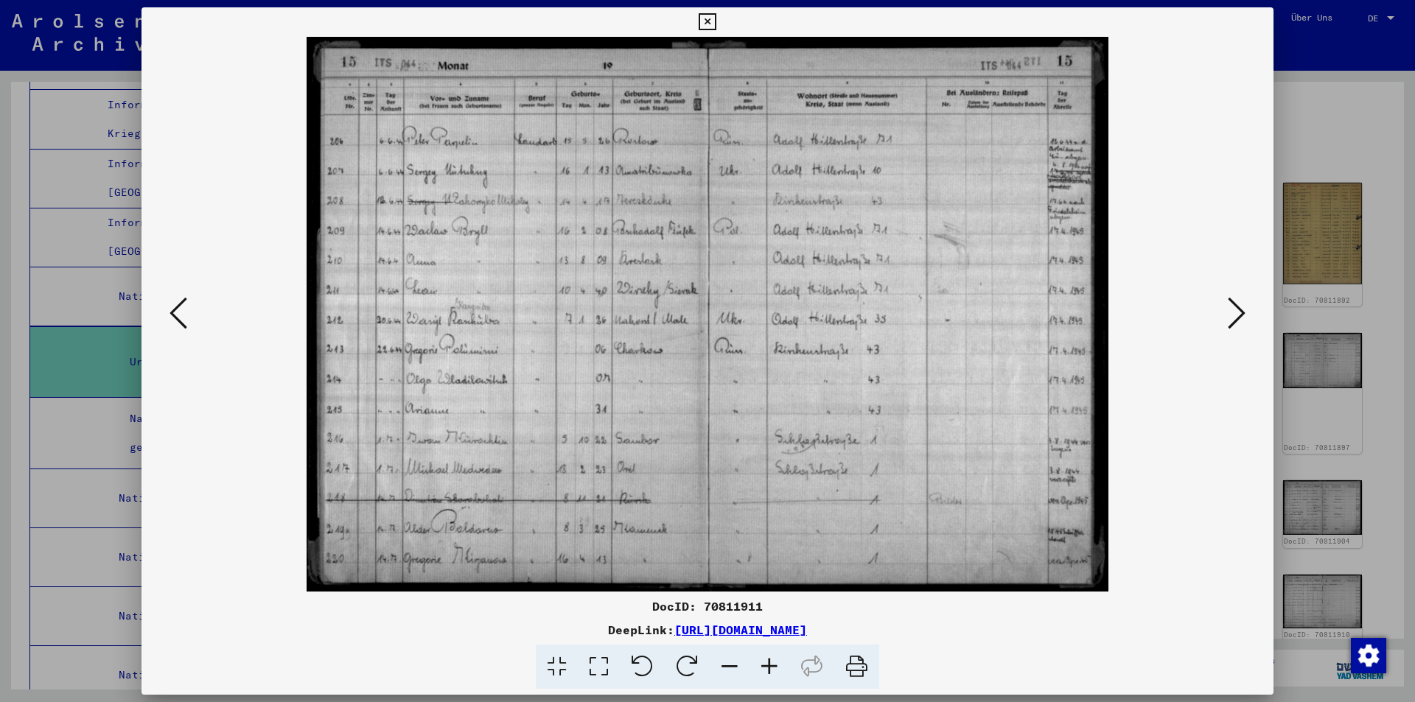
click at [1228, 315] on icon at bounding box center [1237, 313] width 18 height 35
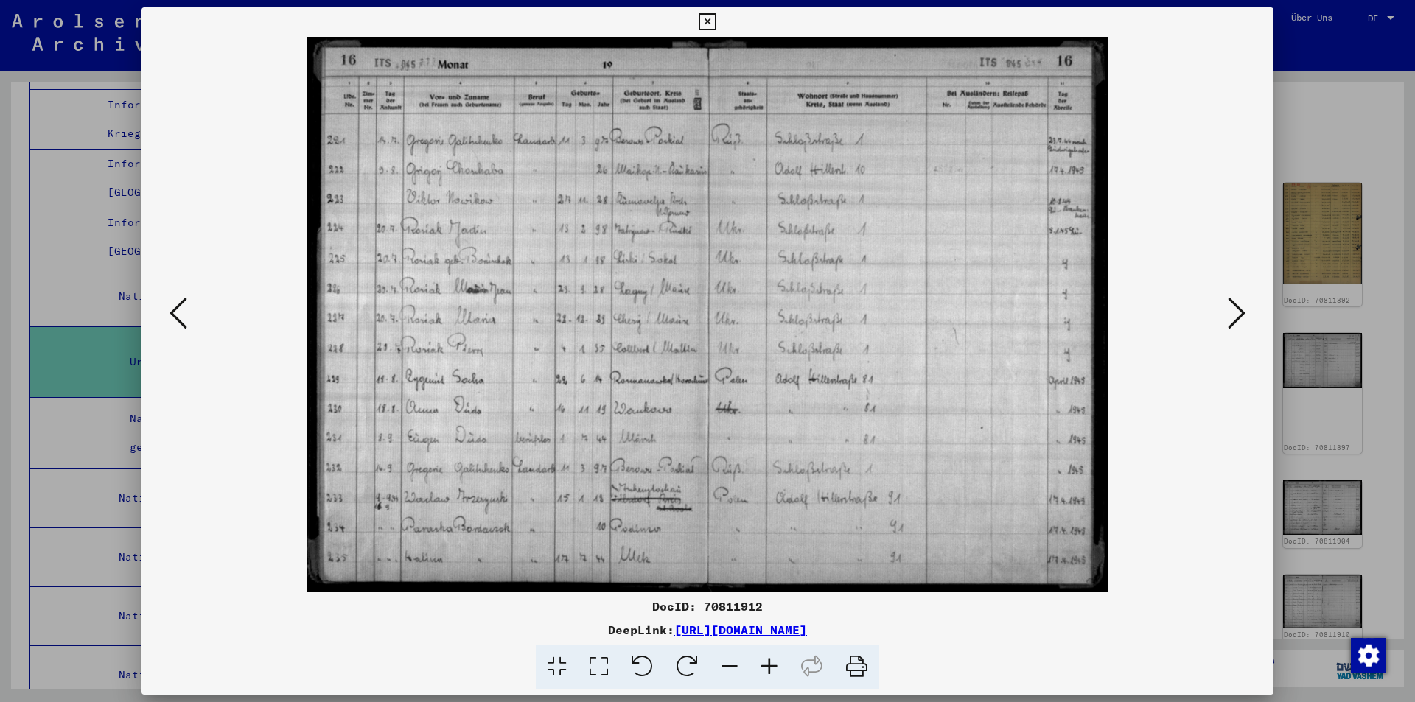
click at [1228, 315] on icon at bounding box center [1237, 313] width 18 height 35
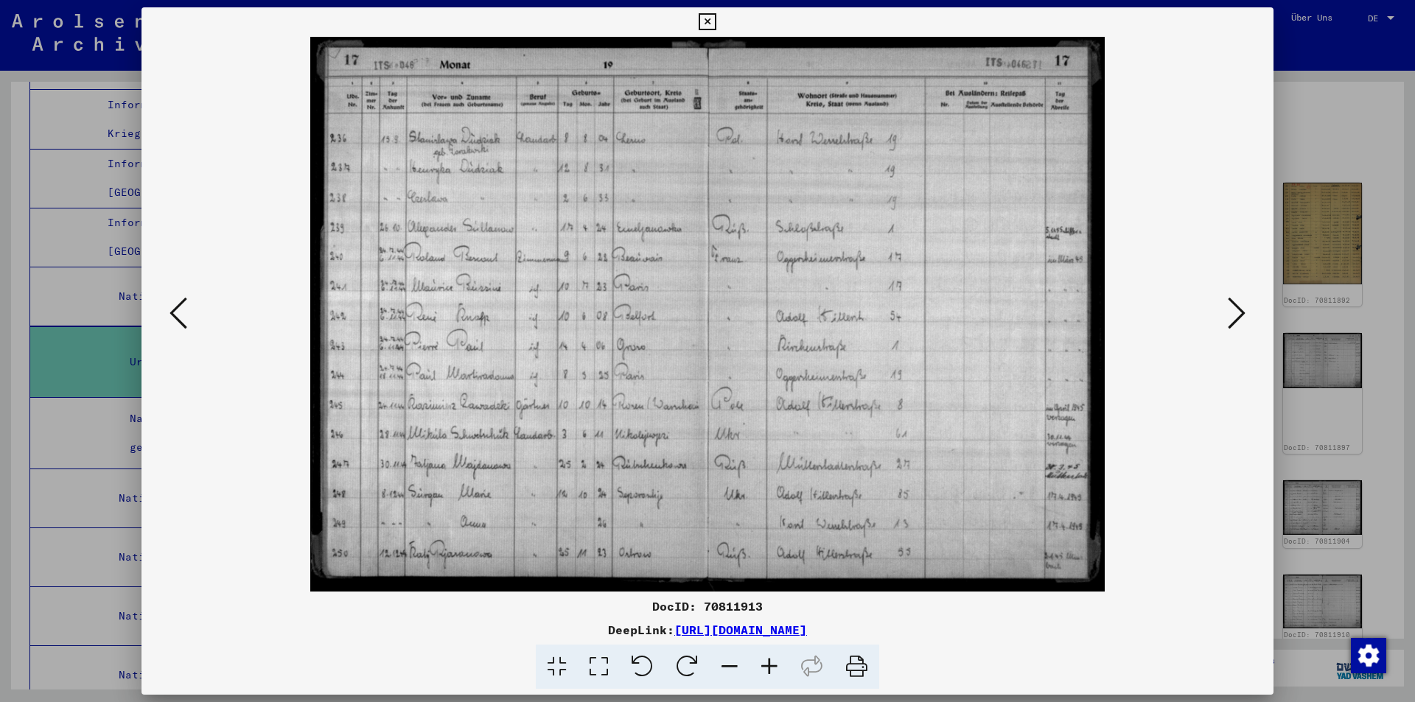
click at [1228, 315] on icon at bounding box center [1237, 313] width 18 height 35
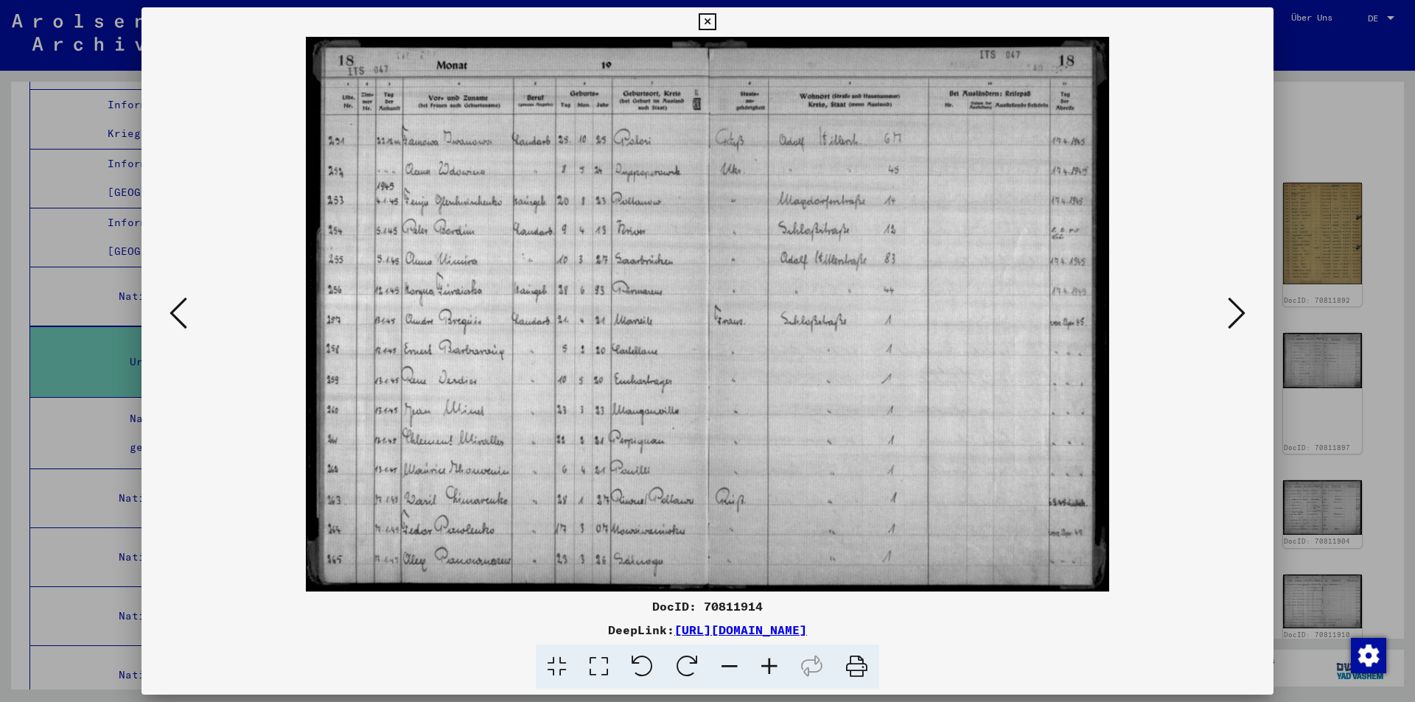
click at [1228, 315] on icon at bounding box center [1237, 313] width 18 height 35
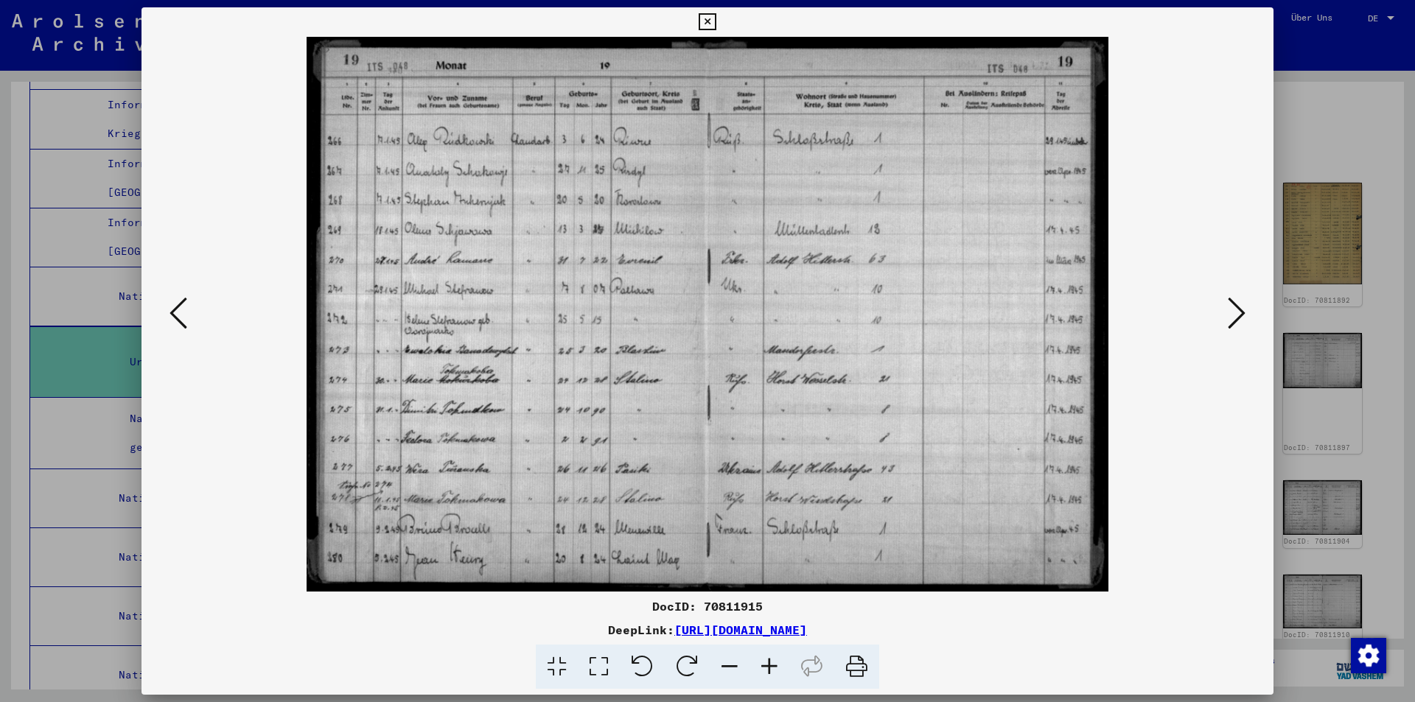
click at [1228, 315] on icon at bounding box center [1237, 313] width 18 height 35
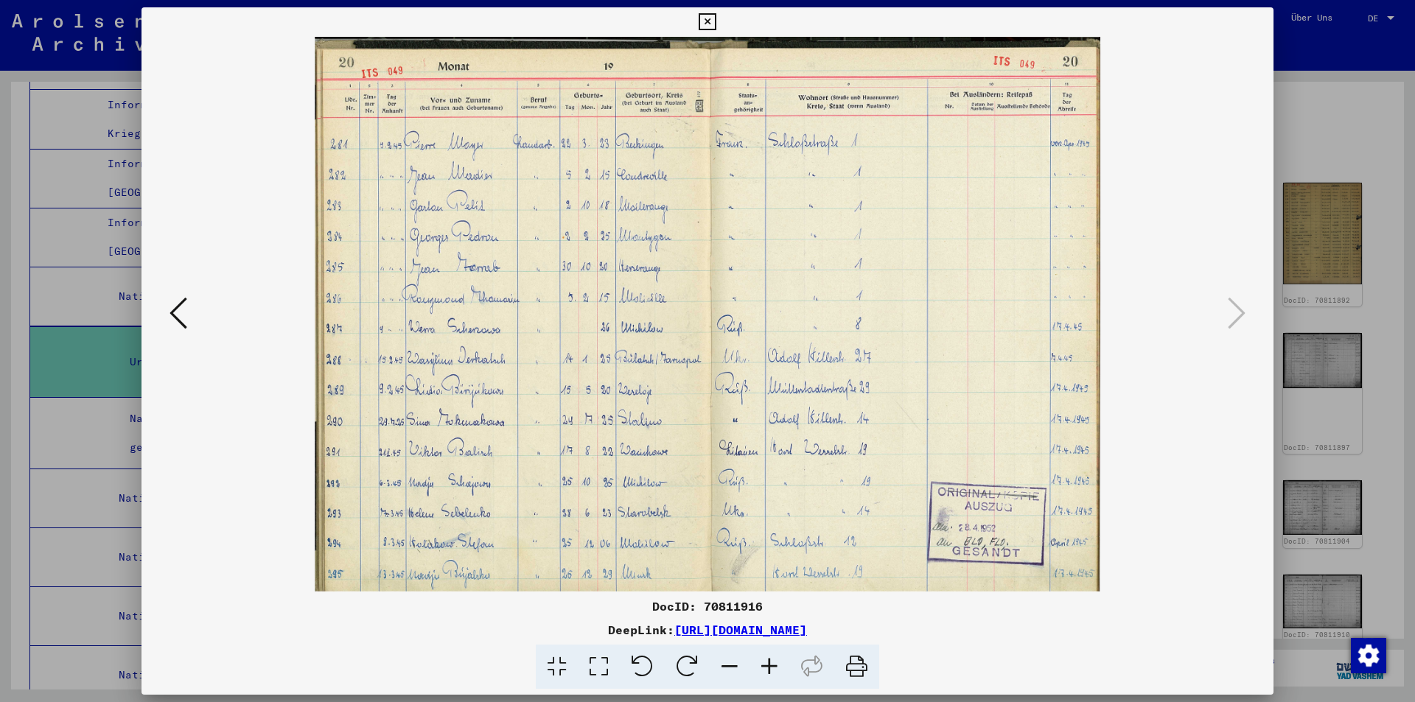
click at [707, 20] on icon at bounding box center [707, 22] width 17 height 18
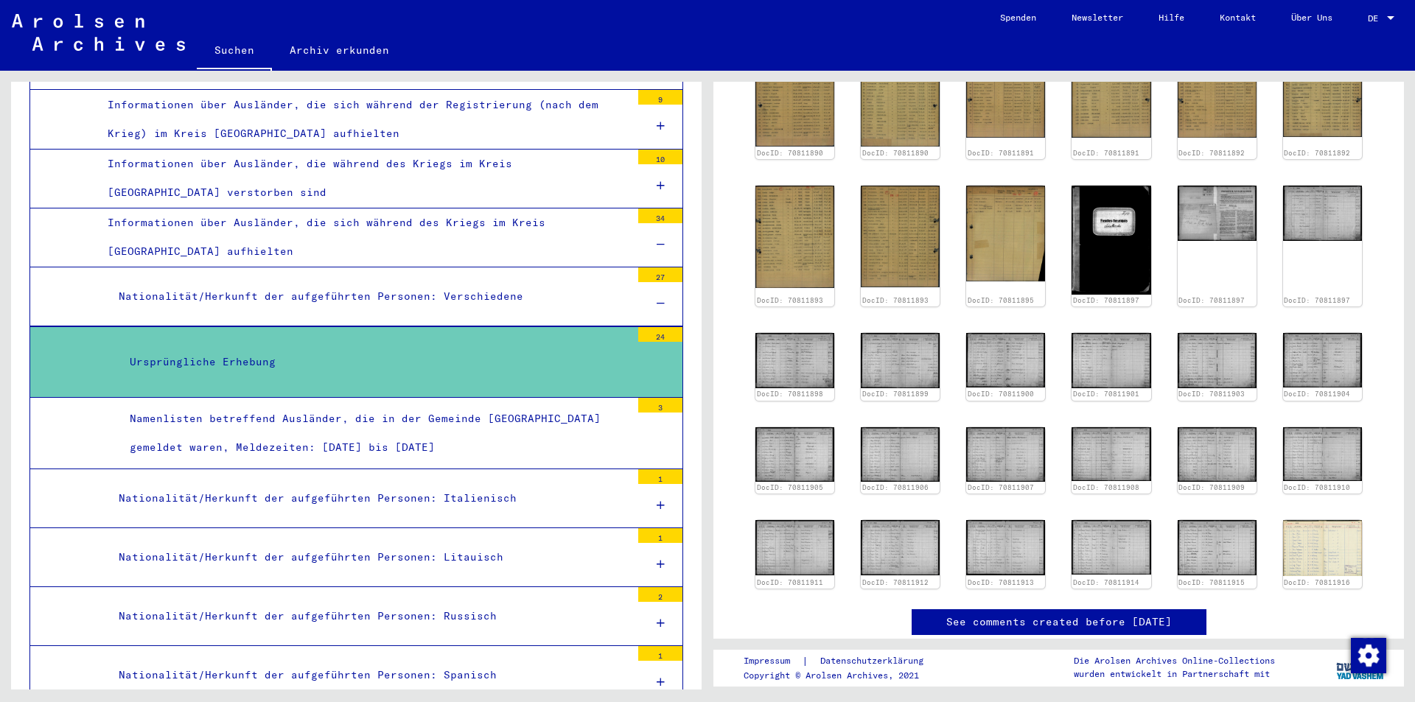
scroll to position [369, 0]
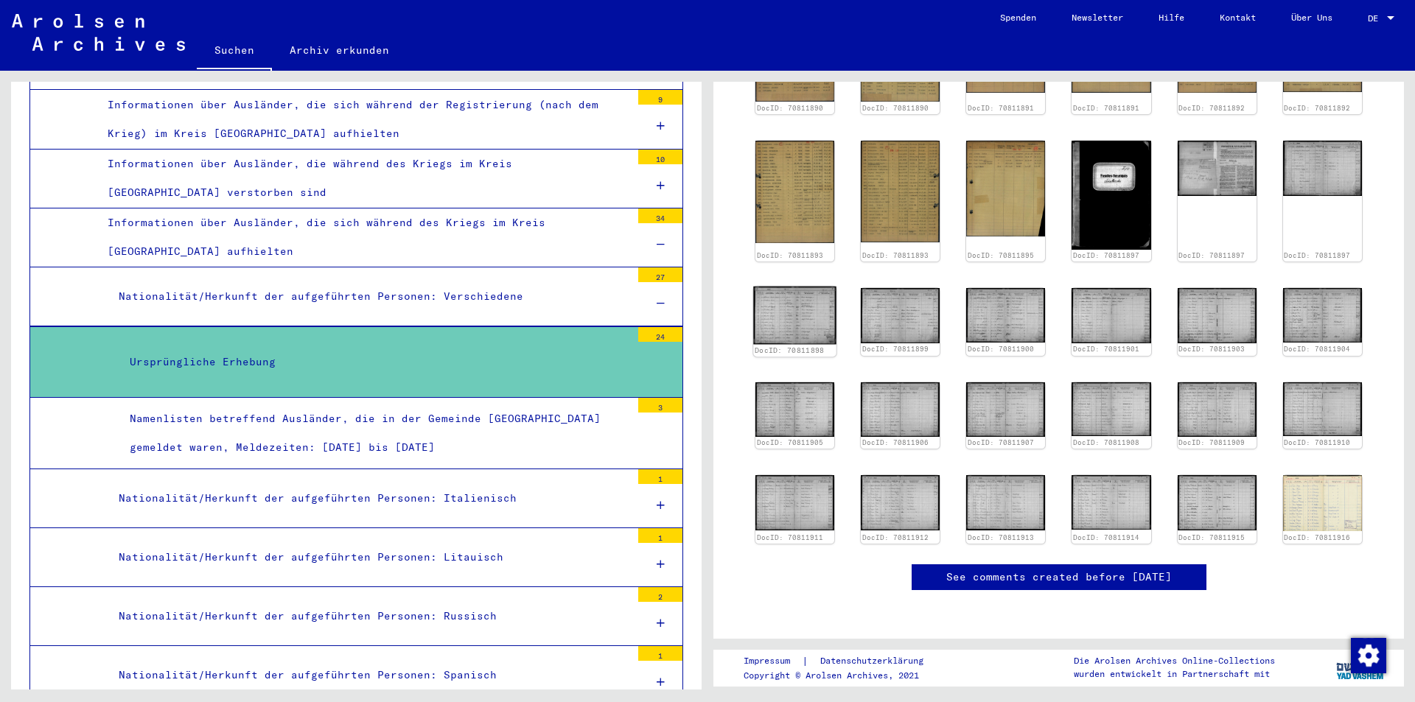
click at [796, 346] on link "DocID: 70811898" at bounding box center [790, 350] width 70 height 9
